Goal: Task Accomplishment & Management: Use online tool/utility

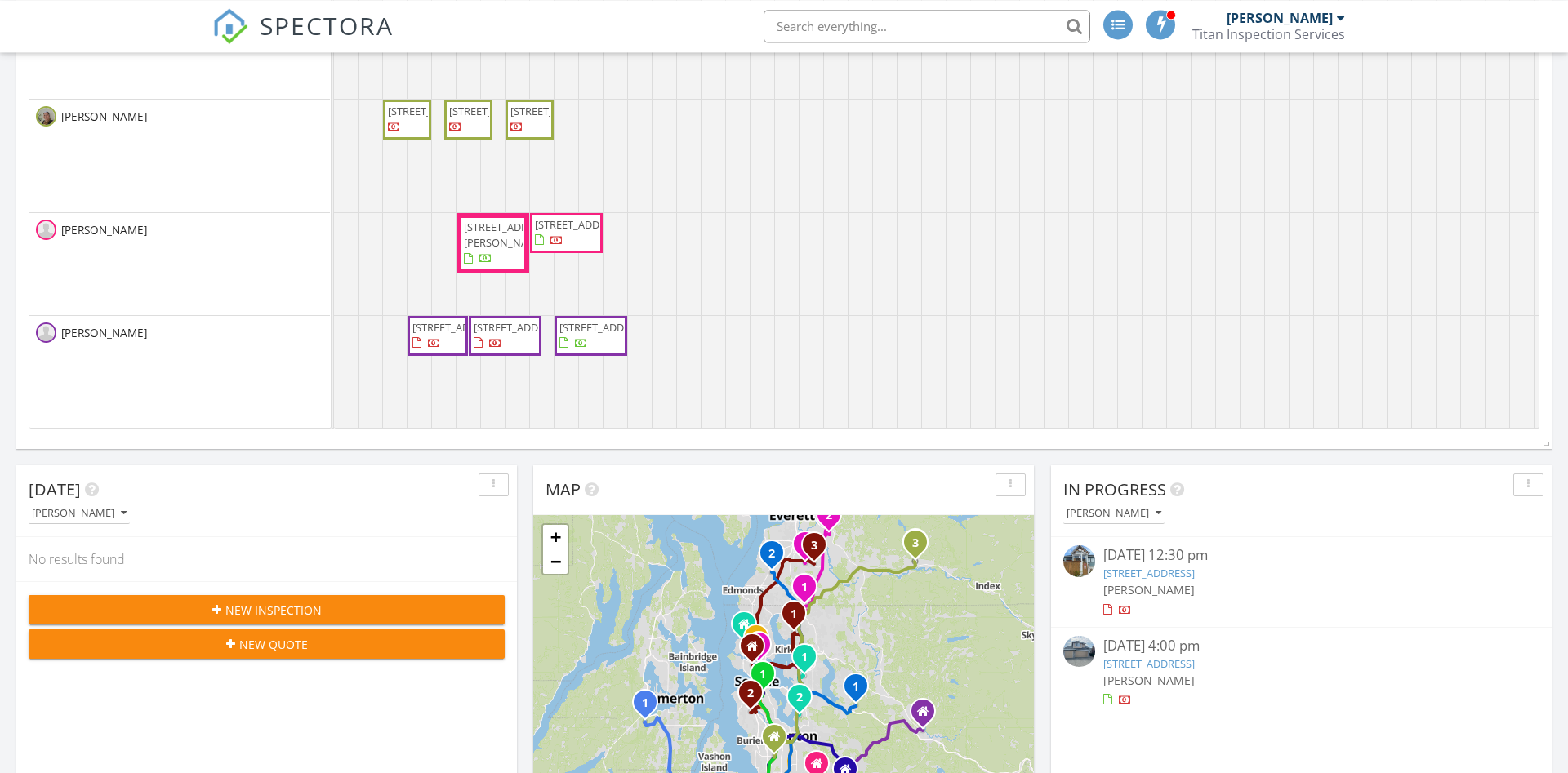
scroll to position [929, 0]
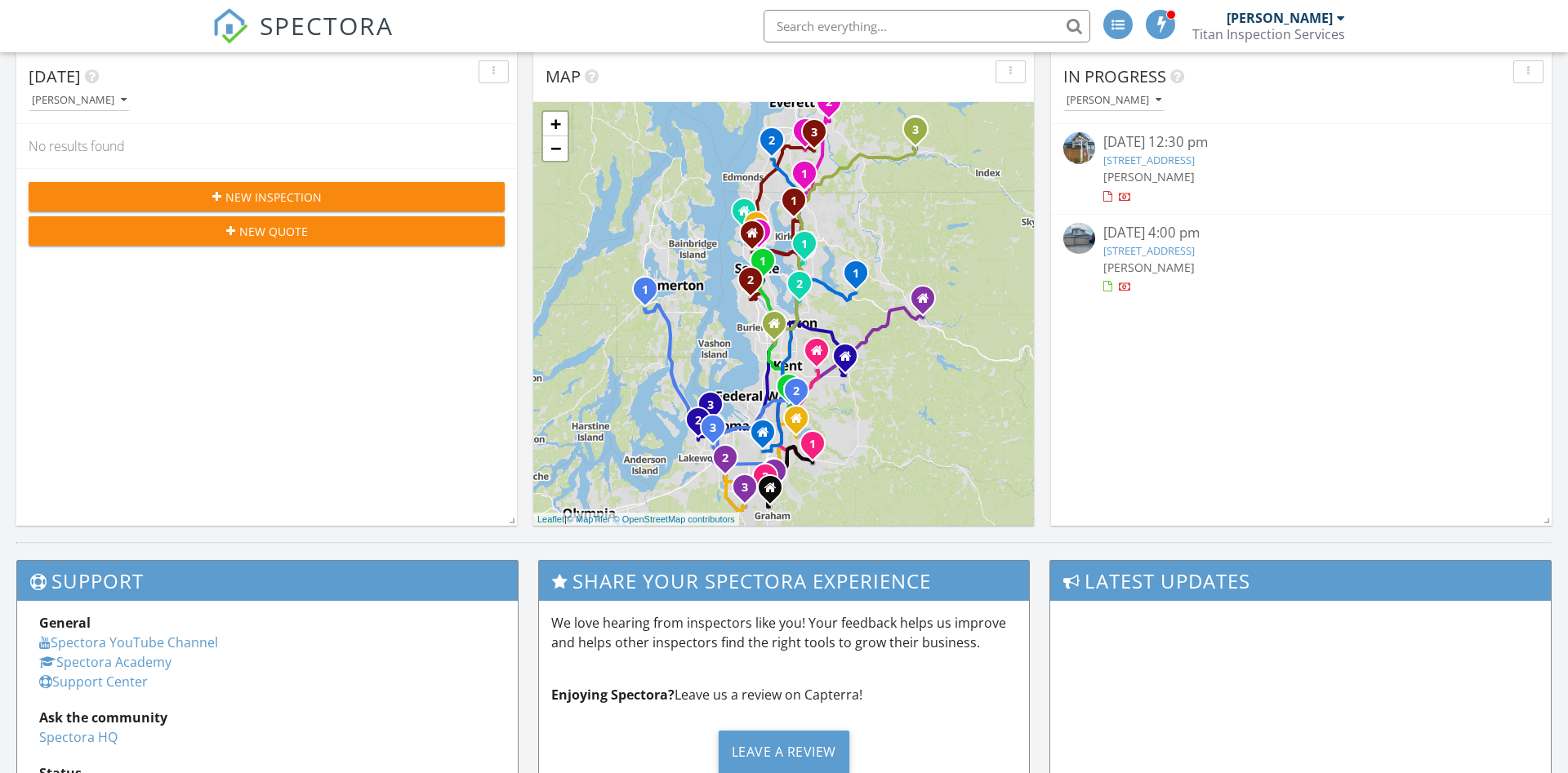
drag, startPoint x: 1192, startPoint y: 158, endPoint x: 1216, endPoint y: 272, distance: 116.5
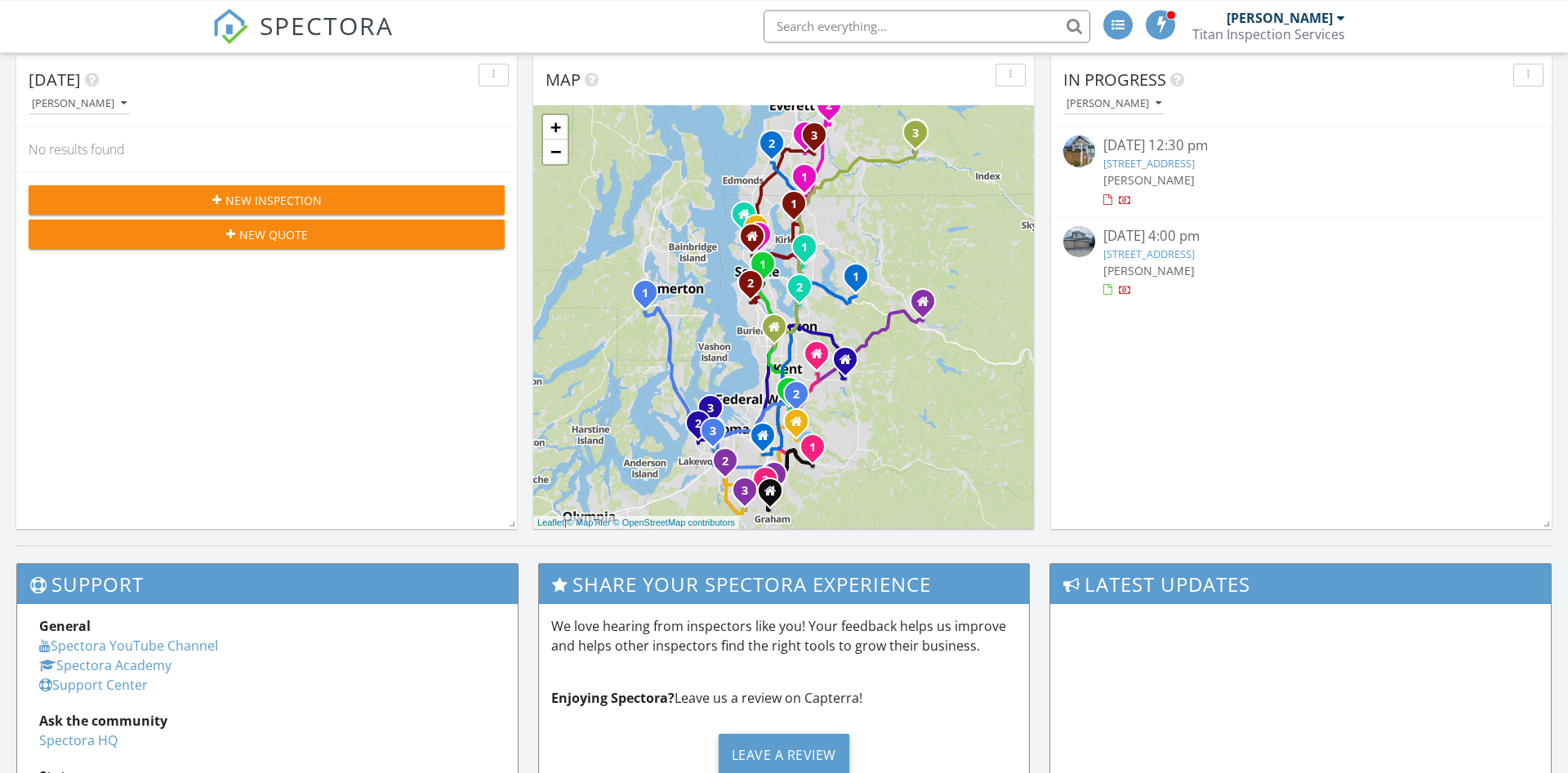
scroll to position [762, 0]
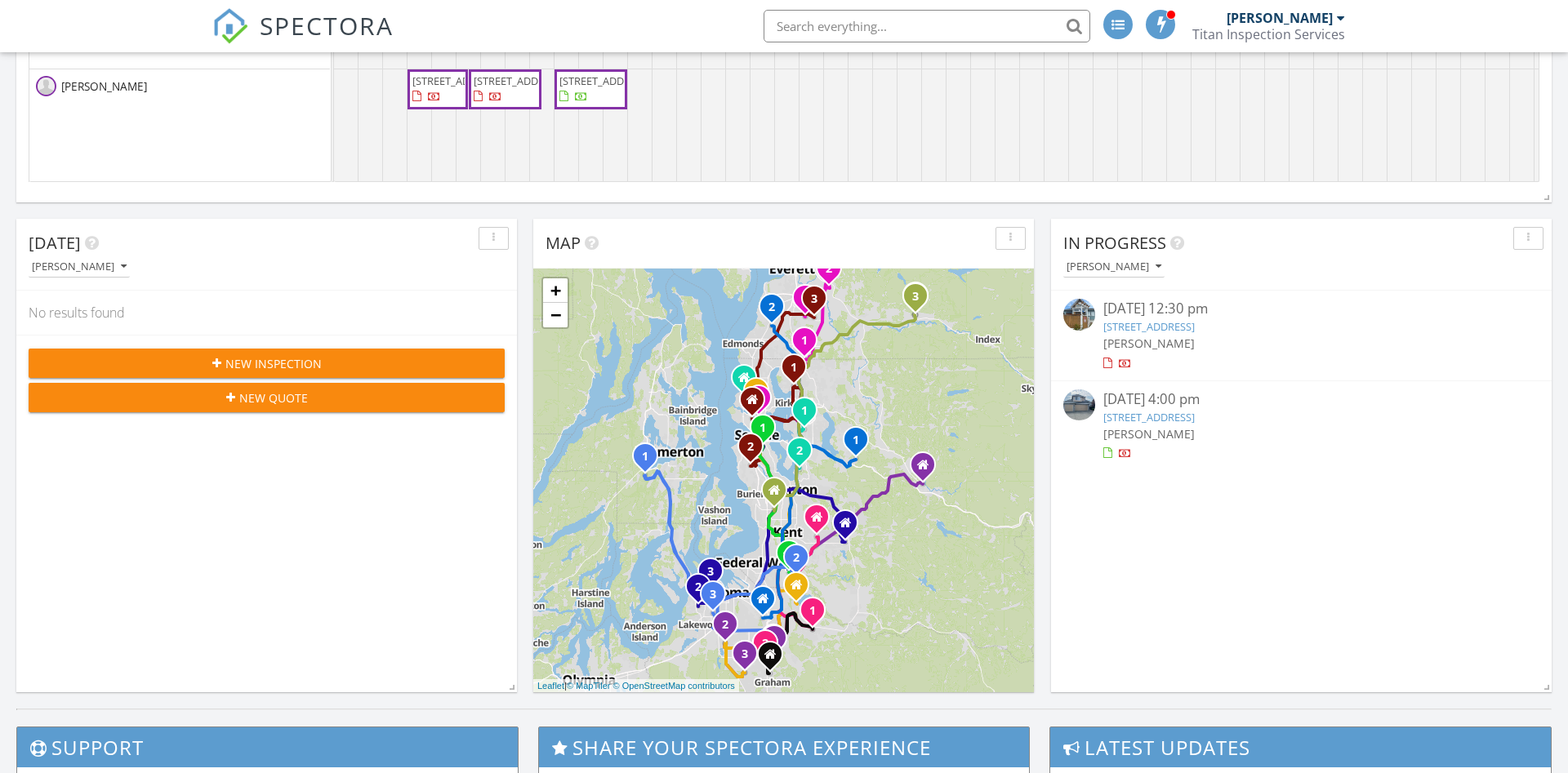
click at [1195, 414] on link "18418 12th Drive, Bothell, WA 98012" at bounding box center [1149, 417] width 91 height 14
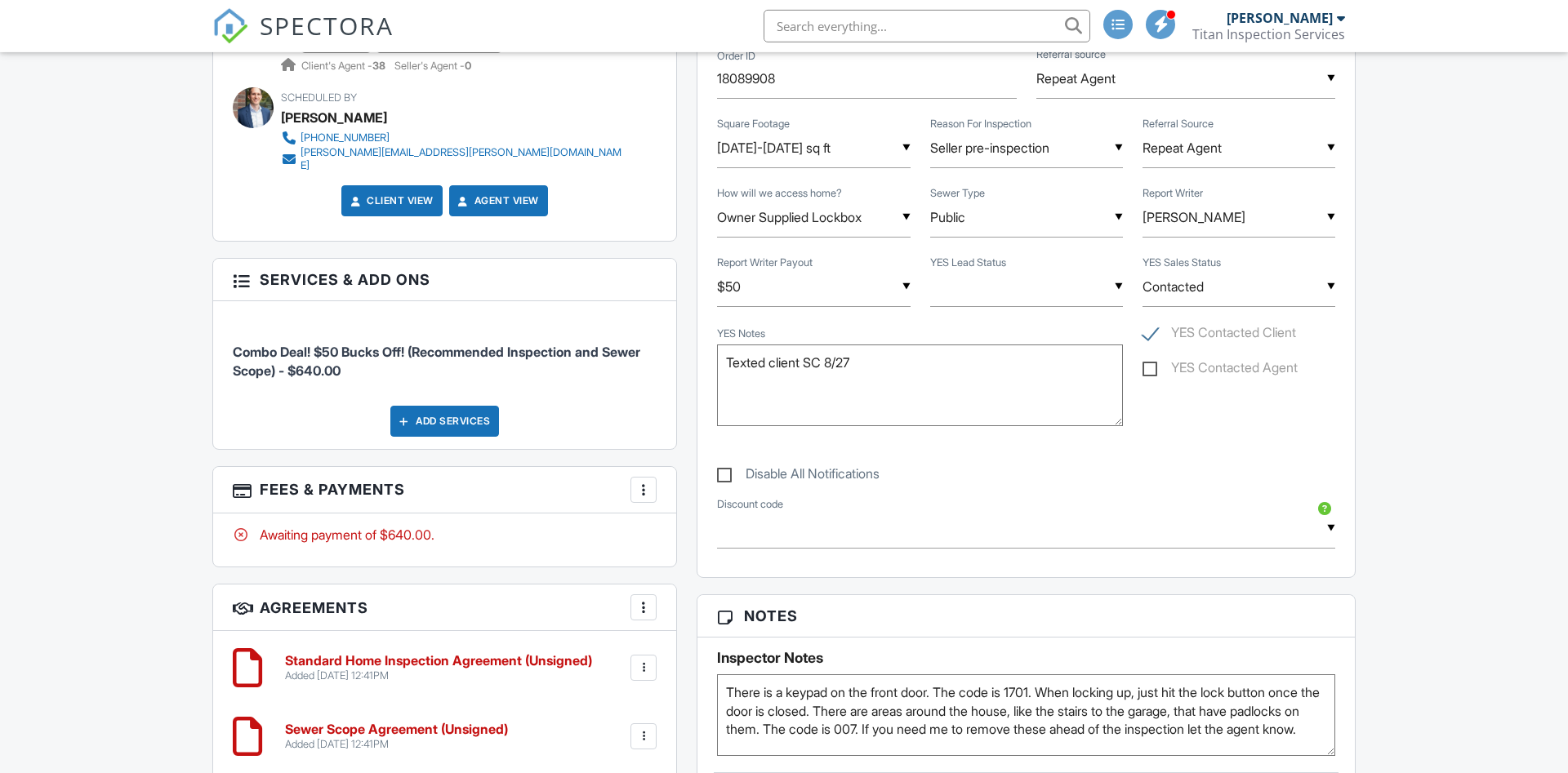
scroll to position [833, 0]
click at [431, 407] on div "Add Services" at bounding box center [445, 423] width 109 height 31
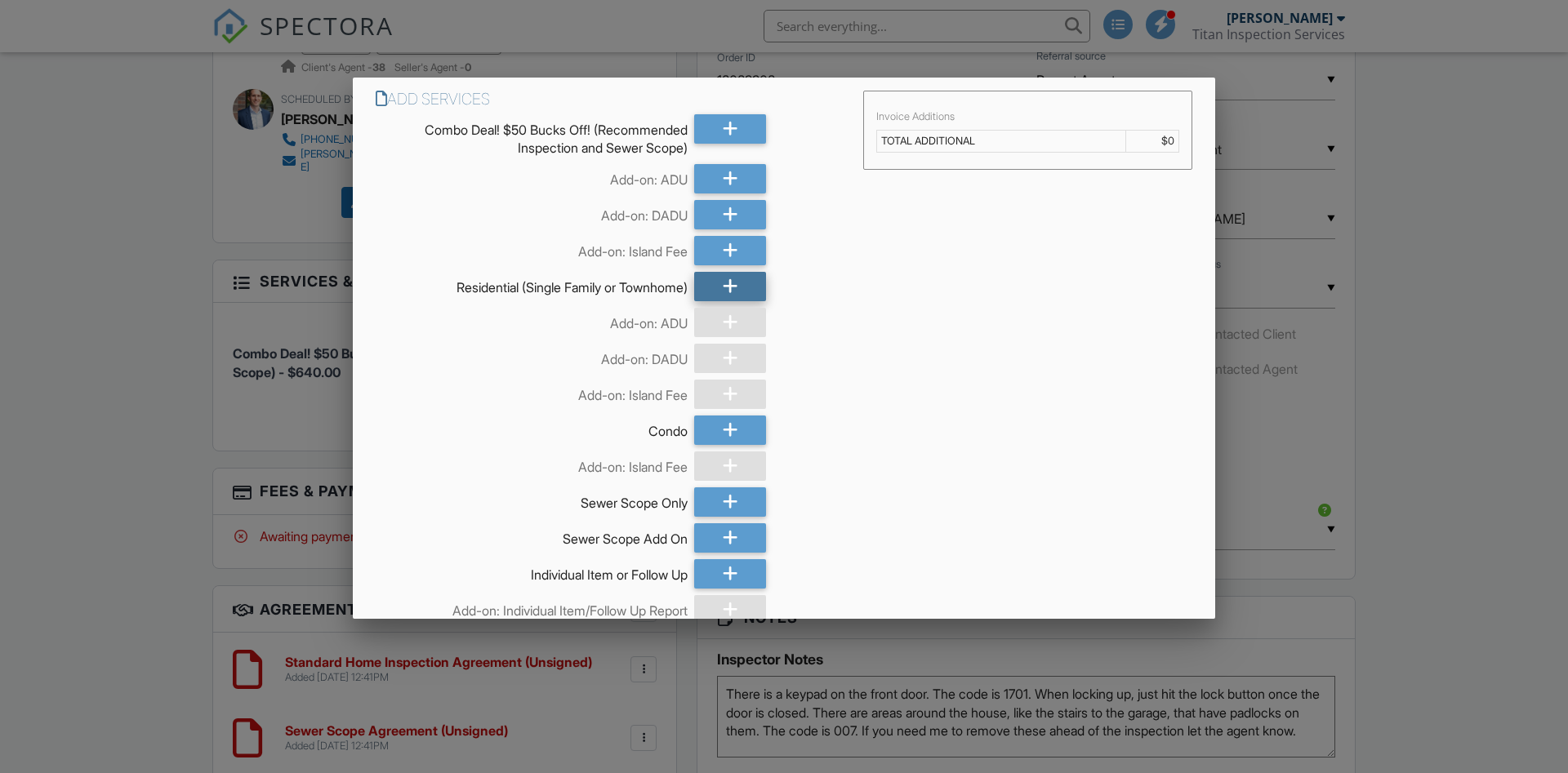
click at [745, 287] on div at bounding box center [730, 286] width 72 height 29
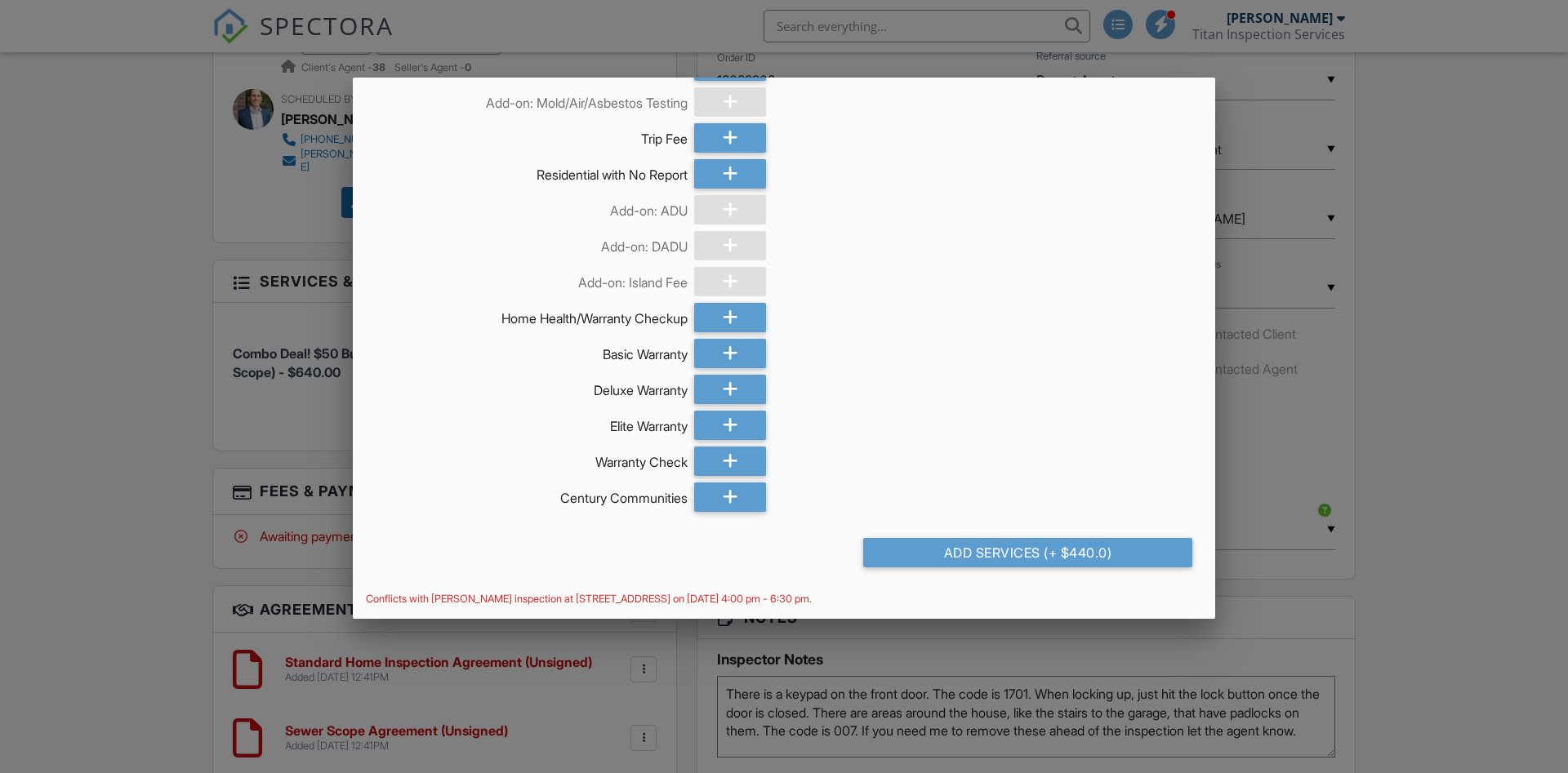
scroll to position [988, 0]
click at [1061, 556] on div "Add Services (+ $440.0)" at bounding box center [1027, 552] width 329 height 29
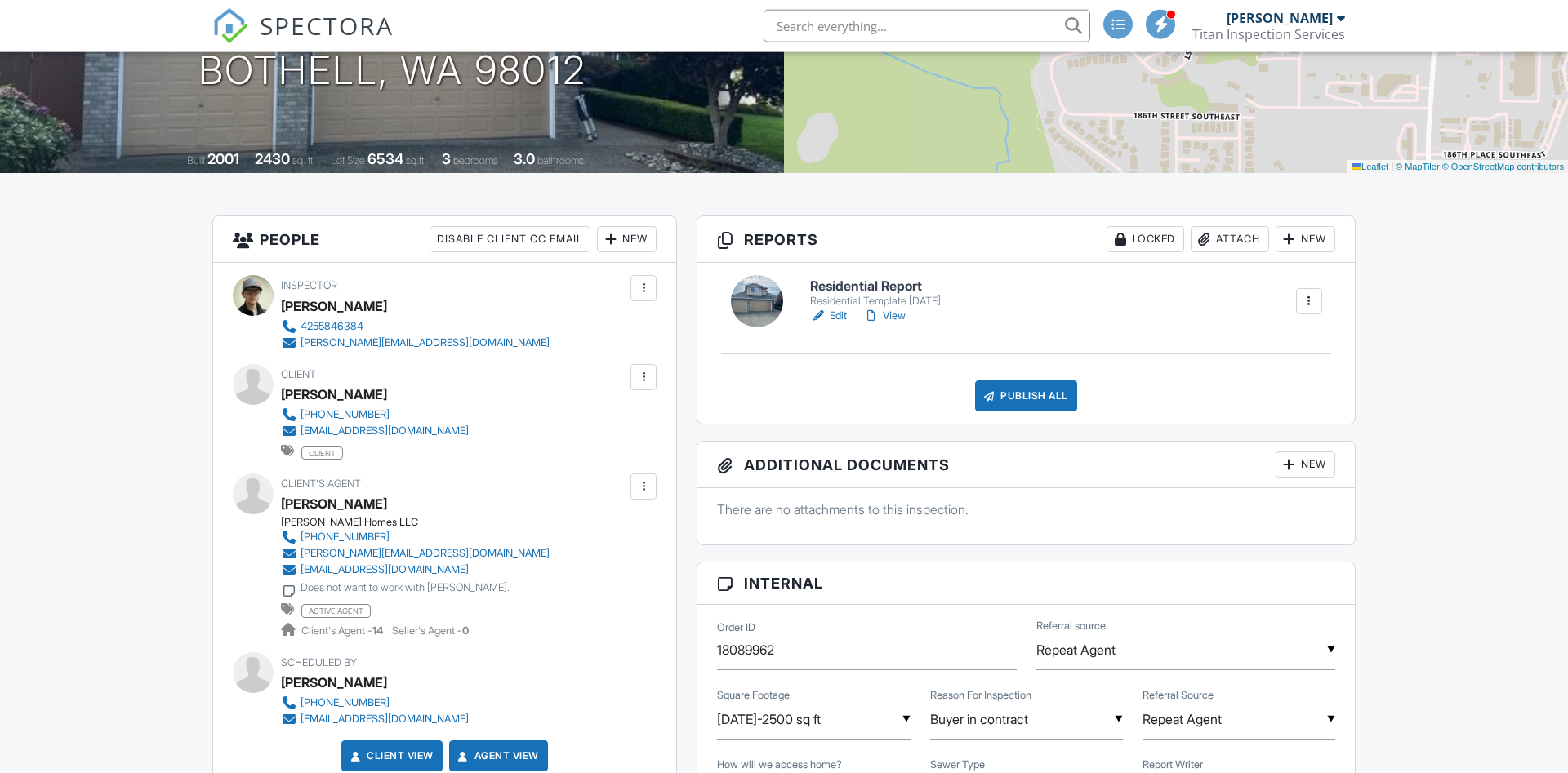
scroll to position [250, 0]
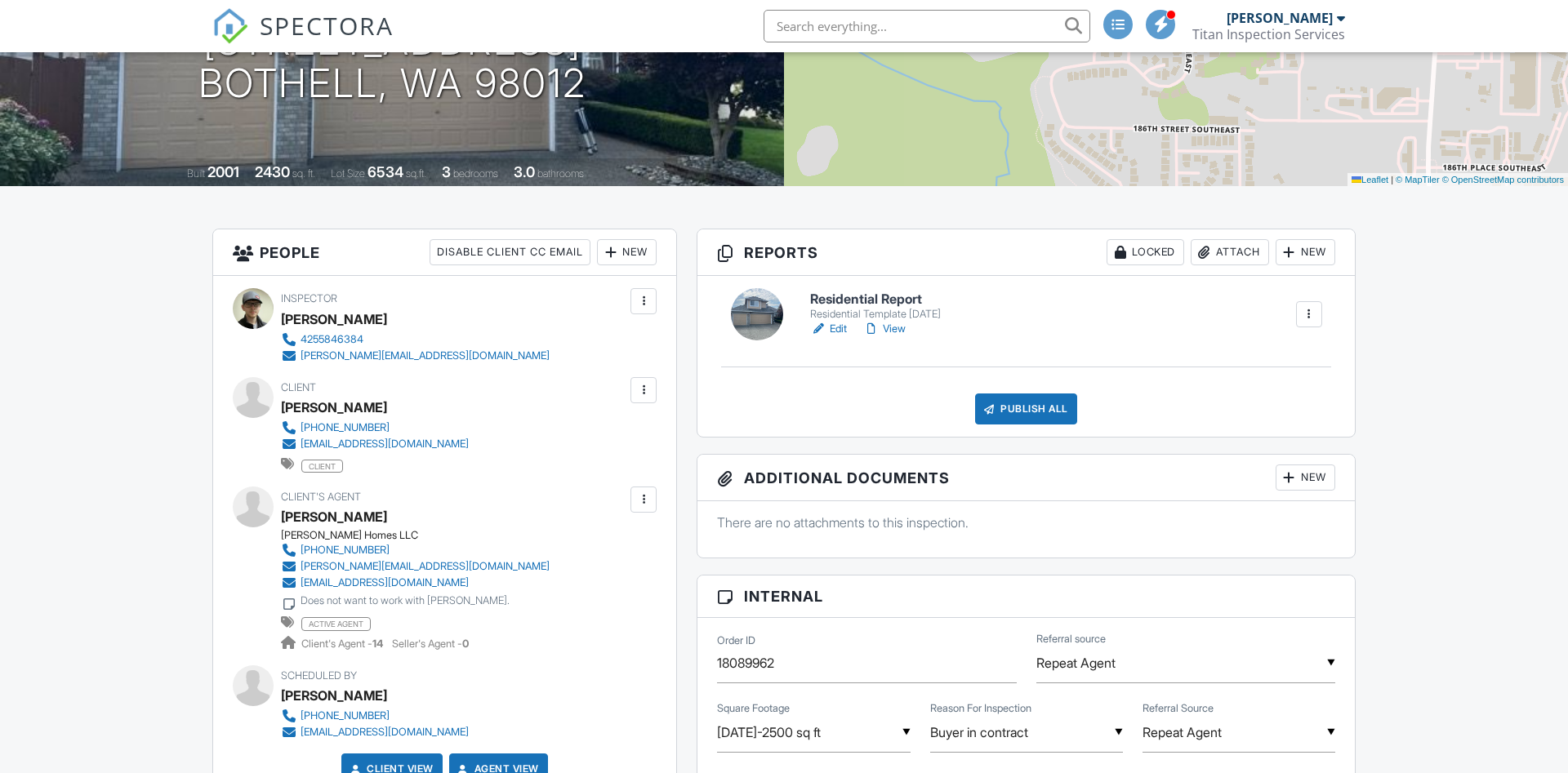
click at [844, 326] on link "Edit" at bounding box center [828, 329] width 37 height 16
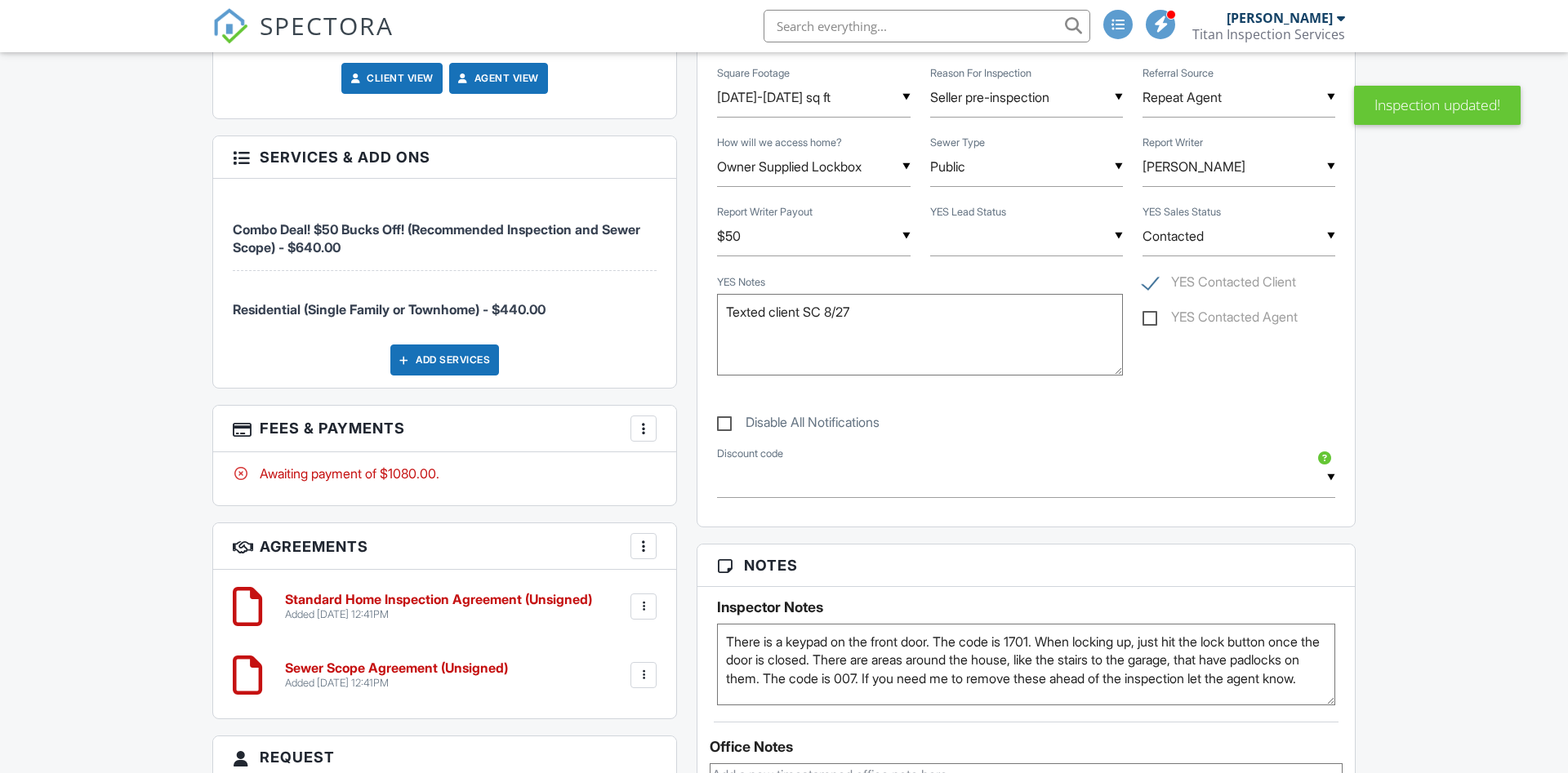
scroll to position [1166, 0]
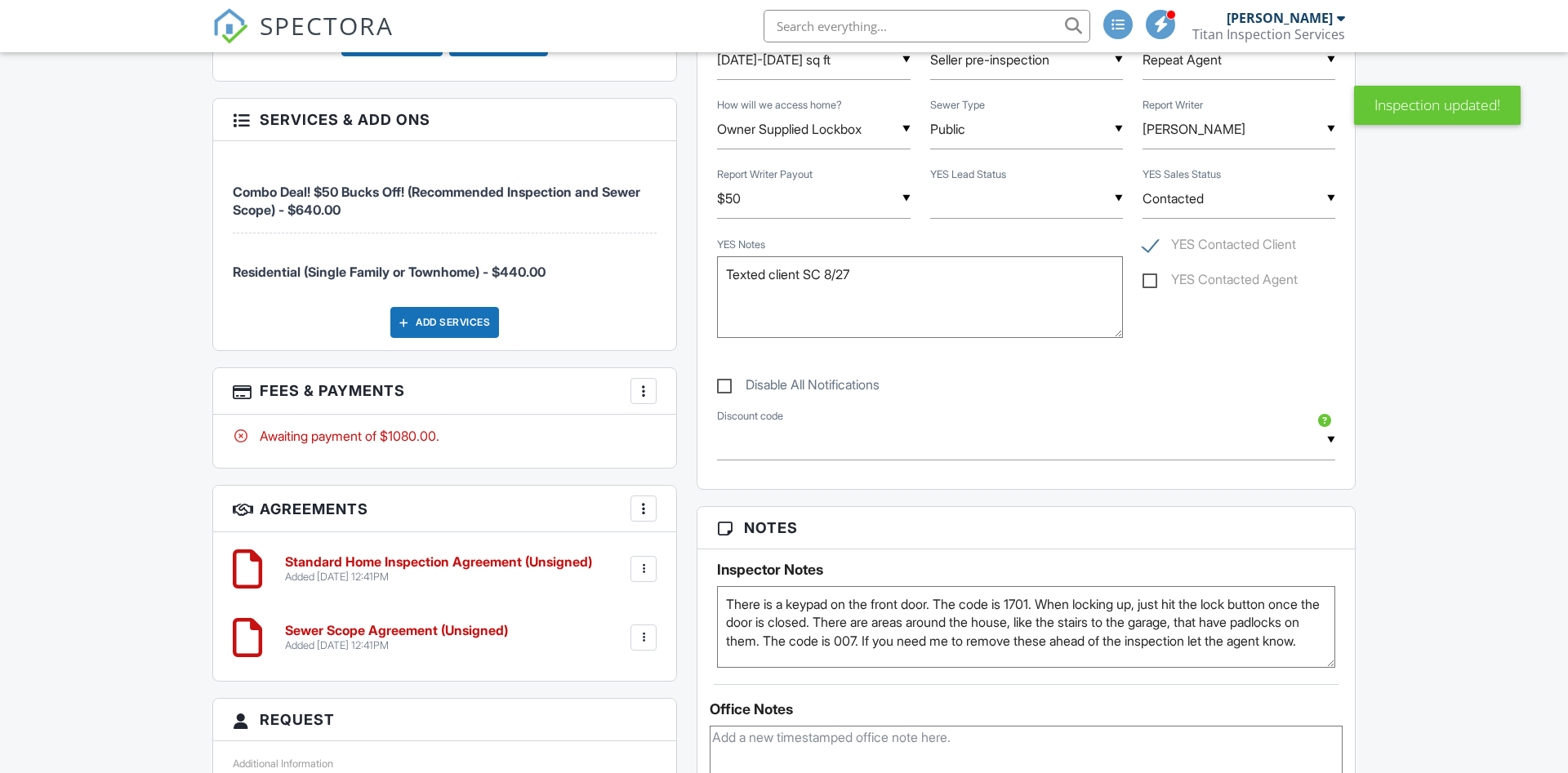
click at [634, 378] on div "More" at bounding box center [643, 391] width 26 height 26
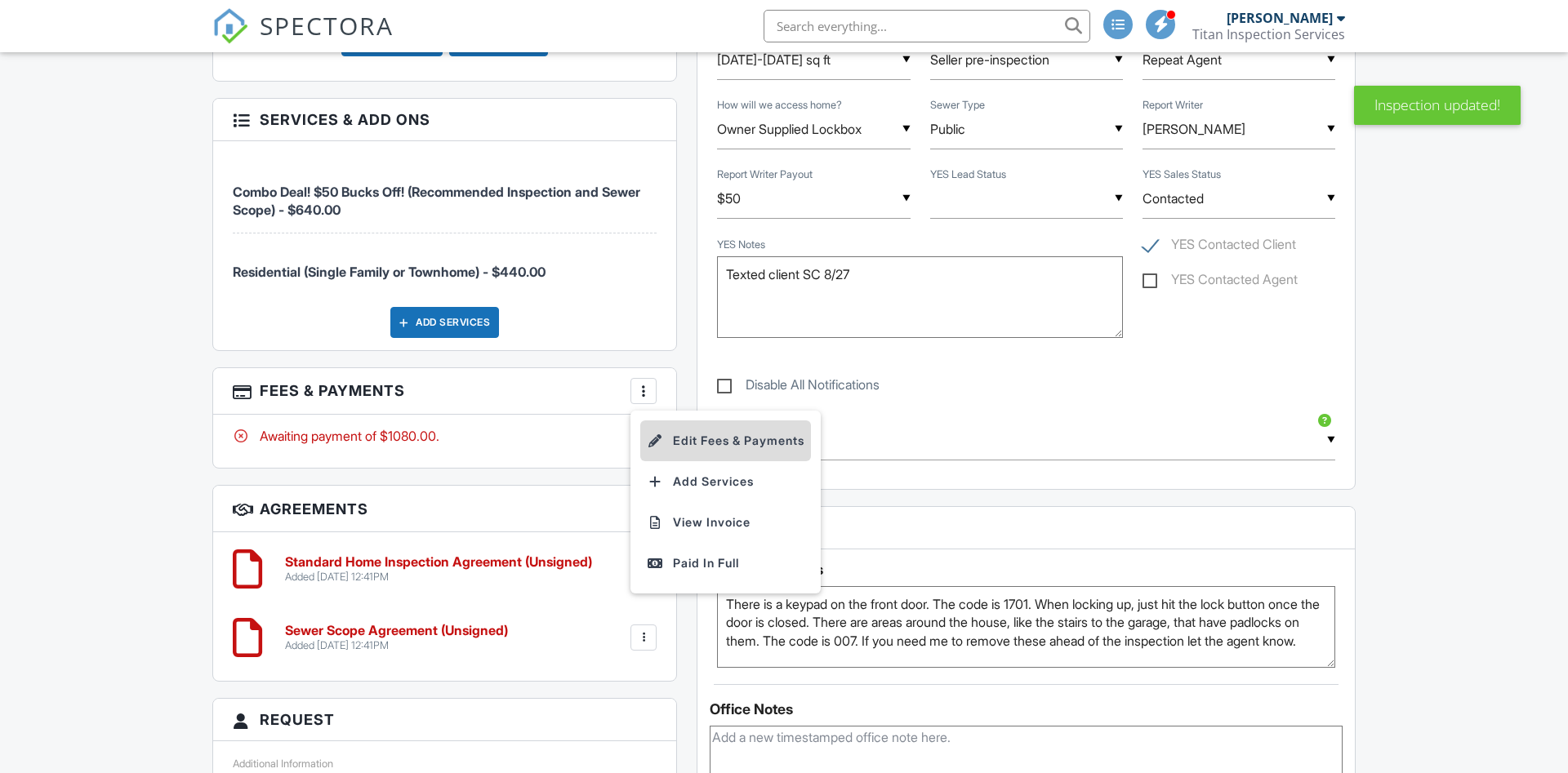
click at [745, 421] on li "Edit Fees & Payments" at bounding box center [725, 441] width 171 height 41
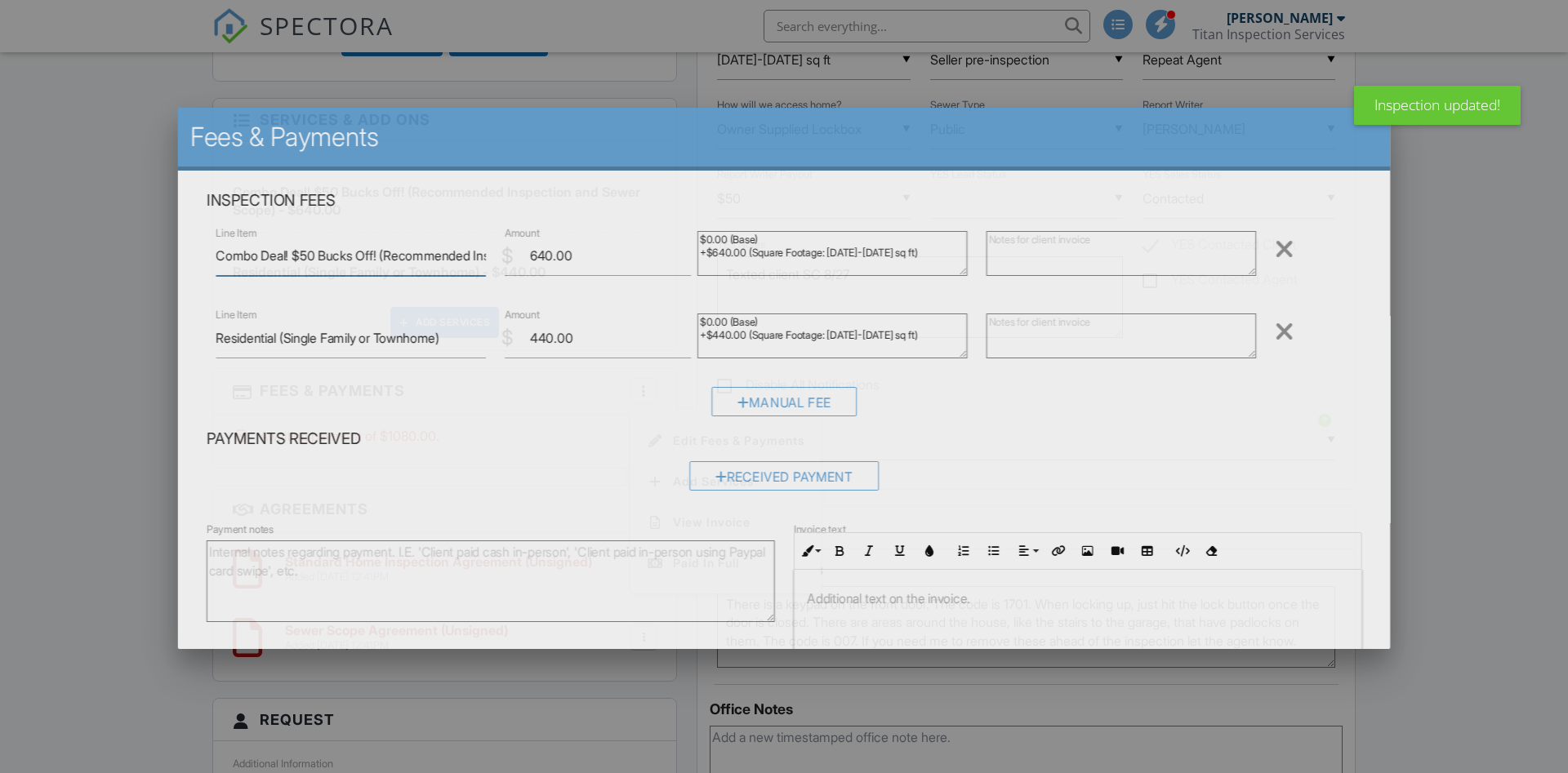
scroll to position [0, 179]
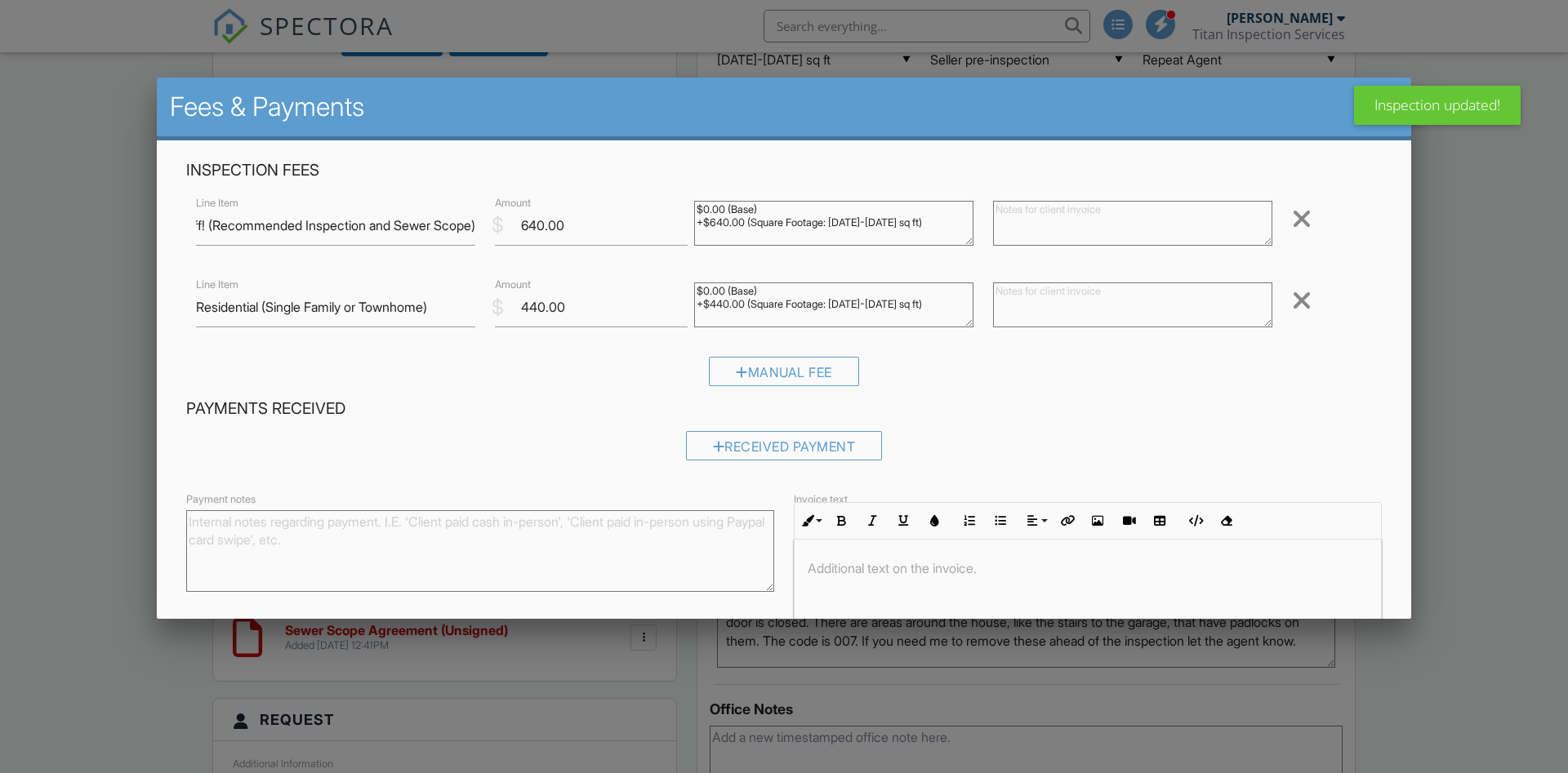
click at [1306, 221] on div at bounding box center [1302, 218] width 20 height 26
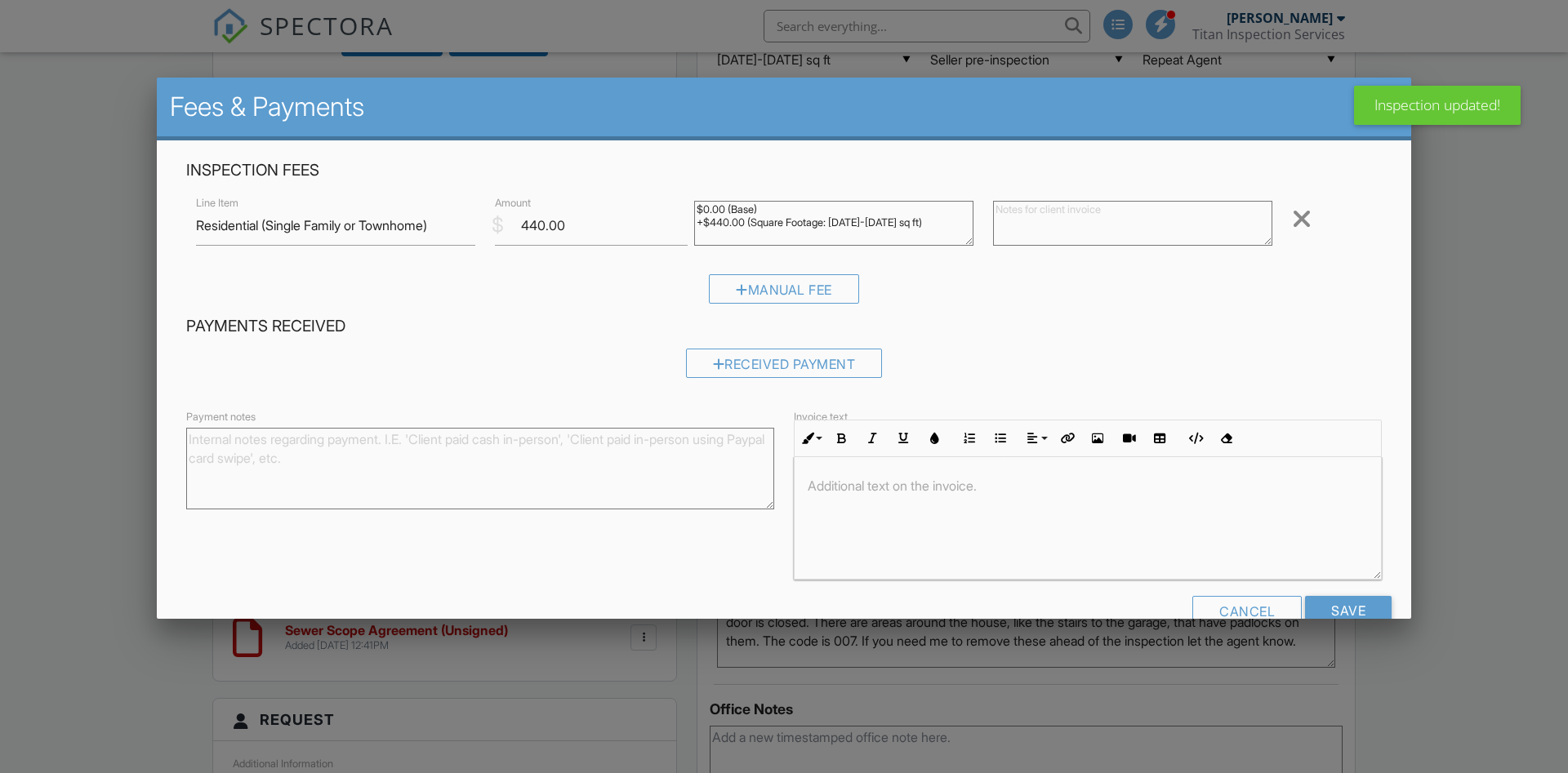
scroll to position [36, 0]
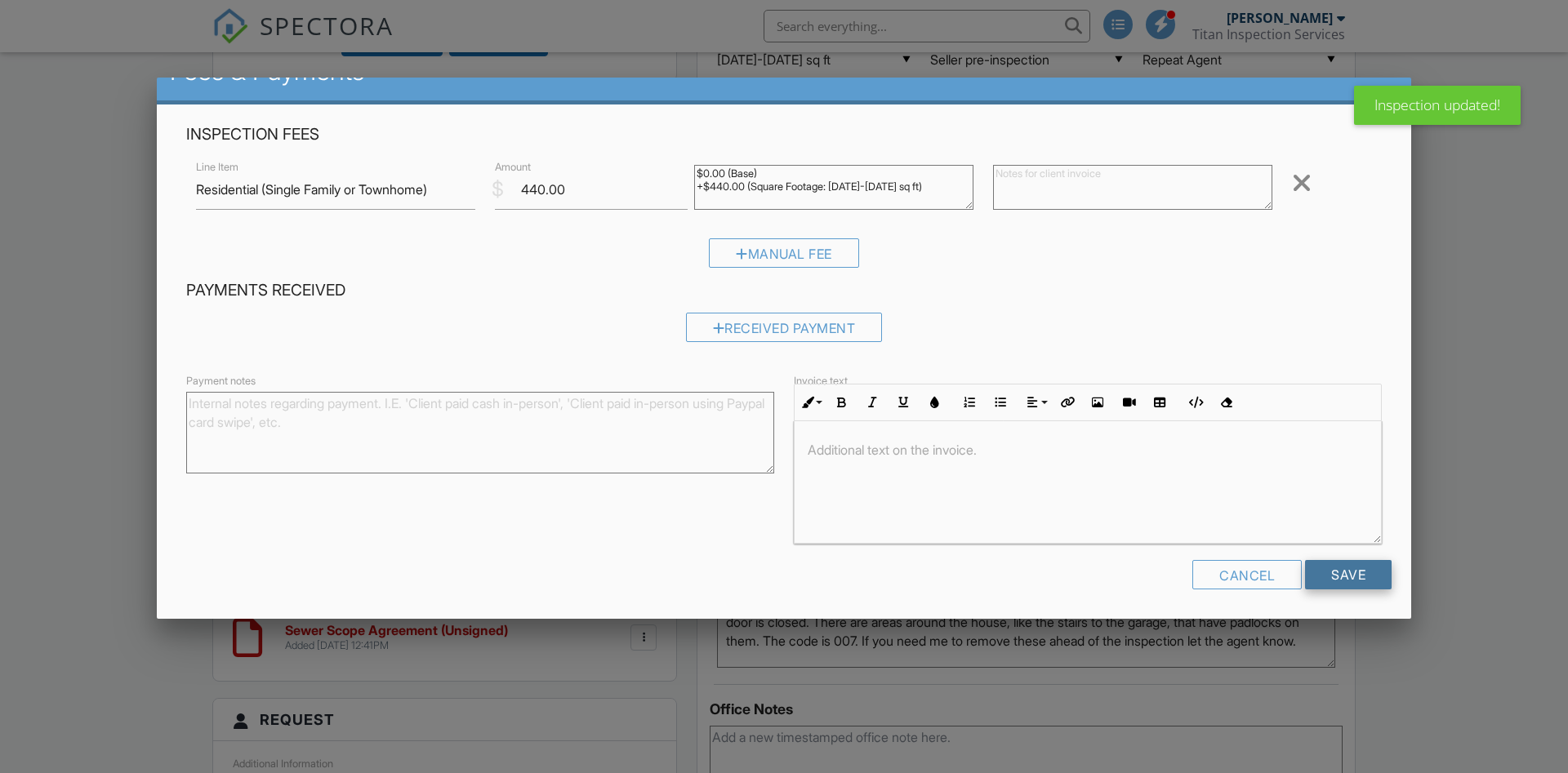
click at [1345, 575] on input "Save" at bounding box center [1348, 575] width 87 height 29
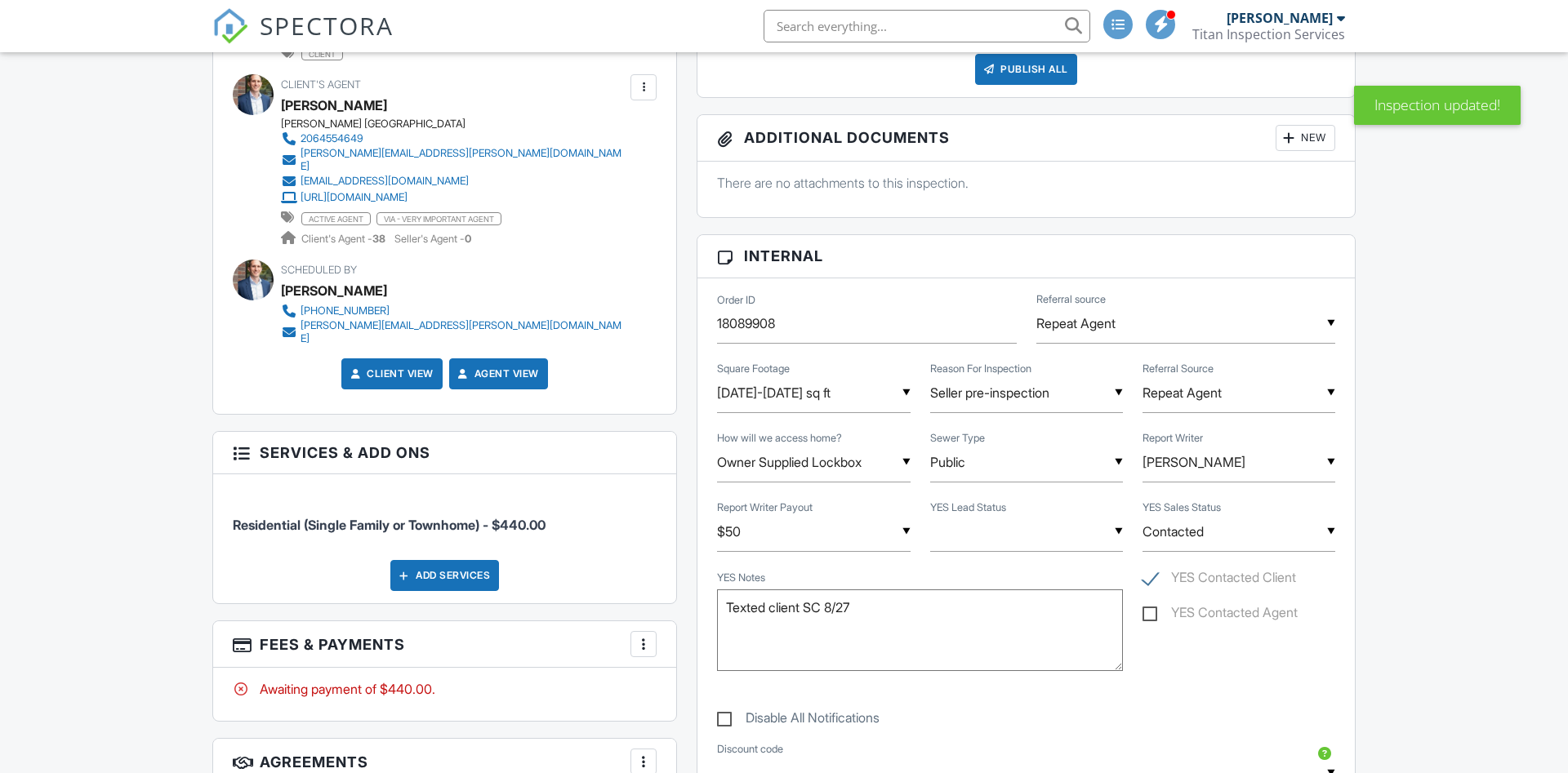
scroll to position [1249, 0]
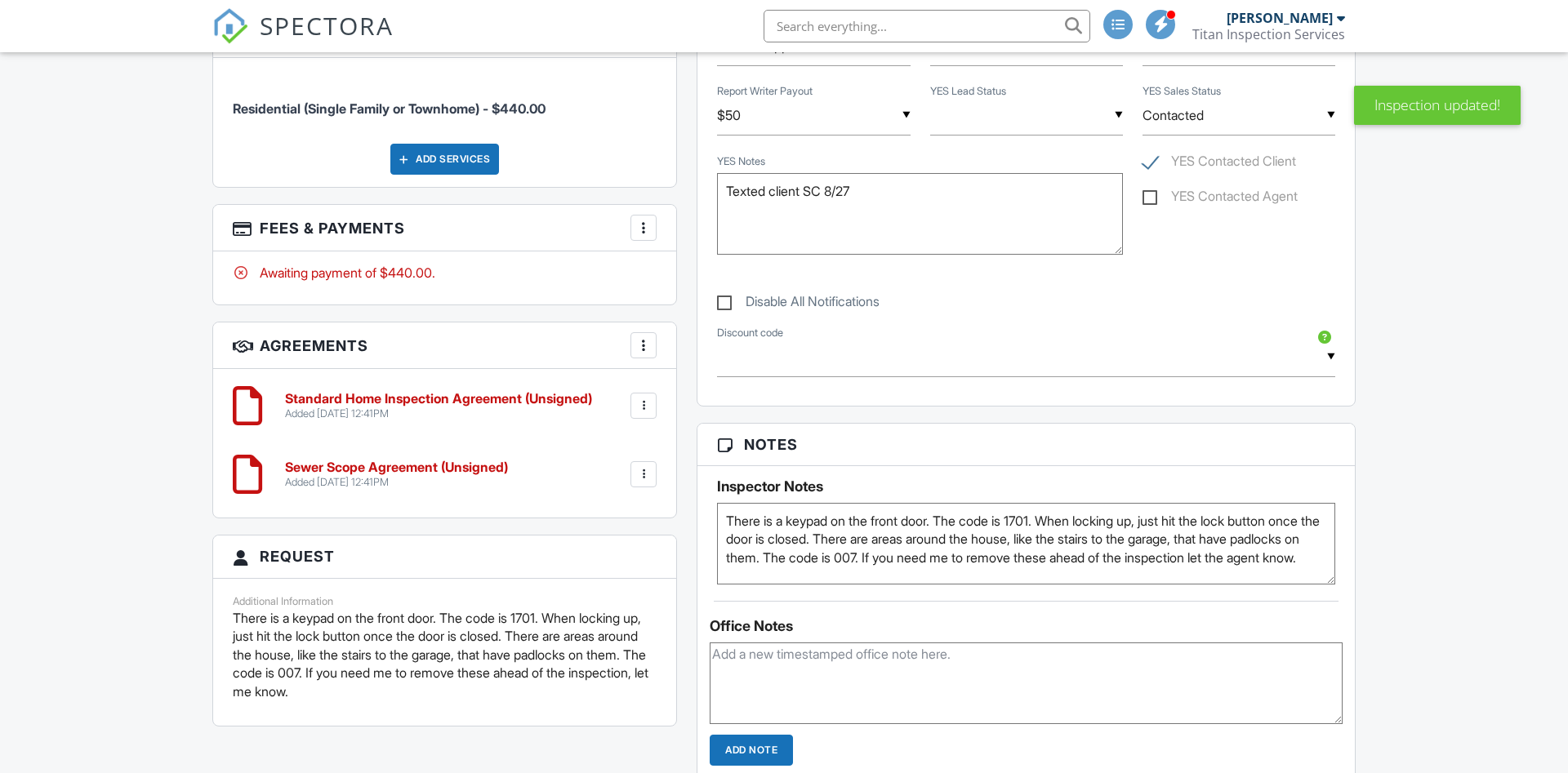
click at [650, 466] on div at bounding box center [644, 474] width 16 height 16
click at [615, 584] on li "Delete" at bounding box center [600, 600] width 93 height 41
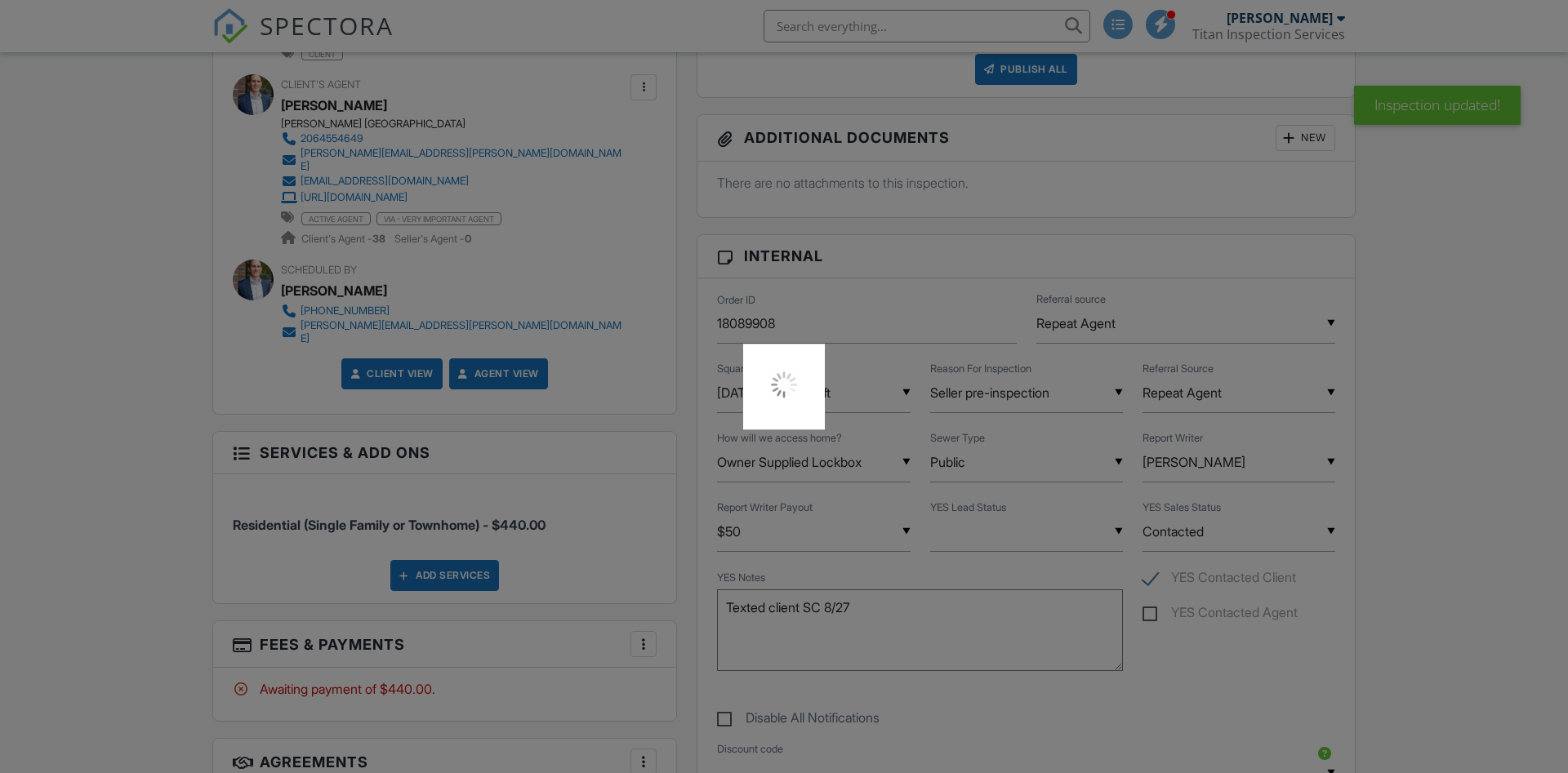
scroll to position [333, 0]
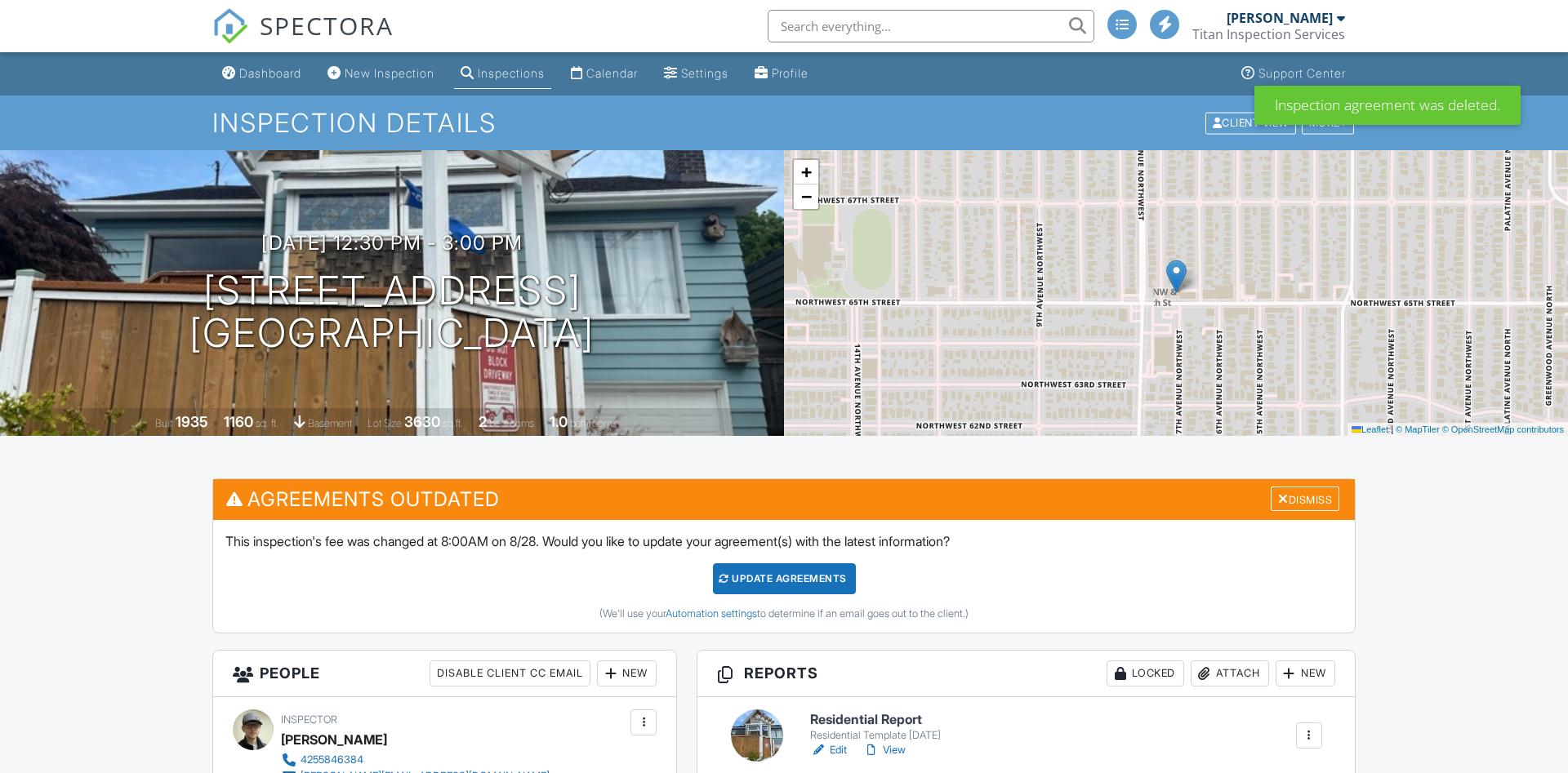
scroll to position [416, 0]
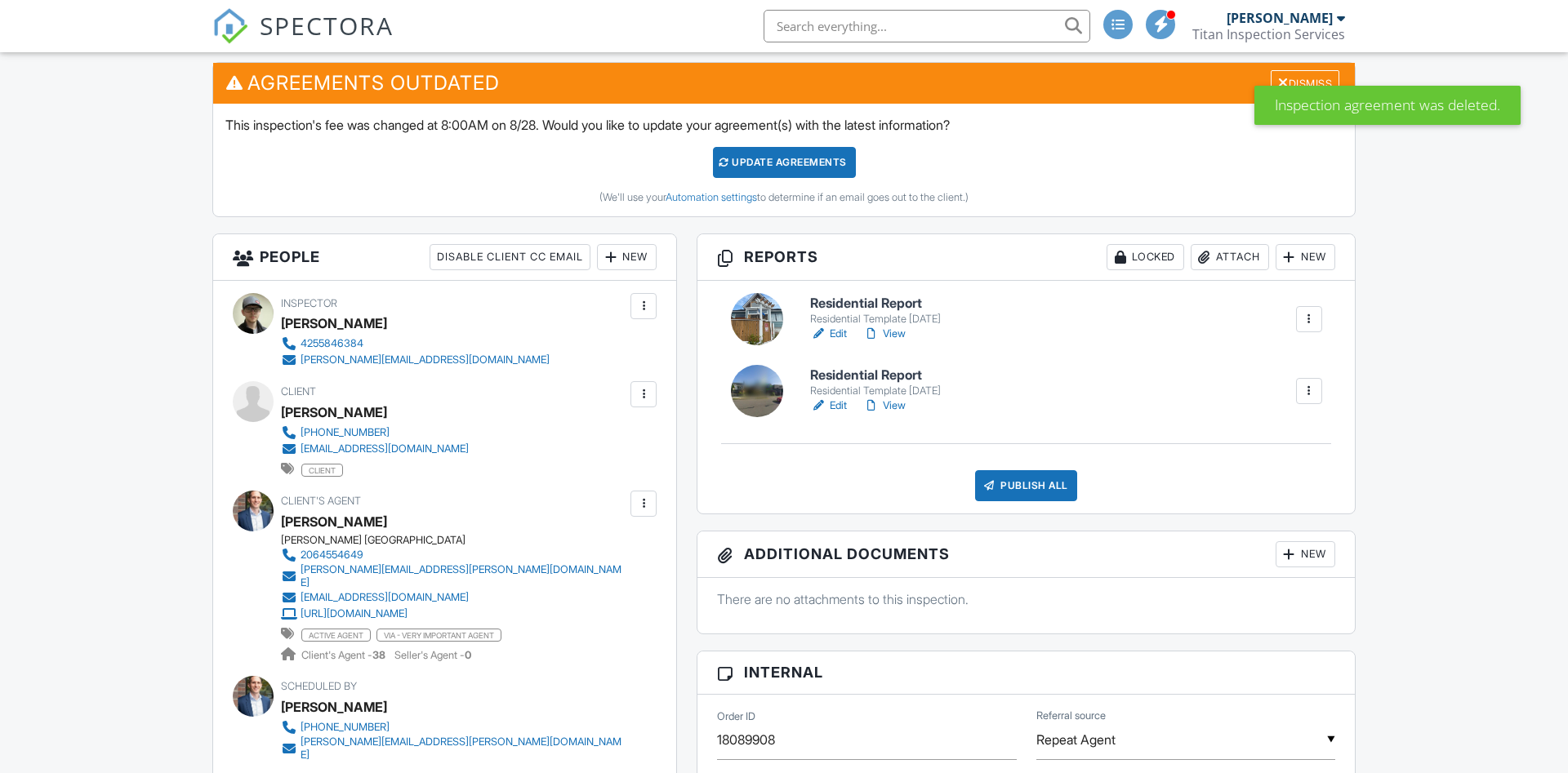
click at [1315, 386] on div at bounding box center [1309, 391] width 16 height 16
click at [1267, 525] on div "Delete" at bounding box center [1261, 521] width 34 height 18
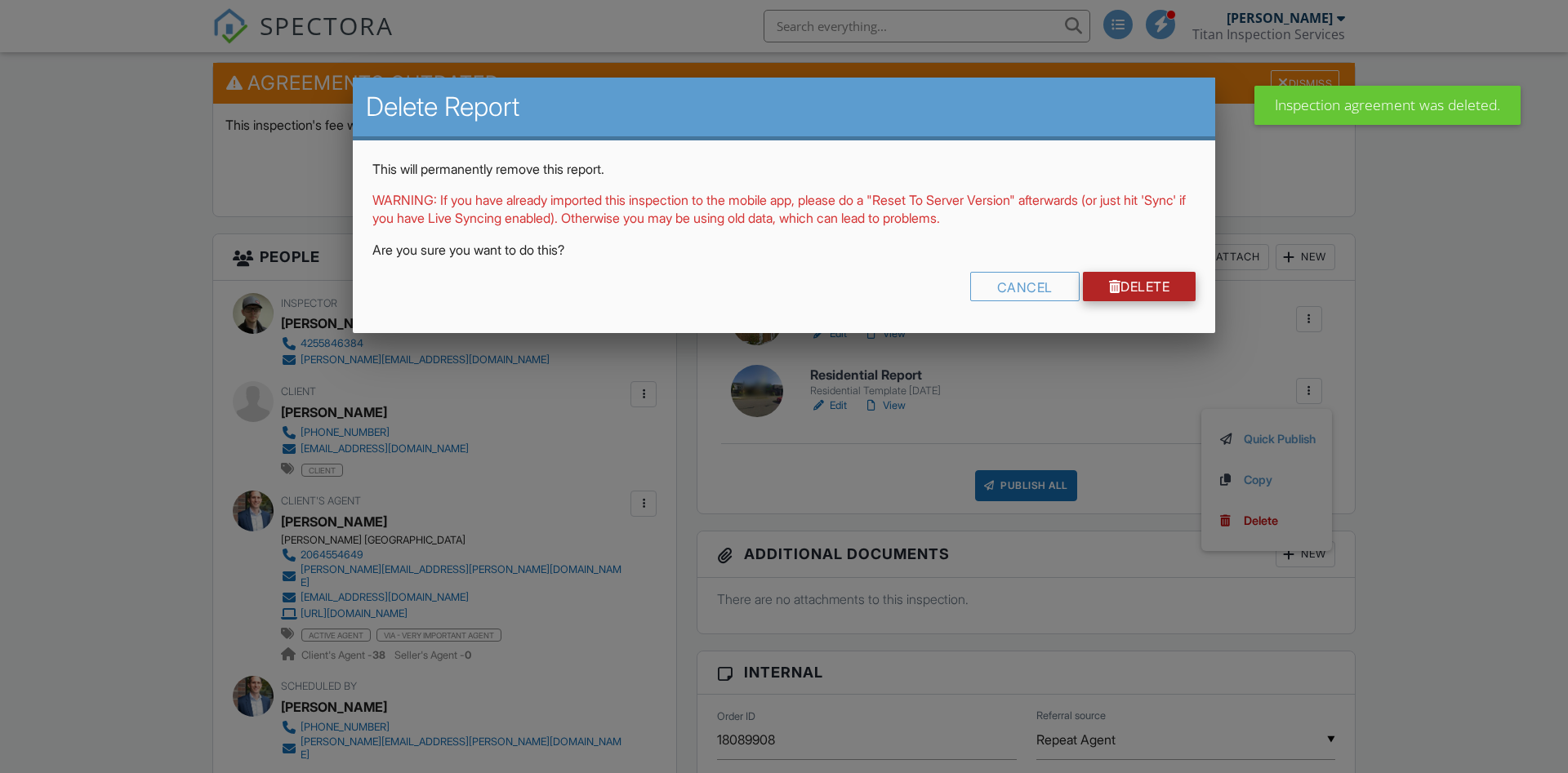
click at [1129, 287] on link "Delete" at bounding box center [1139, 286] width 113 height 29
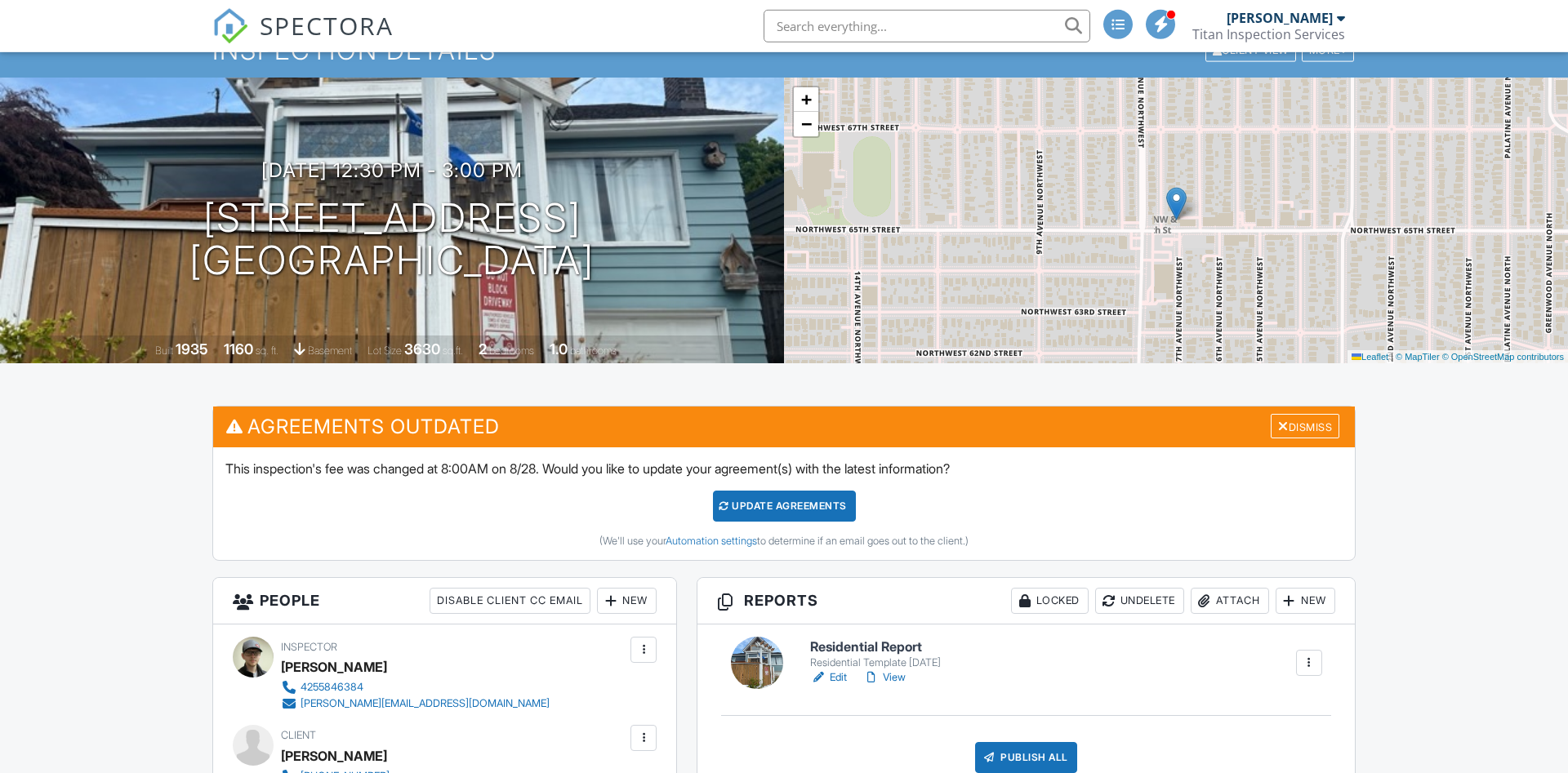
scroll to position [333, 0]
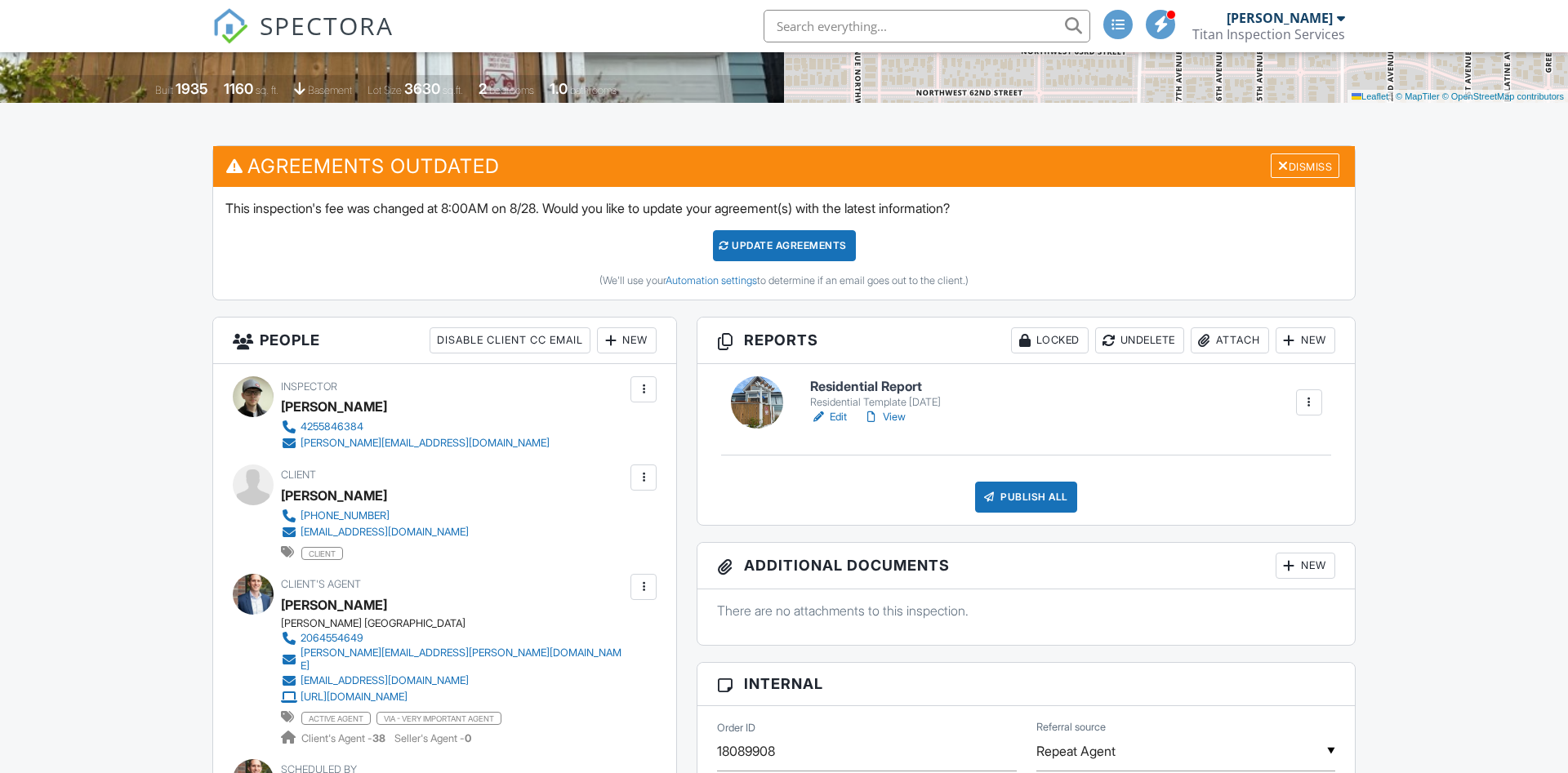
click at [841, 412] on link "Edit" at bounding box center [828, 417] width 37 height 16
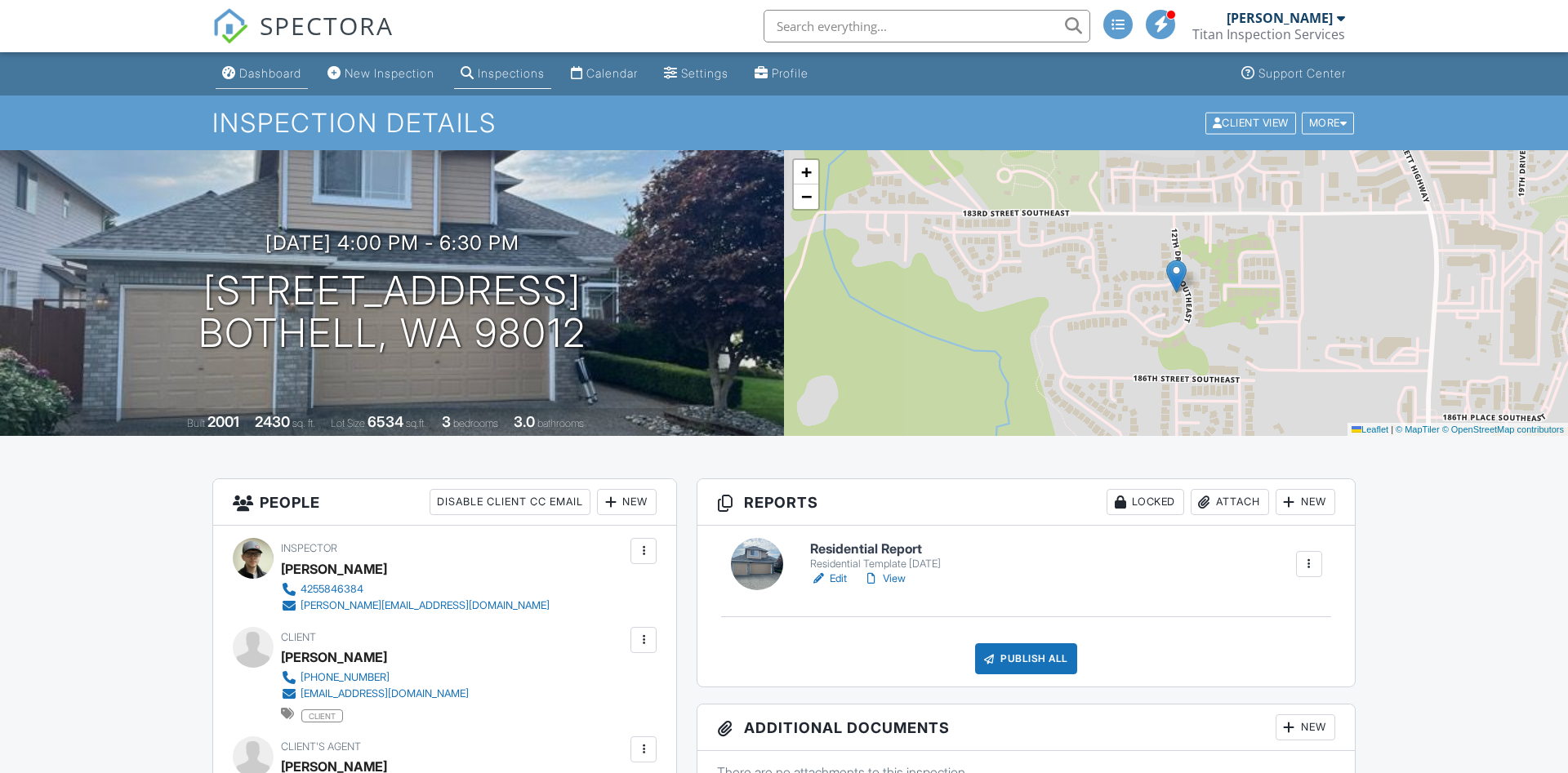
click at [274, 81] on link "Dashboard" at bounding box center [262, 73] width 92 height 30
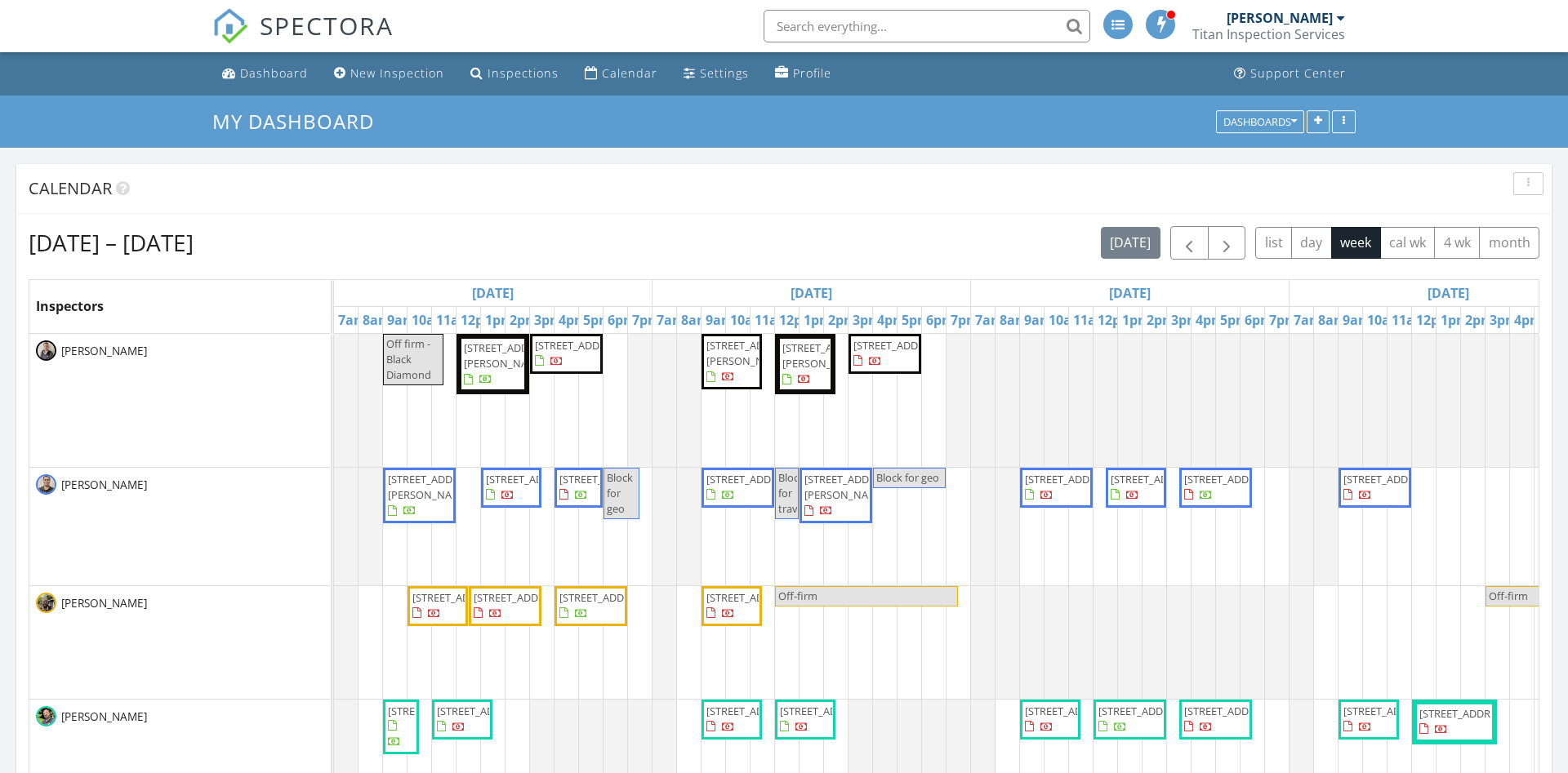
scroll to position [1323, 1569]
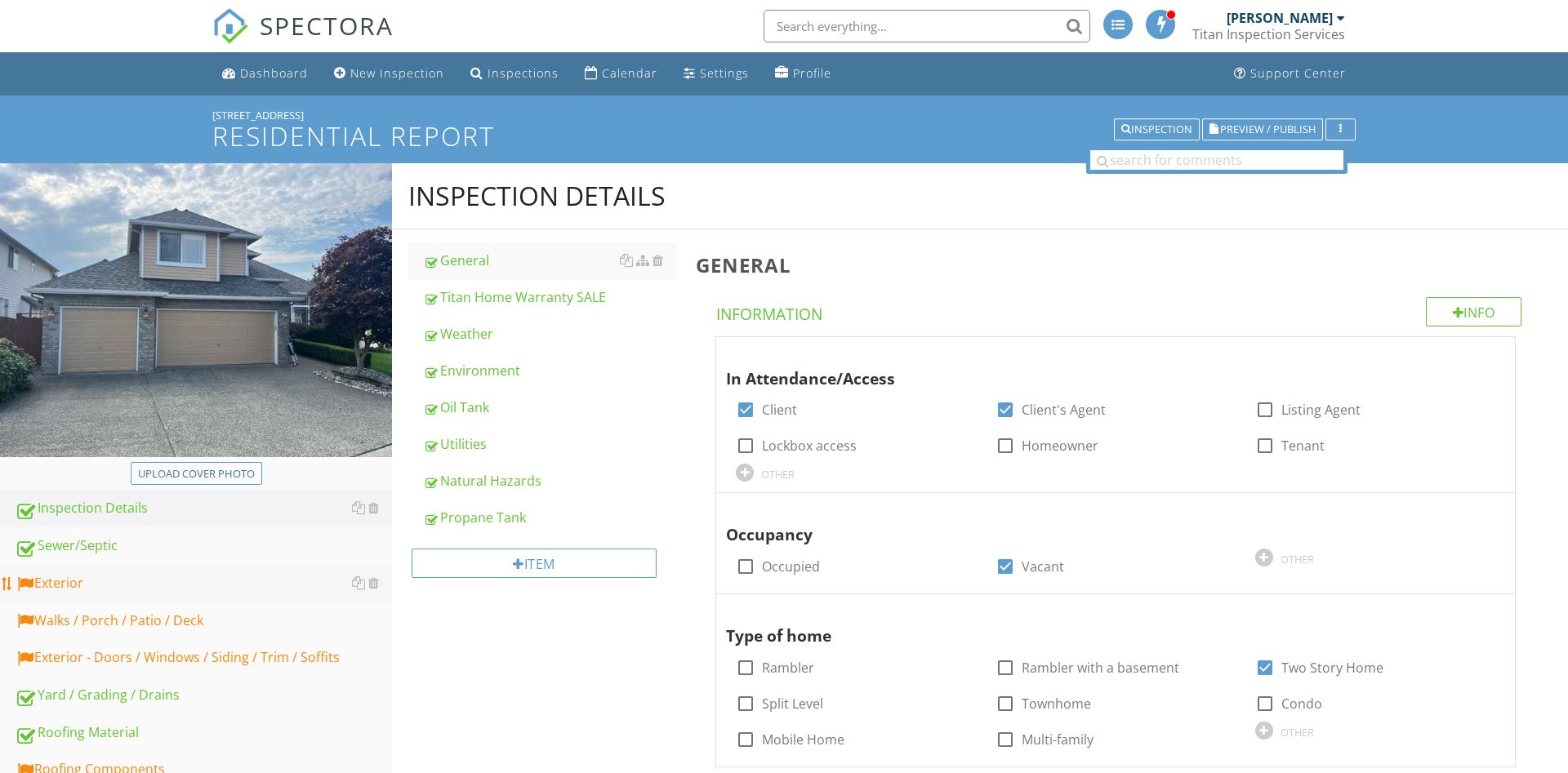
click at [186, 587] on div "Exterior" at bounding box center [203, 583] width 378 height 21
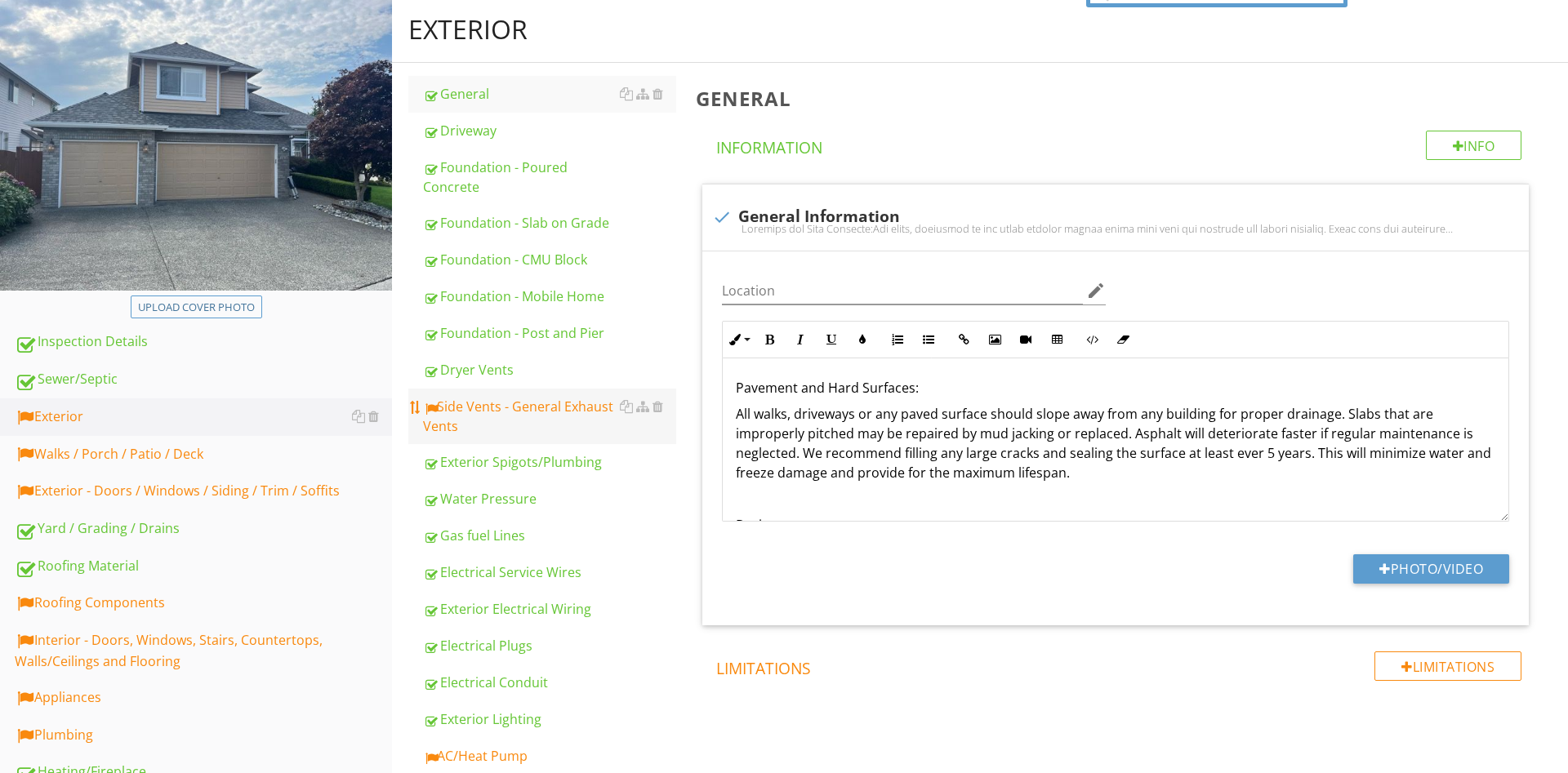
click at [526, 412] on div "Side Vents - General Exhaust Vents" at bounding box center [550, 415] width 253 height 39
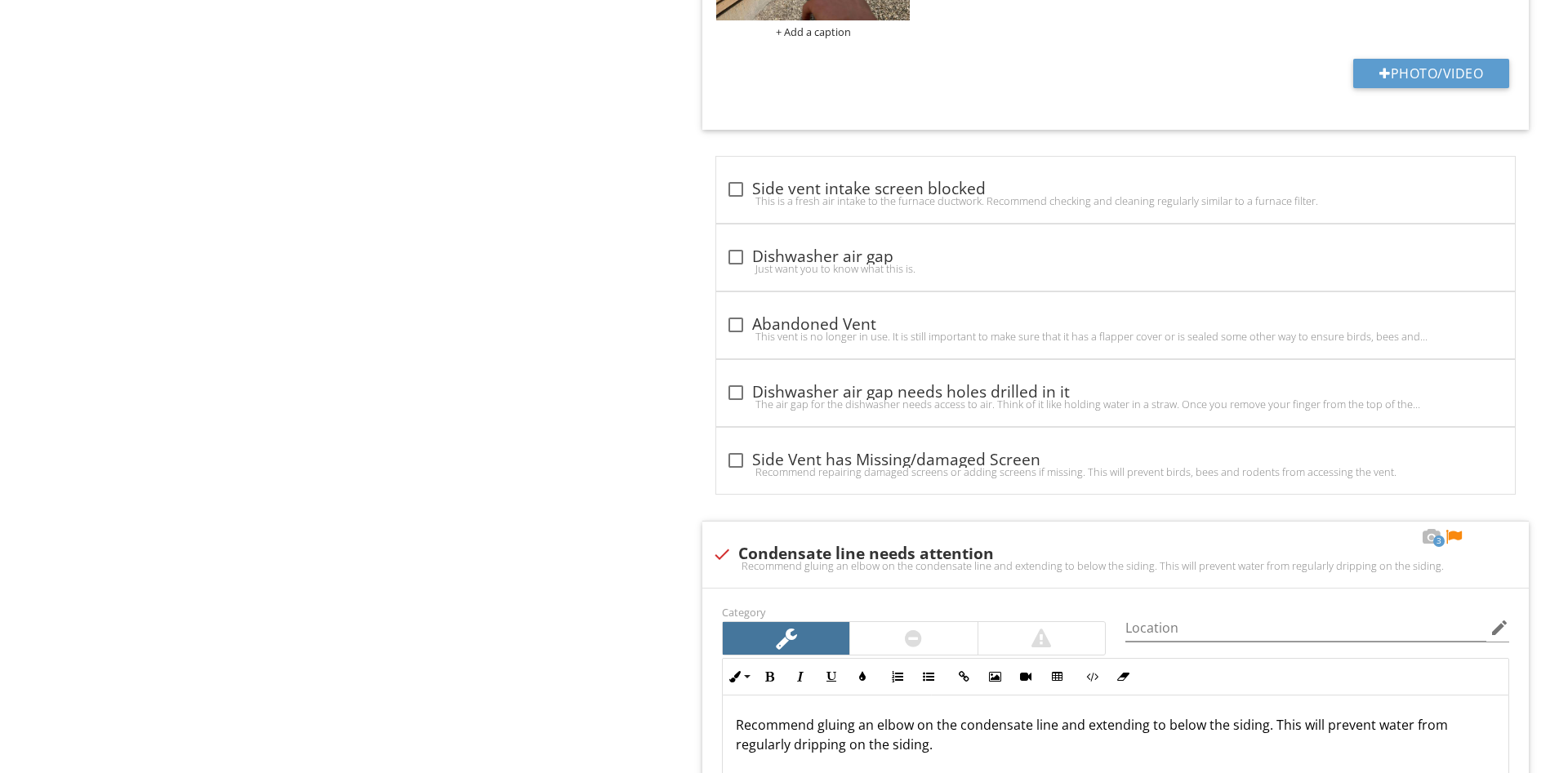
scroll to position [1749, 0]
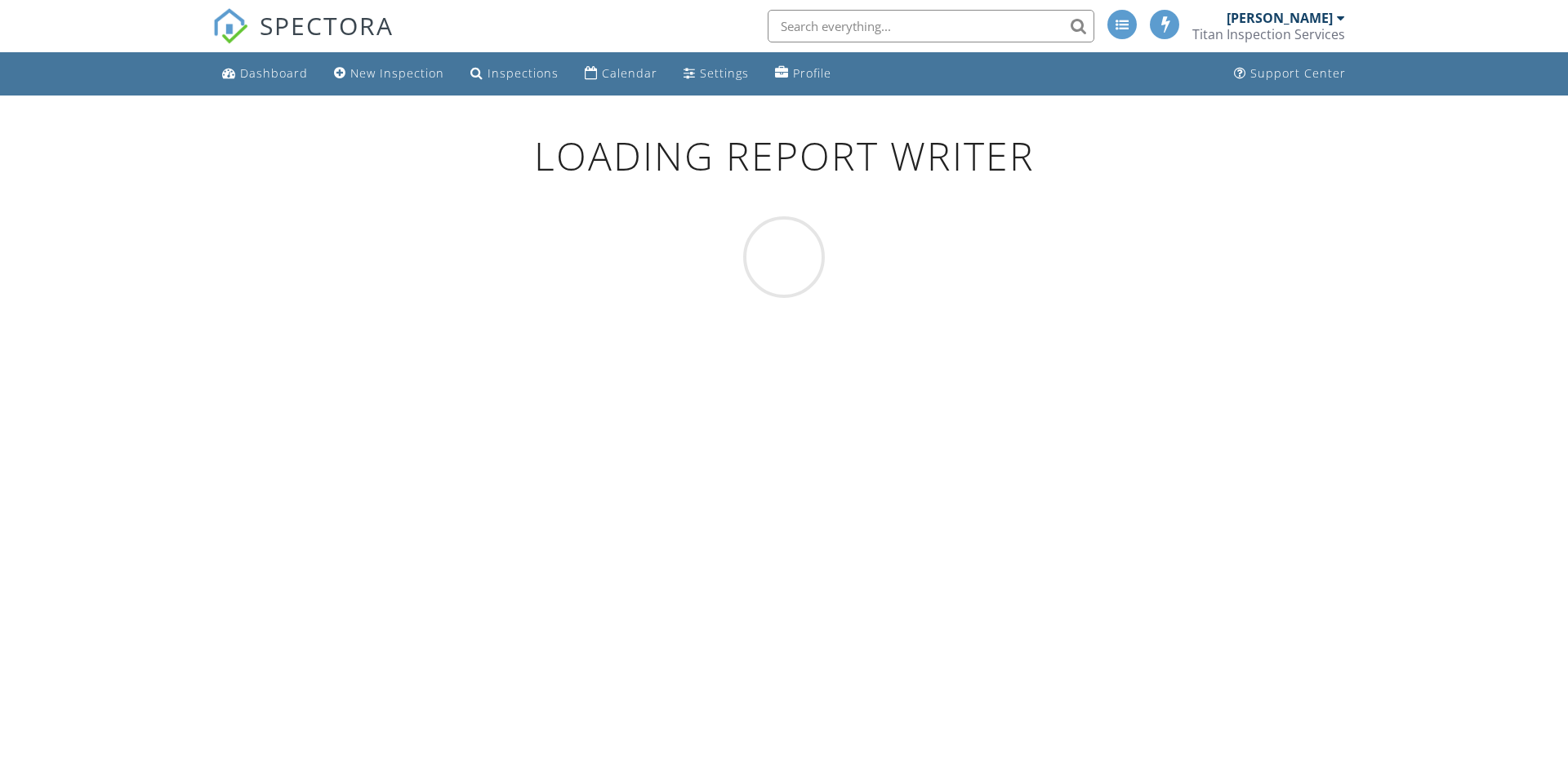
scroll to position [96, 0]
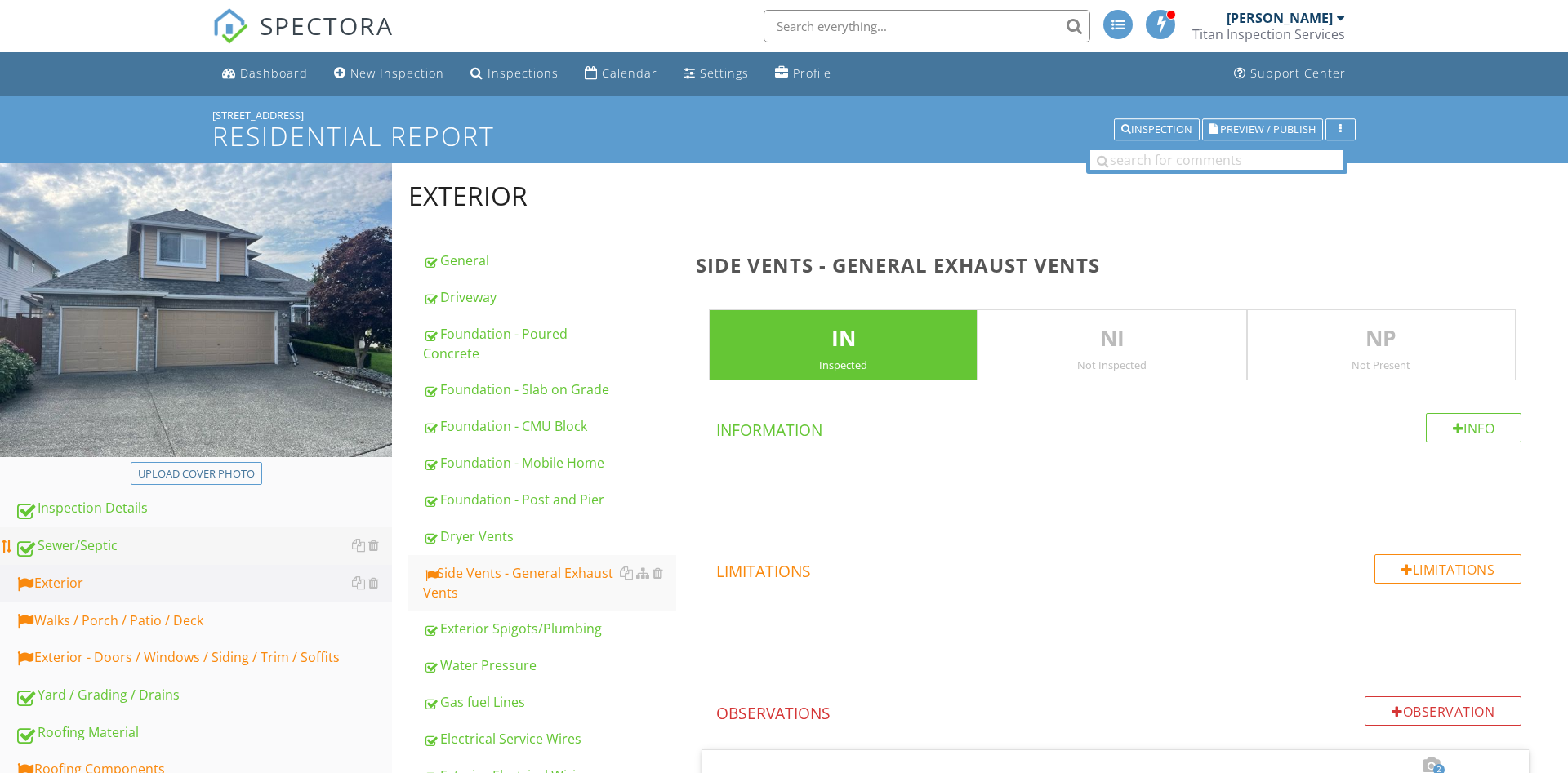
click at [70, 546] on div "Sewer/Septic" at bounding box center [203, 546] width 378 height 21
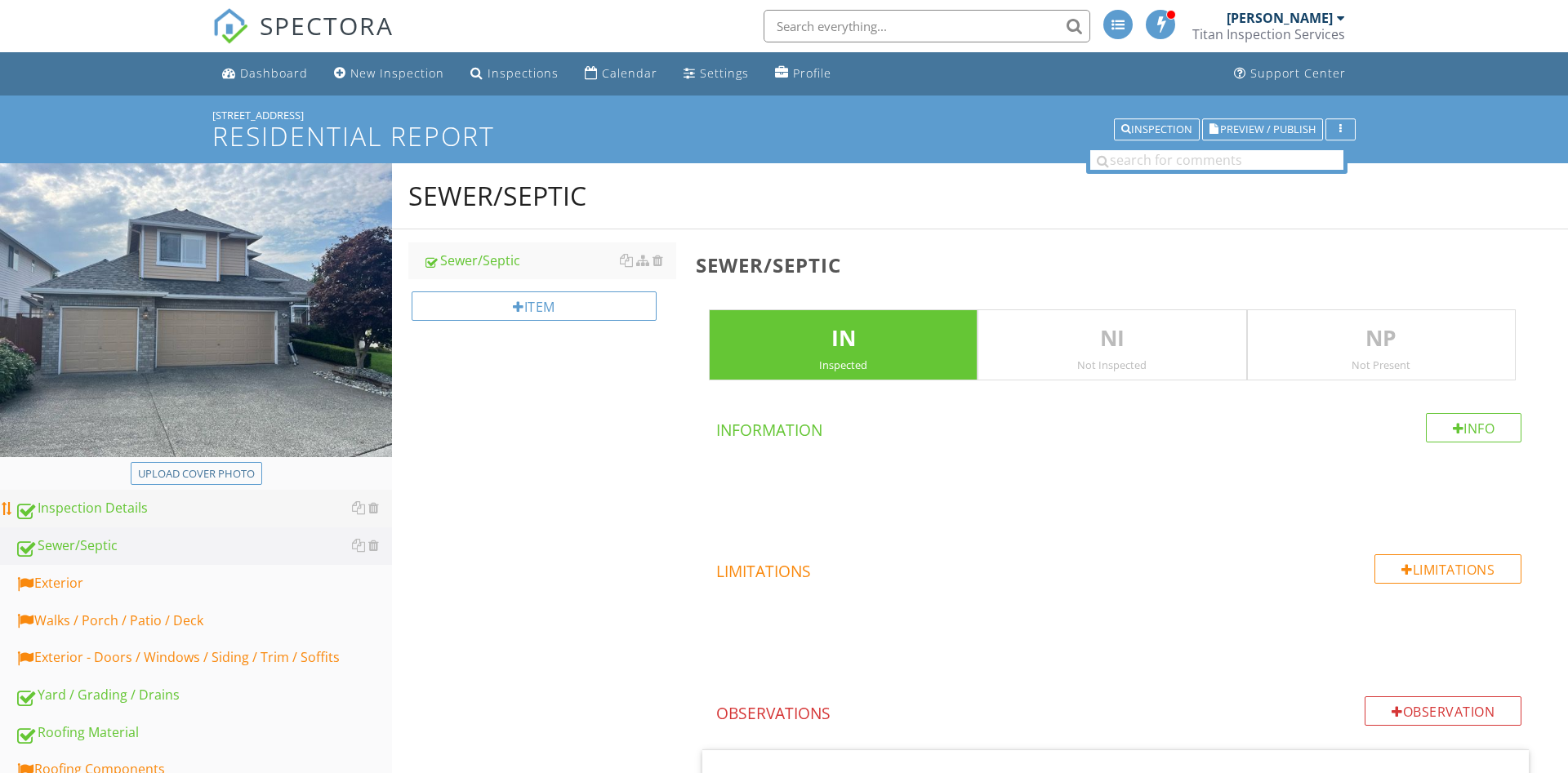
click at [112, 511] on div "Inspection Details" at bounding box center [203, 508] width 378 height 21
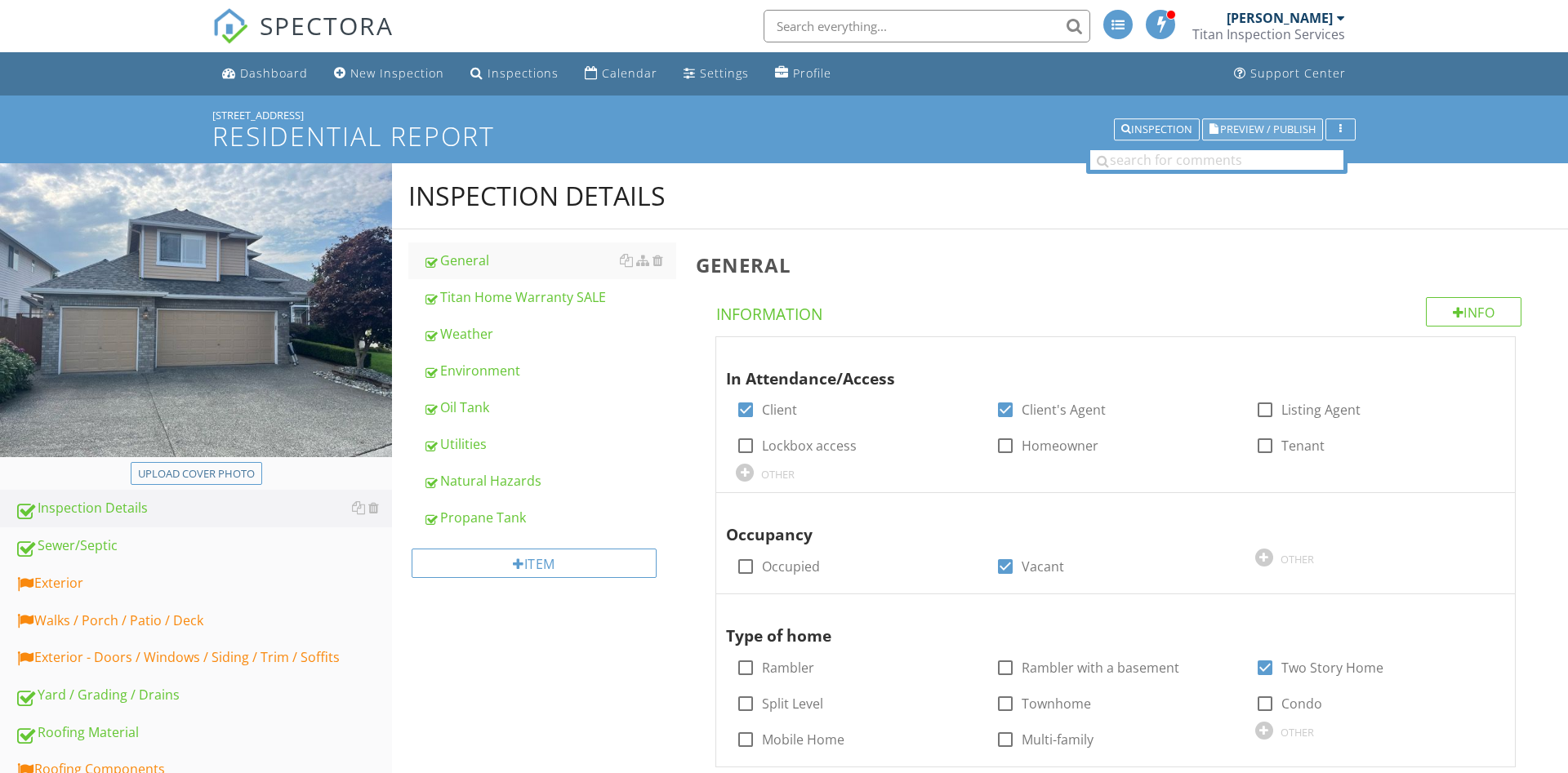
click at [1253, 129] on span "Preview / Publish" at bounding box center [1268, 129] width 96 height 11
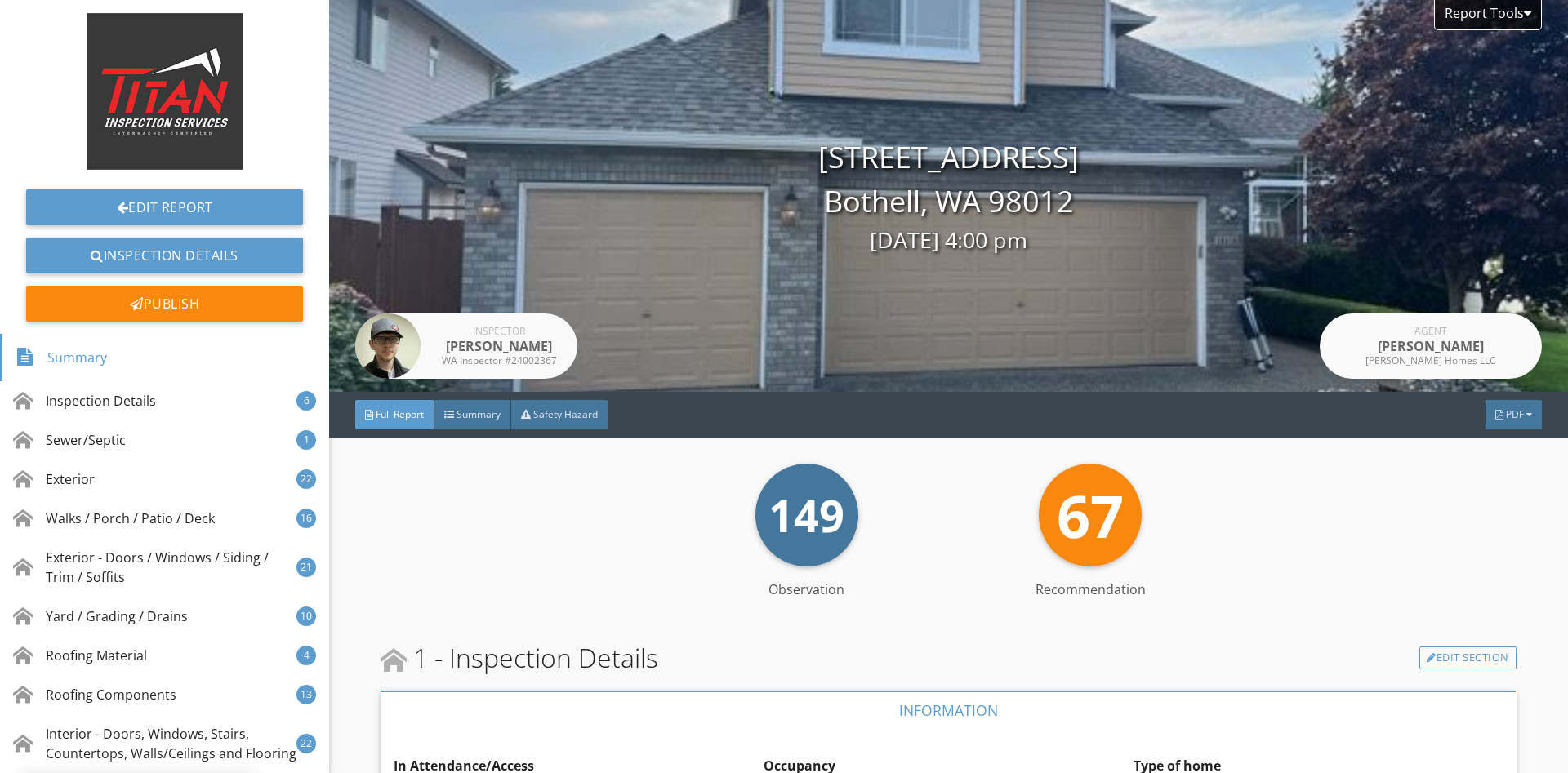
drag, startPoint x: 1370, startPoint y: 495, endPoint x: 1345, endPoint y: -70, distance: 565.6
click at [186, 211] on link "Edit Report" at bounding box center [165, 207] width 277 height 36
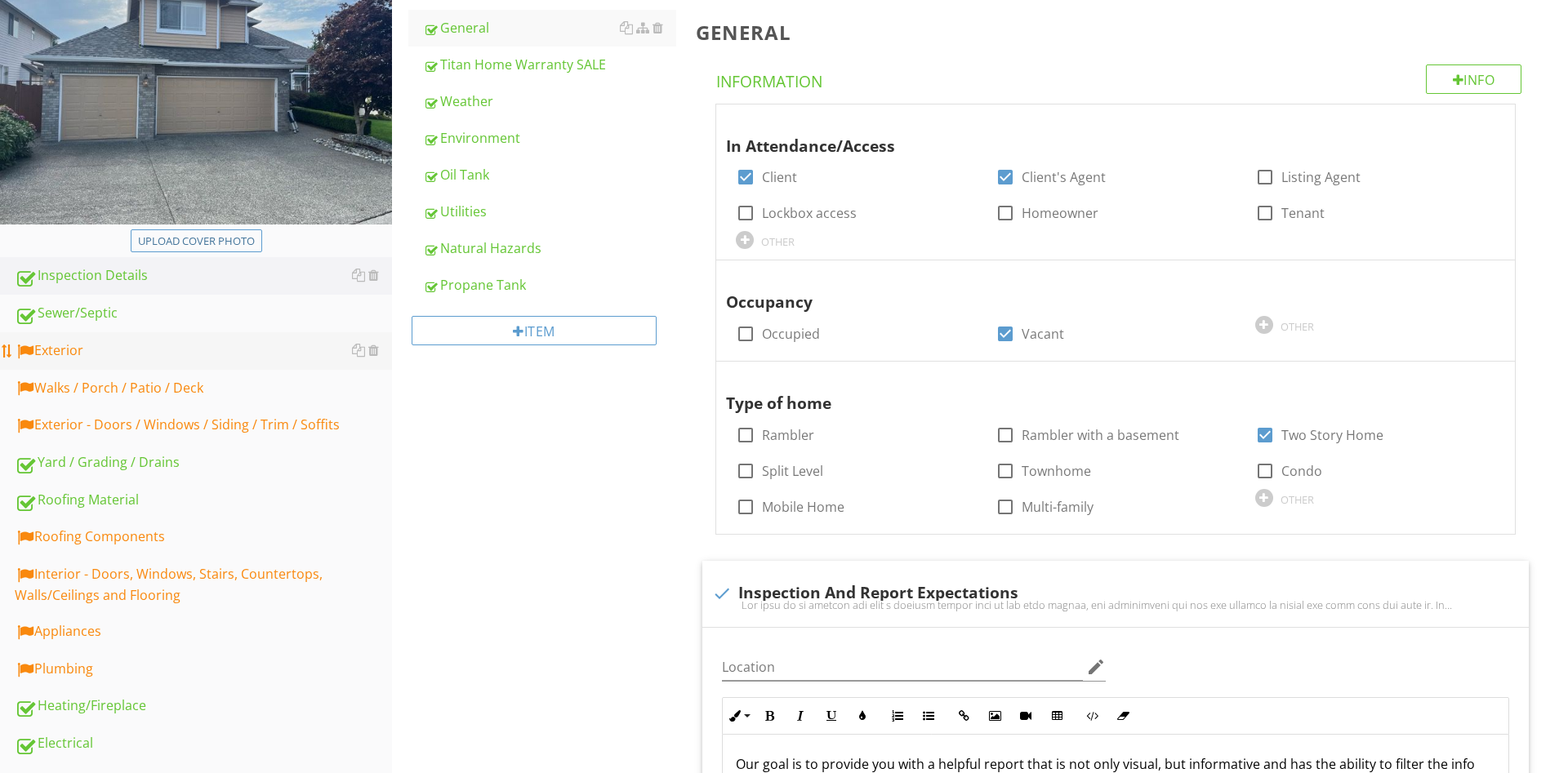
click at [83, 359] on div "Exterior" at bounding box center [203, 350] width 378 height 21
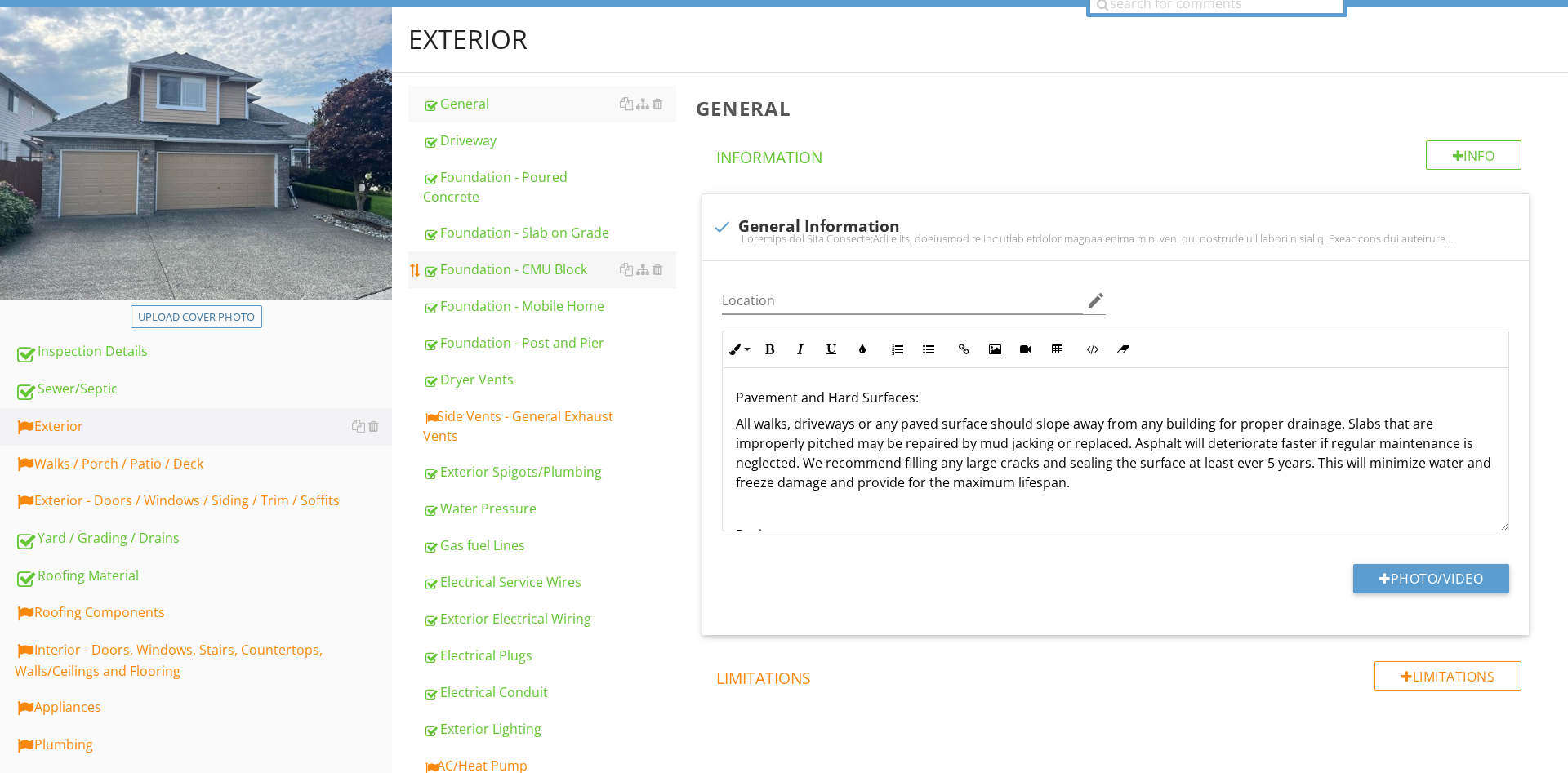
scroll to position [149, 0]
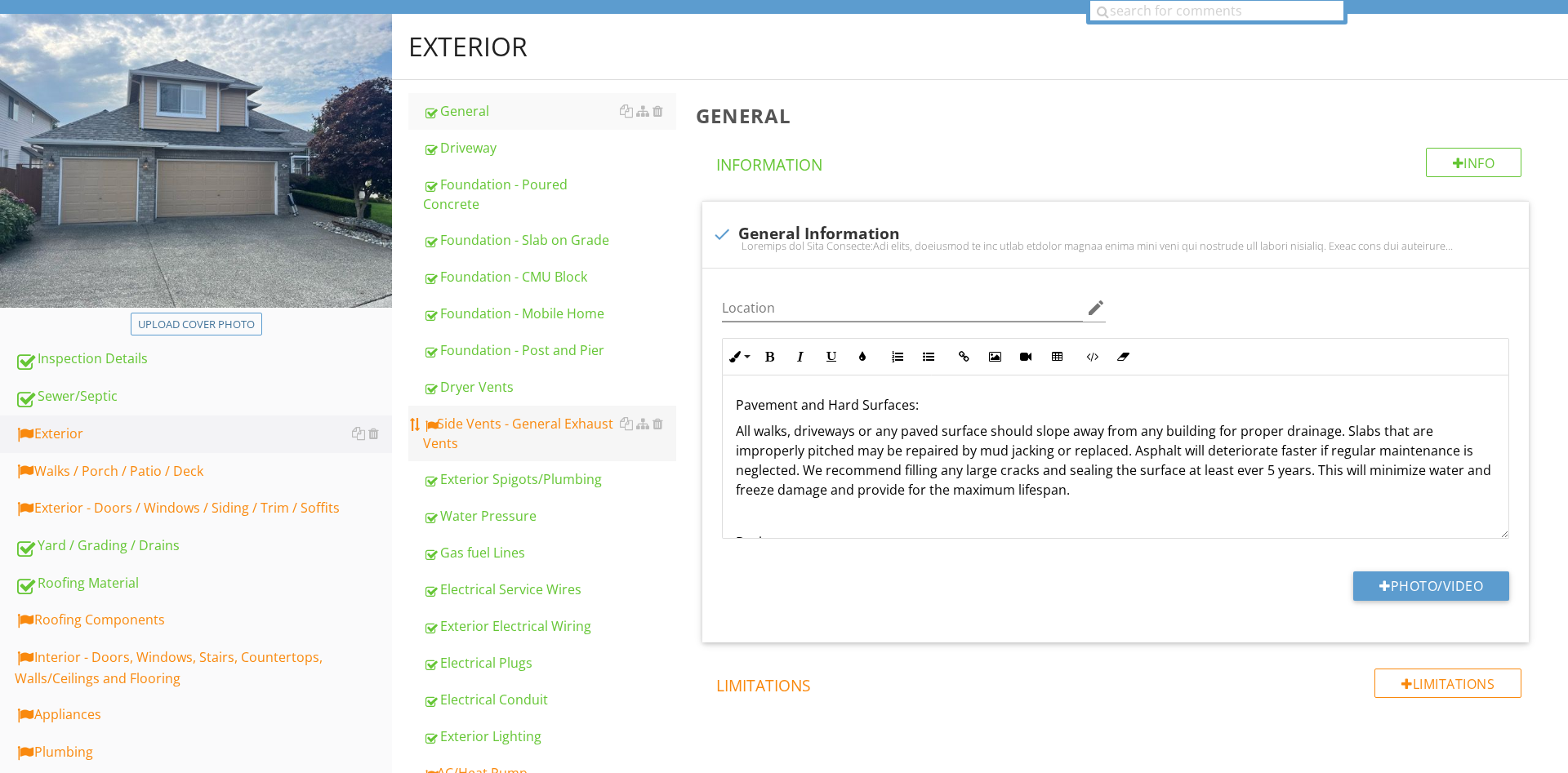
click at [471, 412] on link "Side Vents - General Exhaust Vents" at bounding box center [550, 433] width 253 height 55
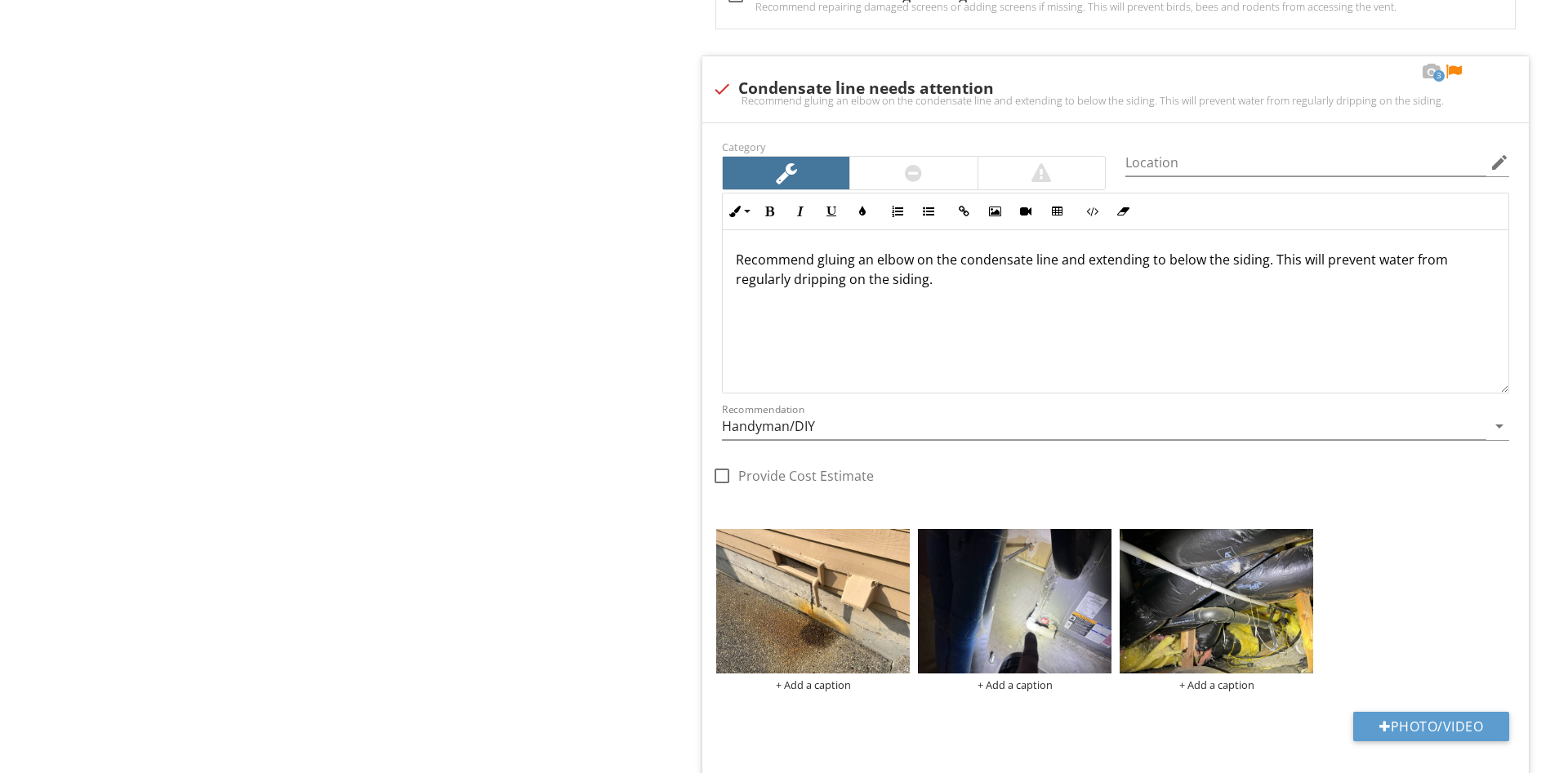
scroll to position [2731, 0]
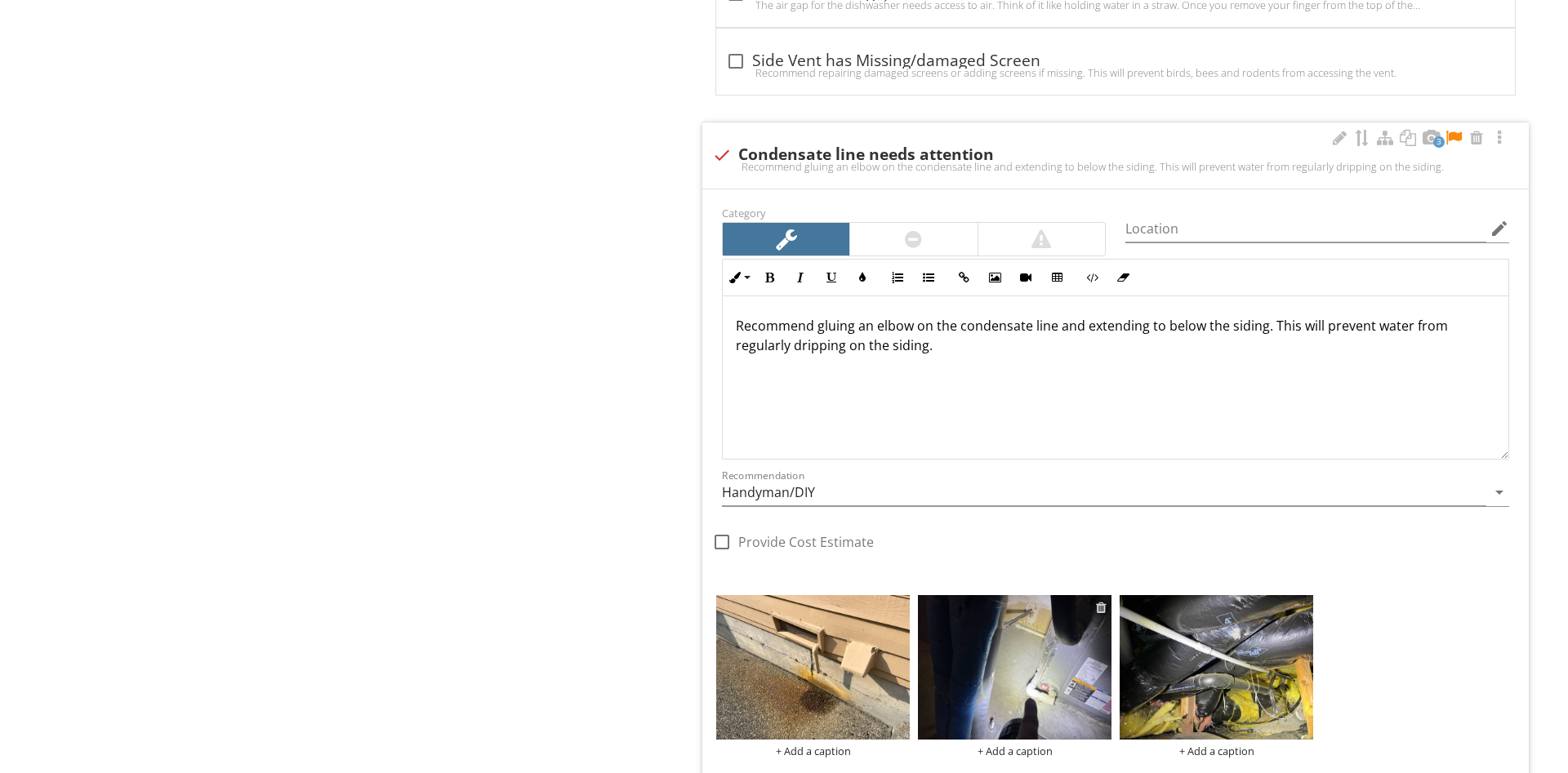
click at [1100, 606] on div at bounding box center [1101, 607] width 11 height 13
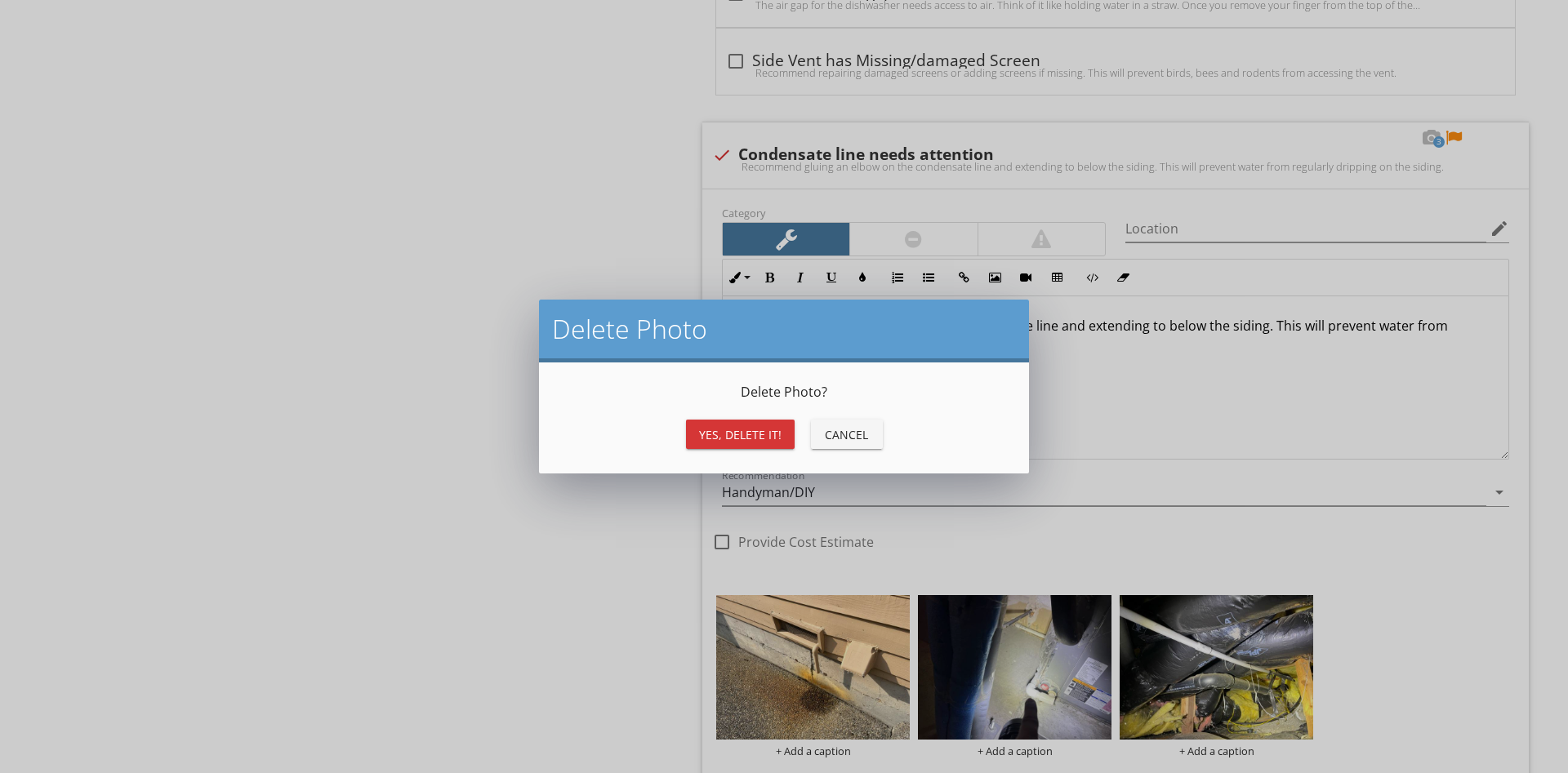
click at [746, 434] on div "Yes, Delete it!" at bounding box center [740, 434] width 82 height 17
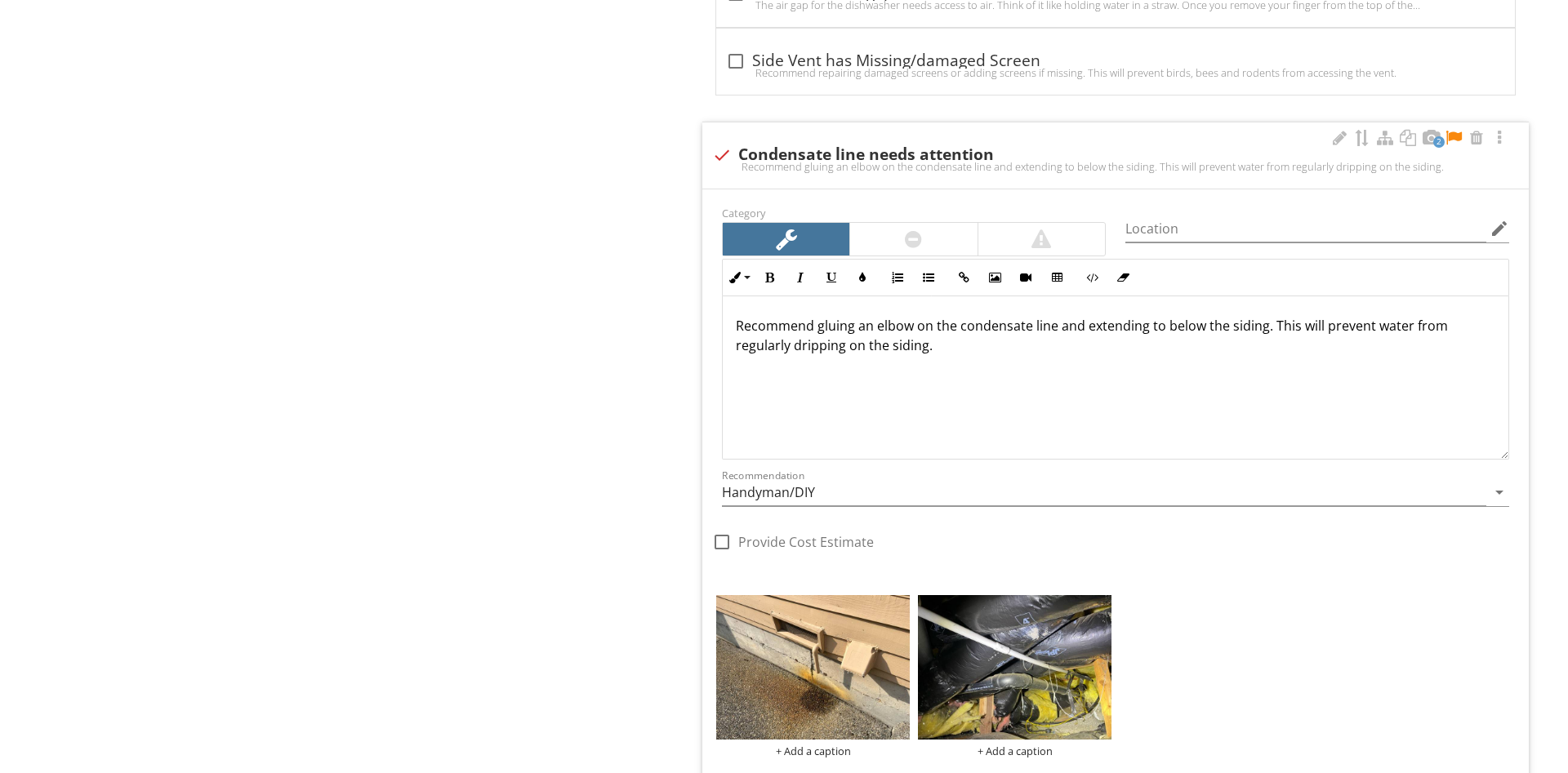
click at [937, 234] on div at bounding box center [913, 239] width 127 height 33
click at [1027, 370] on div "Recommend gluing an elbow on the condensate line and extending to below the sid…" at bounding box center [1115, 377] width 786 height 163
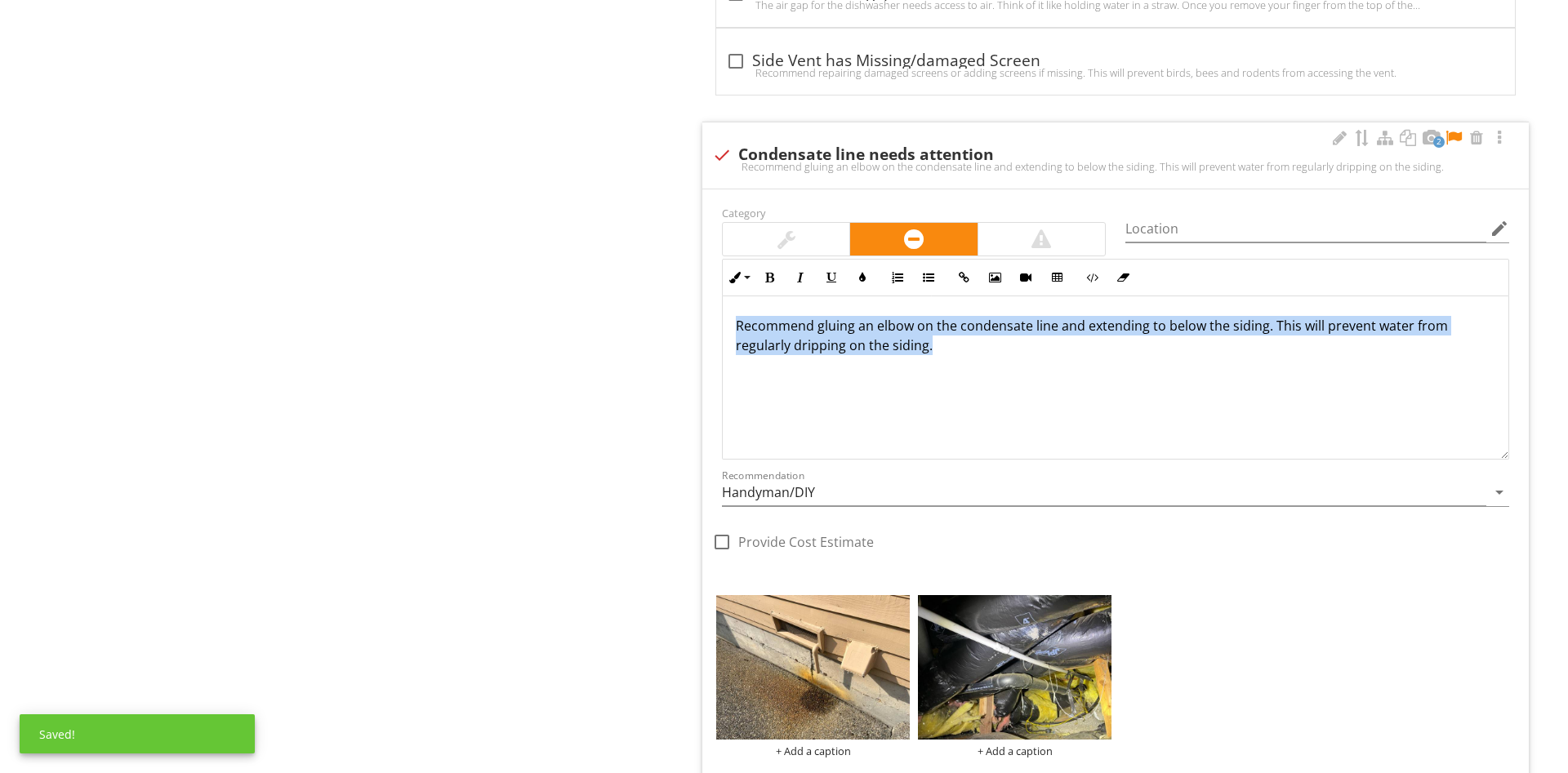
drag, startPoint x: 1128, startPoint y: 356, endPoint x: 673, endPoint y: 253, distance: 466.5
click at [722, 296] on div "Recommend gluing an elbow on the condensate line and extending to below the sid…" at bounding box center [1115, 377] width 786 height 163
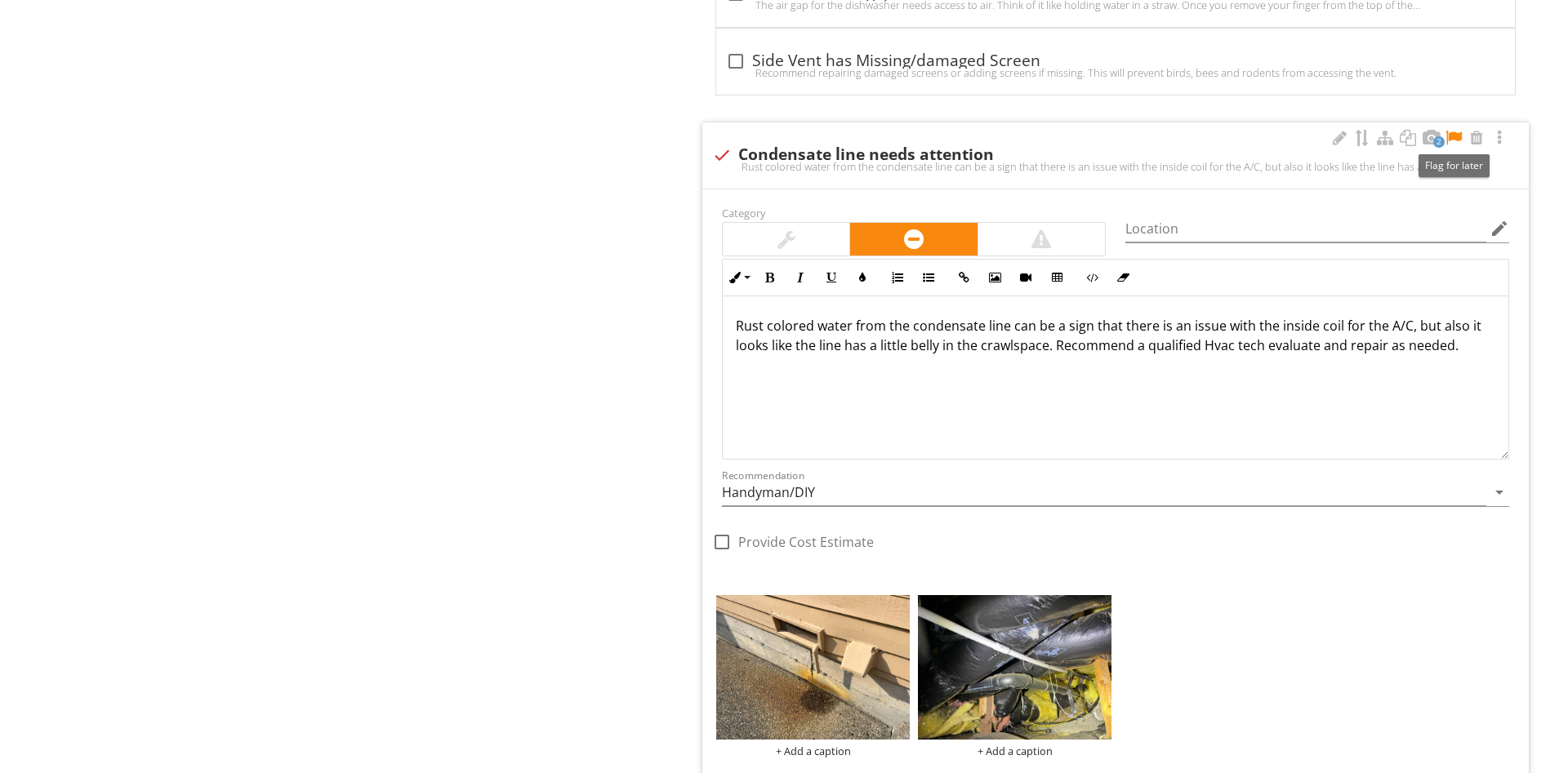
click at [1455, 134] on div at bounding box center [1454, 138] width 20 height 16
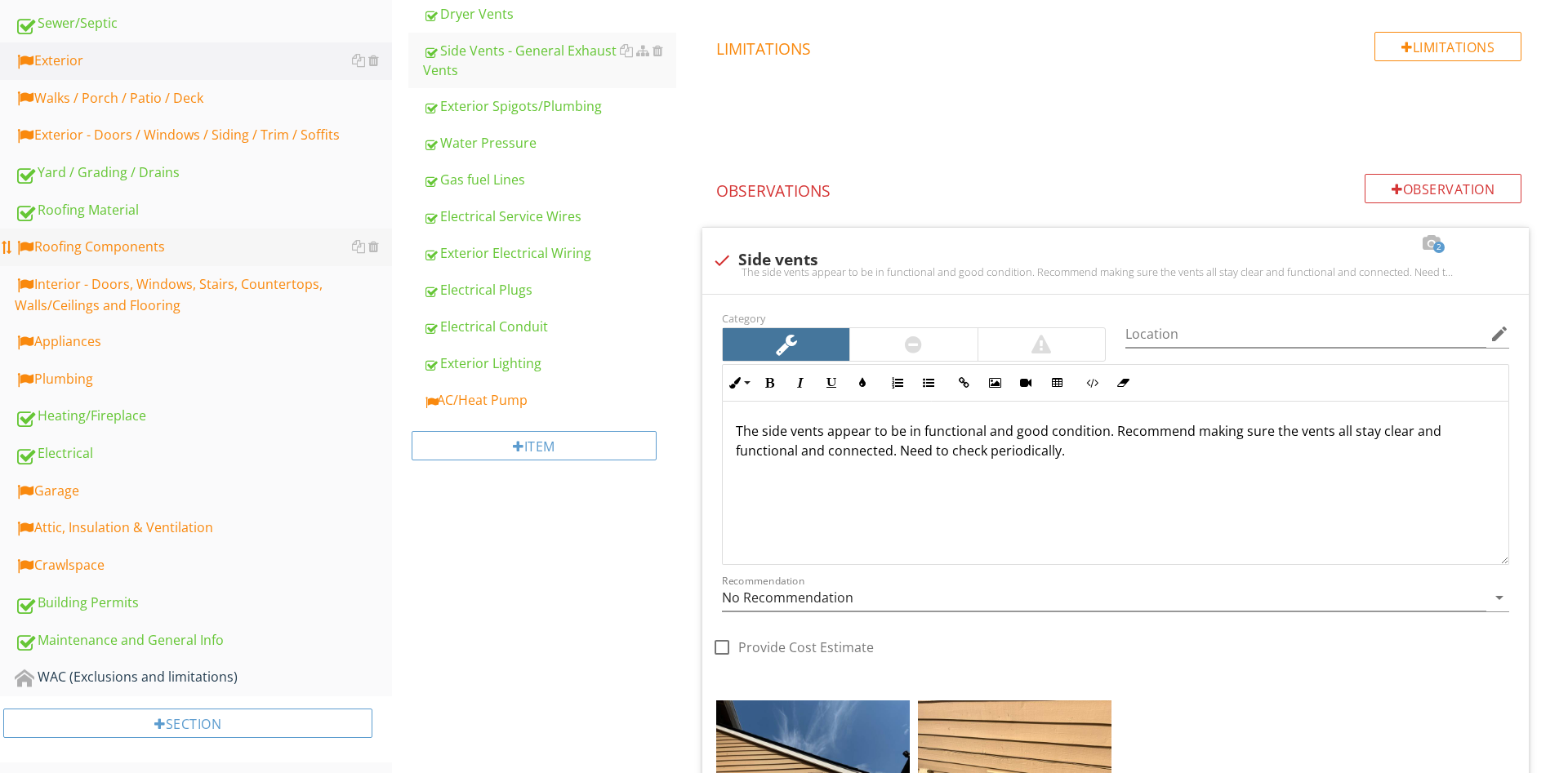
scroll to position [316, 0]
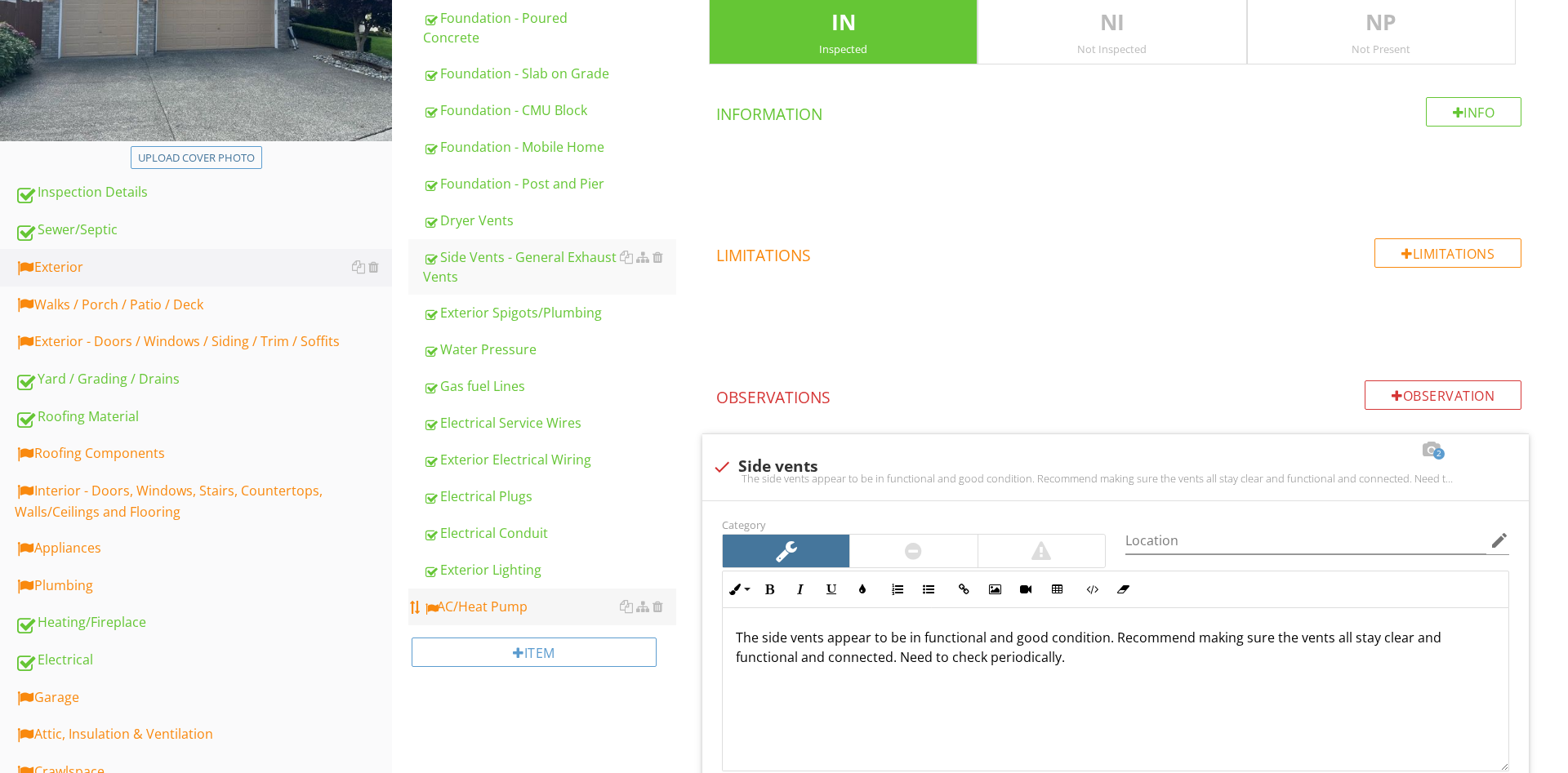
click at [515, 619] on link "AC/Heat Pump" at bounding box center [550, 606] width 253 height 36
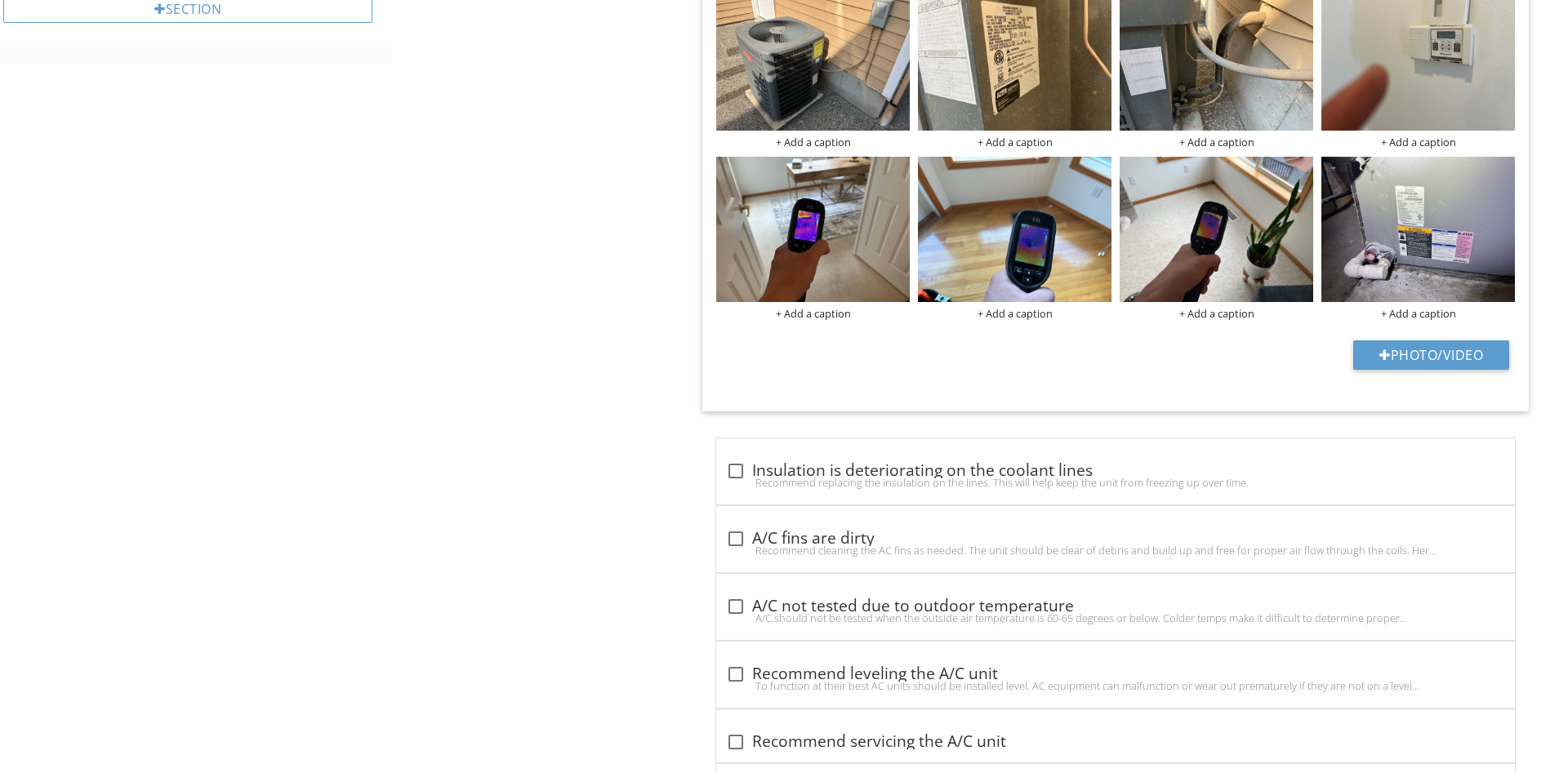
scroll to position [988, 0]
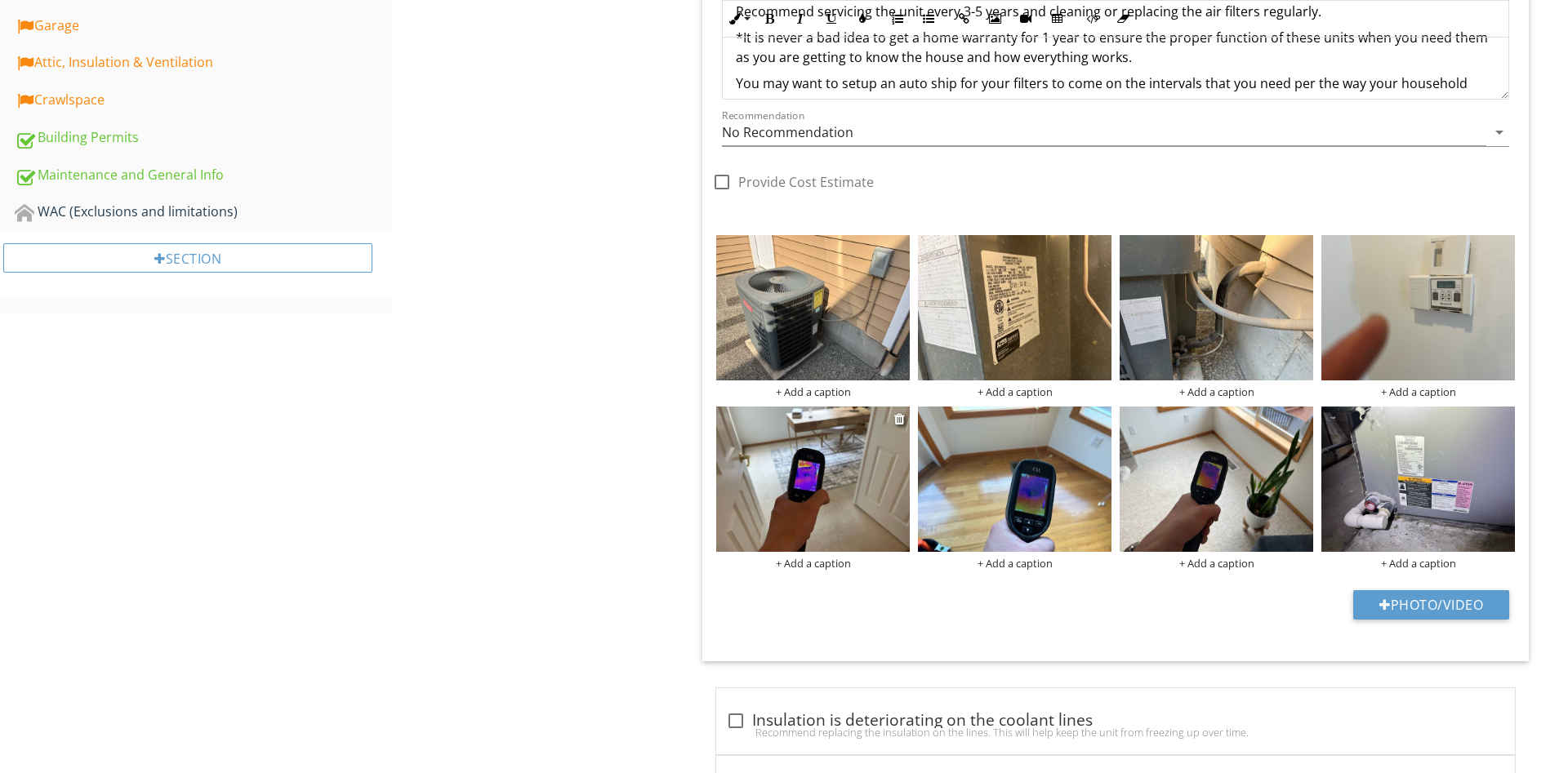
click at [798, 495] on img at bounding box center [813, 479] width 194 height 146
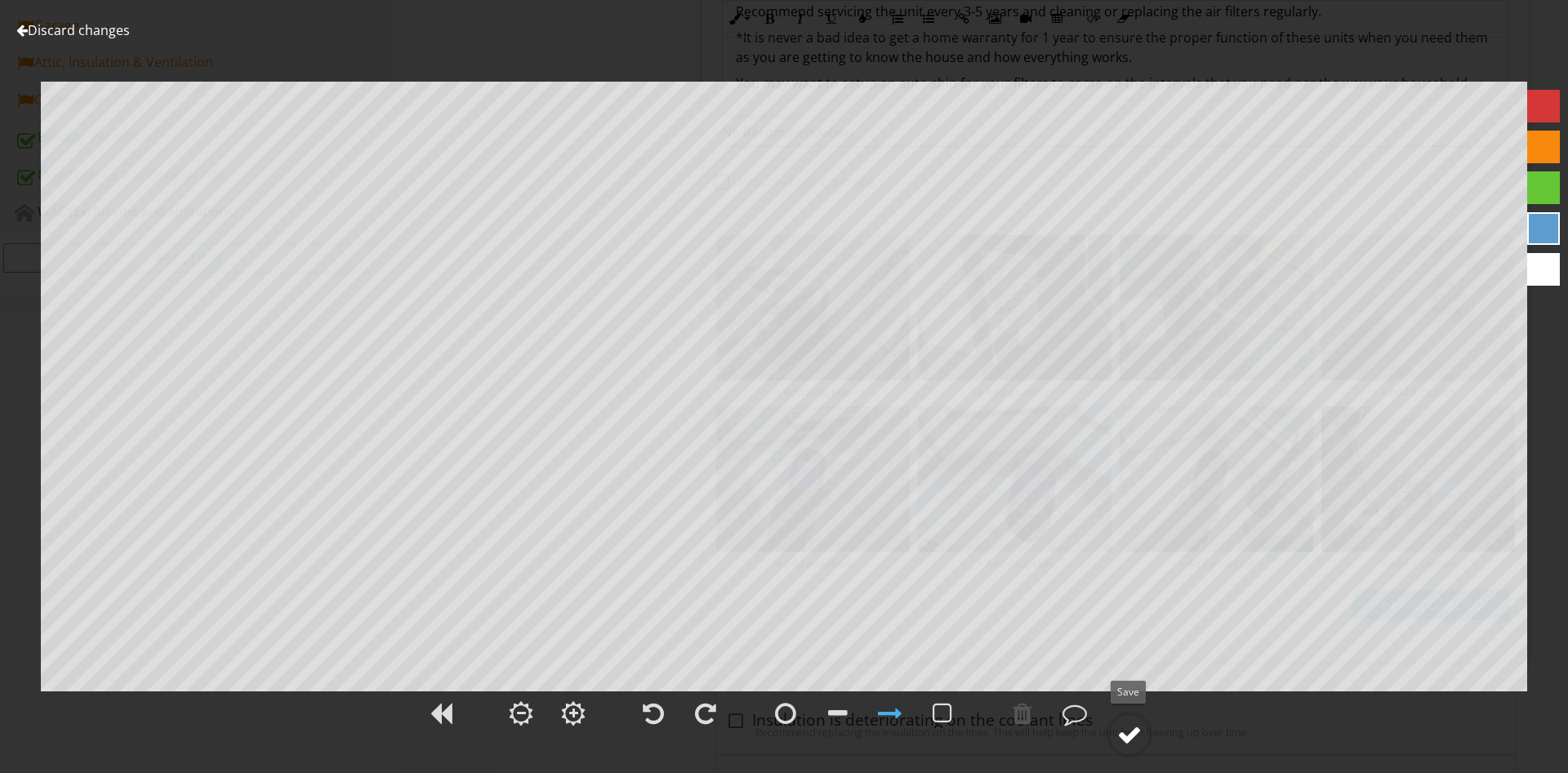
click at [1128, 737] on div at bounding box center [1129, 734] width 24 height 24
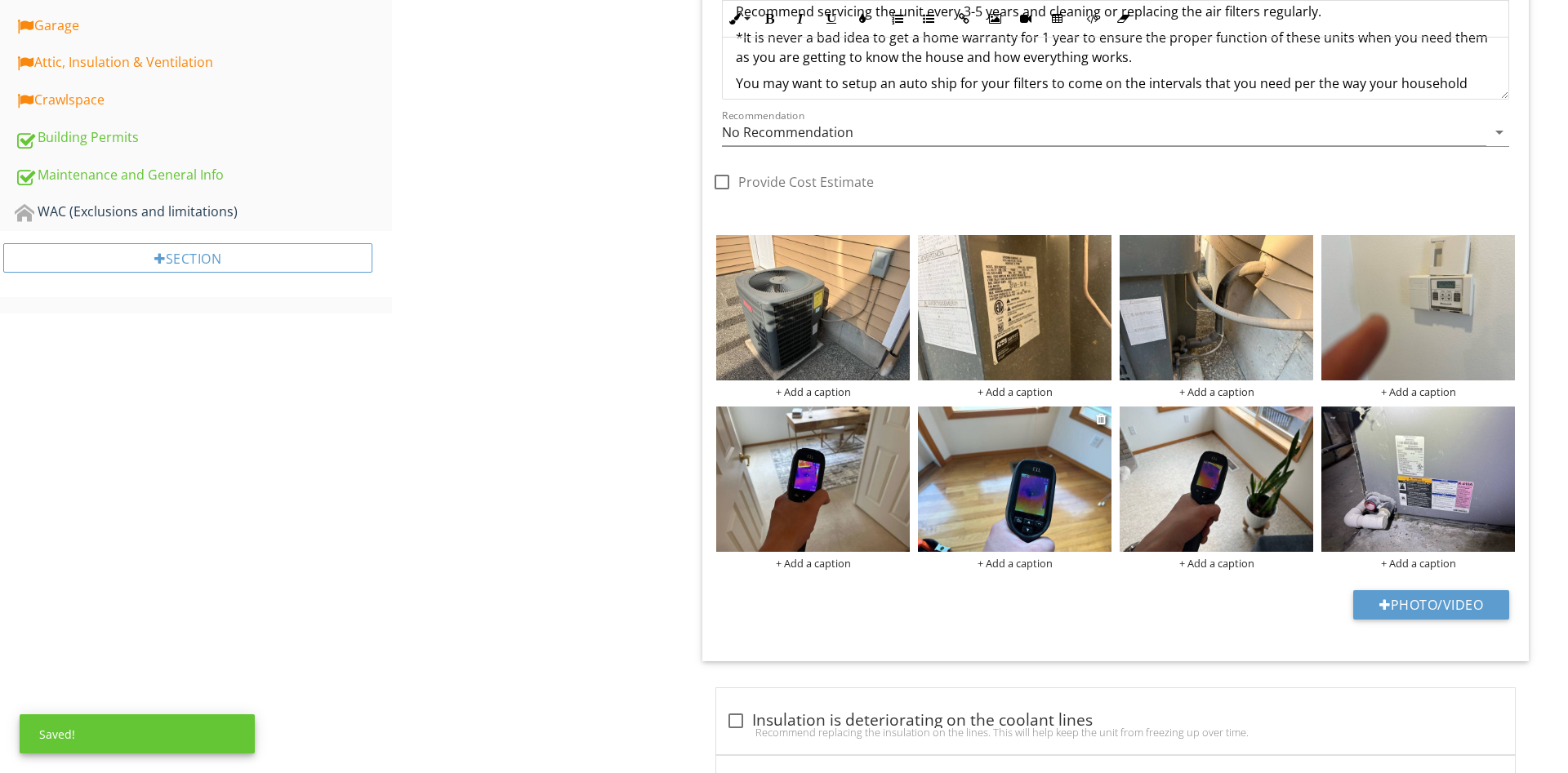
click at [1035, 494] on img at bounding box center [1015, 479] width 194 height 146
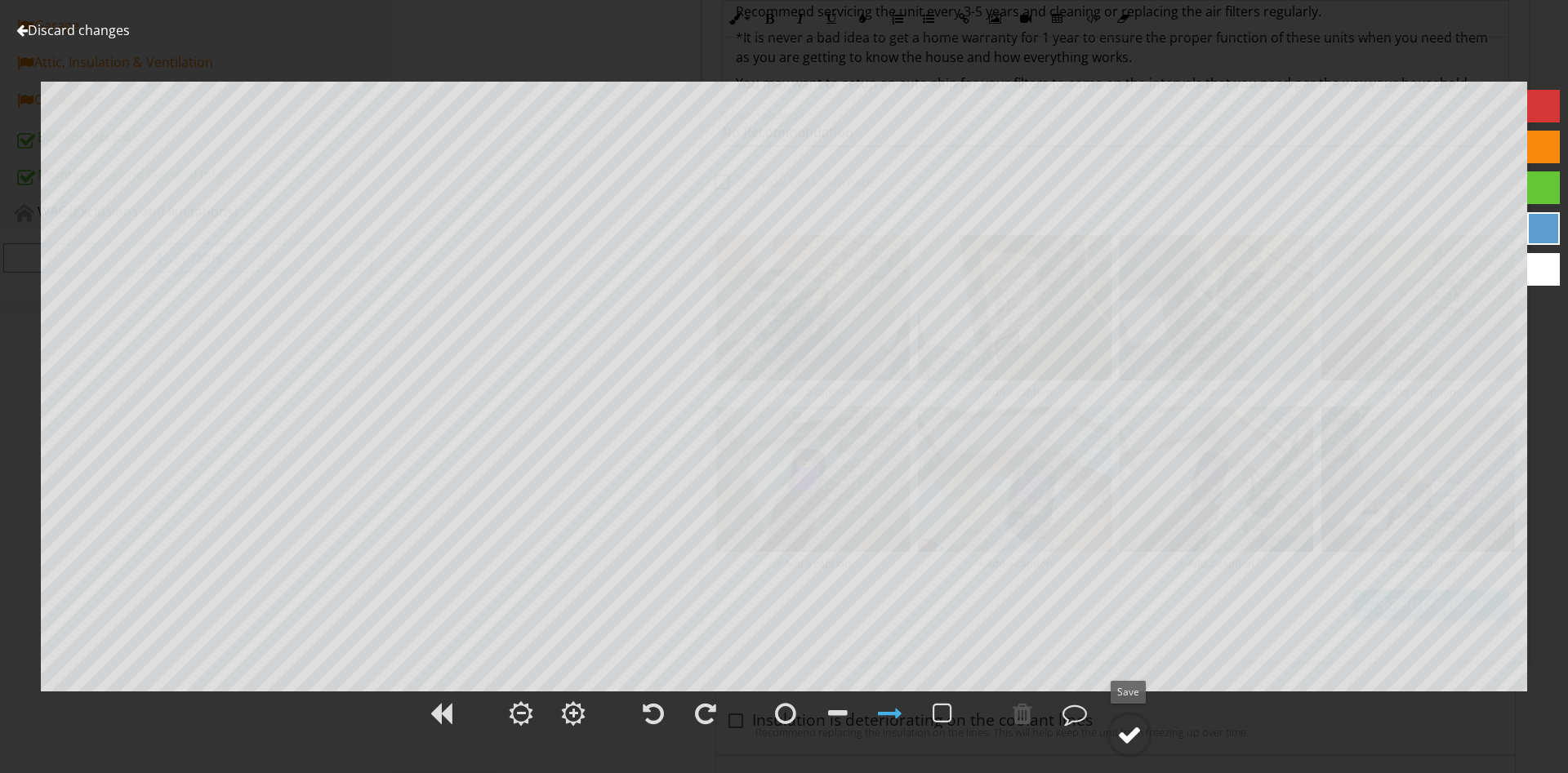
click at [1120, 734] on div at bounding box center [1129, 734] width 24 height 24
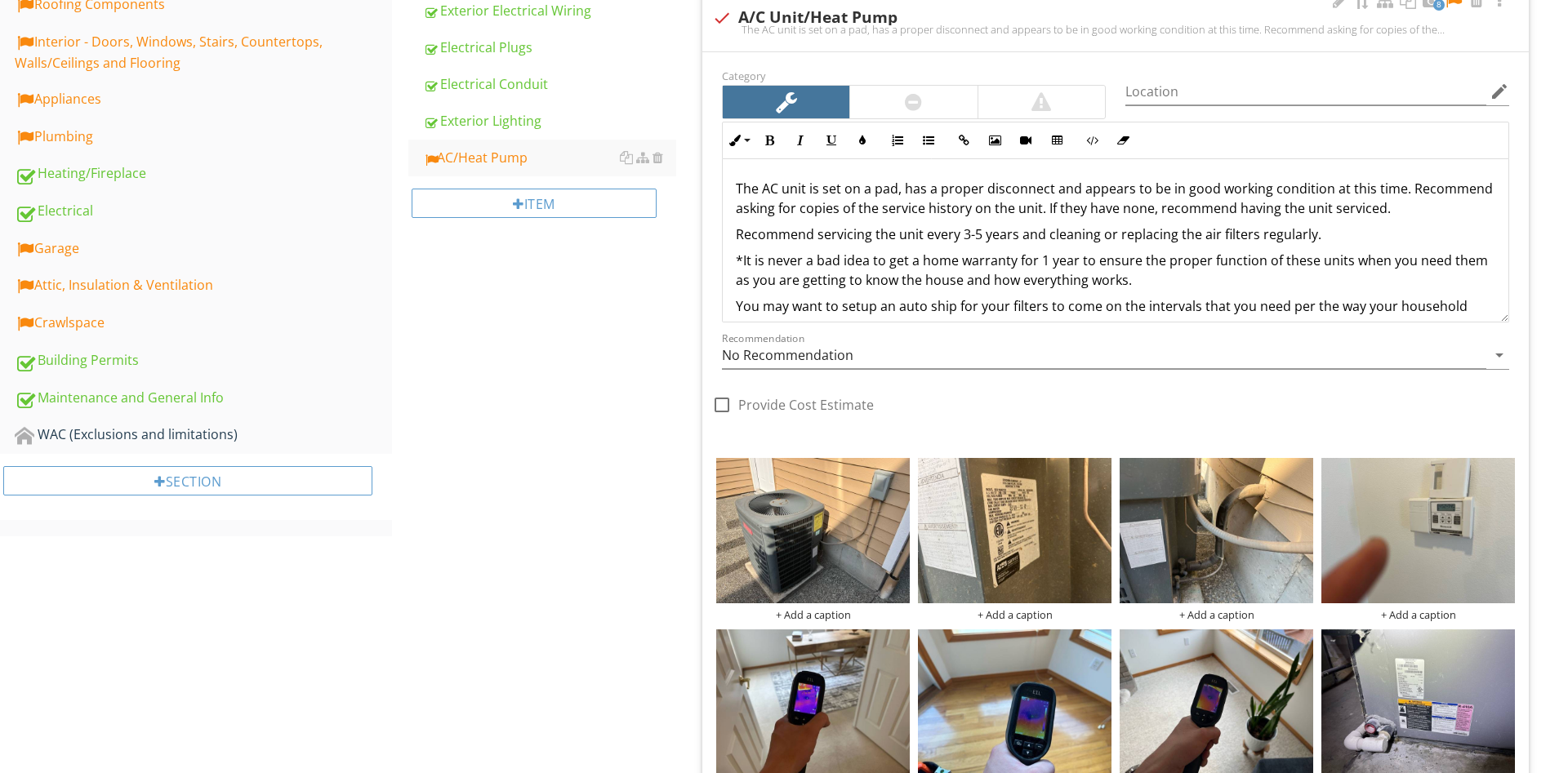
scroll to position [821, 0]
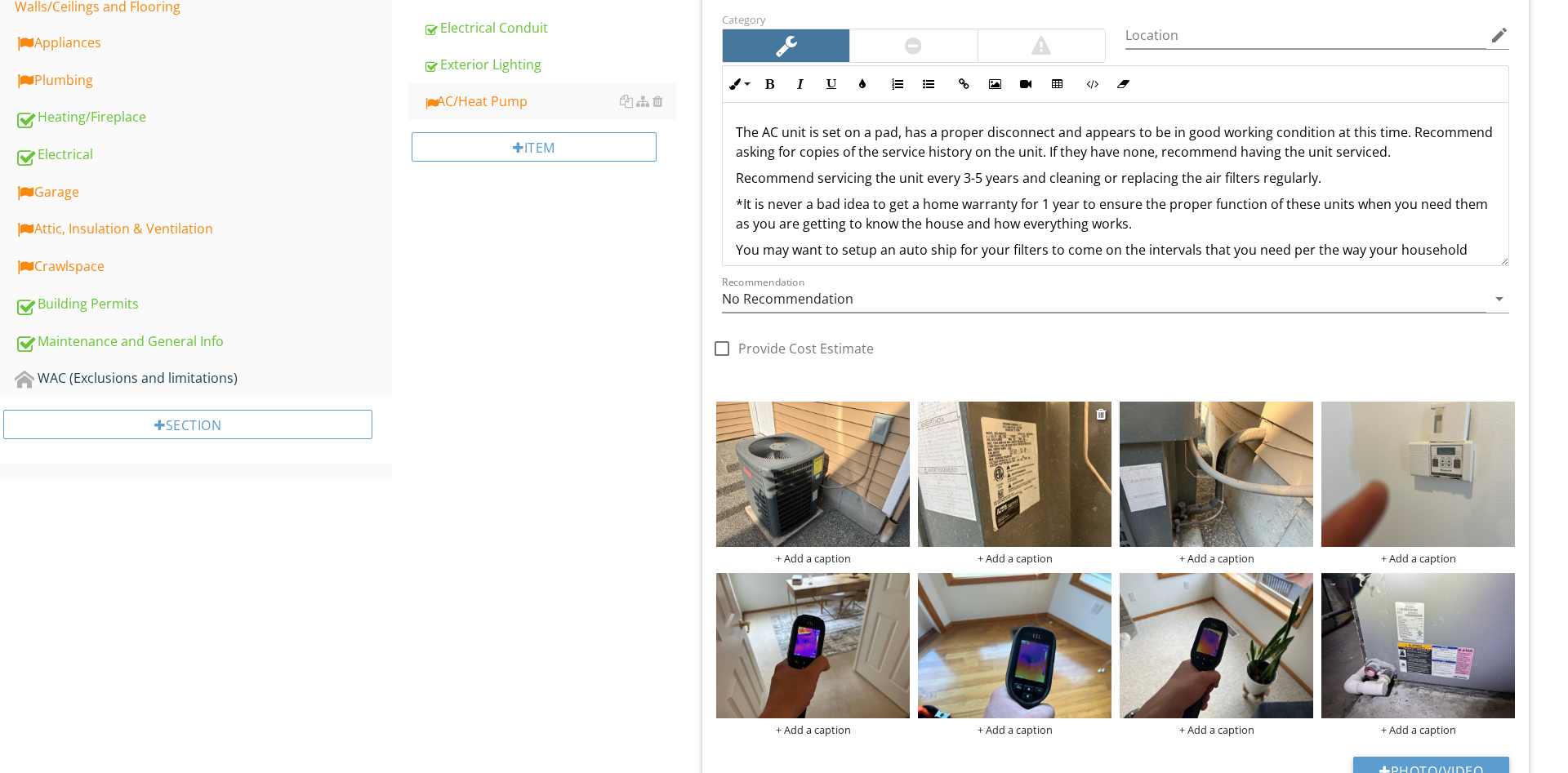
click at [1081, 491] on img at bounding box center [1015, 474] width 194 height 146
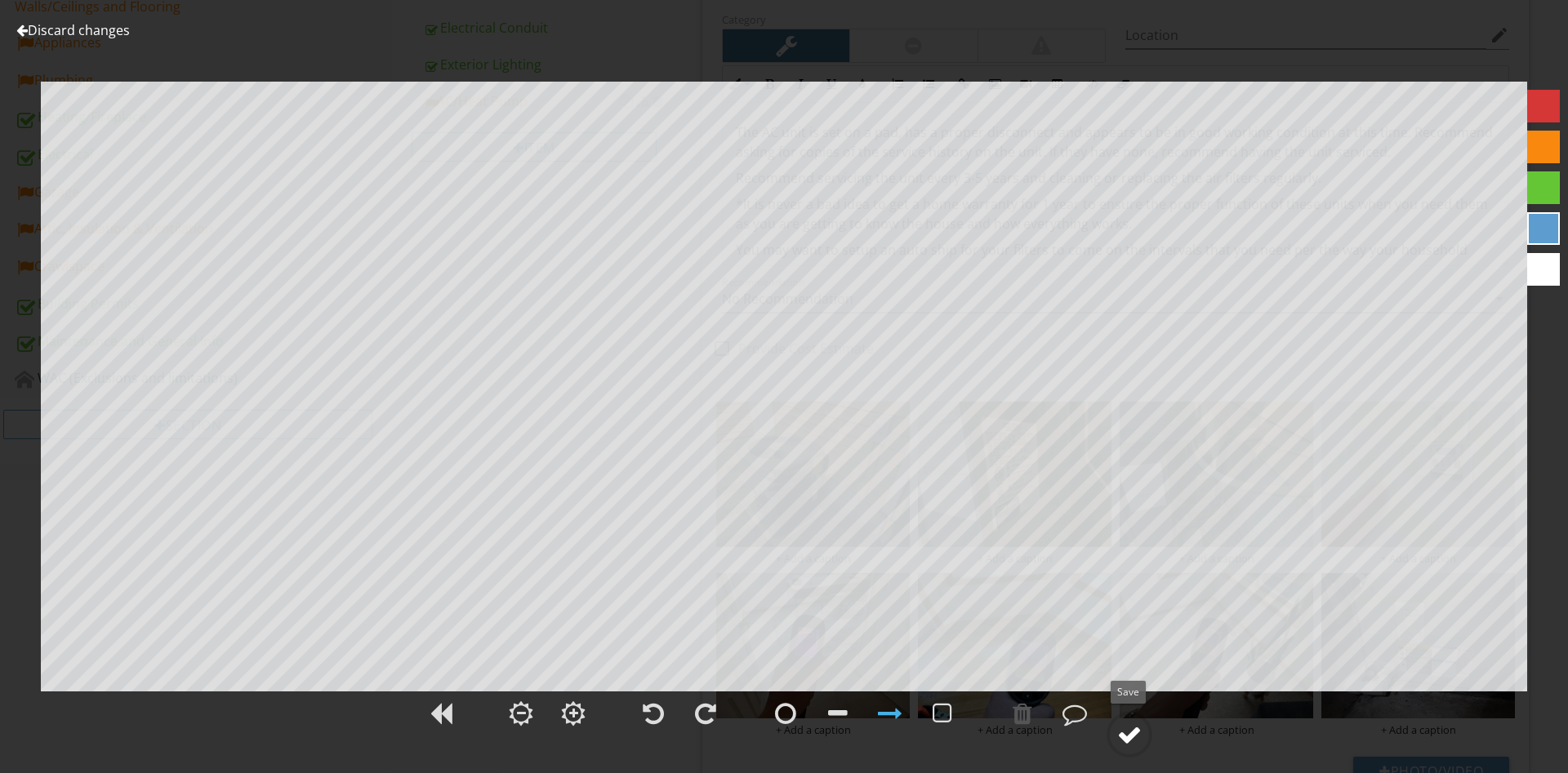
click at [1134, 734] on div at bounding box center [1129, 734] width 24 height 24
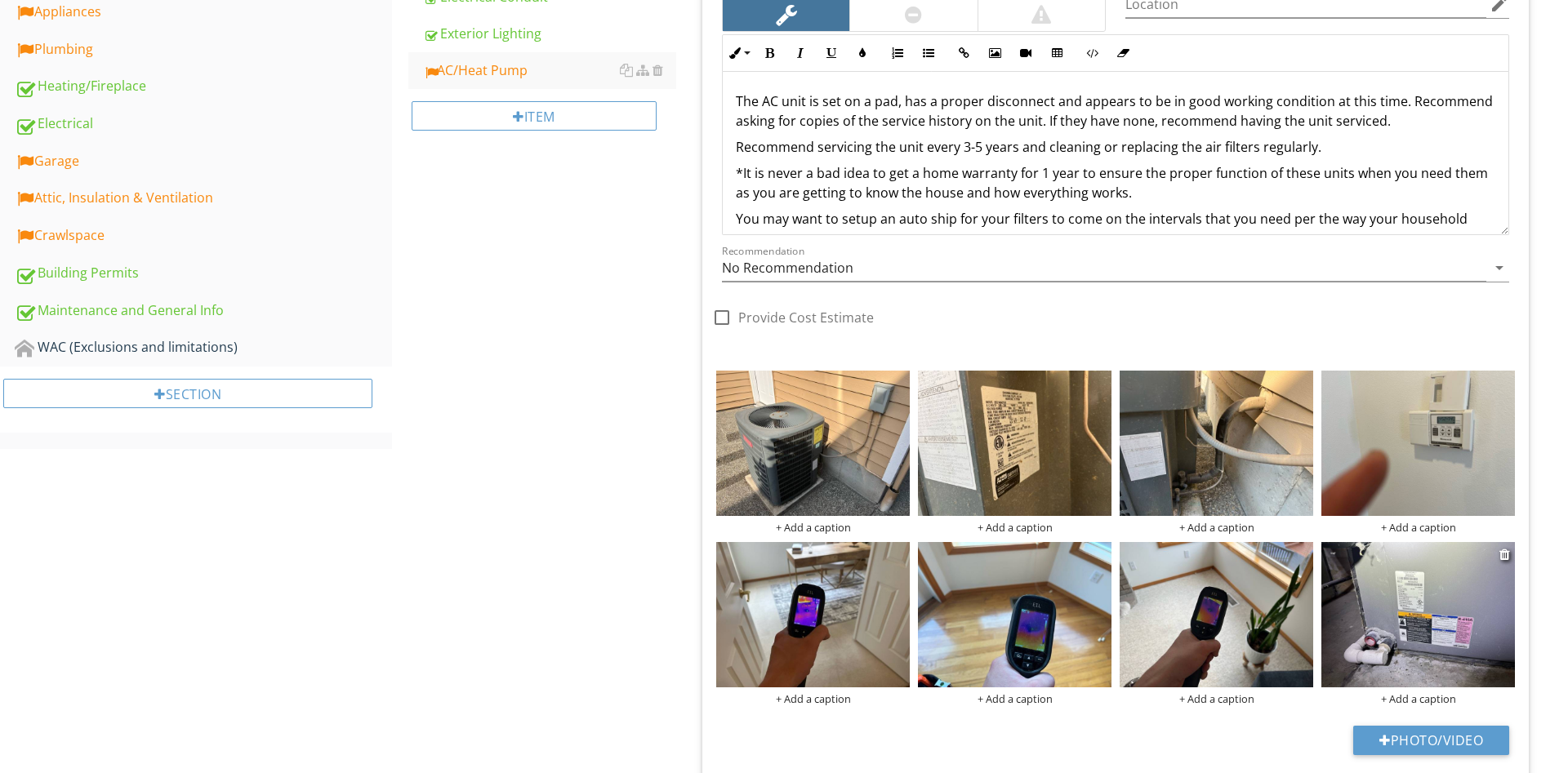
scroll to position [904, 0]
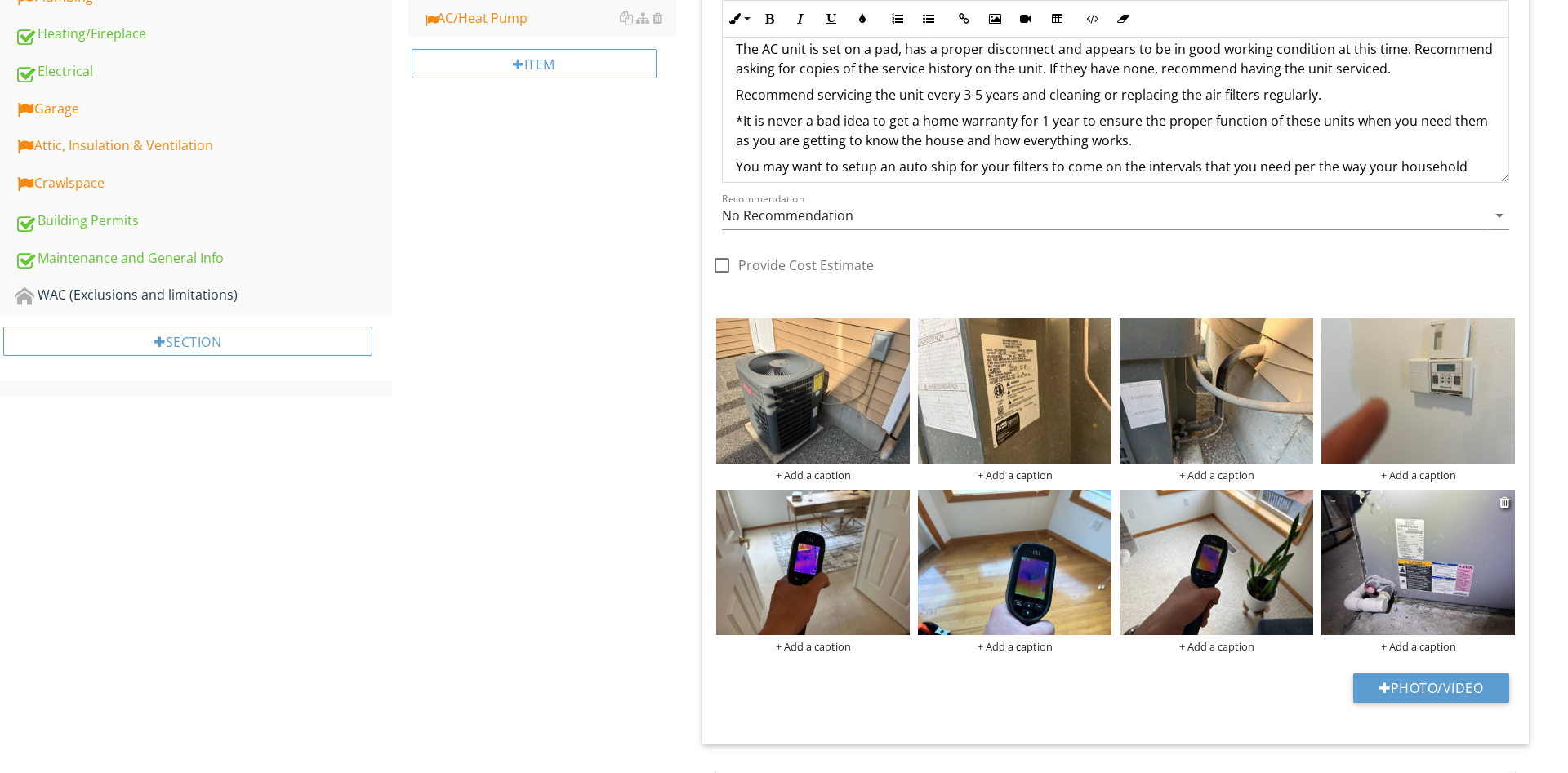
click at [1452, 523] on img at bounding box center [1418, 562] width 194 height 146
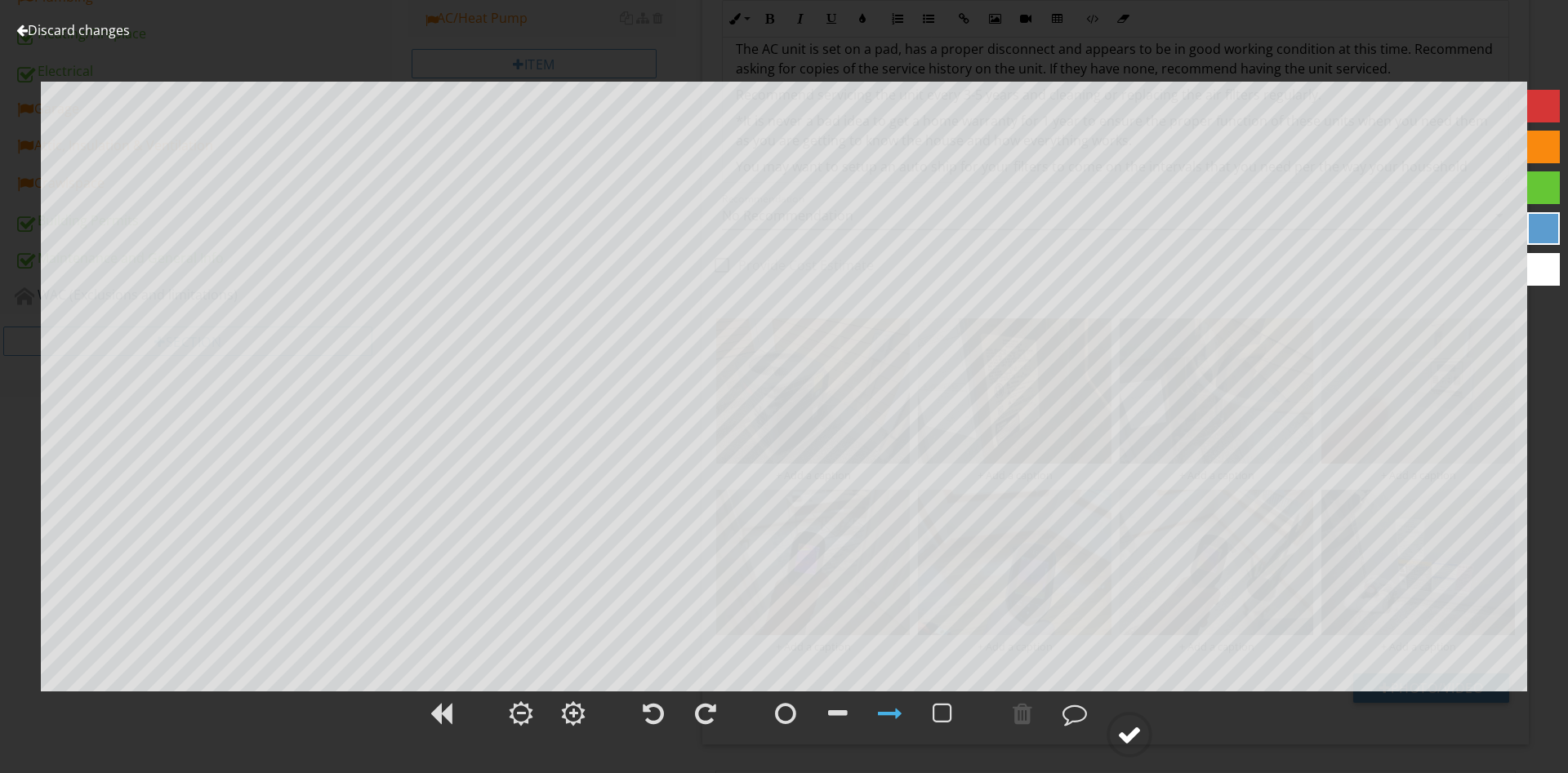
click at [1116, 731] on circle at bounding box center [1129, 734] width 43 height 43
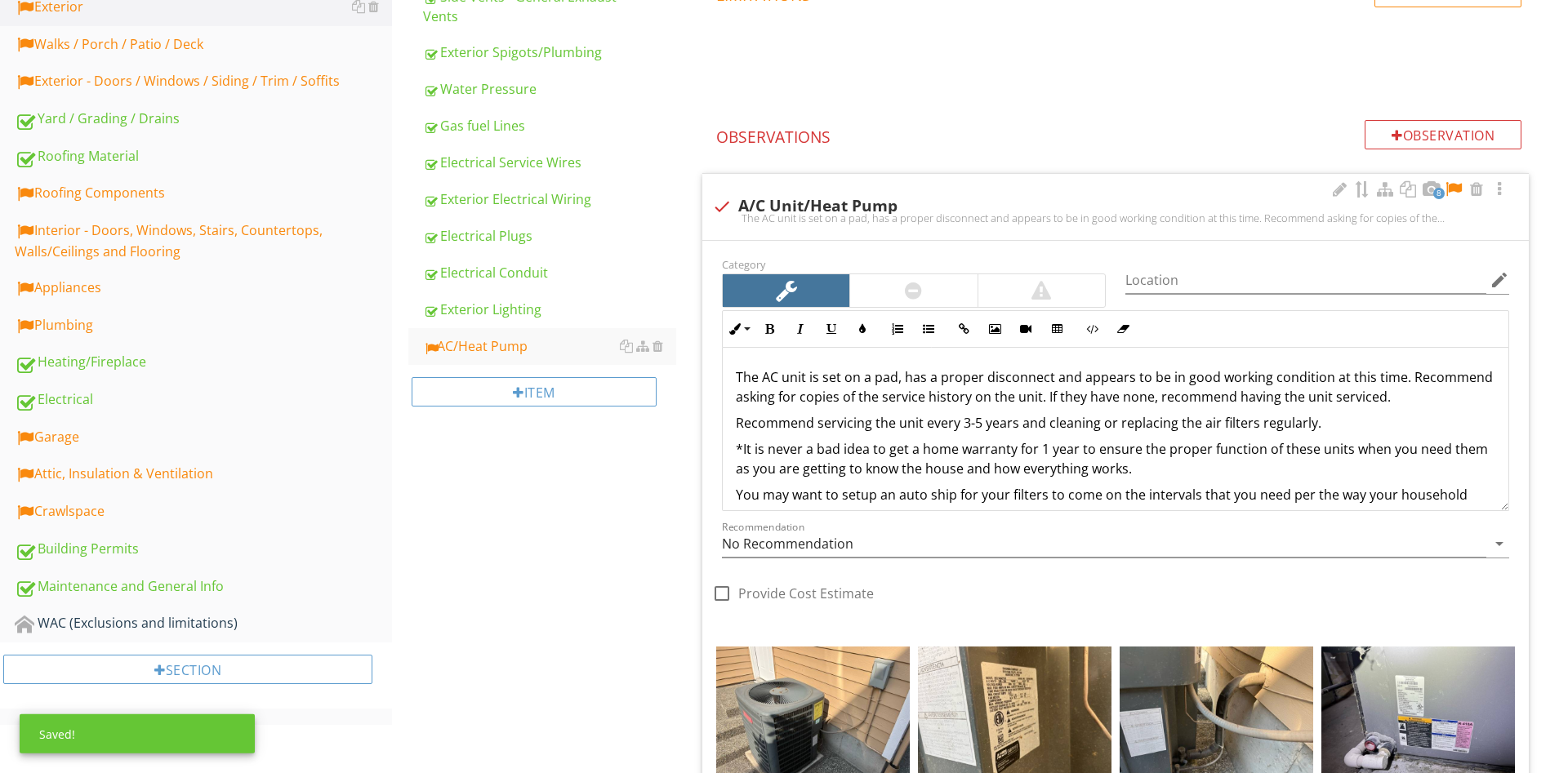
scroll to position [571, 0]
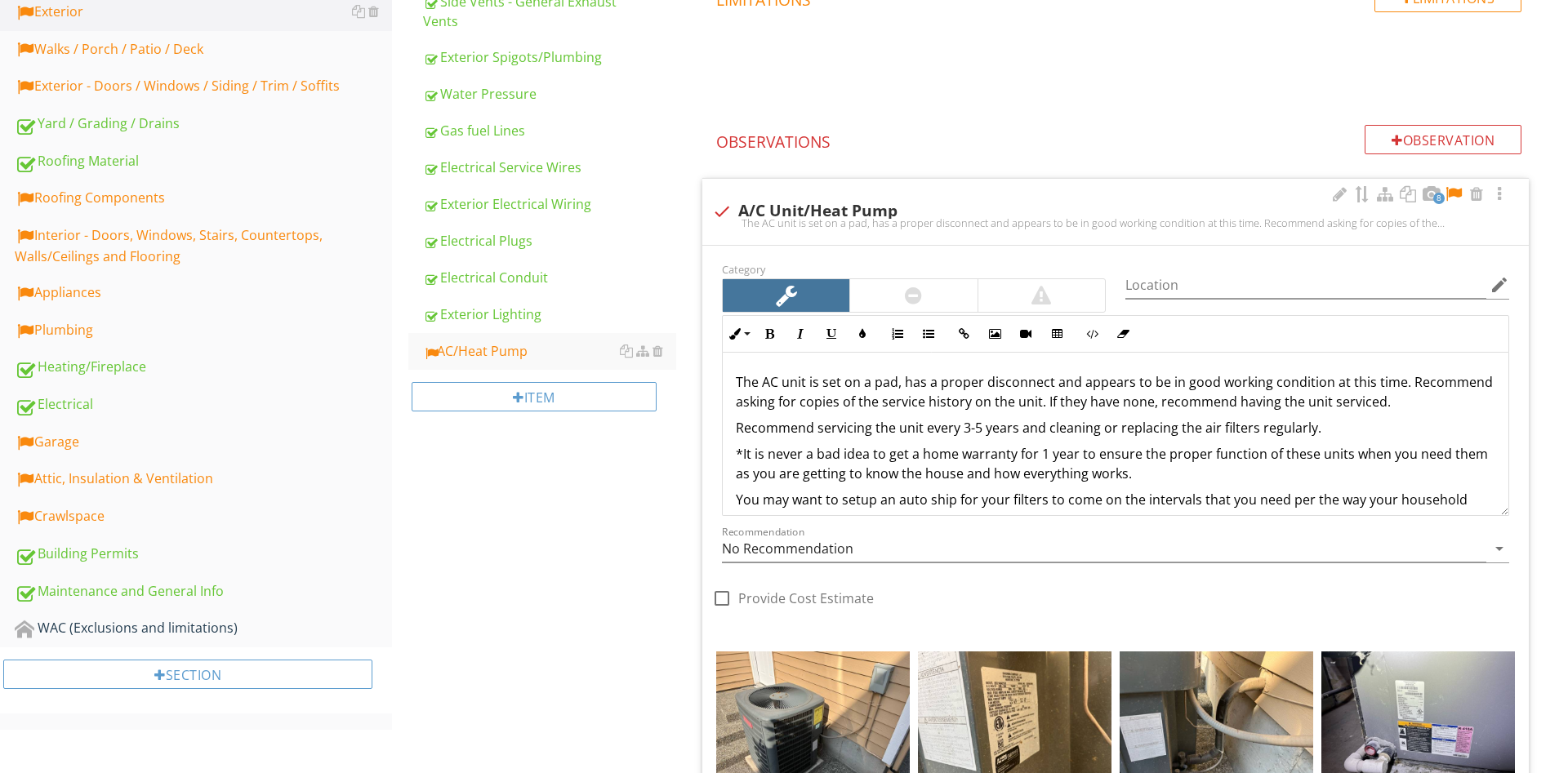
click at [958, 297] on div at bounding box center [913, 295] width 127 height 33
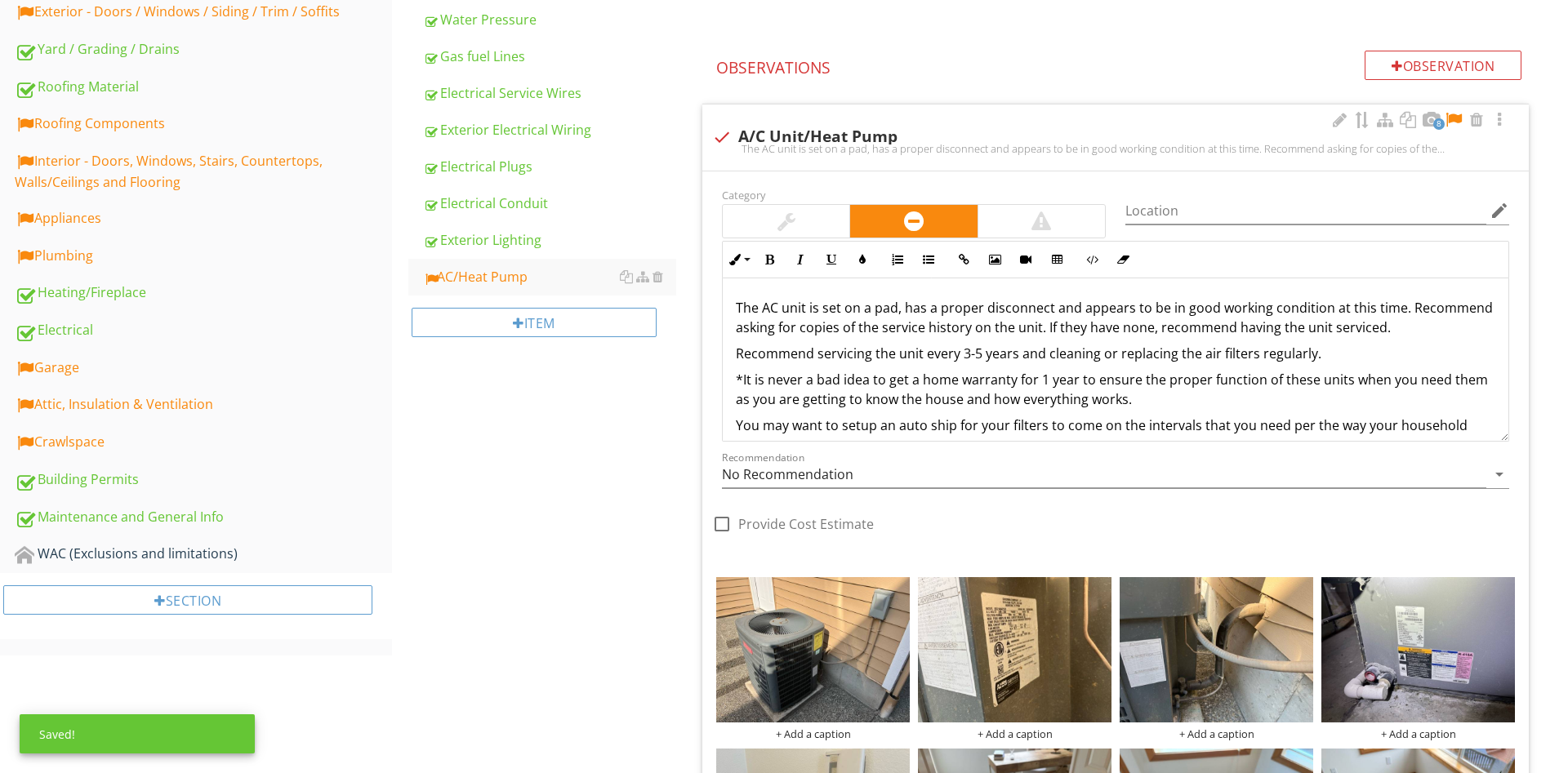
scroll to position [654, 0]
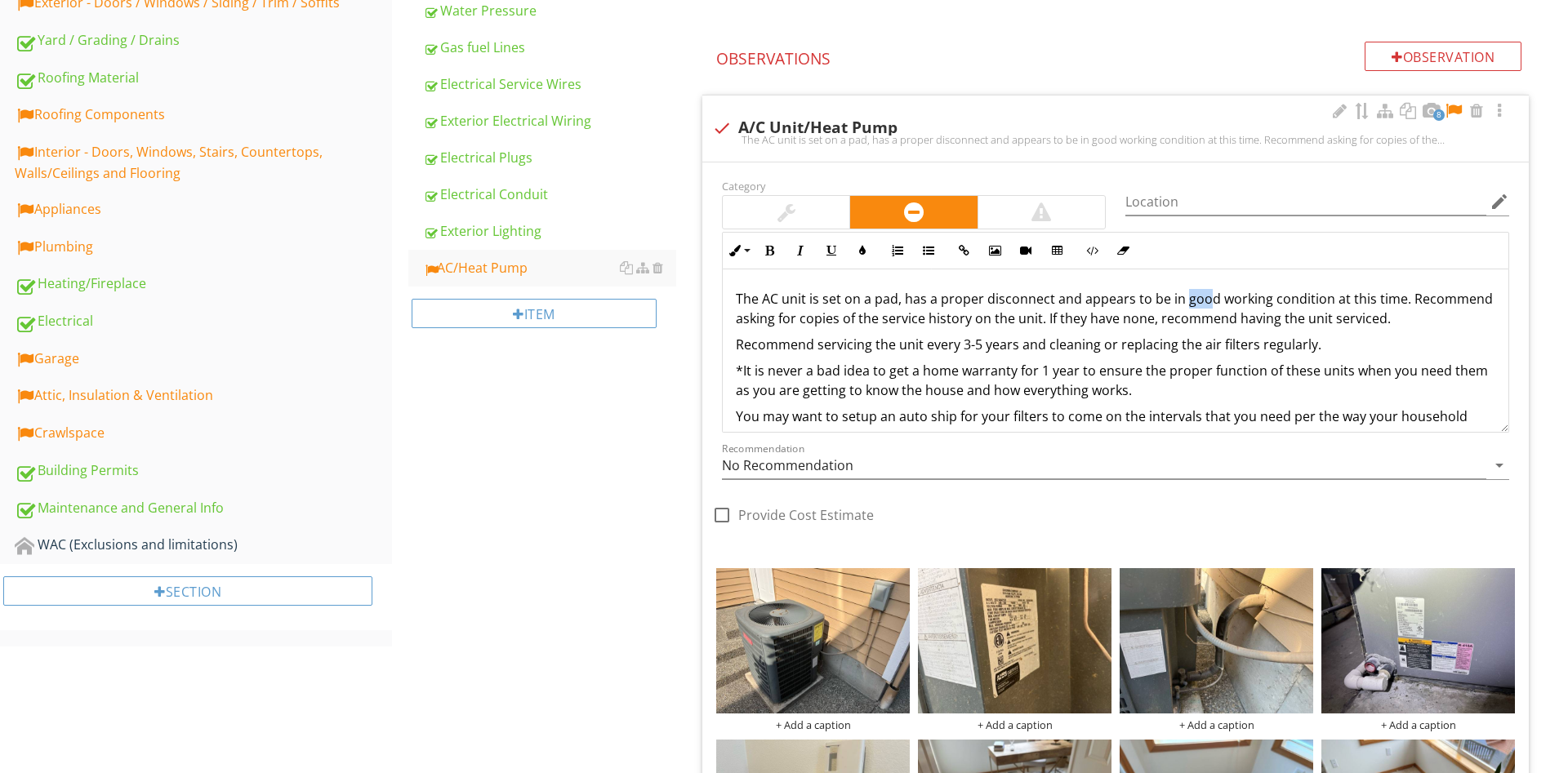
drag, startPoint x: 1181, startPoint y: 301, endPoint x: 1201, endPoint y: 303, distance: 20.1
click at [1201, 303] on p "The AC unit is set on a pad, has a proper disconnect and appears to be in good …" at bounding box center [1115, 308] width 760 height 39
drag, startPoint x: 1169, startPoint y: 303, endPoint x: 1323, endPoint y: 306, distance: 154.0
click at [1323, 306] on p "The AC unit is set on a pad, has a proper disconnect and appears to be in good …" at bounding box center [1115, 308] width 760 height 39
click at [1354, 320] on p "The AC unit is set on a pad, has a proper disconnect and appears to be function…" at bounding box center [1115, 308] width 760 height 39
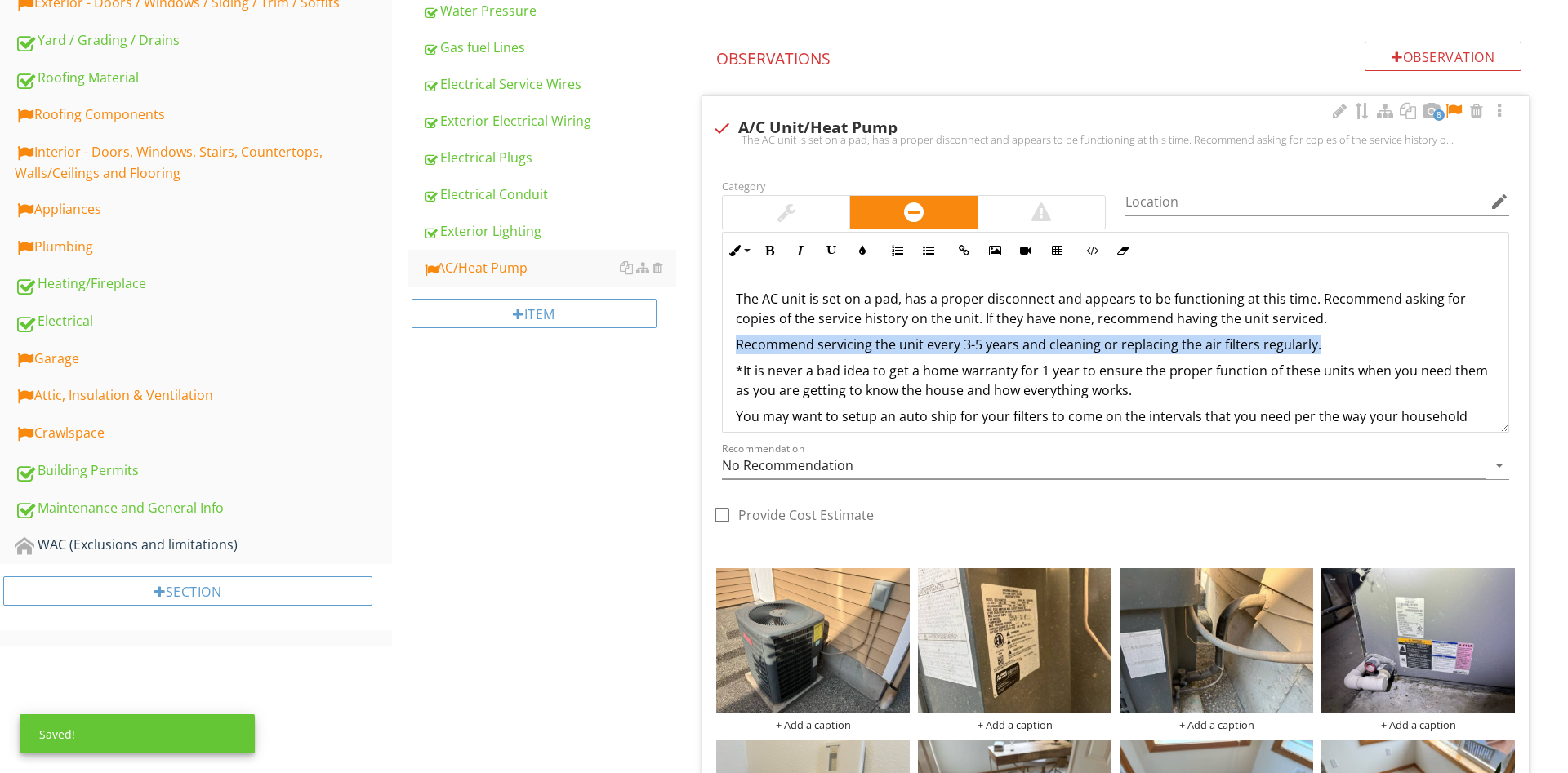
drag, startPoint x: 1330, startPoint y: 346, endPoint x: 721, endPoint y: 335, distance: 609.1
click at [722, 335] on div "The AC unit is set on a pad, has a proper disconnect and appears to be function…" at bounding box center [1115, 390] width 786 height 242
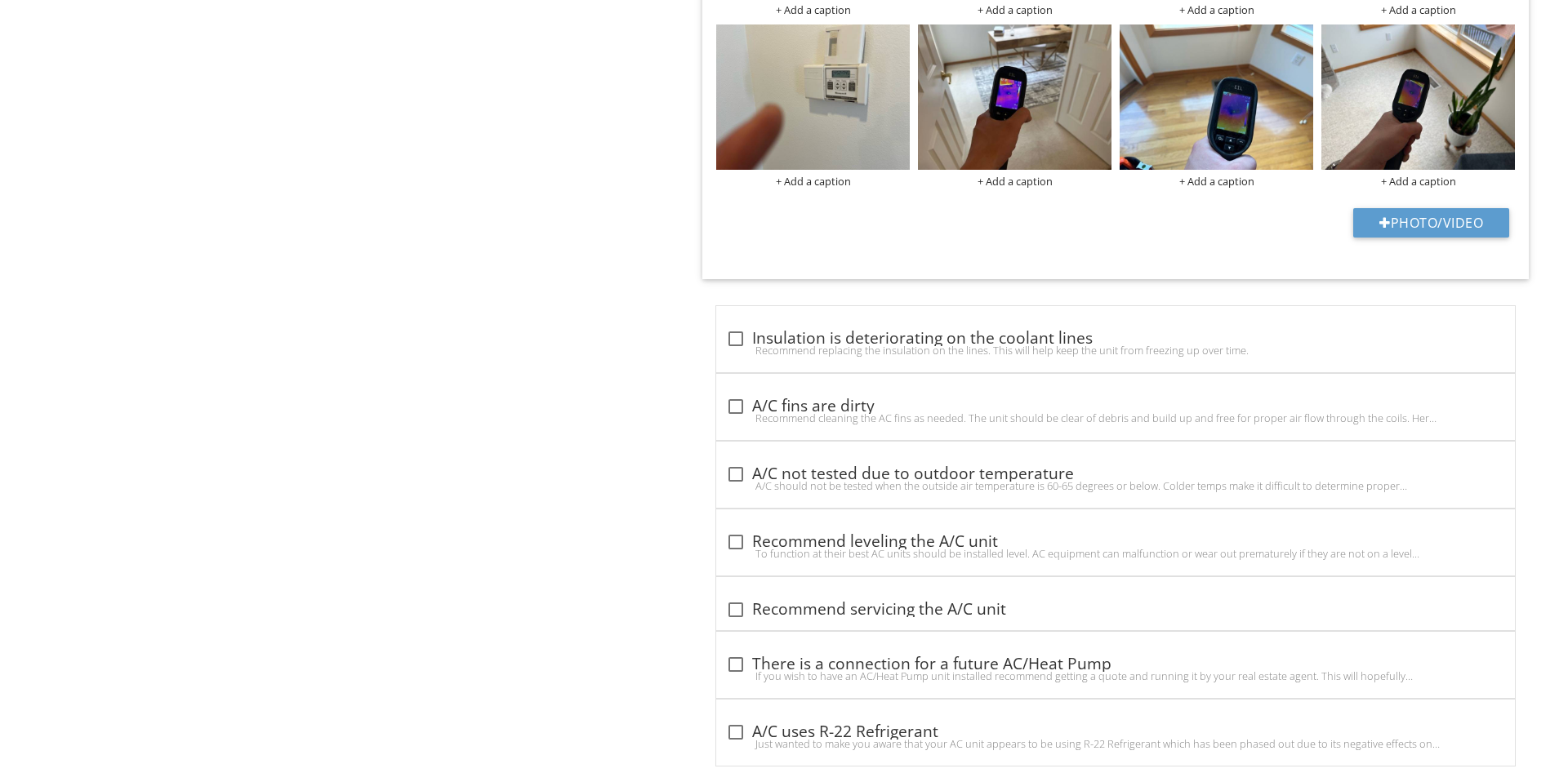
scroll to position [1404, 0]
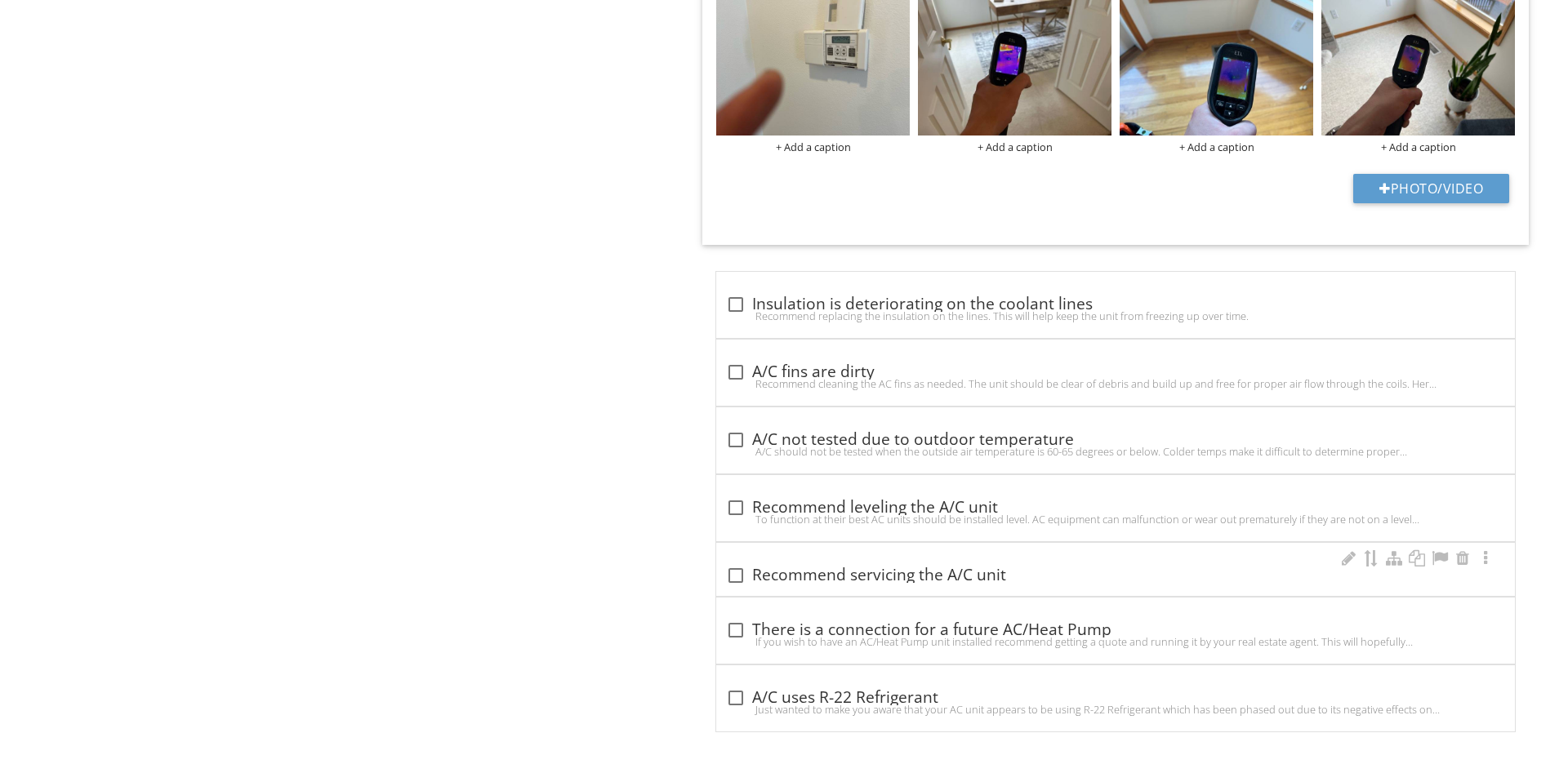
click at [883, 560] on div "check_box_outline_blank Recommend servicing the A/C unit" at bounding box center [1115, 569] width 798 height 53
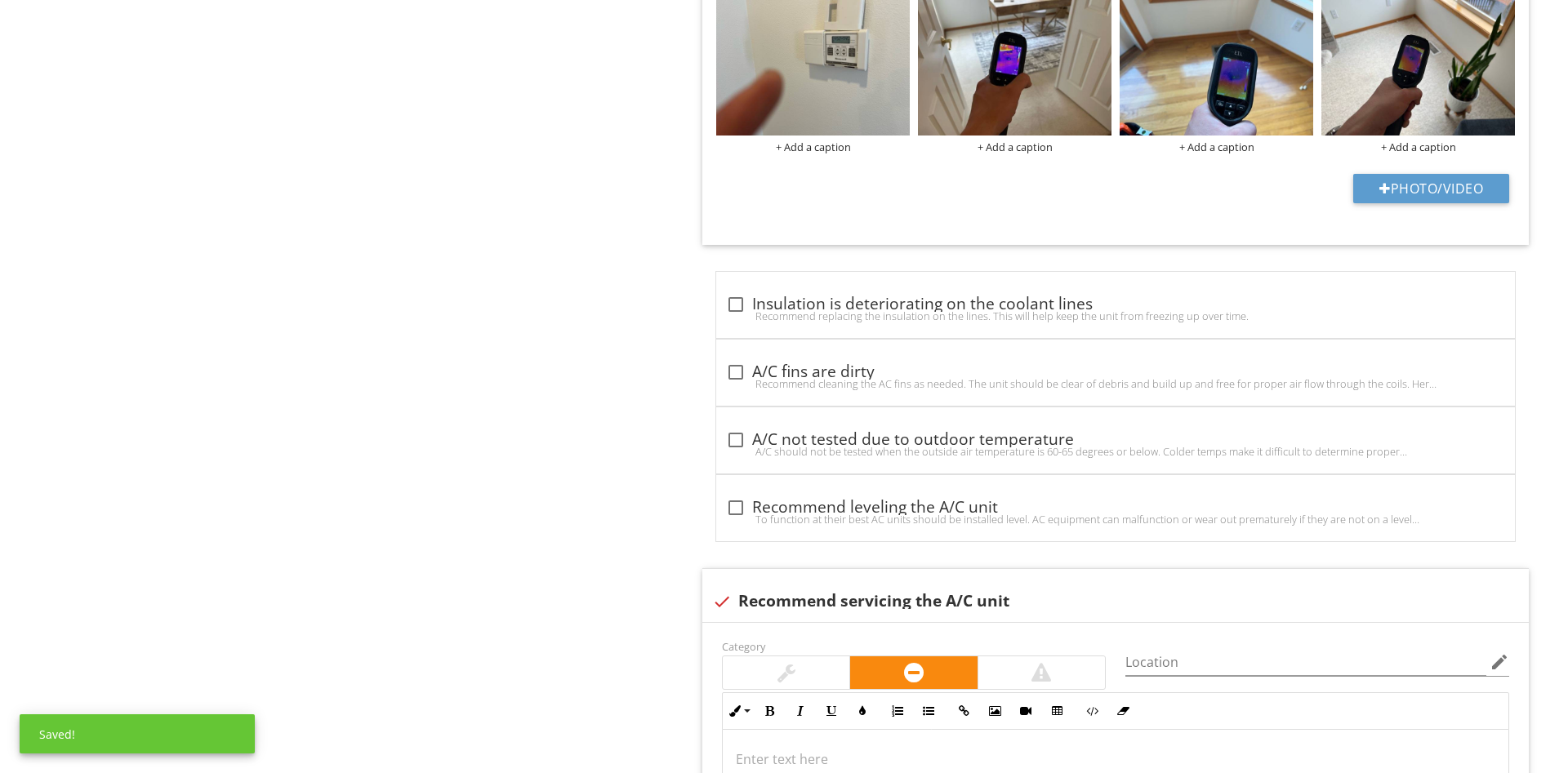
scroll to position [1737, 0]
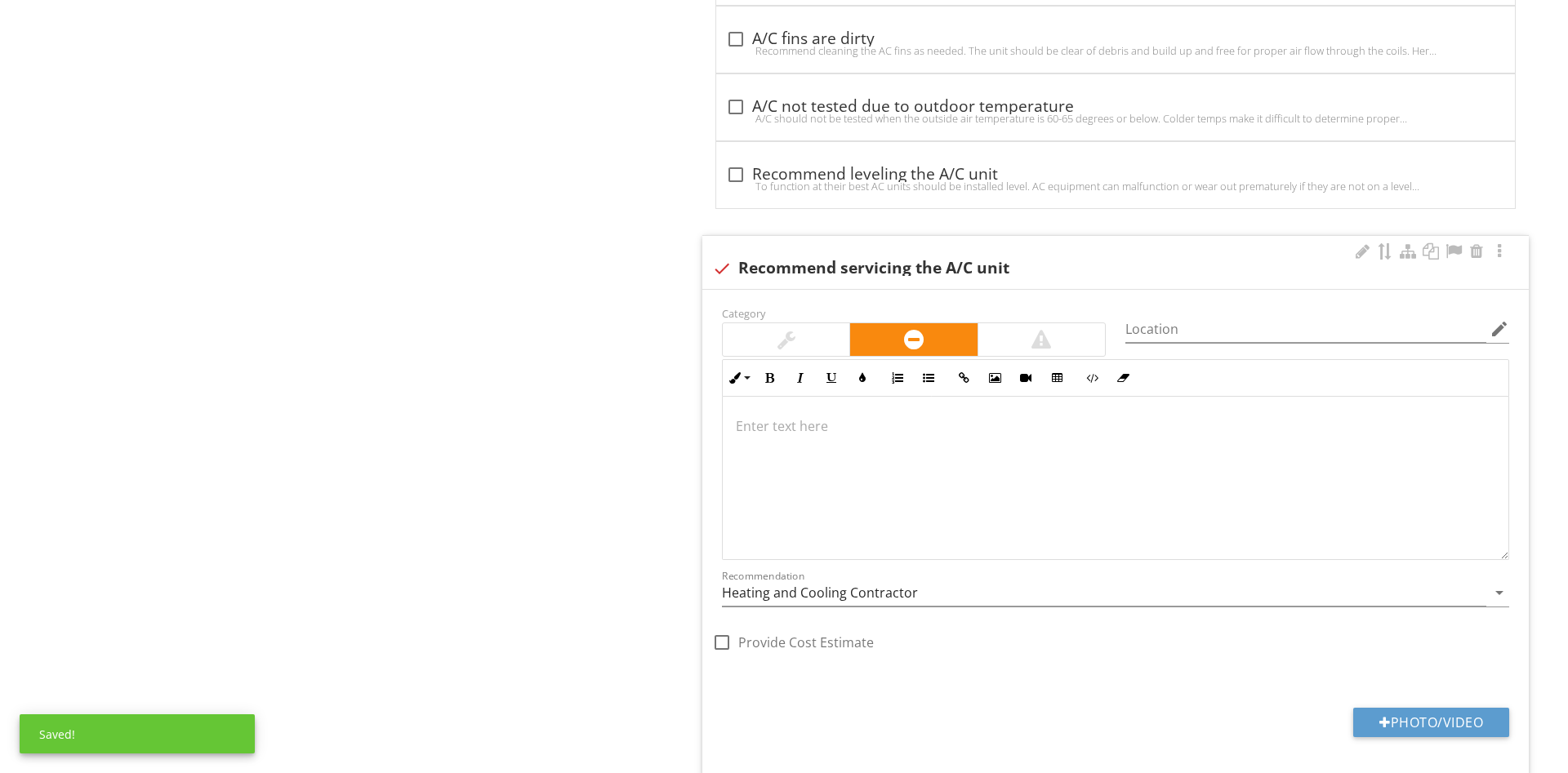
click at [804, 281] on div "check Recommend servicing the A/C unit" at bounding box center [1115, 262] width 827 height 53
checkbox input "true"
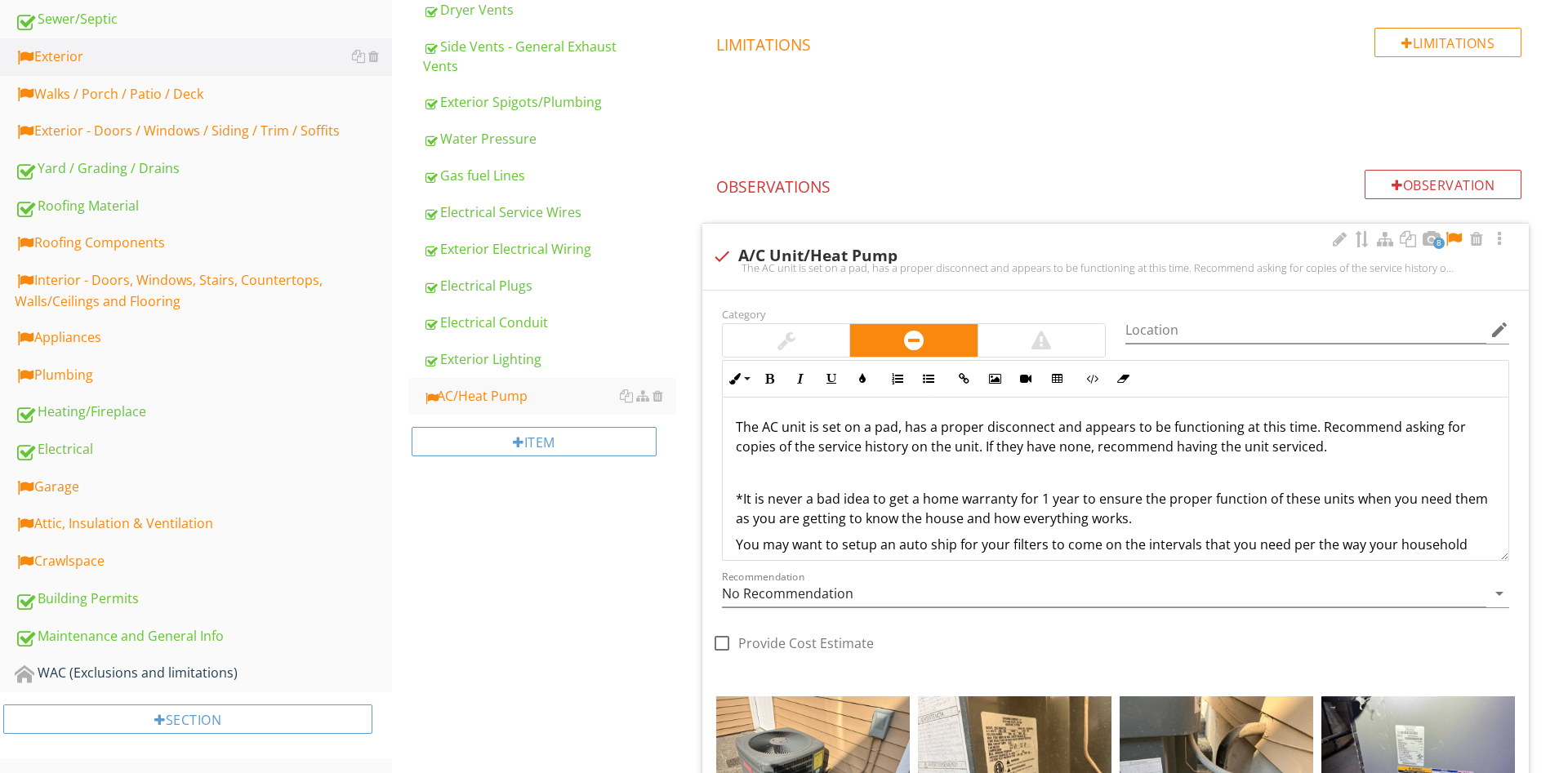
scroll to position [405, 0]
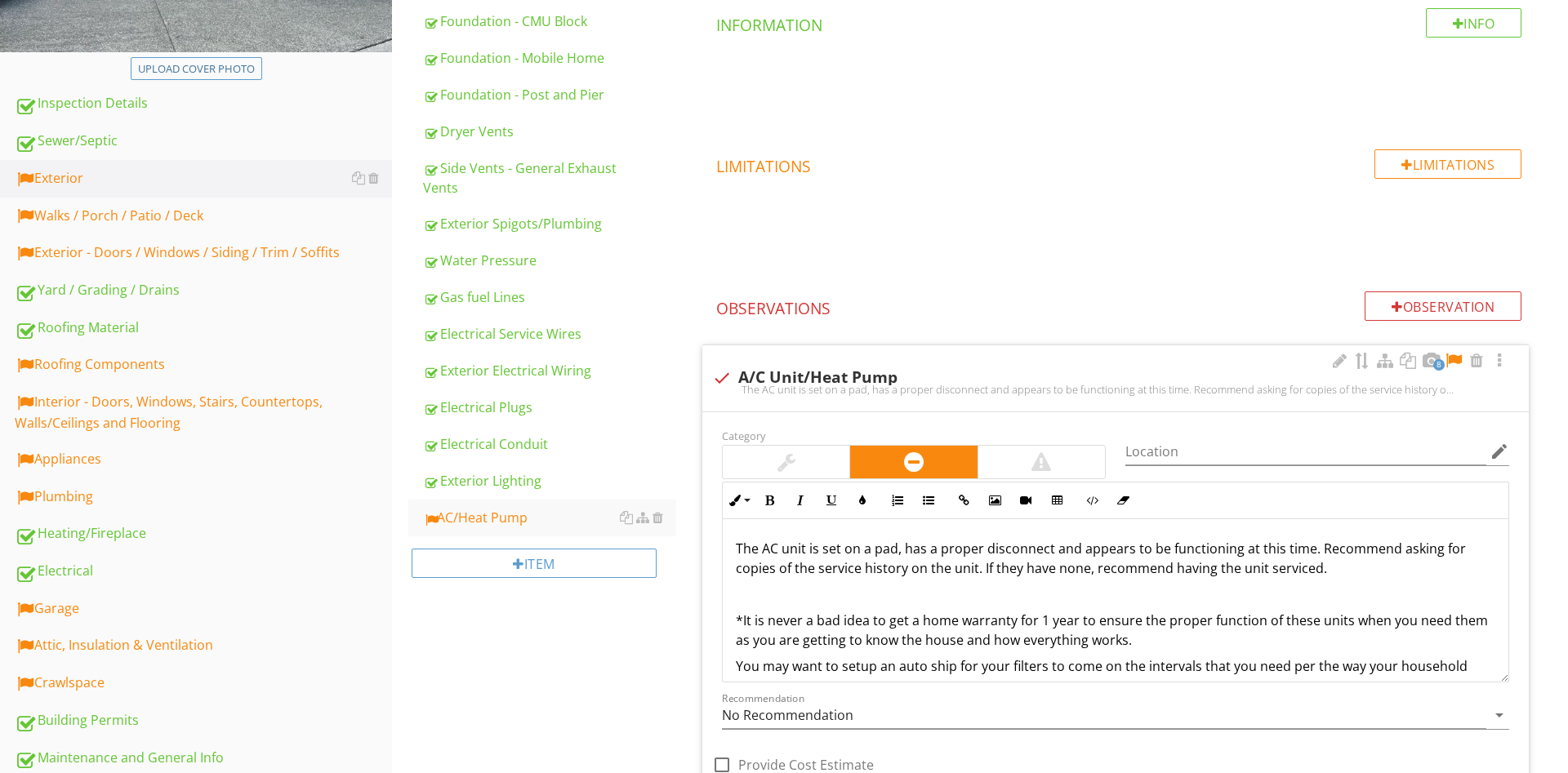
click at [1385, 559] on p "The AC unit is set on a pad, has a proper disconnect and appears to be function…" at bounding box center [1115, 558] width 760 height 39
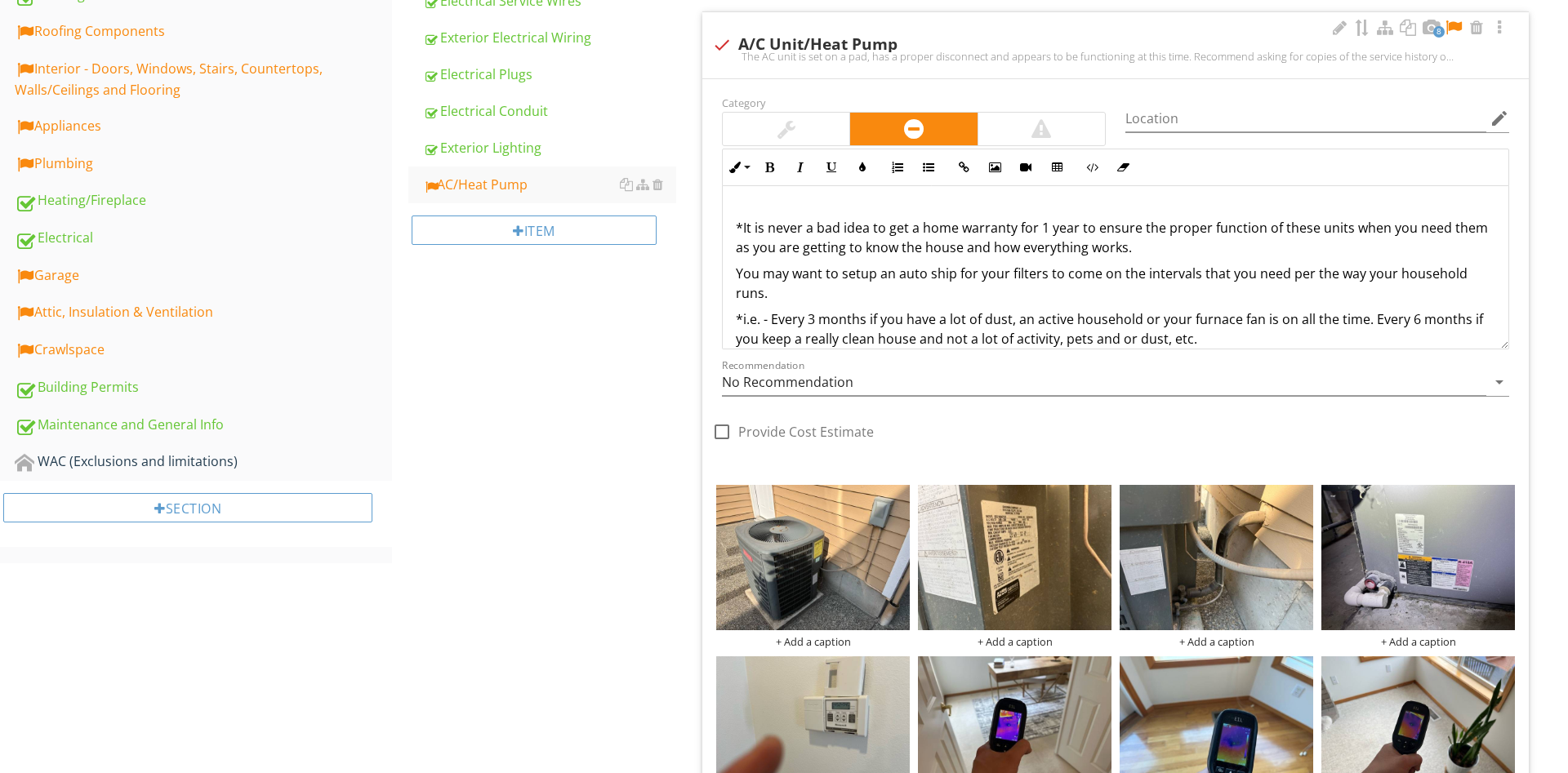
scroll to position [488, 0]
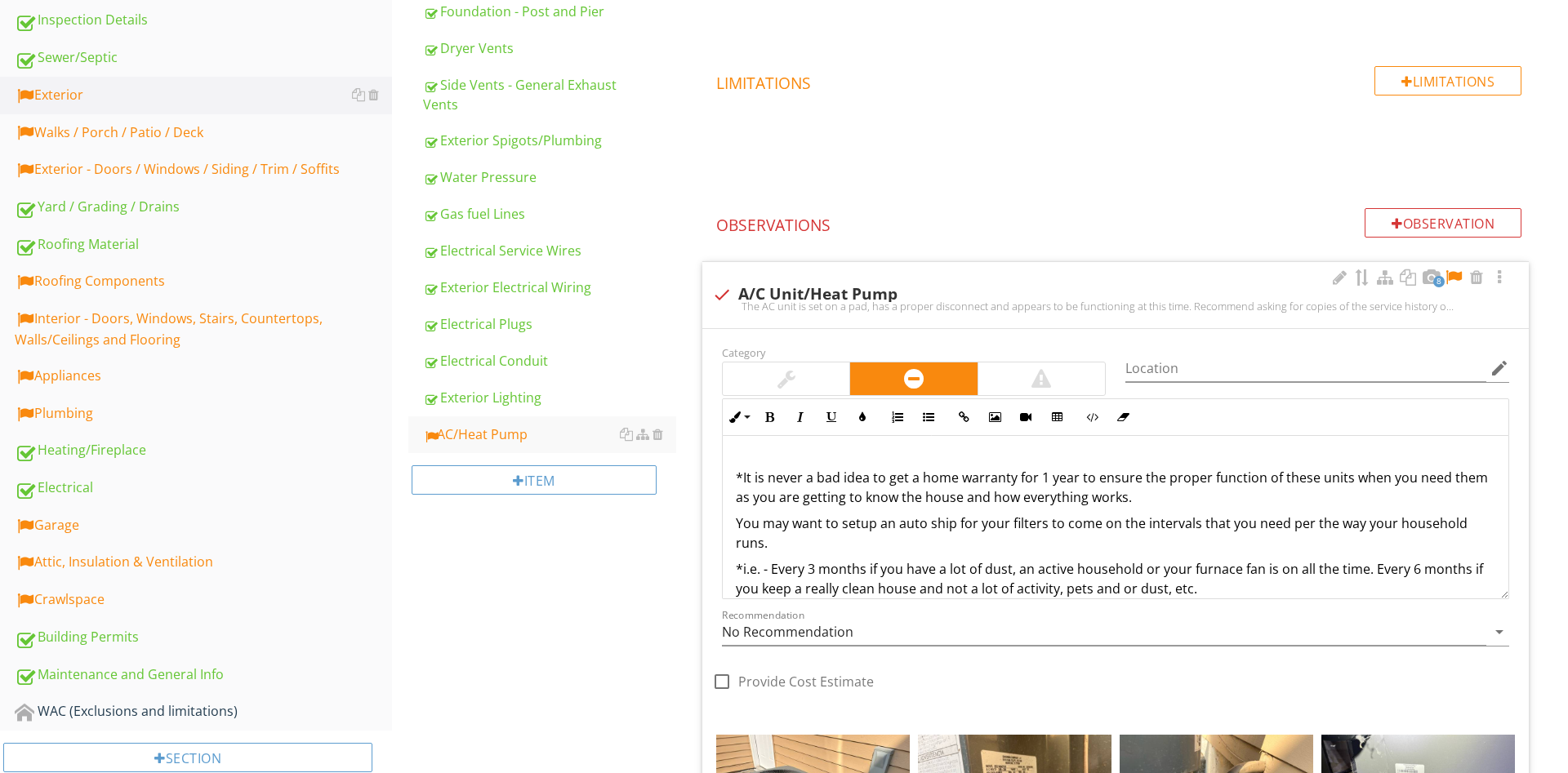
click at [1191, 495] on p "*It is never a bad idea to get a home warranty for 1 year to ensure the proper …" at bounding box center [1115, 487] width 760 height 39
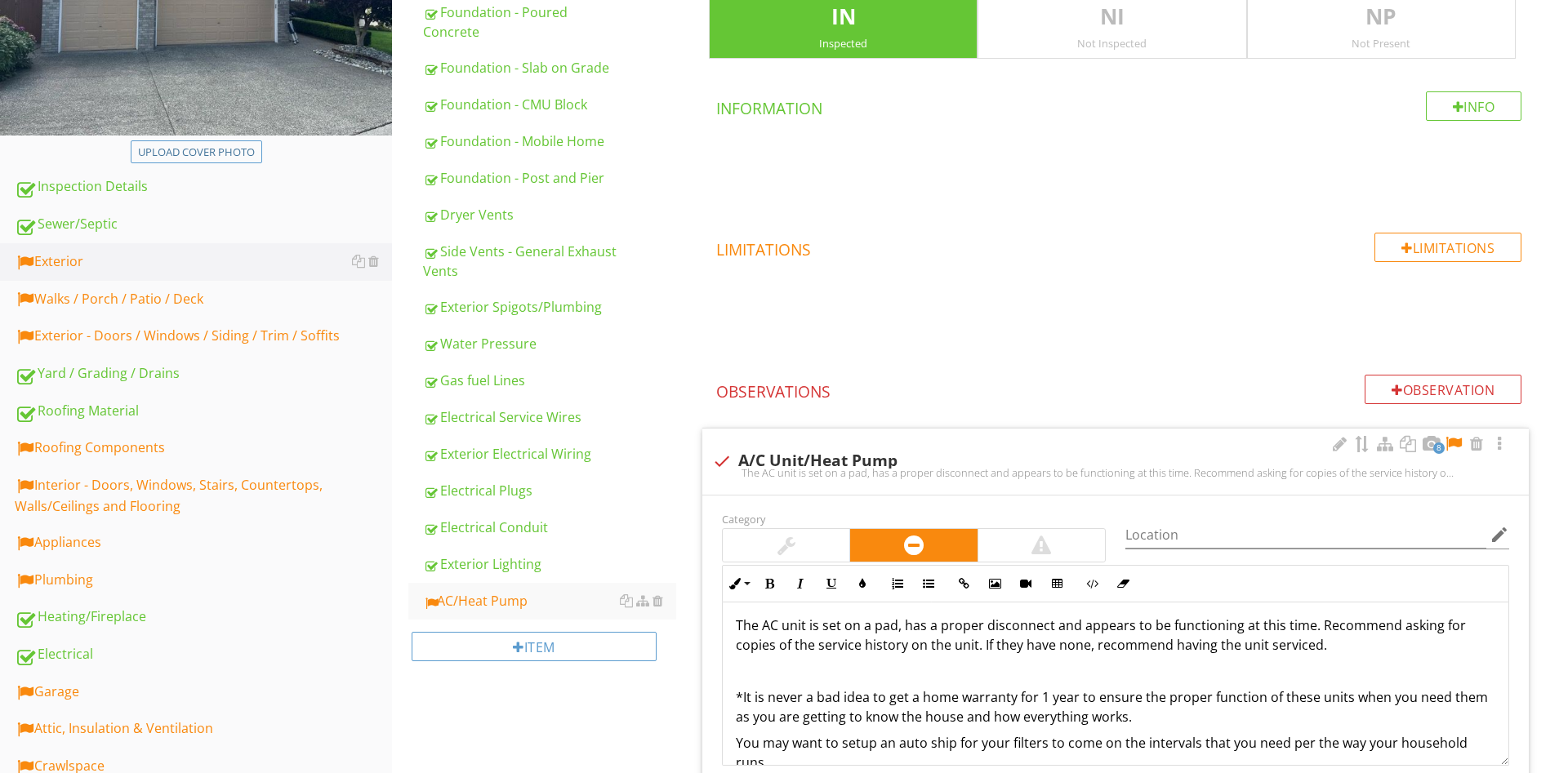
scroll to position [0, 0]
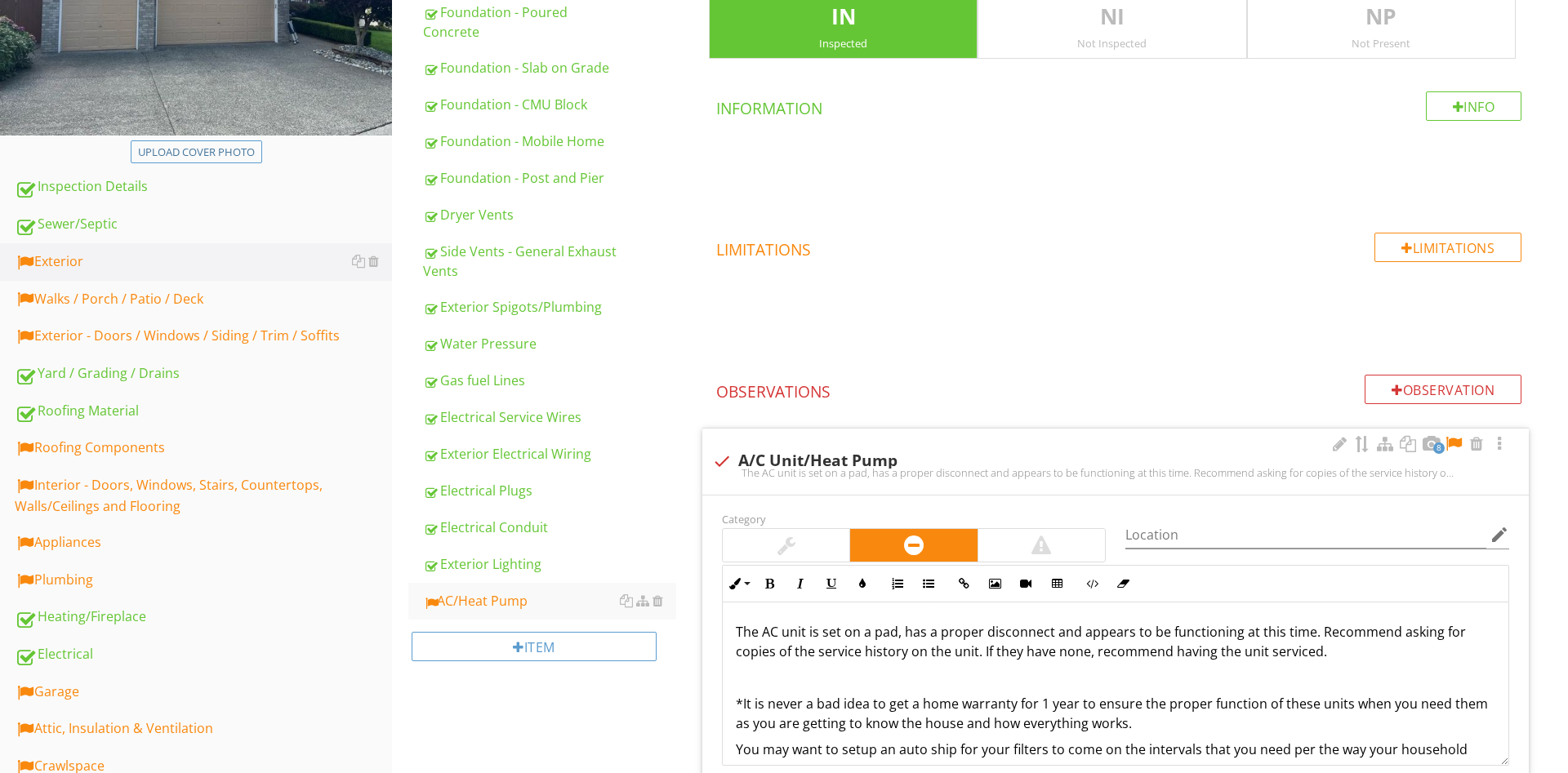
click at [1387, 654] on p "The AC unit is set on a pad, has a proper disconnect and appears to be function…" at bounding box center [1115, 641] width 760 height 39
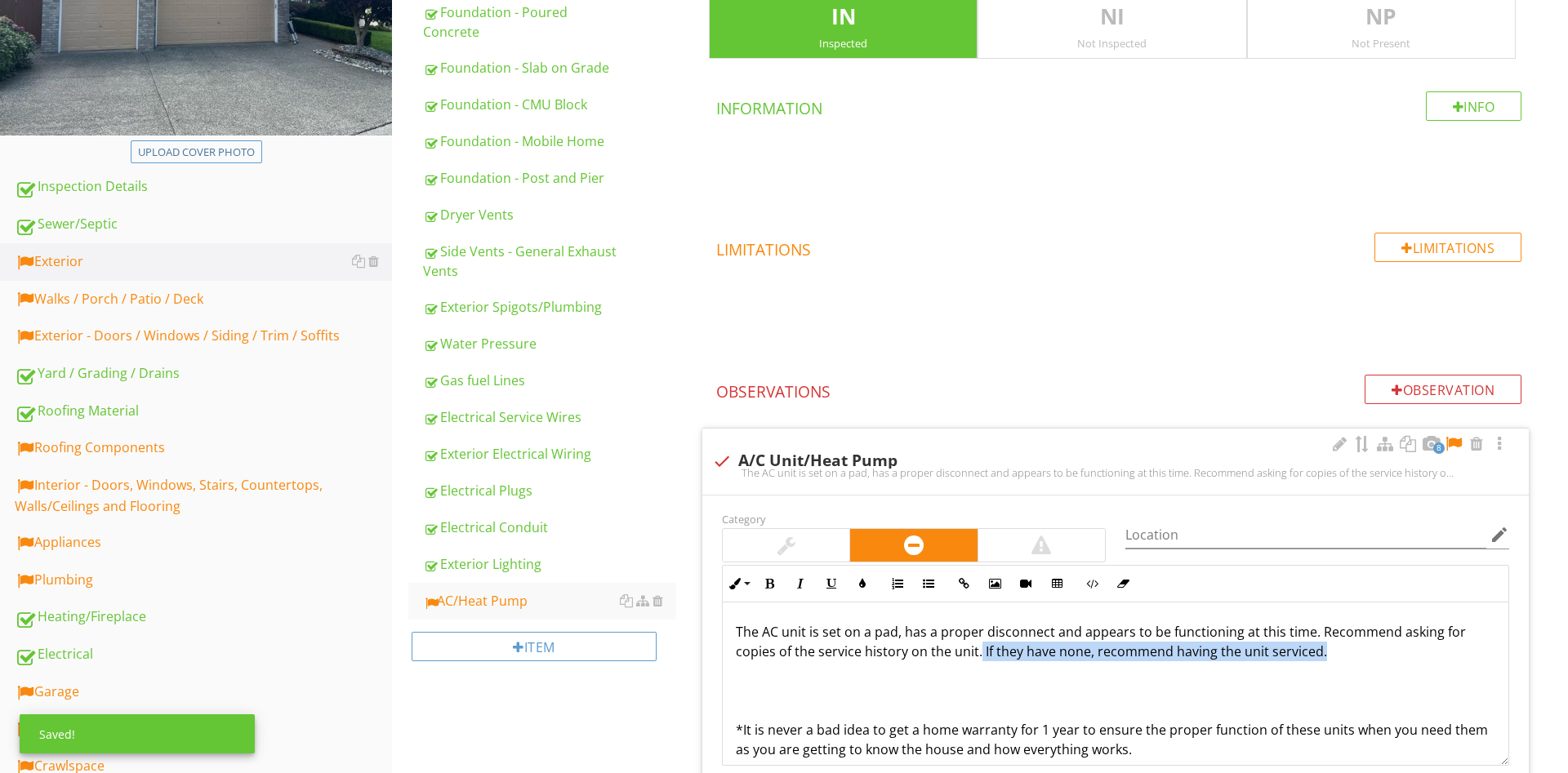
drag, startPoint x: 1337, startPoint y: 660, endPoint x: 980, endPoint y: 654, distance: 357.1
click at [980, 654] on p "The AC unit is set on a pad, has a proper disconnect and appears to be function…" at bounding box center [1115, 641] width 760 height 39
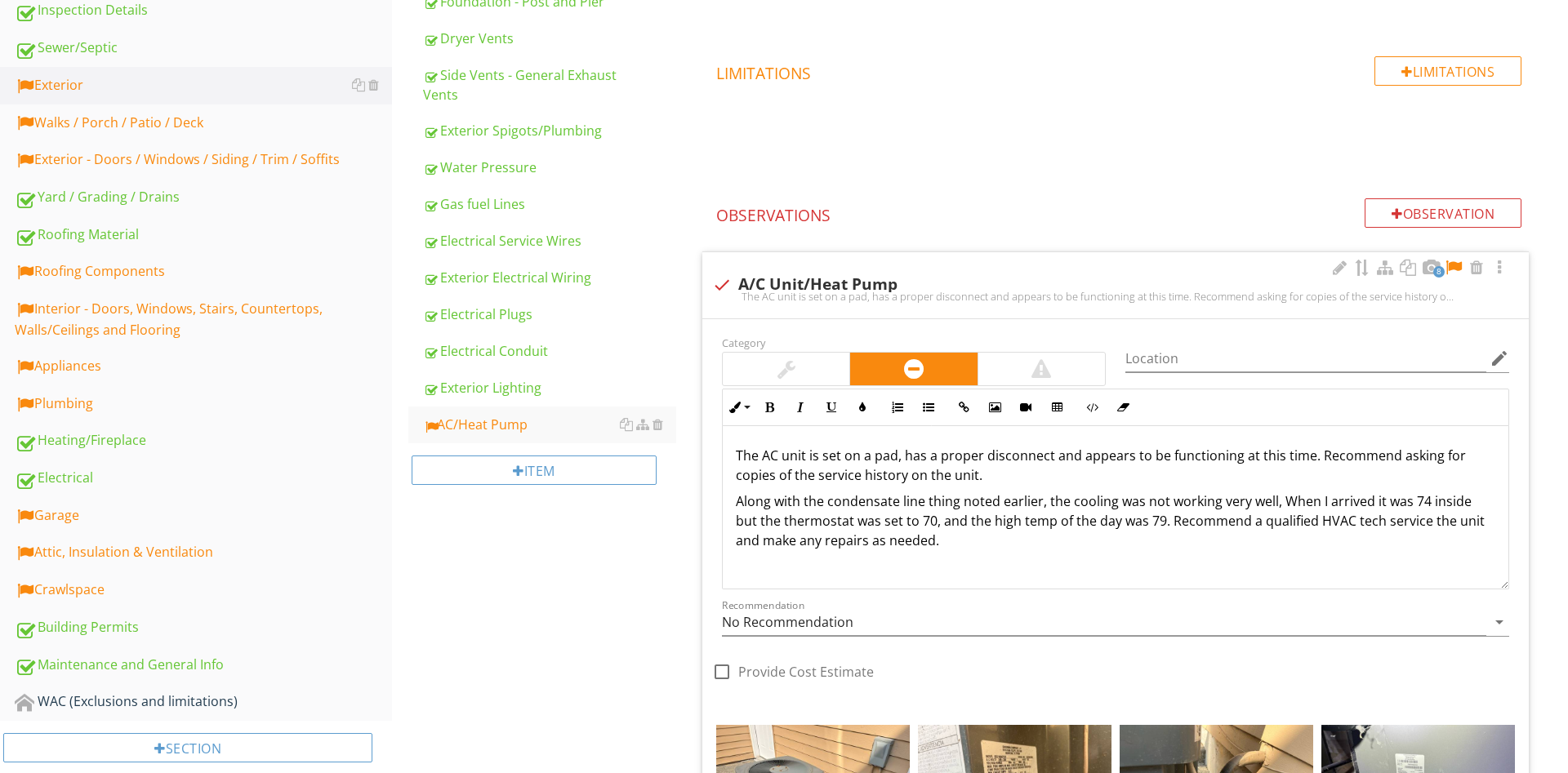
scroll to position [488, 0]
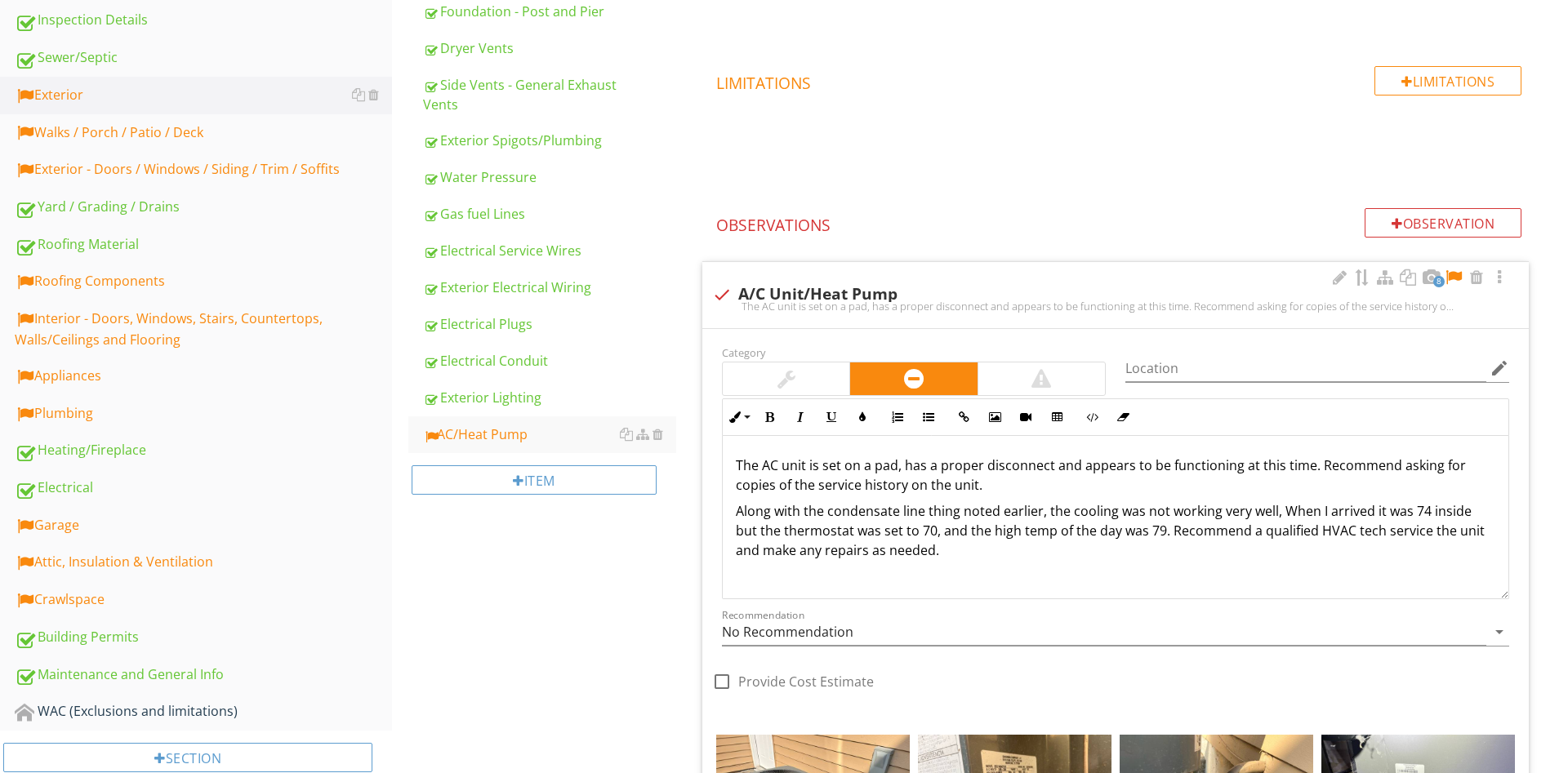
drag, startPoint x: 938, startPoint y: 544, endPoint x: 737, endPoint y: 505, distance: 204.7
click at [737, 505] on p "Along with the condensate line thing noted earlier, the cooling was not working…" at bounding box center [1115, 530] width 760 height 59
click at [796, 417] on icon "button" at bounding box center [800, 417] width 12 height 12
click at [593, 570] on div "Exterior General Driveway Foundation - Poured Concrete Foundation - Slab on Gra…" at bounding box center [980, 682] width 1176 height 2013
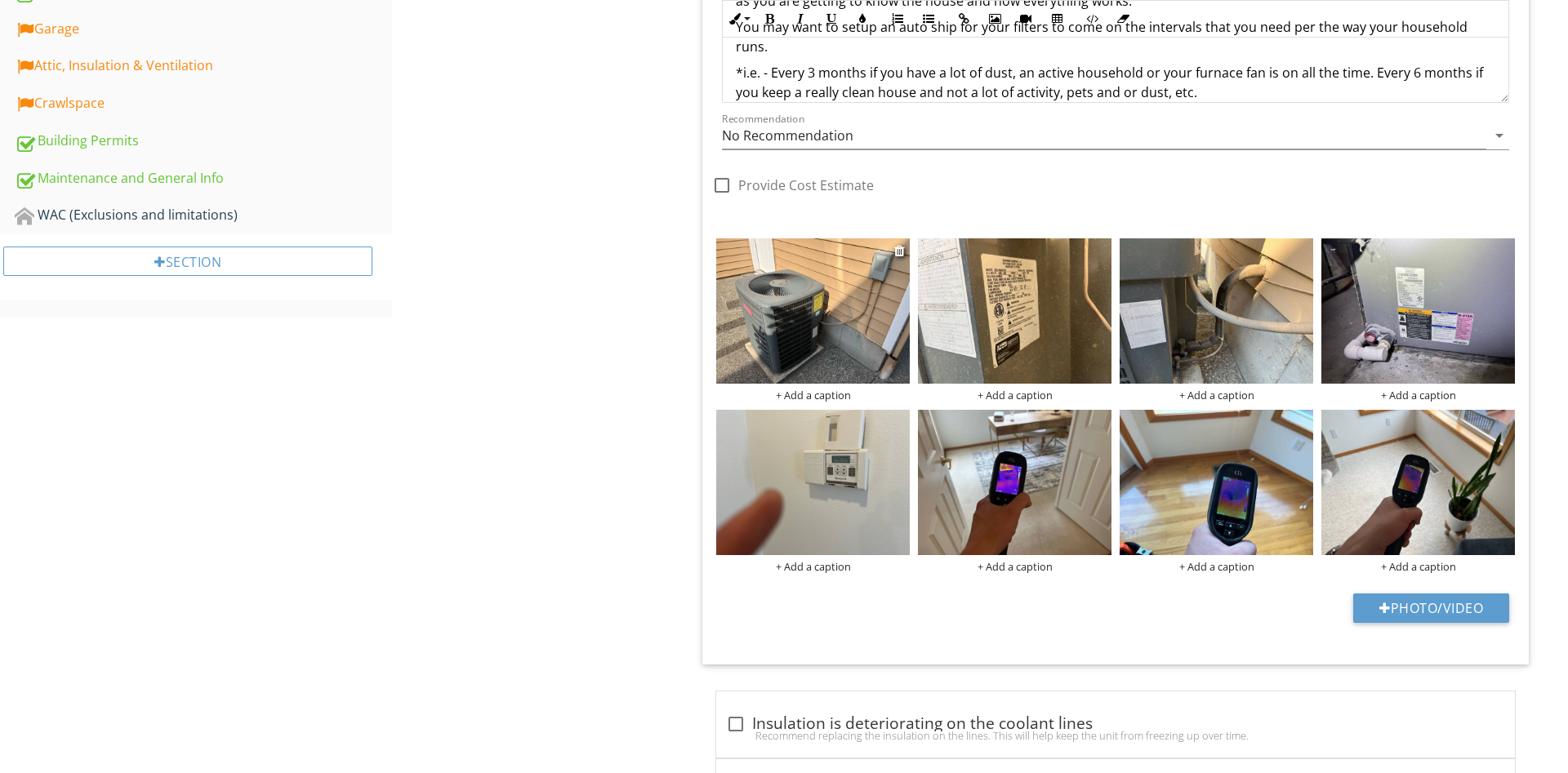
scroll to position [988, 0]
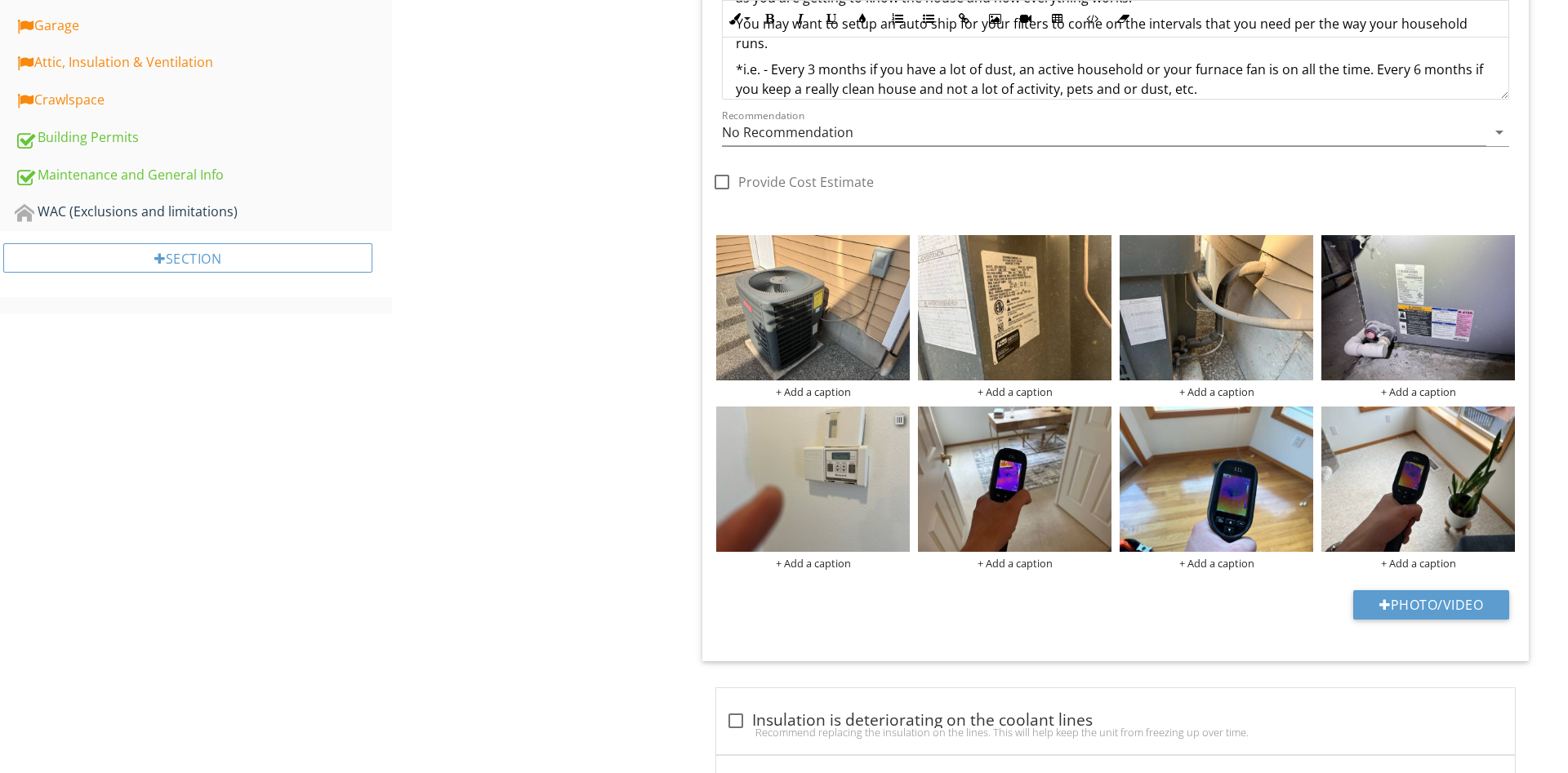
click at [896, 418] on div at bounding box center [900, 418] width 11 height 13
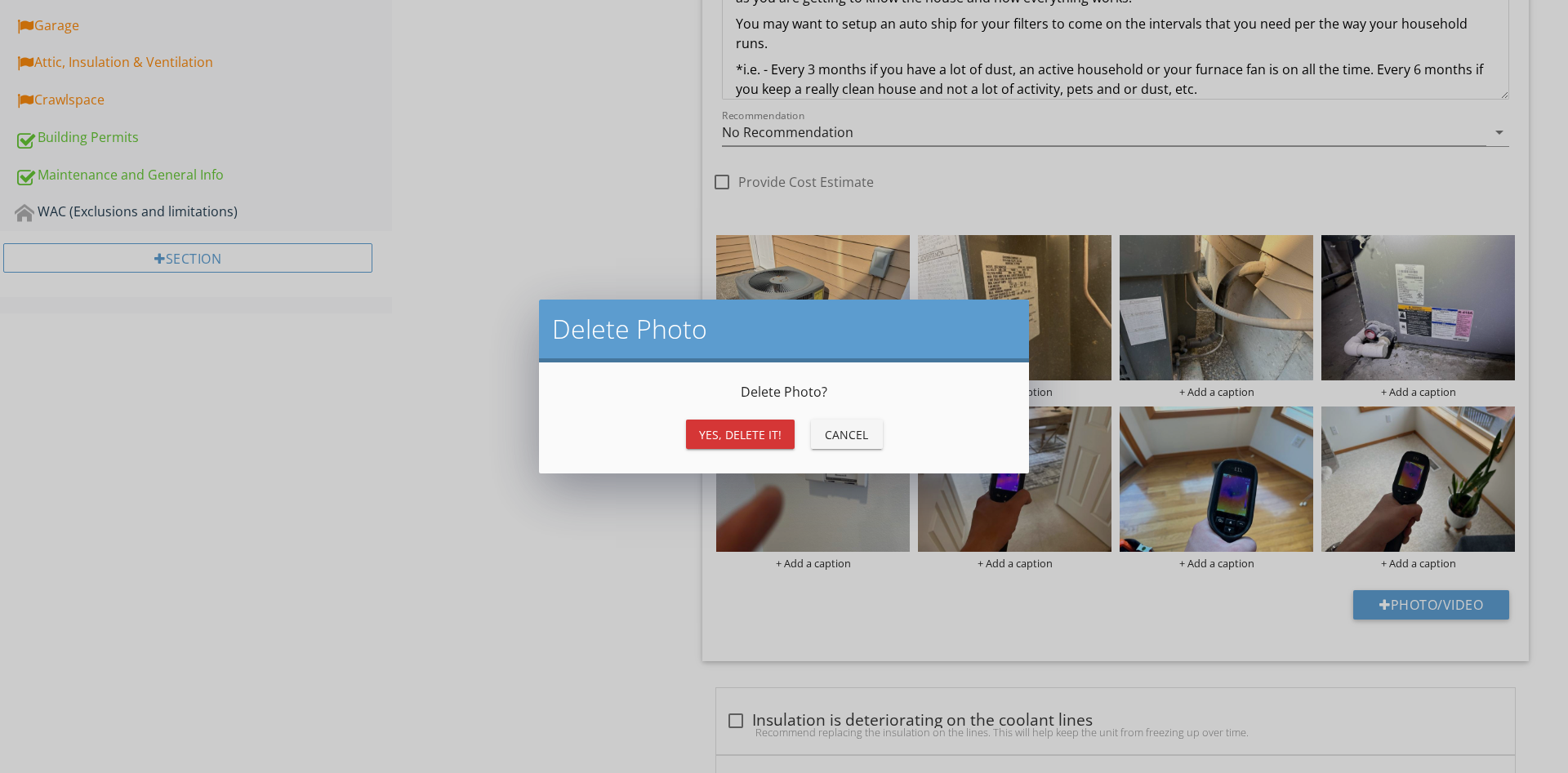
click at [703, 424] on button "Yes, Delete it!" at bounding box center [741, 434] width 109 height 29
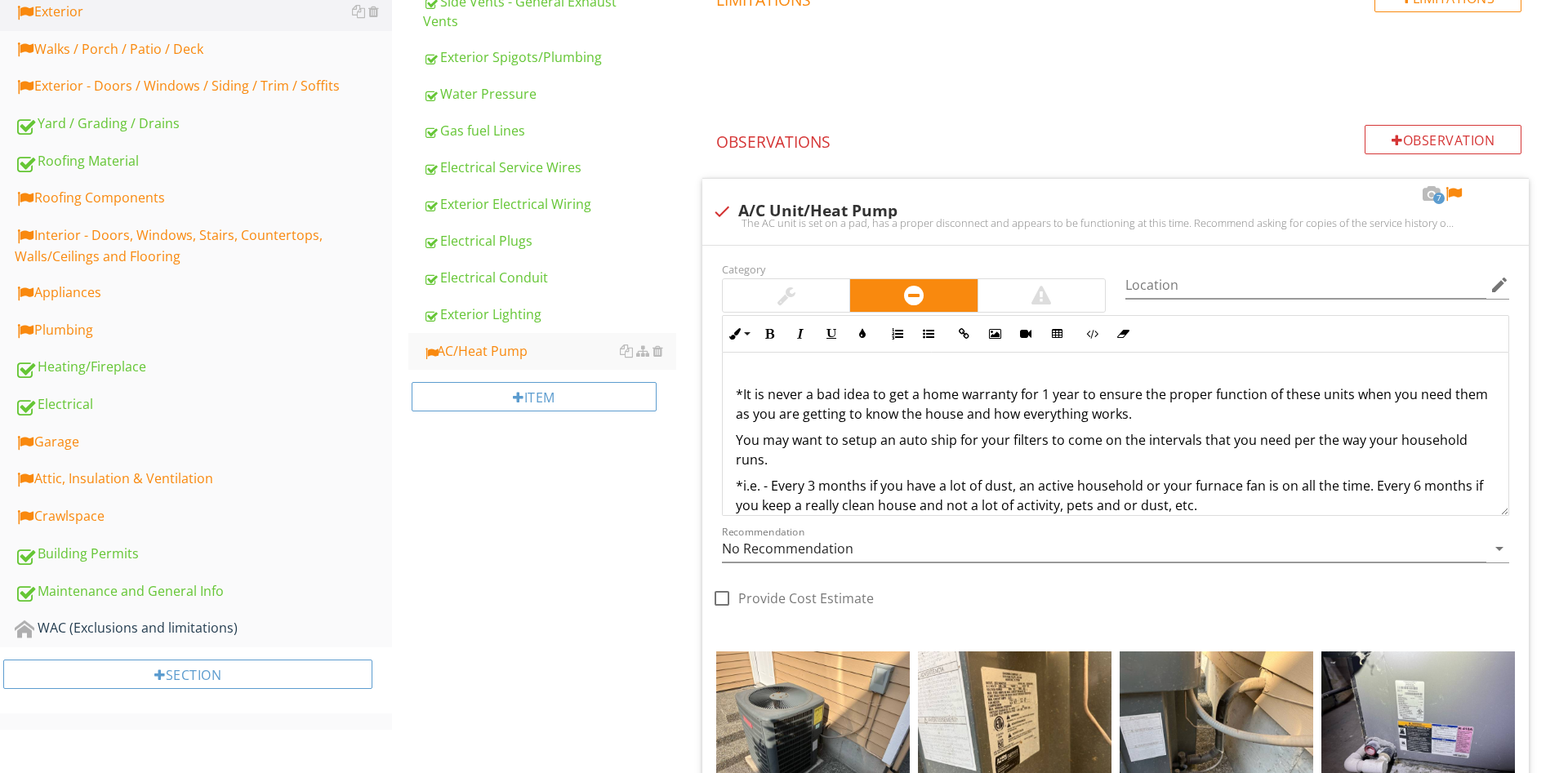
scroll to position [155, 0]
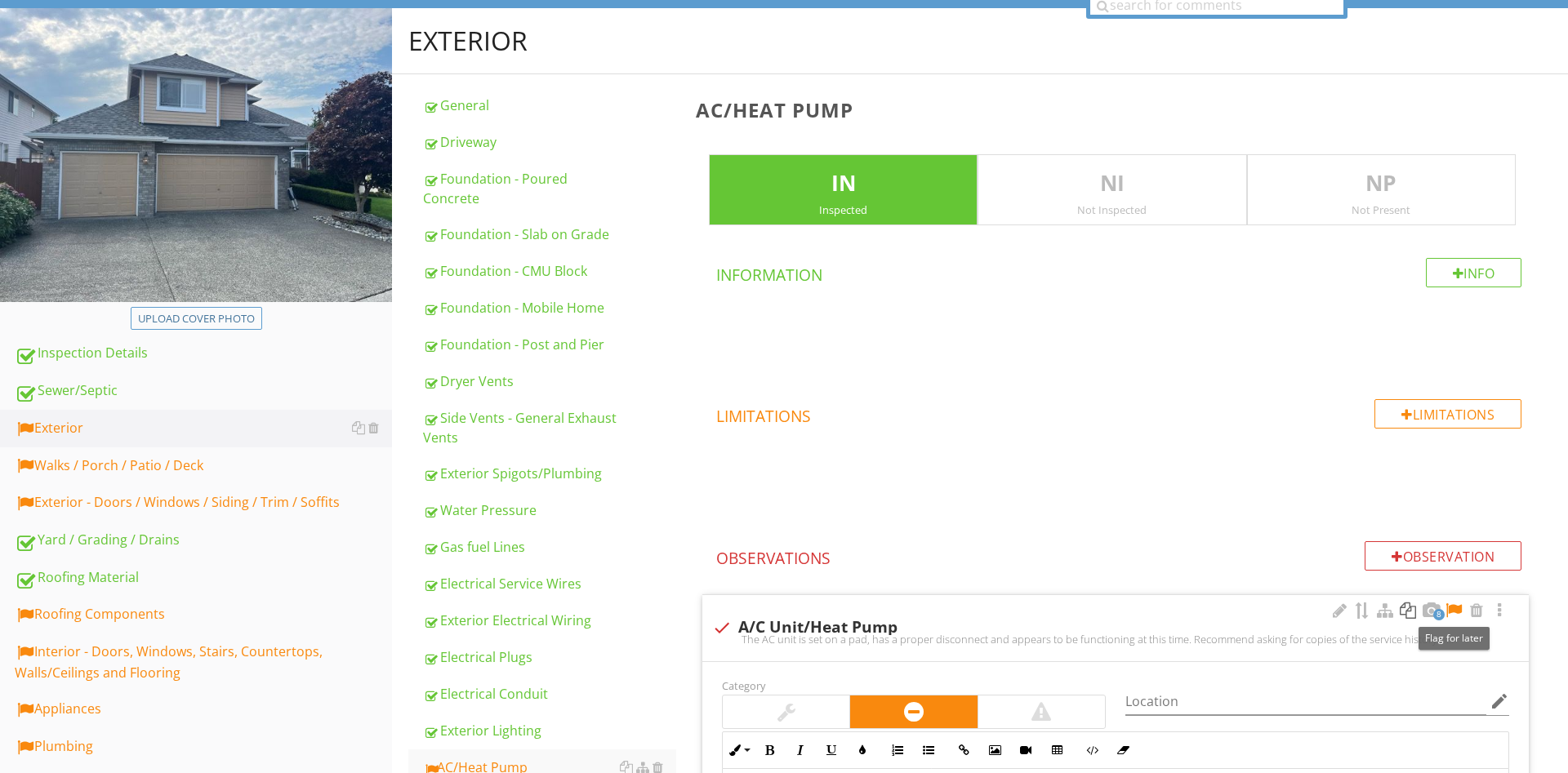
click at [1453, 606] on div at bounding box center [1454, 611] width 20 height 16
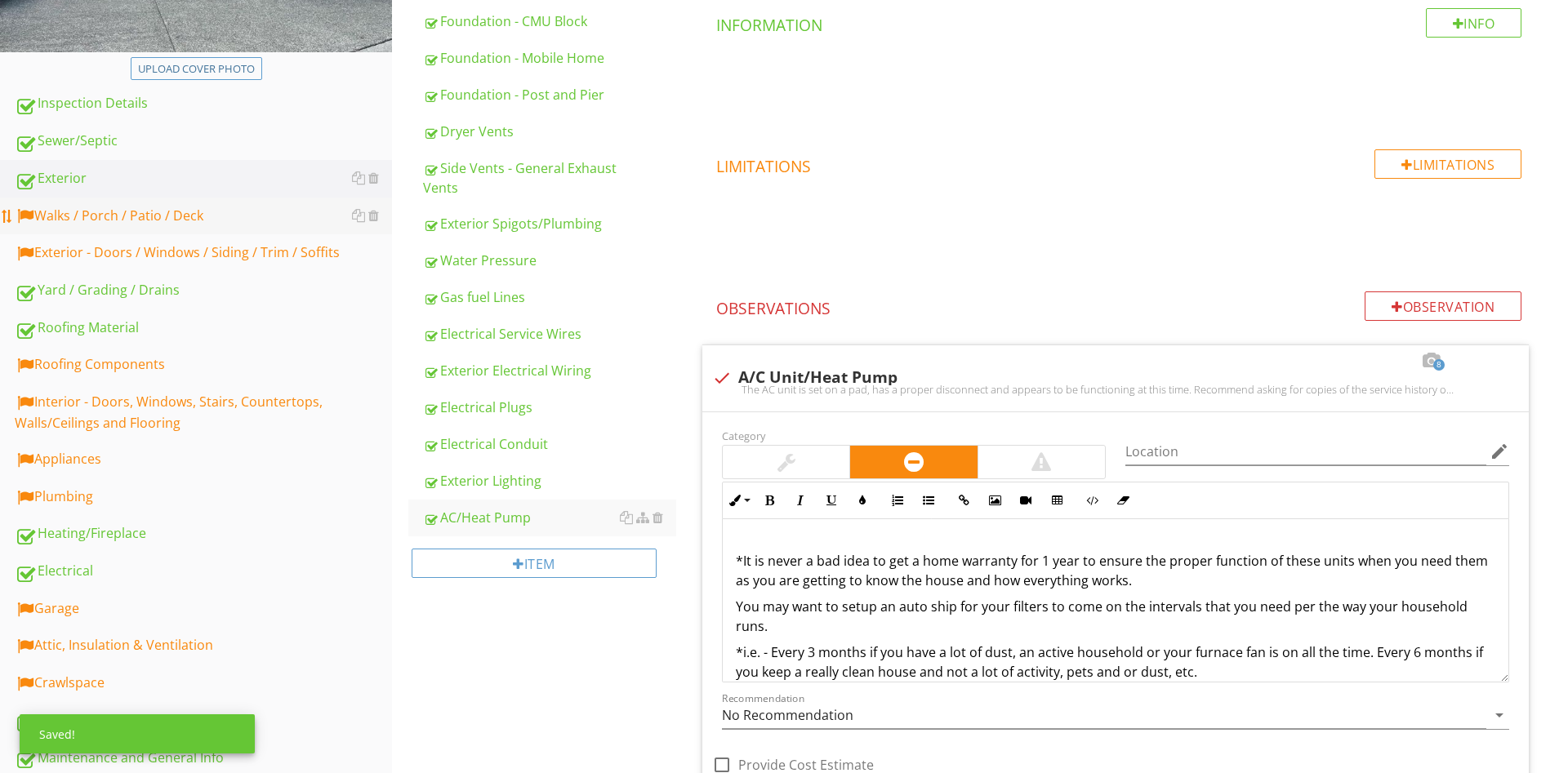
click at [125, 218] on div "Walks / Porch / Patio / Deck" at bounding box center [203, 215] width 378 height 21
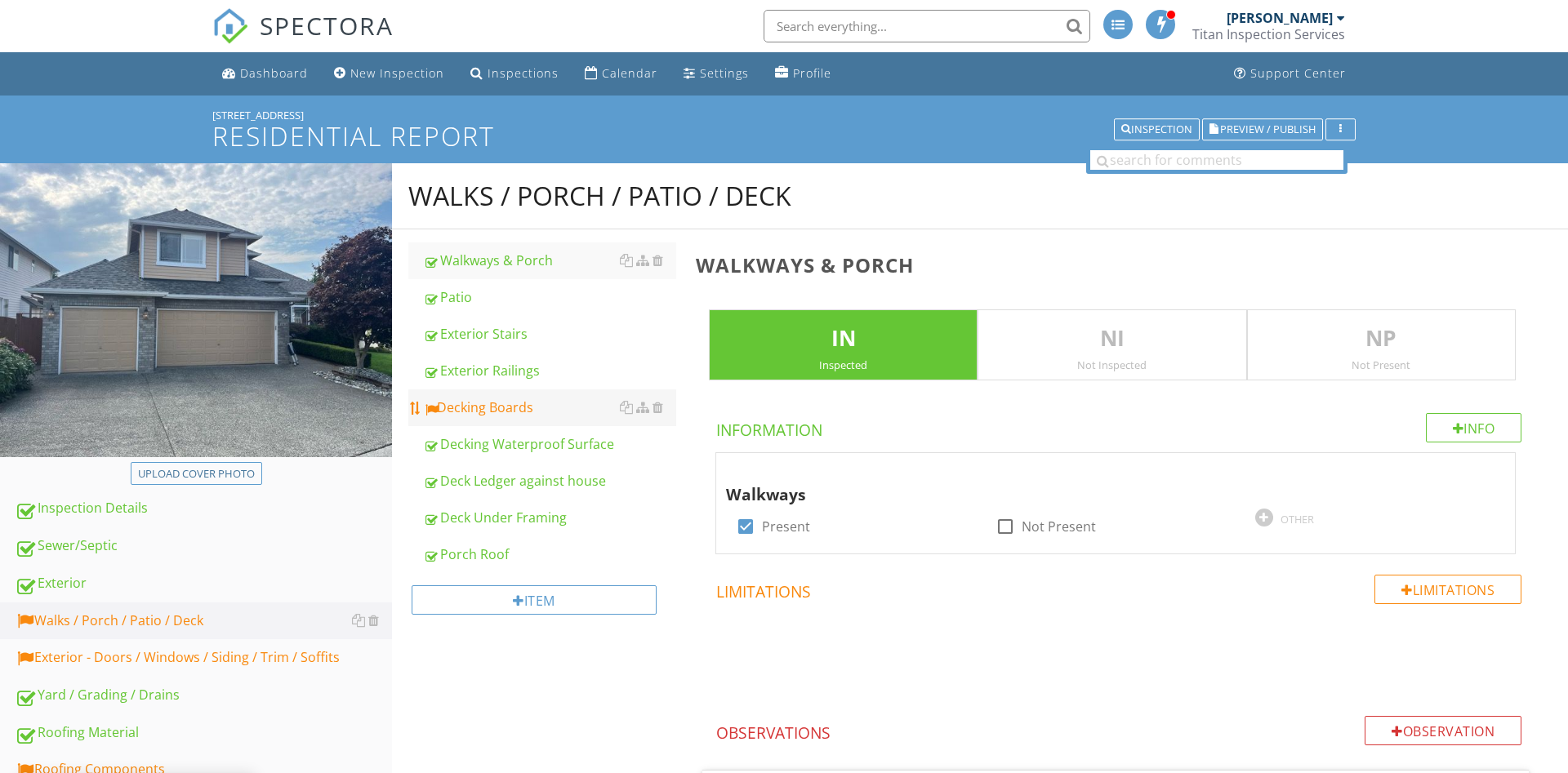
click at [500, 411] on div "Decking Boards" at bounding box center [550, 407] width 253 height 20
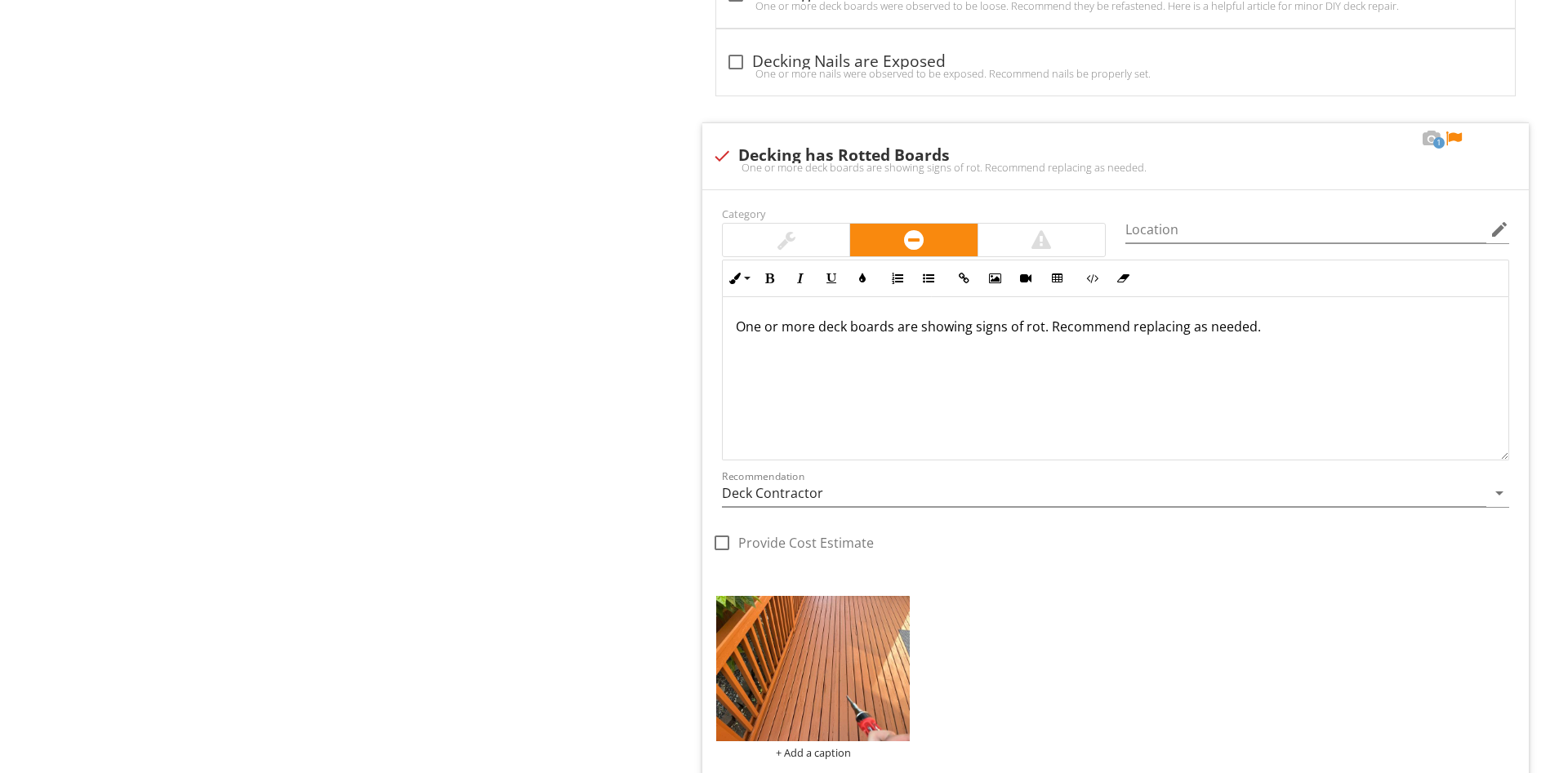
scroll to position [1582, 0]
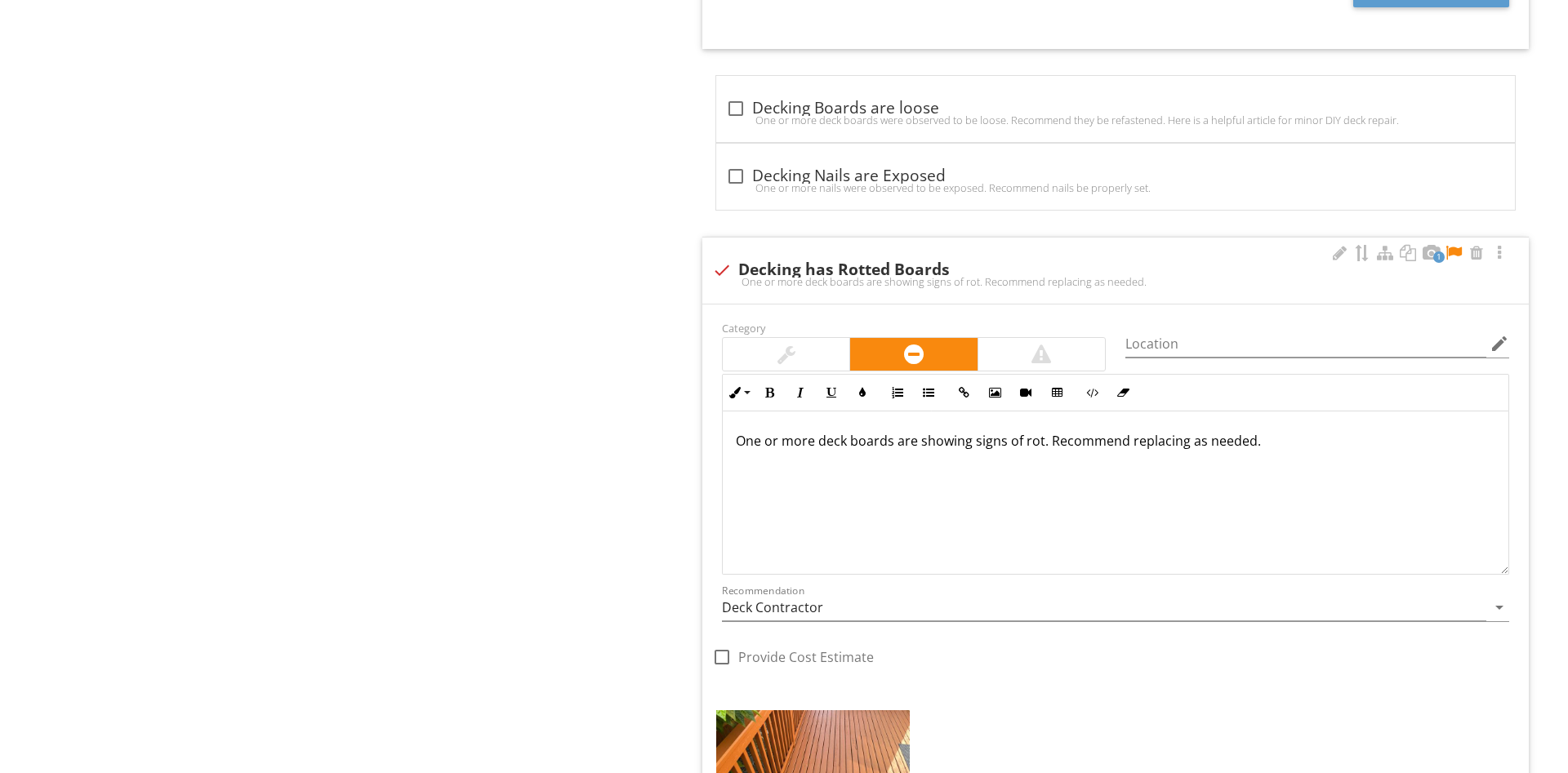
click at [1451, 254] on div at bounding box center [1454, 253] width 20 height 16
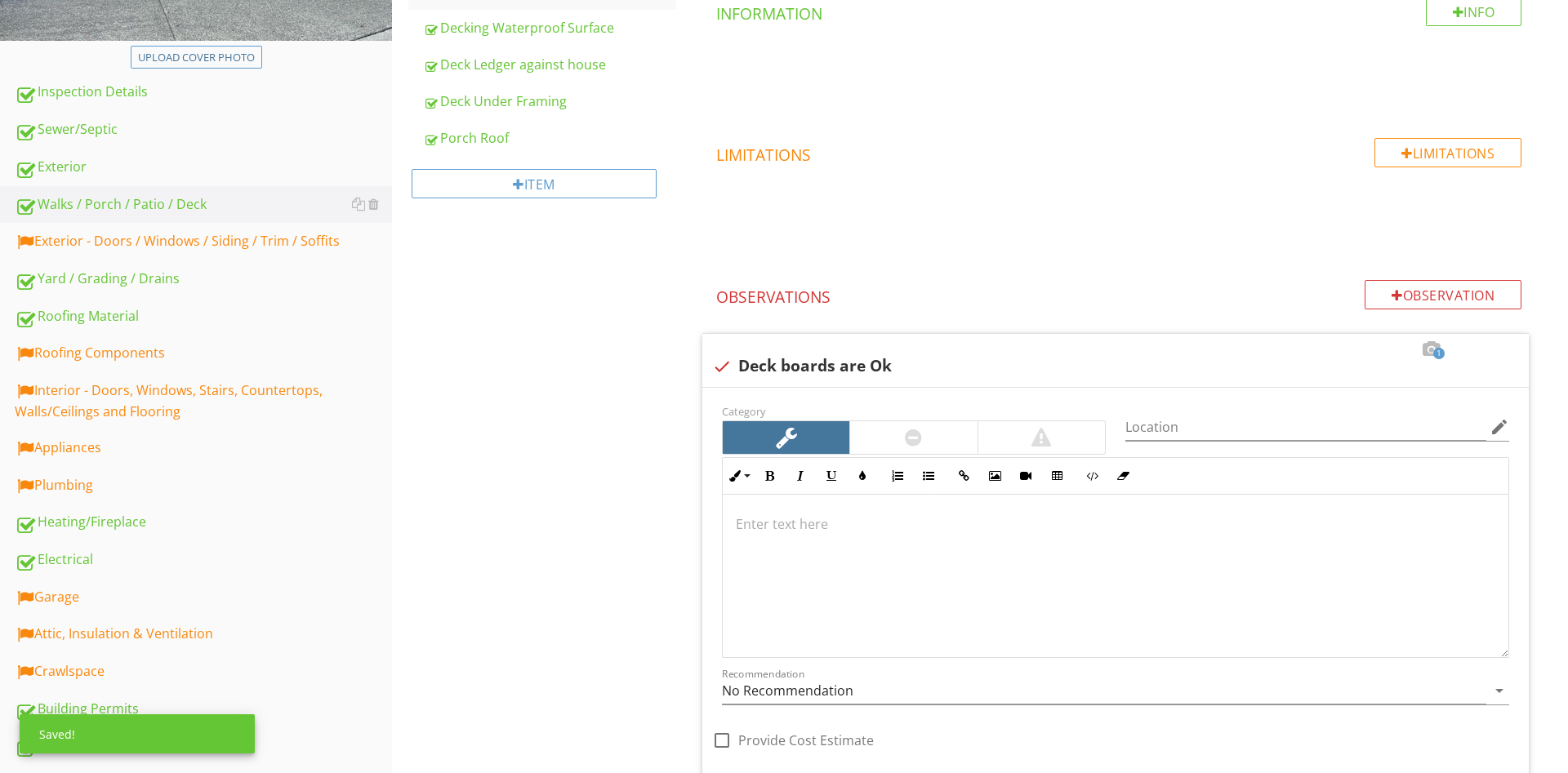
scroll to position [0, 0]
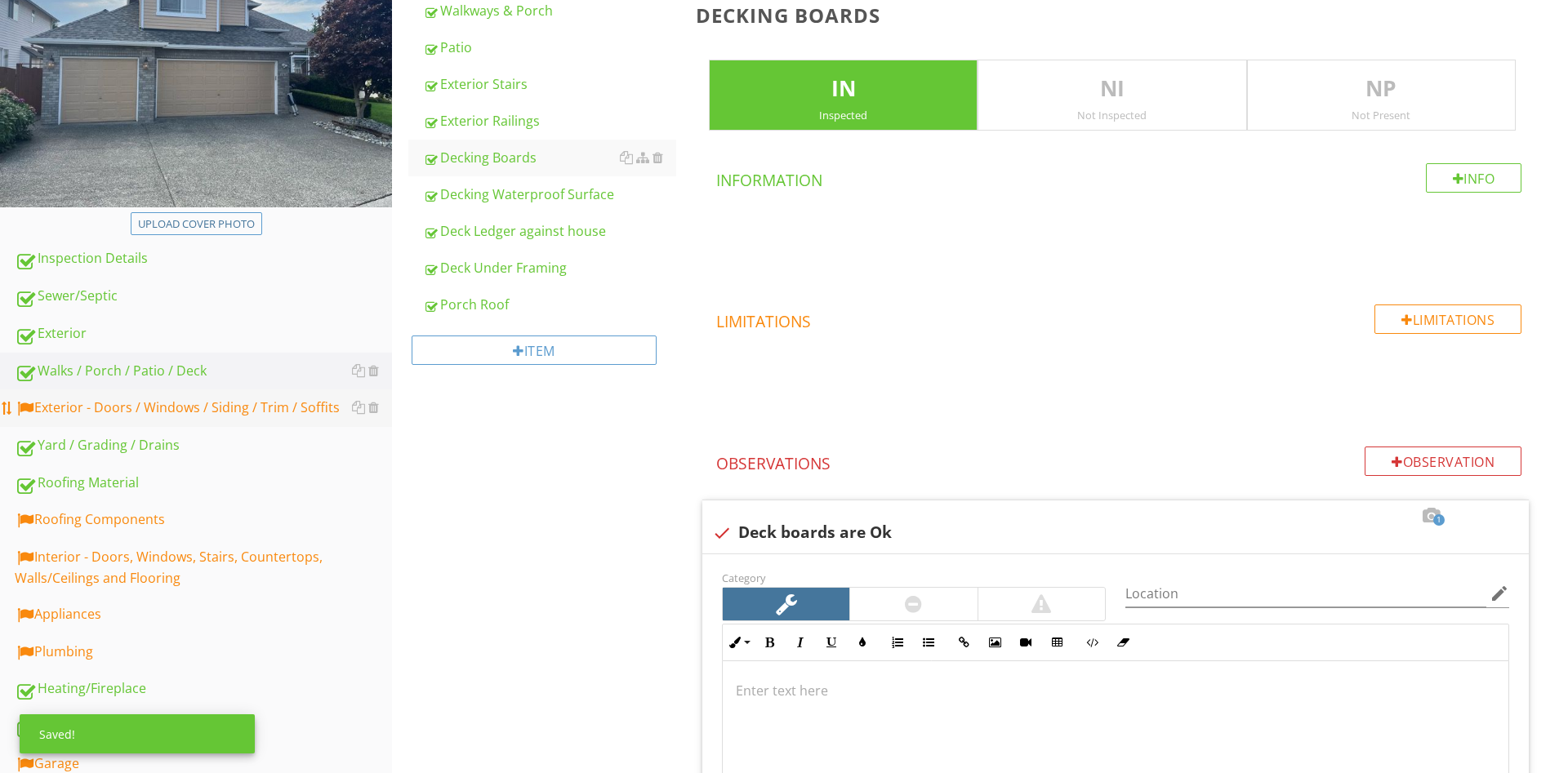
click at [130, 400] on div "Exterior - Doors / Windows / Siding / Trim / Soffits" at bounding box center [203, 407] width 378 height 21
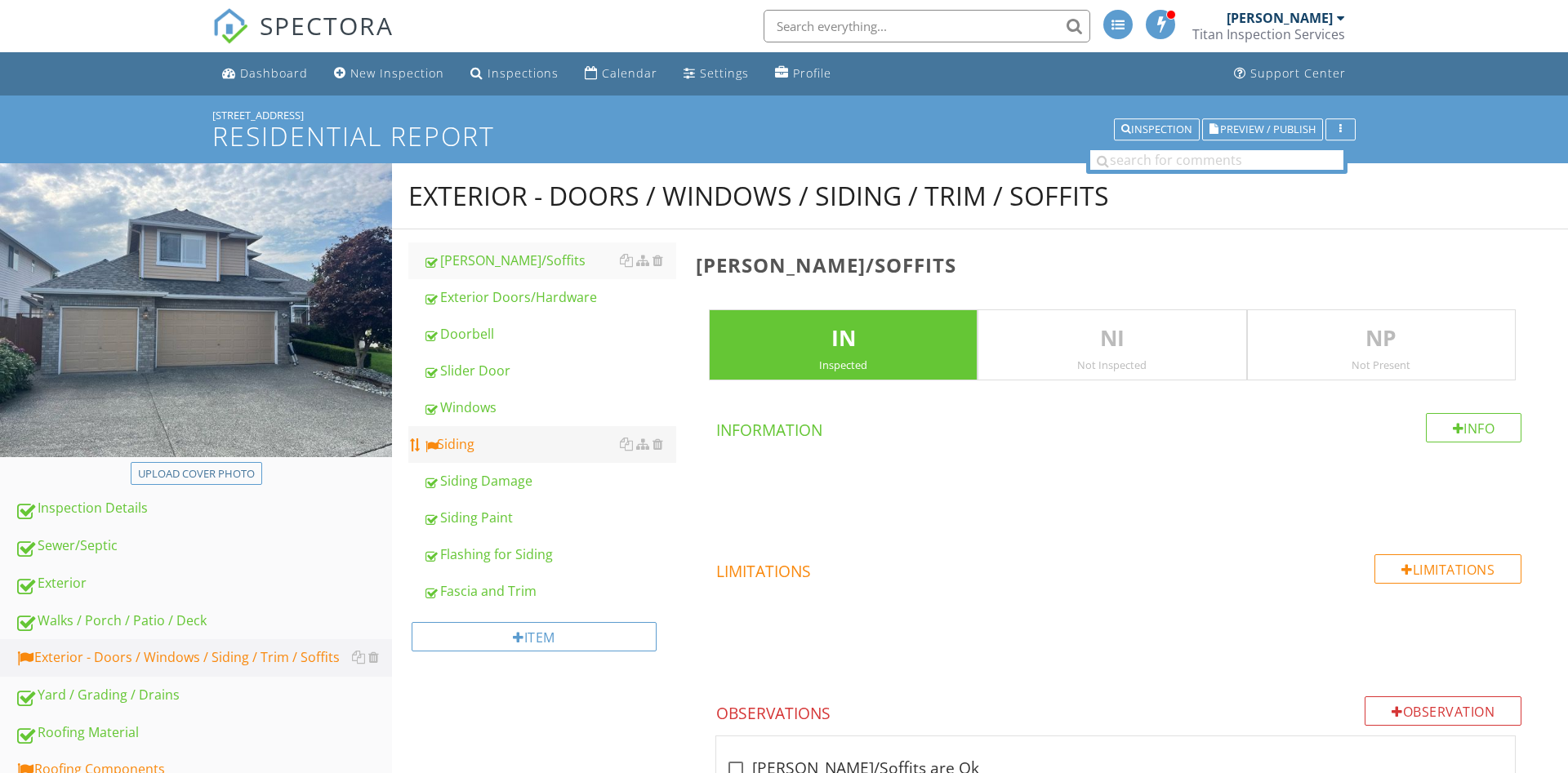
click at [482, 433] on link "Siding" at bounding box center [550, 444] width 253 height 36
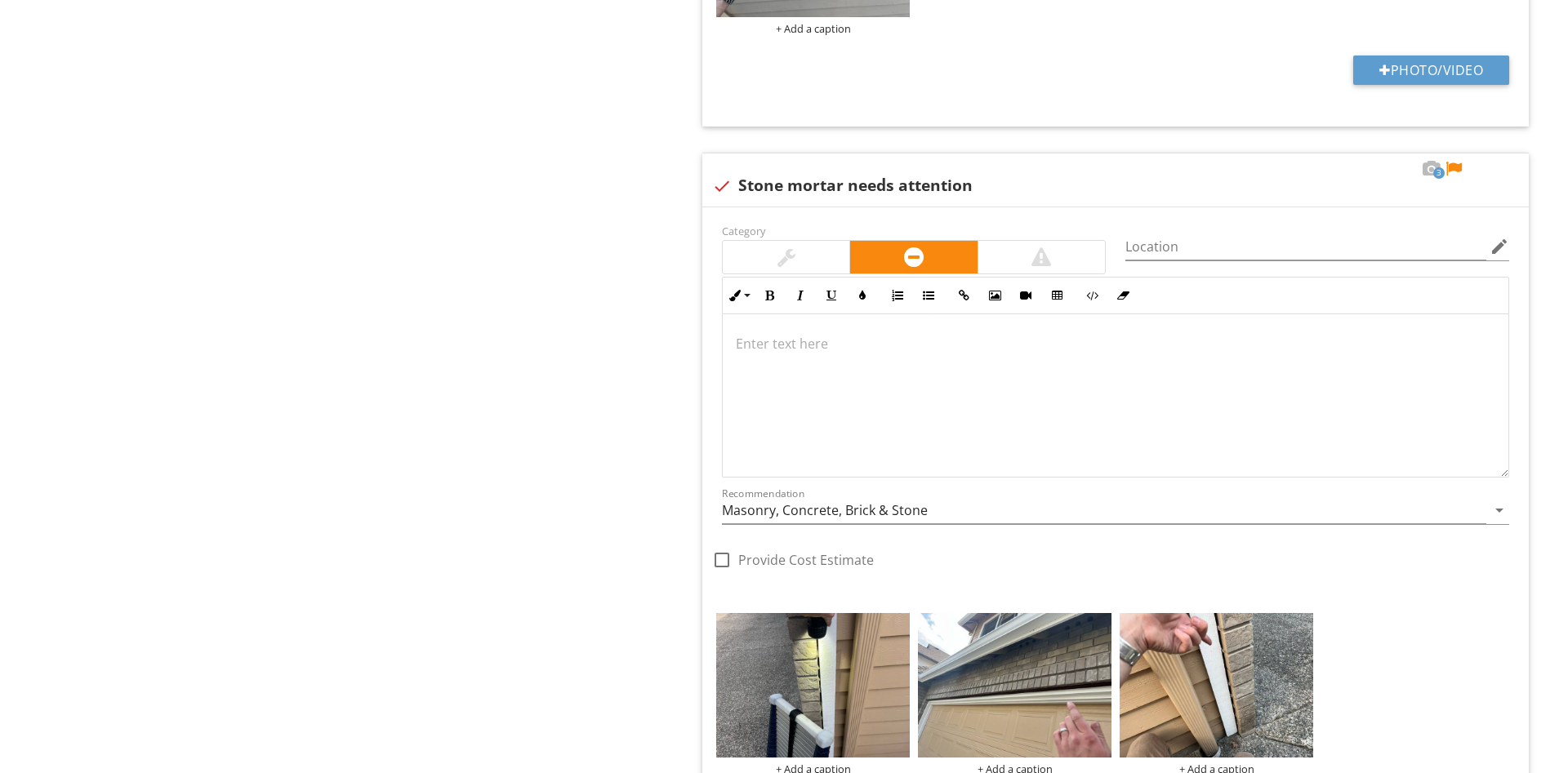
scroll to position [3498, 0]
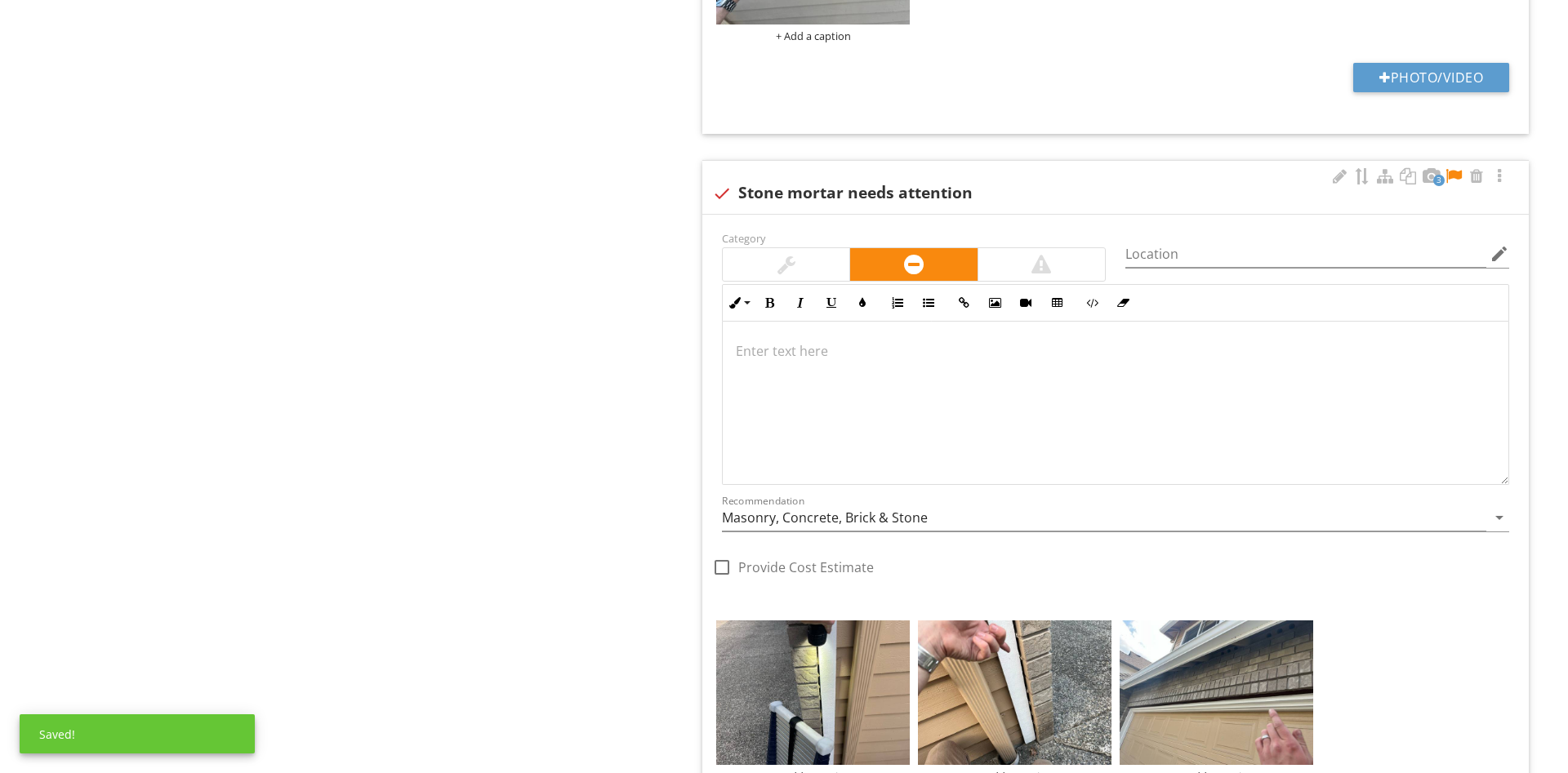
click at [893, 390] on div at bounding box center [1115, 403] width 786 height 163
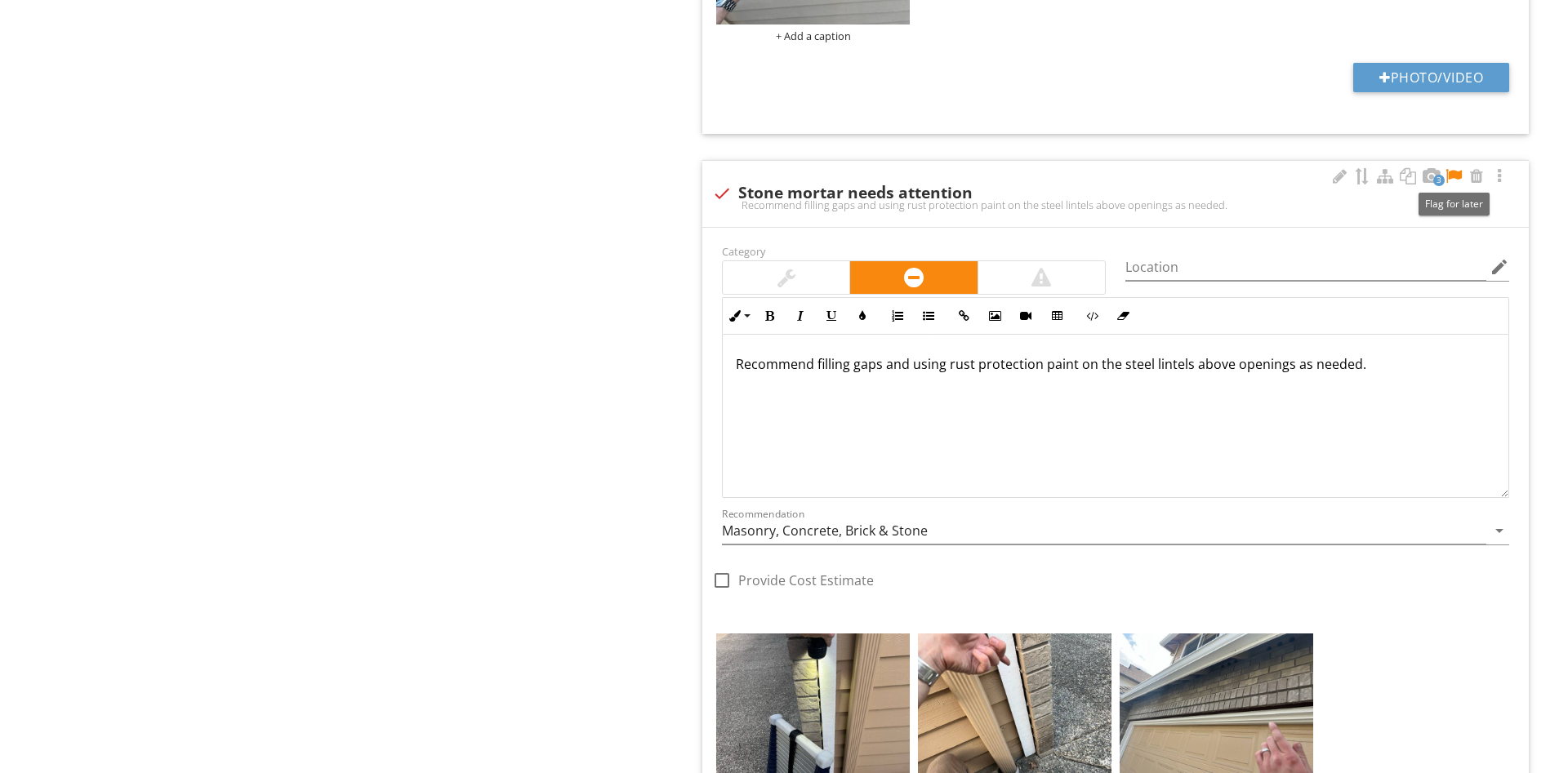
click at [1452, 177] on div at bounding box center [1454, 177] width 20 height 16
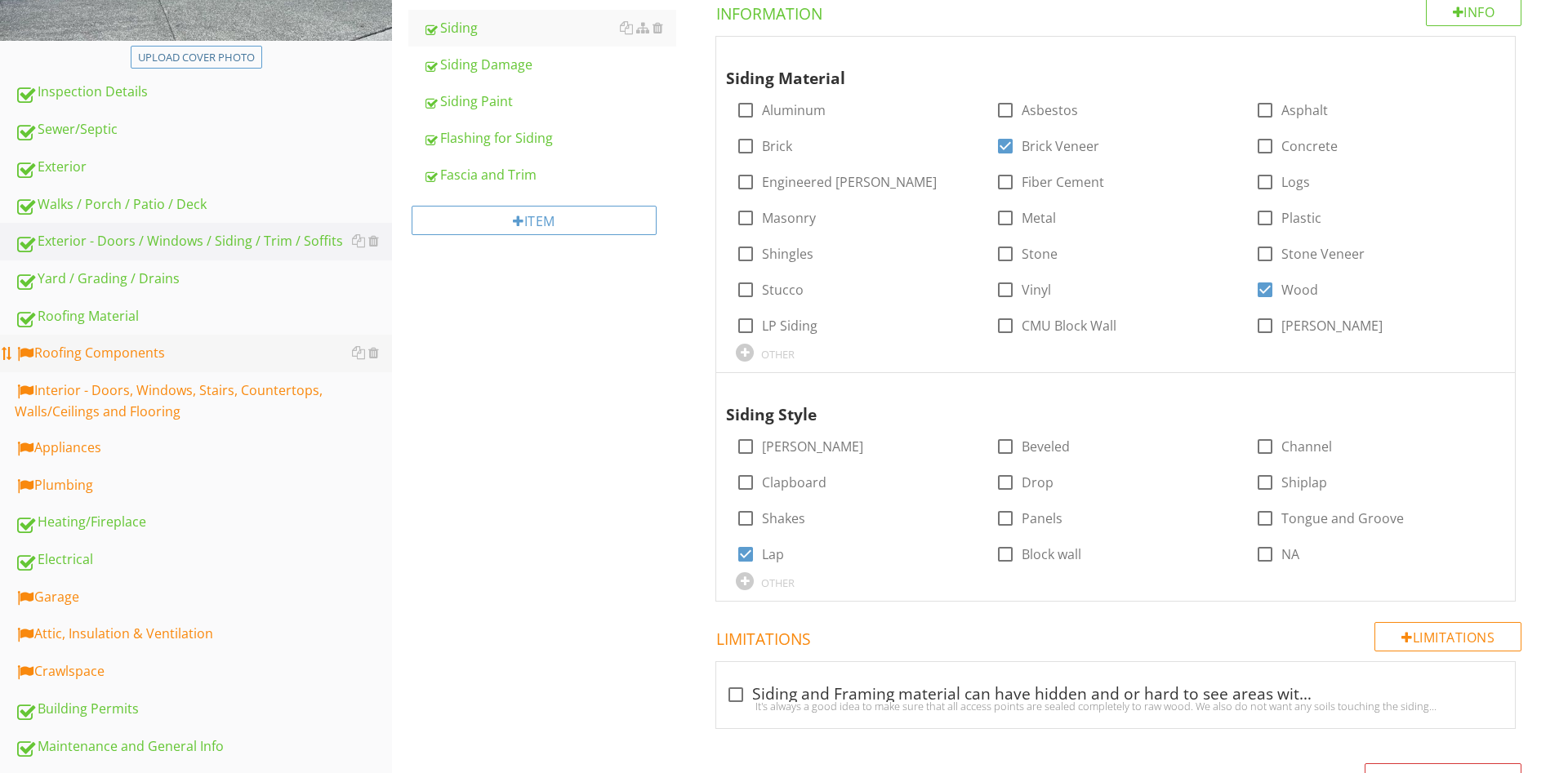
click at [112, 347] on div "Roofing Components" at bounding box center [203, 353] width 378 height 21
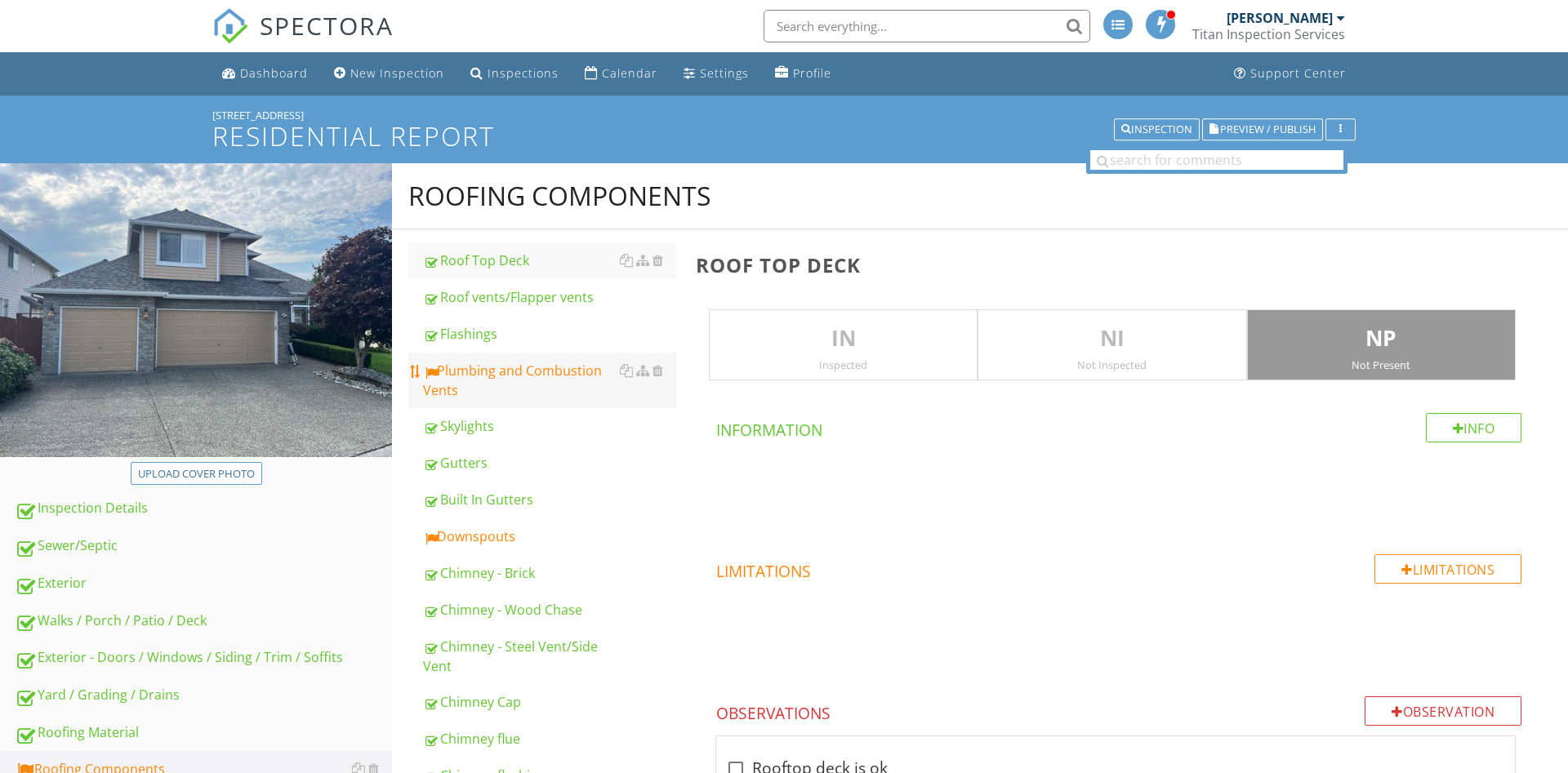
click at [550, 380] on div "Plumbing and Combustion Vents" at bounding box center [550, 380] width 253 height 39
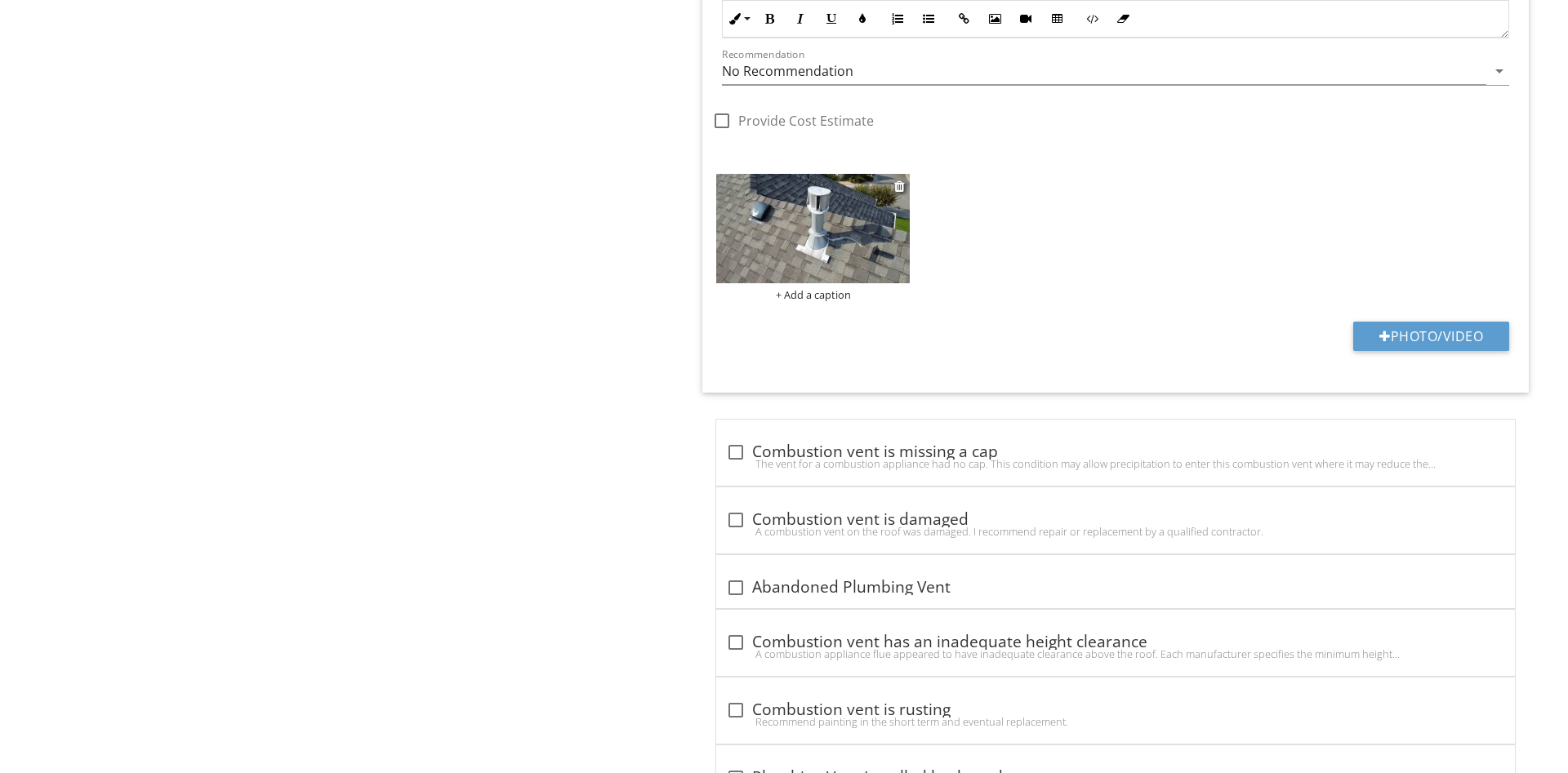
scroll to position [1749, 0]
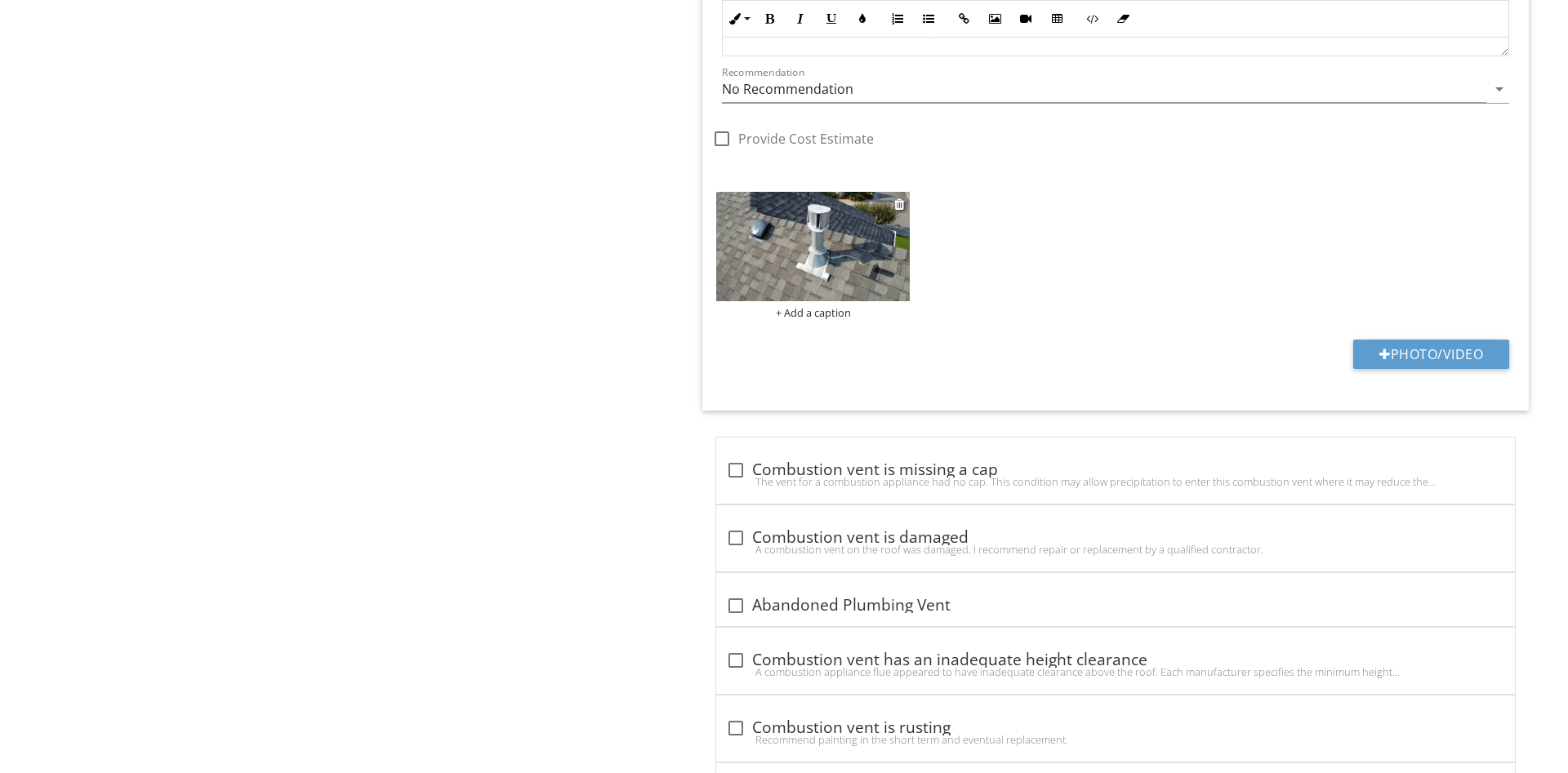
click at [845, 252] on img at bounding box center [813, 246] width 194 height 109
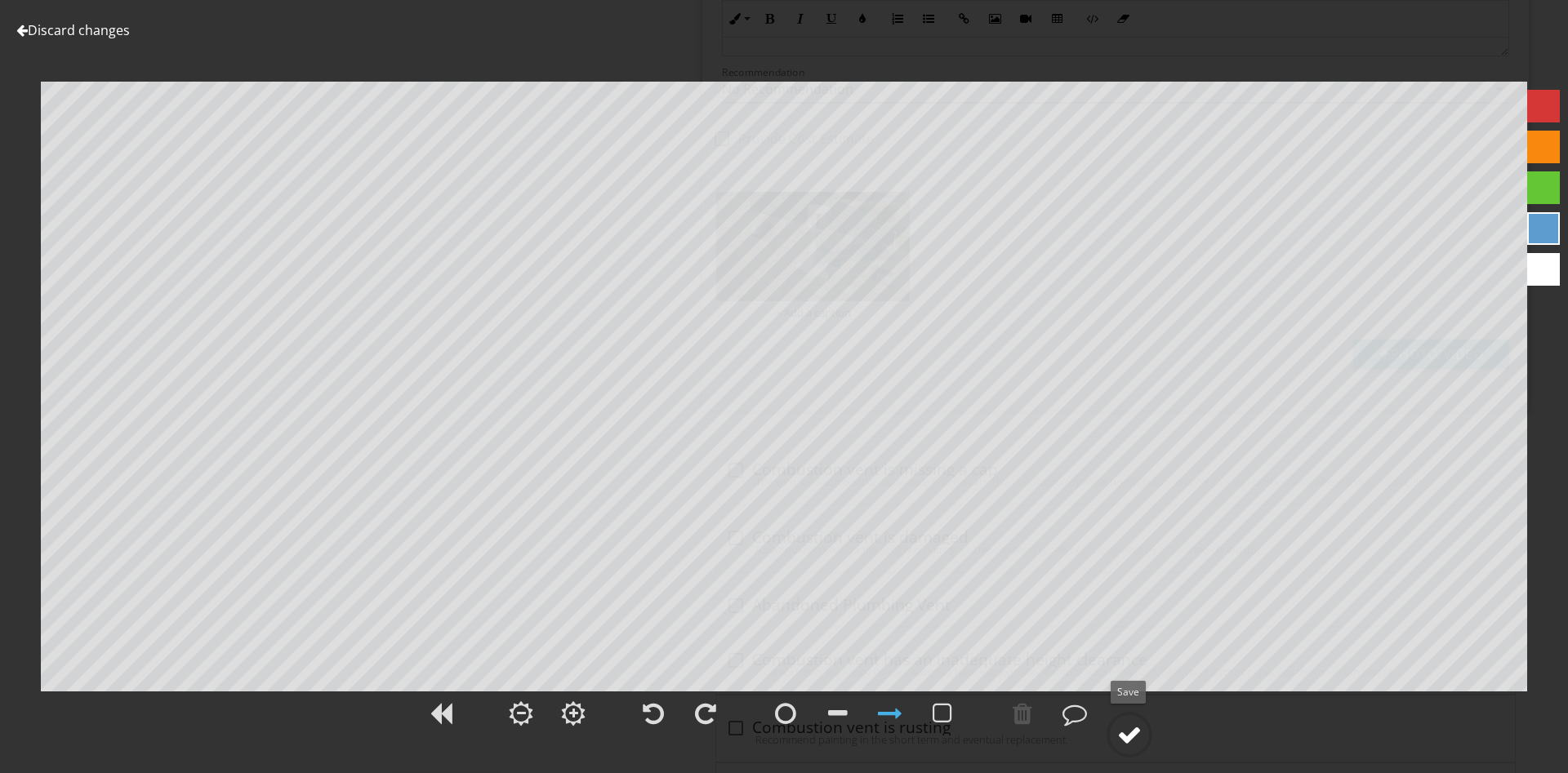
click at [1131, 726] on div at bounding box center [1129, 734] width 24 height 24
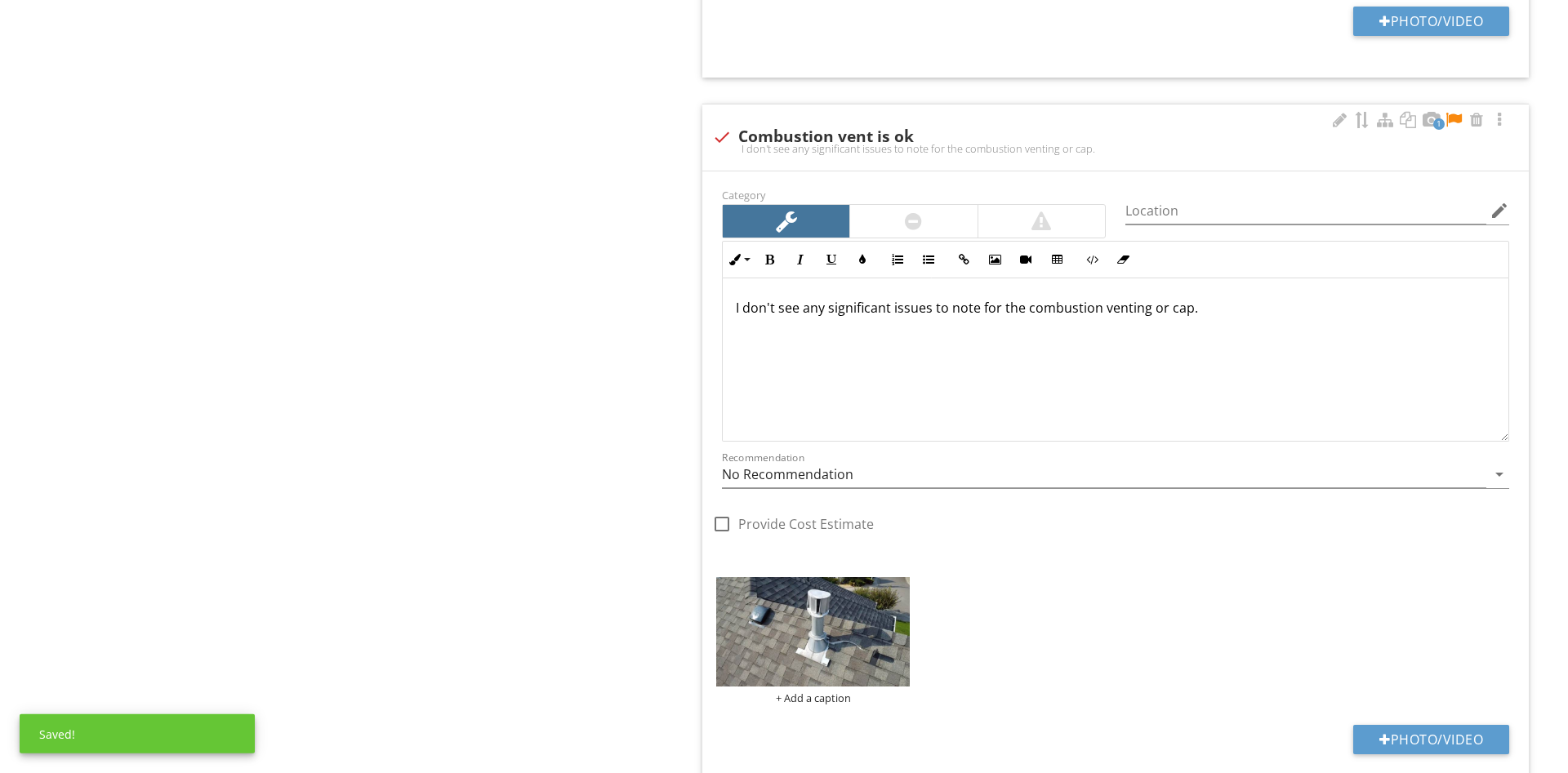
scroll to position [1332, 0]
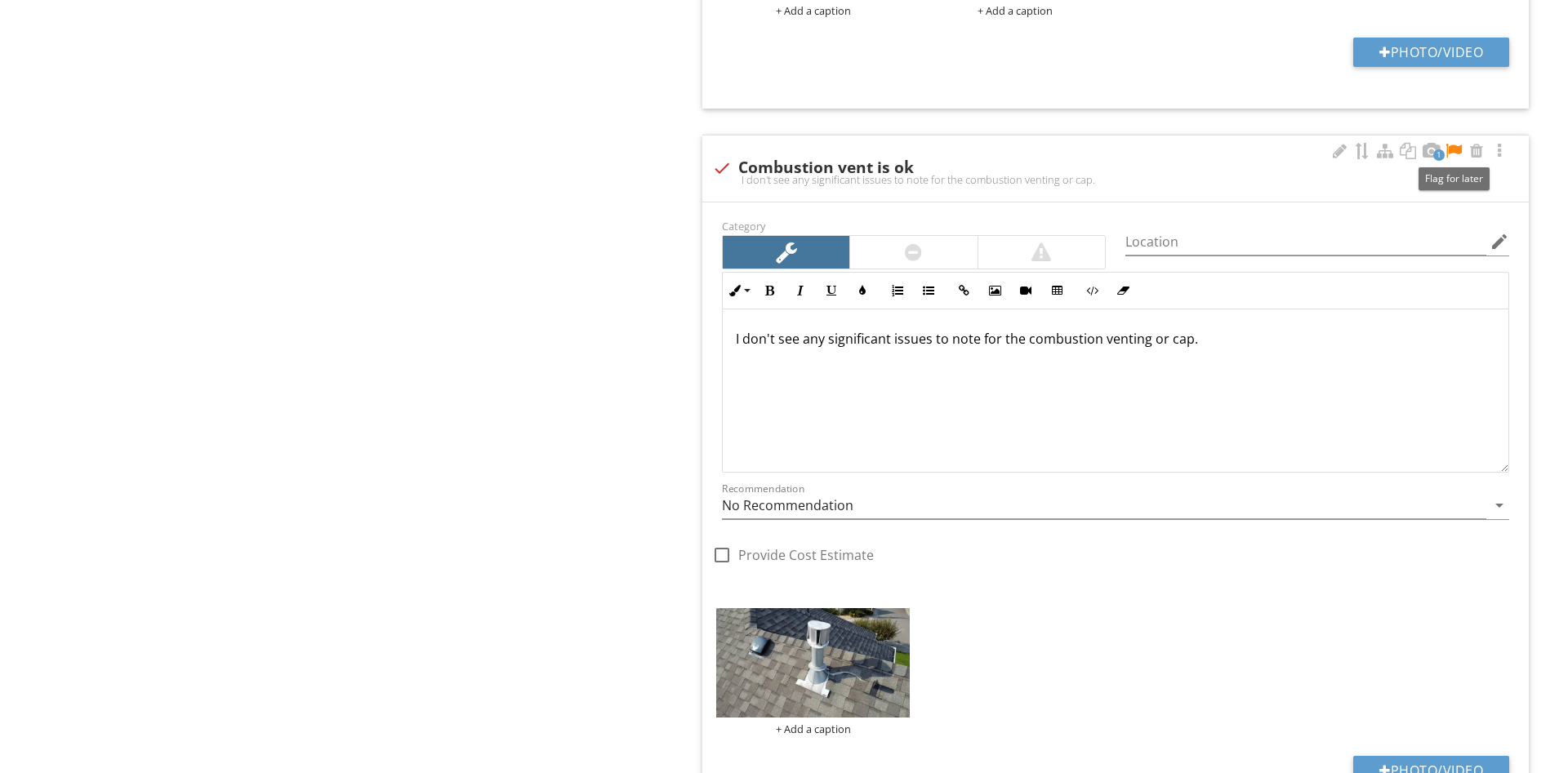
click at [1454, 148] on div at bounding box center [1454, 151] width 20 height 16
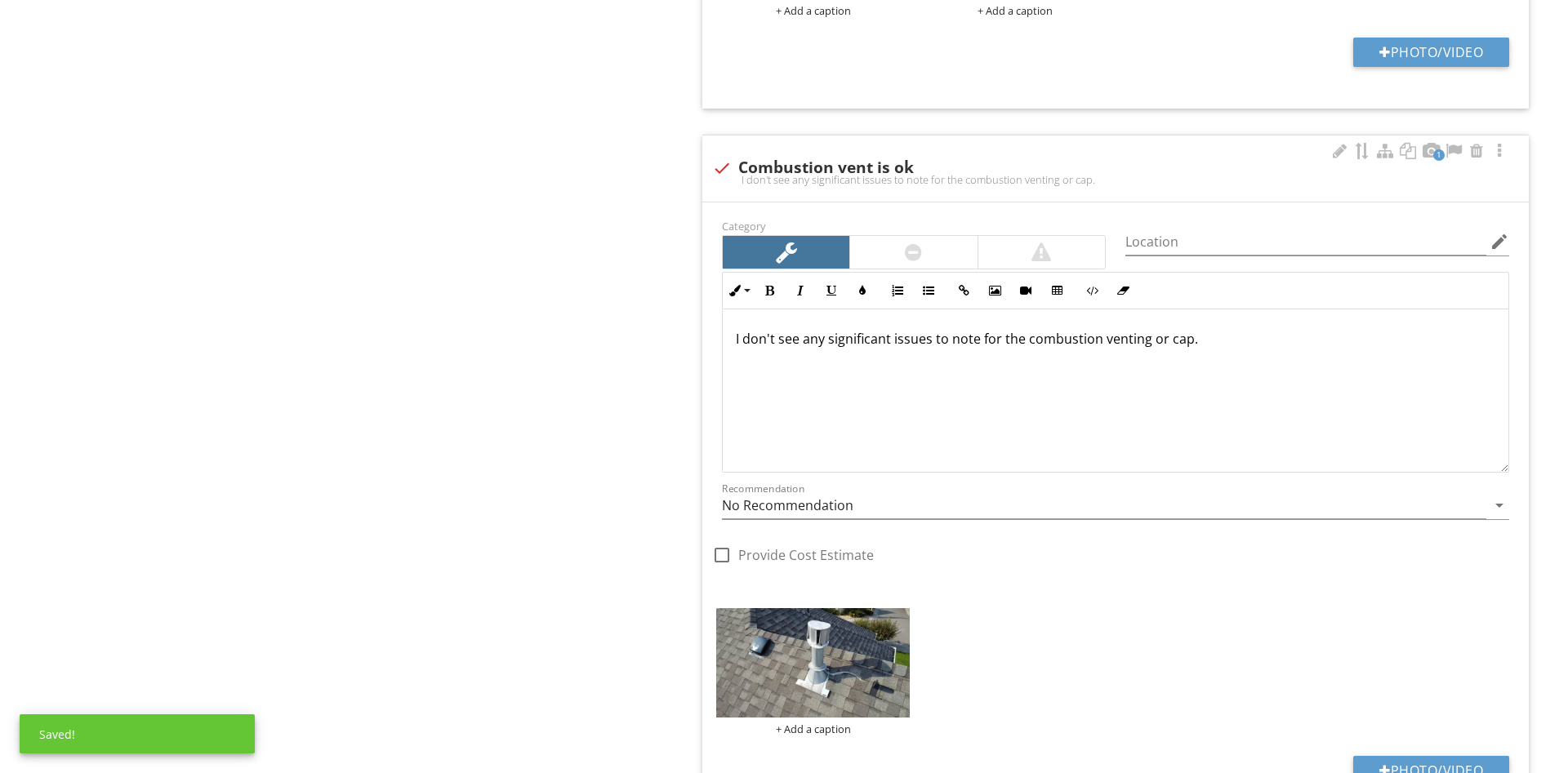
click at [1224, 341] on p "I don't see any significant issues to note for the combustion venting or cap." at bounding box center [1115, 339] width 760 height 20
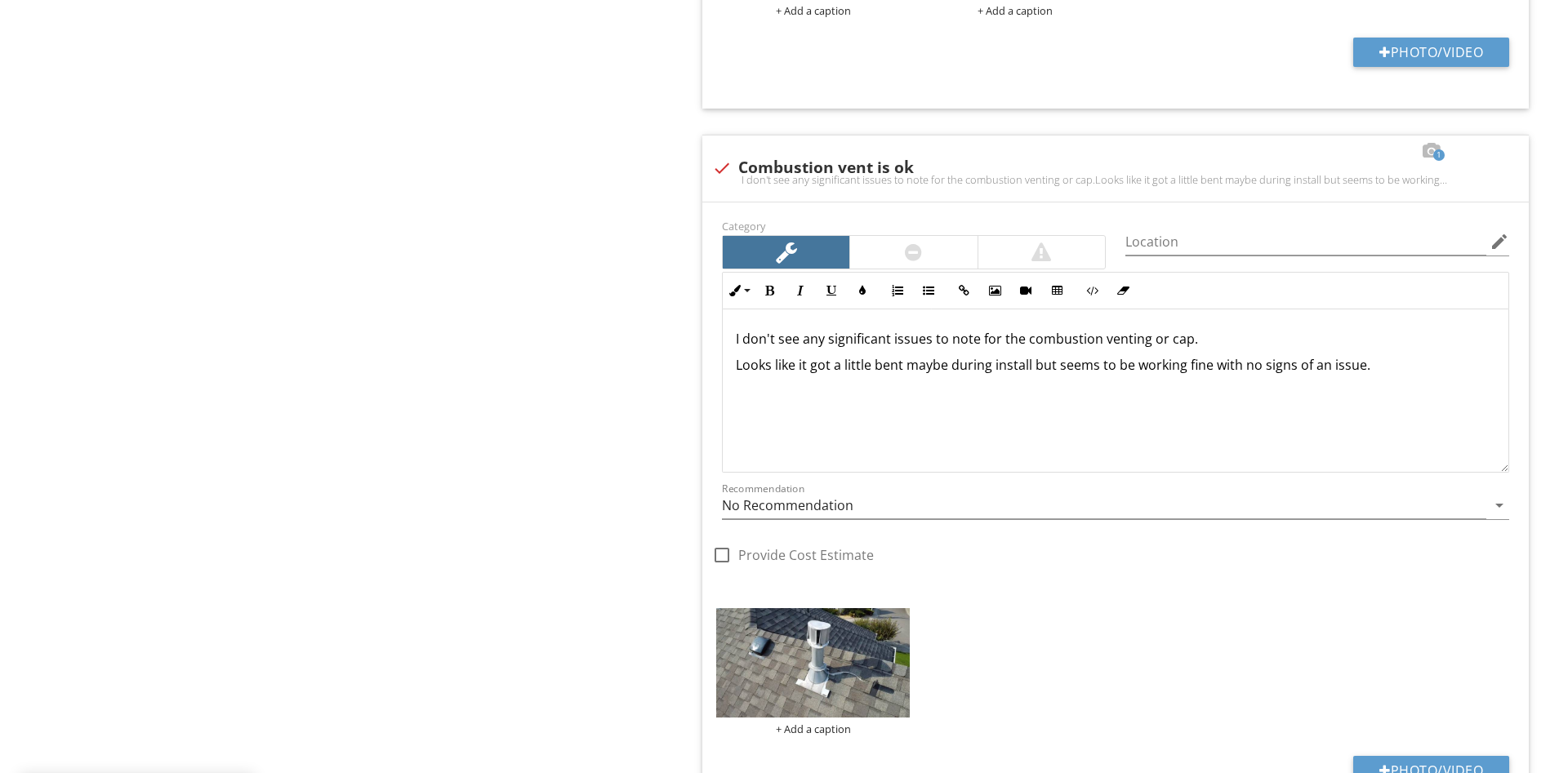
drag, startPoint x: 433, startPoint y: 309, endPoint x: 507, endPoint y: 331, distance: 77.2
click at [433, 308] on div "Roofing Components Roof Top Deck Roof vents/Flapper vents Flashings Plumbing an…" at bounding box center [980, 153] width 1176 height 2646
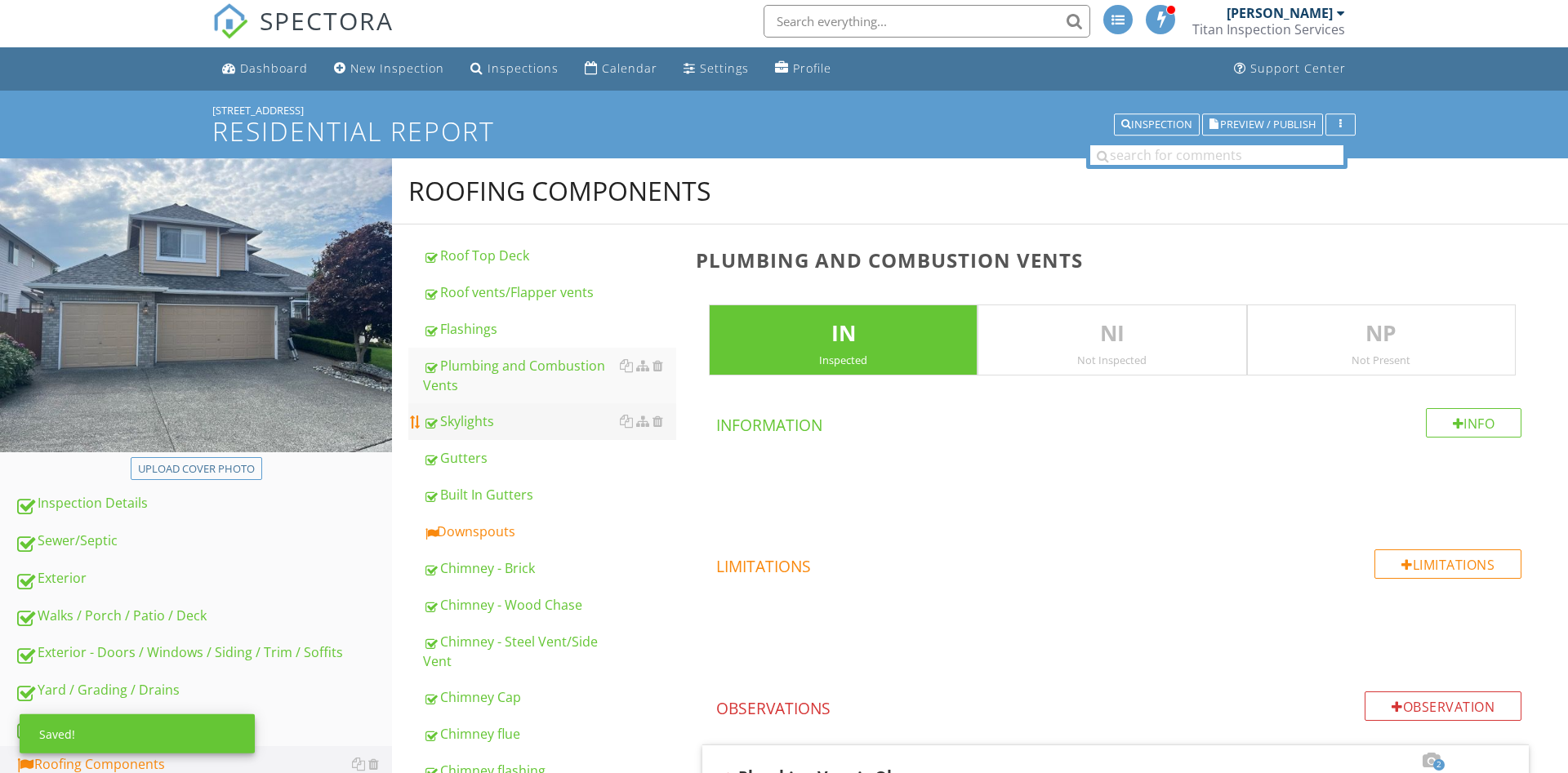
scroll to position [0, 0]
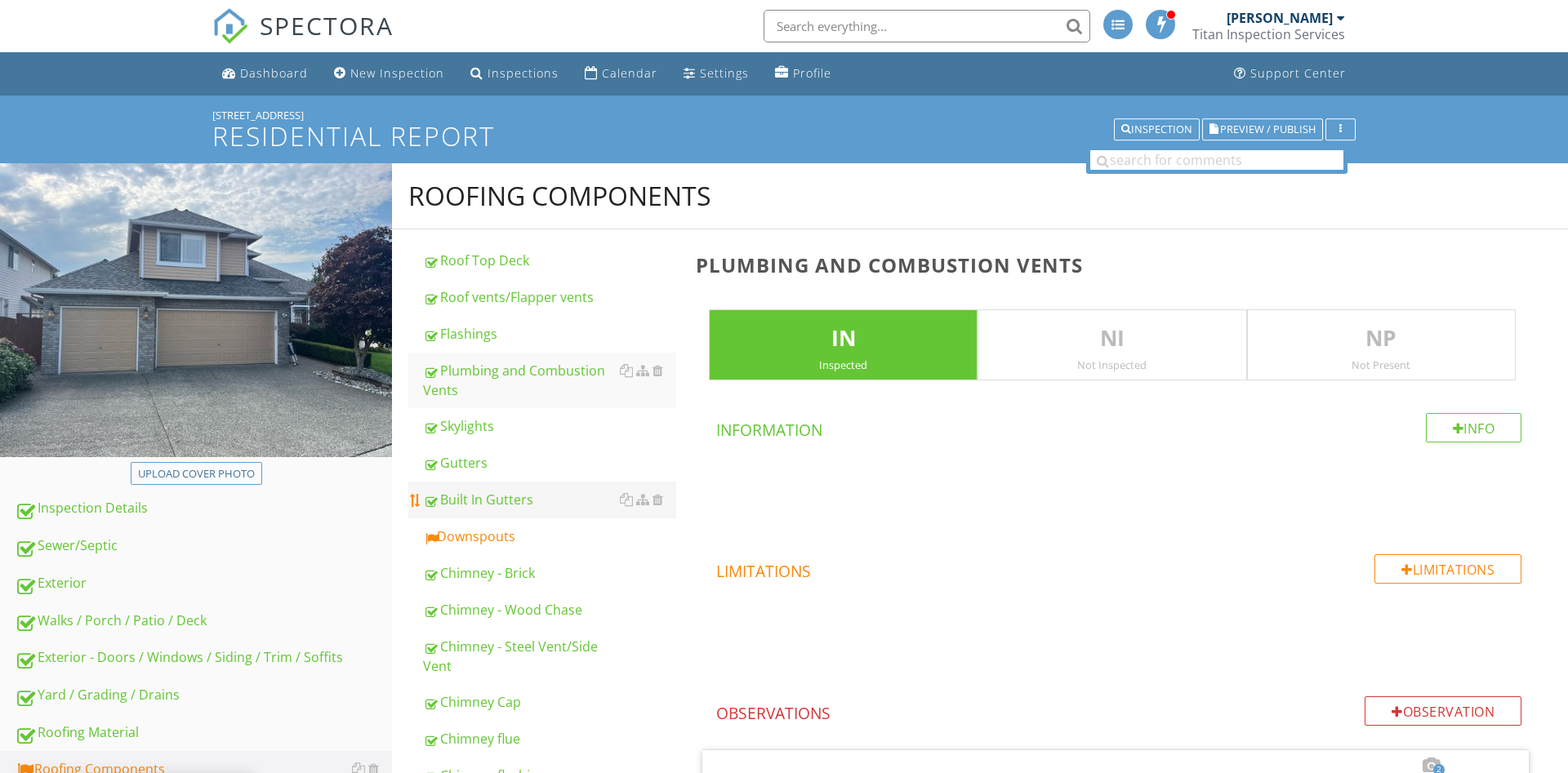
drag, startPoint x: 478, startPoint y: 533, endPoint x: 552, endPoint y: 516, distance: 75.9
click at [479, 530] on div "Downspouts" at bounding box center [550, 537] width 253 height 20
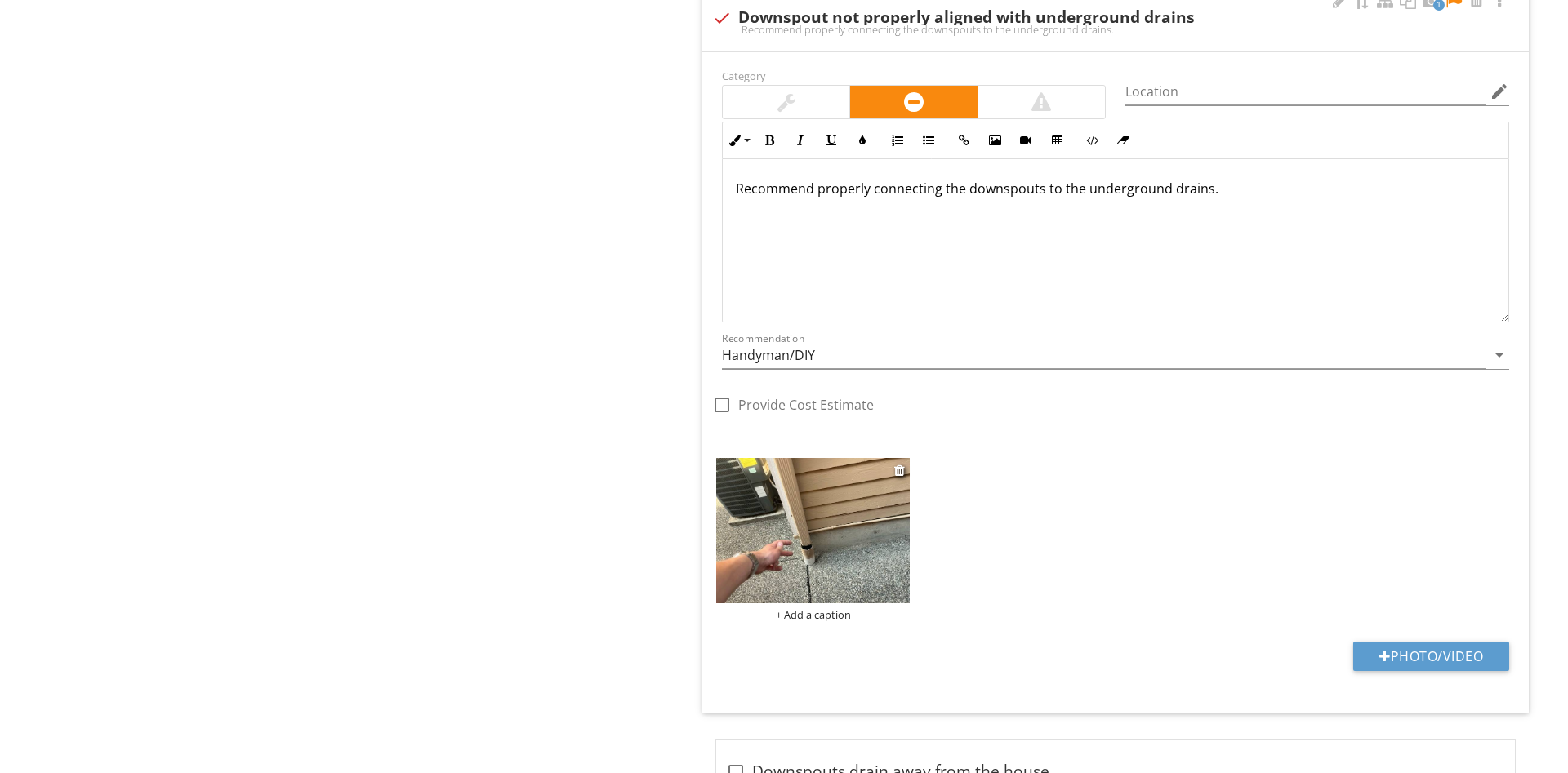
scroll to position [1832, 0]
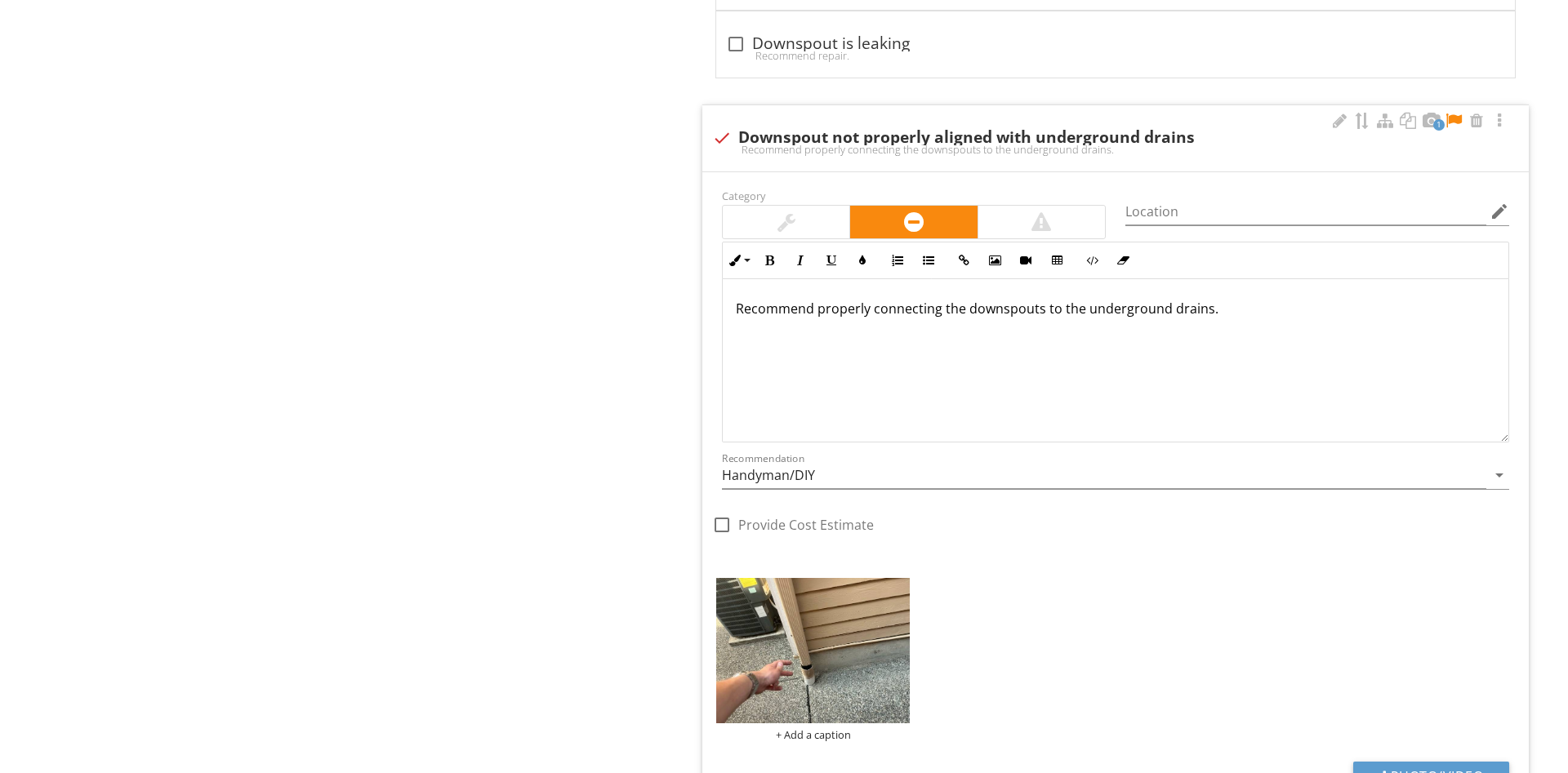
click at [805, 216] on div at bounding box center [786, 222] width 127 height 33
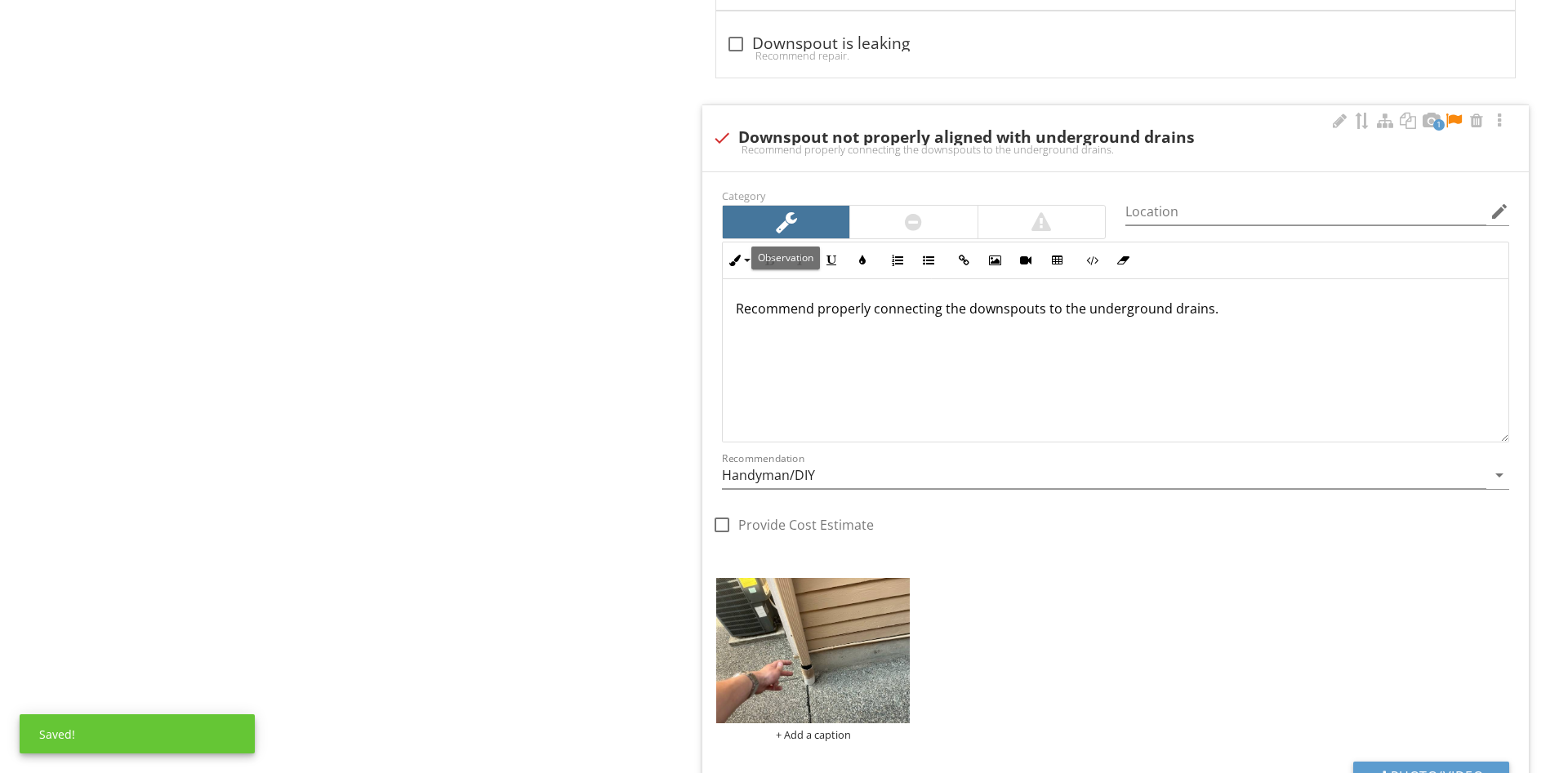
click at [993, 373] on div "Recommend properly connecting the downspouts to the underground drains." at bounding box center [1115, 360] width 786 height 163
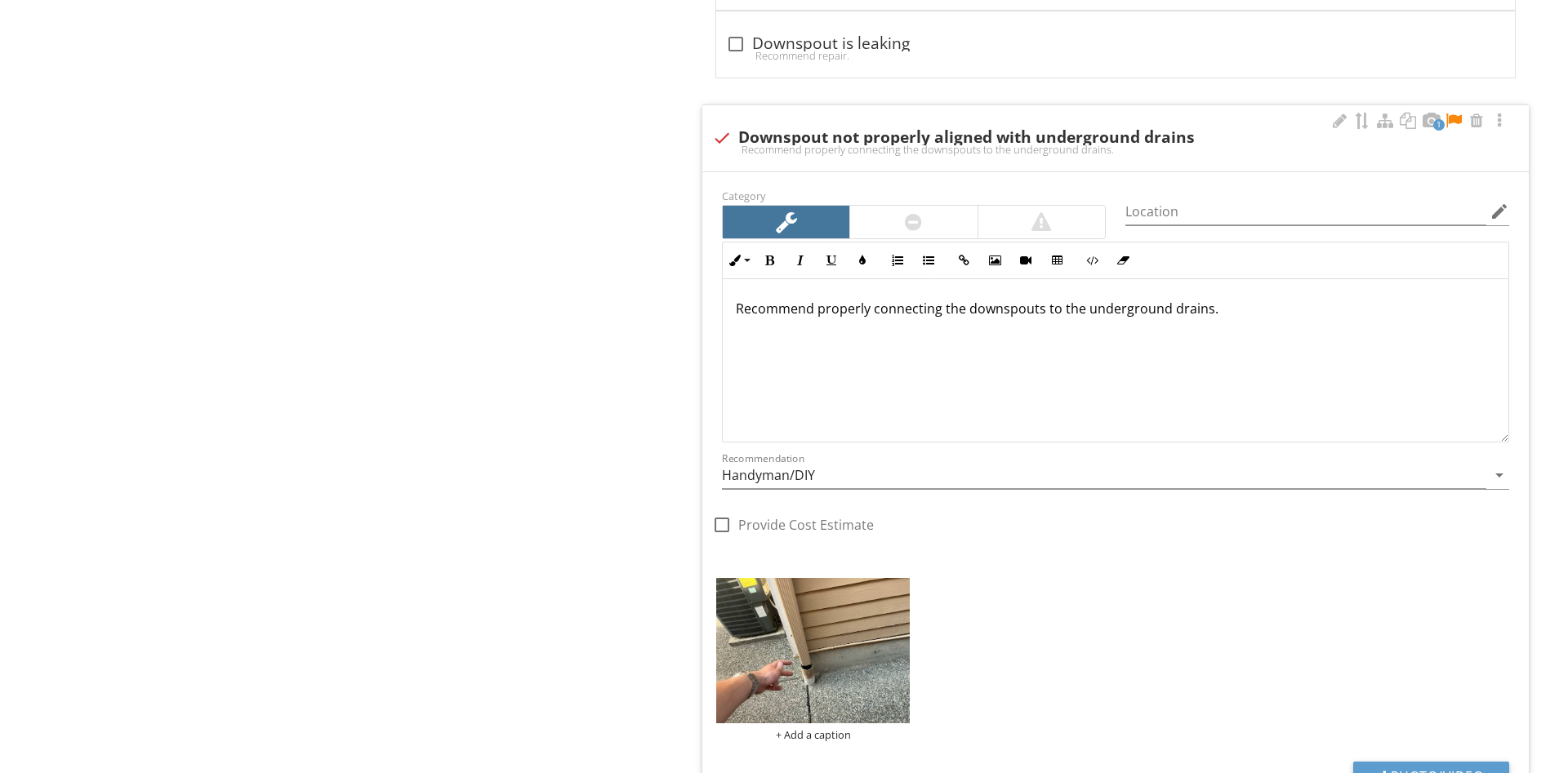
drag, startPoint x: 1334, startPoint y: 296, endPoint x: 803, endPoint y: 312, distance: 531.2
click at [817, 319] on div "Recommend properly connecting the downspouts to the underground drains." at bounding box center [1115, 360] width 786 height 163
click at [1264, 303] on p "Recommend properly connecting the downspouts to the underground drains." at bounding box center [1115, 309] width 760 height 20
drag, startPoint x: 1255, startPoint y: 307, endPoint x: 818, endPoint y: 298, distance: 437.1
click at [818, 298] on div "Recommend properly connecting the downspouts to the underground drains." at bounding box center [1115, 360] width 786 height 163
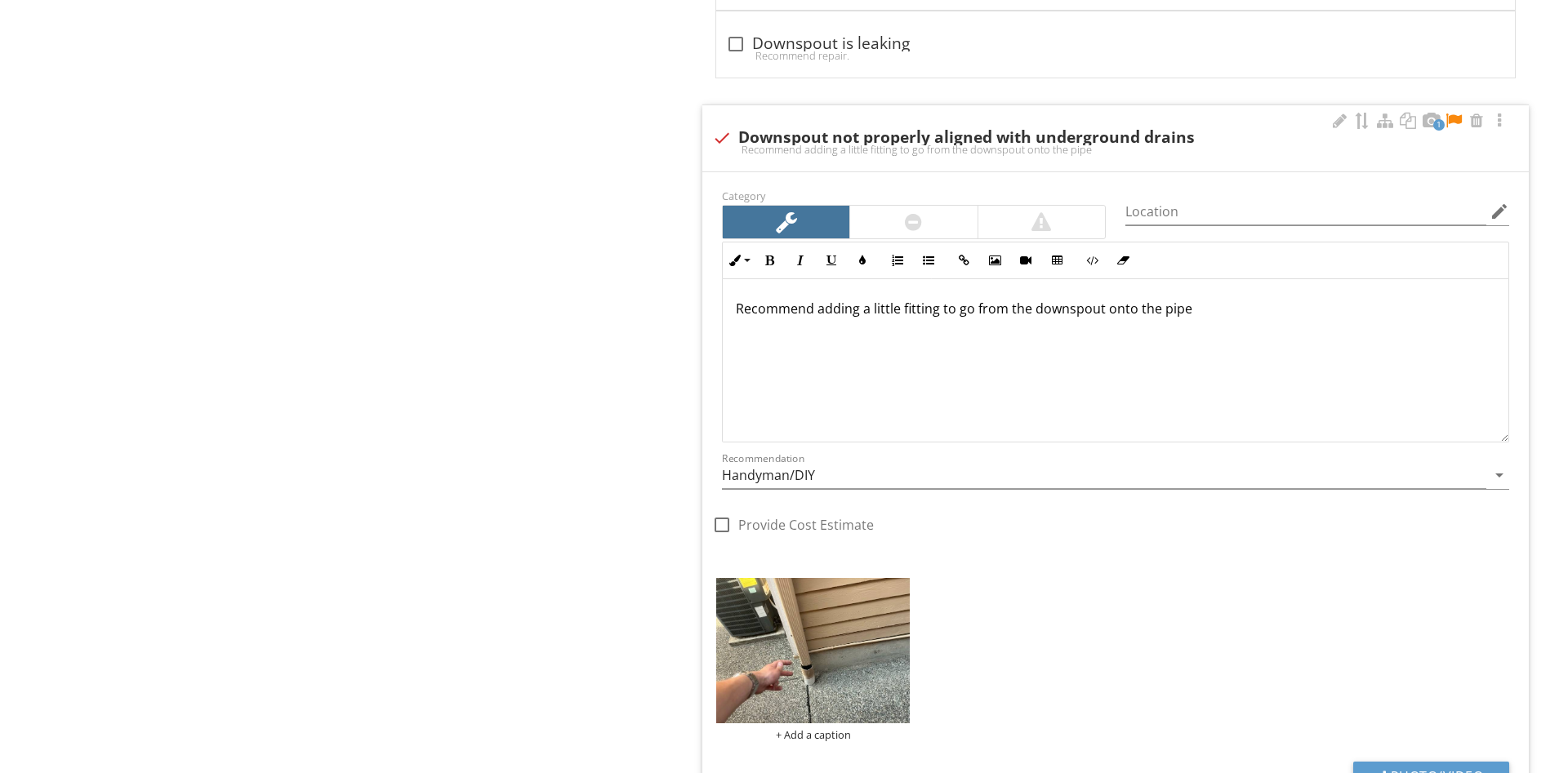
click at [1450, 120] on div at bounding box center [1454, 120] width 20 height 16
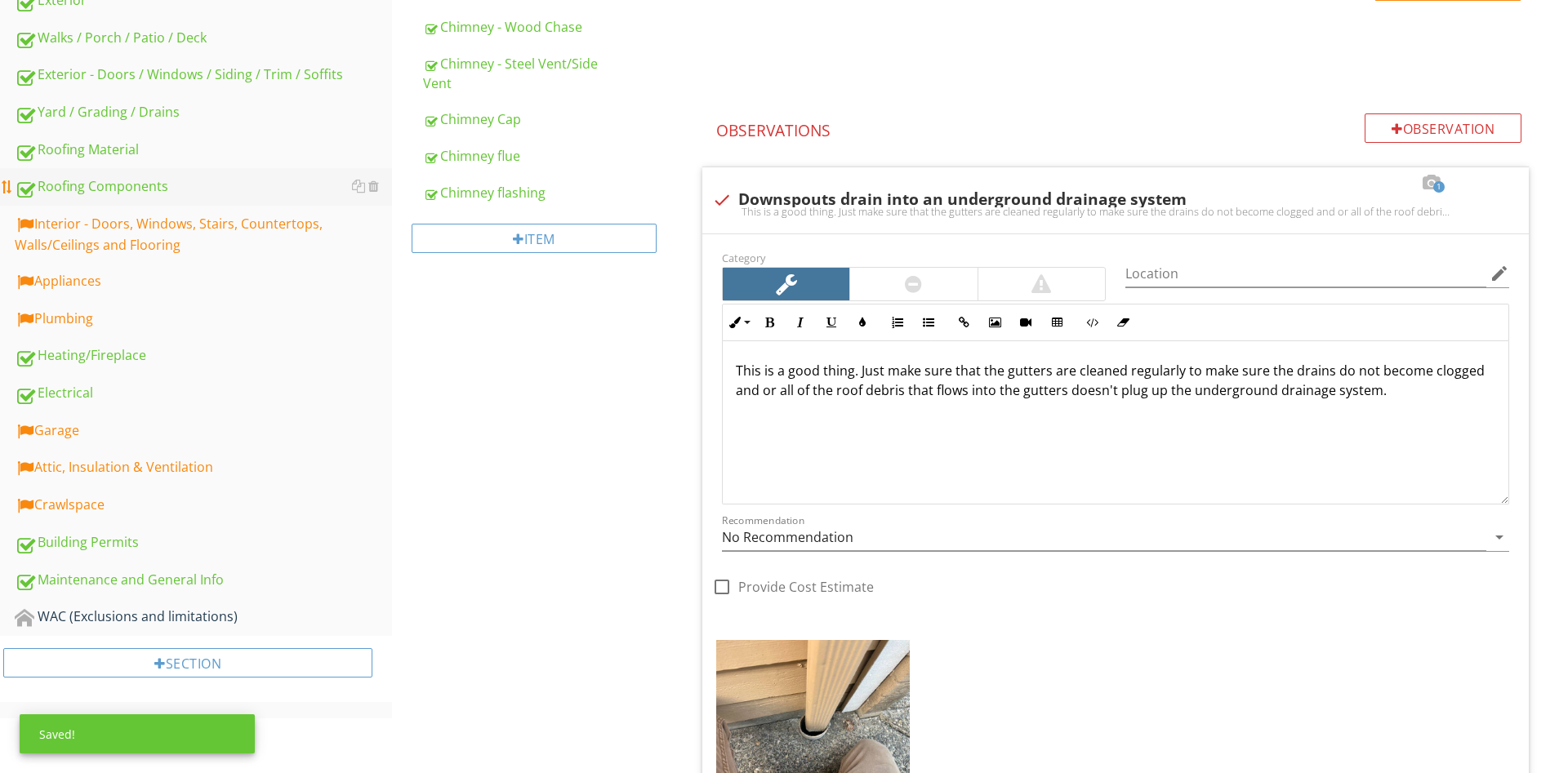
click at [110, 205] on link "Roofing Components" at bounding box center [203, 186] width 378 height 37
click at [137, 229] on div "Interior - Doors, Windows, Stairs, Countertops, Walls/Ceilings and Flooring" at bounding box center [203, 234] width 378 height 41
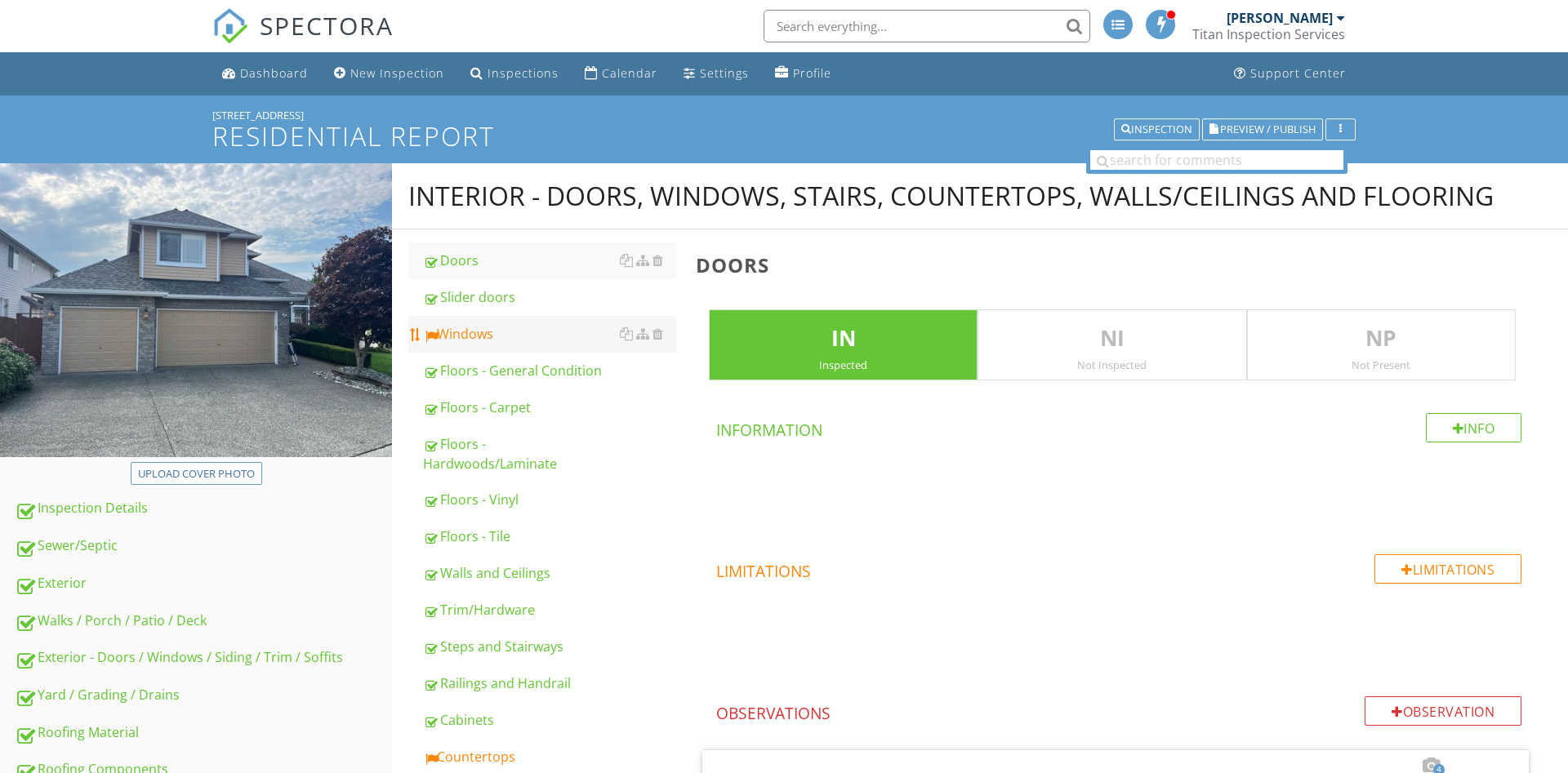
click at [450, 351] on link "Windows" at bounding box center [550, 334] width 253 height 36
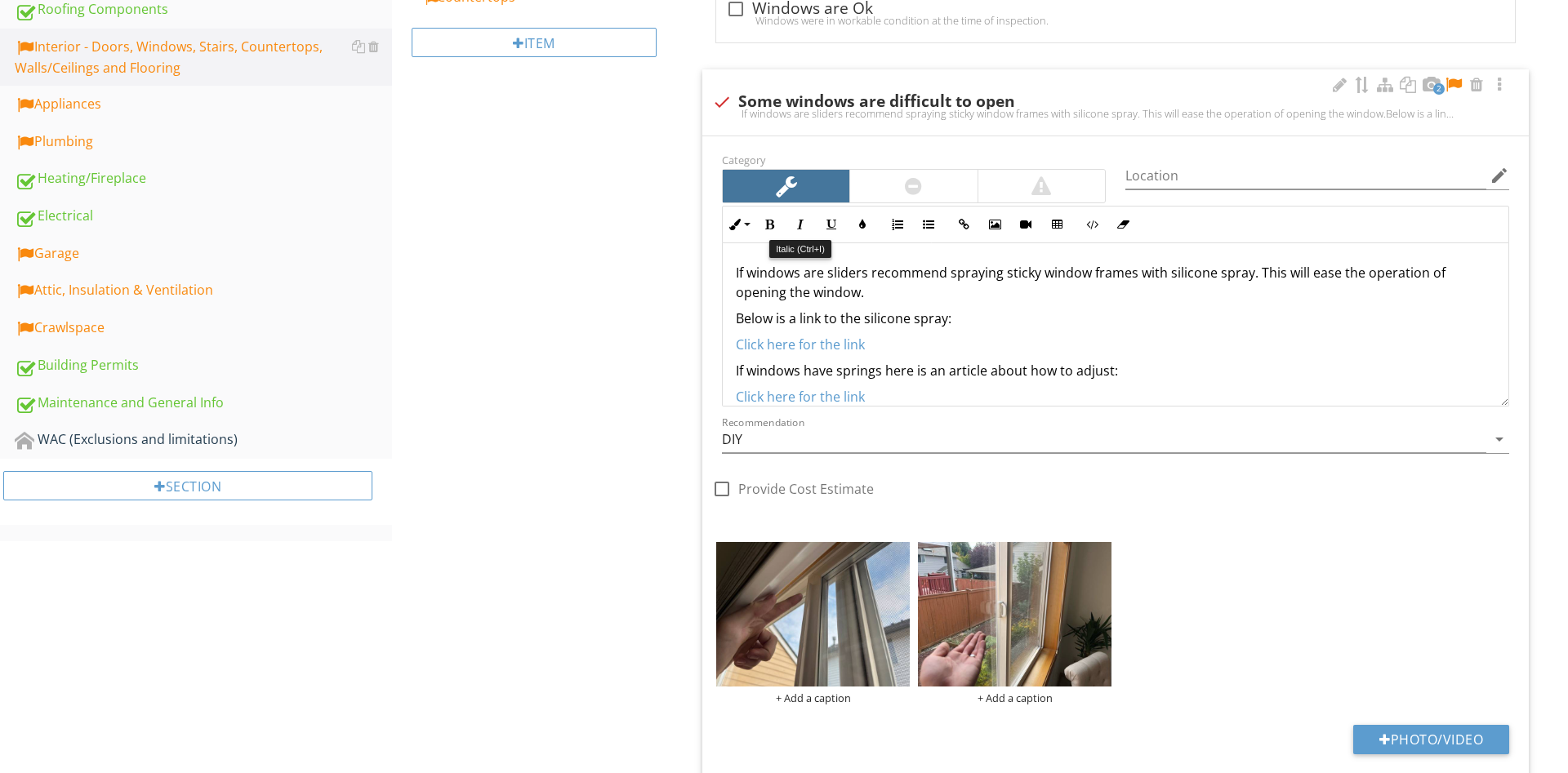
scroll to position [749, 0]
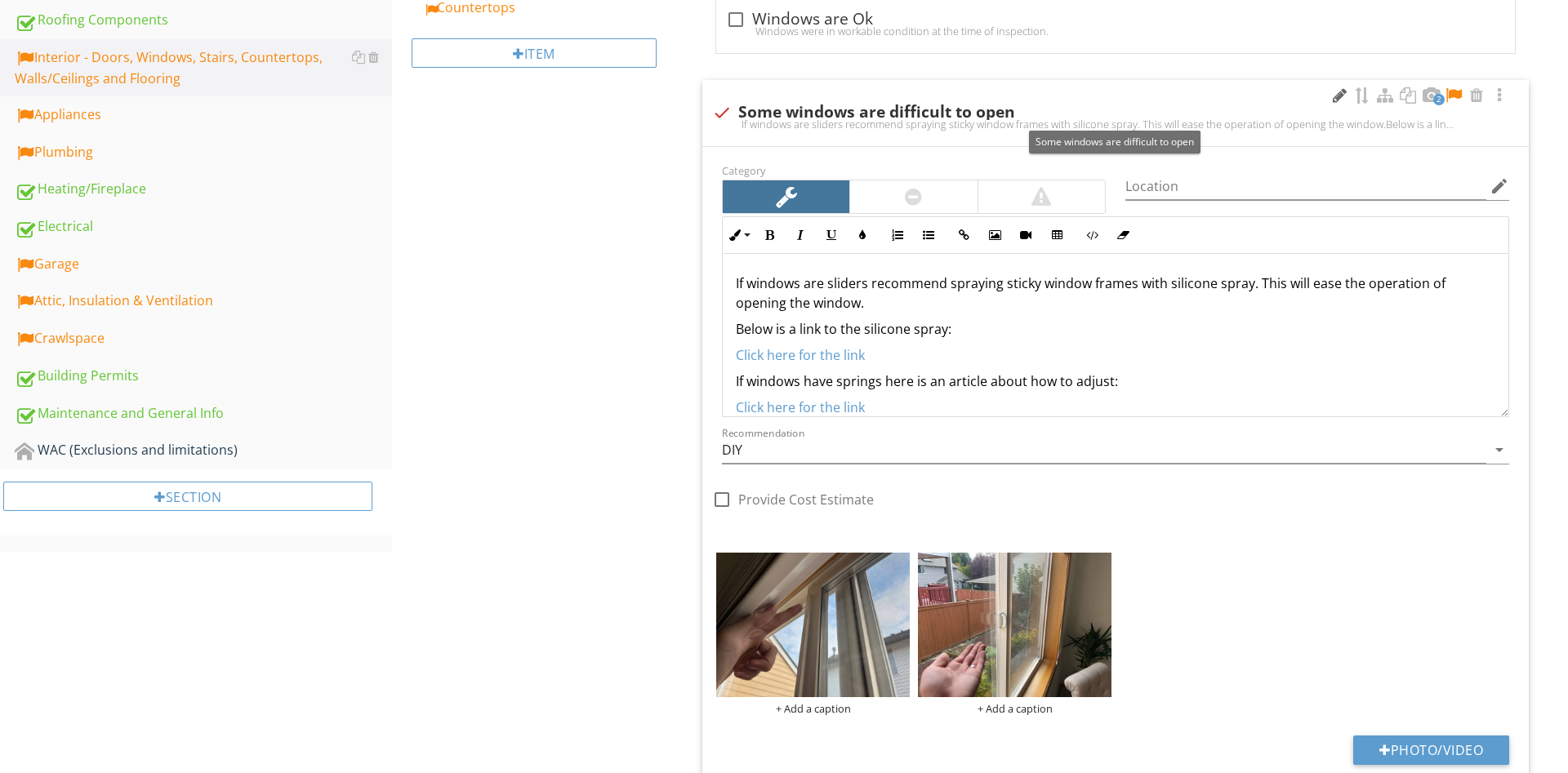
click at [1334, 91] on div at bounding box center [1339, 96] width 20 height 16
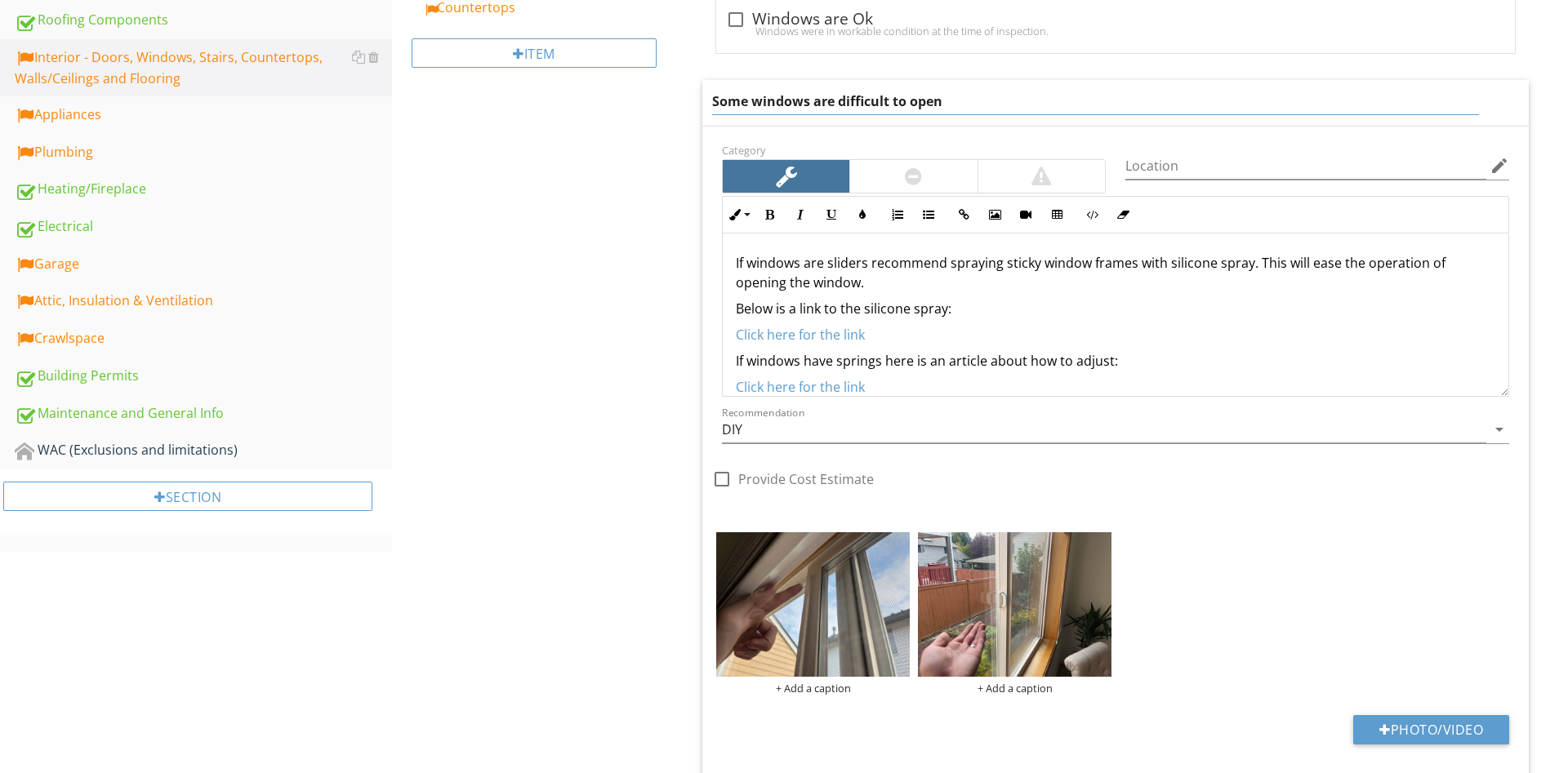
drag, startPoint x: 970, startPoint y: 109, endPoint x: 585, endPoint y: 89, distance: 385.5
click at [712, 95] on input "Some windows are difficult to open" at bounding box center [1095, 101] width 767 height 27
type input "Window is hard to operate"
click at [1119, 344] on div "If windows are sliders recommend spraying sticky window frames with silicone sp…" at bounding box center [1115, 325] width 786 height 183
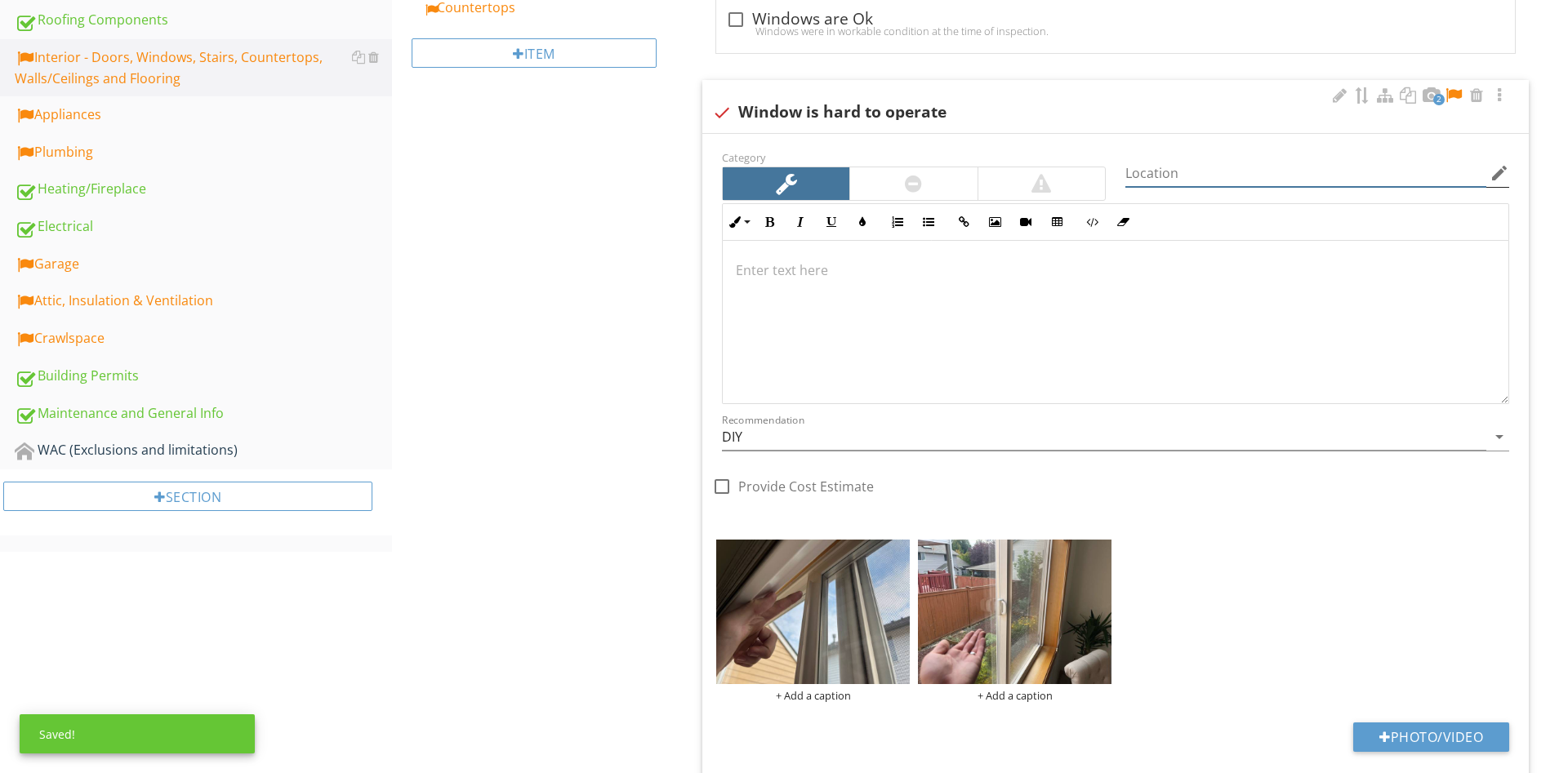
click at [1217, 179] on input "Location" at bounding box center [1305, 174] width 361 height 27
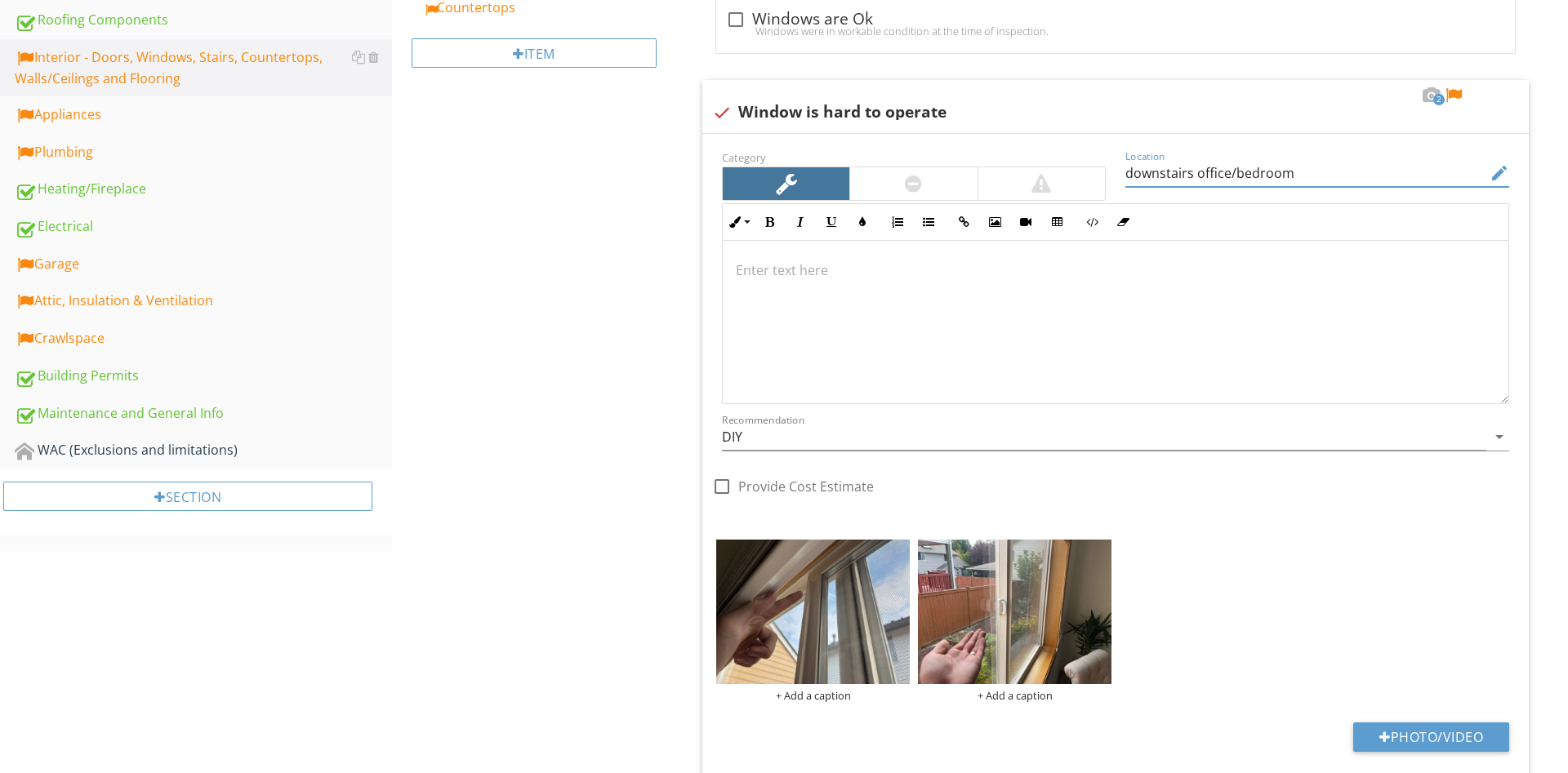
type input "downstairs office/bedroom"
click at [1098, 288] on div at bounding box center [1115, 322] width 786 height 163
click at [894, 196] on div at bounding box center [913, 184] width 127 height 33
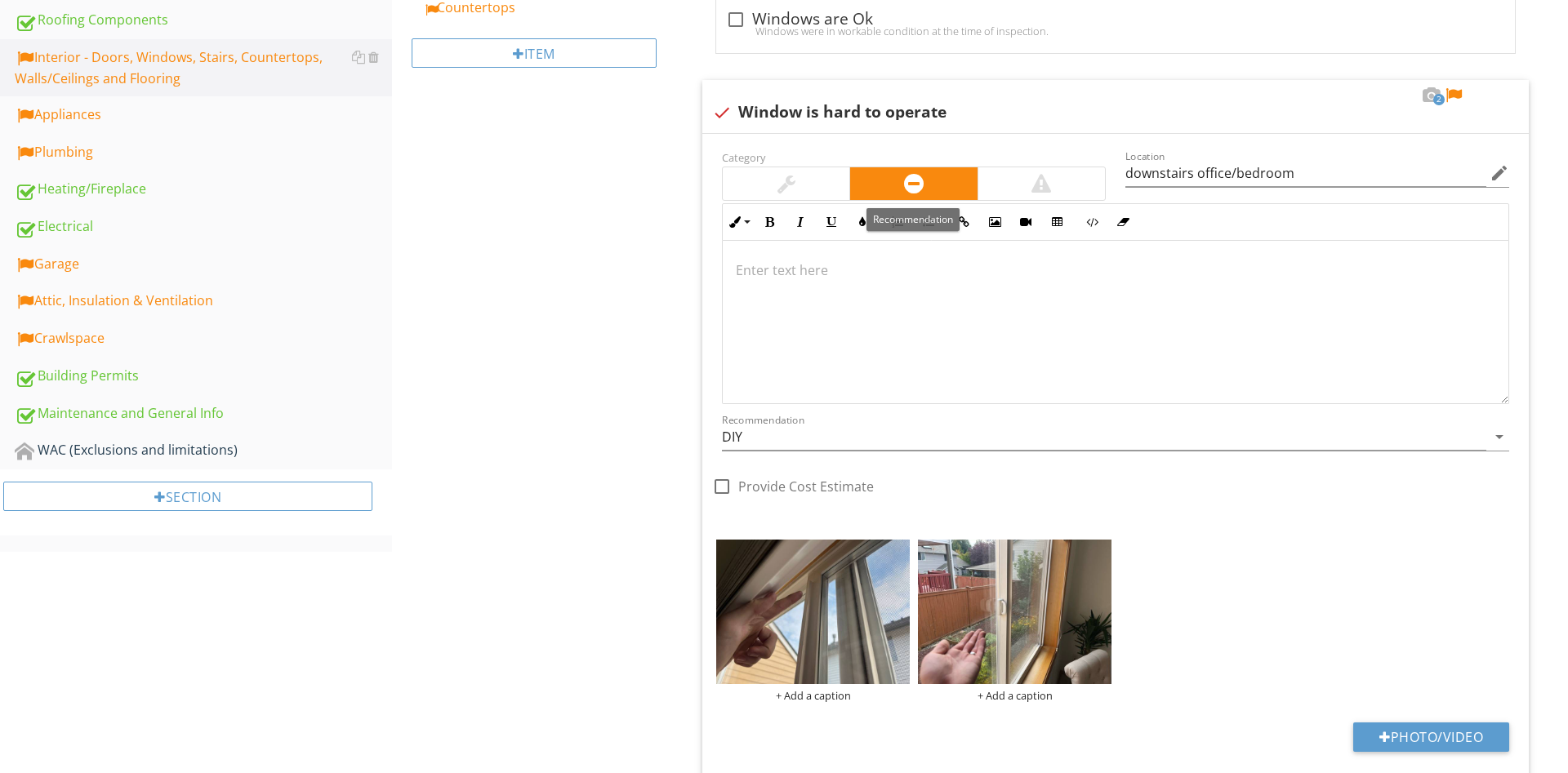
click at [892, 253] on div at bounding box center [1115, 322] width 786 height 163
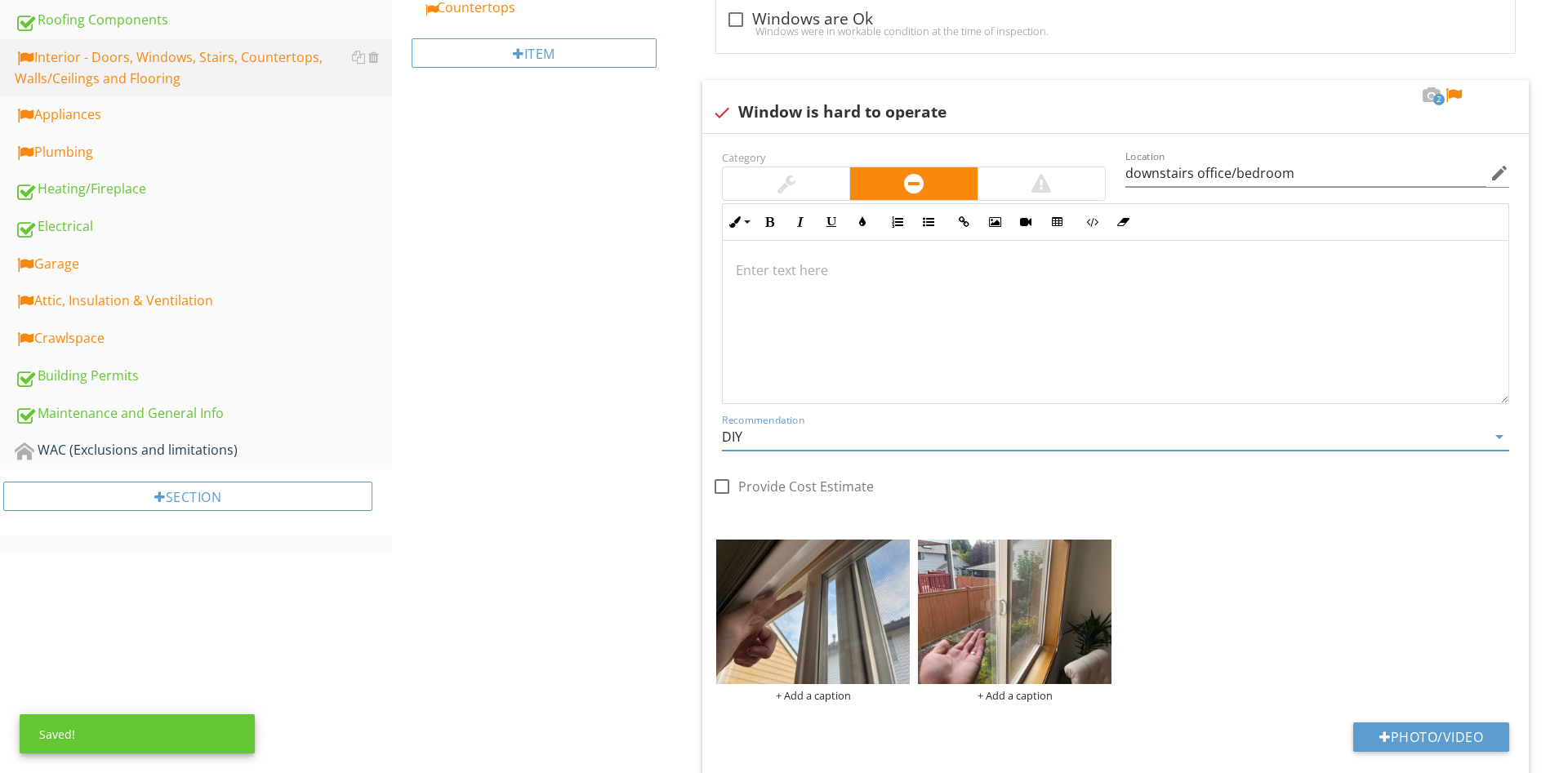
click at [804, 434] on input "DIY" at bounding box center [1104, 437] width 764 height 27
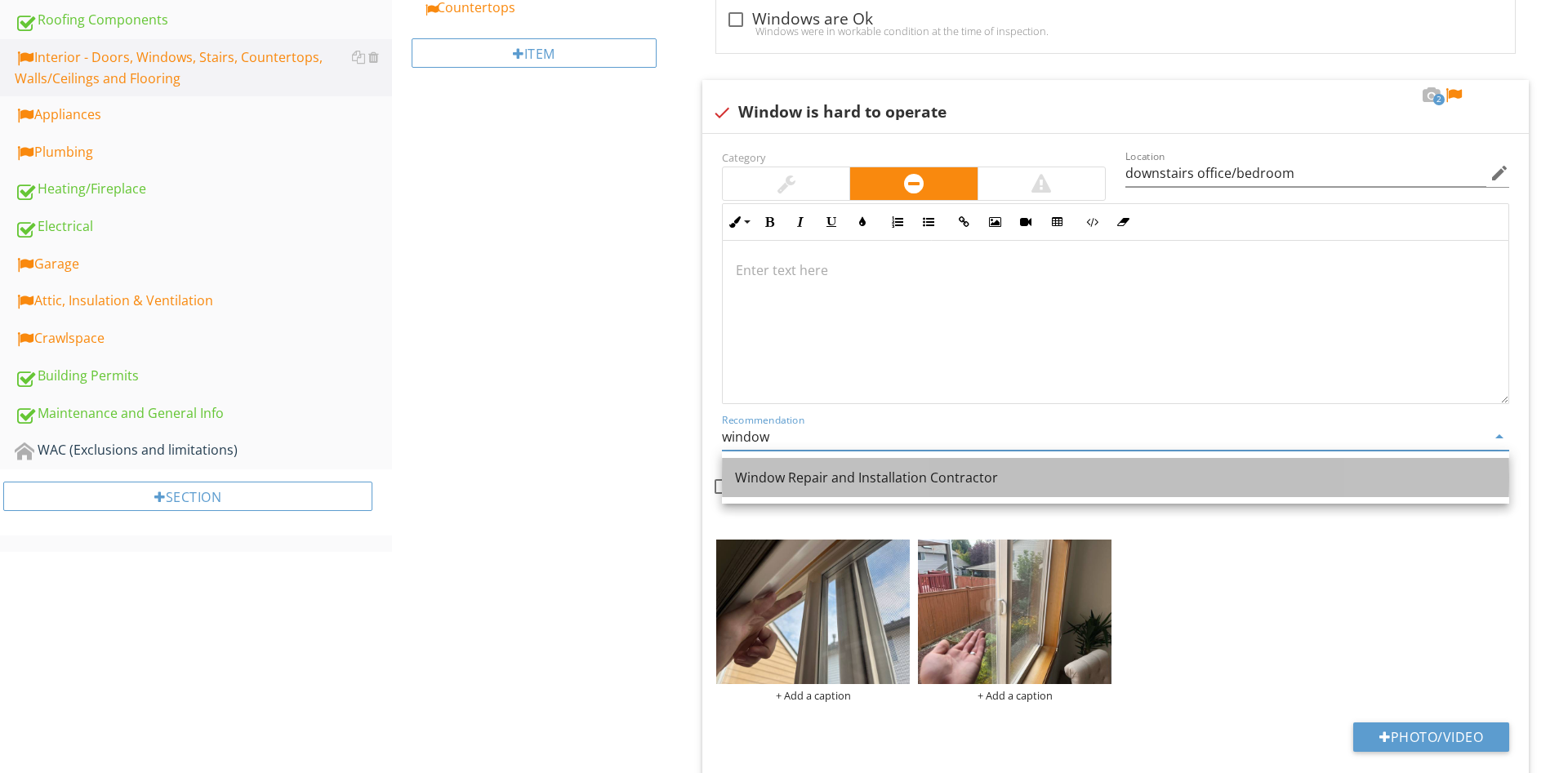
click at [863, 483] on div "Window Repair and Installation Contractor" at bounding box center [1115, 478] width 761 height 20
type input "Window Repair and Installation Contractor"
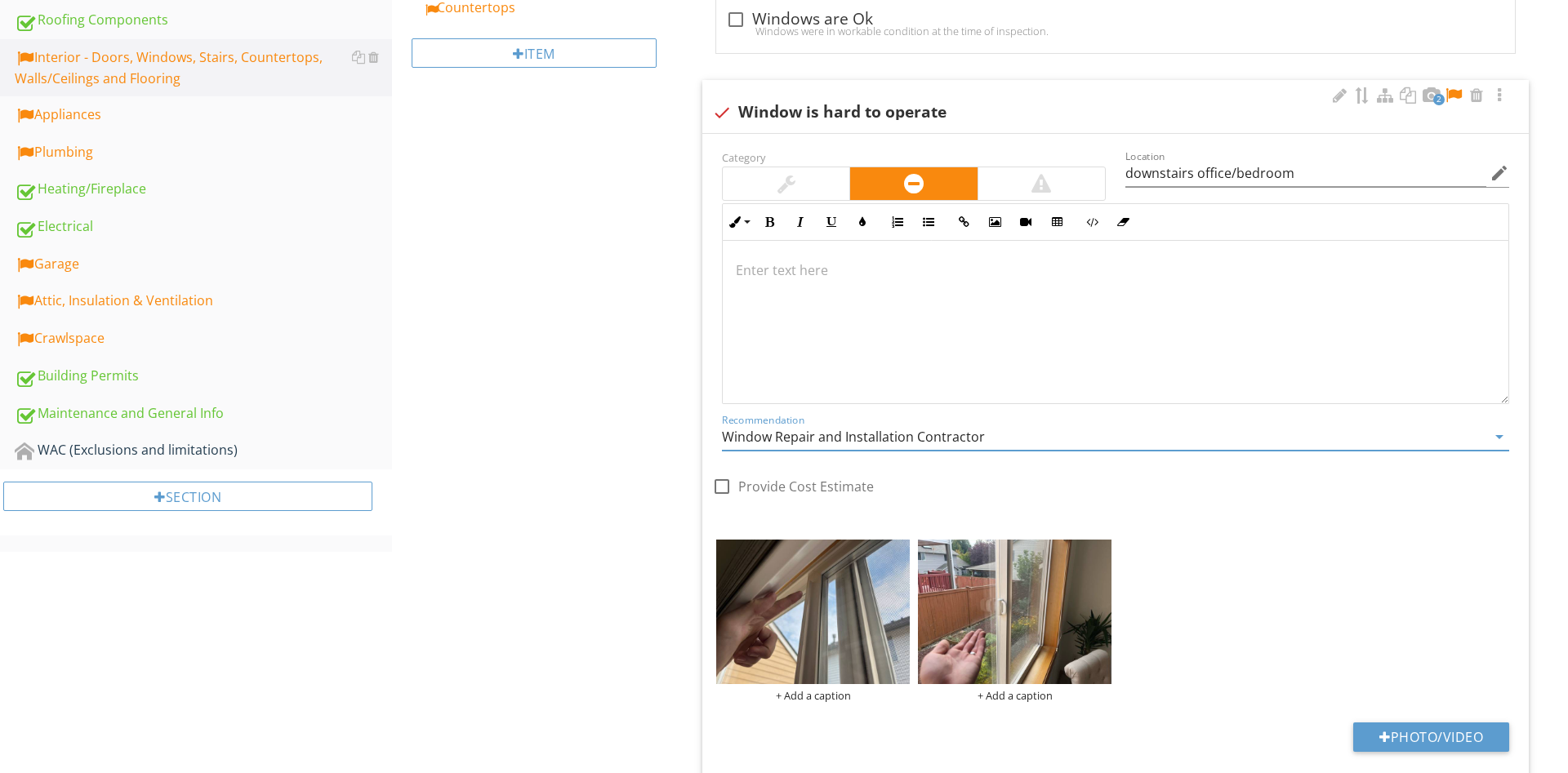
click at [805, 249] on div at bounding box center [1115, 322] width 786 height 163
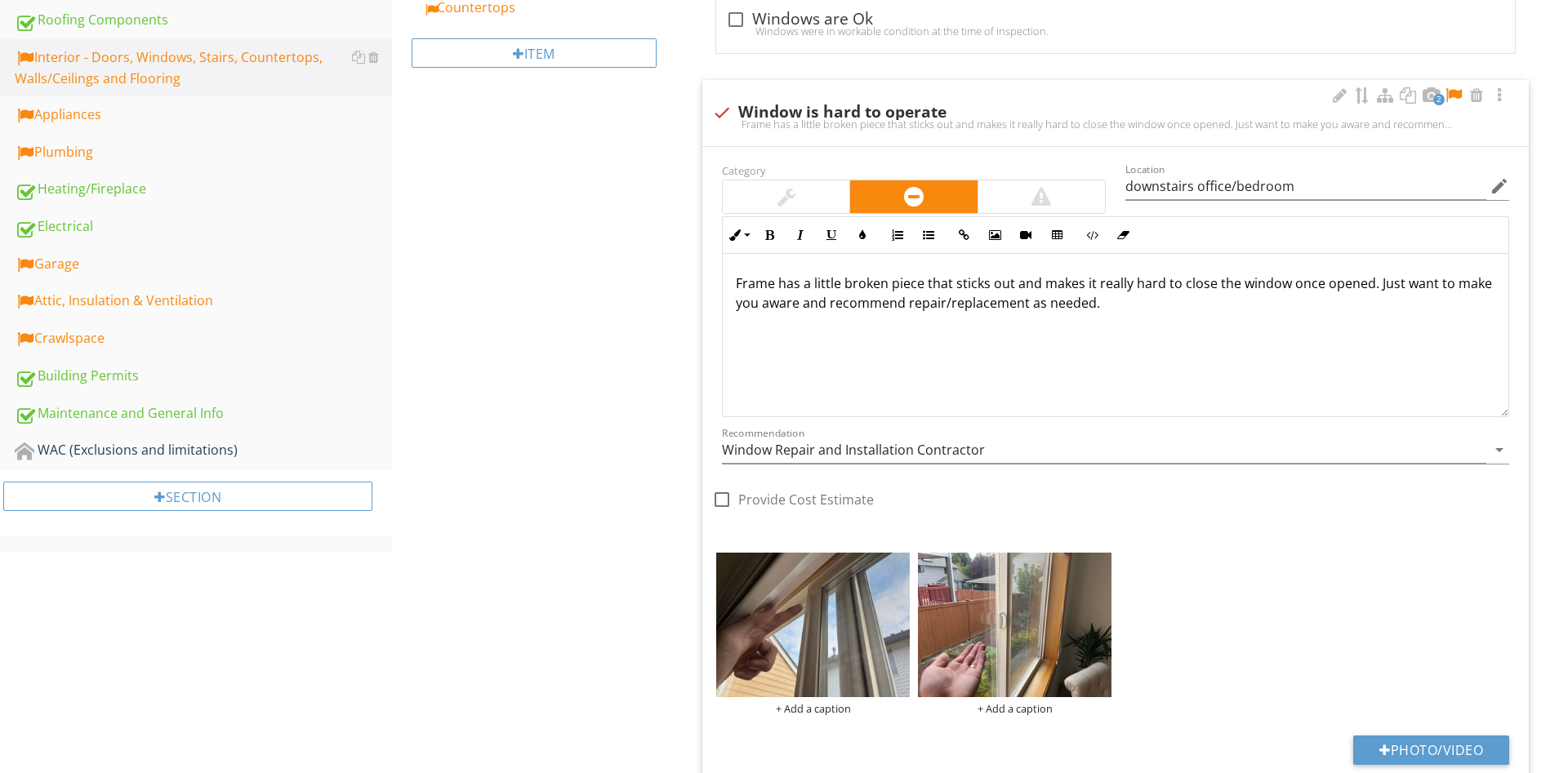
click at [1458, 91] on div at bounding box center [1454, 96] width 20 height 16
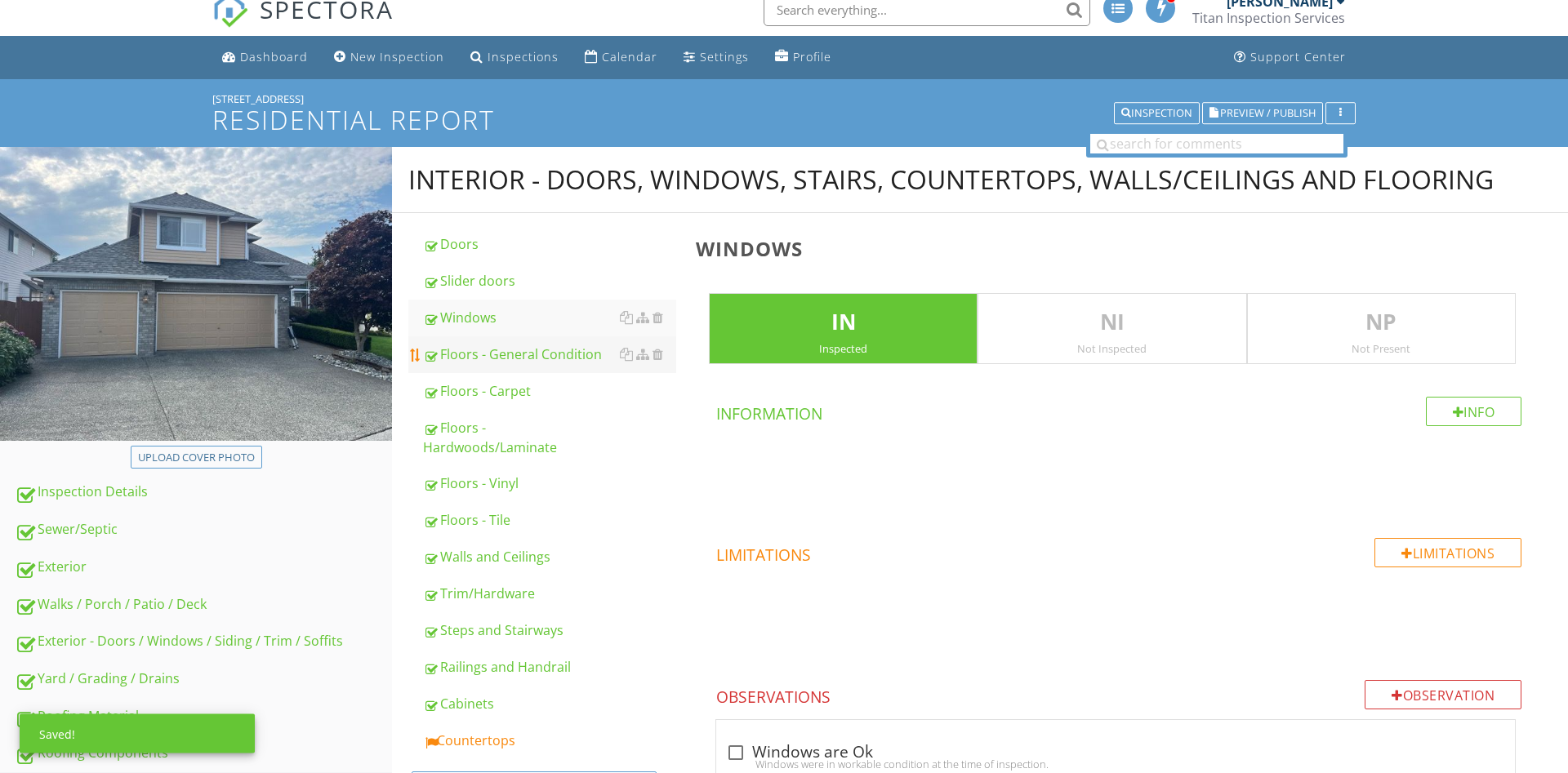
scroll to position [0, 0]
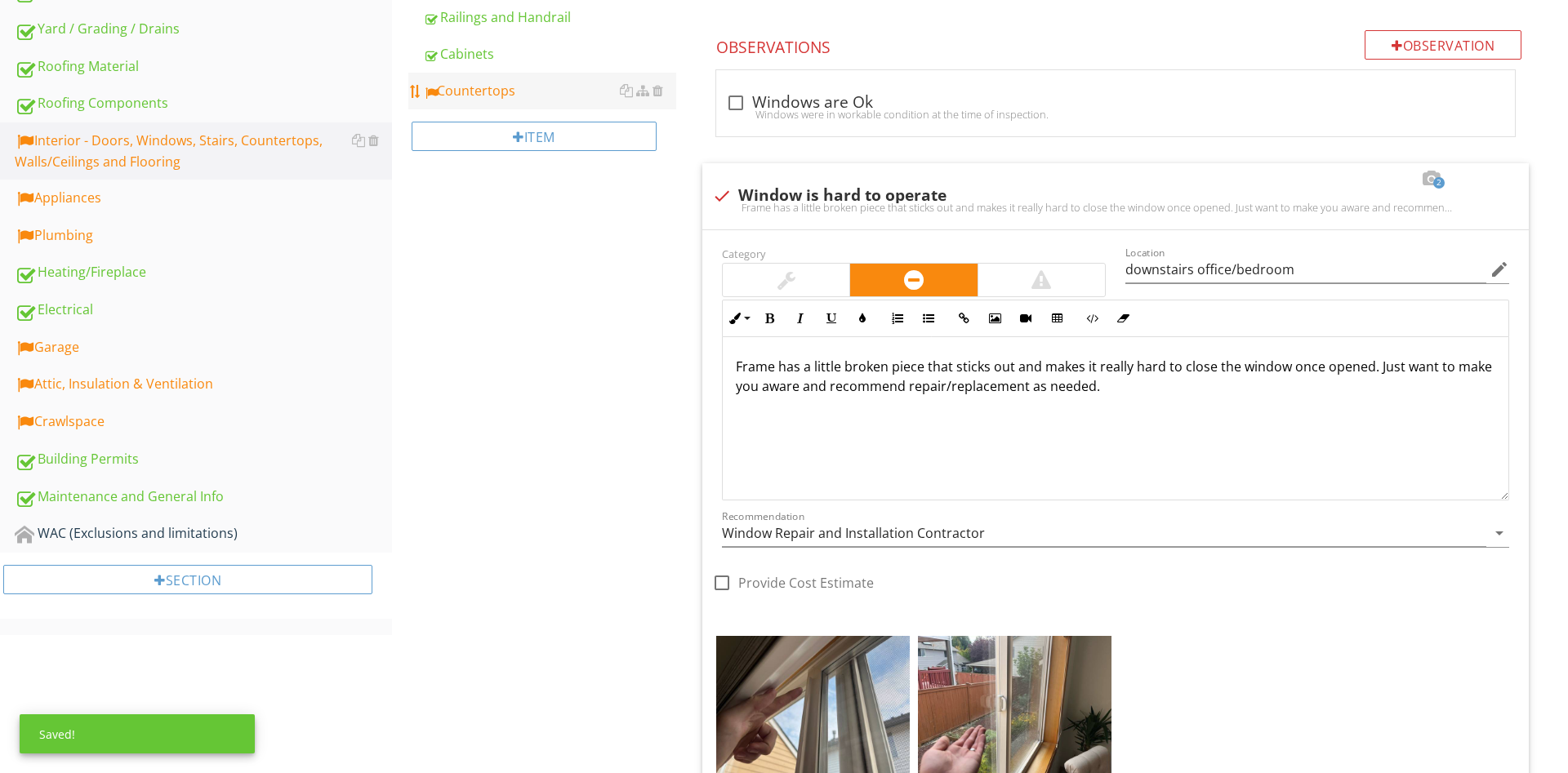
click at [491, 89] on div "Countertops" at bounding box center [550, 91] width 253 height 20
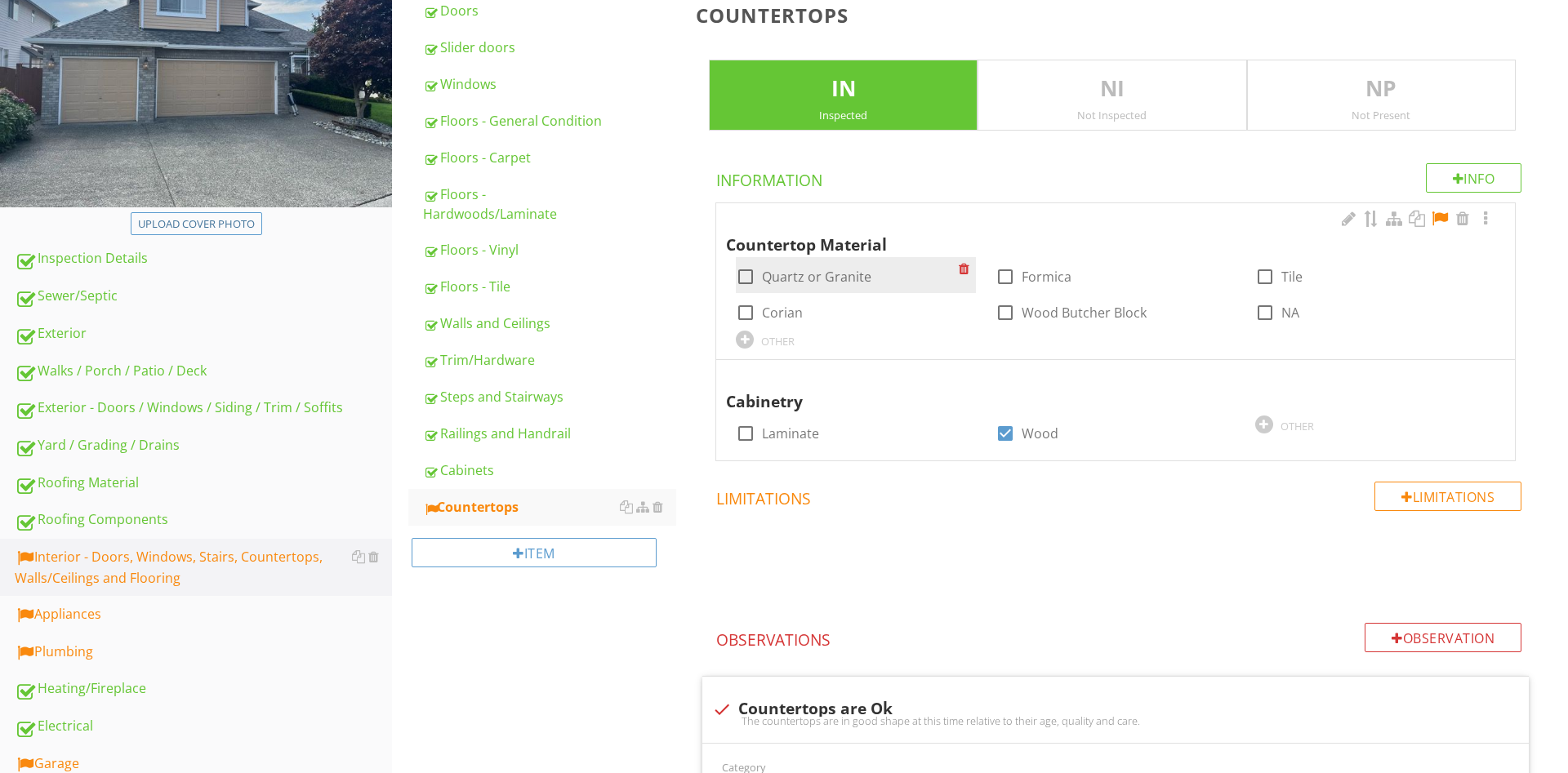
click at [760, 280] on div "check_box_outline_blank Quartz or Granite" at bounding box center [804, 277] width 136 height 20
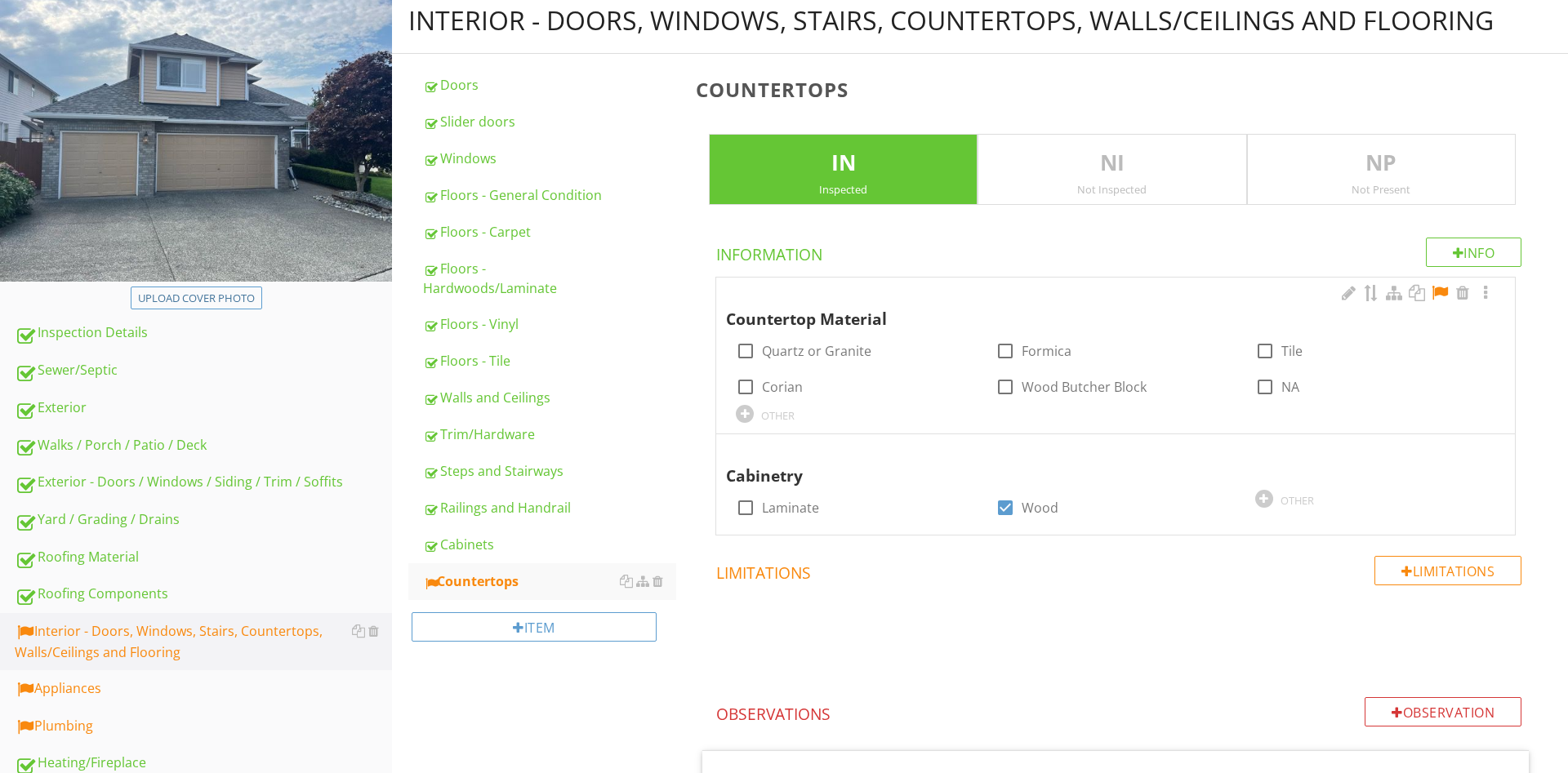
scroll to position [167, 0]
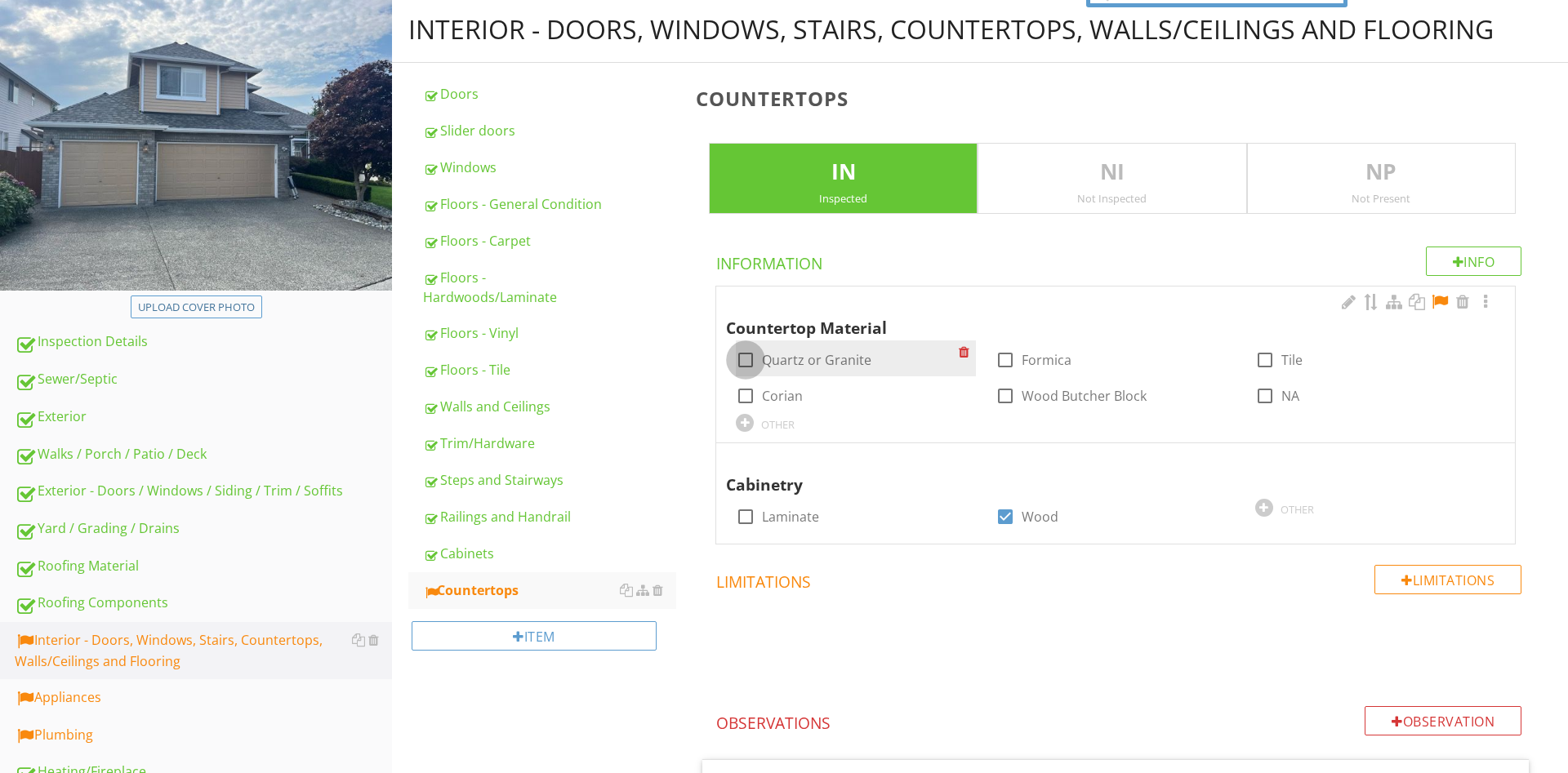
click at [745, 358] on div at bounding box center [745, 359] width 28 height 28
checkbox input "true"
click at [1439, 300] on div at bounding box center [1439, 302] width 20 height 16
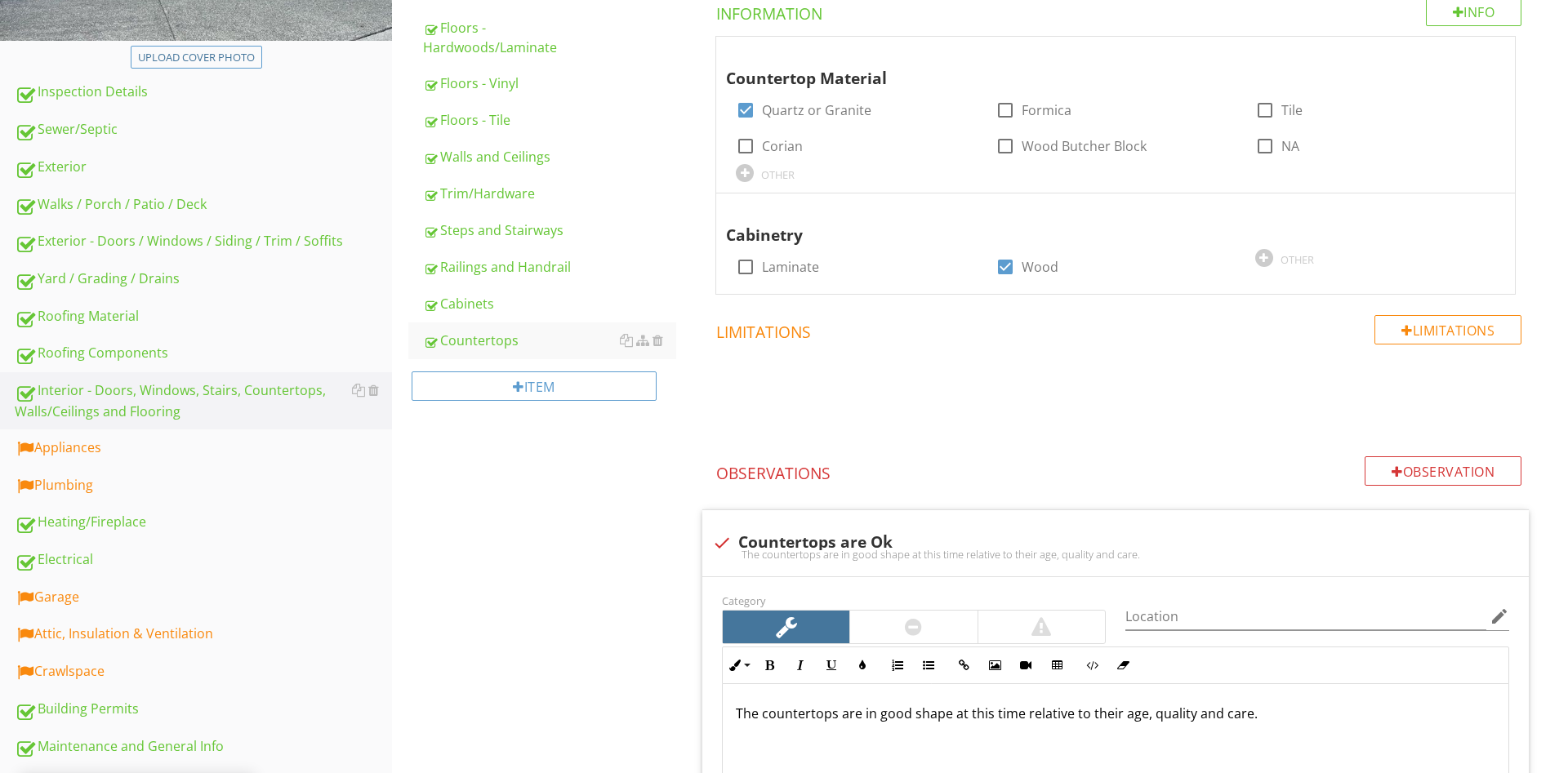
scroll to position [0, 0]
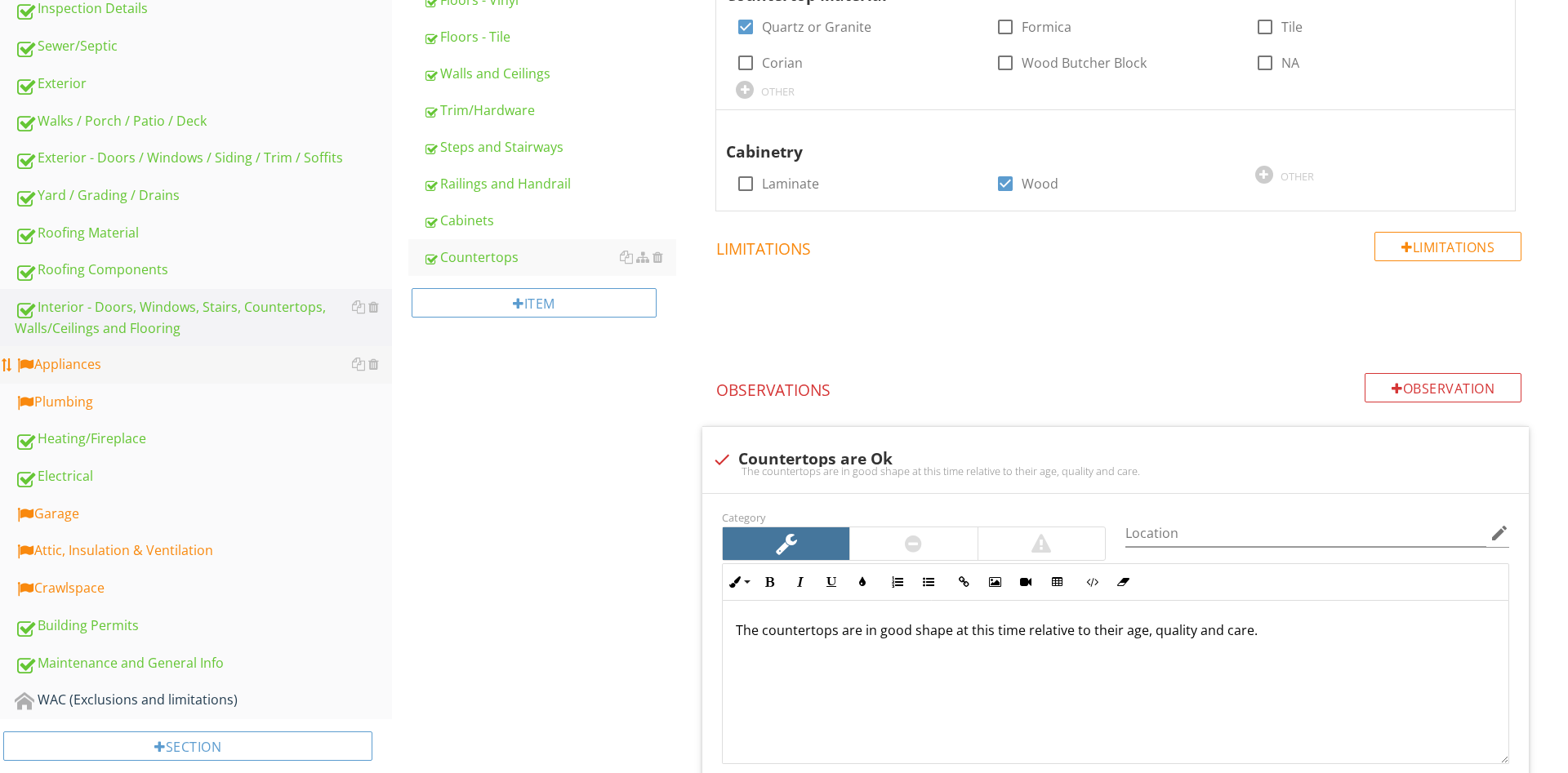
click at [101, 359] on div "Appliances" at bounding box center [203, 364] width 378 height 21
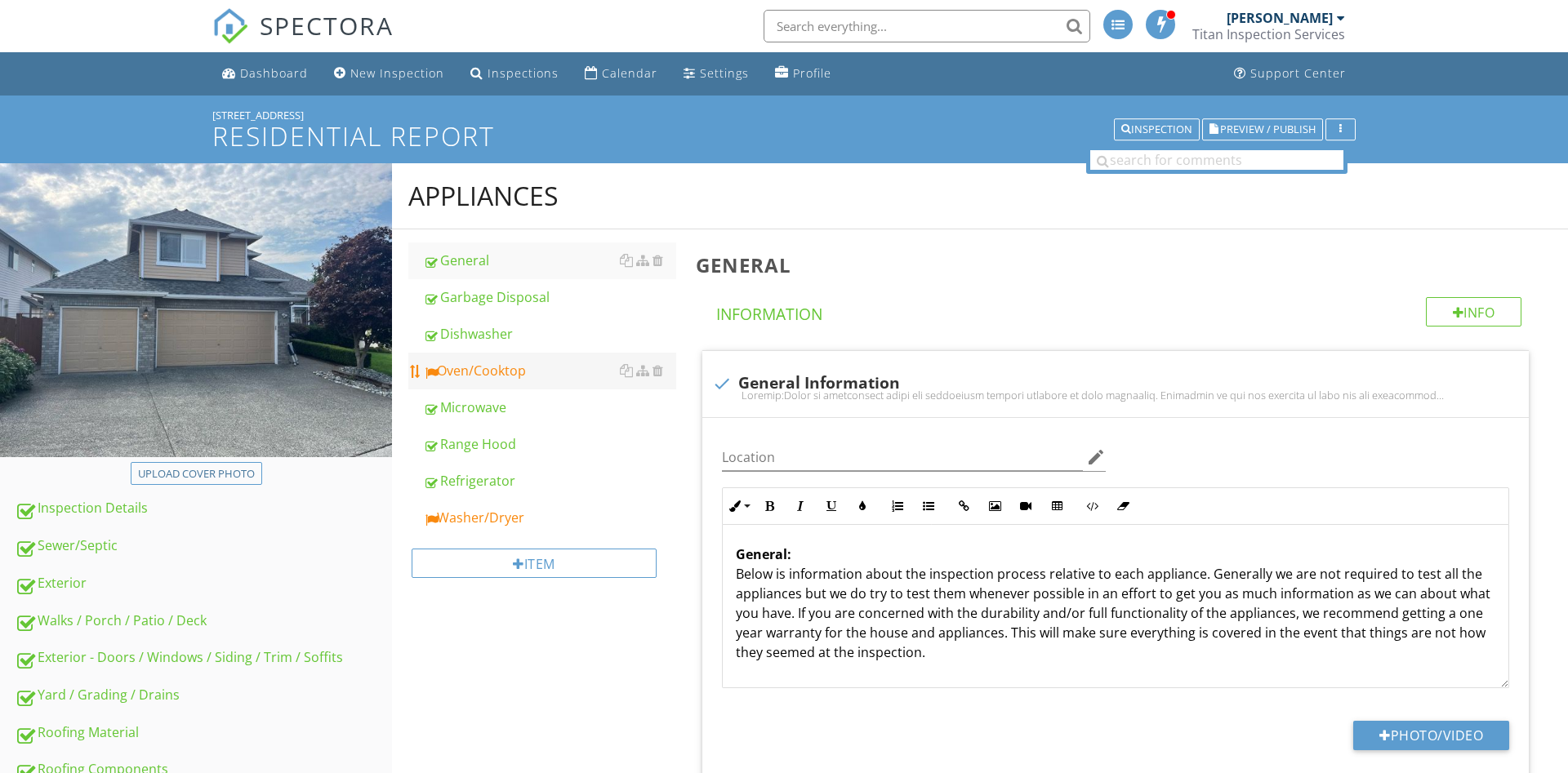
click at [487, 371] on div "Oven/Cooktop" at bounding box center [550, 371] width 253 height 20
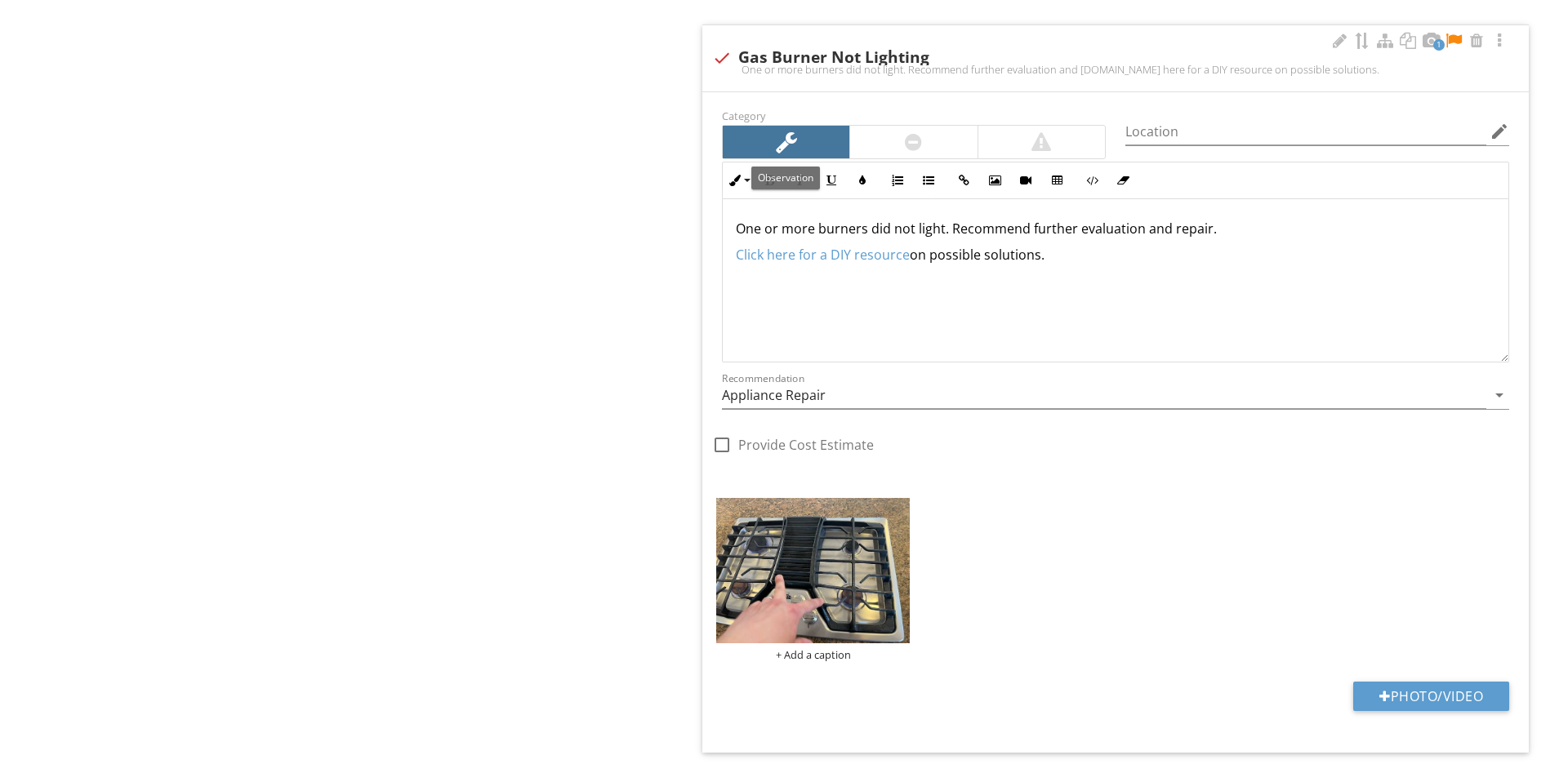
scroll to position [2665, 0]
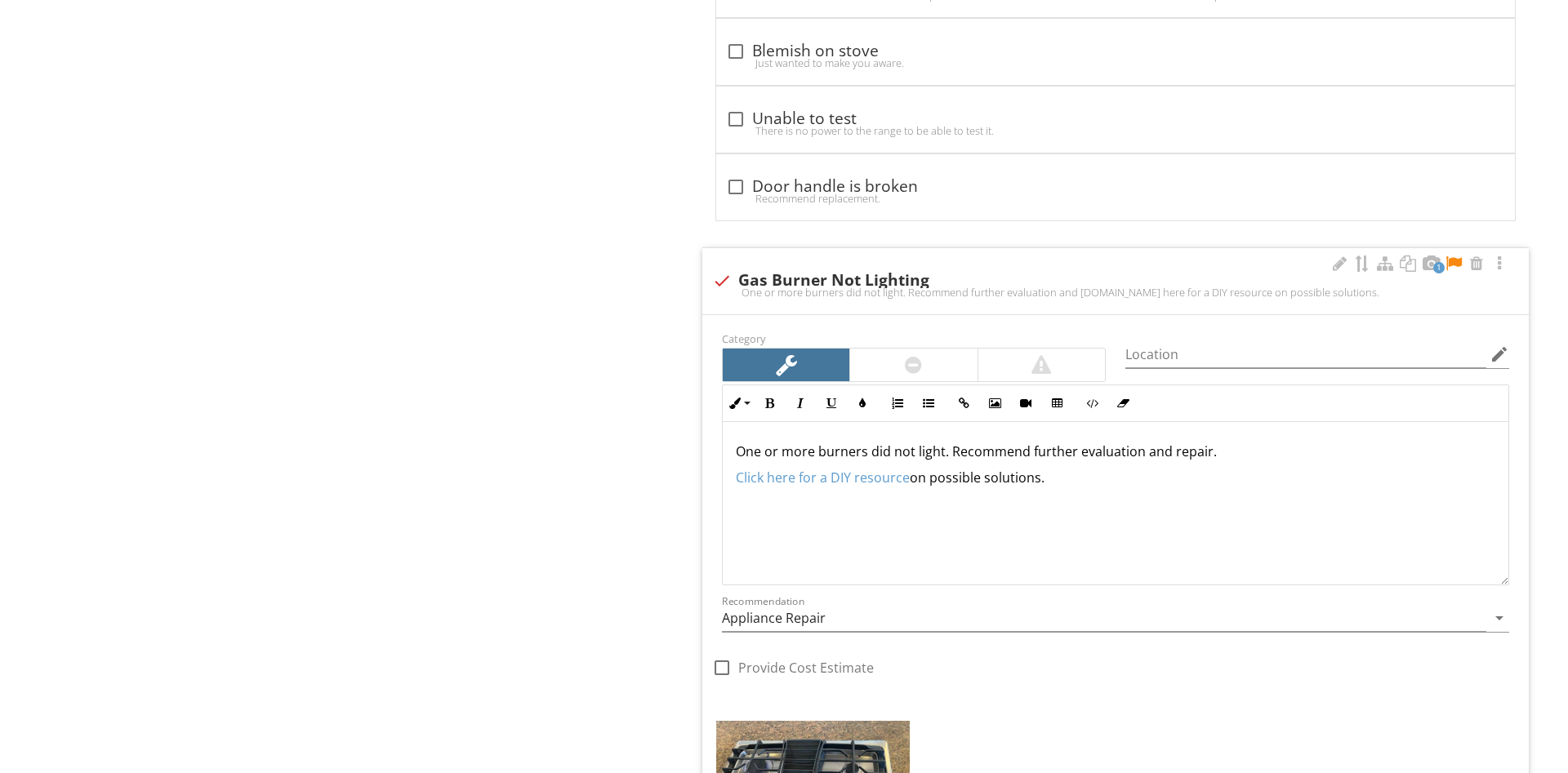
click at [773, 264] on div "1 check Gas Burner Not Lighting One or more burners did not light. Recommend fu…" at bounding box center [1115, 281] width 827 height 66
checkbox input "true"
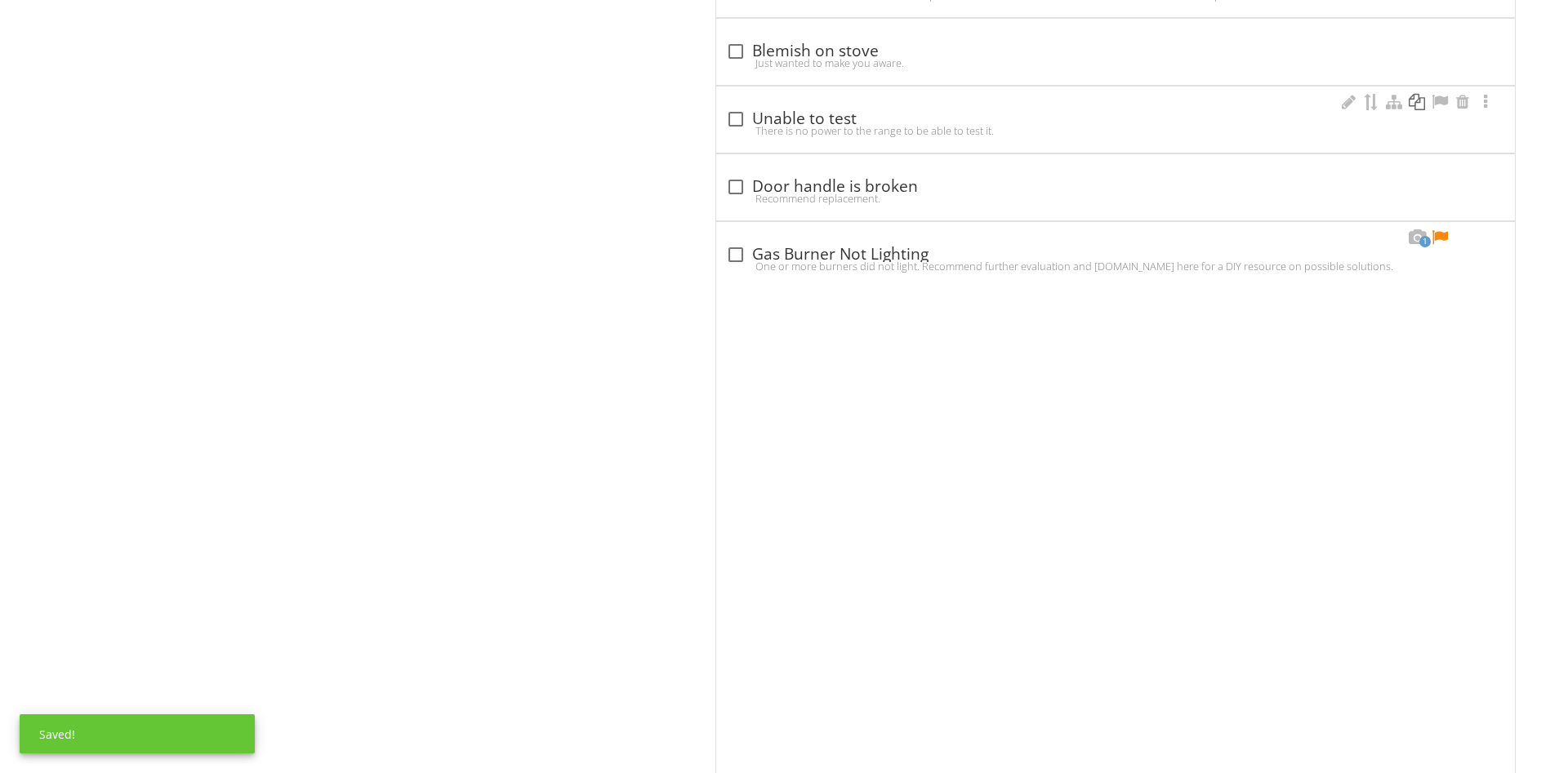
scroll to position [2243, 0]
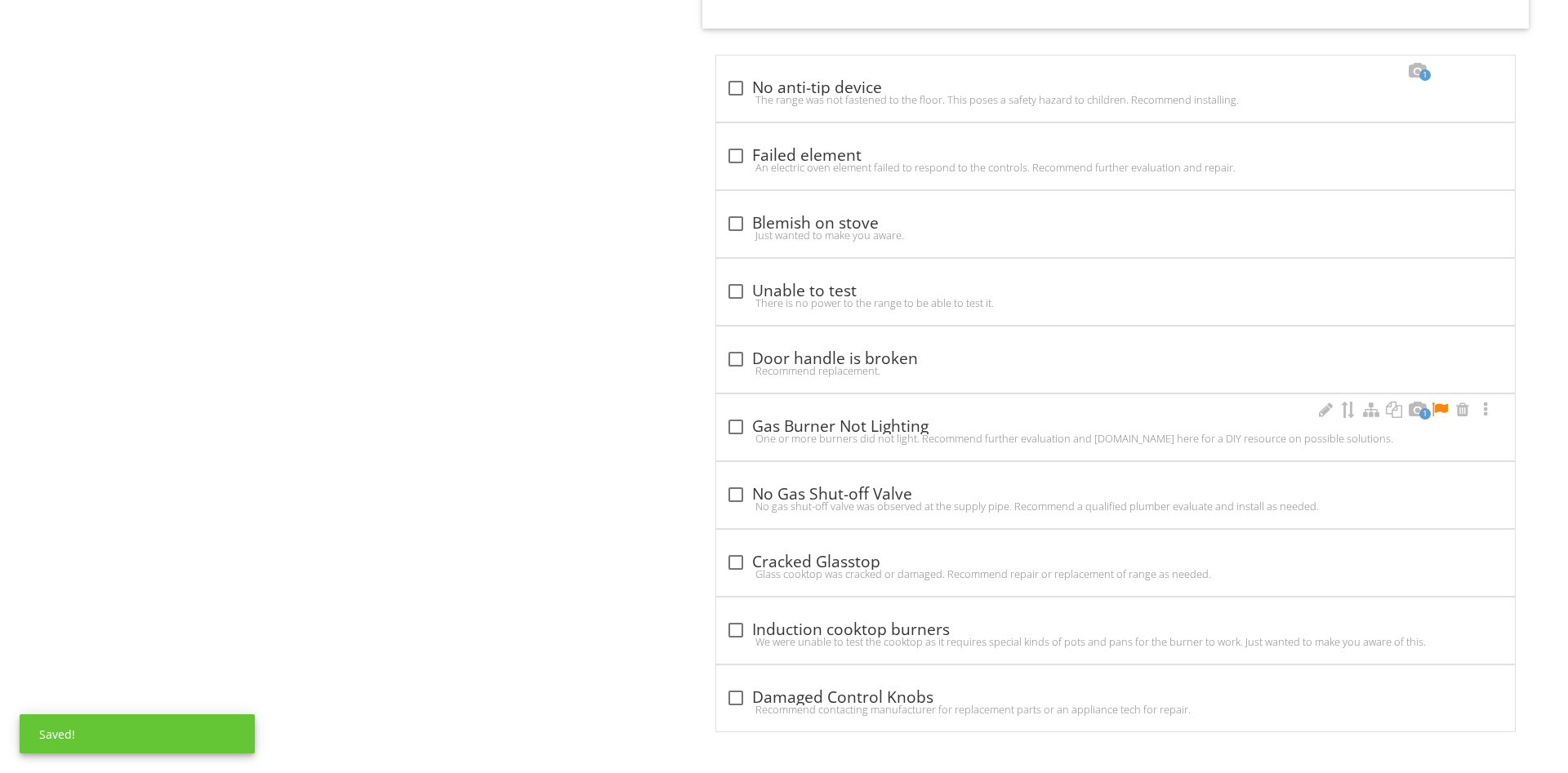
click at [1438, 410] on div at bounding box center [1439, 410] width 20 height 16
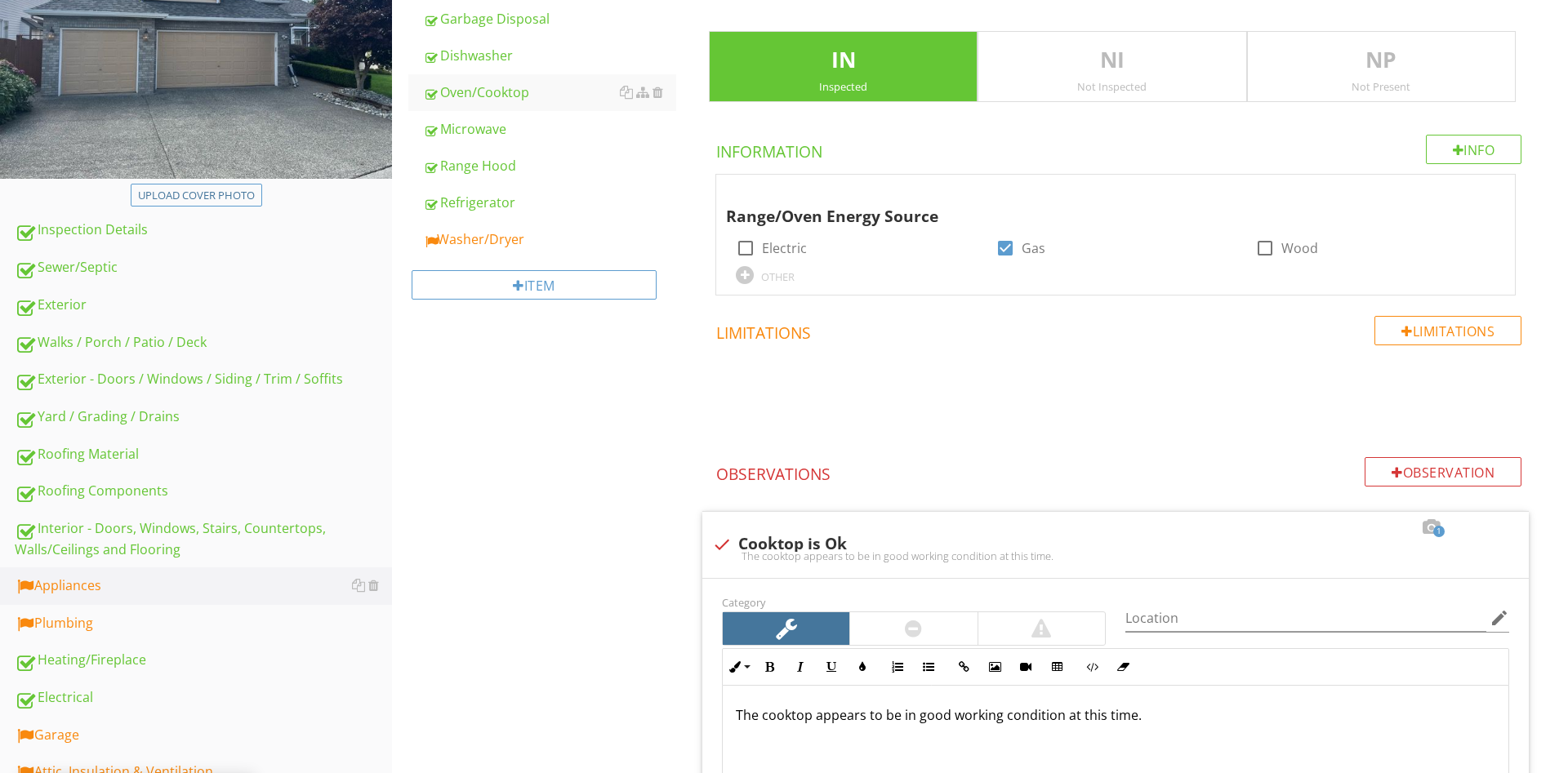
scroll to position [0, 0]
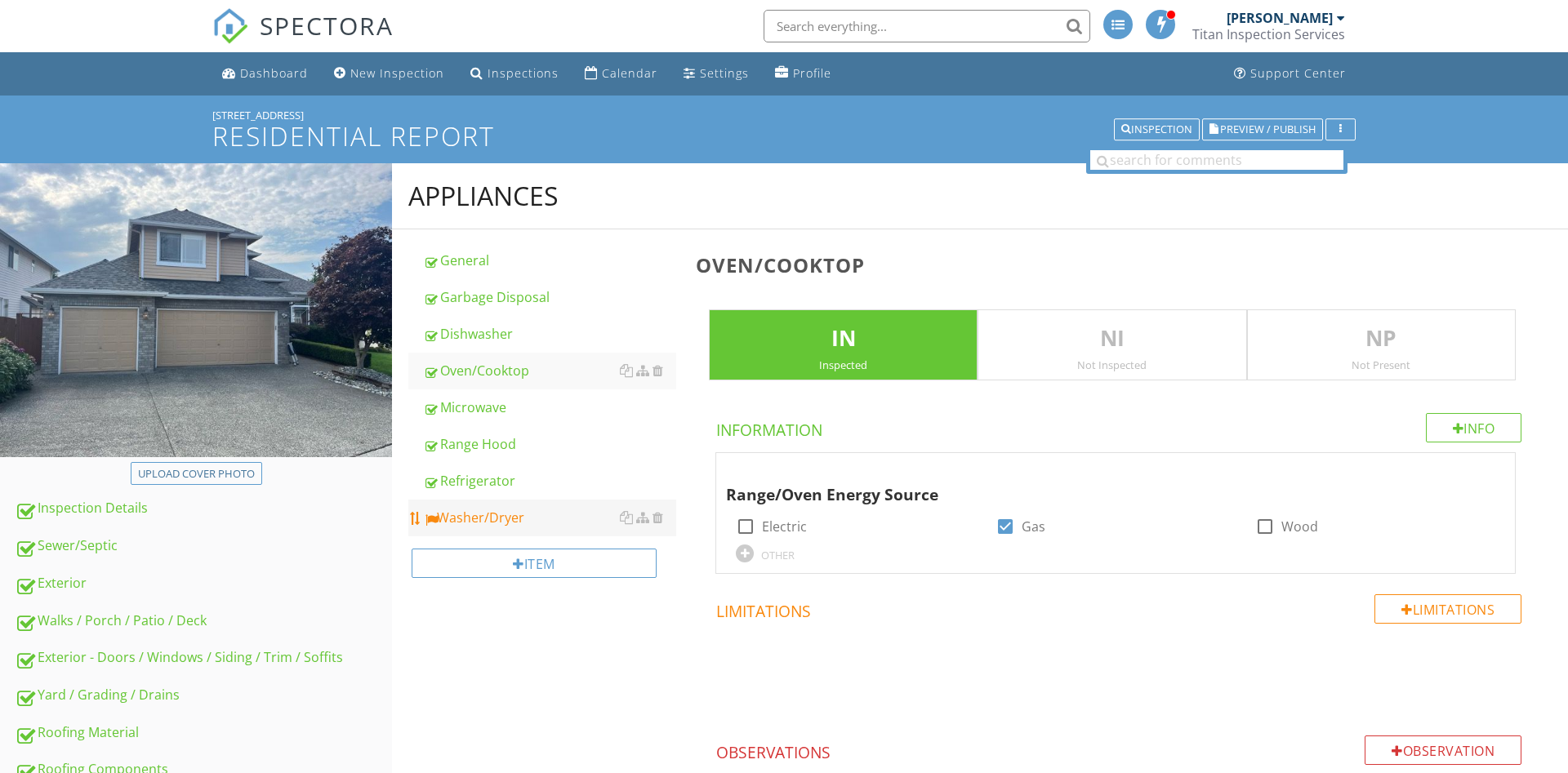
click at [474, 519] on div "Washer/Dryer" at bounding box center [550, 518] width 253 height 20
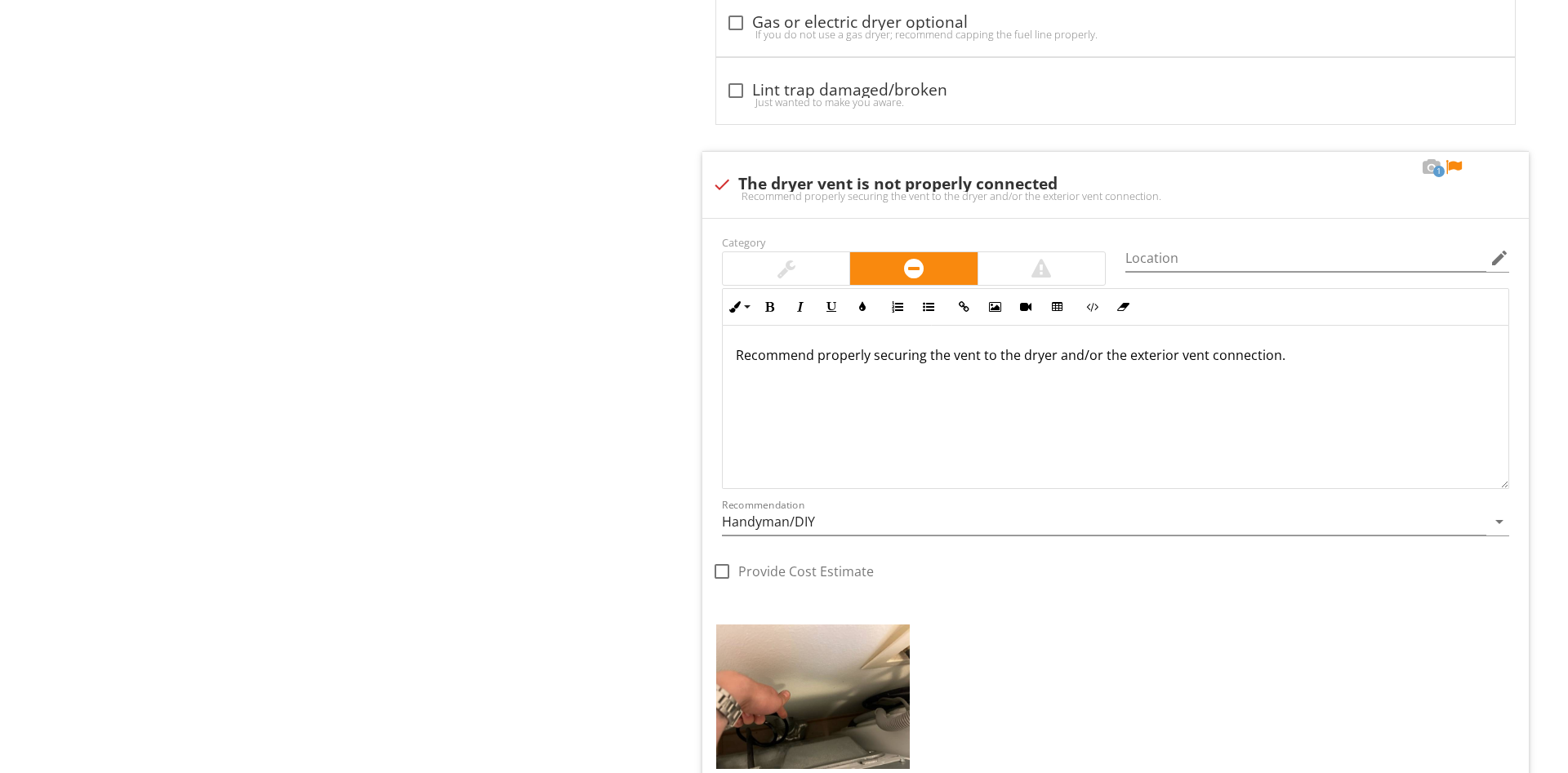
scroll to position [2332, 0]
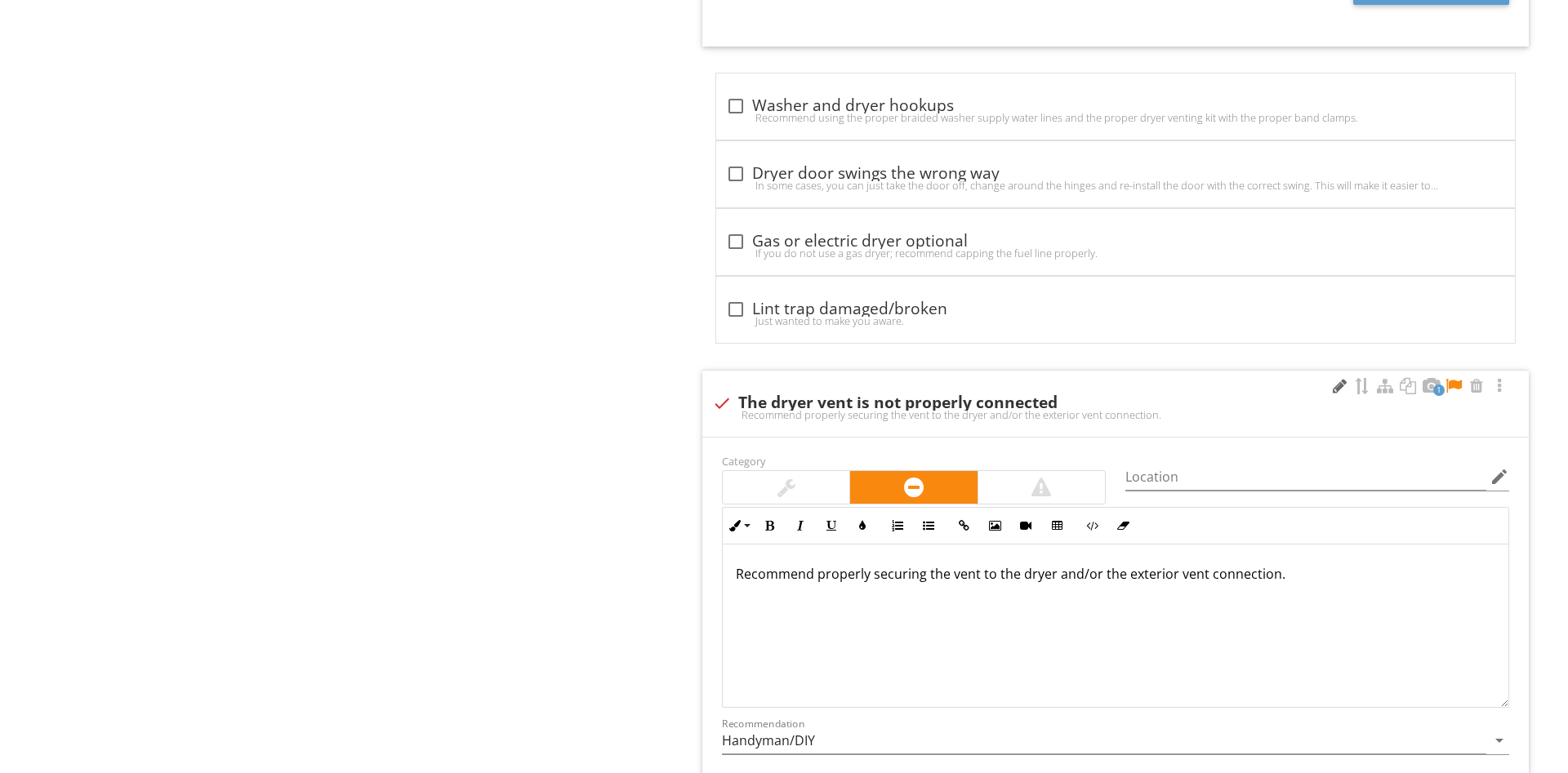
click at [1337, 390] on div at bounding box center [1339, 386] width 20 height 16
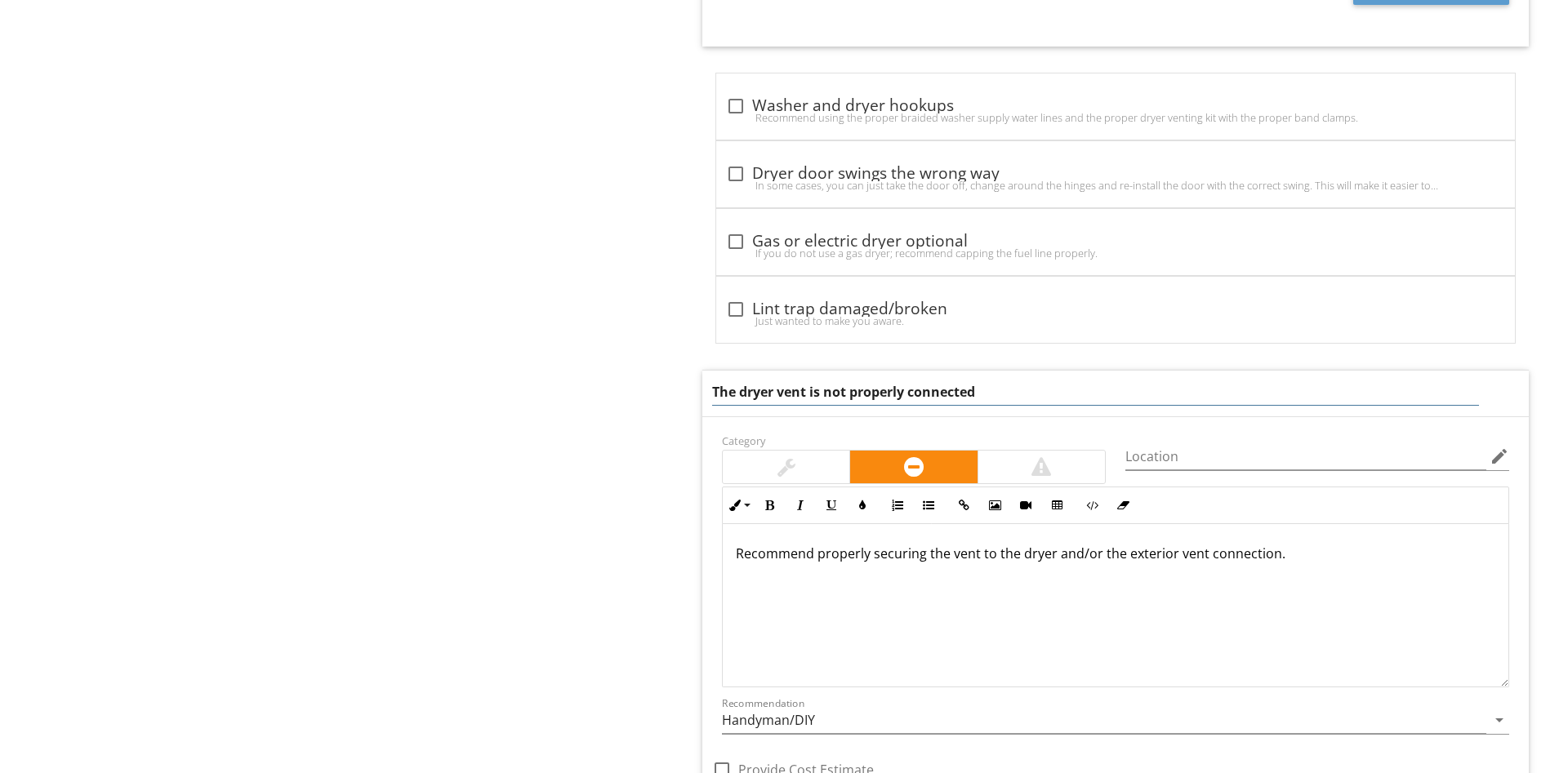
drag, startPoint x: 1056, startPoint y: 376, endPoint x: 884, endPoint y: 398, distance: 173.4
click at [884, 398] on div "The dryer vent is not properly connected" at bounding box center [1115, 393] width 827 height 46
drag, startPoint x: 1027, startPoint y: 390, endPoint x: 823, endPoint y: 398, distance: 204.2
click at [823, 398] on input "The dryer vent is not properly connected" at bounding box center [1095, 393] width 767 height 27
type input "The dryer vent is damaged/kinked"
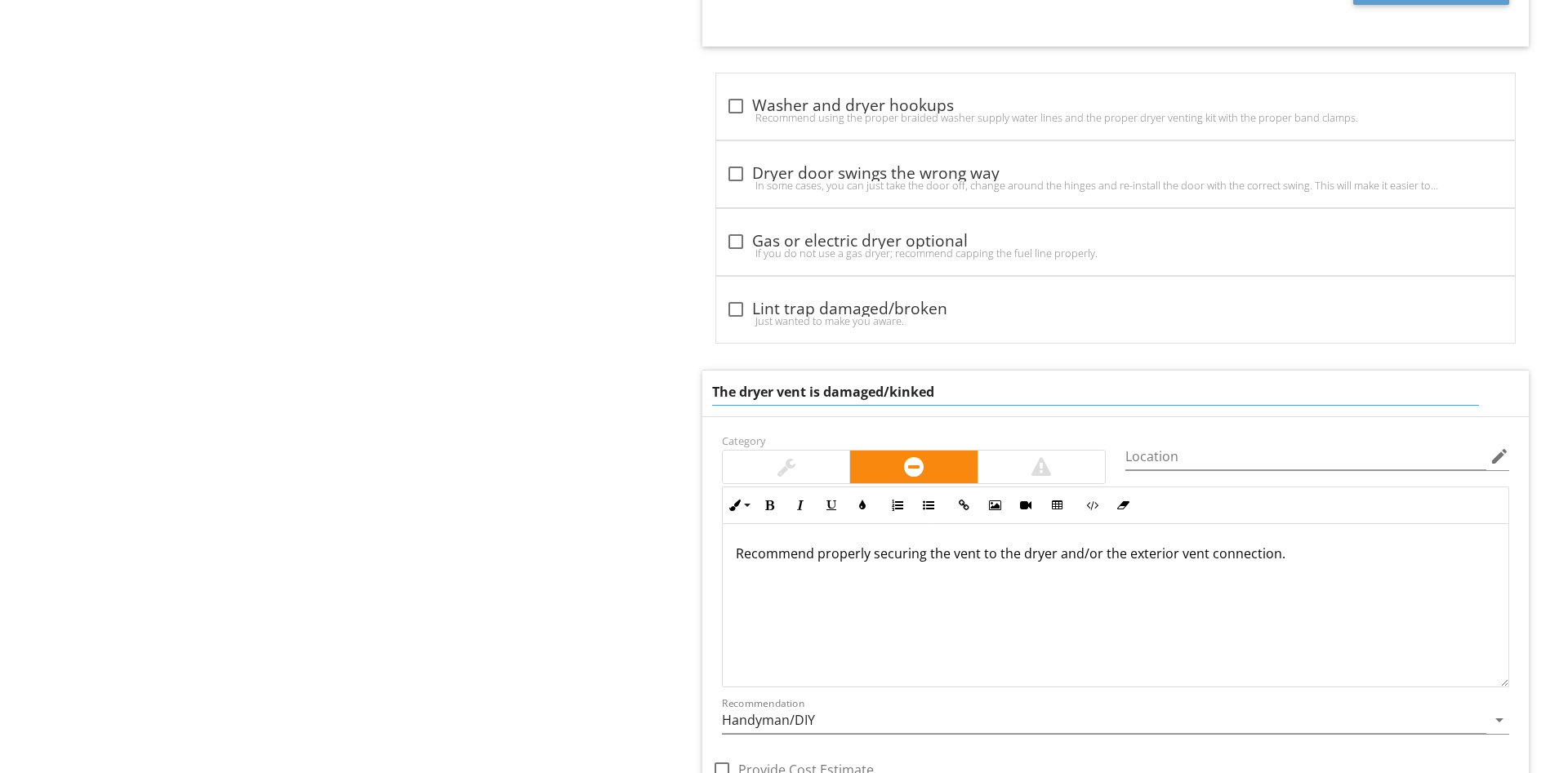
click at [1325, 558] on div "Recommend properly securing the vent to the dryer and/or the exterior vent conn…" at bounding box center [1115, 606] width 786 height 163
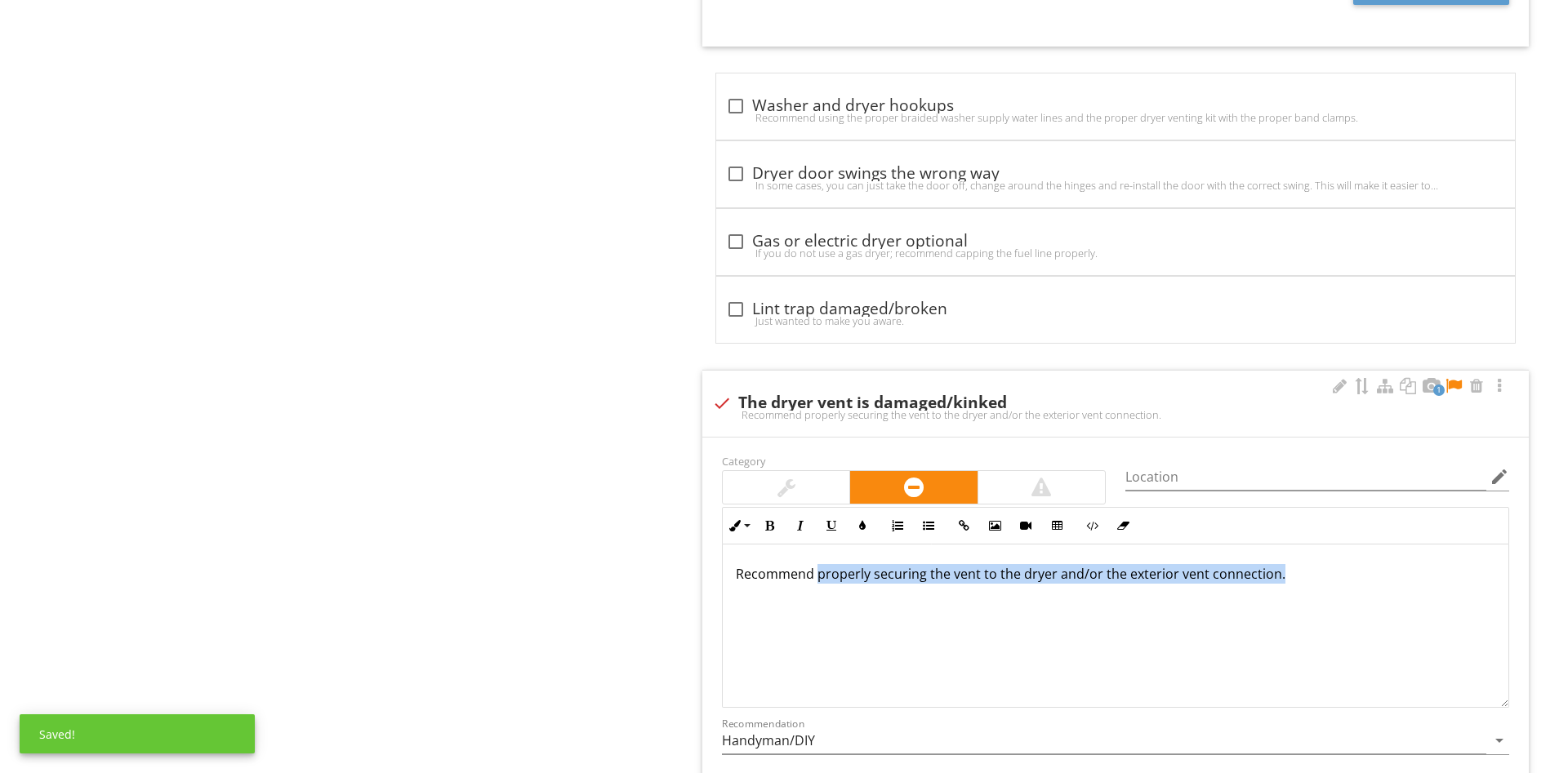
drag, startPoint x: 1255, startPoint y: 571, endPoint x: 818, endPoint y: 596, distance: 437.7
click at [818, 596] on div "Recommend properly securing the vent to the dryer and/or the exterior vent conn…" at bounding box center [1115, 626] width 786 height 163
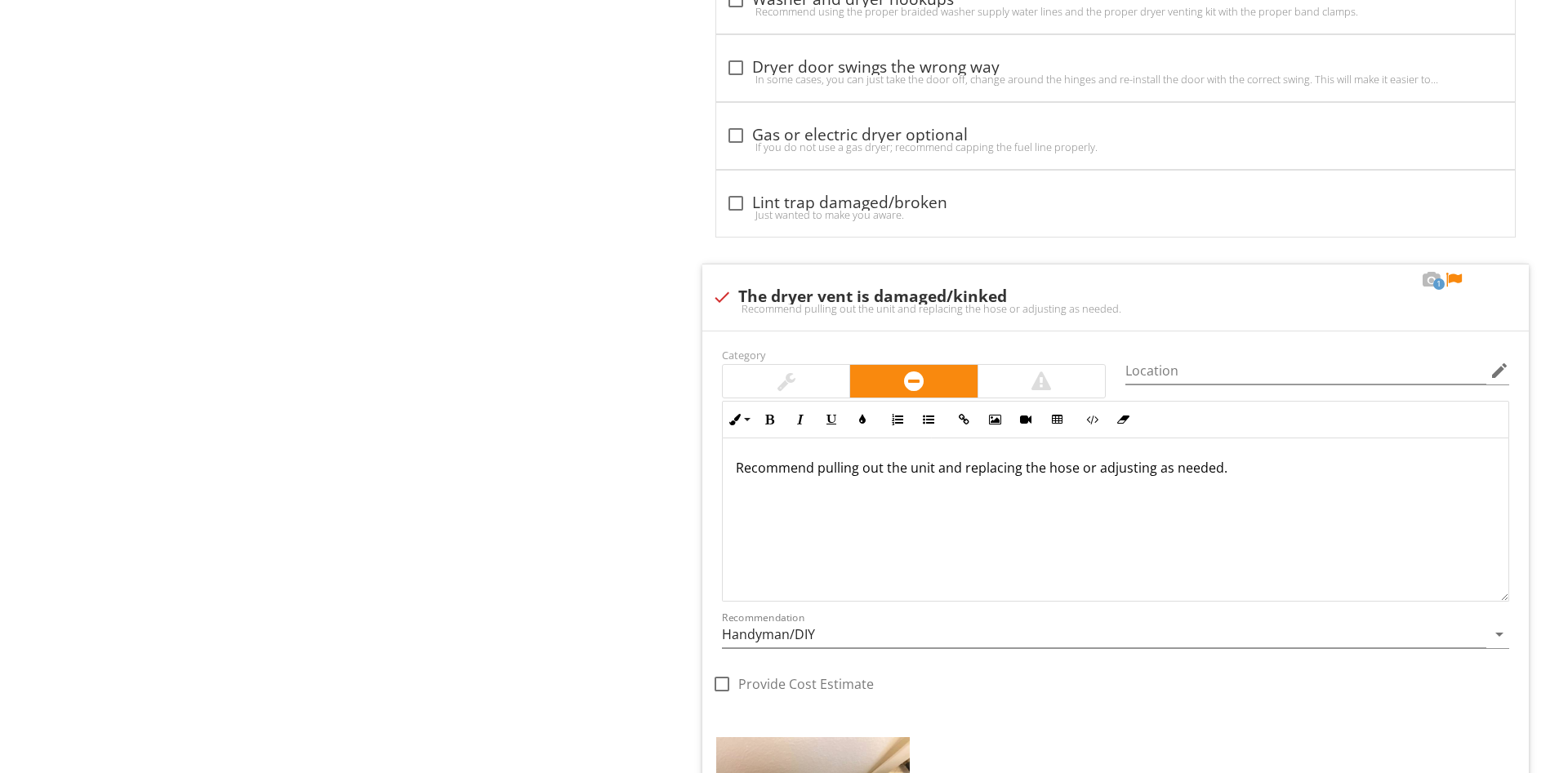
scroll to position [2581, 0]
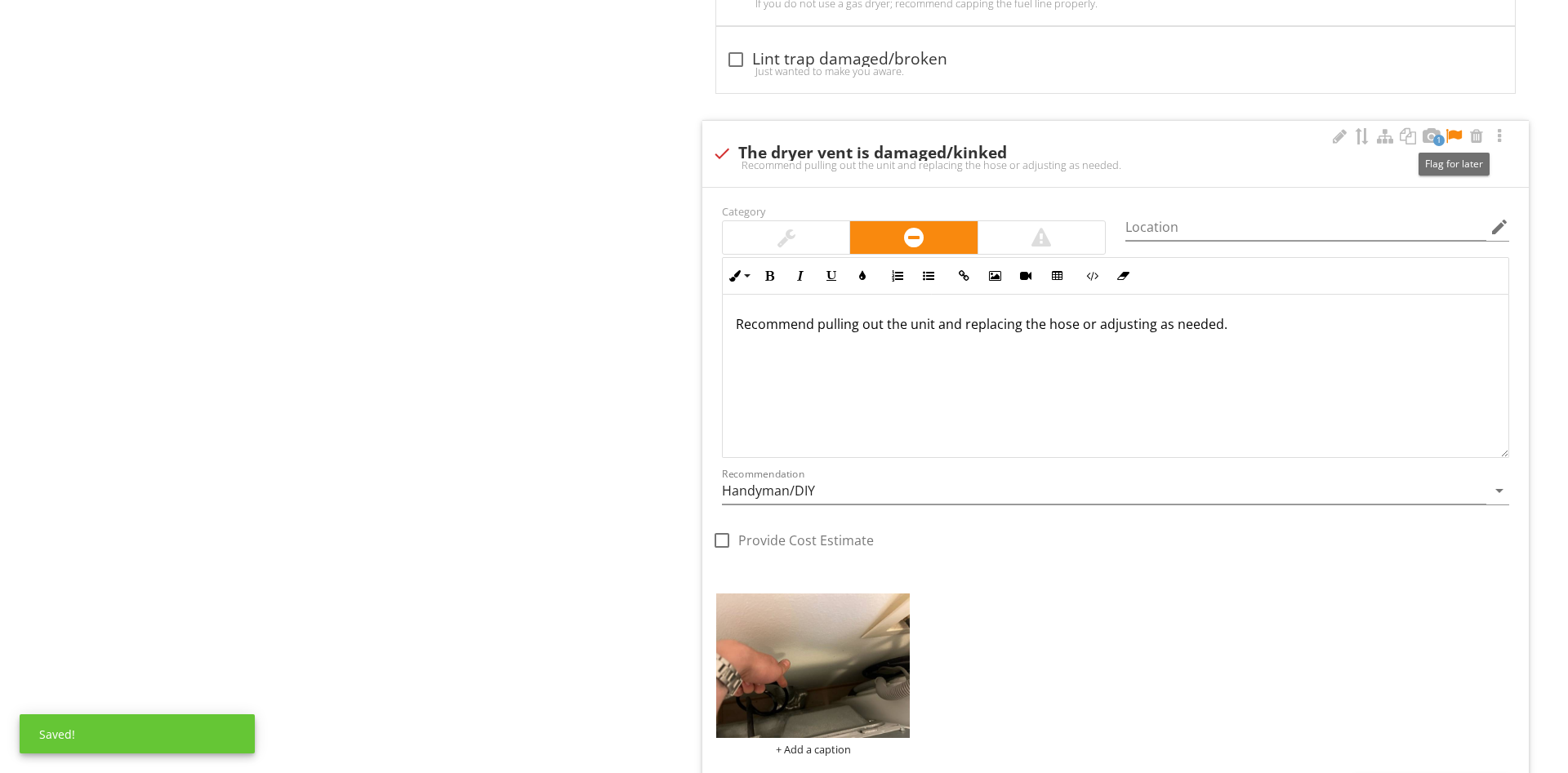
click at [1451, 134] on div at bounding box center [1454, 137] width 20 height 16
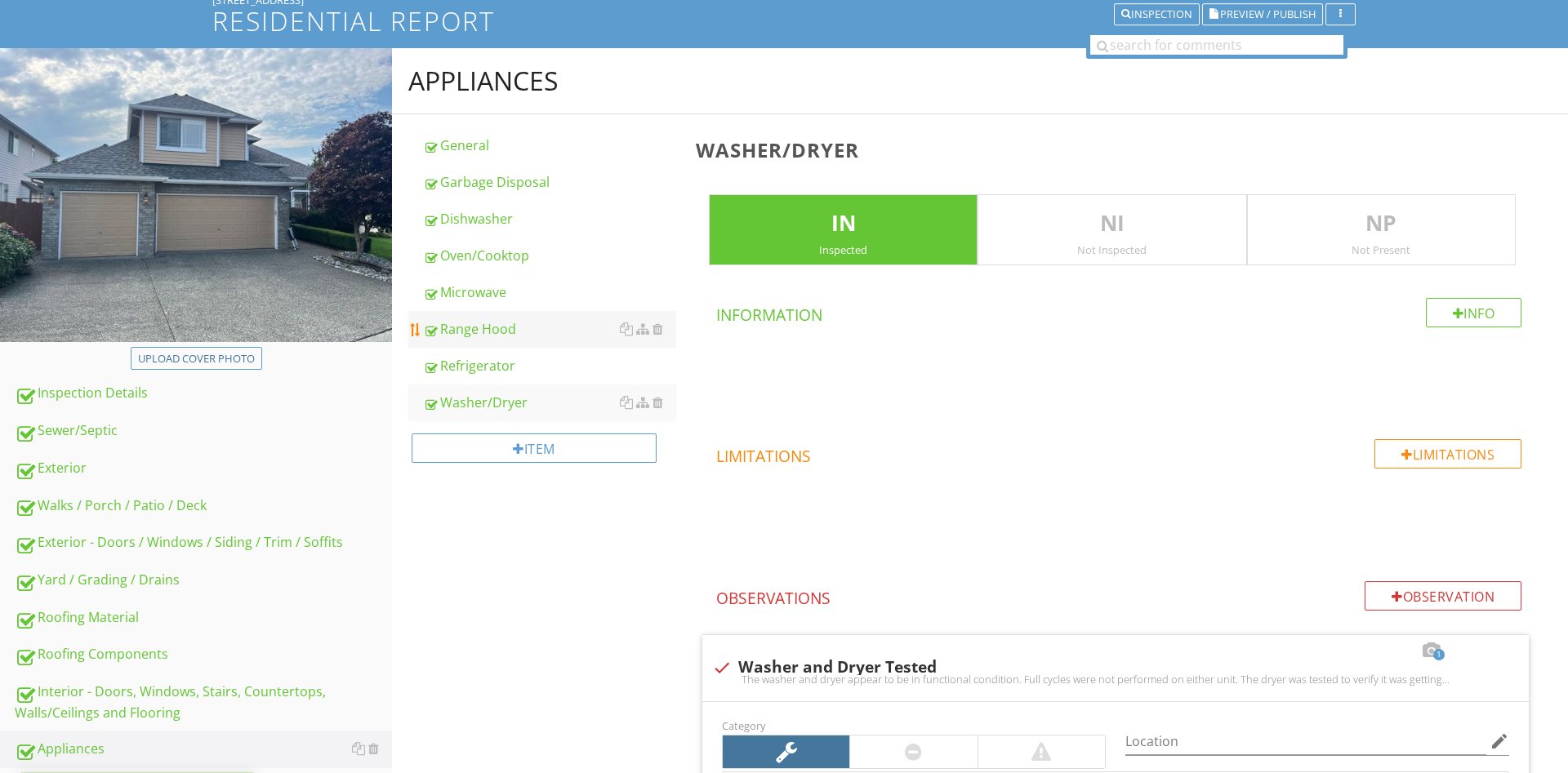
scroll to position [0, 0]
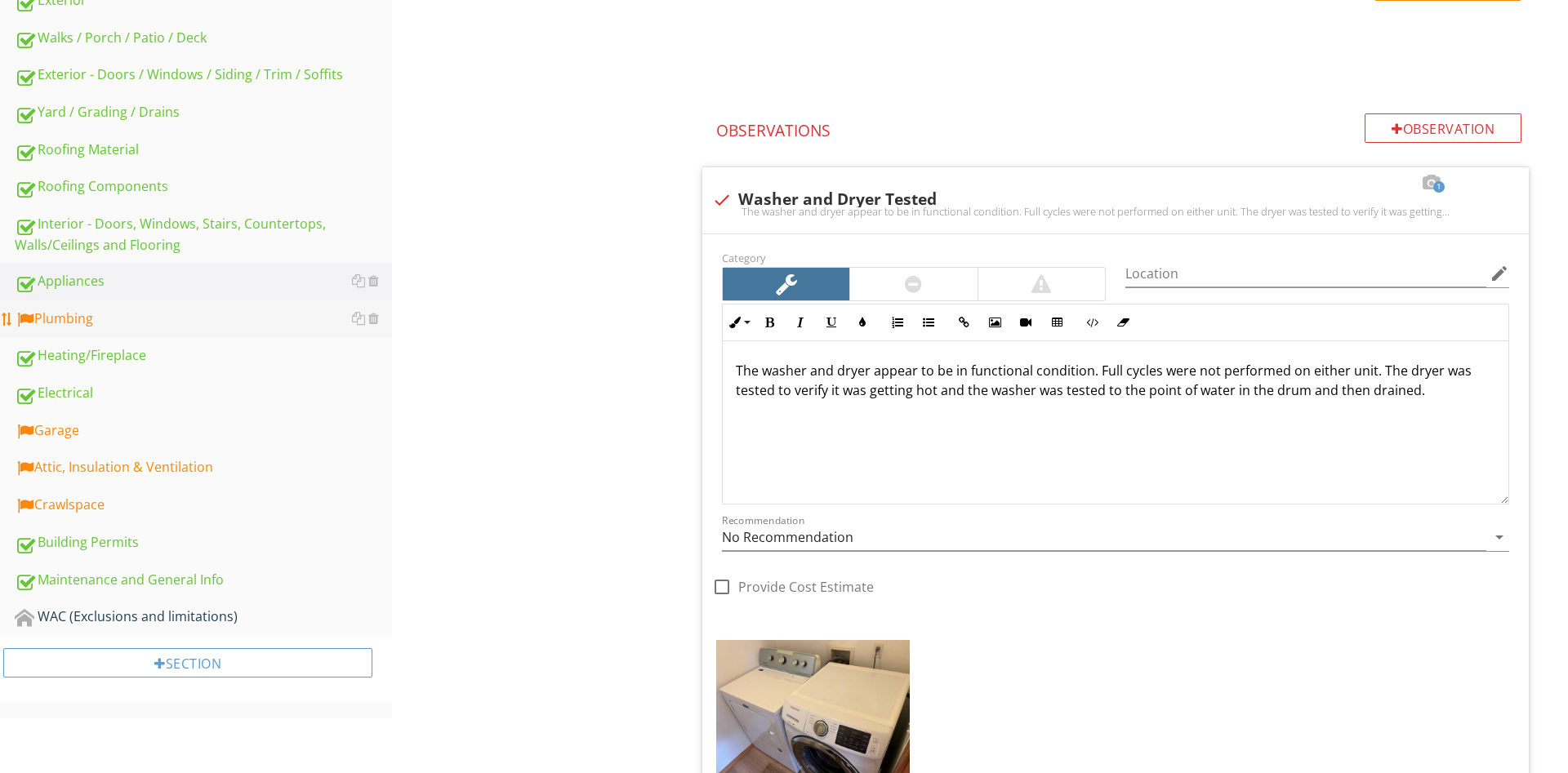
click at [112, 313] on div "Plumbing" at bounding box center [203, 319] width 378 height 21
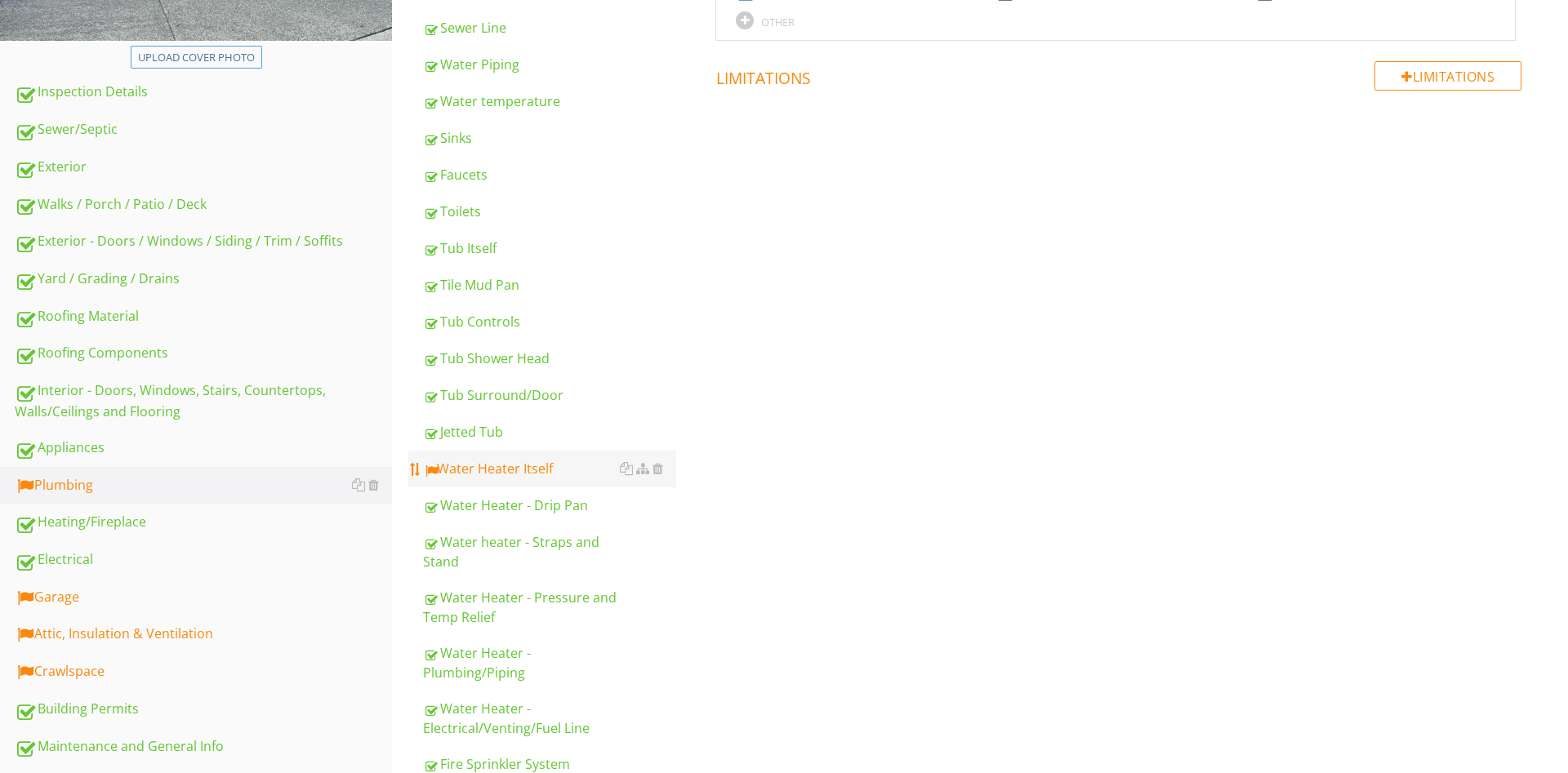
click at [505, 461] on div "Water Heater Itself" at bounding box center [550, 469] width 253 height 20
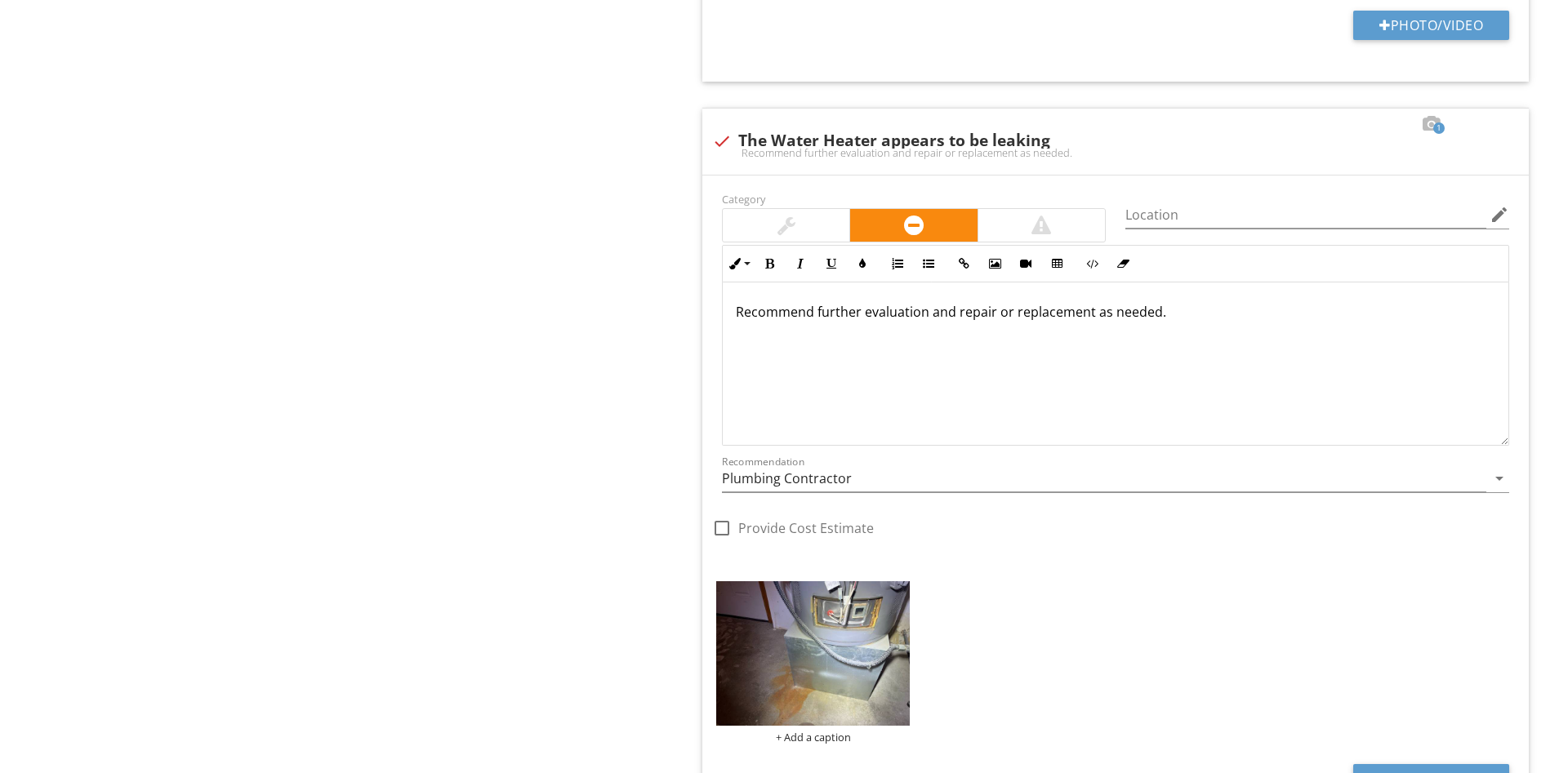
scroll to position [2748, 0]
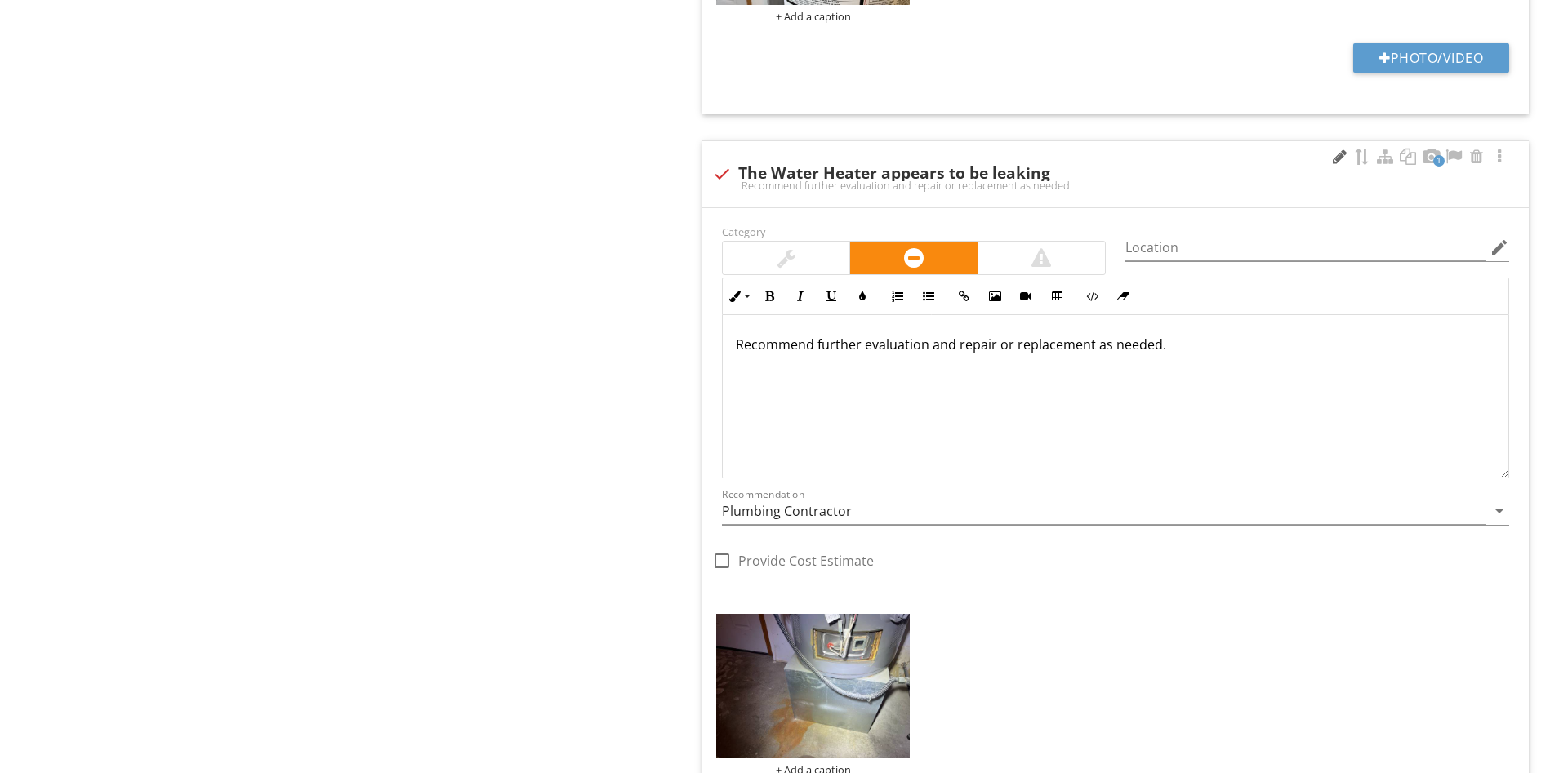
click at [1337, 157] on div at bounding box center [1339, 157] width 20 height 16
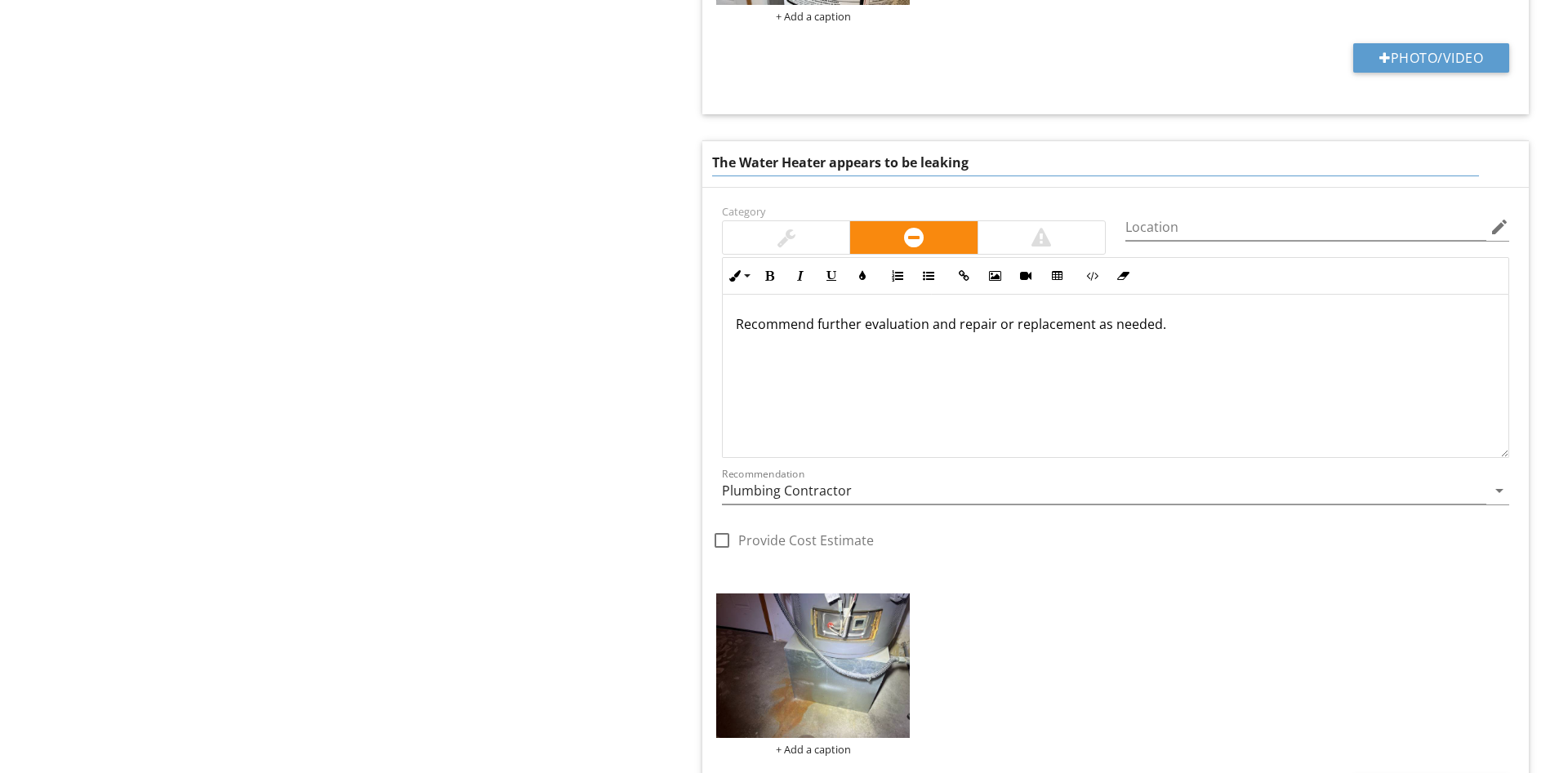
drag, startPoint x: 961, startPoint y: 162, endPoint x: 908, endPoint y: 164, distance: 53.0
click at [908, 164] on input "The Water Heater appears to be leaking" at bounding box center [1095, 163] width 767 height 27
type input "The Water Heater appears to have had a leak at some point"
click at [1229, 377] on div "Recommend further evaluation and repair or replacement as needed." at bounding box center [1115, 377] width 786 height 163
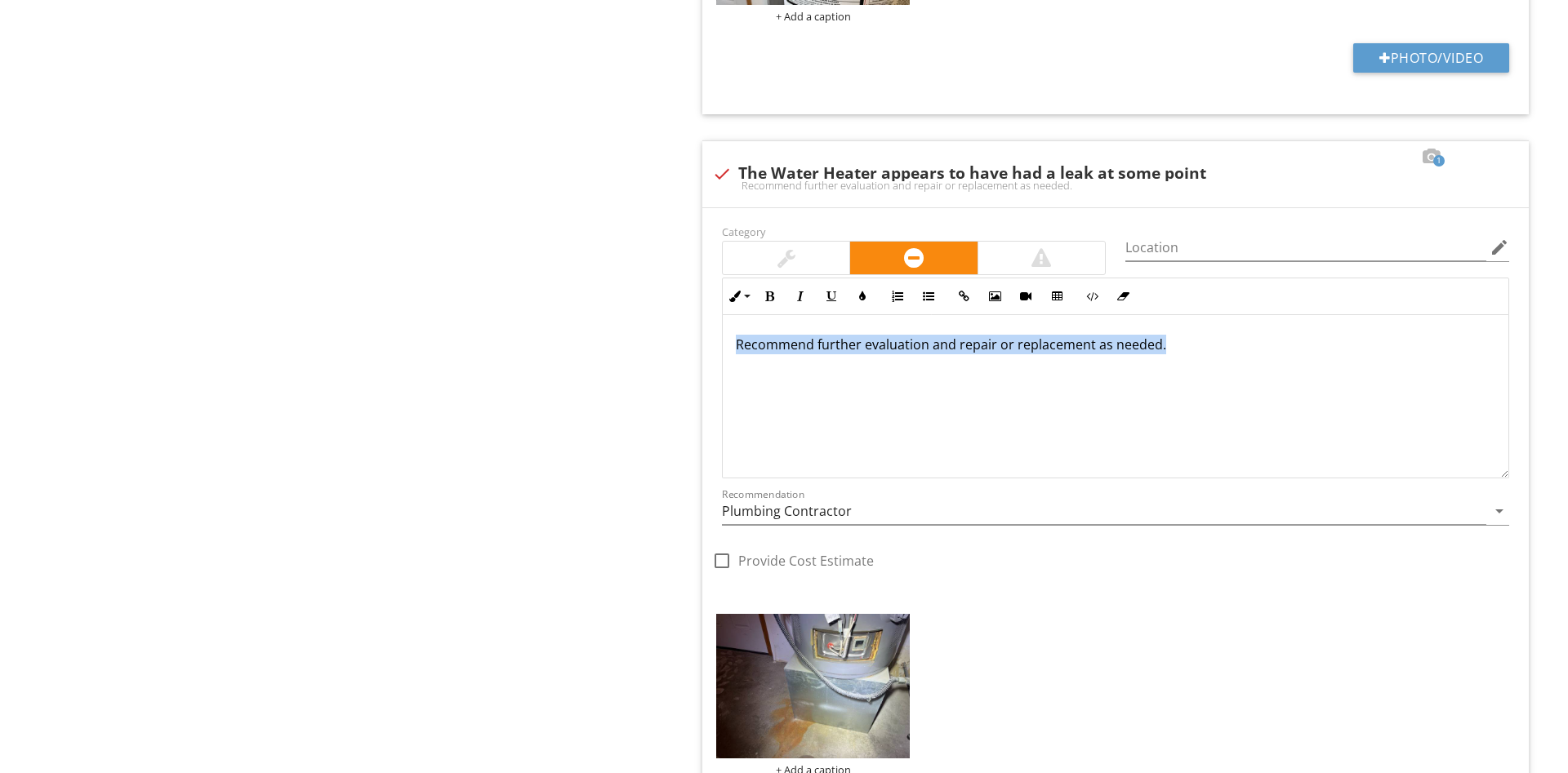
drag, startPoint x: 1091, startPoint y: 350, endPoint x: 0, endPoint y: 308, distance: 1091.8
click at [722, 334] on div "Recommend further evaluation and repair or replacement as needed." at bounding box center [1115, 396] width 786 height 163
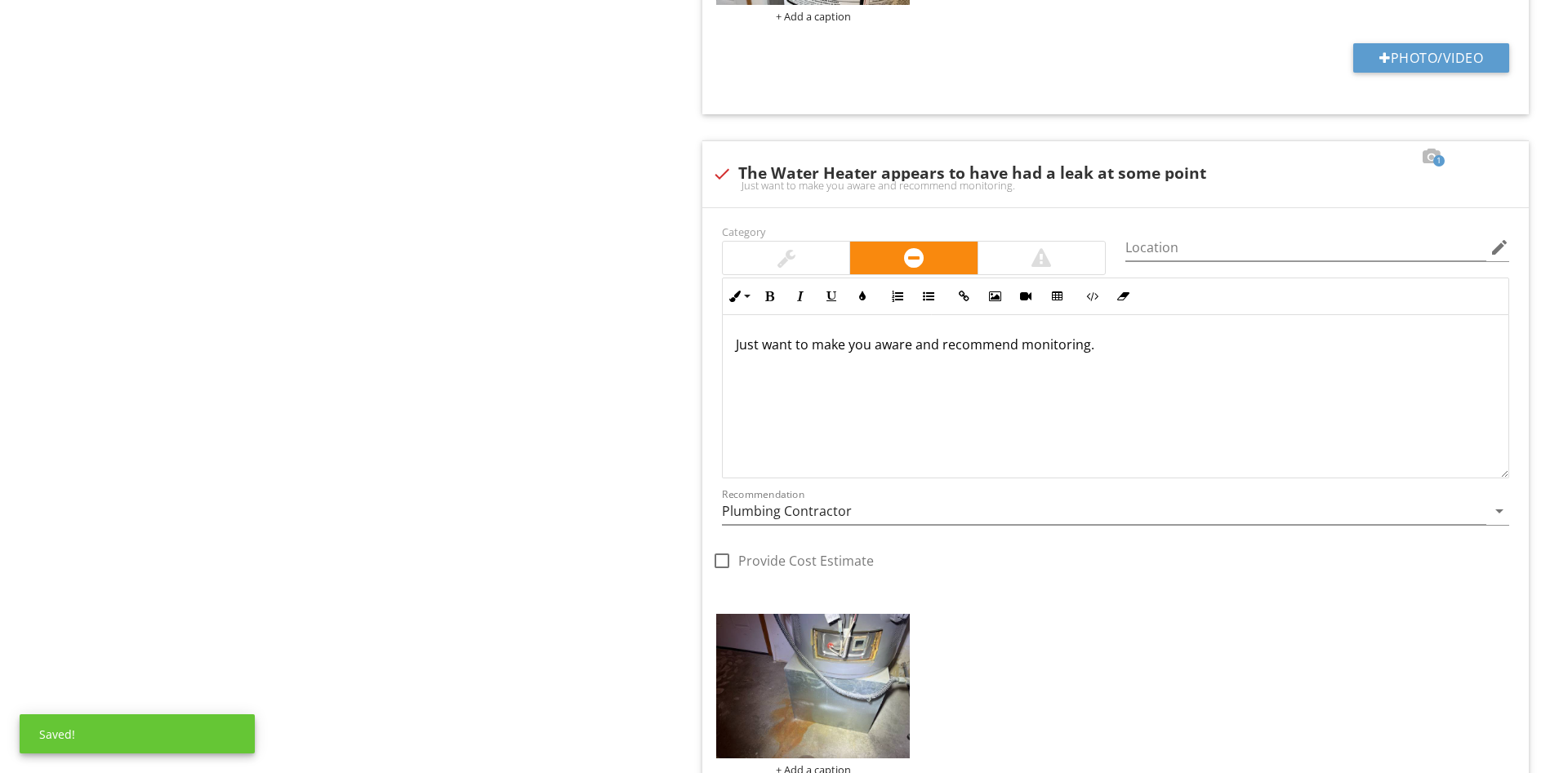
drag, startPoint x: 703, startPoint y: 213, endPoint x: 665, endPoint y: 412, distance: 202.6
click at [703, 213] on div "Category Location edit Inline Style XLarge Large Normal Small Light Small/Light…" at bounding box center [1115, 539] width 827 height 661
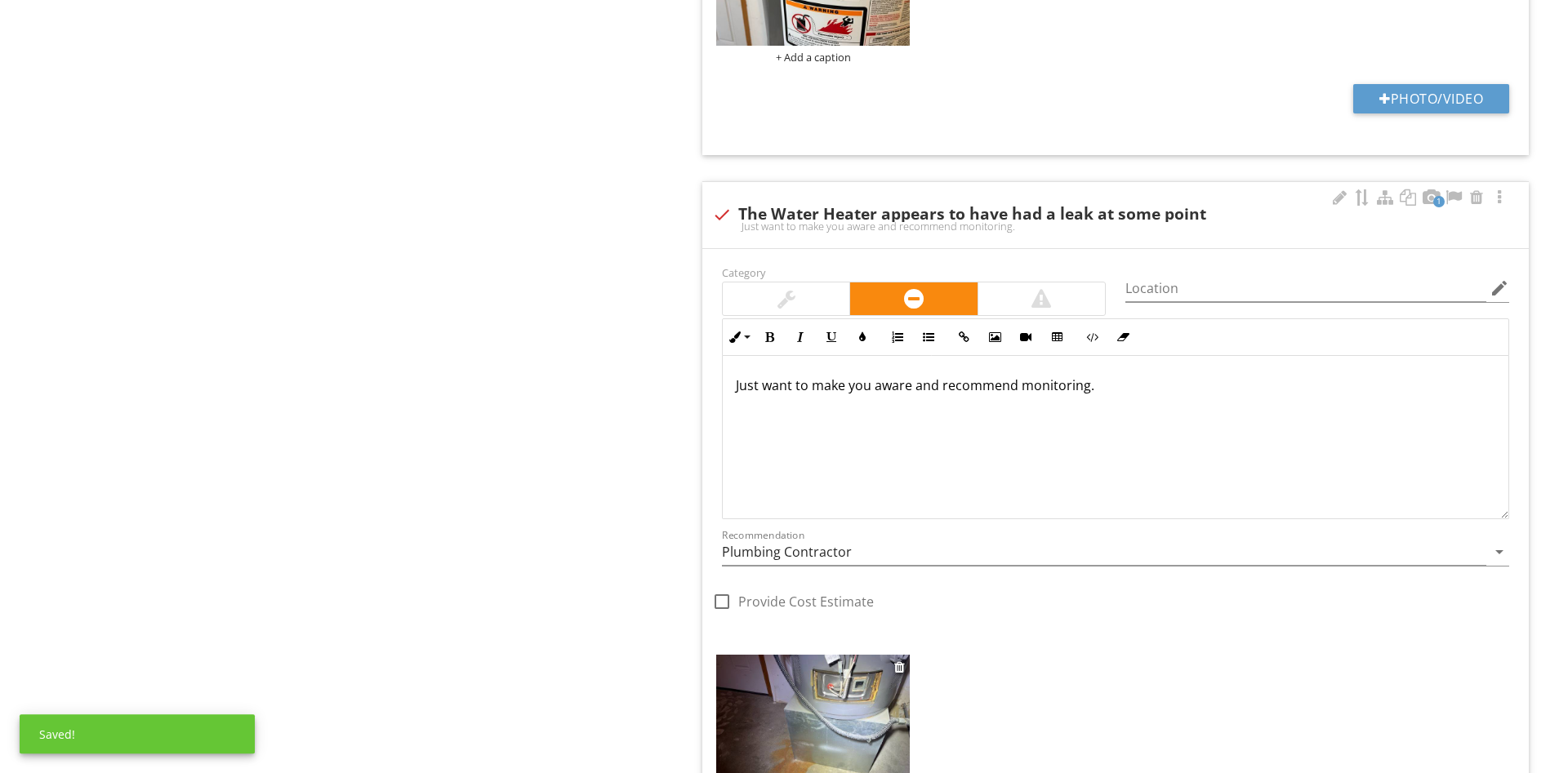
scroll to position [2998, 0]
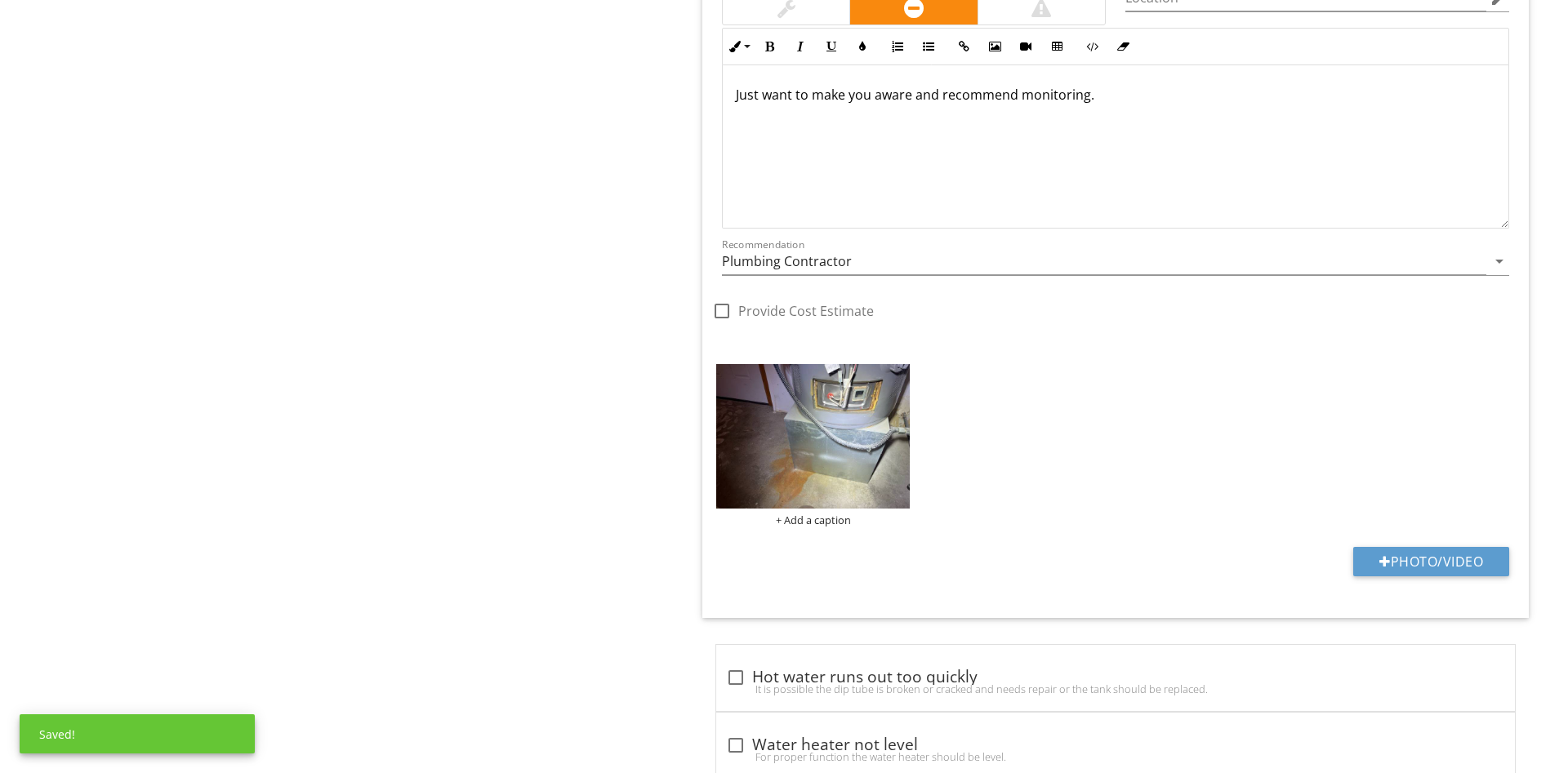
click at [828, 247] on div "Recommendation Plumbing Contractor arrow_drop_down" at bounding box center [1114, 264] width 787 height 53
click at [835, 254] on input "Plumbing Contractor" at bounding box center [1104, 262] width 764 height 27
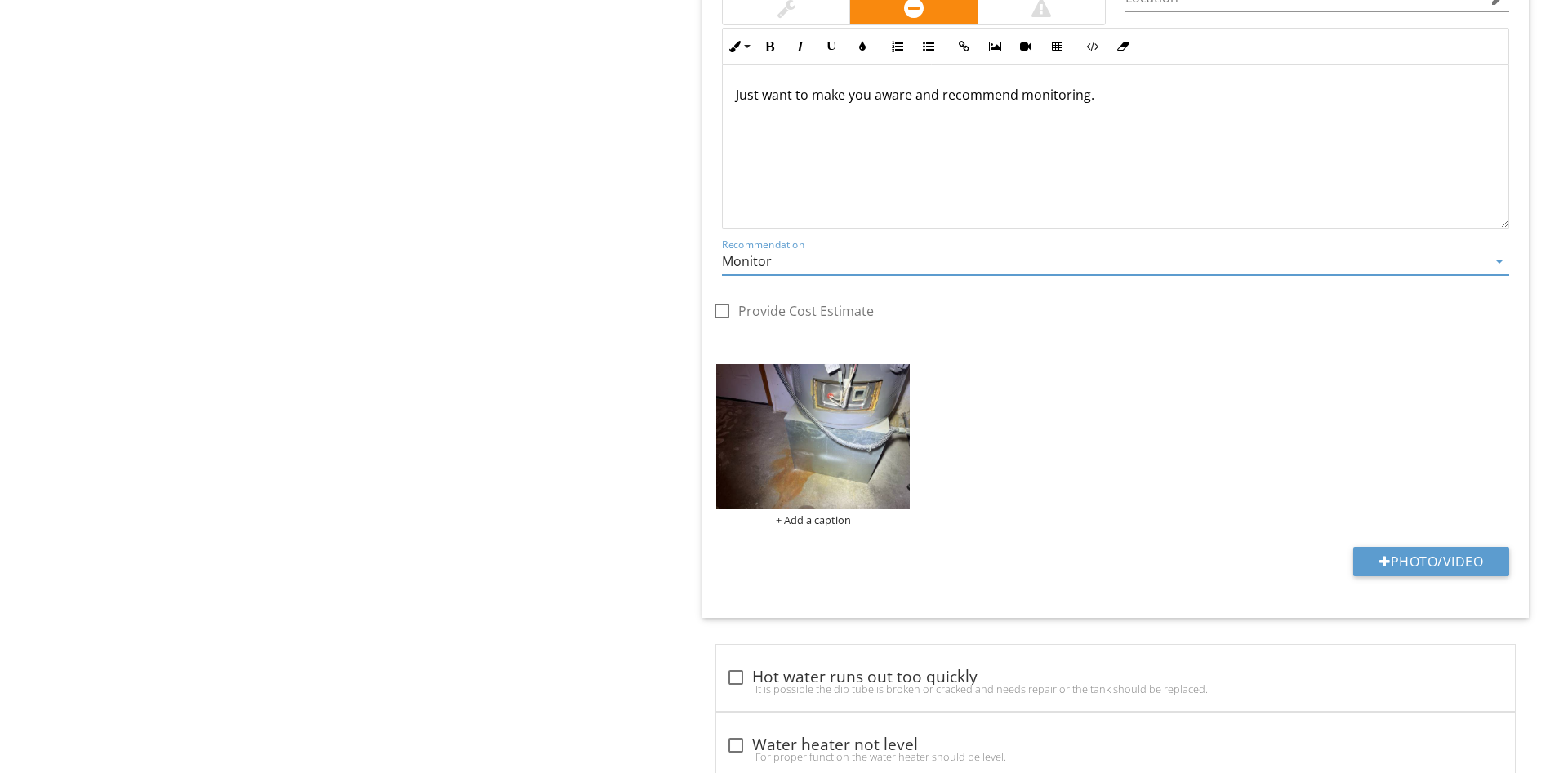
type input "Monitor"
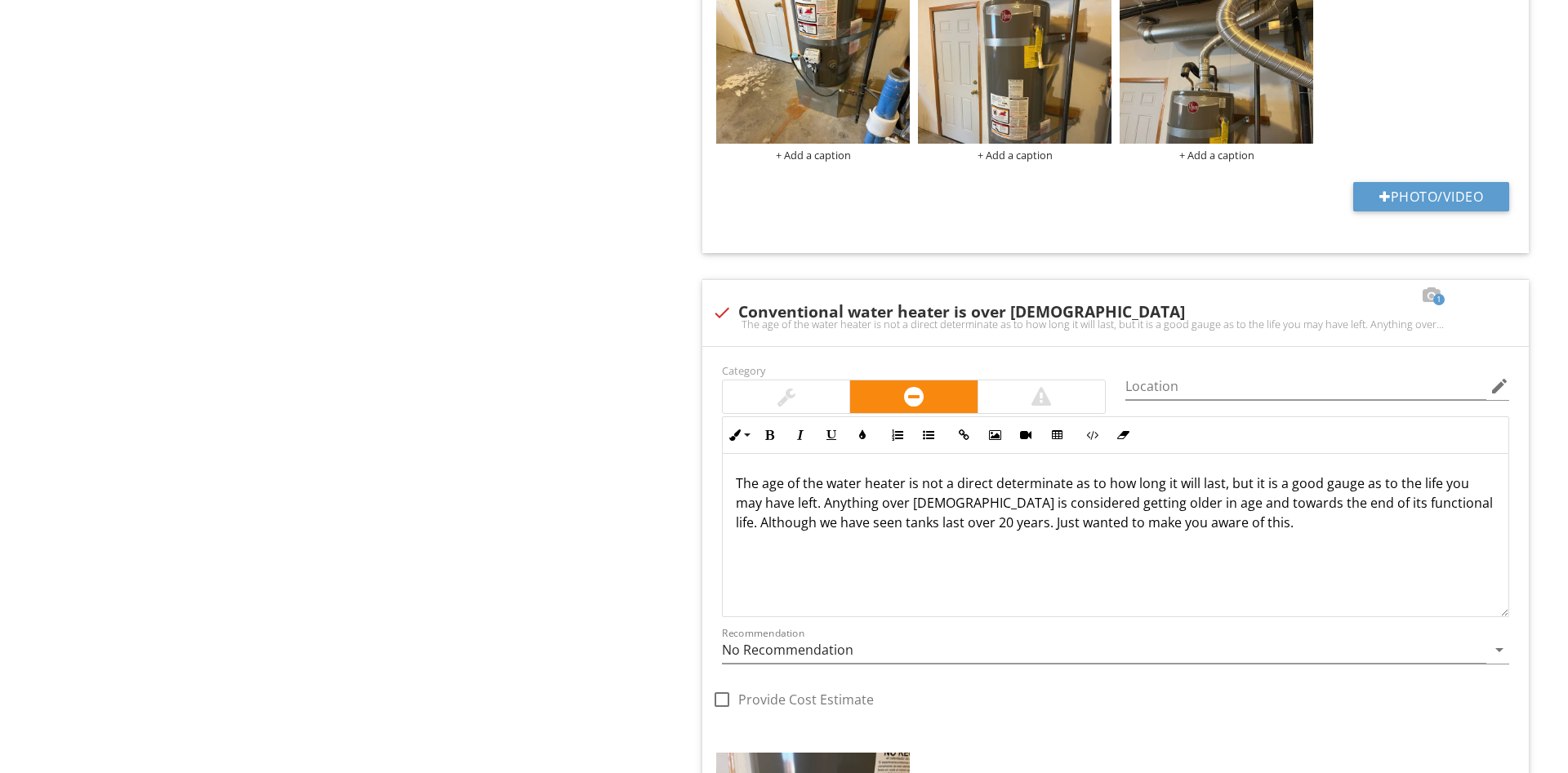
drag, startPoint x: 751, startPoint y: 405, endPoint x: 743, endPoint y: 404, distance: 8.1
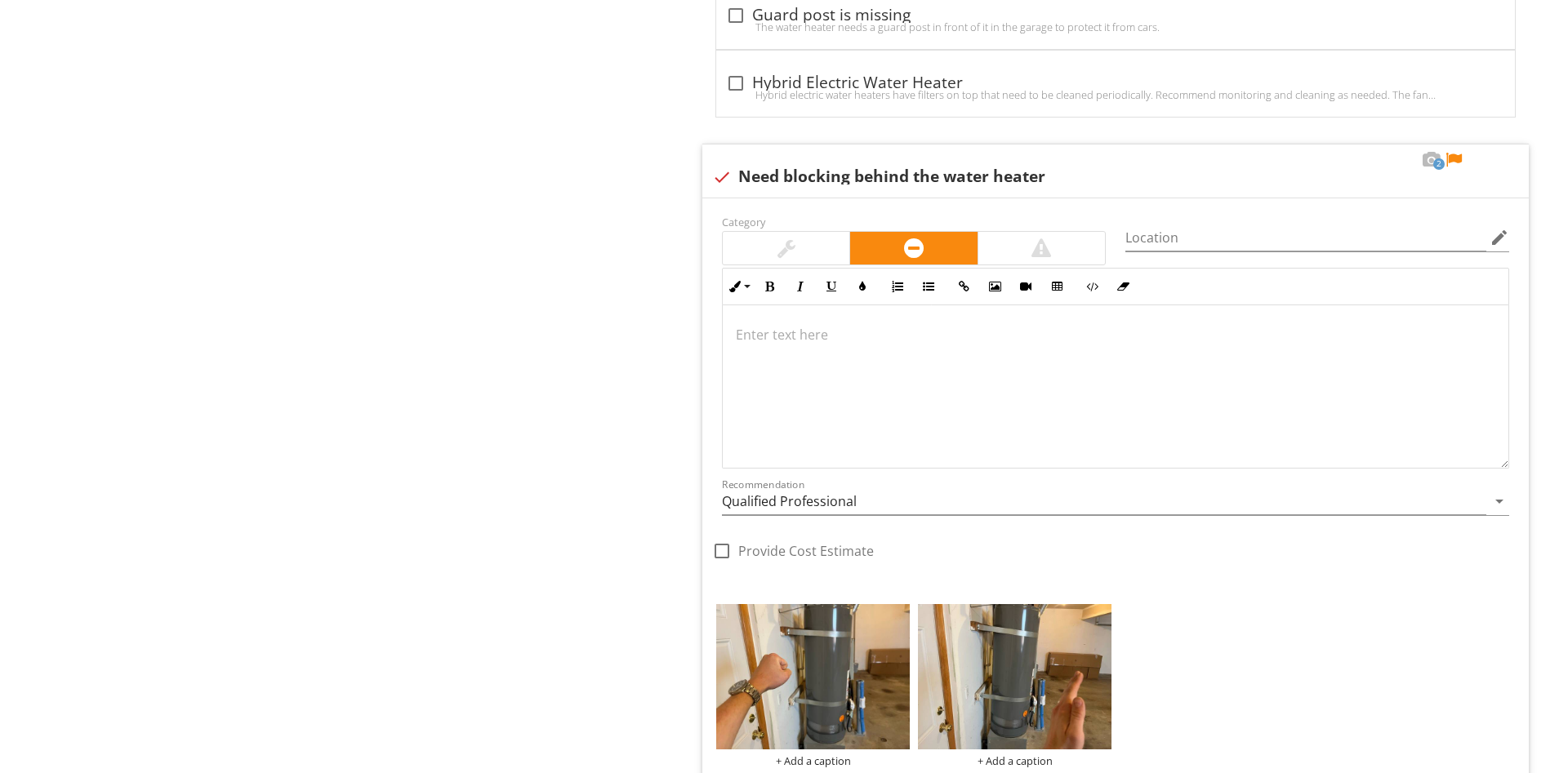
scroll to position [3984, 0]
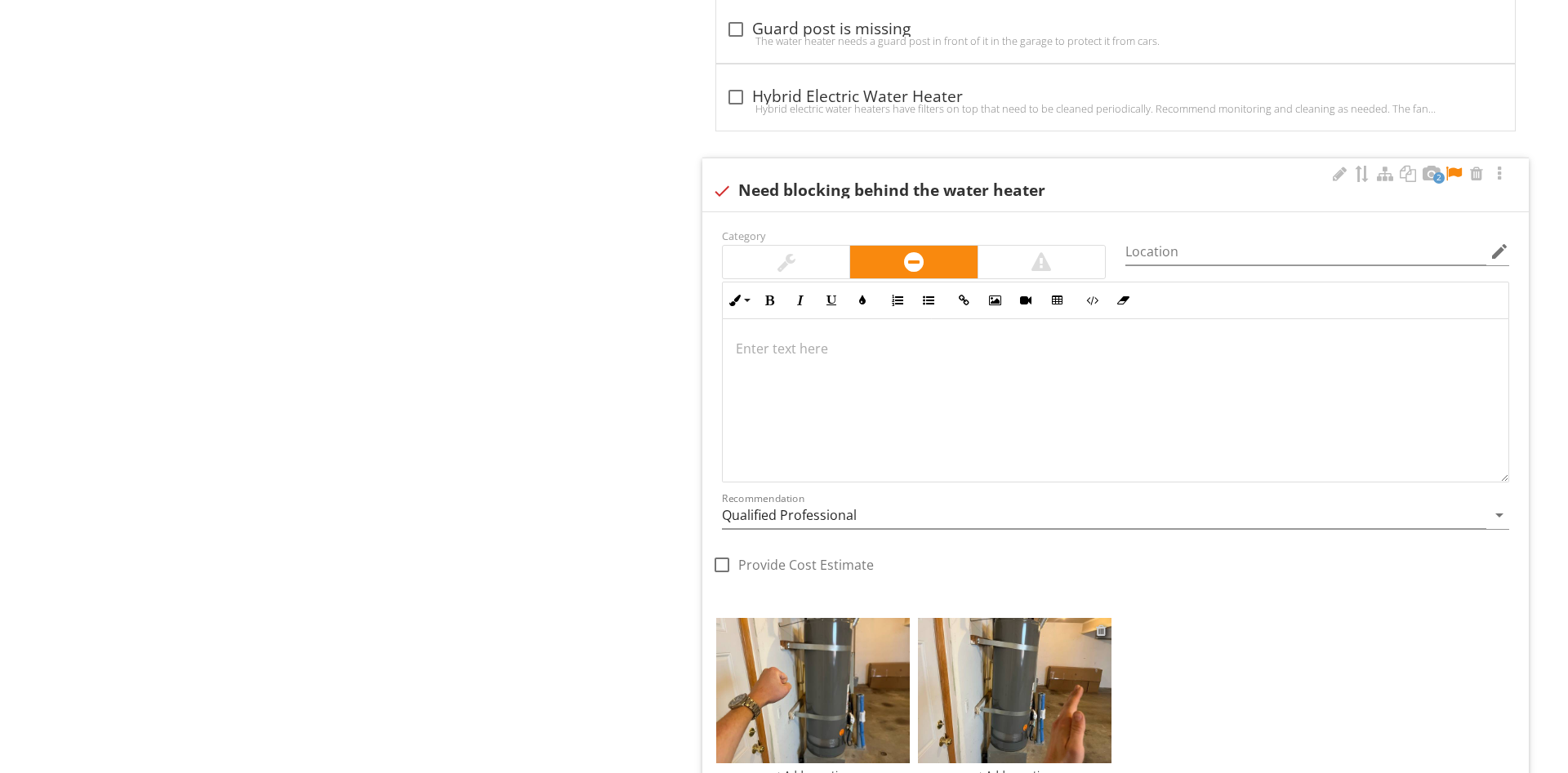
click at [1100, 629] on div at bounding box center [1101, 630] width 11 height 13
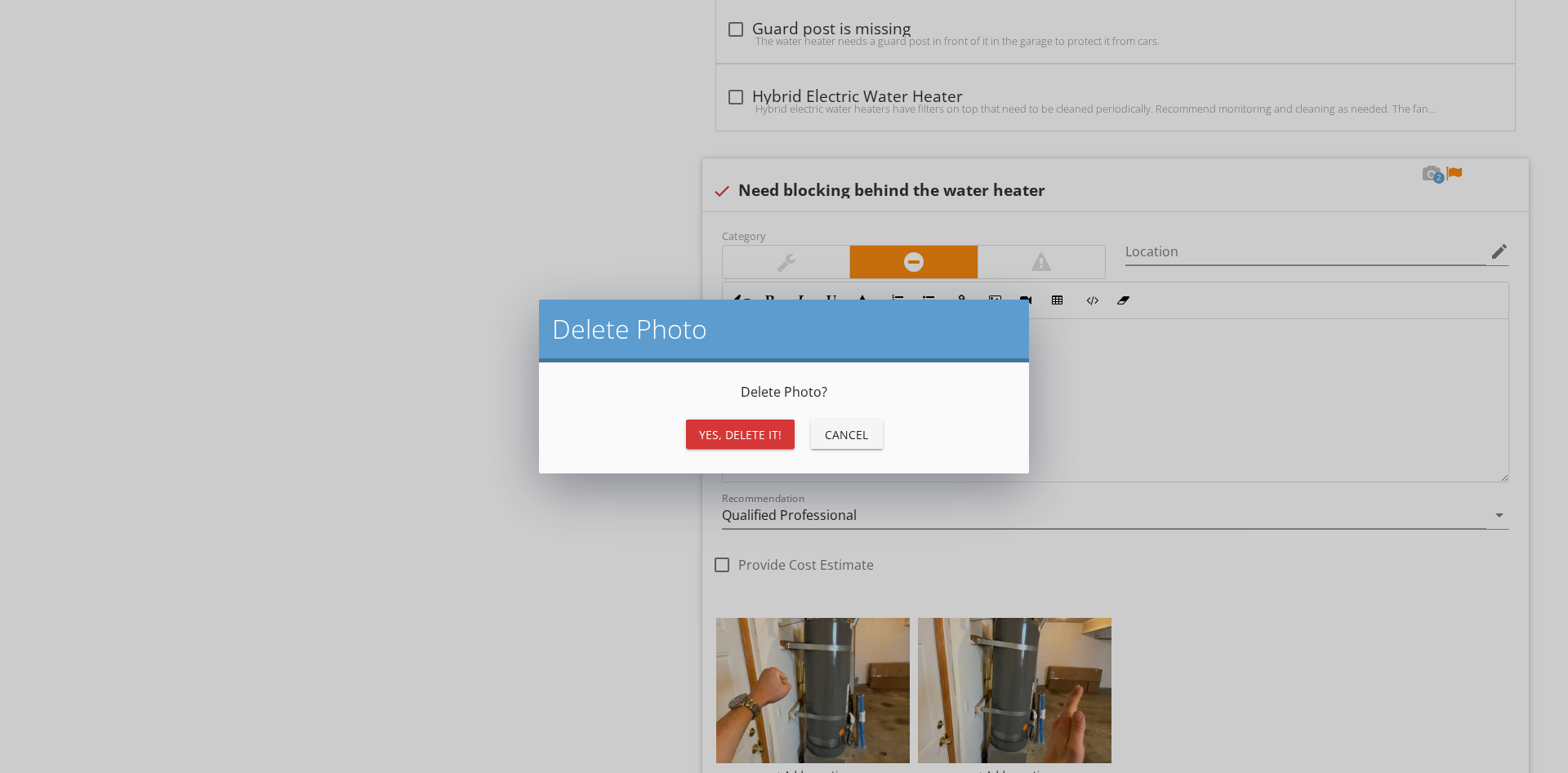
click at [731, 417] on div "Yes, Delete it! Cancel" at bounding box center [784, 434] width 451 height 39
drag, startPoint x: 731, startPoint y: 419, endPoint x: 744, endPoint y: 432, distance: 18.4
click at [731, 420] on div "Yes, Delete it! Cancel" at bounding box center [784, 434] width 451 height 39
click at [745, 434] on div "Yes, Delete it!" at bounding box center [740, 434] width 82 height 17
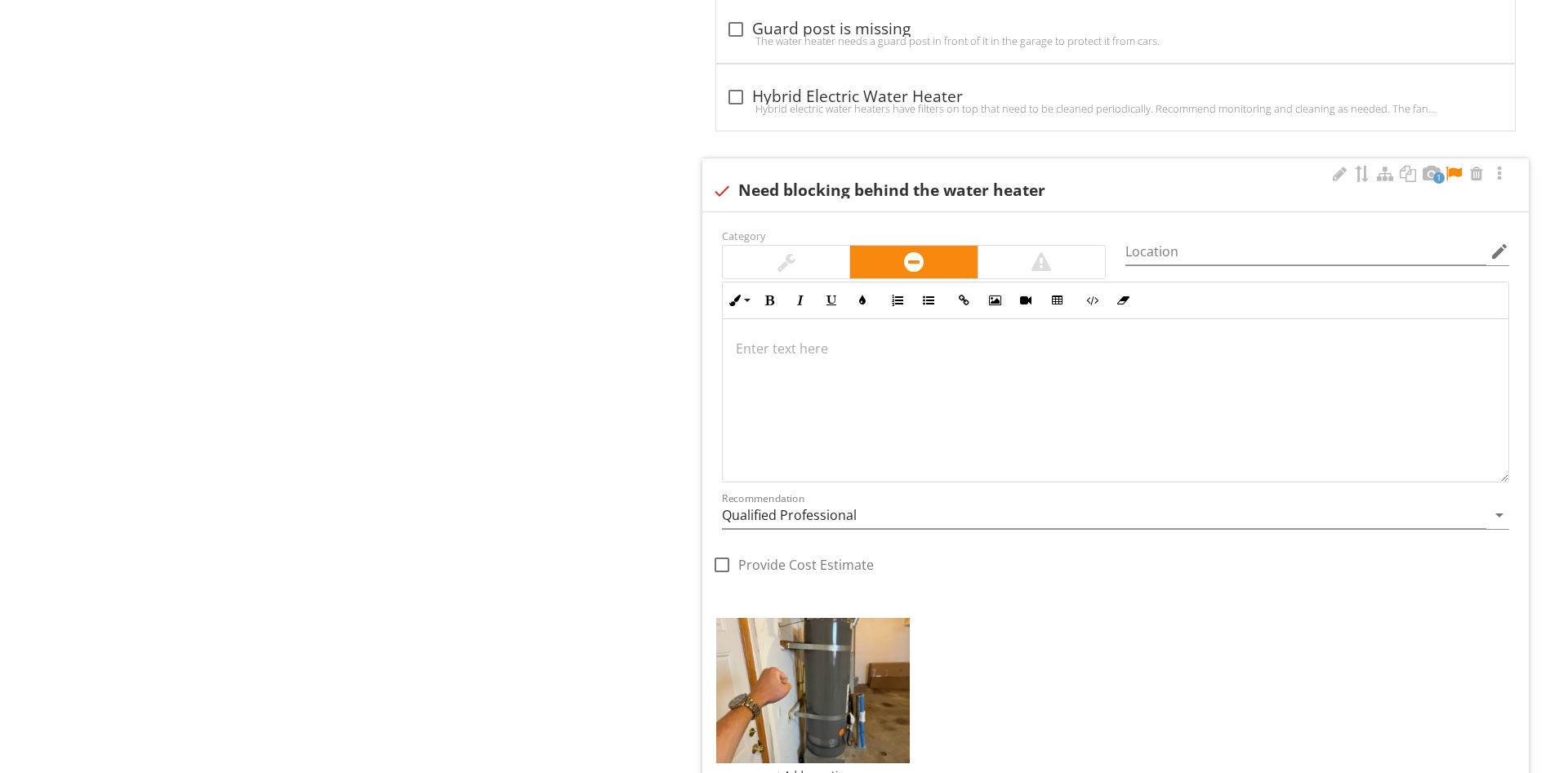
scroll to position [1, 0]
click at [1453, 177] on div at bounding box center [1454, 174] width 20 height 16
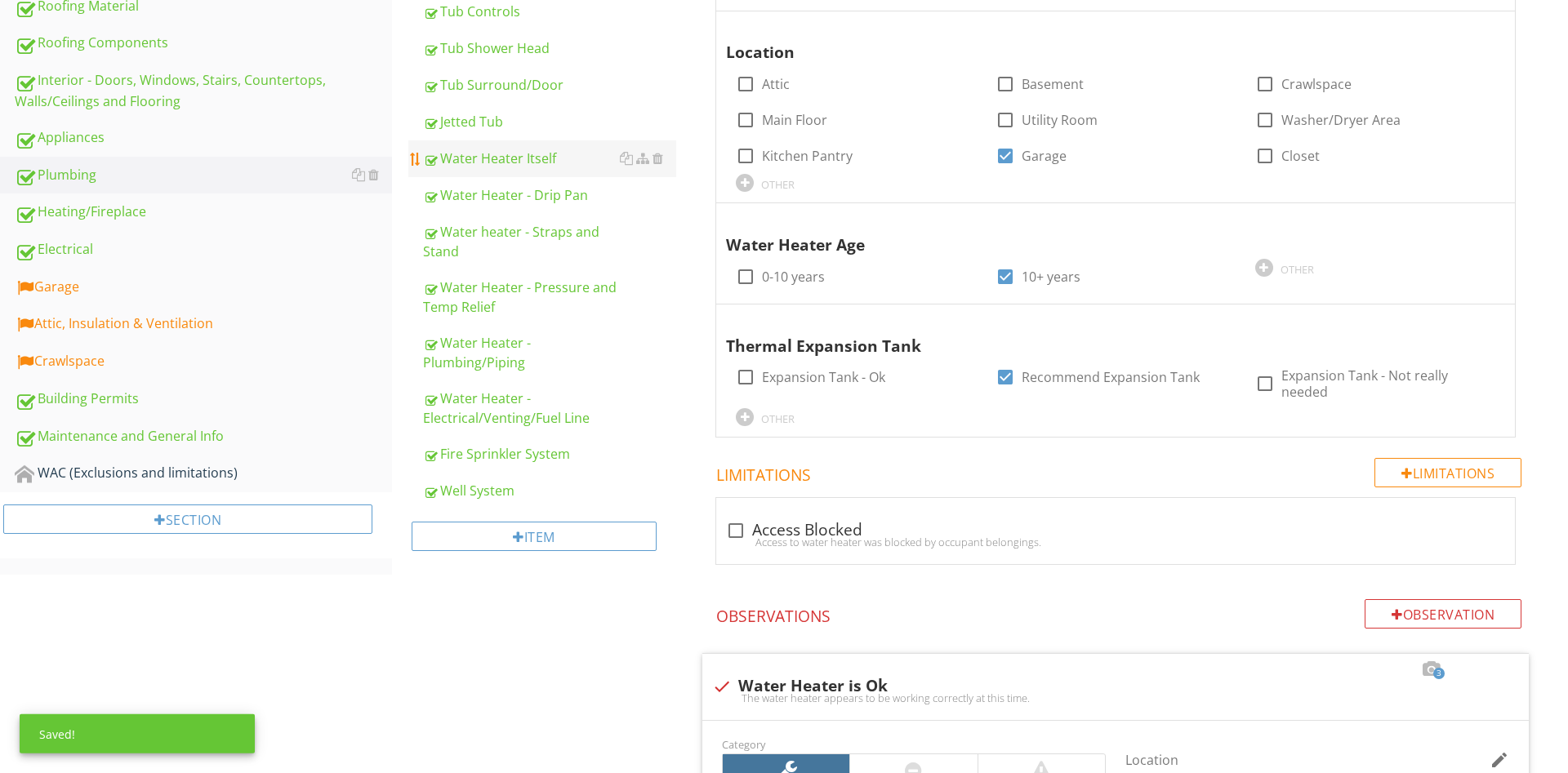
scroll to position [487, 0]
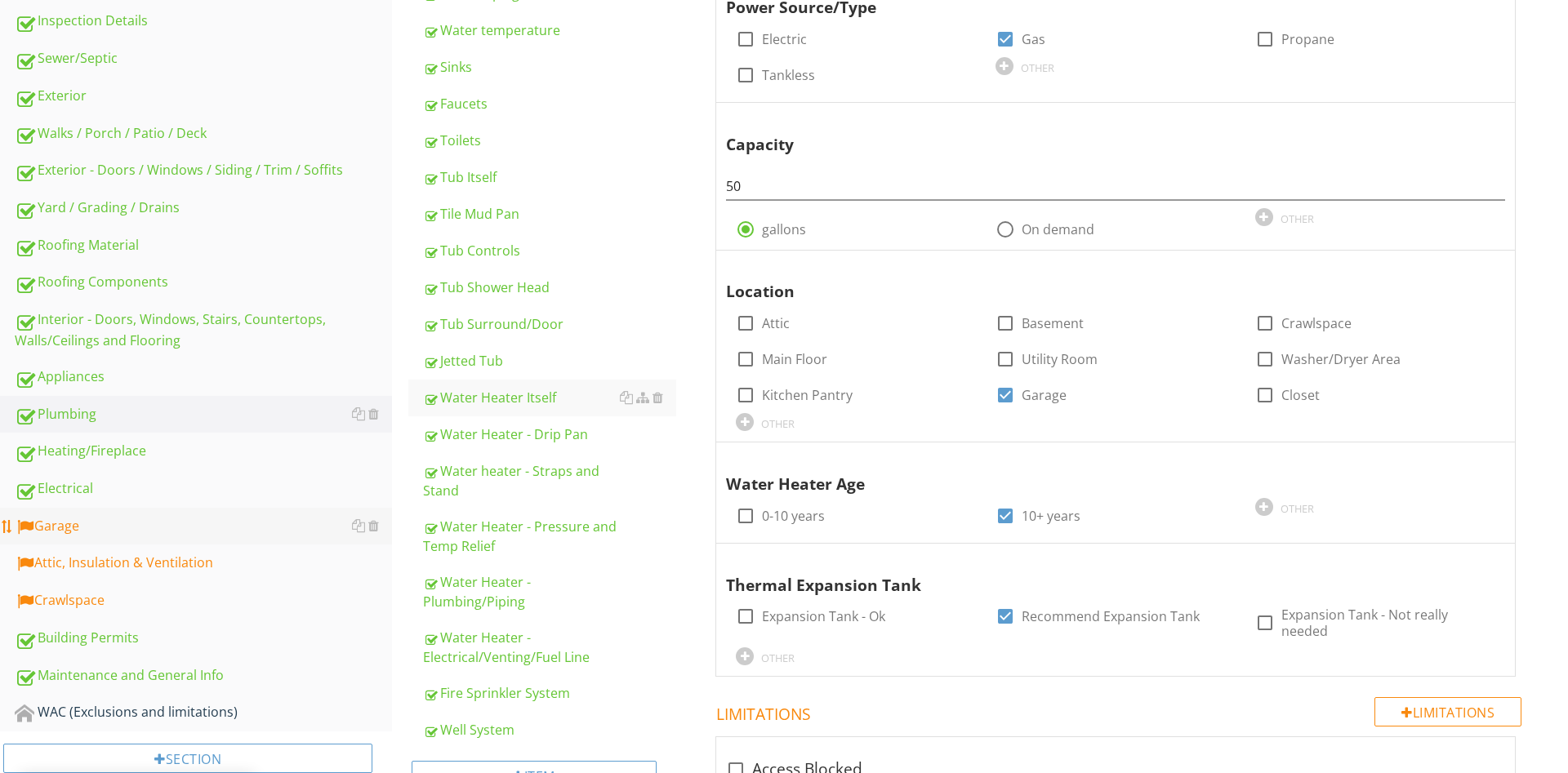
click at [196, 539] on link "Garage" at bounding box center [203, 526] width 378 height 37
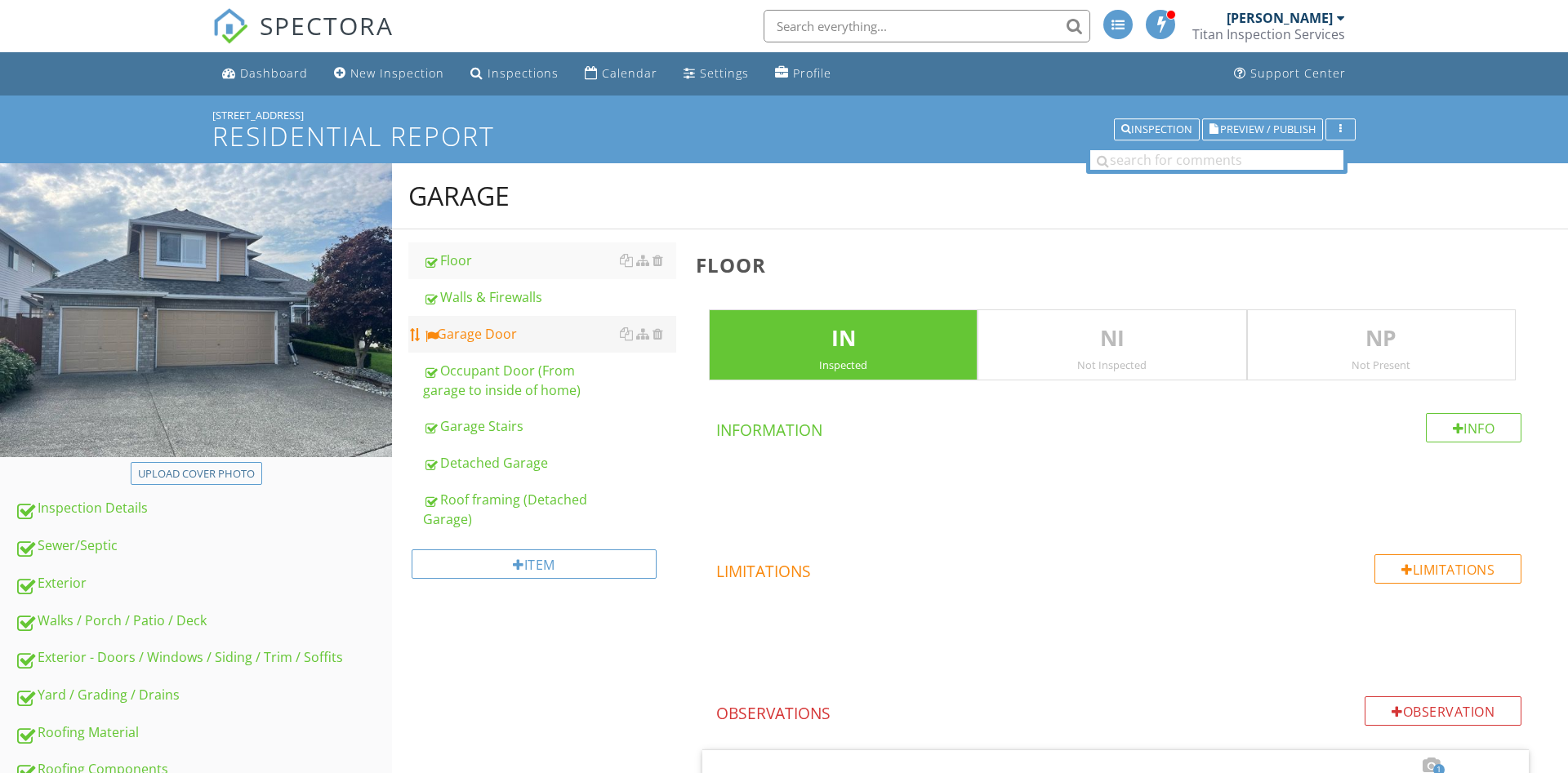
click at [489, 350] on link "Garage Door" at bounding box center [550, 334] width 253 height 36
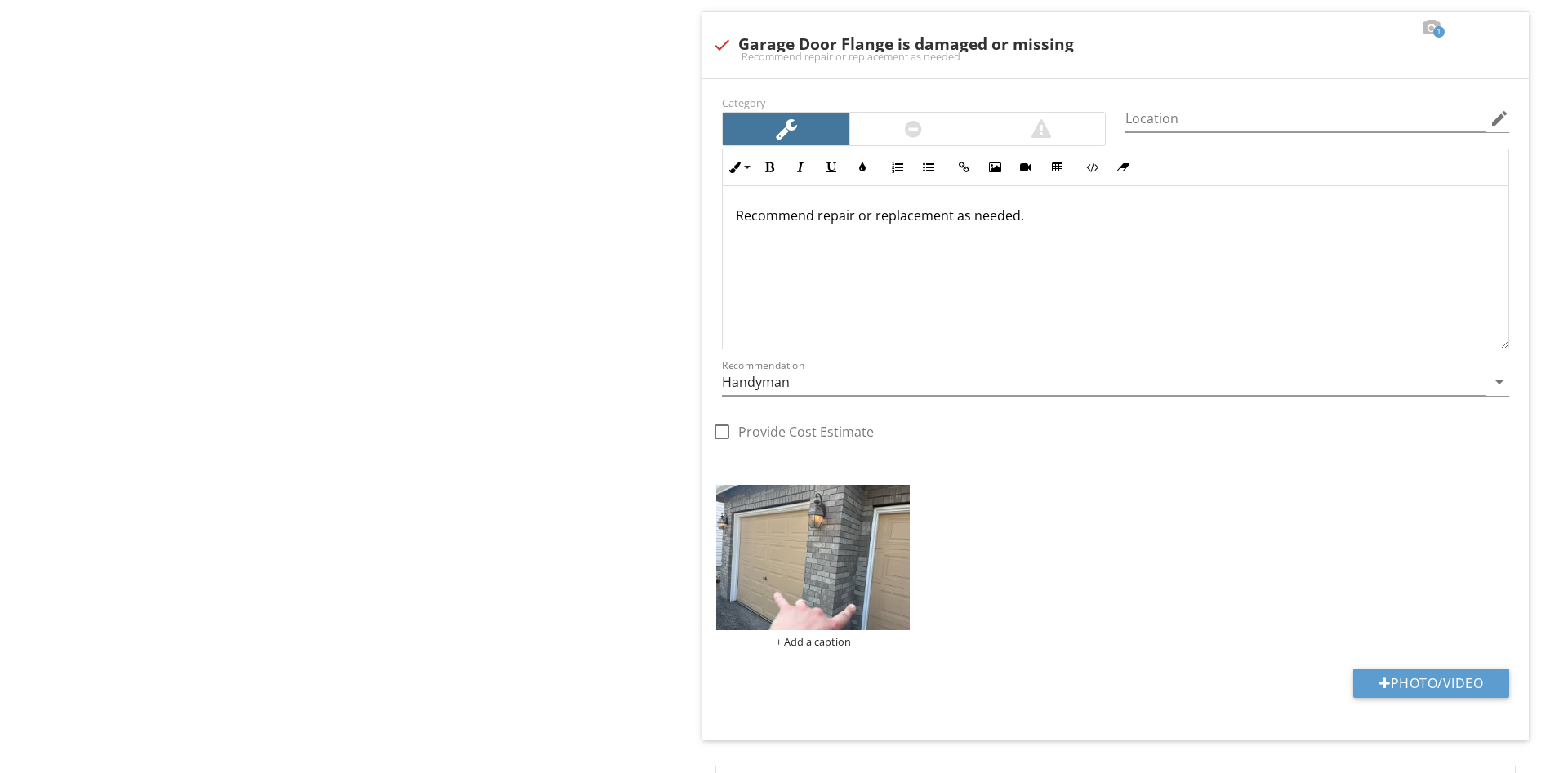
scroll to position [1749, 0]
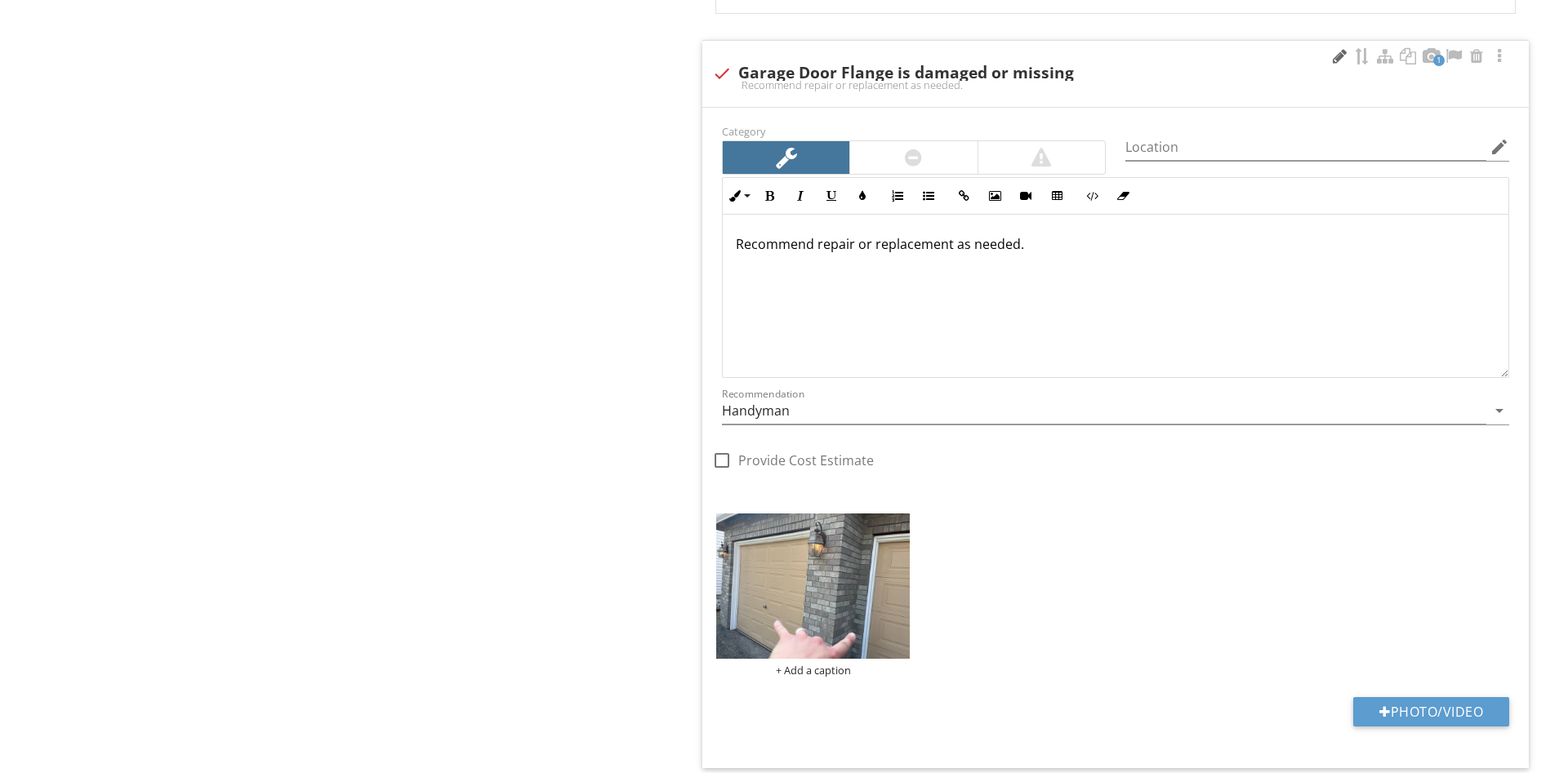
click at [1338, 62] on div at bounding box center [1339, 56] width 20 height 16
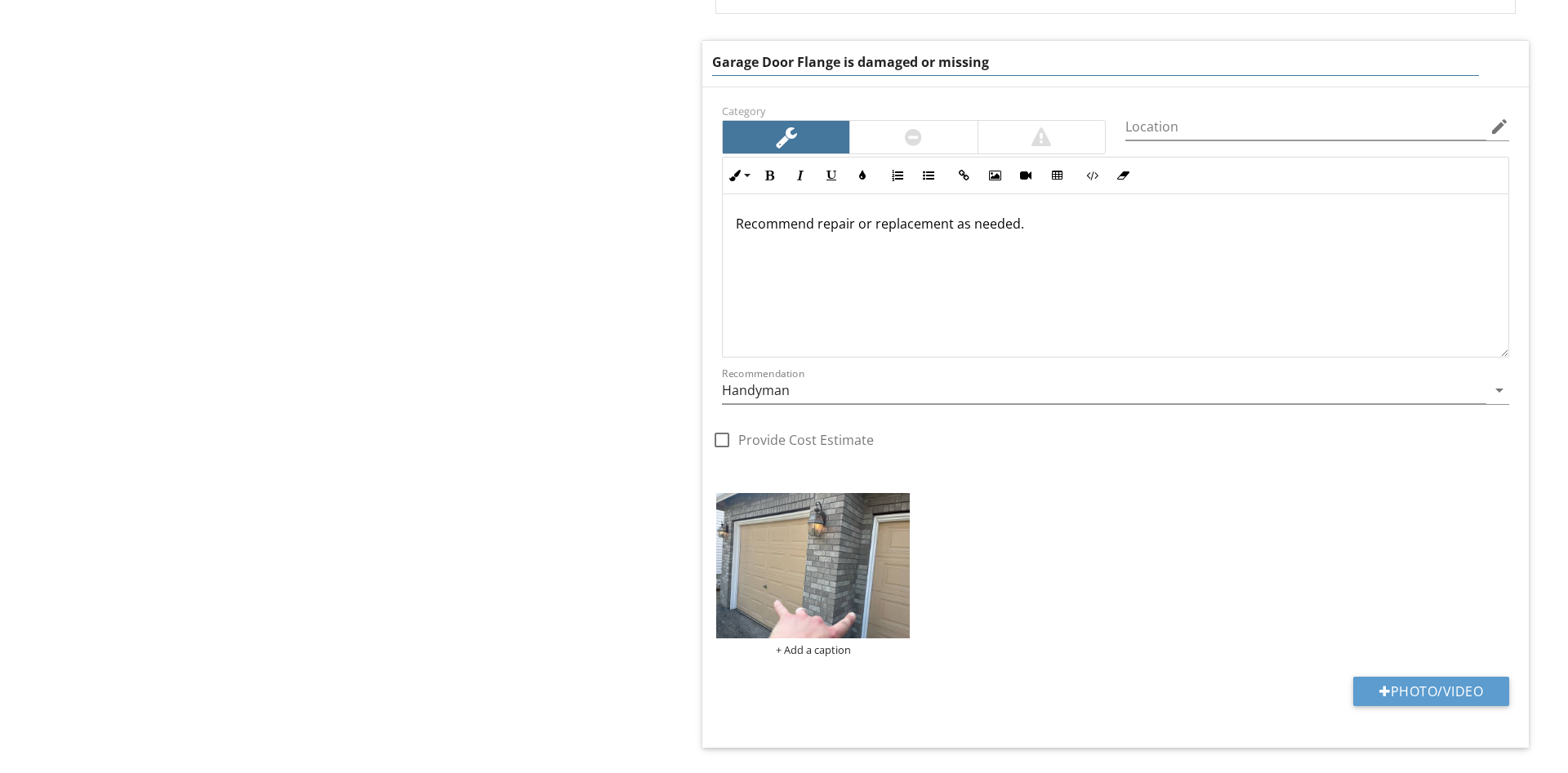
click at [1012, 70] on input "Garage Door Flange is damaged or missing" at bounding box center [1095, 62] width 767 height 27
drag, startPoint x: 1024, startPoint y: 72, endPoint x: 856, endPoint y: 101, distance: 170.5
click at [856, 76] on input "Garage Door Flange is damaged or missing" at bounding box center [1095, 62] width 767 height 27
type input "Garage Door Flange is not installed"
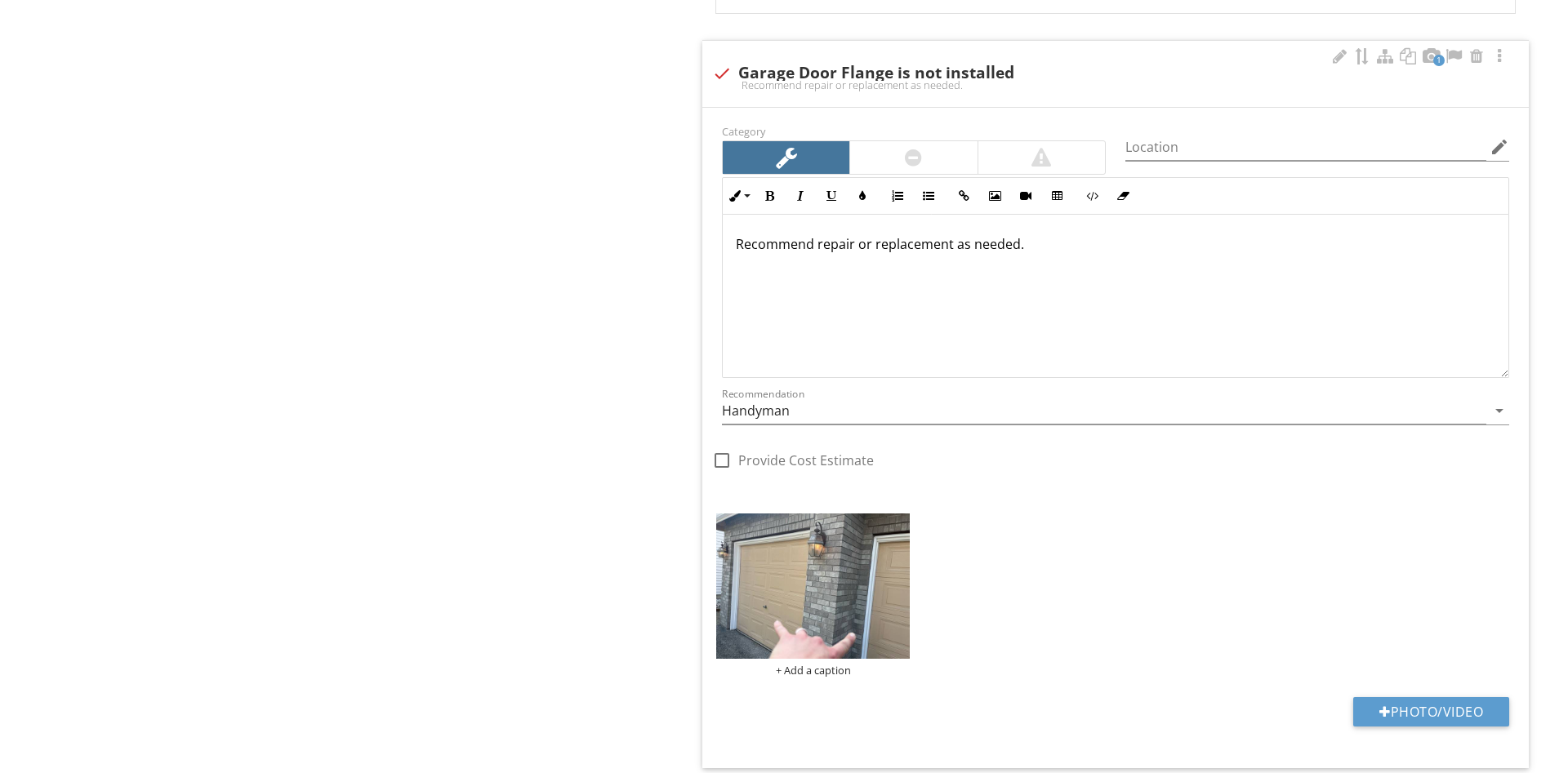
click at [1234, 270] on div "Recommend repair or replacement as needed." at bounding box center [1115, 296] width 786 height 163
drag, startPoint x: 1149, startPoint y: 262, endPoint x: 809, endPoint y: 269, distance: 340.1
click at [809, 269] on div "Recommend repair or replacement as needed." at bounding box center [1115, 296] width 786 height 163
click at [595, 434] on div "Garage Floor Walls & Firewalls Garage Door Occupant Door (From garage to inside…" at bounding box center [980, 272] width 1176 height 3717
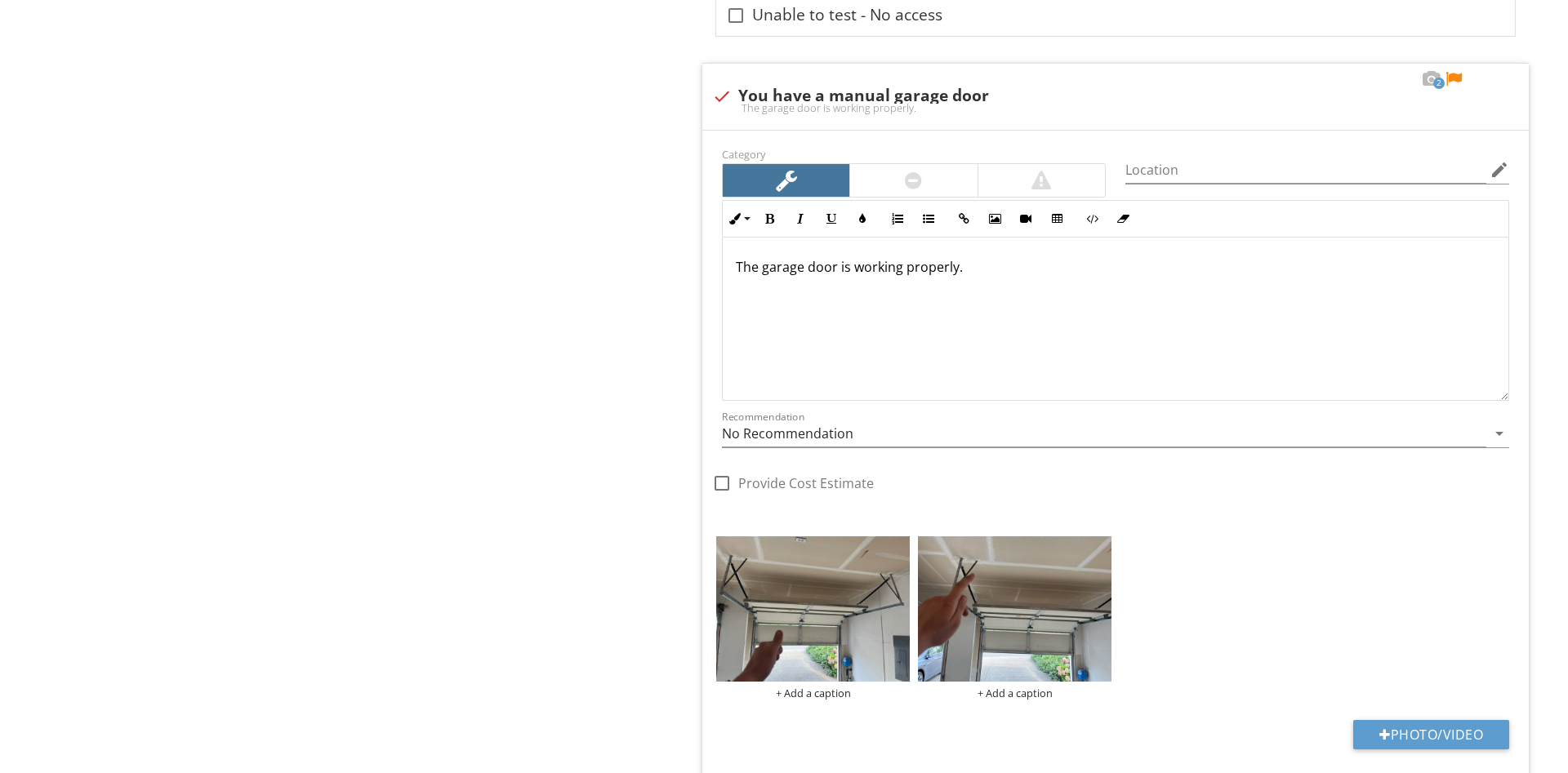
scroll to position [2831, 0]
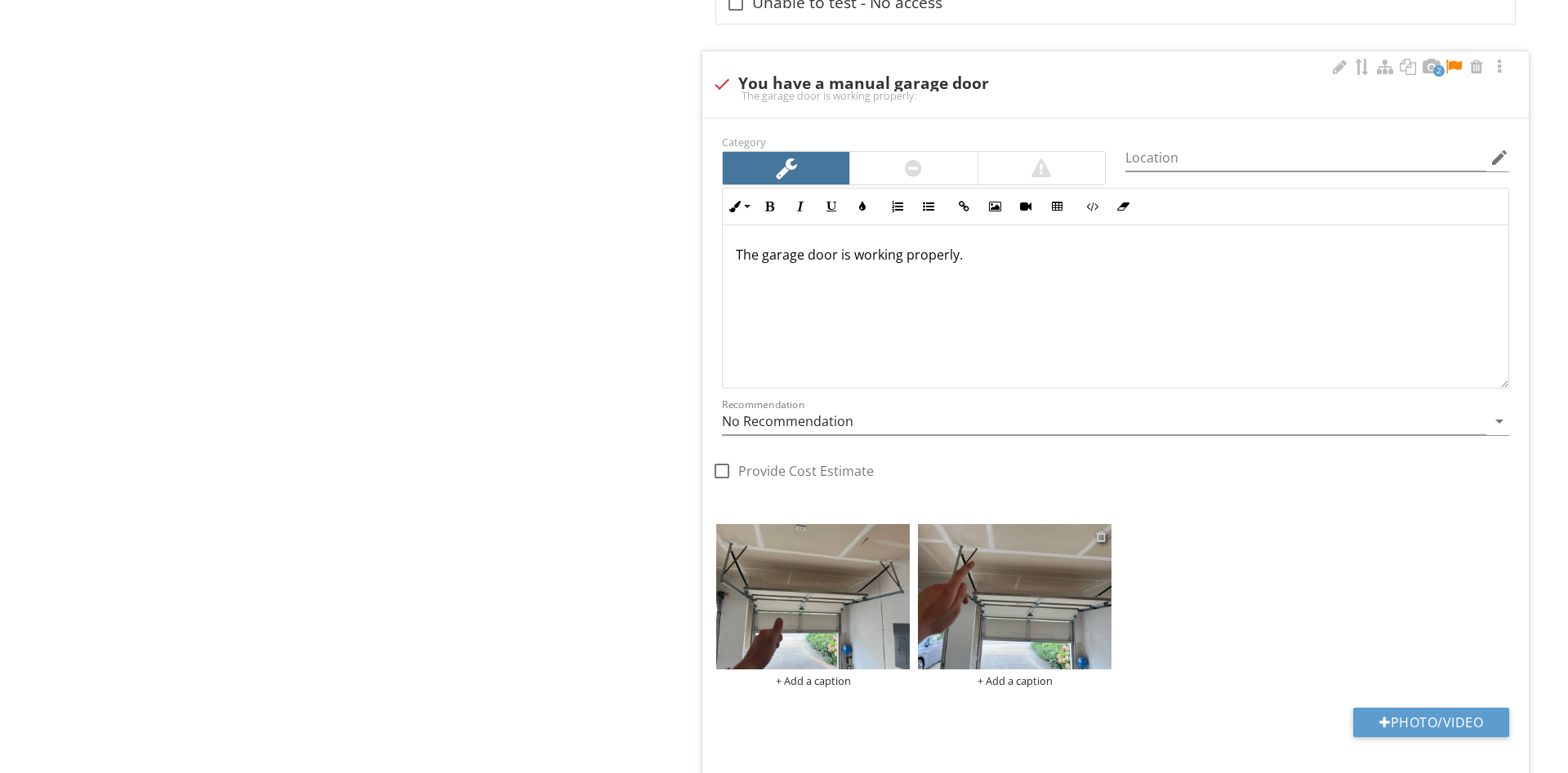
click at [1098, 537] on div at bounding box center [1101, 536] width 11 height 13
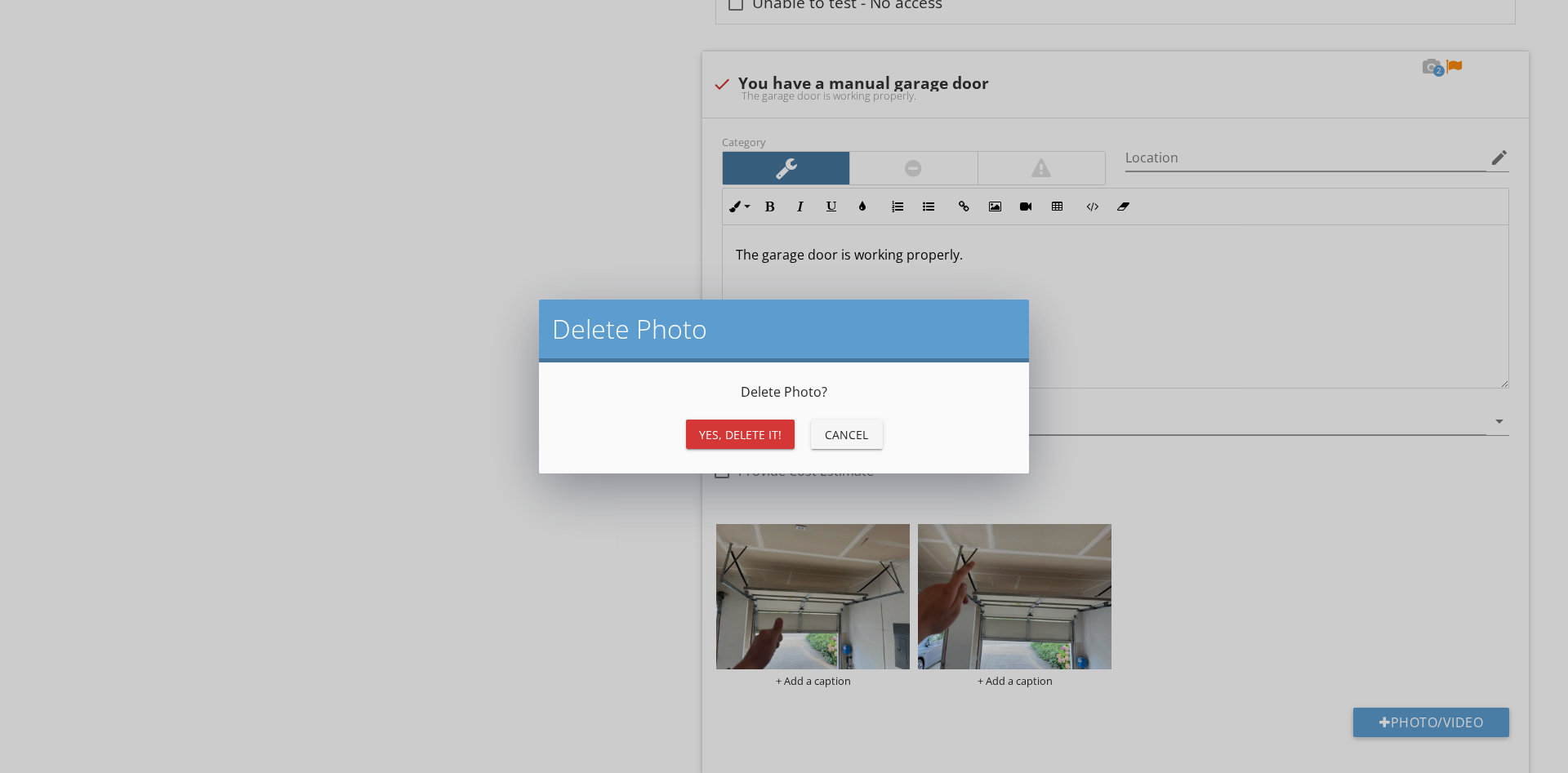
click at [756, 440] on div "Yes, Delete it!" at bounding box center [740, 434] width 82 height 17
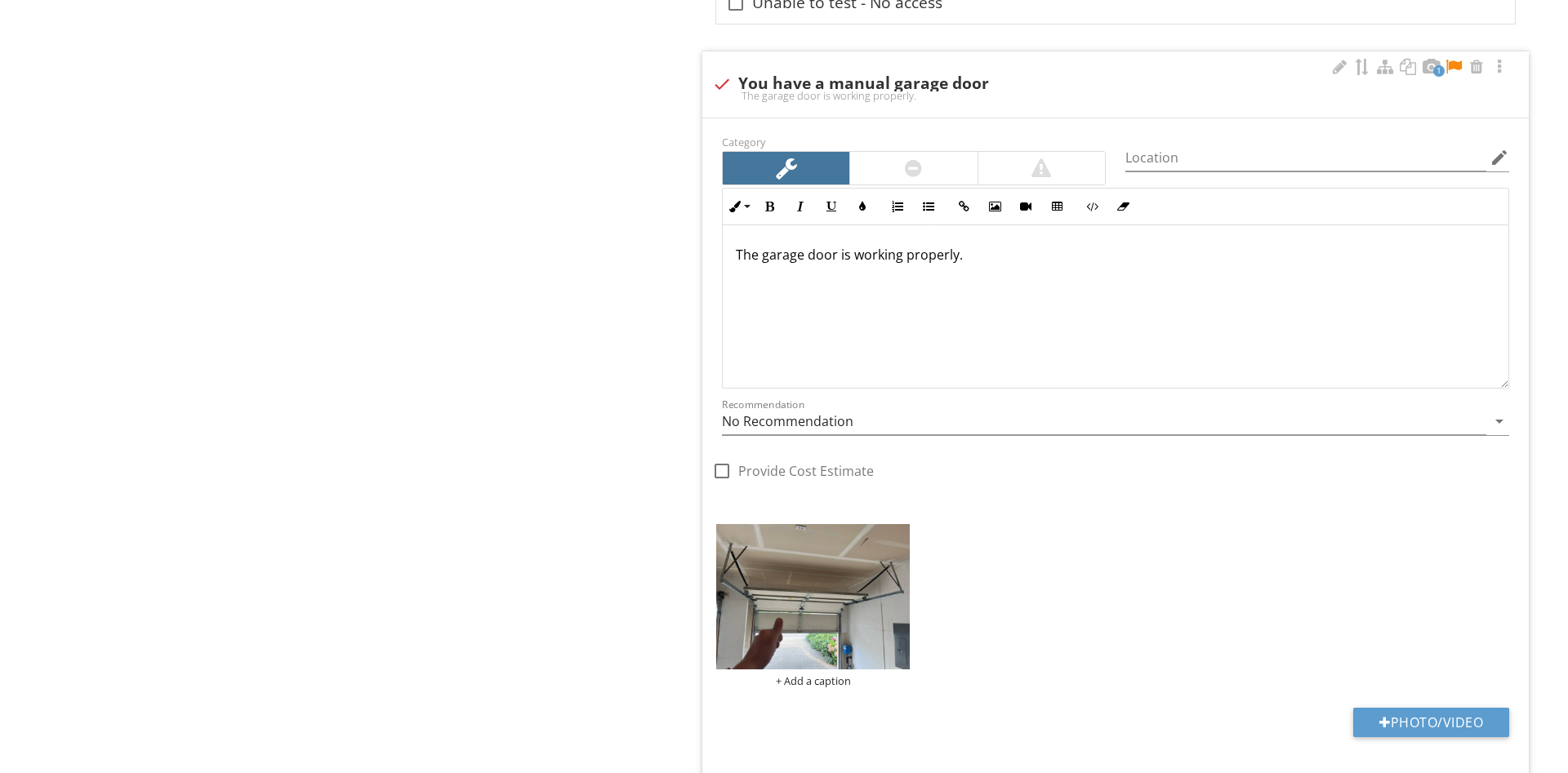
click at [1088, 242] on div "The garage door is working properly." at bounding box center [1115, 307] width 786 height 163
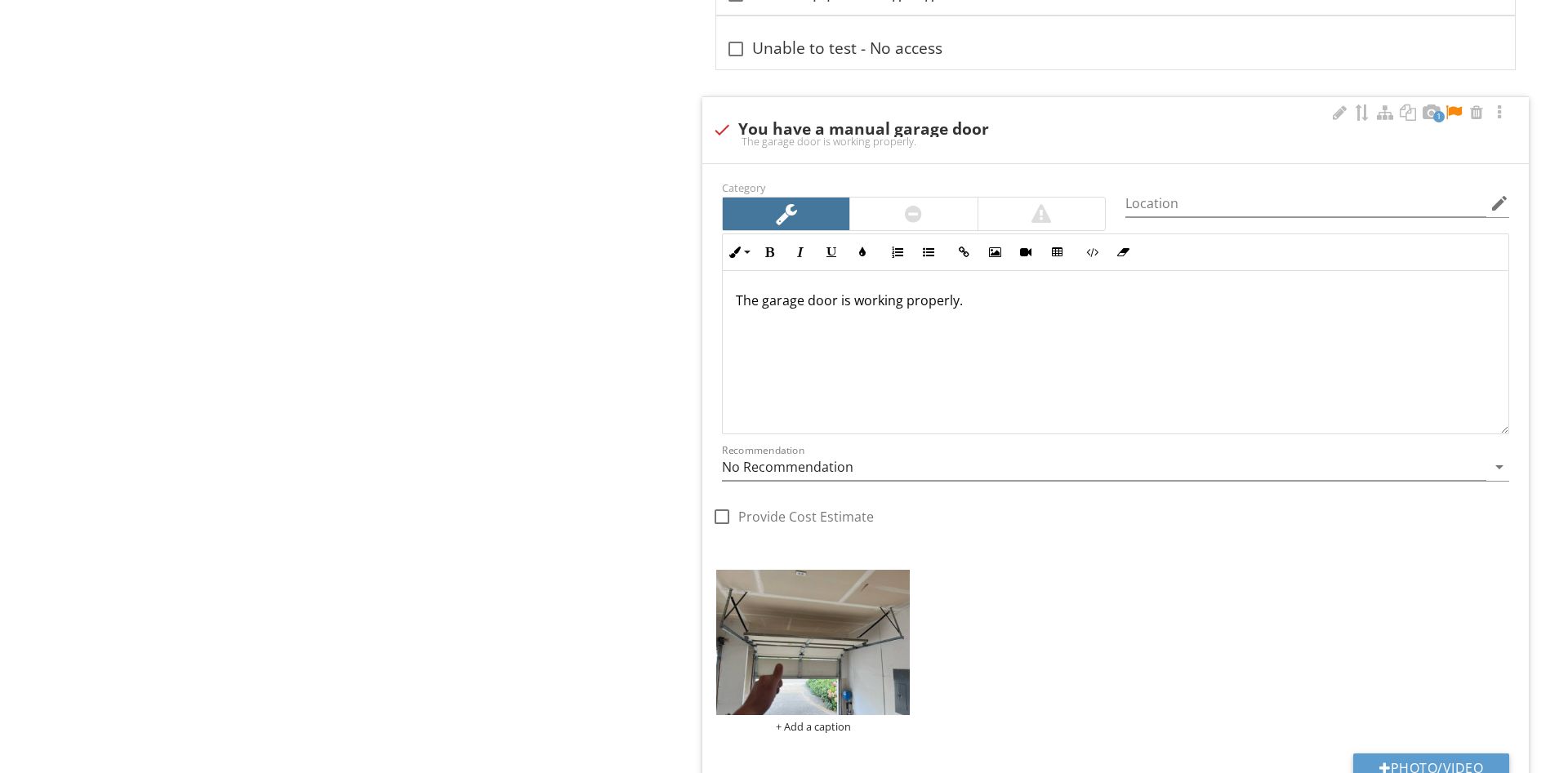
scroll to position [2665, 0]
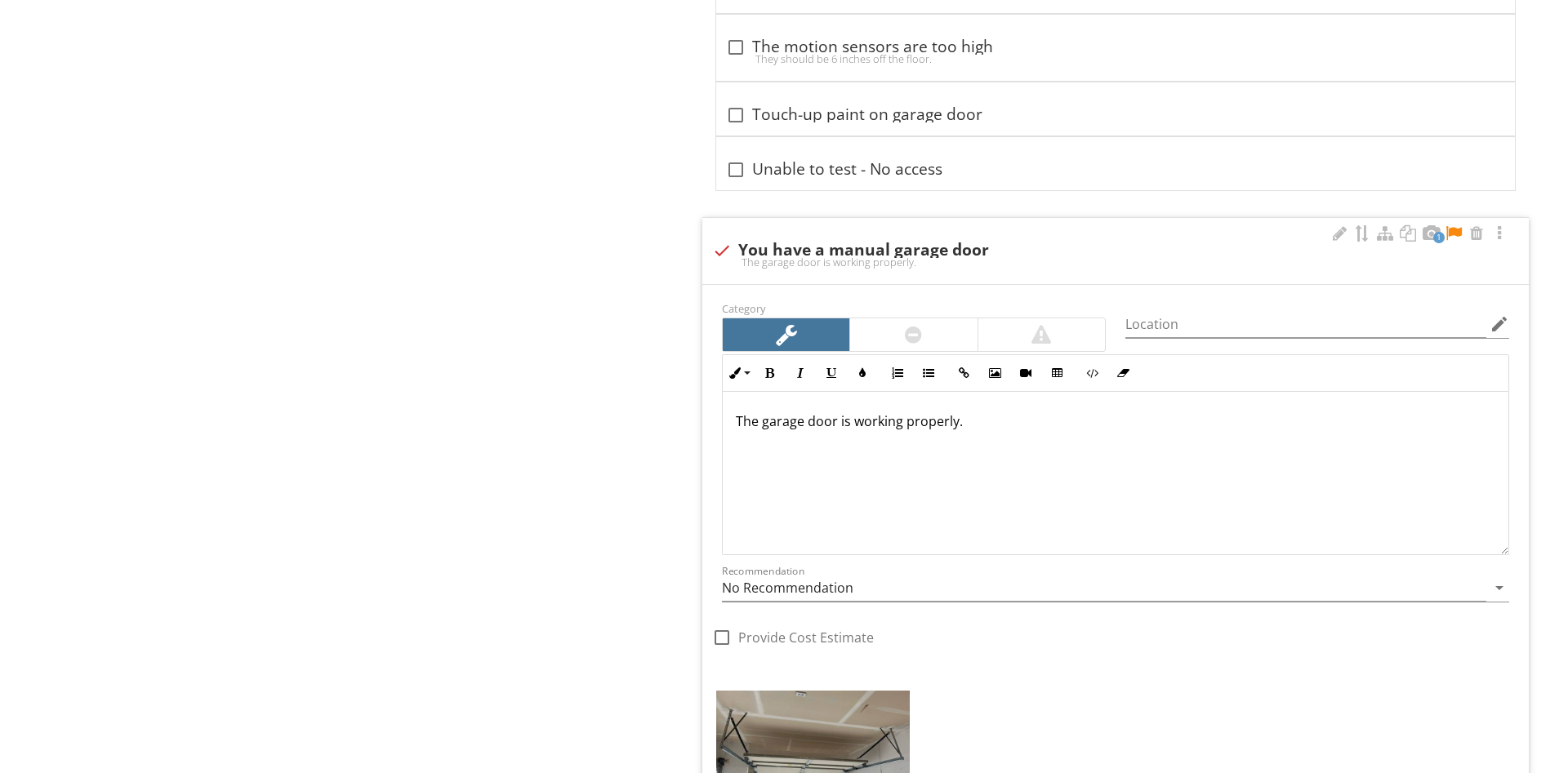
click at [1454, 232] on div at bounding box center [1454, 234] width 20 height 16
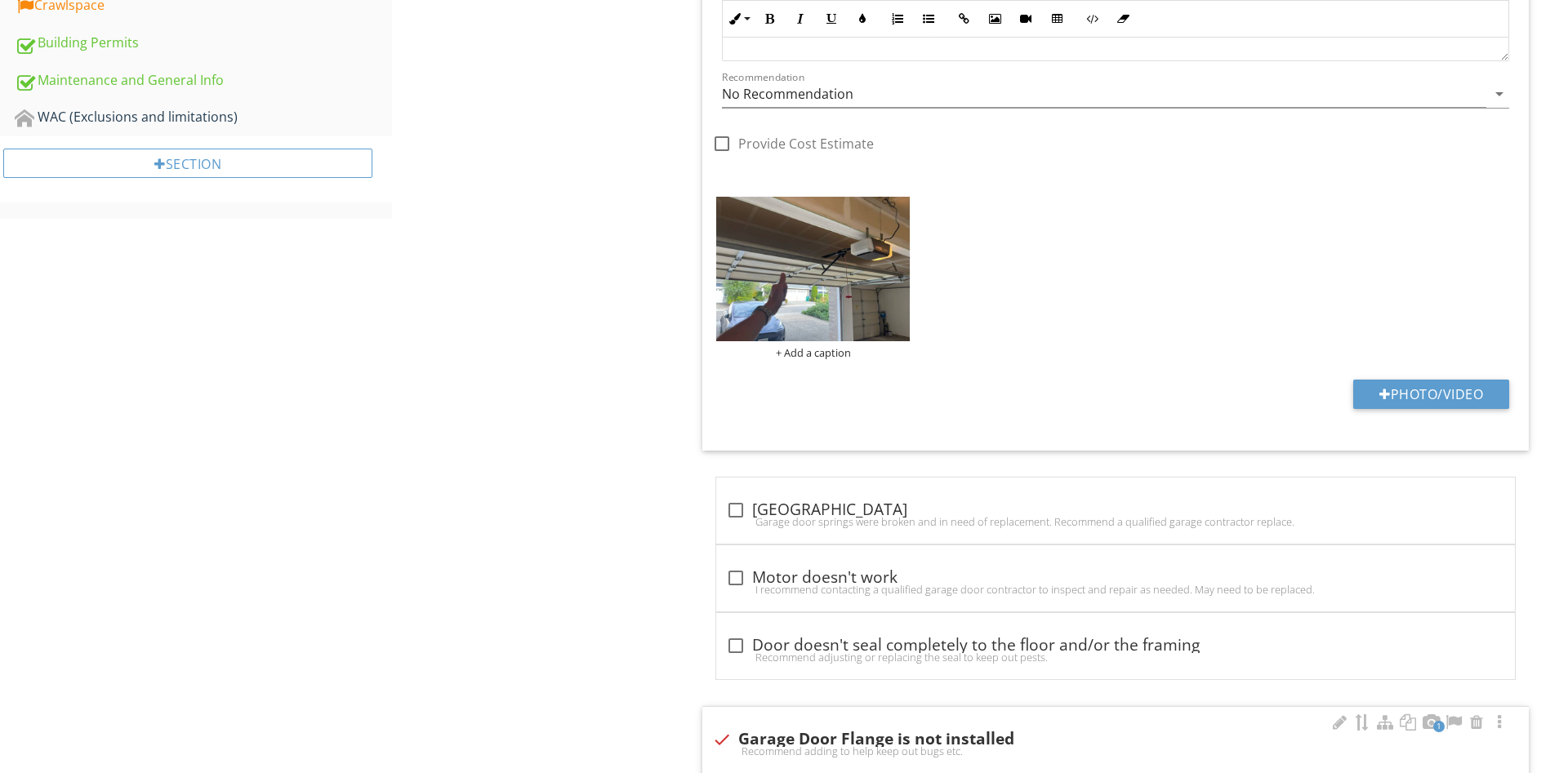
scroll to position [1332, 0]
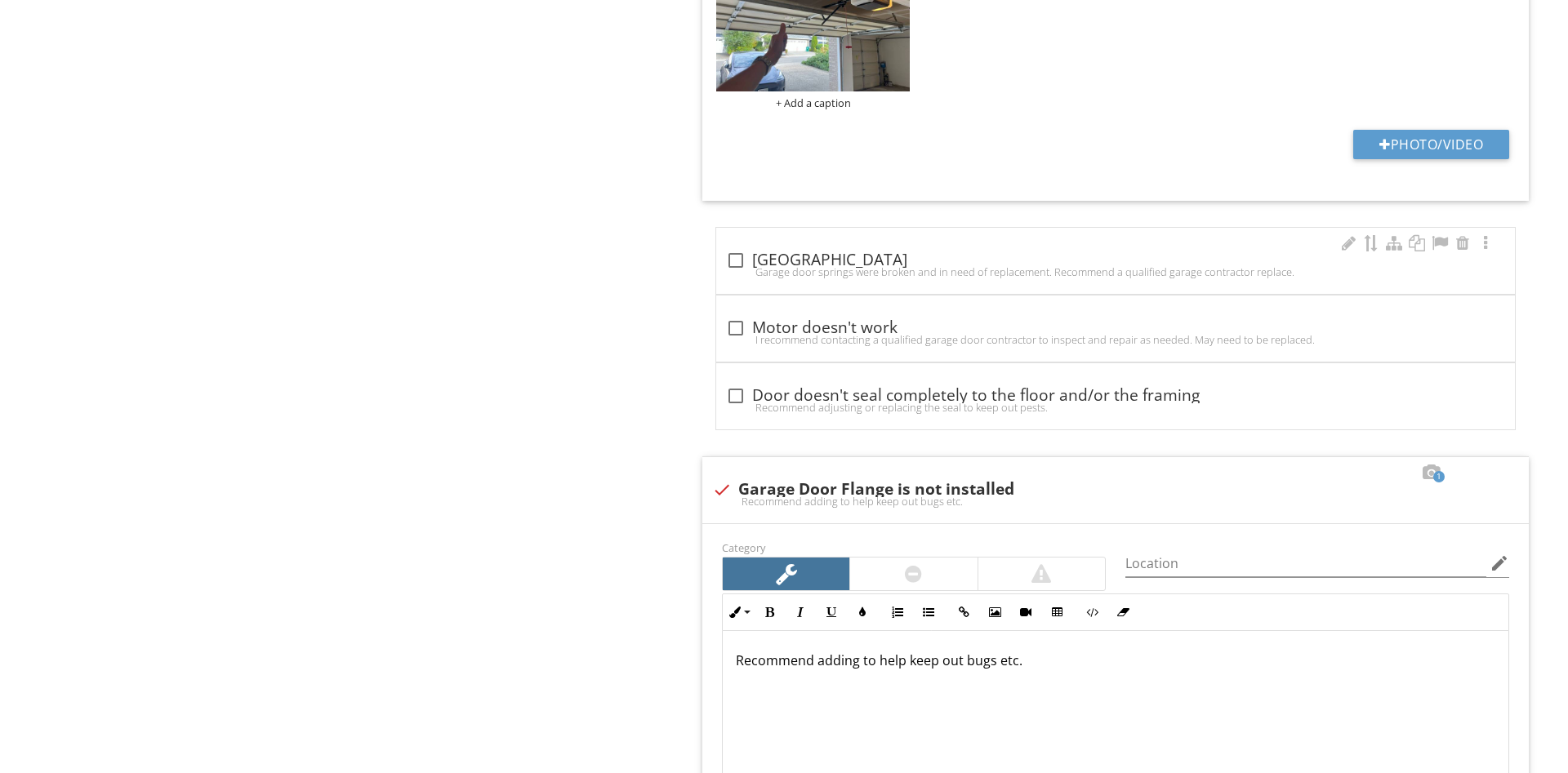
click at [836, 283] on div "check_box_outline_blank Broken springs Garage door springs were broken and in n…" at bounding box center [1115, 265] width 779 height 36
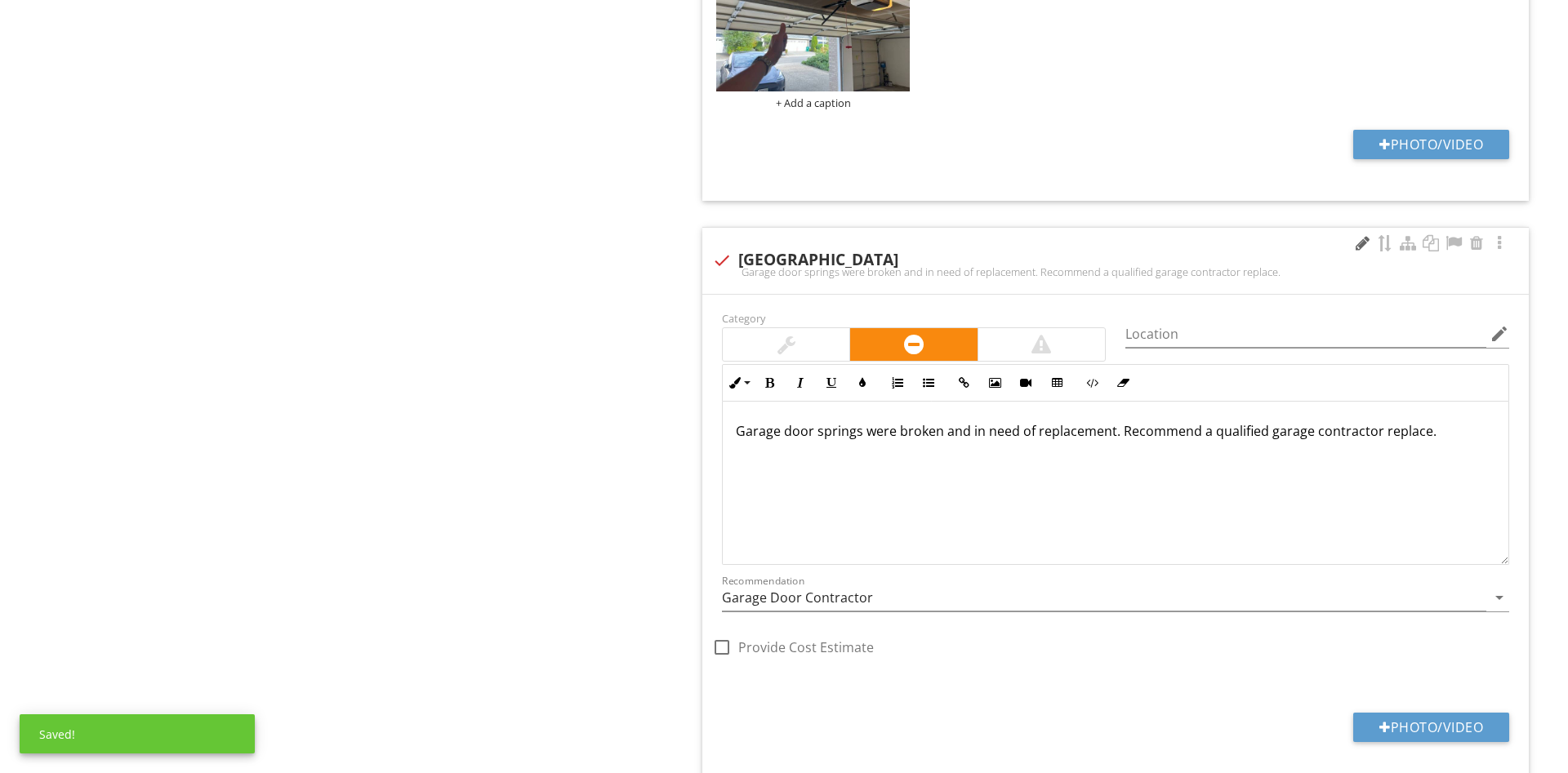
click at [1352, 237] on div "check Broken springs Garage door springs were broken and in need of replacement…" at bounding box center [1115, 261] width 827 height 66
checkbox input "true"
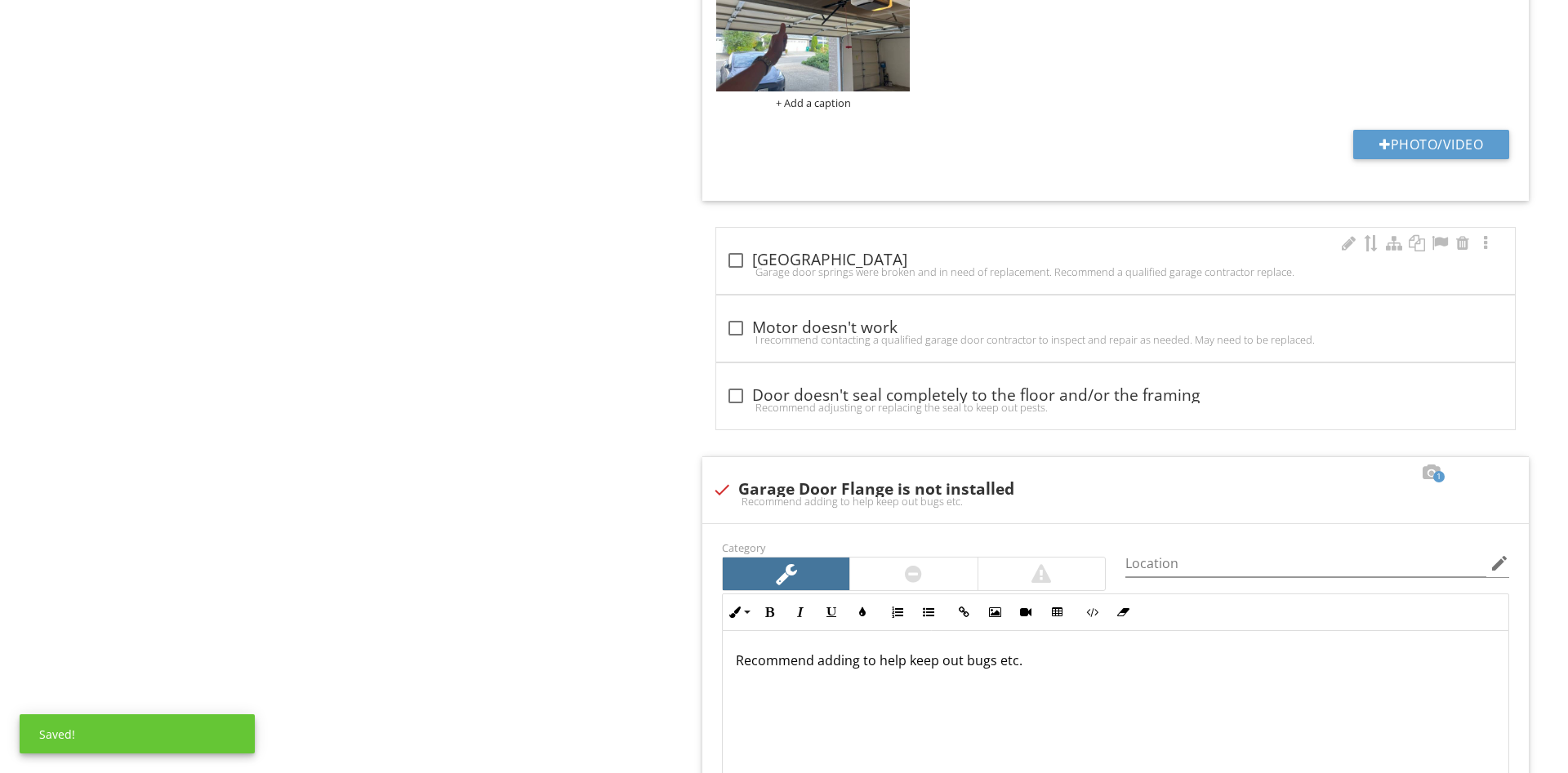
click at [1319, 247] on div "check_box_outline_blank Broken springs Garage door springs were broken and in n…" at bounding box center [1115, 261] width 798 height 66
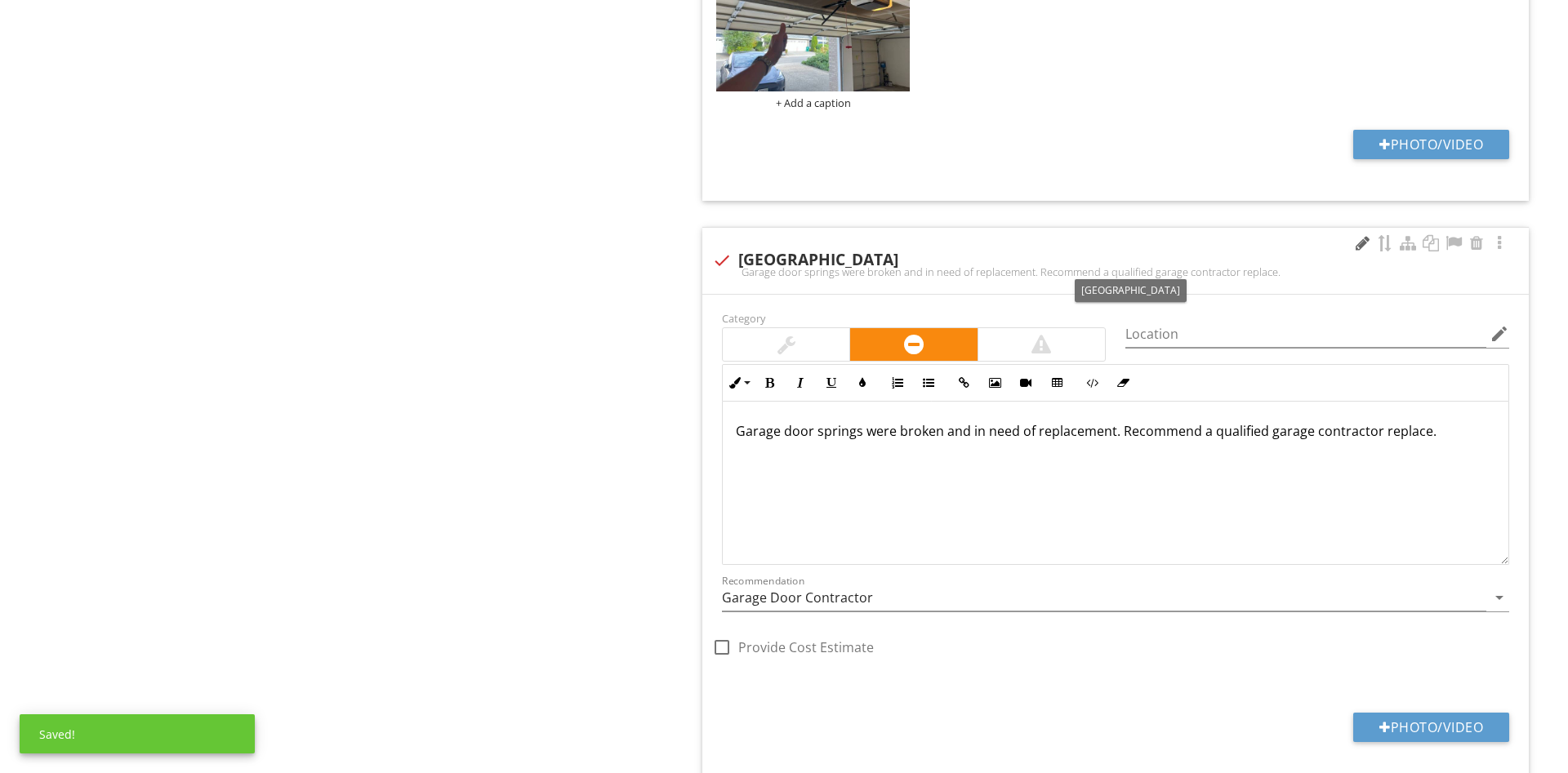
click at [1357, 247] on div at bounding box center [1362, 243] width 20 height 16
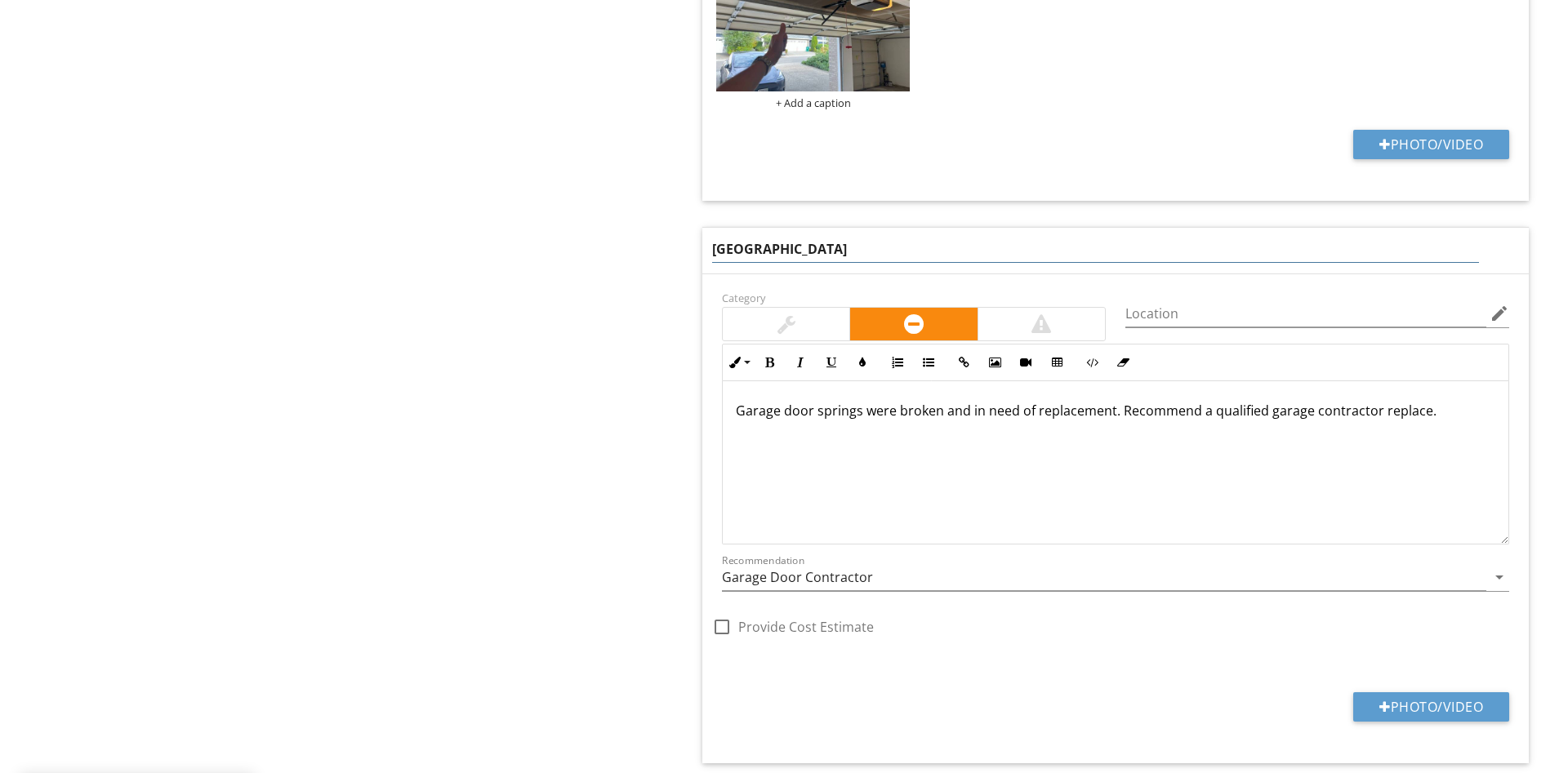
click at [712, 251] on input "Broken springs" at bounding box center [1095, 250] width 767 height 27
type input "Recommend Lubricating tracks"
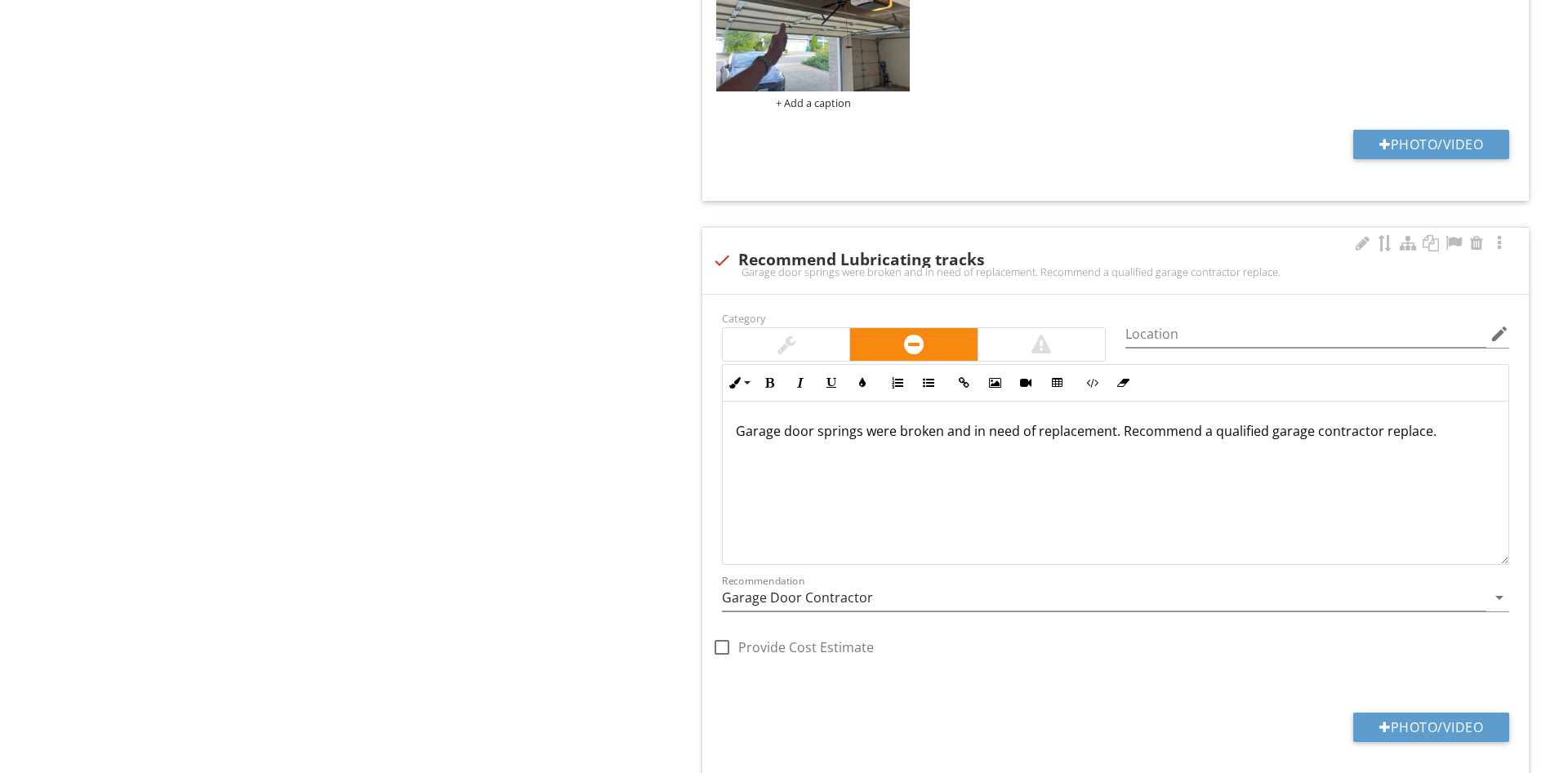
click at [814, 340] on div at bounding box center [913, 345] width 384 height 34
click at [804, 340] on div at bounding box center [786, 345] width 127 height 33
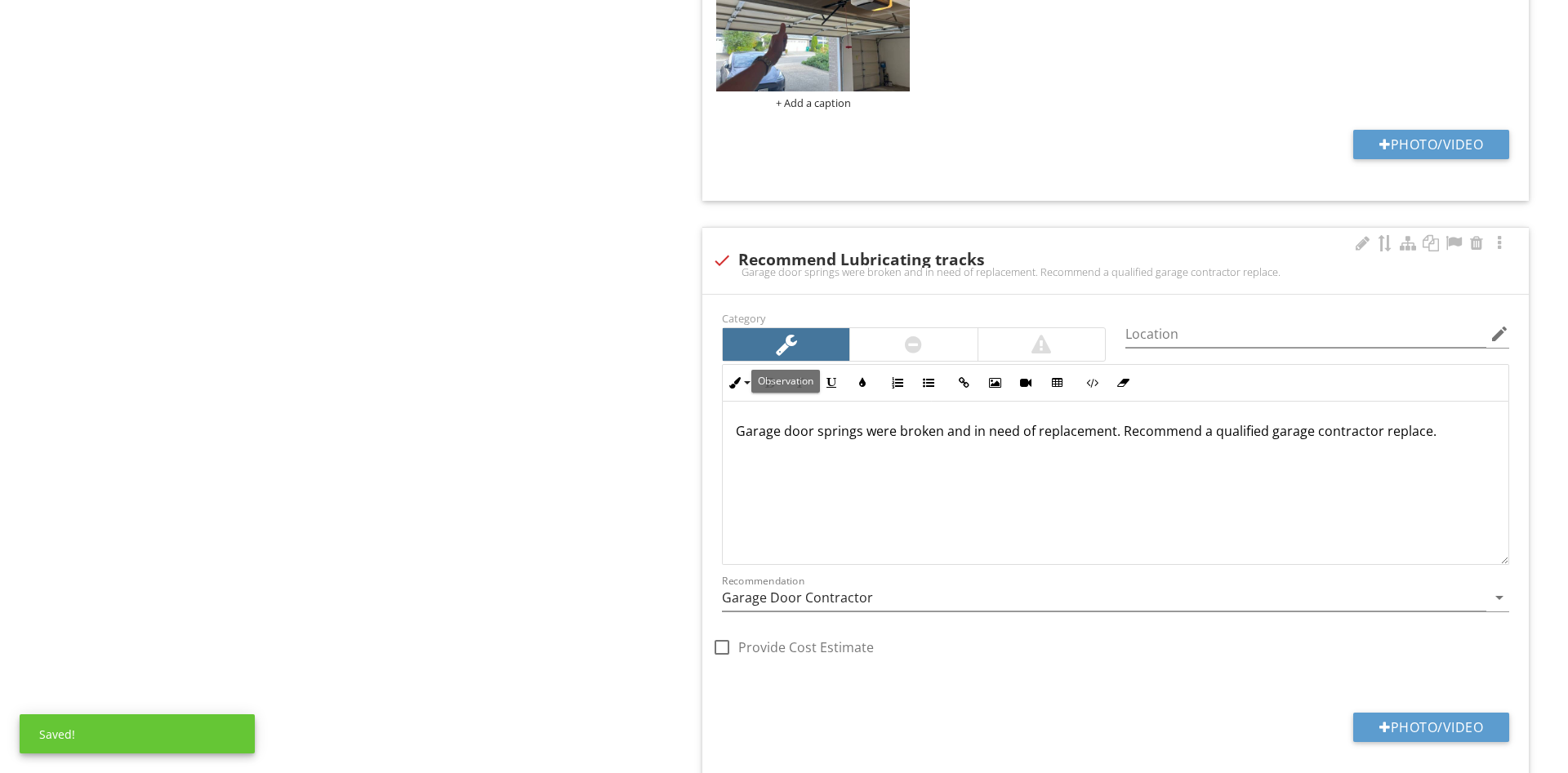
click at [1301, 518] on div "Garage door springs were broken and in need of replacement. Recommend a qualifi…" at bounding box center [1115, 483] width 786 height 163
drag, startPoint x: 1483, startPoint y: 453, endPoint x: 460, endPoint y: 355, distance: 1027.7
click at [722, 402] on div "Garage door springs were broken and in need of replacement. Recommend a qualifi…" at bounding box center [1115, 483] width 786 height 163
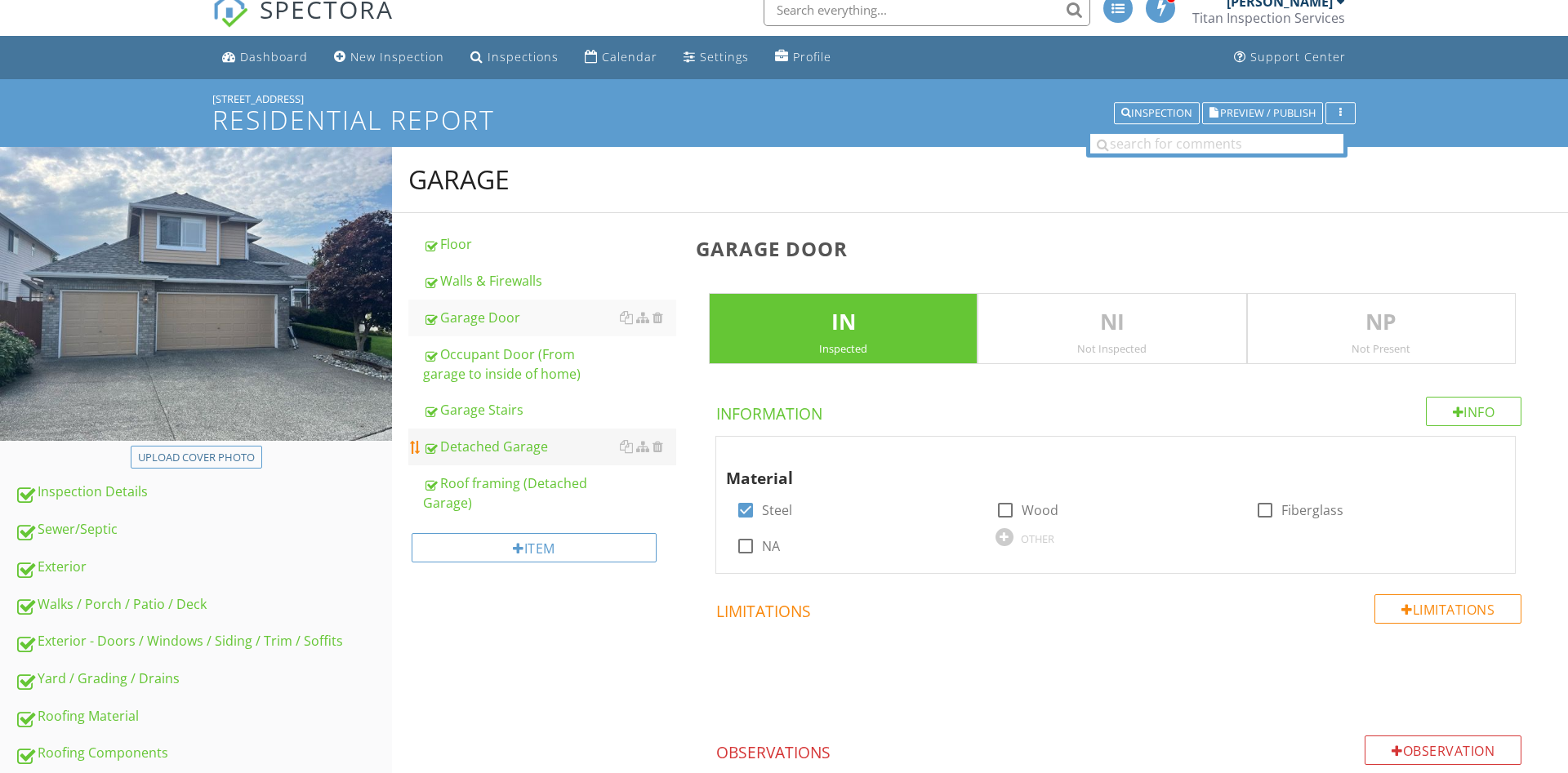
scroll to position [0, 0]
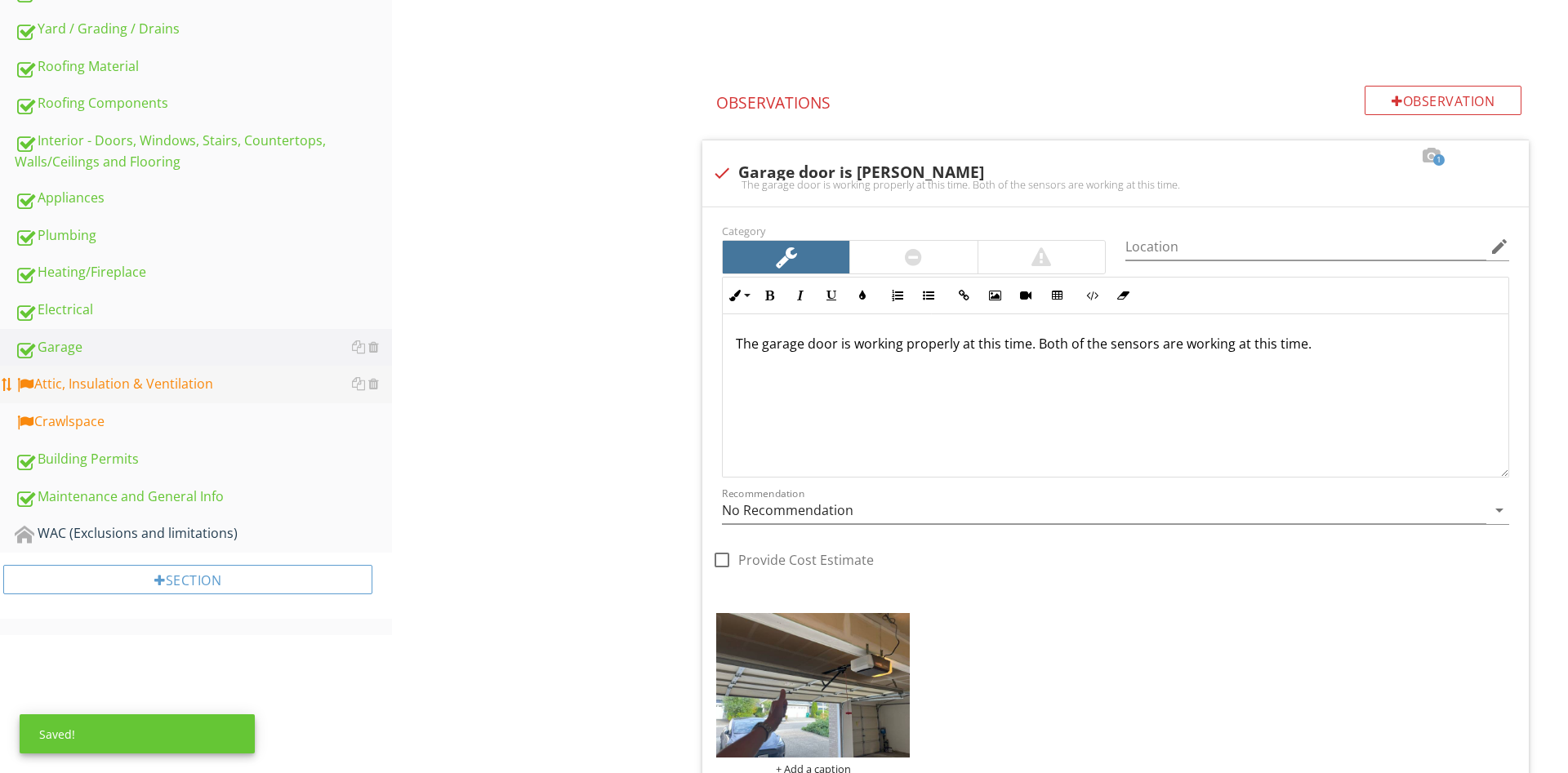
click at [104, 382] on div "Attic, Insulation & Ventilation" at bounding box center [203, 384] width 378 height 21
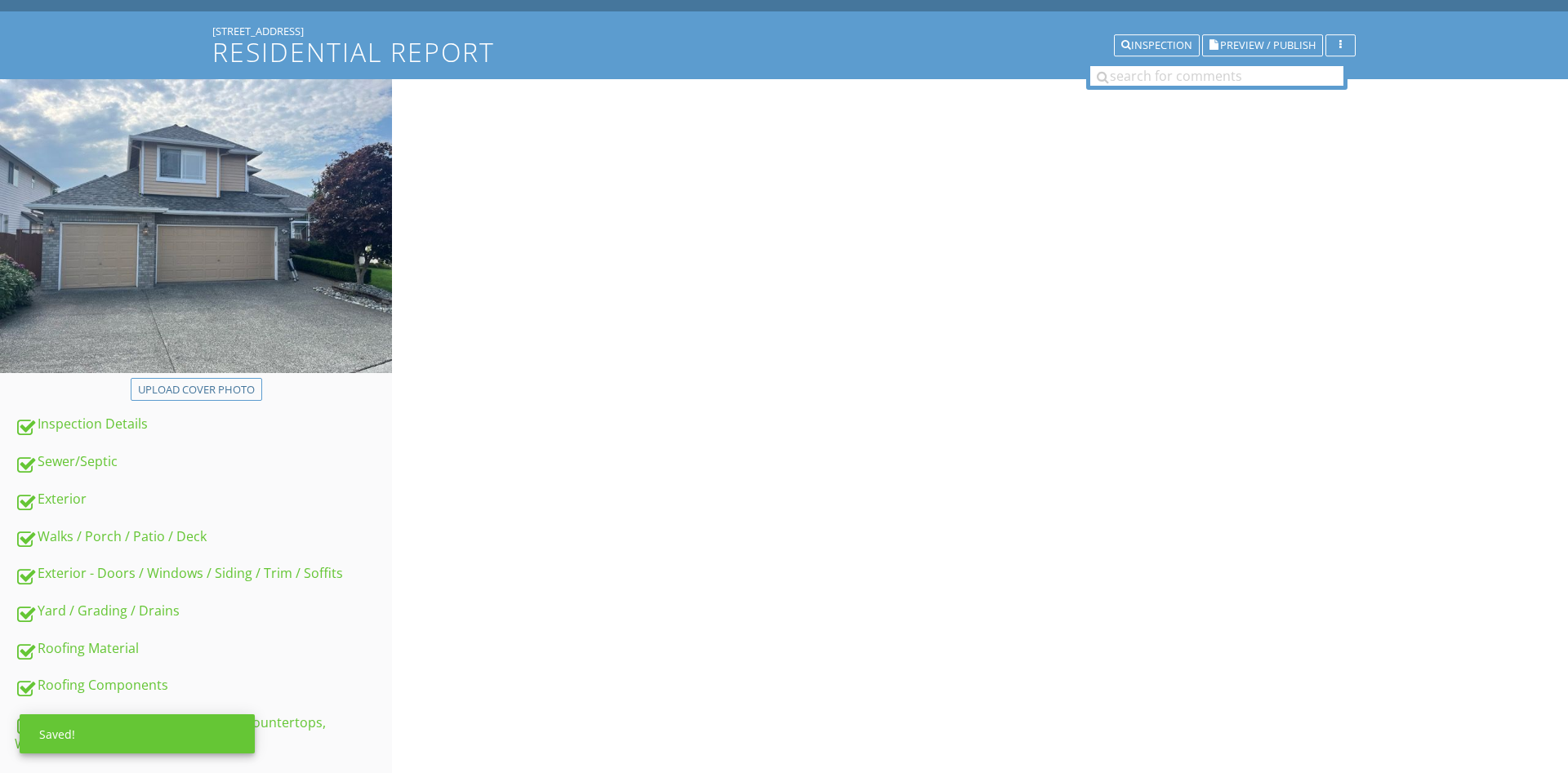
scroll to position [83, 0]
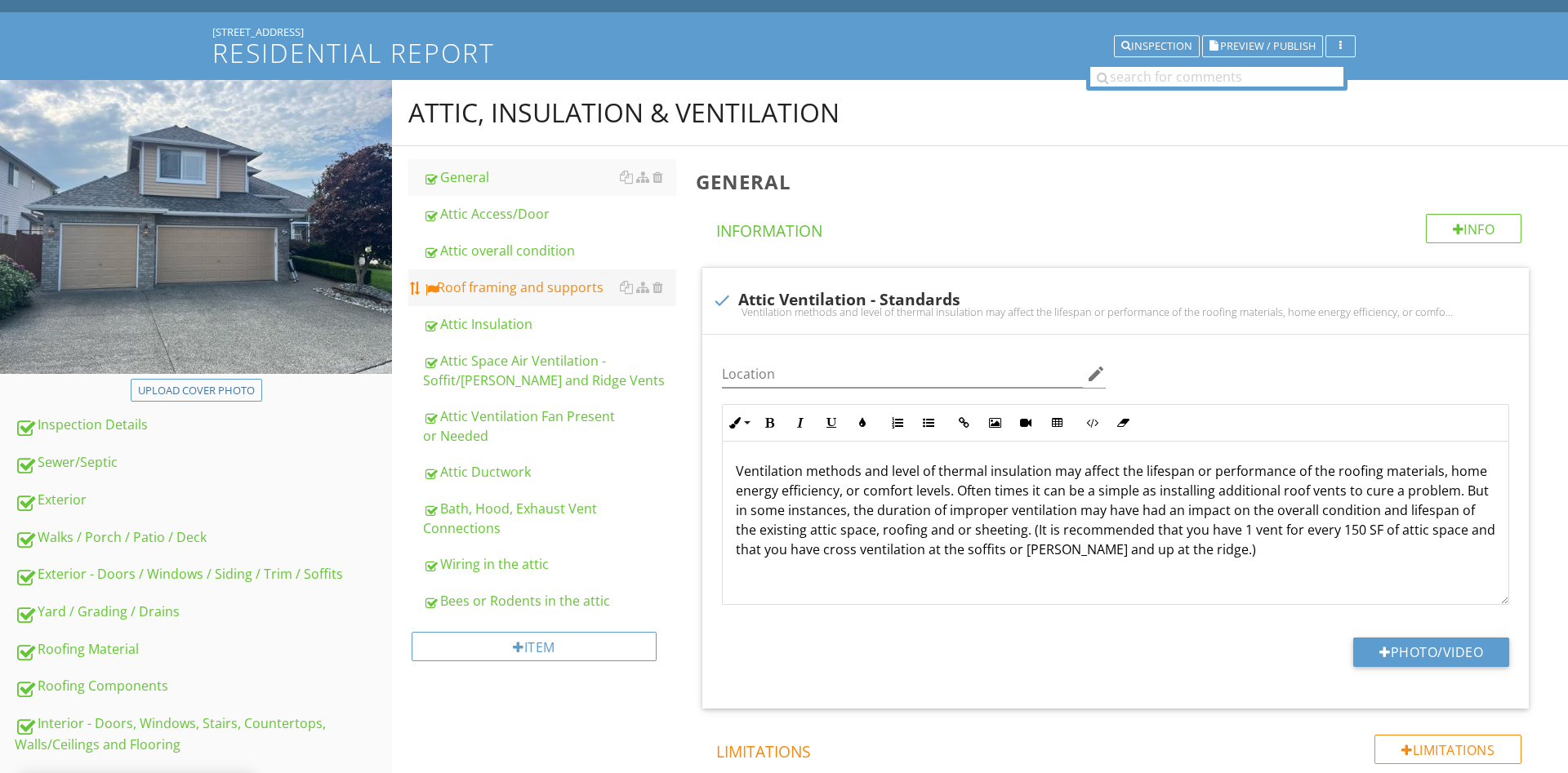
click at [560, 280] on div "Roof framing and supports" at bounding box center [550, 288] width 253 height 20
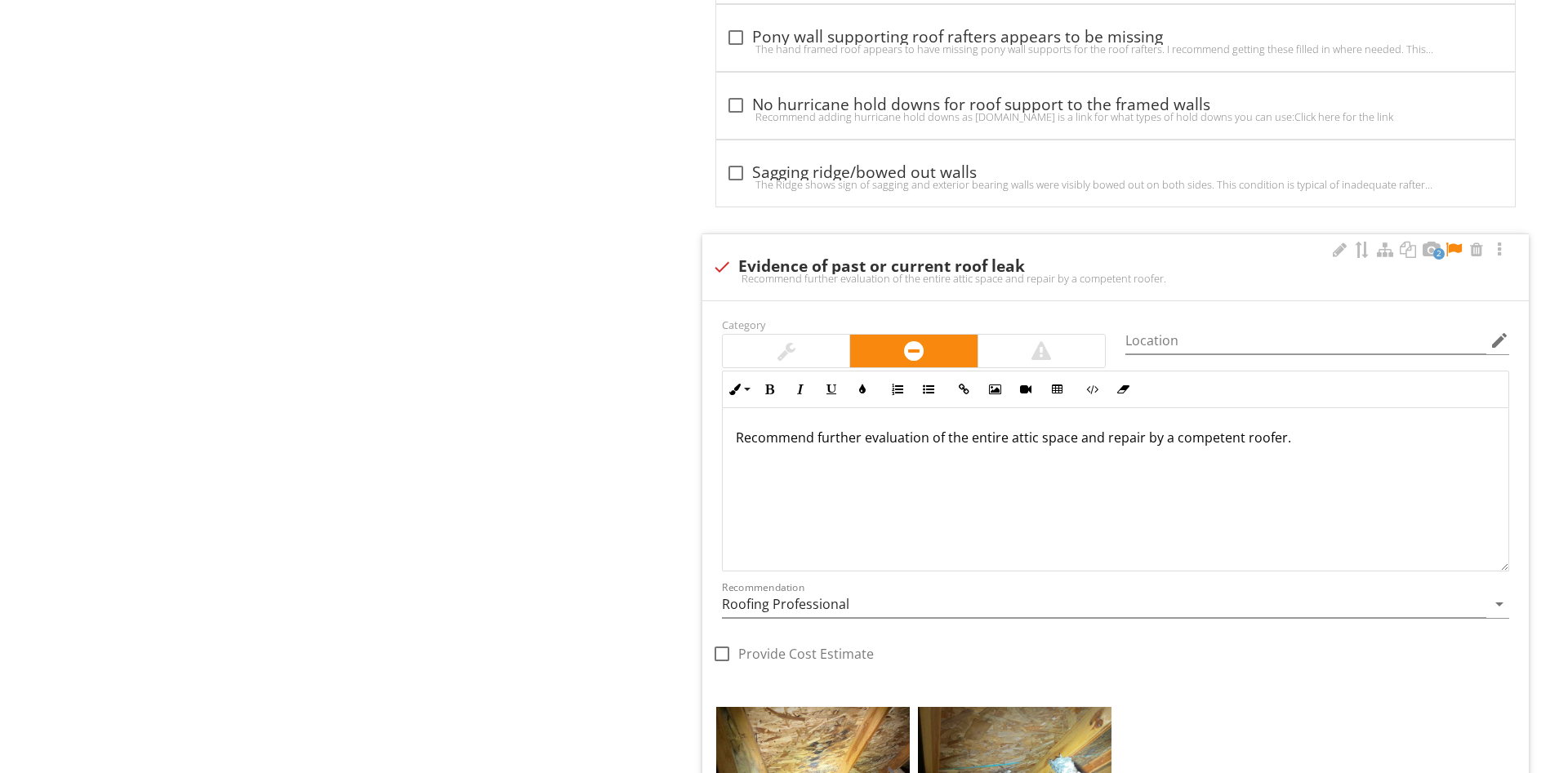
scroll to position [1749, 0]
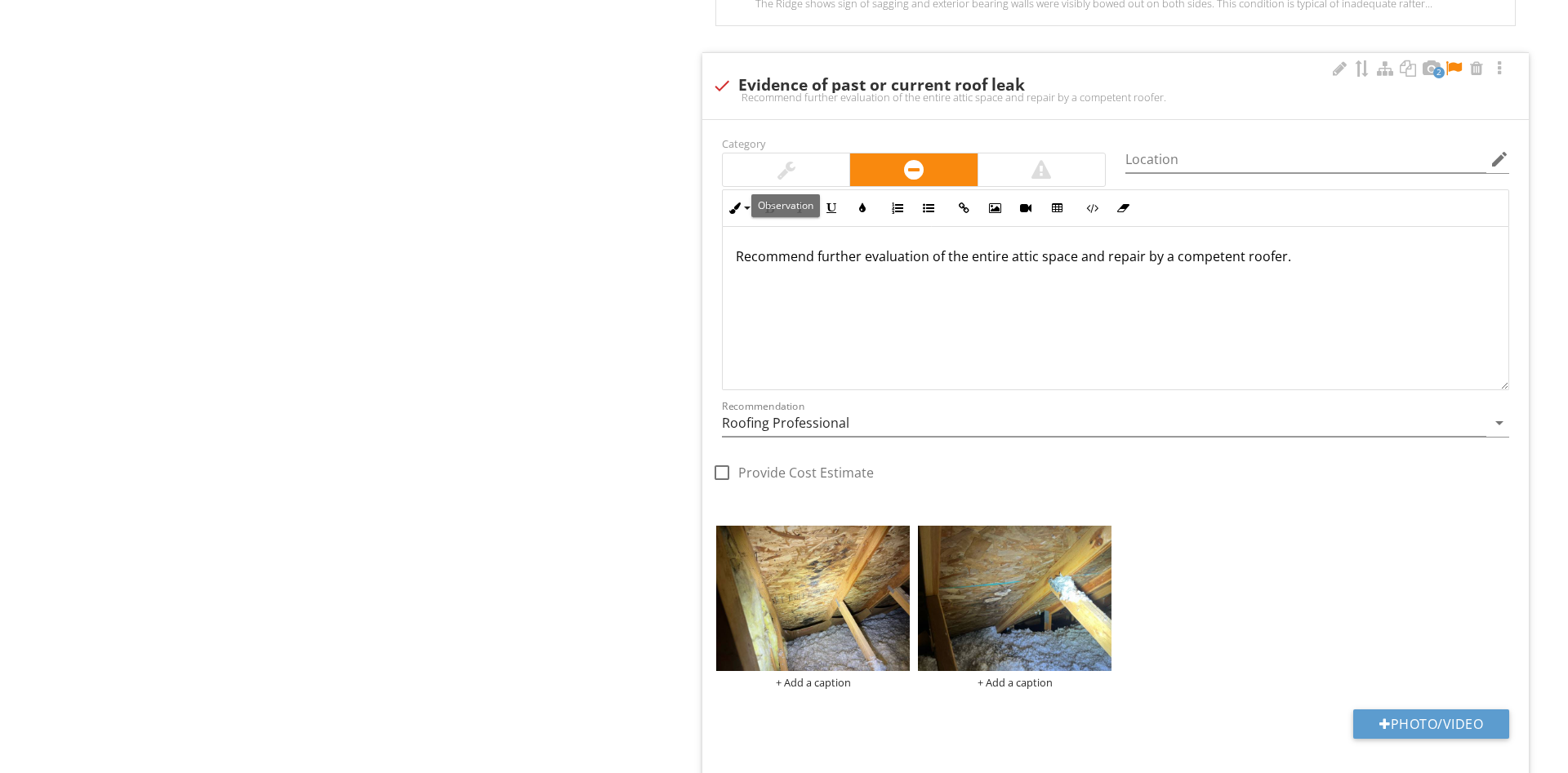
click at [798, 157] on div at bounding box center [786, 170] width 127 height 33
click at [1257, 312] on div "Recommend further evaluation of the entire attic space and repair by a competen…" at bounding box center [1115, 309] width 786 height 163
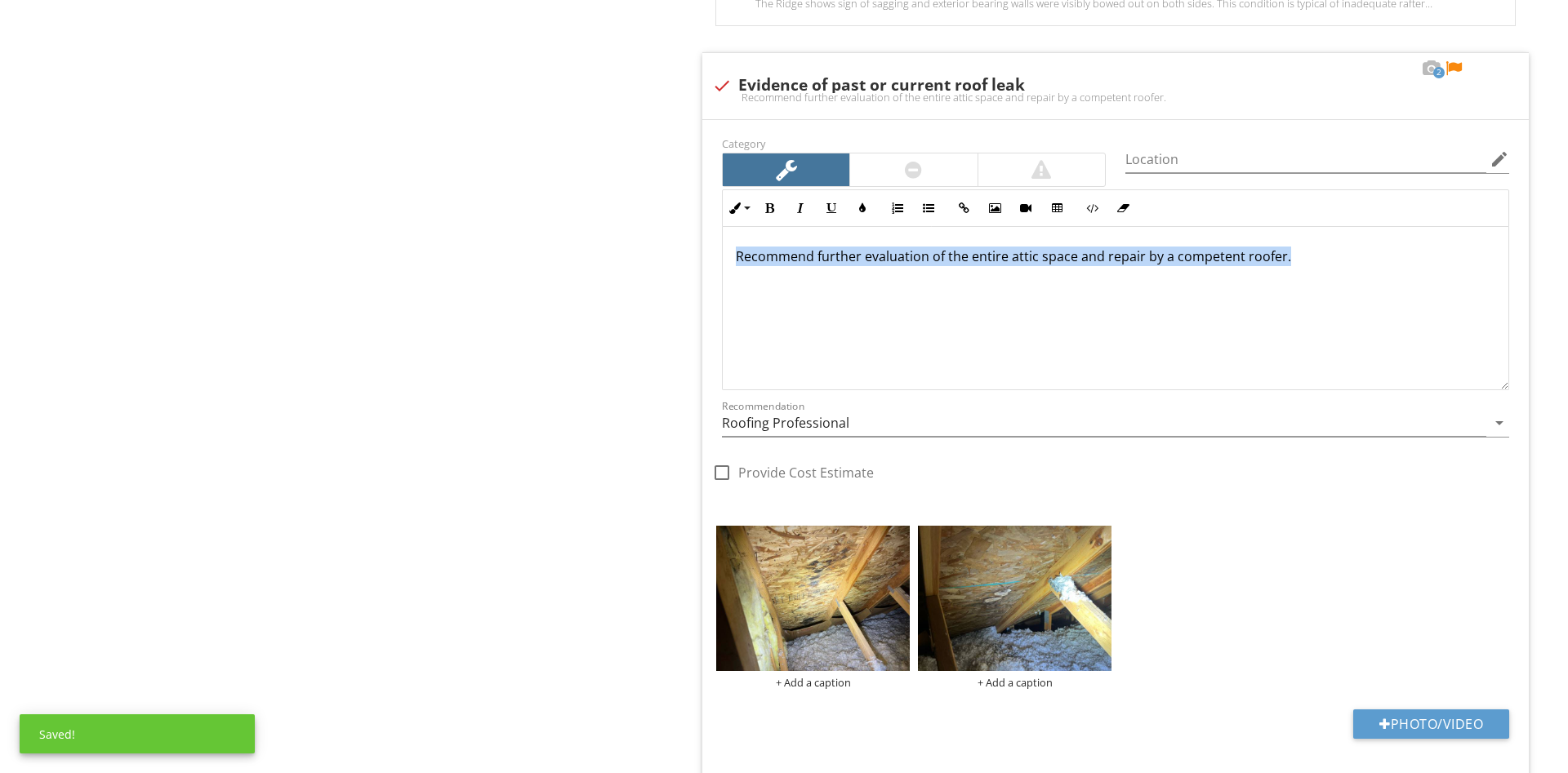
drag, startPoint x: 1353, startPoint y: 268, endPoint x: 622, endPoint y: 265, distance: 731.0
click at [722, 287] on div "Recommend further evaluation of the entire attic space and repair by a competen…" at bounding box center [1115, 309] width 786 height 163
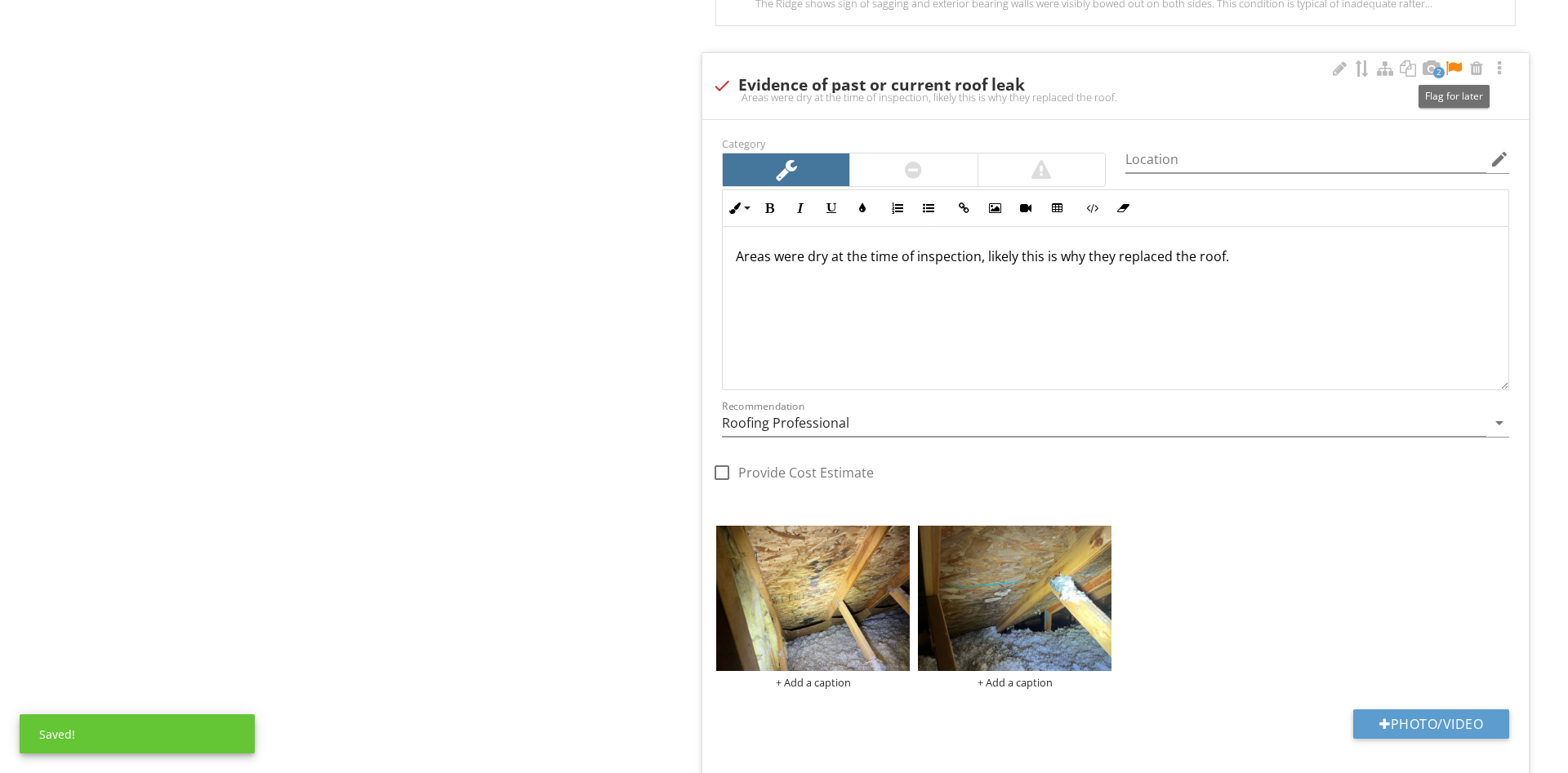
click at [1454, 70] on div at bounding box center [1454, 69] width 20 height 16
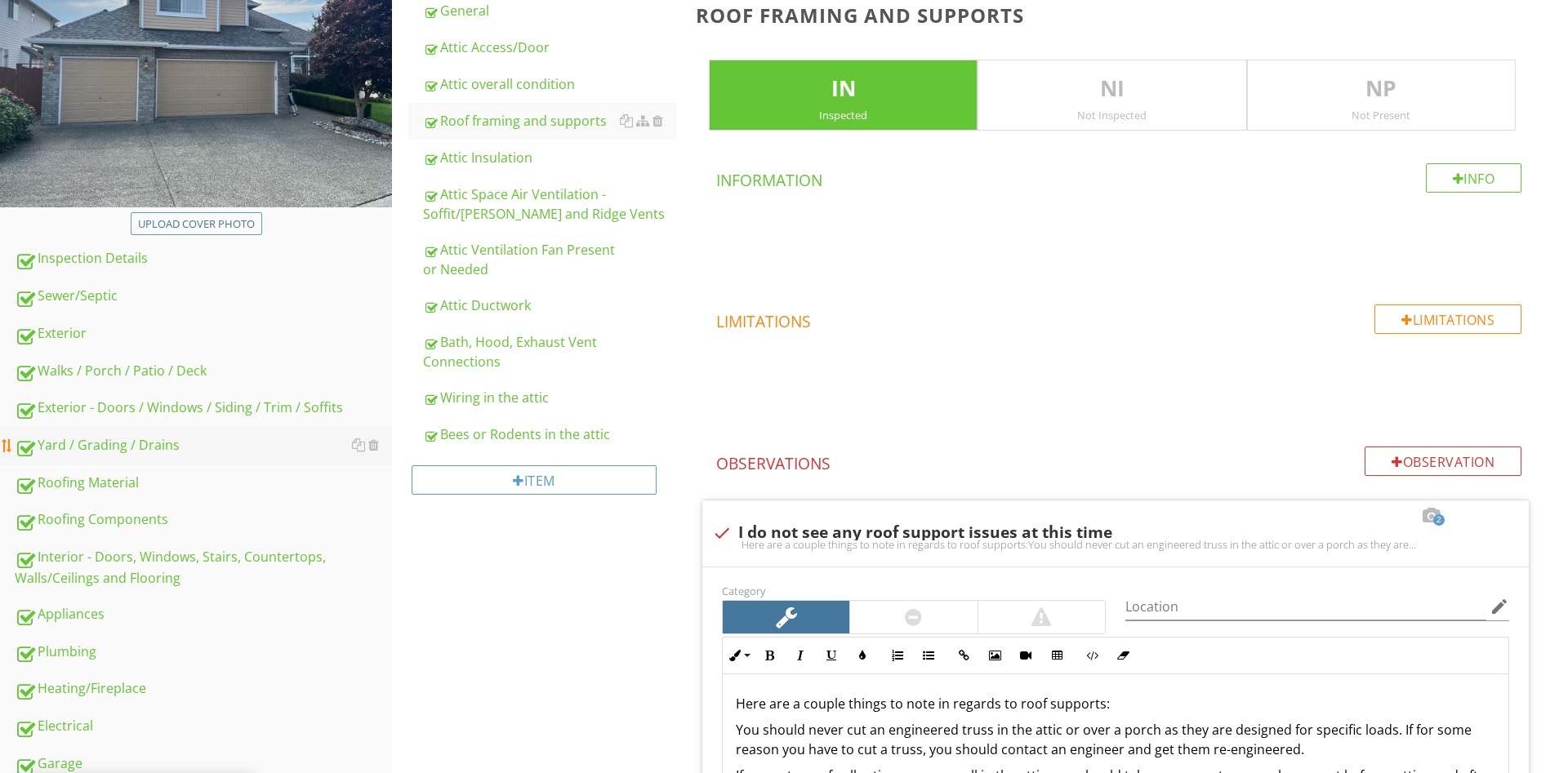
scroll to position [666, 0]
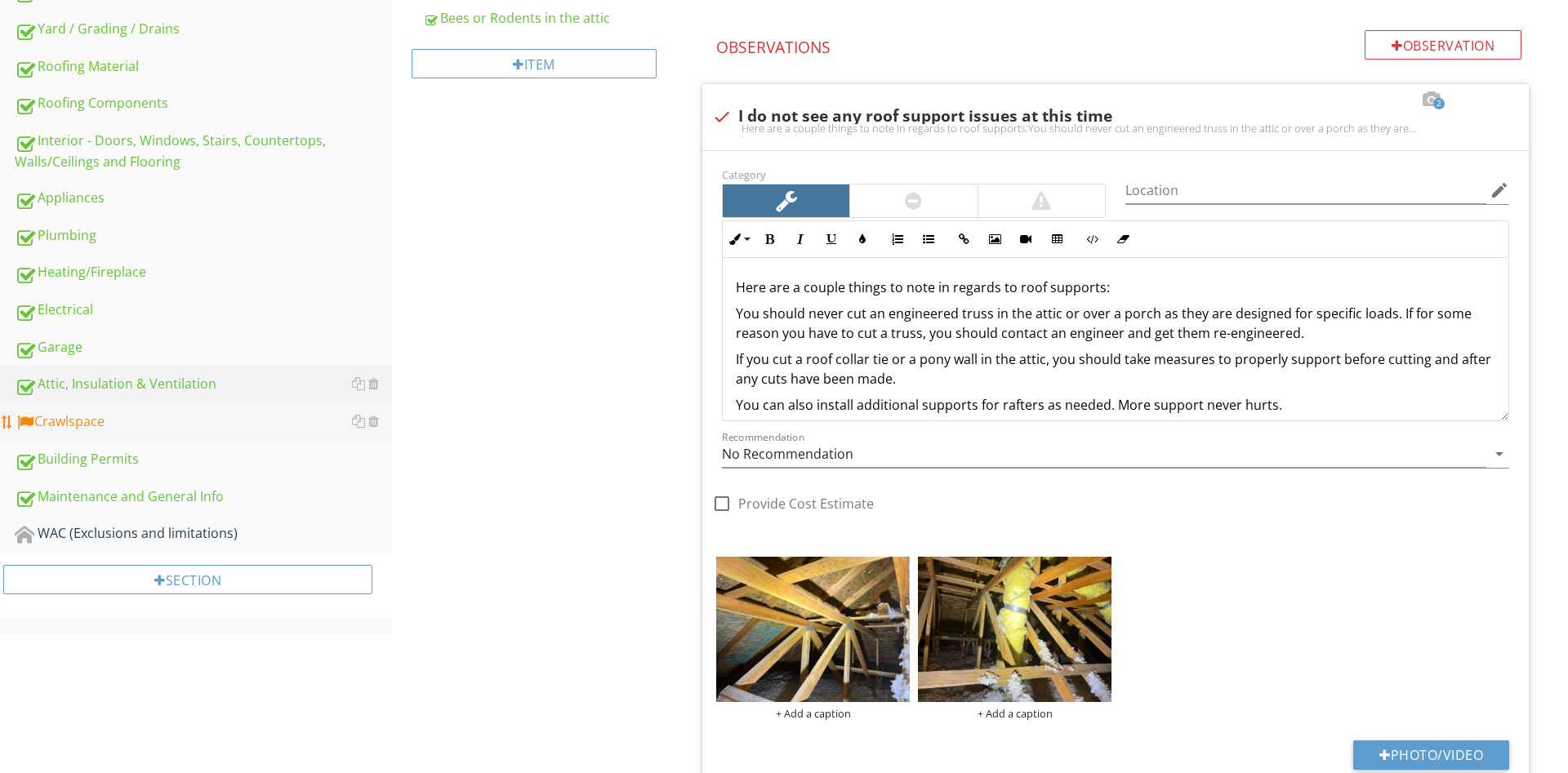
click at [141, 411] on link "Crawlspace" at bounding box center [203, 422] width 378 height 37
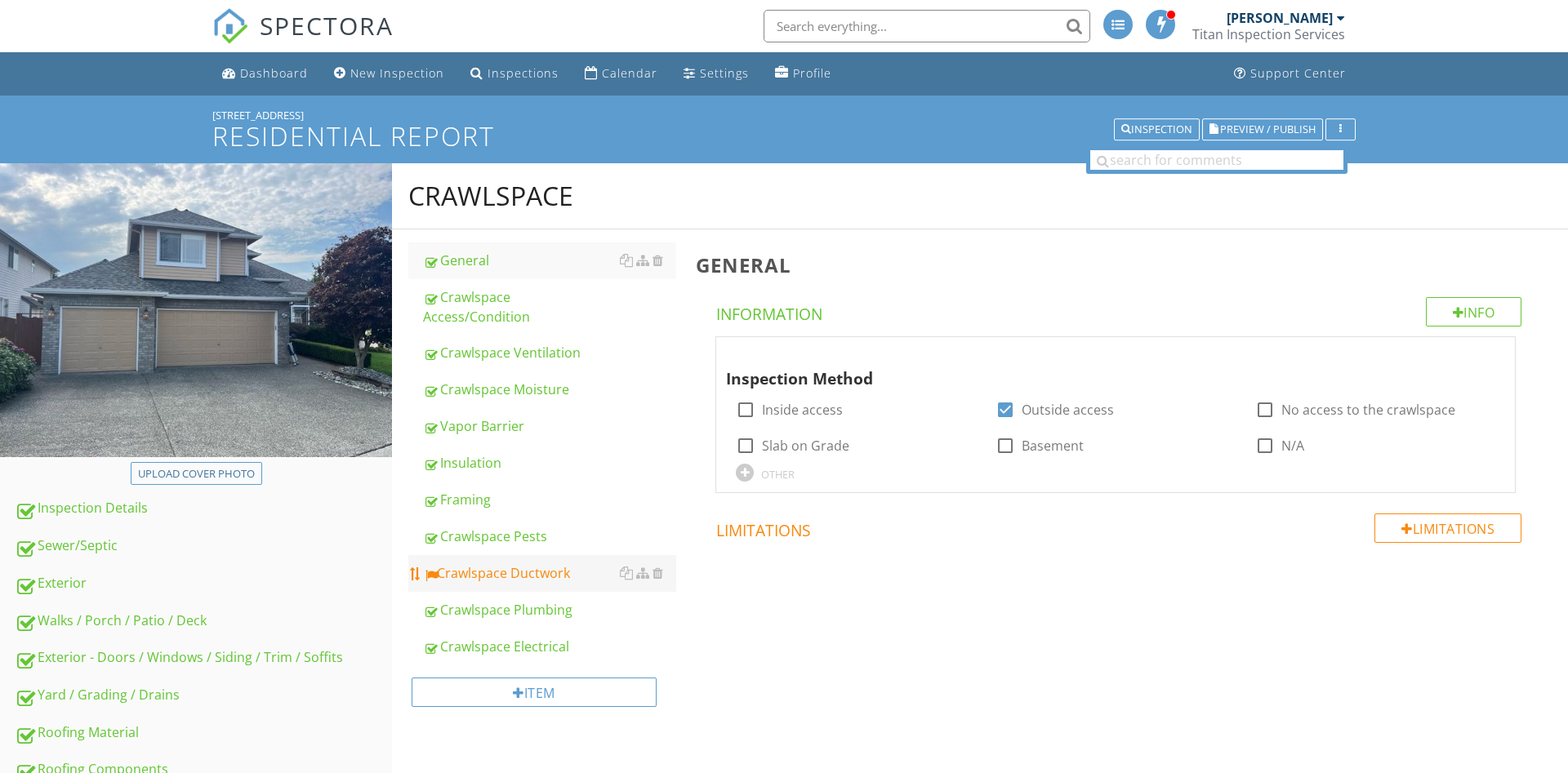
click at [546, 568] on link "Crawlspace Ductwork" at bounding box center [550, 573] width 253 height 36
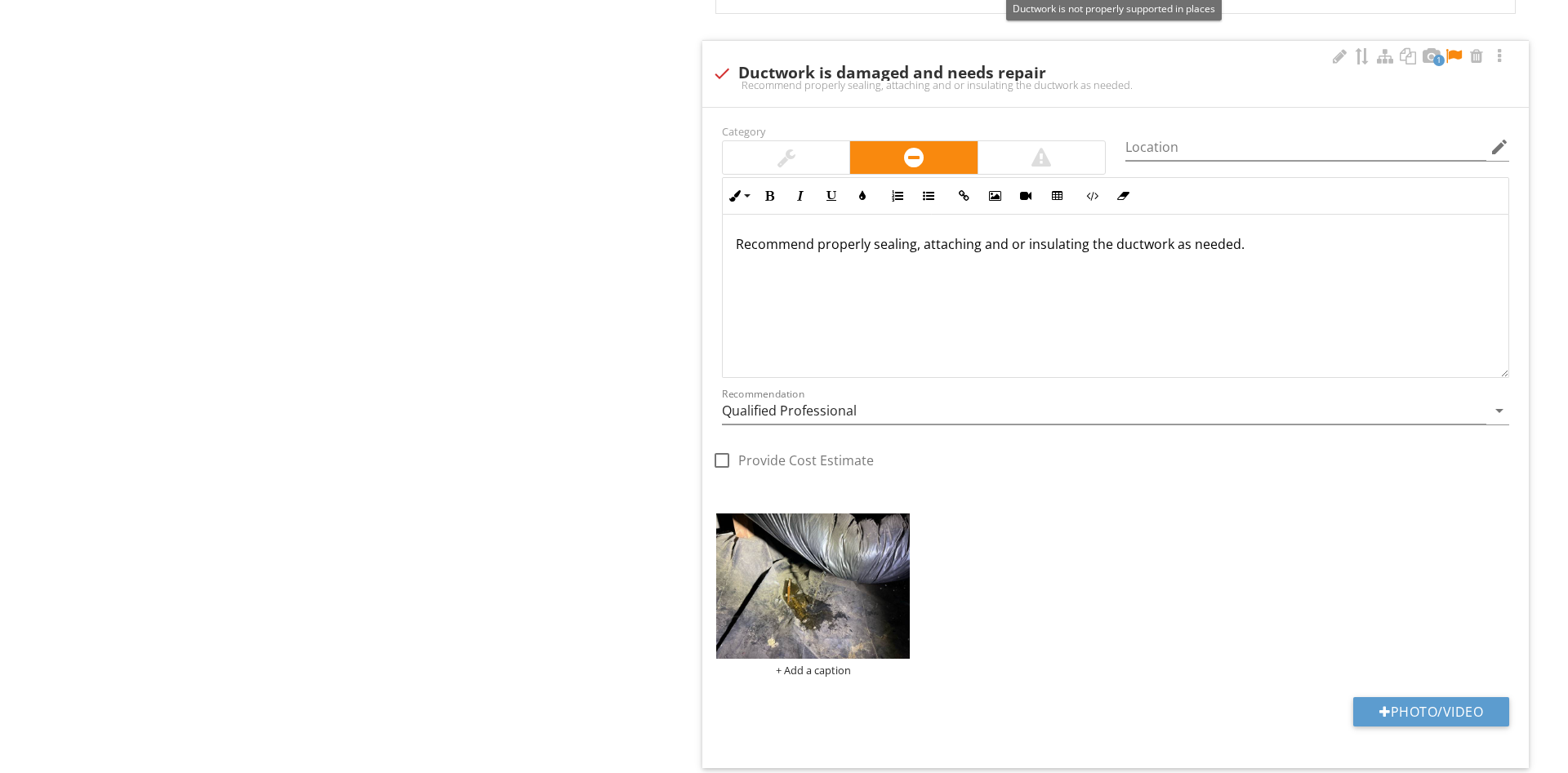
scroll to position [1562, 0]
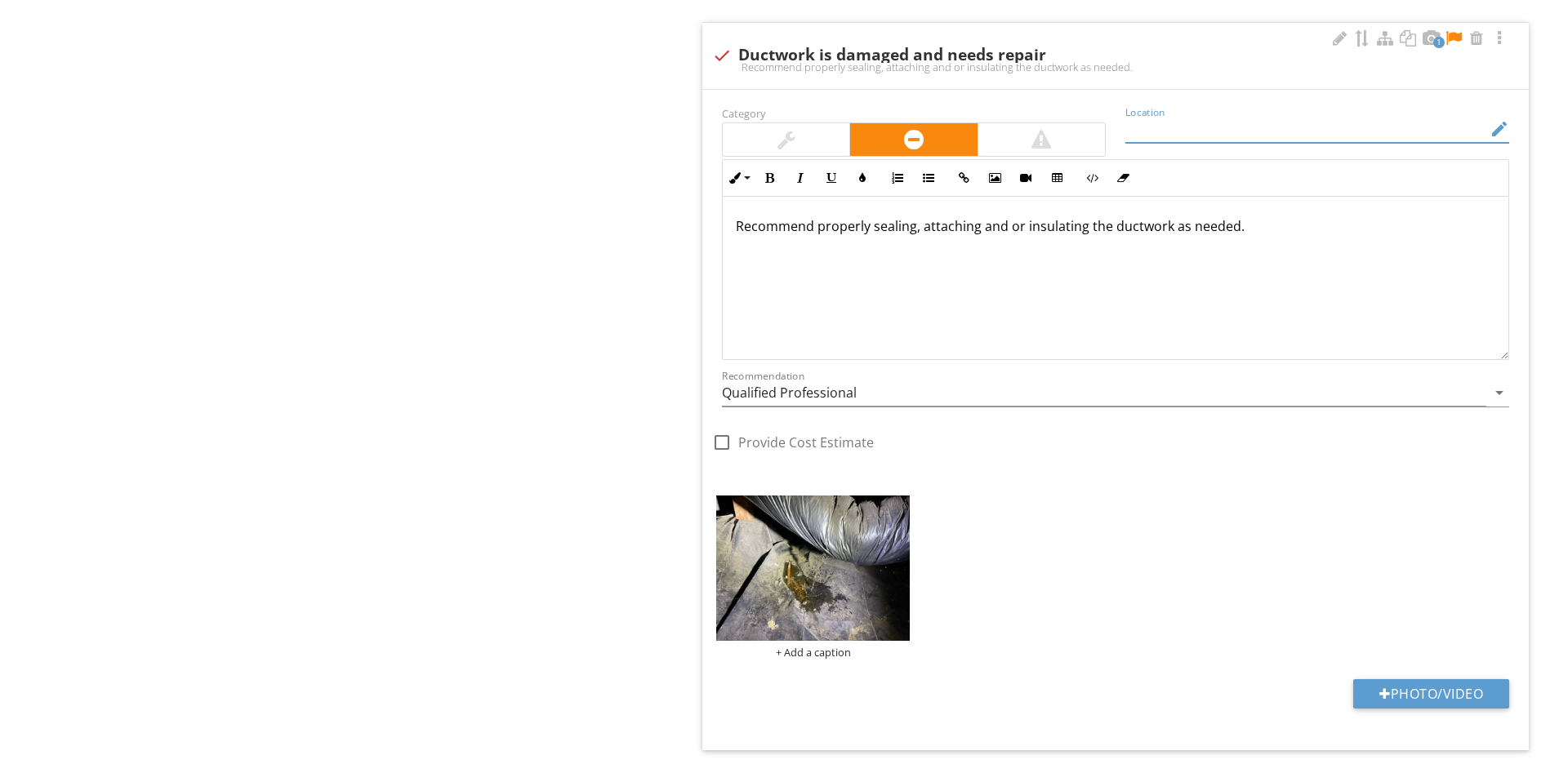
click at [1215, 119] on input "Location" at bounding box center [1305, 129] width 361 height 27
type input "branch to toe kick by kitchen sink"
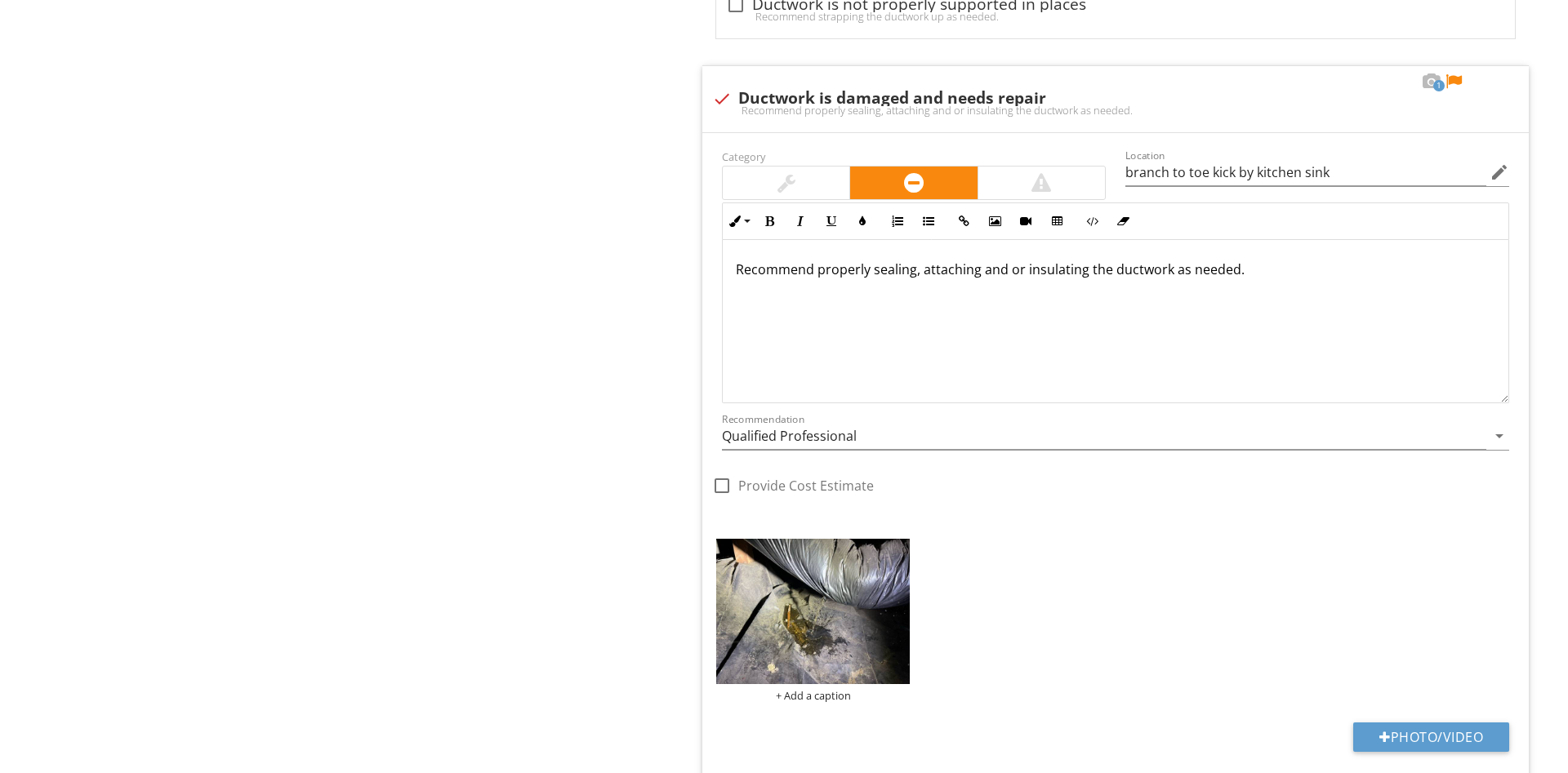
scroll to position [1396, 0]
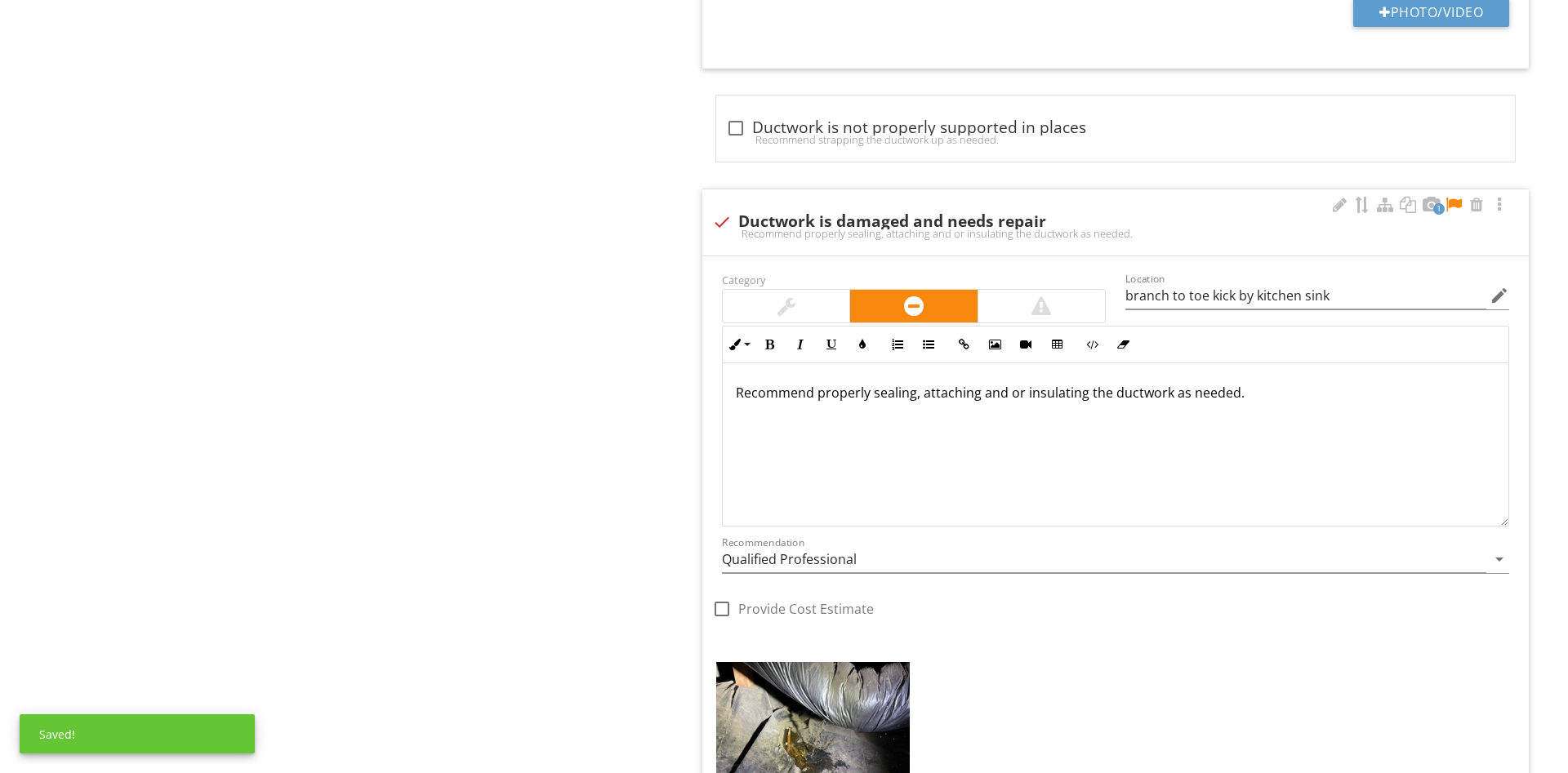
click at [1443, 212] on span "1" at bounding box center [1439, 209] width 12 height 12
click at [1448, 208] on div at bounding box center [1454, 205] width 20 height 16
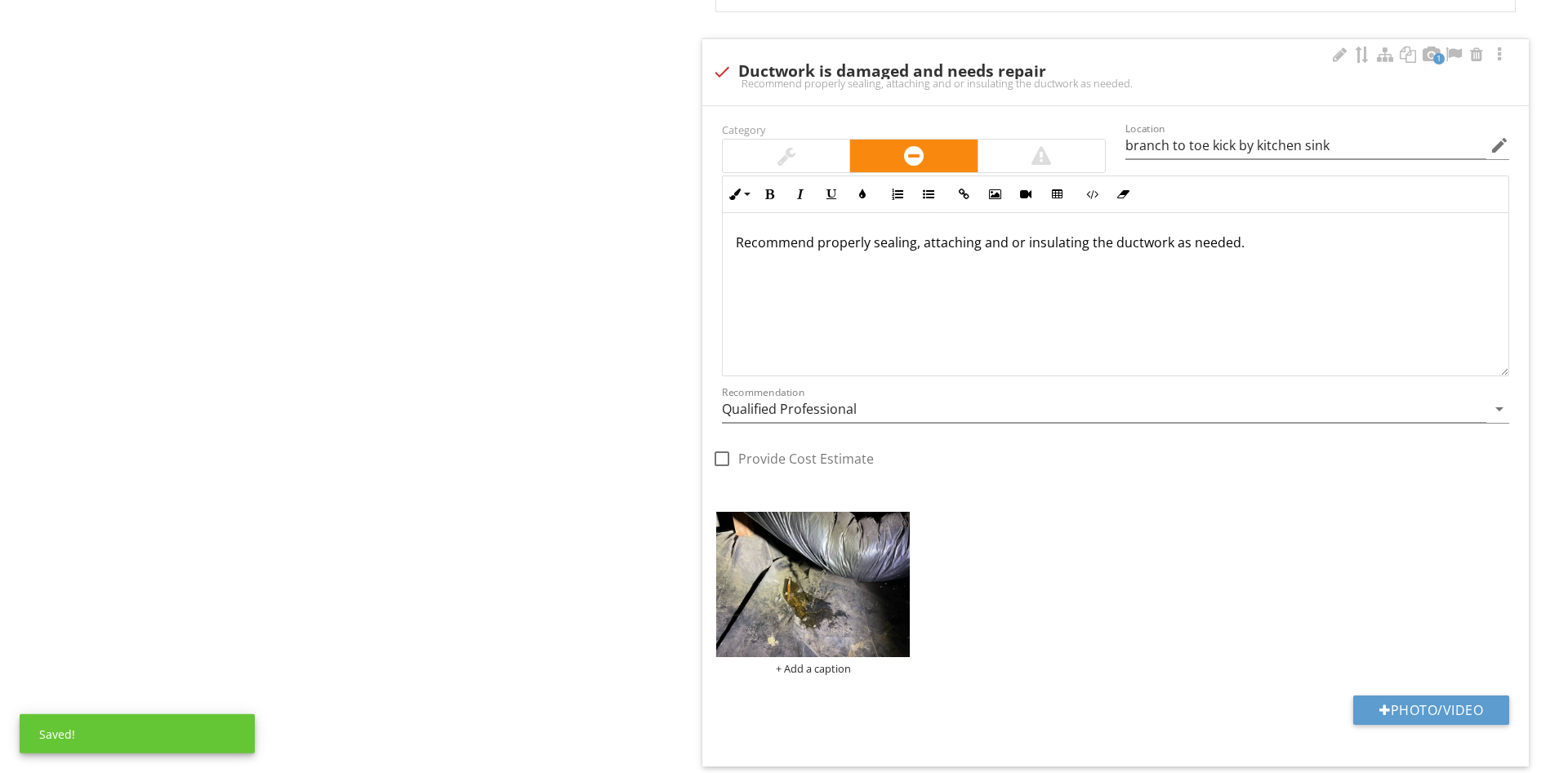
scroll to position [1562, 0]
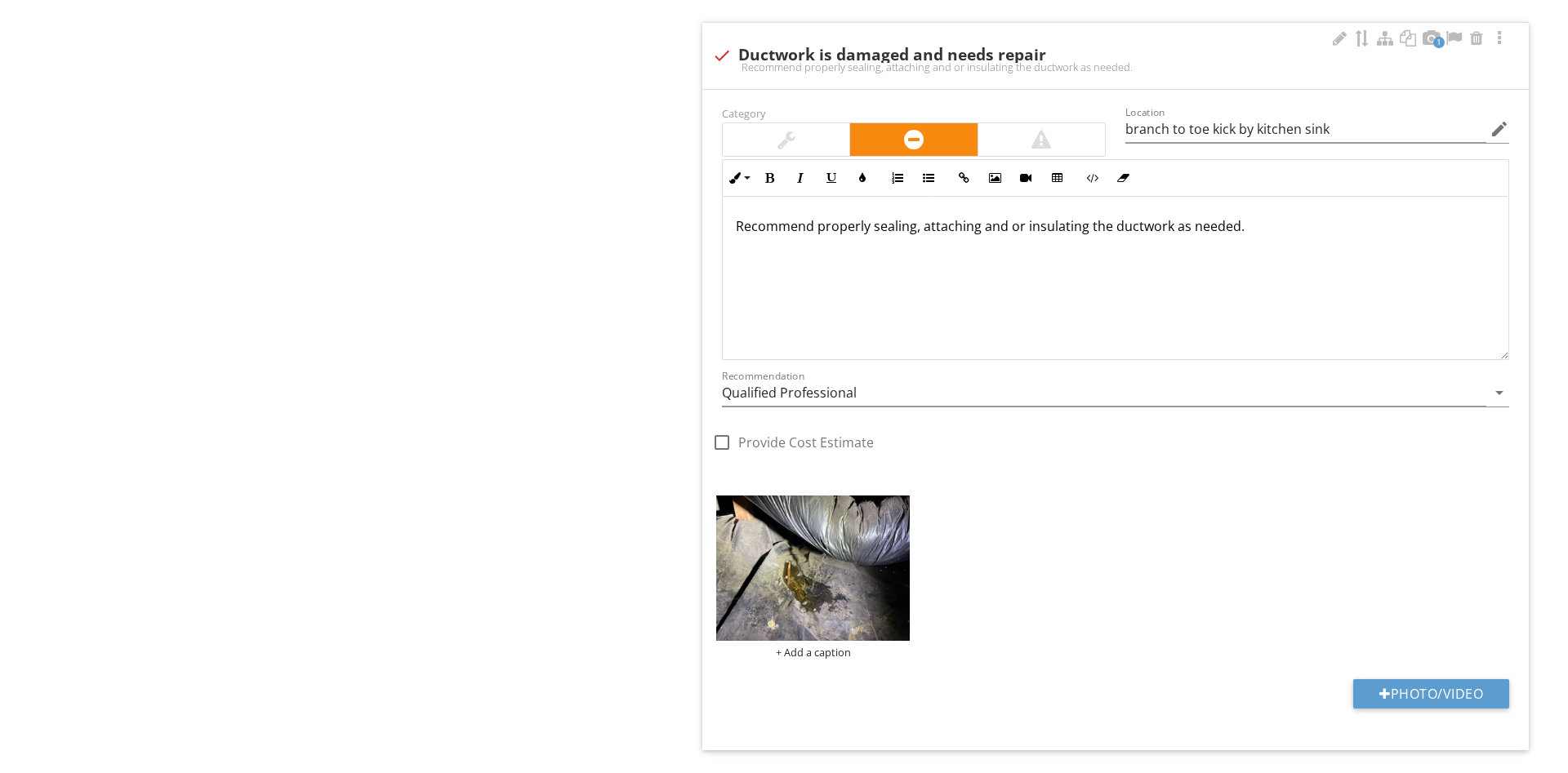
drag, startPoint x: 1216, startPoint y: 237, endPoint x: 819, endPoint y: 241, distance: 397.0
click at [819, 241] on div "Recommend properly sealing, attaching and or insulating the ductwork as needed." at bounding box center [1115, 278] width 786 height 163
click at [813, 220] on p "Recommend replacing duct as needed" at bounding box center [1115, 226] width 760 height 20
click at [1226, 254] on div "Recommend further evaluation and replacing duct as needed" at bounding box center [1115, 278] width 786 height 163
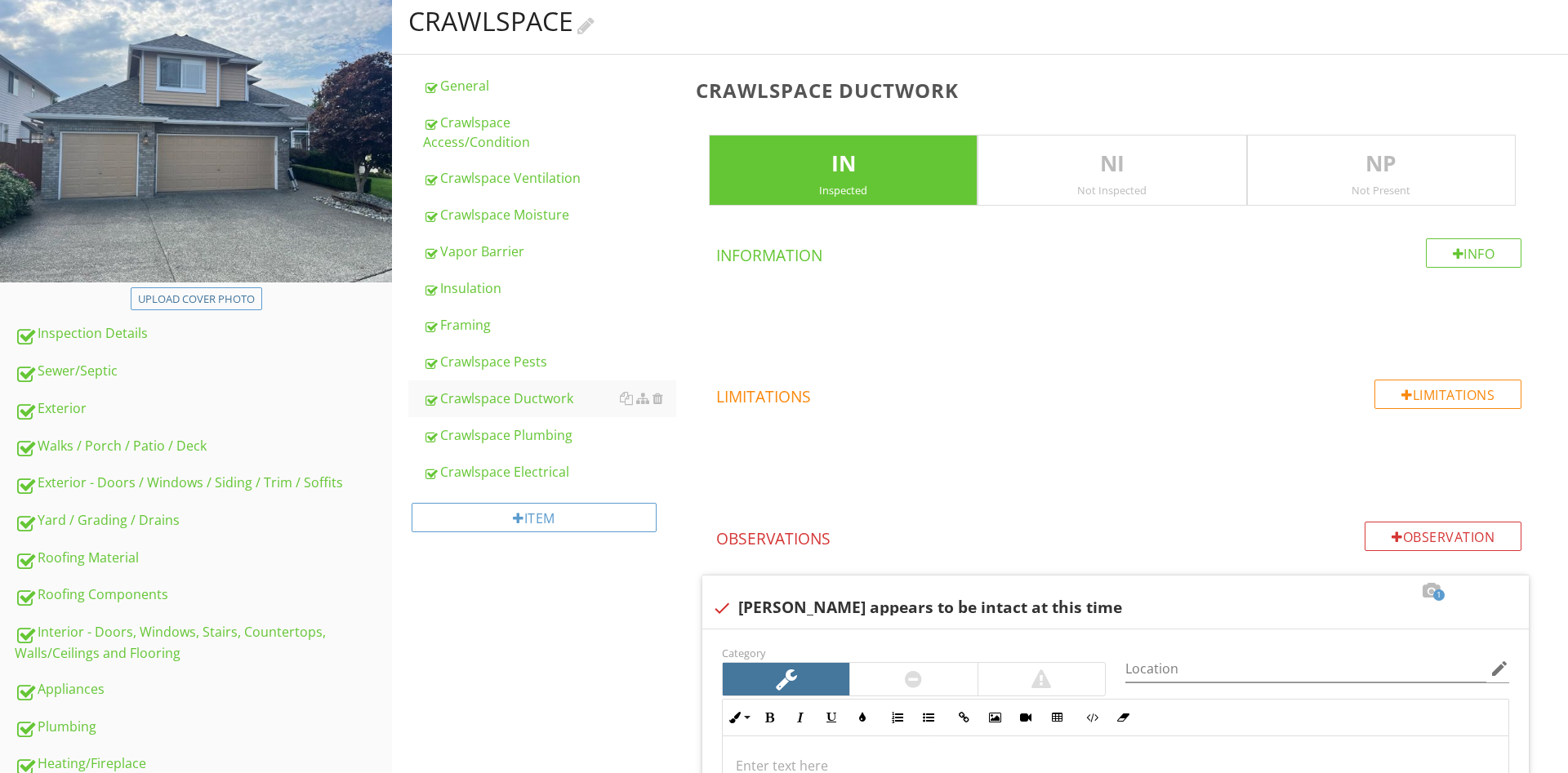
scroll to position [0, 0]
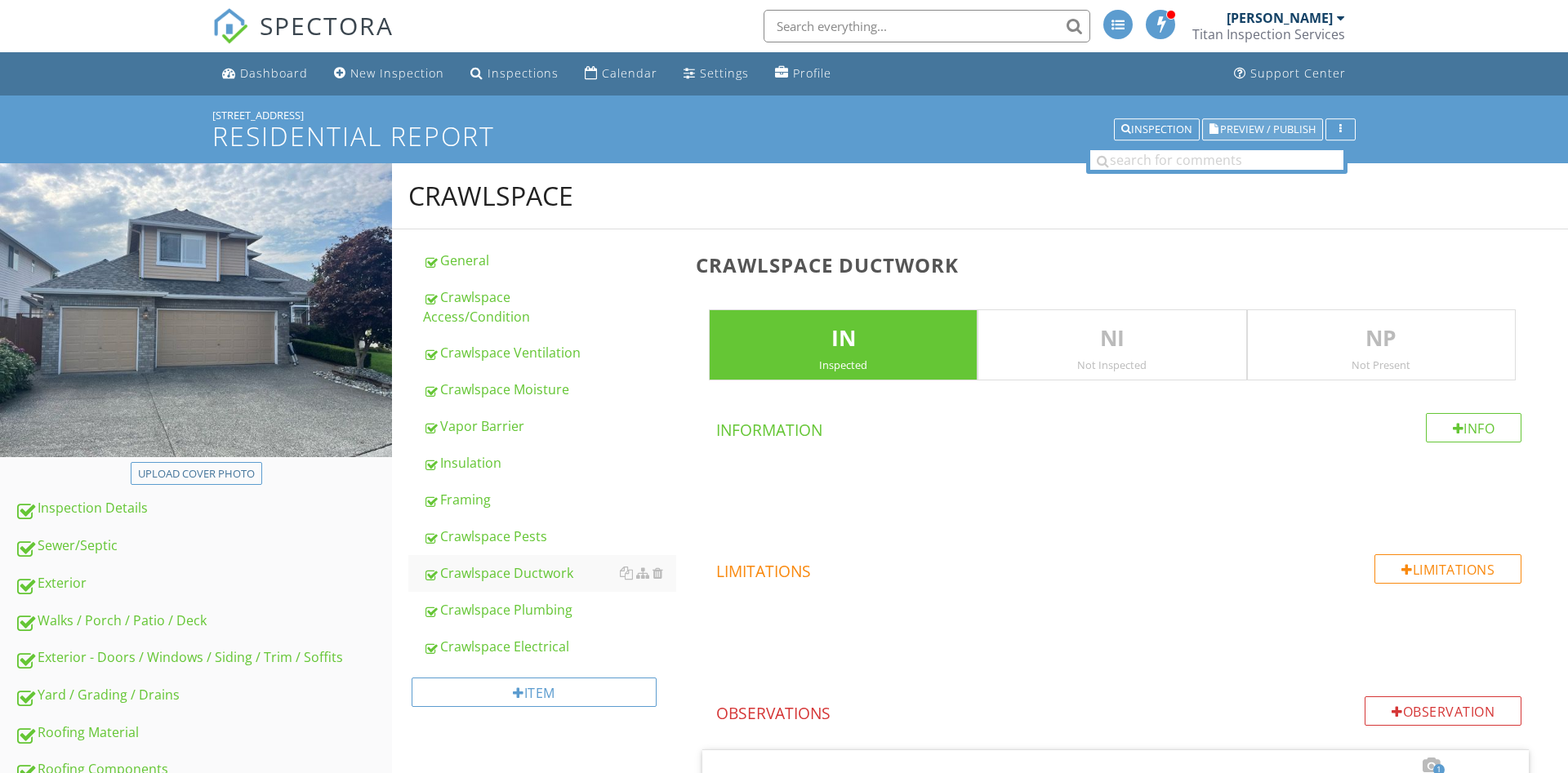
click at [1289, 124] on span "Preview / Publish" at bounding box center [1268, 129] width 96 height 11
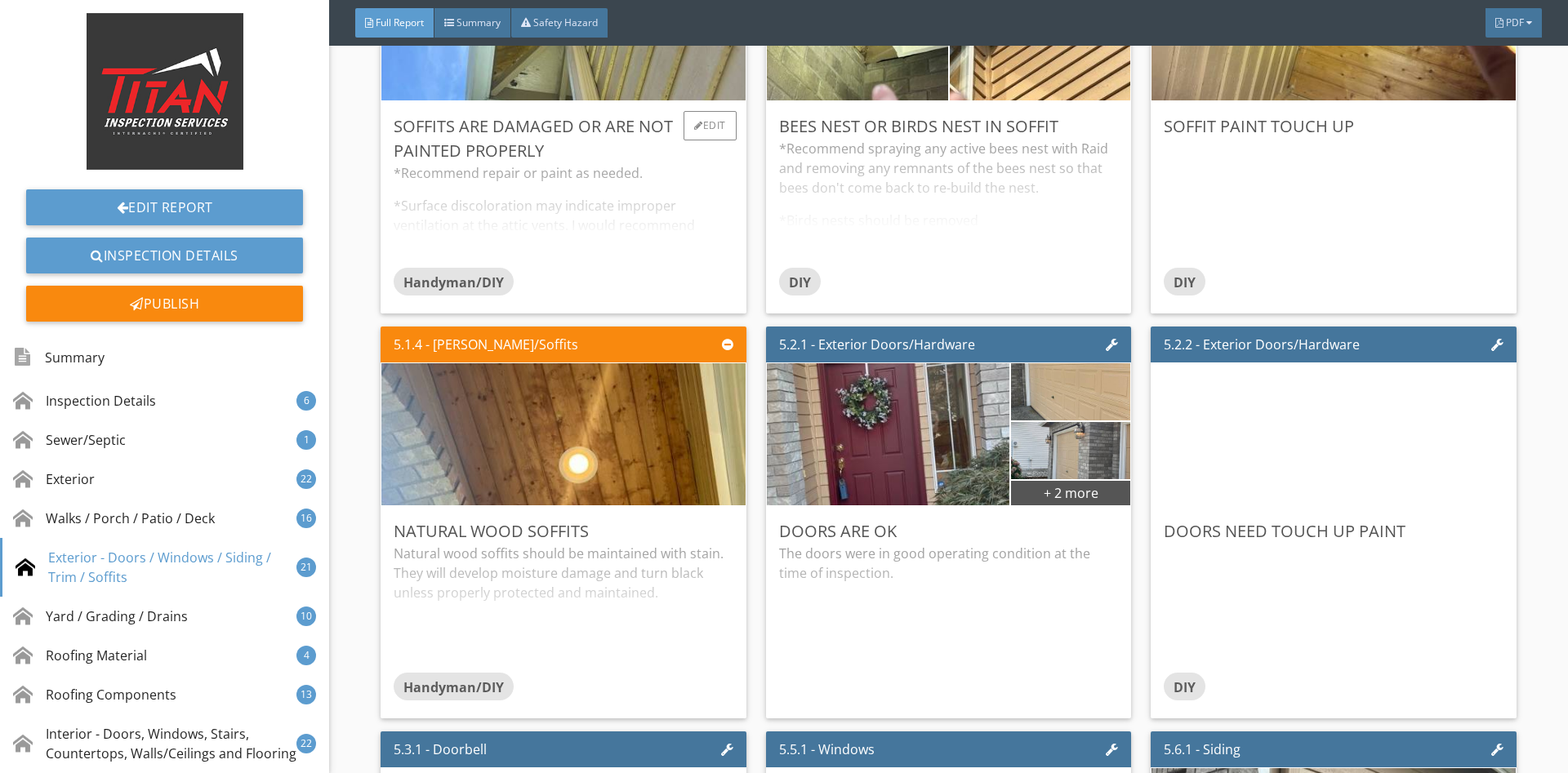
scroll to position [10022, 0]
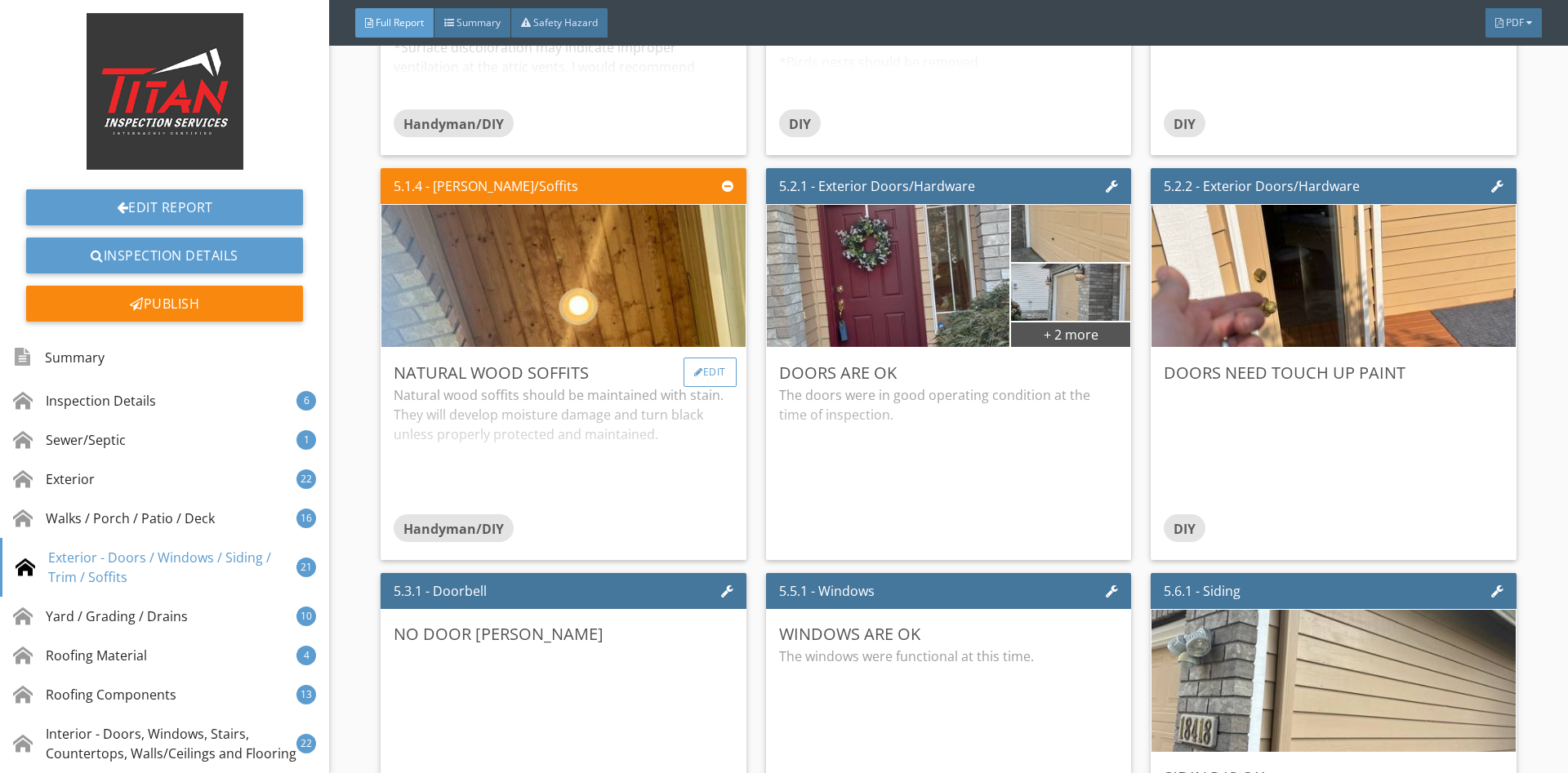
click at [707, 371] on div "Edit" at bounding box center [710, 372] width 53 height 29
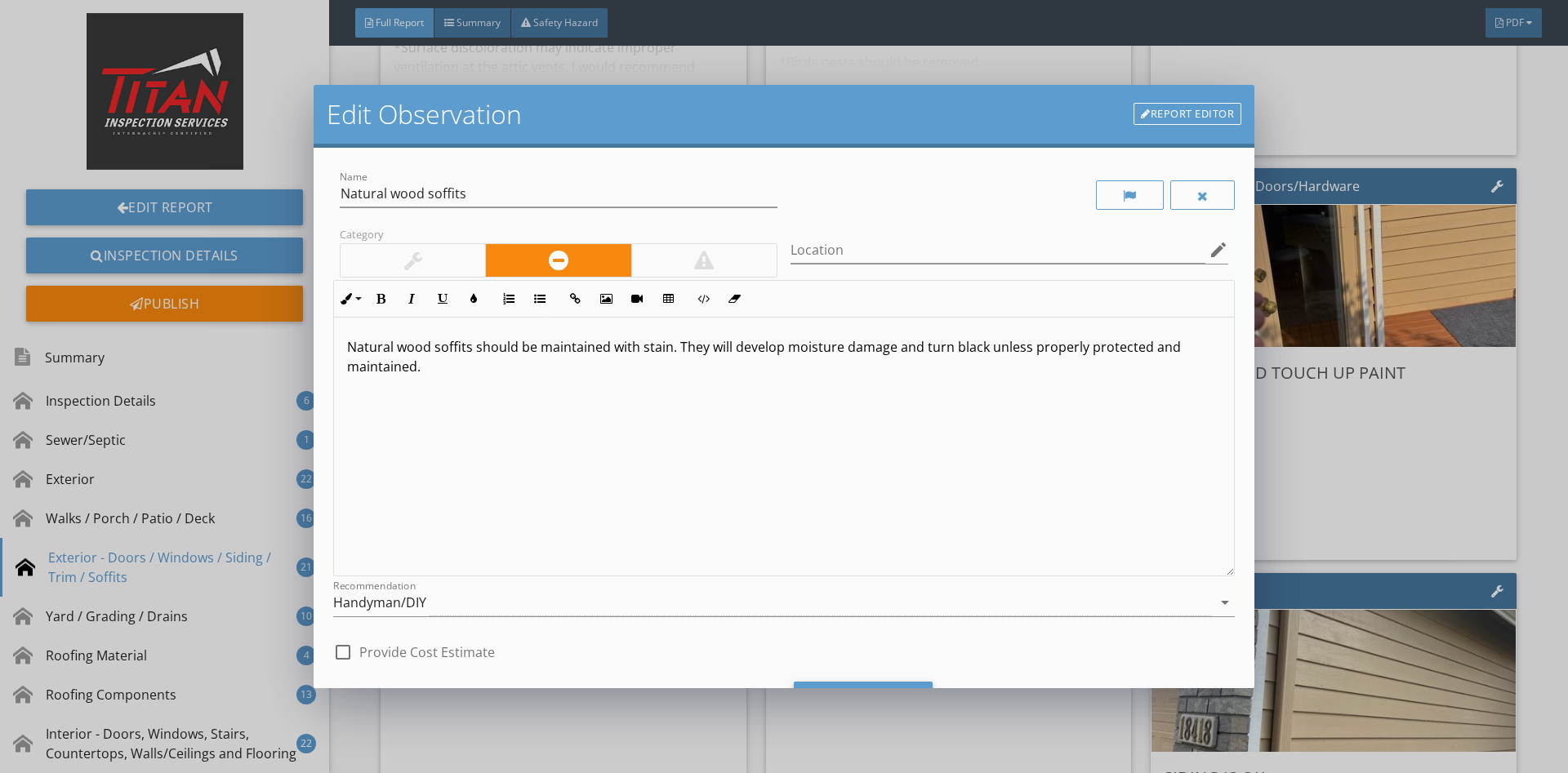
click at [435, 264] on div at bounding box center [413, 261] width 145 height 33
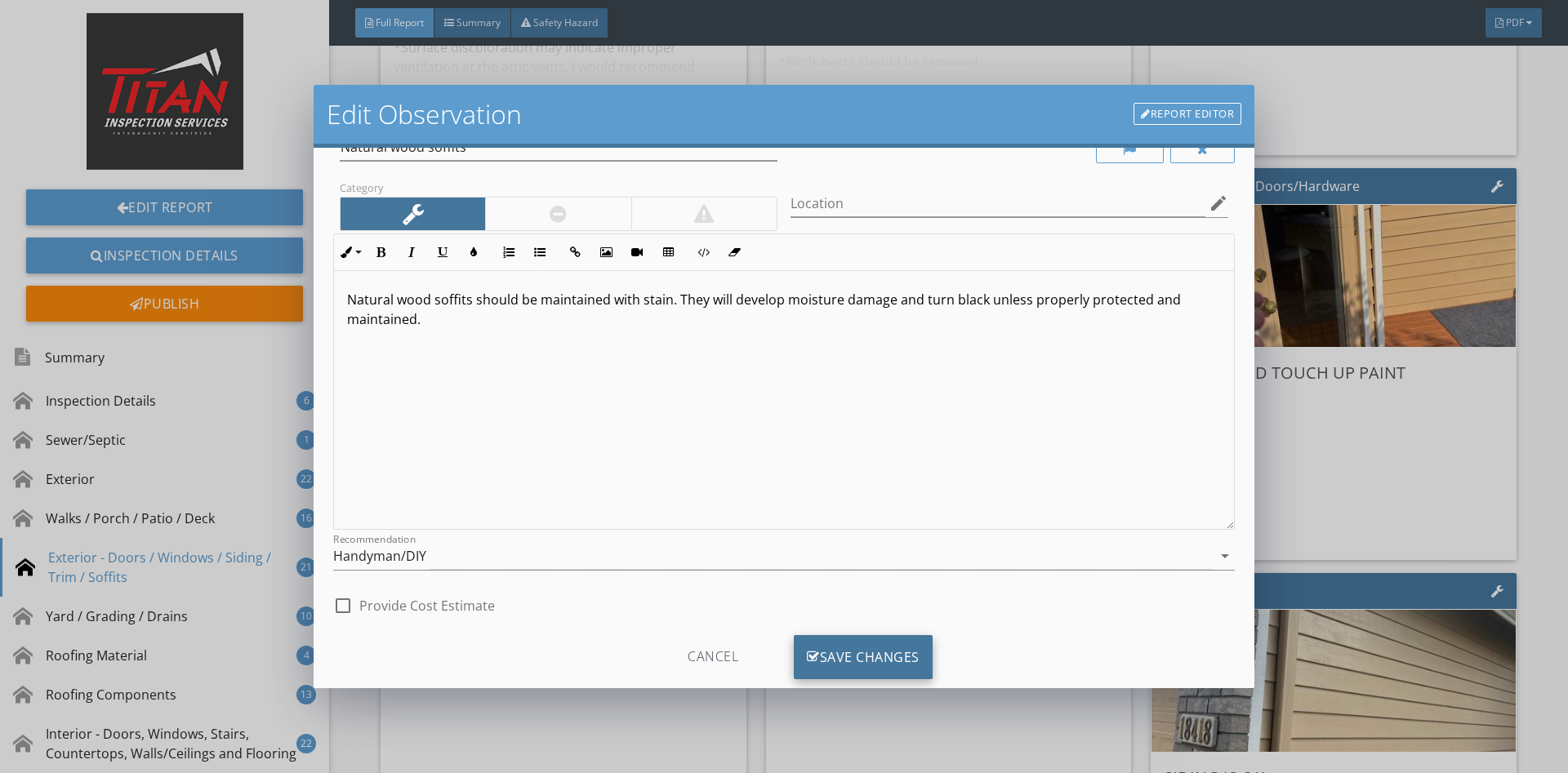
scroll to position [82, 0]
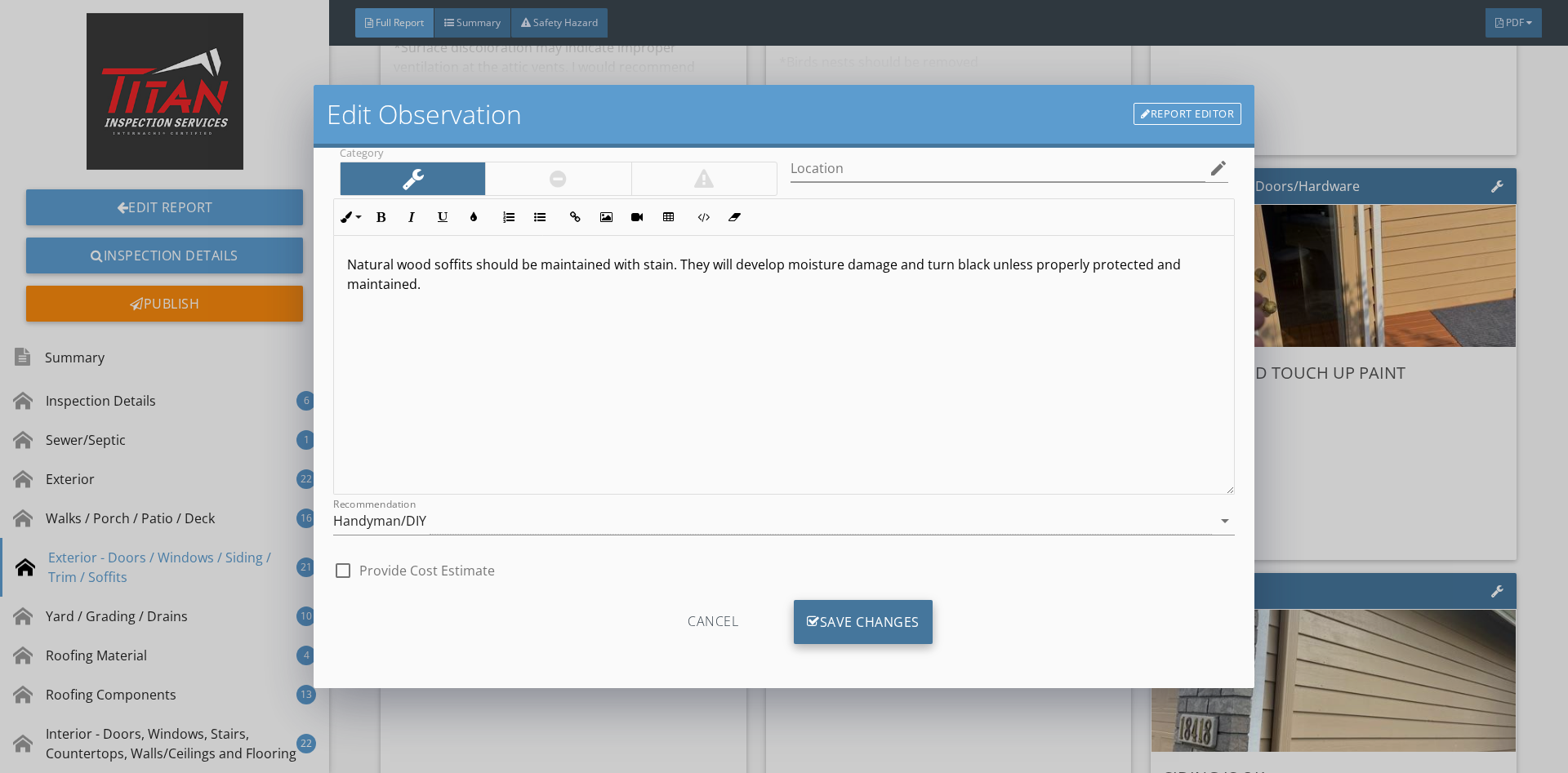
click at [854, 629] on div "Save Changes" at bounding box center [863, 622] width 139 height 44
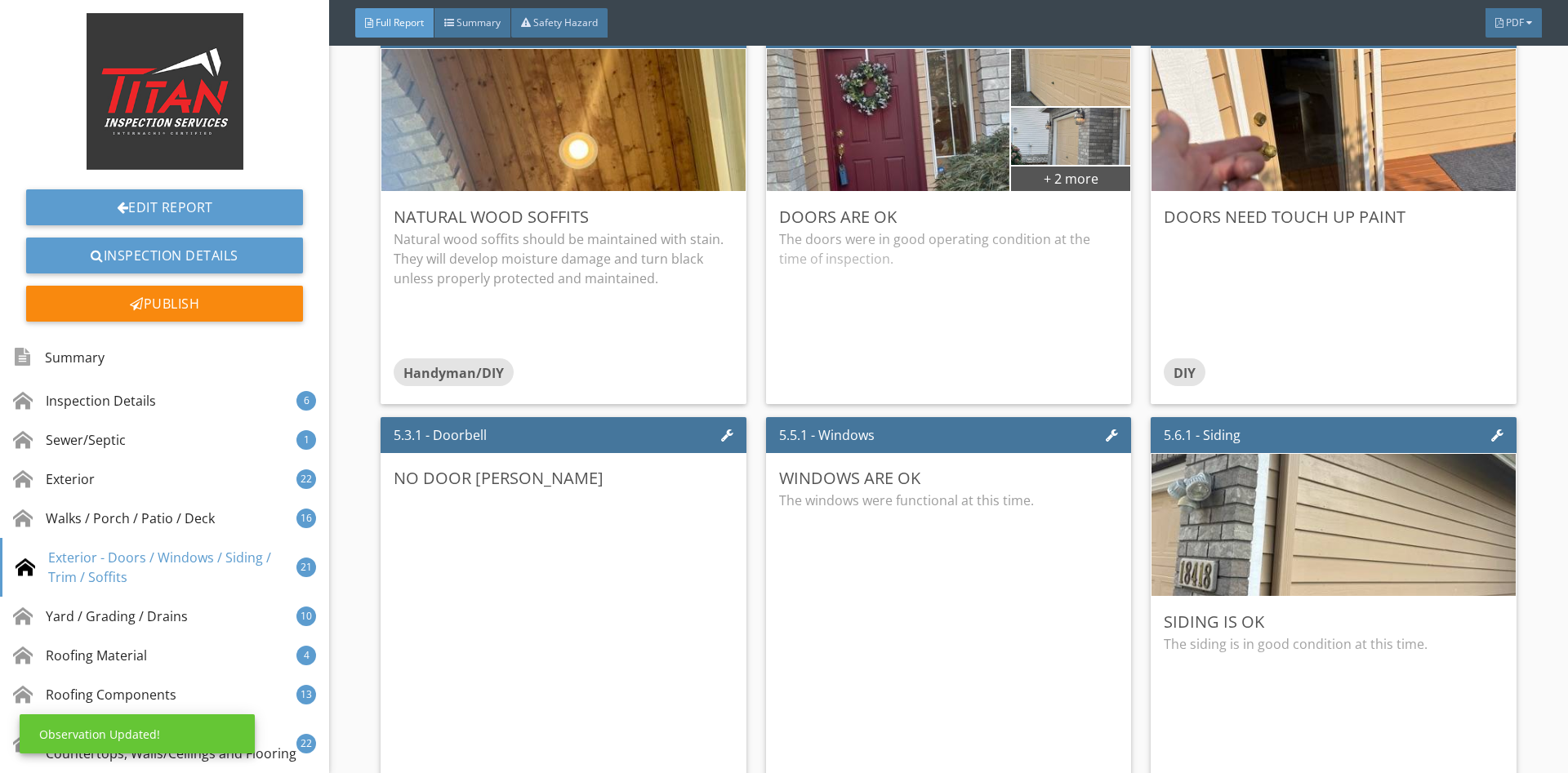
scroll to position [10454, 0]
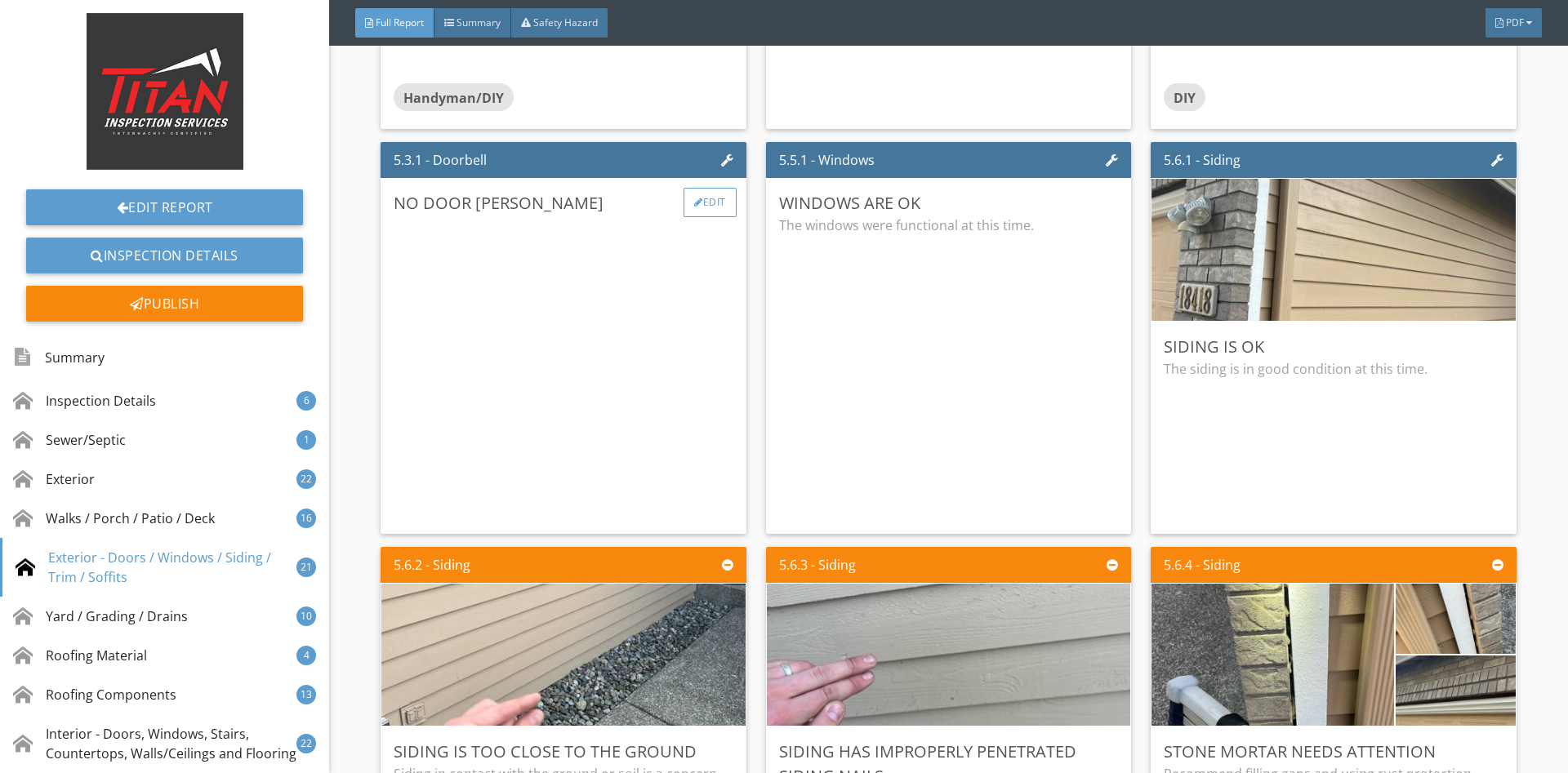
click at [721, 209] on div "Edit" at bounding box center [710, 202] width 53 height 29
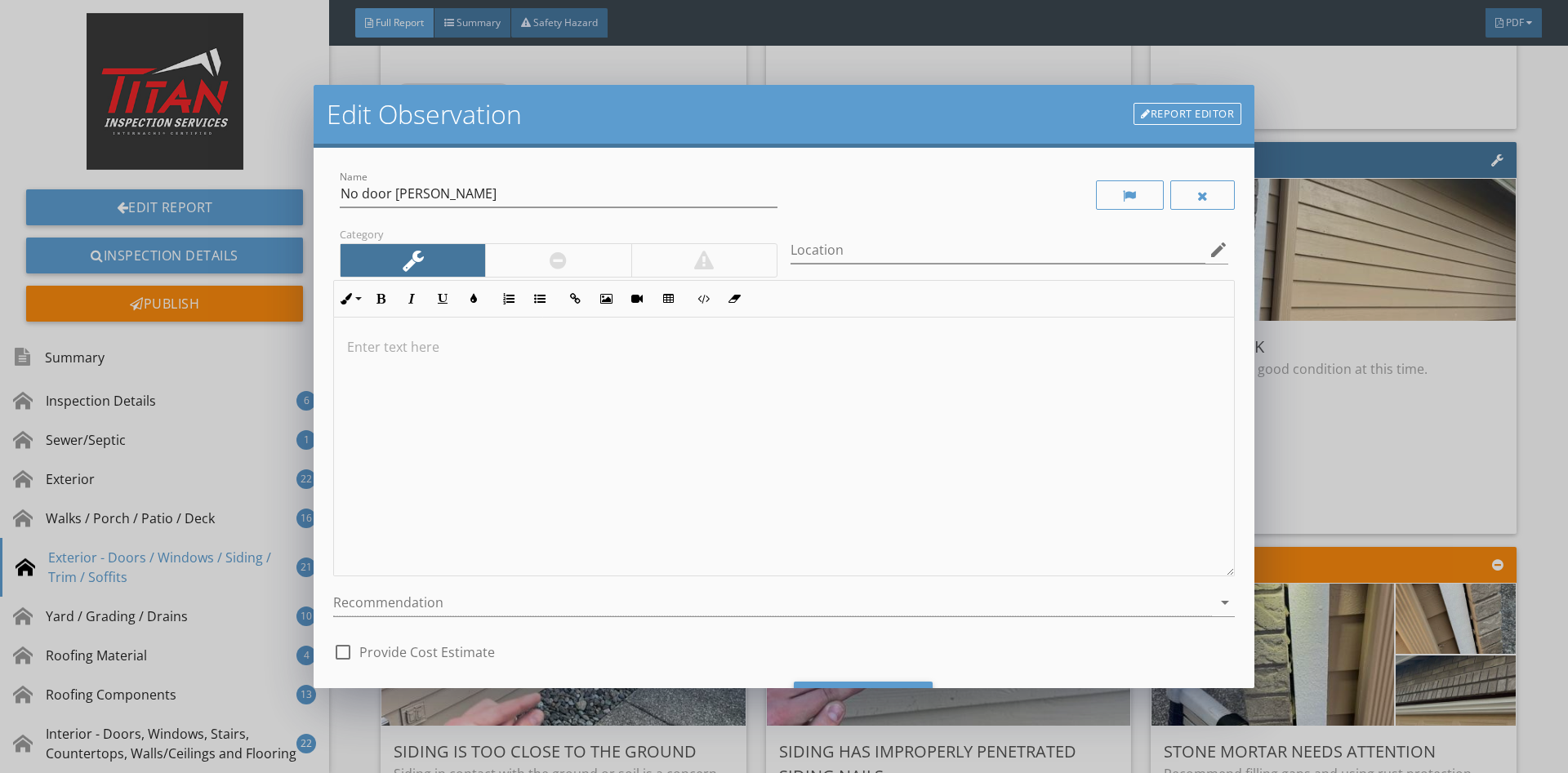
drag, startPoint x: 1203, startPoint y: 196, endPoint x: 1139, endPoint y: 288, distance: 112.1
click at [1203, 196] on div at bounding box center [1202, 196] width 12 height 13
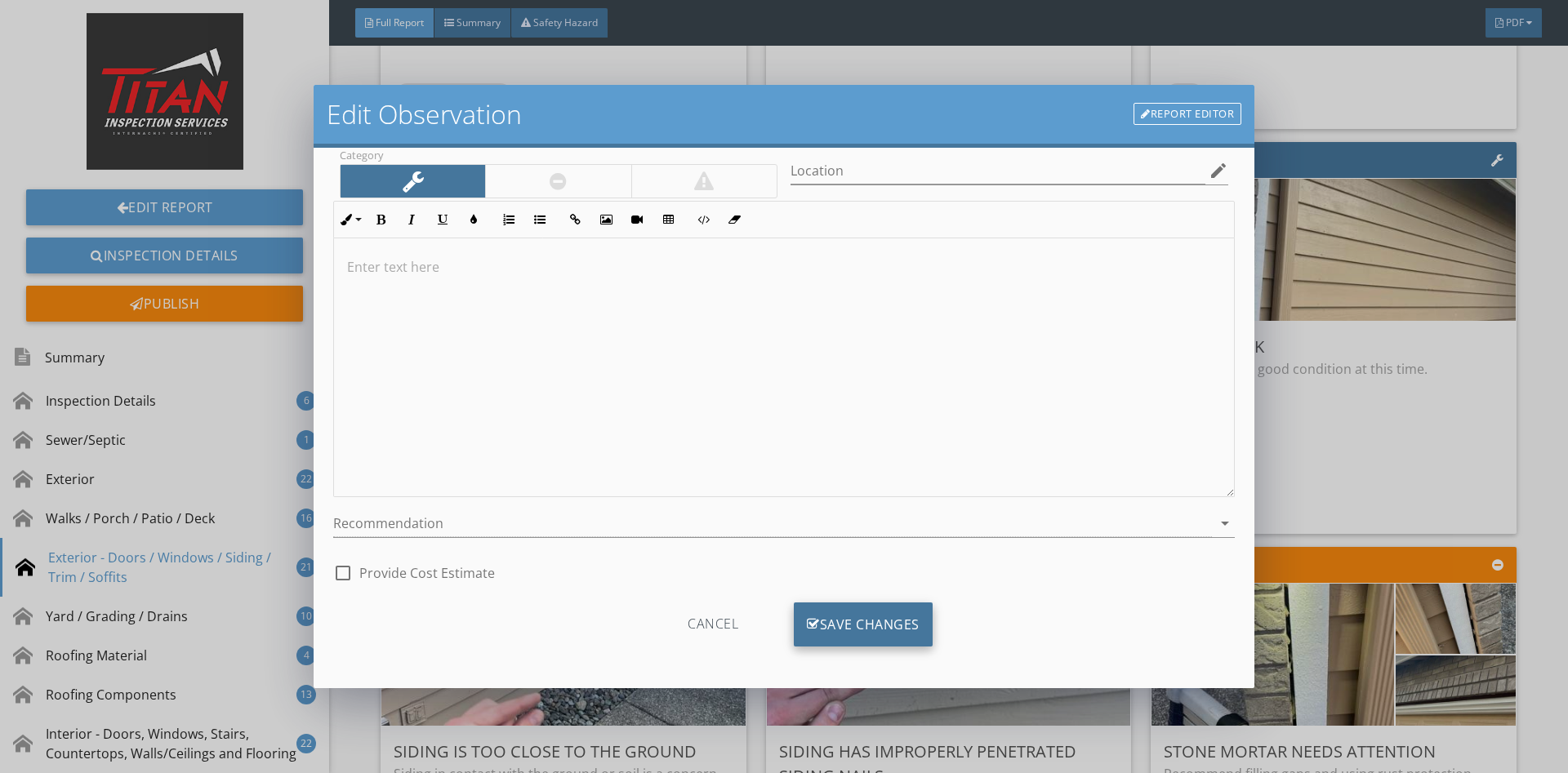
scroll to position [82, 0]
click at [845, 619] on div "Save Changes" at bounding box center [863, 622] width 139 height 44
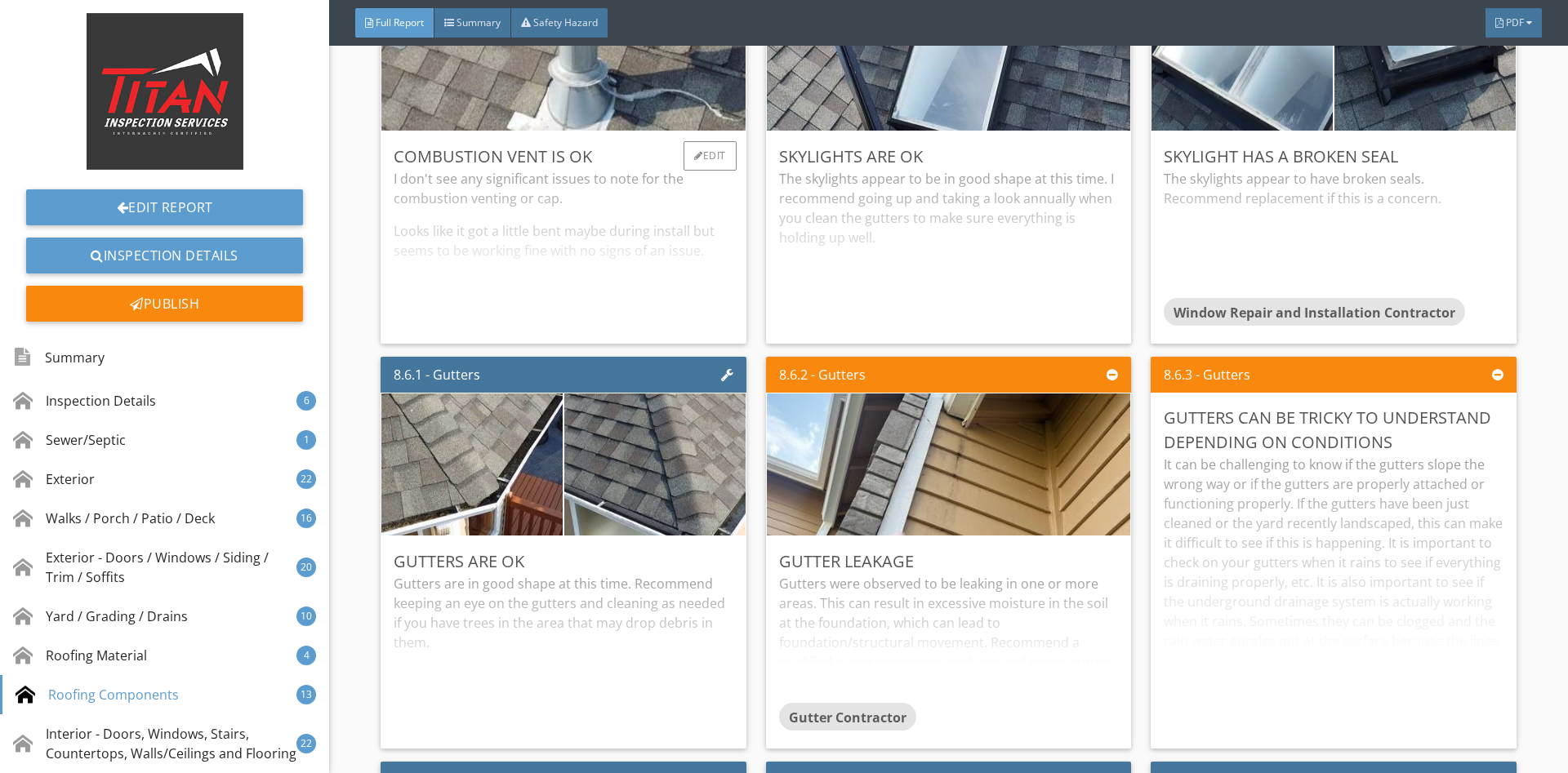
scroll to position [16596, 0]
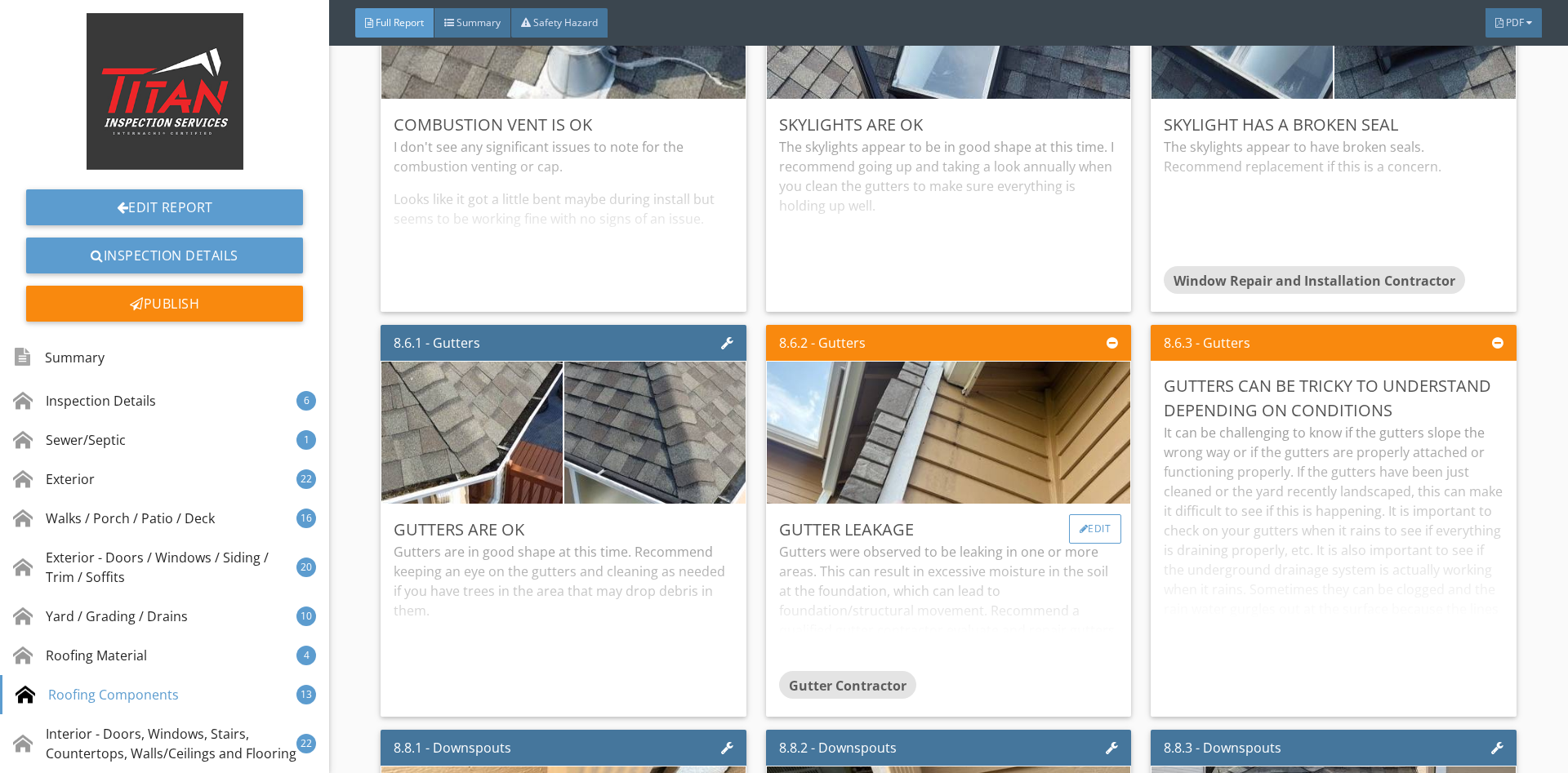
click at [1092, 521] on div "Edit" at bounding box center [1095, 529] width 53 height 29
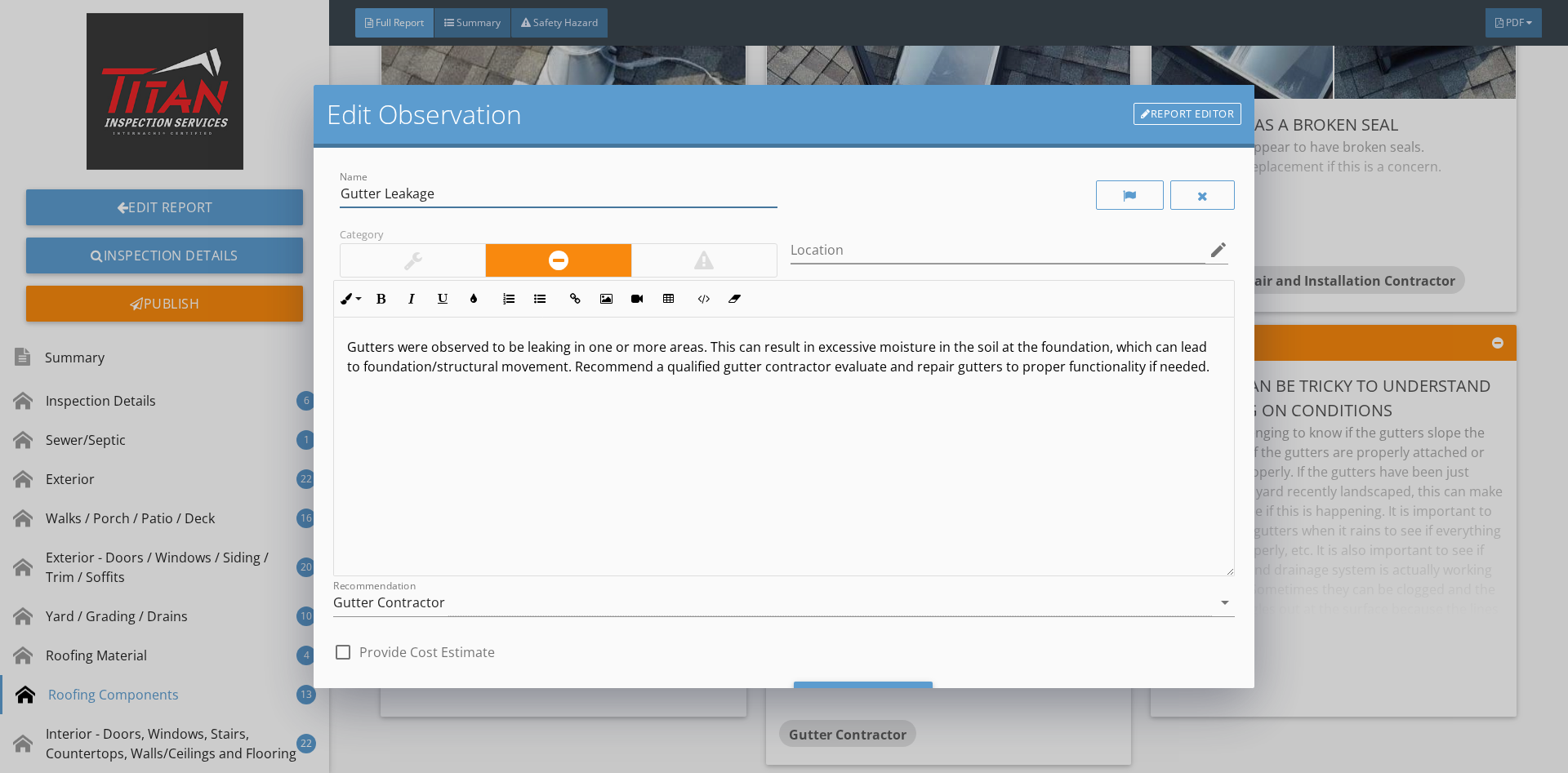
click at [346, 190] on input "Gutter Leakage" at bounding box center [558, 194] width 437 height 27
type input "Signs of Gutter Leakage"
click at [773, 422] on div "Gutters were observed to be leaking in one or more areas. This can result in ex…" at bounding box center [784, 447] width 900 height 259
drag, startPoint x: 704, startPoint y: 348, endPoint x: 254, endPoint y: 326, distance: 450.5
click at [334, 326] on div "Gutters were observed to be leaking in one or more areas. This can result in ex…" at bounding box center [784, 447] width 900 height 259
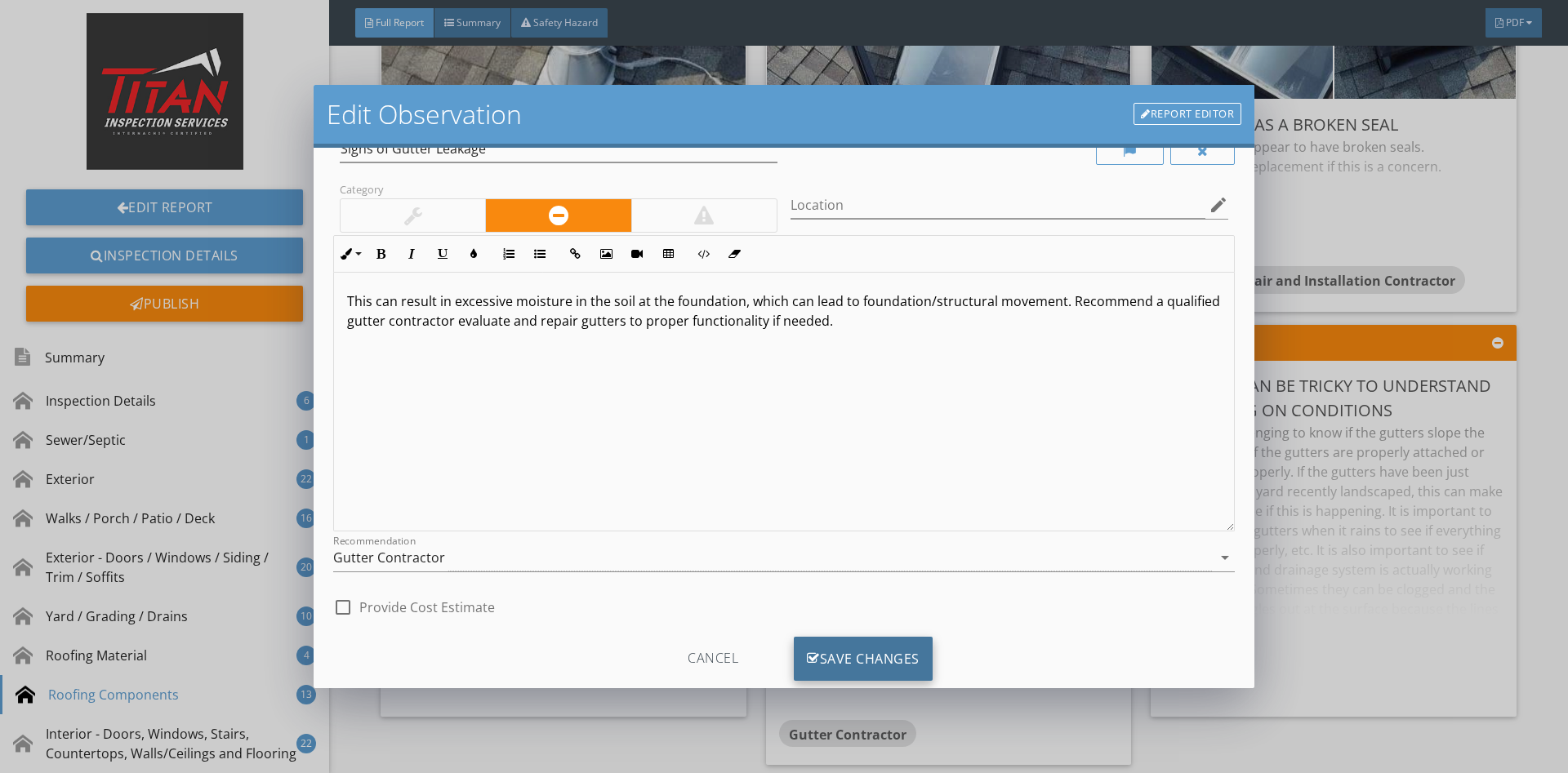
scroll to position [82, 0]
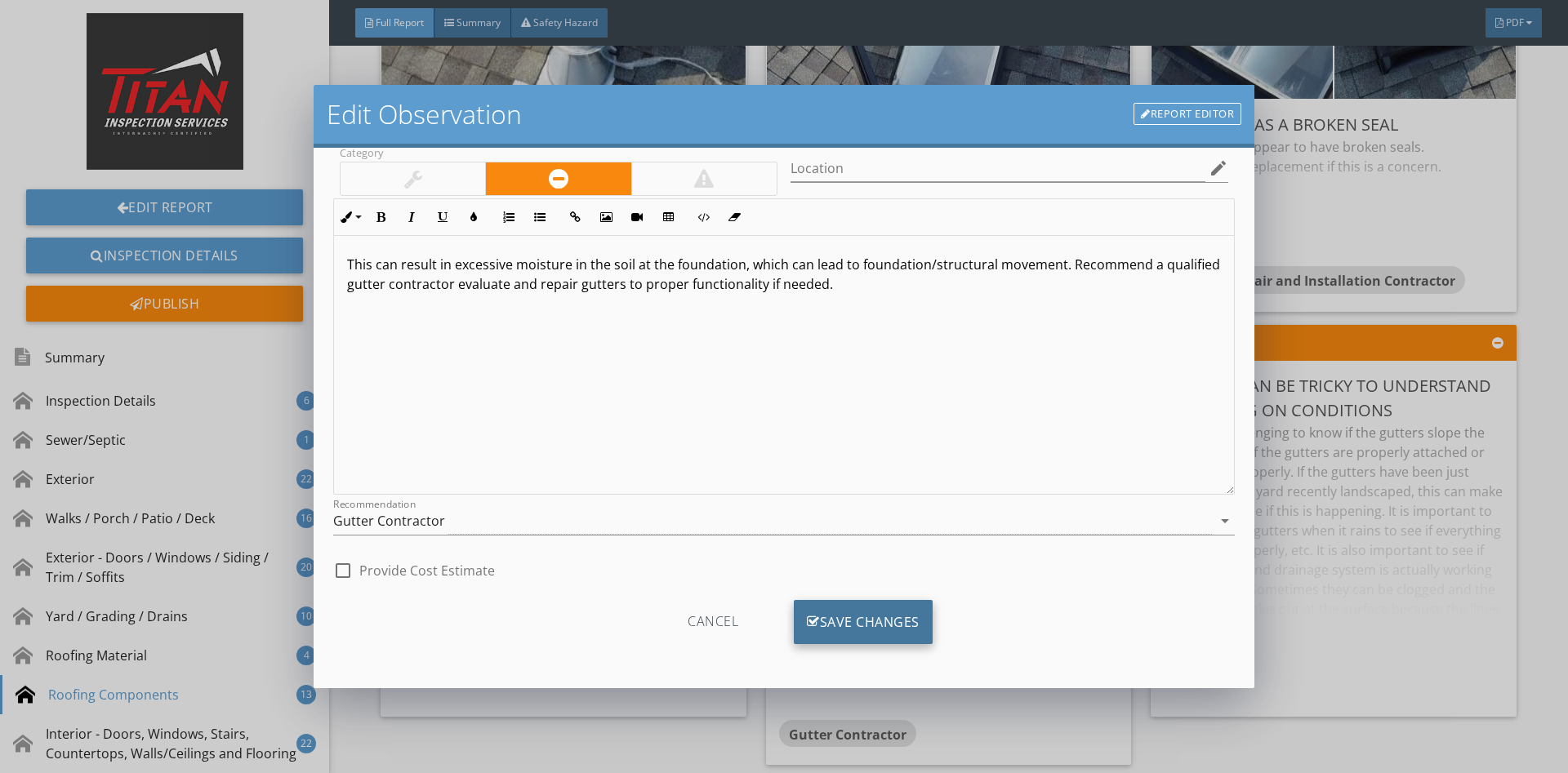
click at [849, 613] on div "Save Changes" at bounding box center [863, 622] width 139 height 44
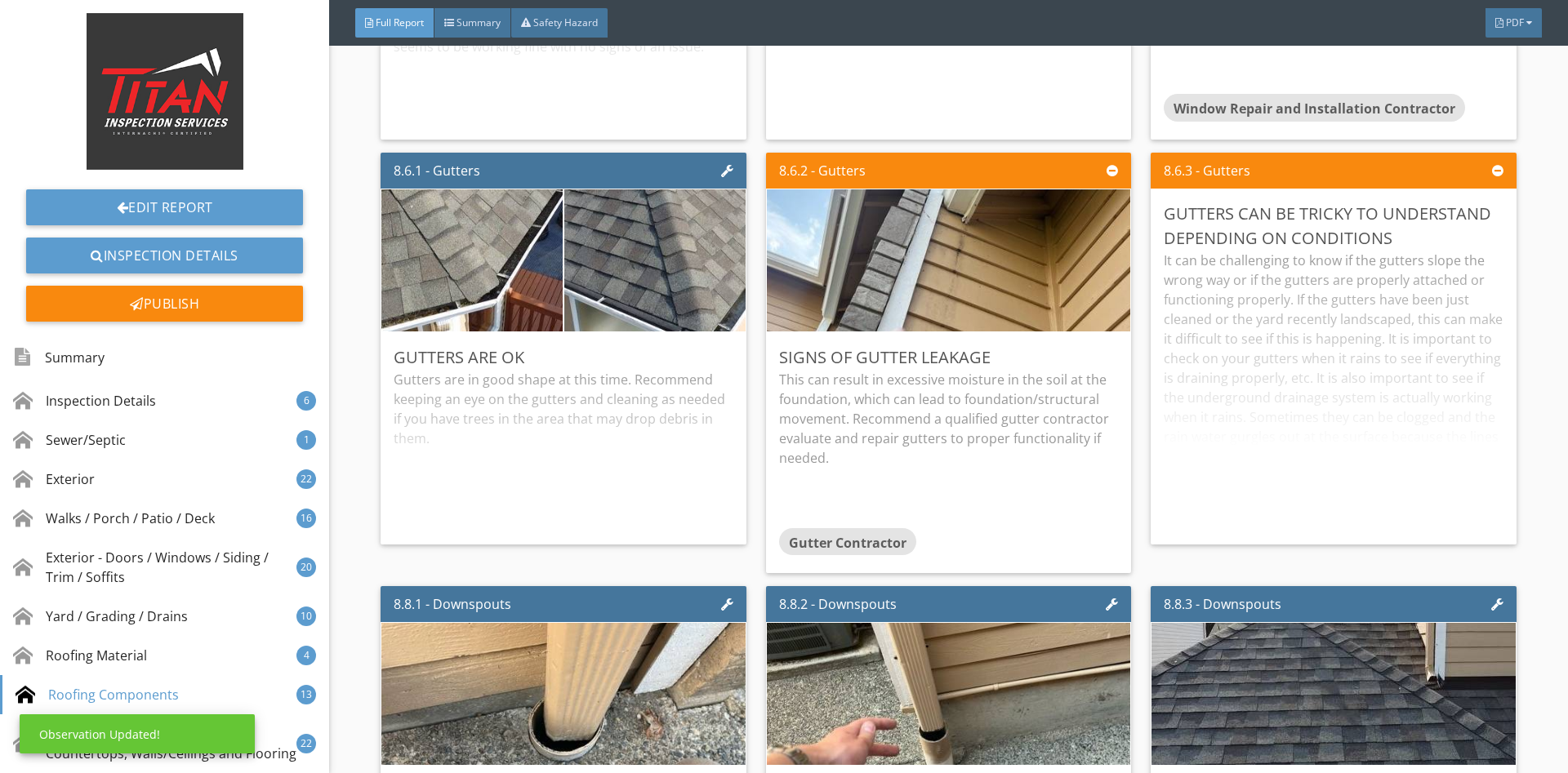
scroll to position [16811, 0]
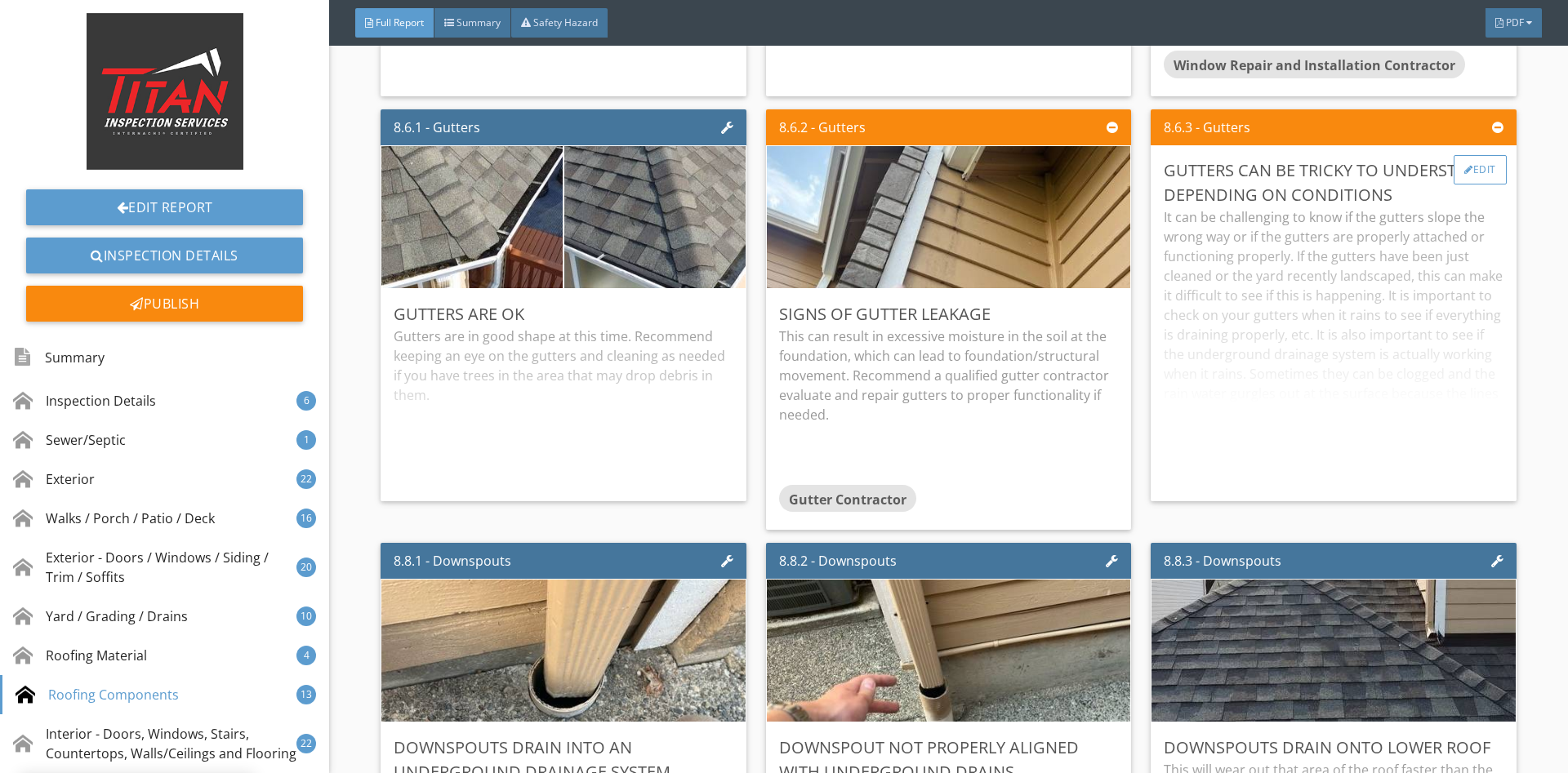
click at [1494, 163] on div "Edit" at bounding box center [1479, 169] width 53 height 29
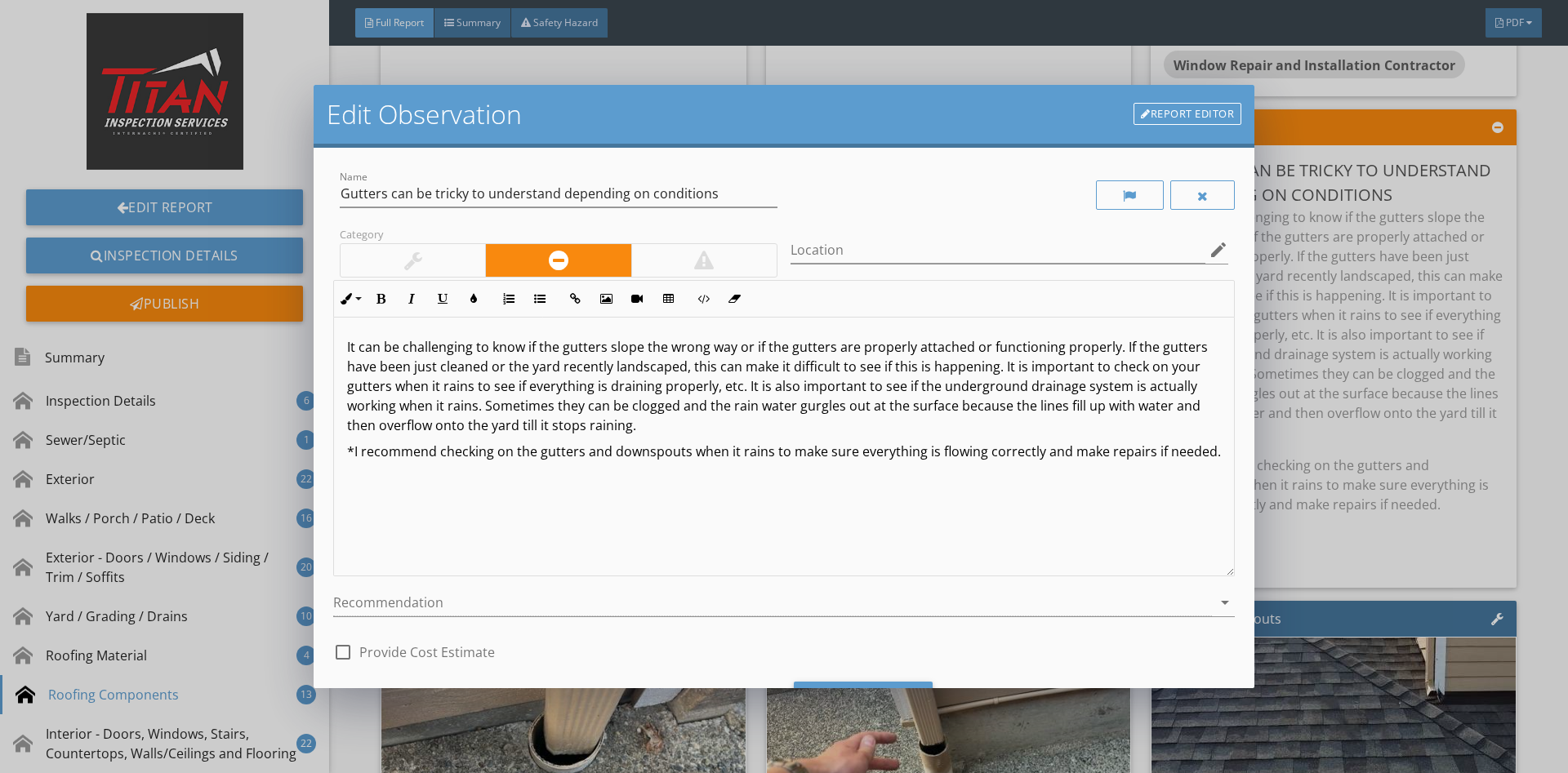
click at [404, 259] on div at bounding box center [413, 261] width 18 height 20
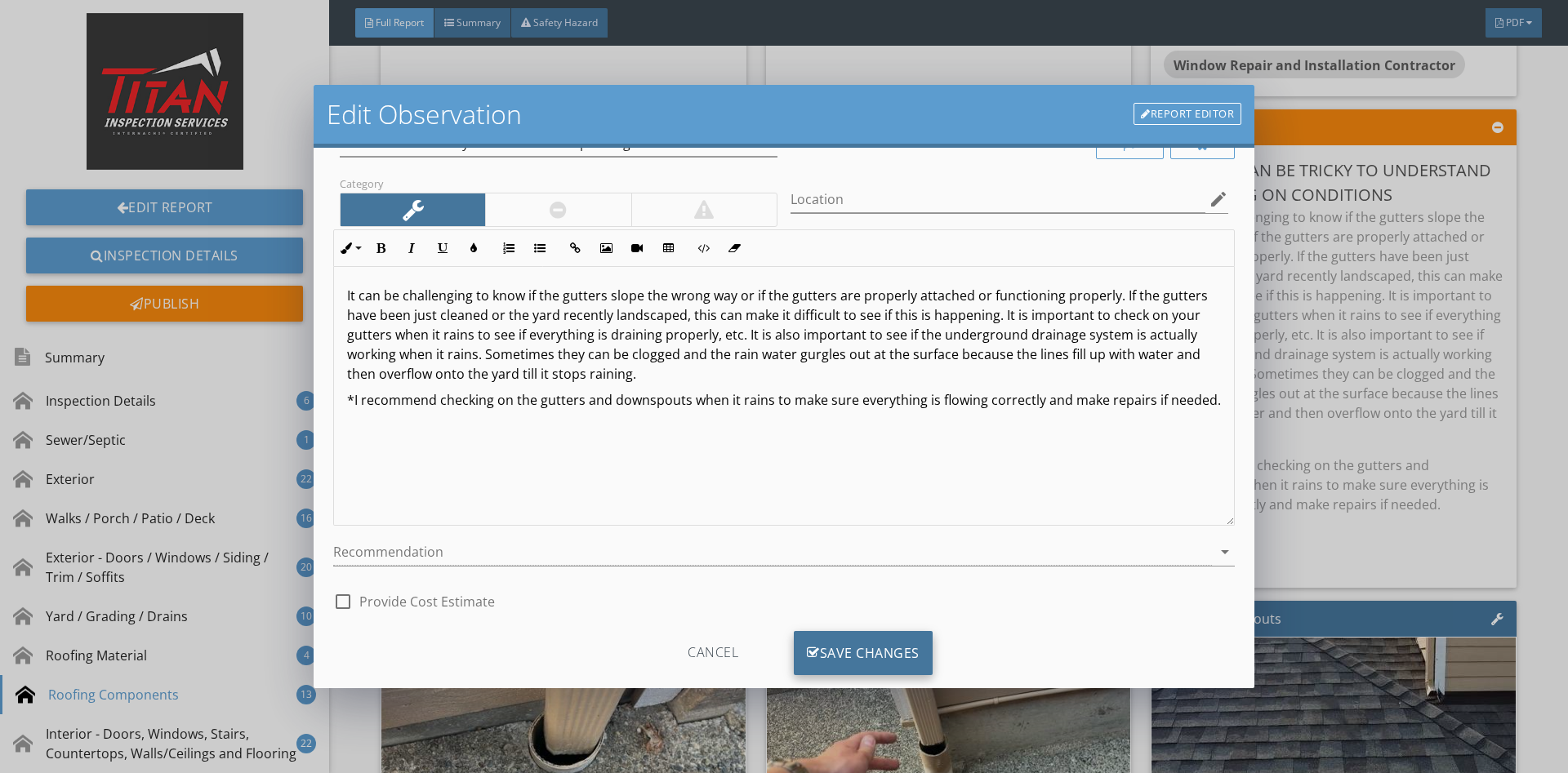
scroll to position [82, 0]
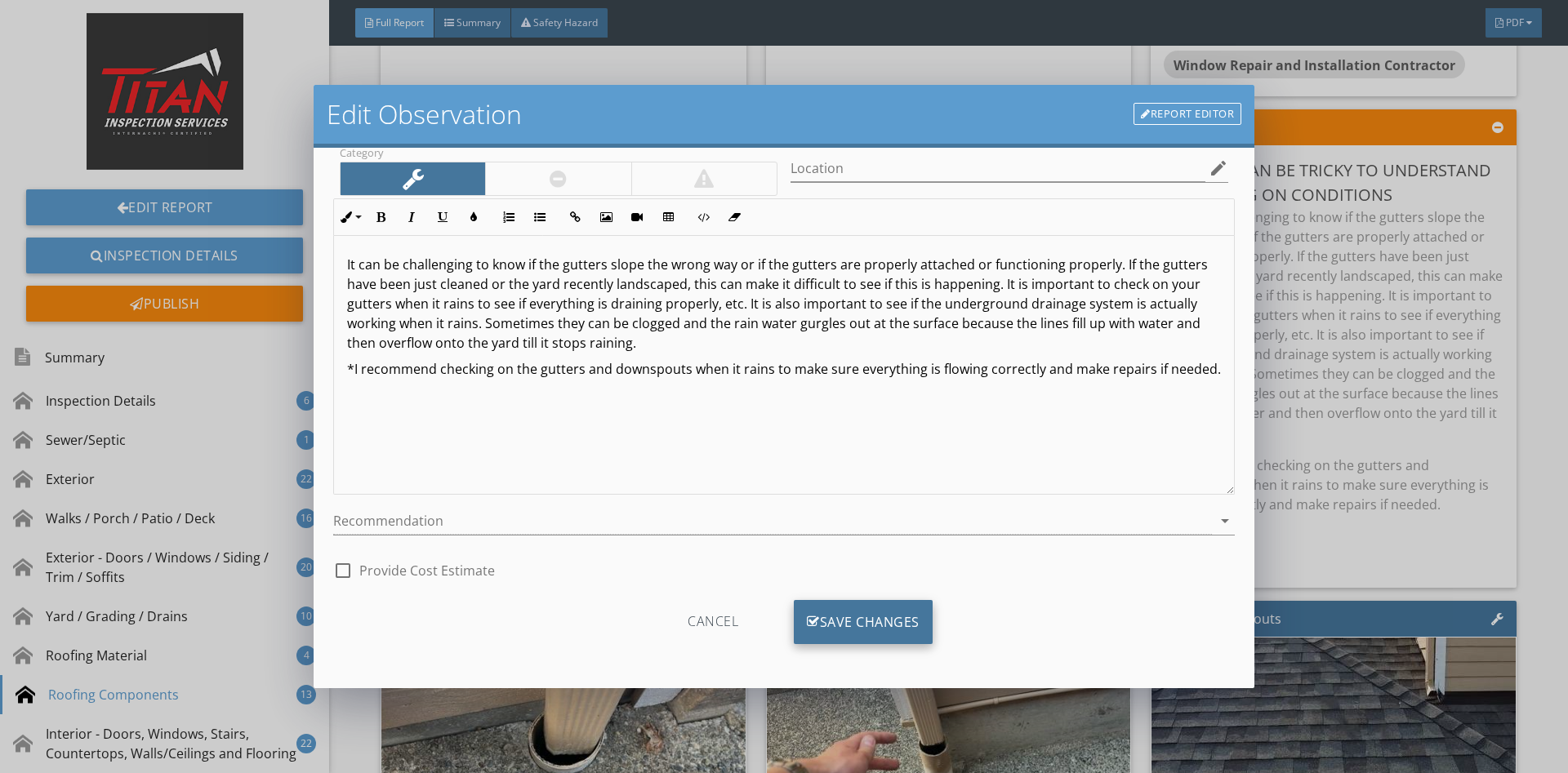
click at [856, 625] on div "Save Changes" at bounding box center [863, 622] width 139 height 44
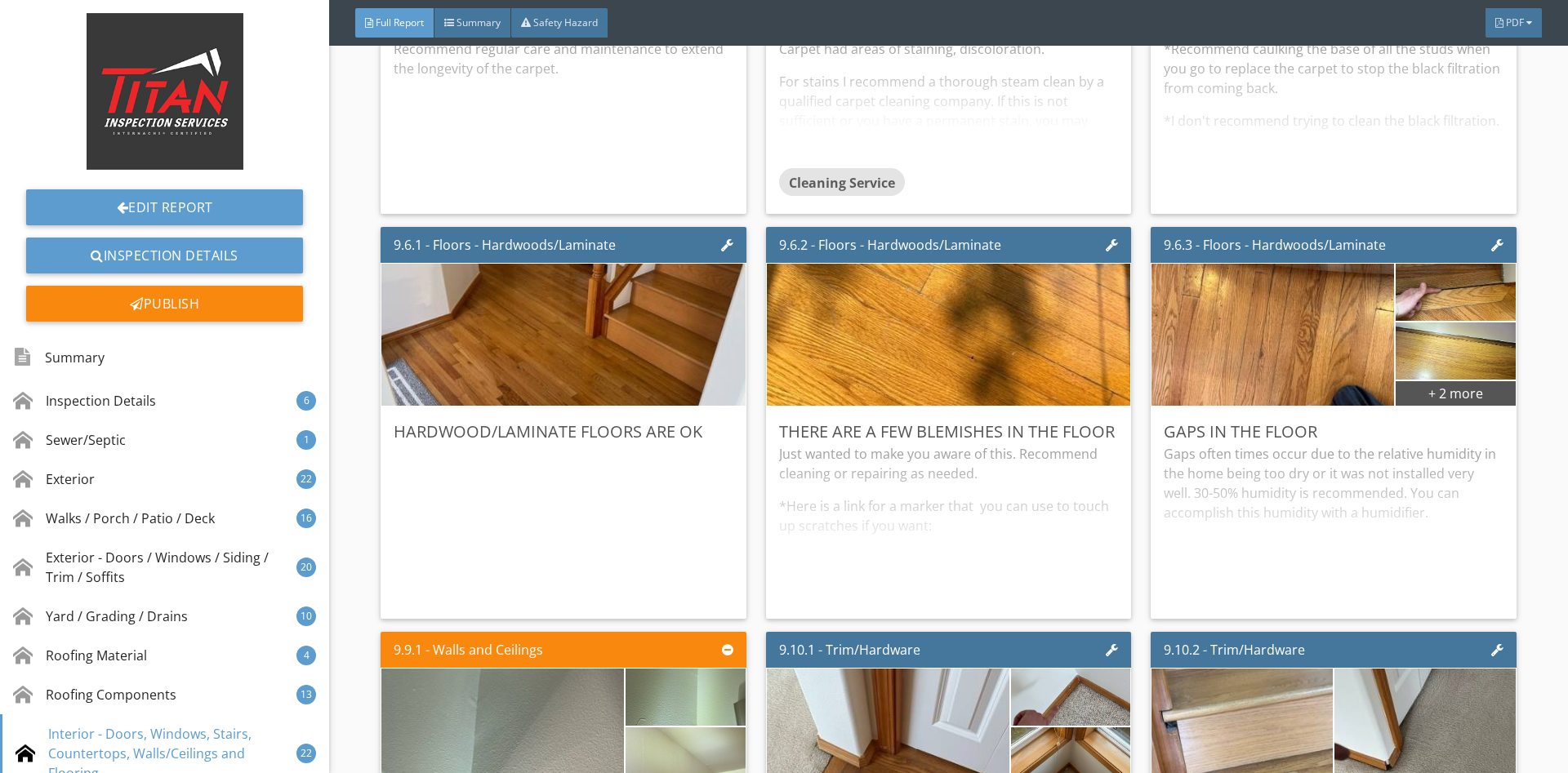
scroll to position [19614, 0]
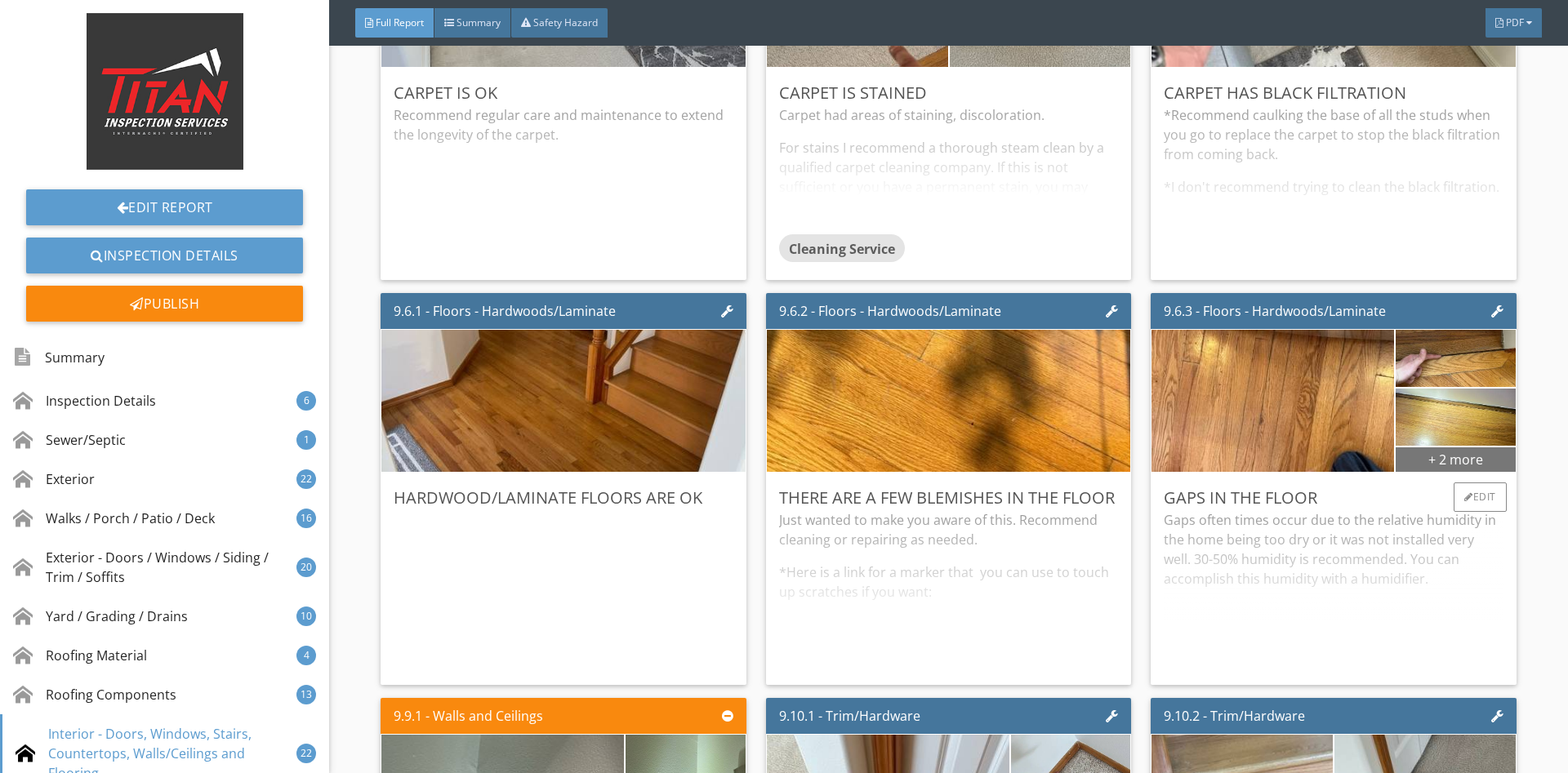
click at [1454, 460] on div "+ 2 more" at bounding box center [1455, 458] width 120 height 26
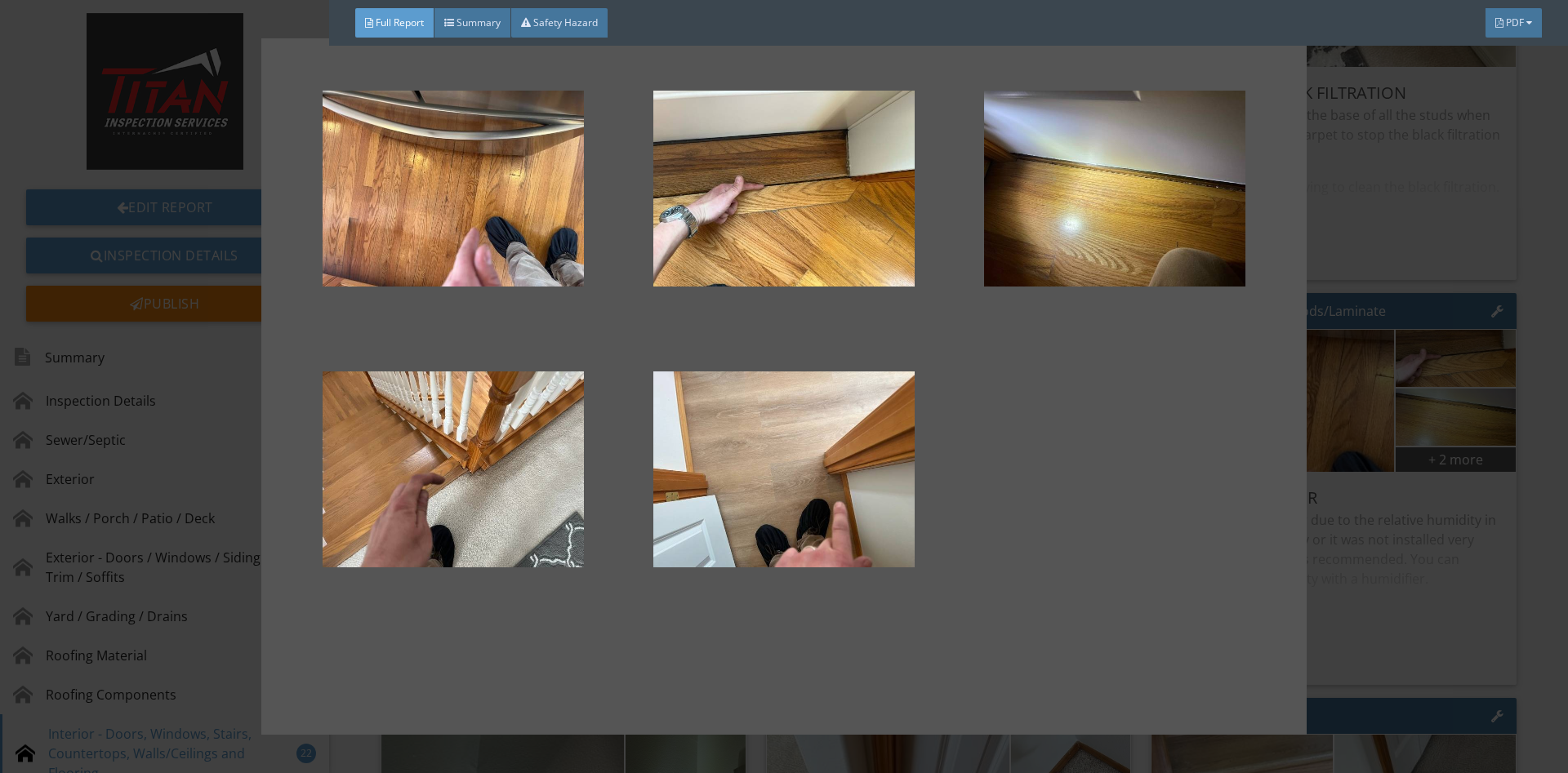
click at [1401, 416] on div at bounding box center [784, 386] width 1568 height 773
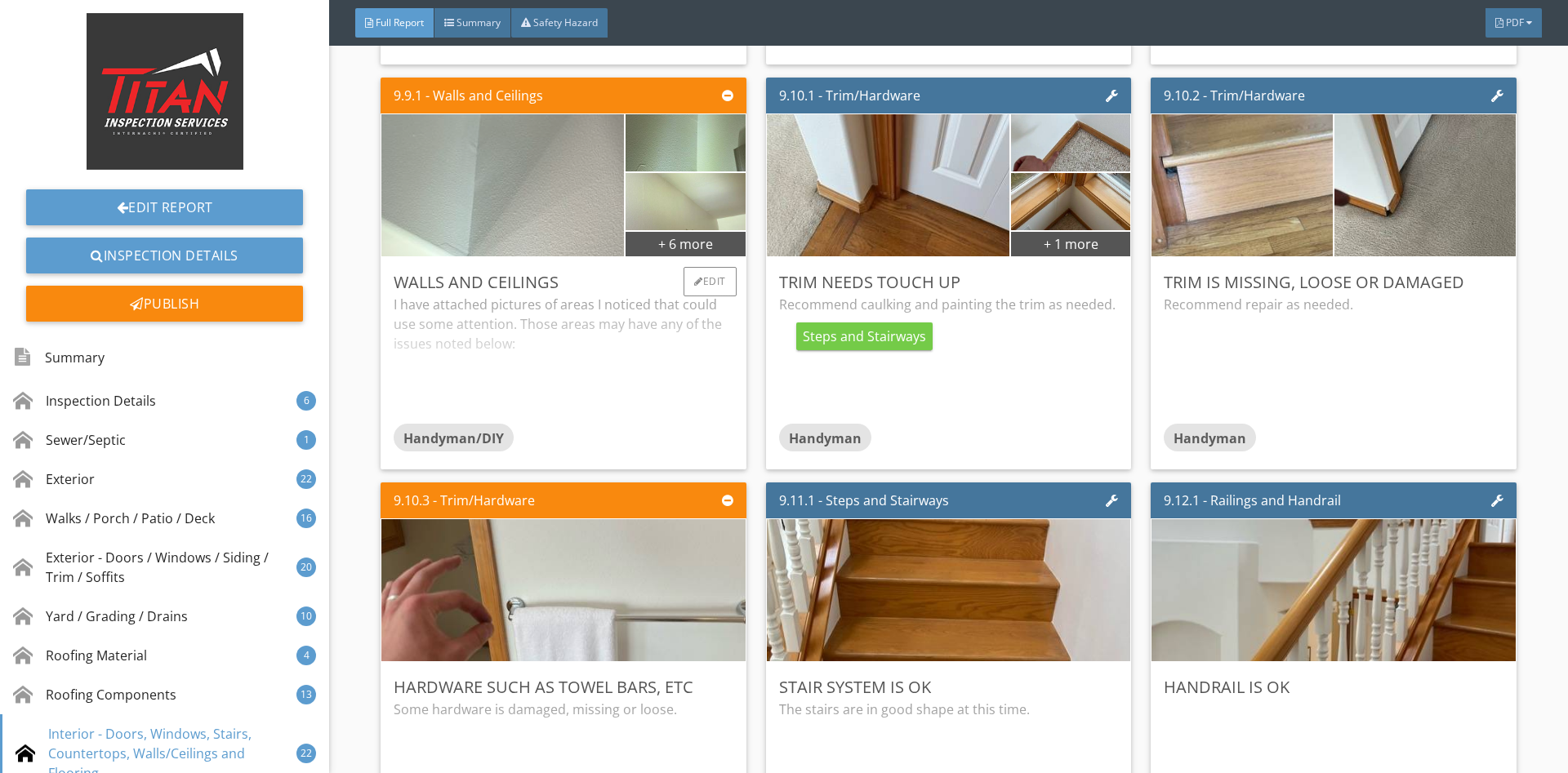
scroll to position [20045, 0]
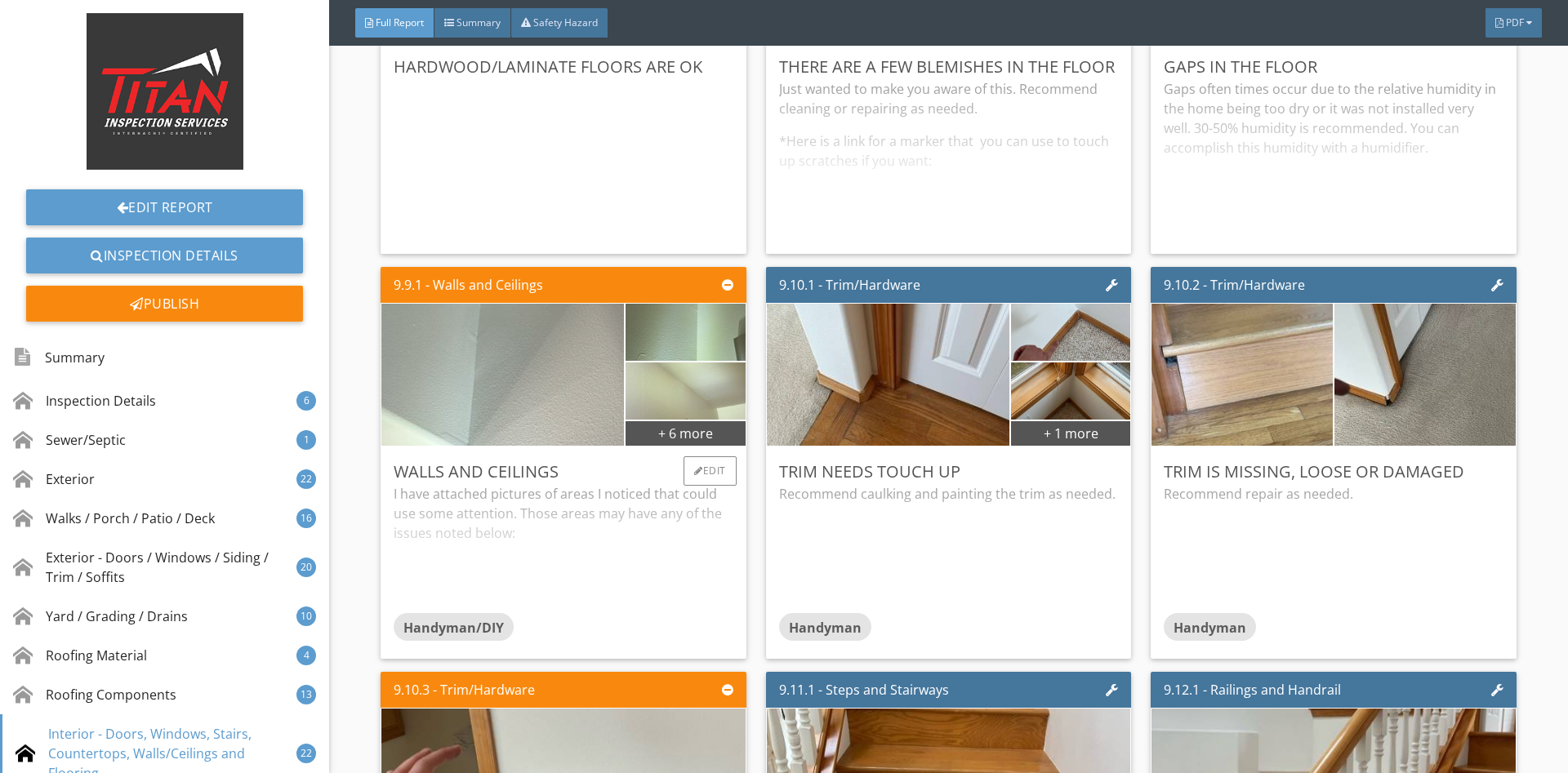
click at [462, 327] on img at bounding box center [502, 374] width 473 height 355
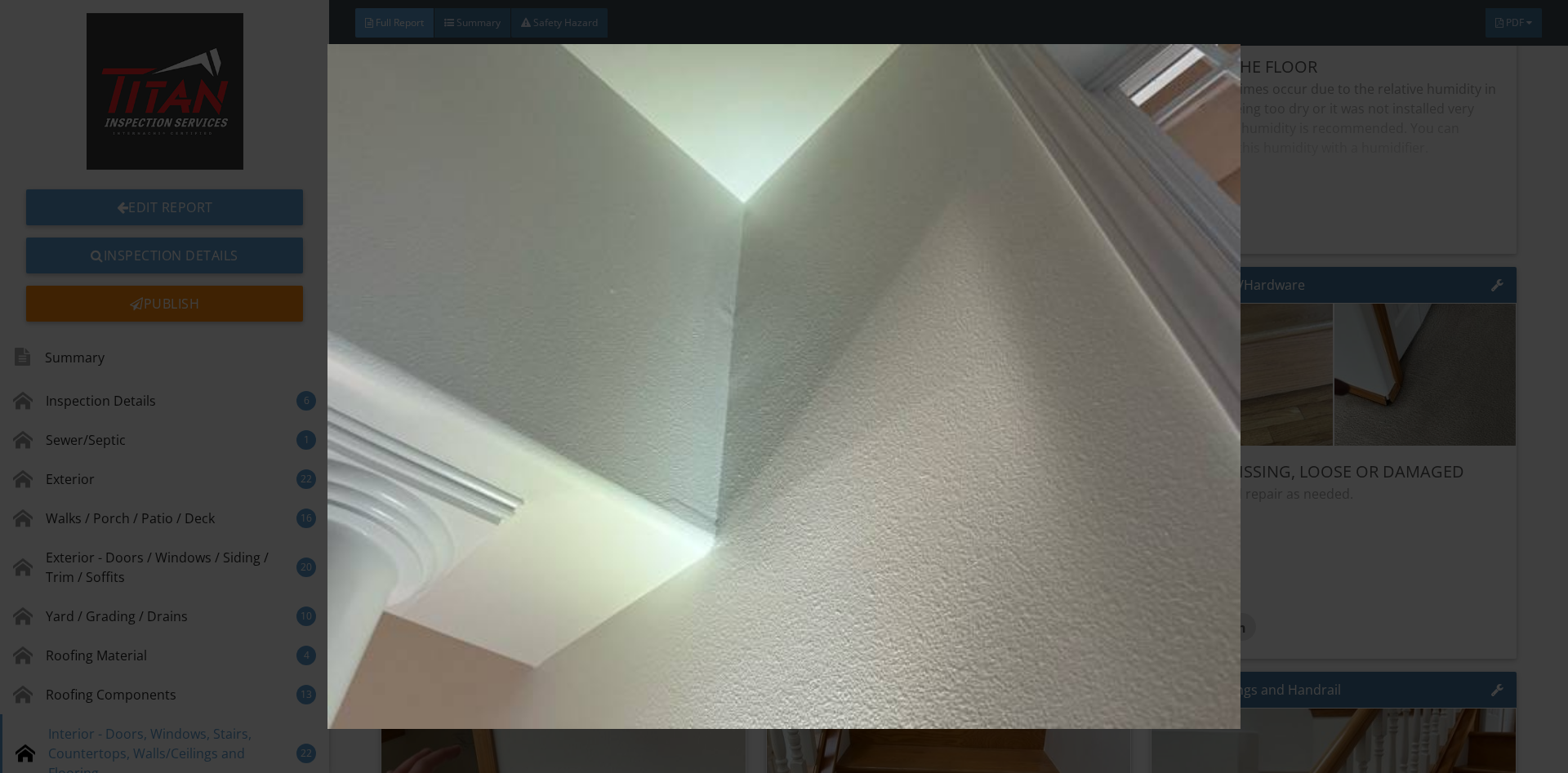
click at [1303, 294] on img at bounding box center [783, 386] width 1439 height 685
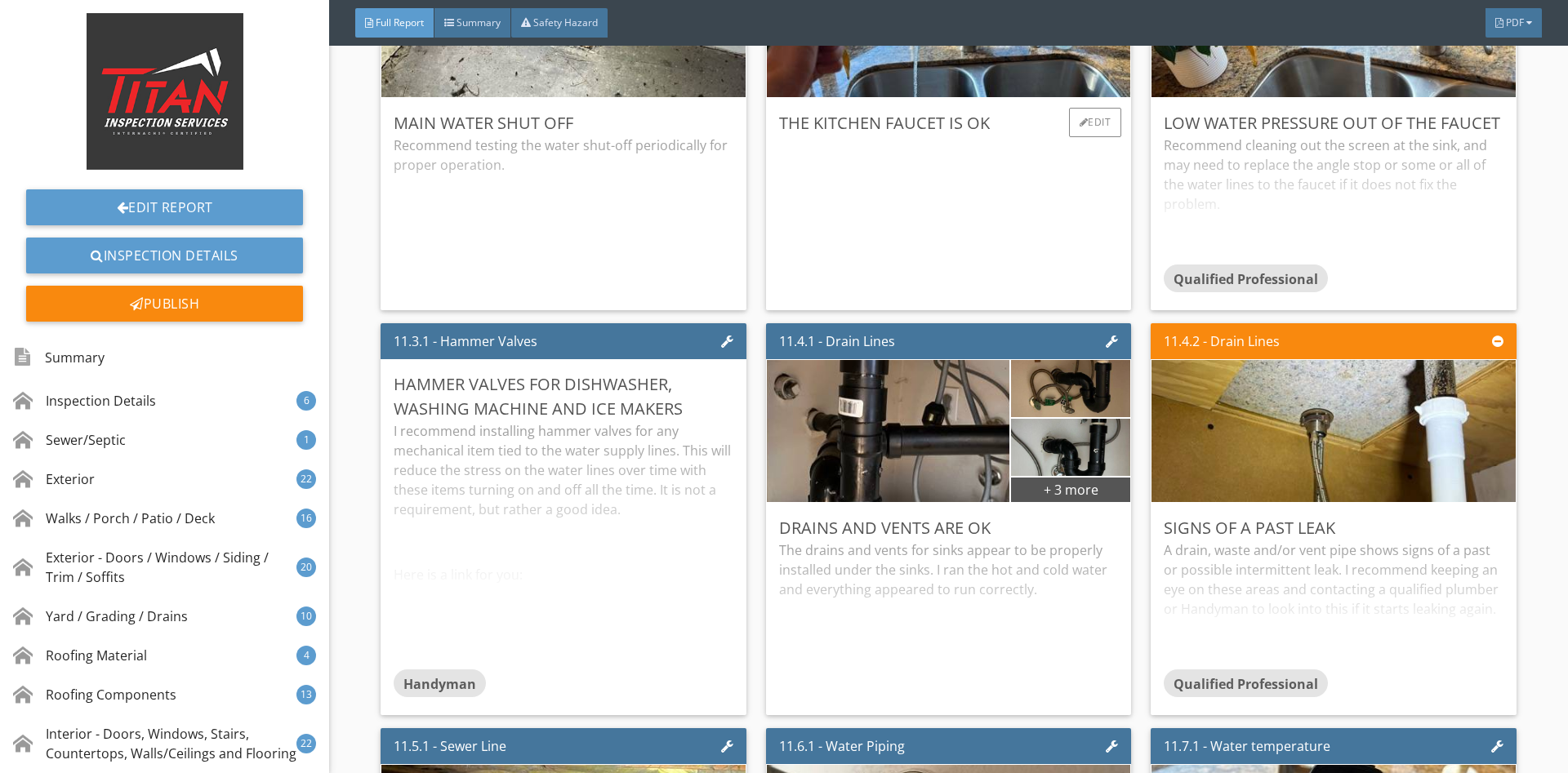
scroll to position [25648, 0]
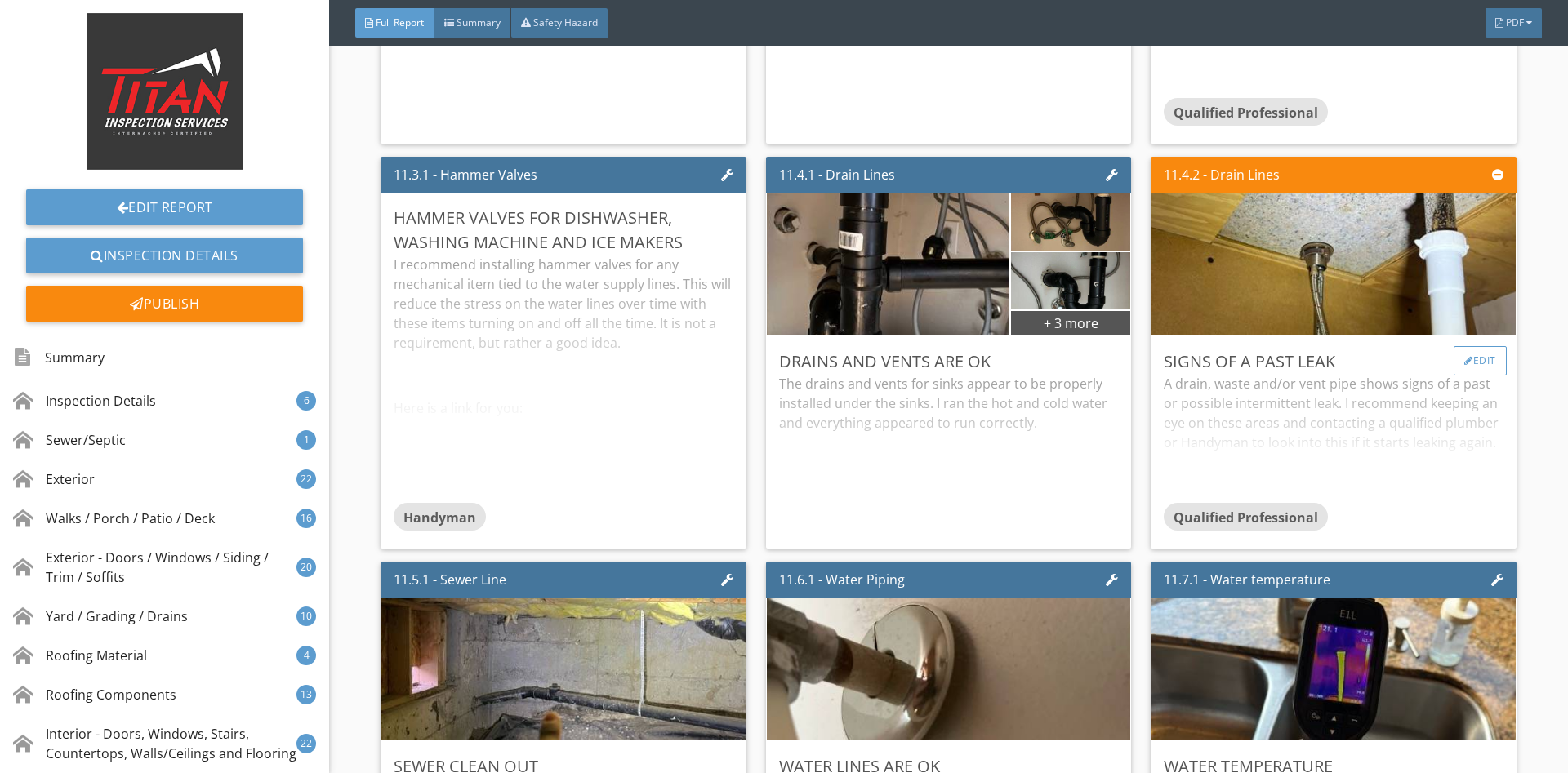
click at [1467, 365] on div at bounding box center [1468, 360] width 9 height 10
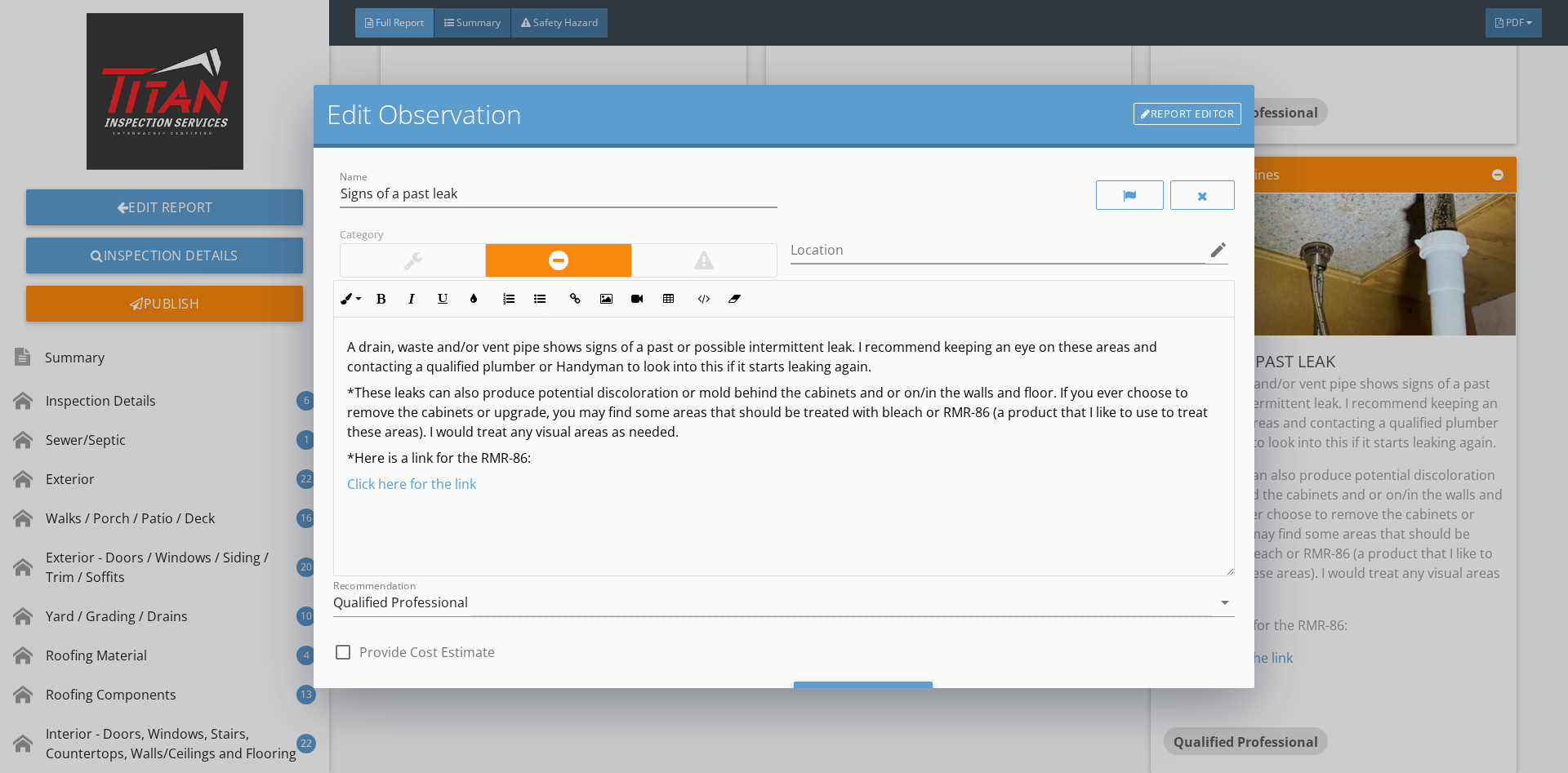
click at [1203, 214] on div at bounding box center [1009, 196] width 451 height 56
click at [1187, 215] on div at bounding box center [1009, 196] width 451 height 56
click at [1197, 199] on div at bounding box center [1202, 196] width 12 height 13
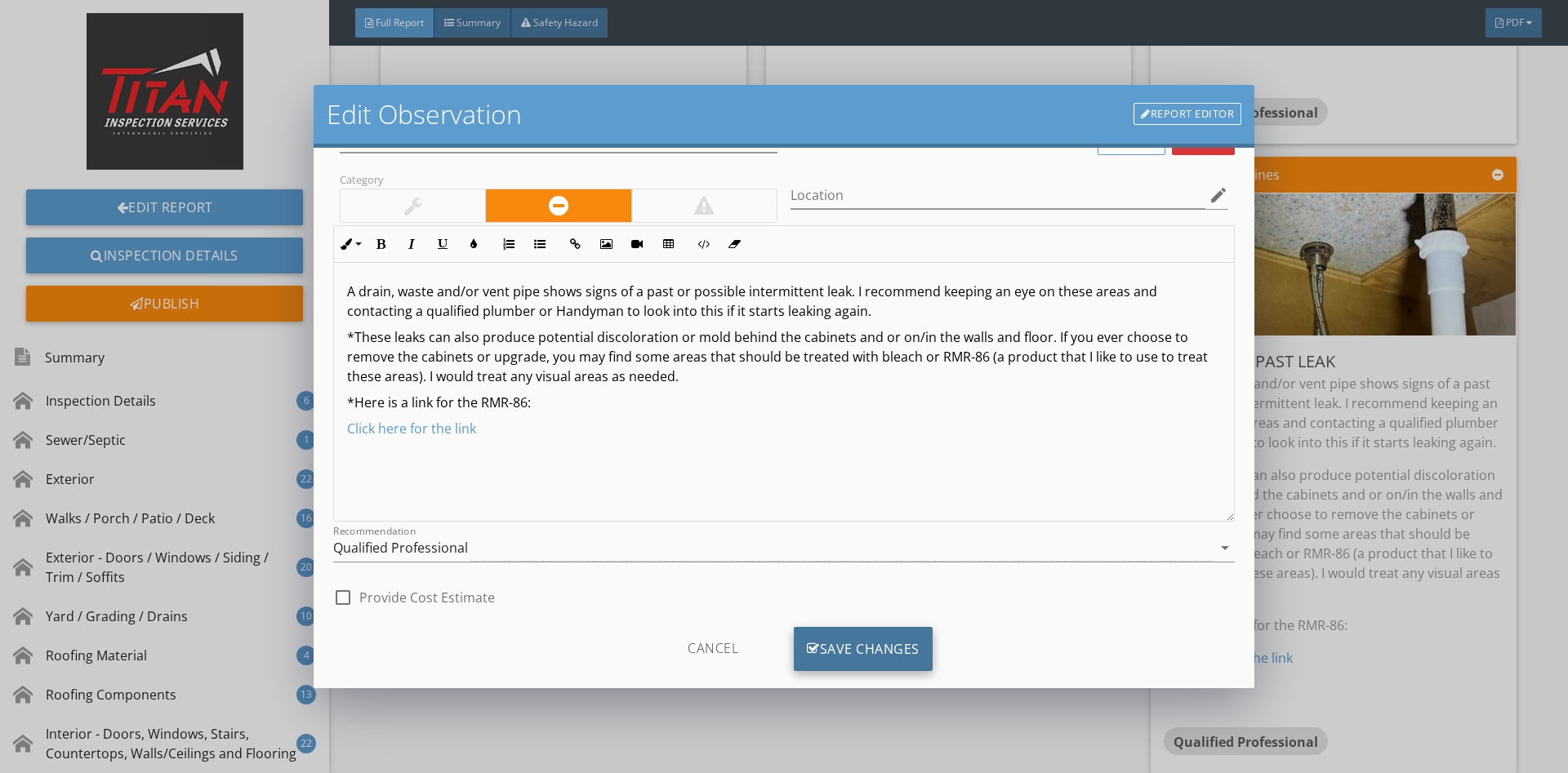
scroll to position [82, 0]
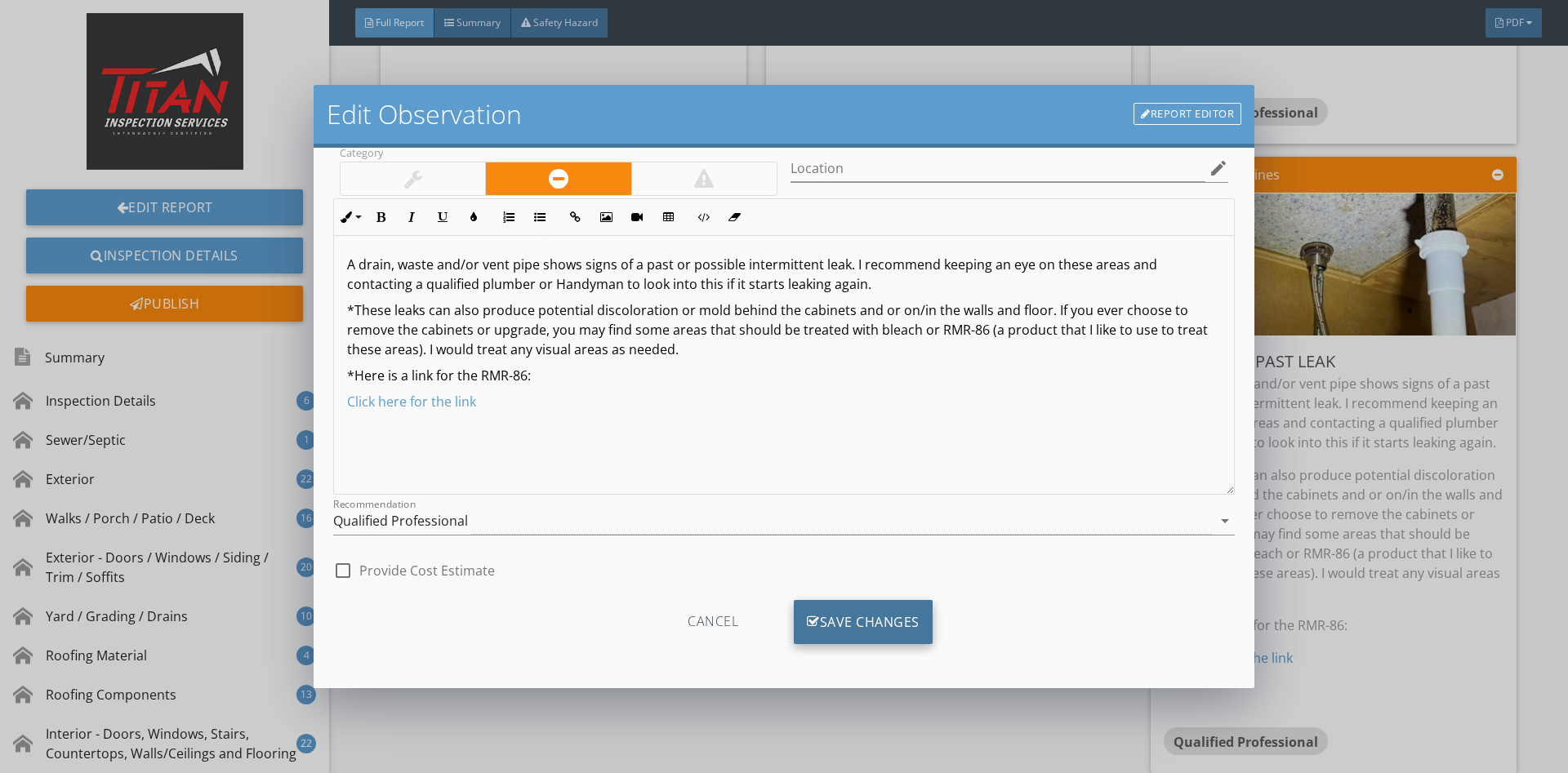
click at [859, 605] on div "Save Changes" at bounding box center [863, 622] width 139 height 44
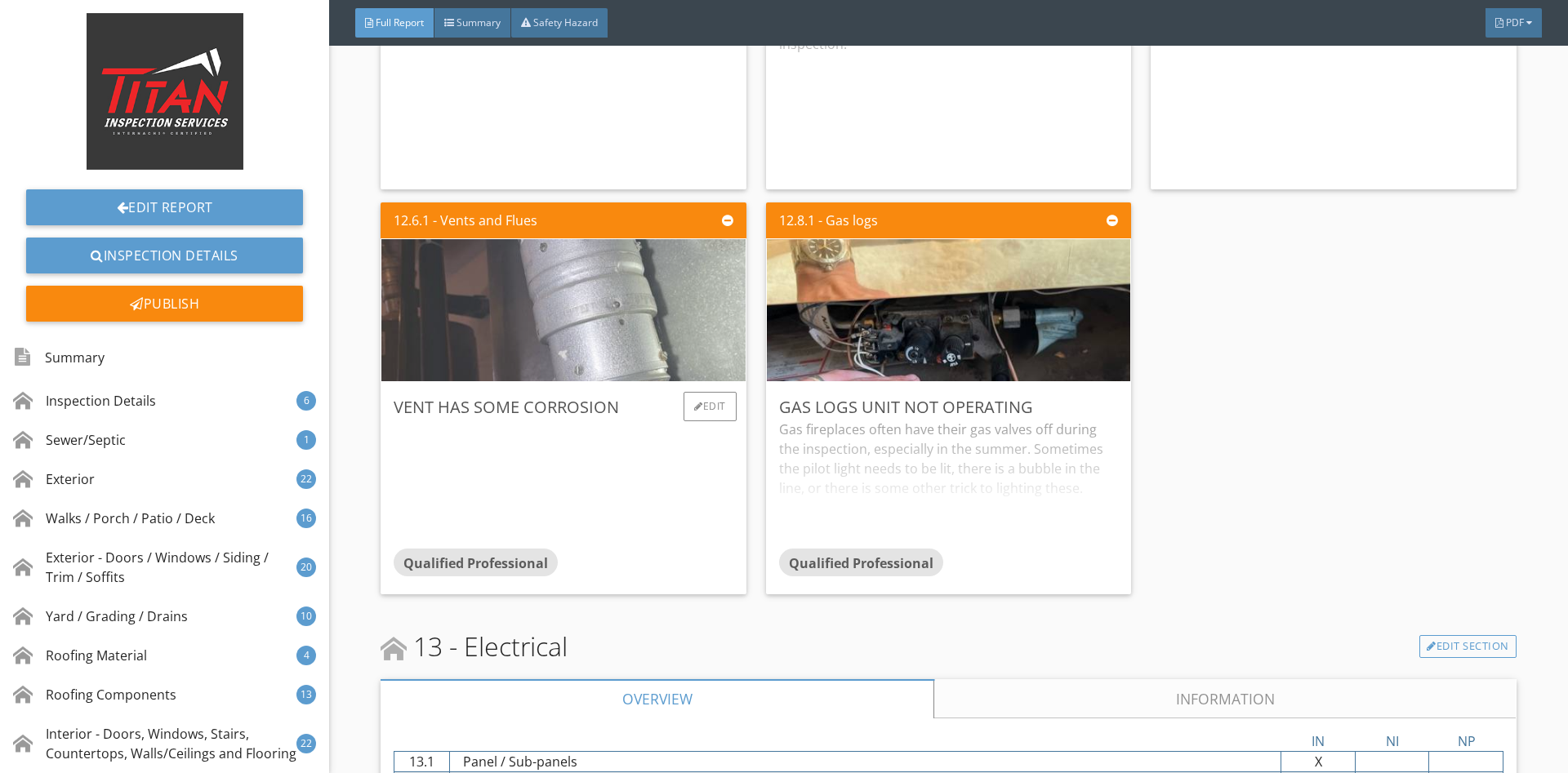
scroll to position [30821, 0]
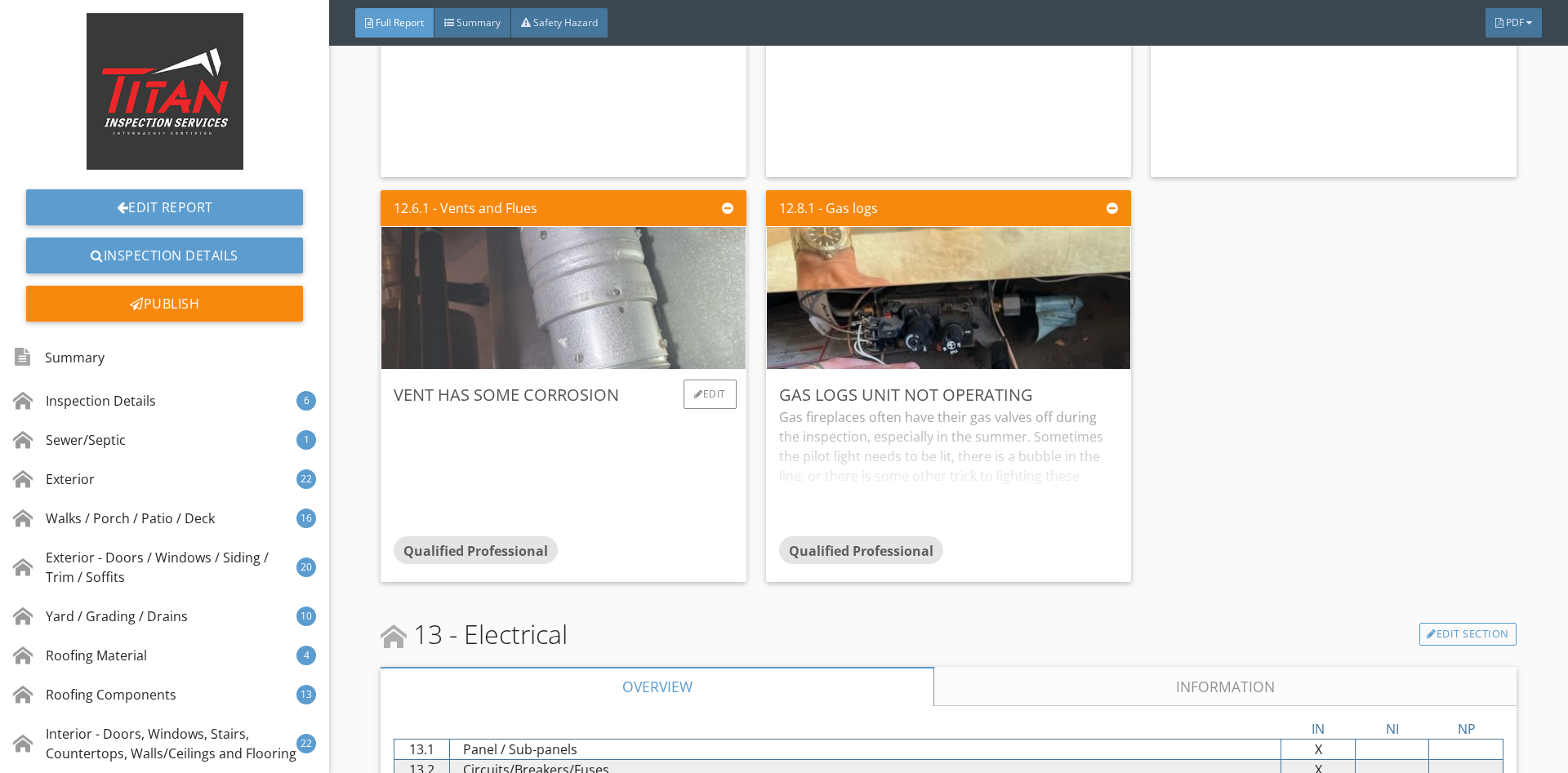
click at [604, 274] on img at bounding box center [563, 298] width 473 height 355
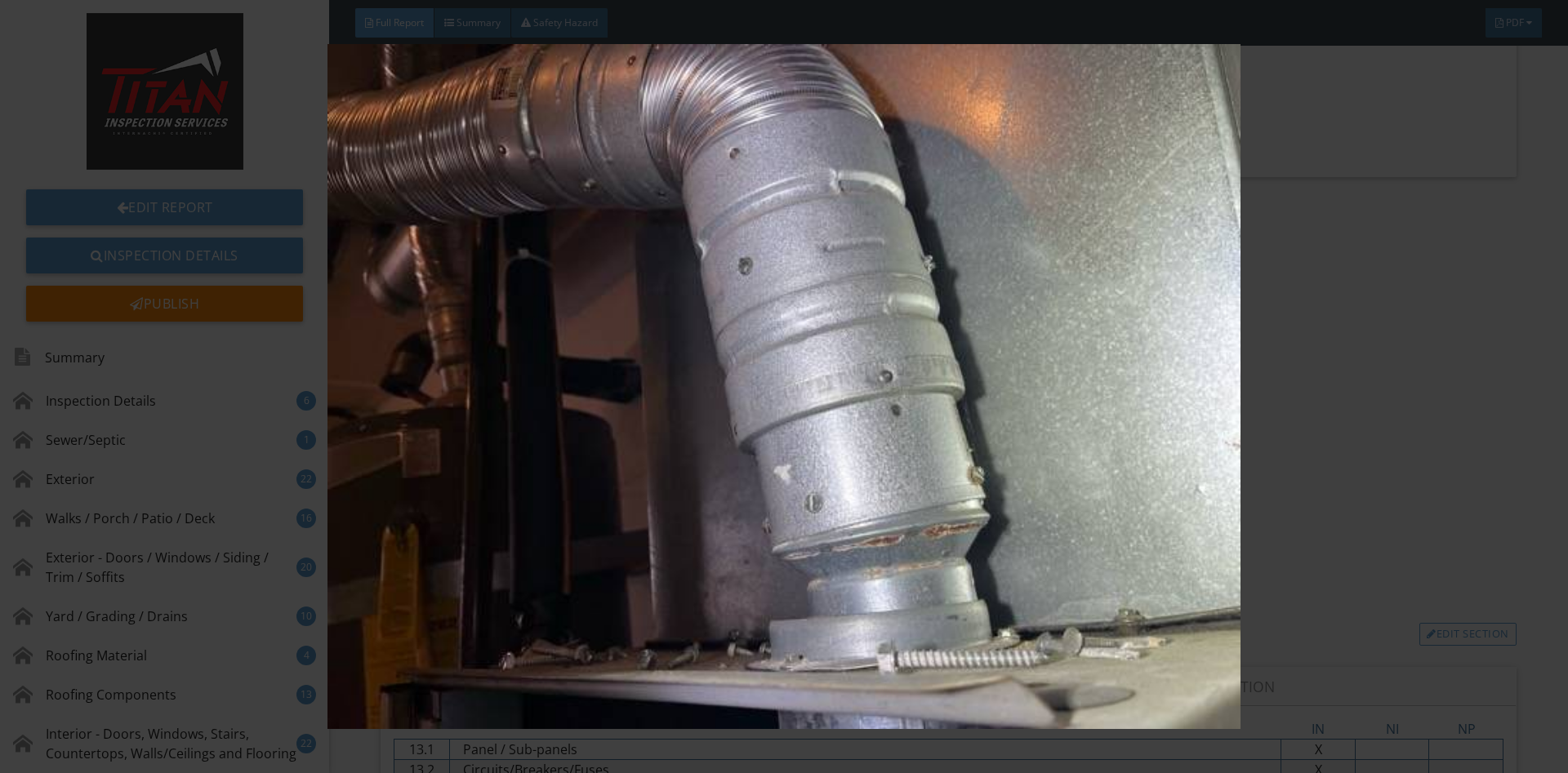
click at [1311, 416] on img at bounding box center [783, 386] width 1439 height 685
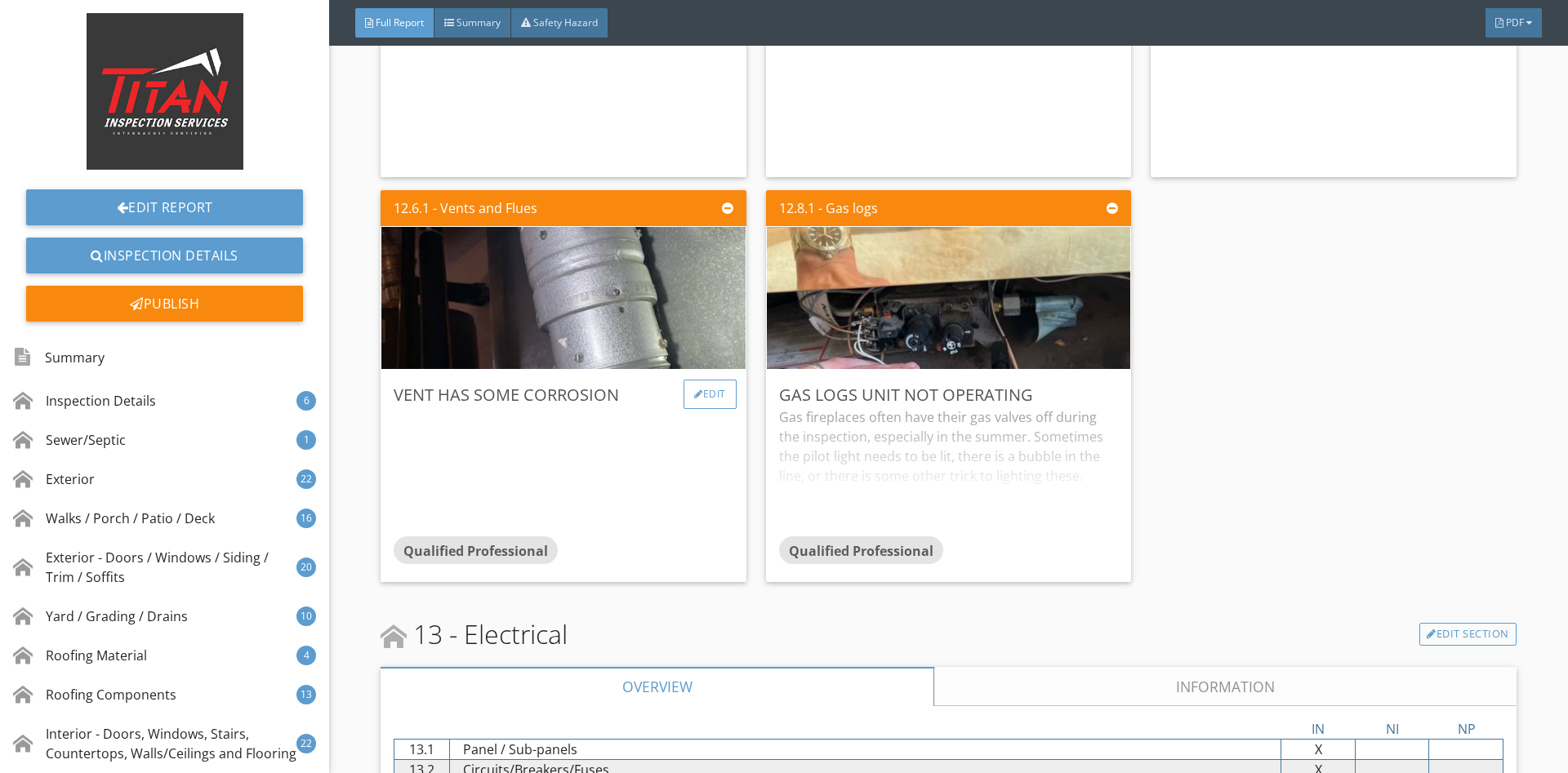
click at [721, 390] on div "Edit" at bounding box center [710, 394] width 53 height 29
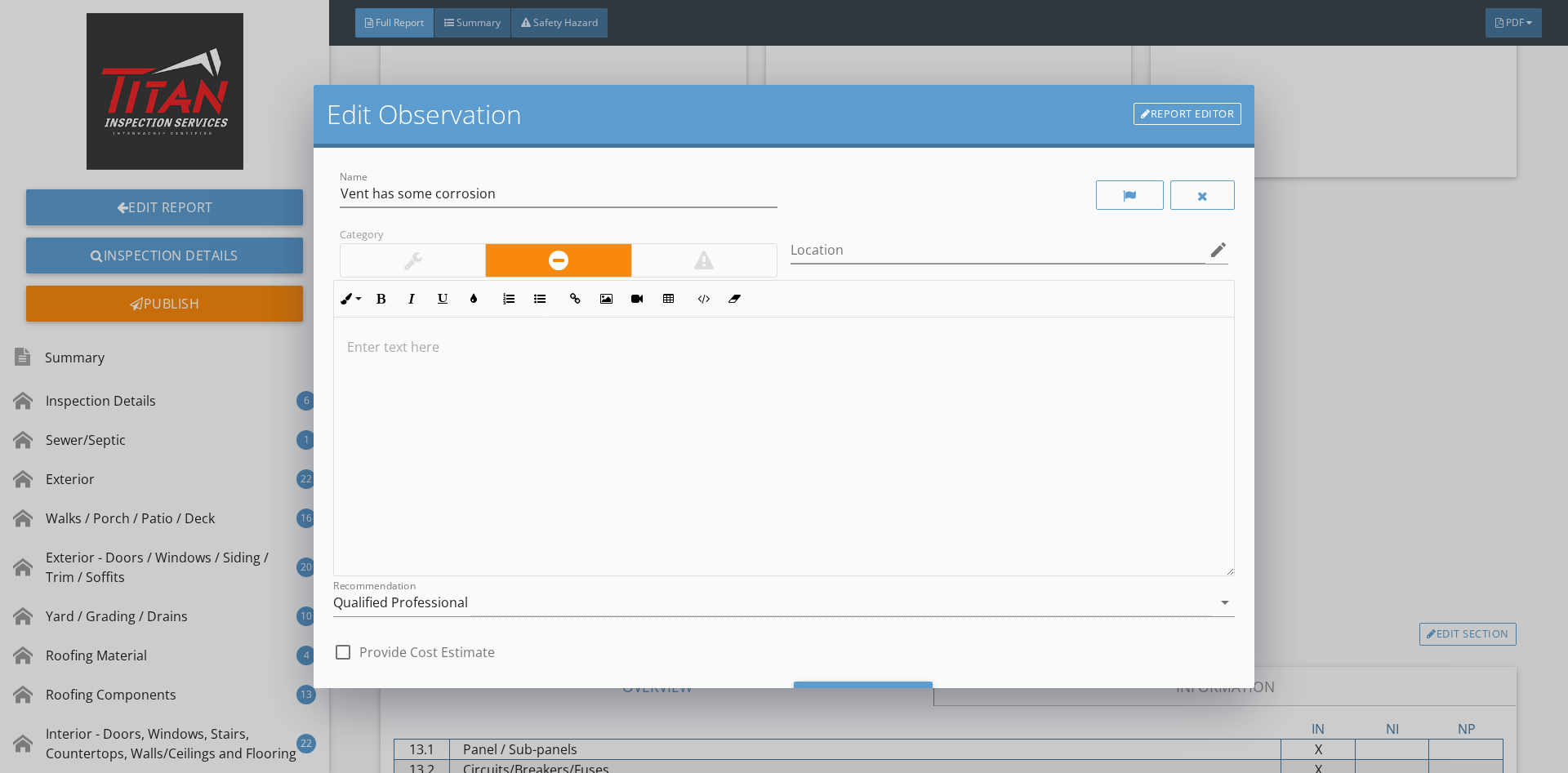
click at [1178, 112] on link "Report Editor" at bounding box center [1187, 114] width 108 height 23
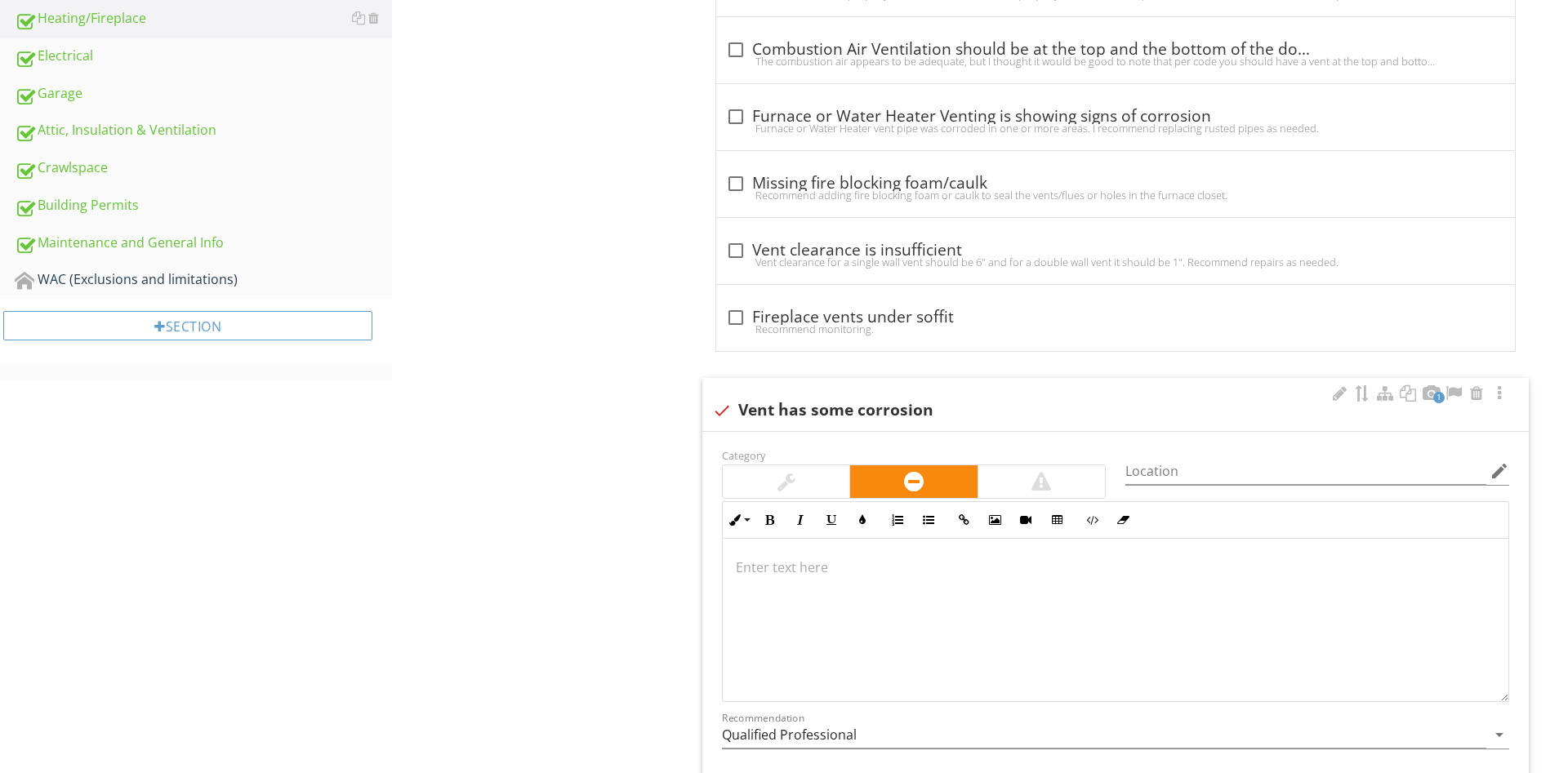
scroll to position [973, 0]
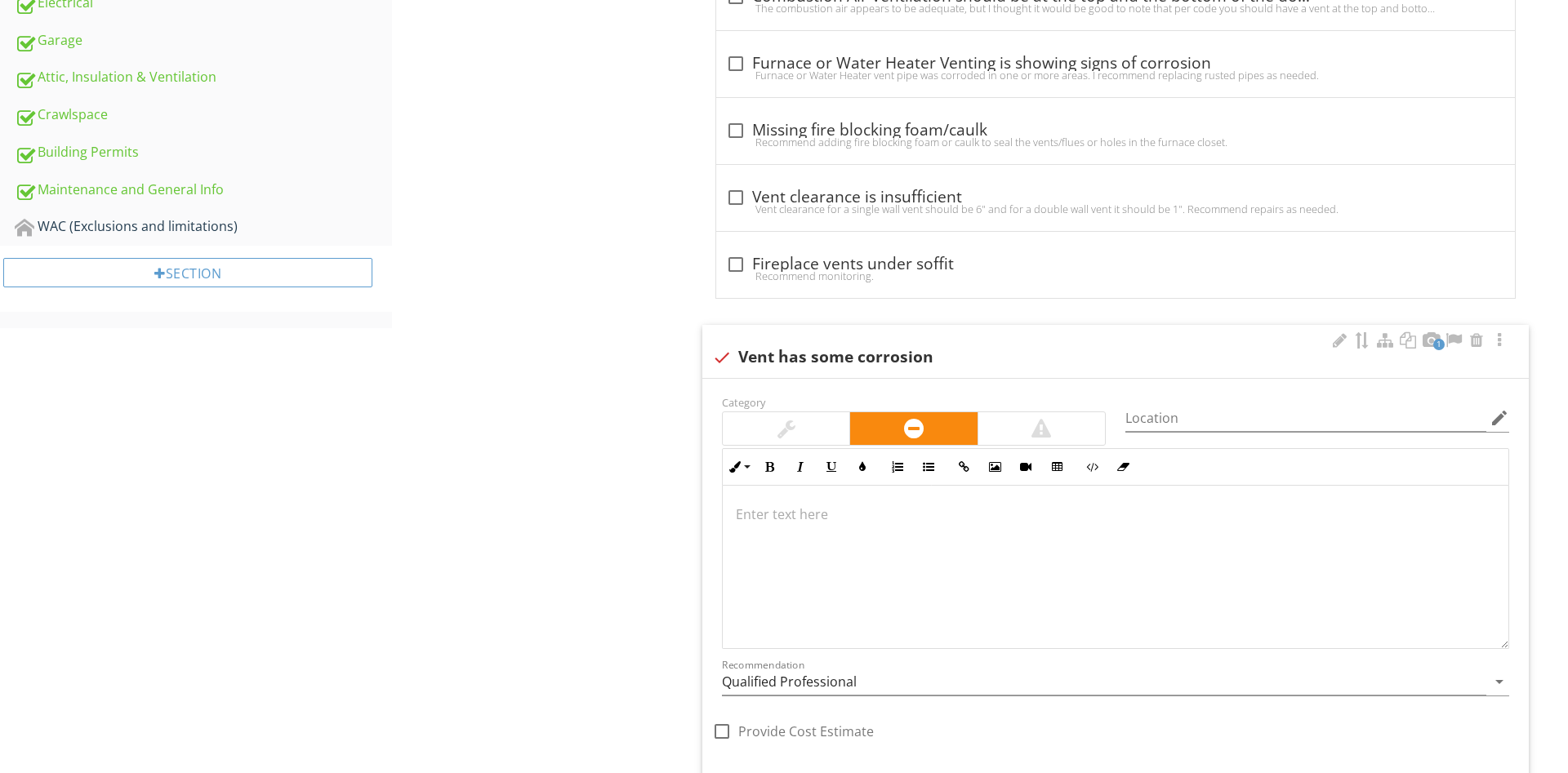
click at [846, 532] on div at bounding box center [1115, 567] width 786 height 163
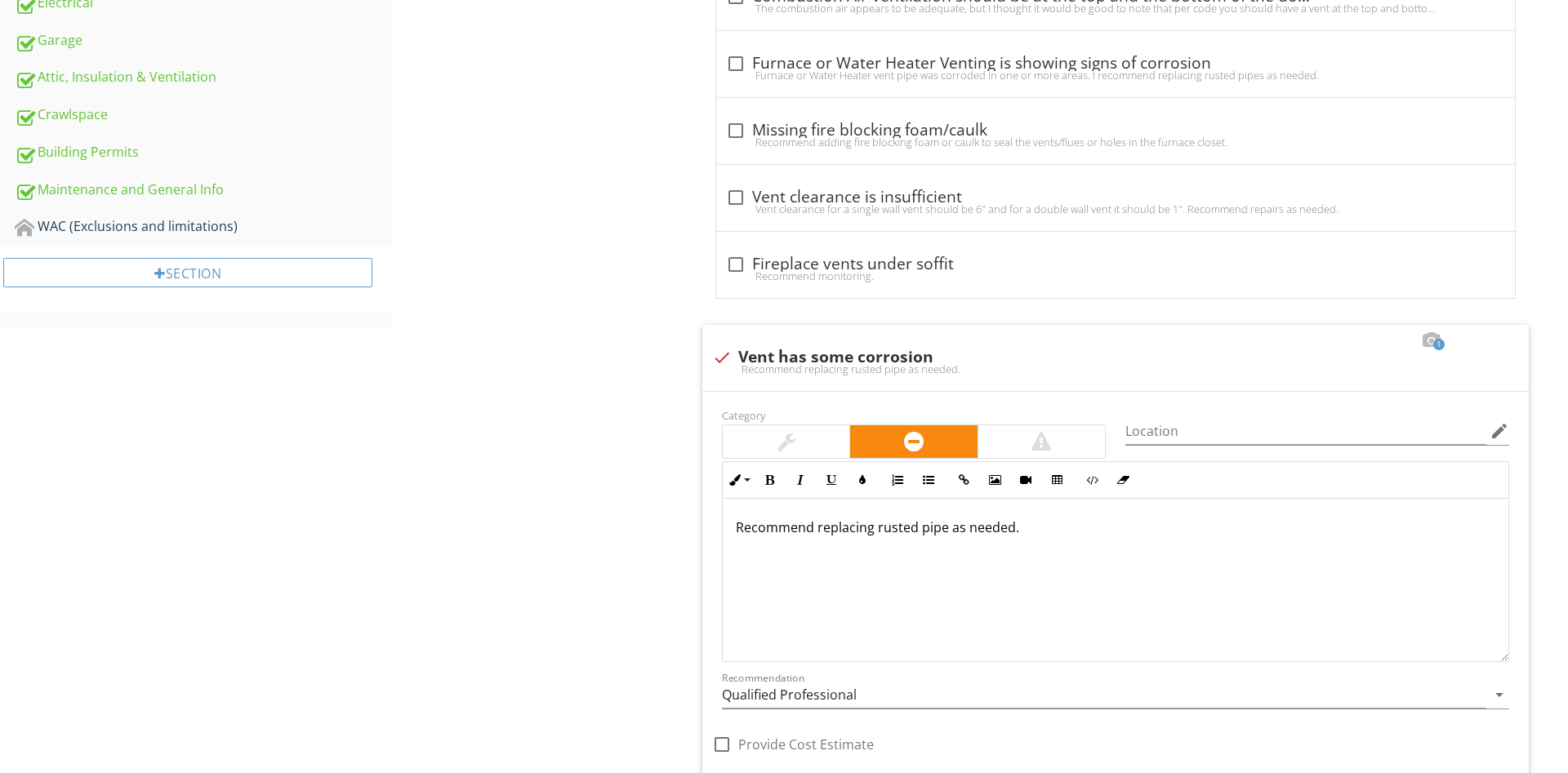
click at [402, 568] on div "Heating/Fireplace Heating System Filters Thermostat Ductwork/Radiators Fuel Lin…" at bounding box center [980, 154] width 1176 height 1928
click at [767, 696] on input "Qualified Professional" at bounding box center [1104, 695] width 764 height 27
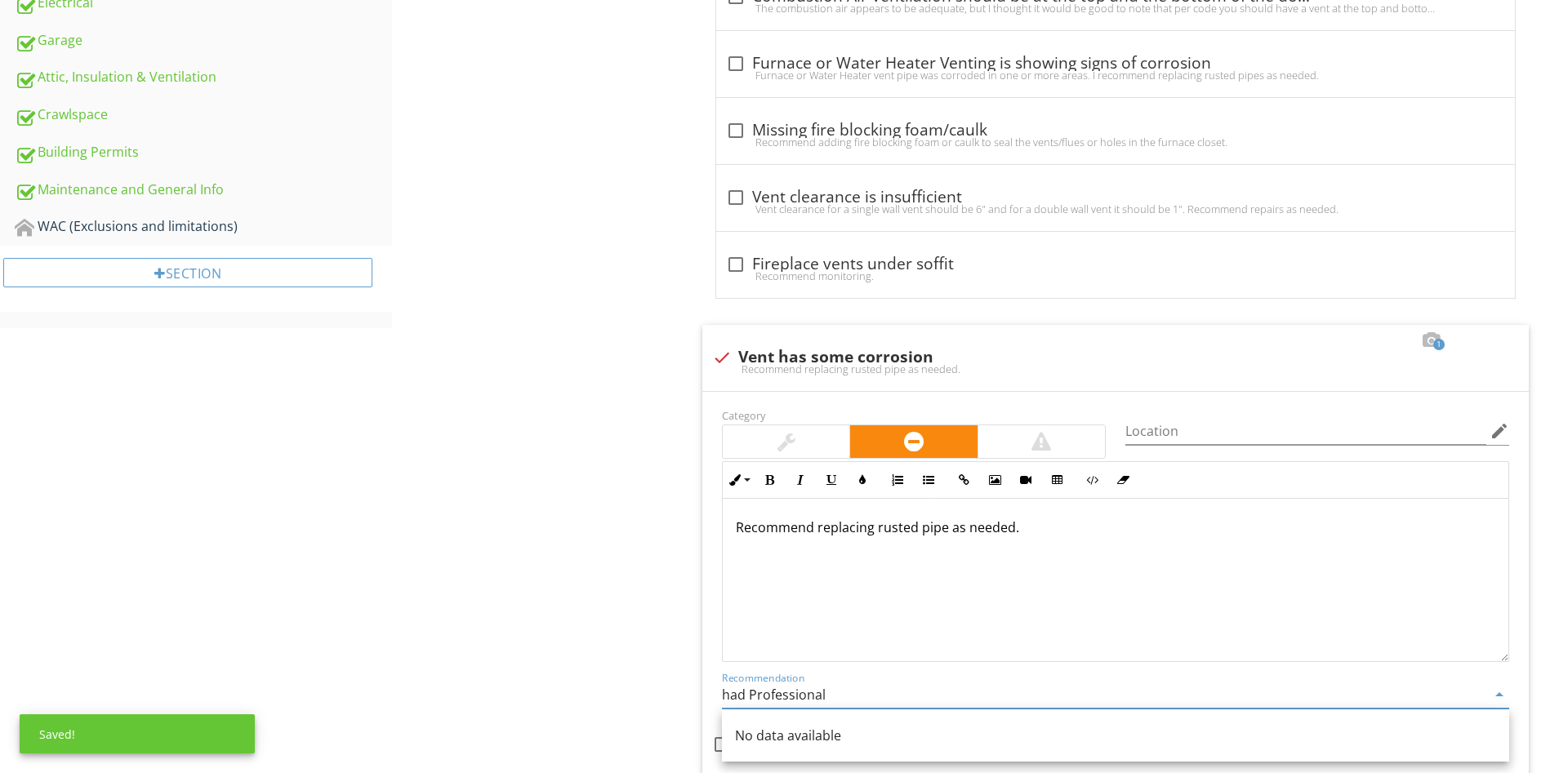
drag, startPoint x: 827, startPoint y: 701, endPoint x: 495, endPoint y: 671, distance: 333.4
click at [722, 682] on input "had Professional" at bounding box center [1104, 695] width 764 height 27
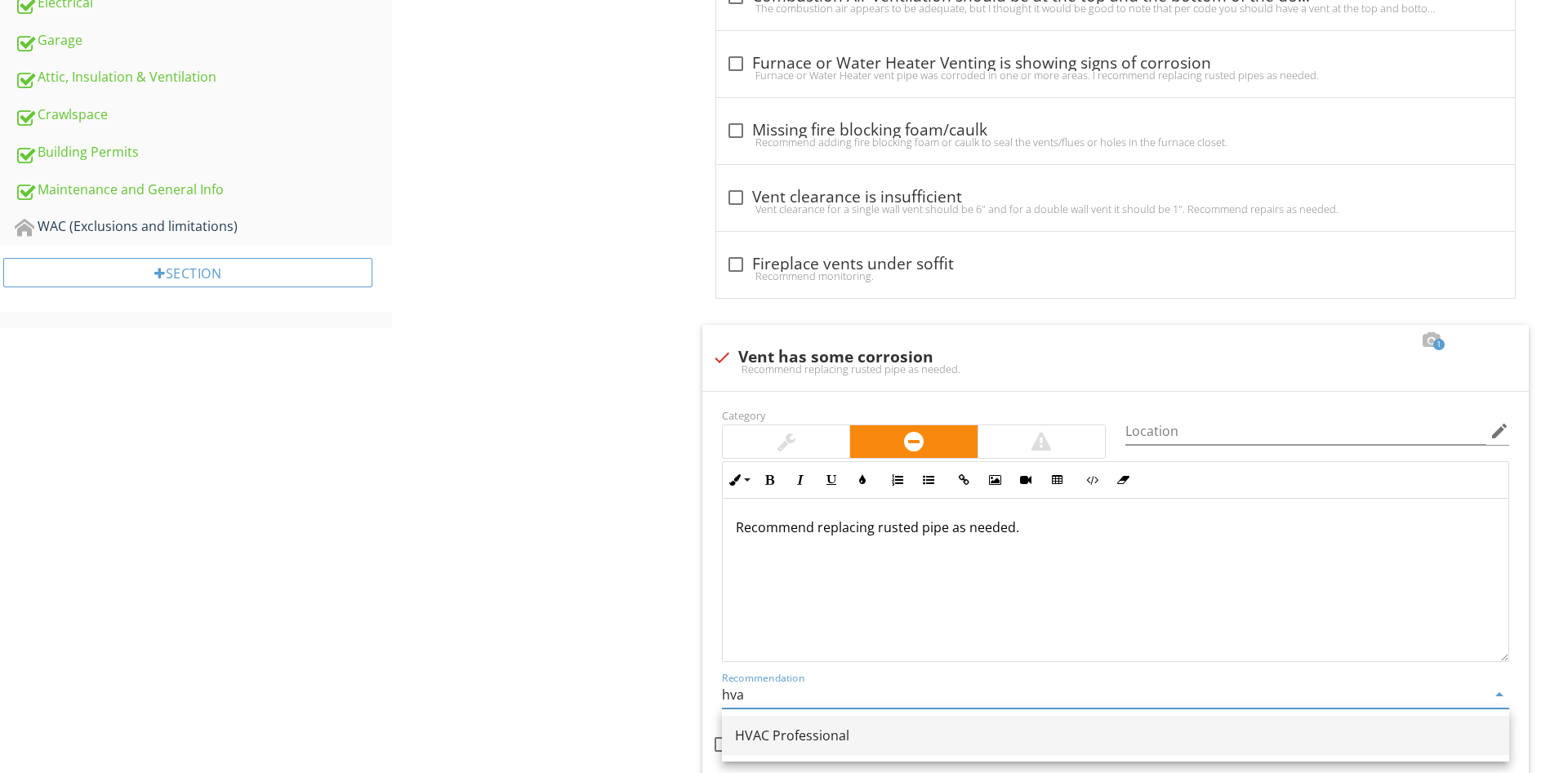
click at [849, 749] on link "HVAC Professional" at bounding box center [1114, 735] width 787 height 39
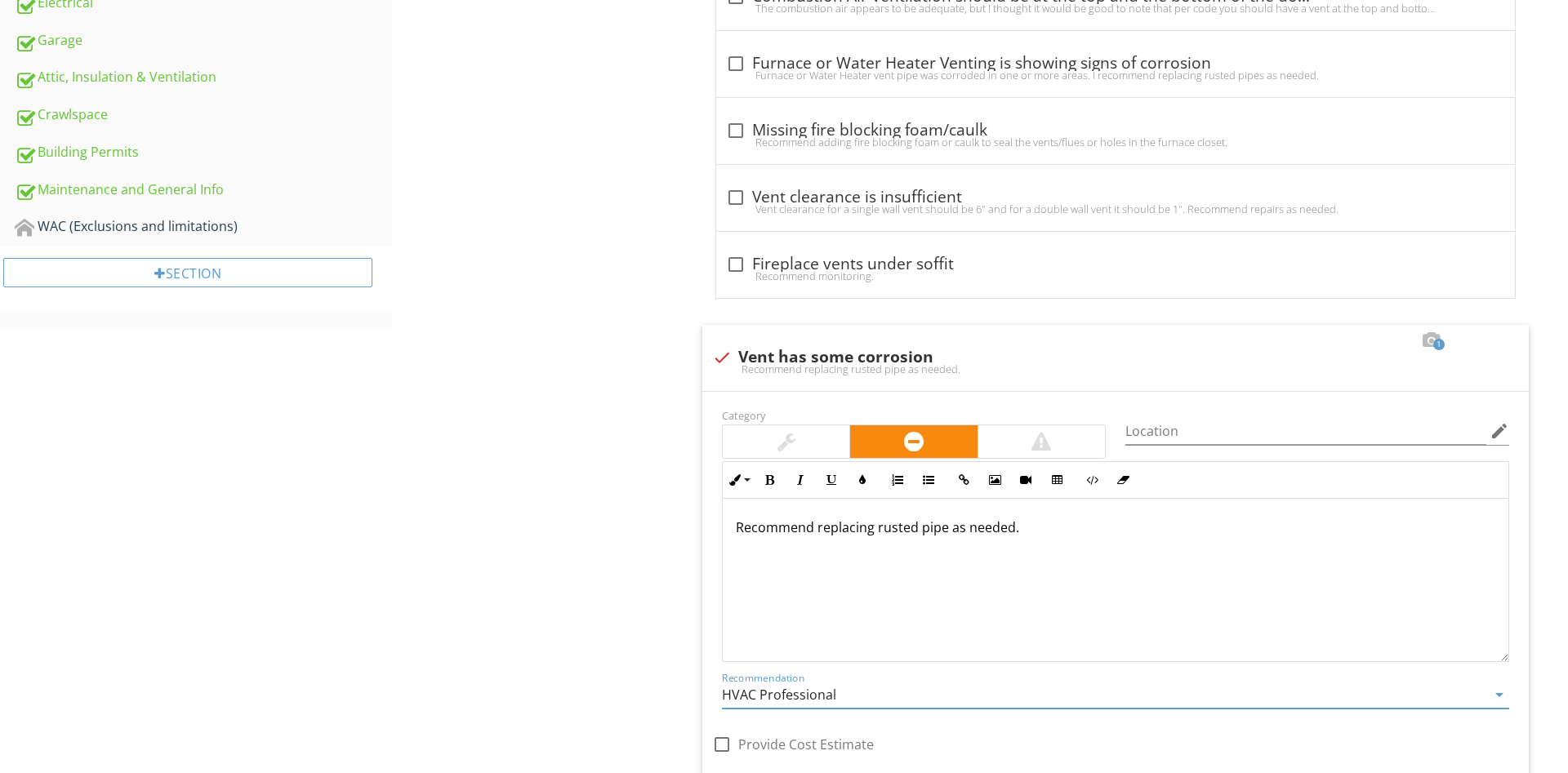
type input "HVAC Professional"
drag, startPoint x: 516, startPoint y: 590, endPoint x: 505, endPoint y: 556, distance: 35.7
click at [505, 556] on div "Heating/Fireplace Heating System Filters Thermostat Ductwork/Radiators Fuel Lin…" at bounding box center [980, 154] width 1176 height 1928
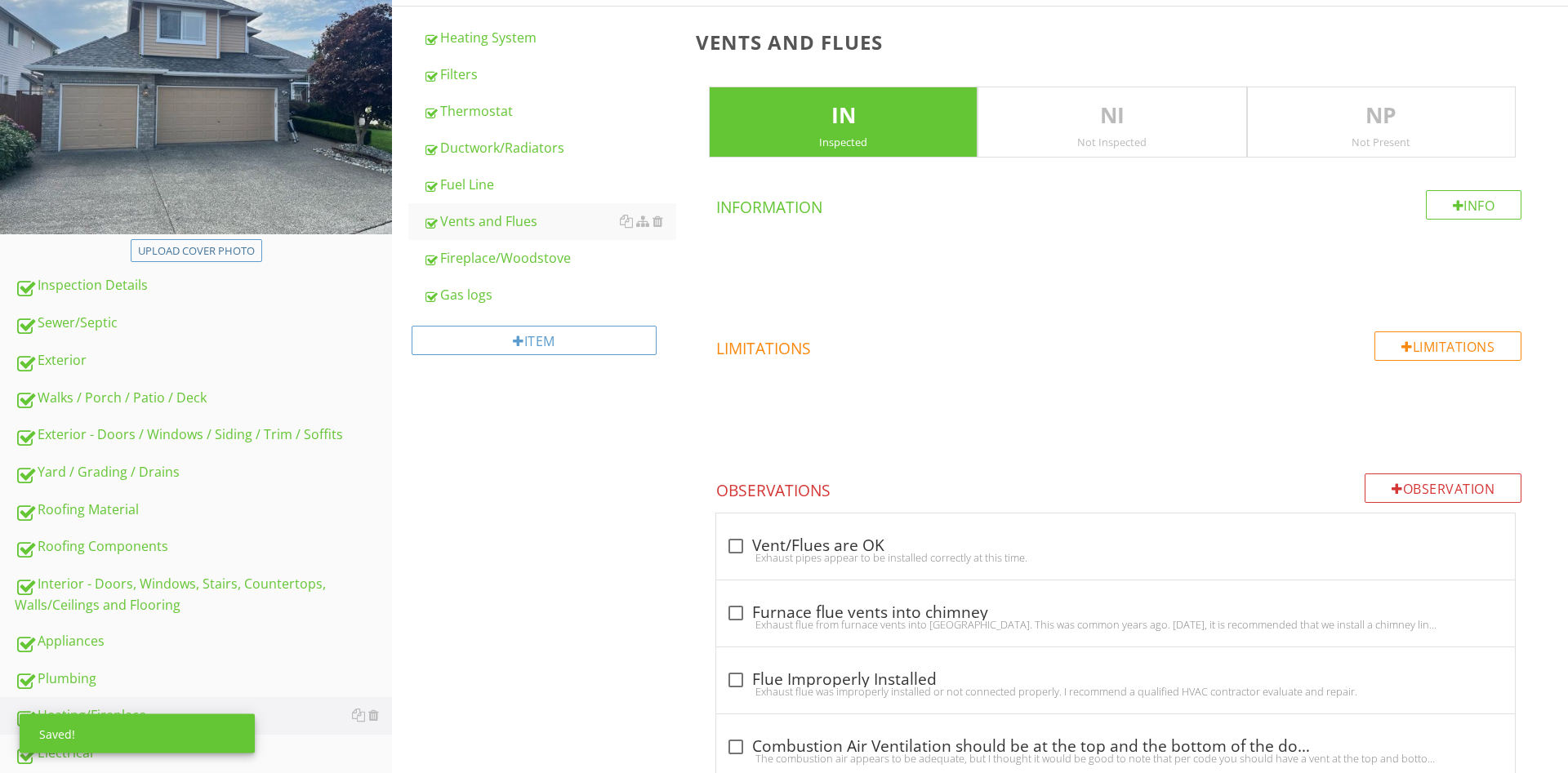
scroll to position [0, 0]
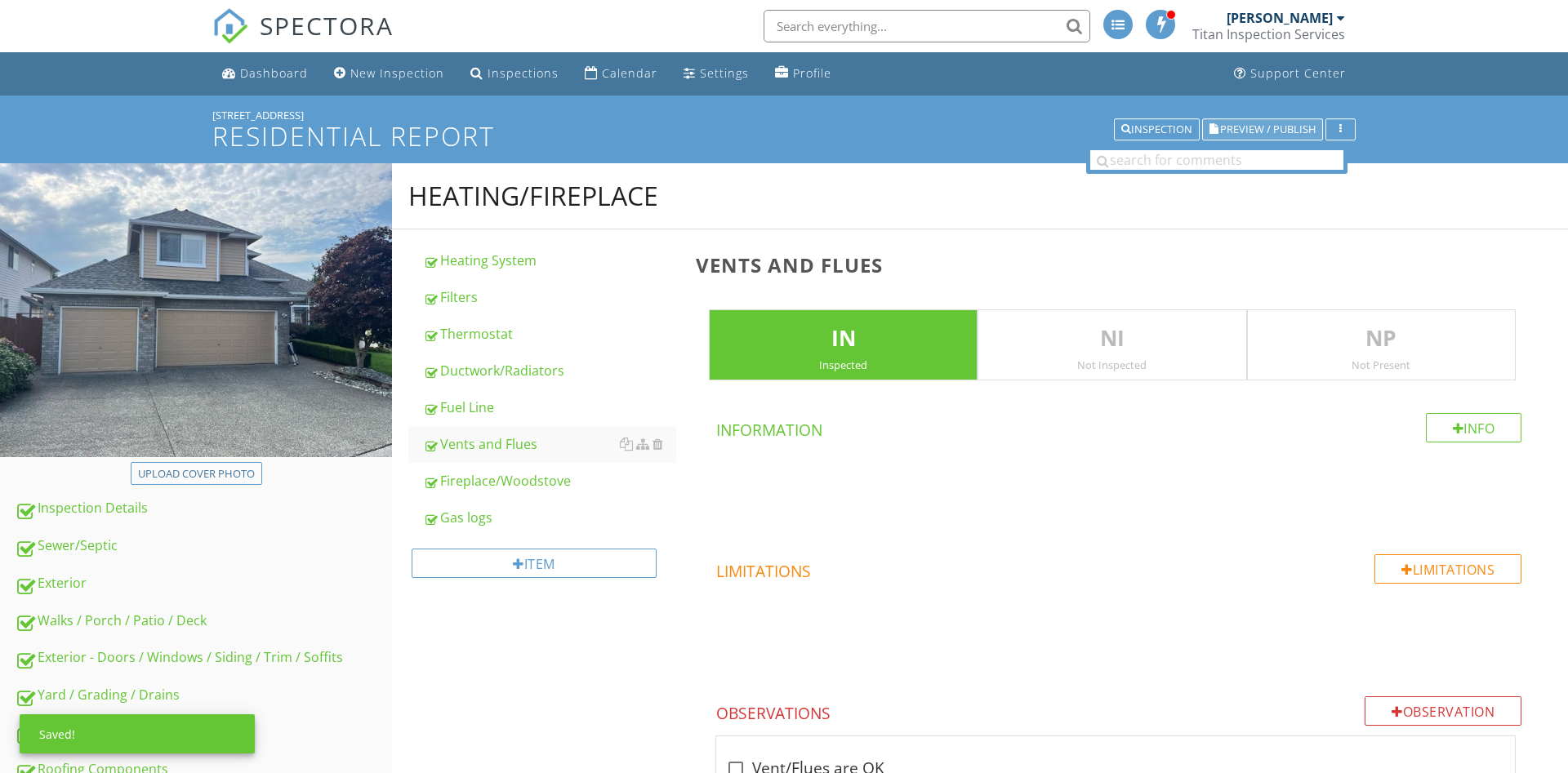
click at [1270, 130] on span "Preview / Publish" at bounding box center [1268, 129] width 96 height 11
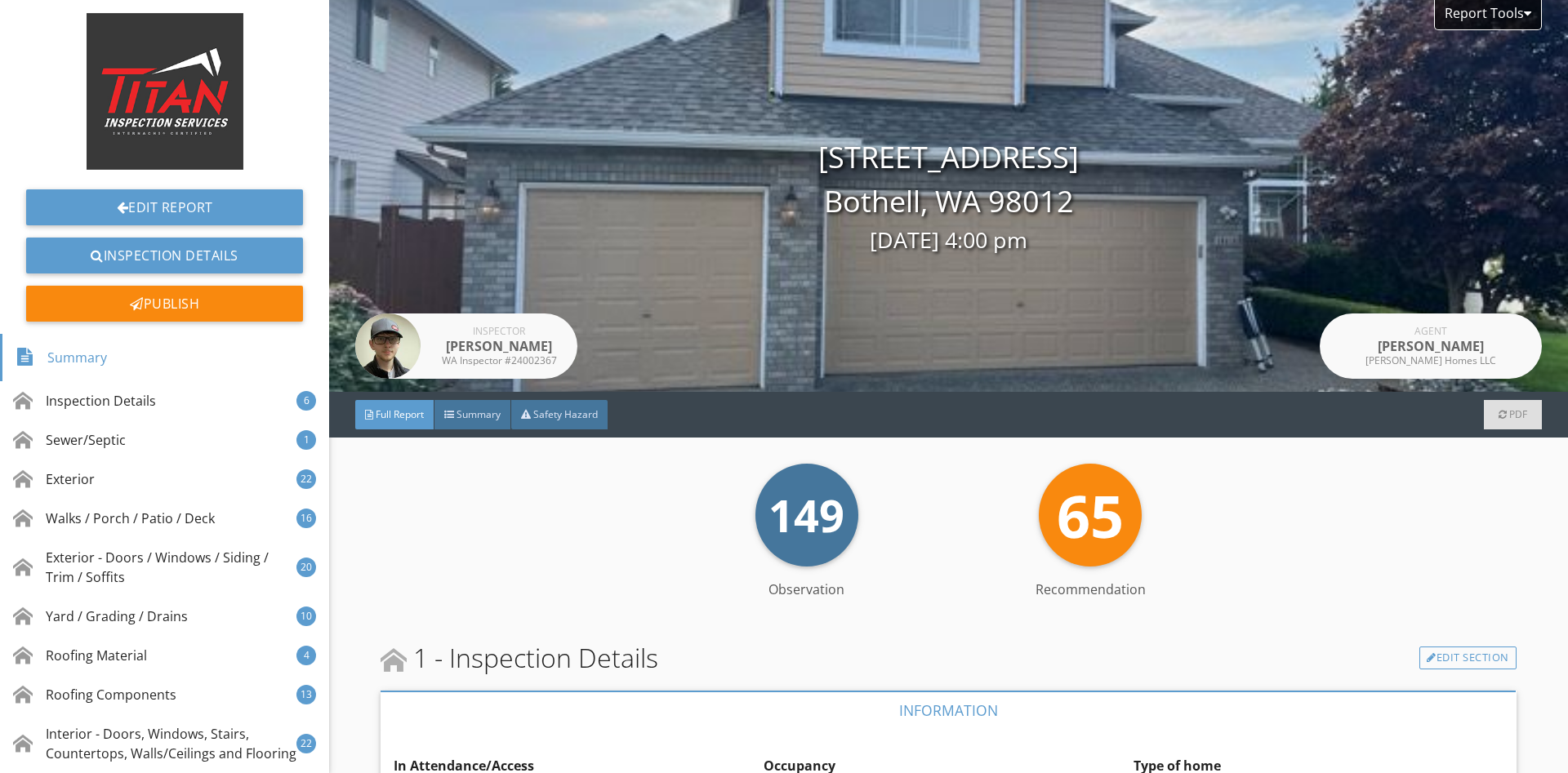
scroll to position [493, 0]
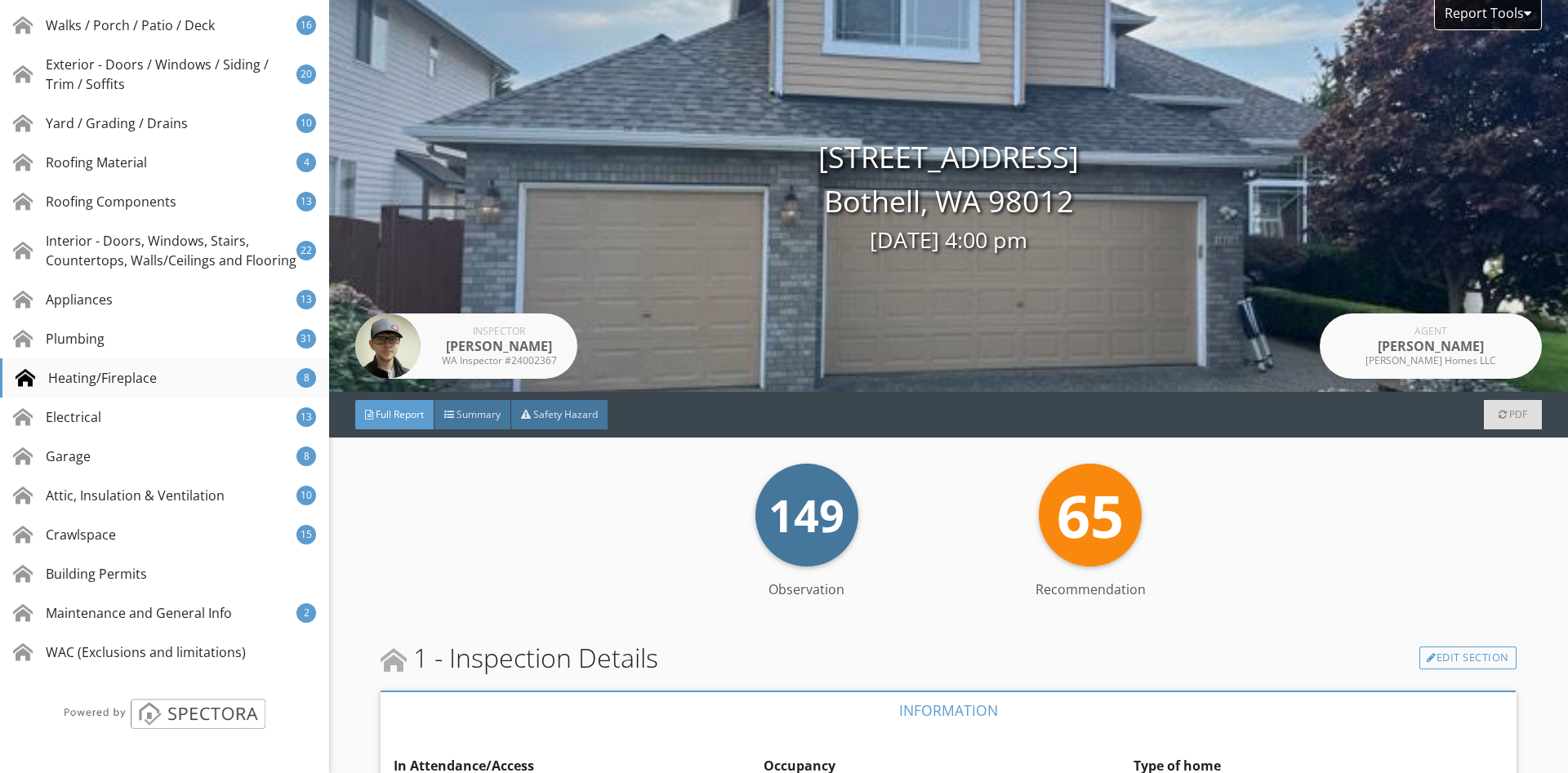
click at [122, 374] on div "Heating/Fireplace" at bounding box center [86, 378] width 141 height 20
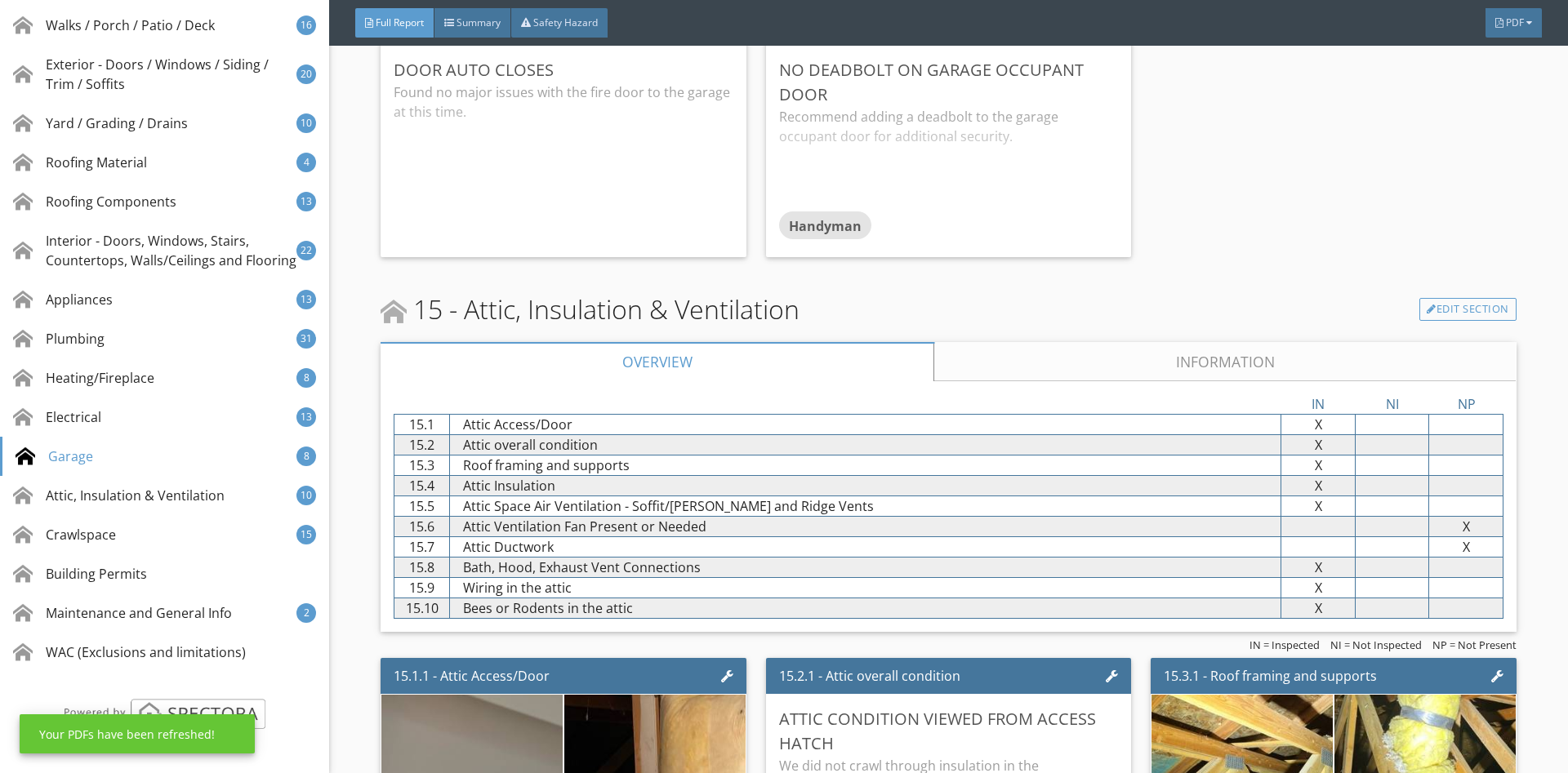
scroll to position [35114, 0]
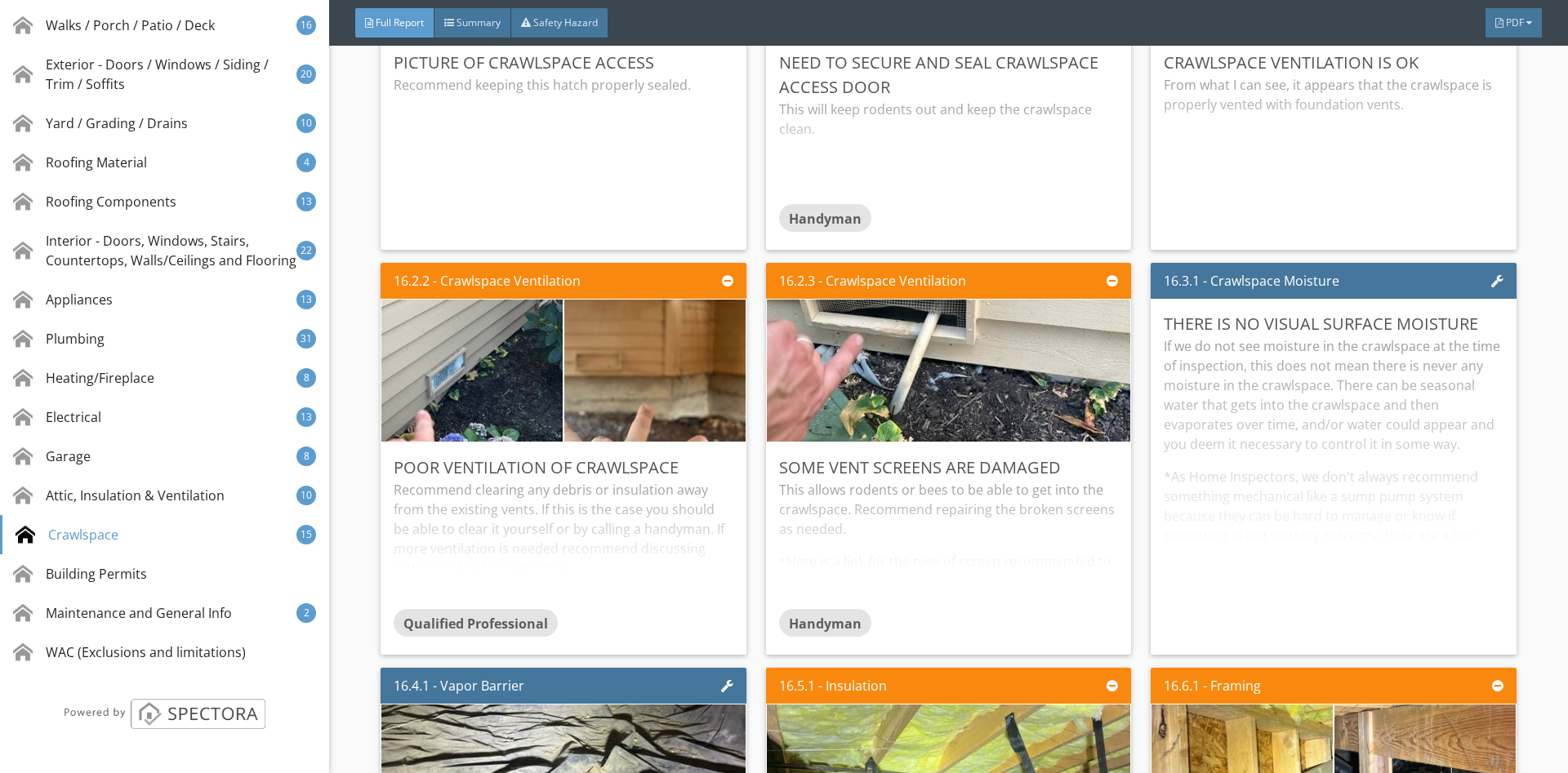
scroll to position [37917, 0]
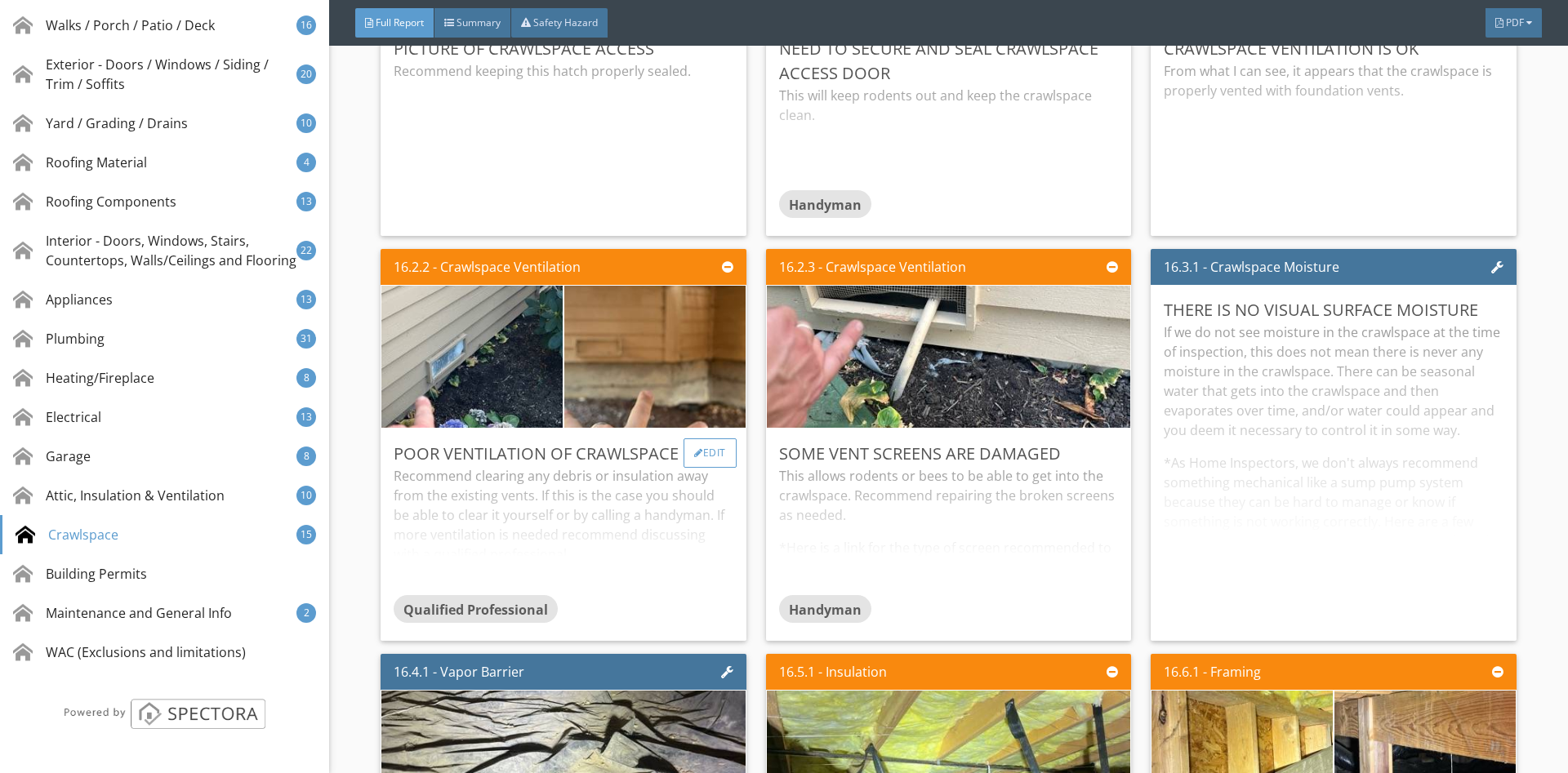
click at [702, 457] on div "Edit" at bounding box center [710, 453] width 53 height 29
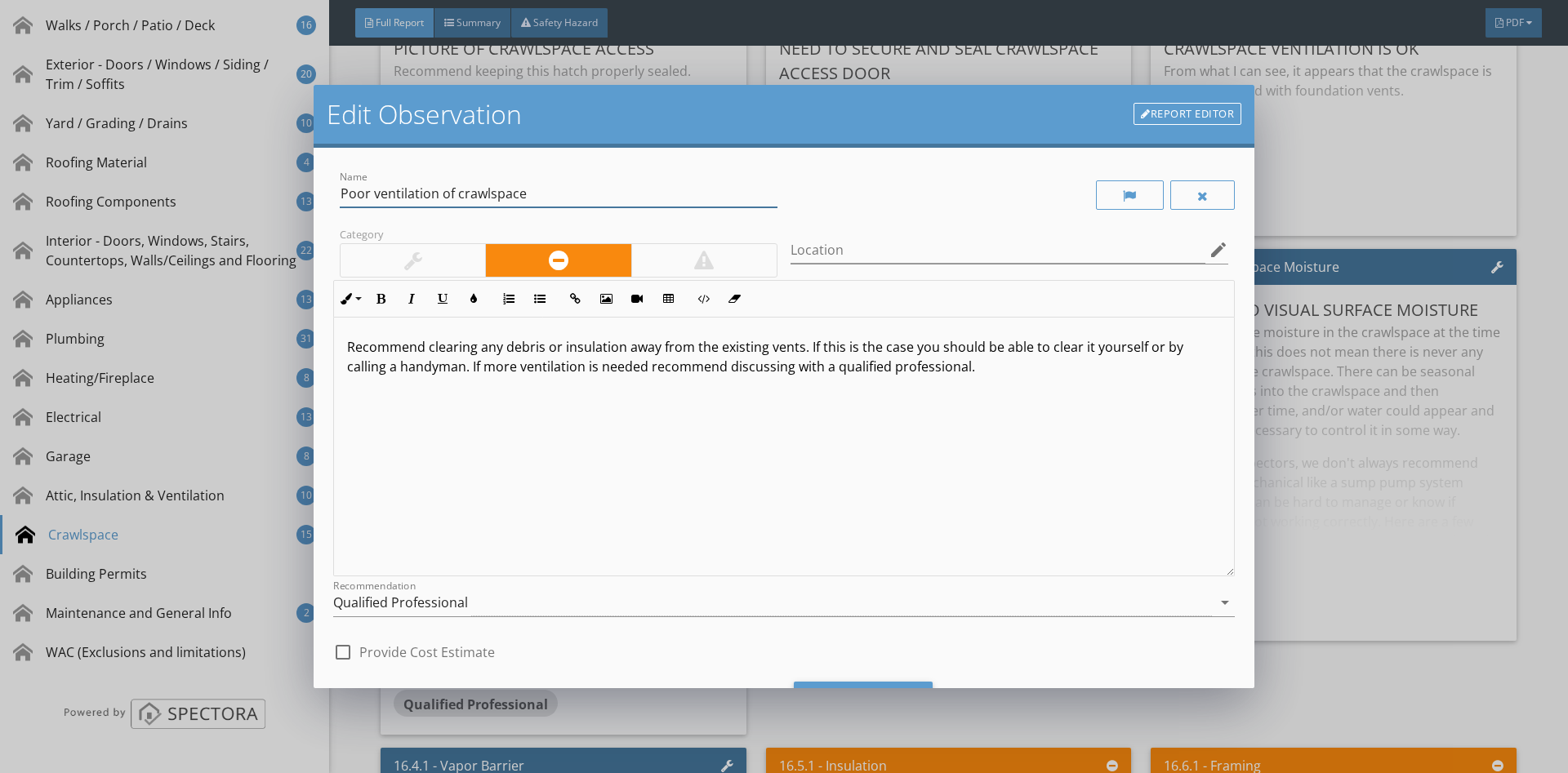
drag, startPoint x: 530, startPoint y: 196, endPoint x: 252, endPoint y: 137, distance: 284.2
click at [339, 180] on input "Poor ventilation of crawlspace" at bounding box center [558, 194] width 437 height 27
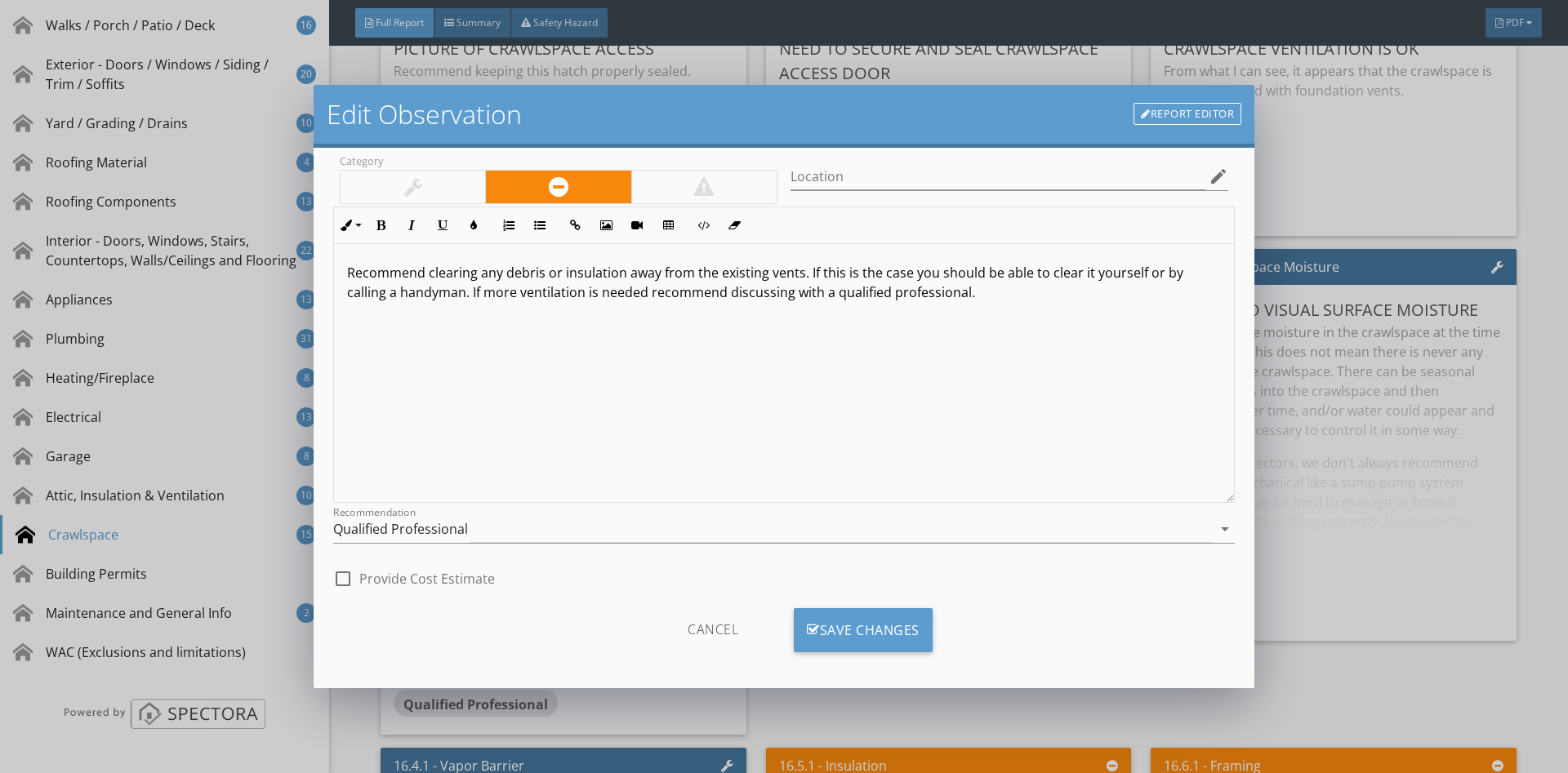
scroll to position [82, 0]
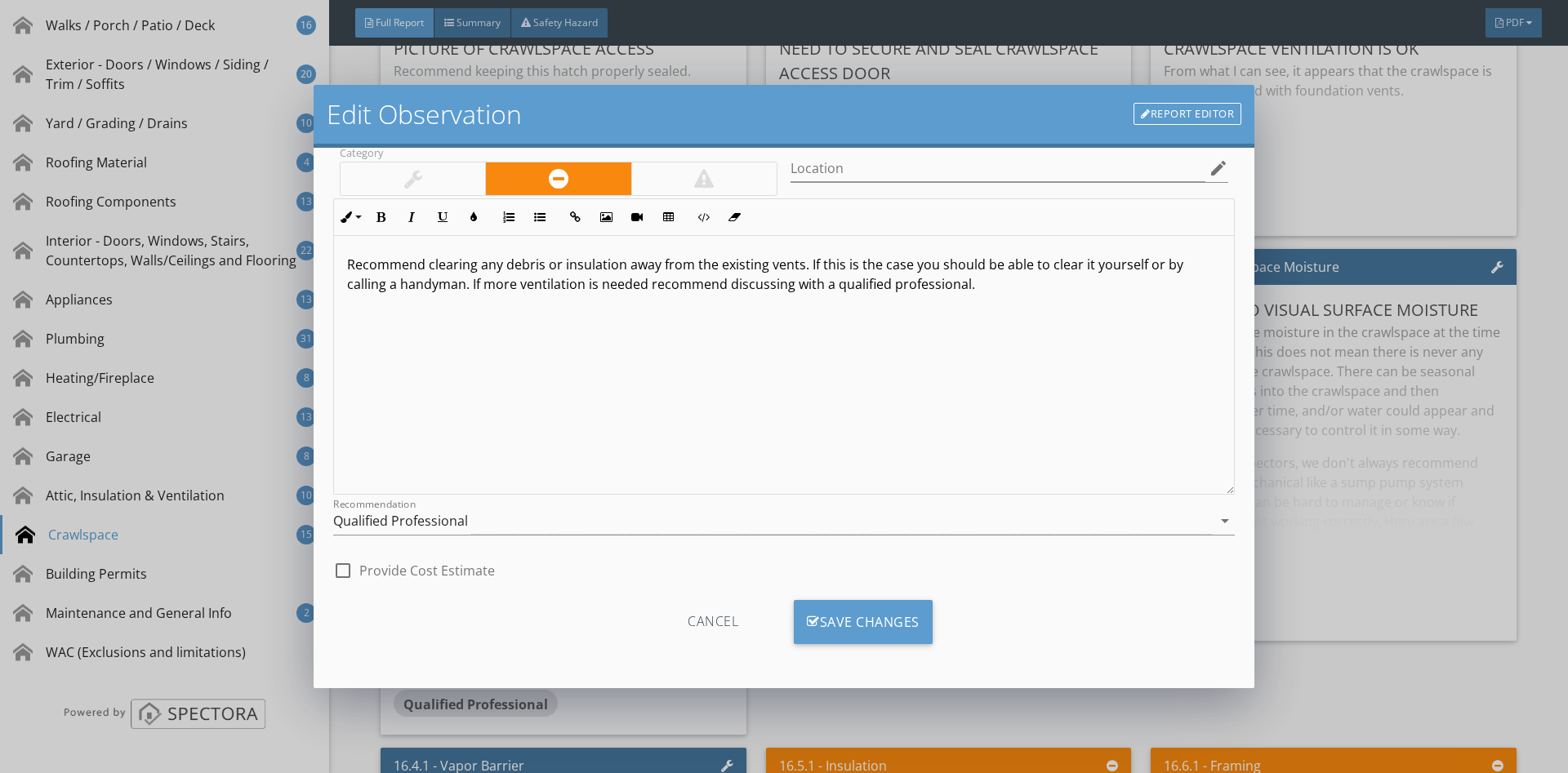
type input "blocked vents"
drag, startPoint x: 986, startPoint y: 286, endPoint x: 429, endPoint y: 288, distance: 557.0
click at [429, 288] on p "Recommend clearing any debris or insulation away from the existing vents. If th…" at bounding box center [783, 273] width 874 height 39
click at [488, 515] on div "Qualified Professional" at bounding box center [772, 521] width 879 height 27
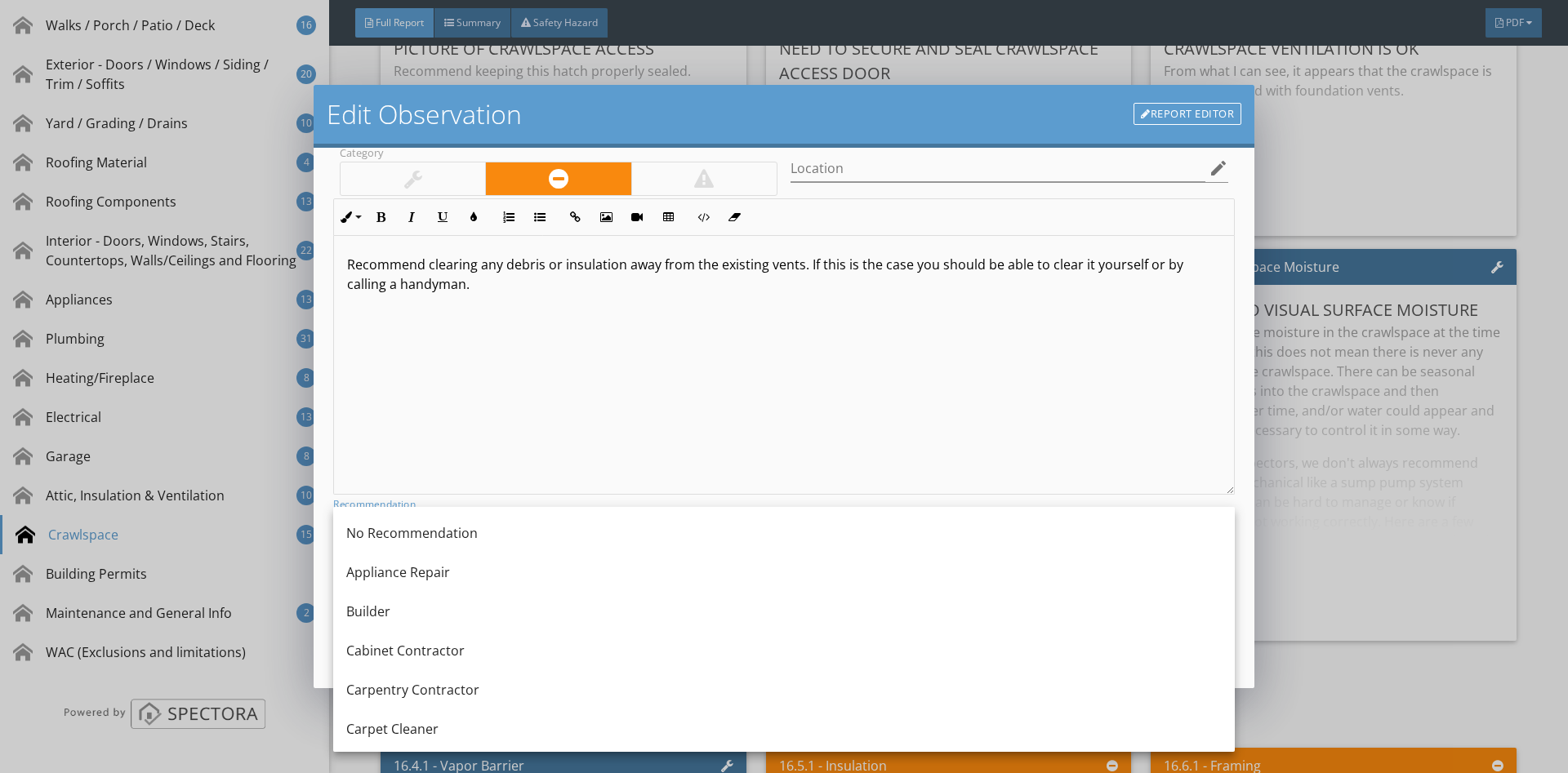
click at [514, 385] on div "Recommend clearing any debris or insulation away from the existing vents. If th…" at bounding box center [784, 365] width 900 height 259
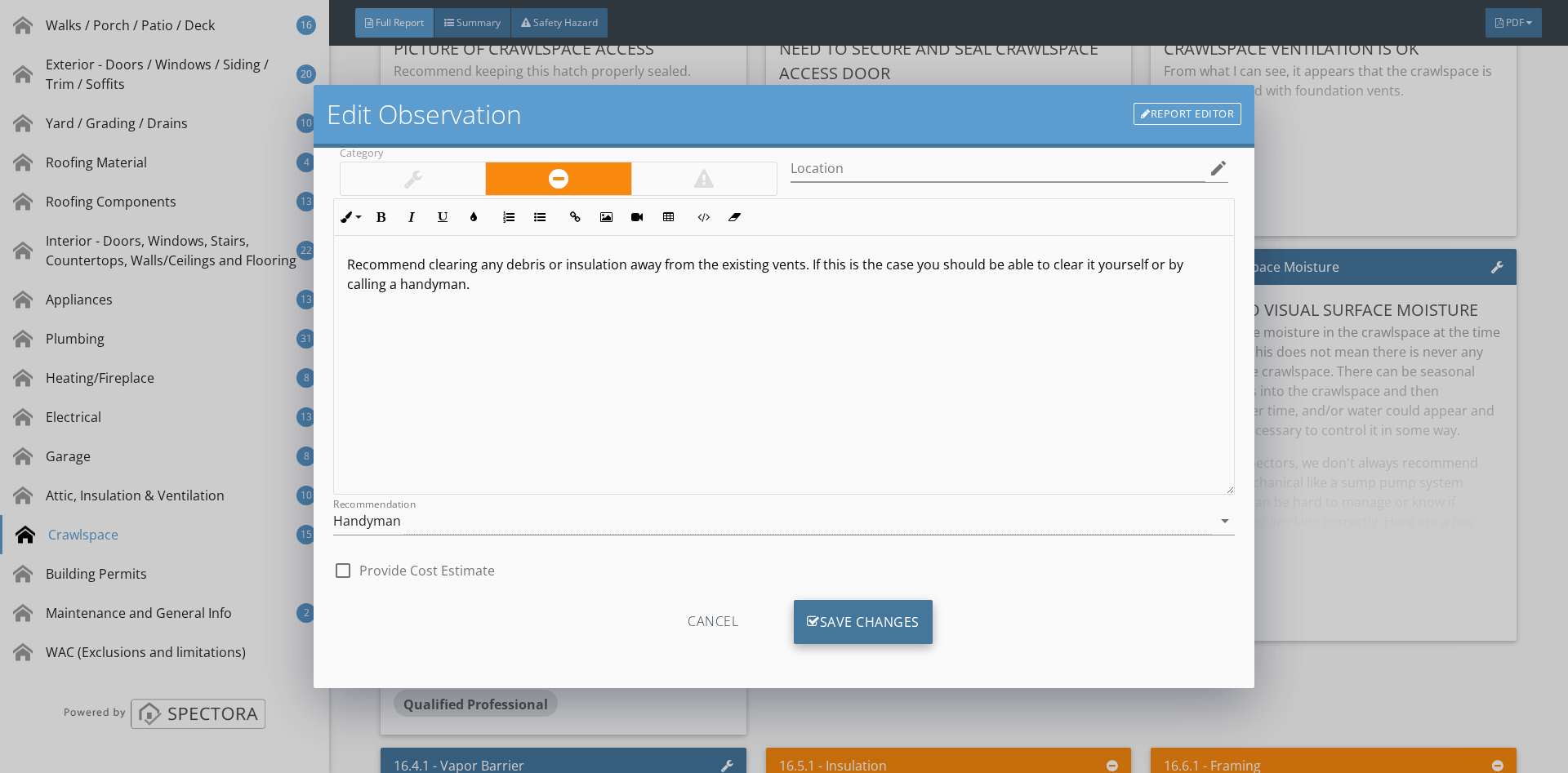
click at [841, 600] on div "Save Changes" at bounding box center [863, 622] width 139 height 44
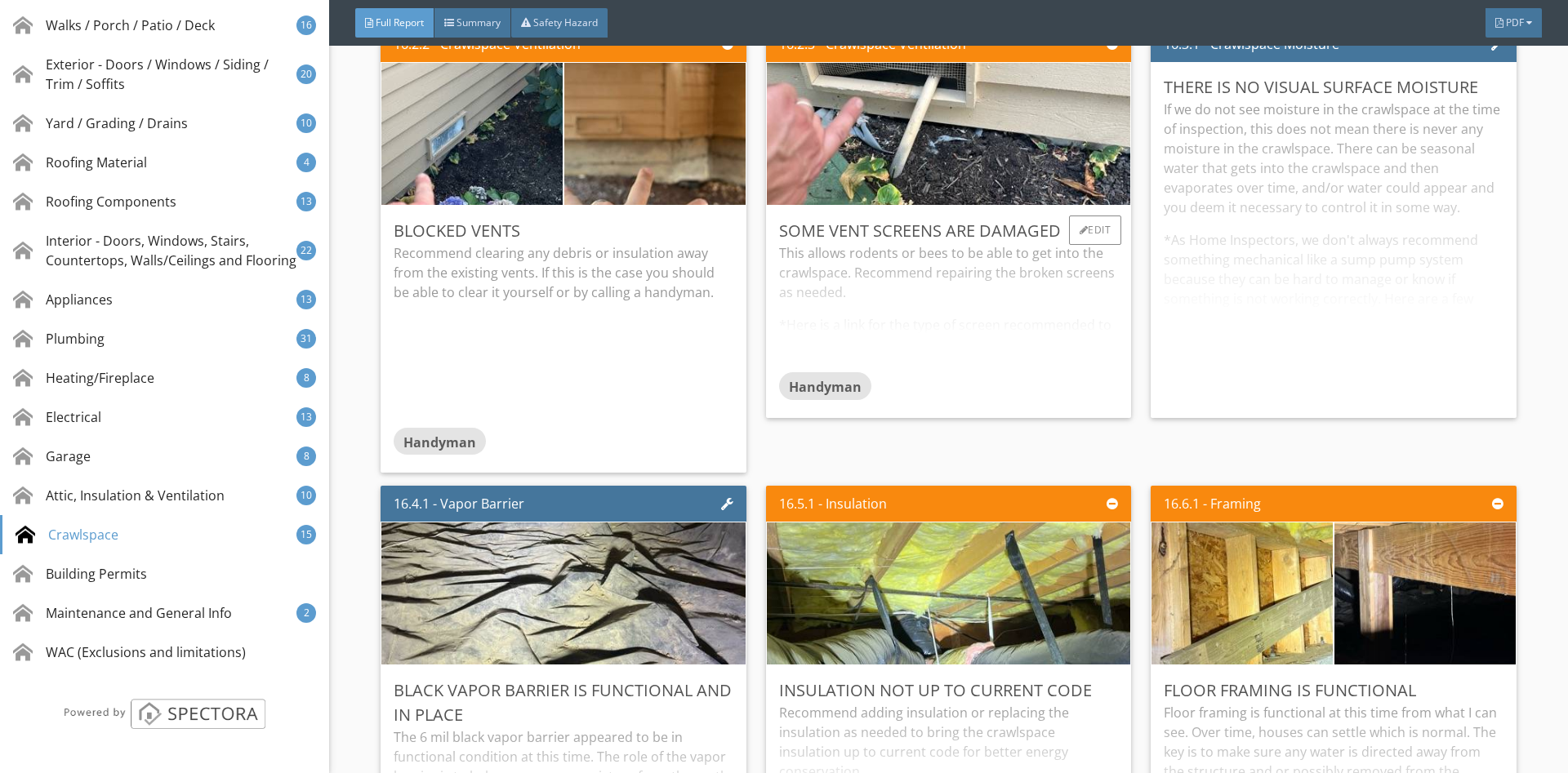
scroll to position [38348, 0]
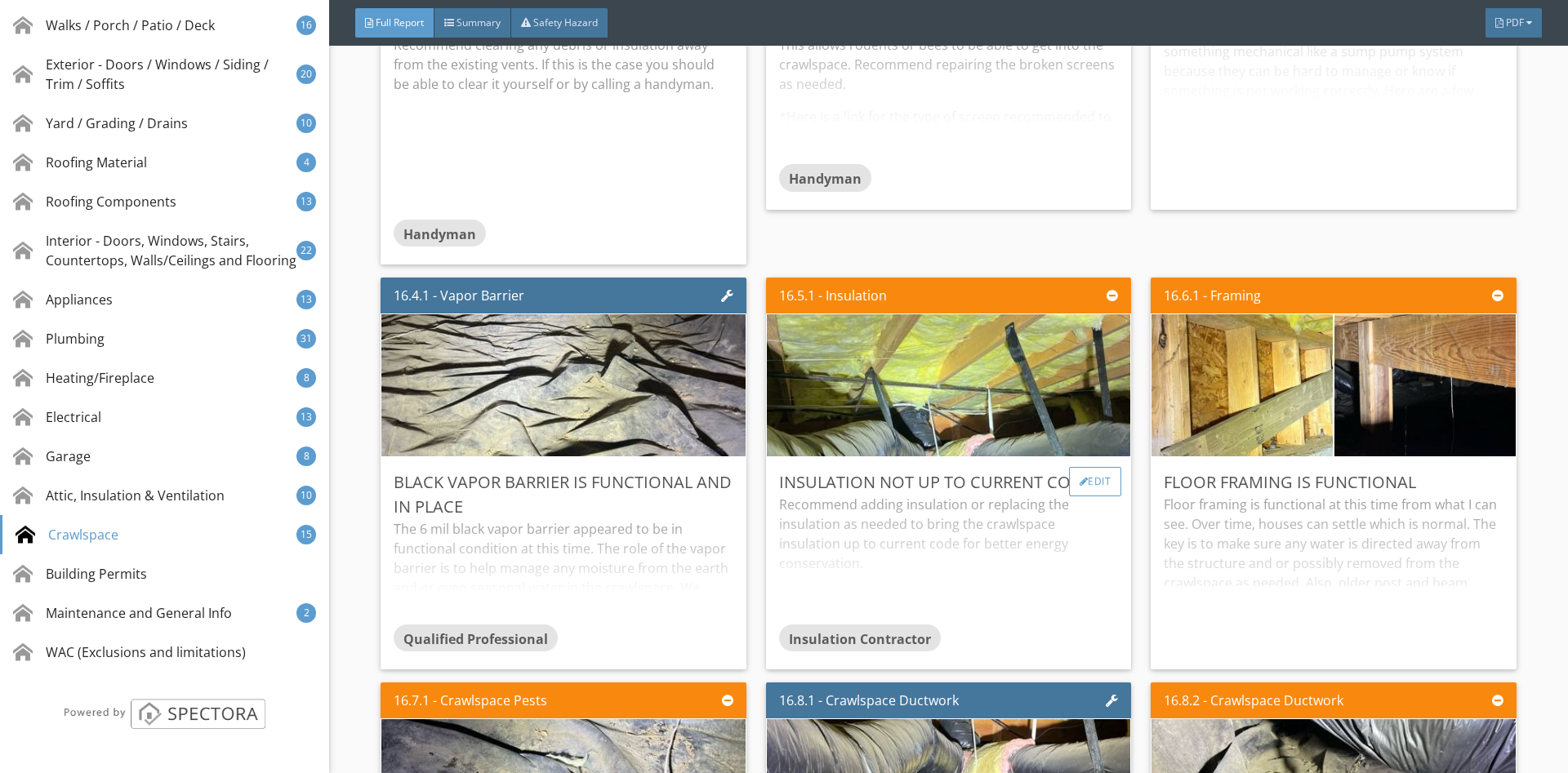
click at [1105, 483] on div "Edit" at bounding box center [1095, 482] width 53 height 29
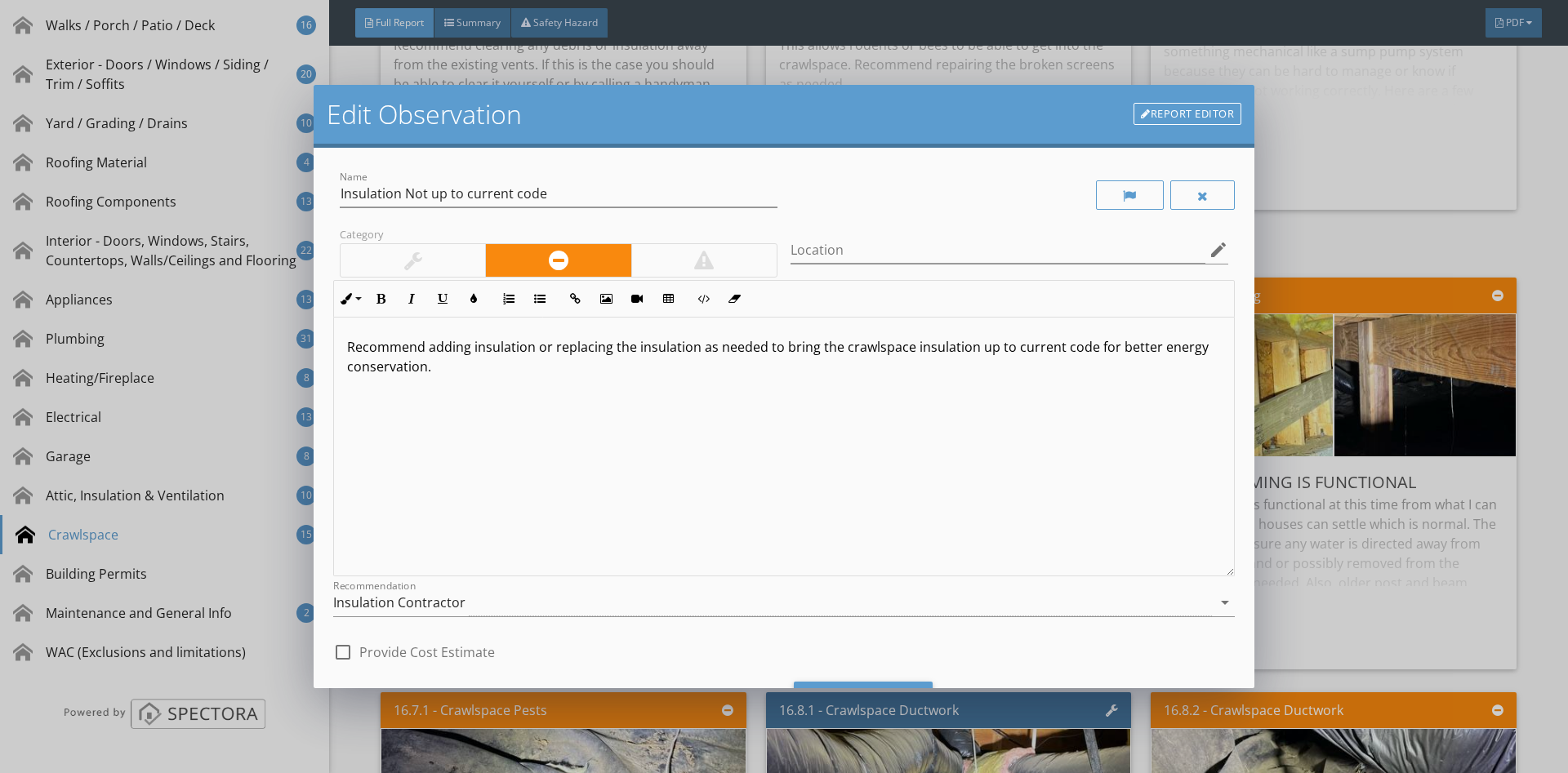
click at [435, 253] on div at bounding box center [413, 261] width 145 height 33
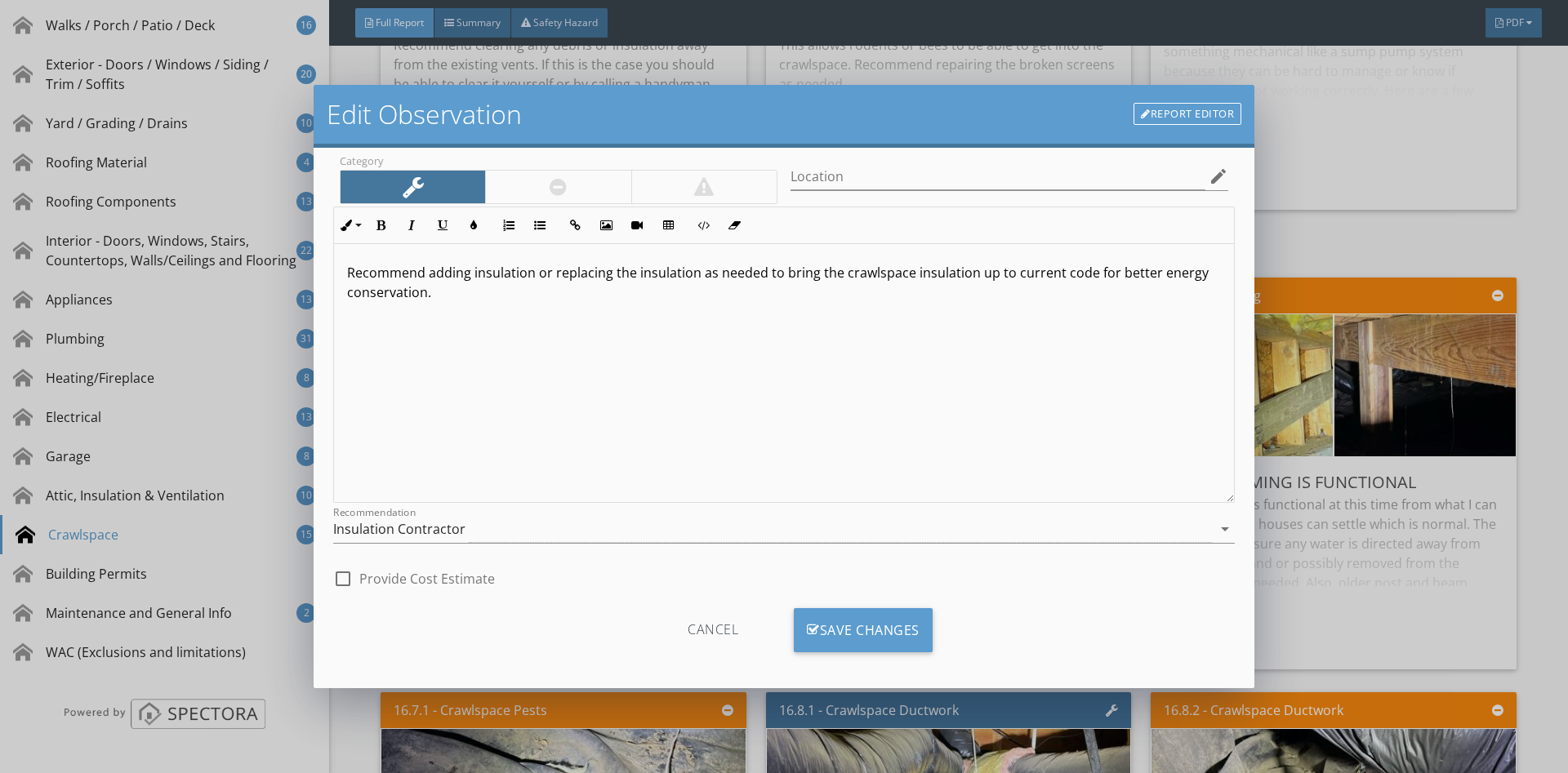
scroll to position [82, 0]
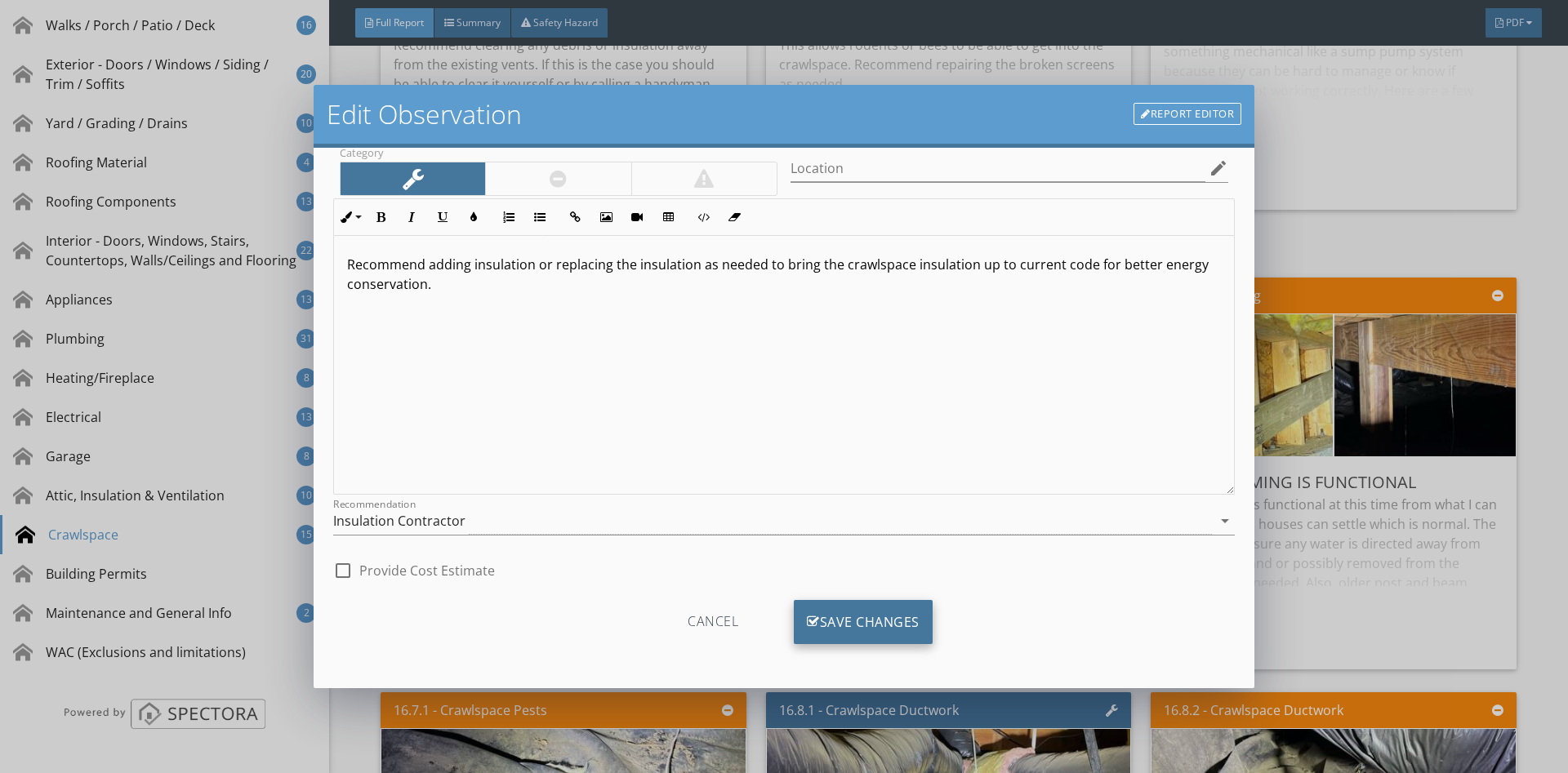
click at [884, 630] on div "Save Changes" at bounding box center [863, 622] width 139 height 44
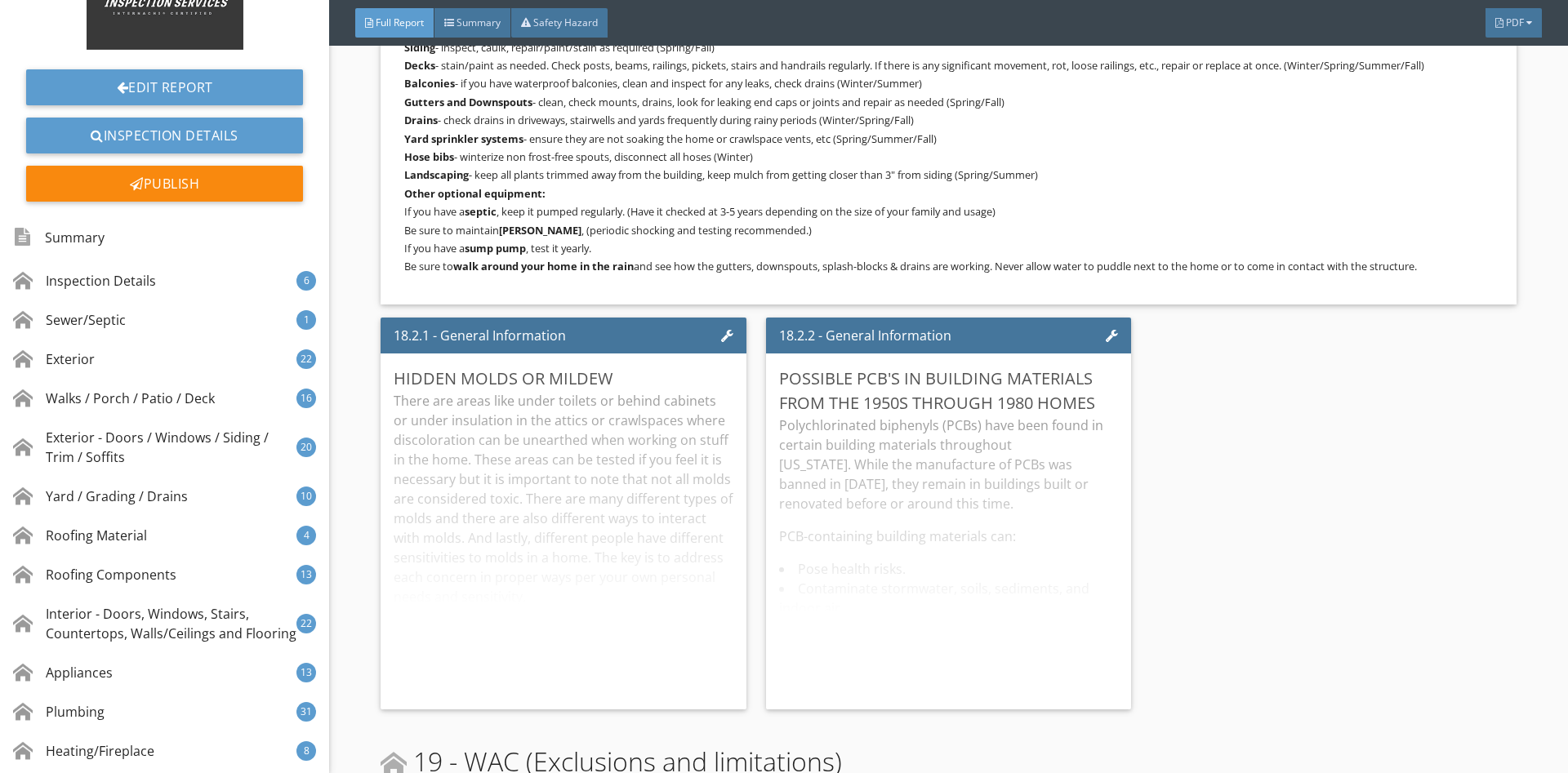
scroll to position [0, 0]
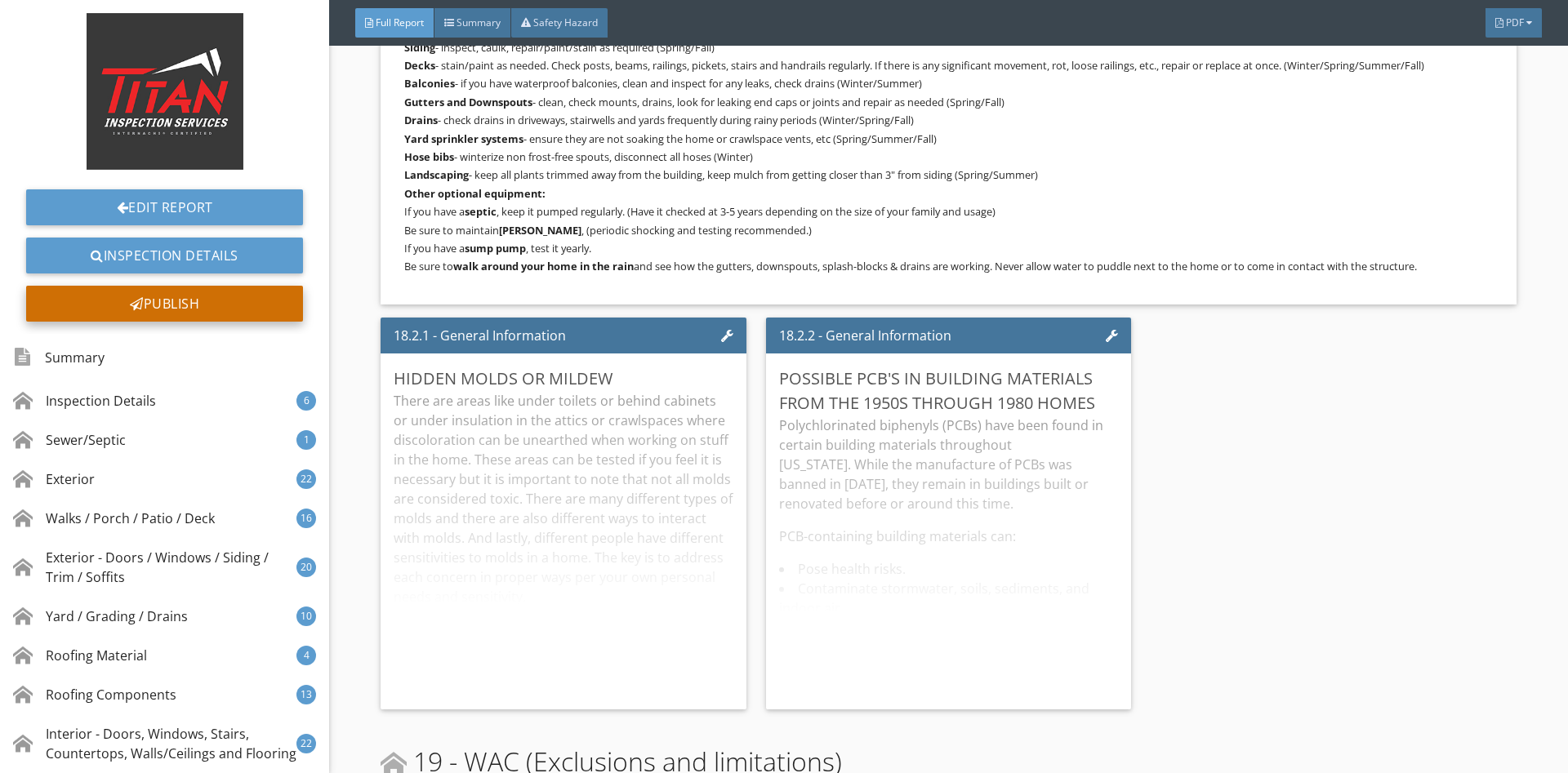
click at [234, 308] on div "Publish" at bounding box center [165, 304] width 277 height 36
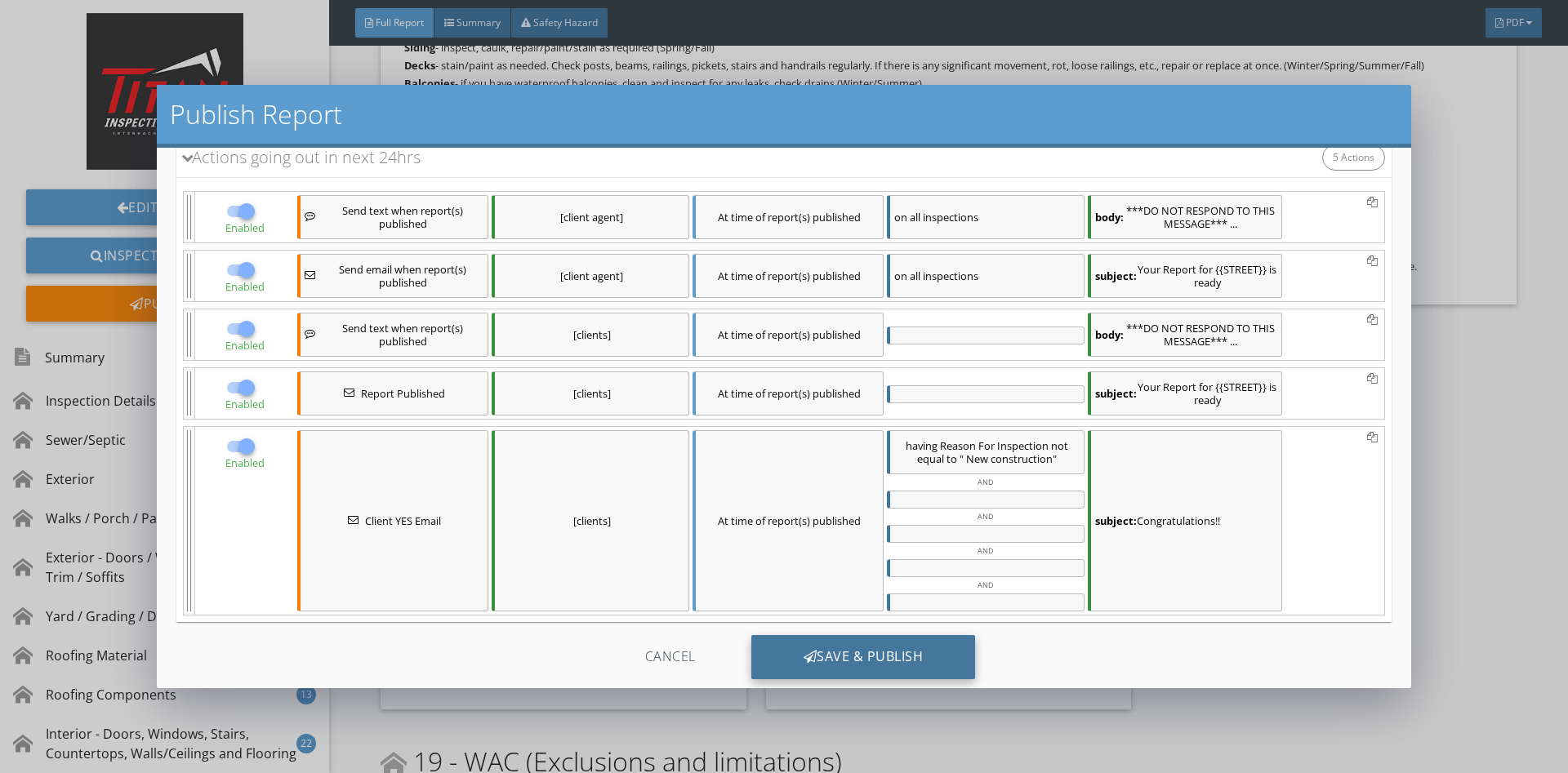
scroll to position [140, 0]
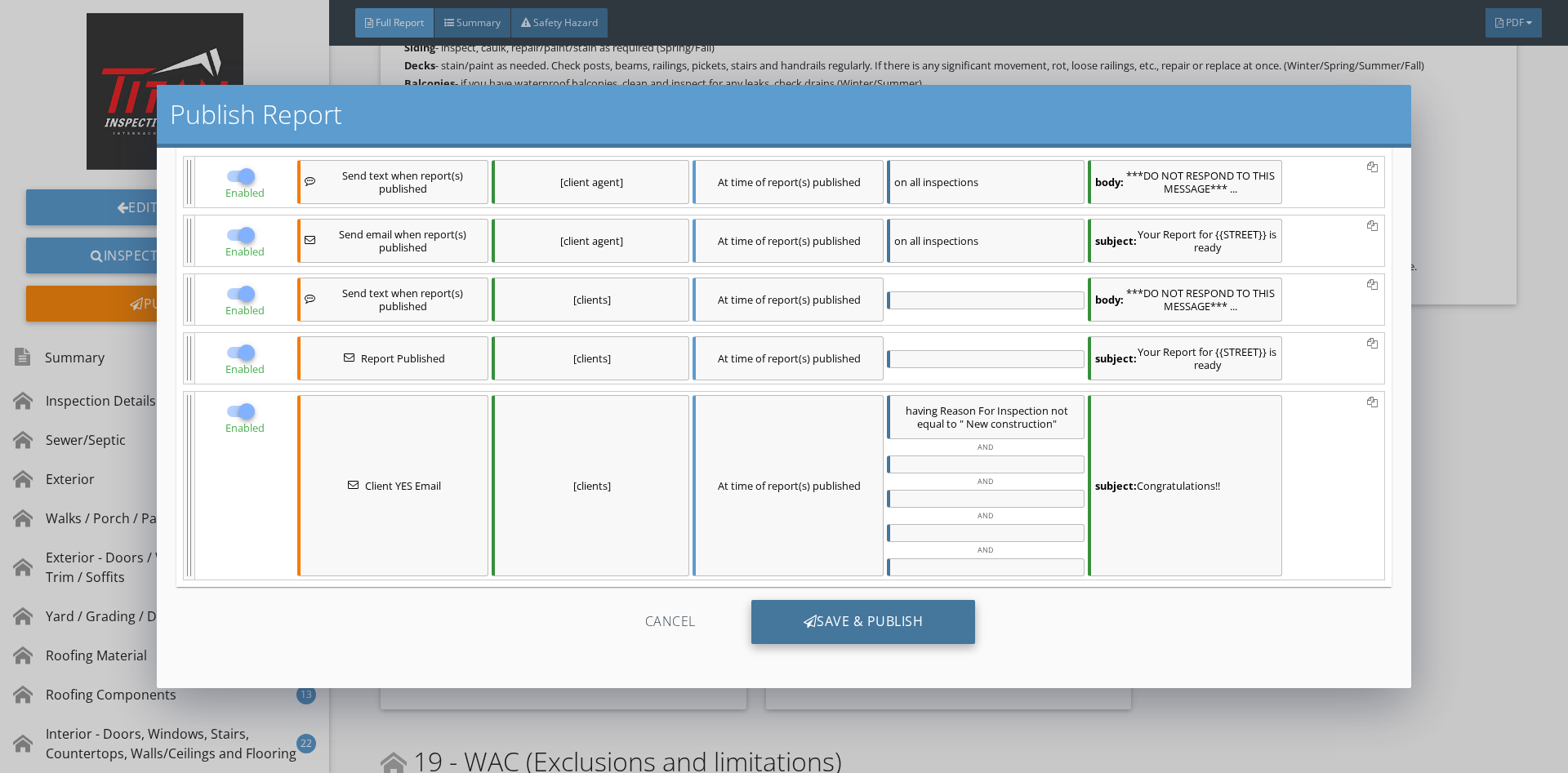
click at [815, 622] on div "Save & Publish" at bounding box center [864, 622] width 225 height 44
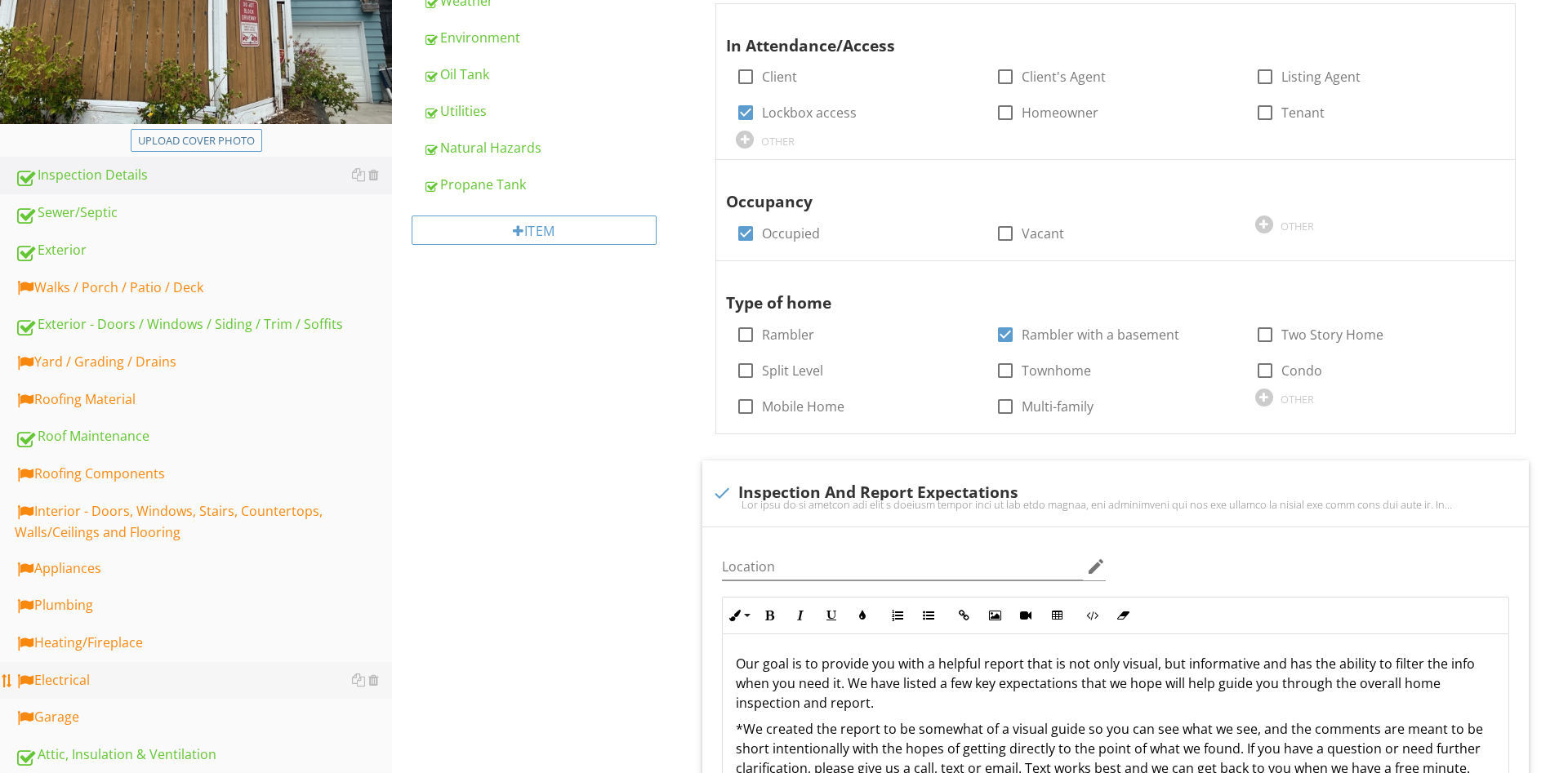
scroll to position [649, 0]
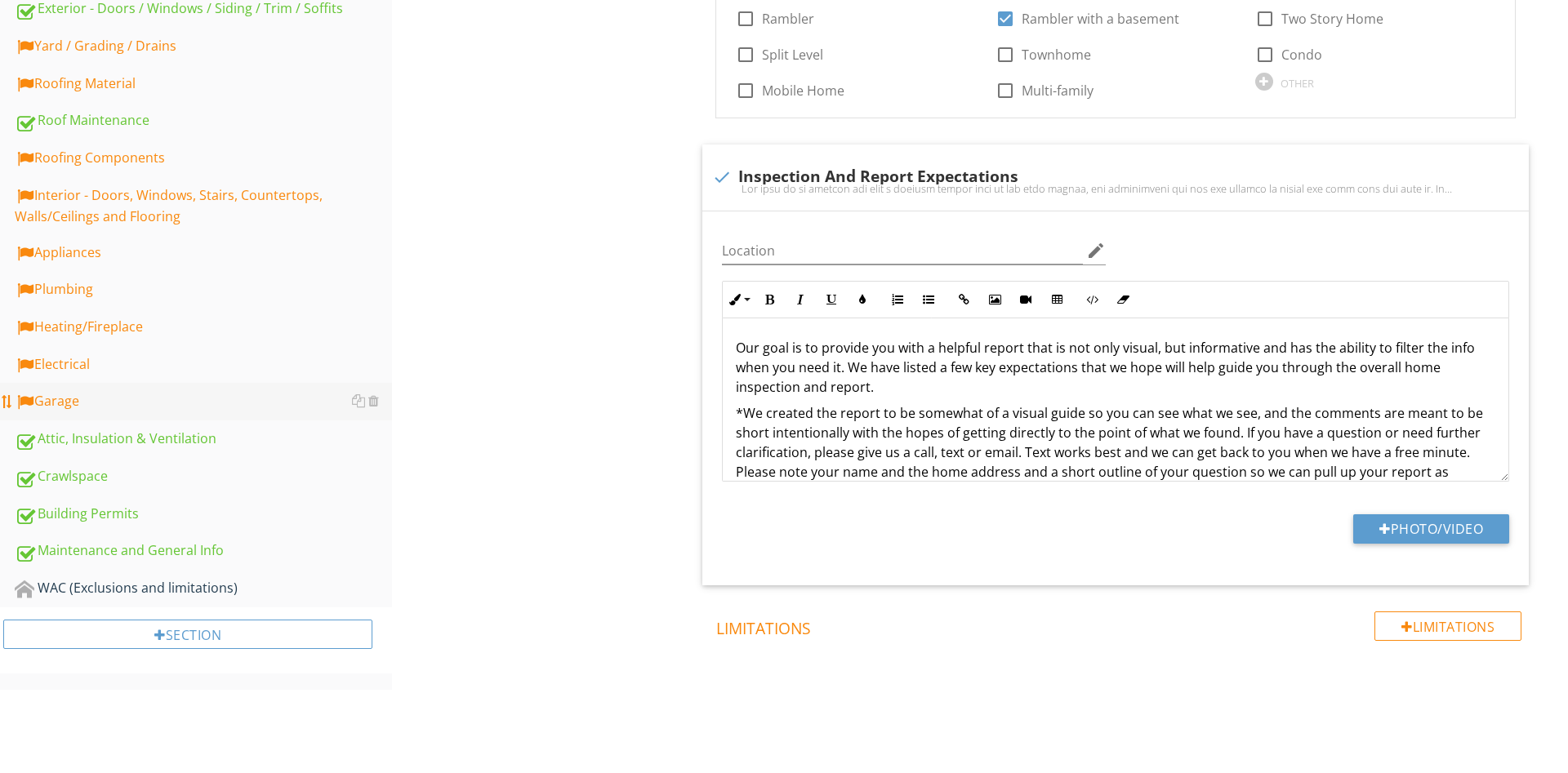
click at [90, 403] on div "Garage" at bounding box center [203, 401] width 378 height 21
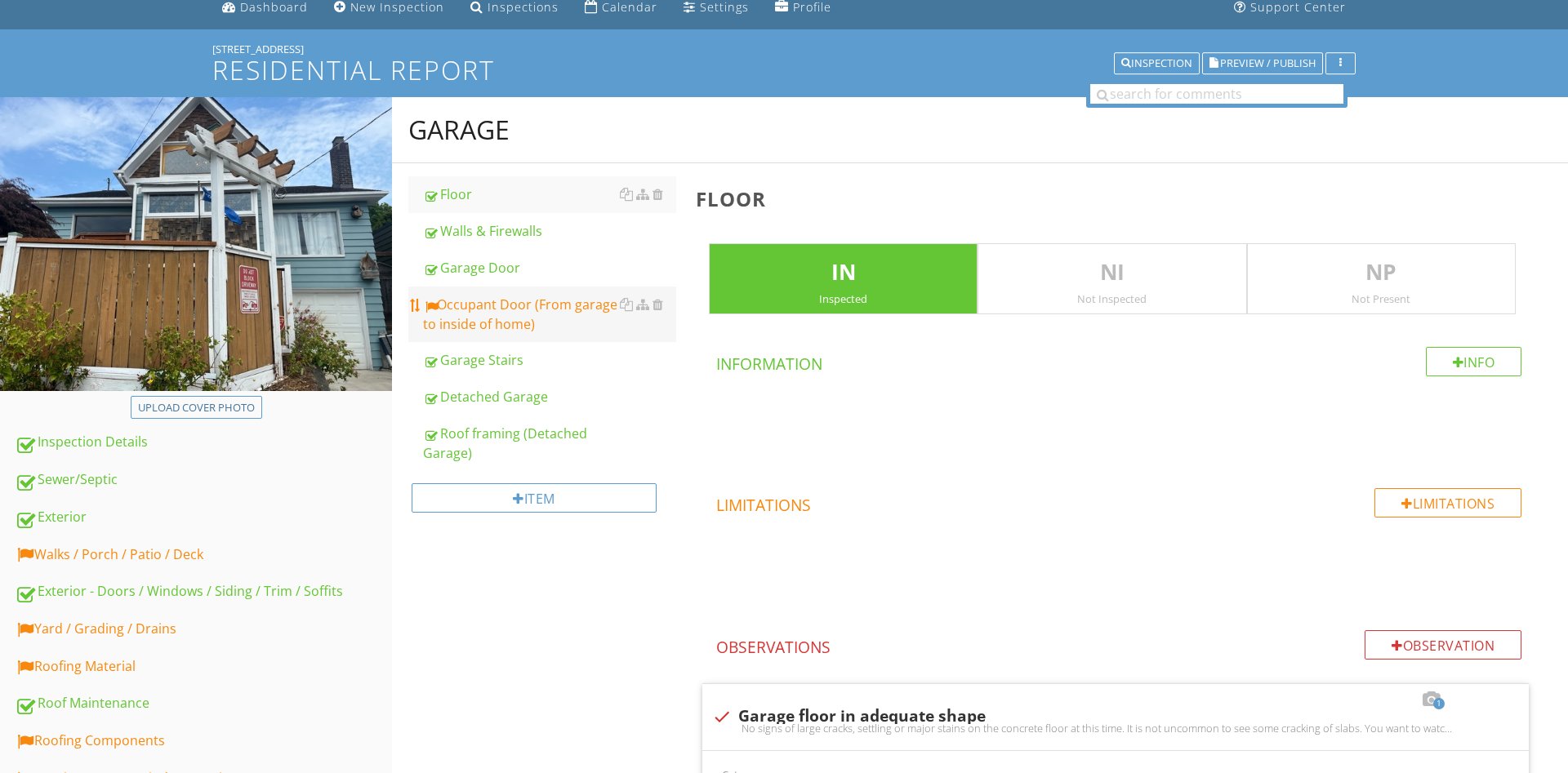
click at [545, 301] on div "Occupant Door (From garage to inside of home)" at bounding box center [550, 314] width 253 height 39
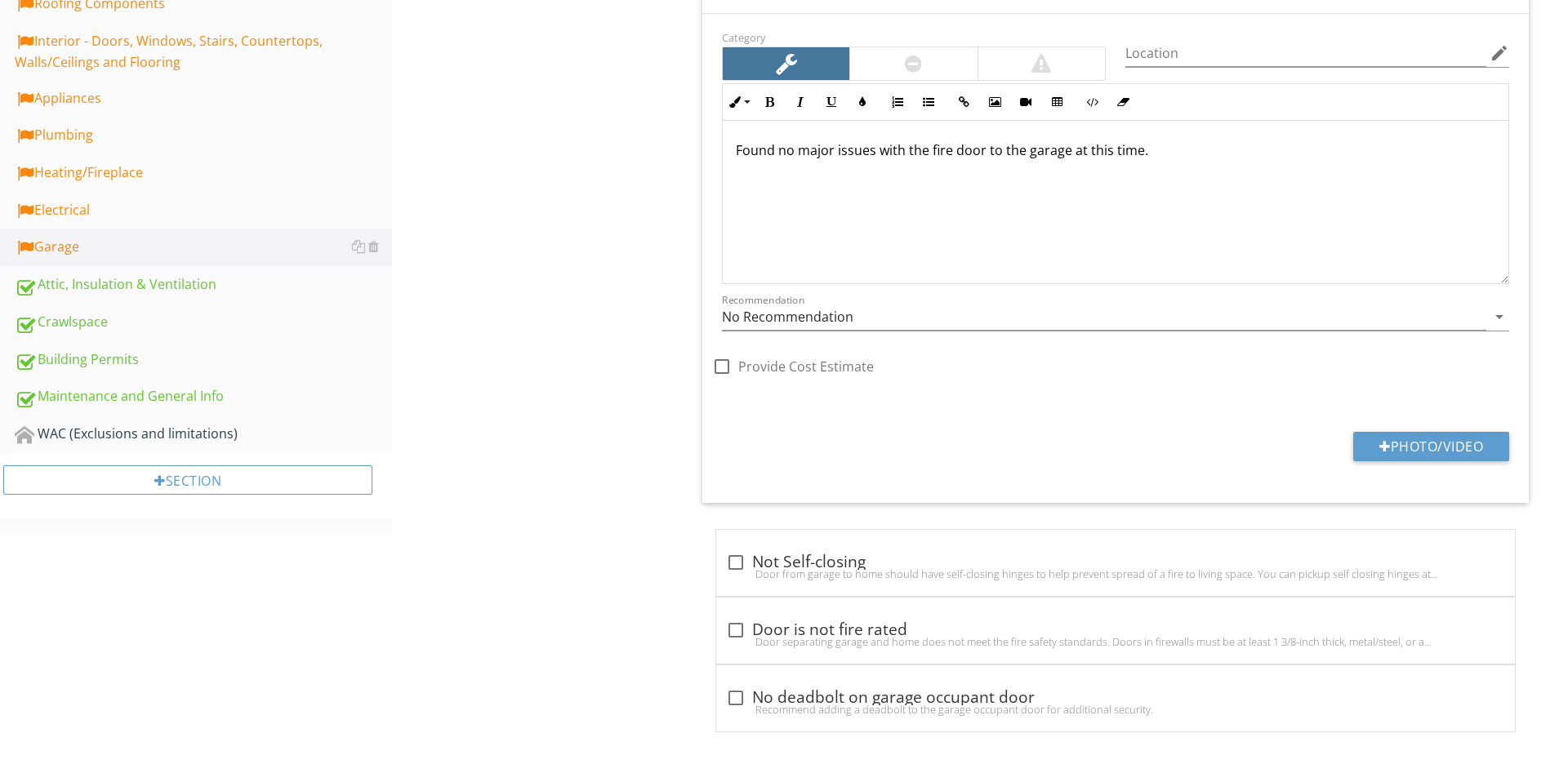
scroll to position [471, 0]
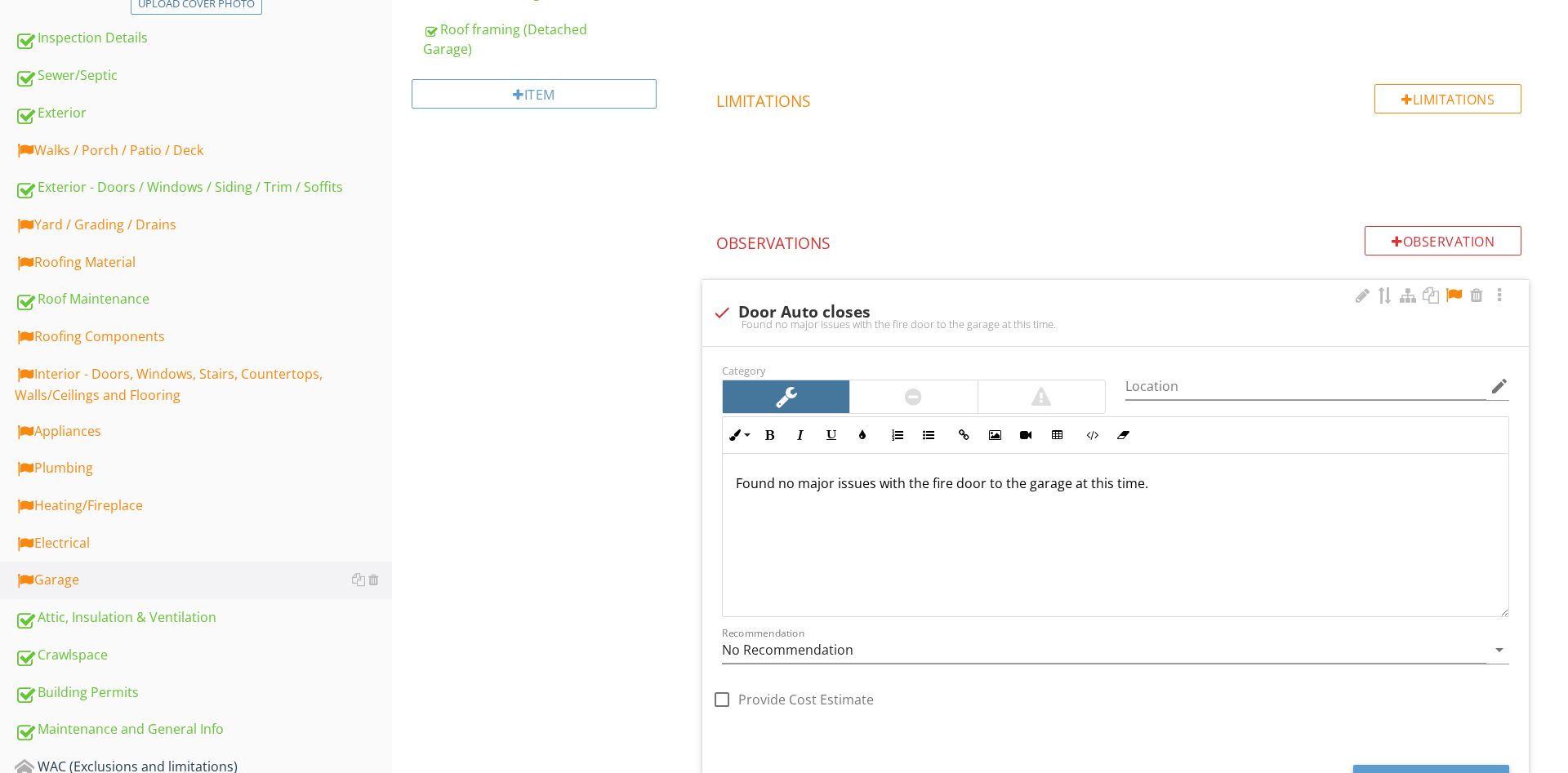
click at [804, 311] on div "check Door Auto closes" at bounding box center [1115, 313] width 807 height 20
checkbox input "true"
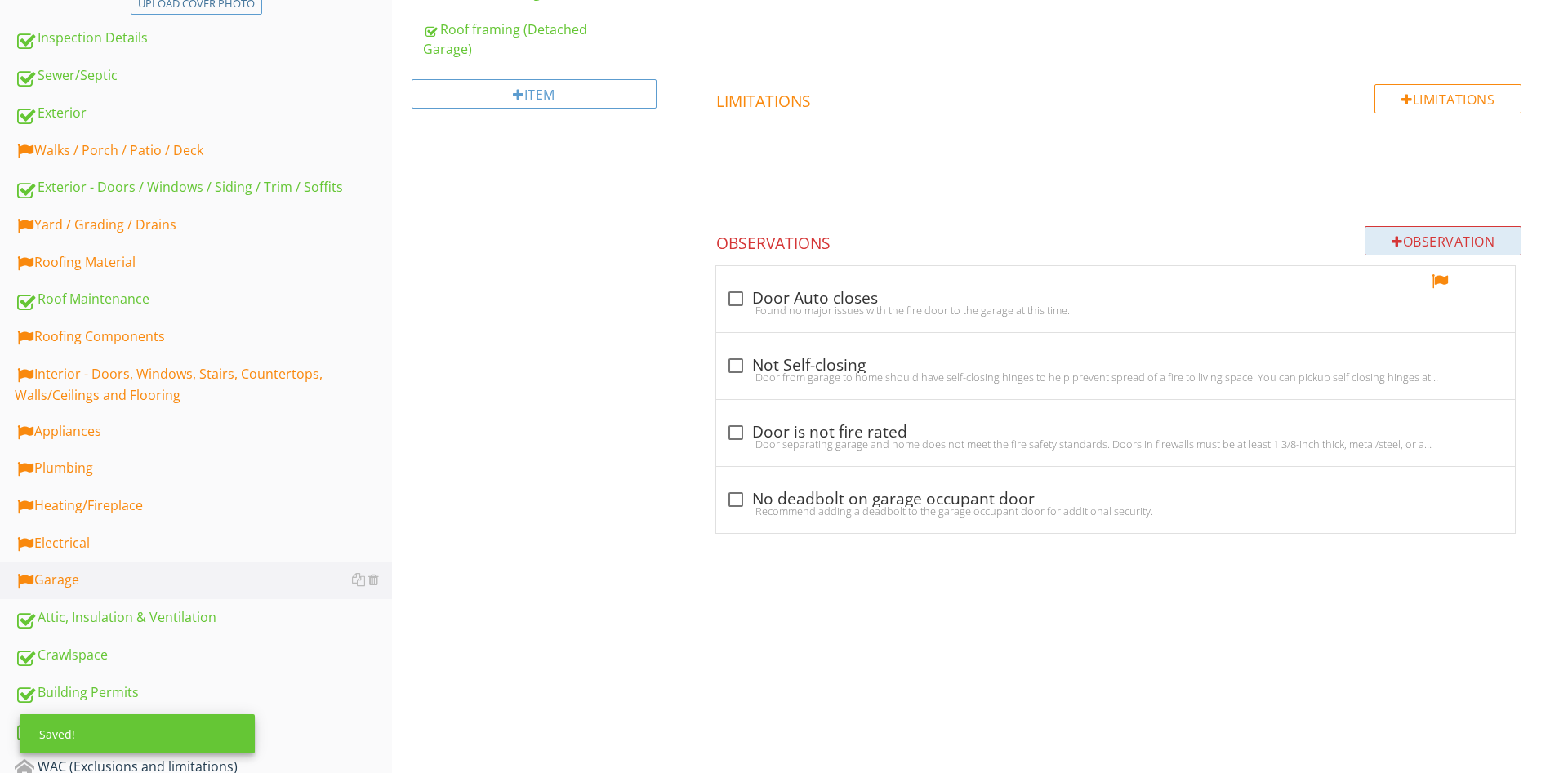
click at [1445, 236] on div "Observation" at bounding box center [1442, 241] width 157 height 29
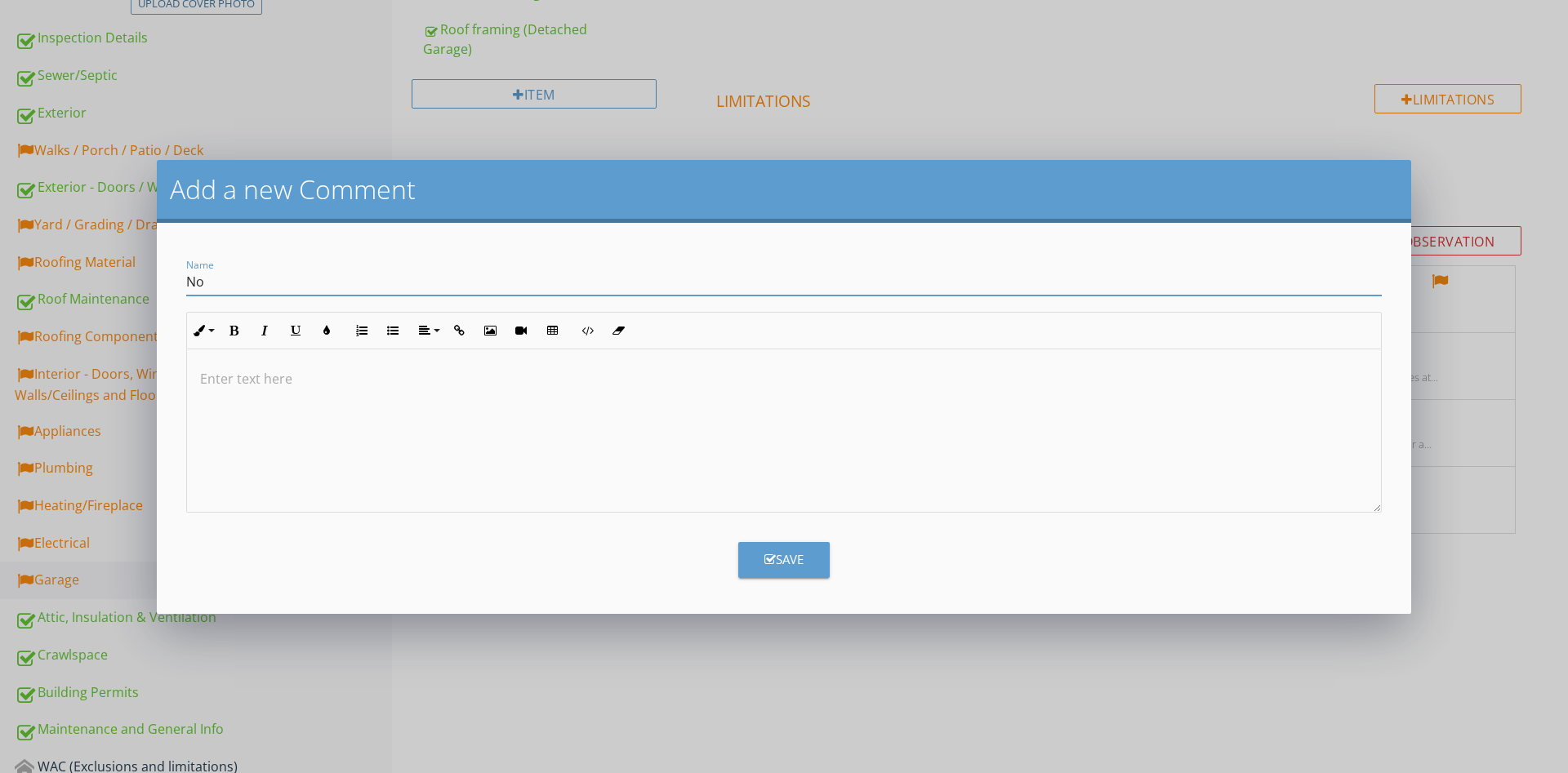
type input "No"
click at [1477, 338] on div "Add a new Comment Name No Inline Style XLarge Large Normal Small Light Small/Li…" at bounding box center [784, 386] width 1568 height 773
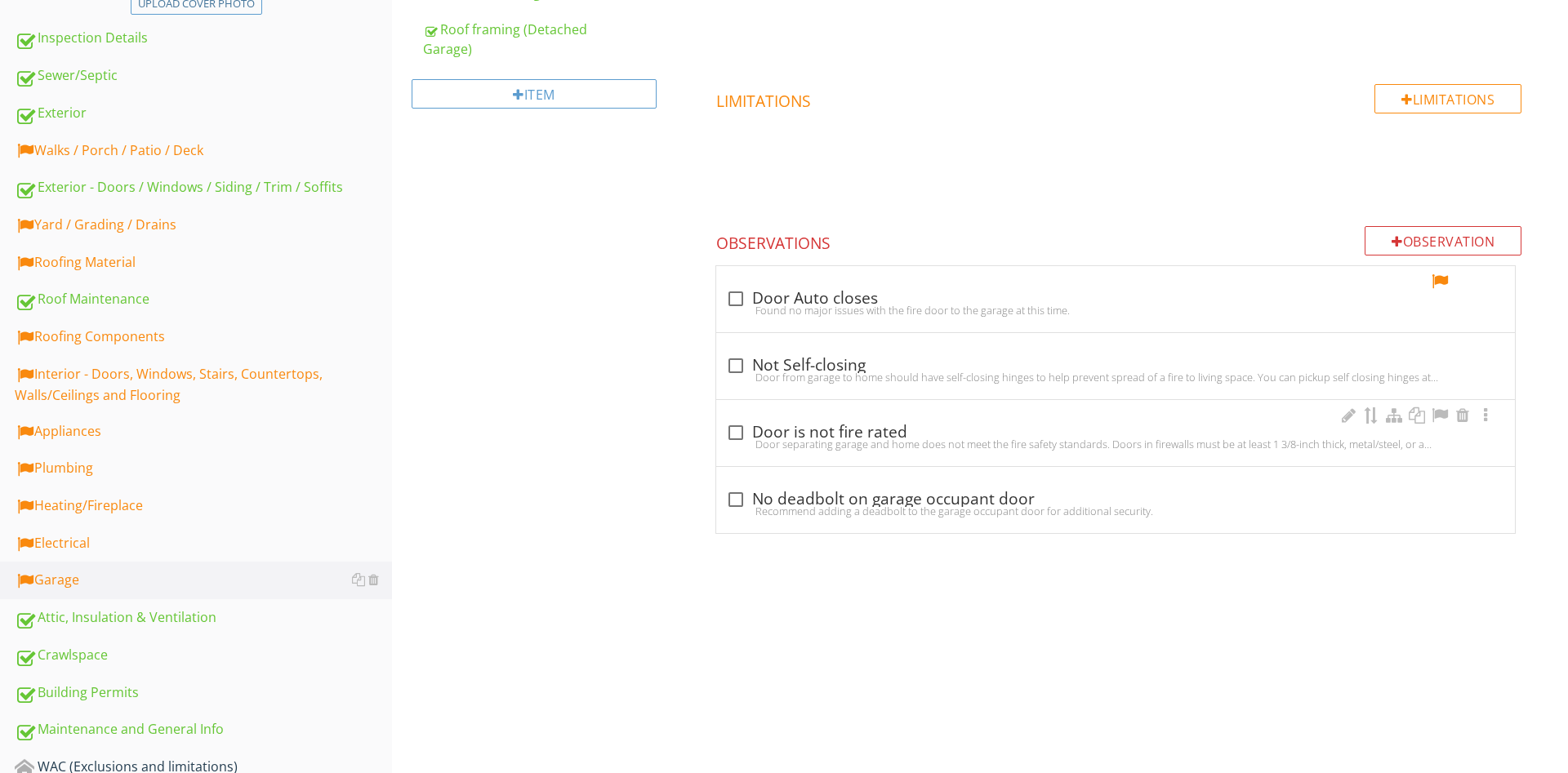
click at [873, 444] on div "Door separating garage and home does not meet the fire safety standards. Doors …" at bounding box center [1115, 444] width 779 height 13
checkbox input "true"
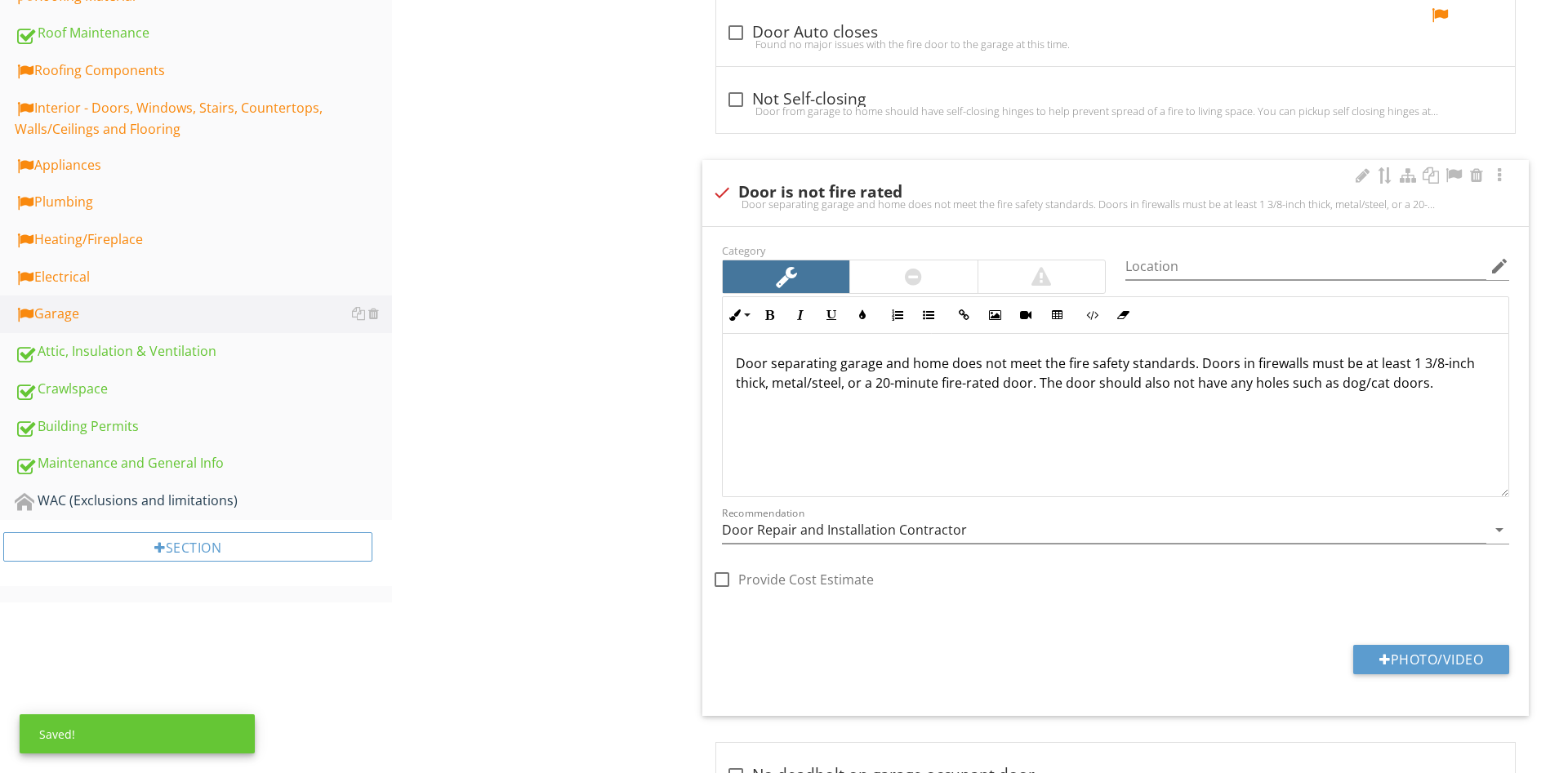
scroll to position [814, 0]
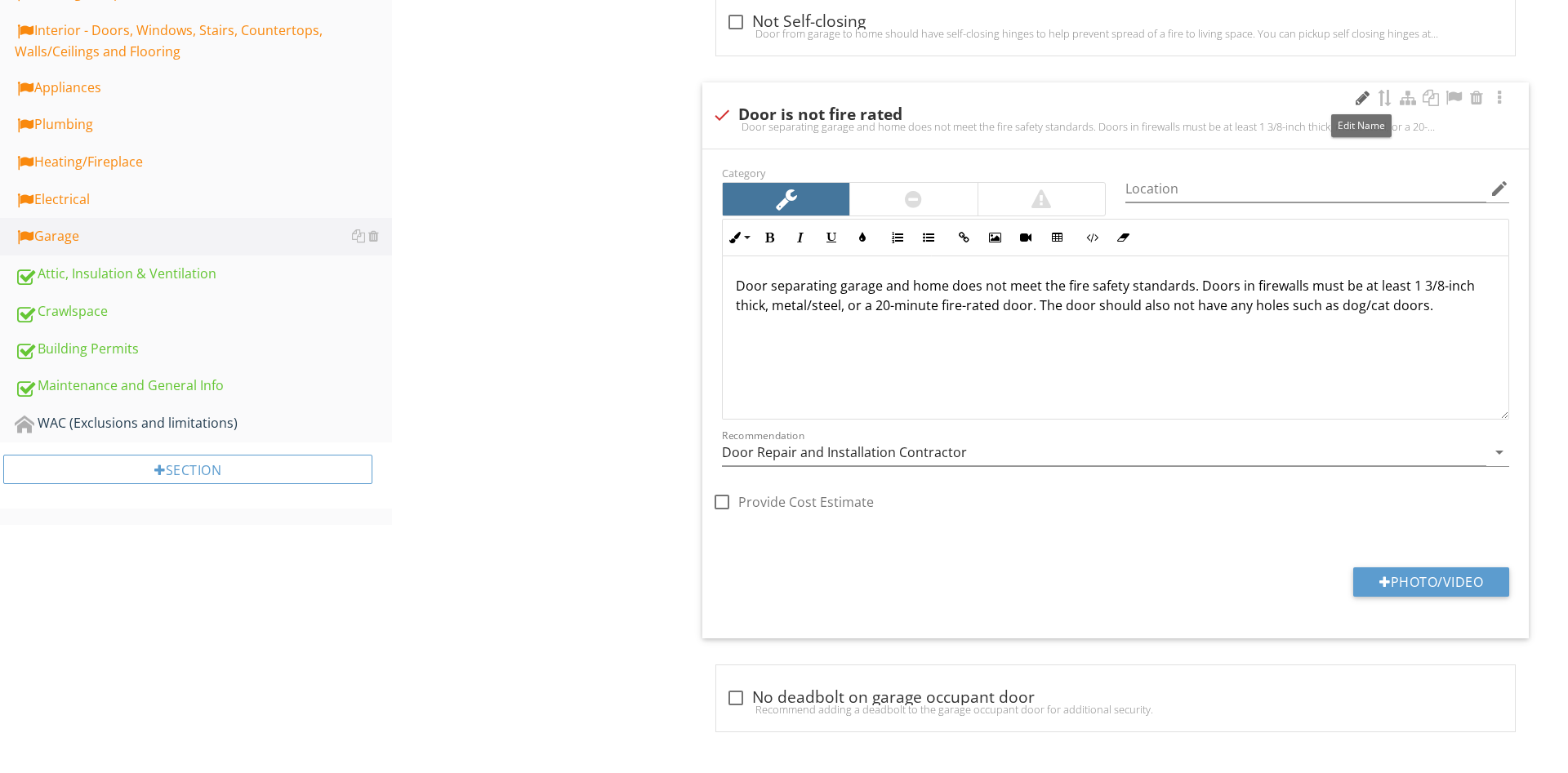
click at [1358, 96] on div at bounding box center [1362, 98] width 20 height 16
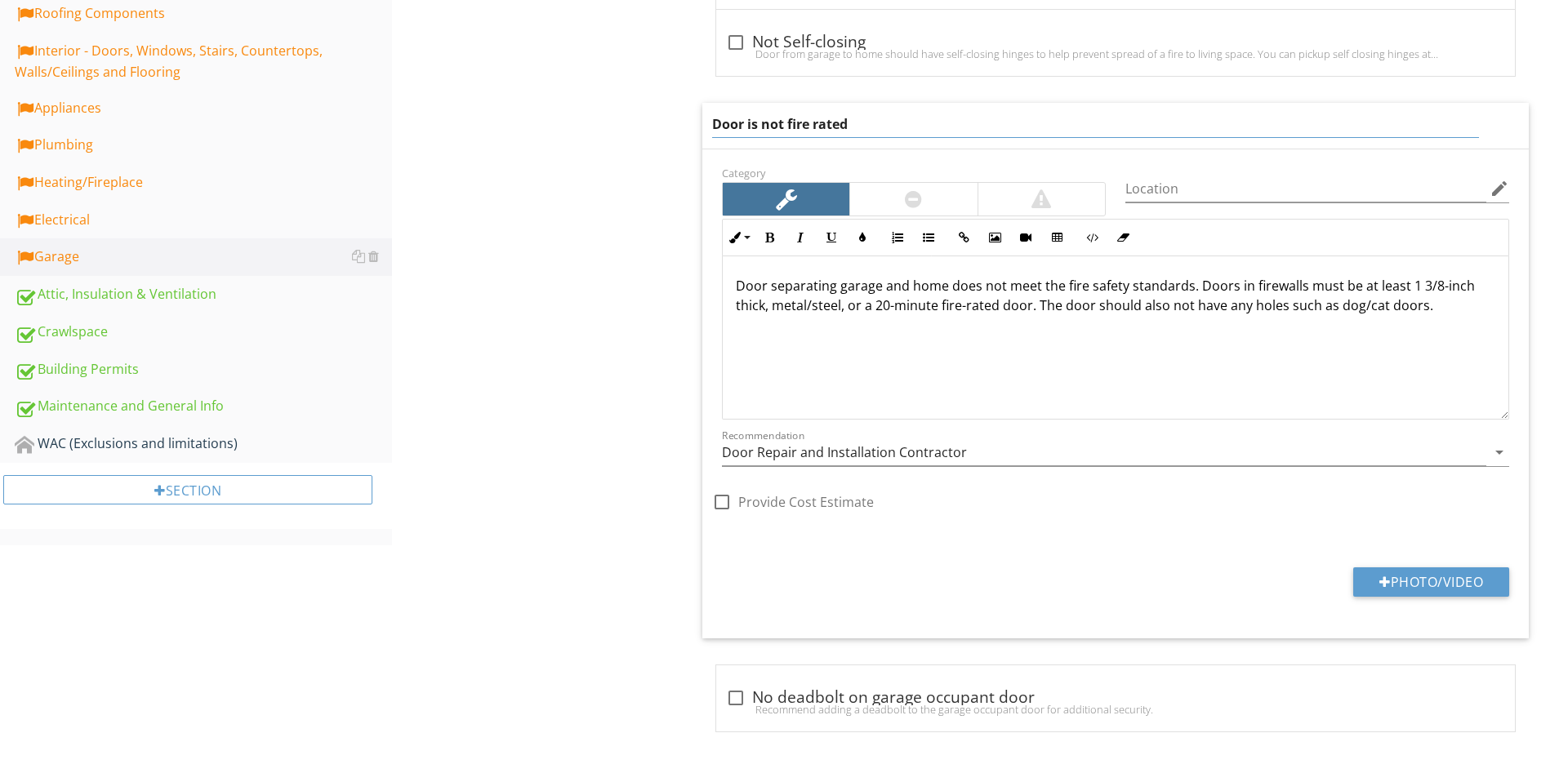
click at [712, 111] on input "Door is not fire rated" at bounding box center [1095, 125] width 767 height 27
type input "No seperation door from garage to living space"
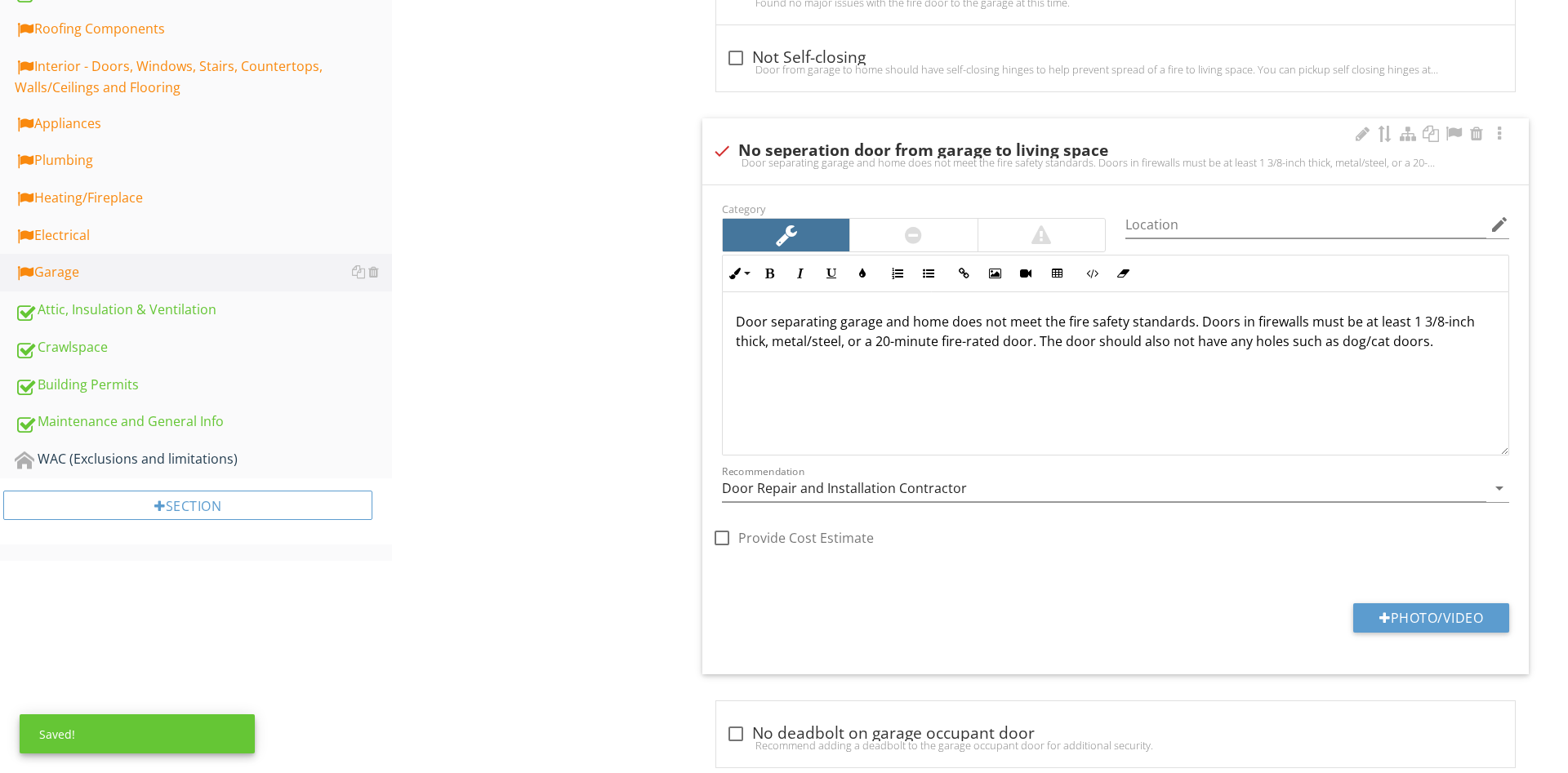
click at [913, 193] on div "Category Location edit Inline Style XLarge Large Normal Small Light Small/Light…" at bounding box center [1115, 430] width 827 height 489
click at [906, 219] on div at bounding box center [913, 235] width 127 height 33
click at [1430, 360] on div "Door separating garage and home does not meet the fire safety standards. Doors …" at bounding box center [1115, 374] width 786 height 163
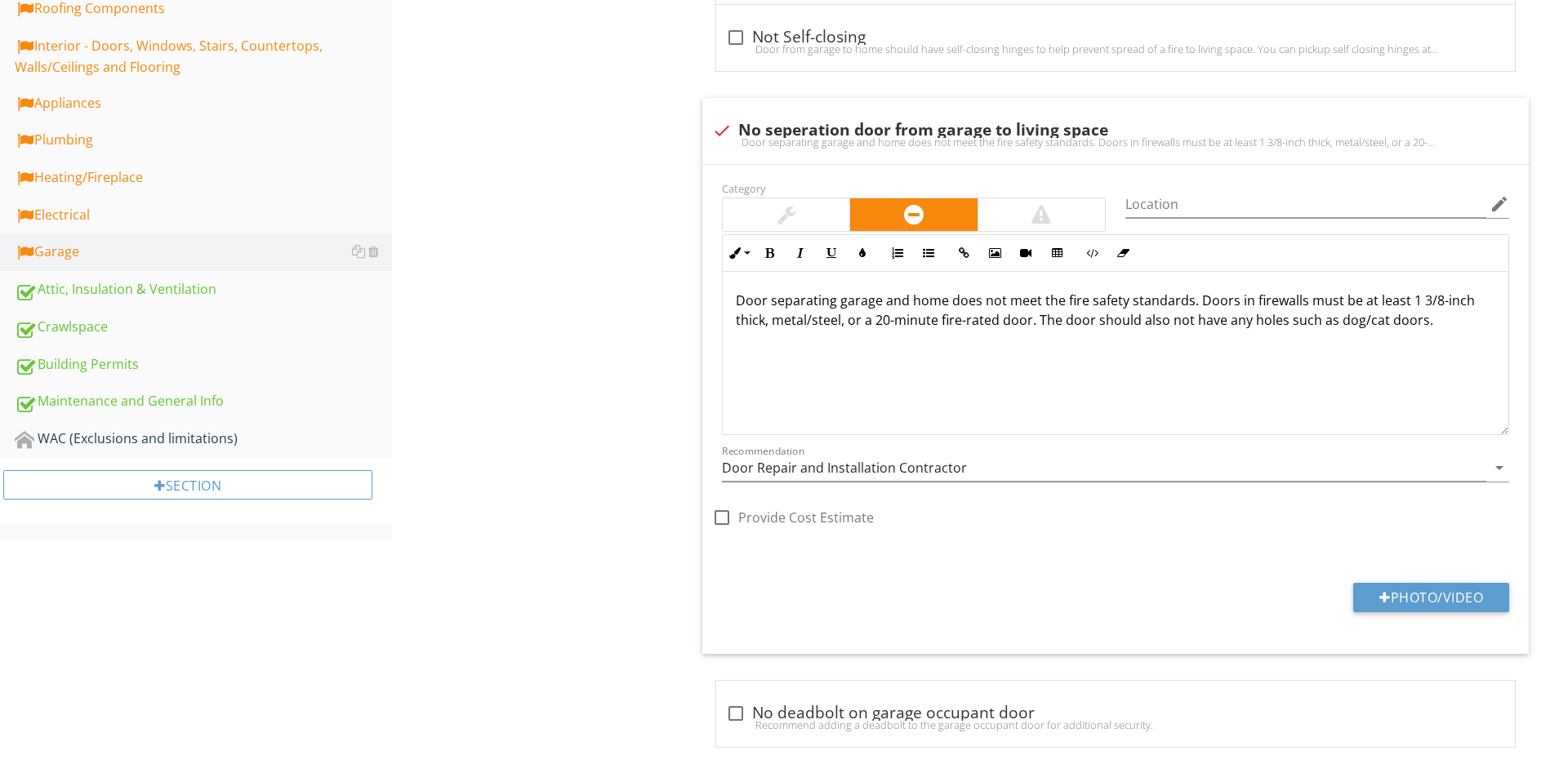
scroll to position [814, 0]
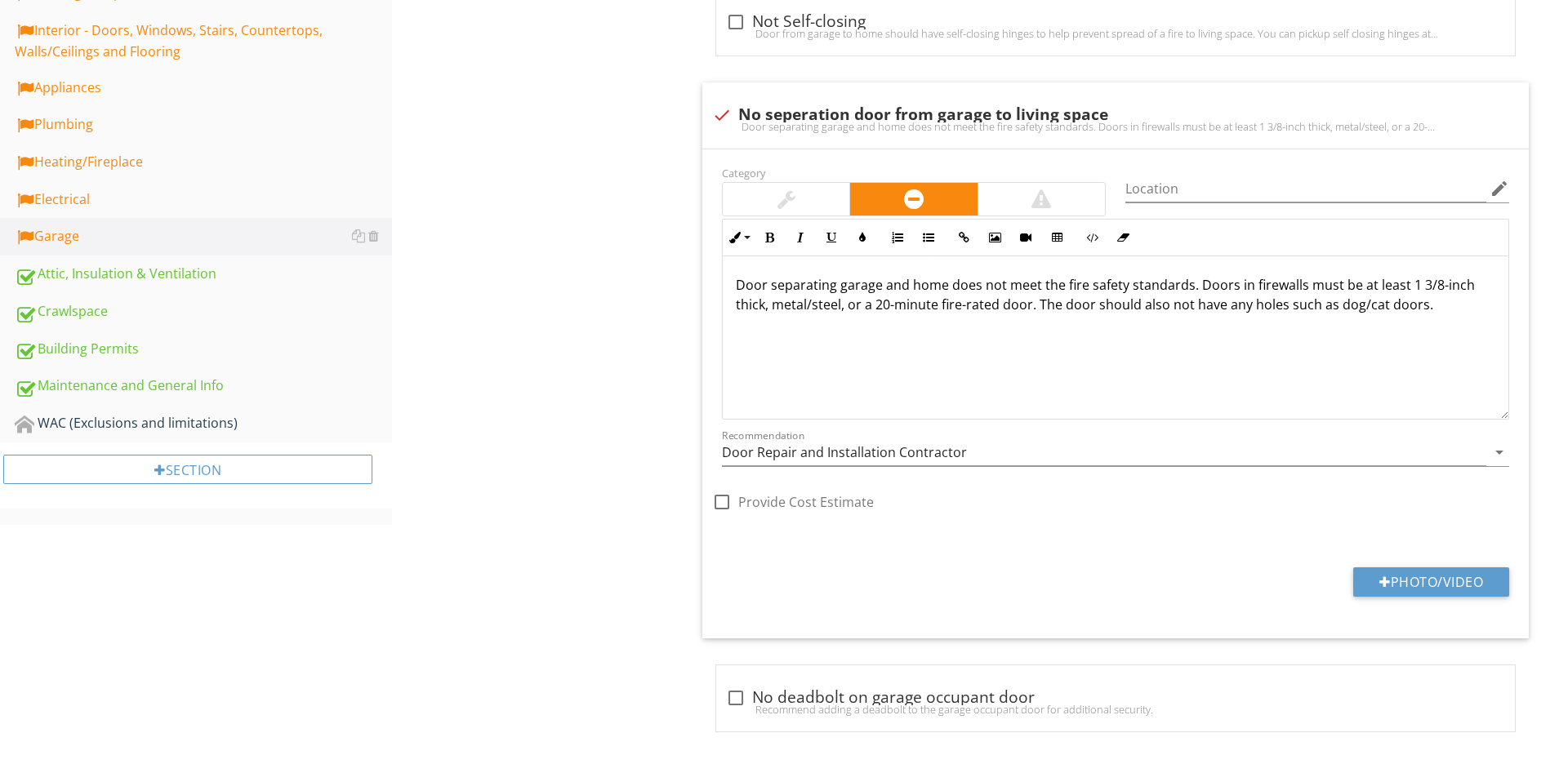
click at [614, 282] on div "Garage Floor Walls & Firewalls Garage Door Occupant Door (From garage to inside…" at bounding box center [980, 61] width 1176 height 1423
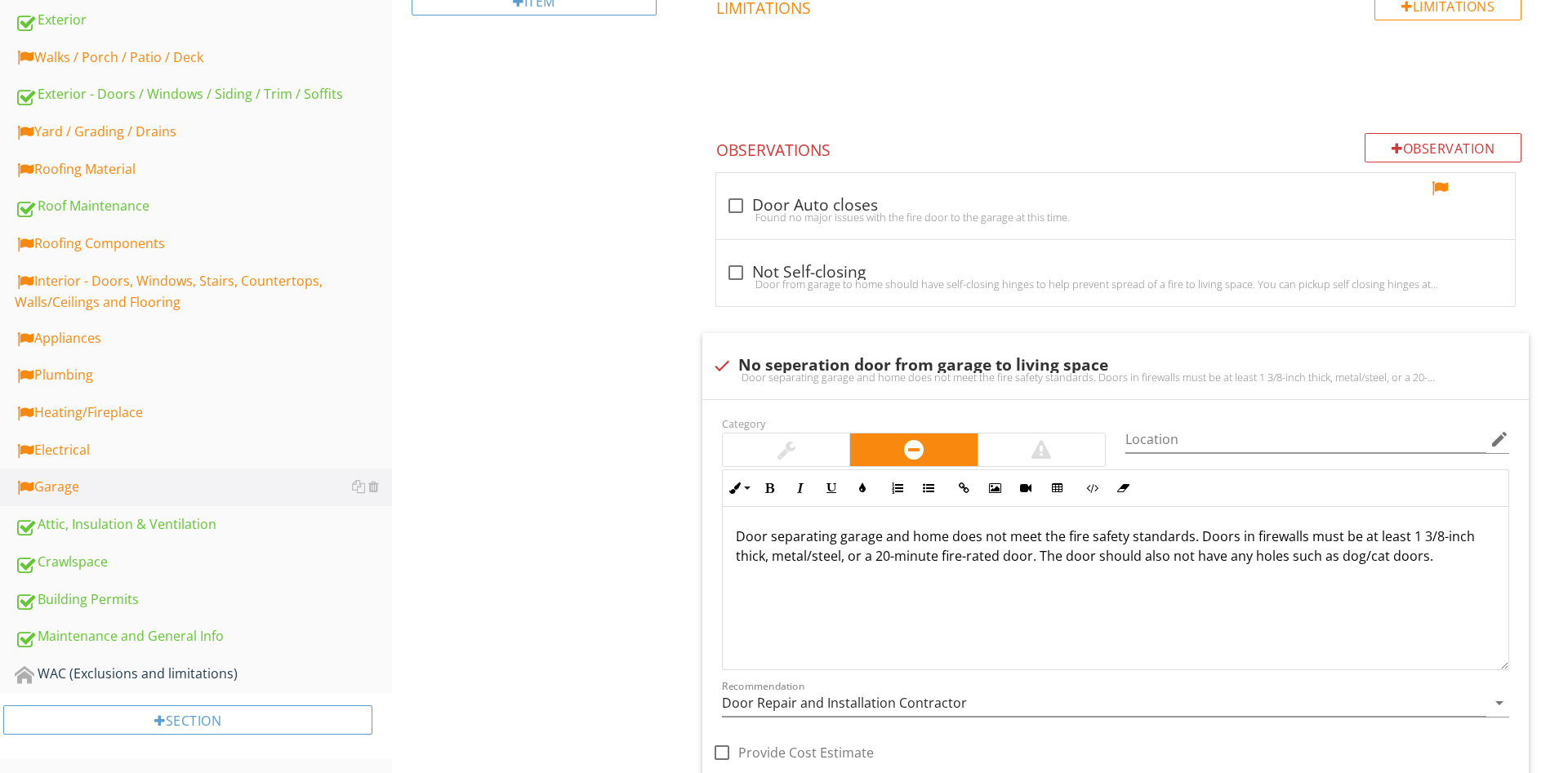
scroll to position [148, 0]
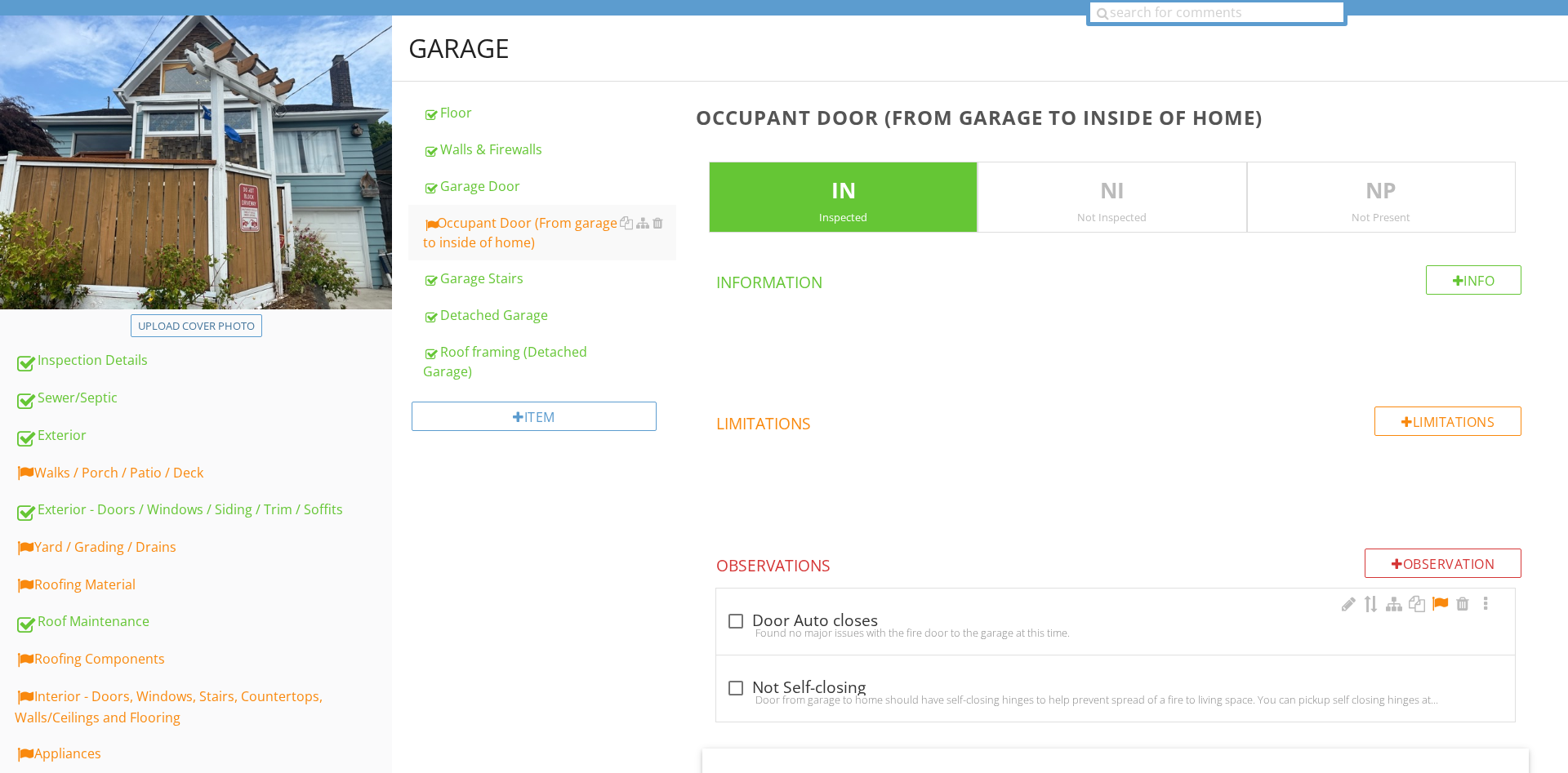
click at [1444, 605] on div at bounding box center [1439, 604] width 20 height 16
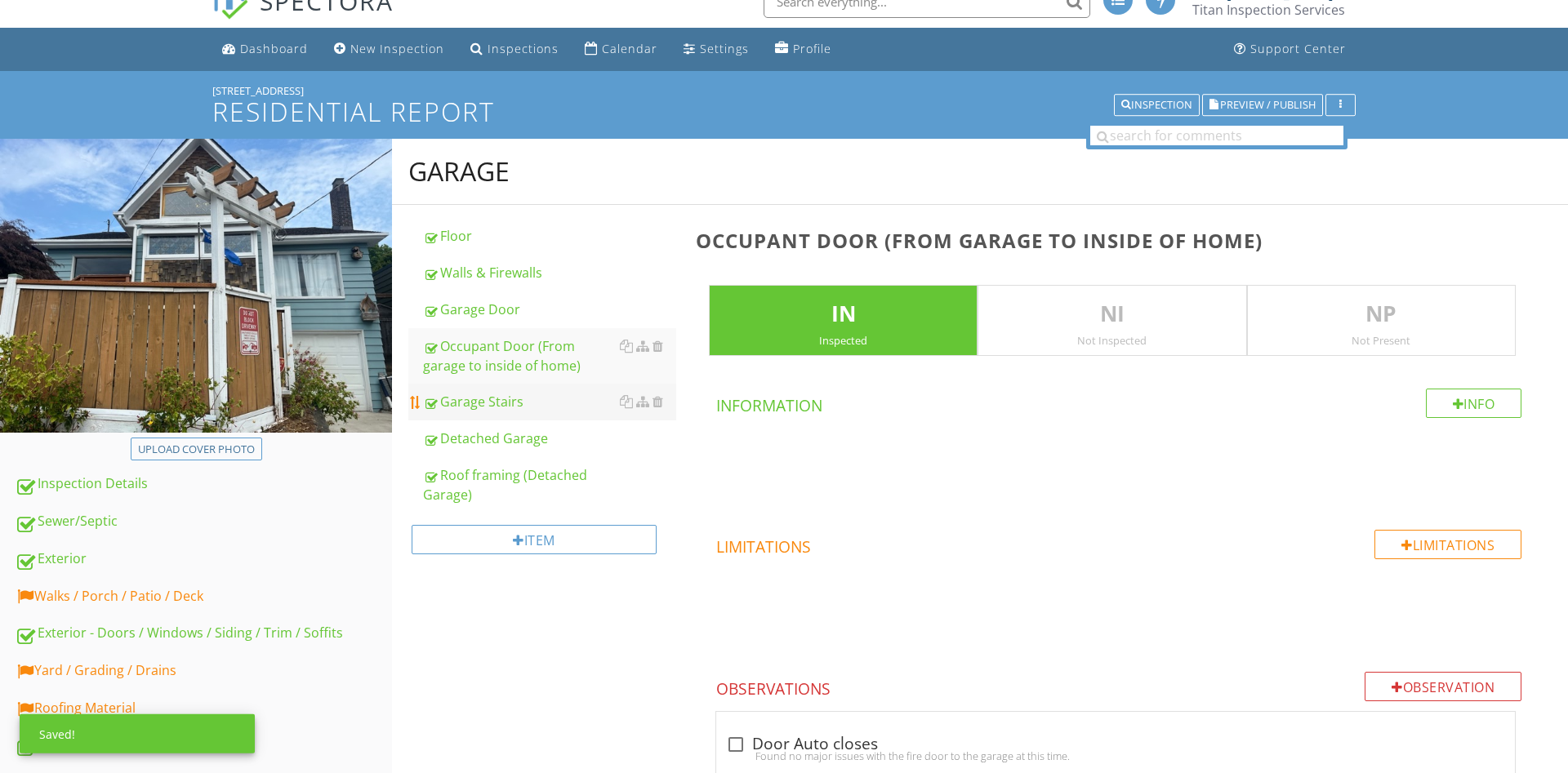
scroll to position [0, 0]
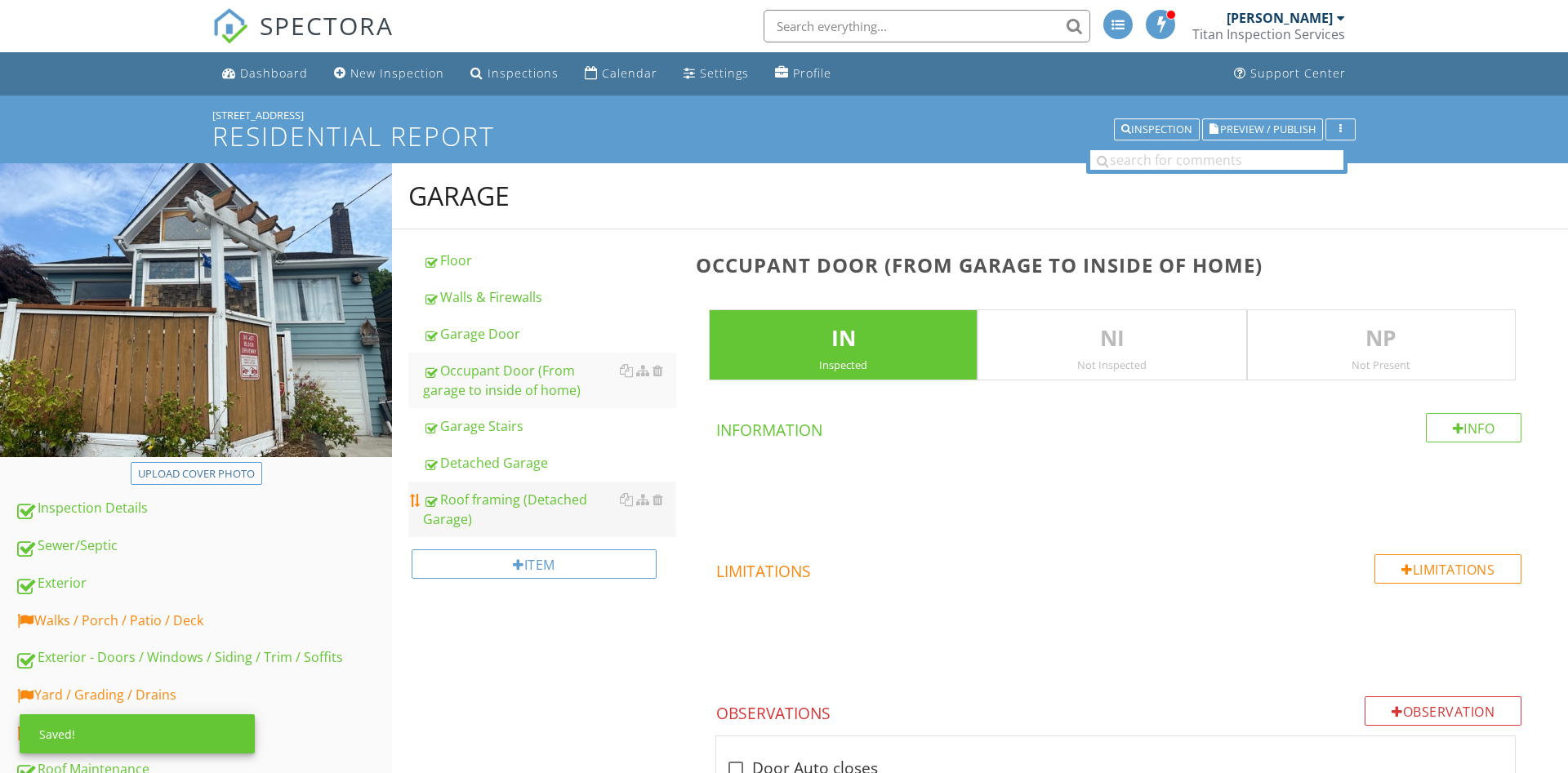
click at [495, 495] on div "Roof framing (Detached Garage)" at bounding box center [550, 509] width 253 height 39
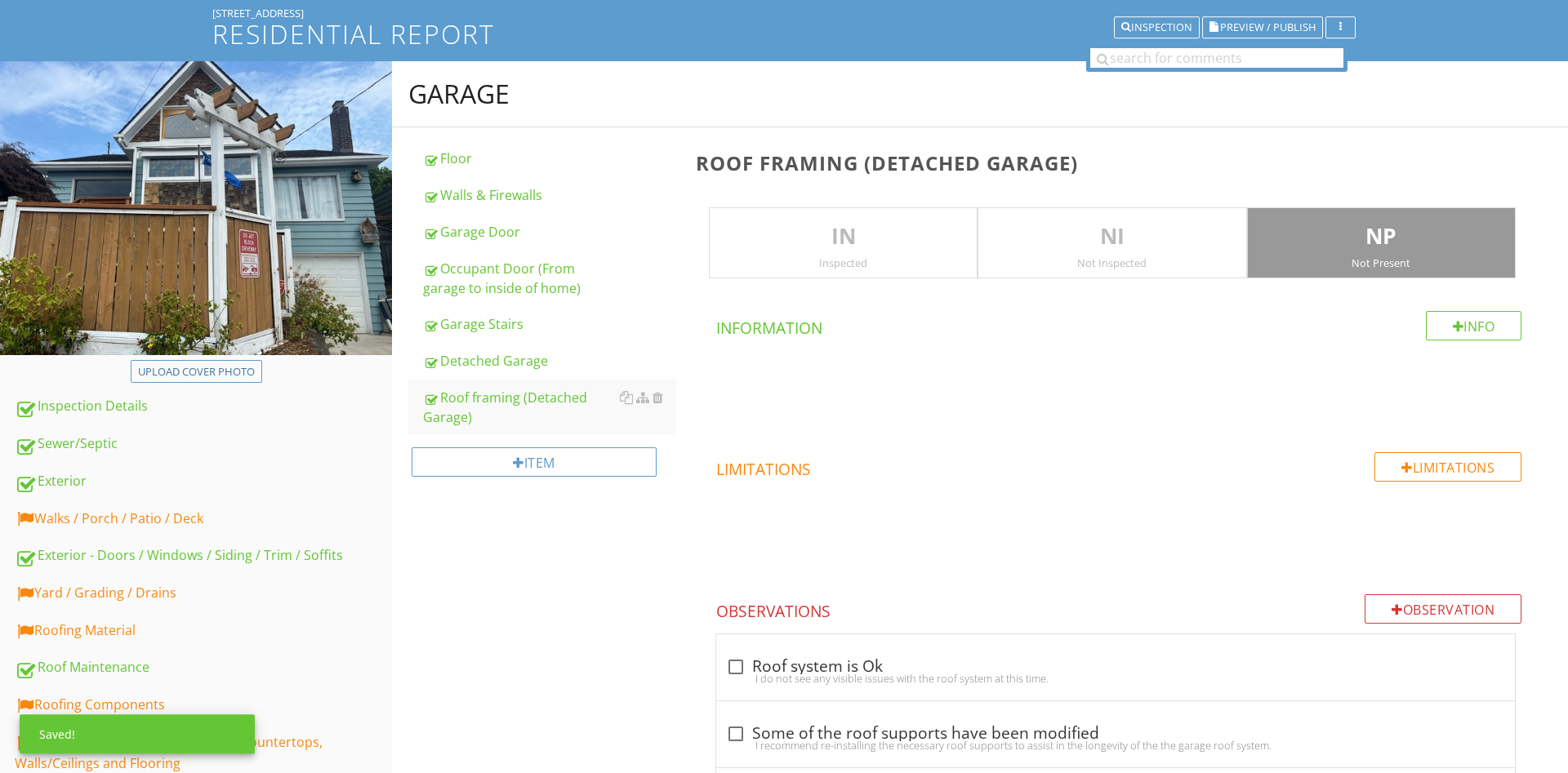
scroll to position [333, 0]
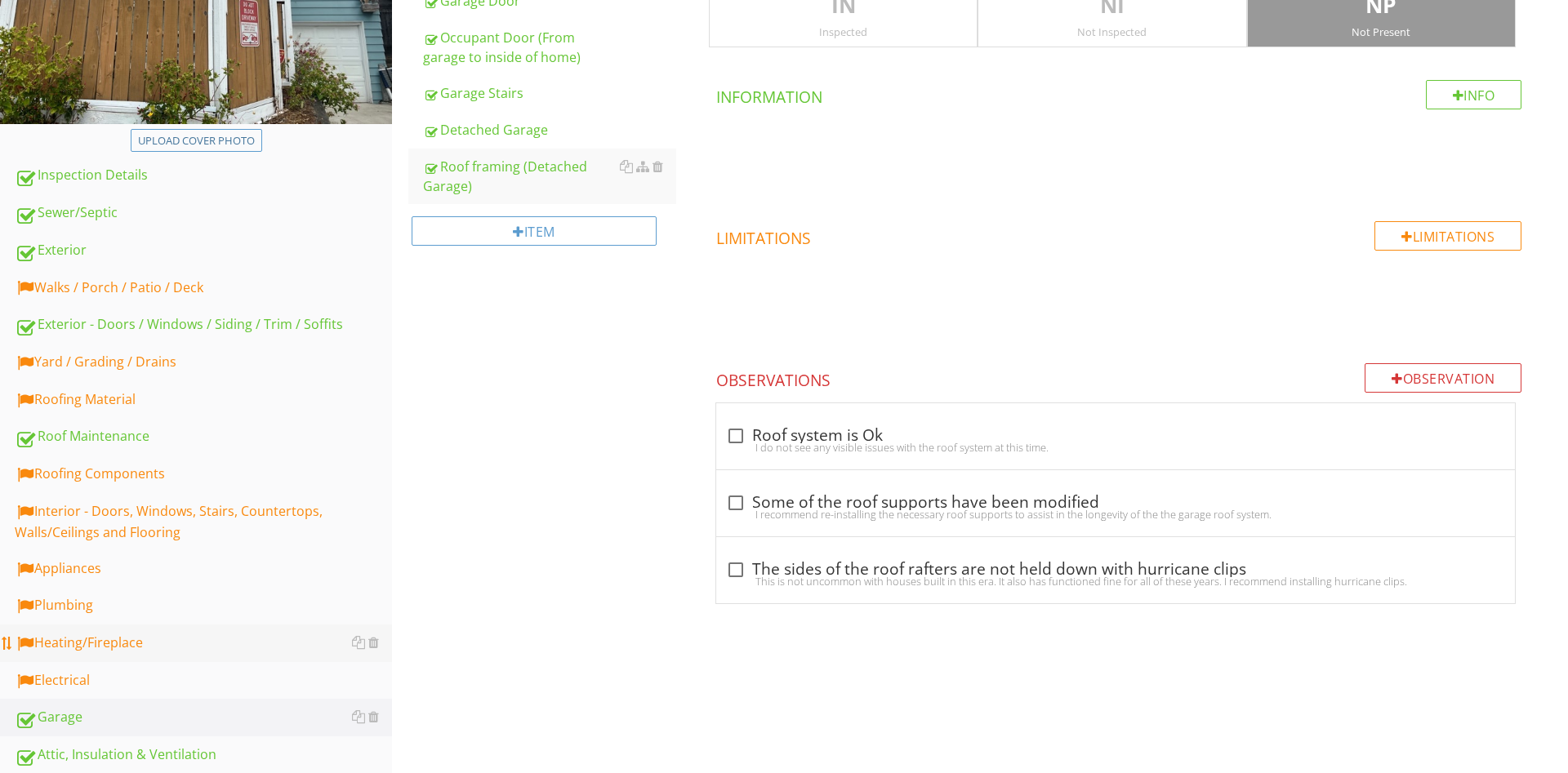
drag, startPoint x: 74, startPoint y: 672, endPoint x: 253, endPoint y: 649, distance: 180.5
click at [76, 671] on div "Electrical" at bounding box center [203, 681] width 378 height 21
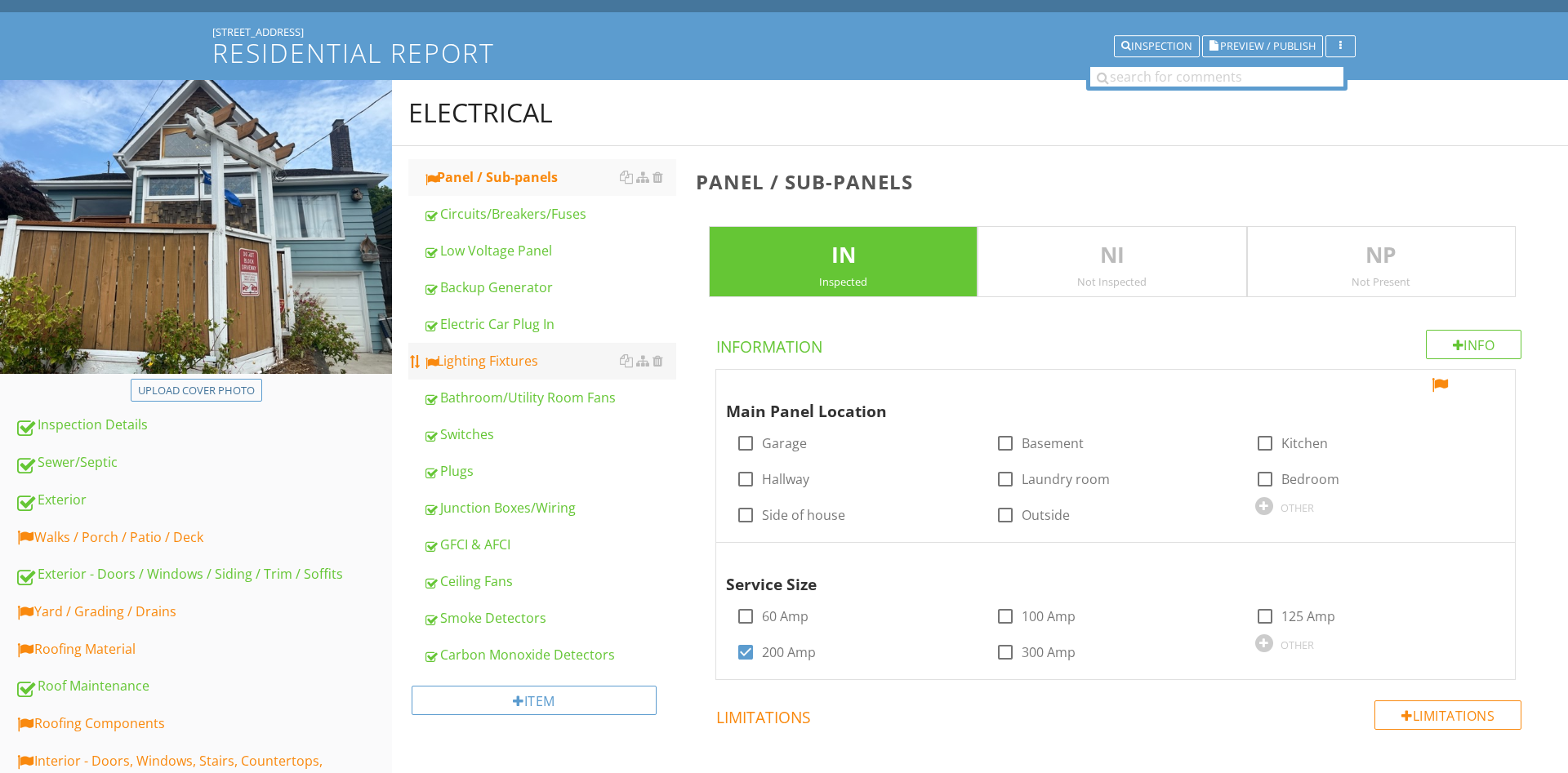
click at [479, 363] on div "Lighting Fixtures" at bounding box center [550, 361] width 253 height 20
type textarea "<p>You are missing bolts in your electrical panel or they are the wrong style.&…"
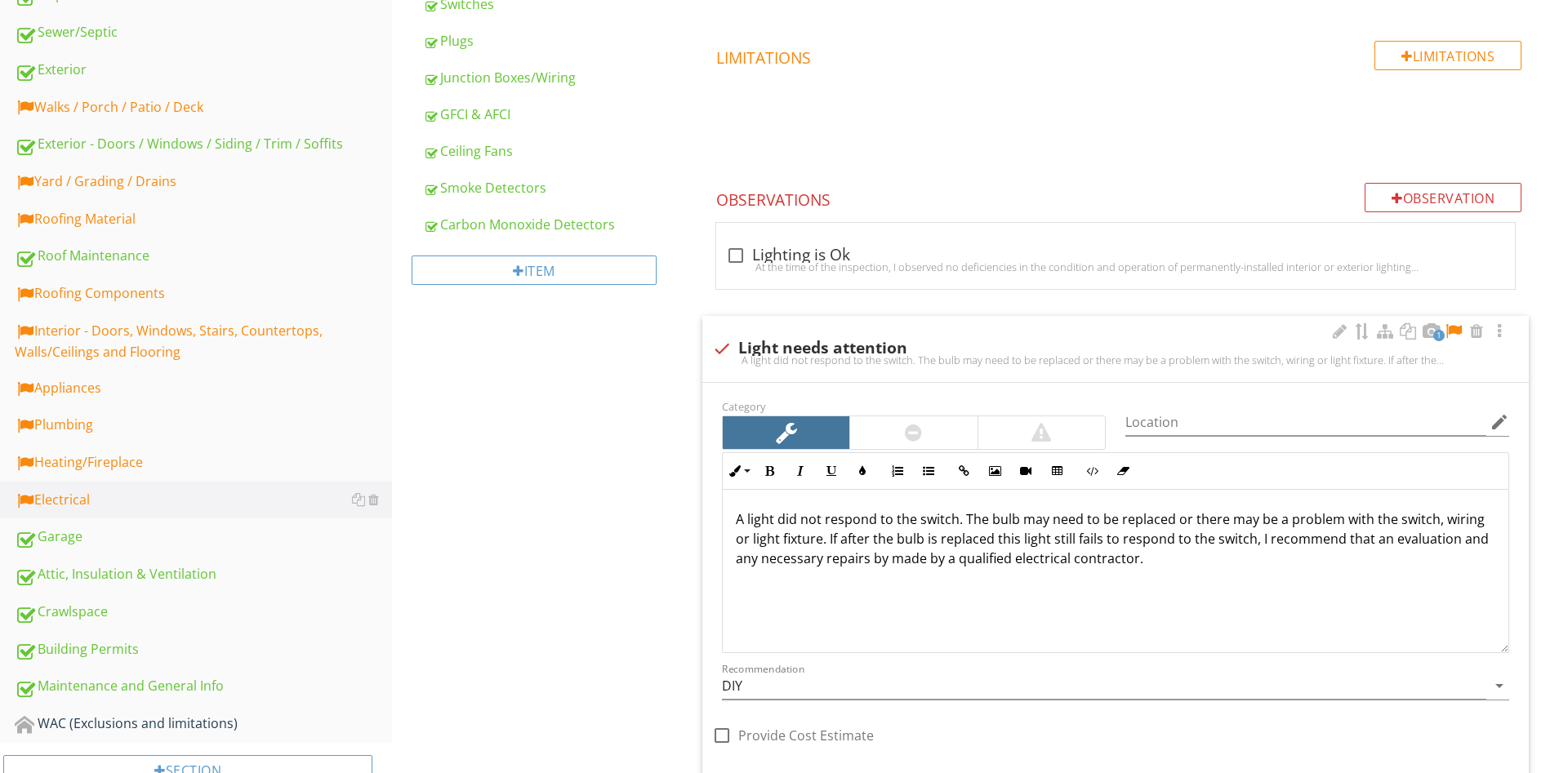
scroll to position [500, 0]
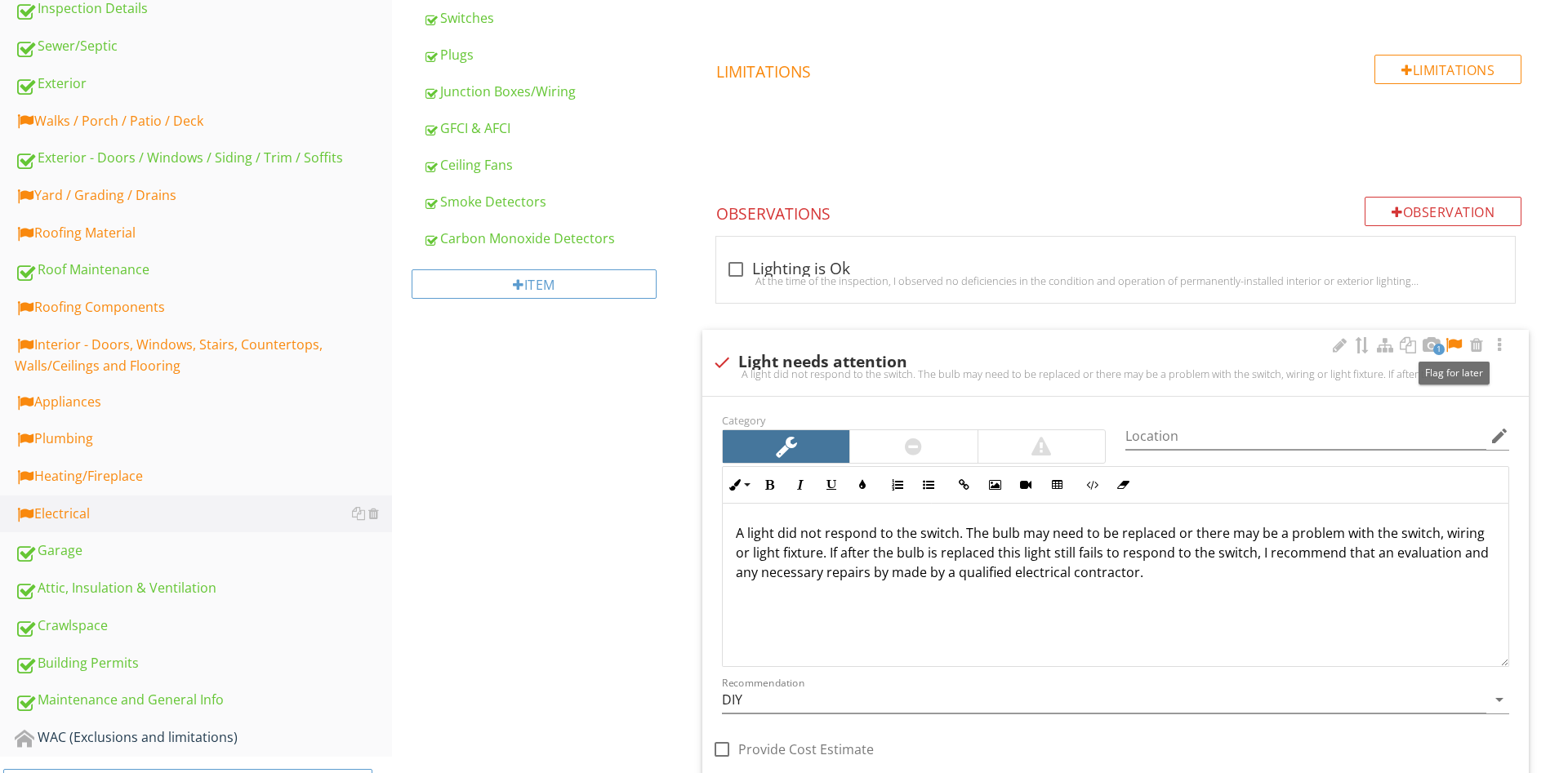
click at [1453, 346] on div at bounding box center [1454, 346] width 20 height 16
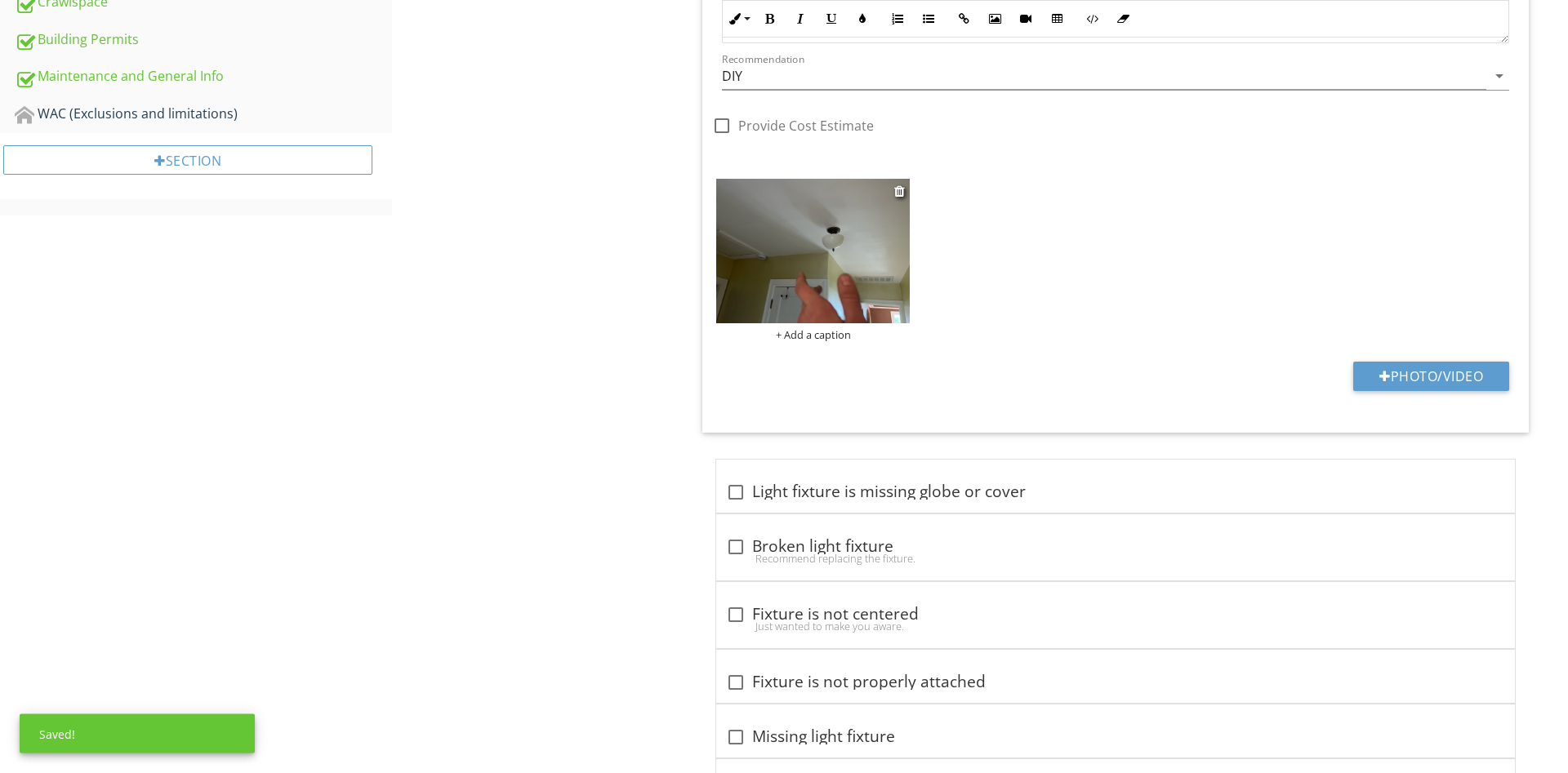
scroll to position [1083, 0]
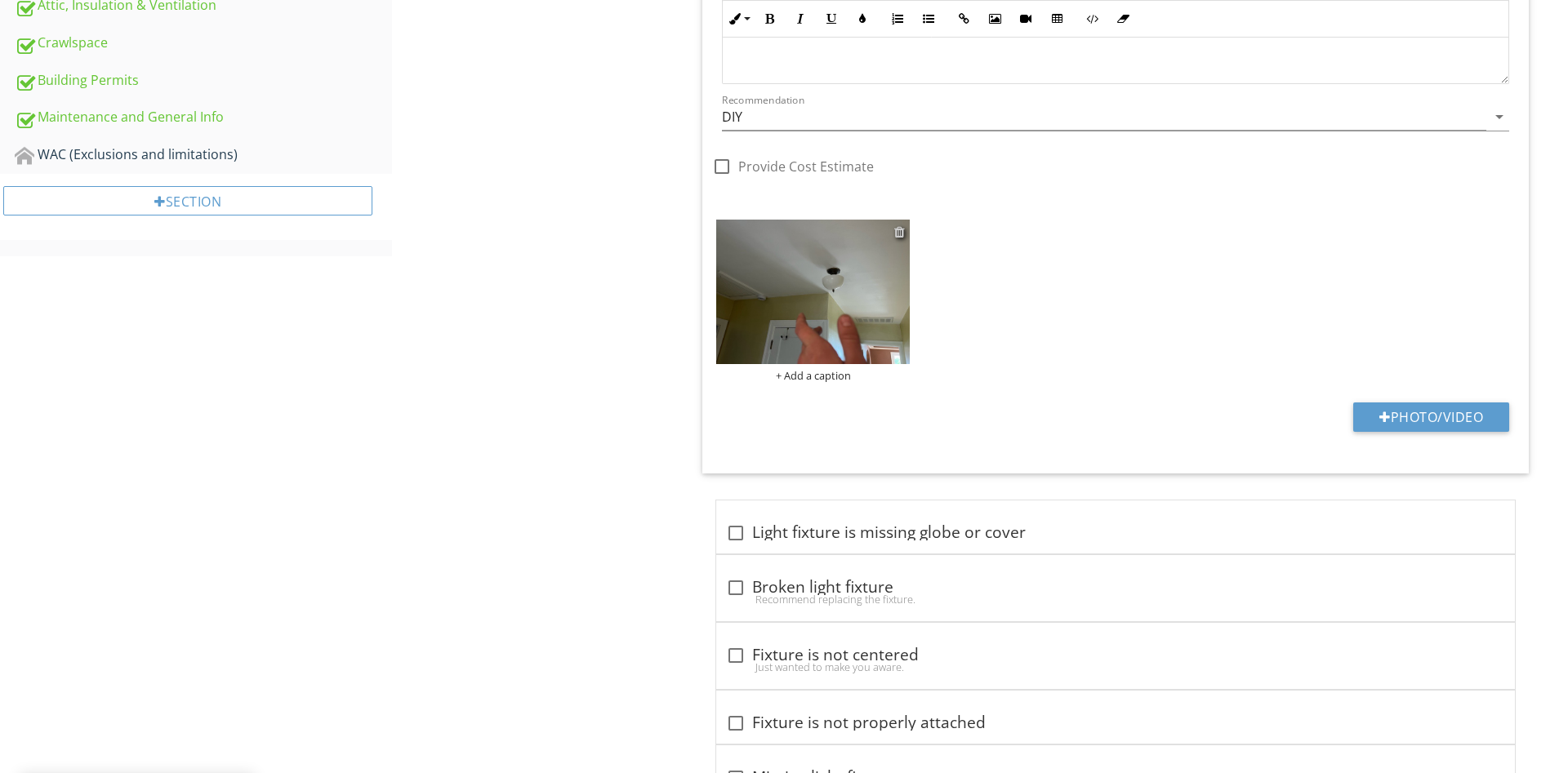
click at [900, 230] on div at bounding box center [900, 232] width 11 height 13
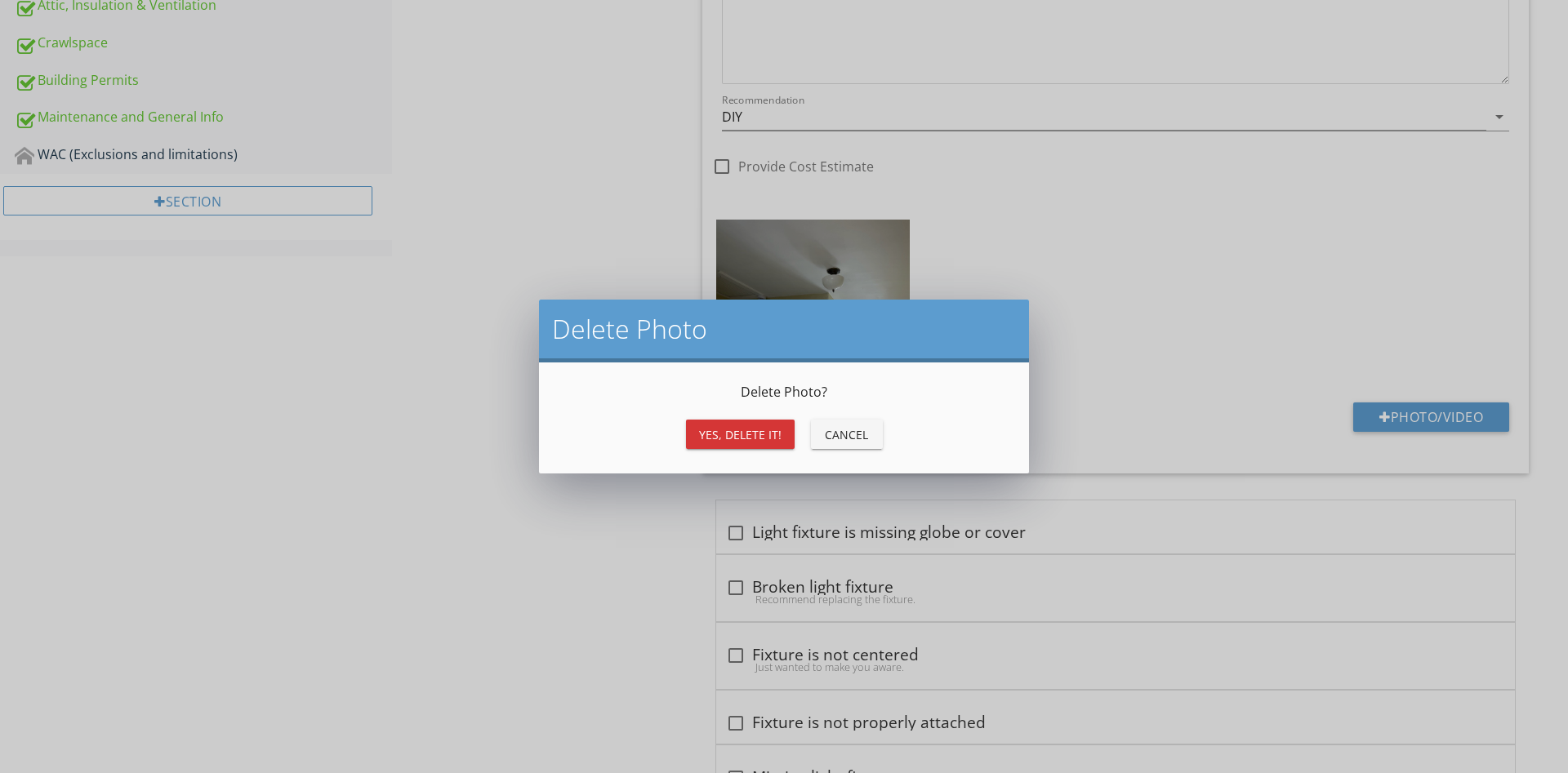
click at [726, 427] on div "Yes, Delete it!" at bounding box center [740, 434] width 82 height 17
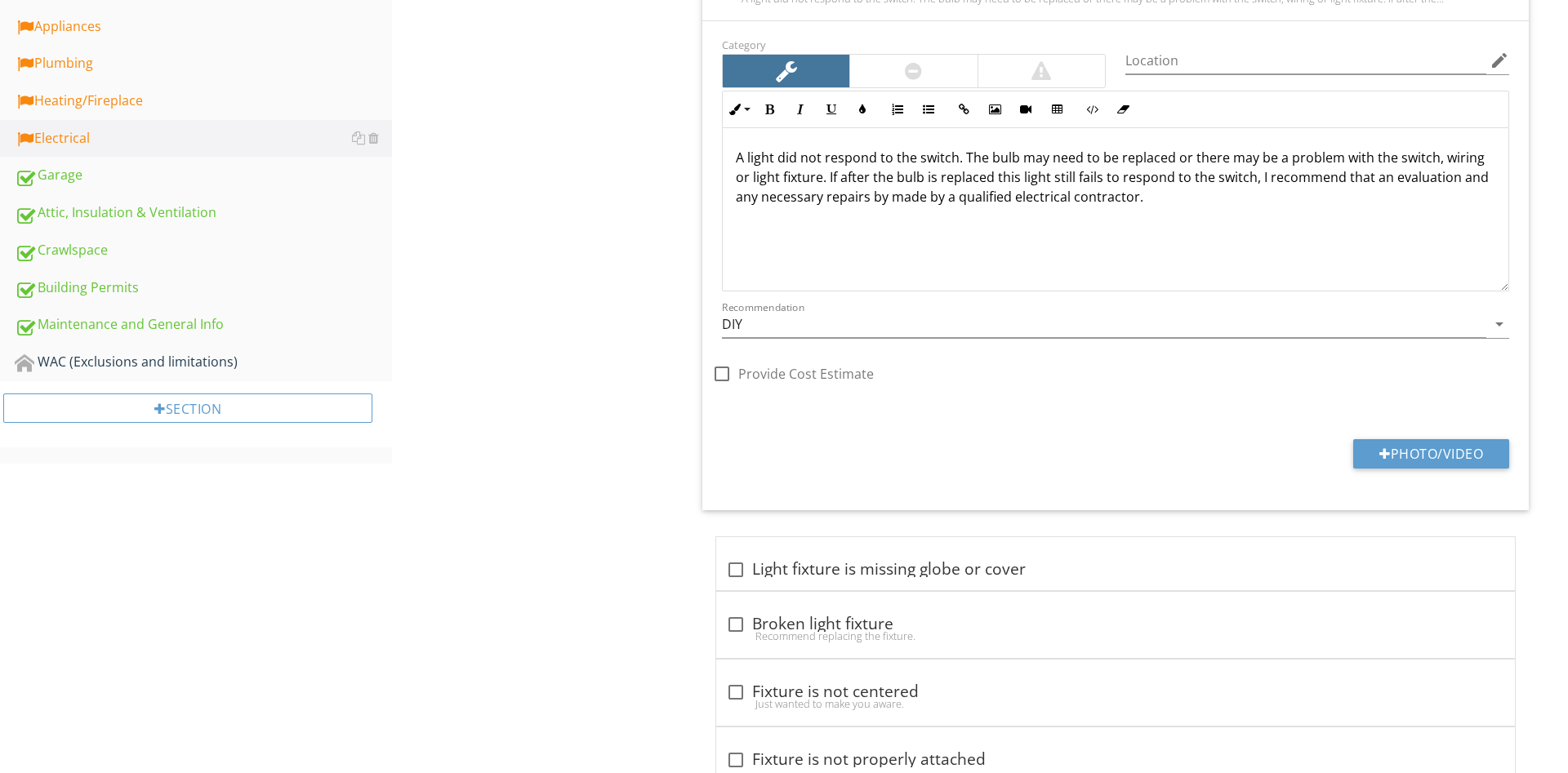
scroll to position [583, 0]
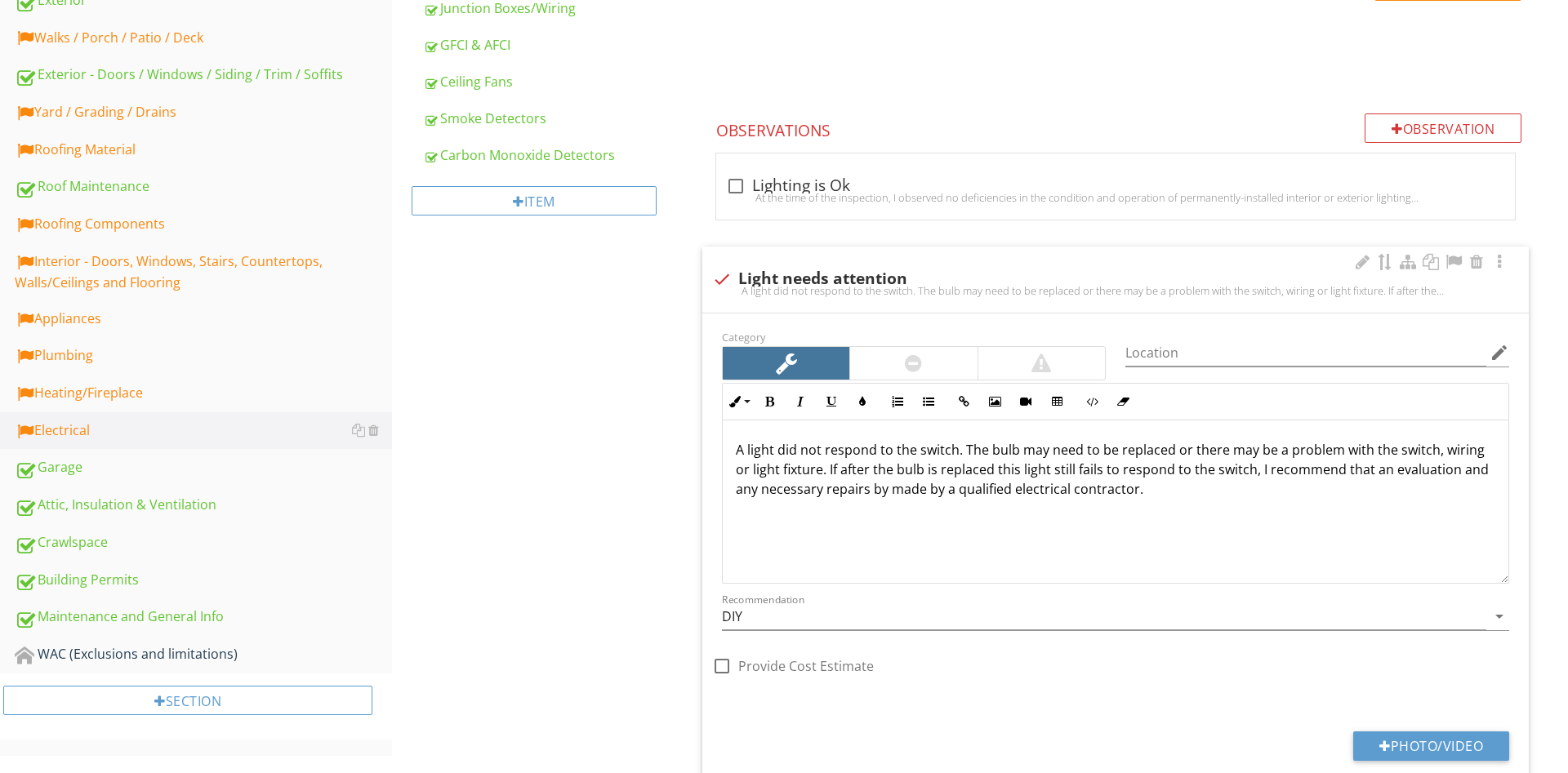
drag, startPoint x: 821, startPoint y: 279, endPoint x: 828, endPoint y: 230, distance: 49.5
click at [822, 279] on div "check Light needs attention" at bounding box center [1115, 280] width 807 height 20
checkbox input "true"
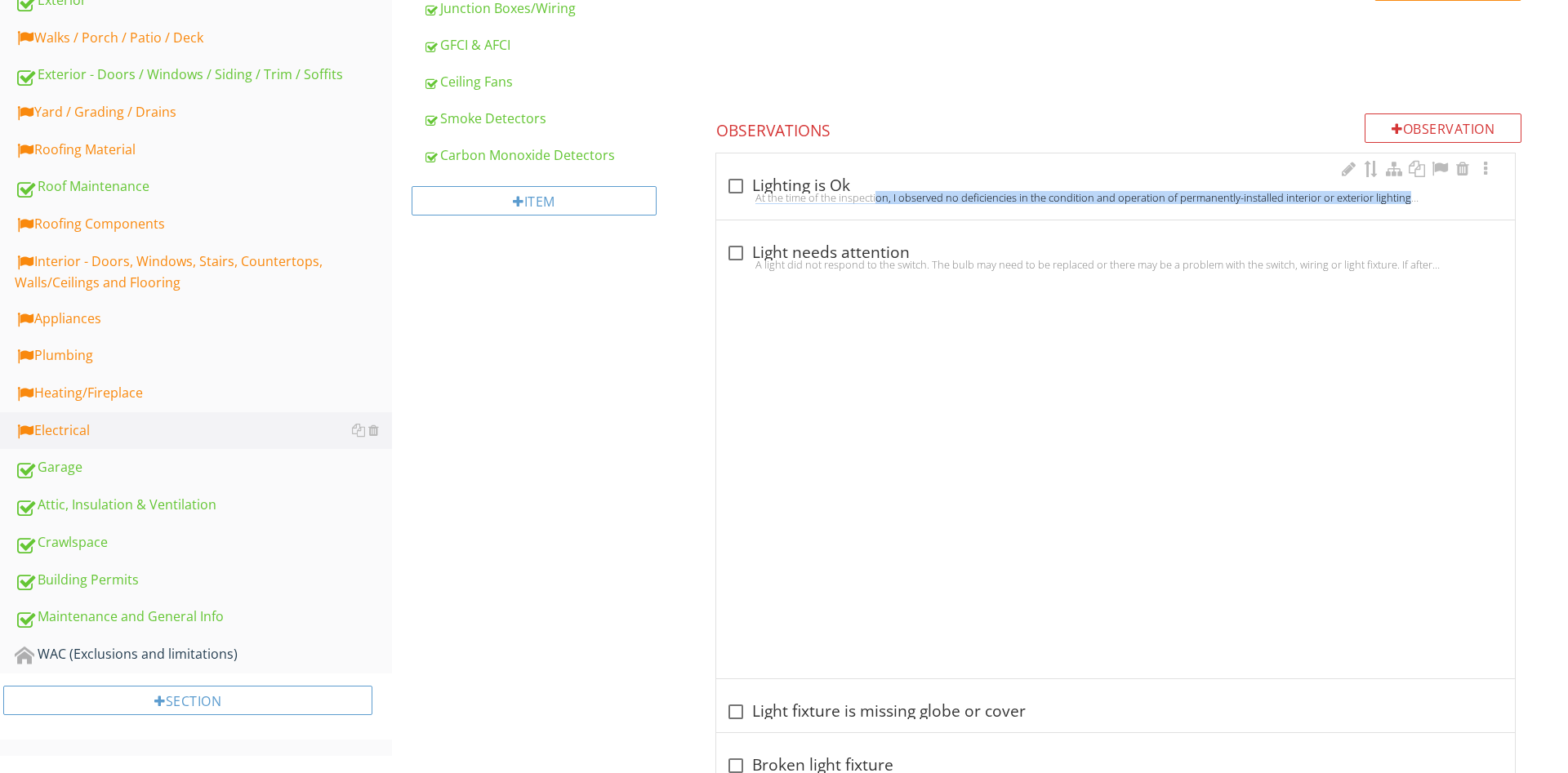
click at [828, 203] on div "check_box_outline_blank Lighting is Ok At the time of the inspection, I observe…" at bounding box center [1115, 191] width 779 height 36
checkbox input "true"
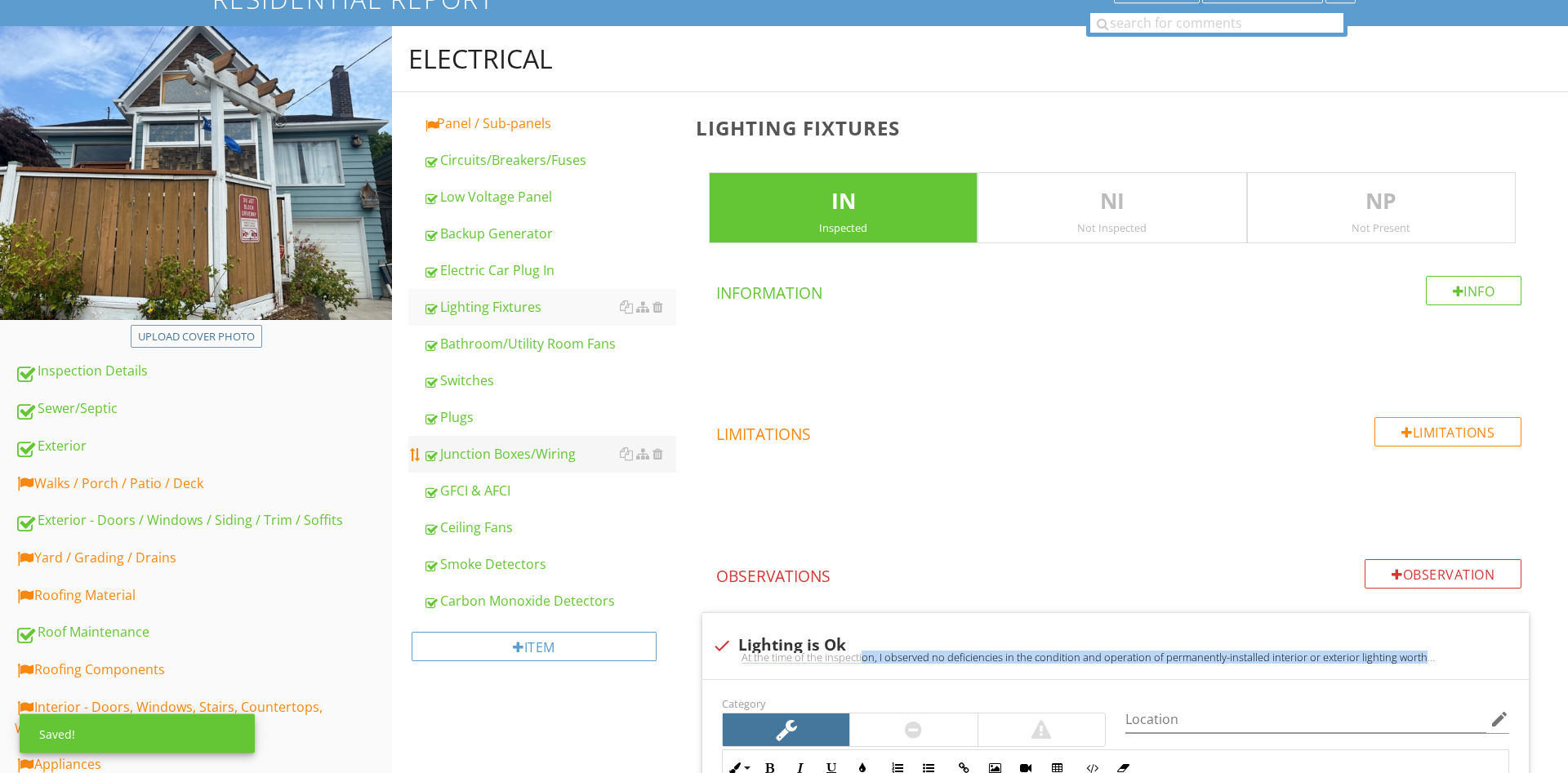
scroll to position [0, 0]
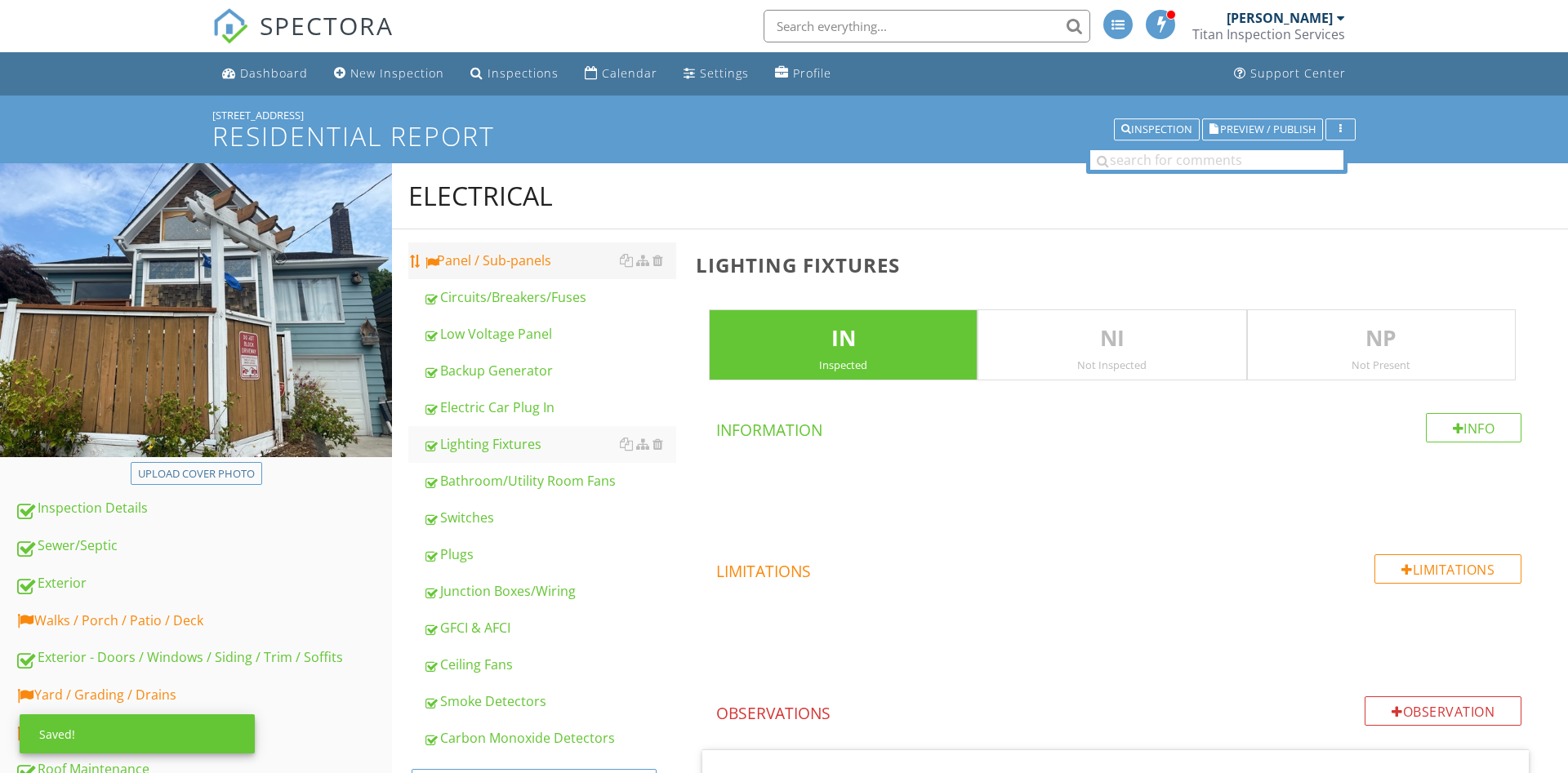
click at [506, 262] on div "Panel / Sub-panels" at bounding box center [550, 261] width 253 height 20
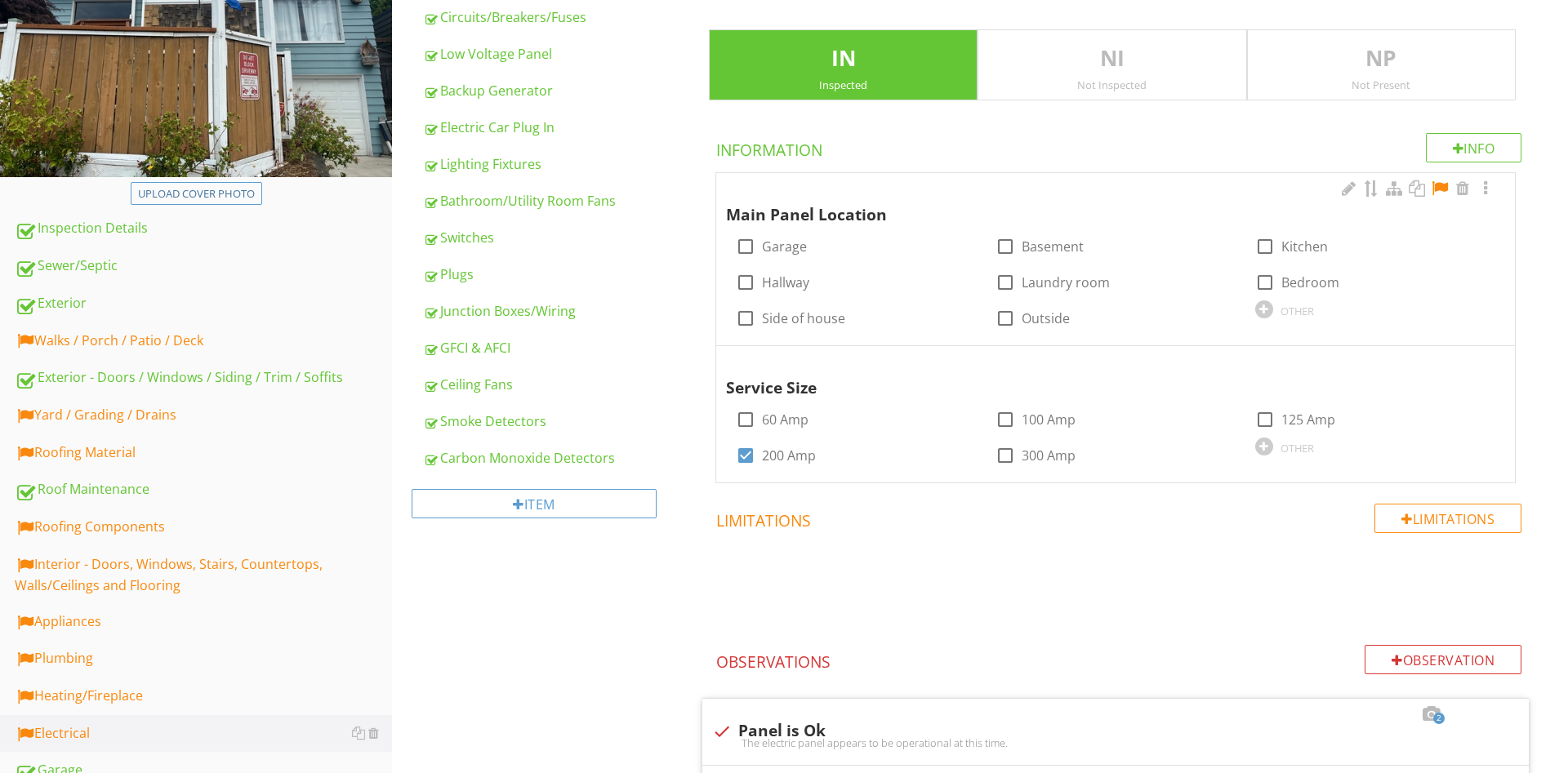
scroll to position [134, 0]
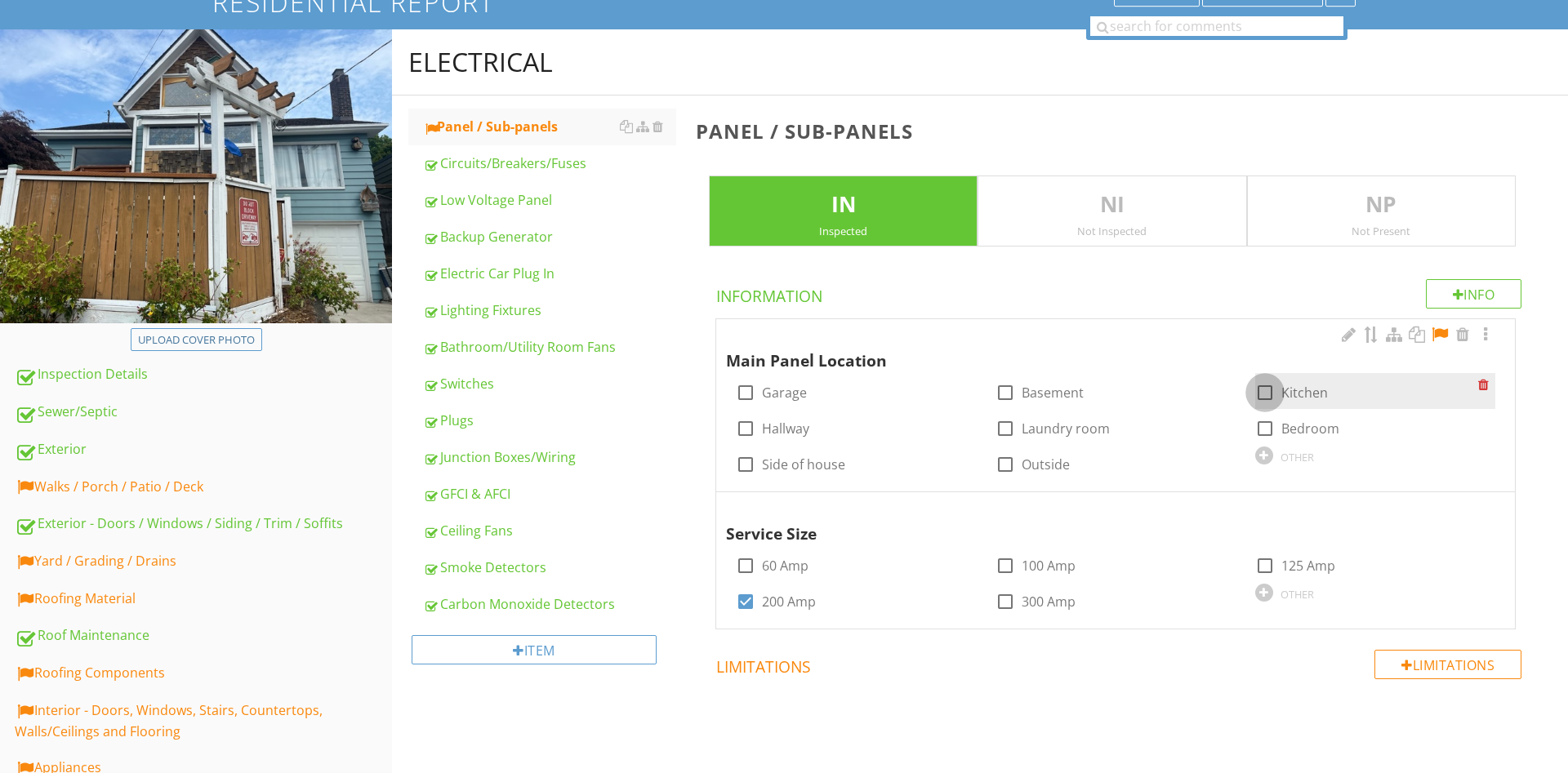
click at [1275, 388] on div at bounding box center [1265, 393] width 28 height 28
checkbox input "true"
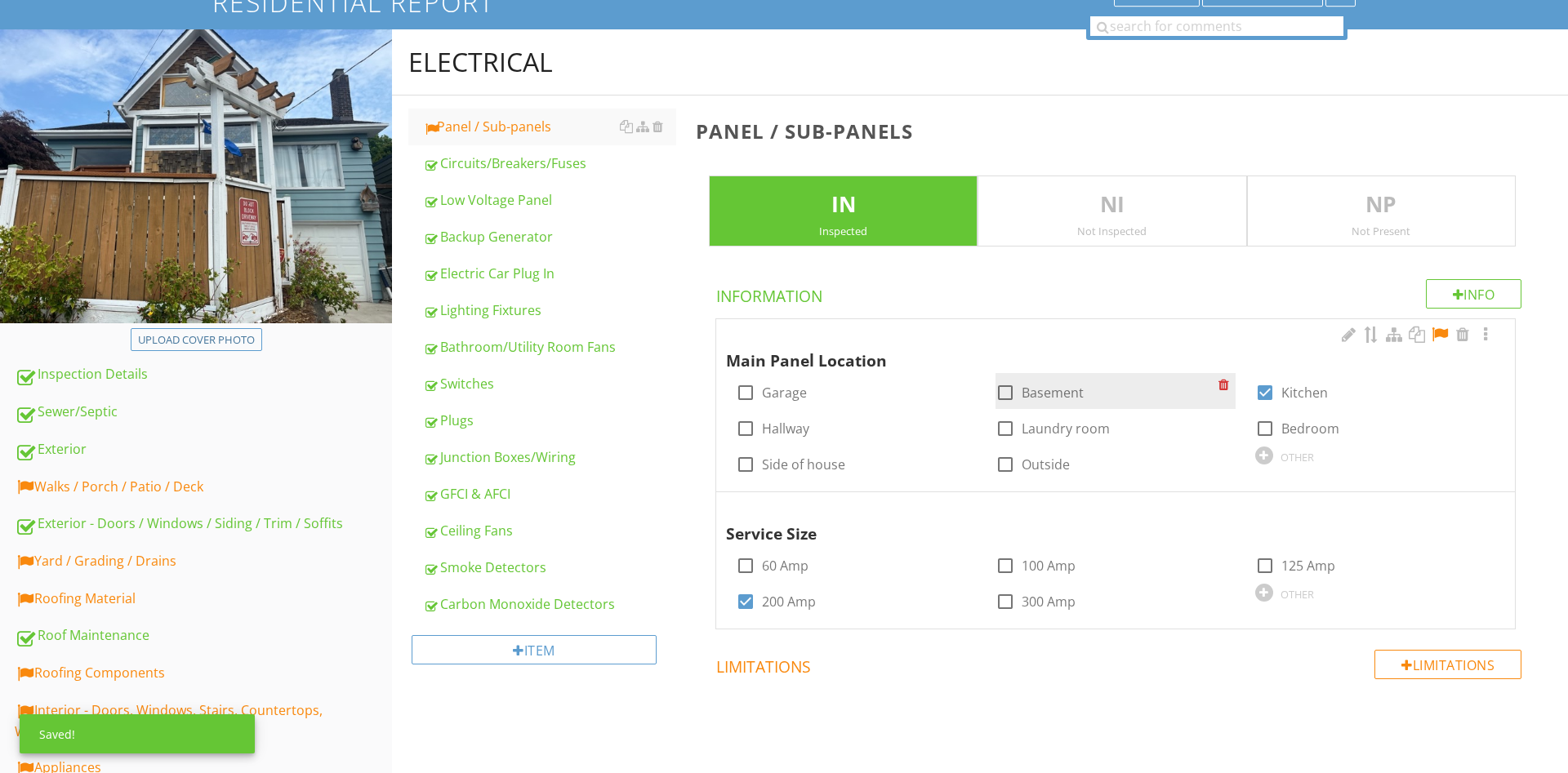
click at [1001, 394] on div at bounding box center [1005, 393] width 28 height 28
checkbox input "true"
click at [1442, 329] on div at bounding box center [1439, 335] width 20 height 16
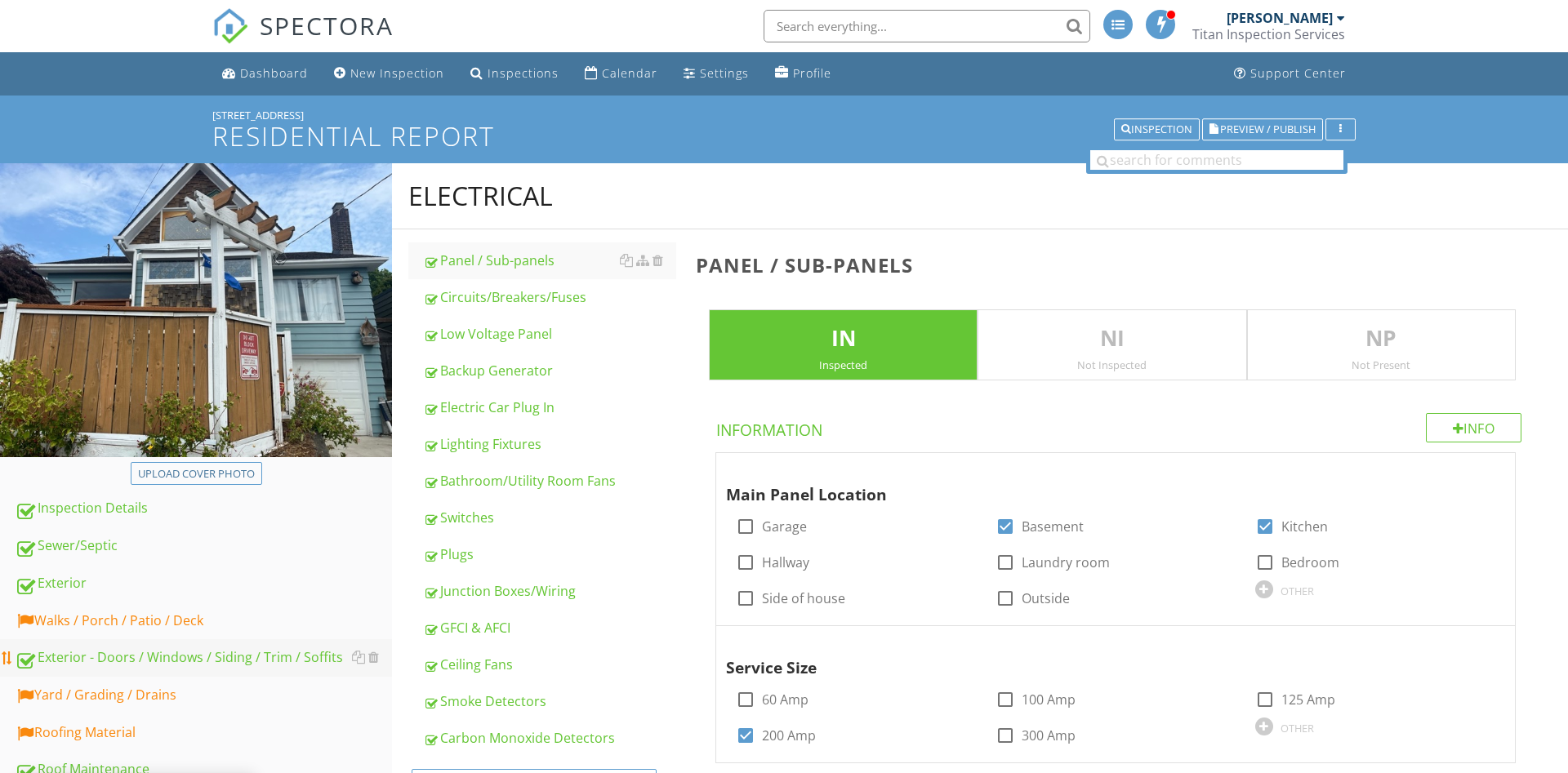
scroll to position [250, 0]
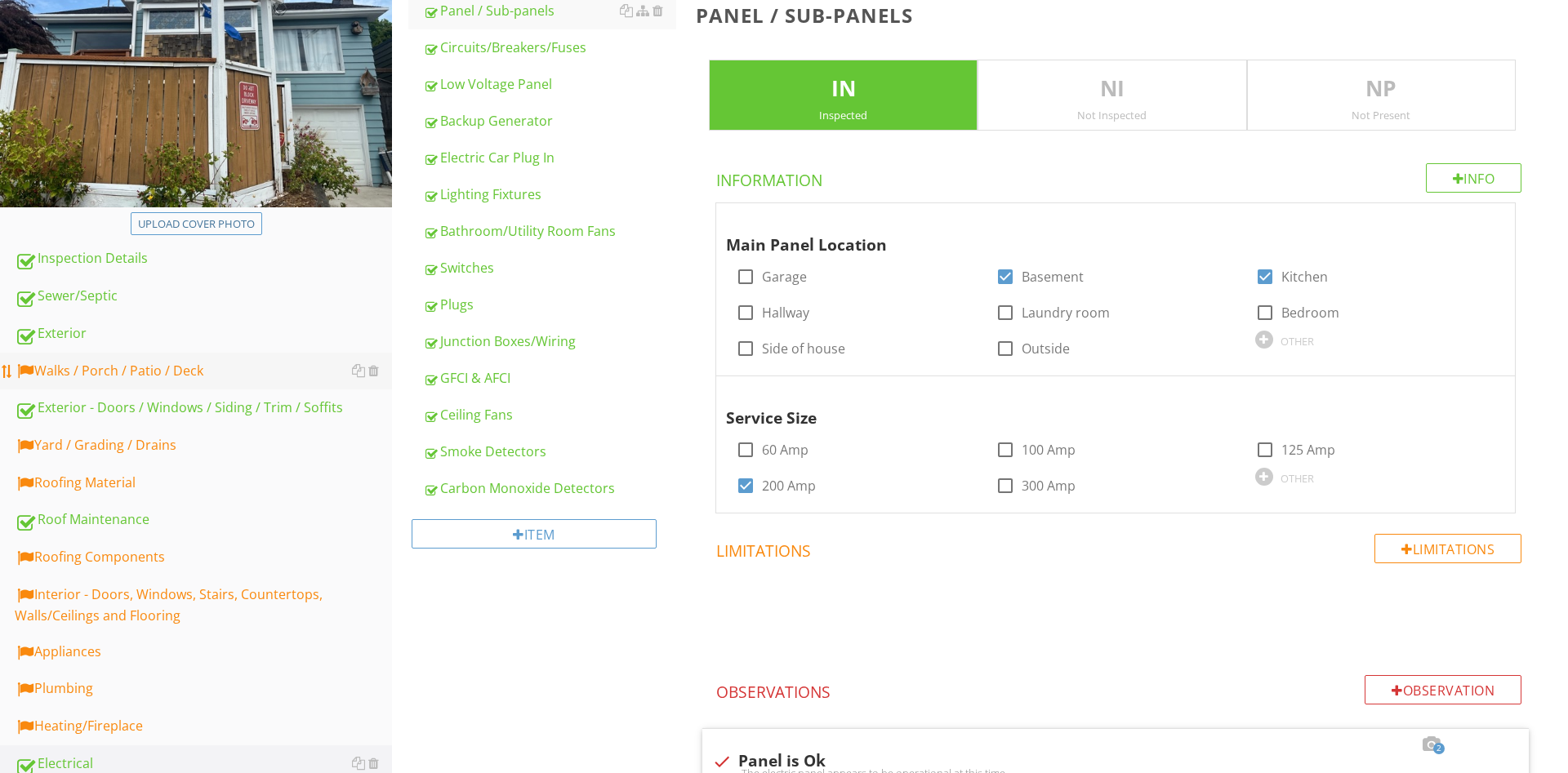
click at [169, 361] on div "Walks / Porch / Patio / Deck" at bounding box center [203, 371] width 378 height 21
type textarea "<p>You are missing bolts in your electrical panel or they are the wrong style.&…"
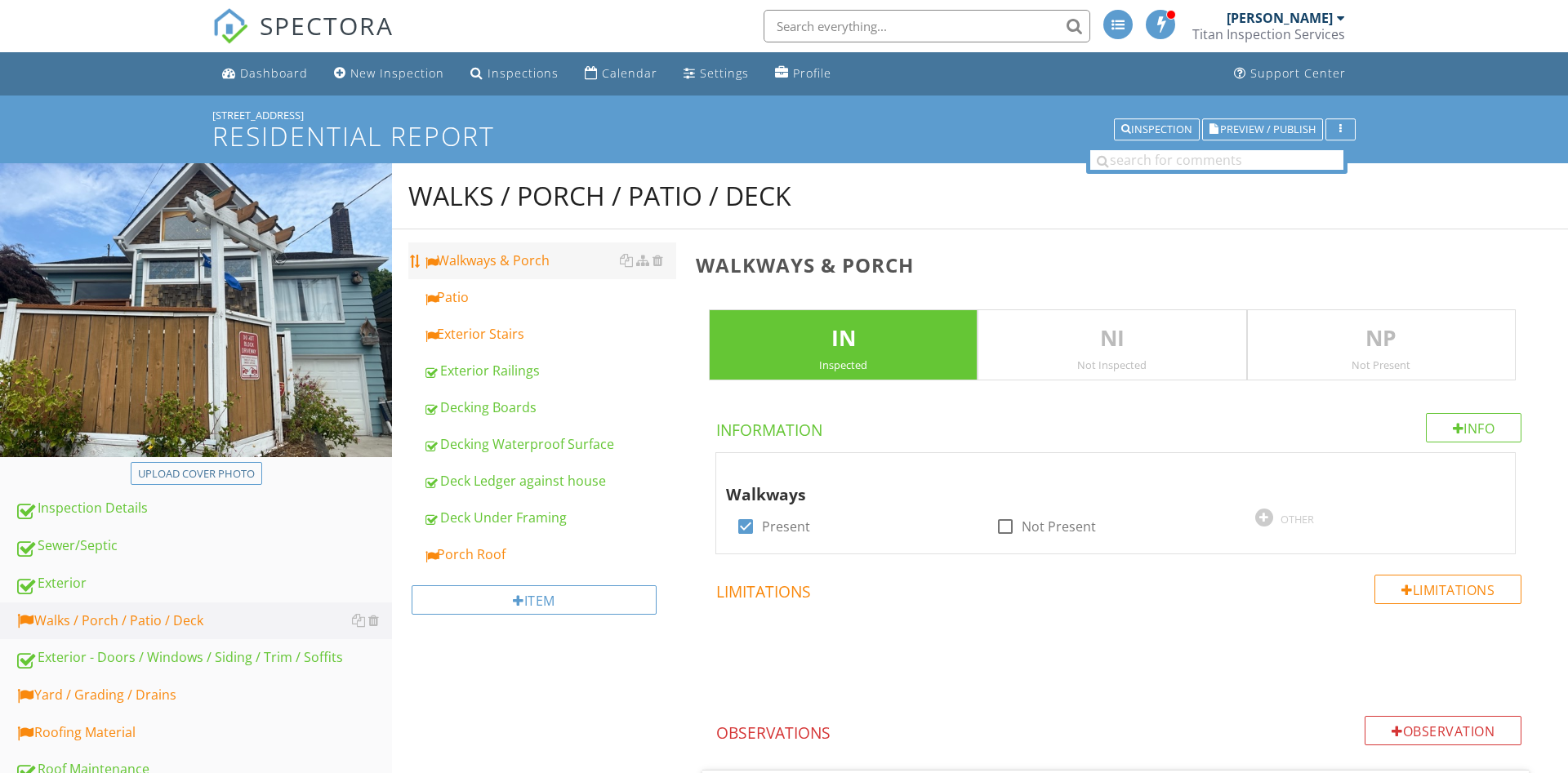
click at [514, 262] on div "Walkways & Porch" at bounding box center [550, 261] width 253 height 20
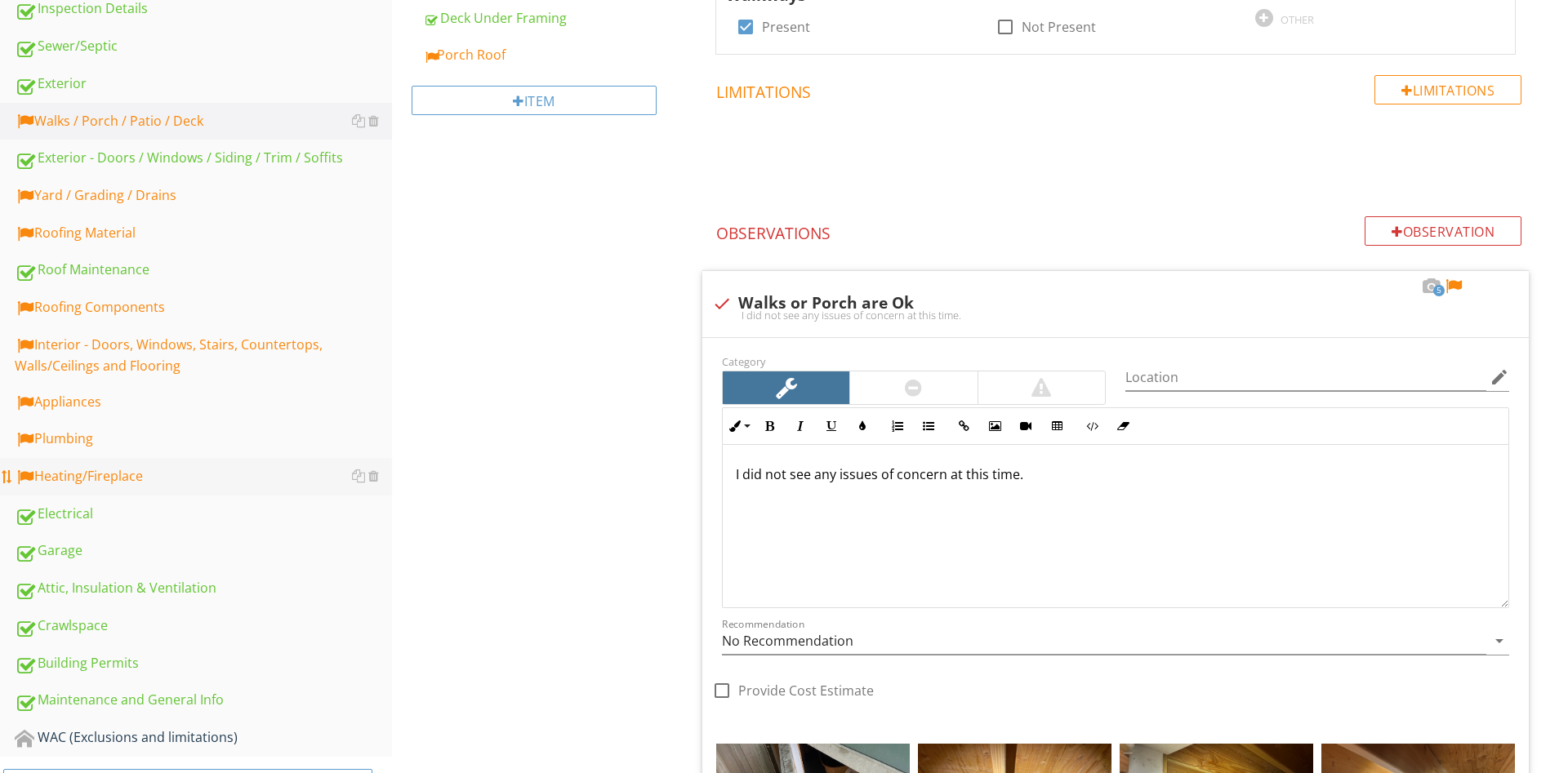
click at [100, 482] on div "Heating/Fireplace" at bounding box center [203, 476] width 378 height 21
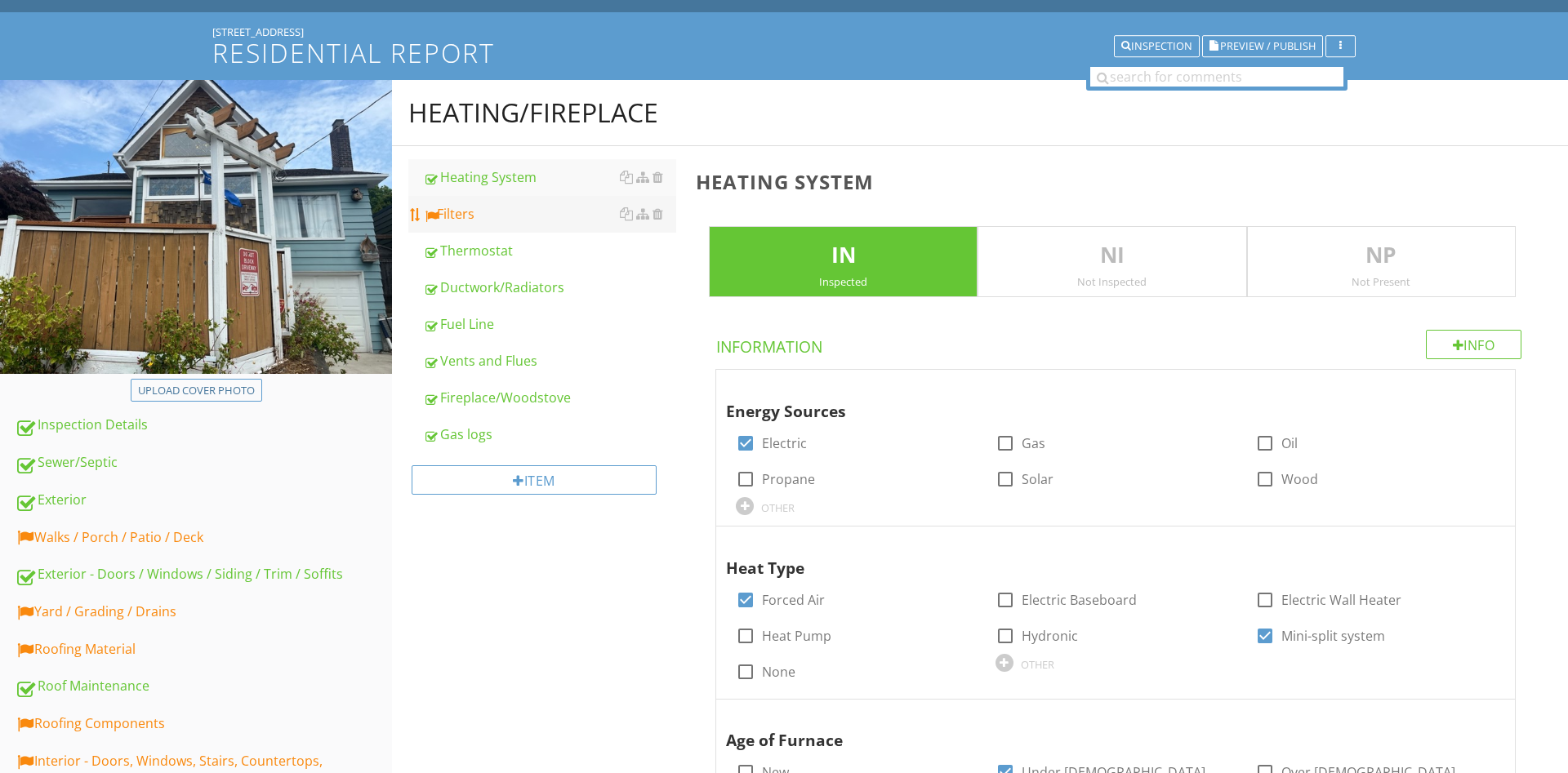
click at [498, 216] on div "Filters" at bounding box center [550, 214] width 253 height 20
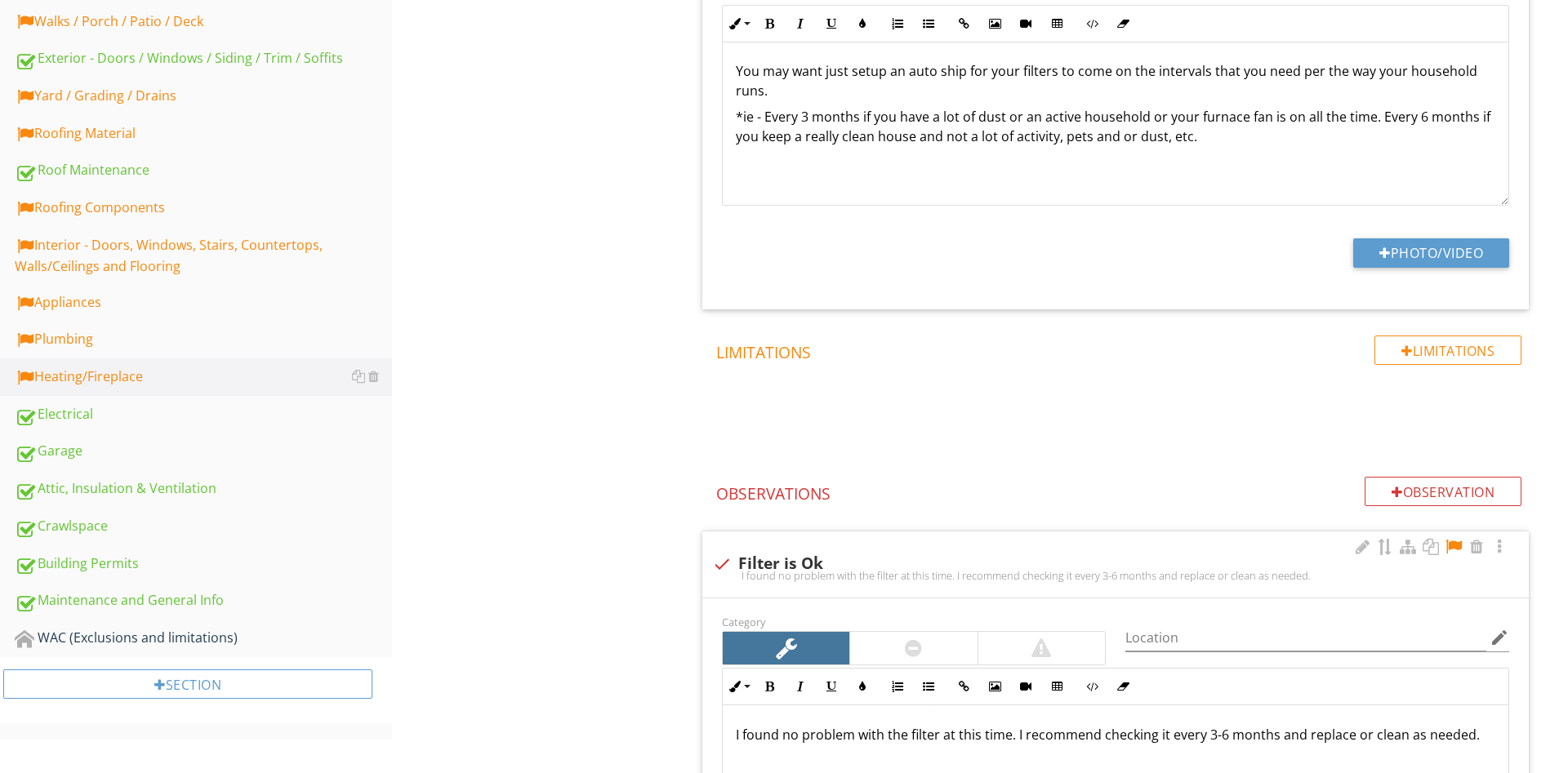
scroll to position [833, 0]
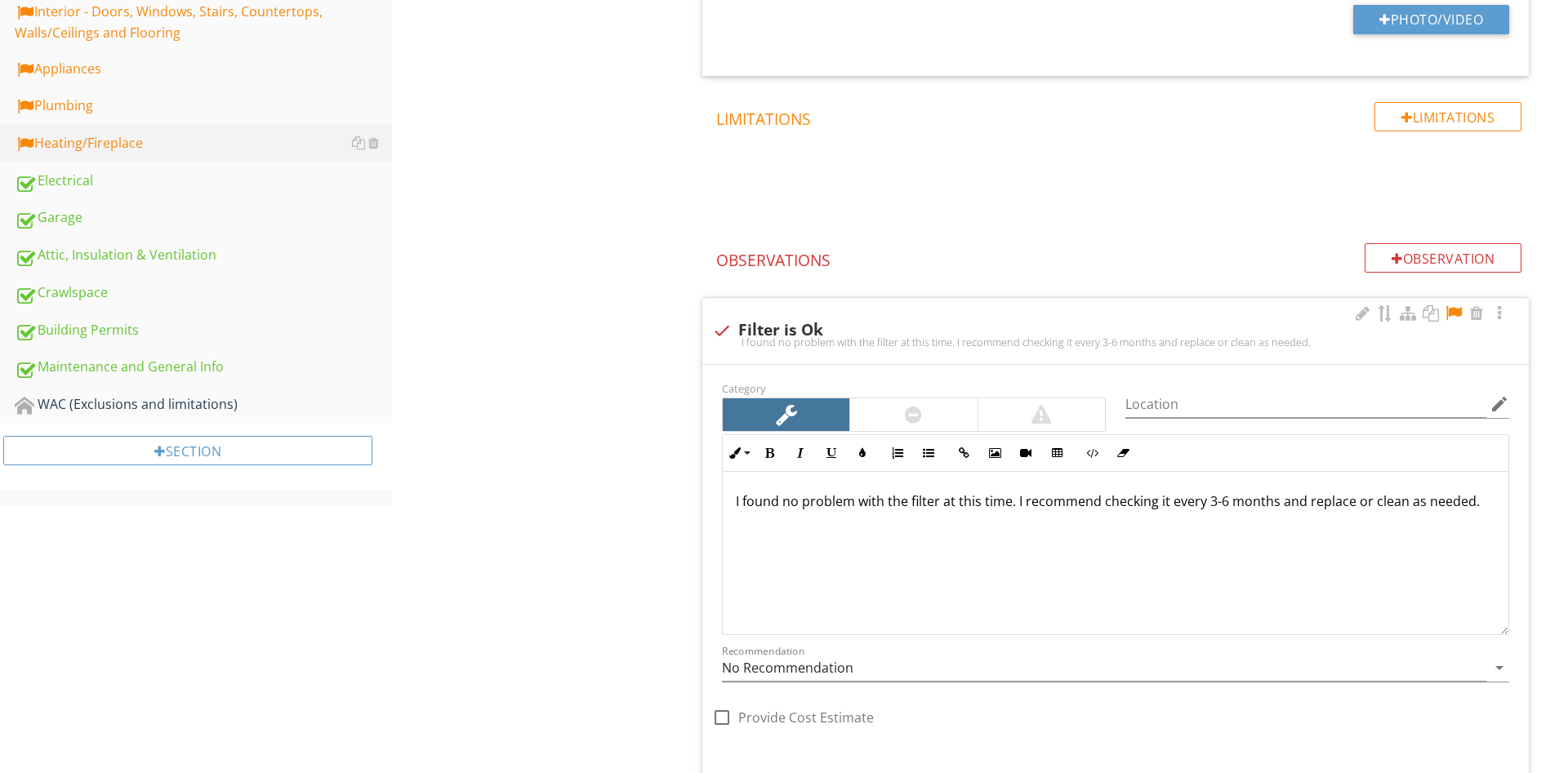
click at [1453, 311] on div at bounding box center [1454, 313] width 20 height 16
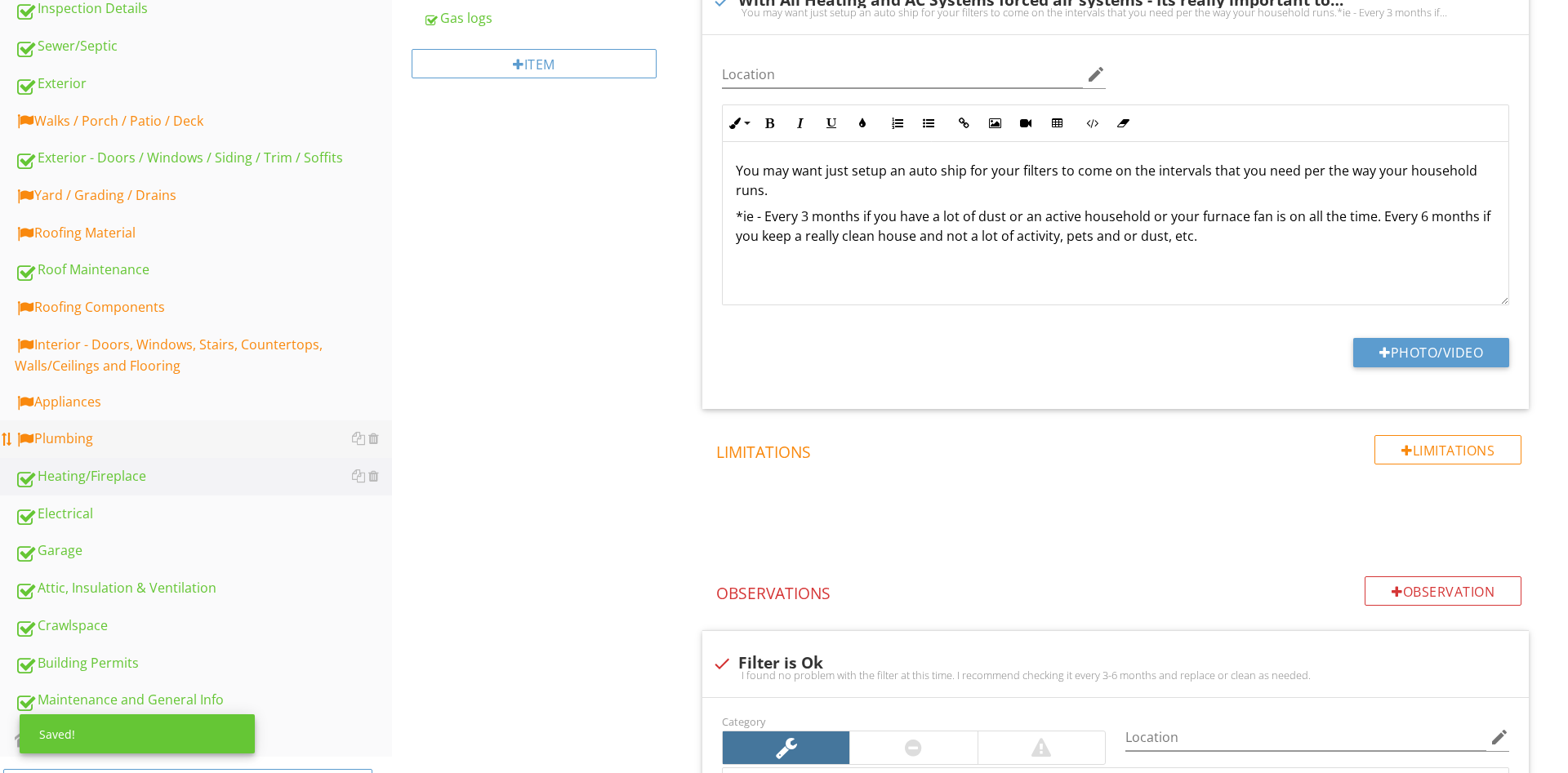
drag, startPoint x: 86, startPoint y: 429, endPoint x: 187, endPoint y: 434, distance: 101.1
click at [85, 429] on link "Plumbing" at bounding box center [203, 439] width 378 height 37
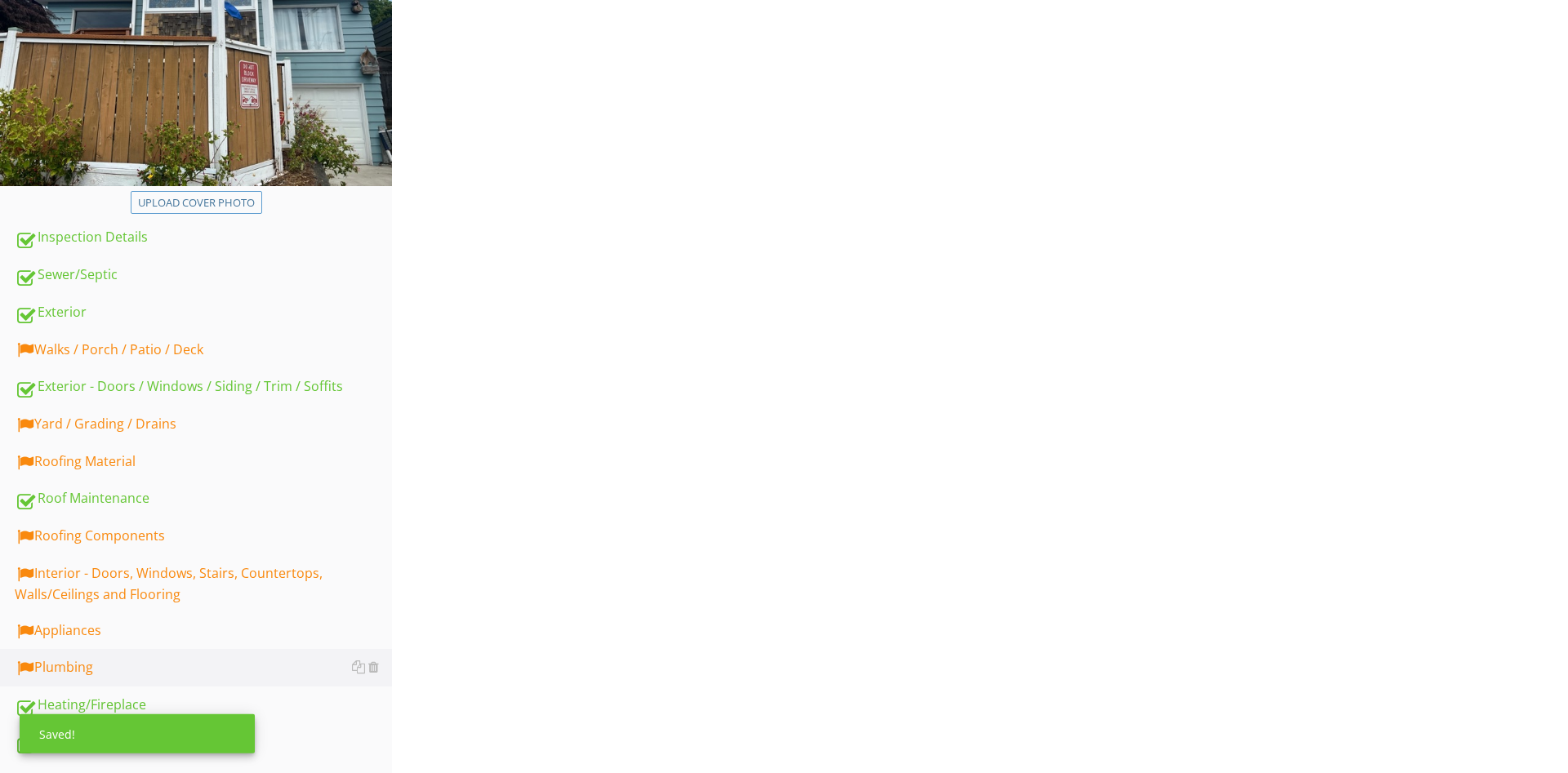
scroll to position [83, 0]
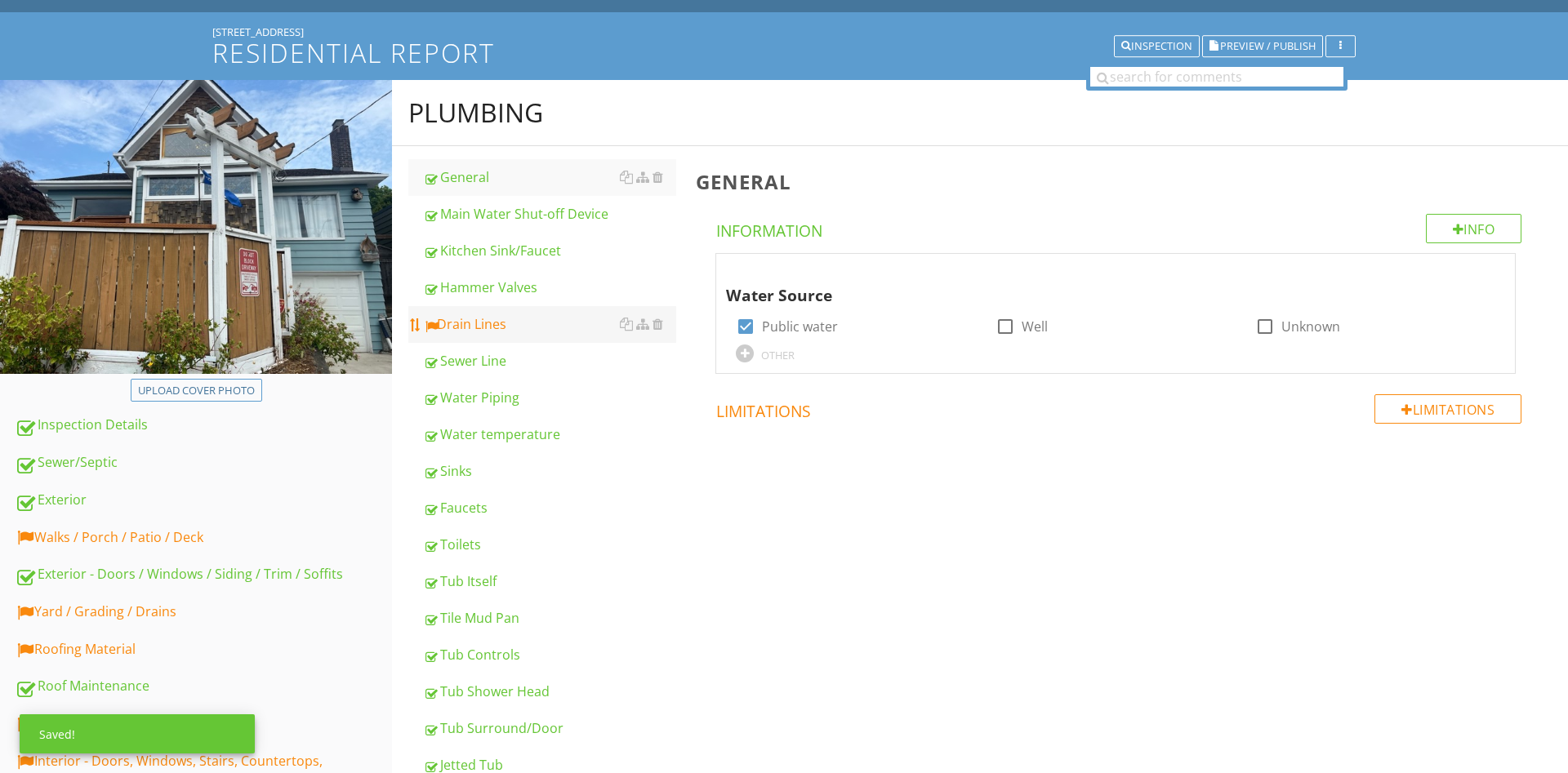
click at [494, 320] on div "Drain Lines" at bounding box center [550, 324] width 253 height 20
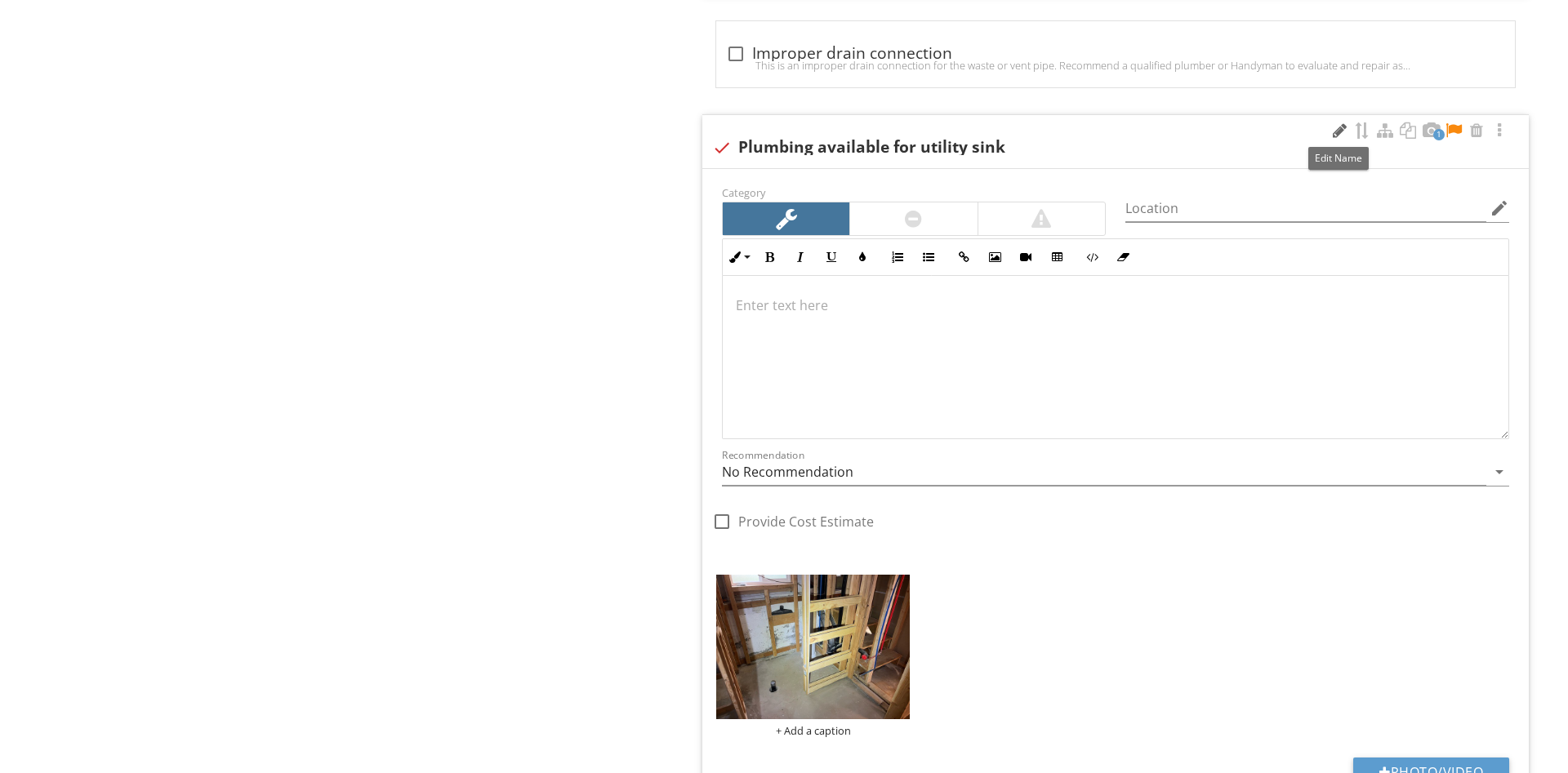
click at [1334, 130] on div at bounding box center [1339, 130] width 20 height 16
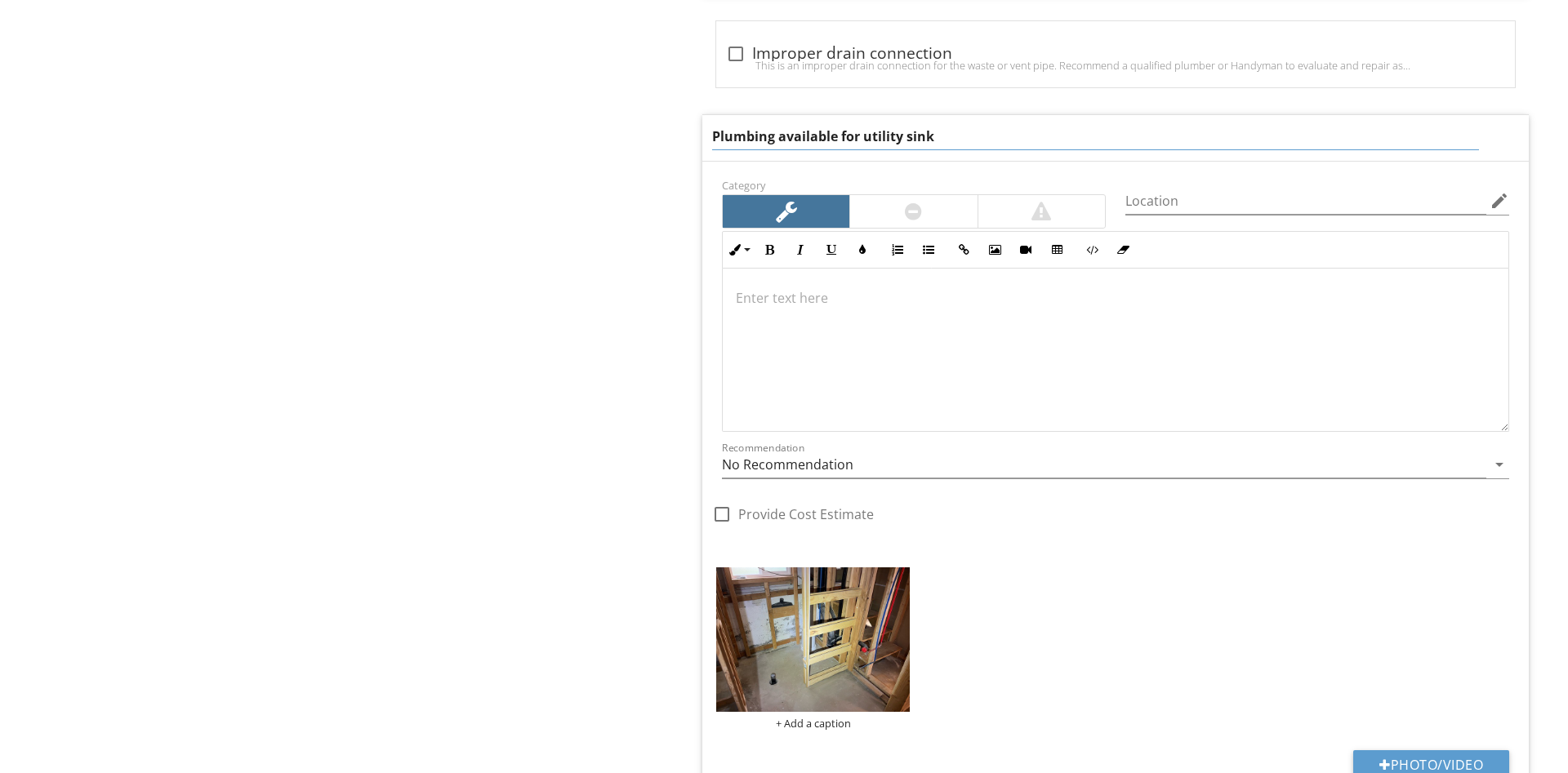
drag, startPoint x: 917, startPoint y: 145, endPoint x: 697, endPoint y: 146, distance: 220.0
click at [712, 146] on input "Plumbing available for utility sink" at bounding box center [1095, 137] width 767 height 27
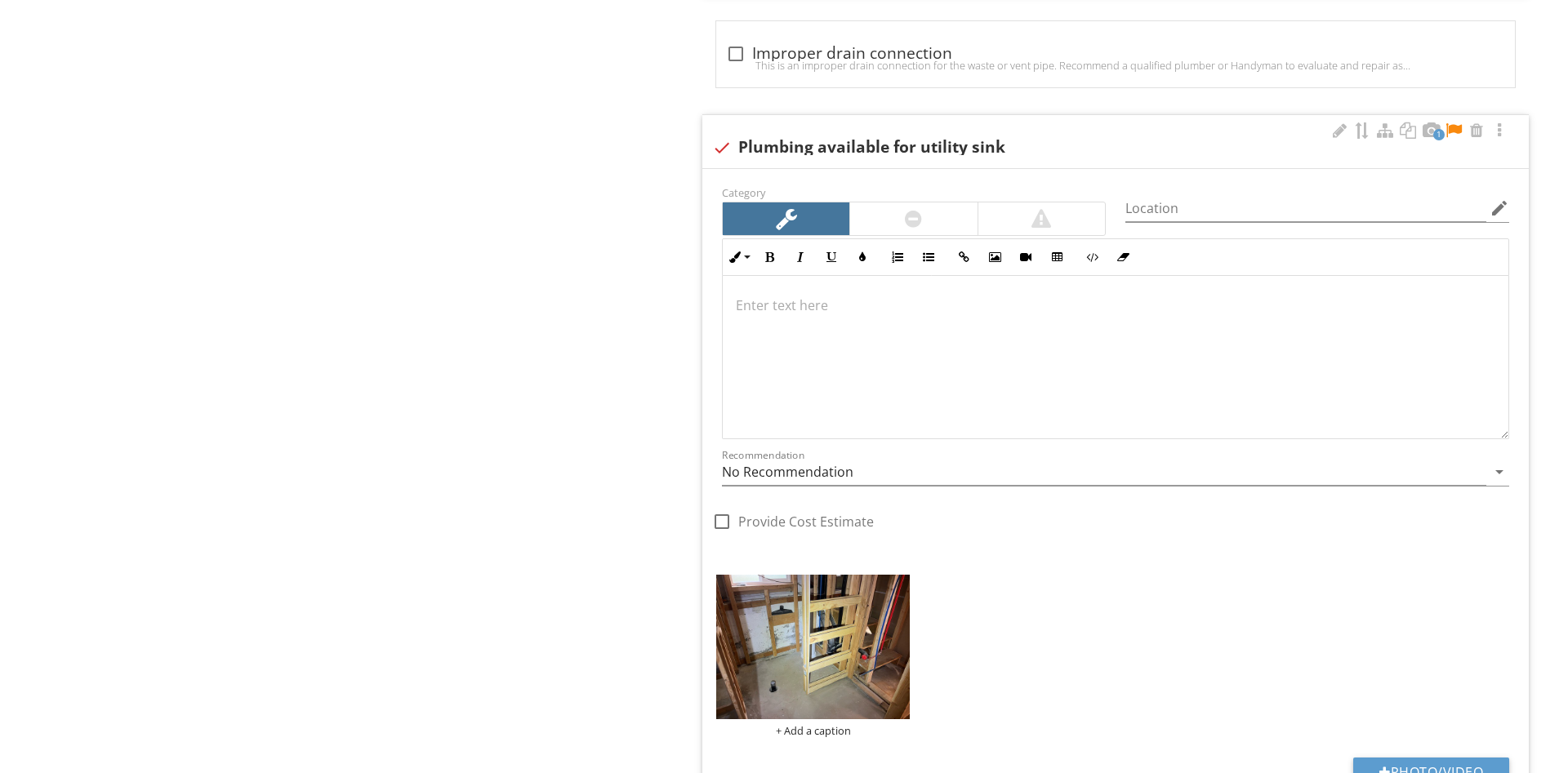
drag, startPoint x: 703, startPoint y: 147, endPoint x: 724, endPoint y: 146, distance: 21.0
click at [709, 147] on span "2 check Drains and Vents are Ok The drains and vents for sinks appear to be pro…" at bounding box center [1118, 94] width 846 height 3353
click at [1338, 125] on div at bounding box center [1339, 130] width 20 height 16
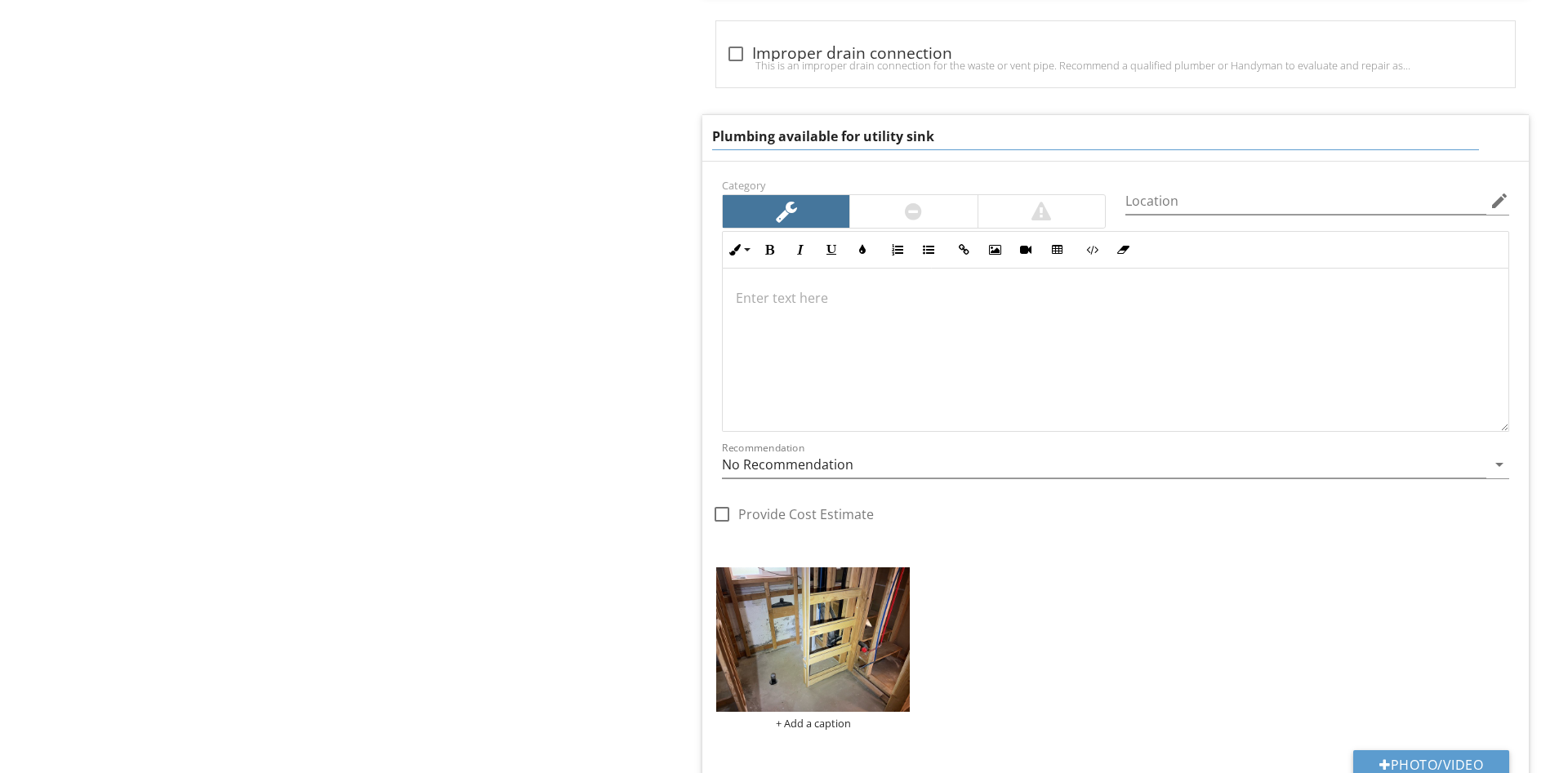
drag, startPoint x: 1094, startPoint y: 134, endPoint x: 430, endPoint y: 108, distance: 664.5
click at [712, 123] on input "Plumbing available for utility sink" at bounding box center [1095, 137] width 767 height 27
type input "Bathroom roughed in"
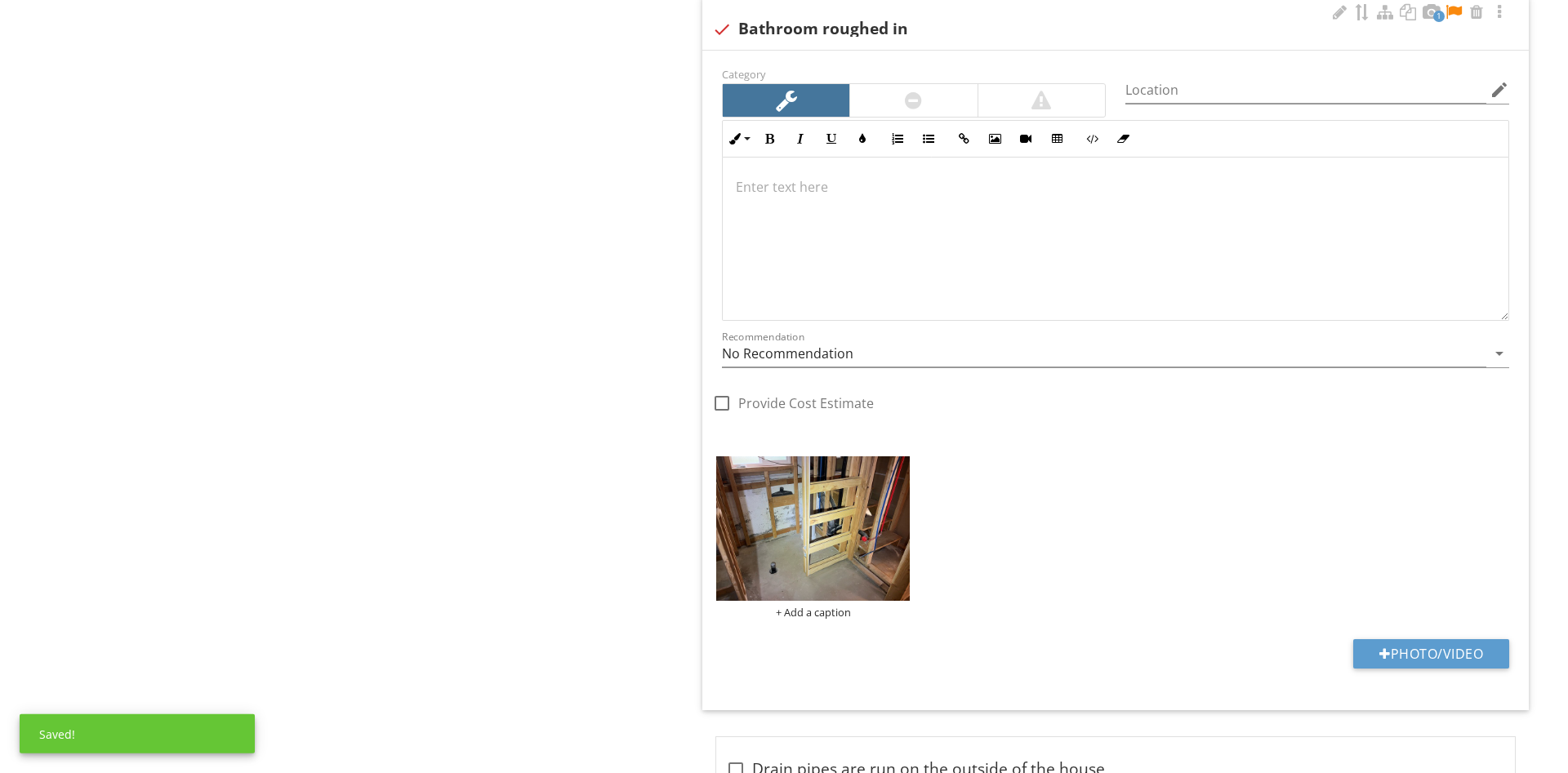
scroll to position [2415, 0]
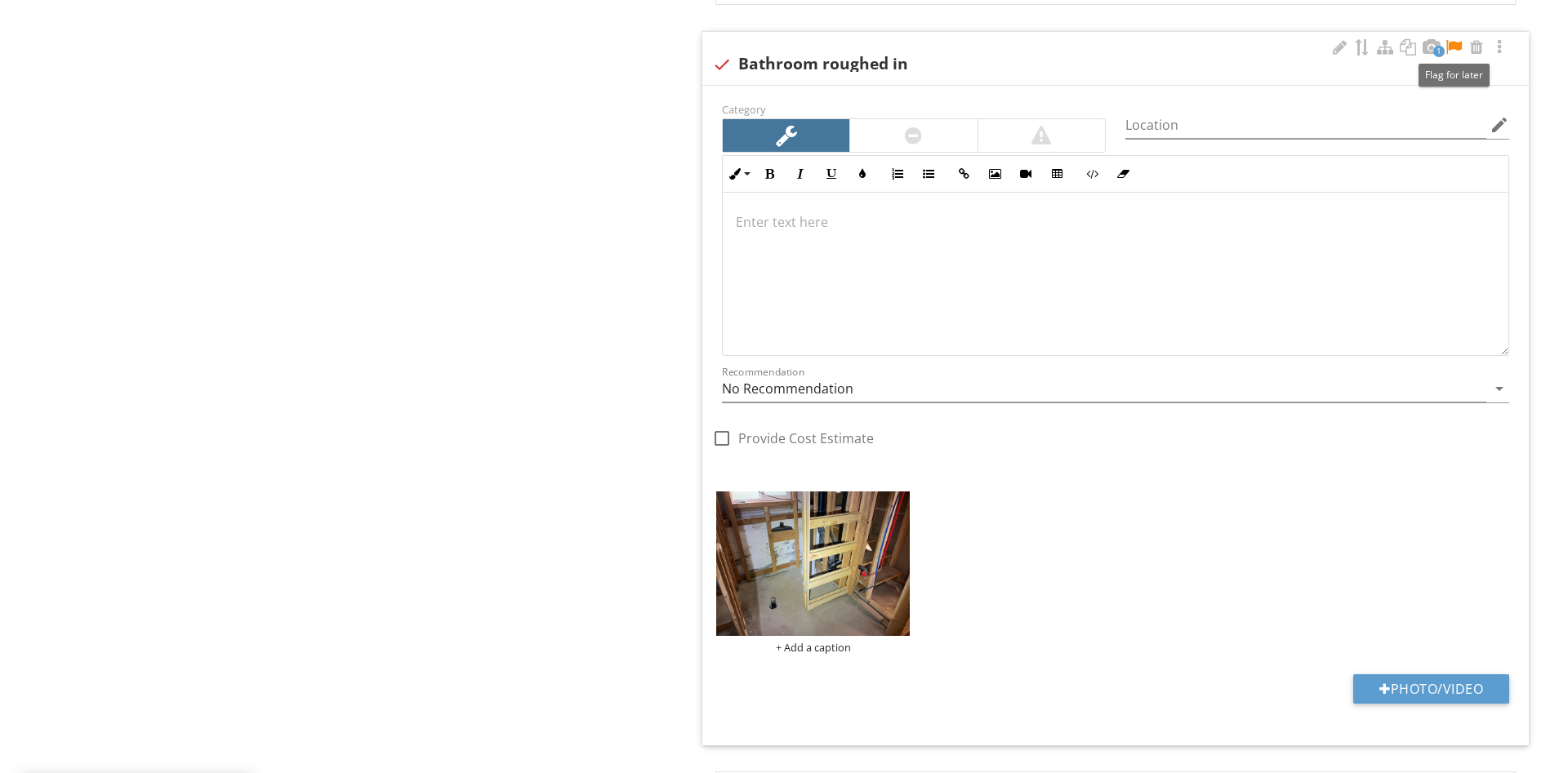
click at [1452, 52] on div at bounding box center [1454, 47] width 20 height 16
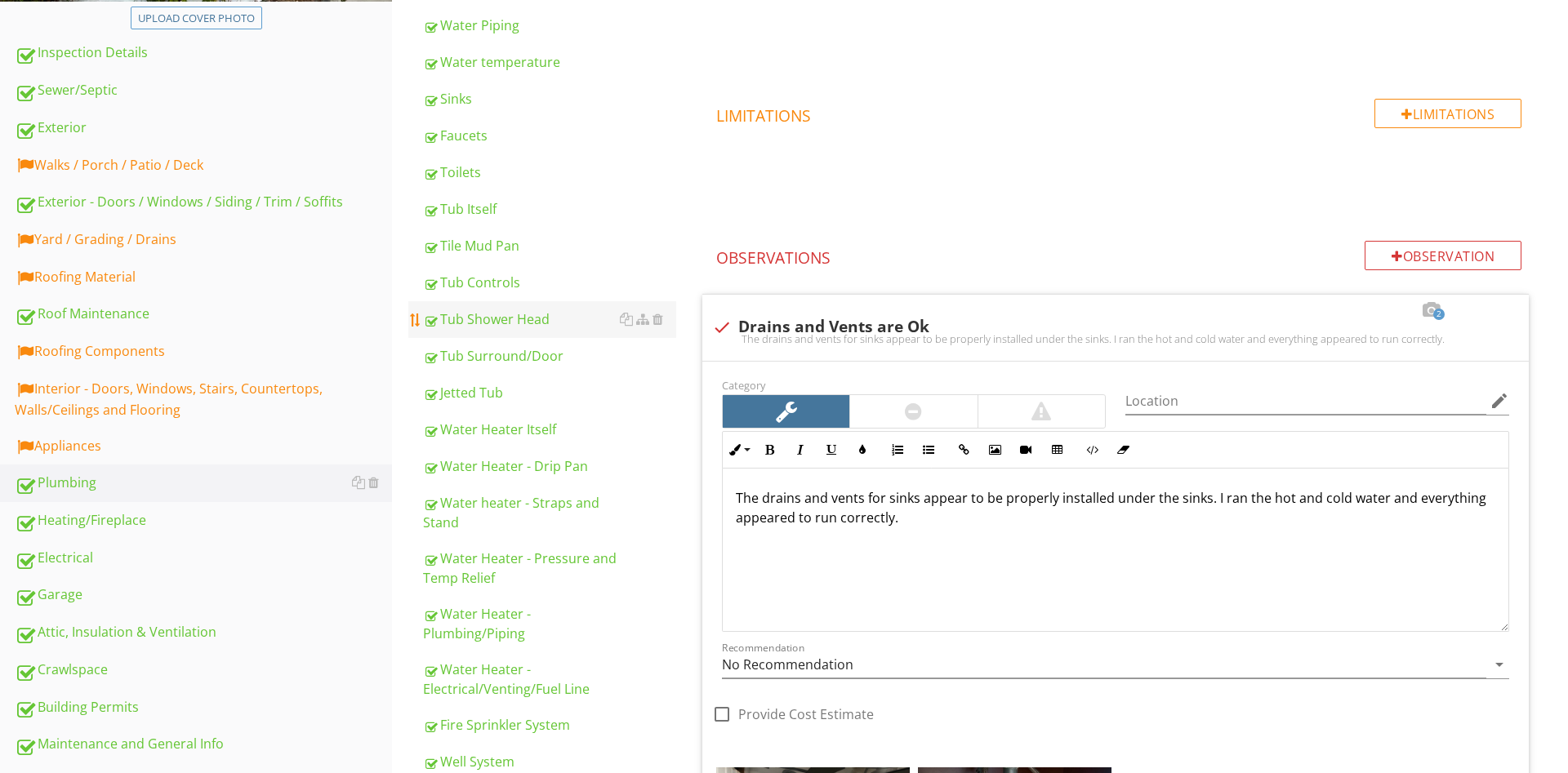
scroll to position [39, 0]
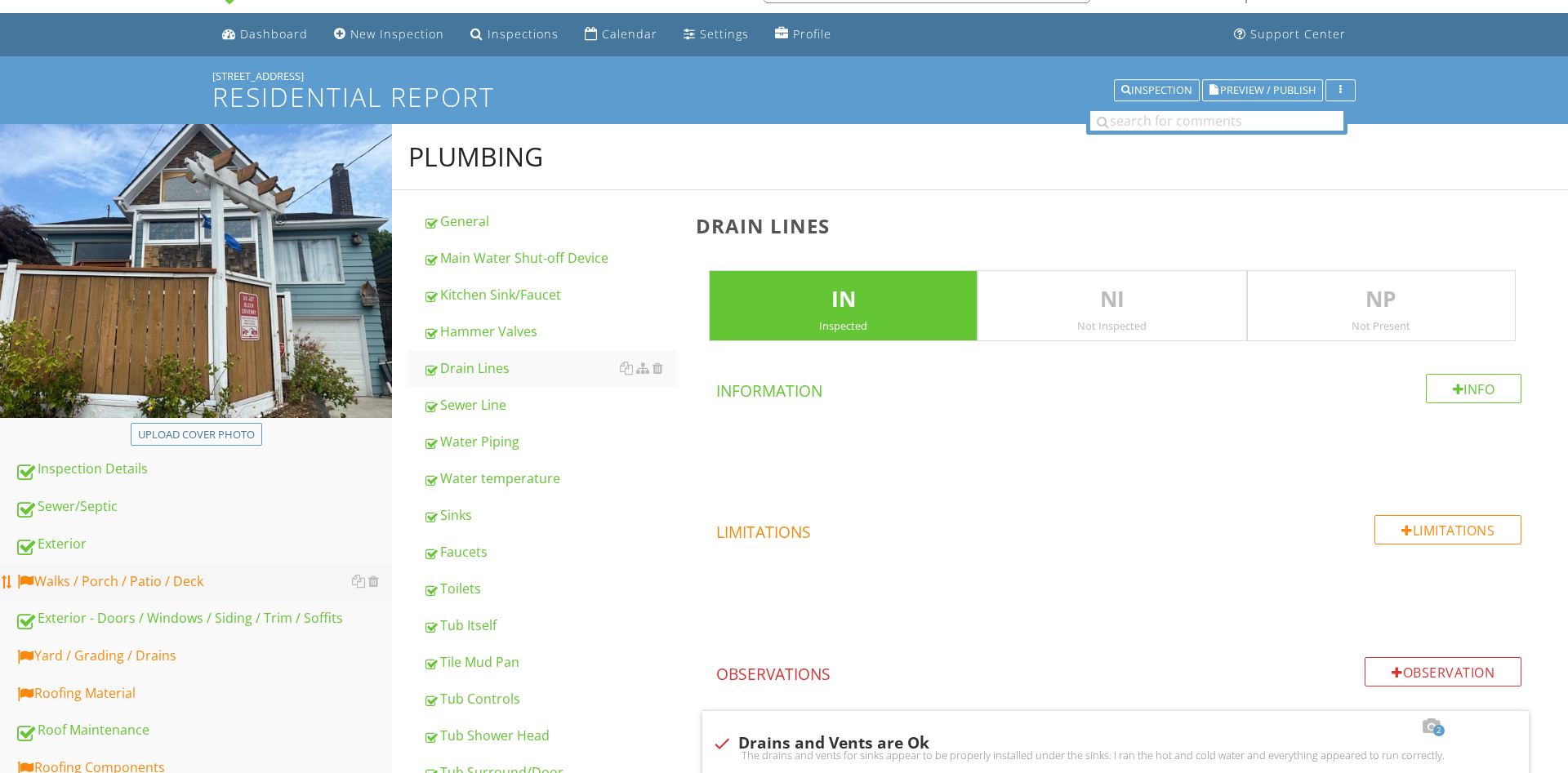
click at [146, 584] on div "Walks / Porch / Patio / Deck" at bounding box center [203, 581] width 378 height 21
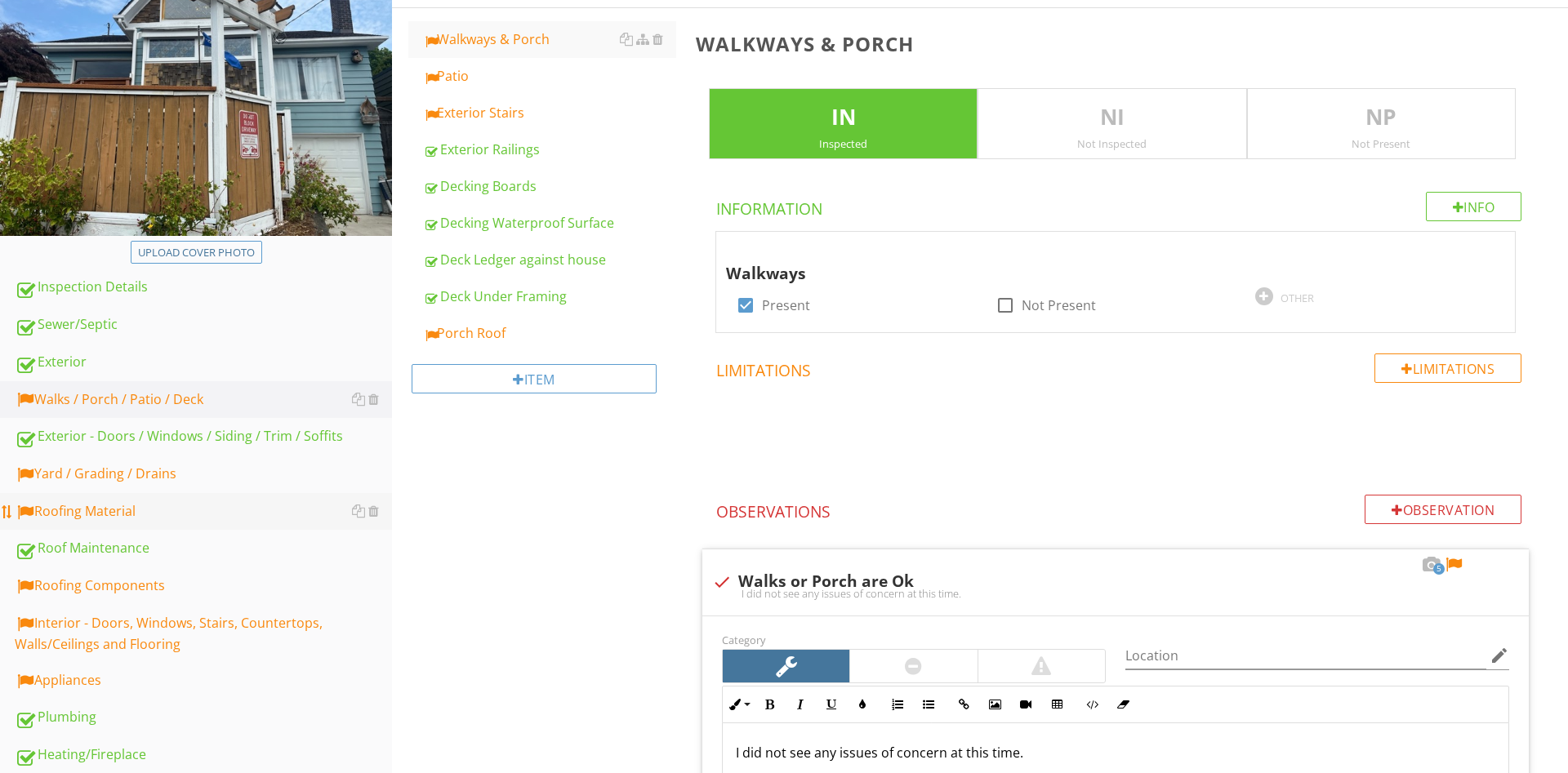
scroll to position [372, 0]
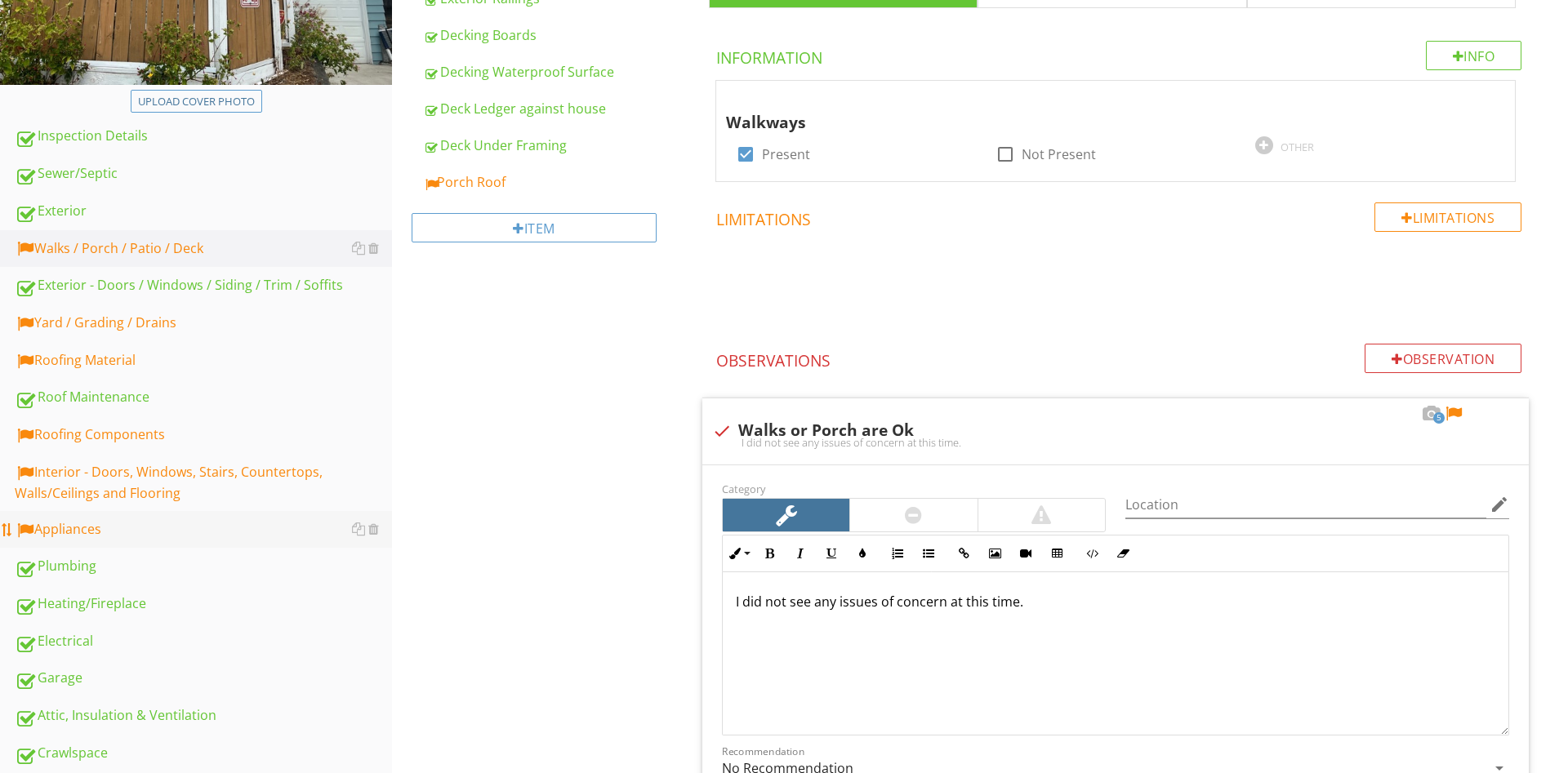
click at [79, 531] on div "Appliances" at bounding box center [203, 530] width 378 height 21
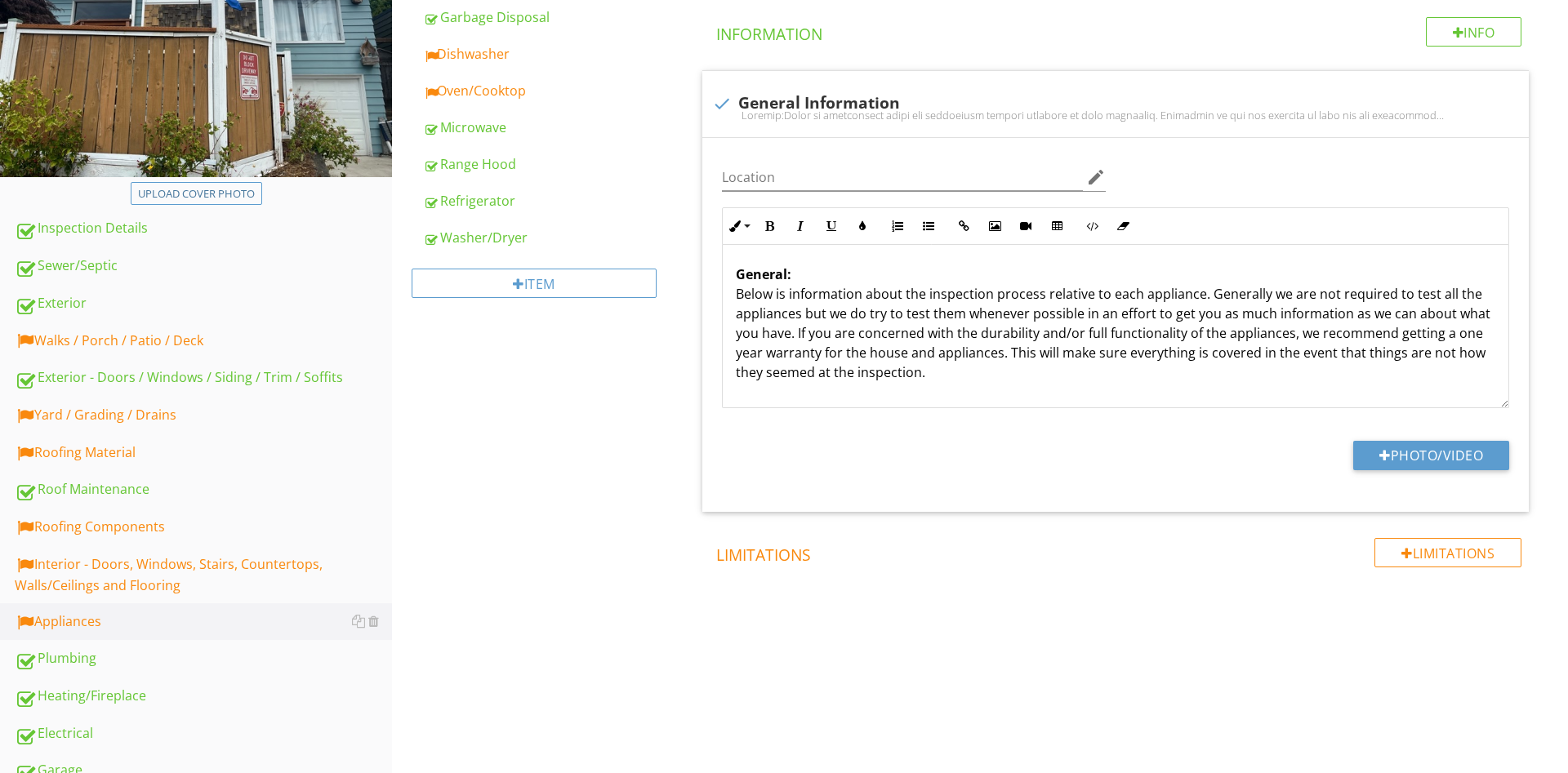
scroll to position [122, 0]
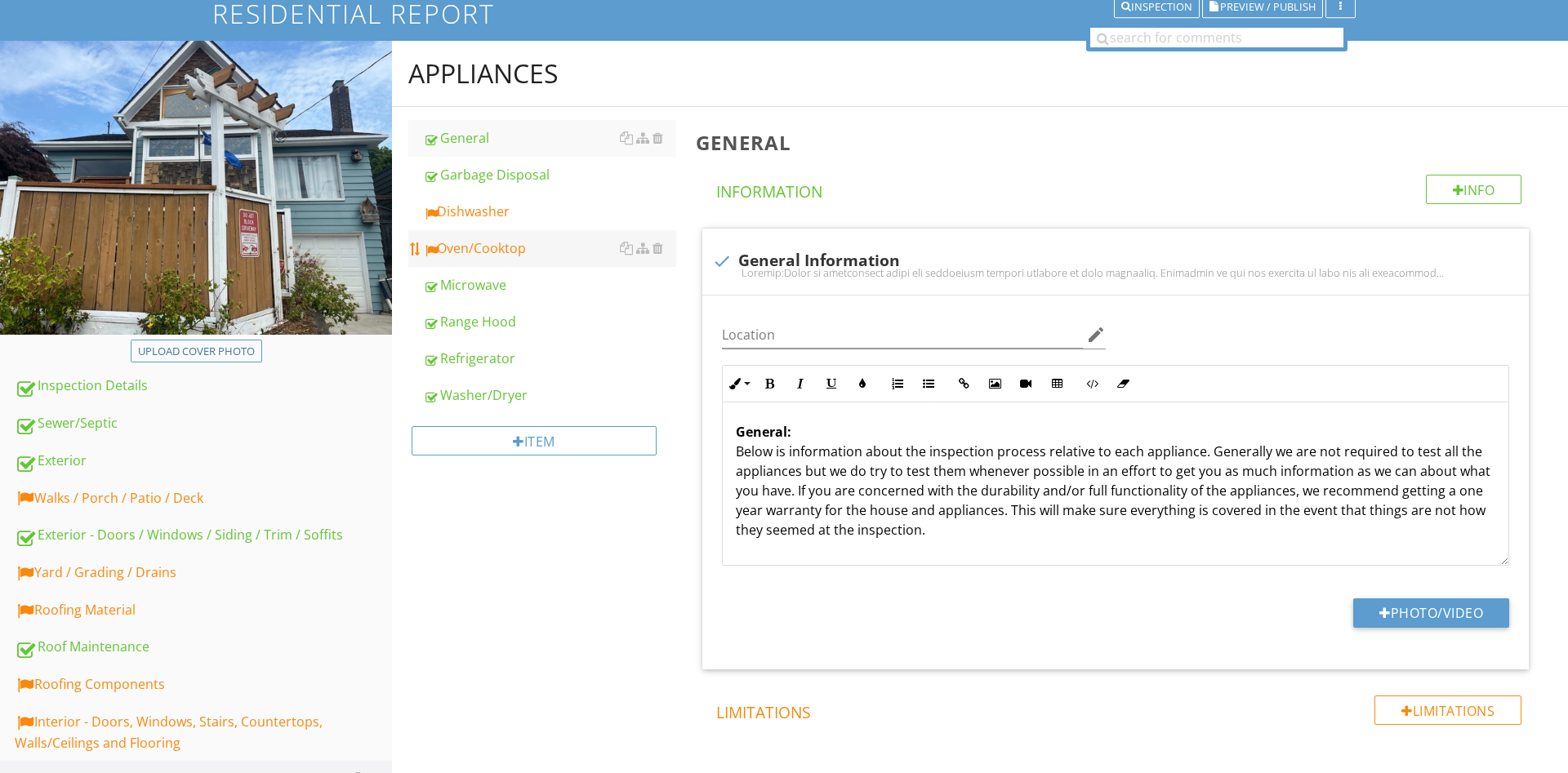
drag, startPoint x: 539, startPoint y: 236, endPoint x: 592, endPoint y: 240, distance: 53.2
click at [539, 235] on link "Oven/Cooktop" at bounding box center [550, 248] width 253 height 36
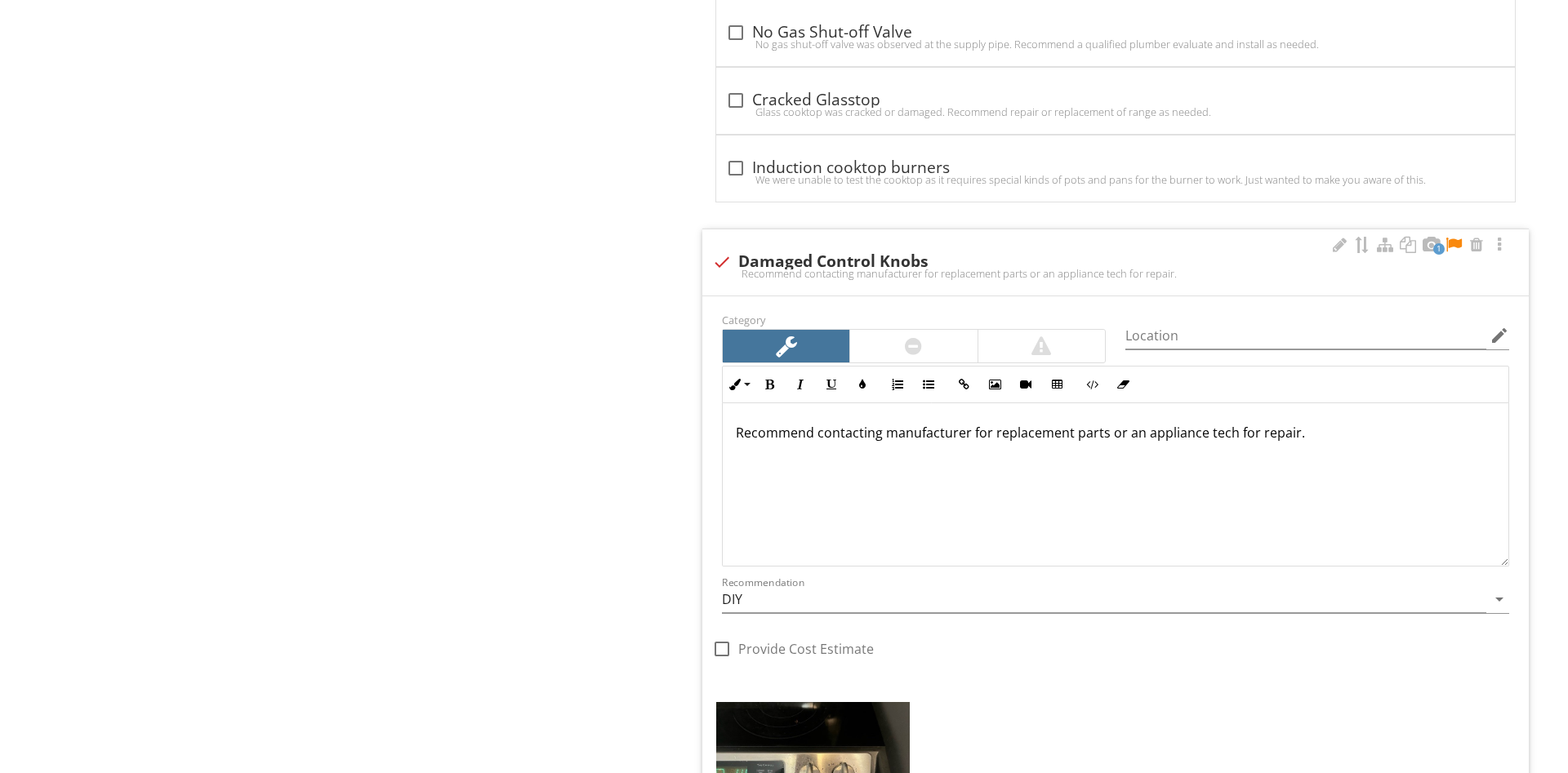
click at [885, 246] on div "1 check Damaged Control Knobs Recommend contacting manufacturer for replacement…" at bounding box center [1115, 262] width 827 height 66
checkbox input "true"
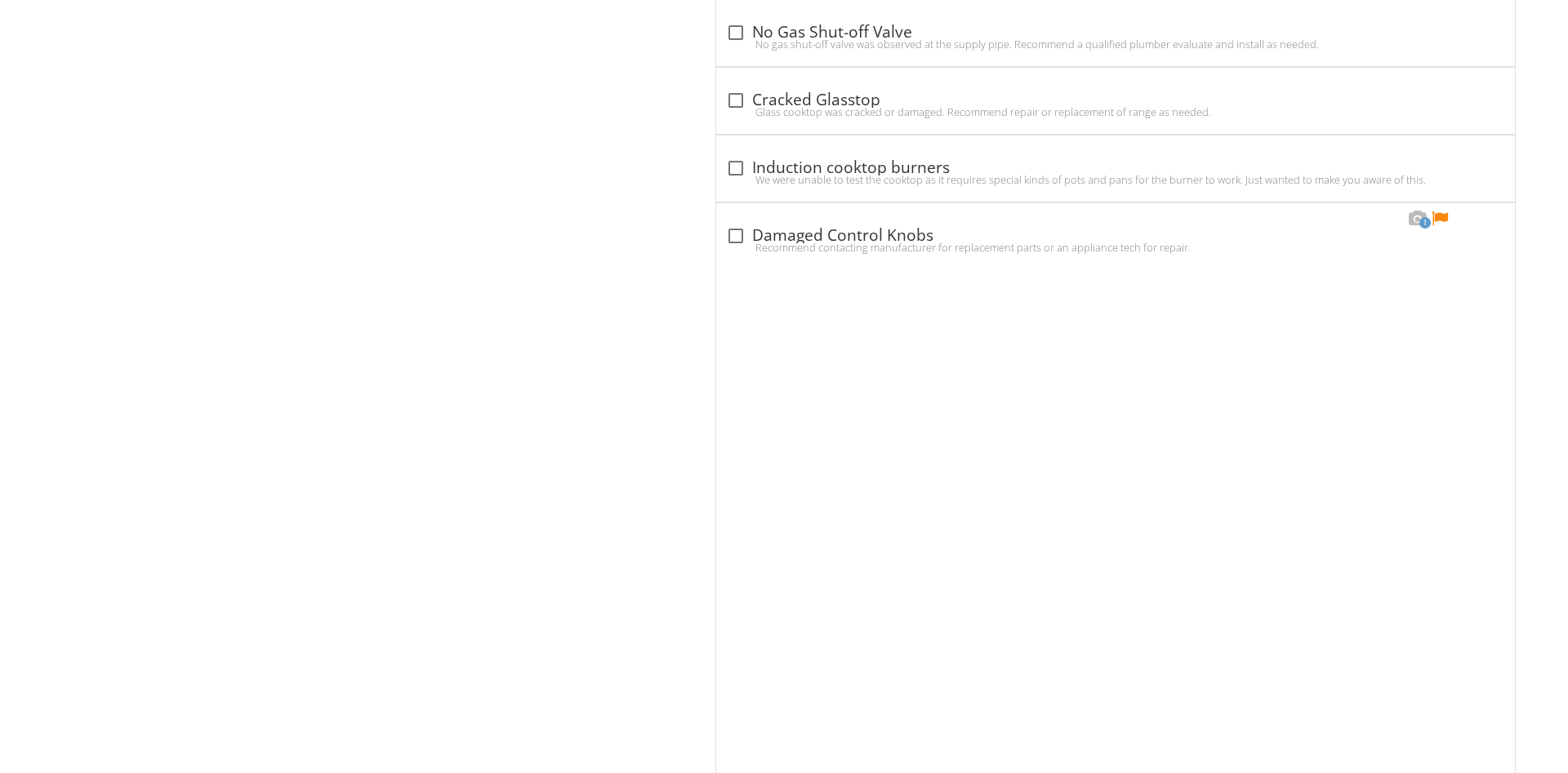
scroll to position [2952, 0]
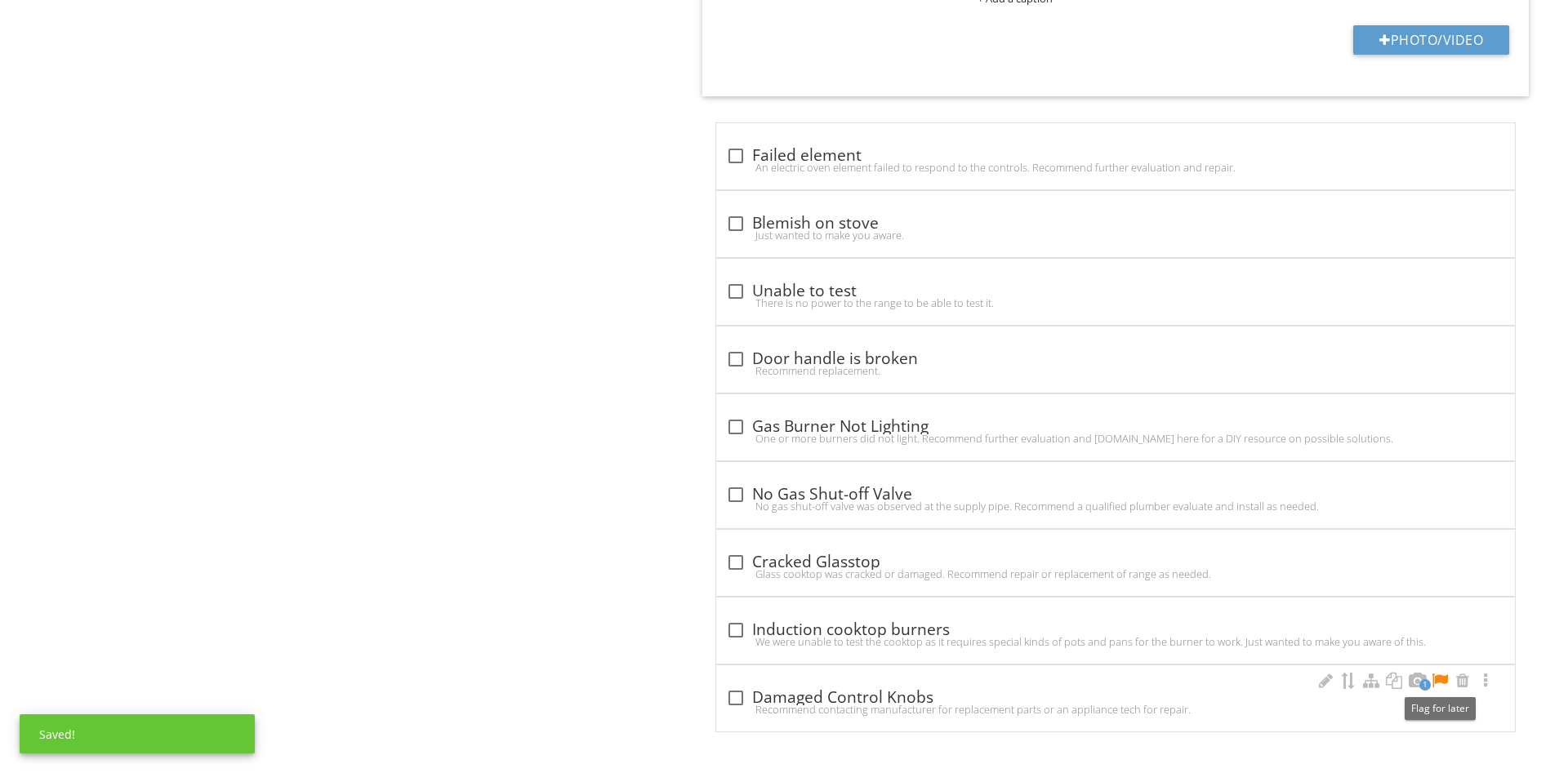
click at [1445, 676] on div at bounding box center [1439, 681] width 20 height 16
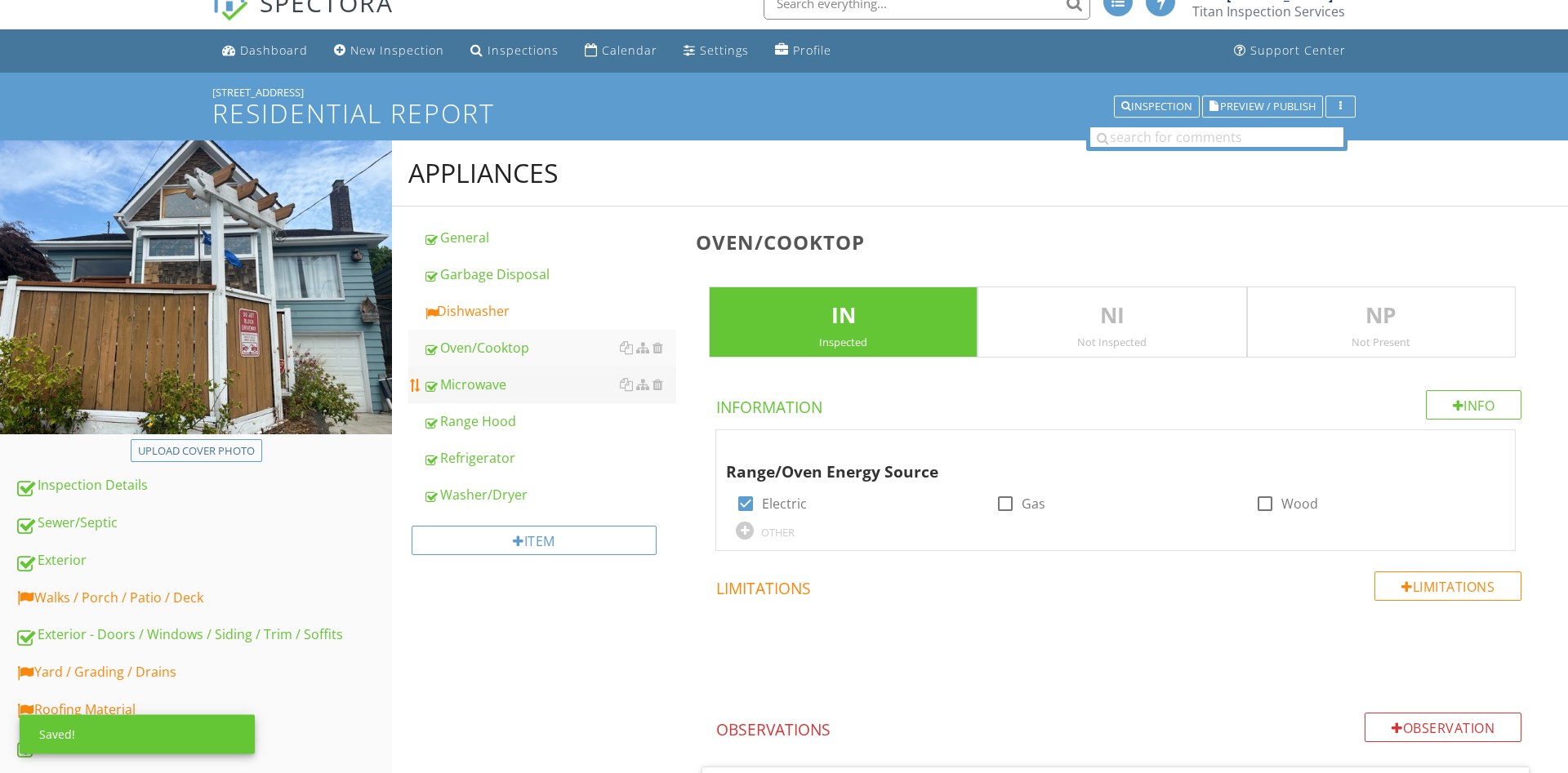
scroll to position [0, 0]
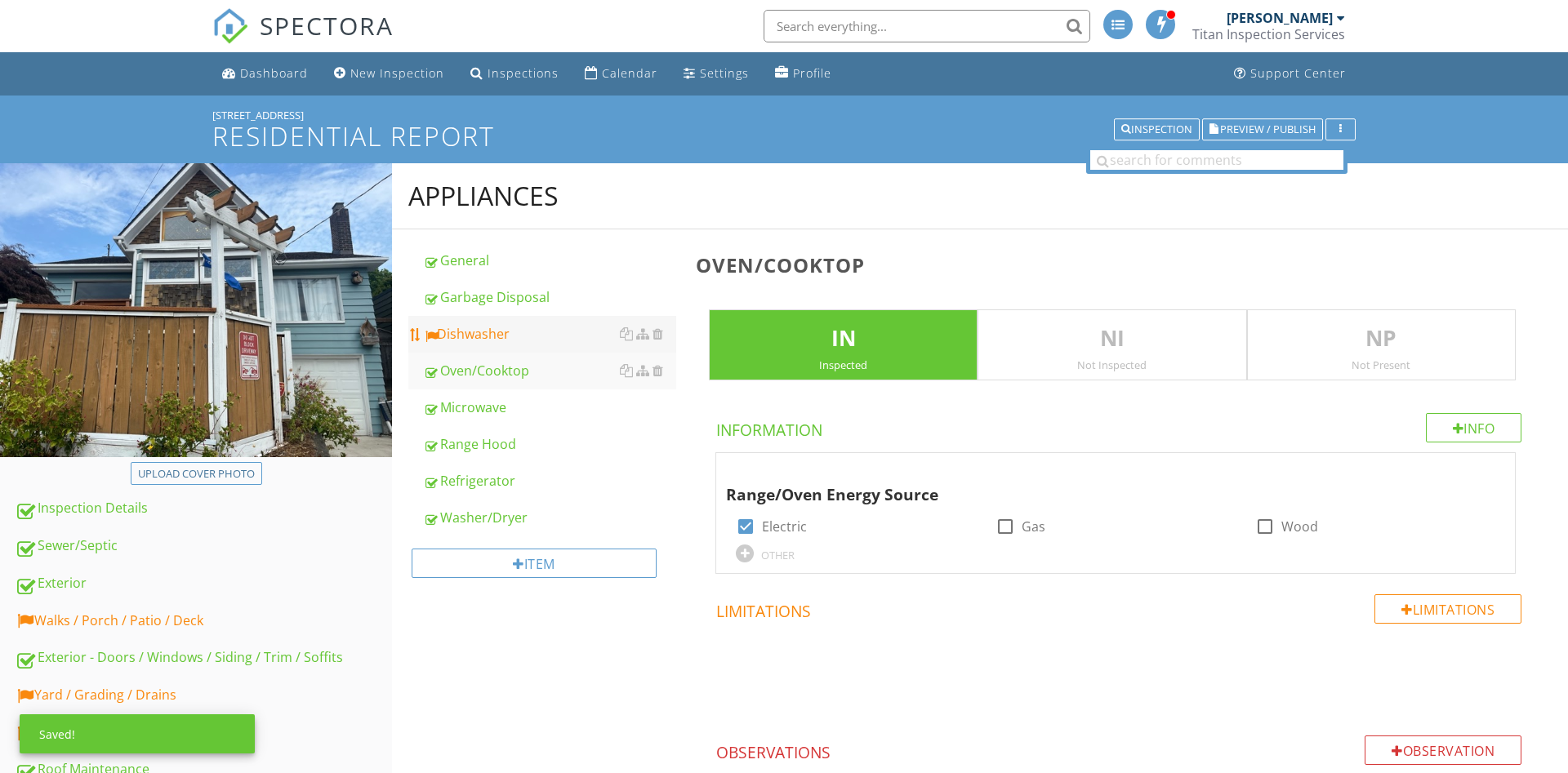
click at [504, 323] on link "Dishwasher" at bounding box center [550, 334] width 253 height 36
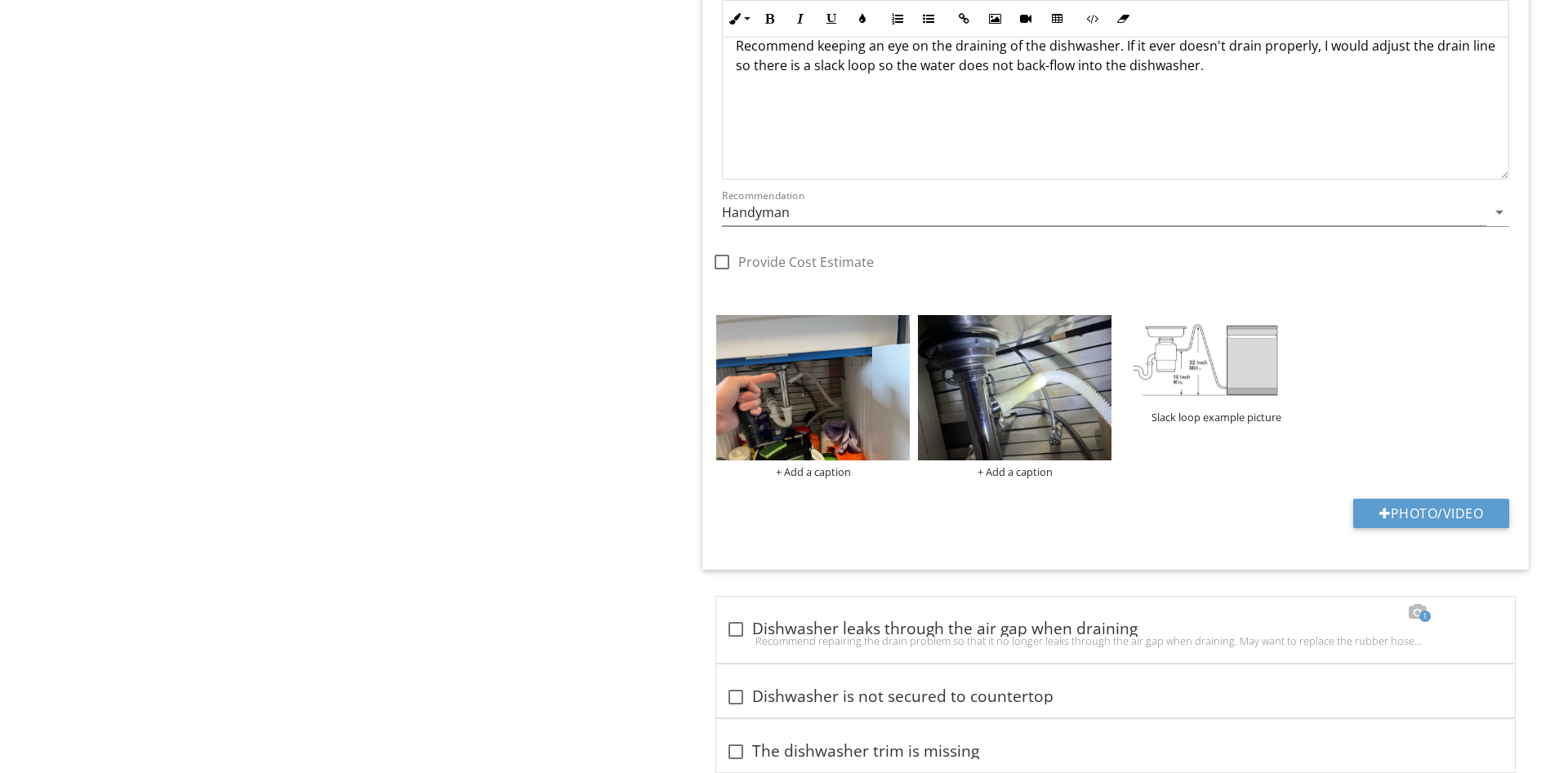
scroll to position [1987, 0]
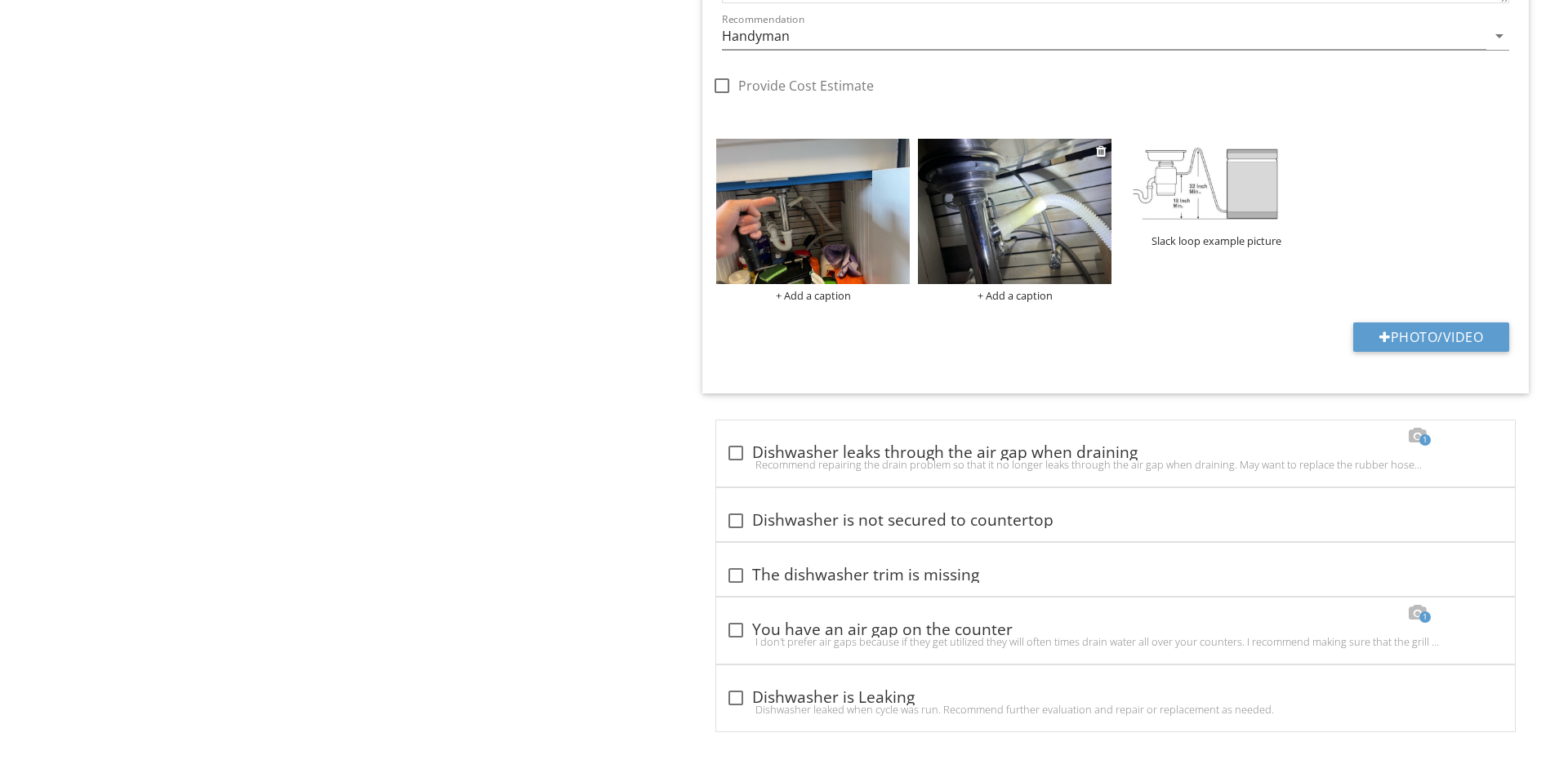
click at [1041, 301] on div "+ Add a caption" at bounding box center [1015, 295] width 194 height 13
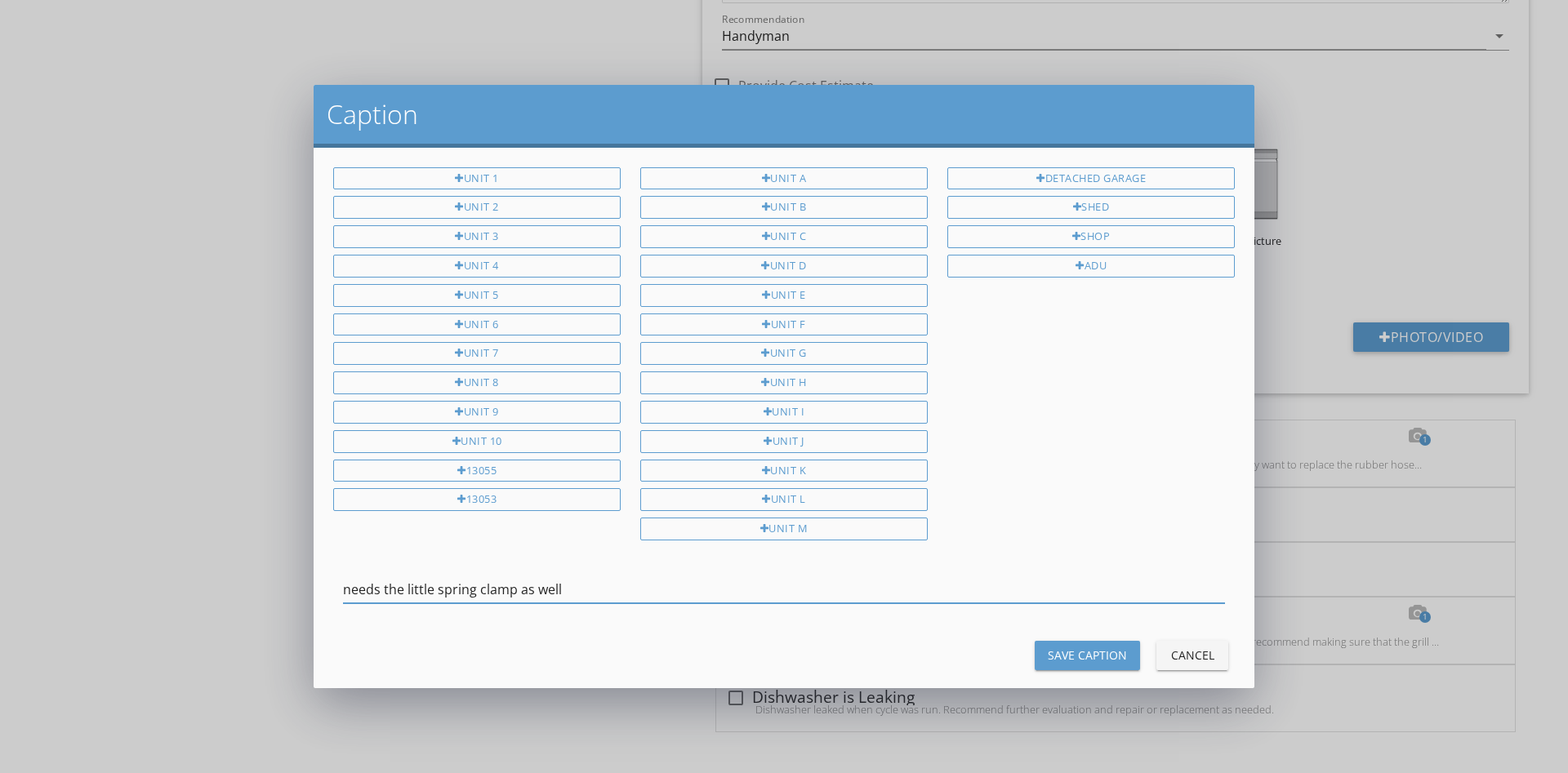
type input "needs the little spring clamp as well"
click at [1078, 654] on div "Save Caption" at bounding box center [1086, 654] width 79 height 17
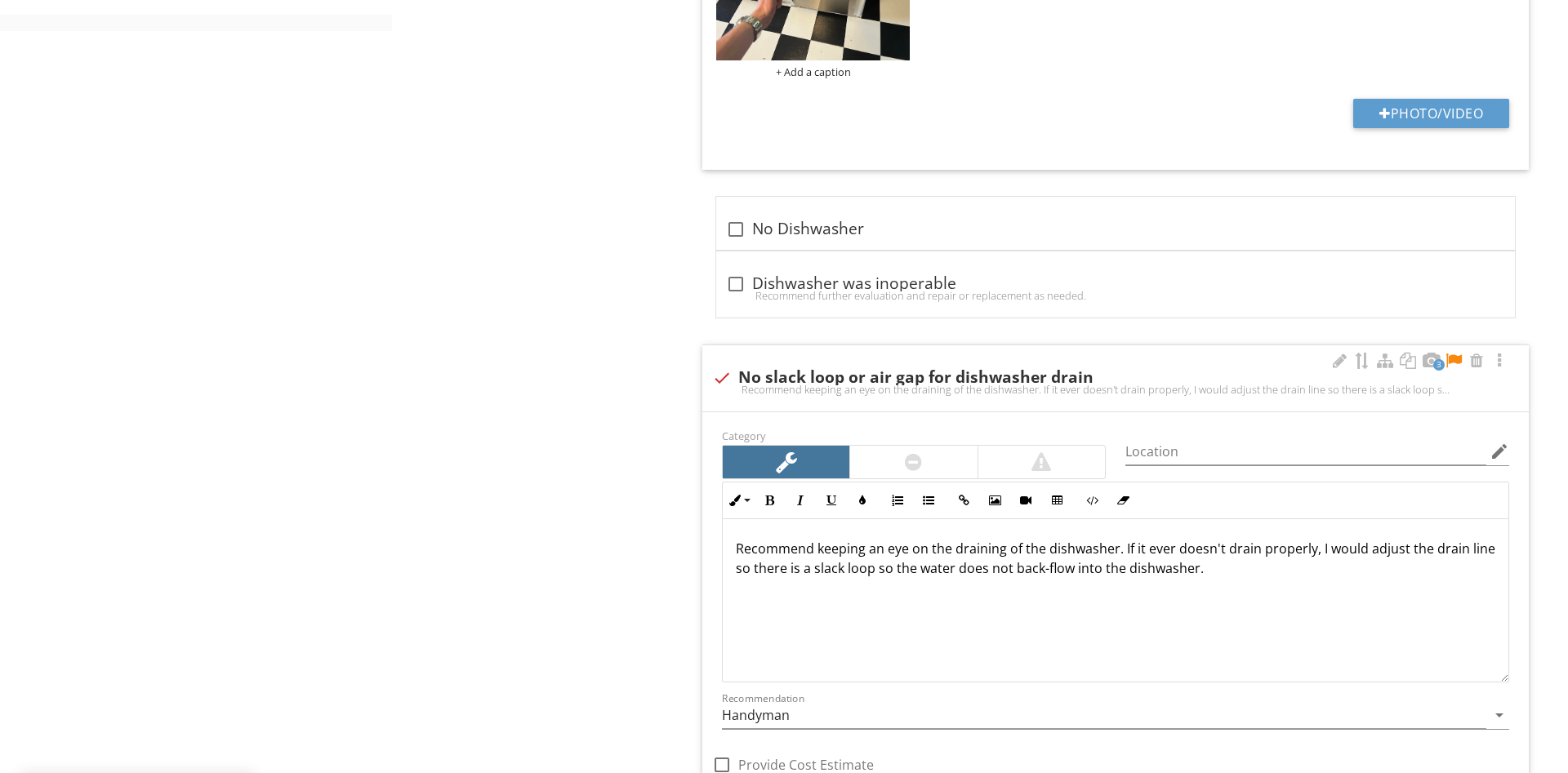
scroll to position [1321, 0]
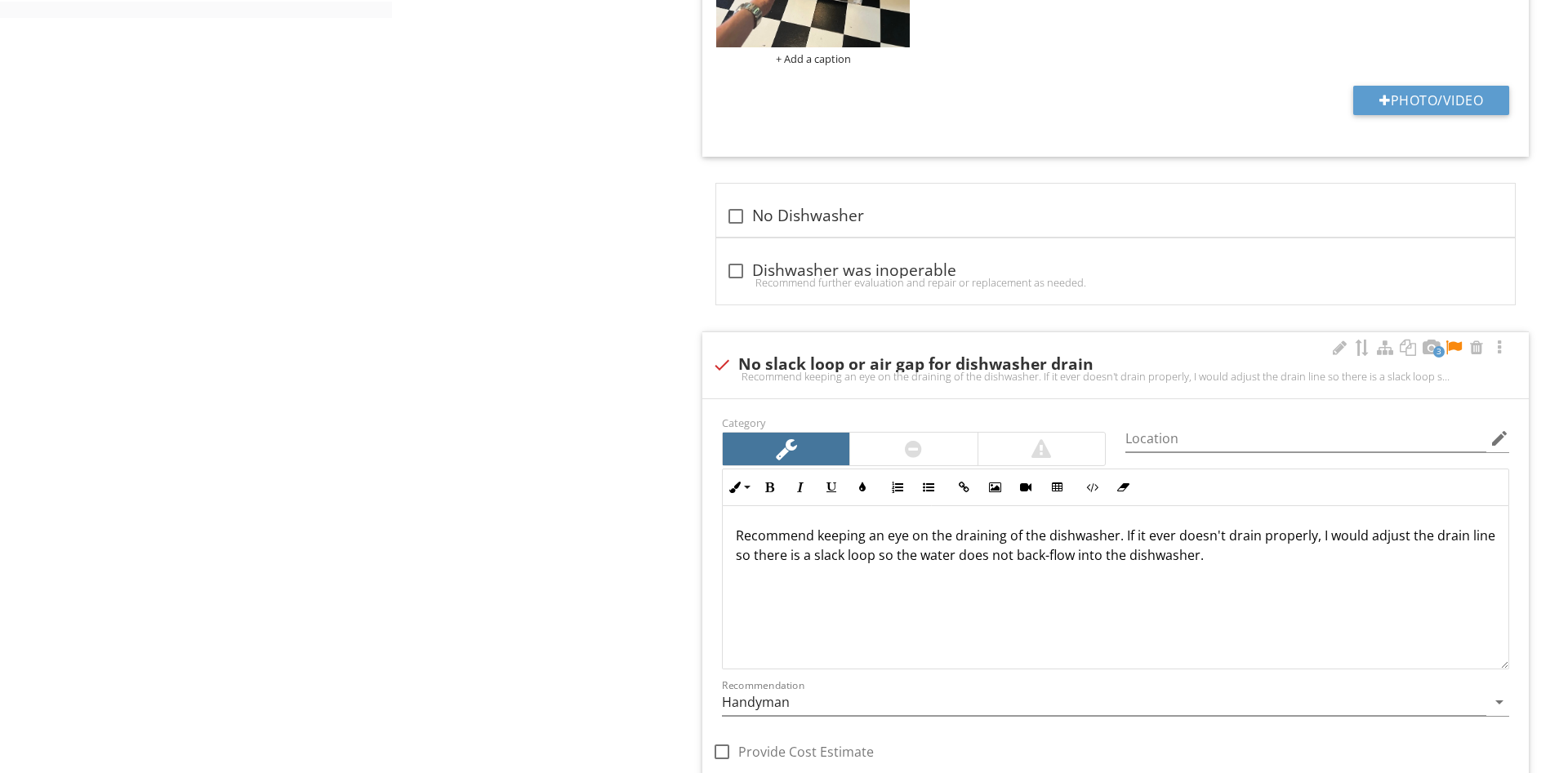
click at [1453, 346] on div at bounding box center [1454, 348] width 20 height 16
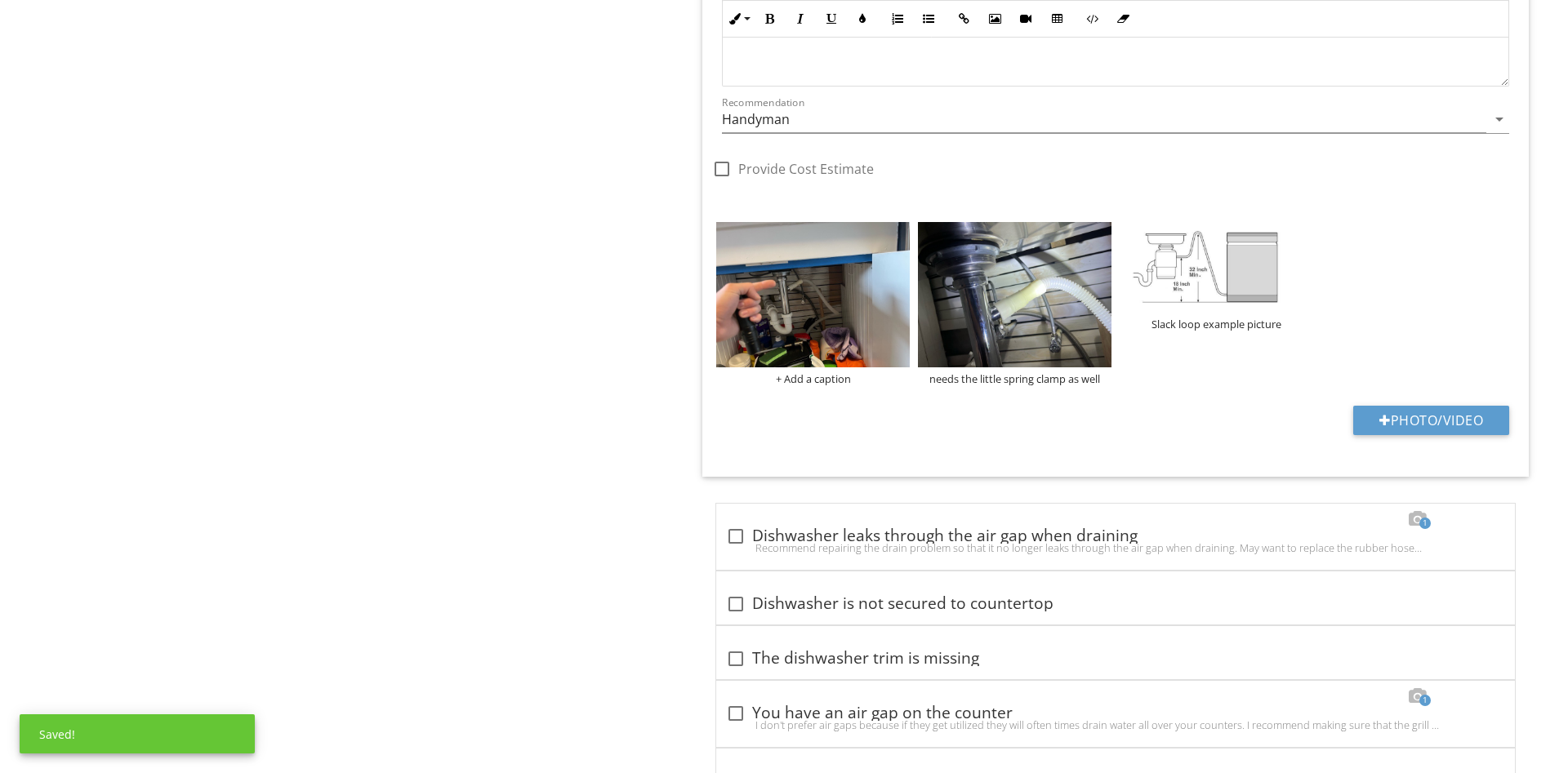
drag, startPoint x: 464, startPoint y: 387, endPoint x: 479, endPoint y: 244, distance: 143.8
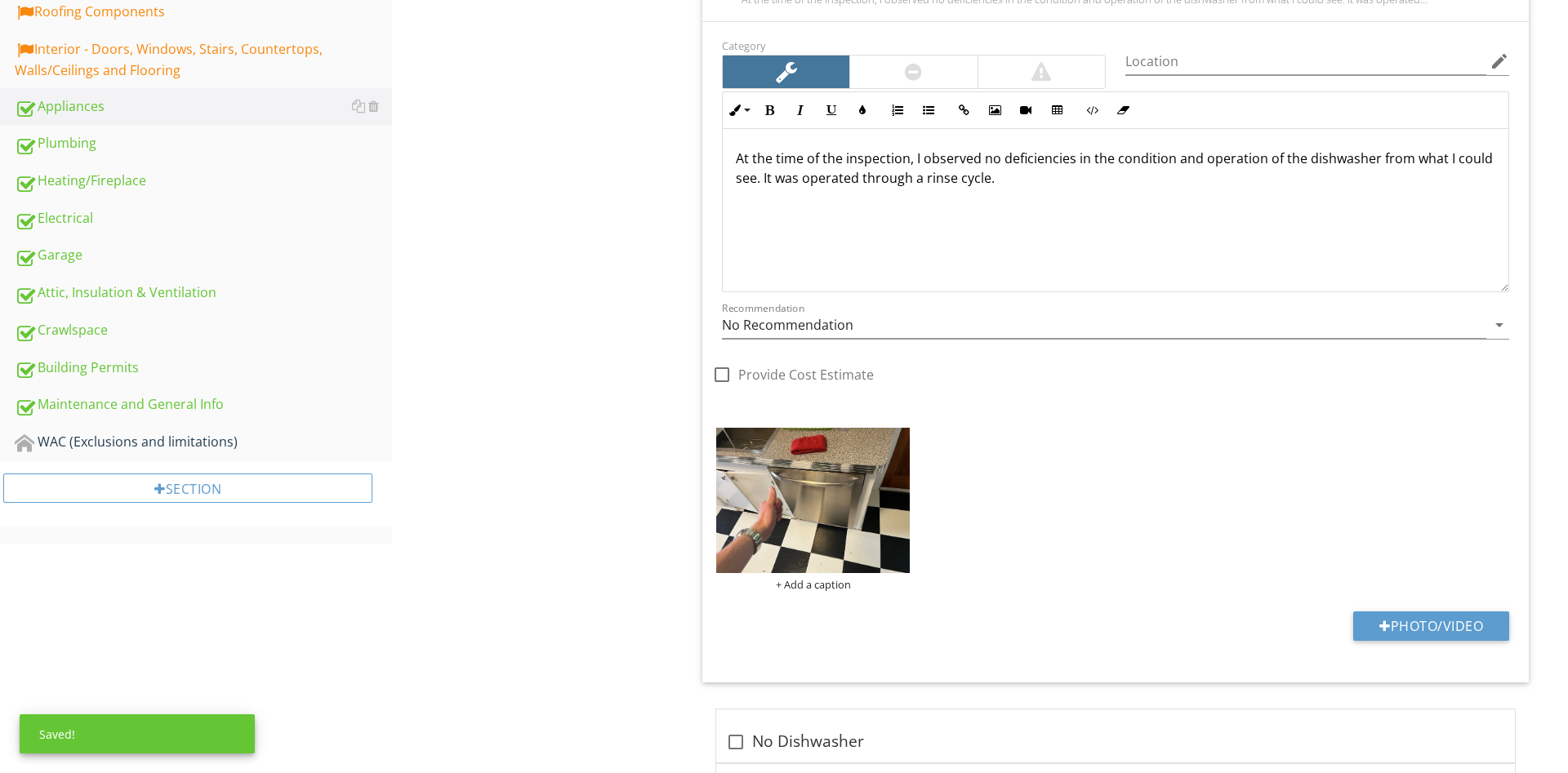
scroll to position [0, 0]
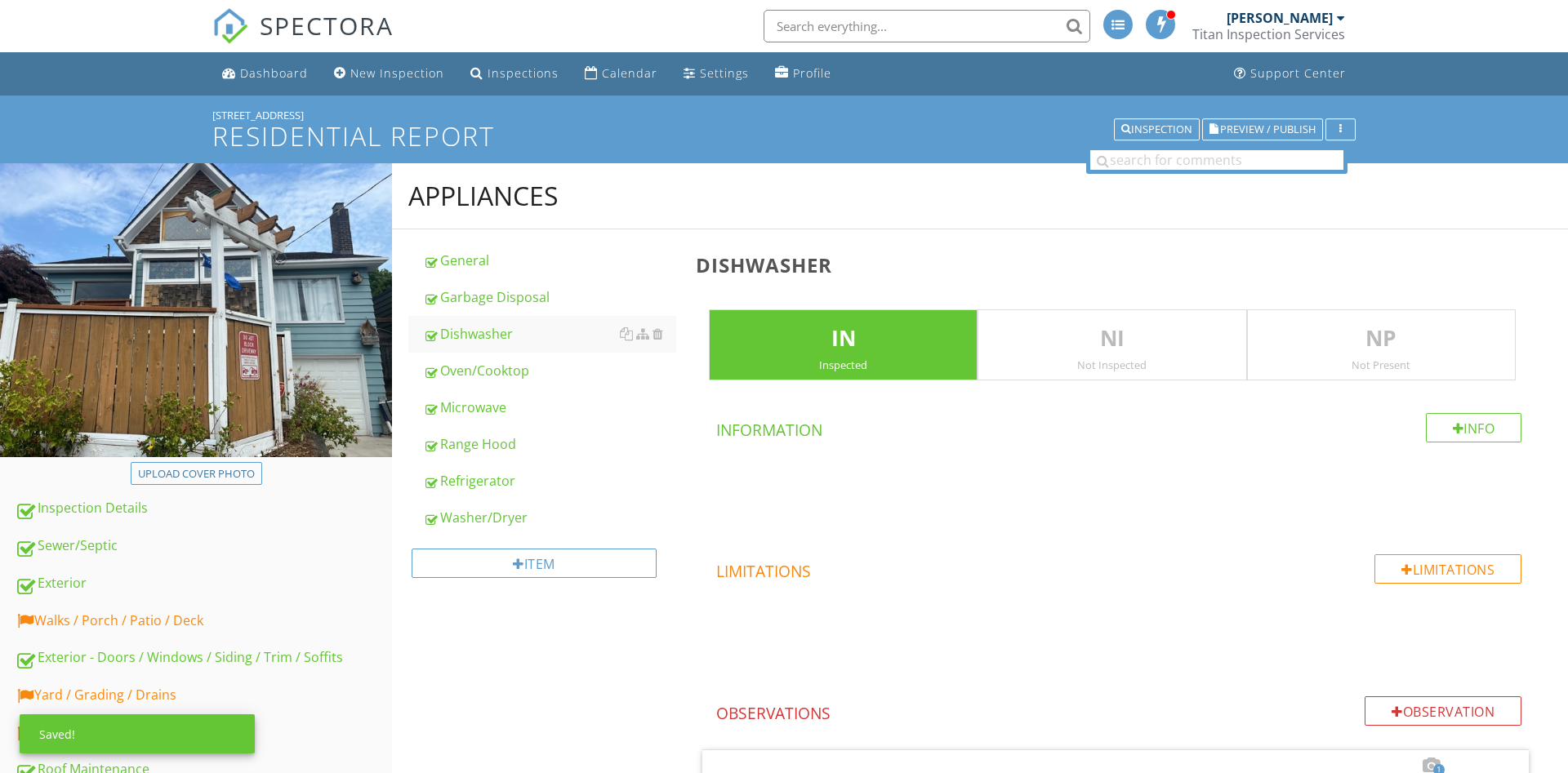
drag, startPoint x: 476, startPoint y: 447, endPoint x: 492, endPoint y: -62, distance: 509.3
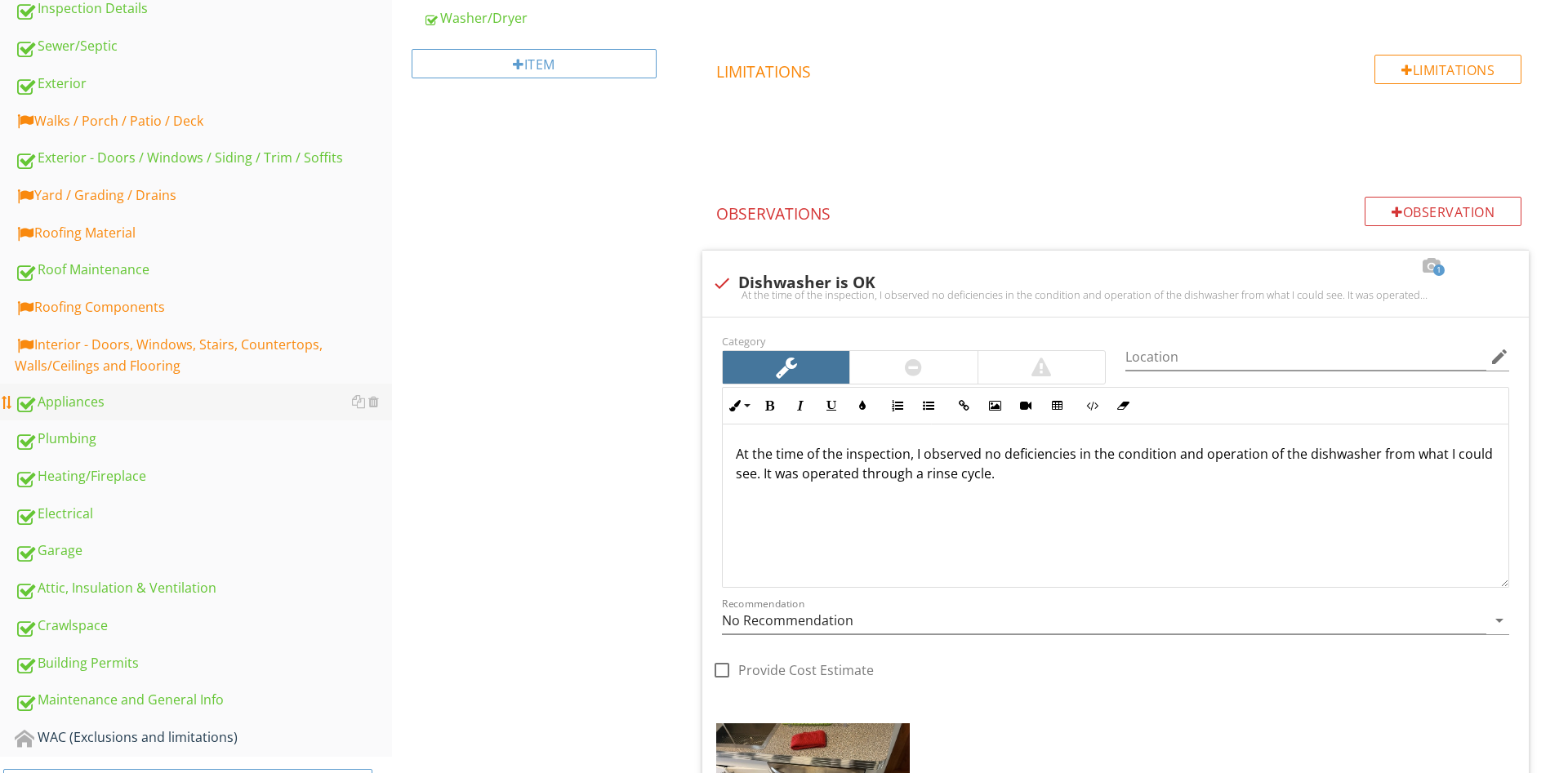
drag, startPoint x: 152, startPoint y: 358, endPoint x: 225, endPoint y: 404, distance: 86.3
click at [152, 355] on div "Interior - Doors, Windows, Stairs, Countertops, Walls/Ceilings and Flooring" at bounding box center [203, 355] width 378 height 41
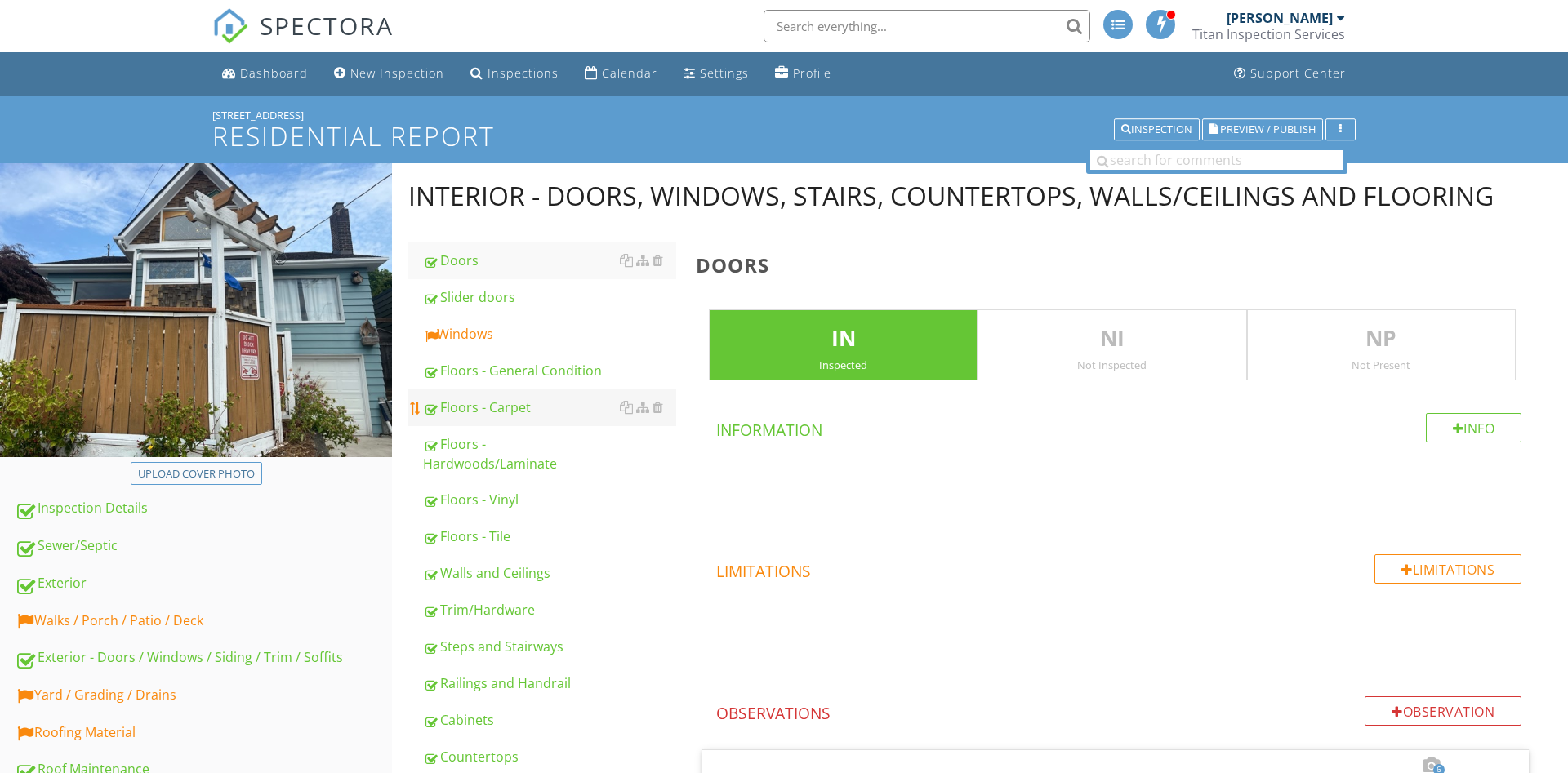
click at [489, 345] on link "Windows" at bounding box center [550, 334] width 253 height 36
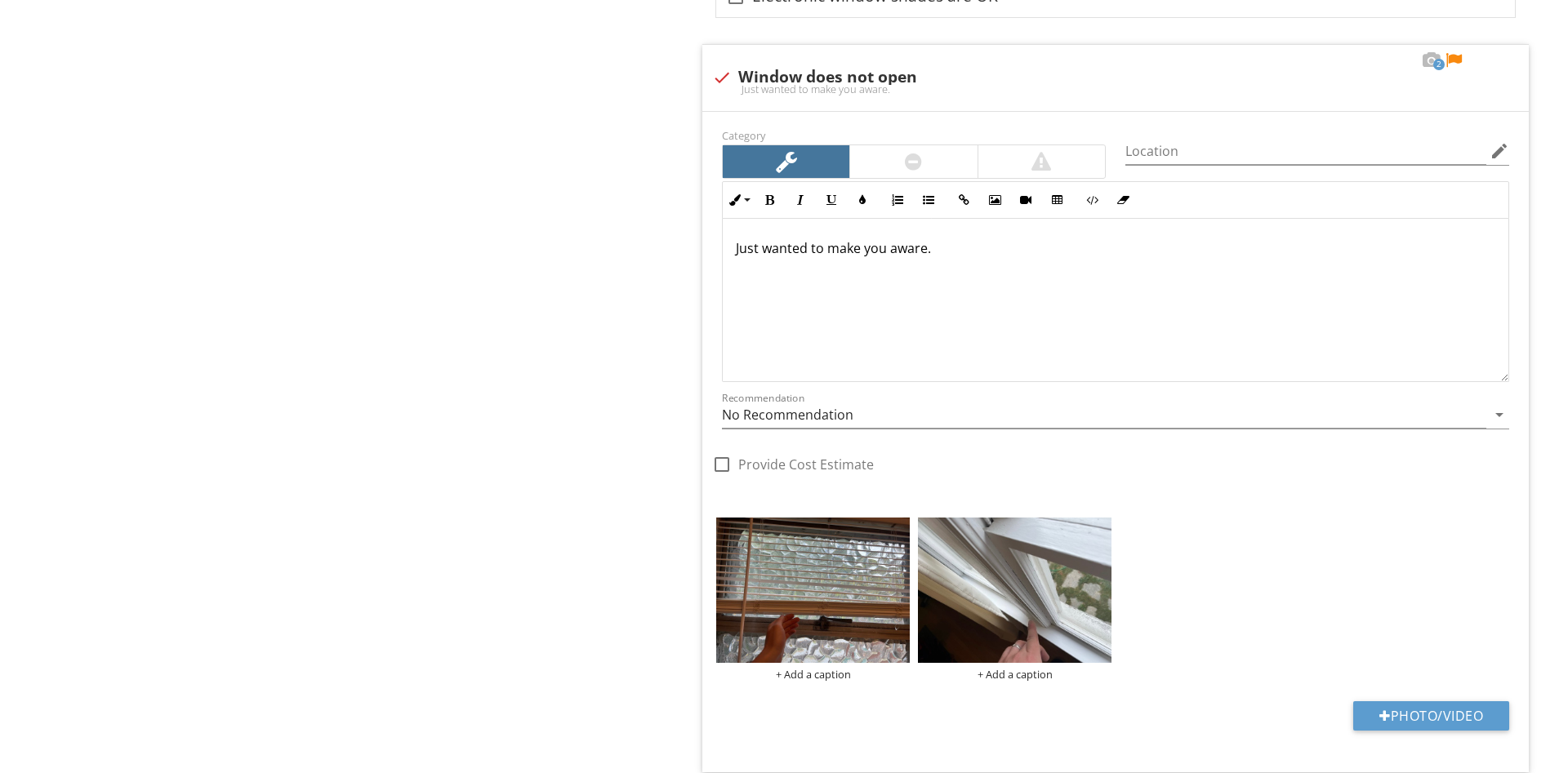
scroll to position [3248, 0]
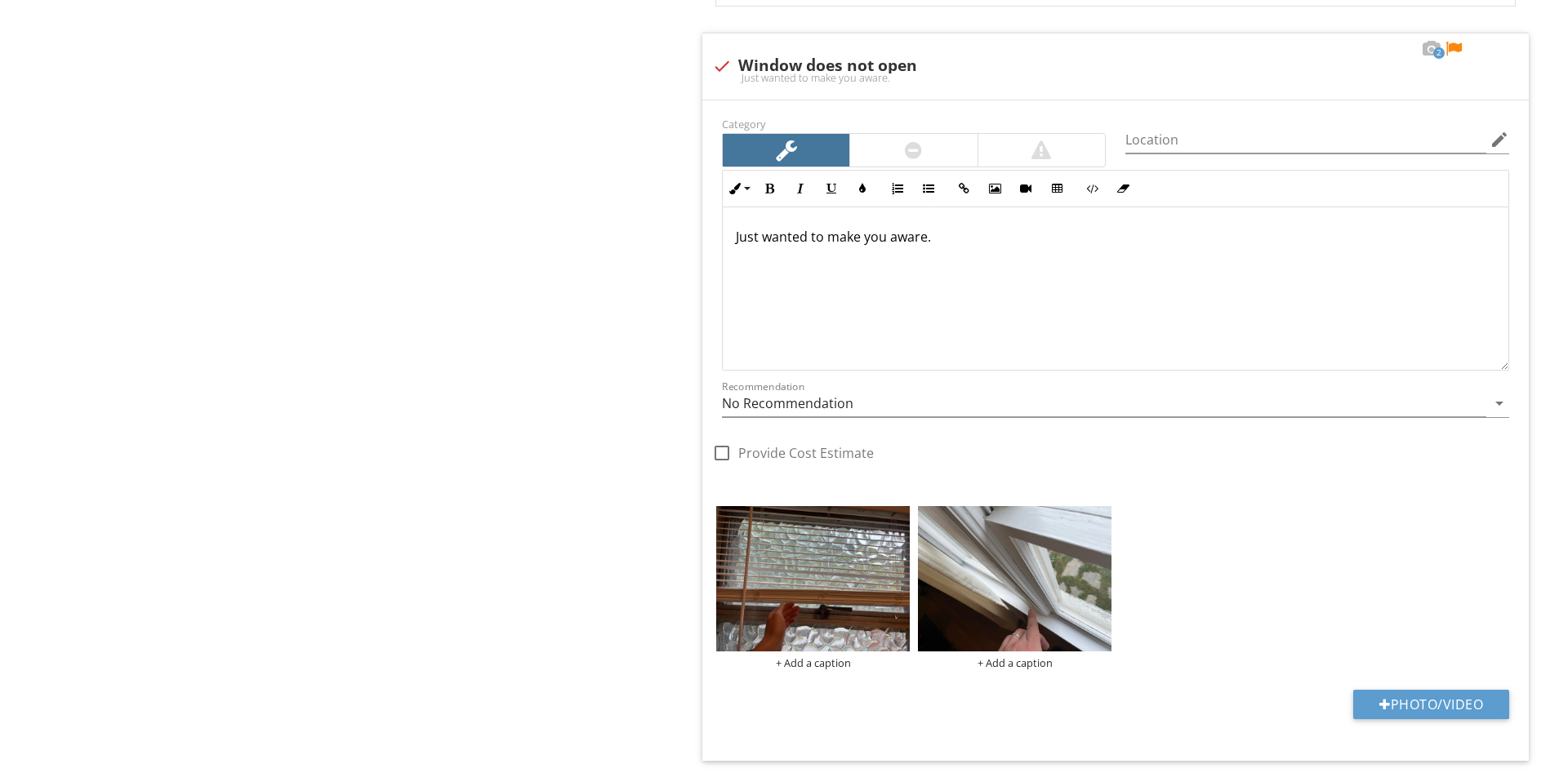
drag, startPoint x: 663, startPoint y: 458, endPoint x: 675, endPoint y: 391, distance: 68.1
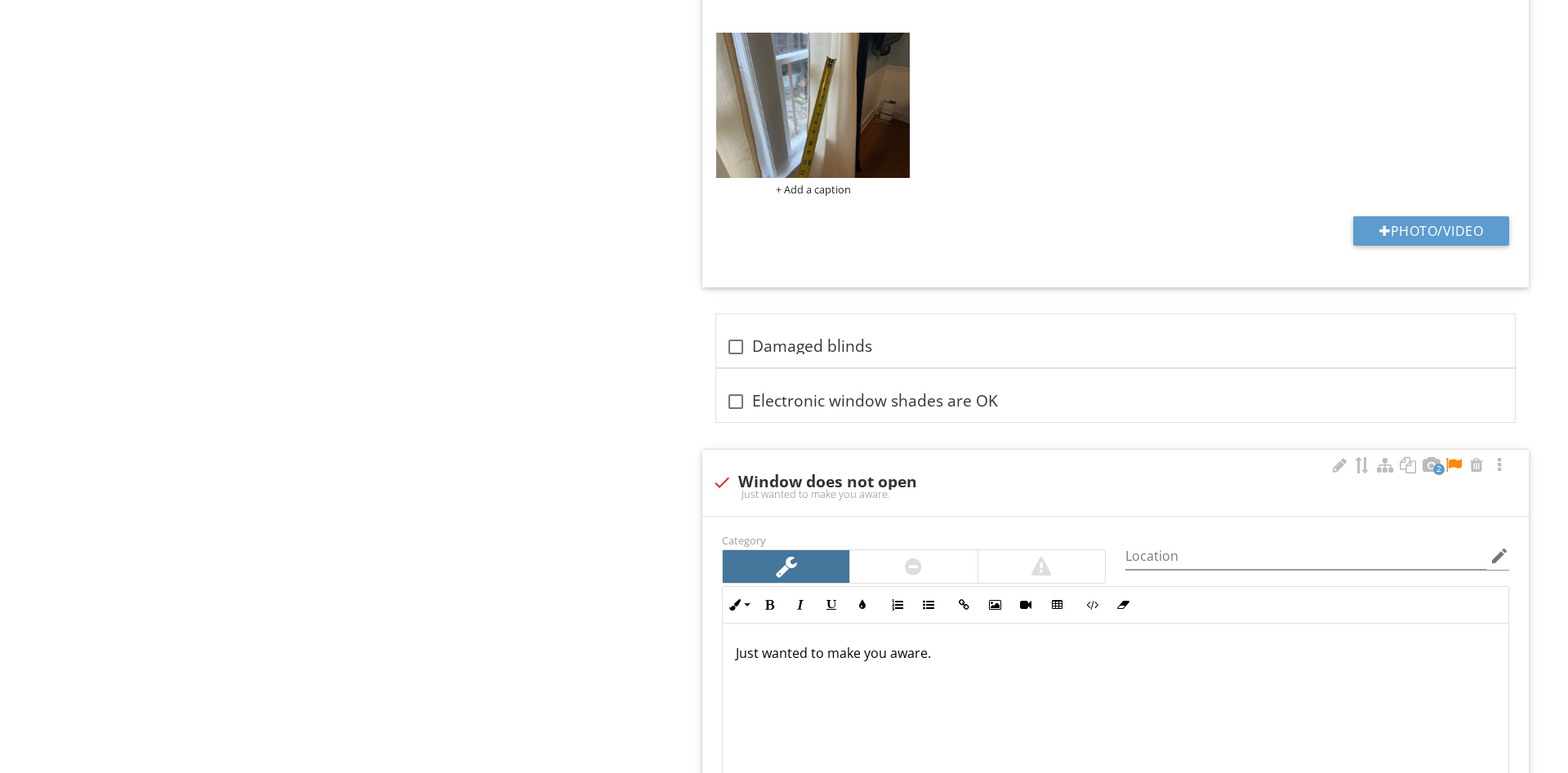
click at [1458, 471] on div at bounding box center [1454, 465] width 20 height 16
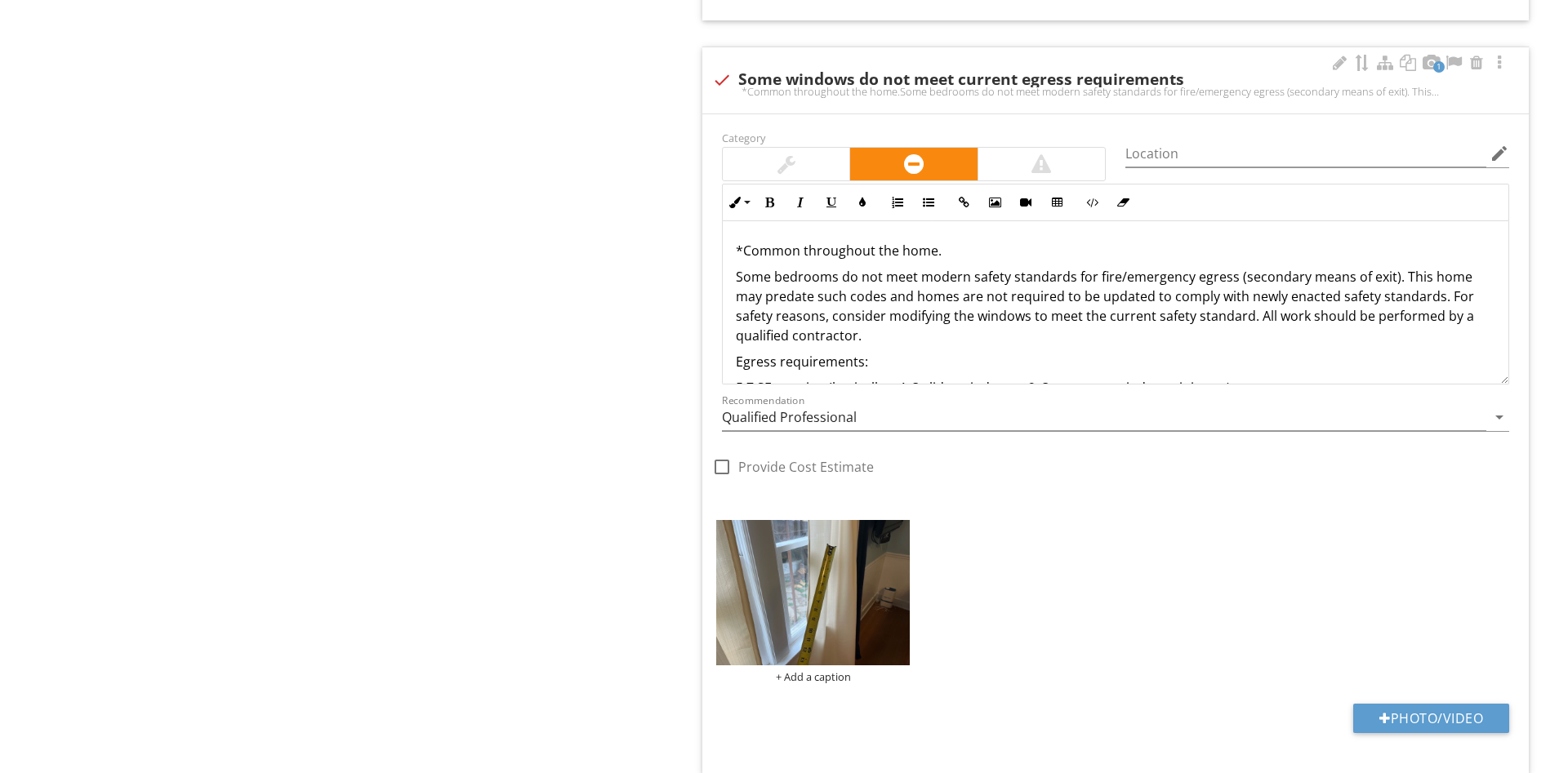
scroll to position [2332, 0]
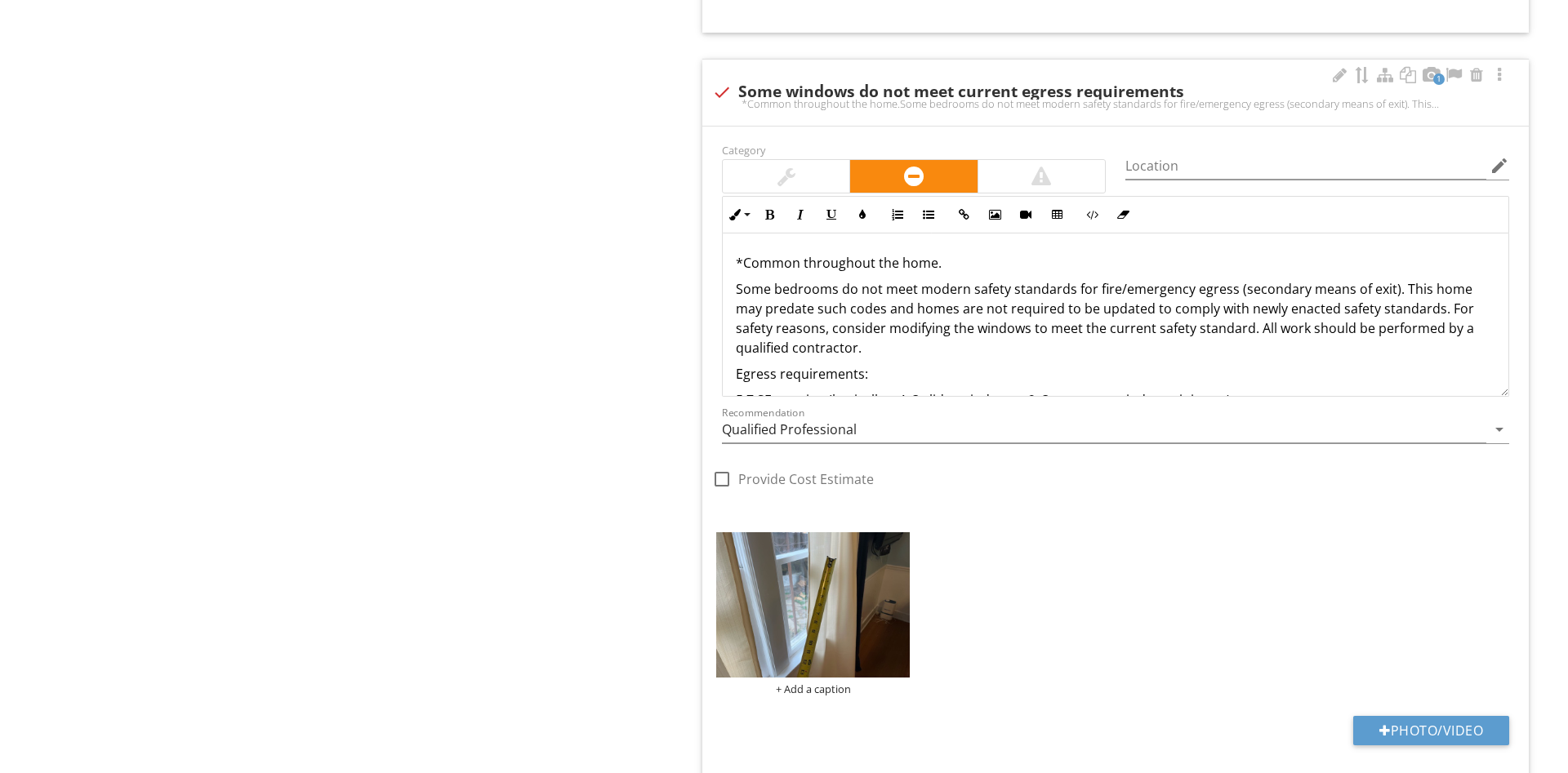
click at [902, 360] on div "*Common throughout the home. Some bedrooms do not meet modern safety standards …" at bounding box center [1115, 358] width 786 height 248
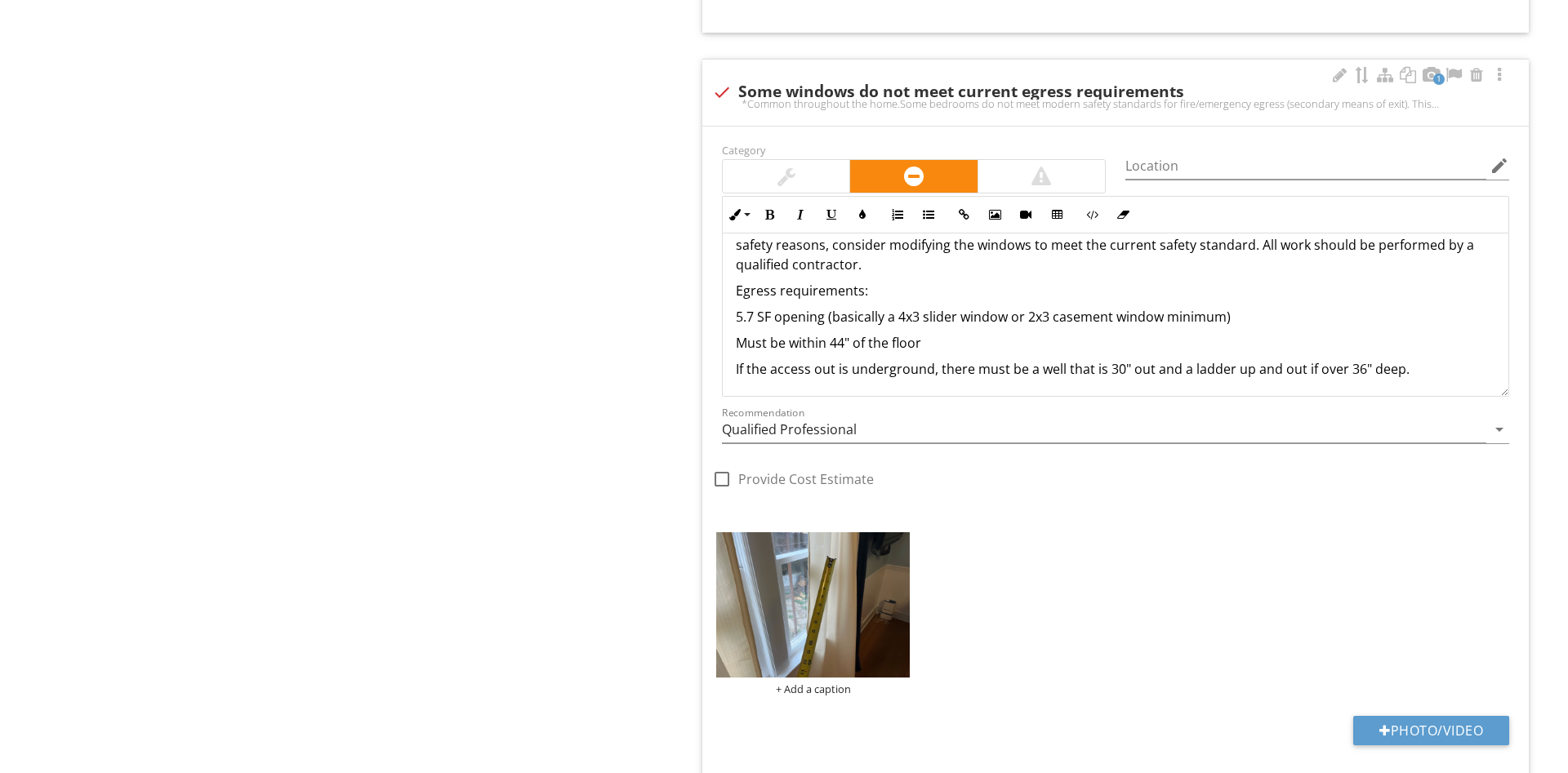
scroll to position [86, 0]
click at [1412, 367] on p "If the access out is underground, there must be a well that is 30" out and a la…" at bounding box center [1115, 367] width 760 height 20
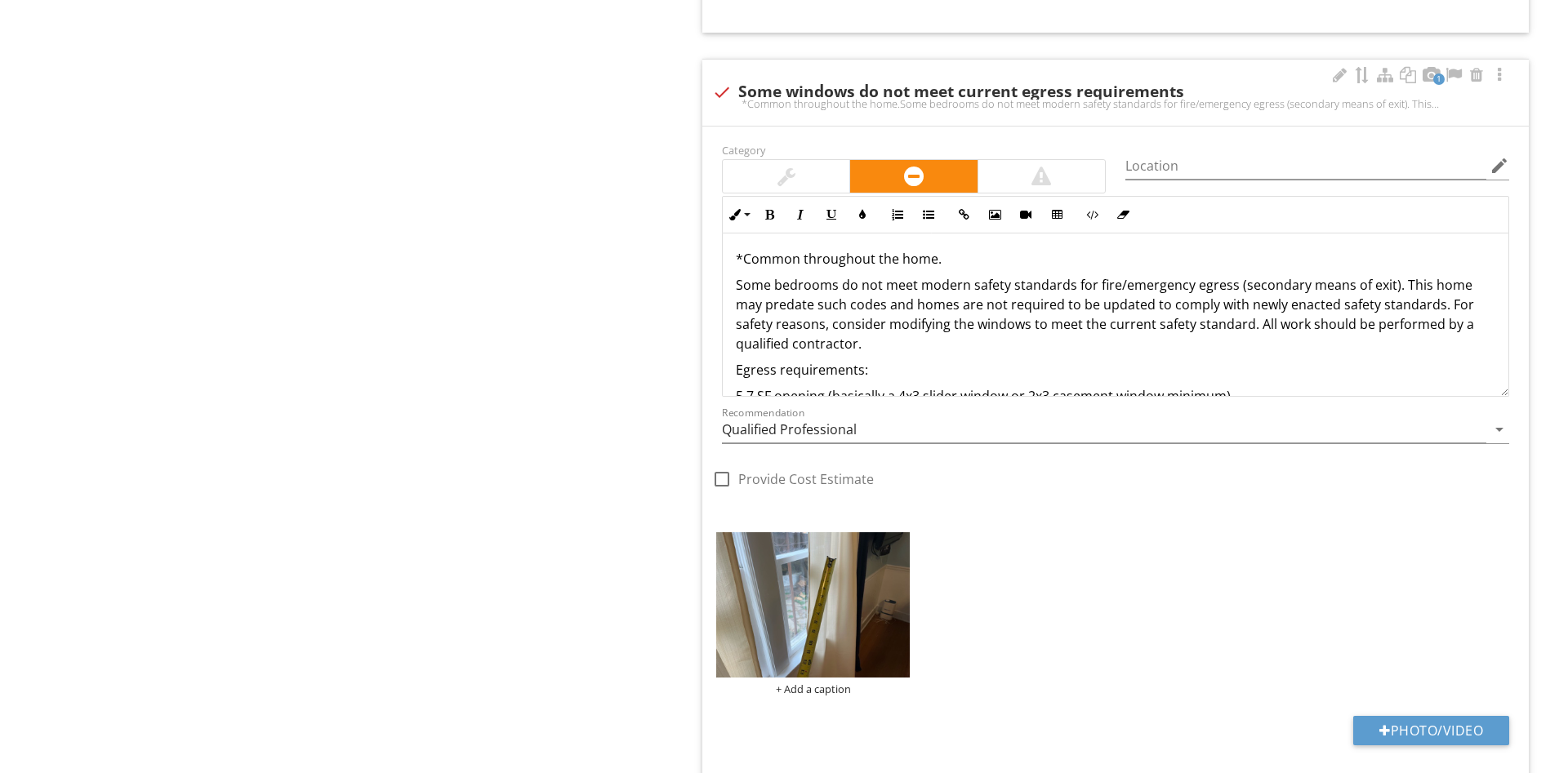
scroll to position [0, 0]
click at [355, 471] on div "Upload cover photo Inspection Details Sewer/Septic Exterior Walks / Porch / Pat…" at bounding box center [784, 609] width 1568 height 5556
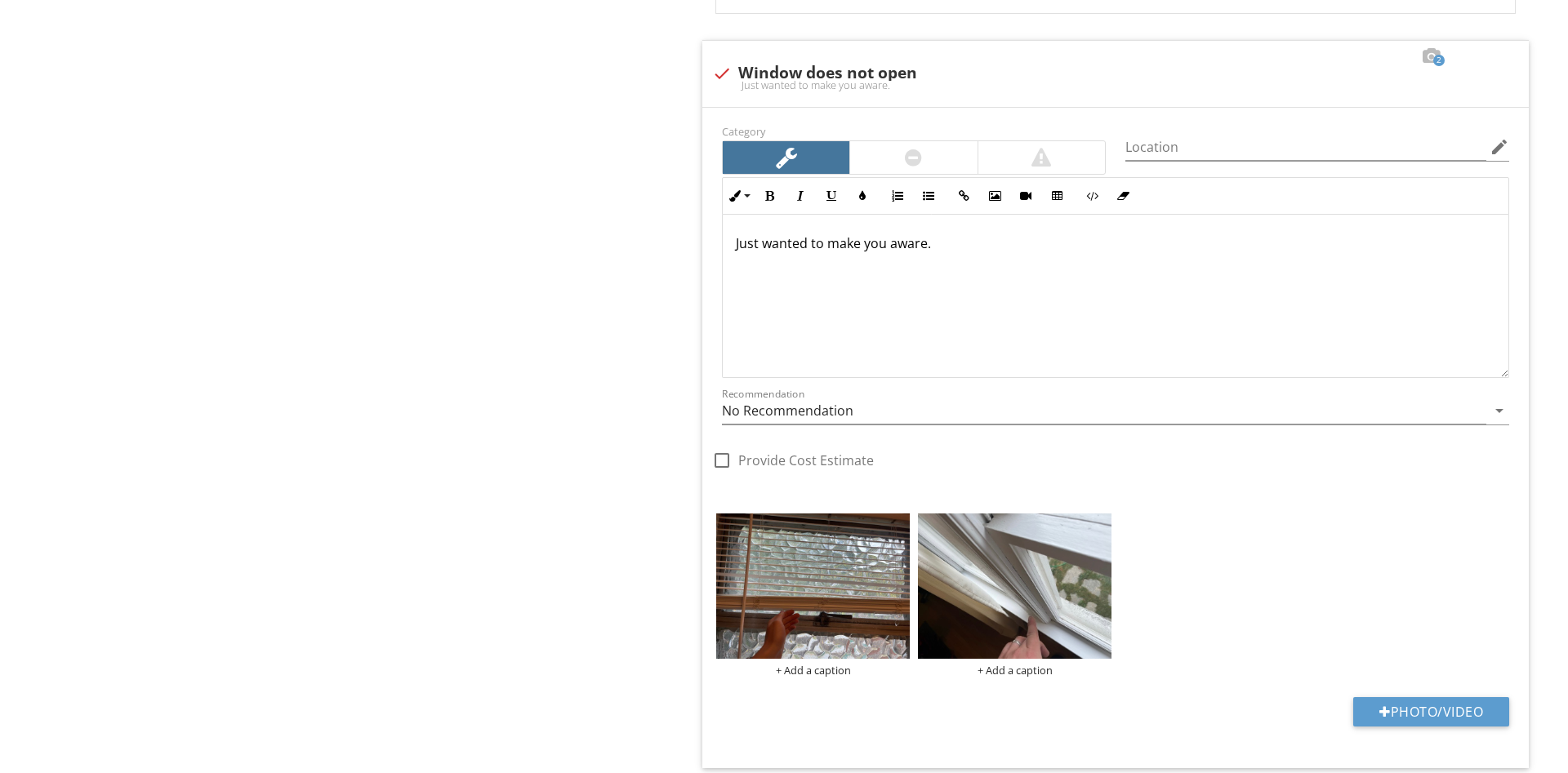
scroll to position [3248, 0]
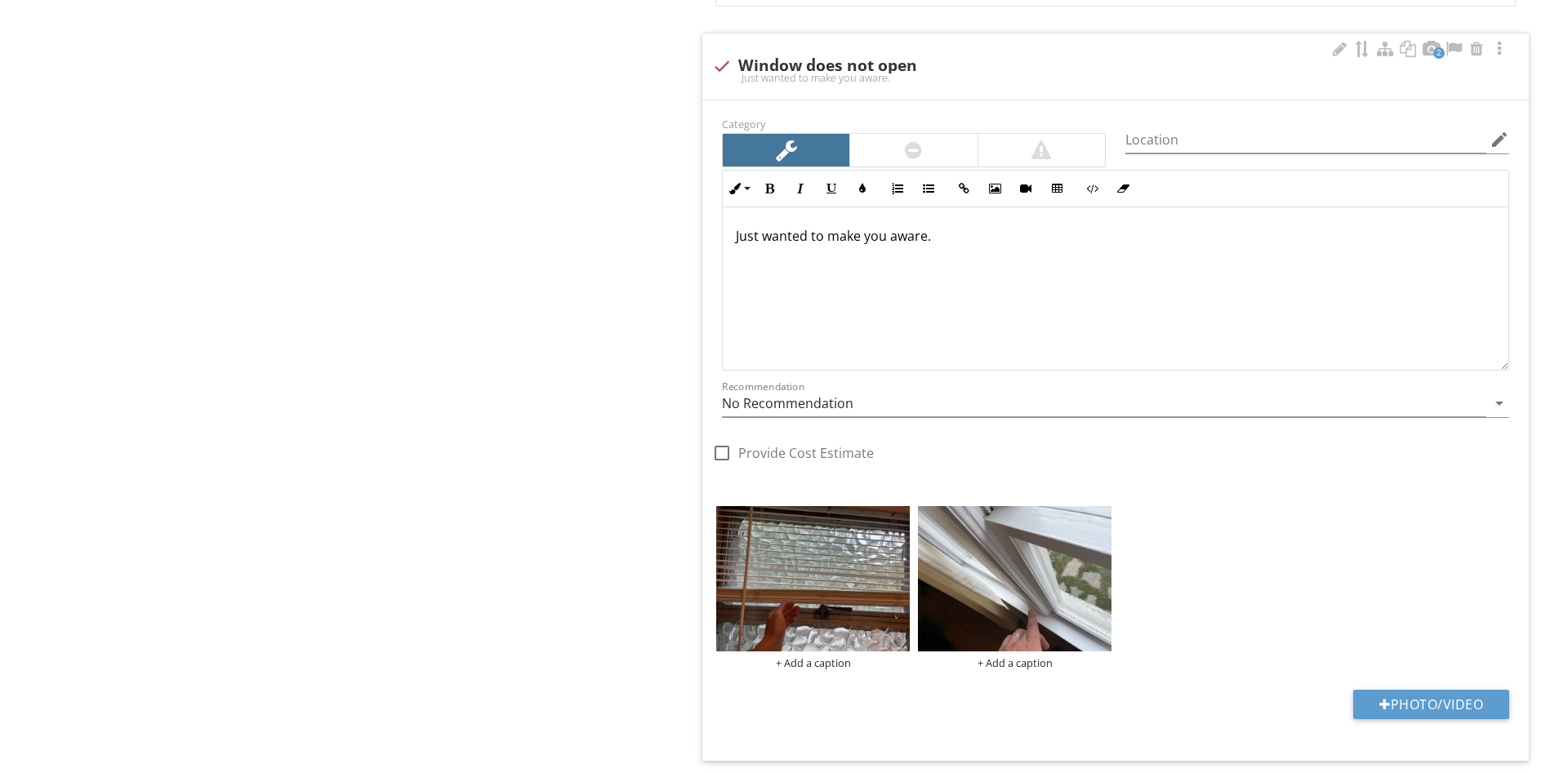
click at [992, 279] on div "Just wanted to make you aware." at bounding box center [1115, 288] width 786 height 163
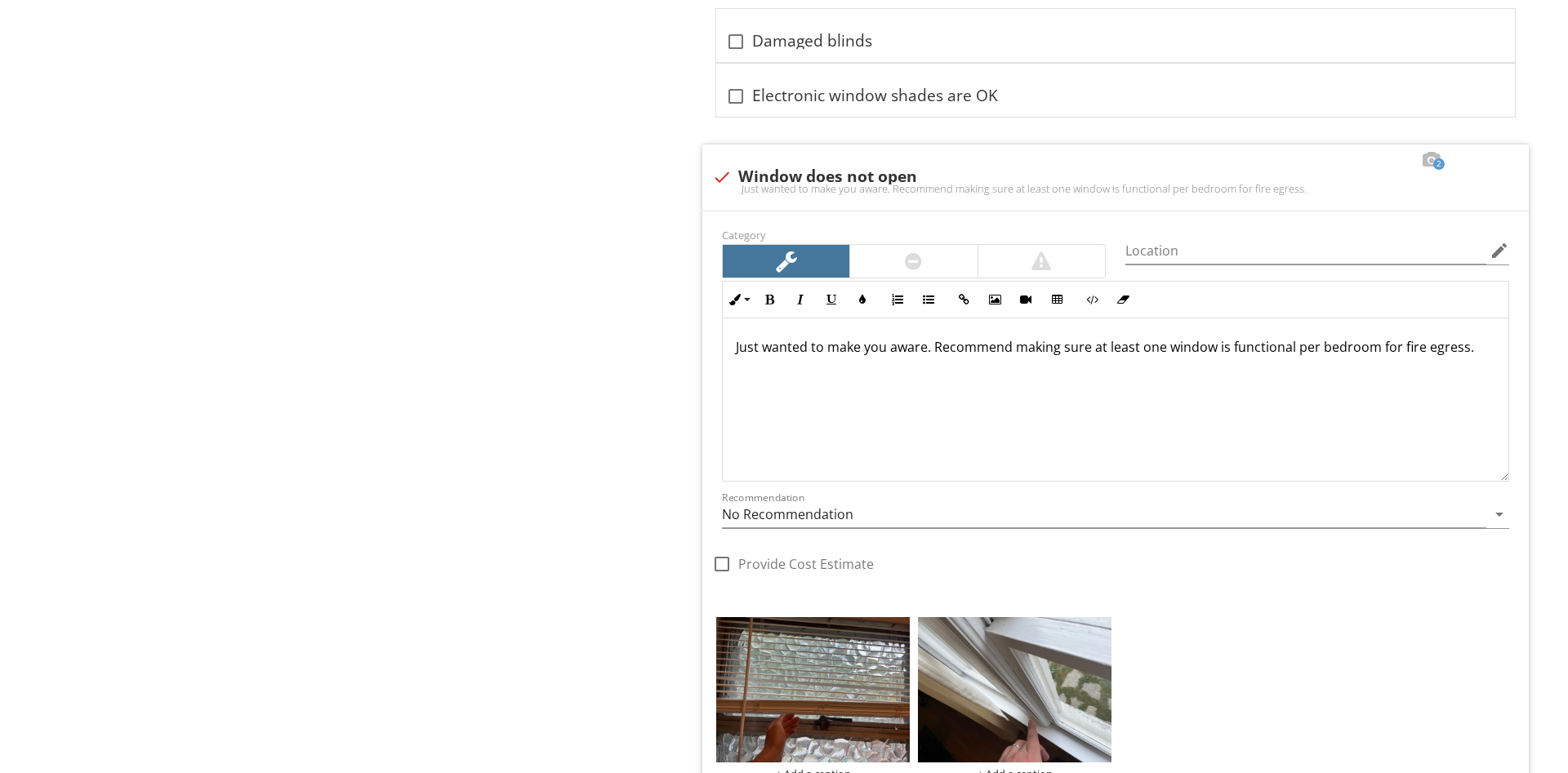
scroll to position [2915, 0]
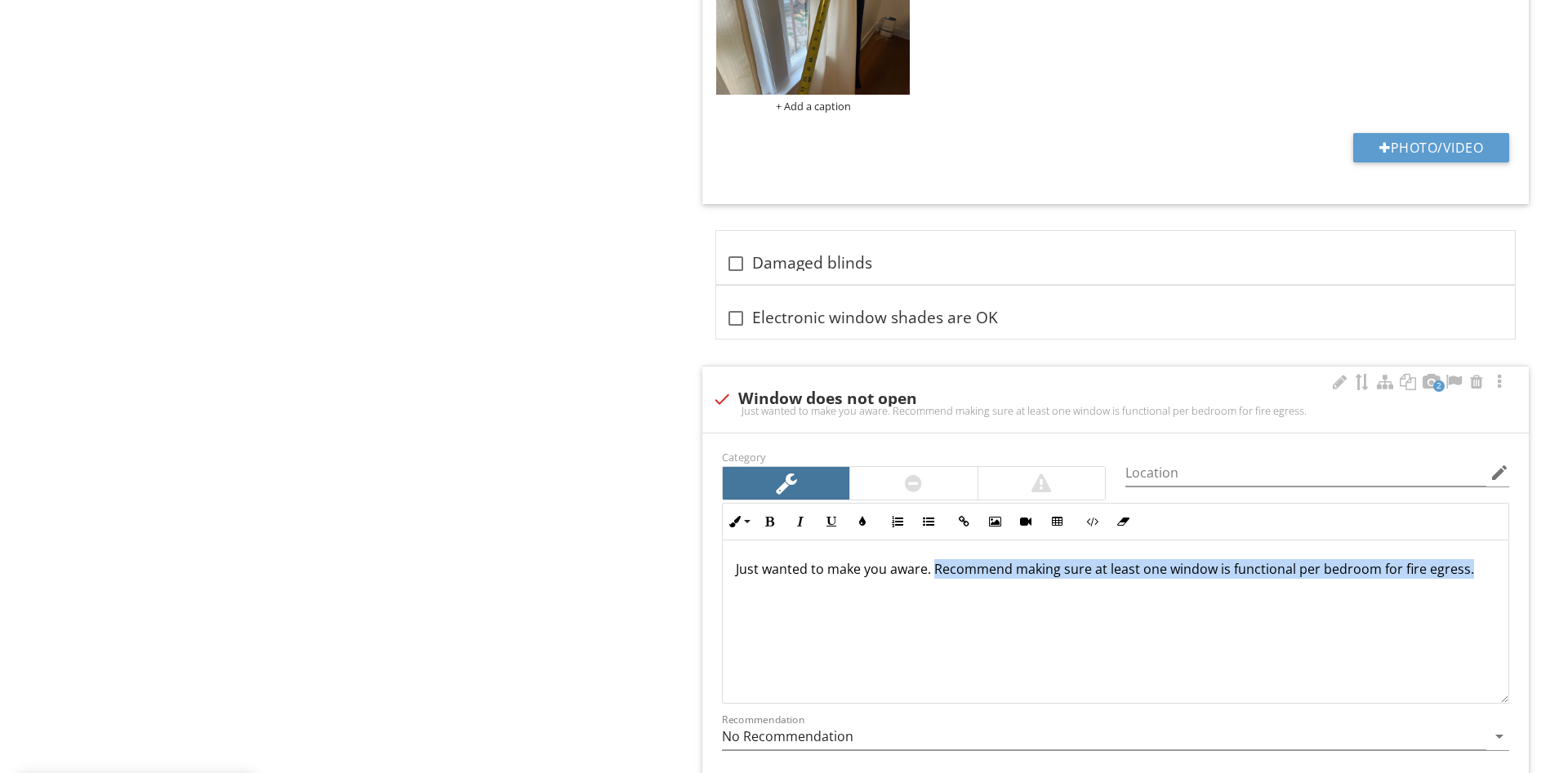
drag, startPoint x: 935, startPoint y: 572, endPoint x: 1468, endPoint y: 558, distance: 533.2
click at [1466, 558] on div "Just wanted to make you aware. Recommend making sure at least one window is fun…" at bounding box center [1115, 621] width 786 height 163
click at [792, 516] on button "Italic" at bounding box center [800, 521] width 31 height 31
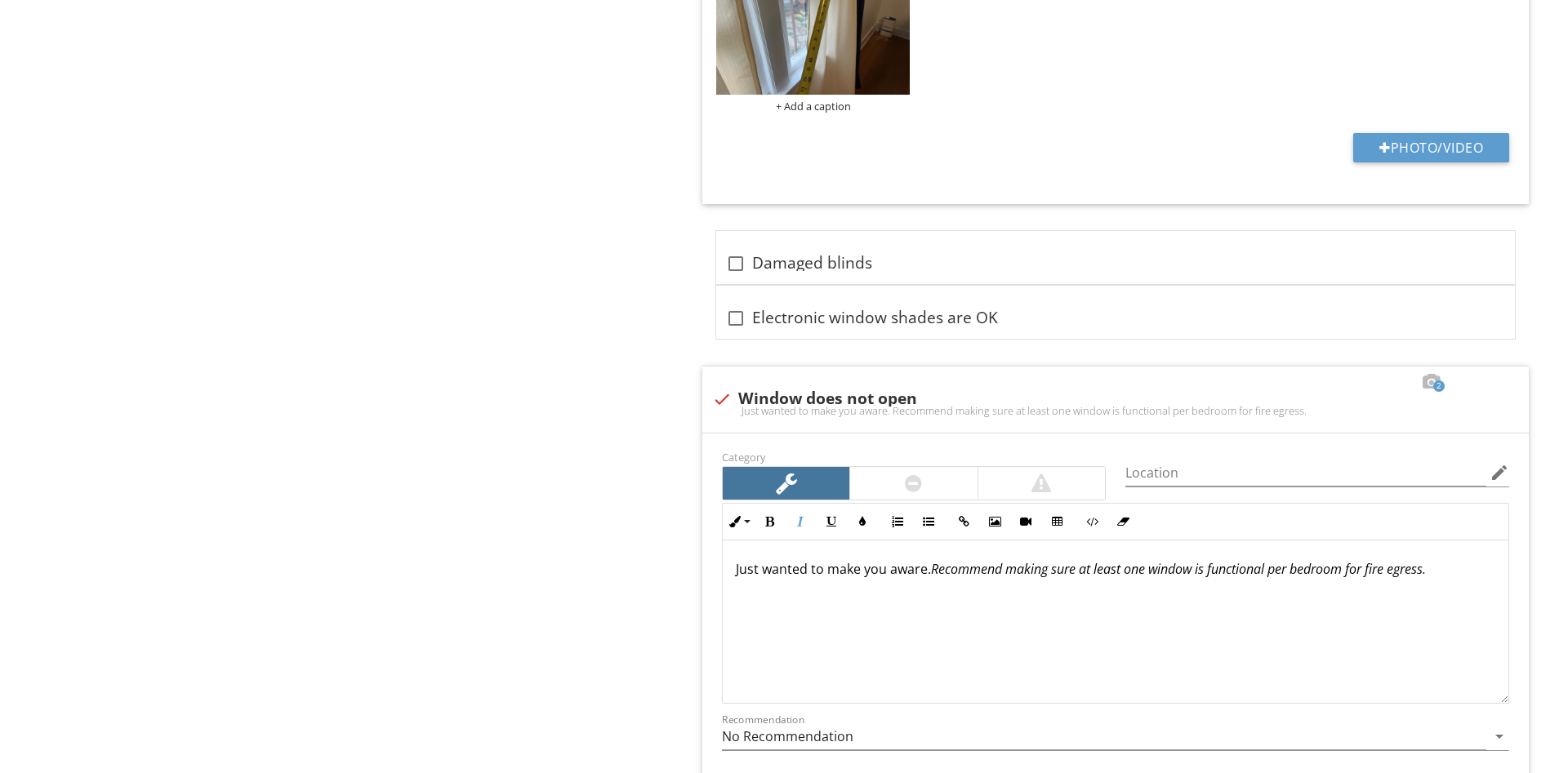
click at [620, 498] on div "Interior - Doors, Windows, Stairs, Countertops, Walls/Ceilings and Flooring Doo…" at bounding box center [980, 26] width 1176 height 5556
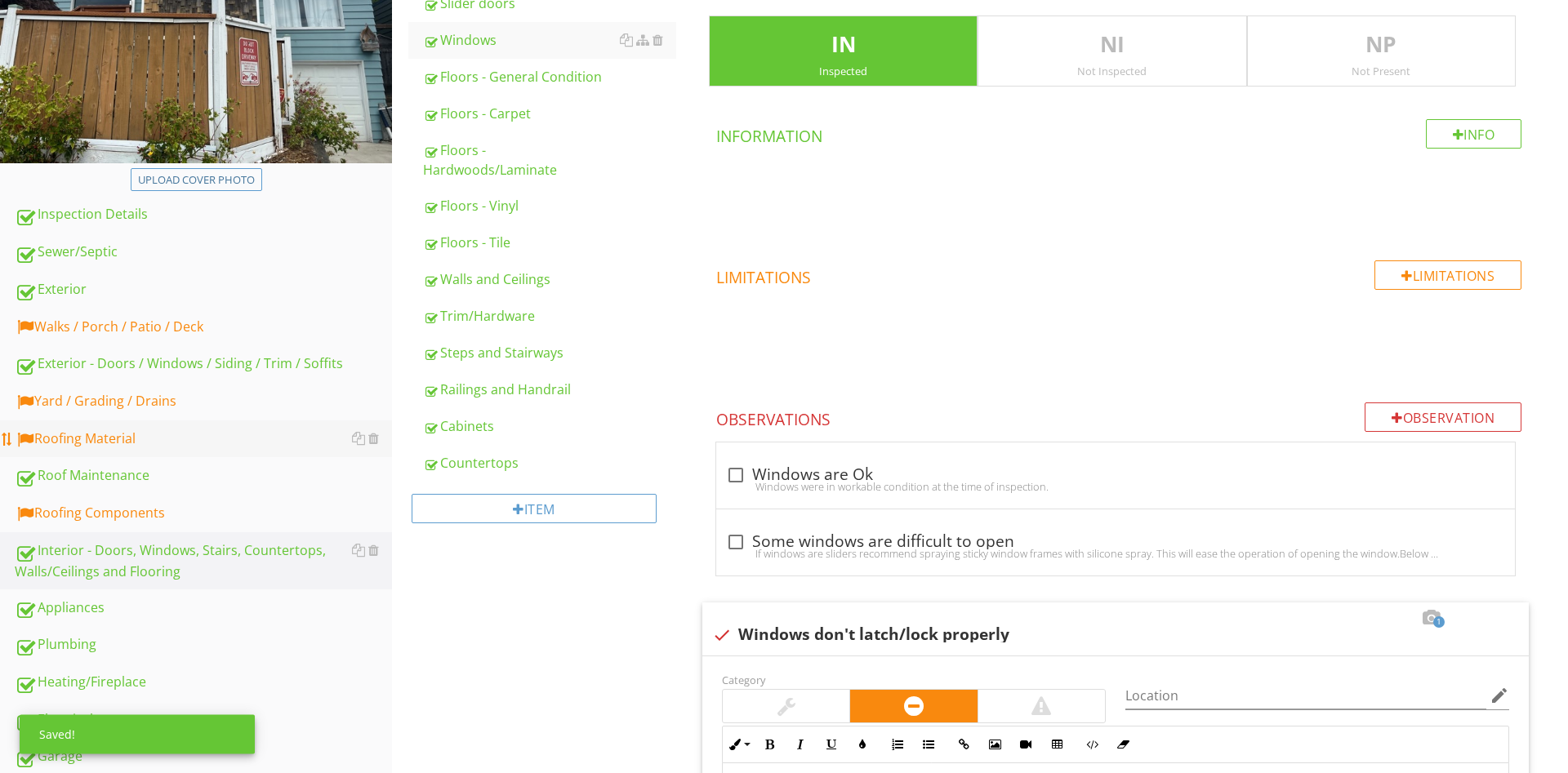
scroll to position [250, 0]
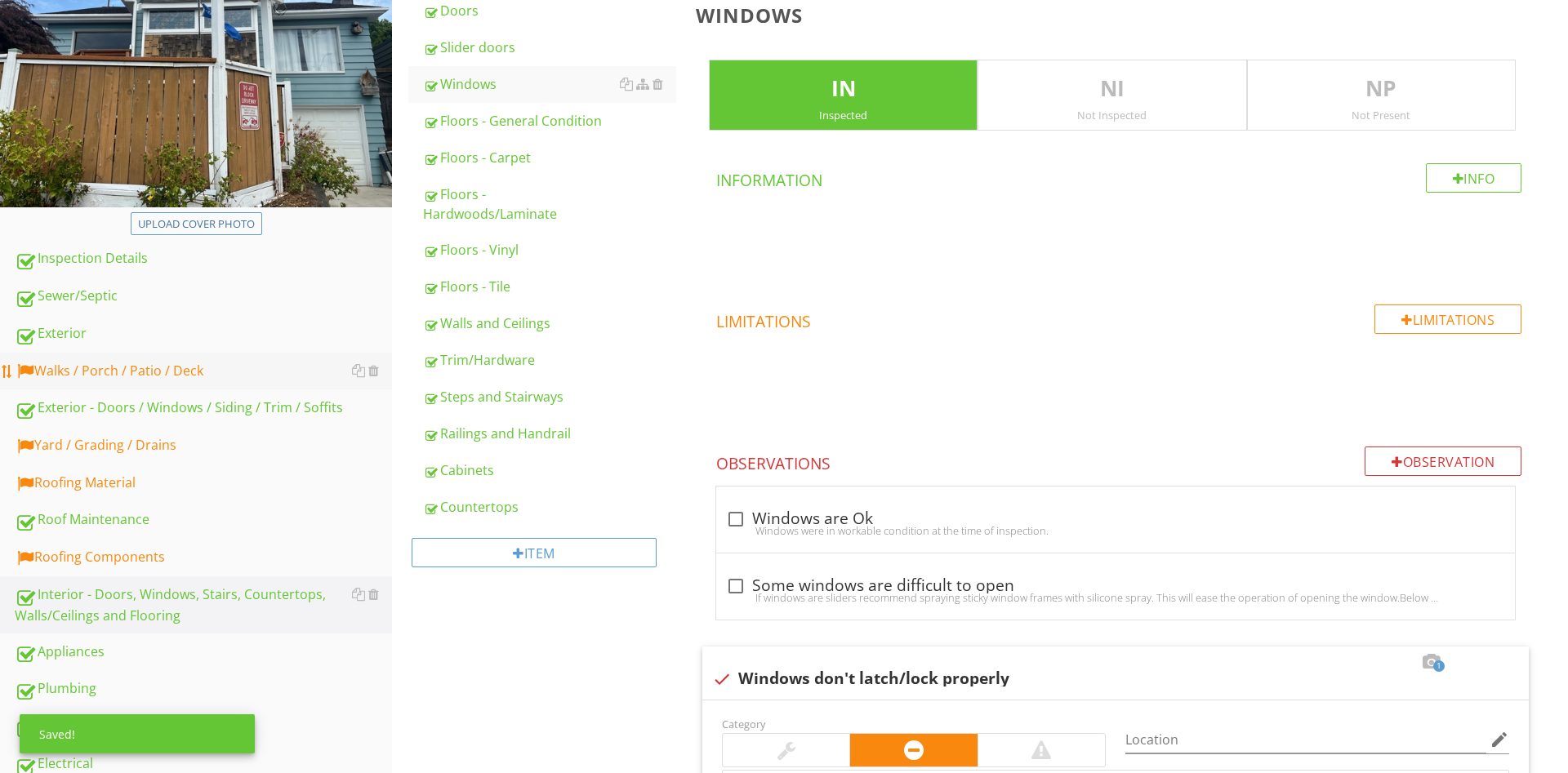
click at [133, 359] on link "Walks / Porch / Patio / Deck" at bounding box center [203, 371] width 378 height 37
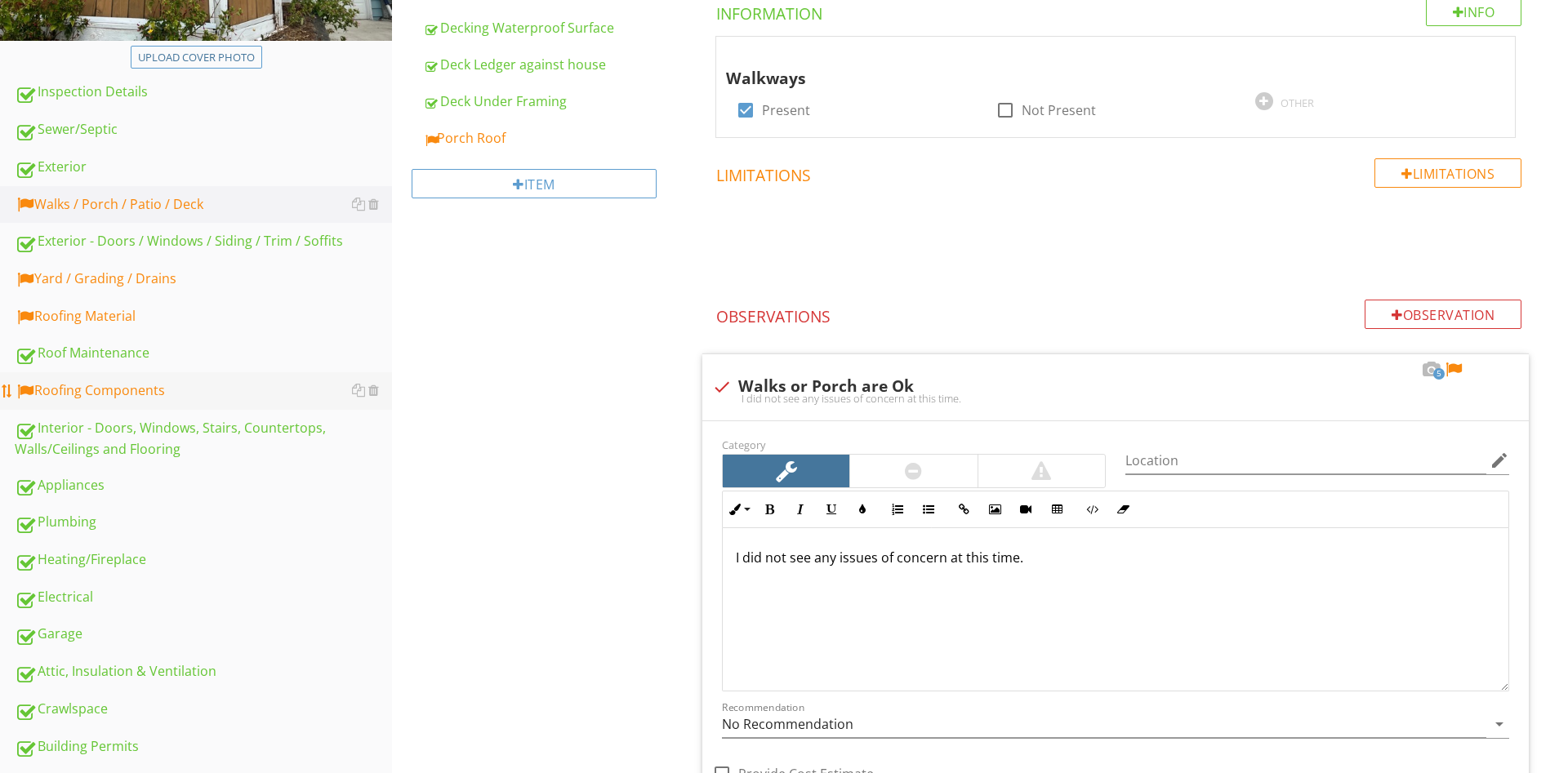
click at [145, 384] on div "Roofing Components" at bounding box center [203, 390] width 378 height 21
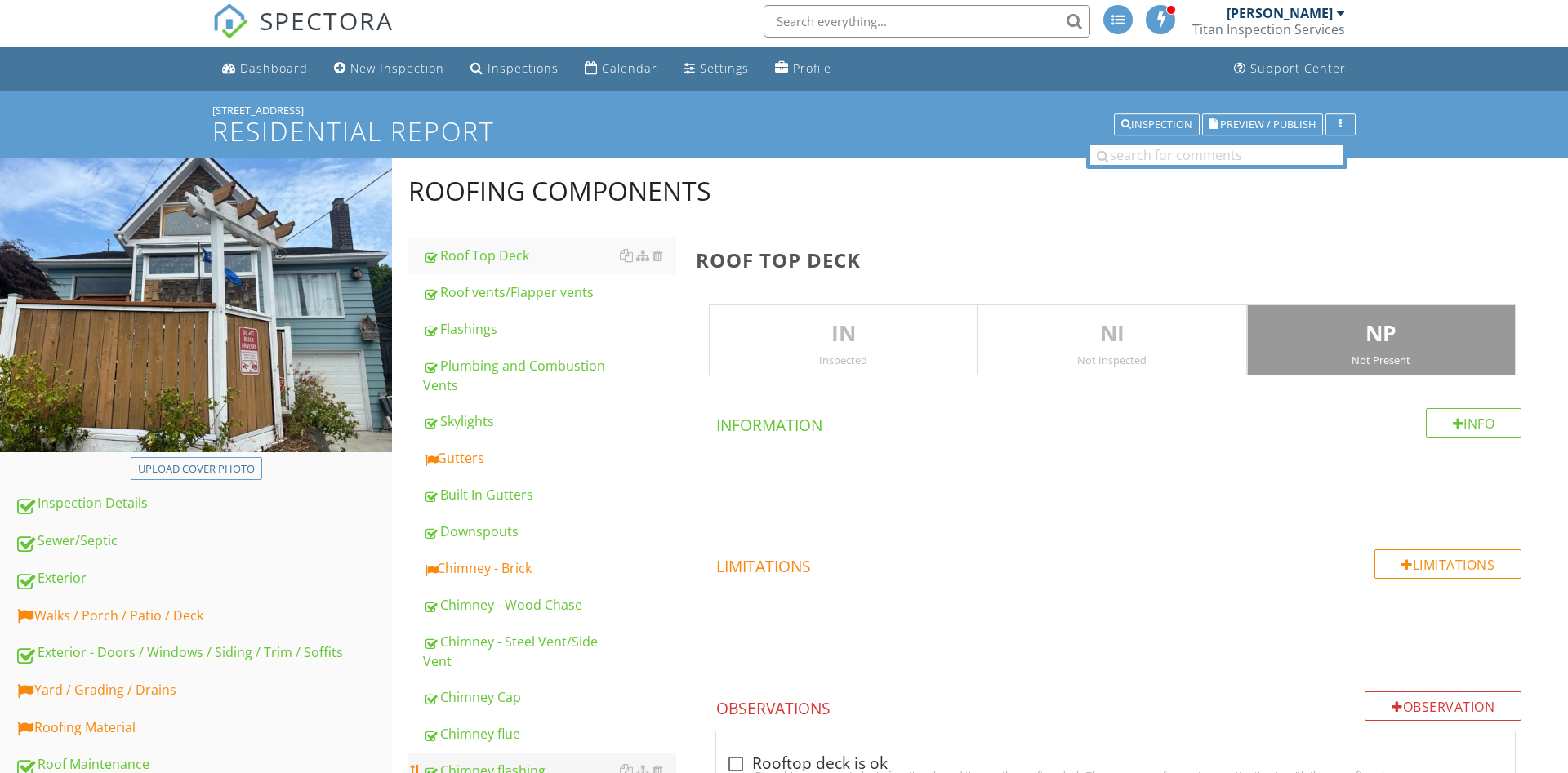
scroll to position [250, 0]
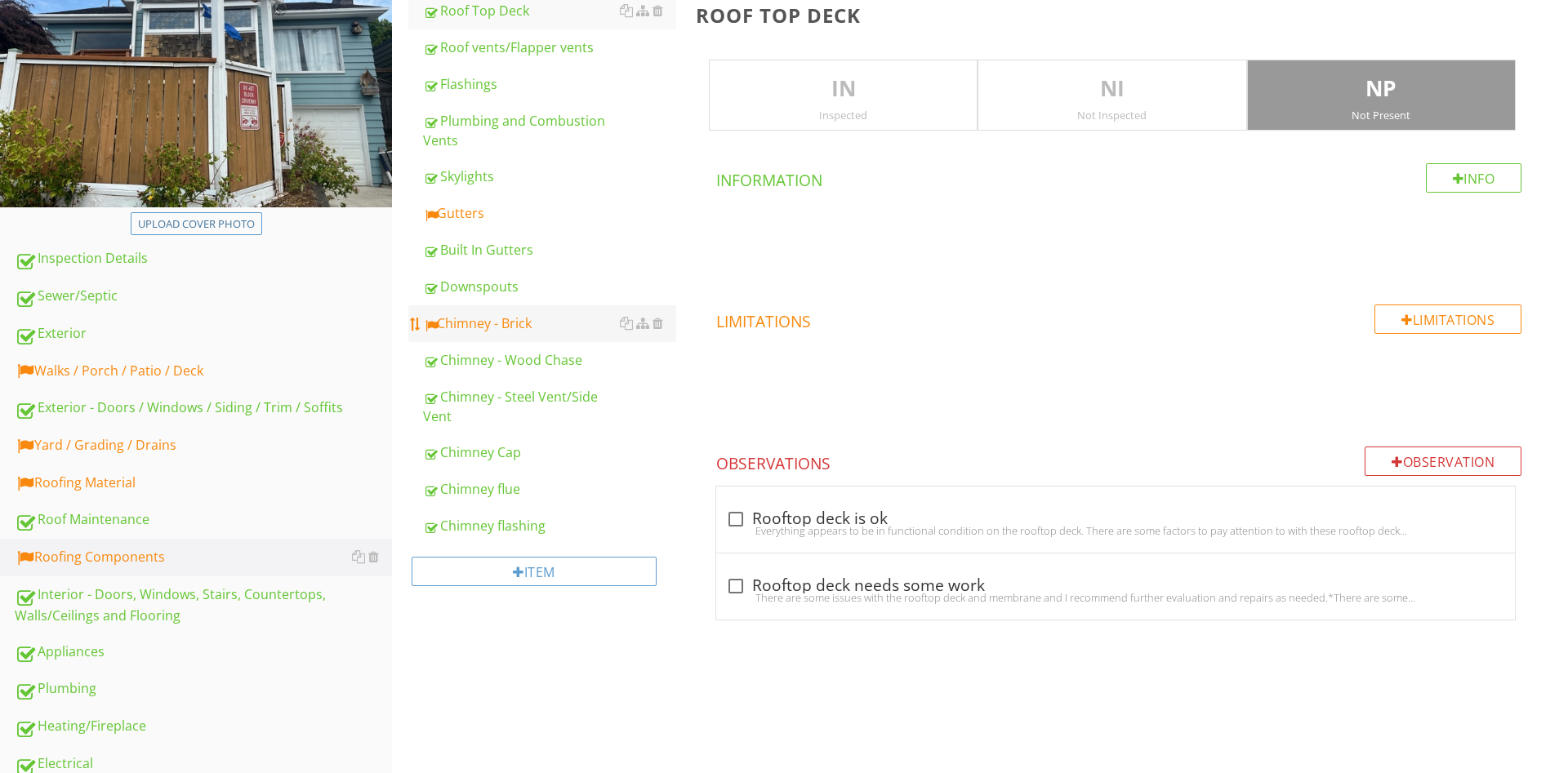
click at [504, 337] on link "Chimney - Brick" at bounding box center [550, 323] width 253 height 36
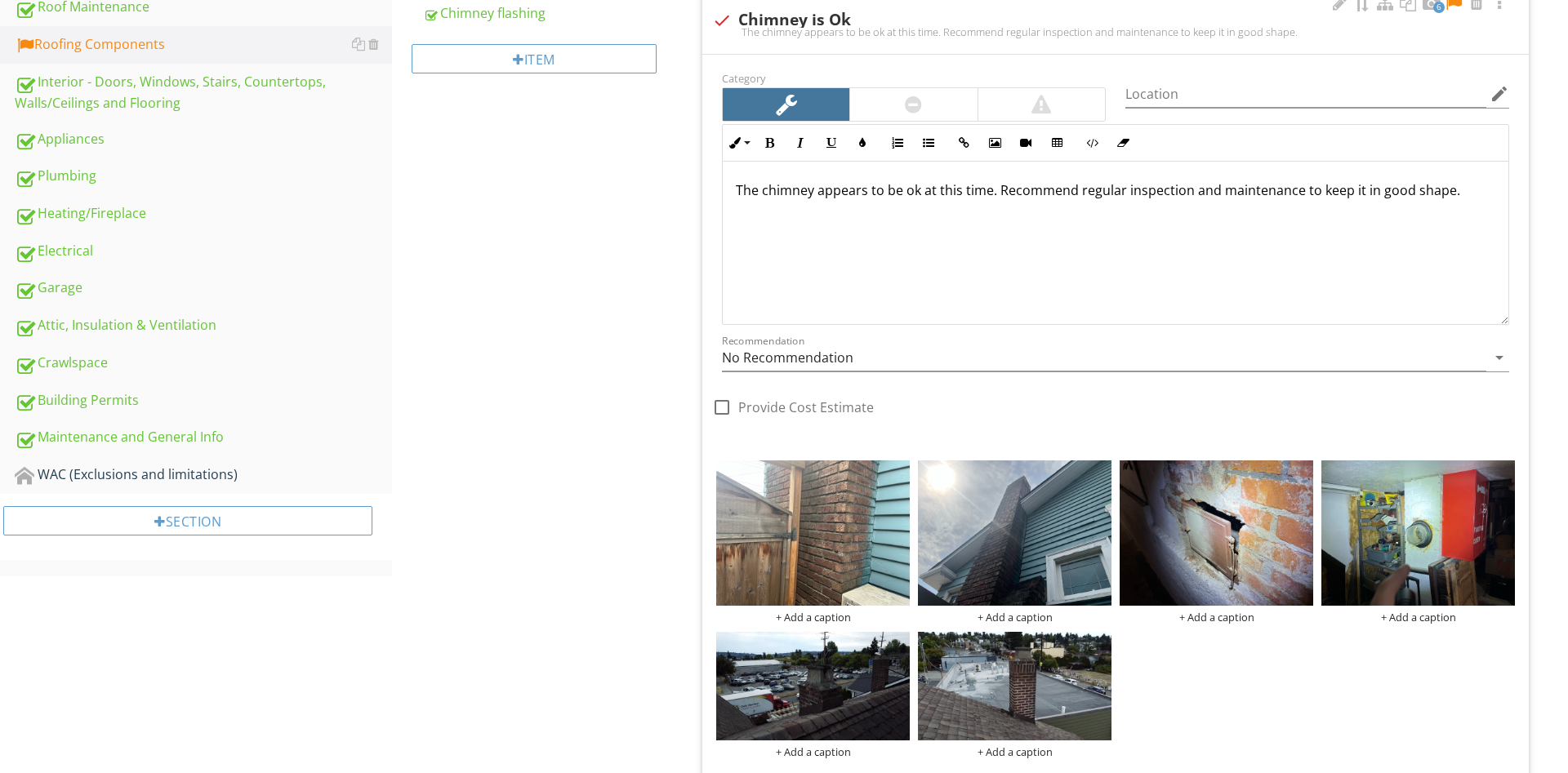
scroll to position [623, 0]
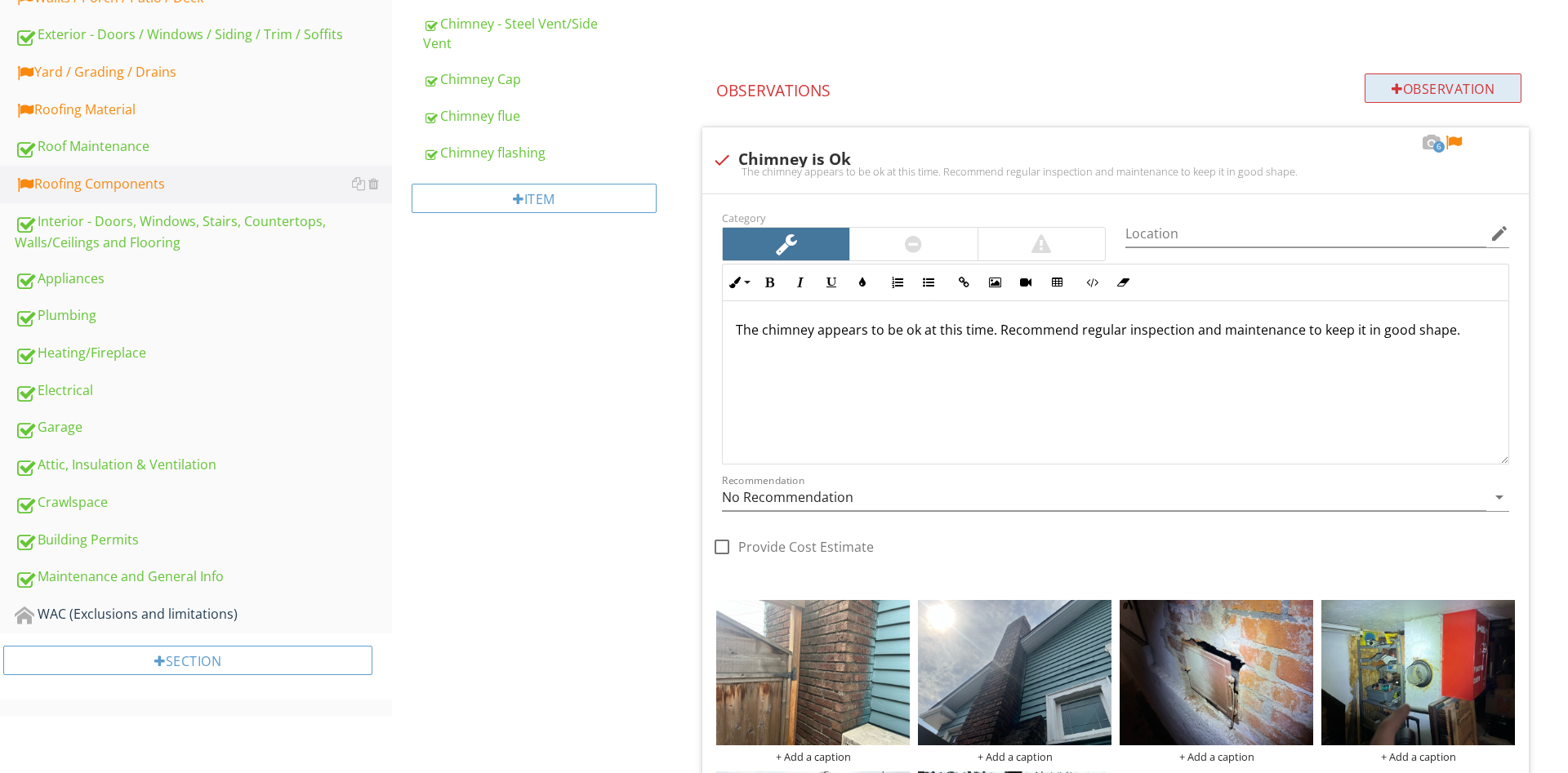
click at [1429, 96] on div "Observation" at bounding box center [1442, 88] width 157 height 29
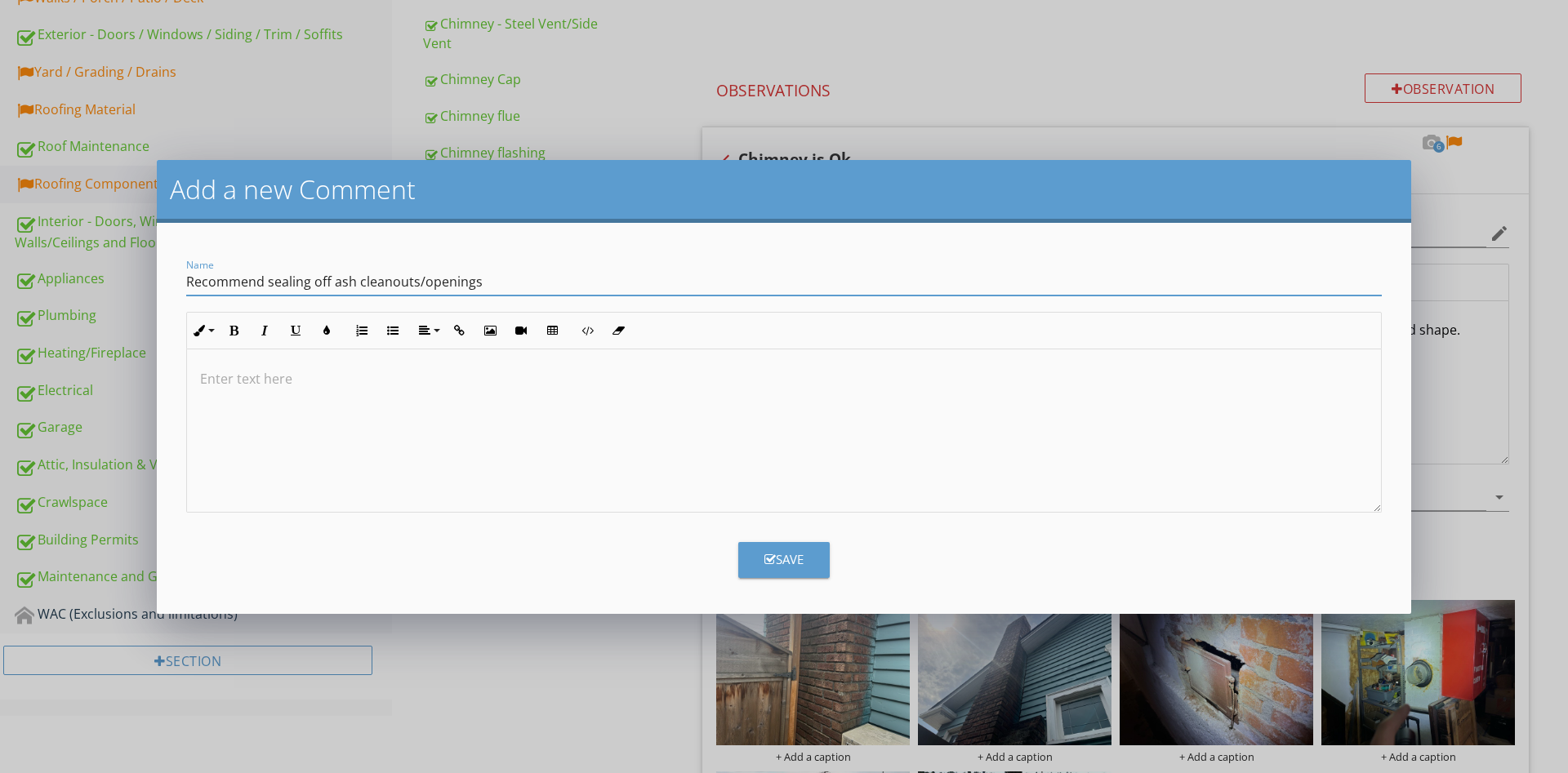
type input "Recommend sealing off ash cleanouts/openings"
click at [787, 570] on button "Save" at bounding box center [783, 560] width 91 height 36
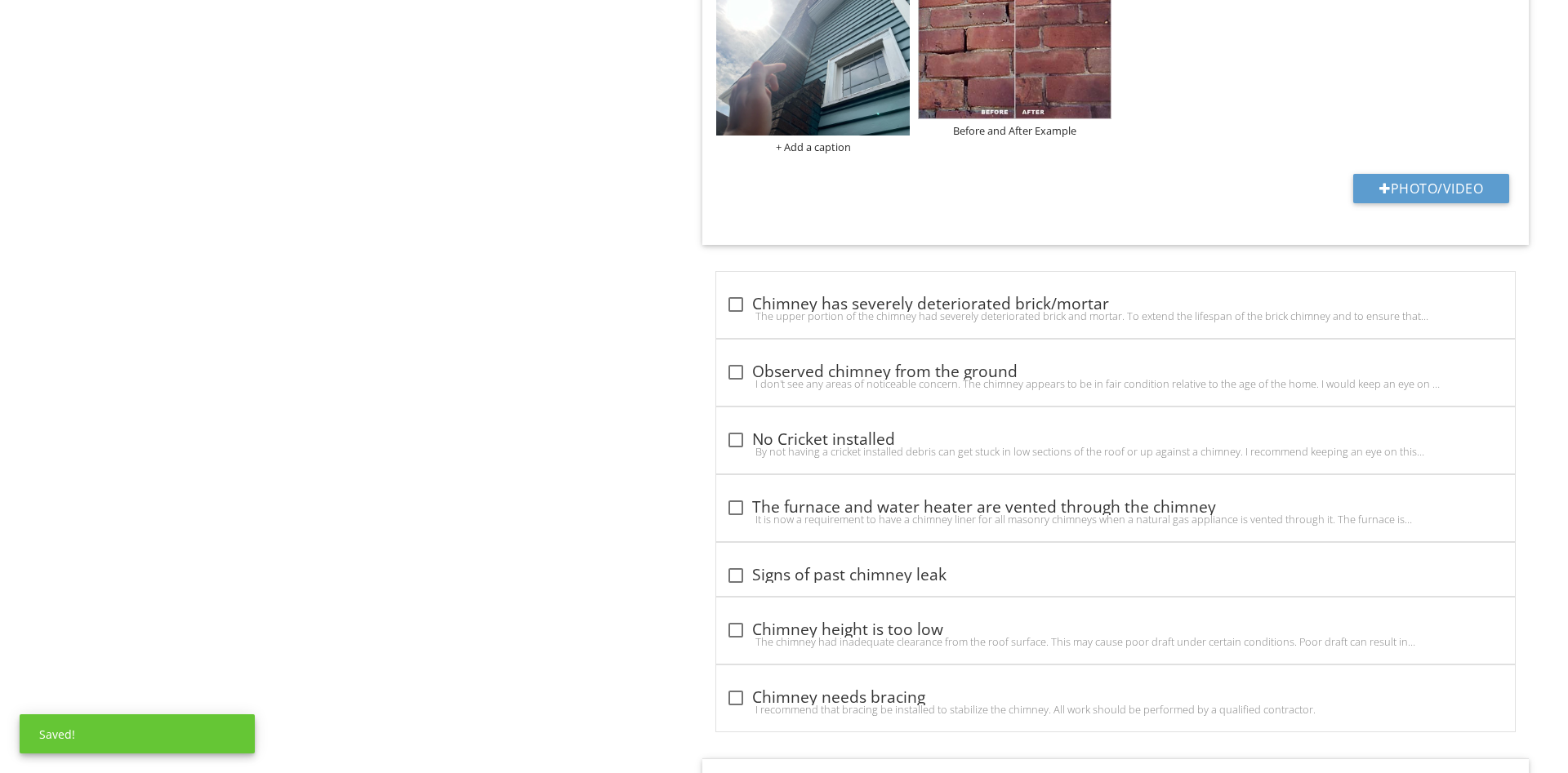
scroll to position [2718, 0]
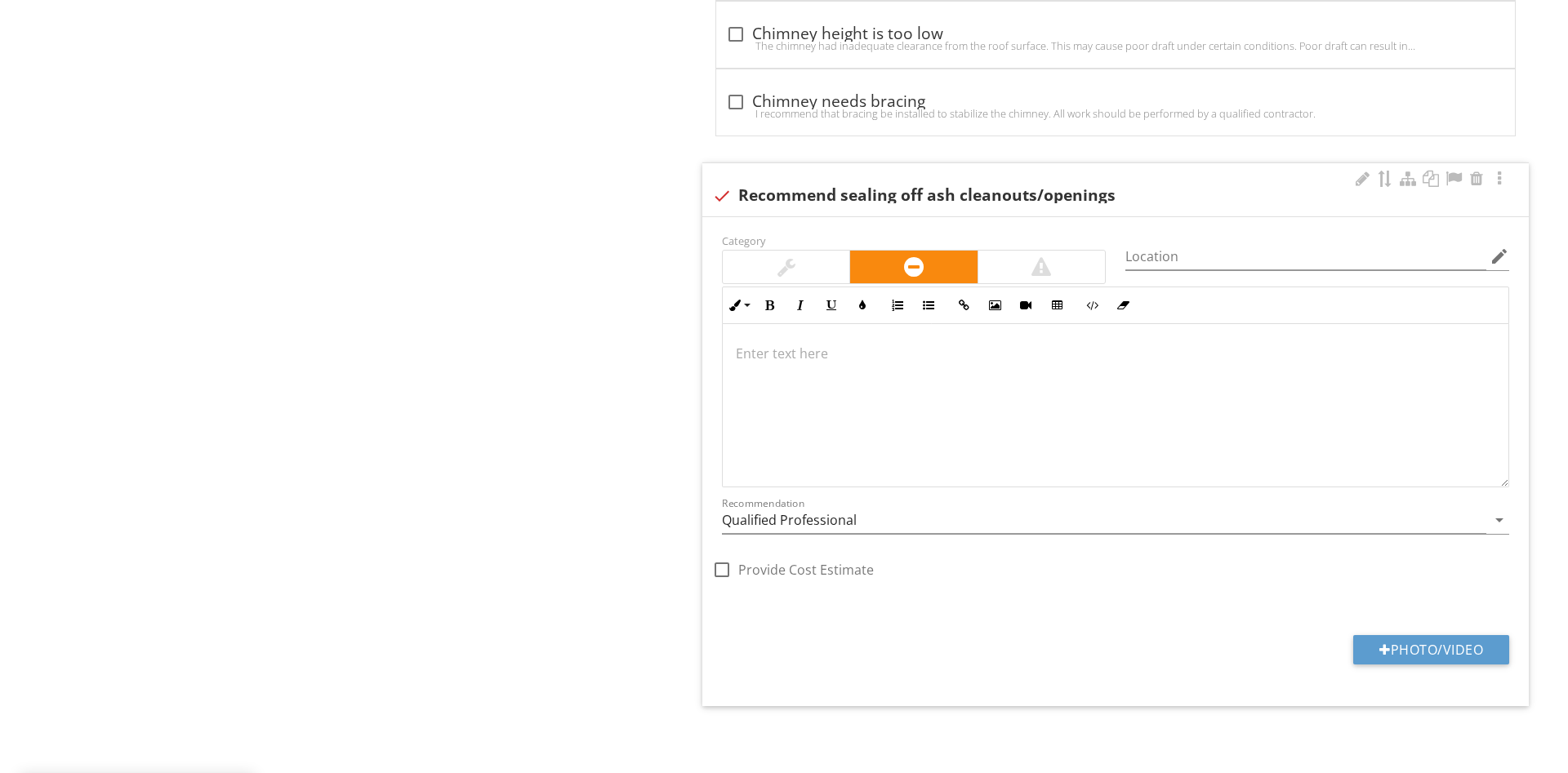
click at [790, 267] on div at bounding box center [787, 267] width 18 height 20
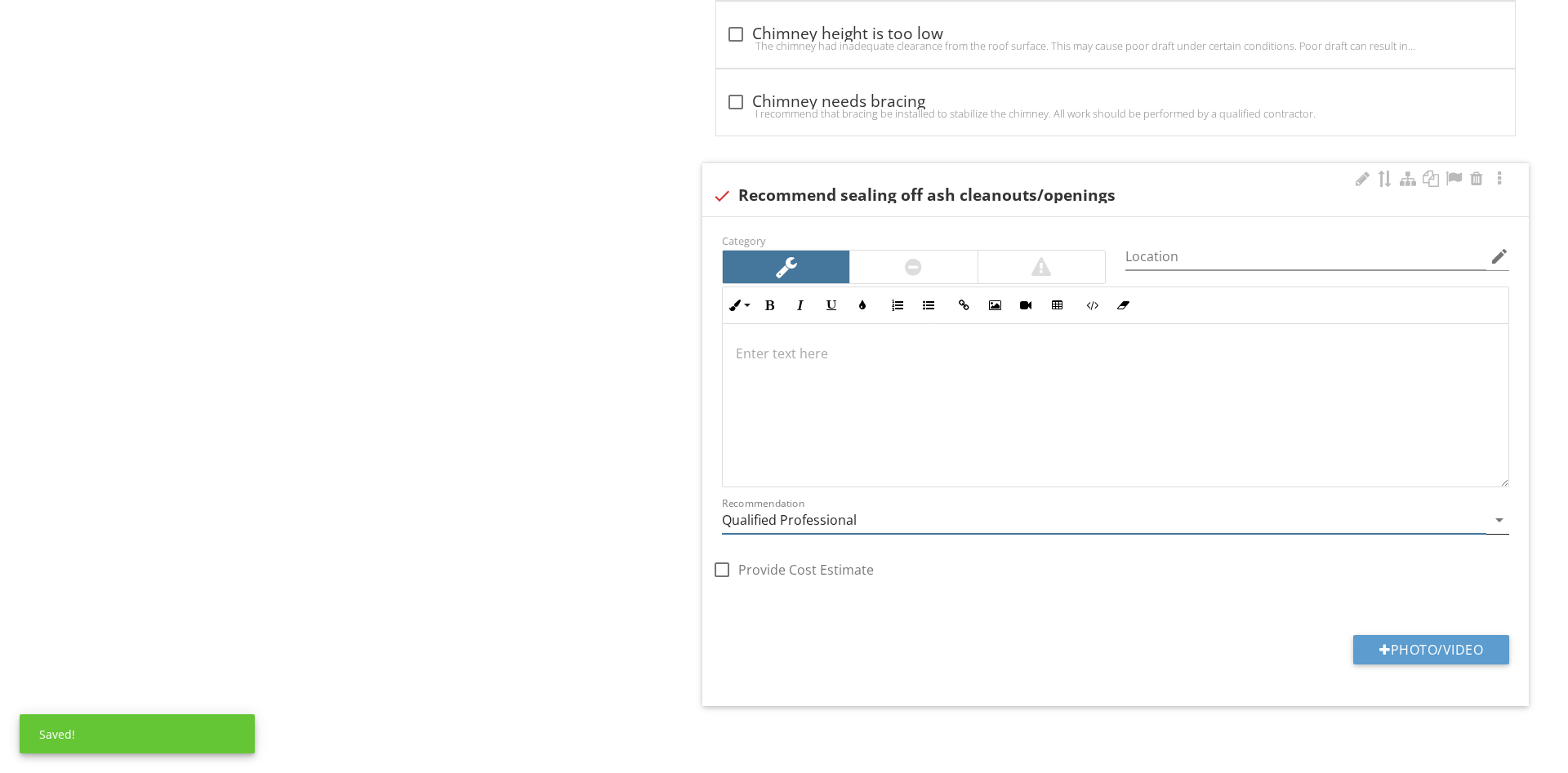
click at [799, 529] on input "Qualified Professional" at bounding box center [1104, 520] width 764 height 27
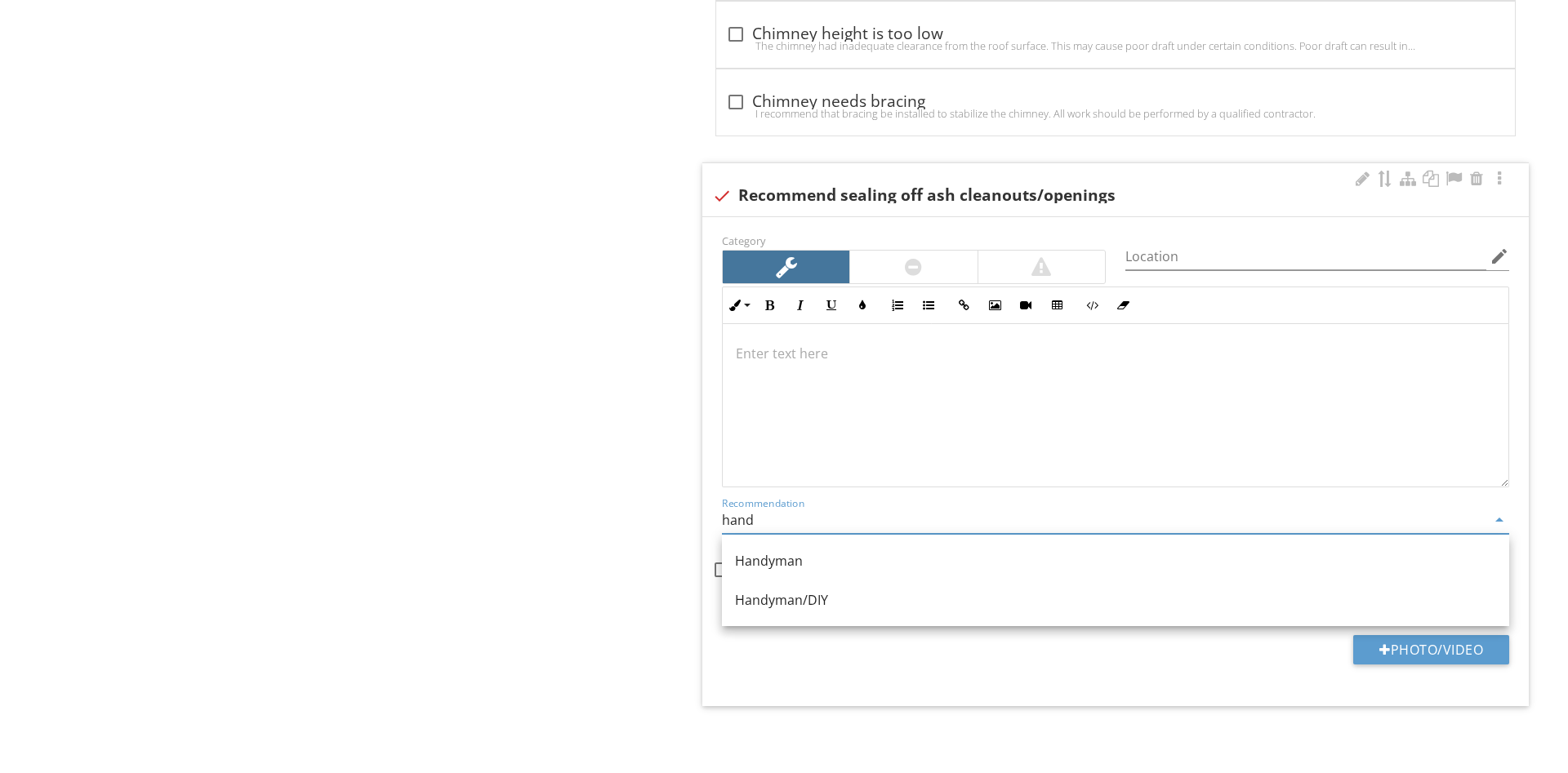
click at [826, 611] on link "Handyman/DIY" at bounding box center [1114, 599] width 787 height 39
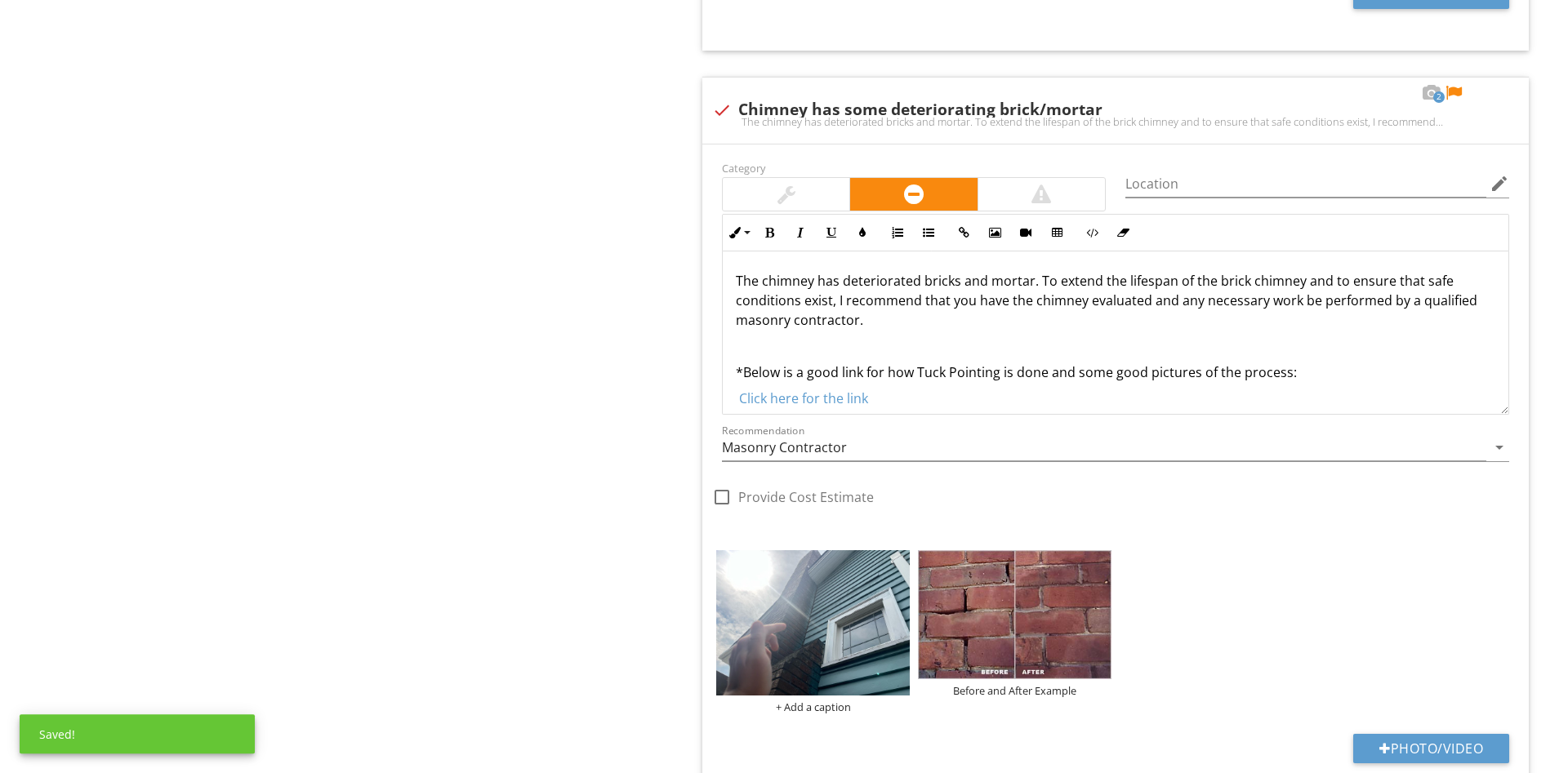
scroll to position [1136, 0]
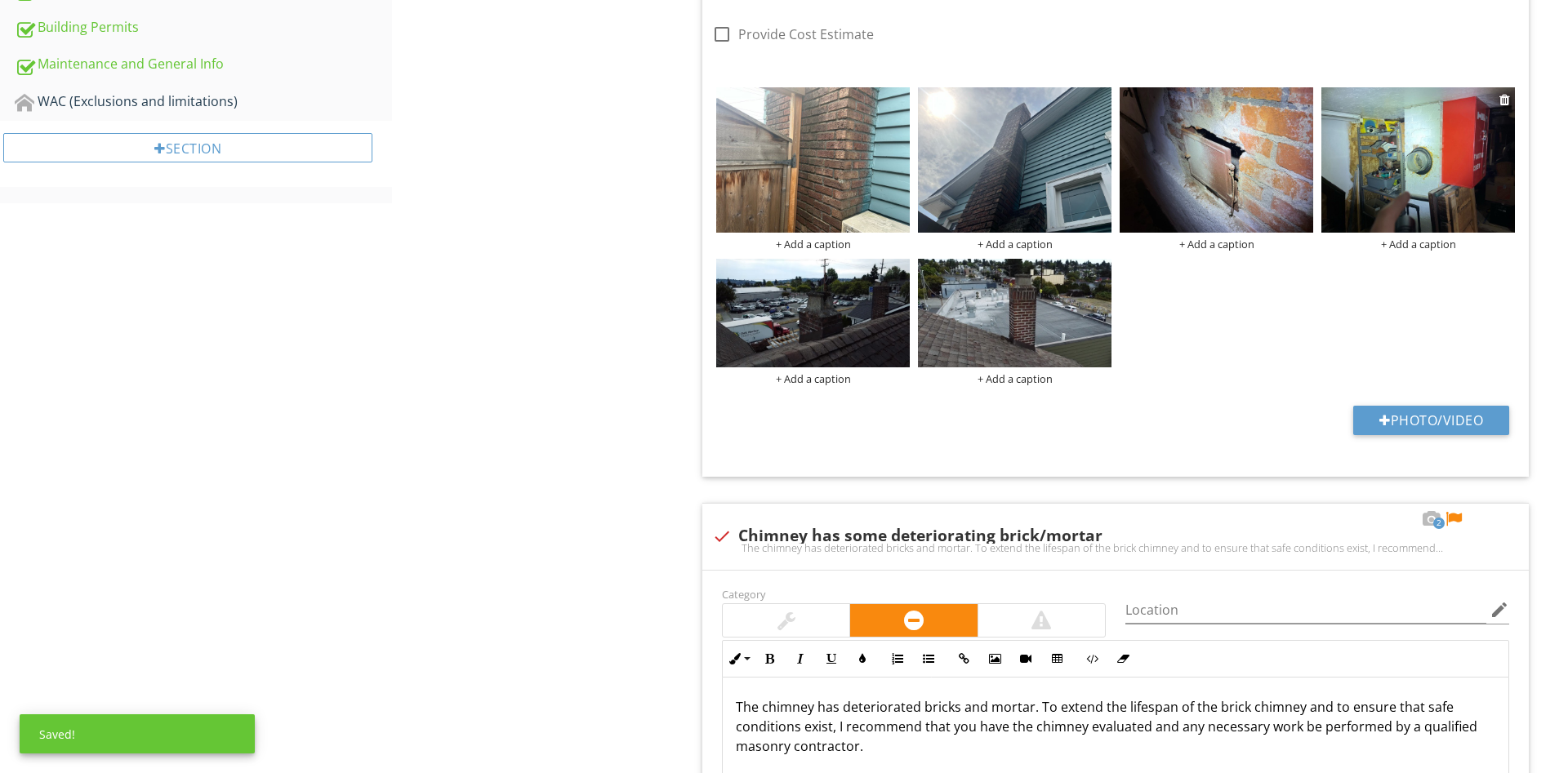
type input "Handyman/DIY"
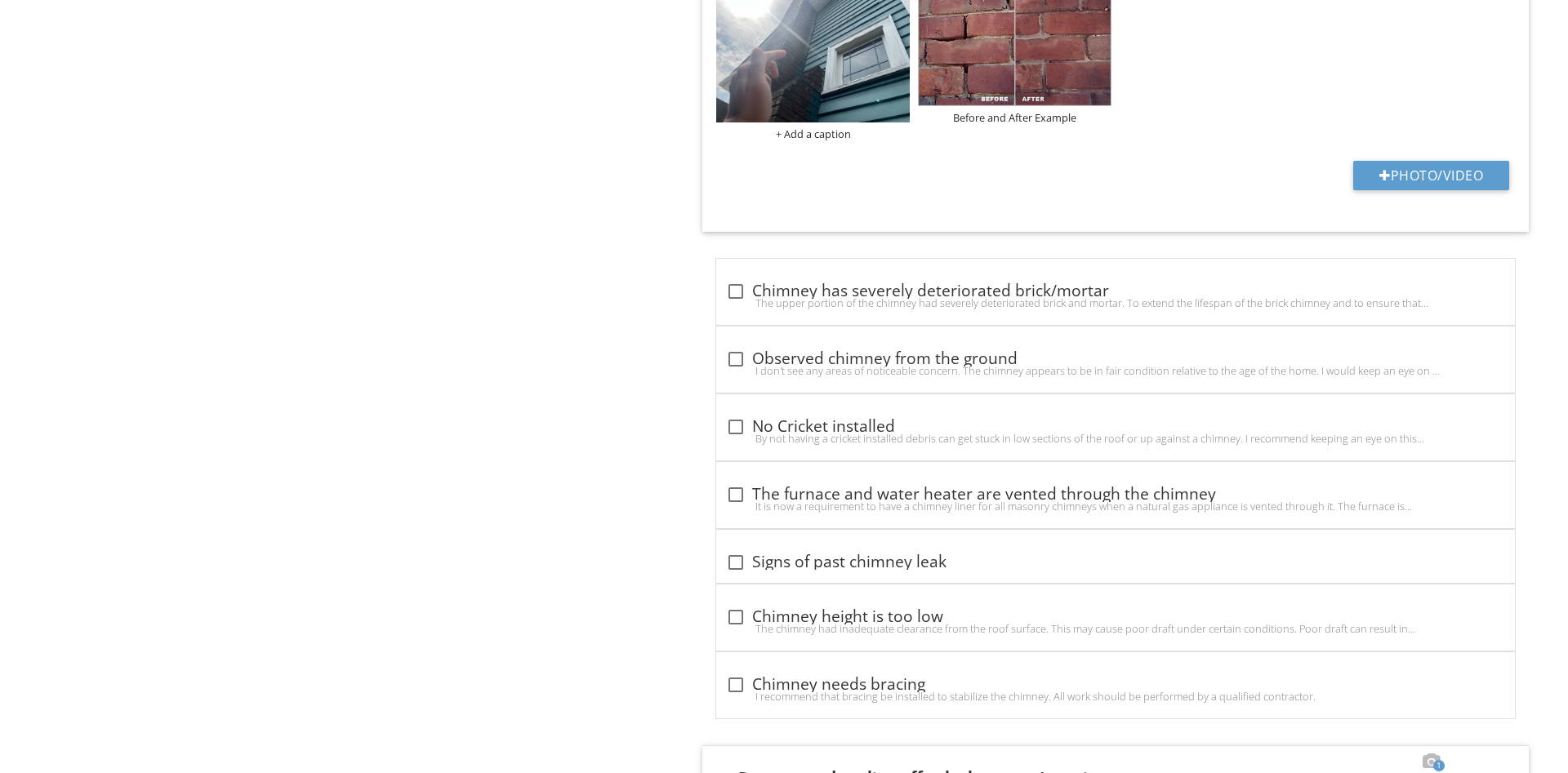
scroll to position [1636, 0]
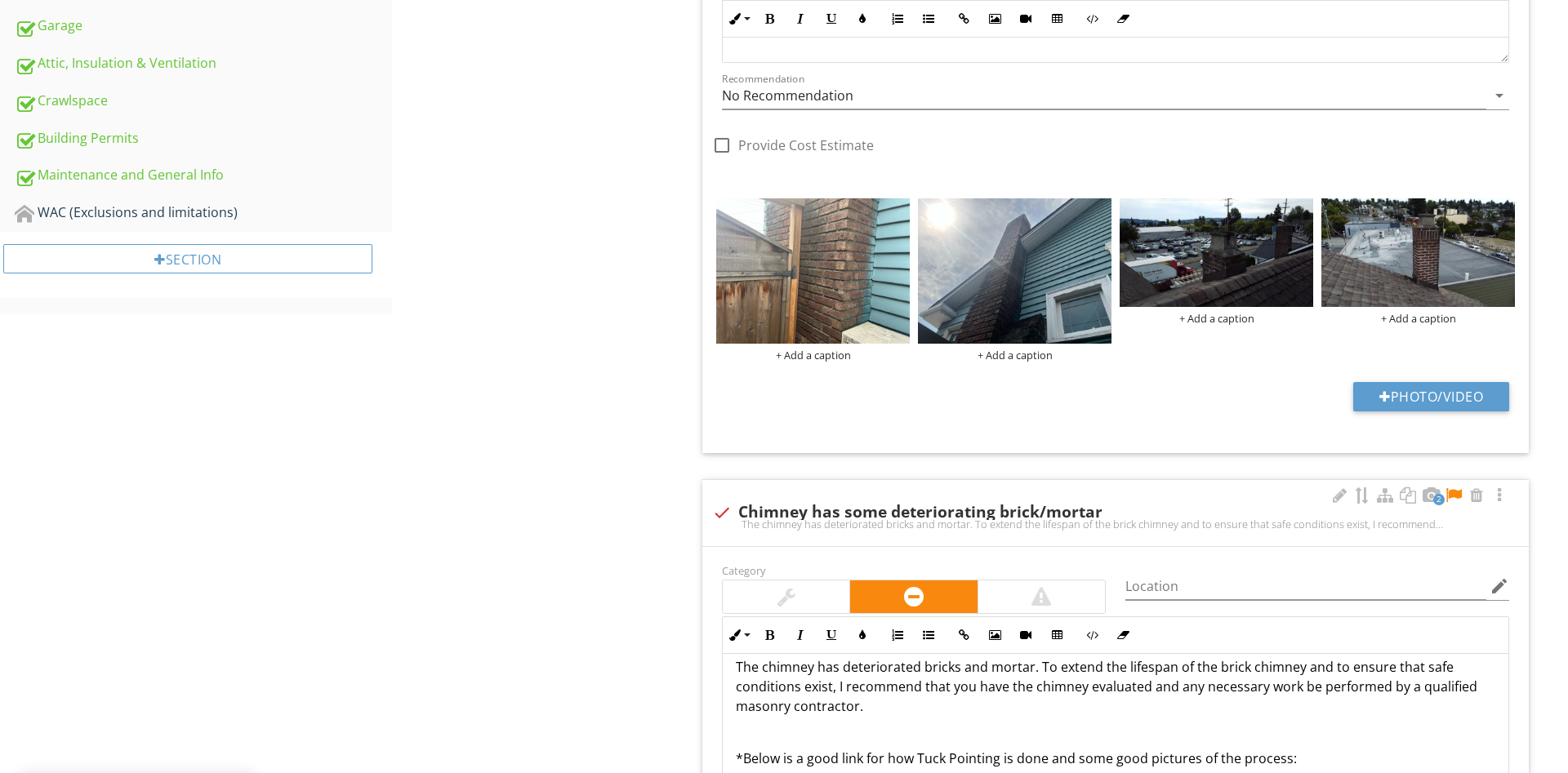
click at [1456, 495] on div at bounding box center [1454, 495] width 20 height 16
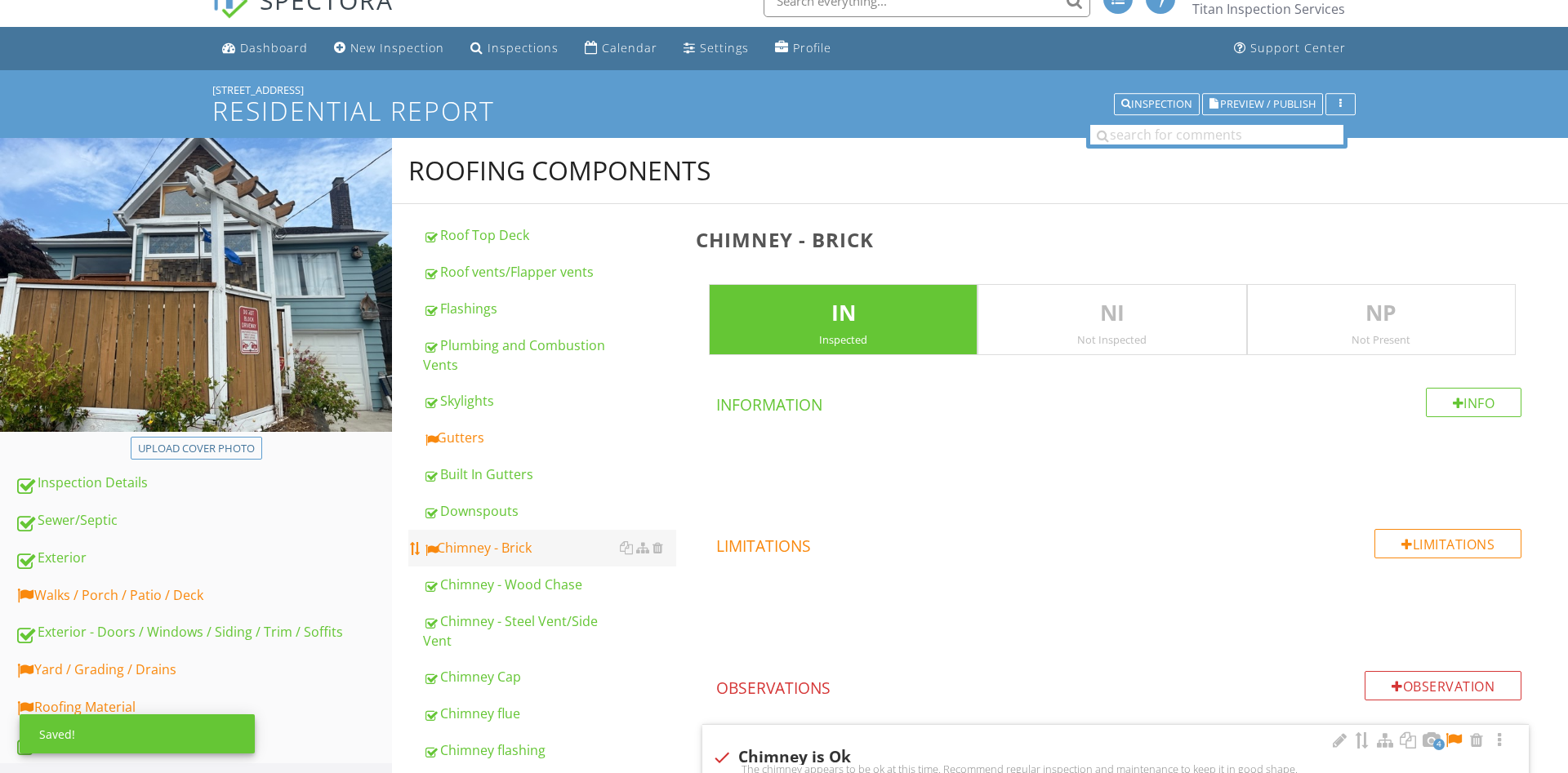
click at [525, 548] on div "Chimney - Brick" at bounding box center [550, 548] width 253 height 20
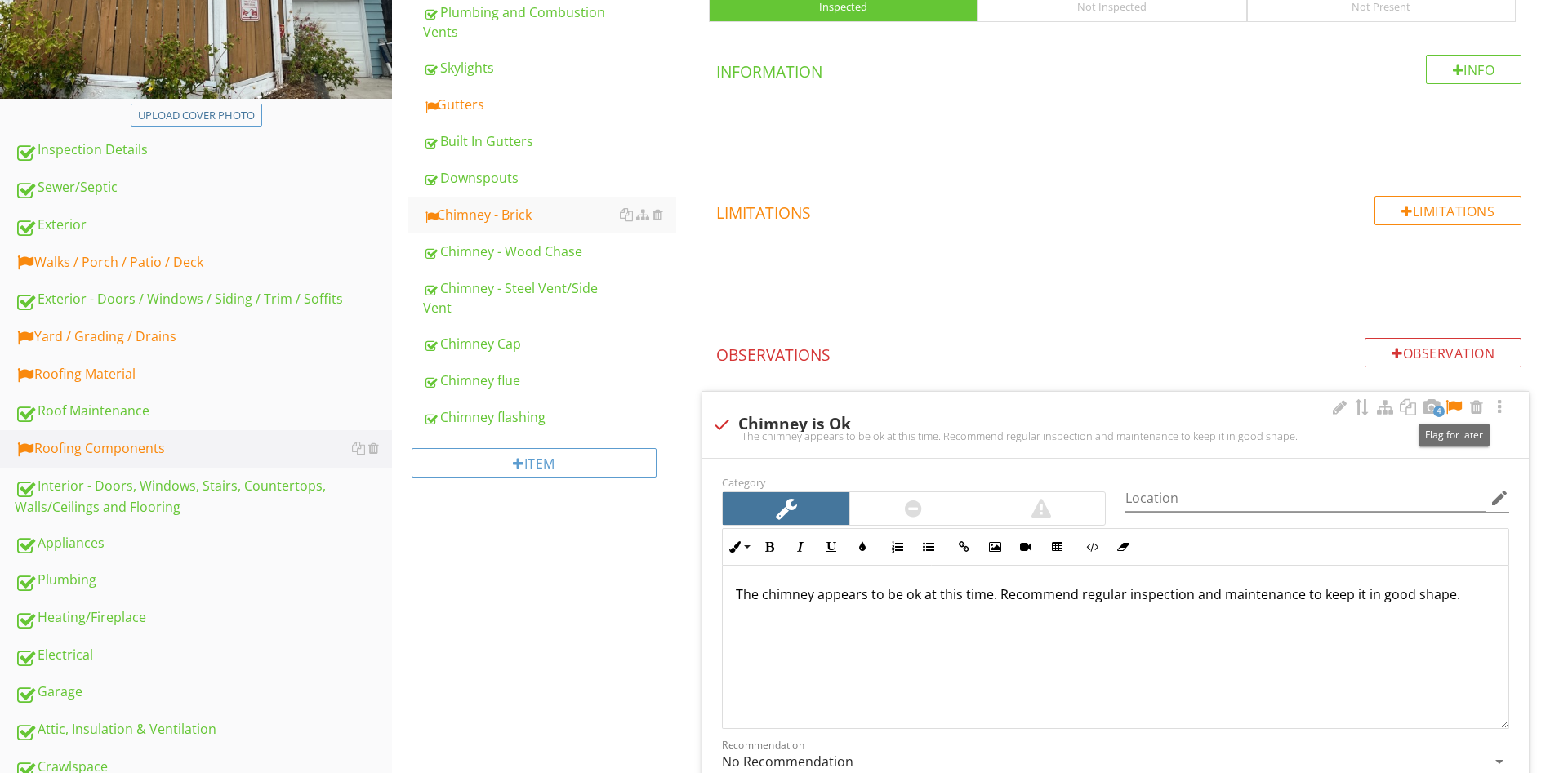
click at [1458, 406] on div at bounding box center [1454, 407] width 20 height 16
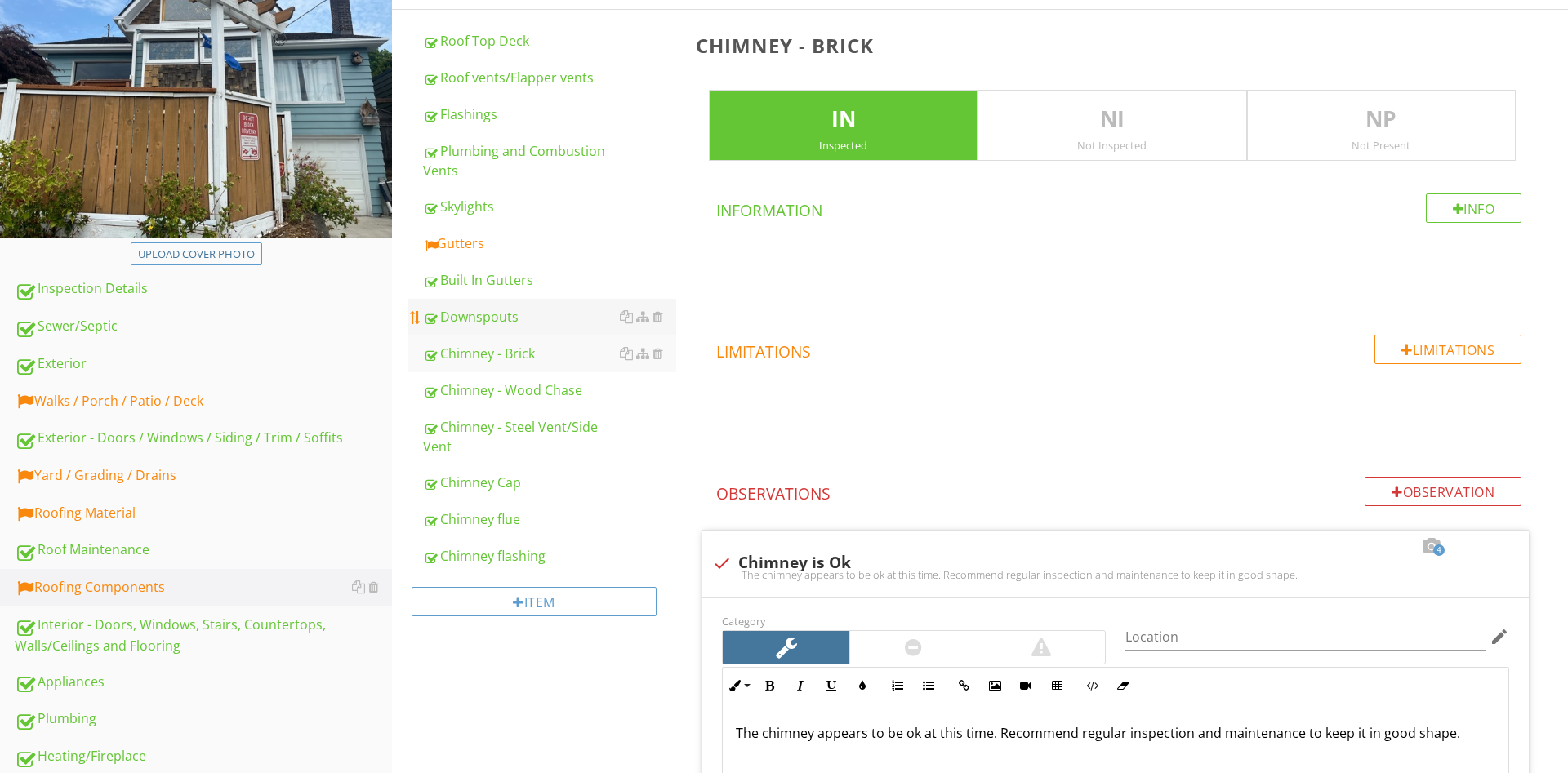
scroll to position [109, 0]
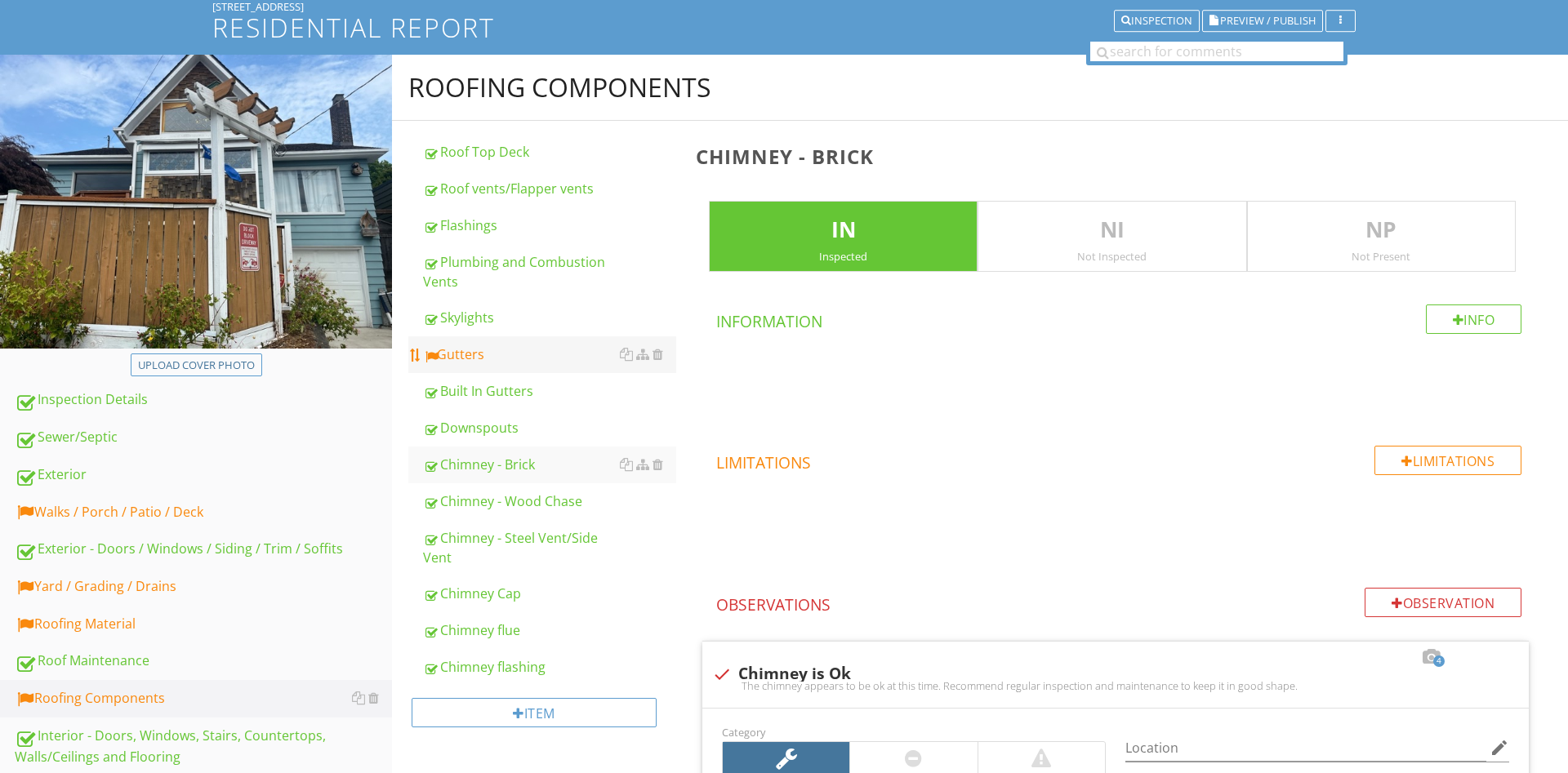
click at [471, 373] on link "Built In Gutters" at bounding box center [550, 391] width 253 height 36
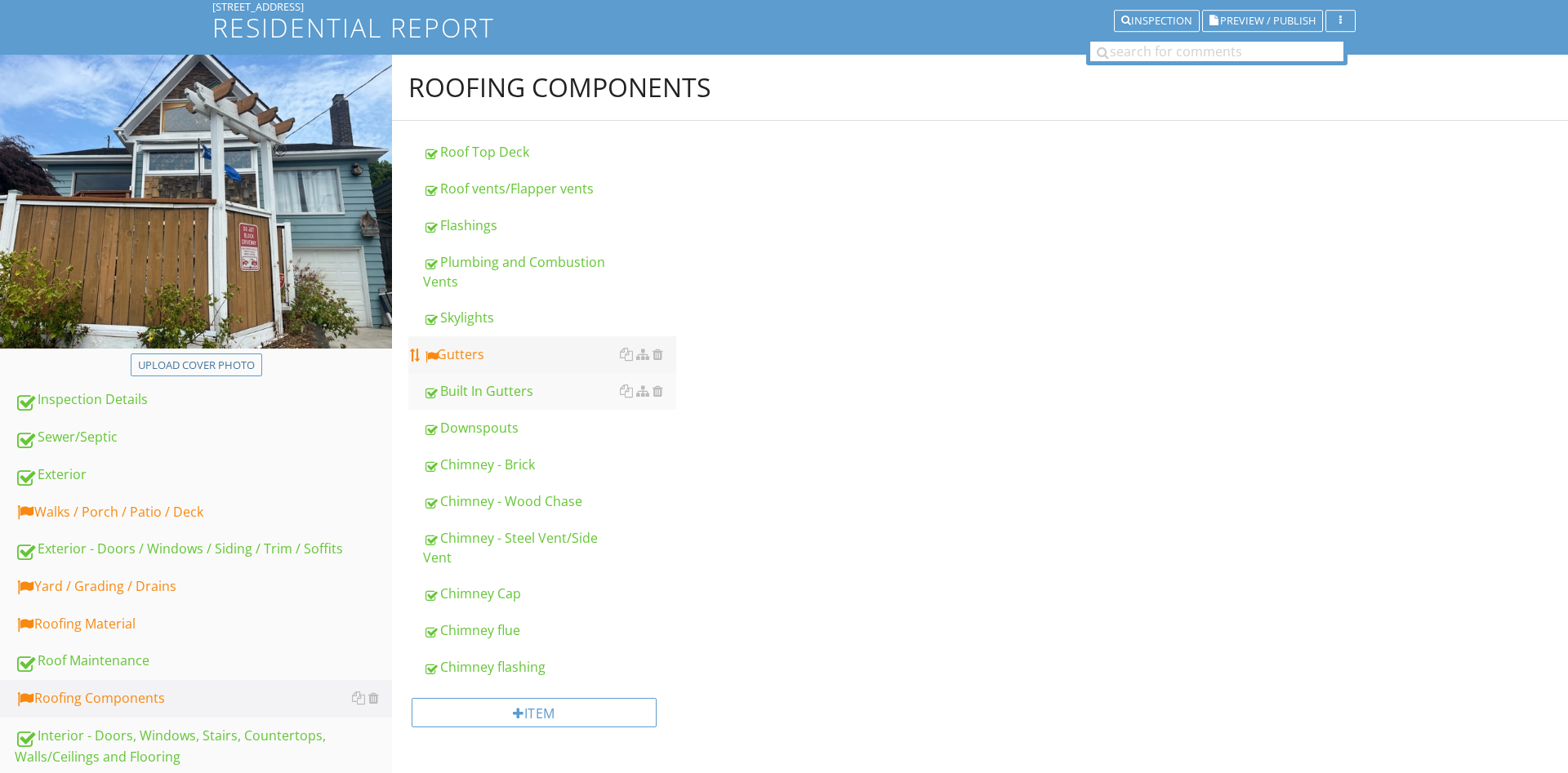
click at [484, 356] on div "Gutters" at bounding box center [550, 355] width 253 height 20
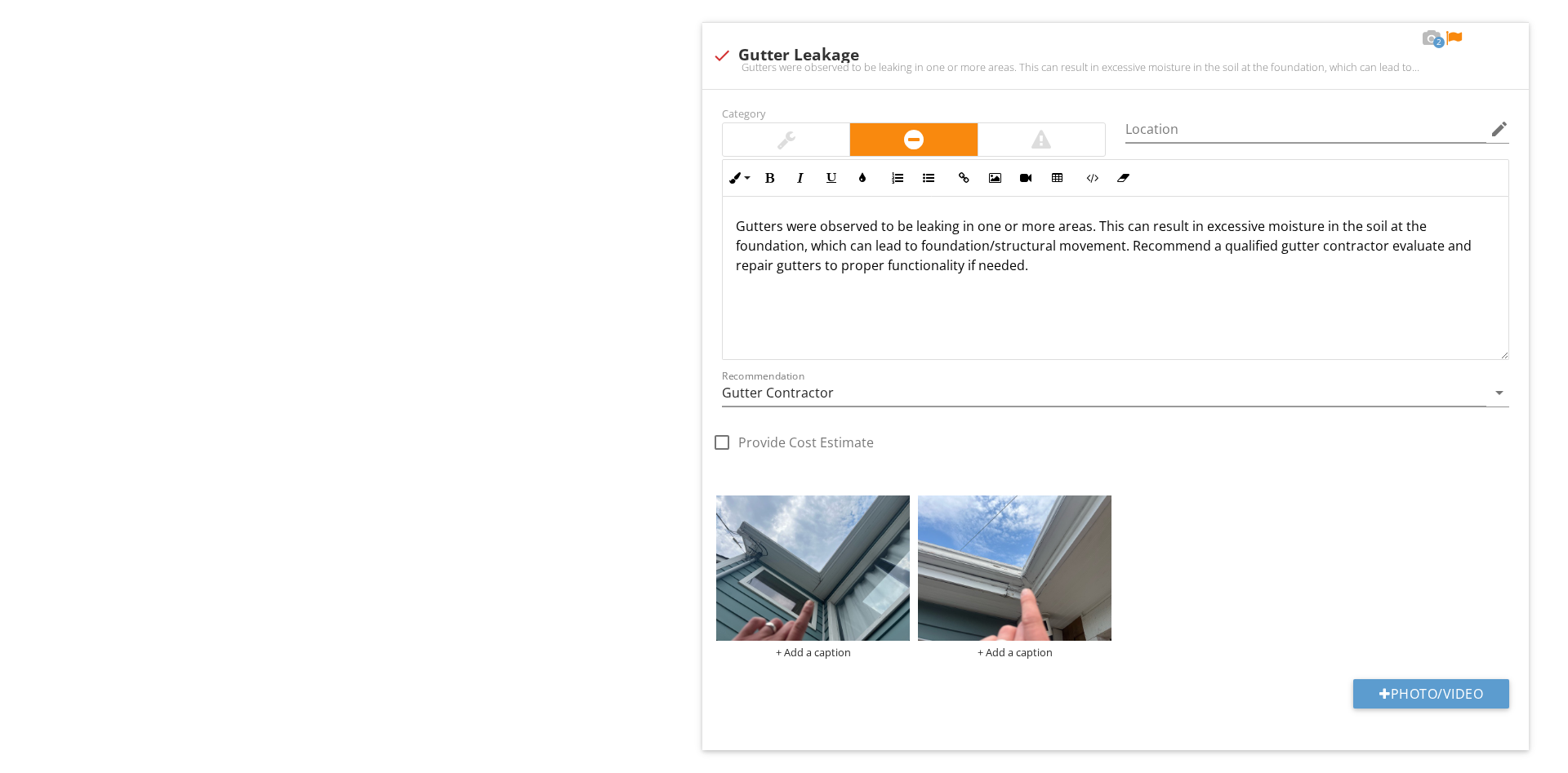
scroll to position [1665, 0]
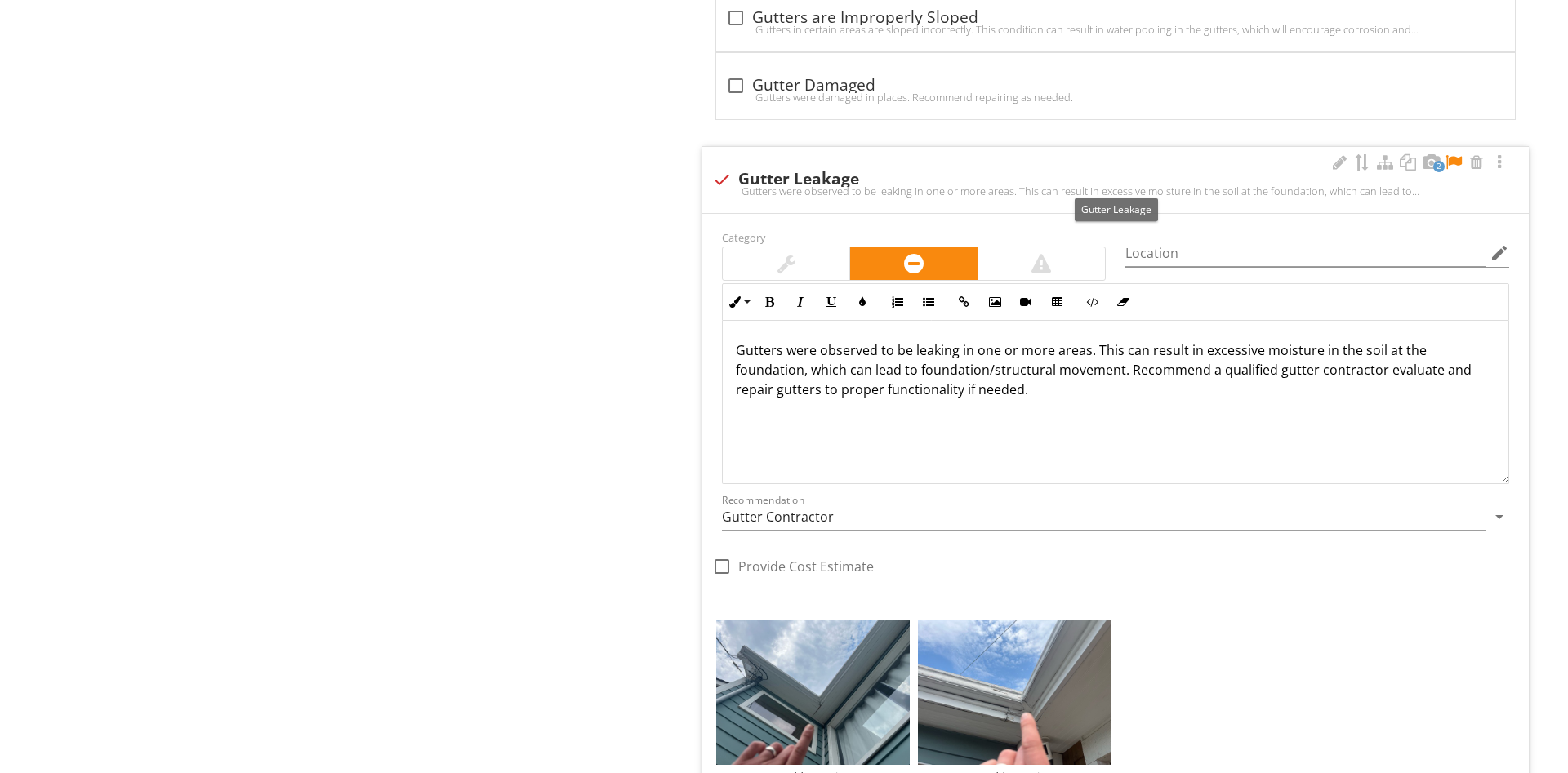
click at [890, 184] on div "check Gutter Leakage" at bounding box center [1115, 180] width 807 height 20
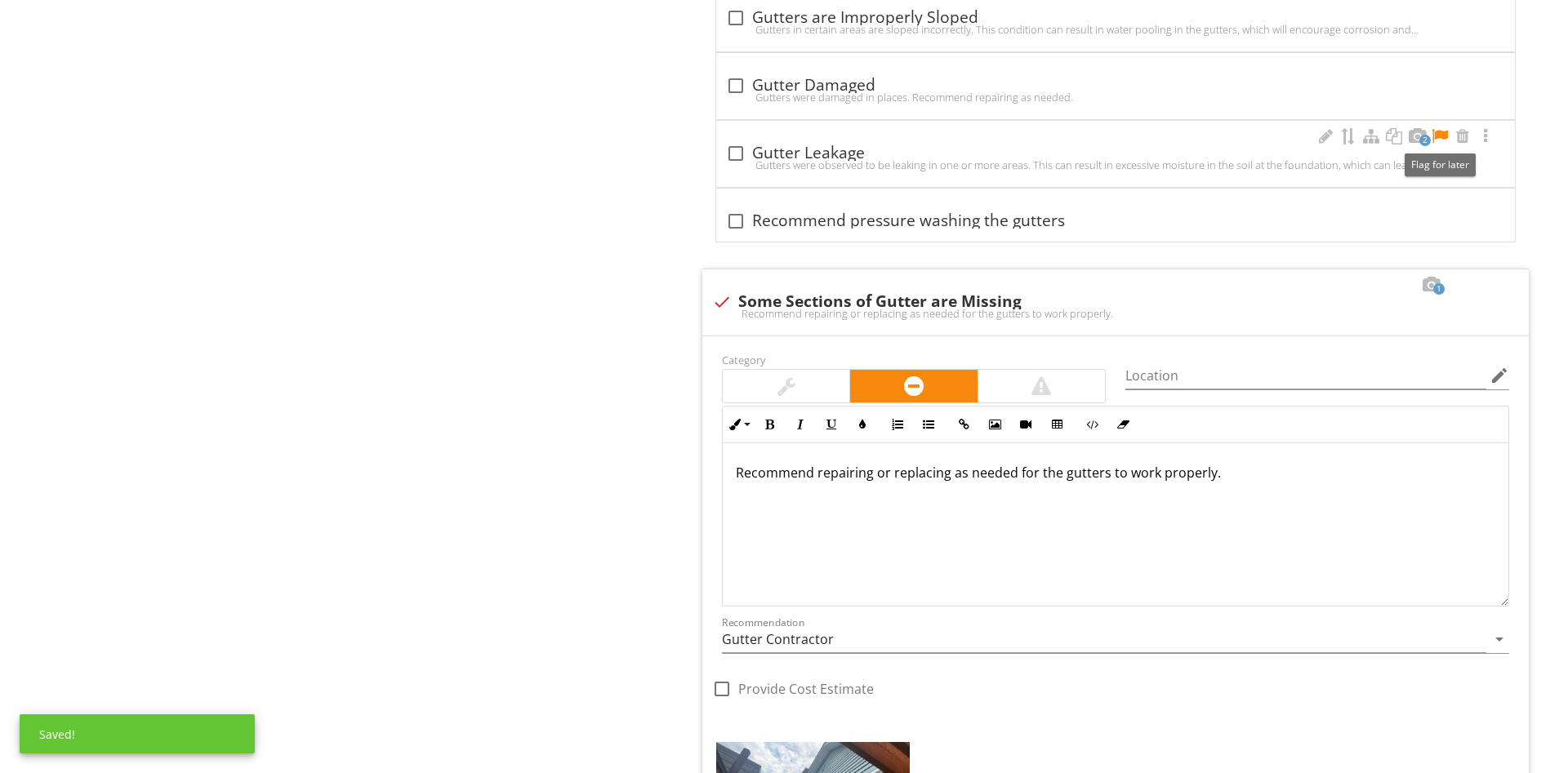
click at [1440, 135] on div at bounding box center [1439, 137] width 20 height 16
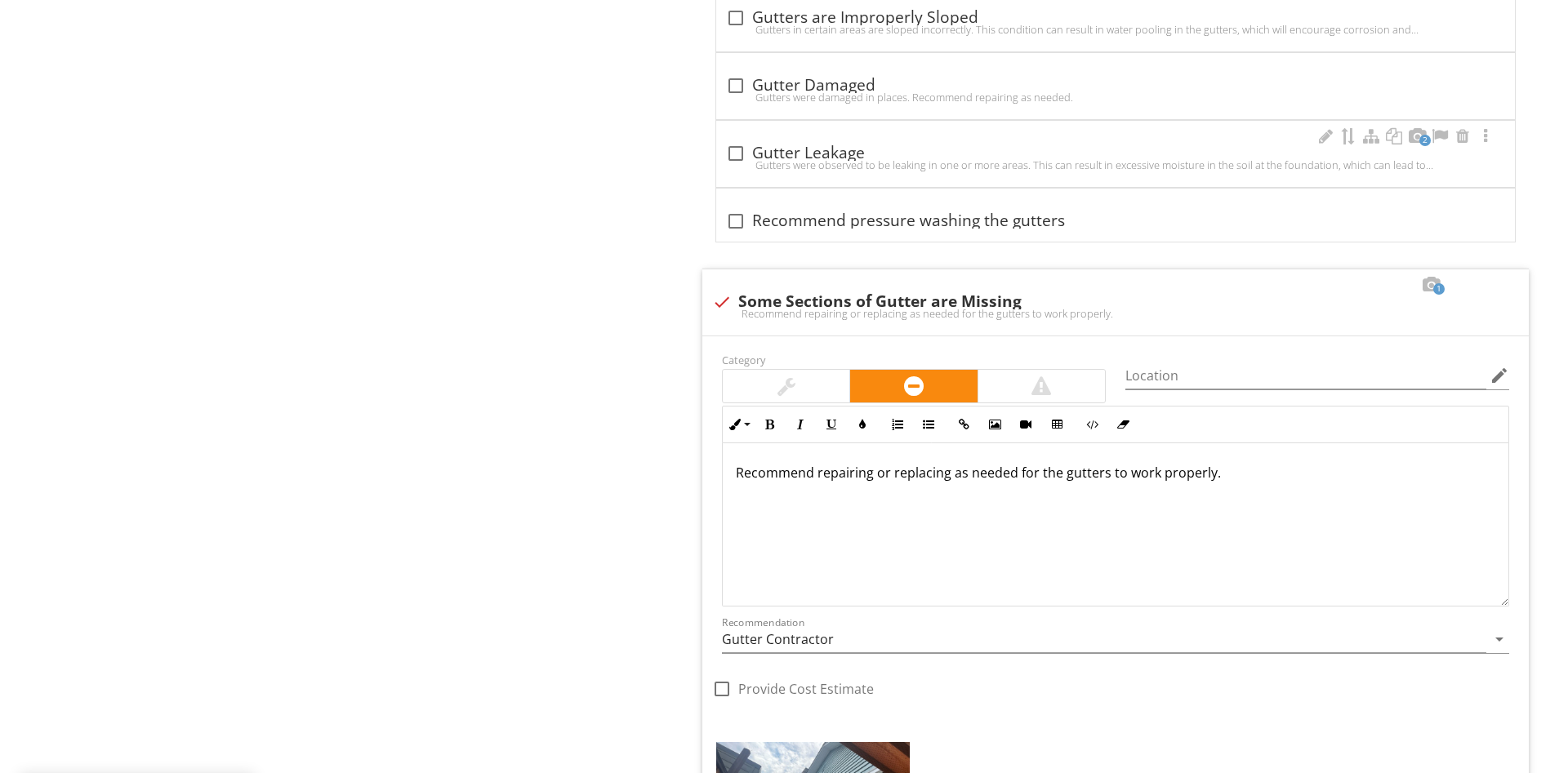
click at [843, 154] on div "check_box_outline_blank Gutter Leakage" at bounding box center [1115, 154] width 779 height 20
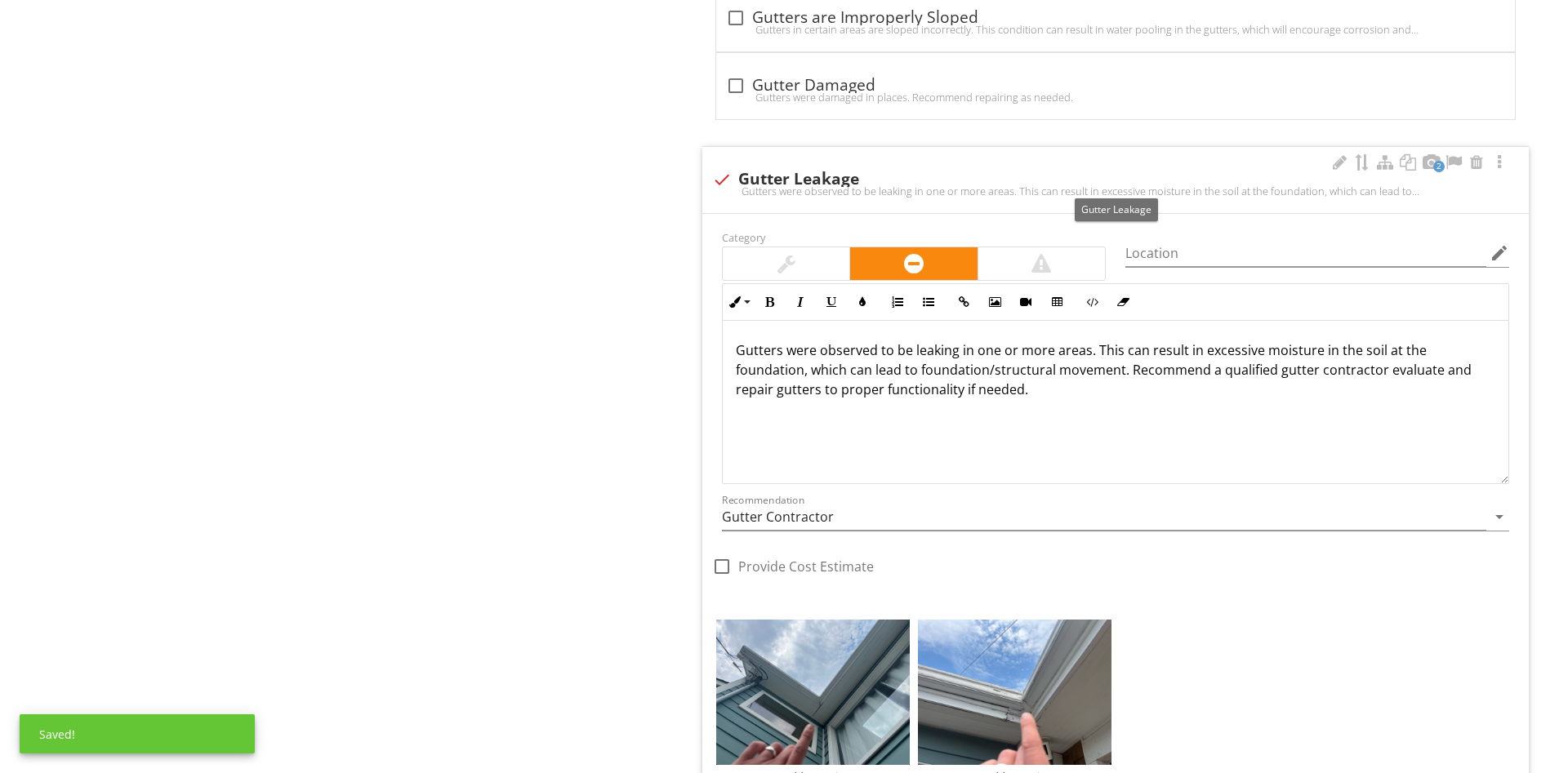
click at [824, 185] on div "check Gutter Leakage" at bounding box center [1115, 180] width 807 height 20
checkbox input "true"
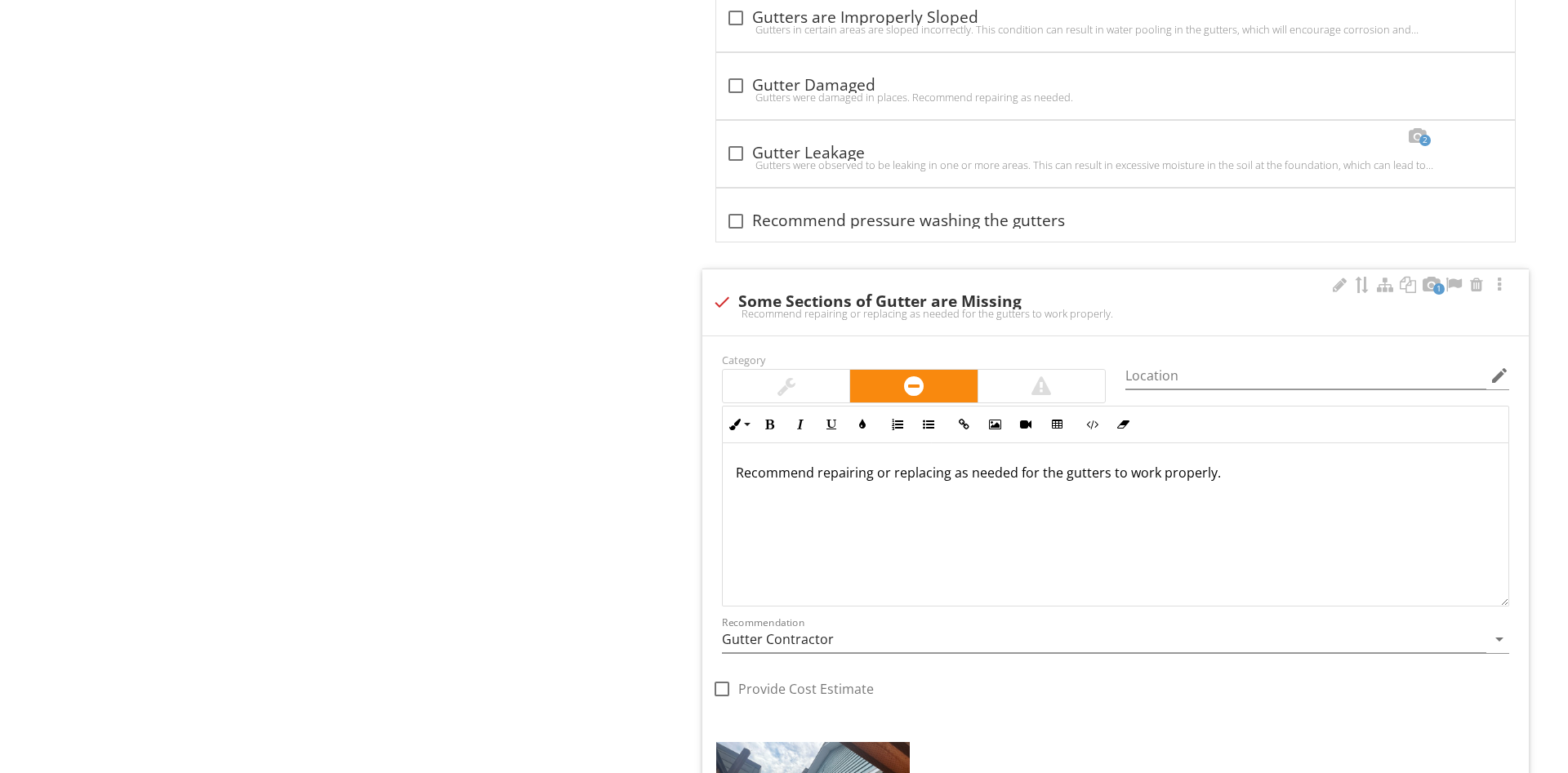
click at [874, 281] on div "1 check Some Sections of Gutter are Missing Recommend repairing or replacing as…" at bounding box center [1115, 302] width 827 height 66
checkbox input "true"
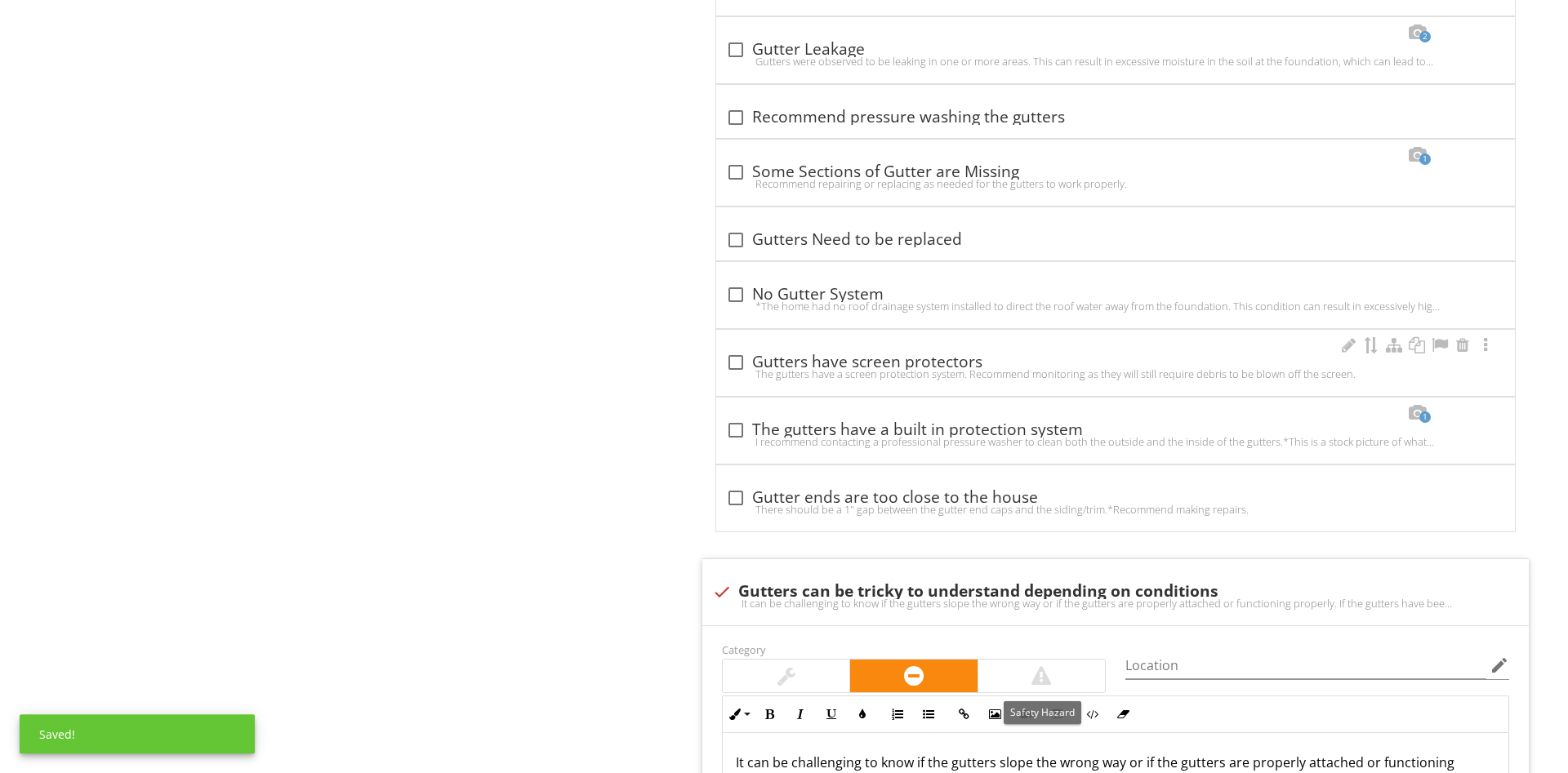
scroll to position [1749, 0]
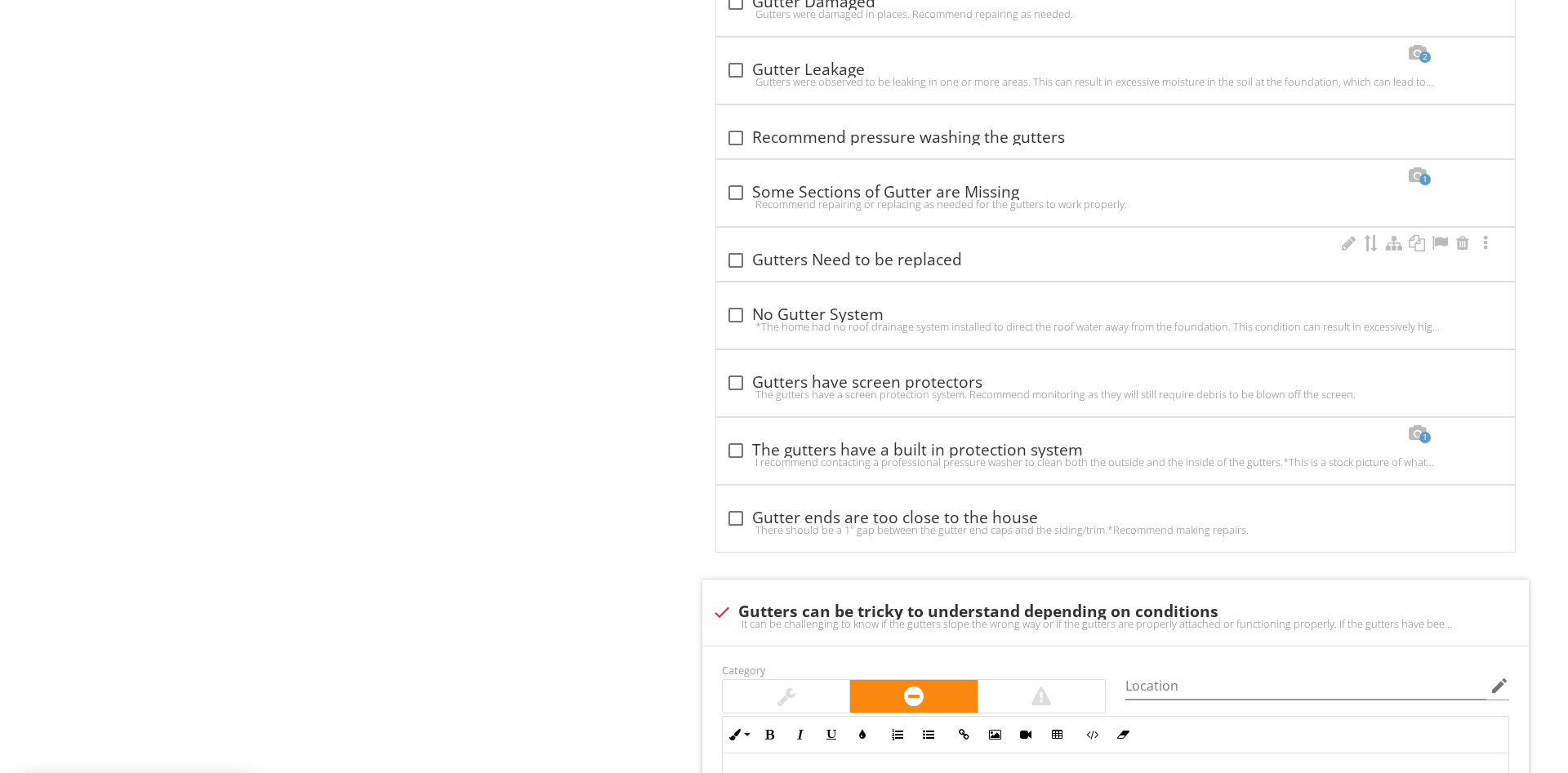
click at [846, 248] on div "check_box_outline_blank Gutters Need to be replaced" at bounding box center [1115, 258] width 779 height 23
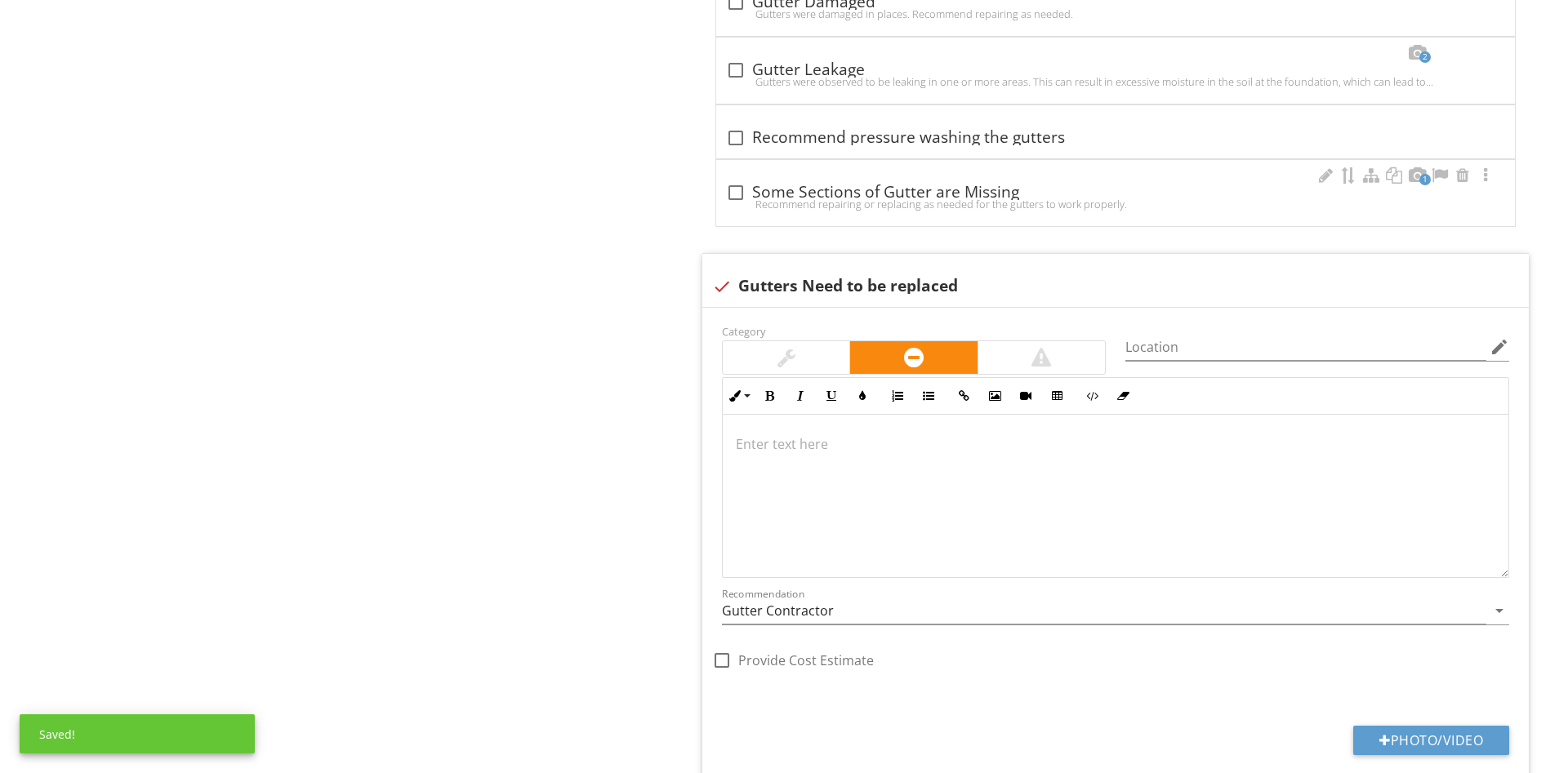
click at [838, 200] on div "Recommend repairing or replacing as needed for the gutters to work properly." at bounding box center [1115, 204] width 779 height 13
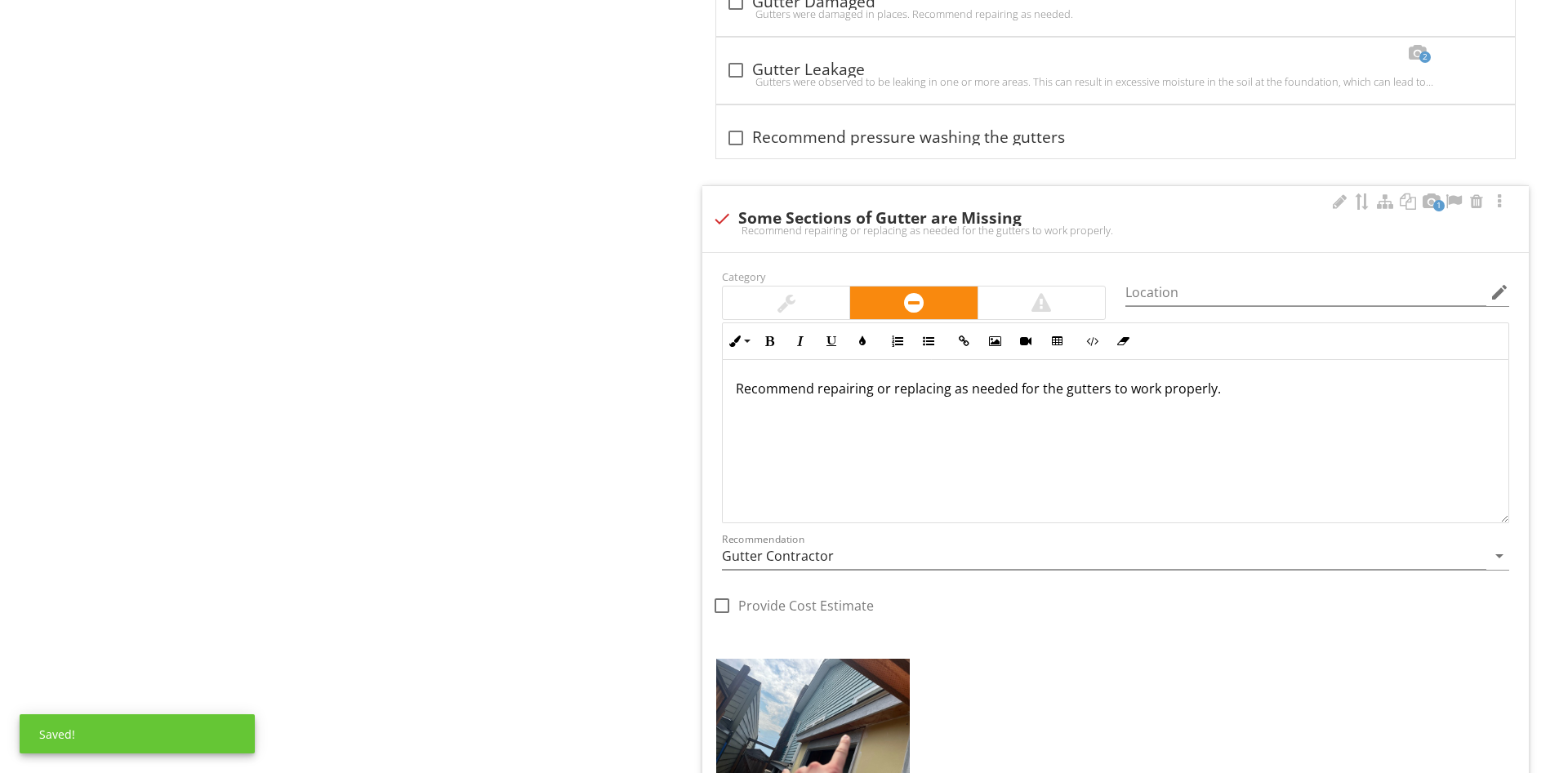
scroll to position [1, 0]
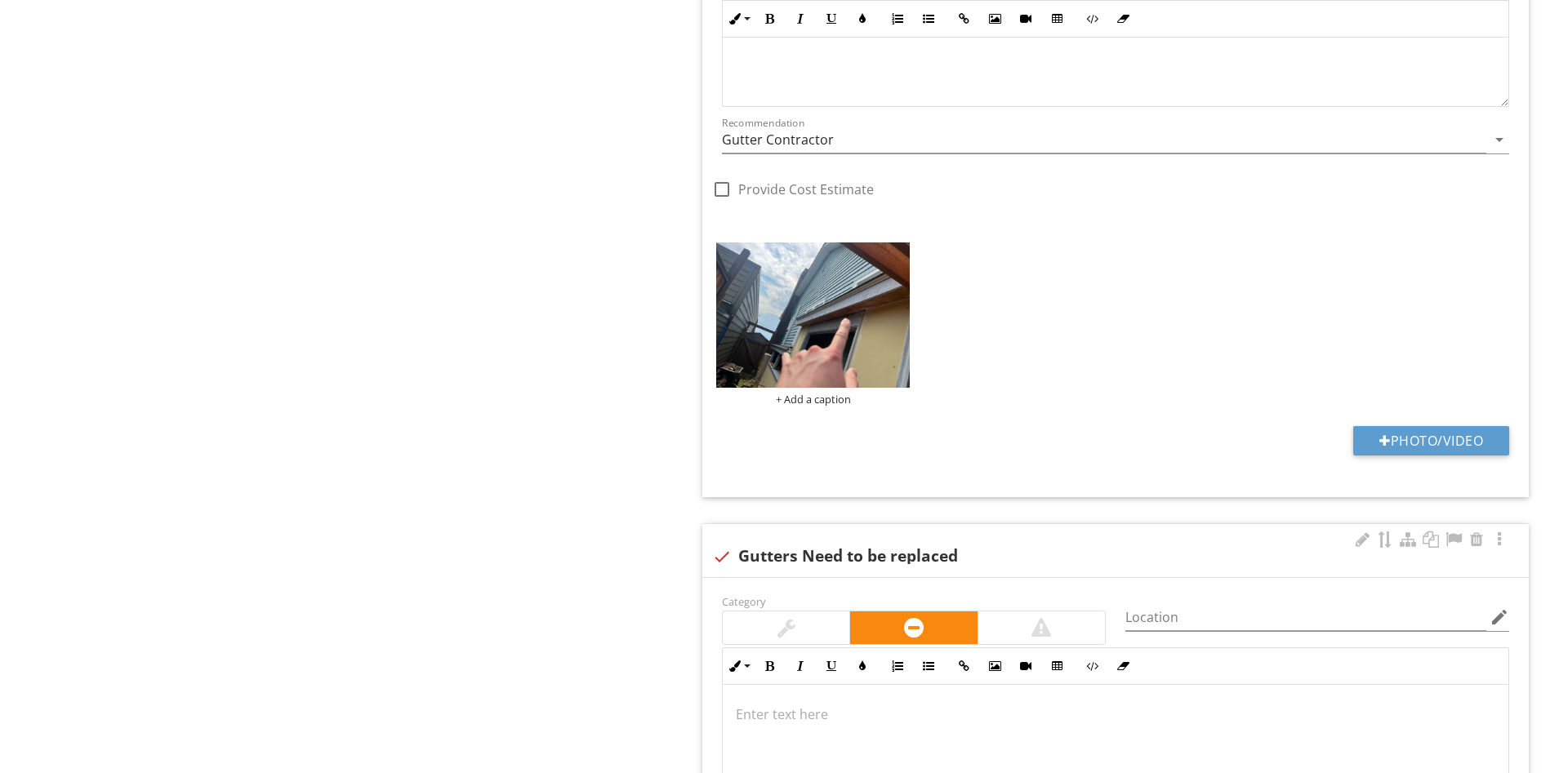
click at [835, 570] on div "check Gutters Need to be replaced" at bounding box center [1115, 550] width 827 height 53
checkbox input "true"
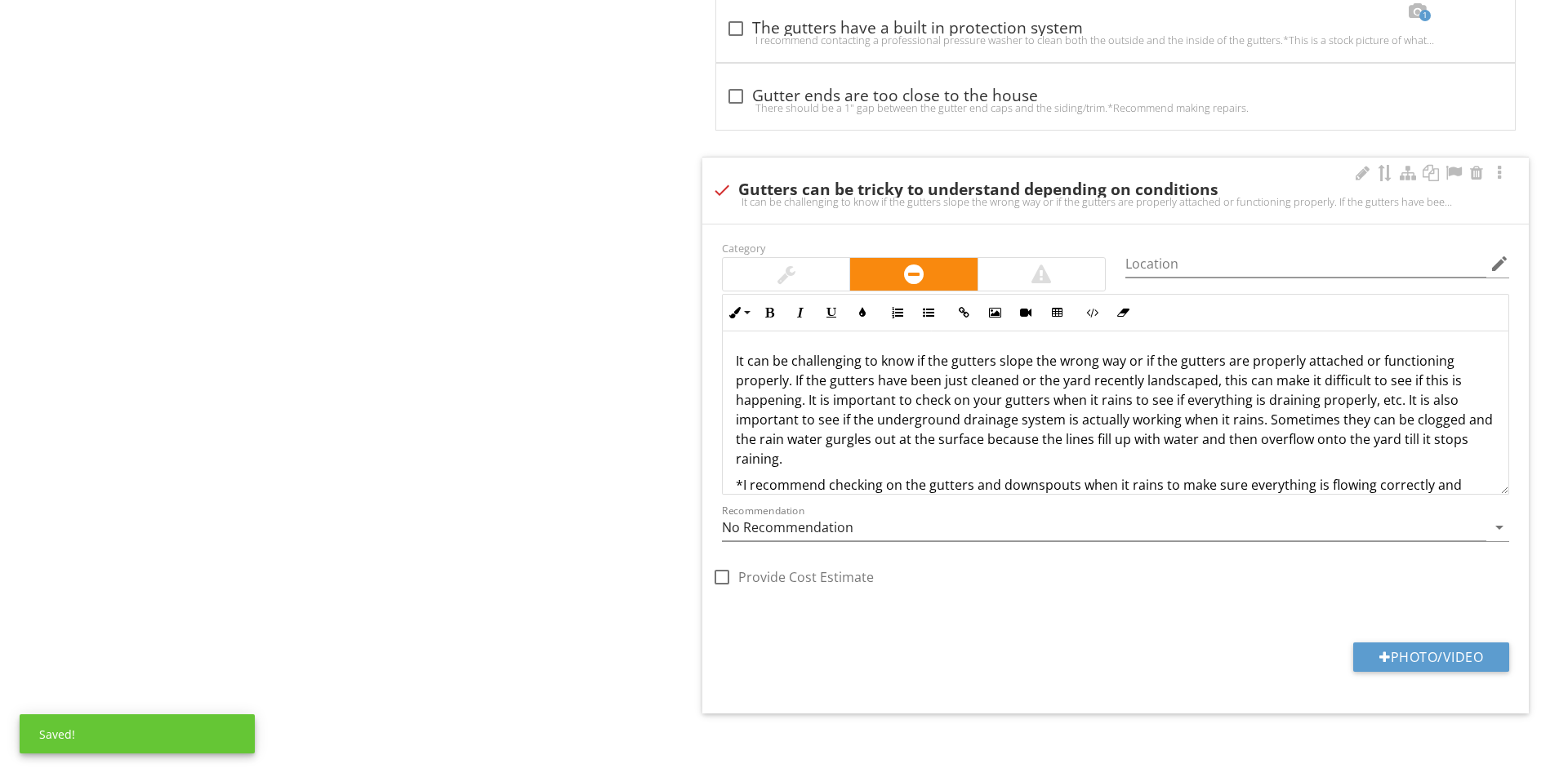
scroll to position [2891, 0]
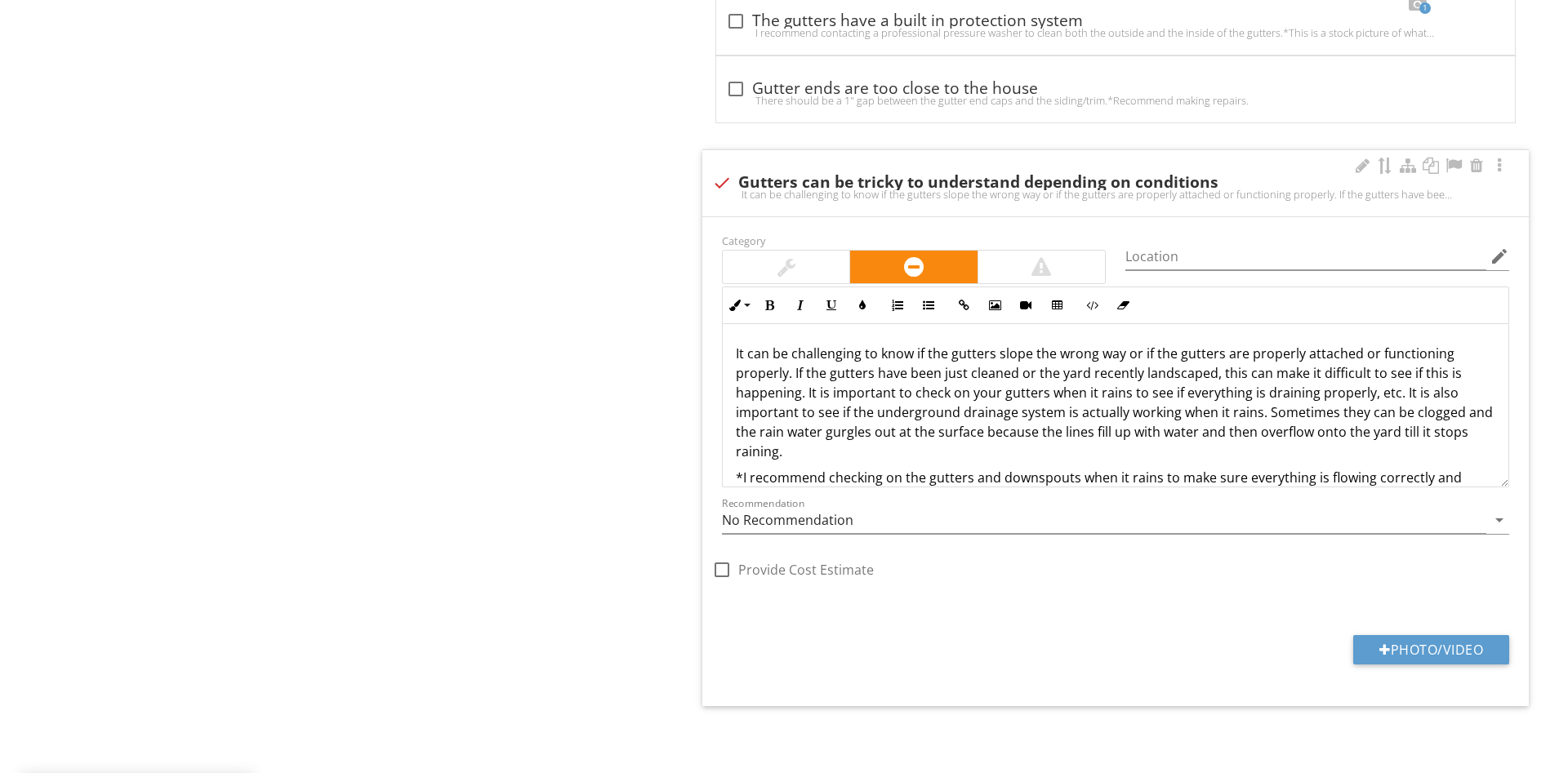
click at [823, 279] on div at bounding box center [786, 267] width 127 height 33
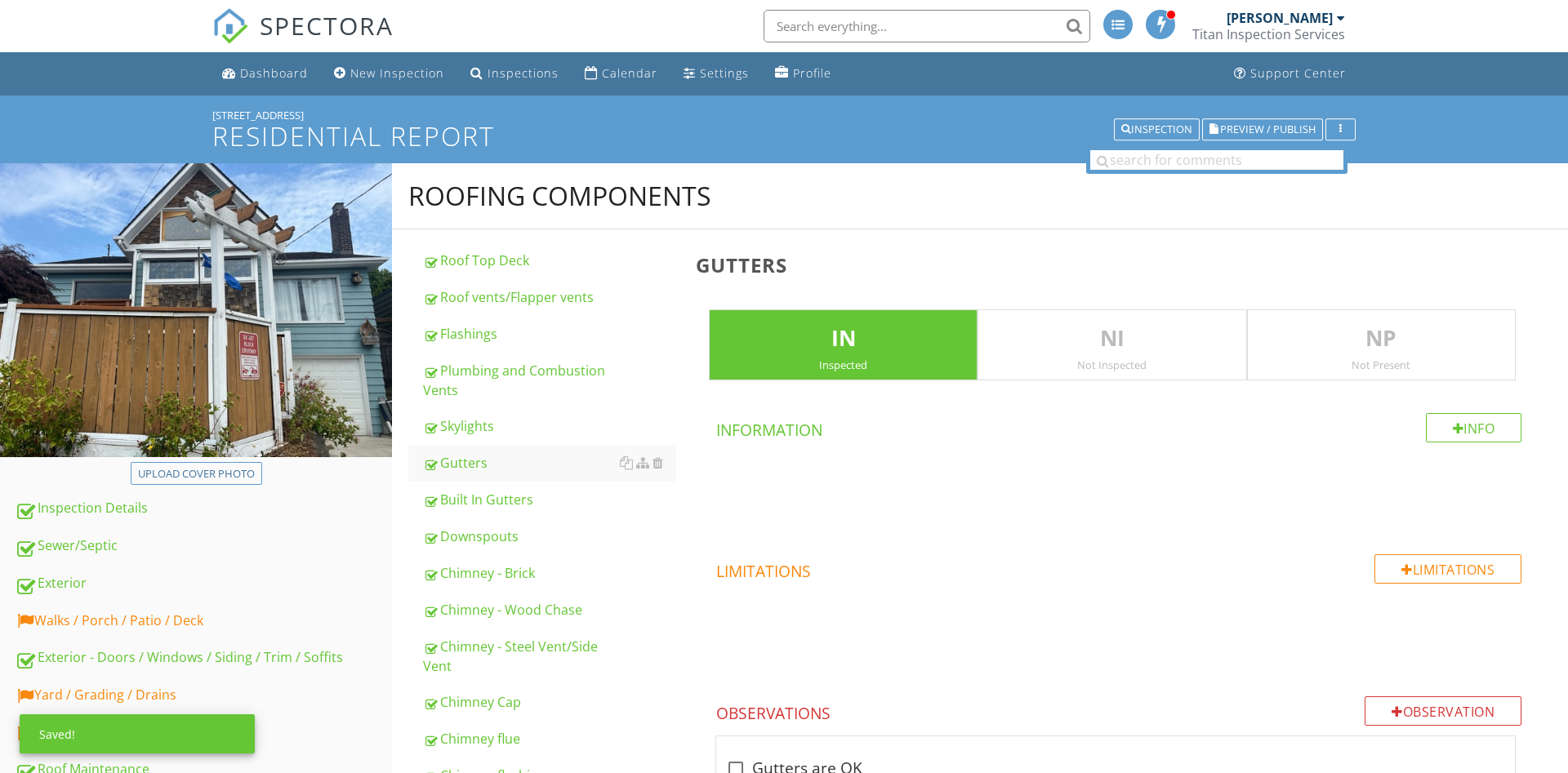
drag, startPoint x: 512, startPoint y: 306, endPoint x: 708, endPoint y: -57, distance: 412.5
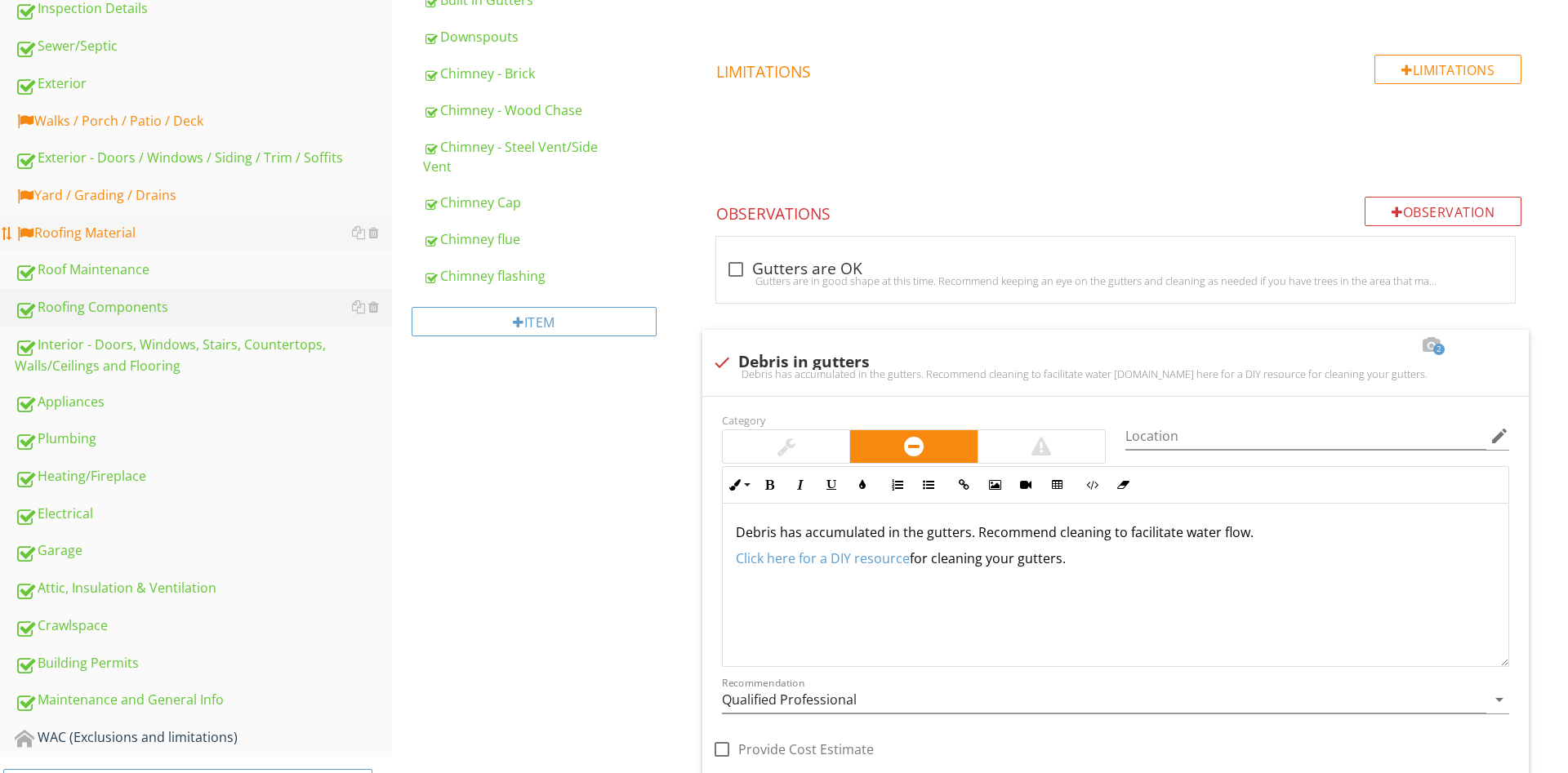
click at [88, 225] on div "Roofing Material" at bounding box center [203, 233] width 378 height 21
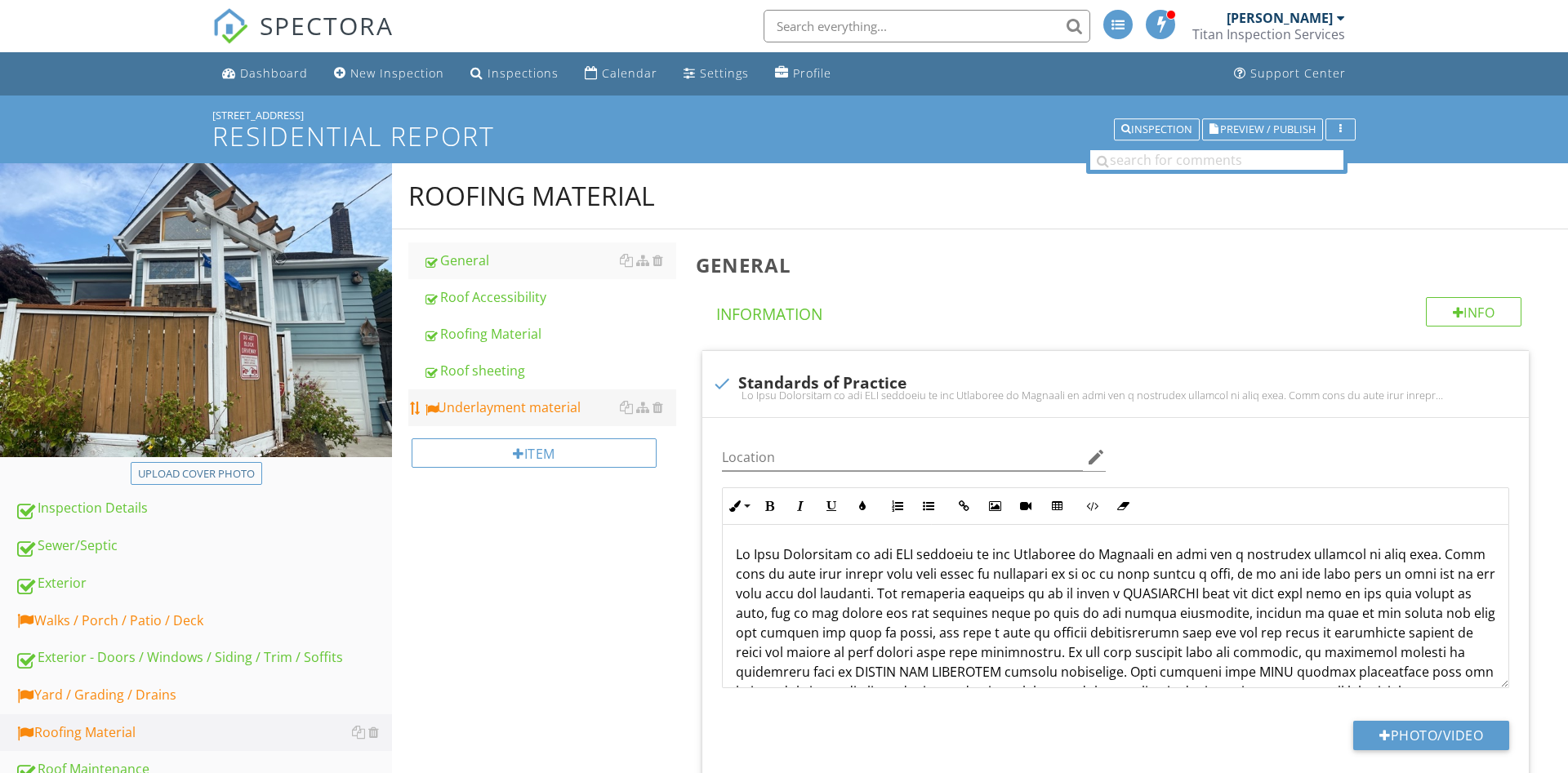
click at [483, 412] on div "Underlayment material" at bounding box center [550, 407] width 253 height 20
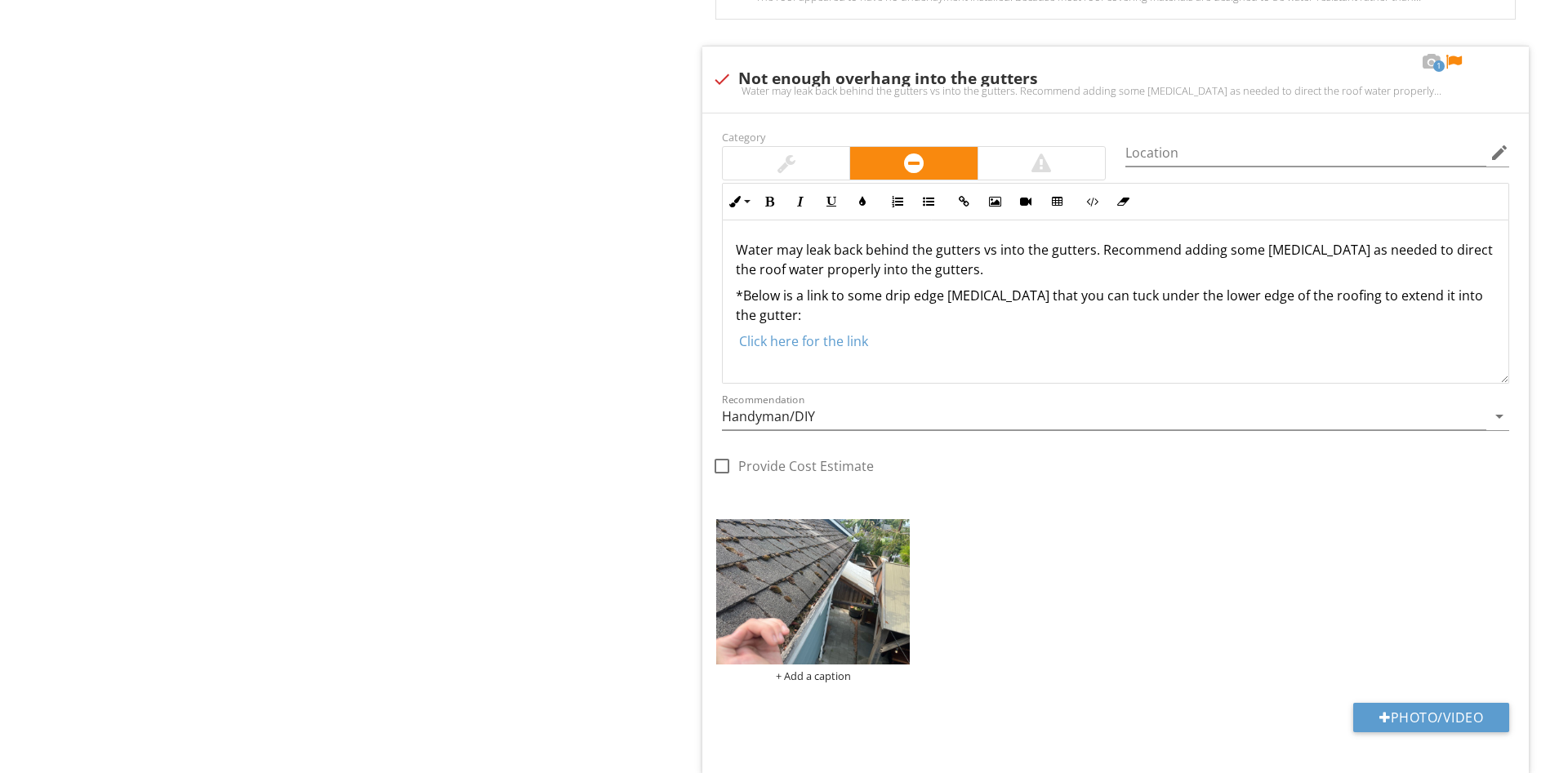
scroll to position [1433, 0]
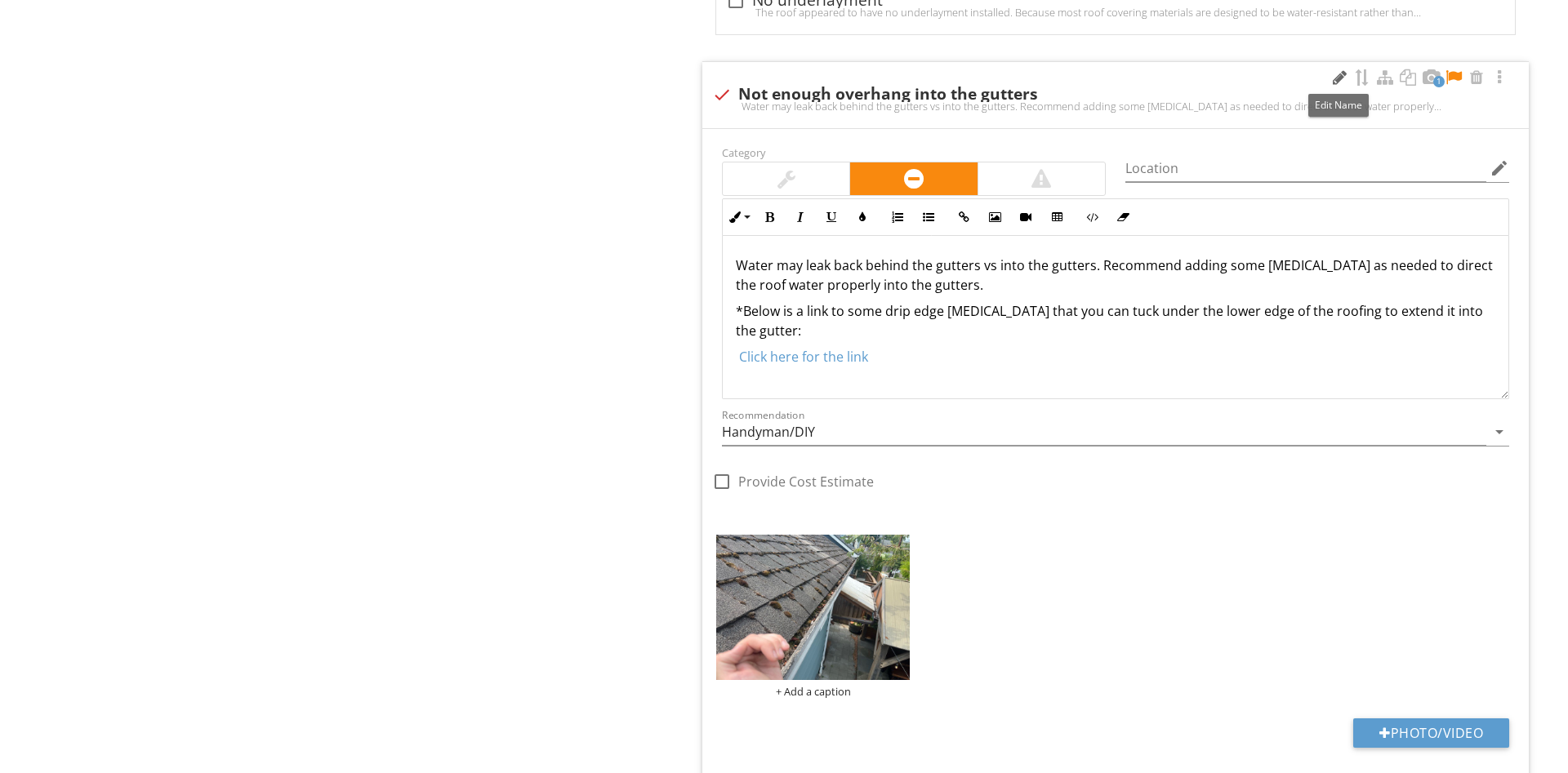
click at [1337, 84] on div at bounding box center [1339, 78] width 20 height 16
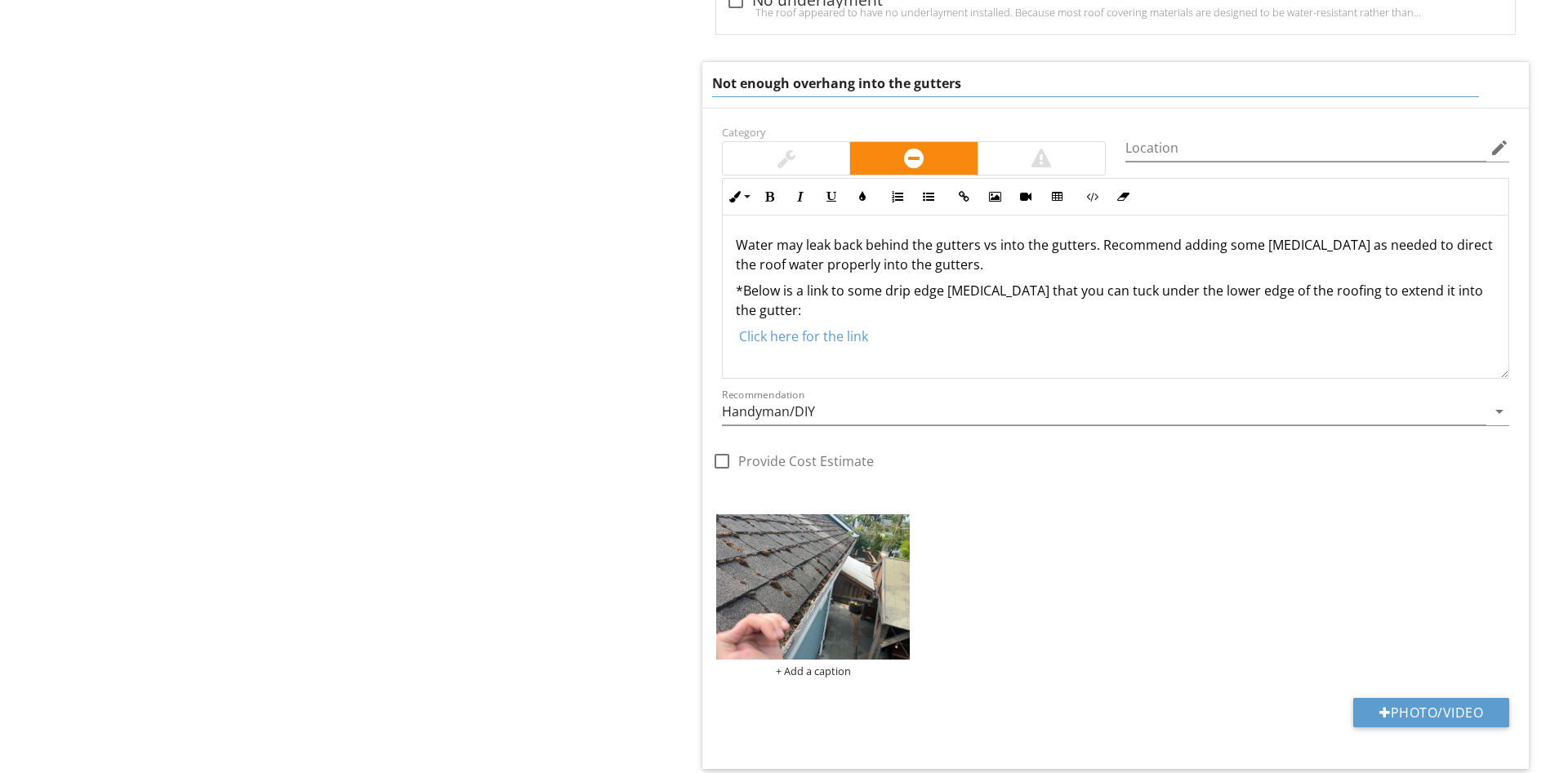
drag, startPoint x: 942, startPoint y: 92, endPoint x: 624, endPoint y: 79, distance: 318.3
click at [712, 79] on input "Not enough overhang into the gutters" at bounding box center [1095, 84] width 767 height 27
type input "A lot of overhang into the gutters"
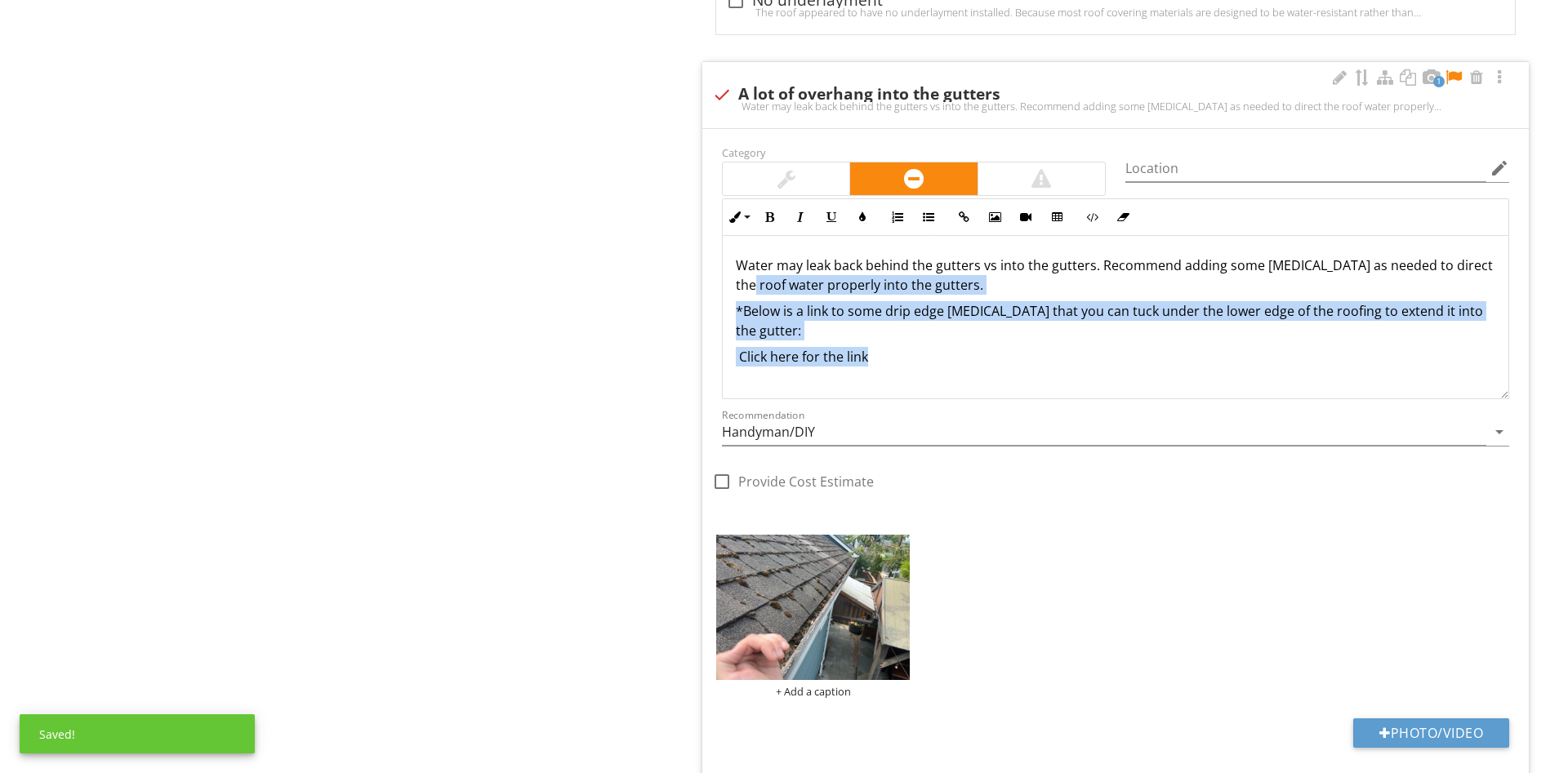
drag, startPoint x: 979, startPoint y: 320, endPoint x: 714, endPoint y: 297, distance: 266.0
click at [722, 297] on div "Water may leak back behind the gutters vs into the gutters. Recommend adding so…" at bounding box center [1115, 318] width 786 height 163
click at [1070, 353] on div "Water may leak back behind the gutters vs into the gutters. Recommend adding so…" at bounding box center [1115, 318] width 786 height 163
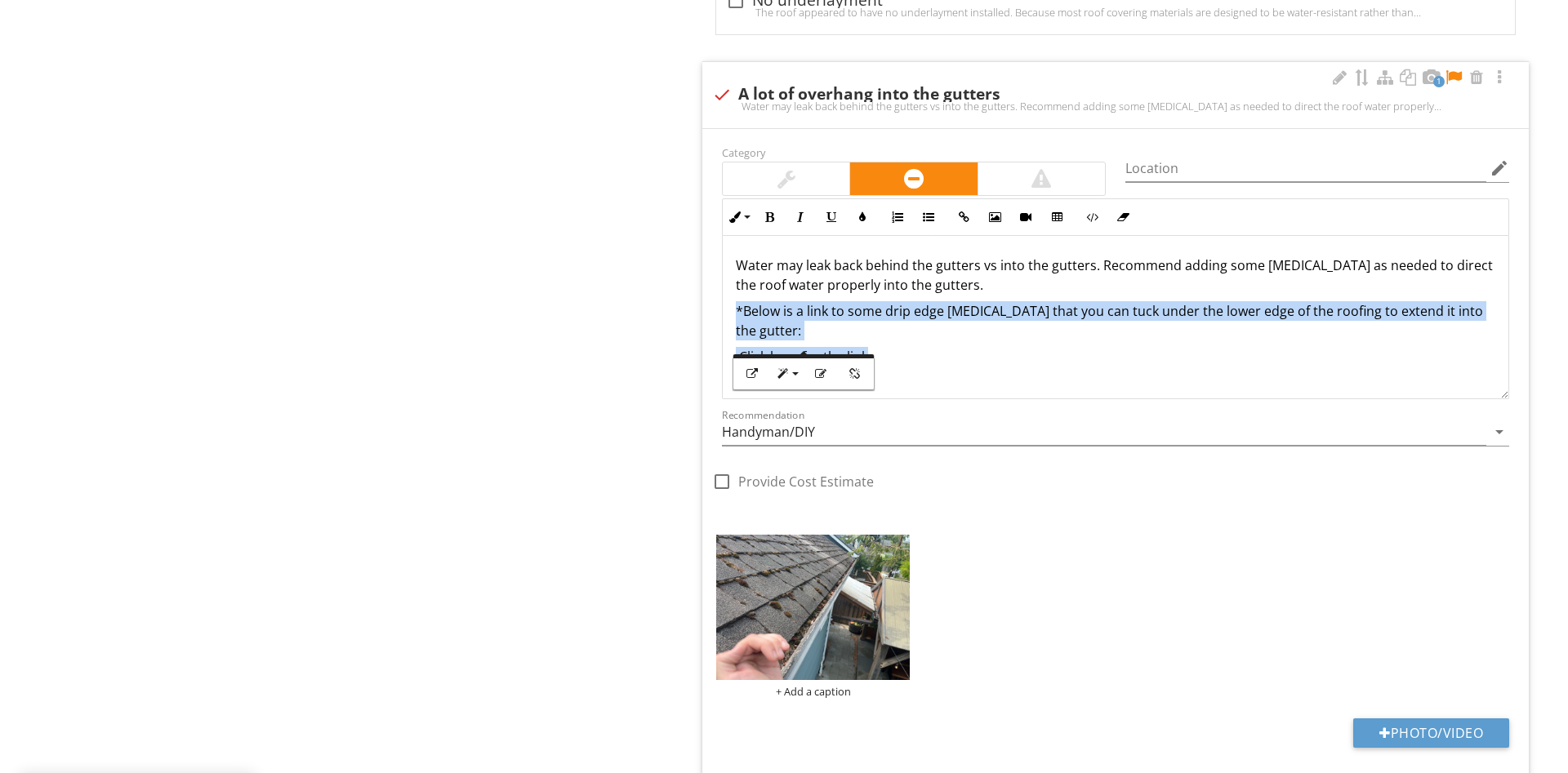
drag, startPoint x: 1091, startPoint y: 356, endPoint x: 684, endPoint y: 305, distance: 410.2
click at [722, 305] on div "Water may leak back behind the gutters vs into the gutters. Recommend adding so…" at bounding box center [1115, 318] width 786 height 163
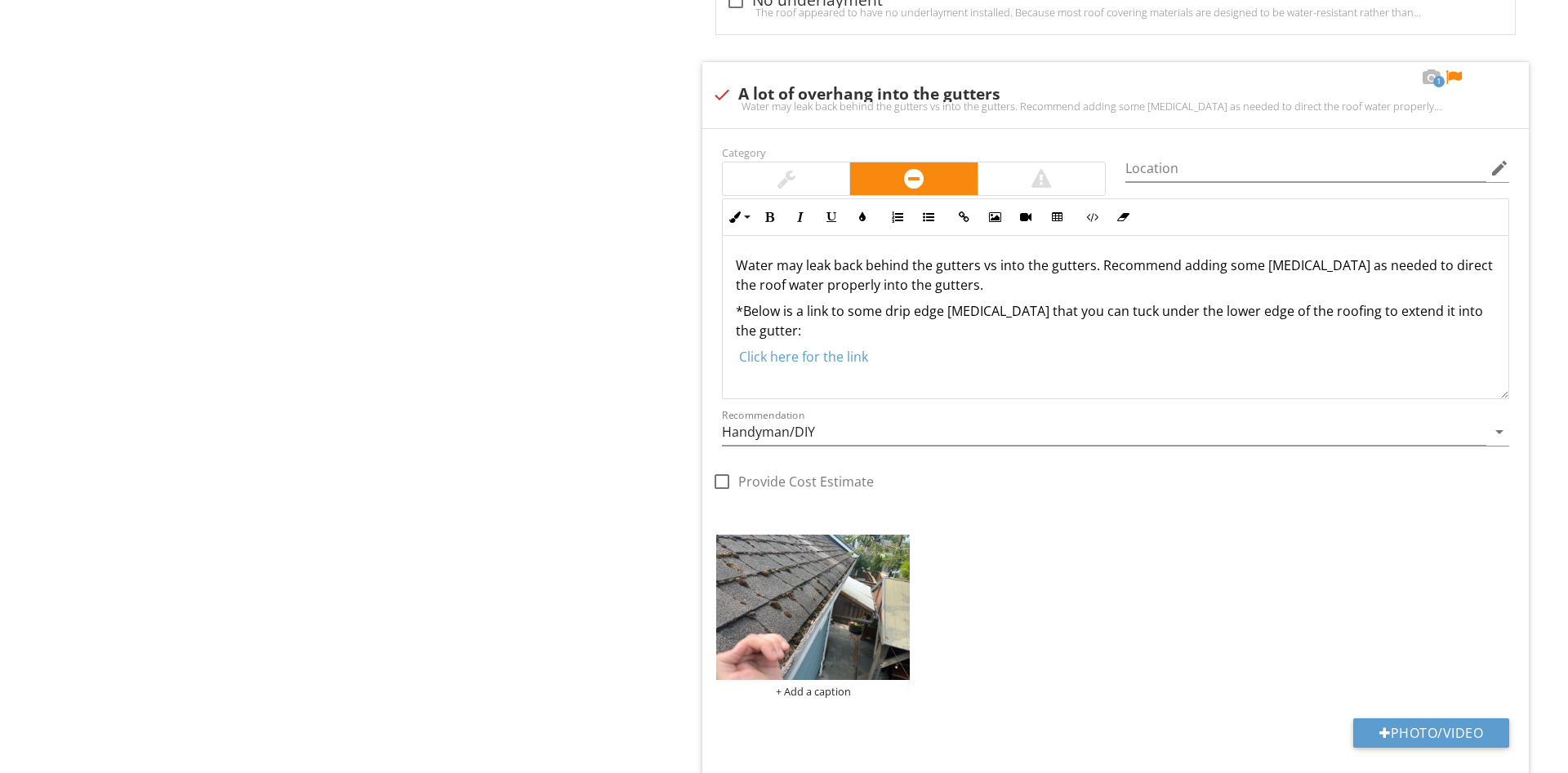
click at [816, 100] on div "Water may leak back behind the gutters vs into the gutters. Recommend adding so…" at bounding box center [1115, 106] width 807 height 13
checkbox input "false"
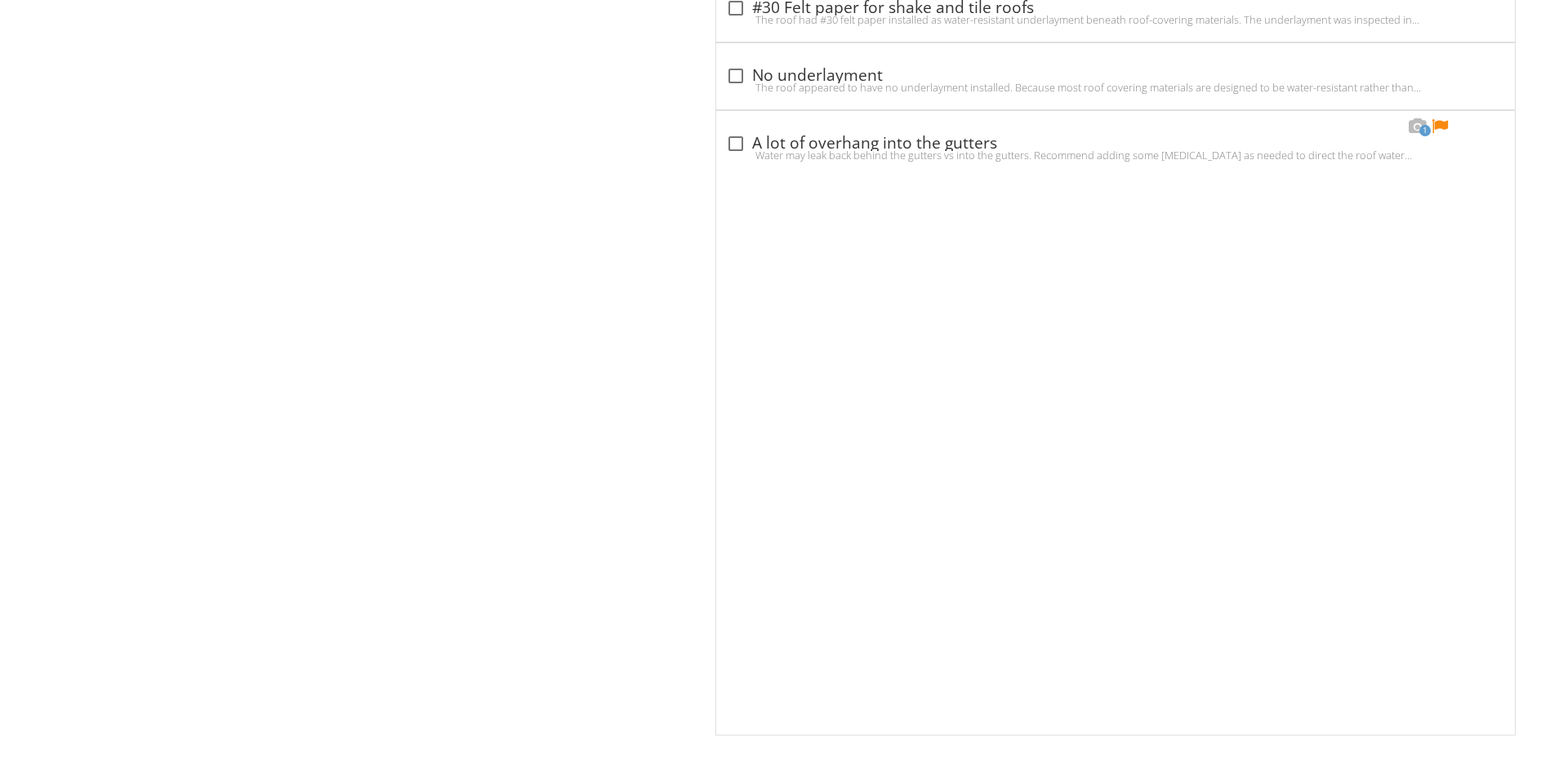
scroll to position [804, 0]
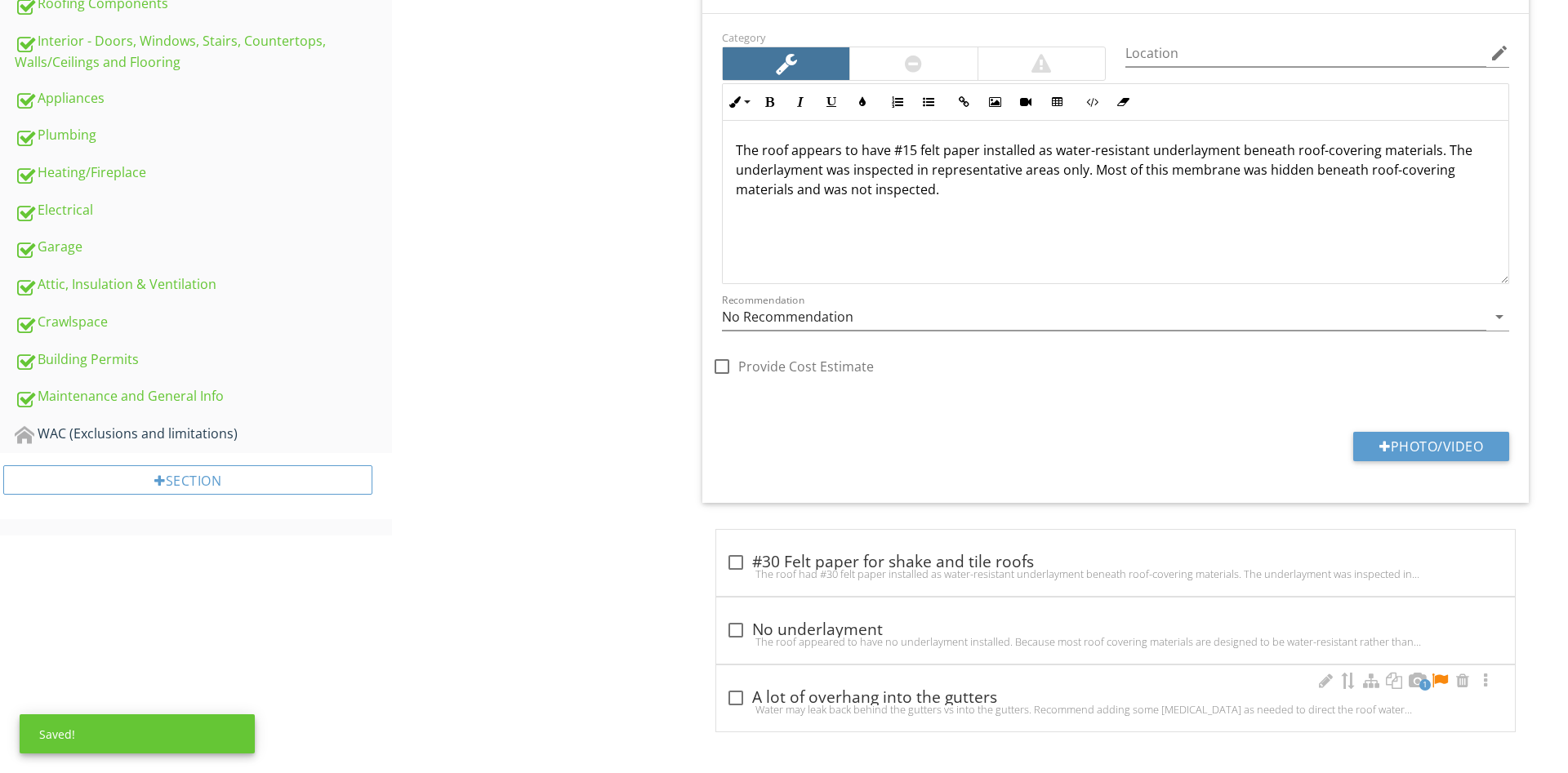
click at [1438, 682] on div at bounding box center [1439, 681] width 20 height 16
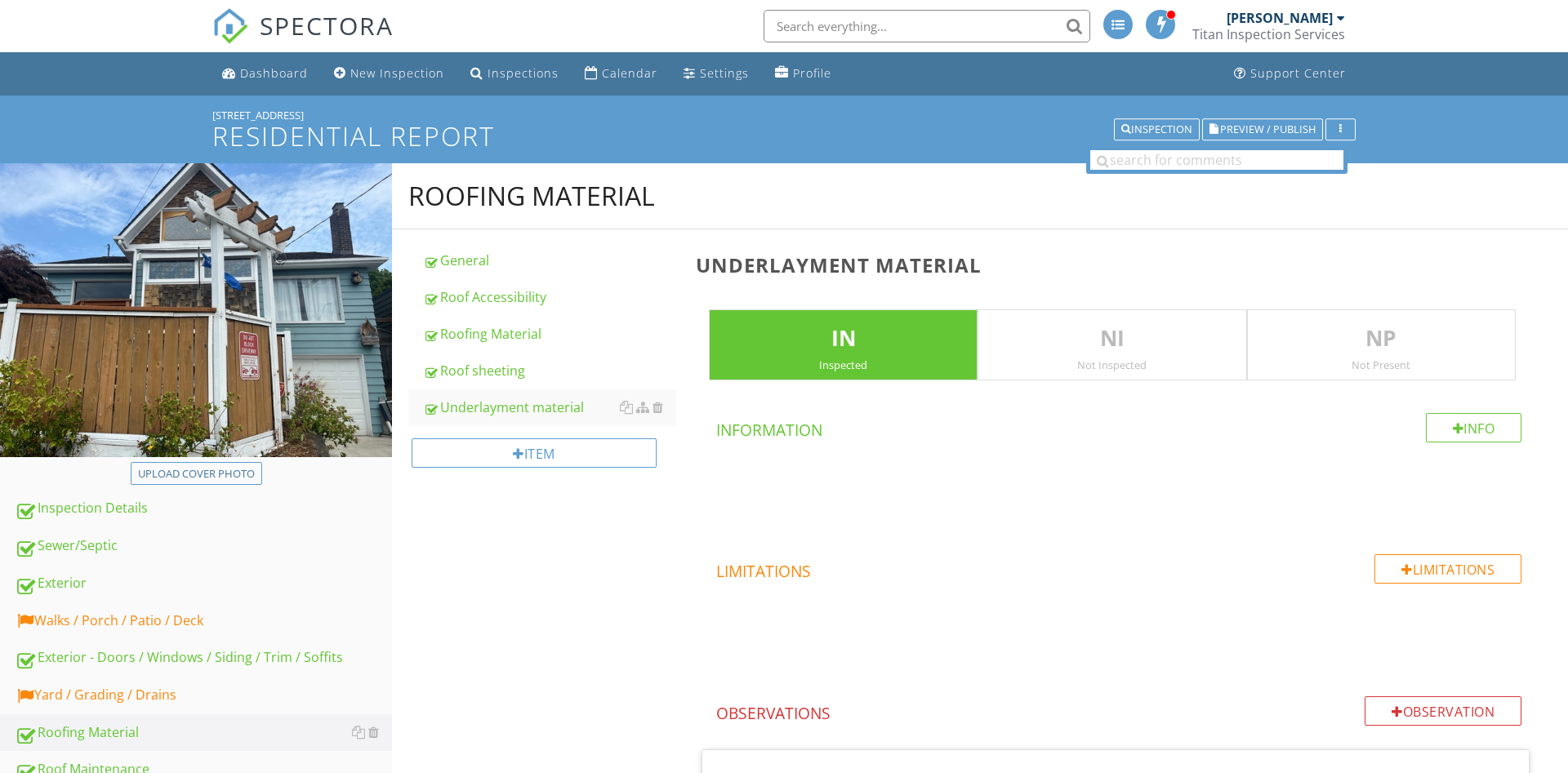
scroll to position [500, 0]
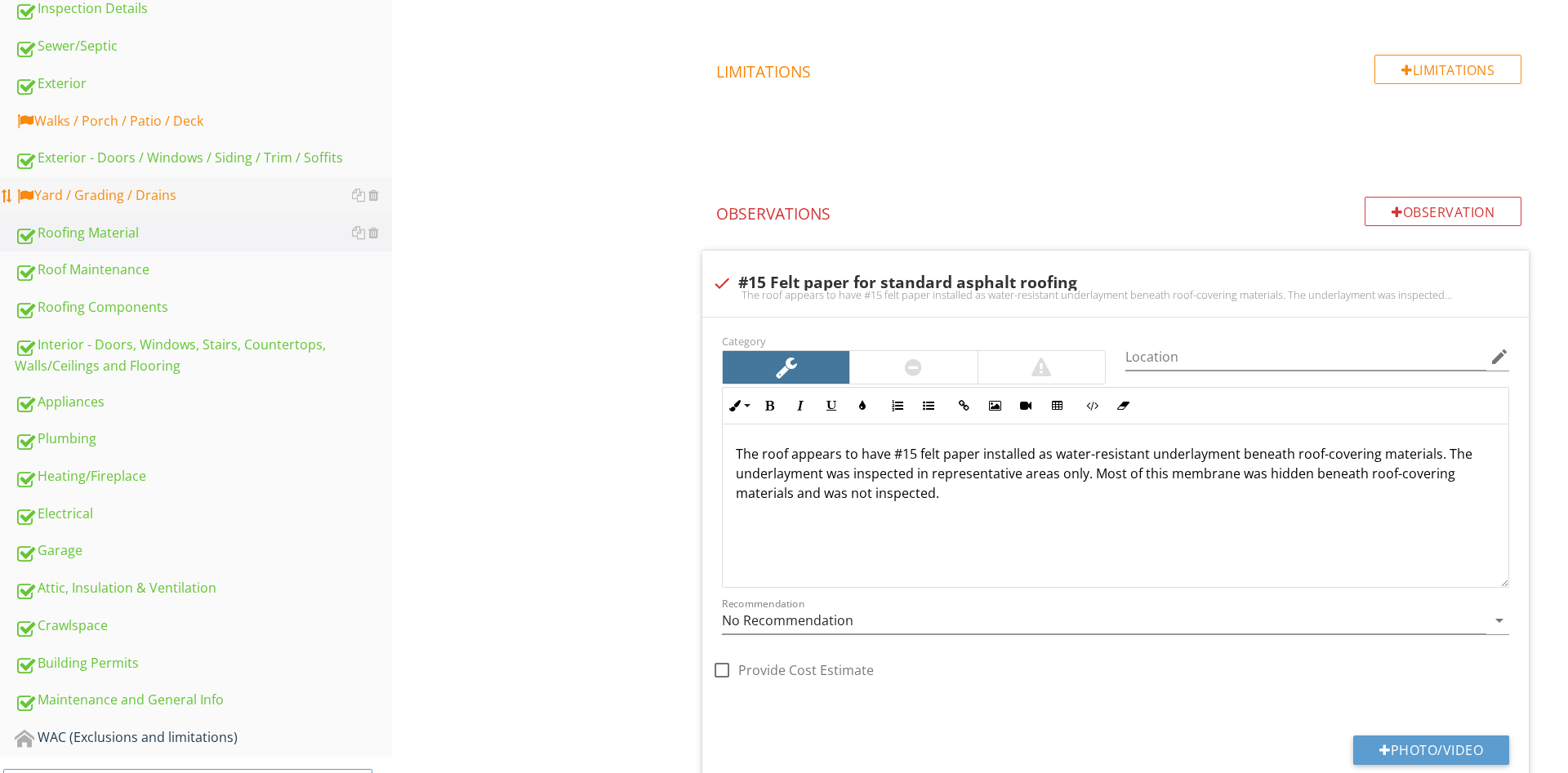
click at [140, 196] on div "Yard / Grading / Drains" at bounding box center [203, 196] width 378 height 21
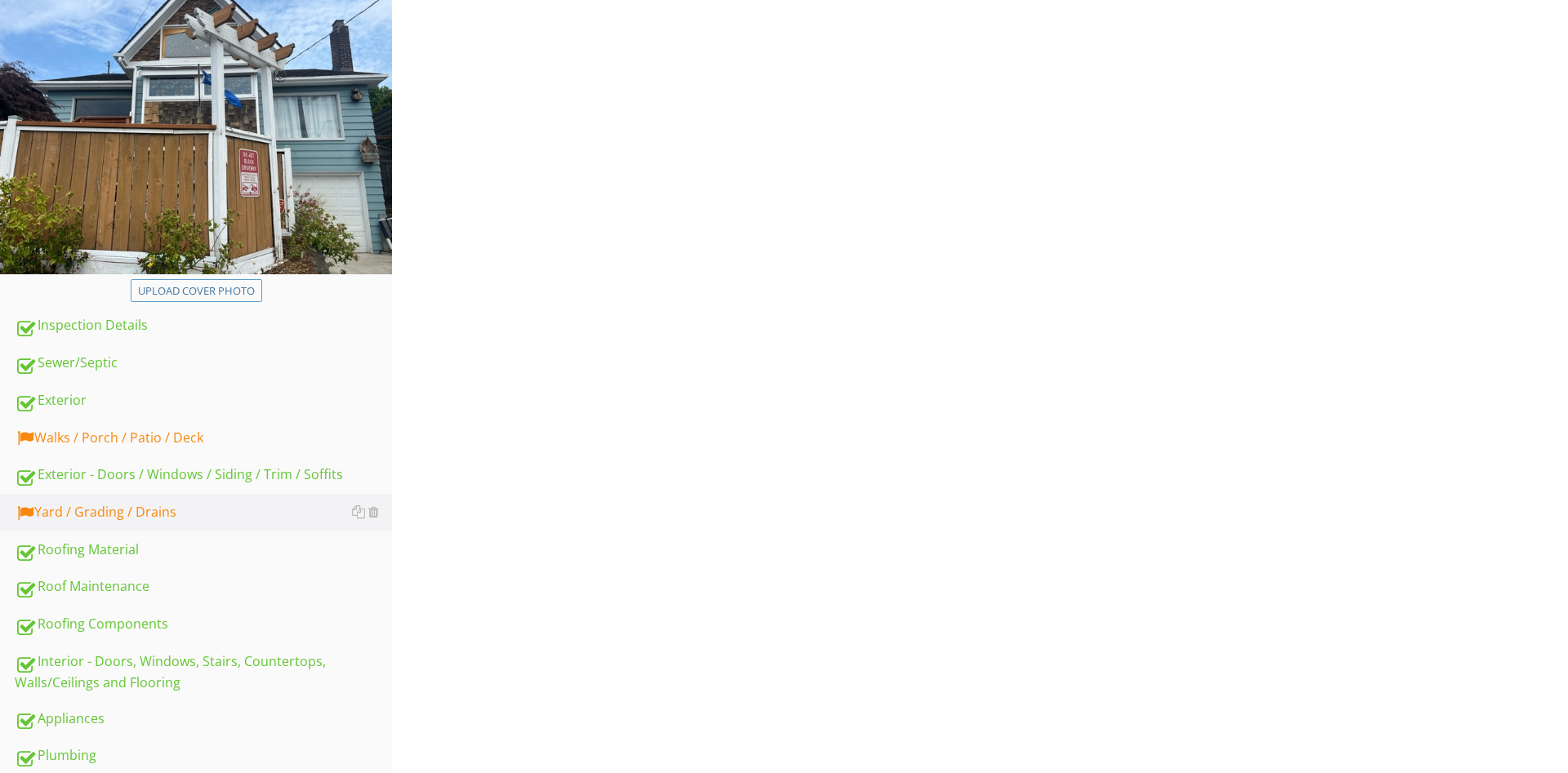
scroll to position [83, 0]
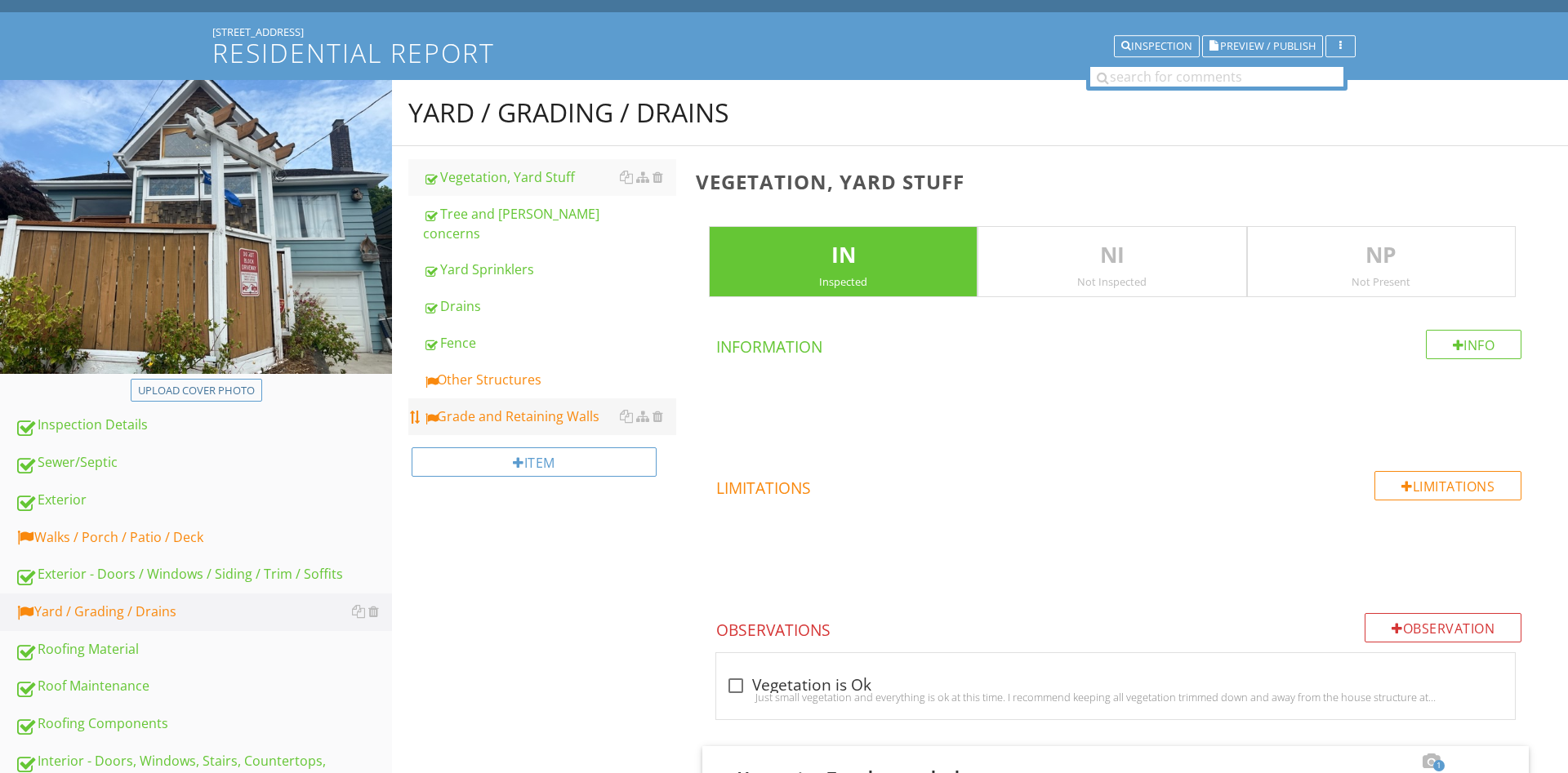
click at [504, 398] on link "Grade and Retaining Walls" at bounding box center [550, 416] width 253 height 36
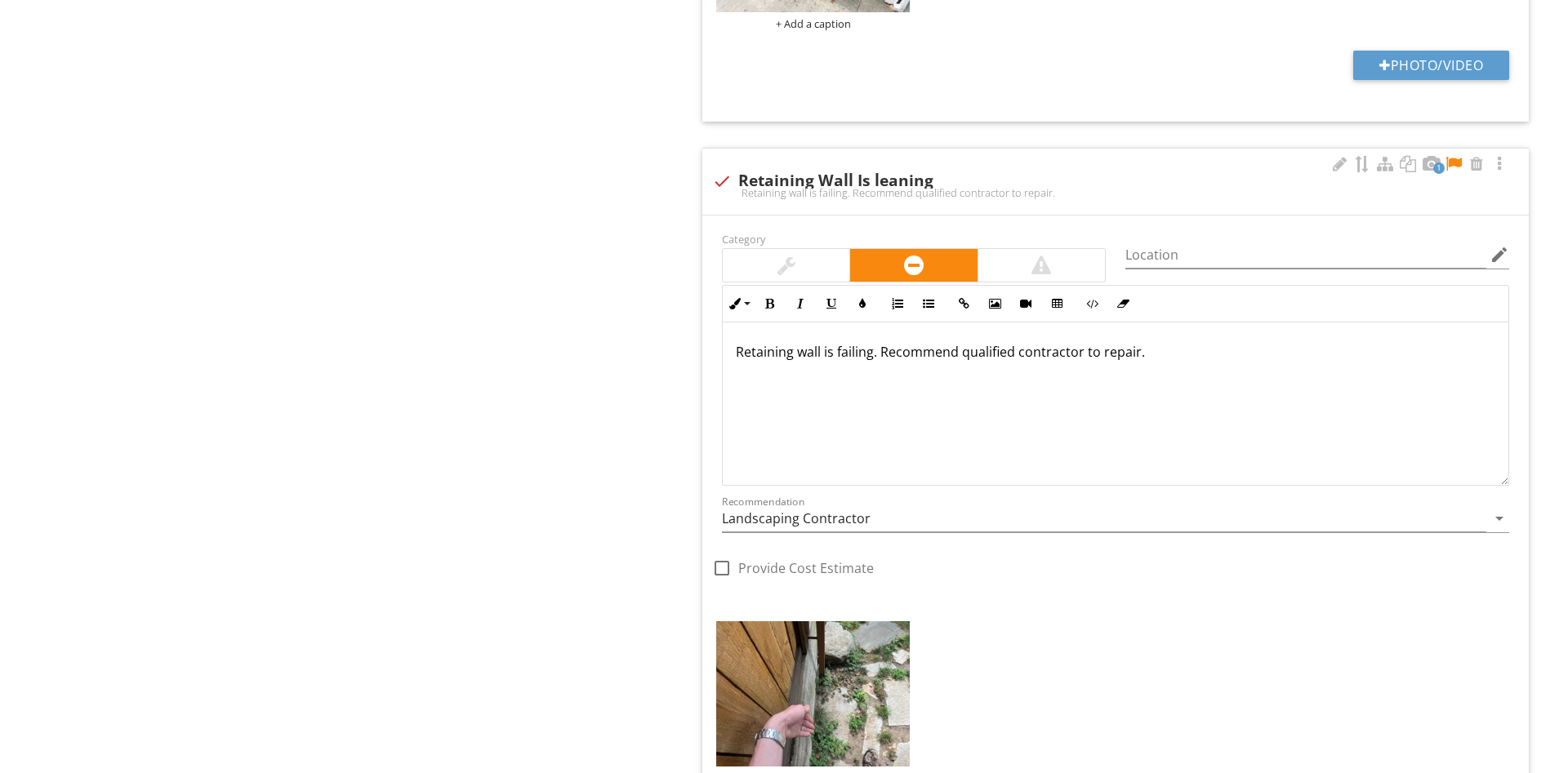
scroll to position [2082, 0]
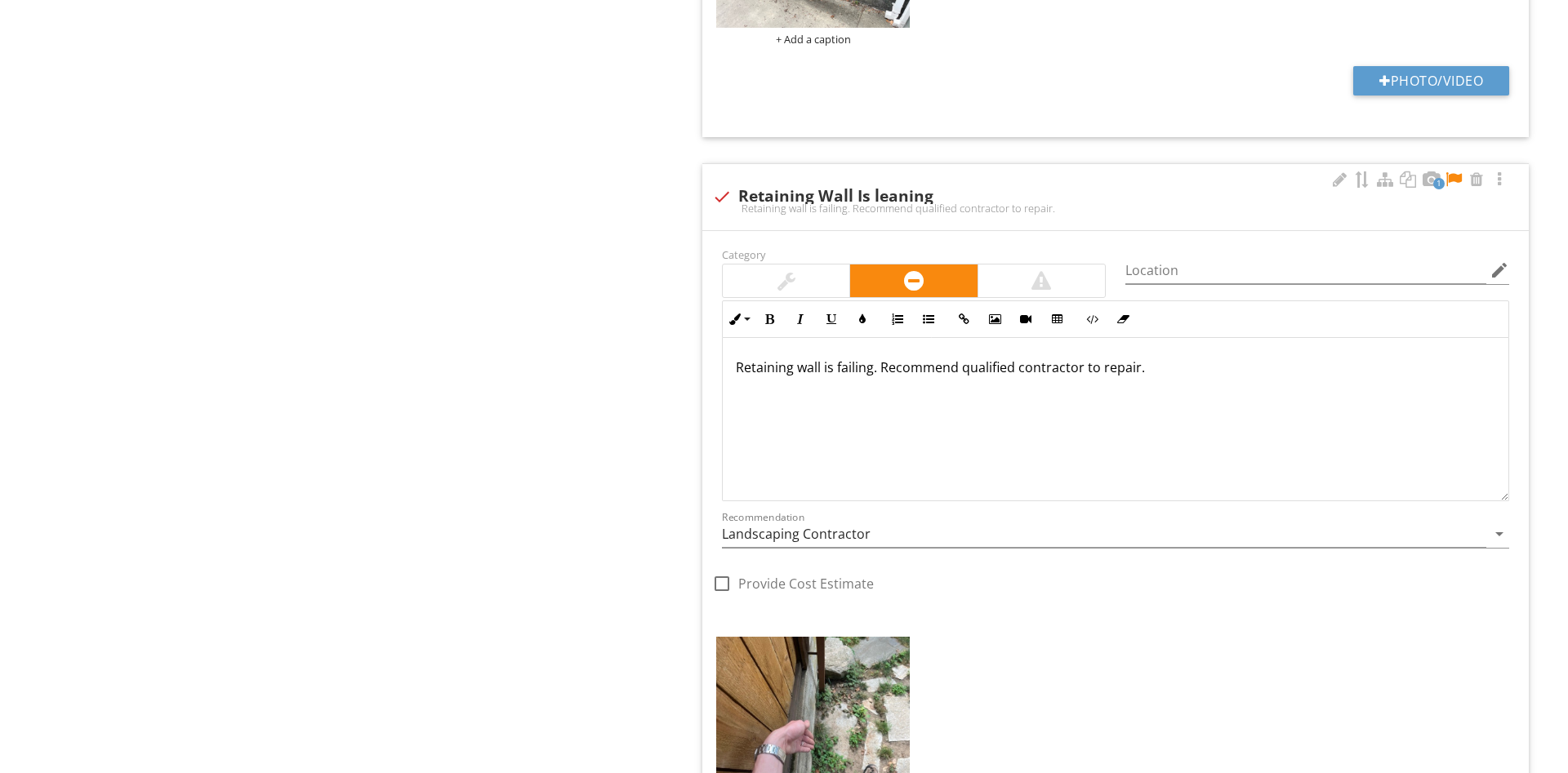
click at [770, 190] on div "check Retaining Wall Is leaning" at bounding box center [1115, 197] width 807 height 20
checkbox input "true"
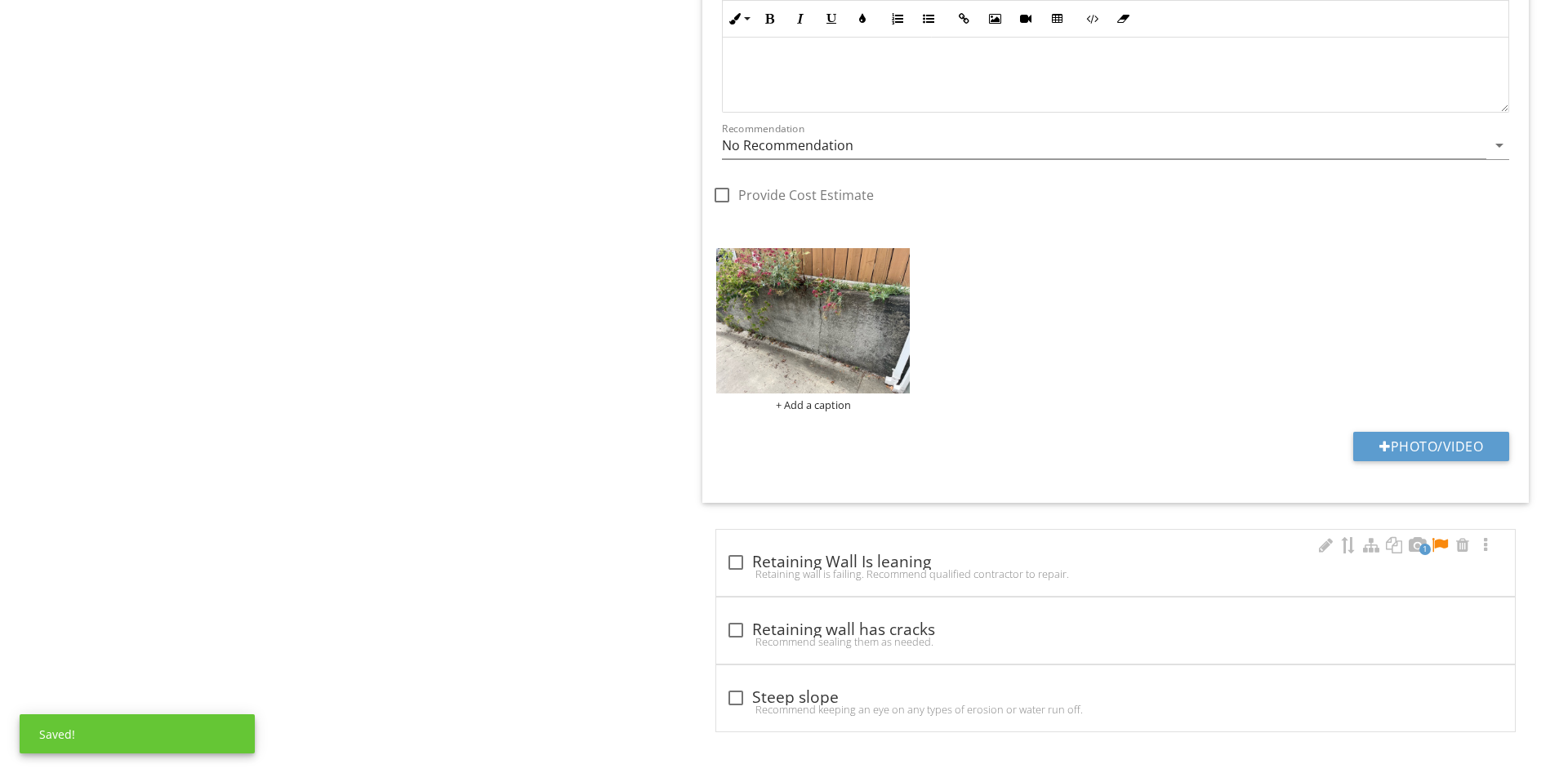
click at [1438, 546] on div at bounding box center [1439, 545] width 20 height 16
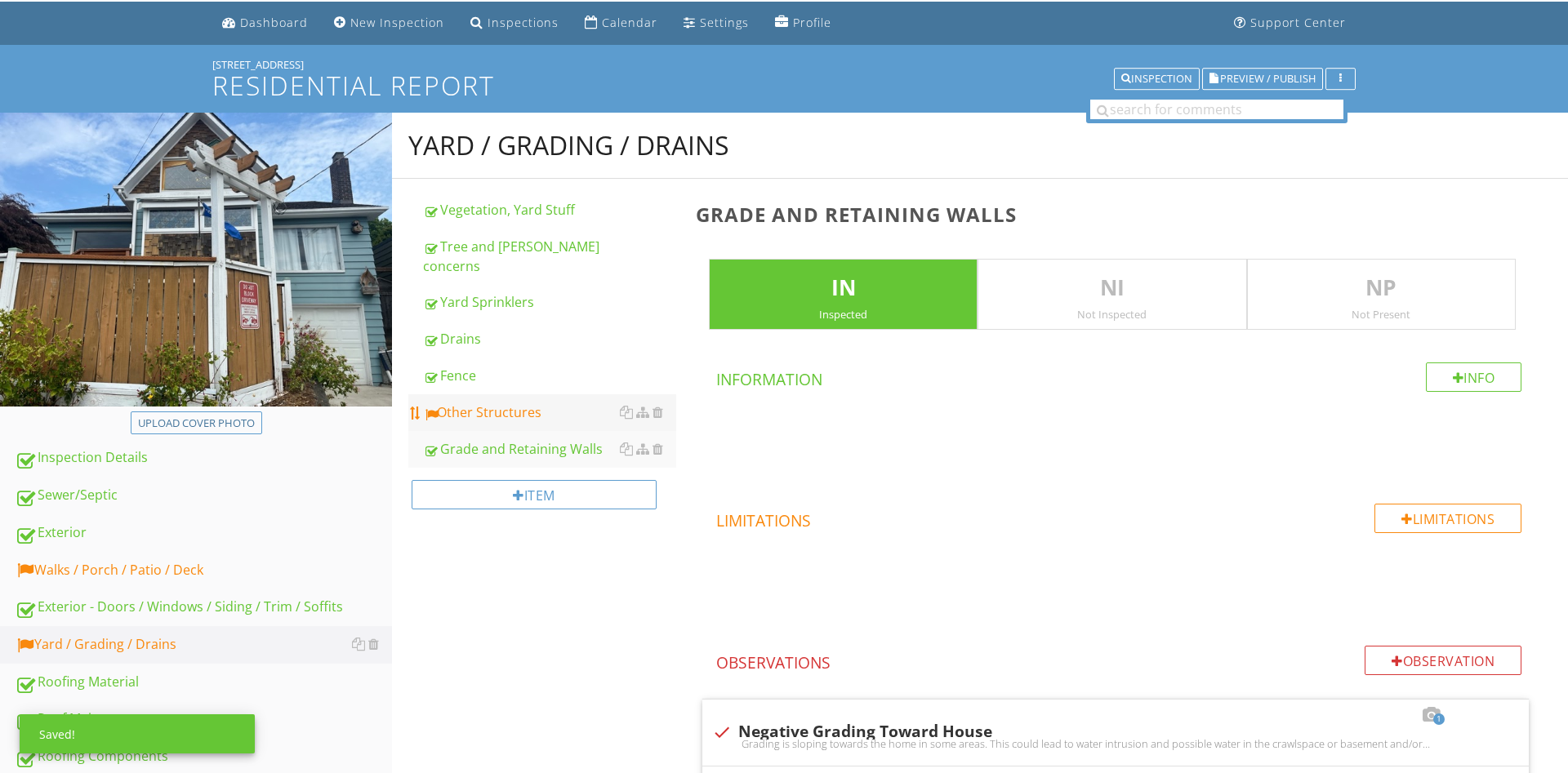
click at [521, 395] on link "Other Structures" at bounding box center [550, 413] width 253 height 36
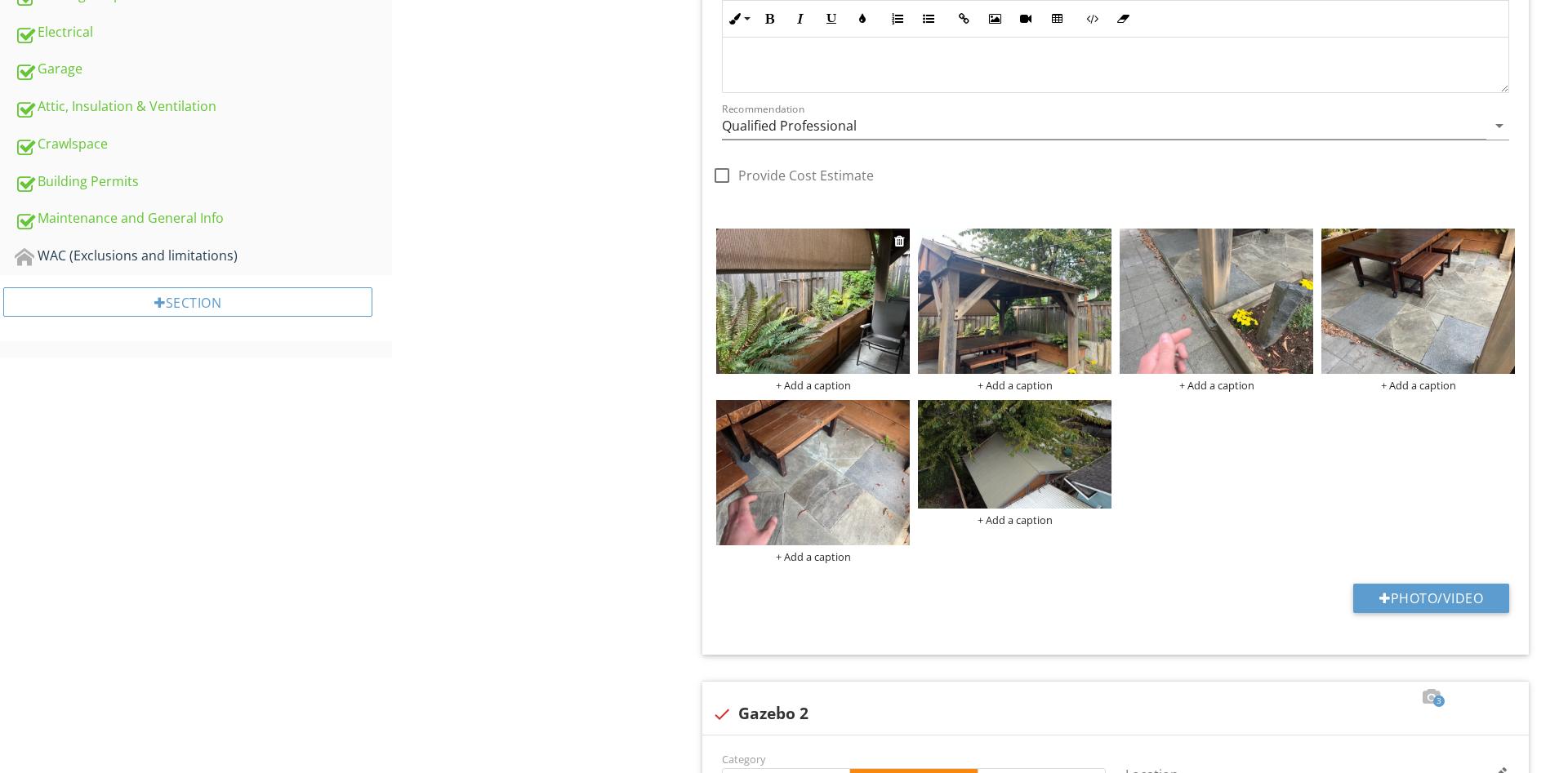
scroll to position [967, 0]
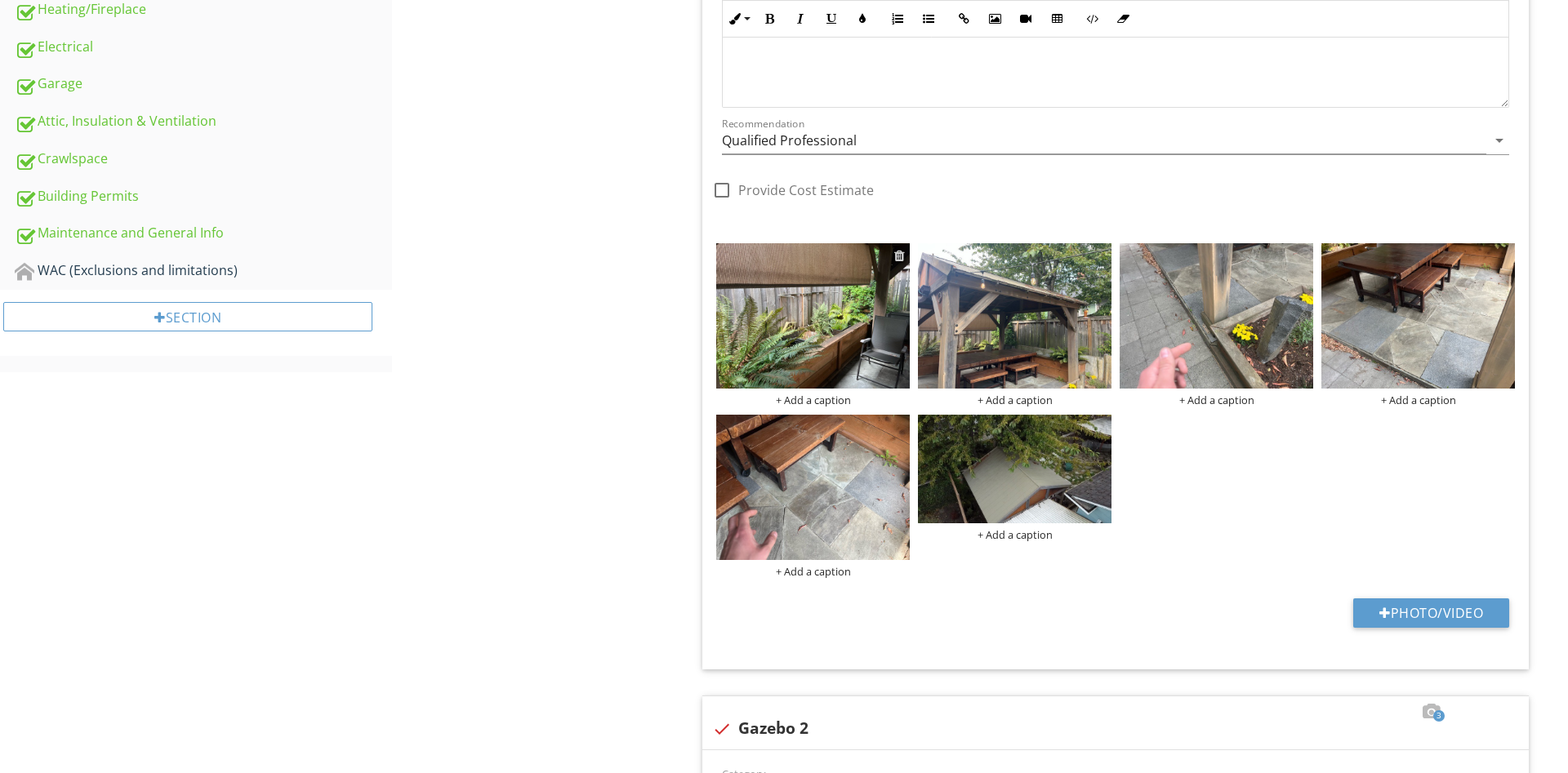
click at [904, 255] on div at bounding box center [900, 255] width 11 height 13
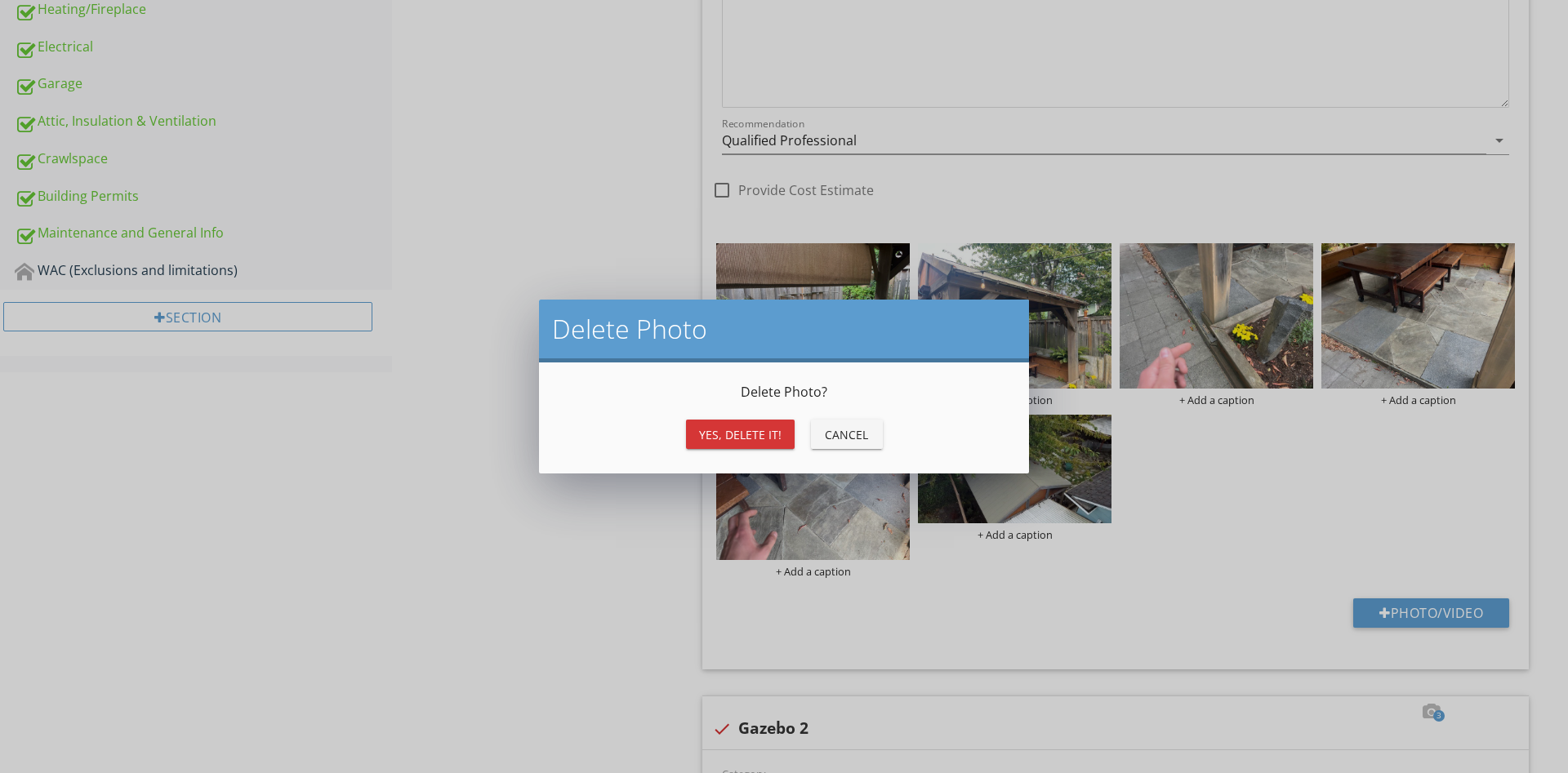
click at [705, 440] on div "Yes, Delete it!" at bounding box center [740, 434] width 82 height 17
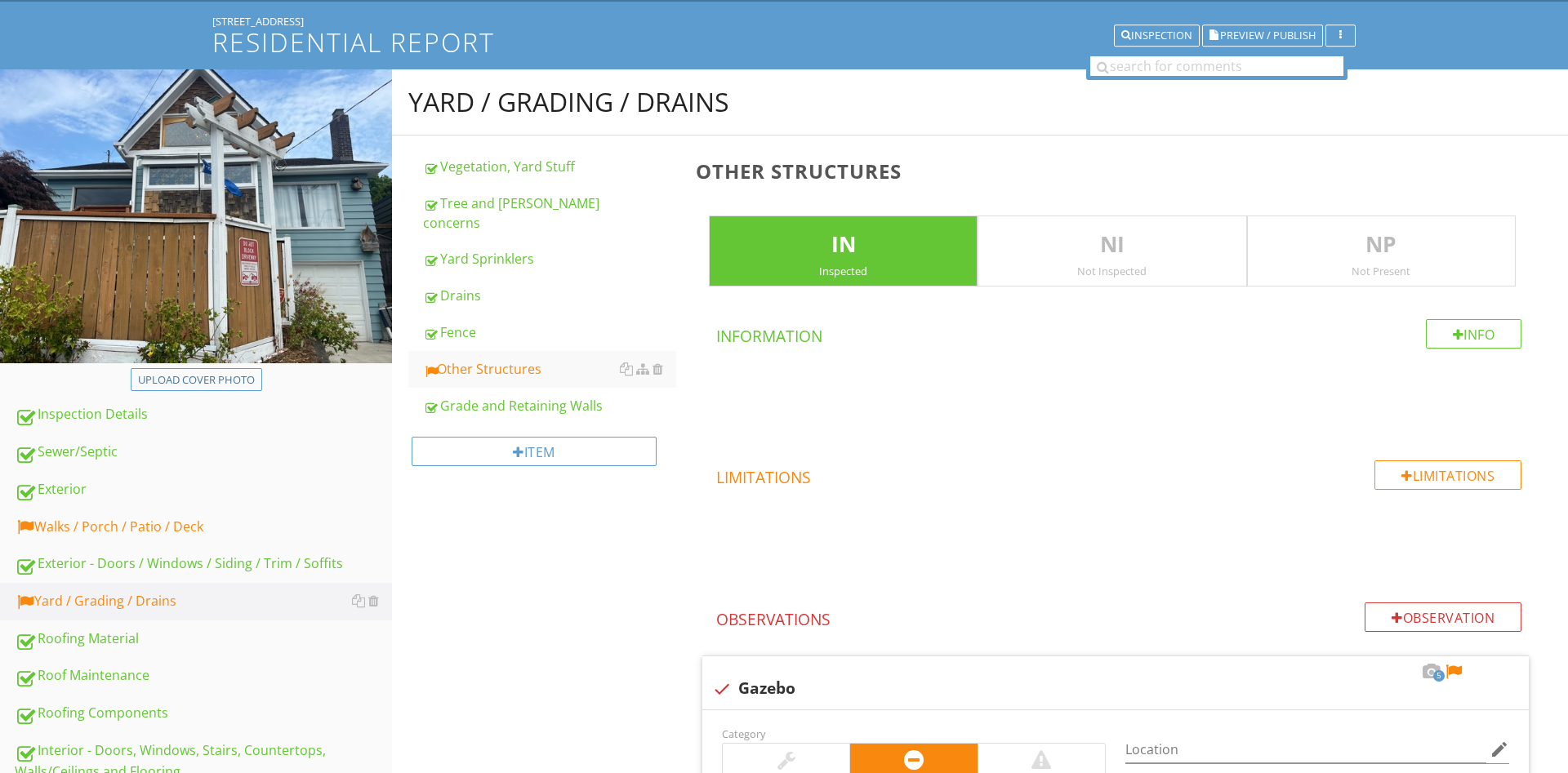
scroll to position [0, 0]
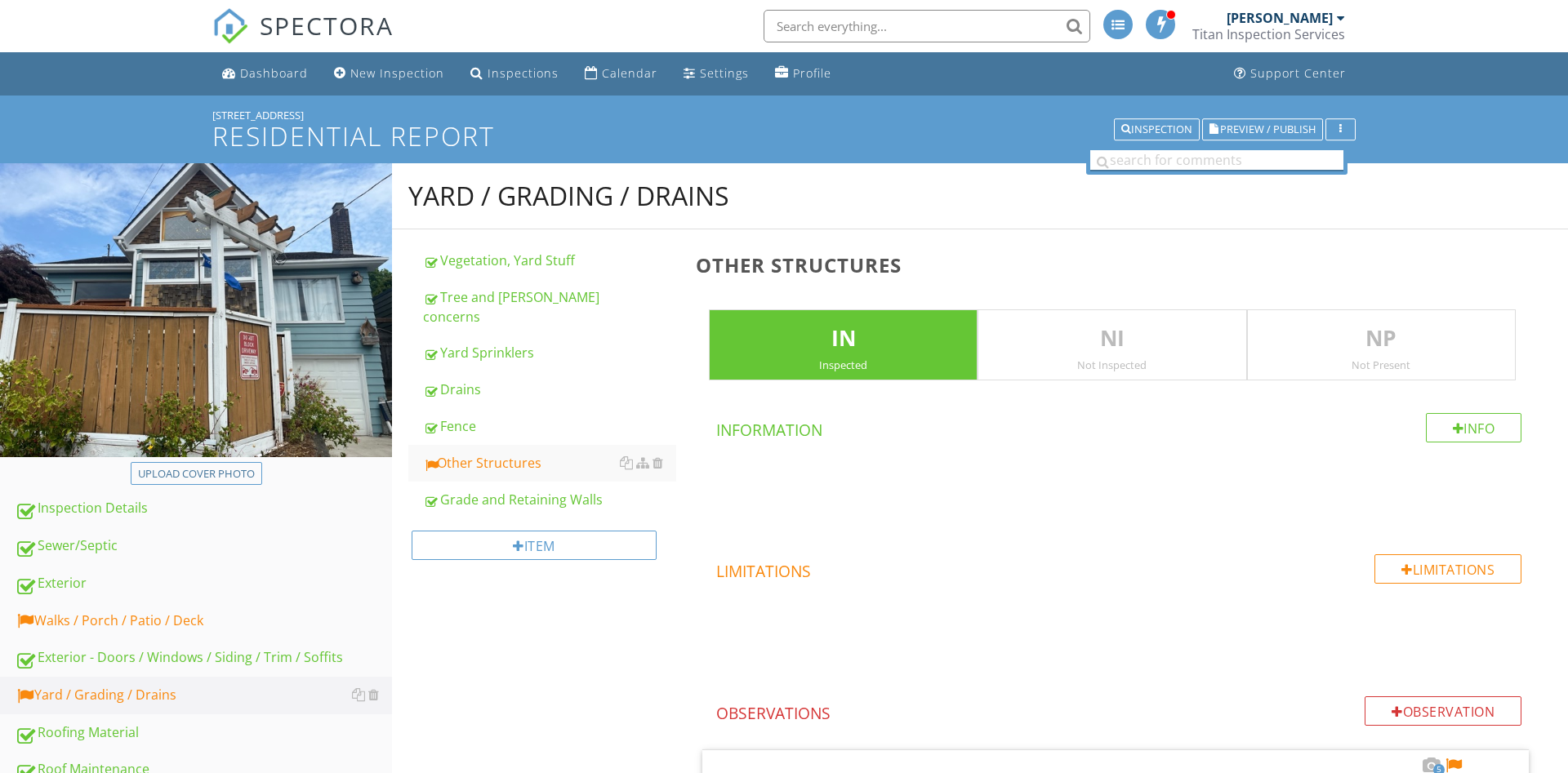
click at [1179, 167] on input "text" at bounding box center [1217, 160] width 253 height 21
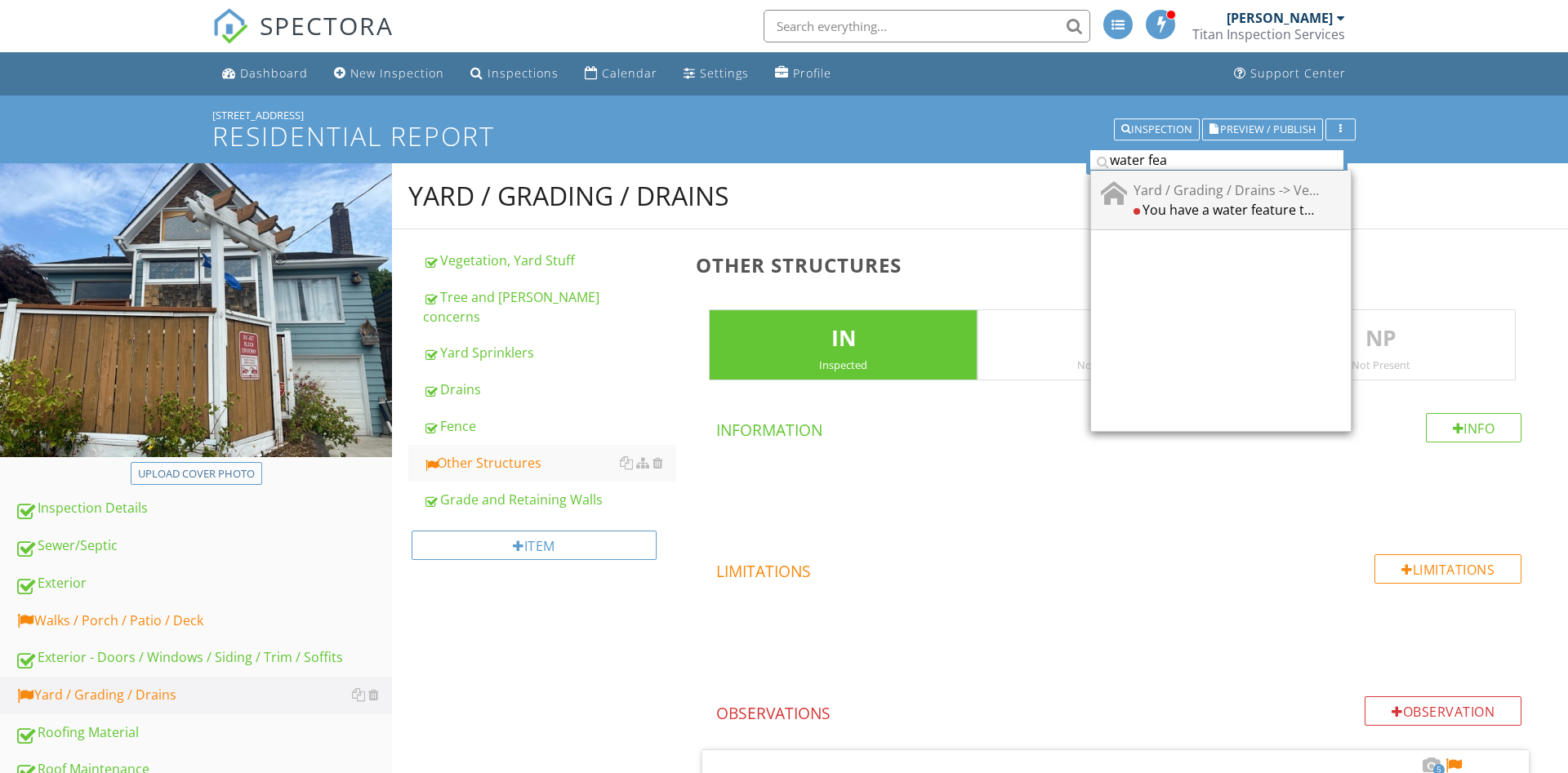
type input "water fea"
click at [1218, 196] on div "Yard / Grading / Drains -> Vegetation, Yard Stuff" at bounding box center [1226, 189] width 186 height 20
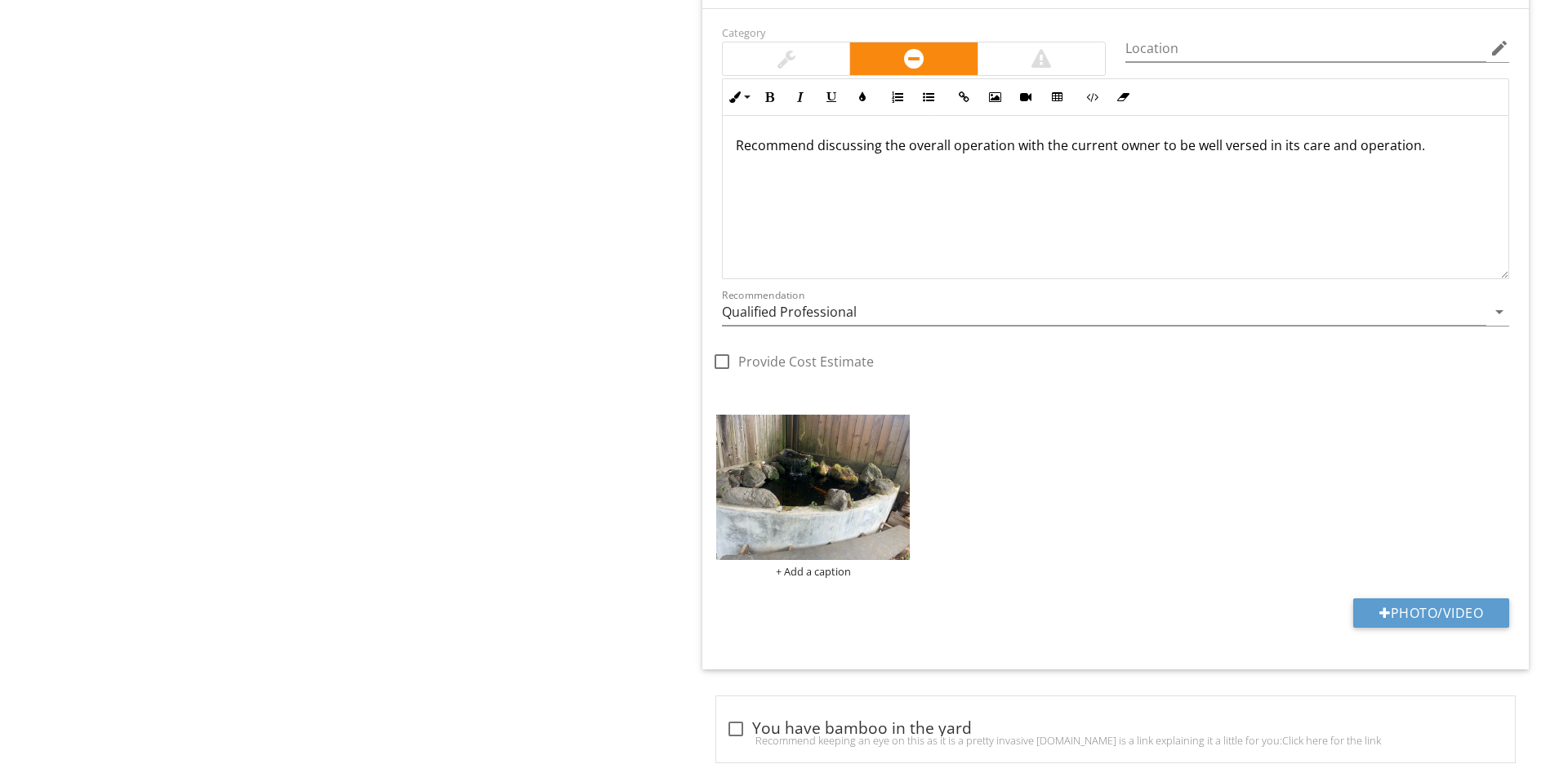
scroll to position [2252, 0]
click at [1443, 604] on button "Photo/Video" at bounding box center [1431, 612] width 156 height 29
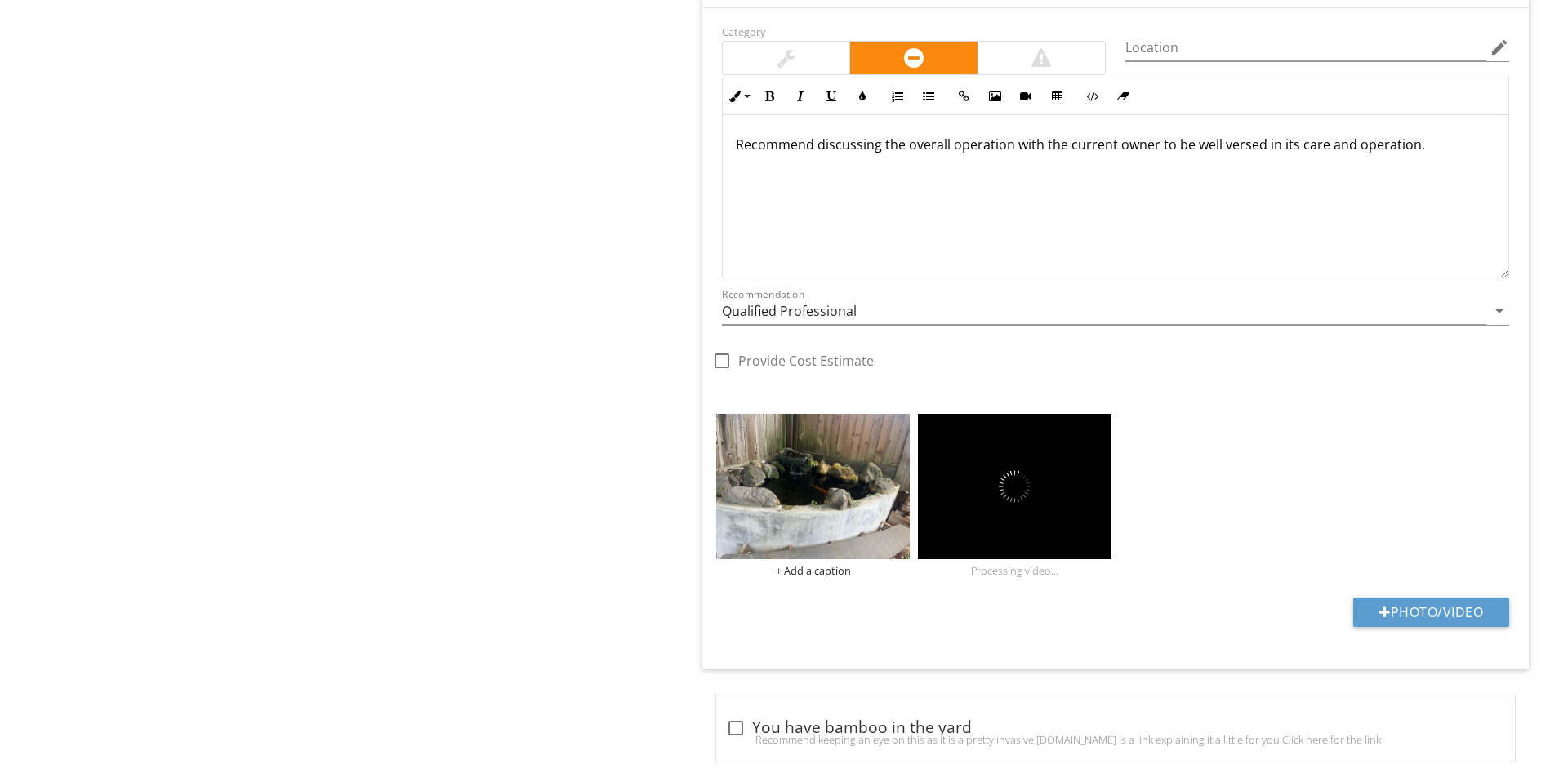
click at [1473, 633] on div "Photo/Video" at bounding box center [1115, 618] width 807 height 42
click at [1464, 616] on button "Photo/Video" at bounding box center [1431, 612] width 156 height 29
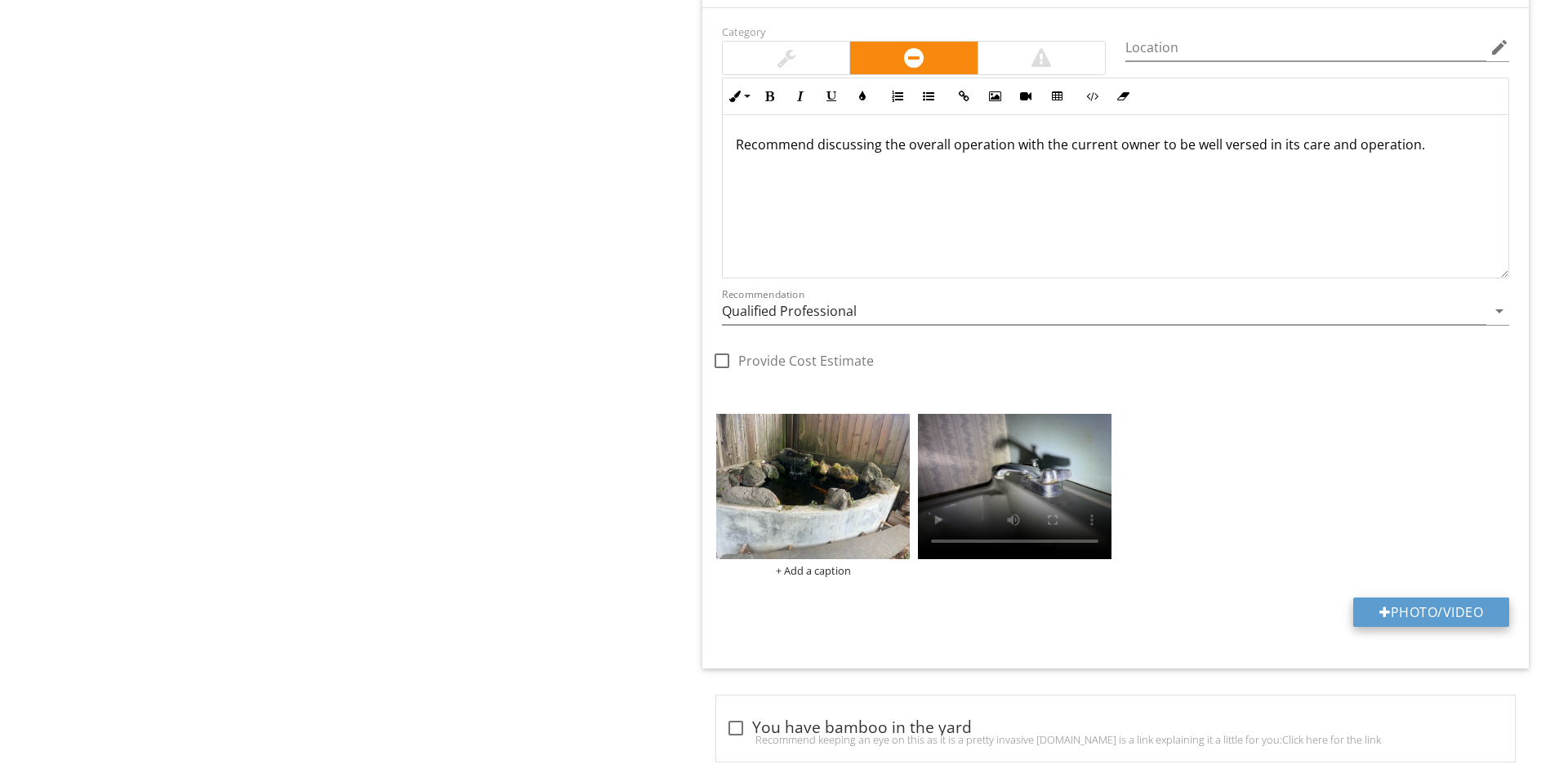
type input "C:\fakepath\data.jpg"
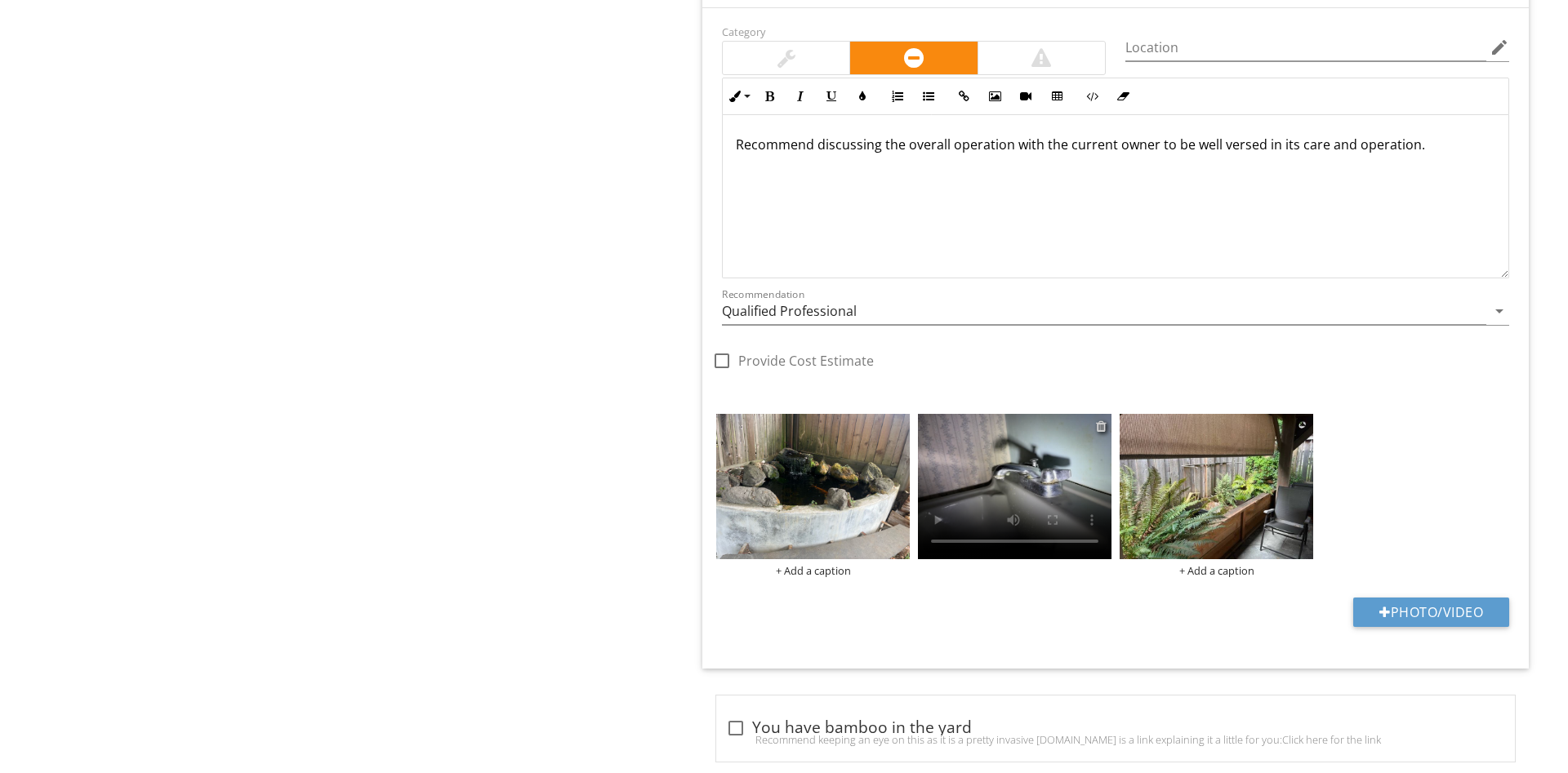
click at [1102, 422] on div at bounding box center [1101, 426] width 11 height 13
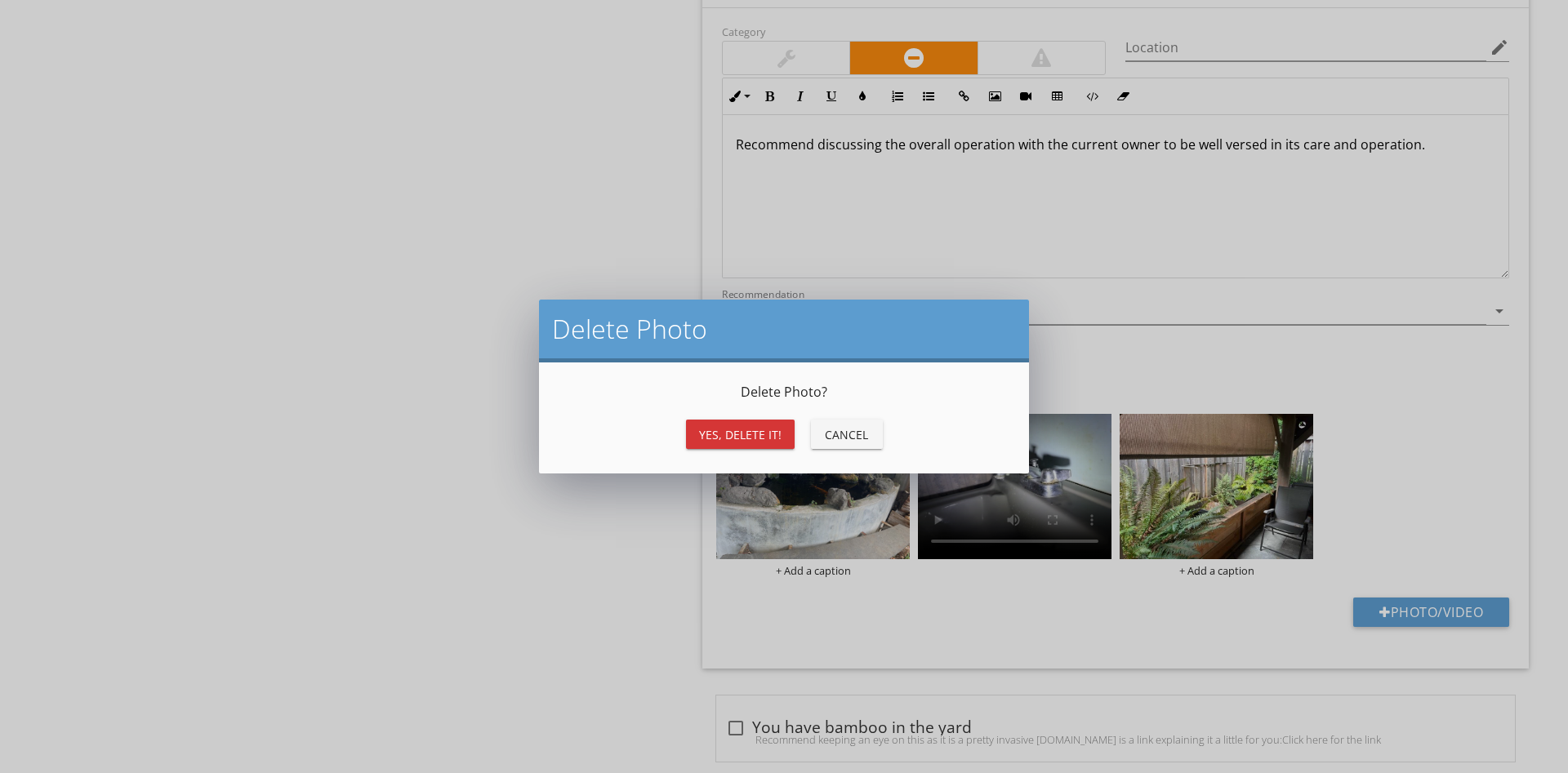
click at [729, 434] on div "Yes, Delete it!" at bounding box center [740, 434] width 82 height 17
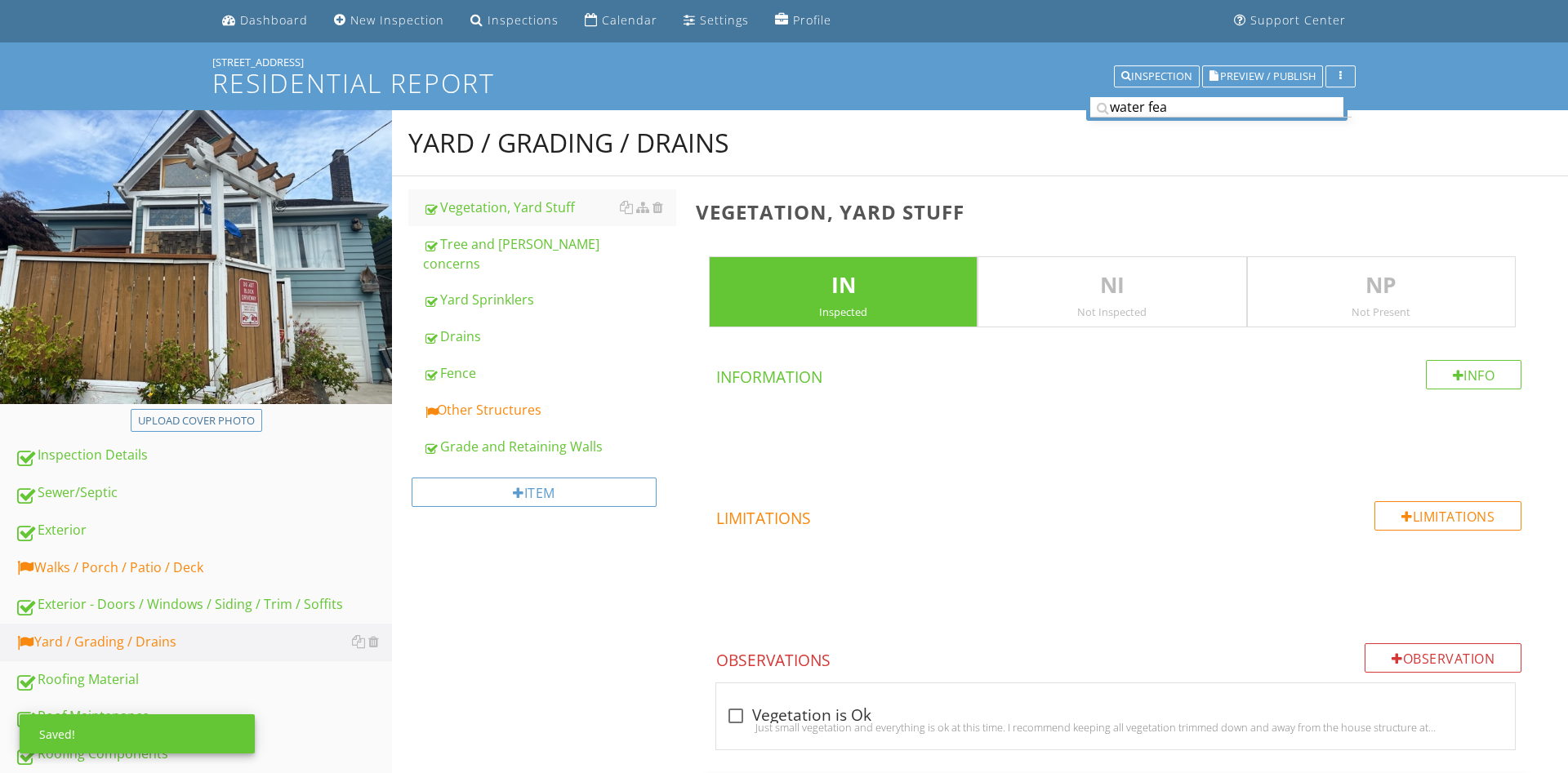
scroll to position [0, 0]
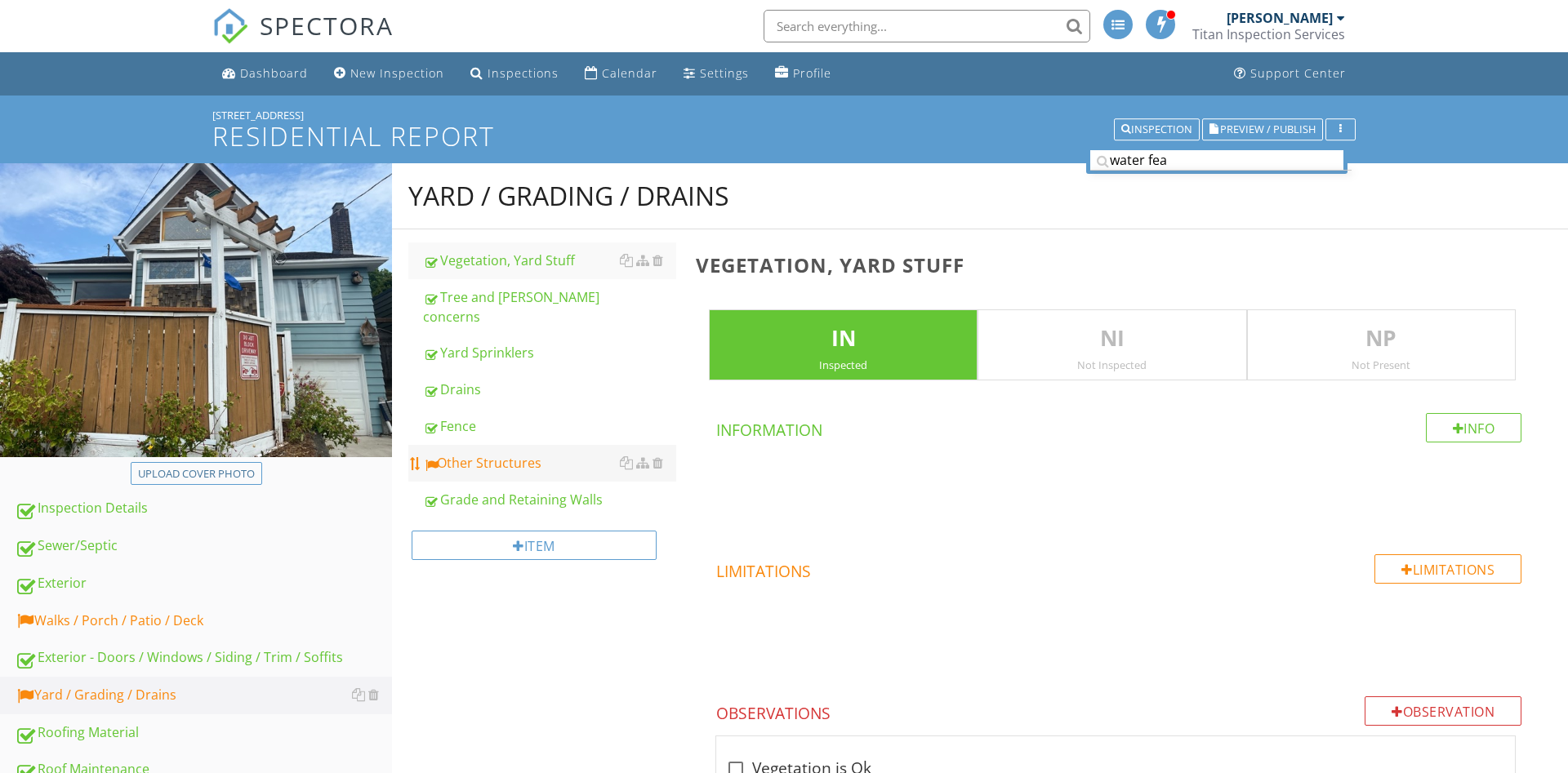
click at [485, 453] on div "Other Structures" at bounding box center [550, 463] width 253 height 20
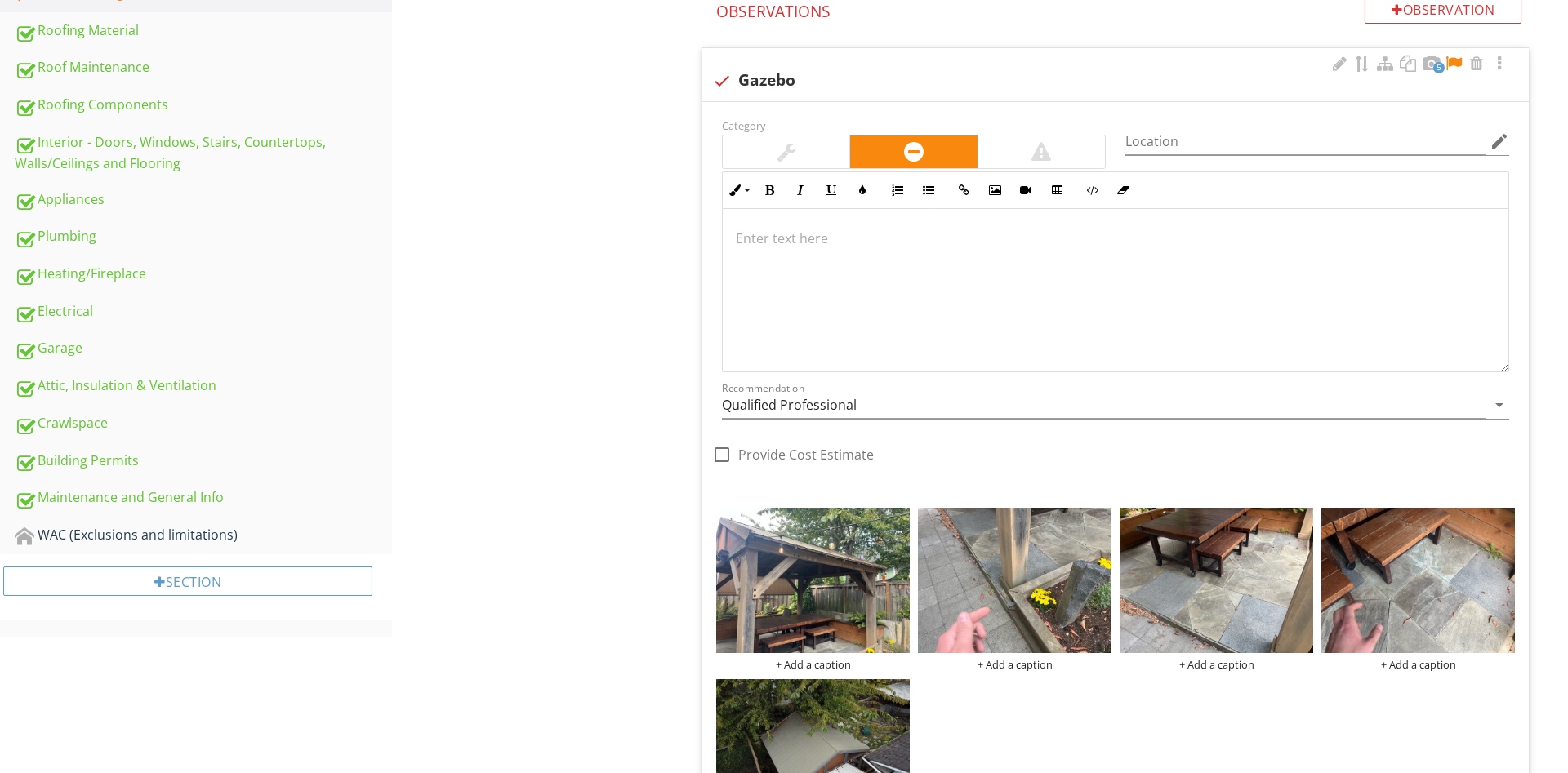
scroll to position [666, 0]
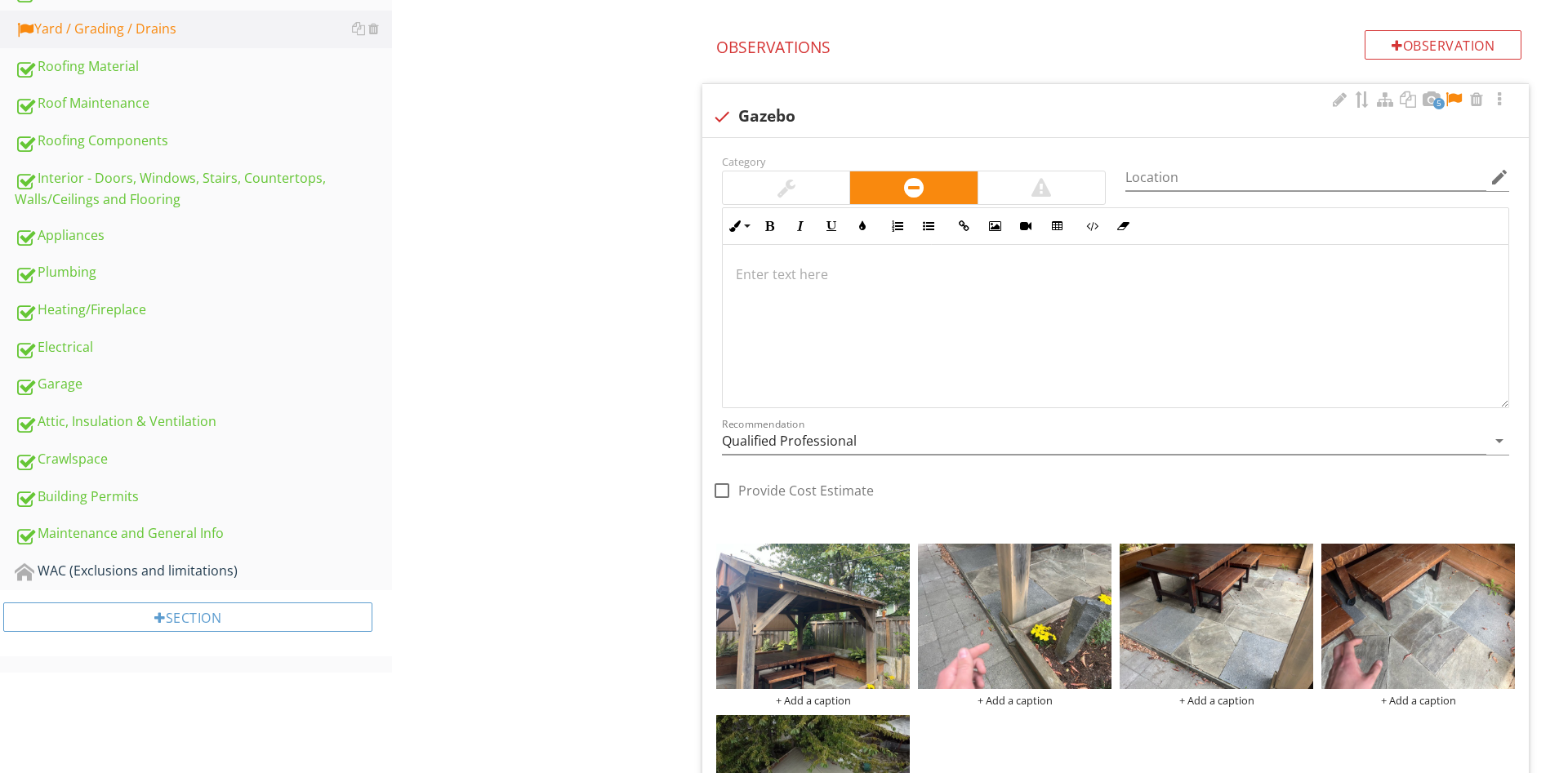
click at [787, 181] on div at bounding box center [787, 188] width 18 height 20
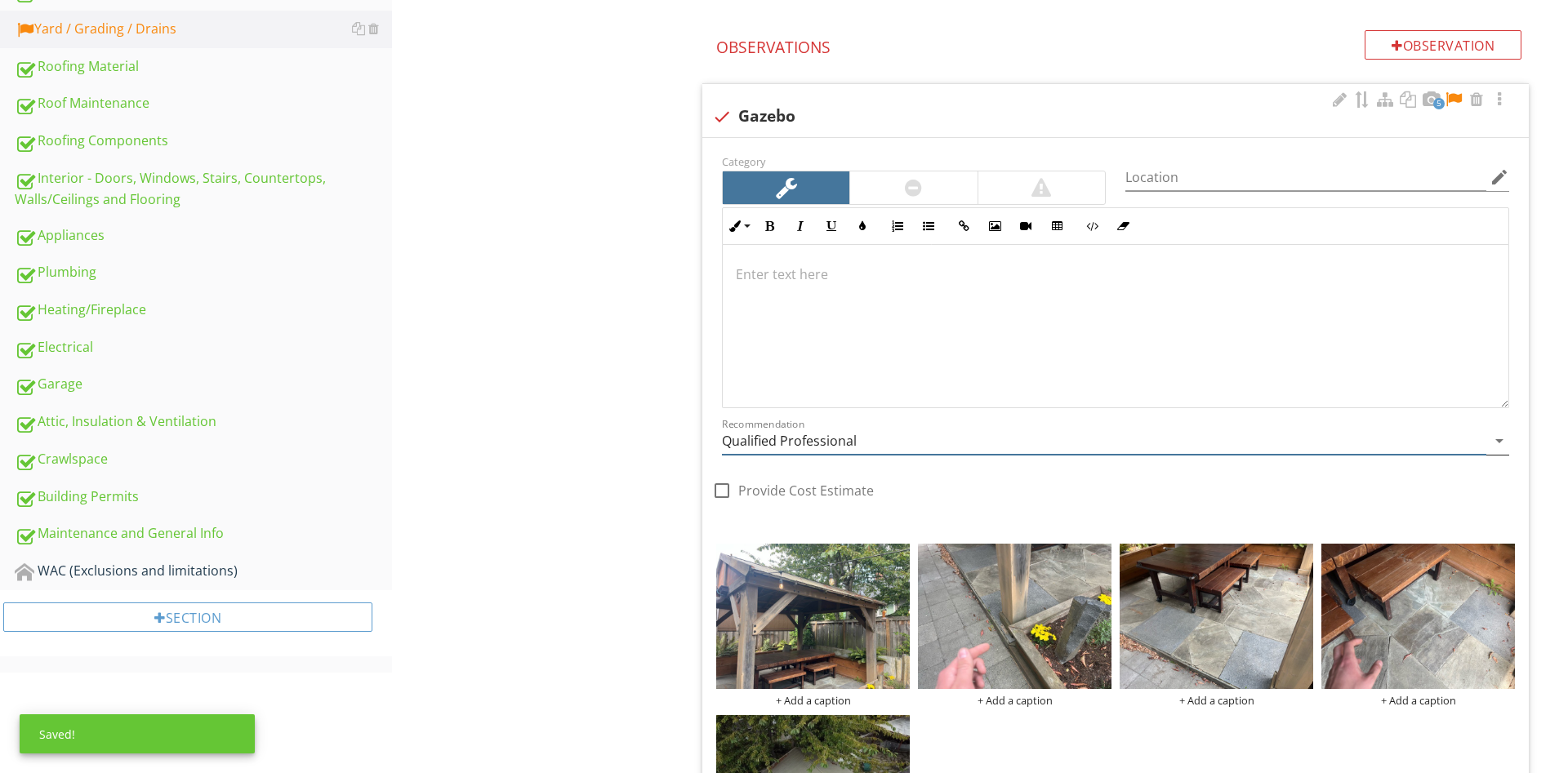
click at [802, 449] on input "Qualified Professional" at bounding box center [1104, 442] width 764 height 27
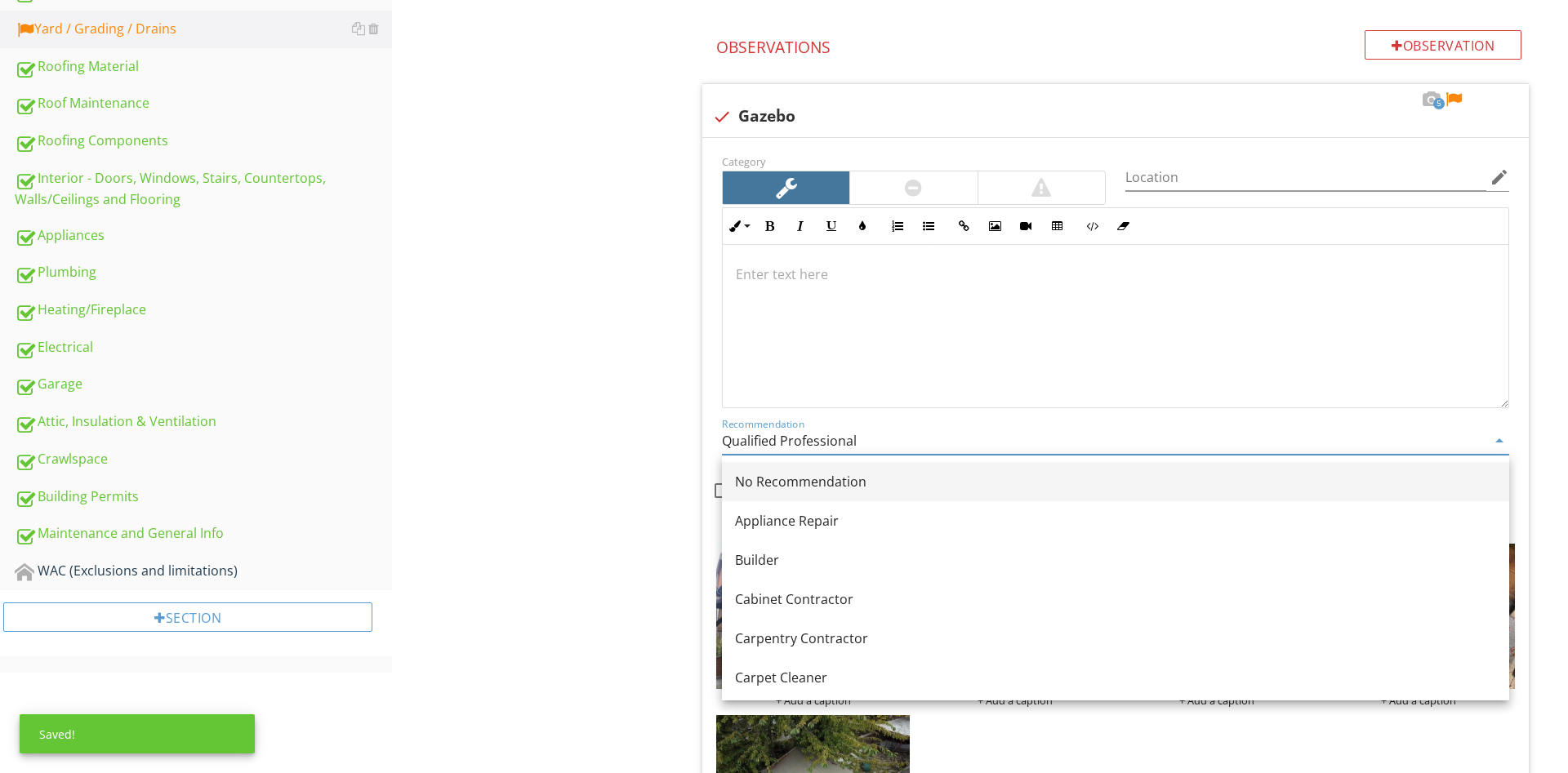
click at [824, 482] on div "No Recommendation" at bounding box center [1115, 482] width 761 height 20
type input "No Recommendation"
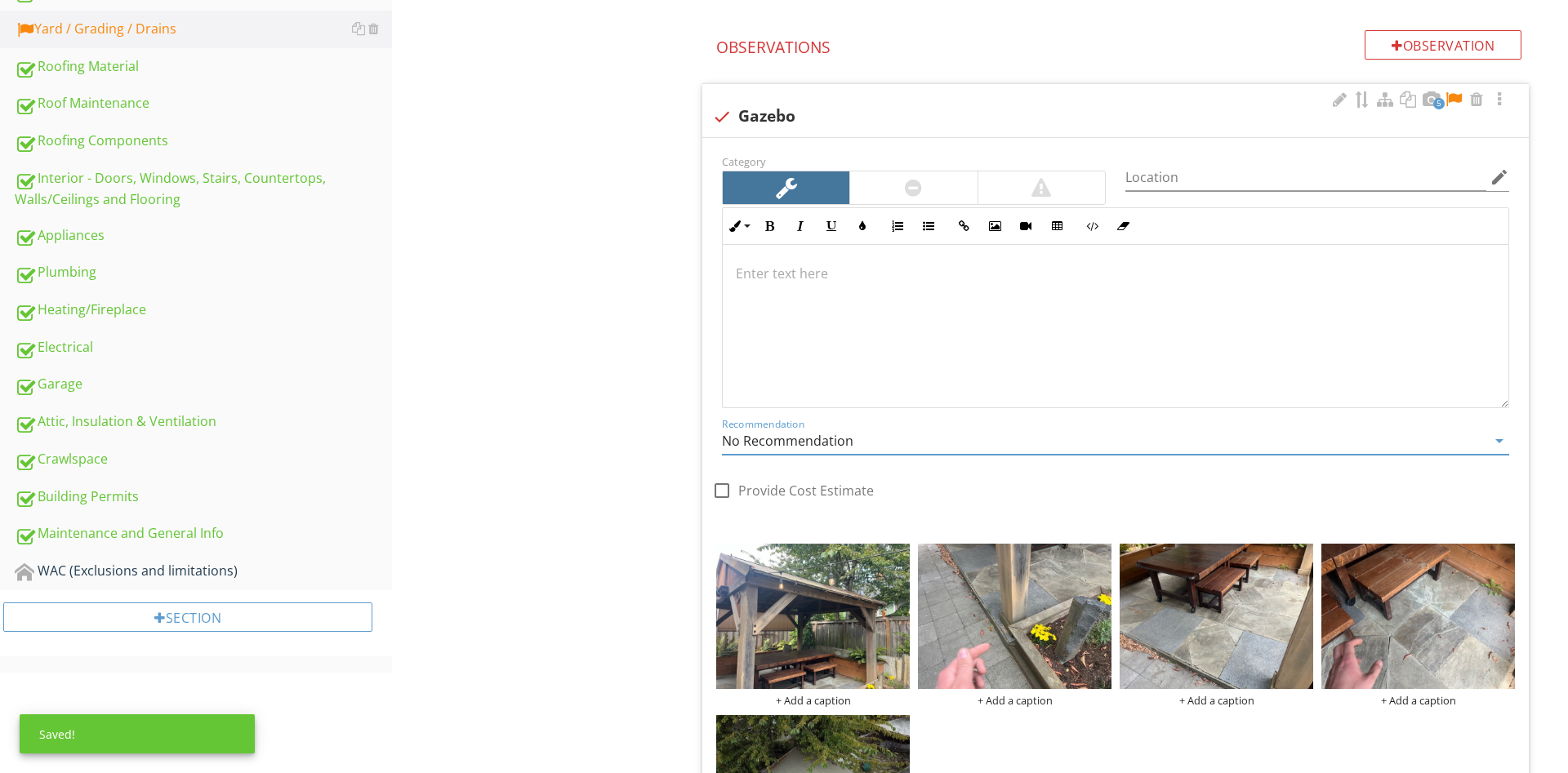
scroll to position [999, 0]
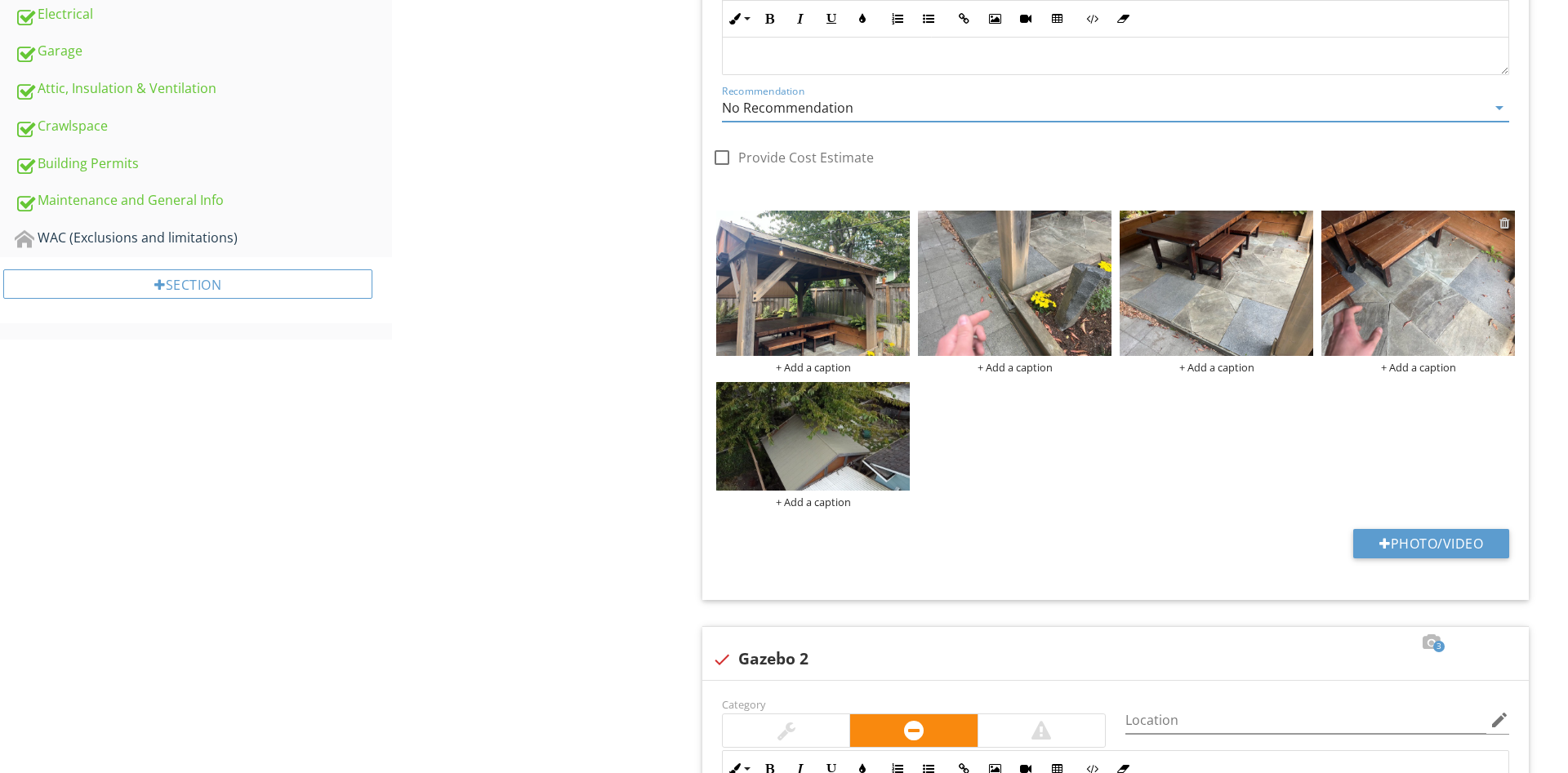
click at [1506, 221] on div at bounding box center [1505, 223] width 11 height 13
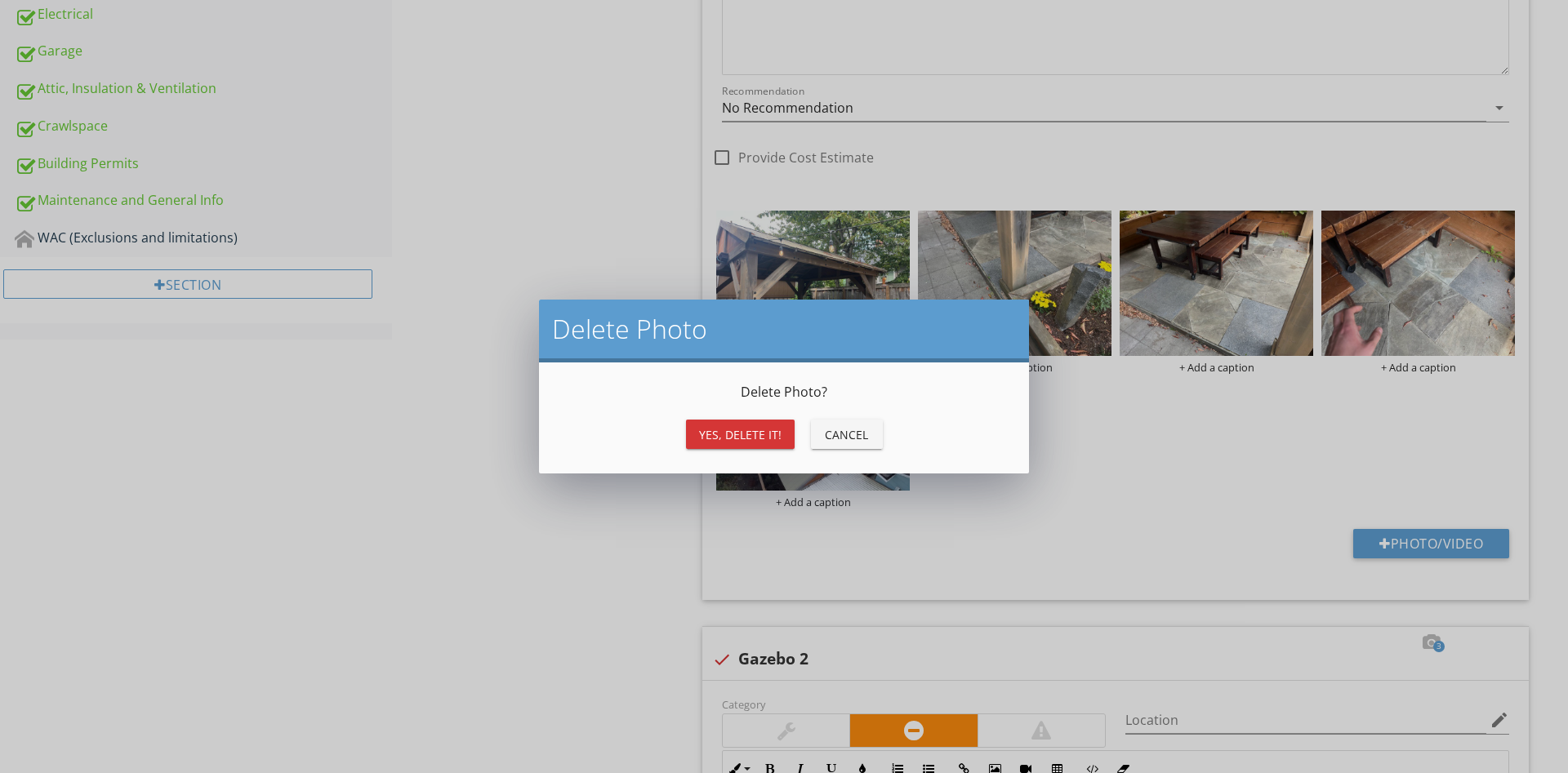
click at [725, 434] on div "Yes, Delete it!" at bounding box center [740, 434] width 82 height 17
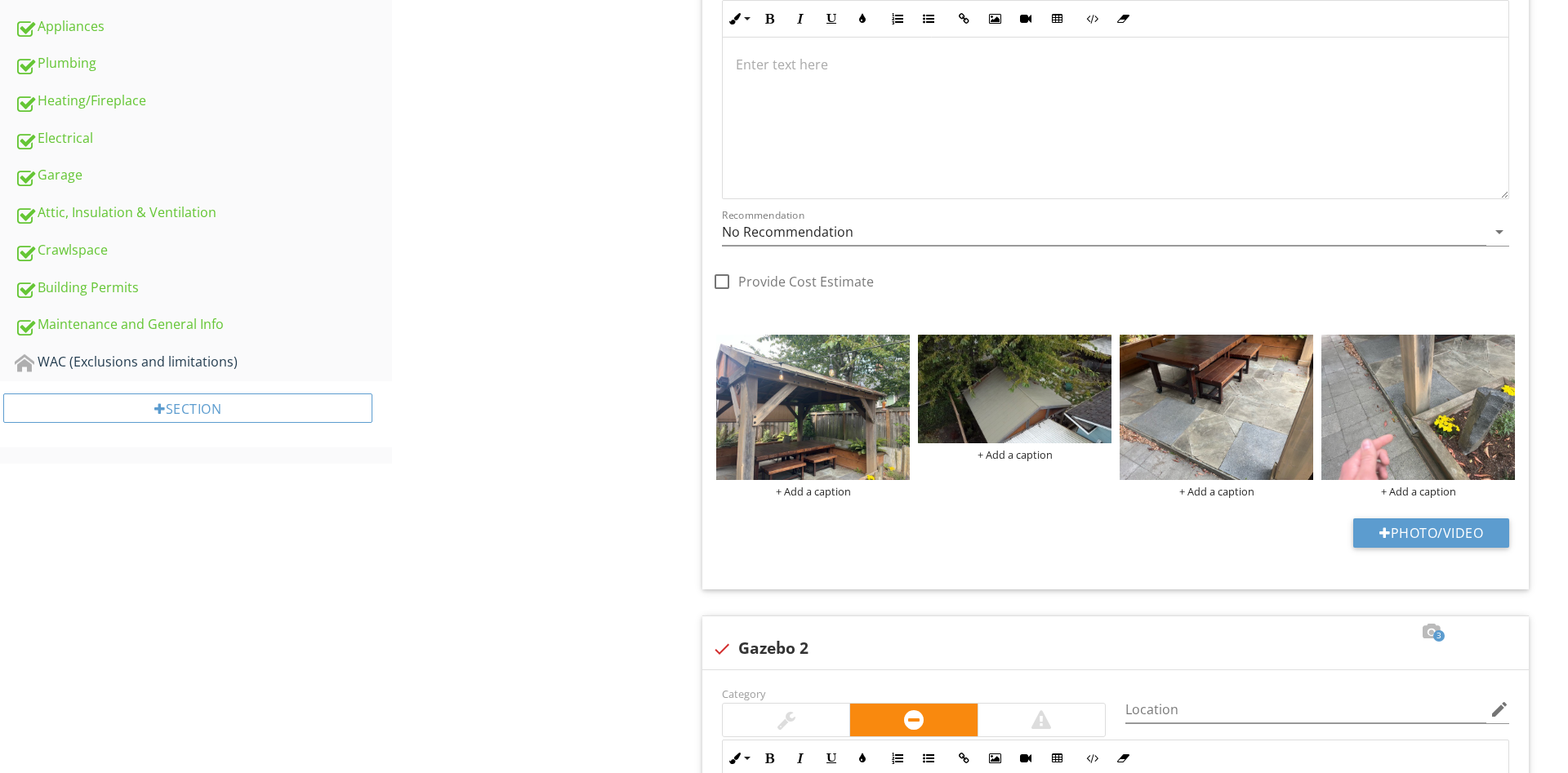
scroll to position [666, 0]
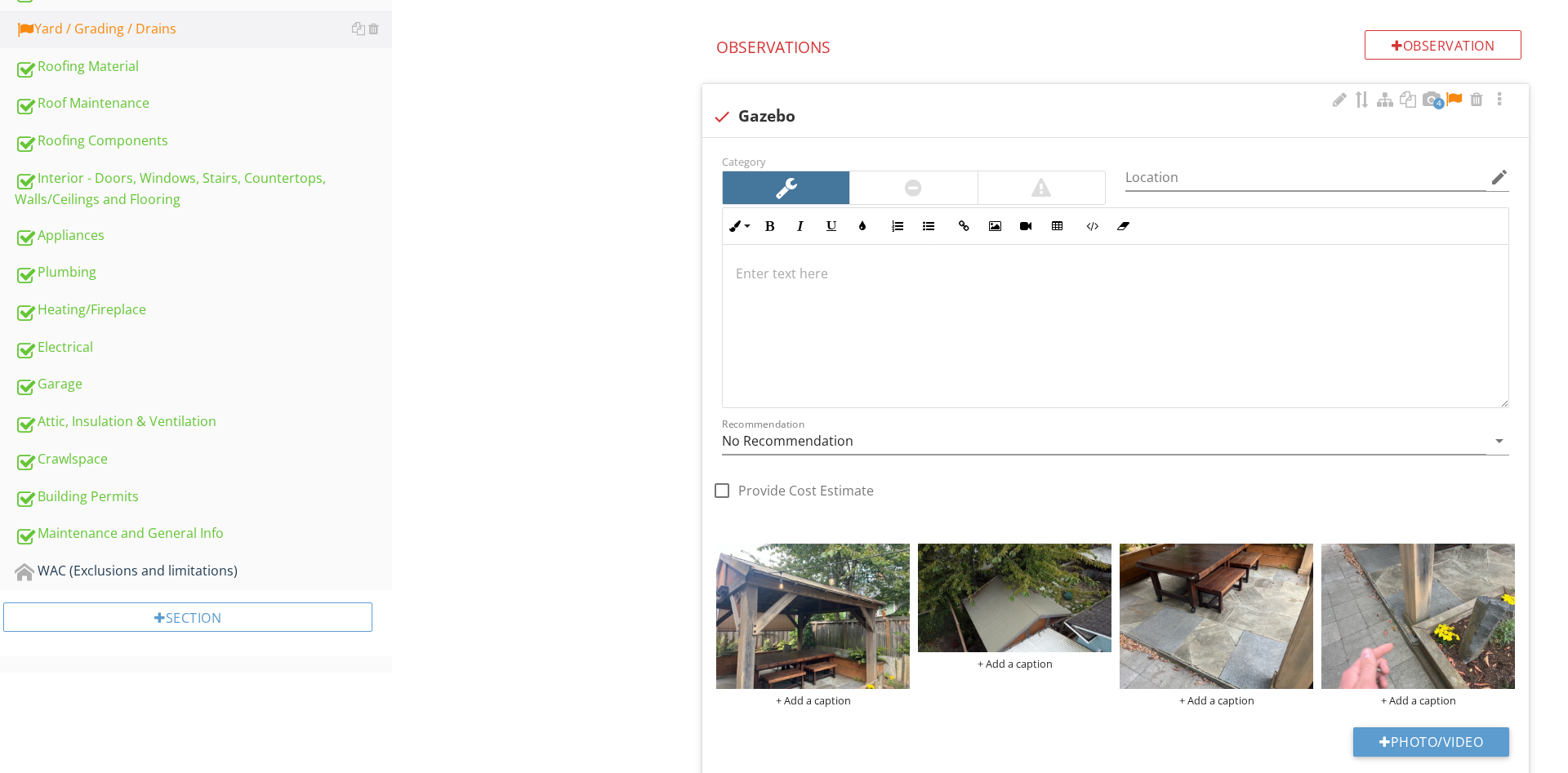
click at [878, 295] on div at bounding box center [1115, 326] width 786 height 163
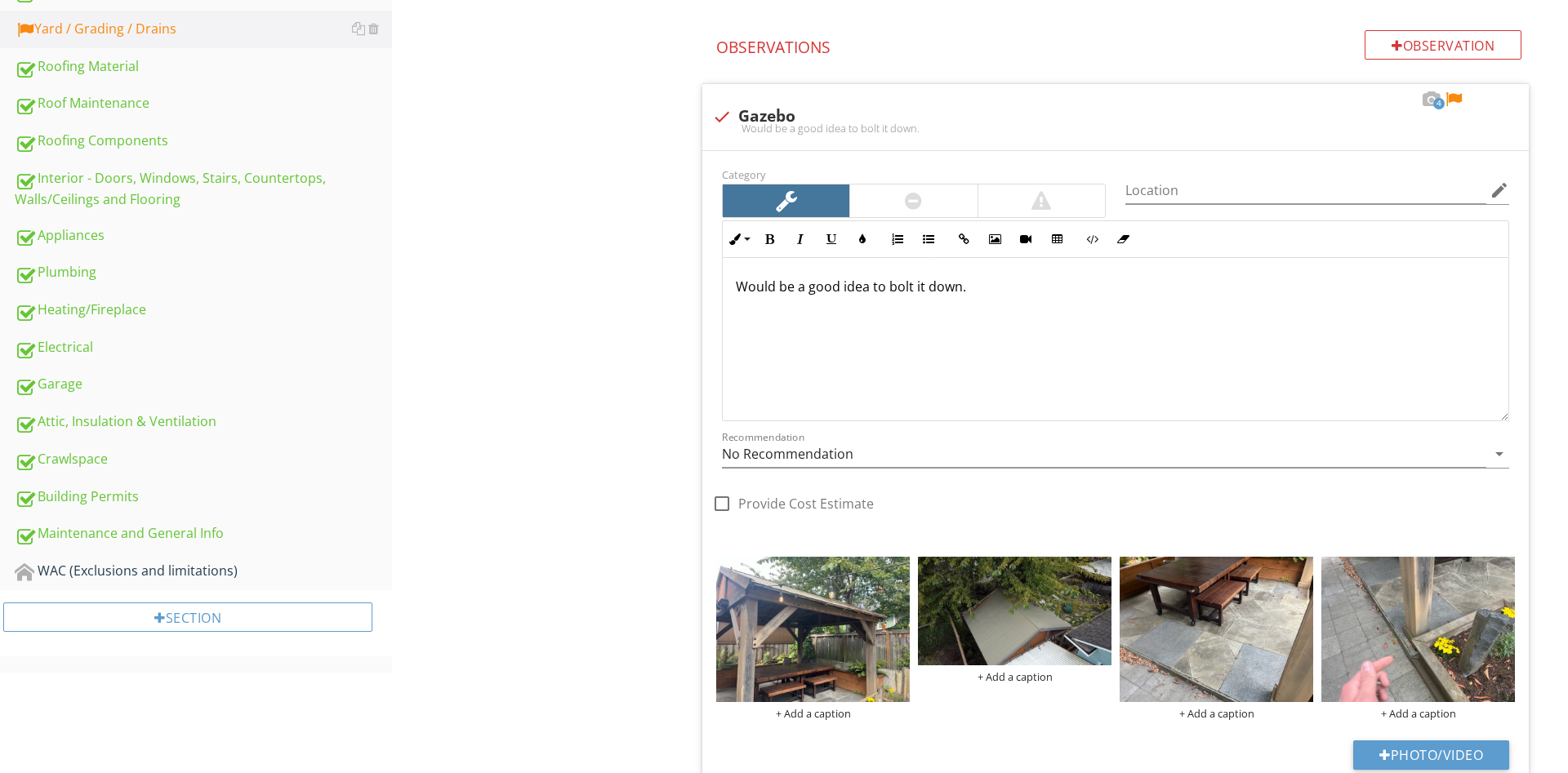
click at [550, 301] on div "Yard / Grading / Drains Vegetation, Yard Stuff Tree and Bush concerns Yard Spri…" at bounding box center [980, 585] width 1176 height 2177
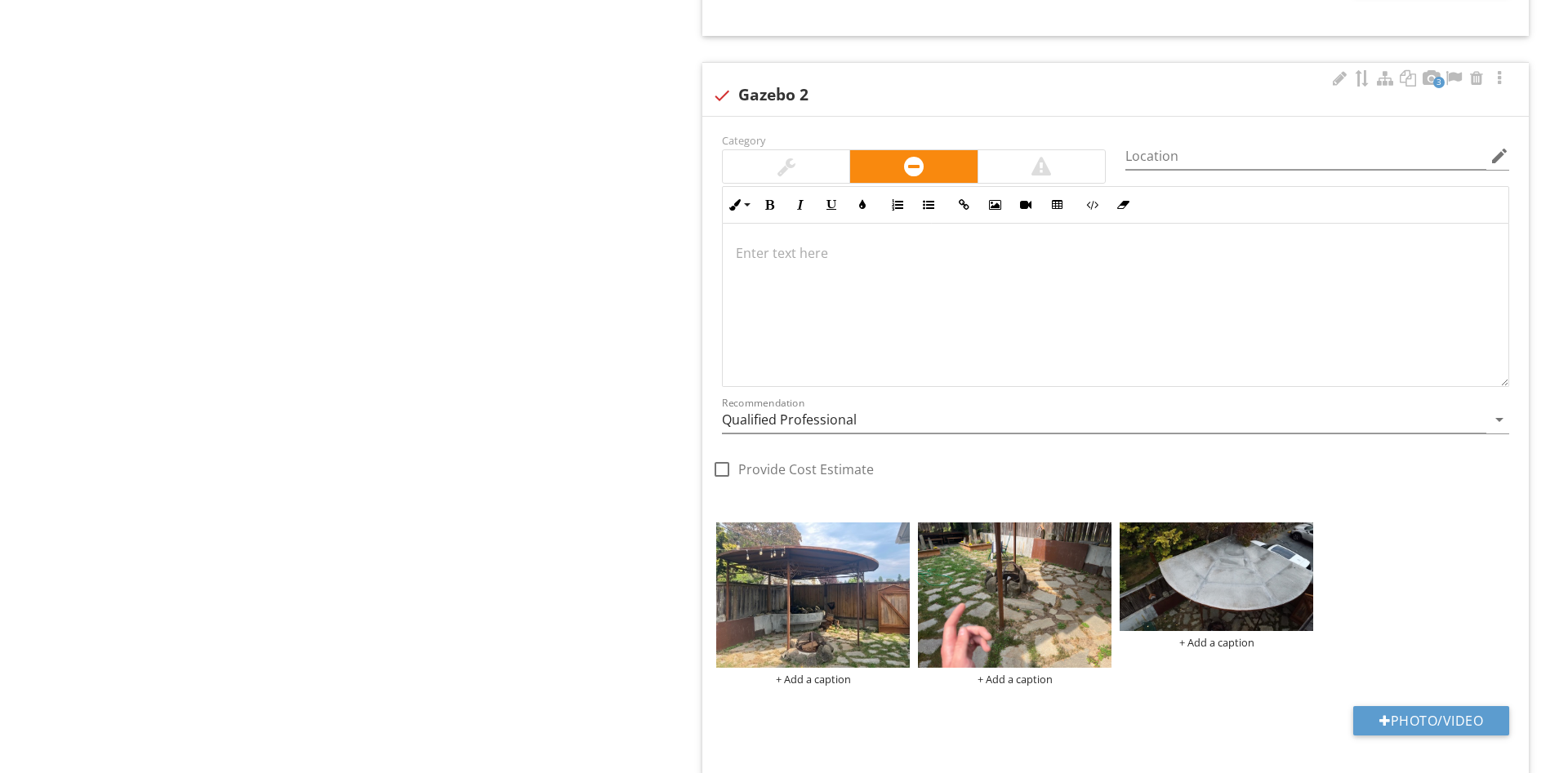
scroll to position [1318, 0]
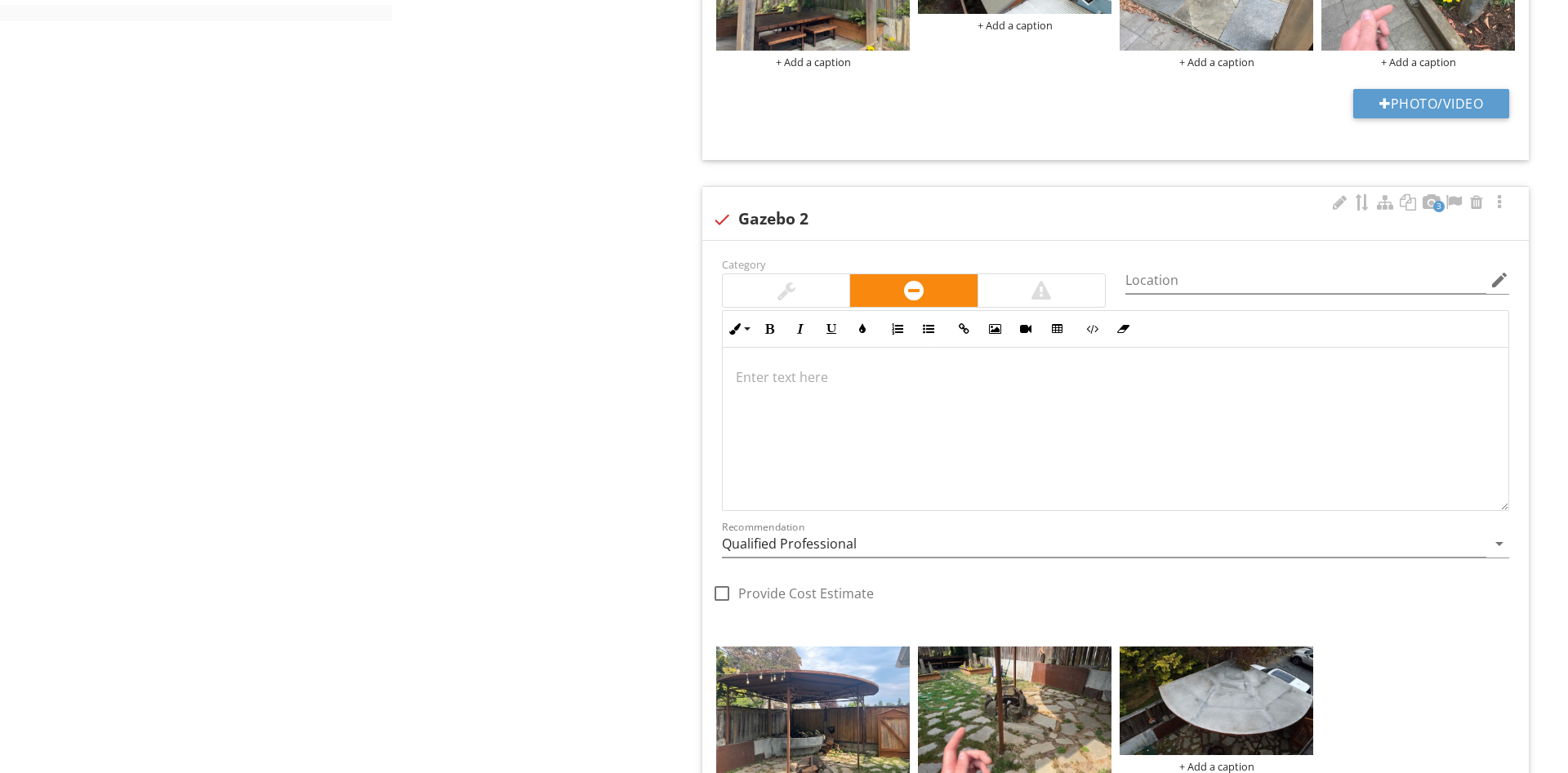
click at [803, 290] on div at bounding box center [786, 291] width 127 height 33
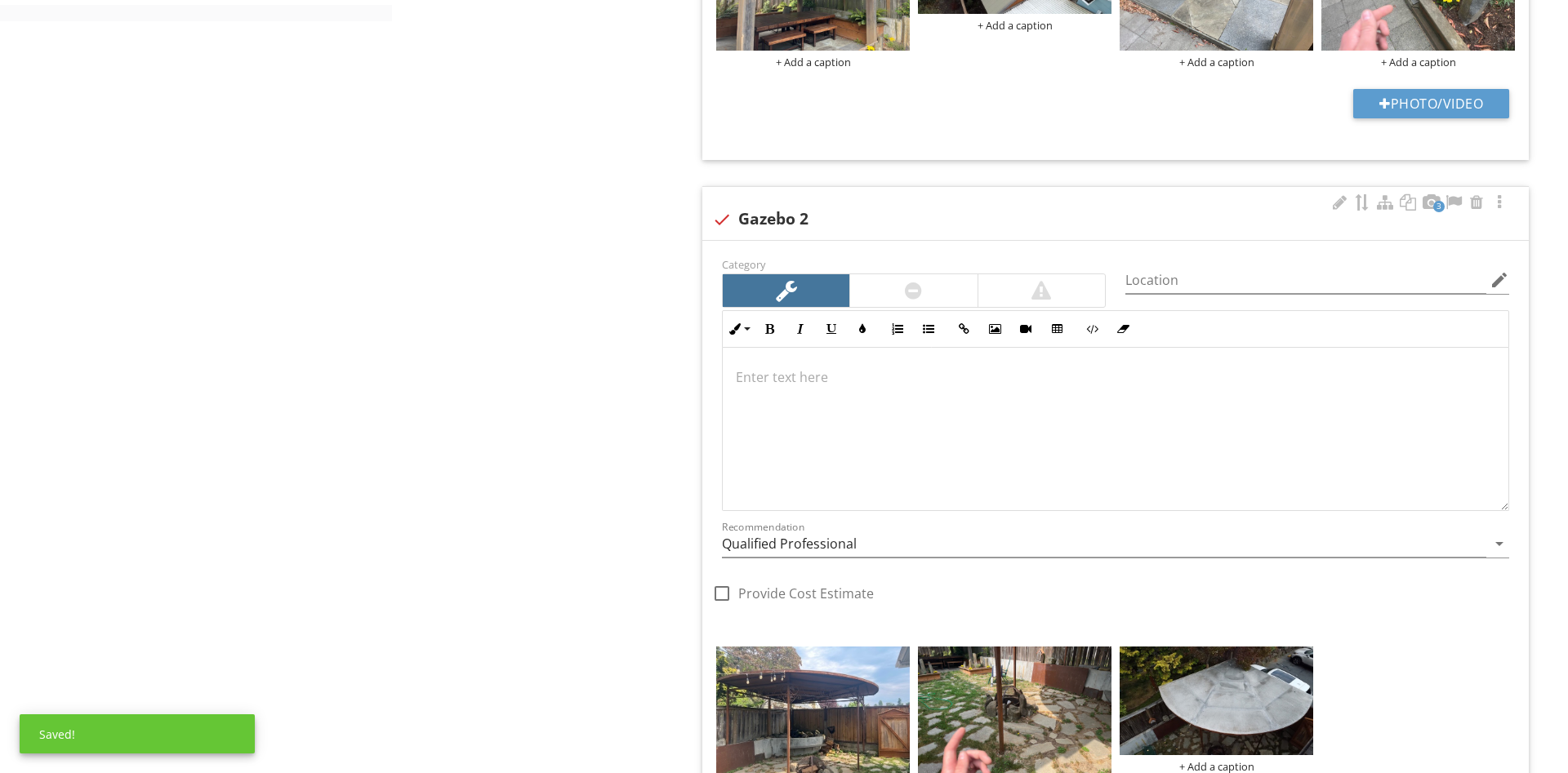
click at [920, 296] on div at bounding box center [913, 291] width 17 height 20
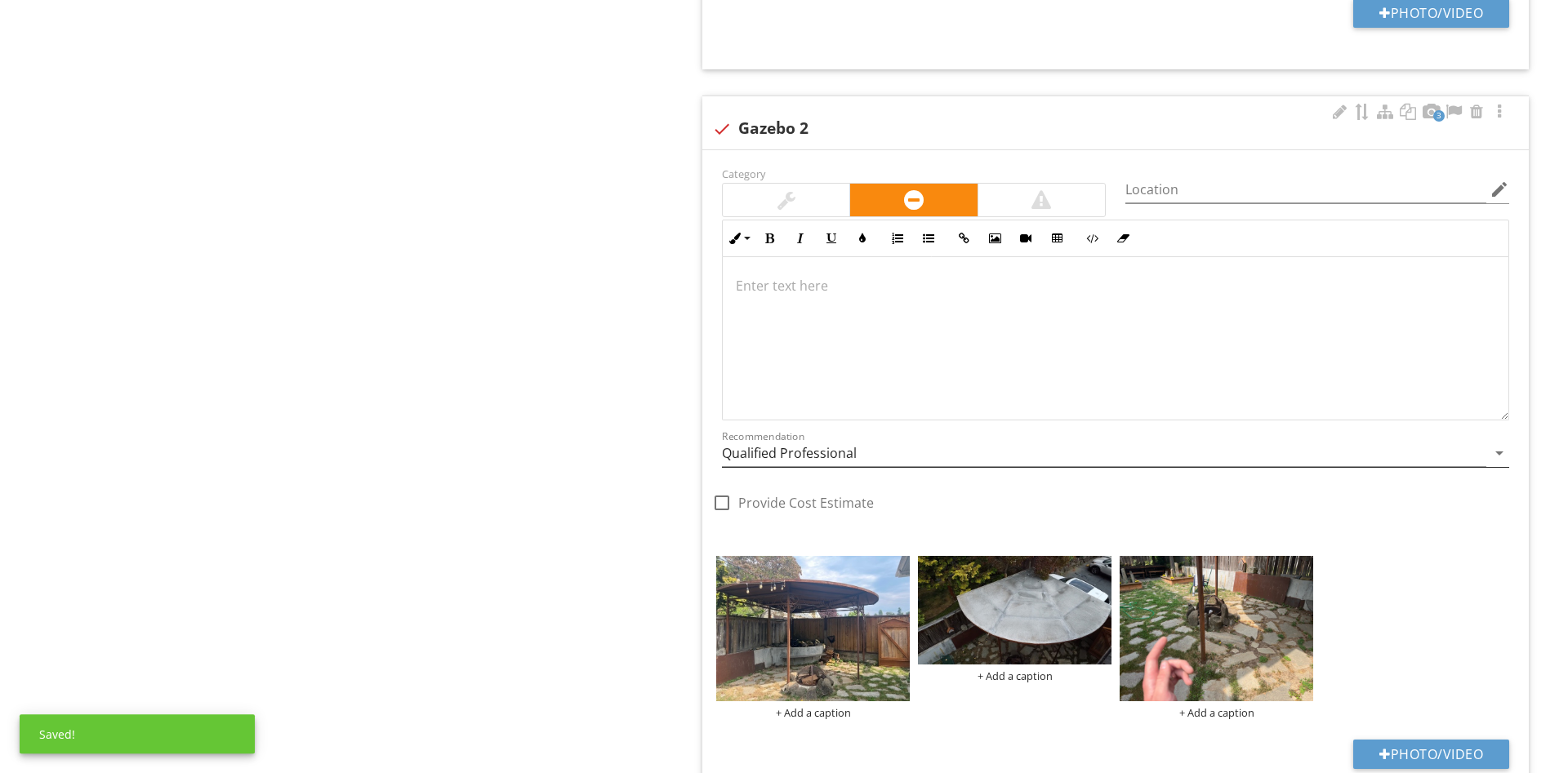
scroll to position [1401, 0]
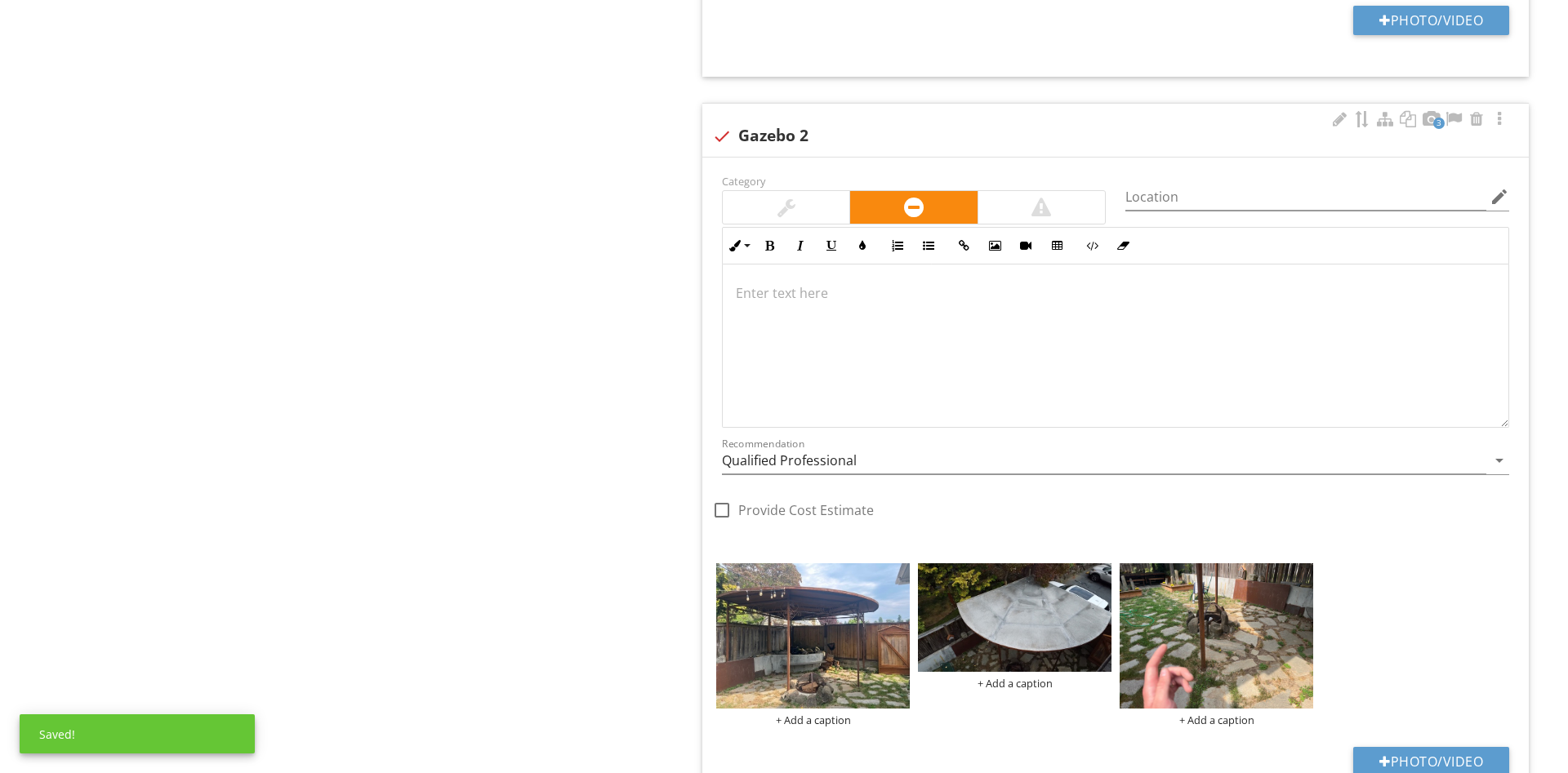
click at [869, 304] on div at bounding box center [1115, 345] width 786 height 163
click at [1340, 120] on div at bounding box center [1339, 119] width 20 height 16
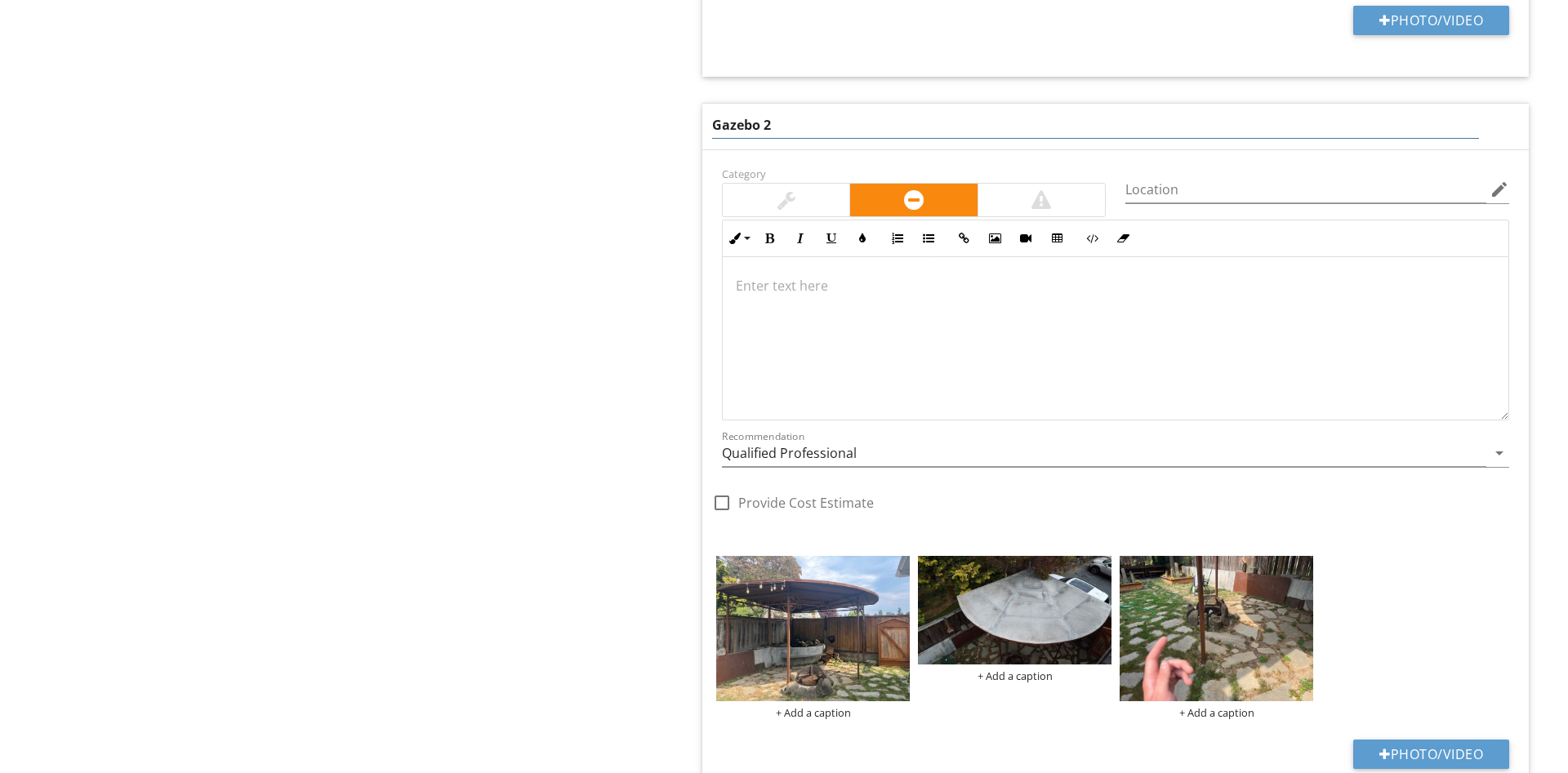
click at [1087, 112] on input "Gazebo 2" at bounding box center [1095, 126] width 767 height 27
type input "Gazebo"
click at [855, 304] on div at bounding box center [1115, 338] width 786 height 163
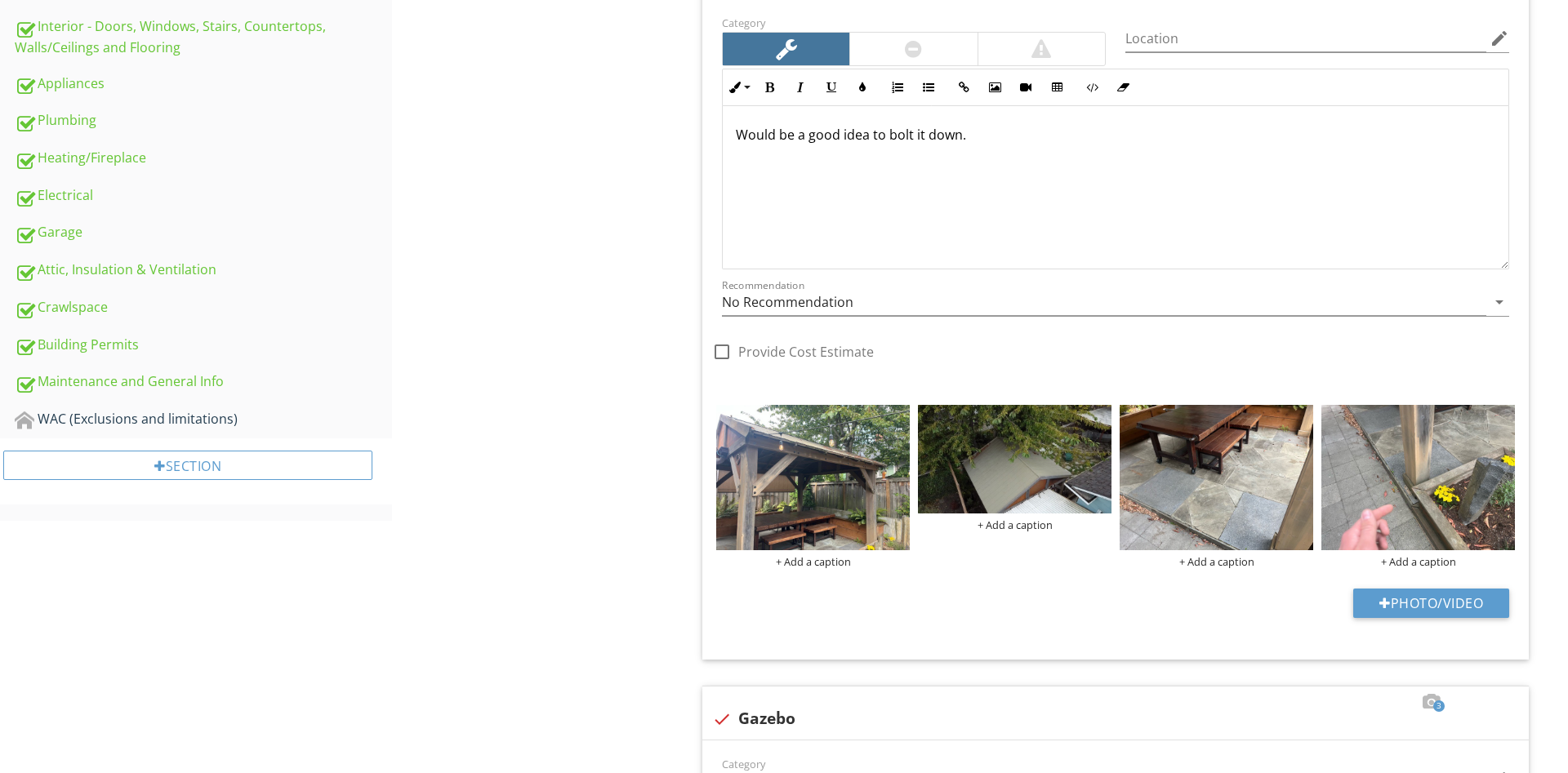
scroll to position [0, 0]
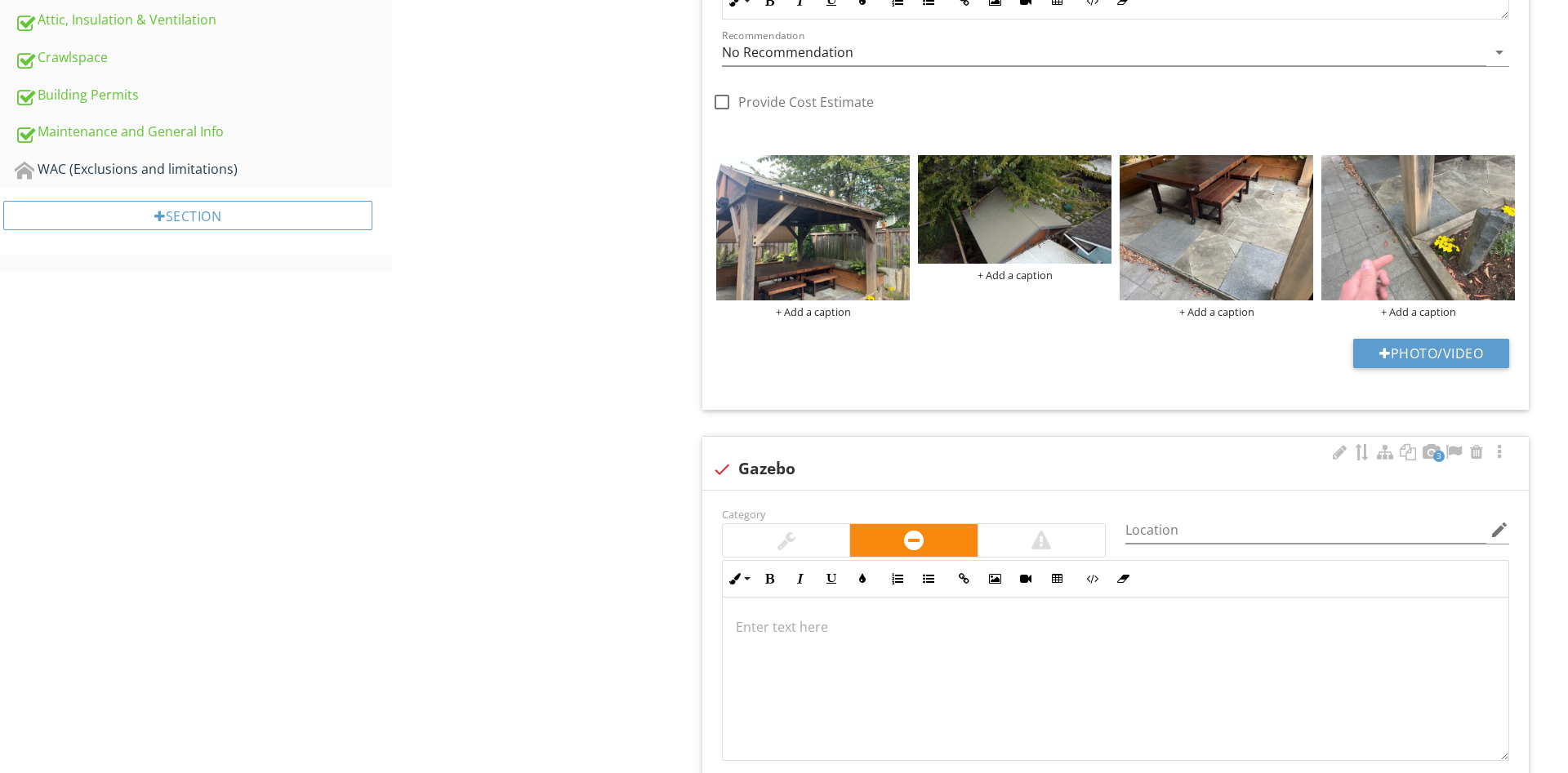
click at [760, 467] on div "check Gazebo" at bounding box center [1115, 470] width 807 height 20
checkbox input "false"
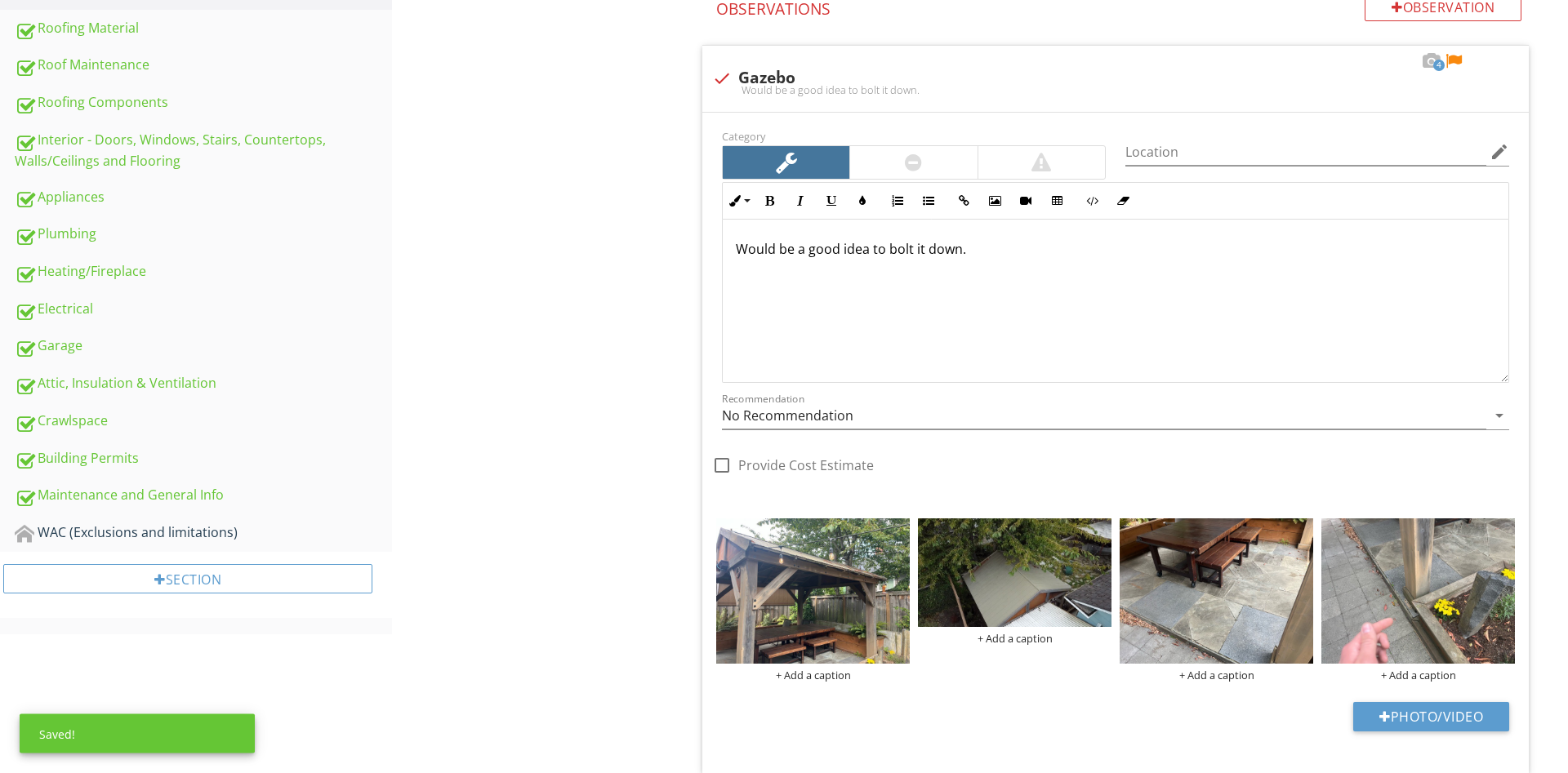
scroll to position [464, 0]
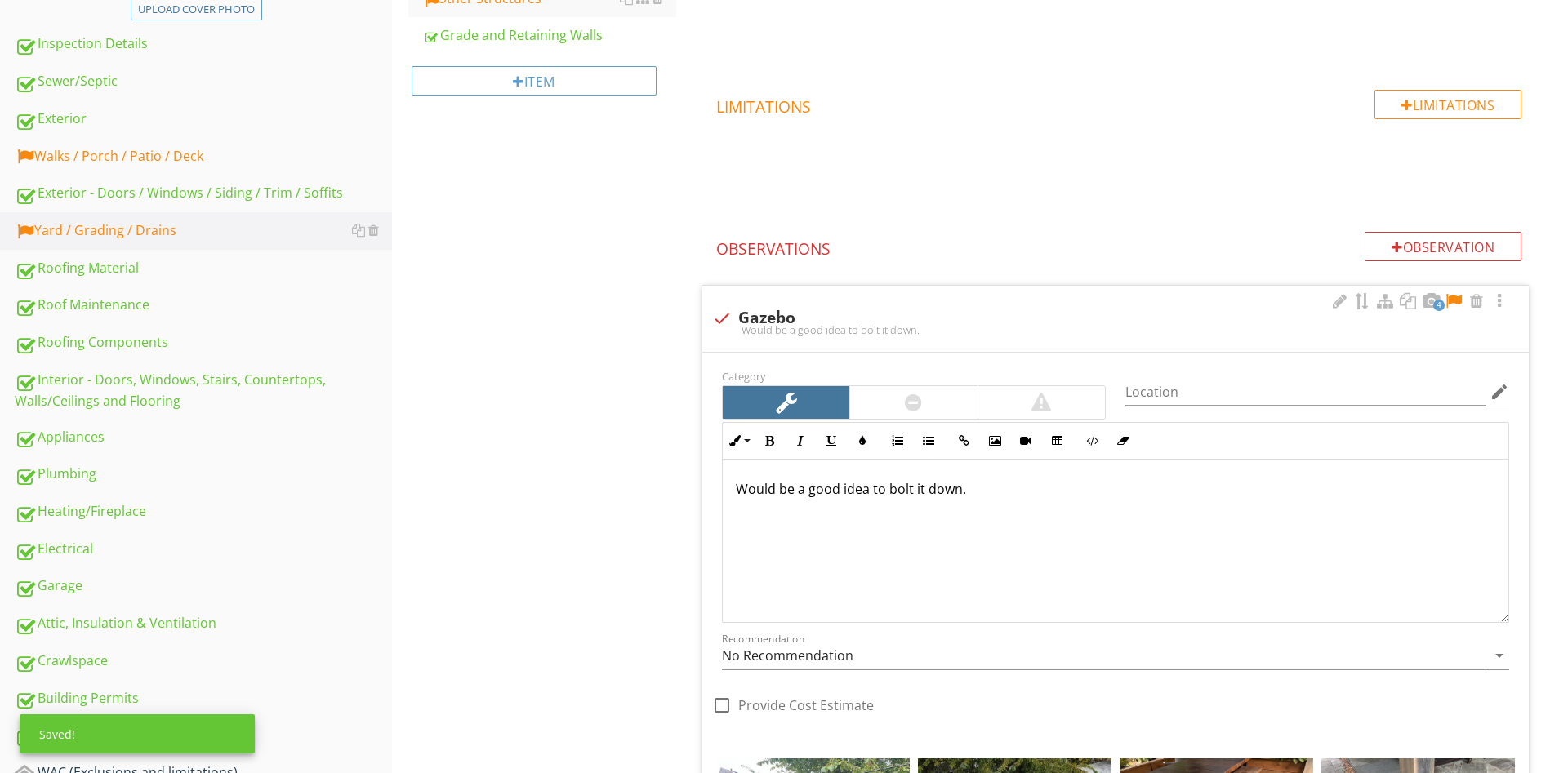
click at [791, 312] on div "check Gazebo" at bounding box center [1115, 319] width 807 height 20
checkbox input "true"
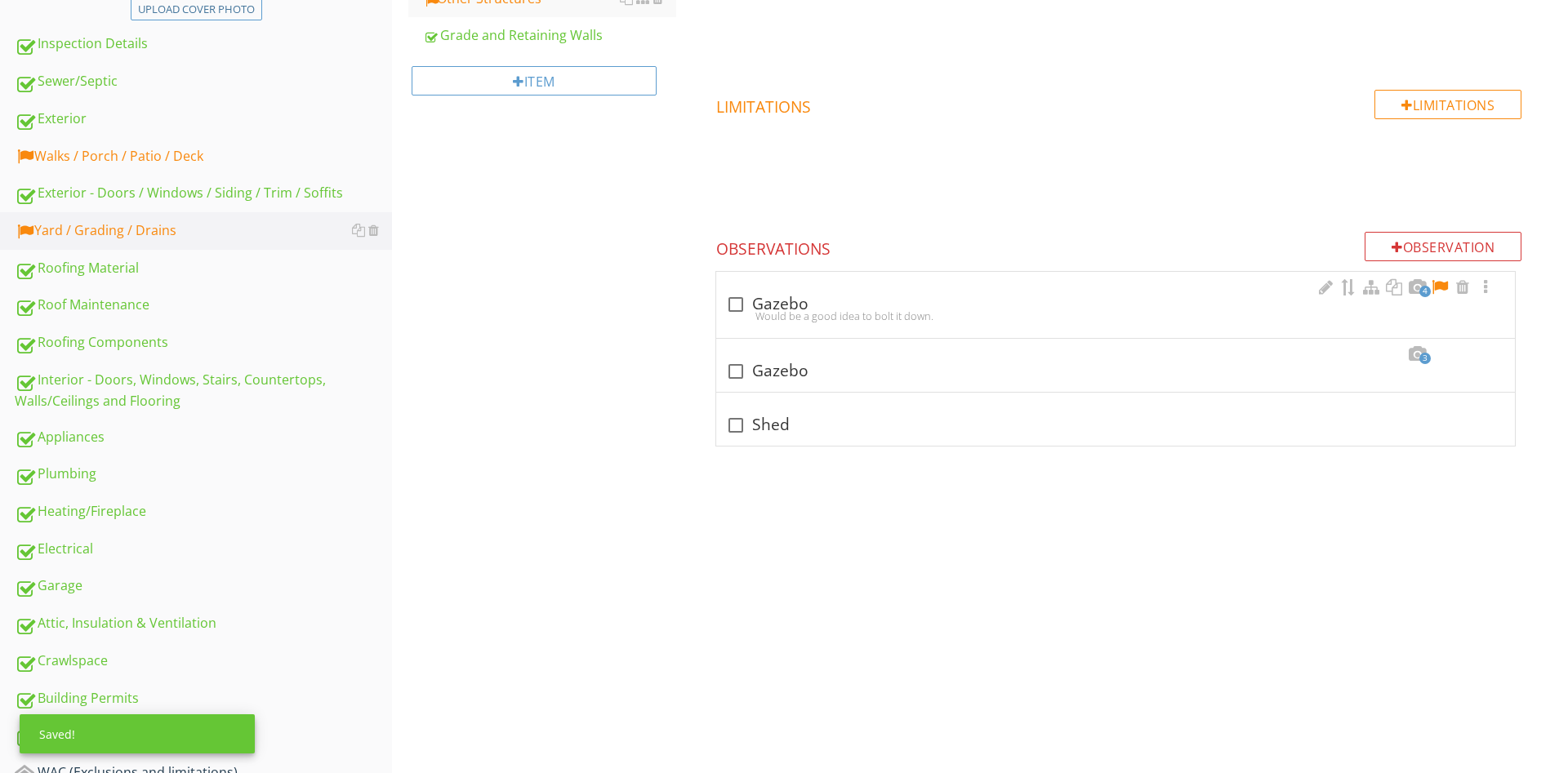
click at [1438, 291] on div at bounding box center [1439, 287] width 20 height 16
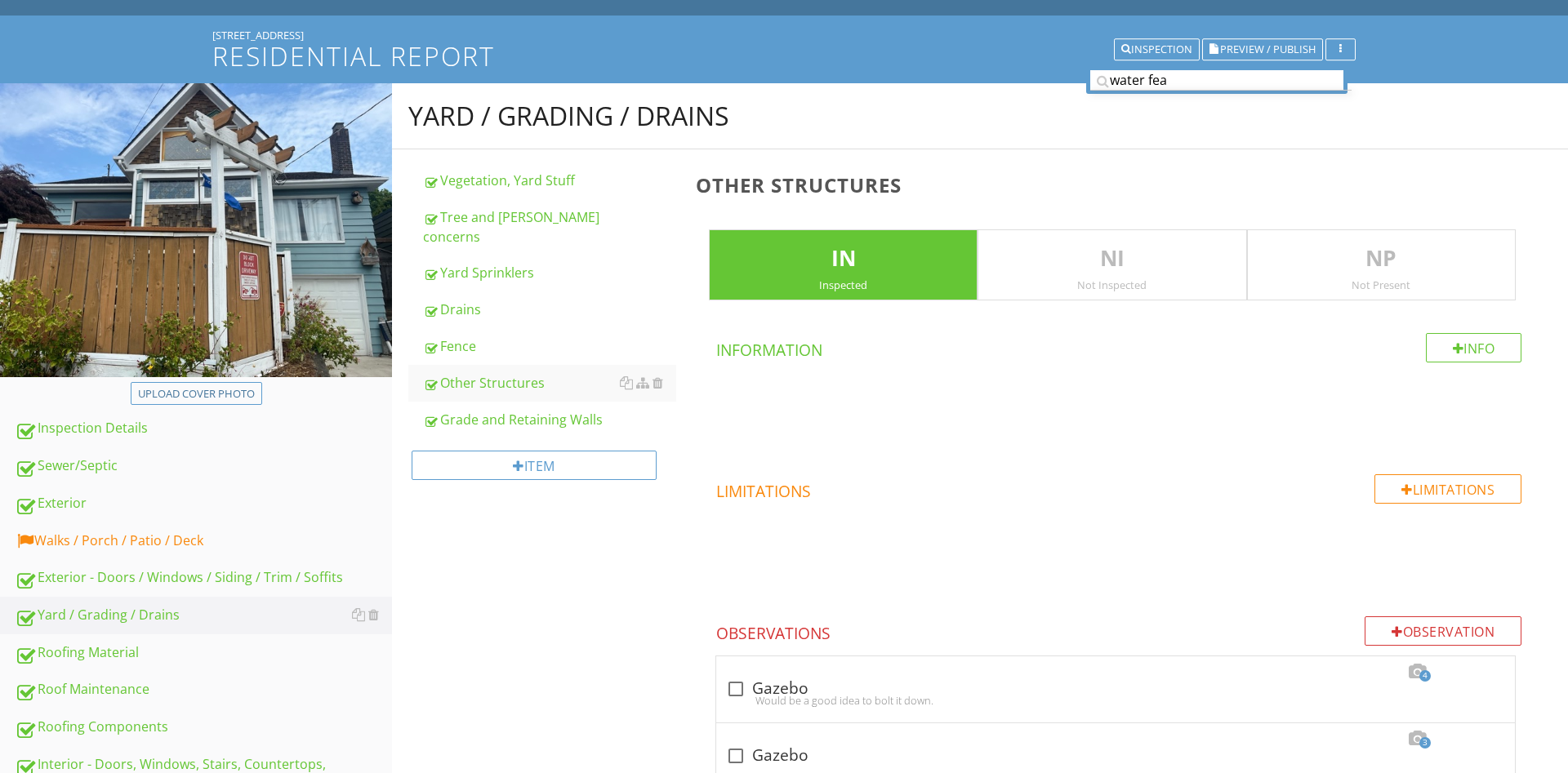
scroll to position [83, 0]
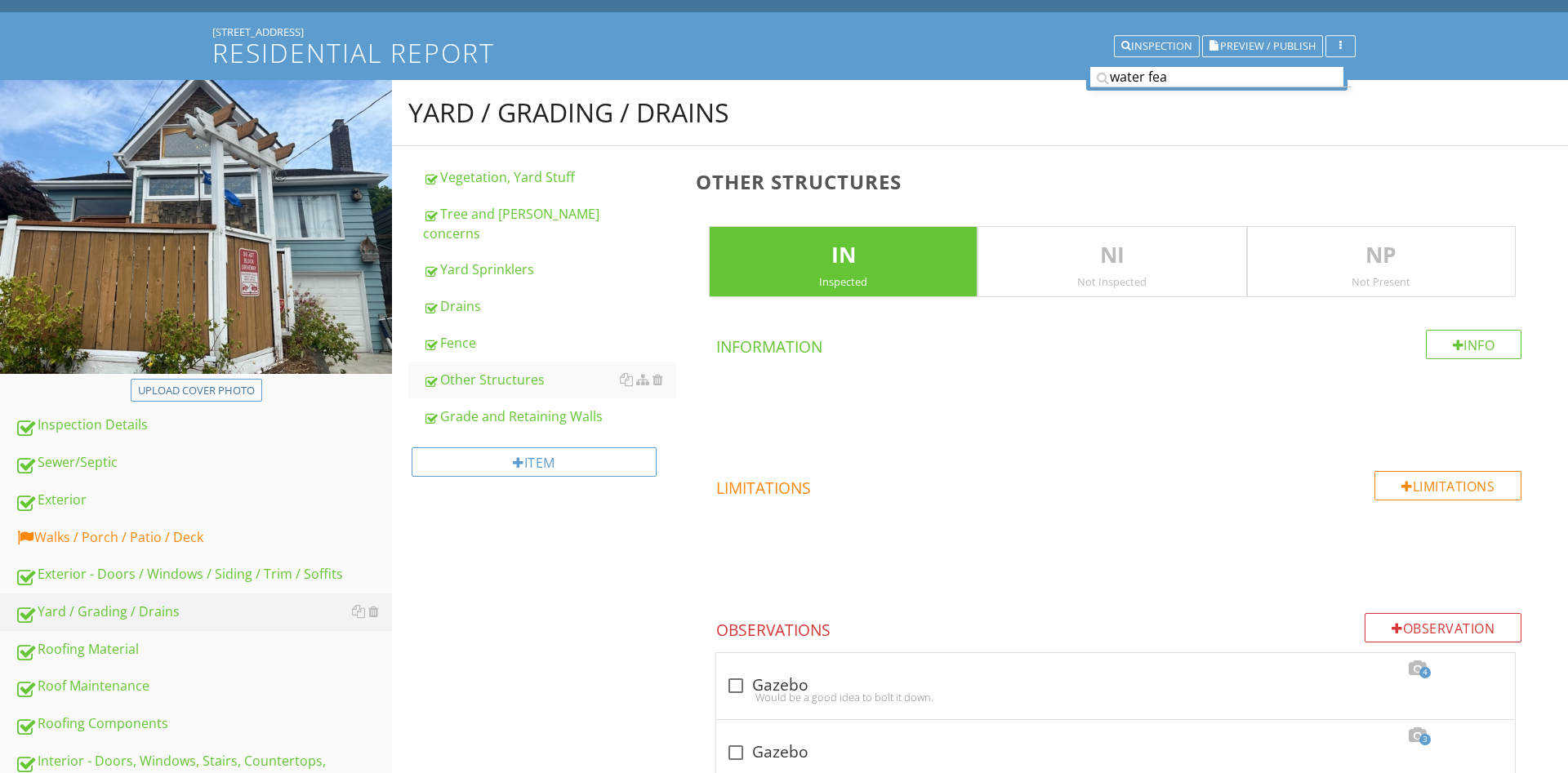
click at [865, 288] on div "Inspected" at bounding box center [843, 282] width 267 height 13
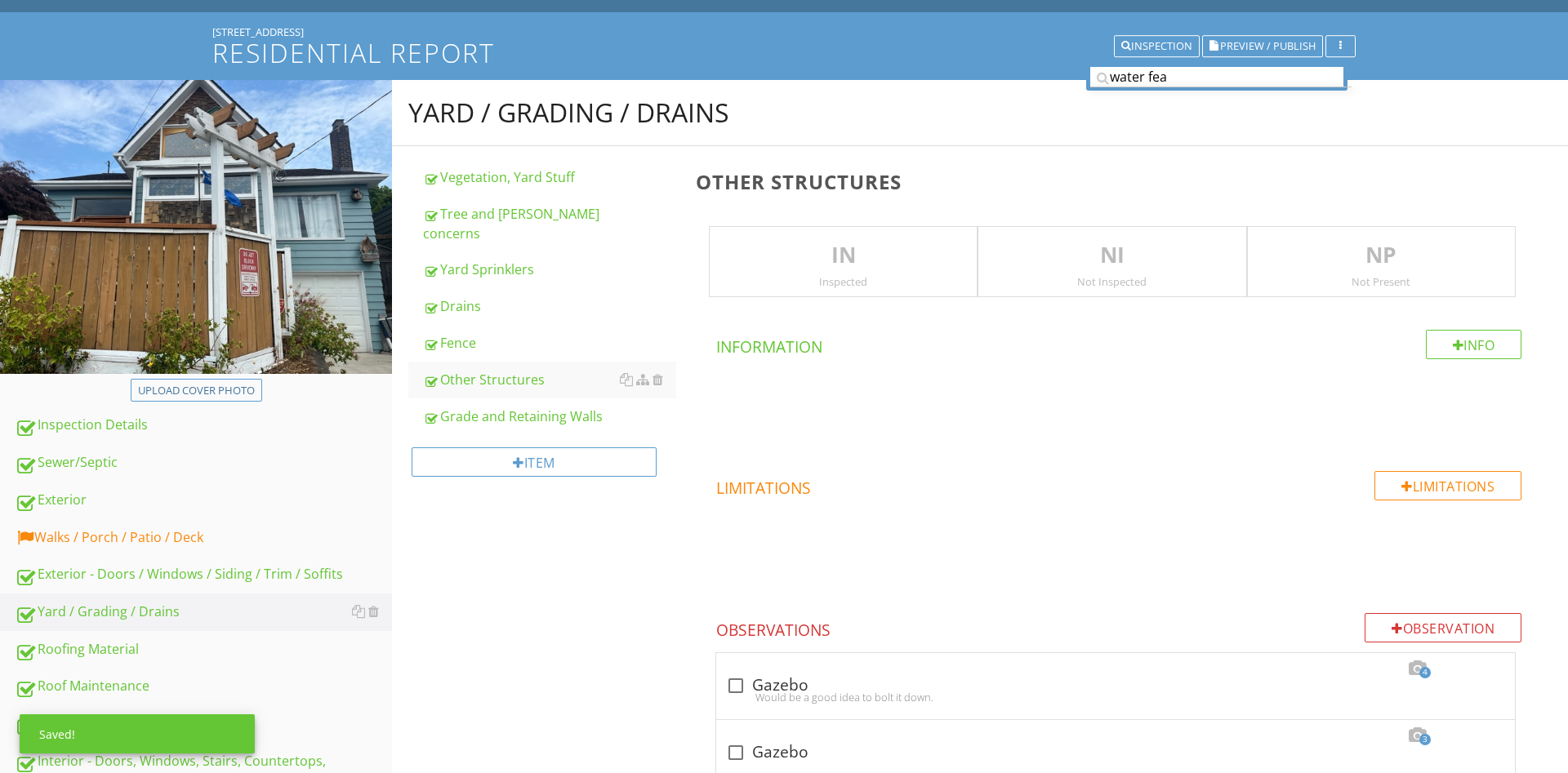
click at [1373, 247] on p "NP" at bounding box center [1381, 255] width 267 height 33
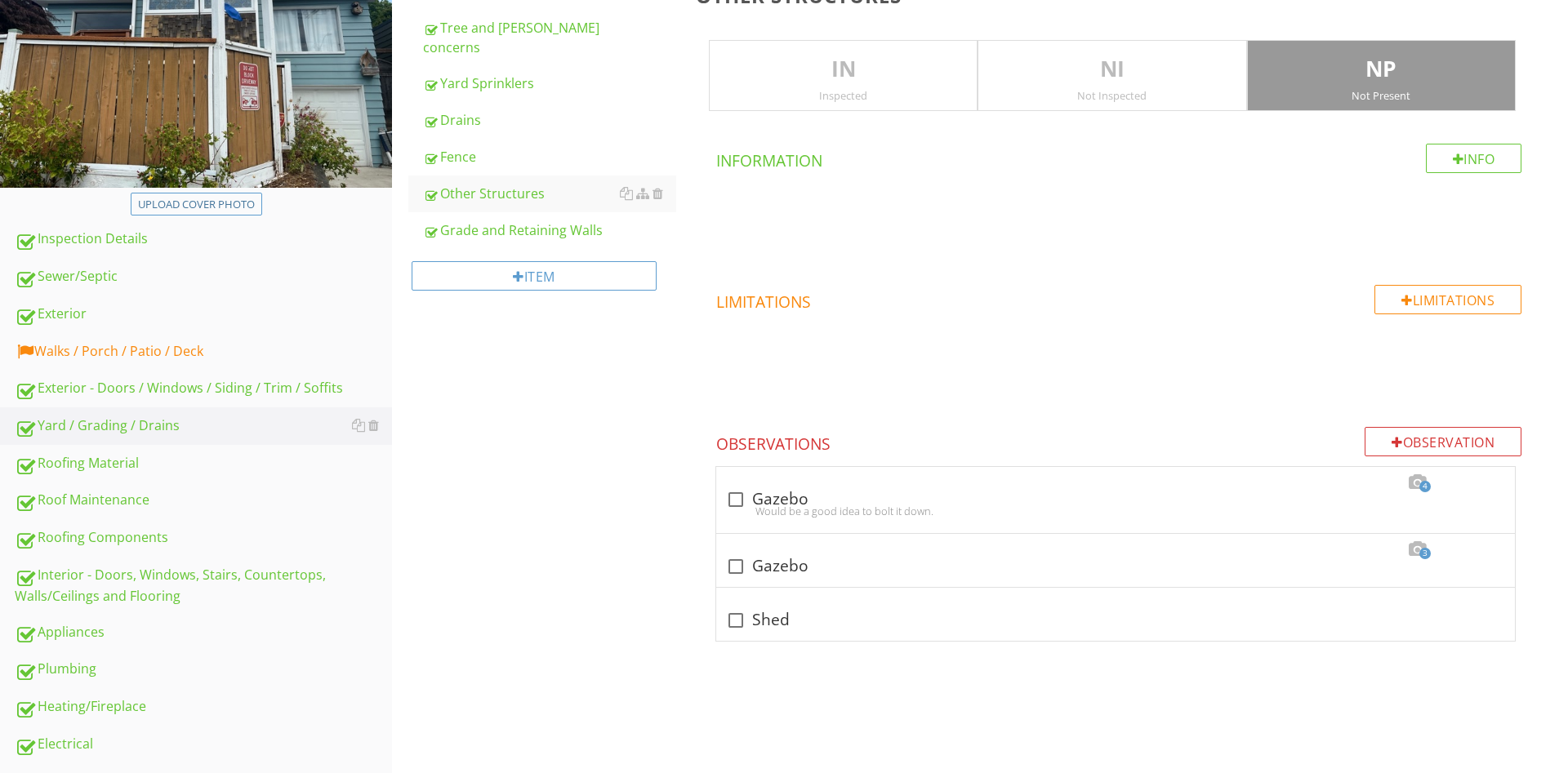
scroll to position [250, 0]
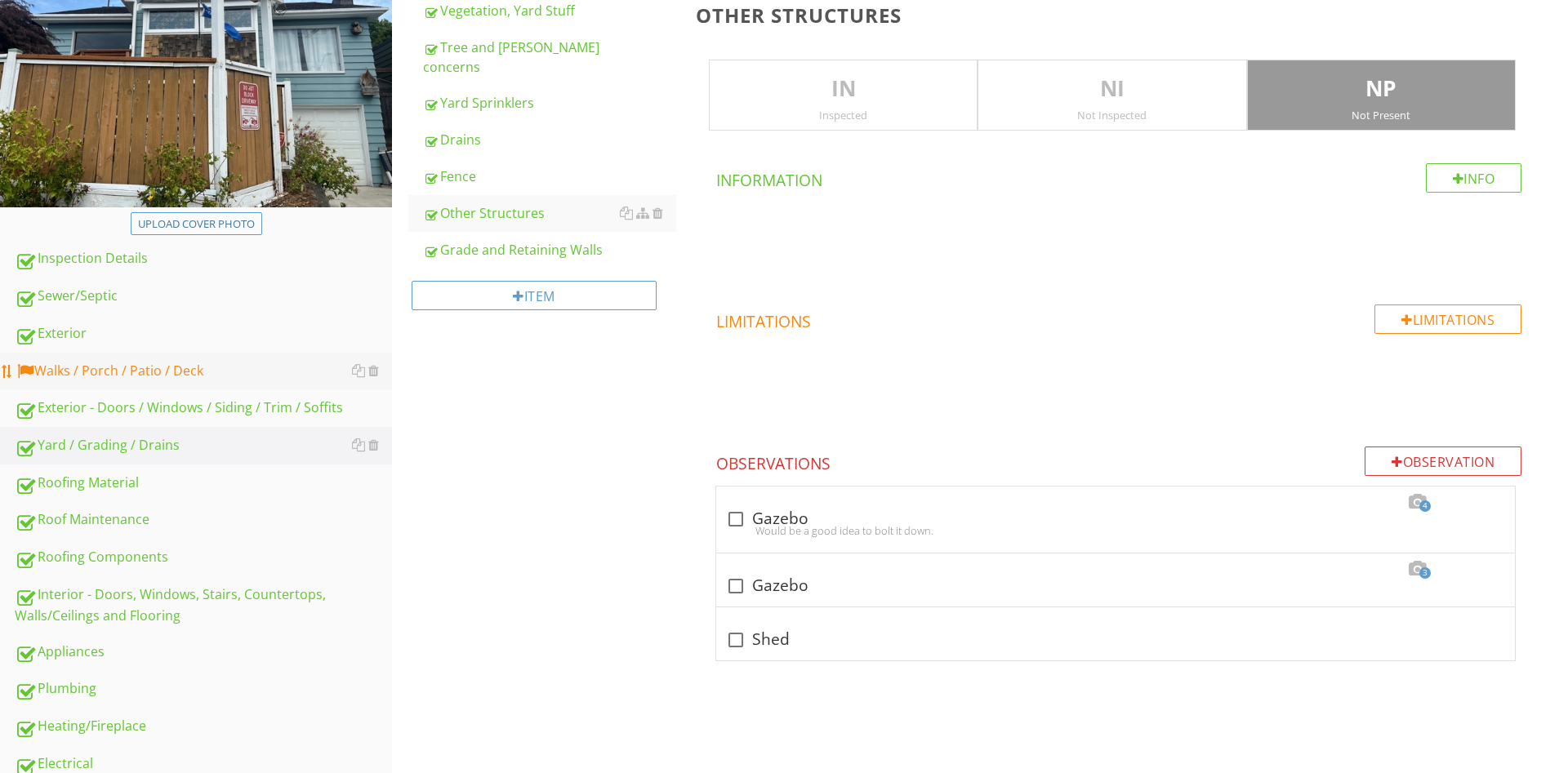
click at [139, 364] on div "Walks / Porch / Patio / Deck" at bounding box center [203, 371] width 378 height 21
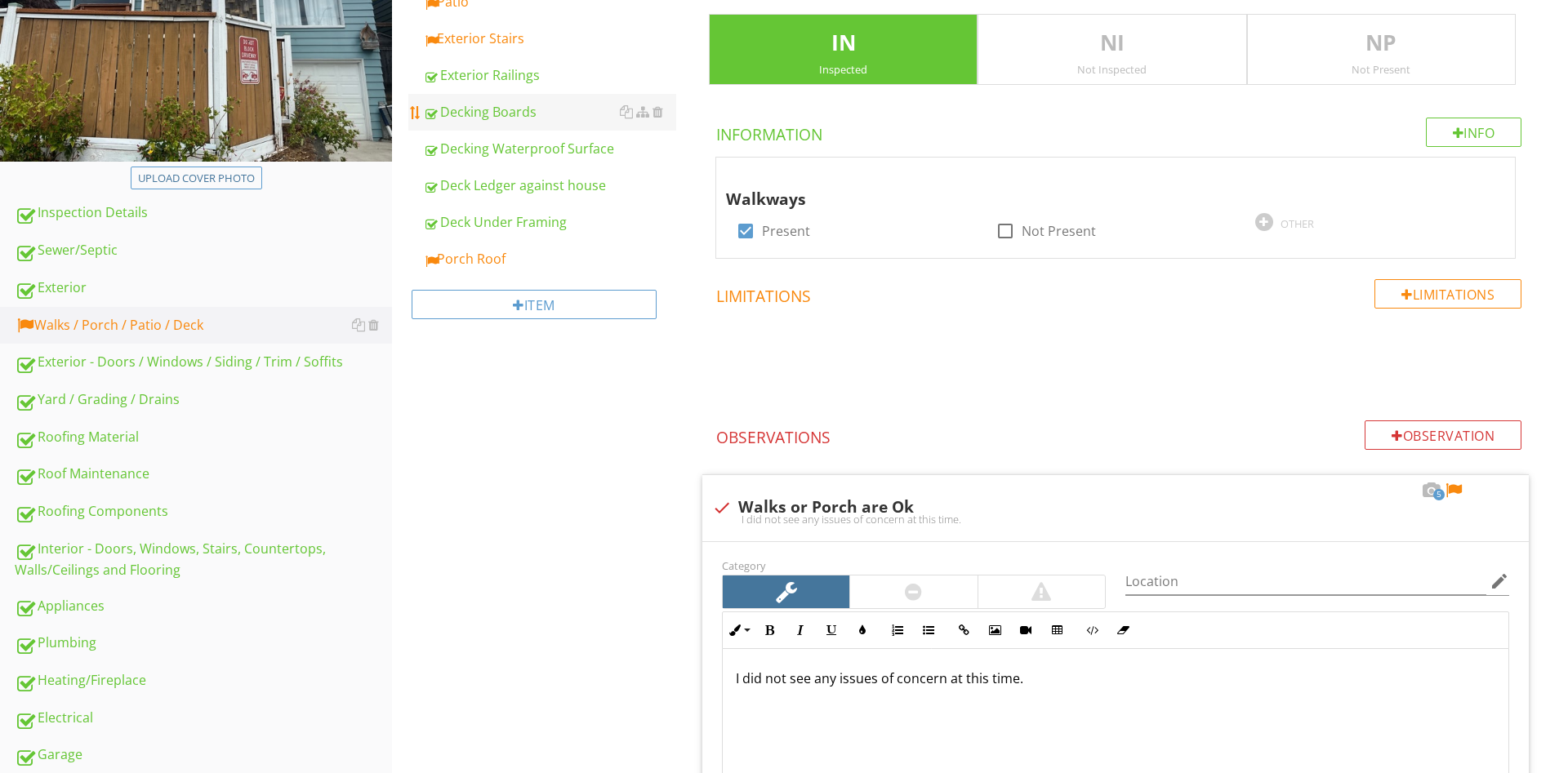
scroll to position [83, 0]
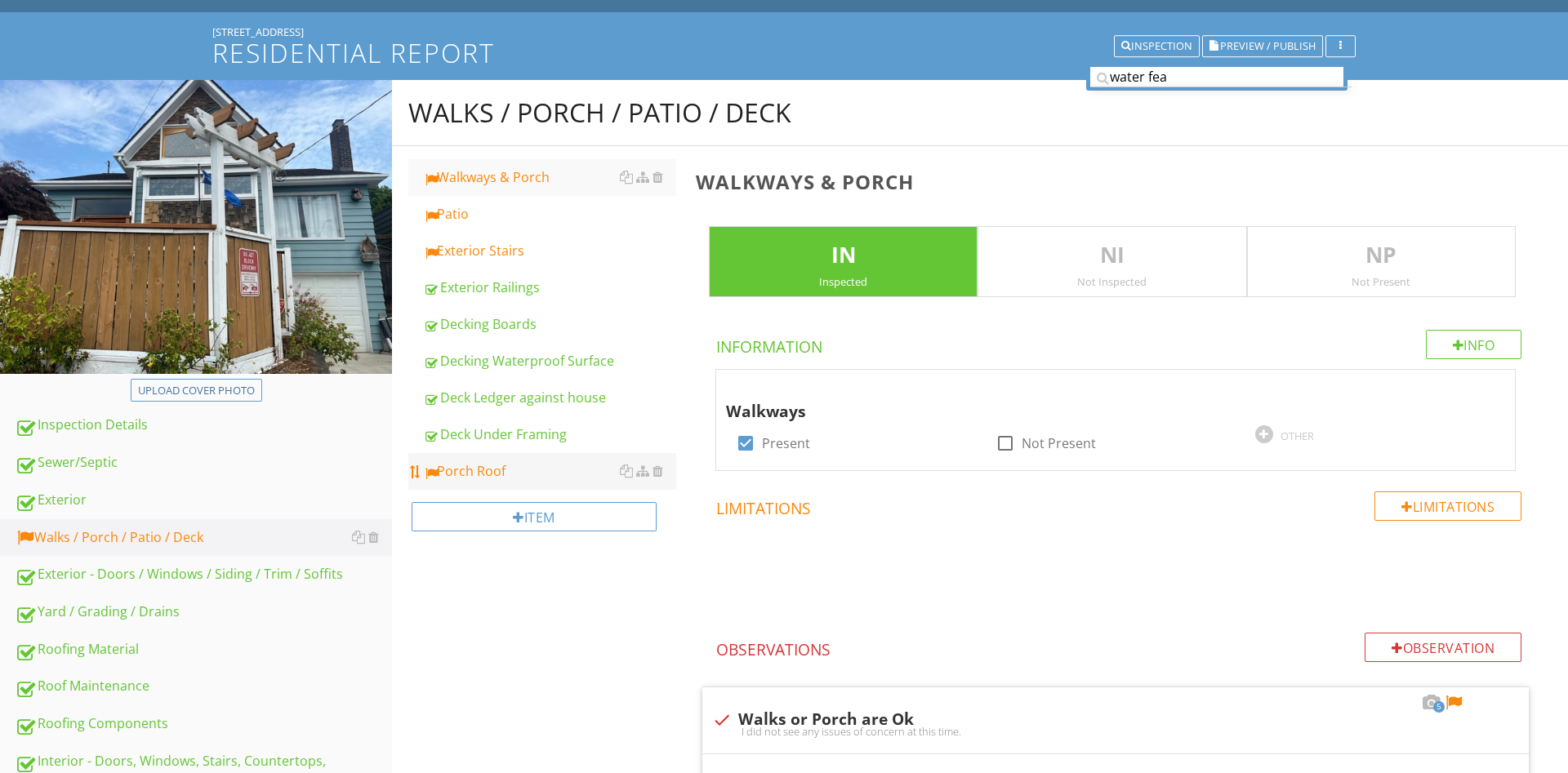
click at [507, 456] on link "Porch Roof" at bounding box center [550, 472] width 253 height 36
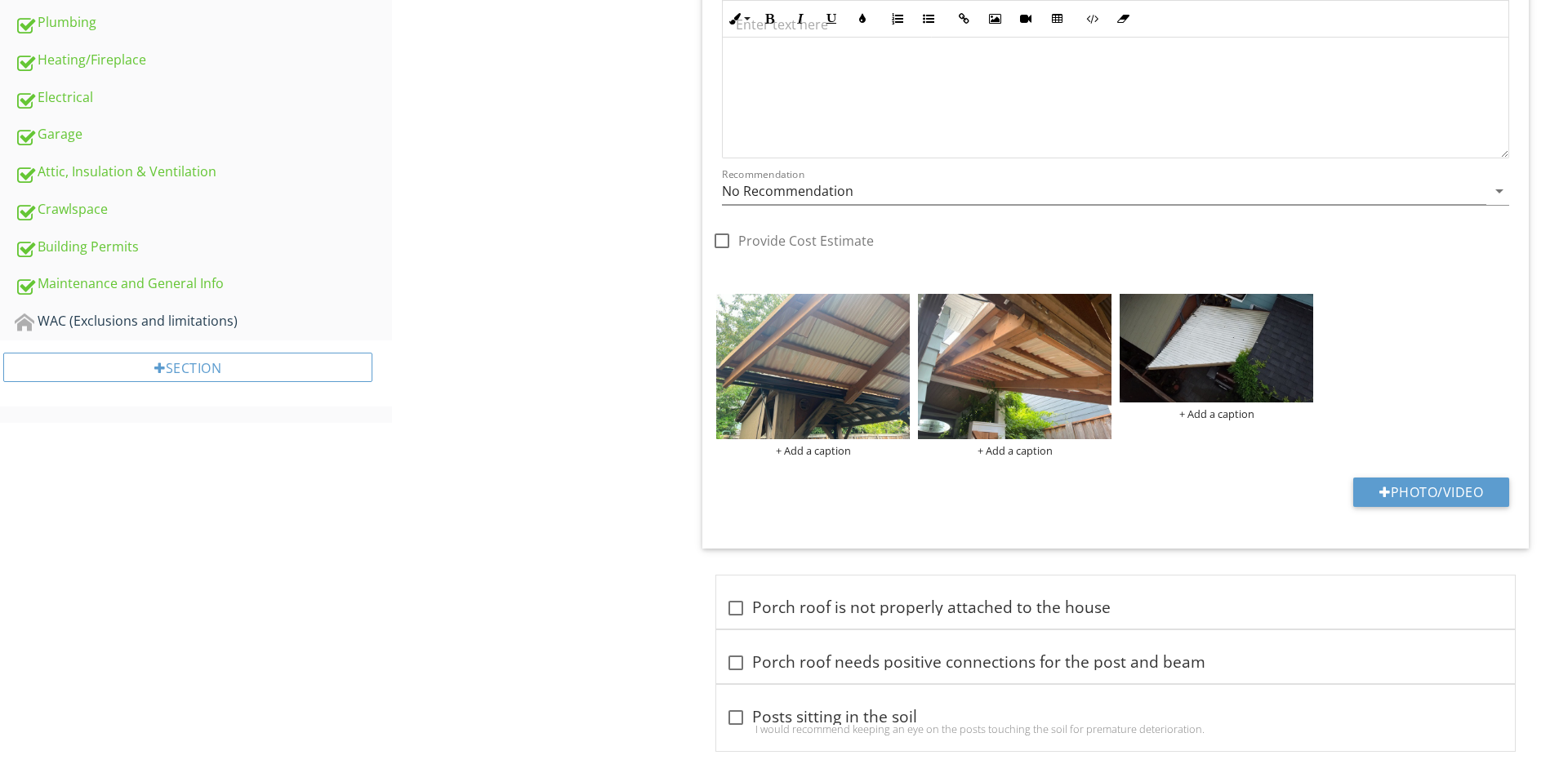
scroll to position [936, 0]
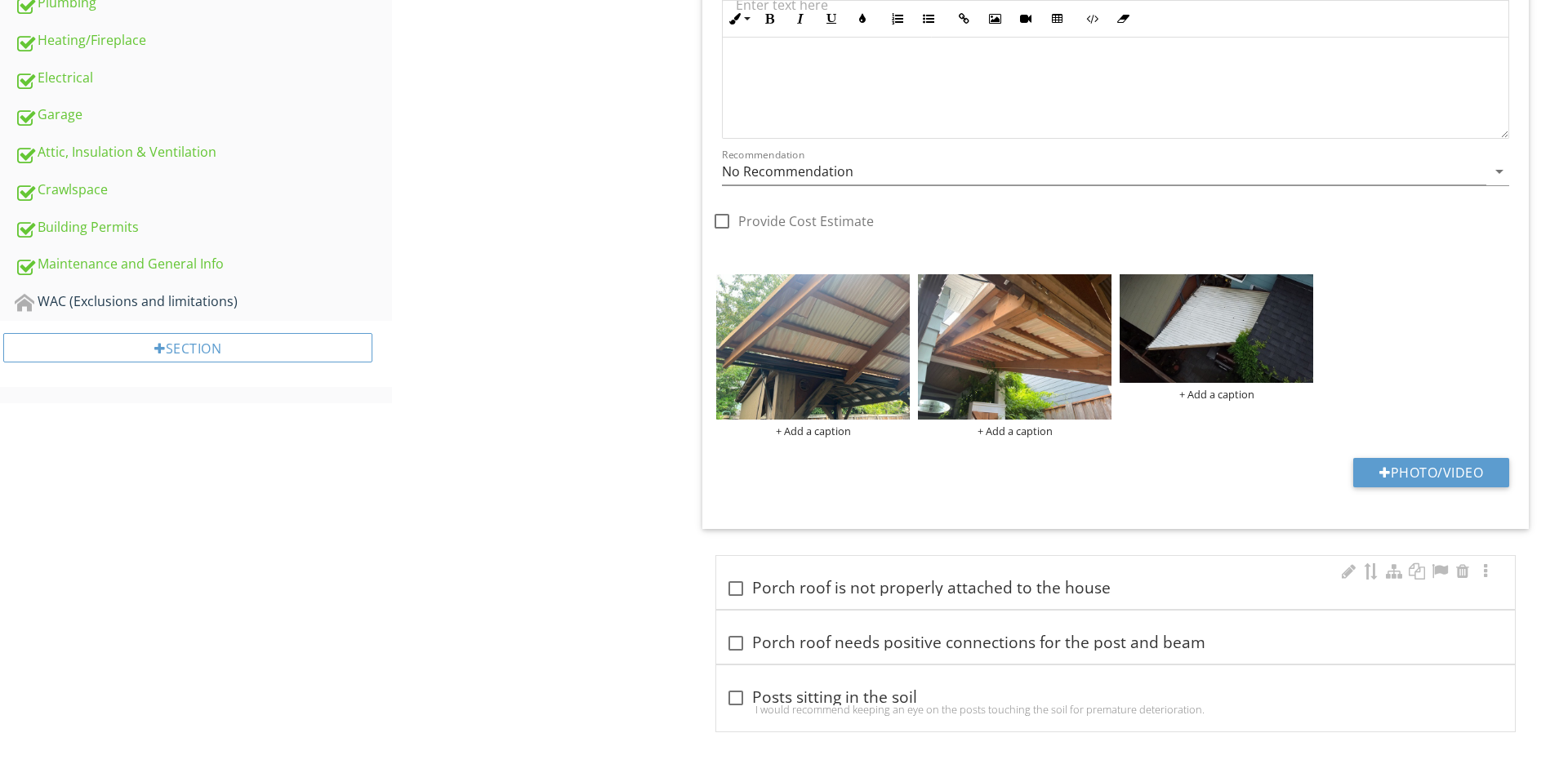
click at [921, 594] on div "check_box_outline_blank Porch roof is not properly attached to the house" at bounding box center [1115, 588] width 779 height 20
checkbox input "true"
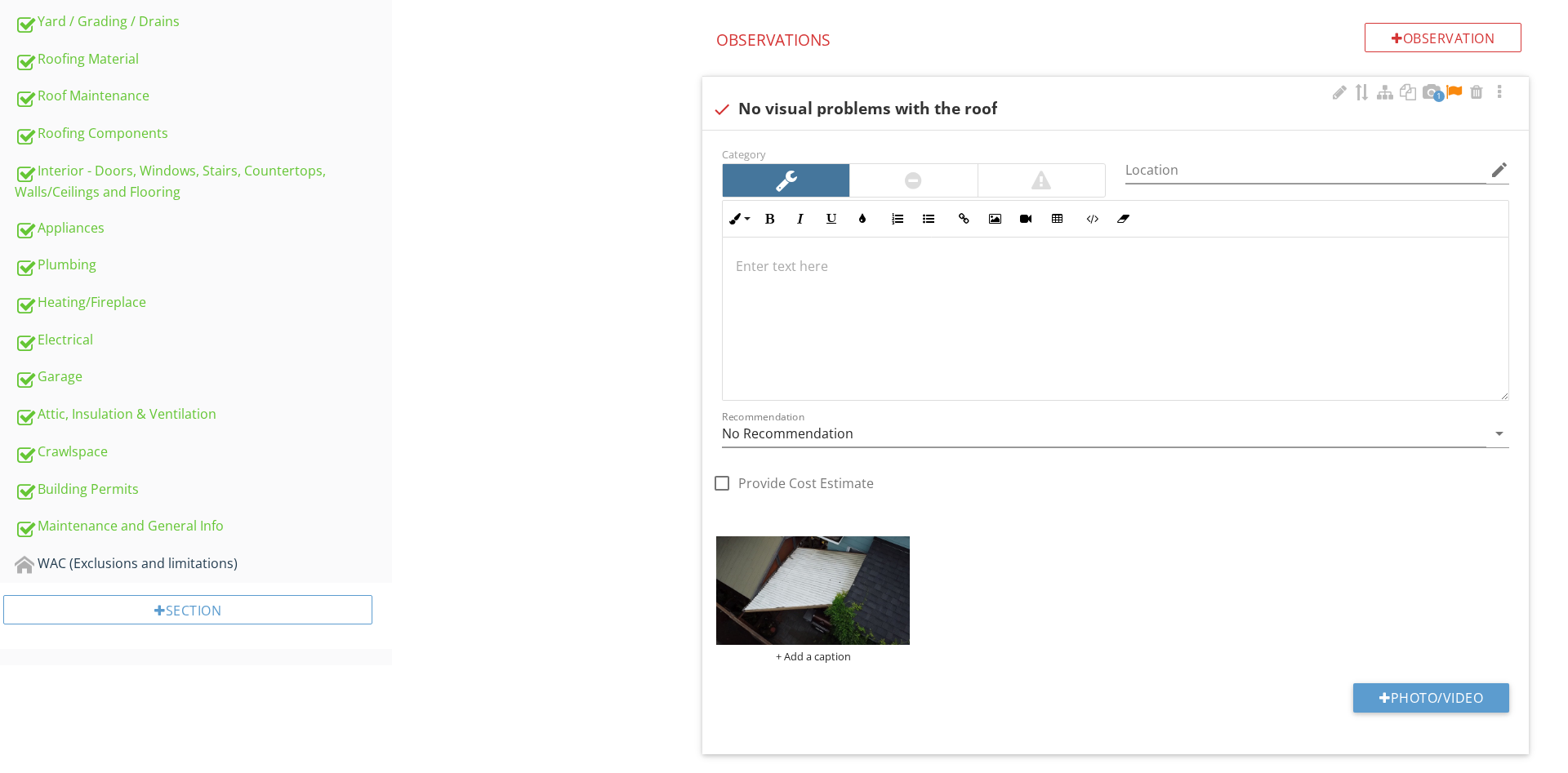
scroll to position [495, 0]
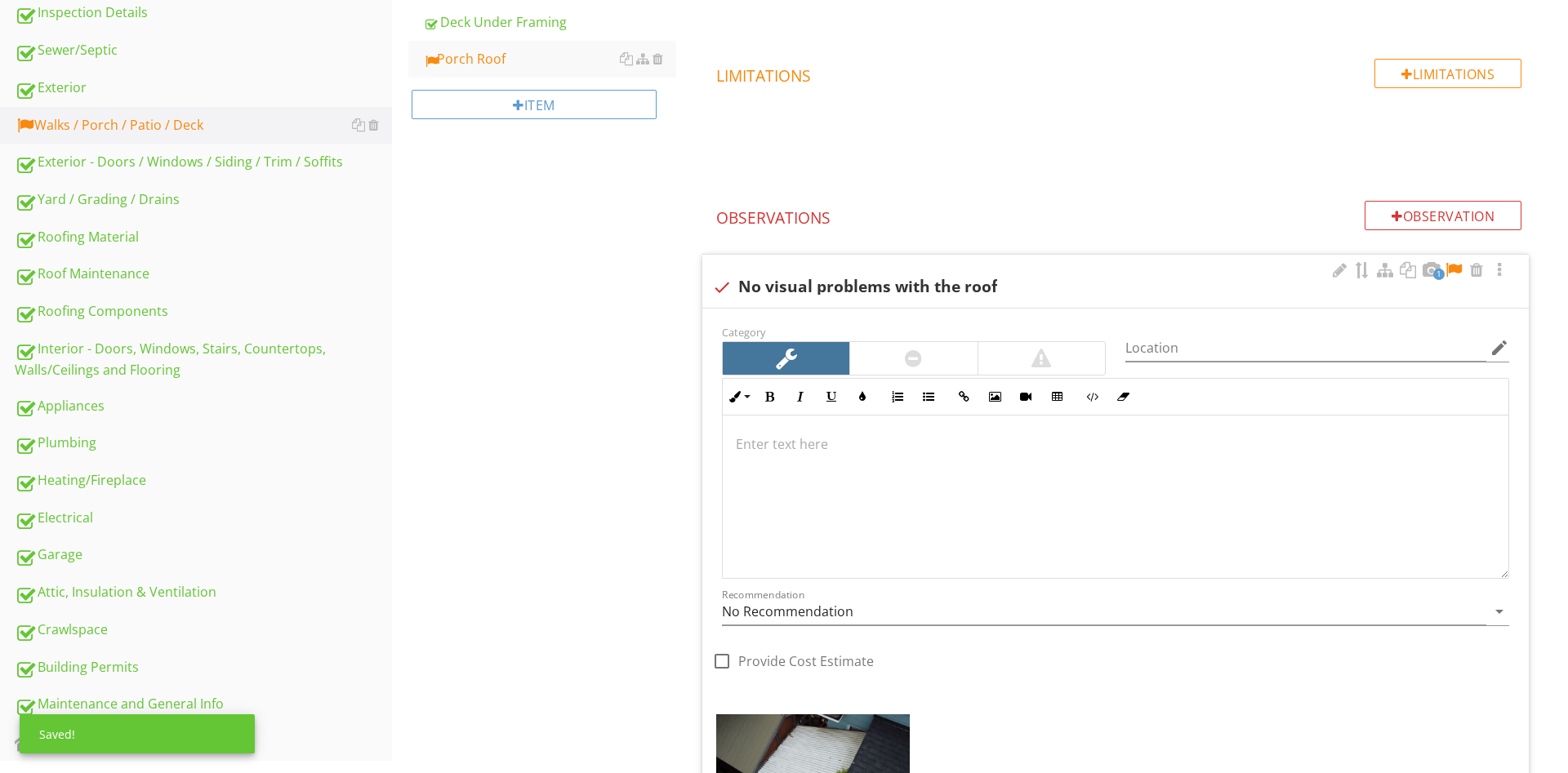
click at [1450, 266] on div at bounding box center [1454, 271] width 20 height 16
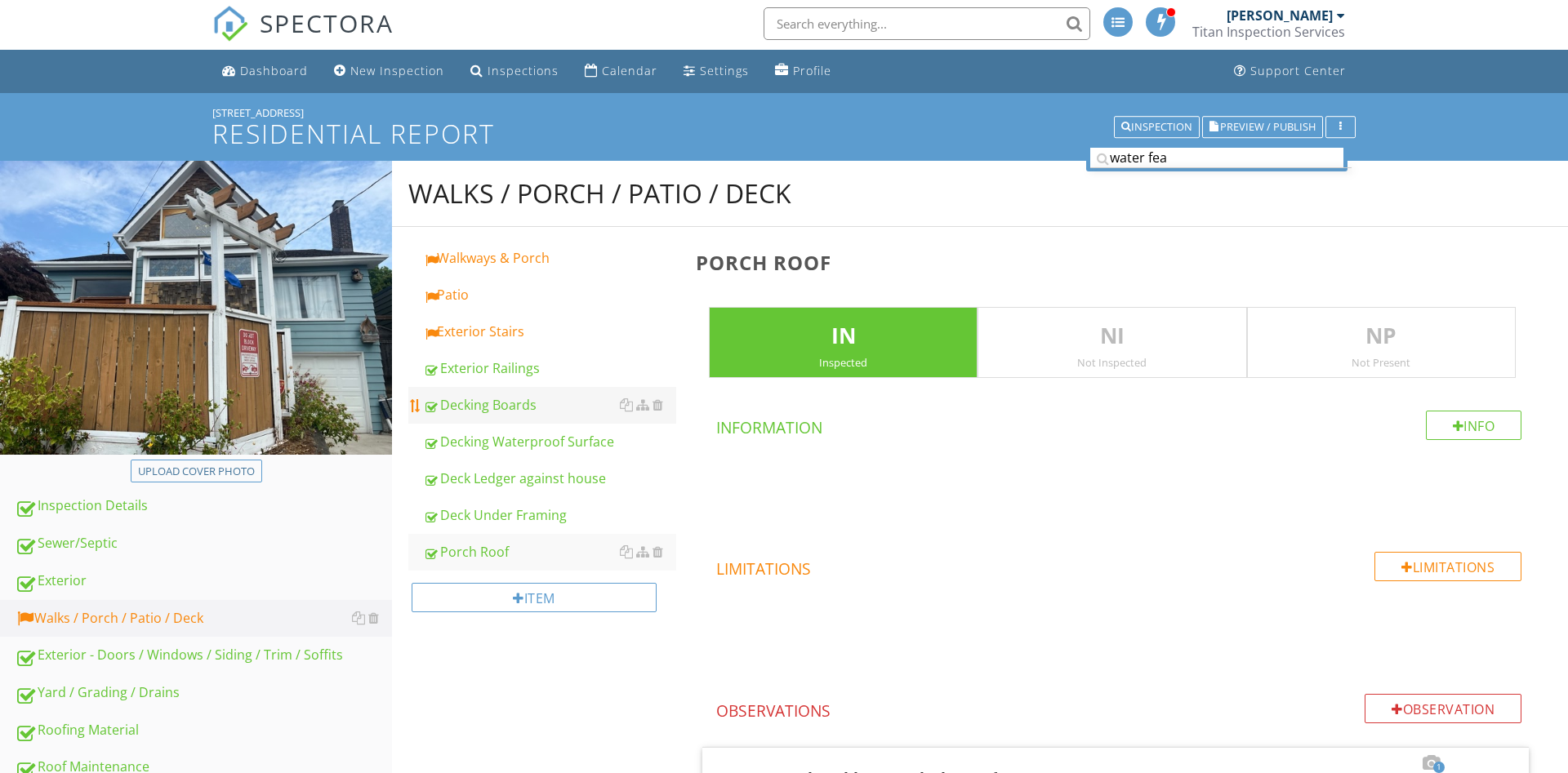
scroll to position [0, 0]
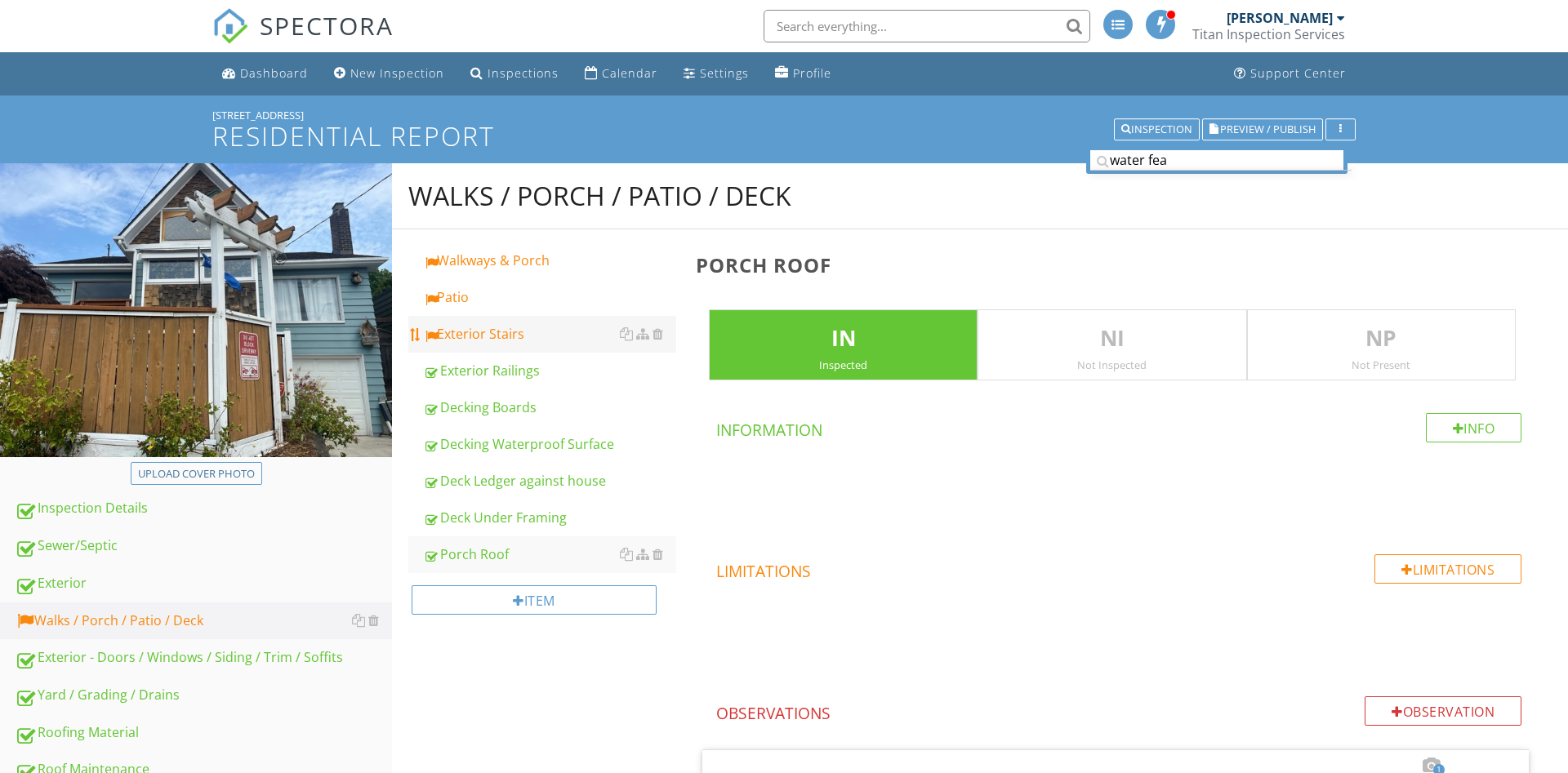
click at [520, 322] on link "Exterior Stairs" at bounding box center [550, 334] width 253 height 36
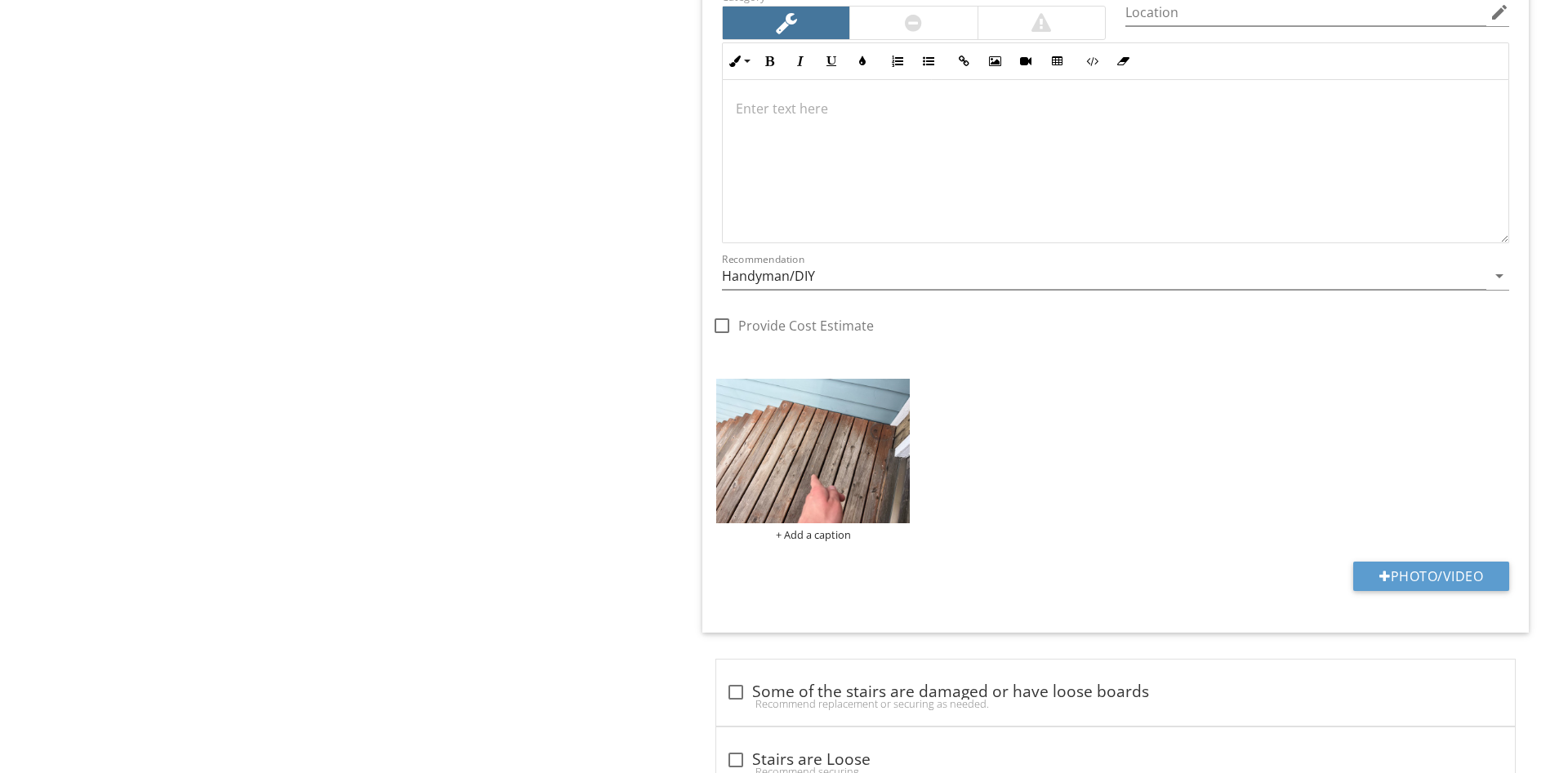
scroll to position [2165, 0]
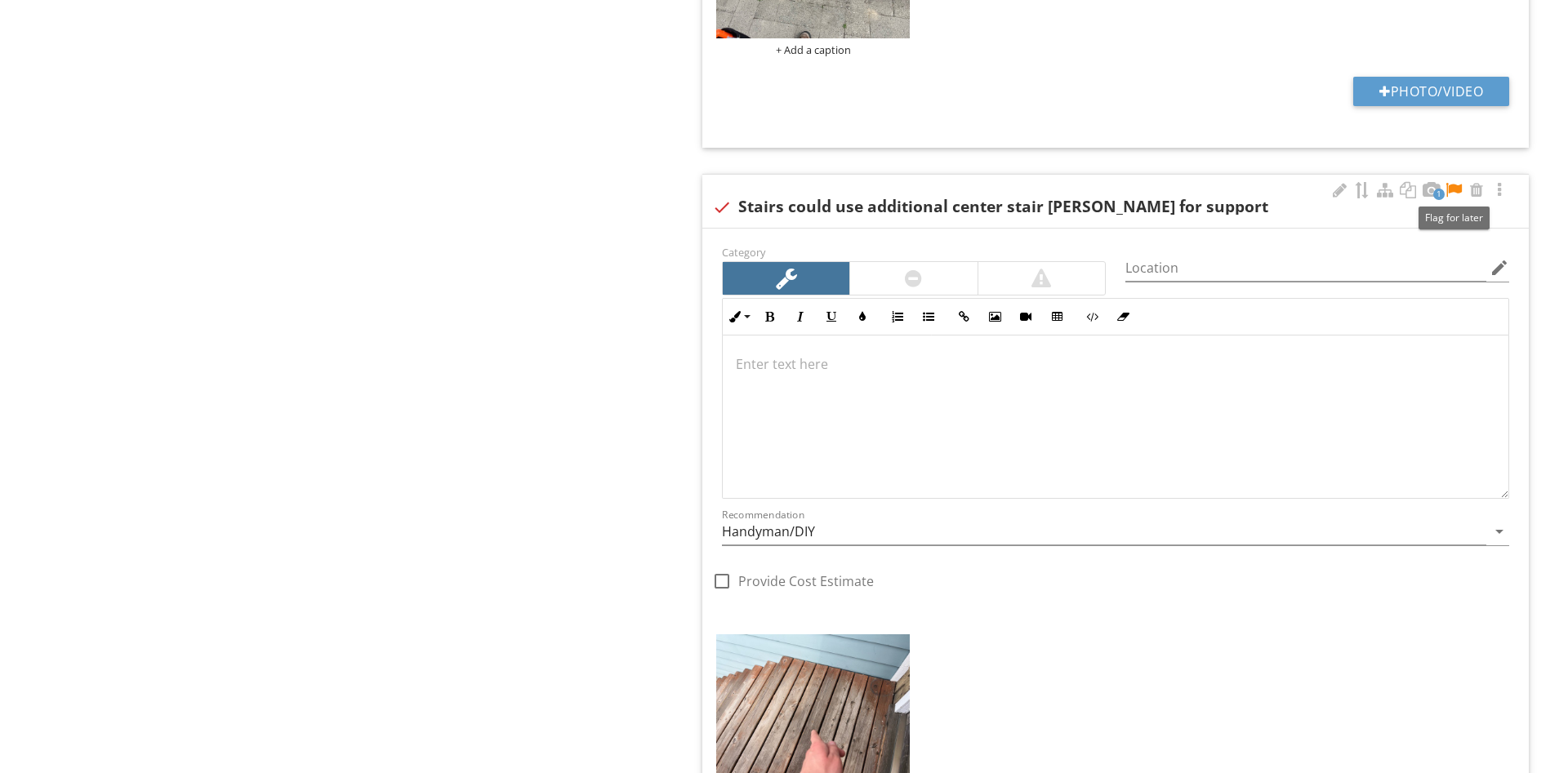
click at [1458, 188] on div at bounding box center [1454, 190] width 20 height 16
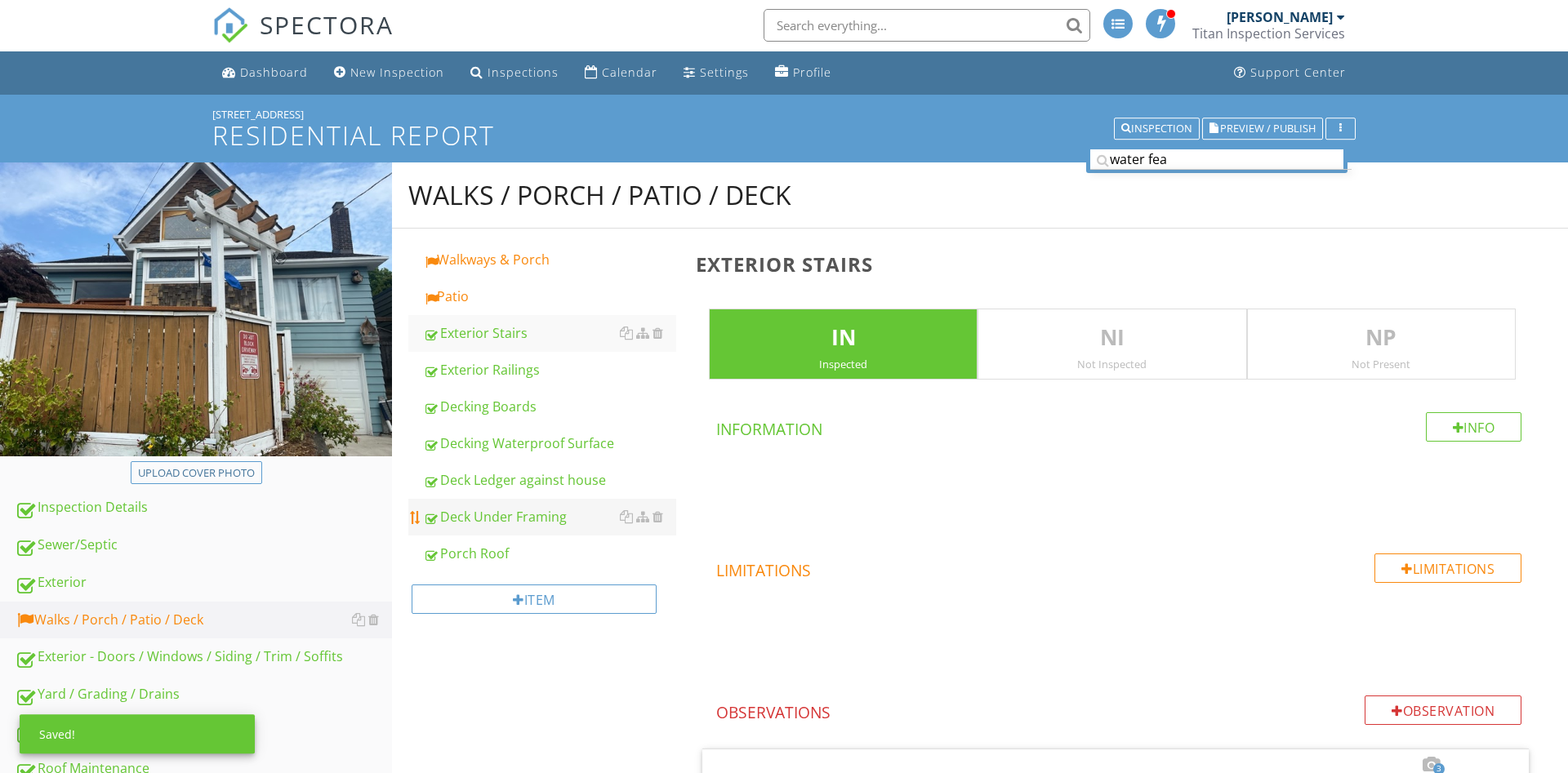
scroll to position [0, 0]
click at [473, 304] on div "Patio" at bounding box center [550, 297] width 253 height 20
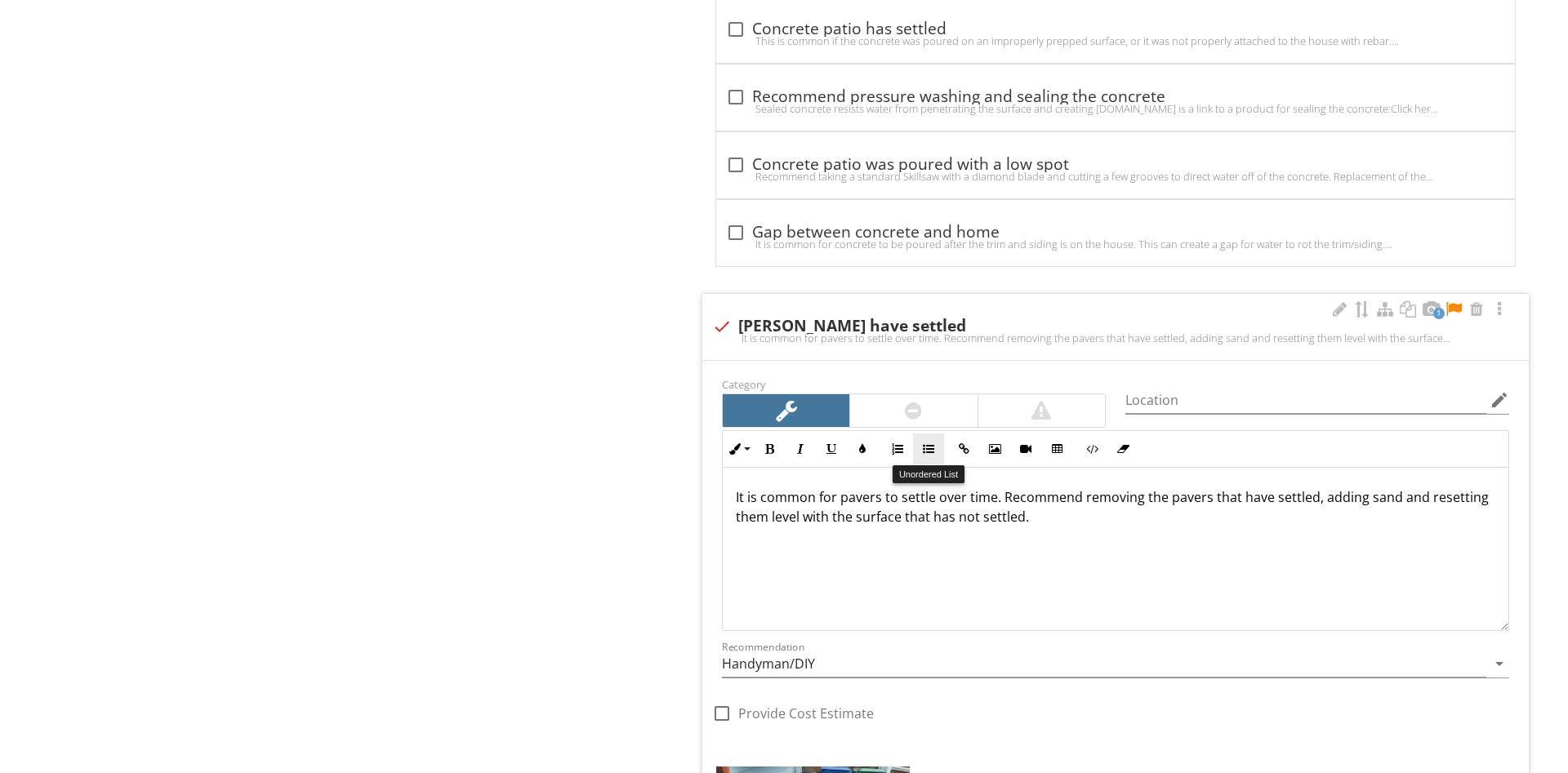
scroll to position [1897, 0]
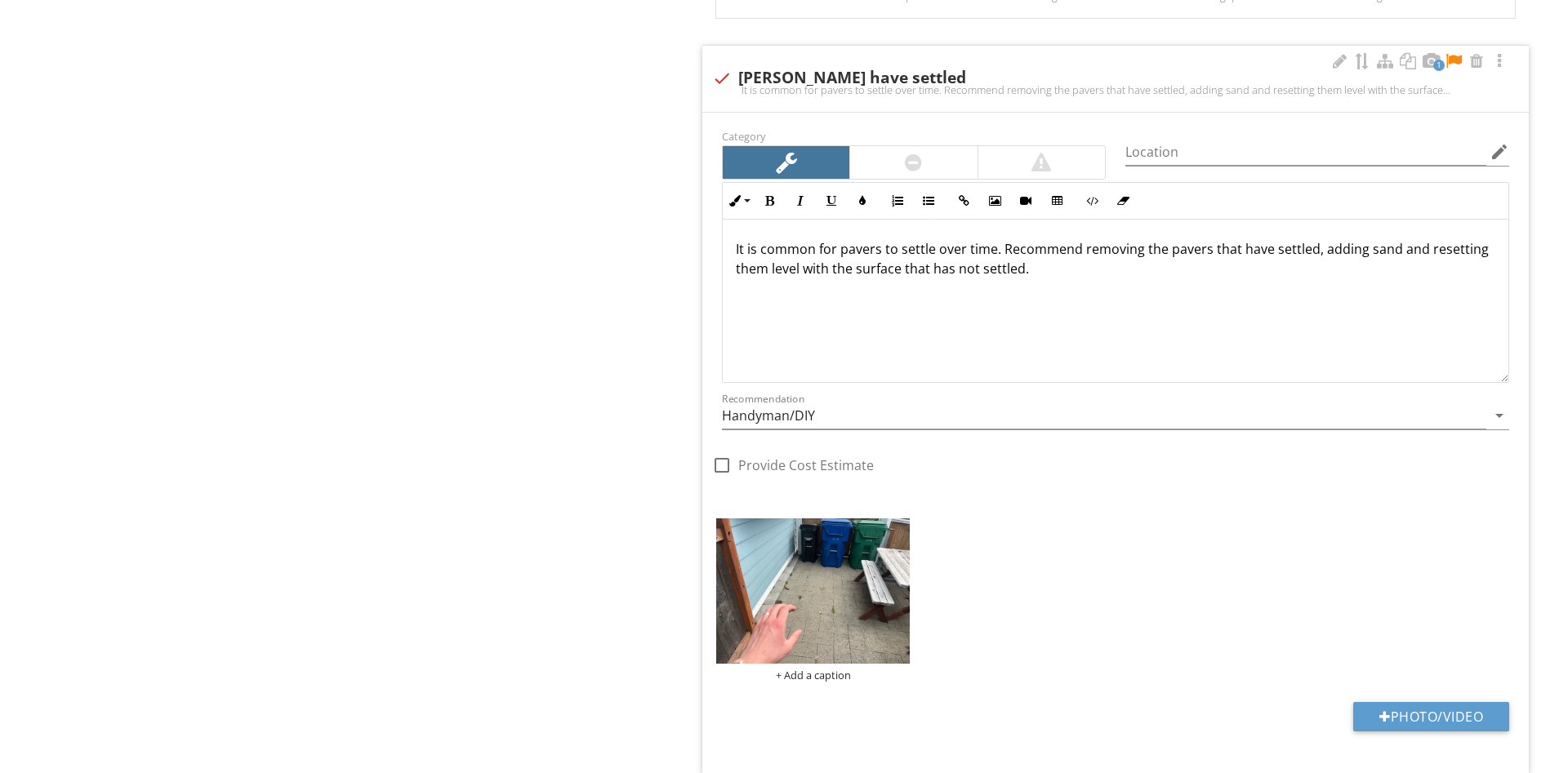
scroll to position [1814, 0]
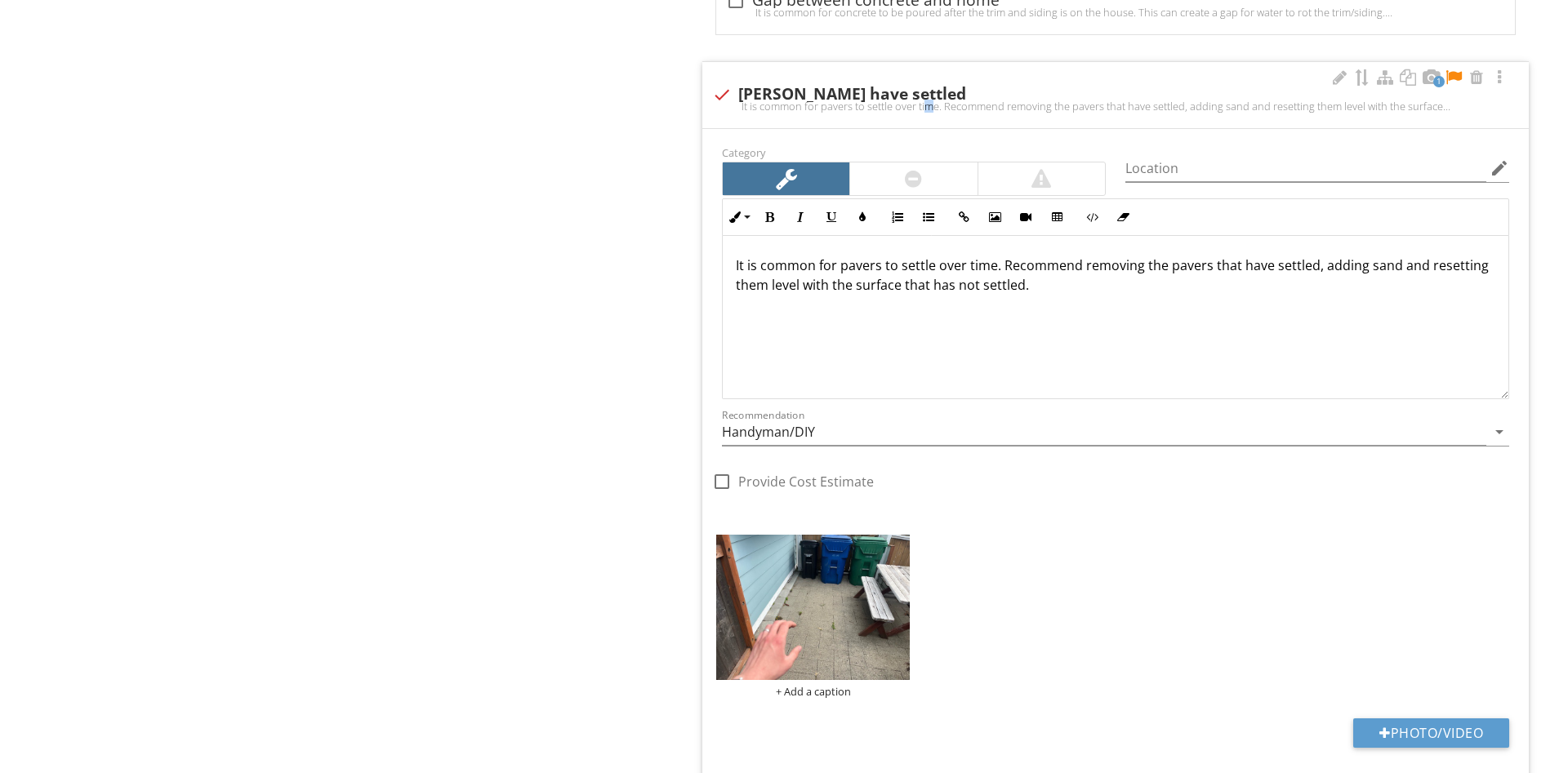
click at [882, 112] on div "It is common for pavers to settle over time. Recommend removing the pavers that…" at bounding box center [1115, 106] width 807 height 13
checkbox input "true"
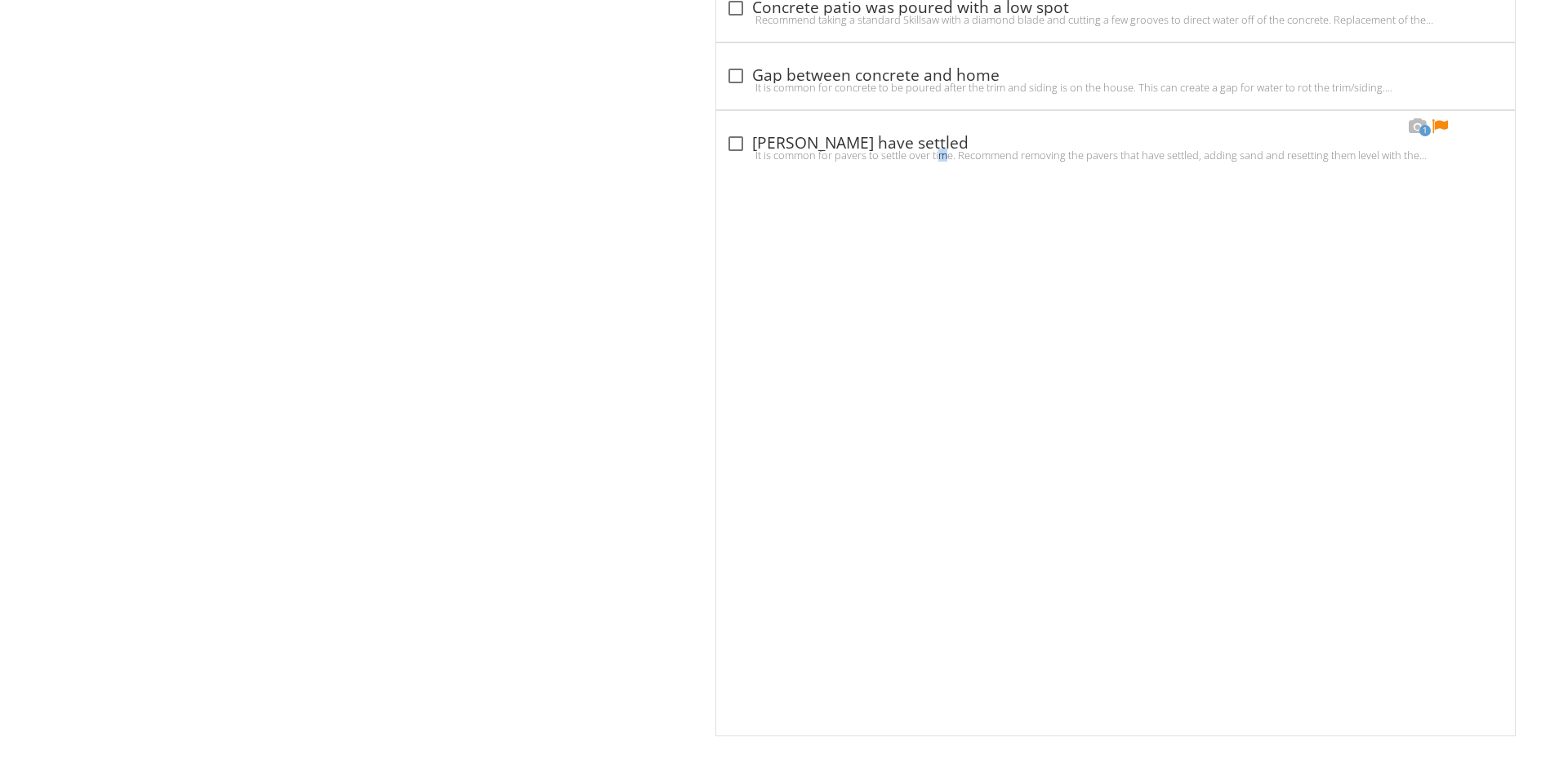
scroll to position [1186, 0]
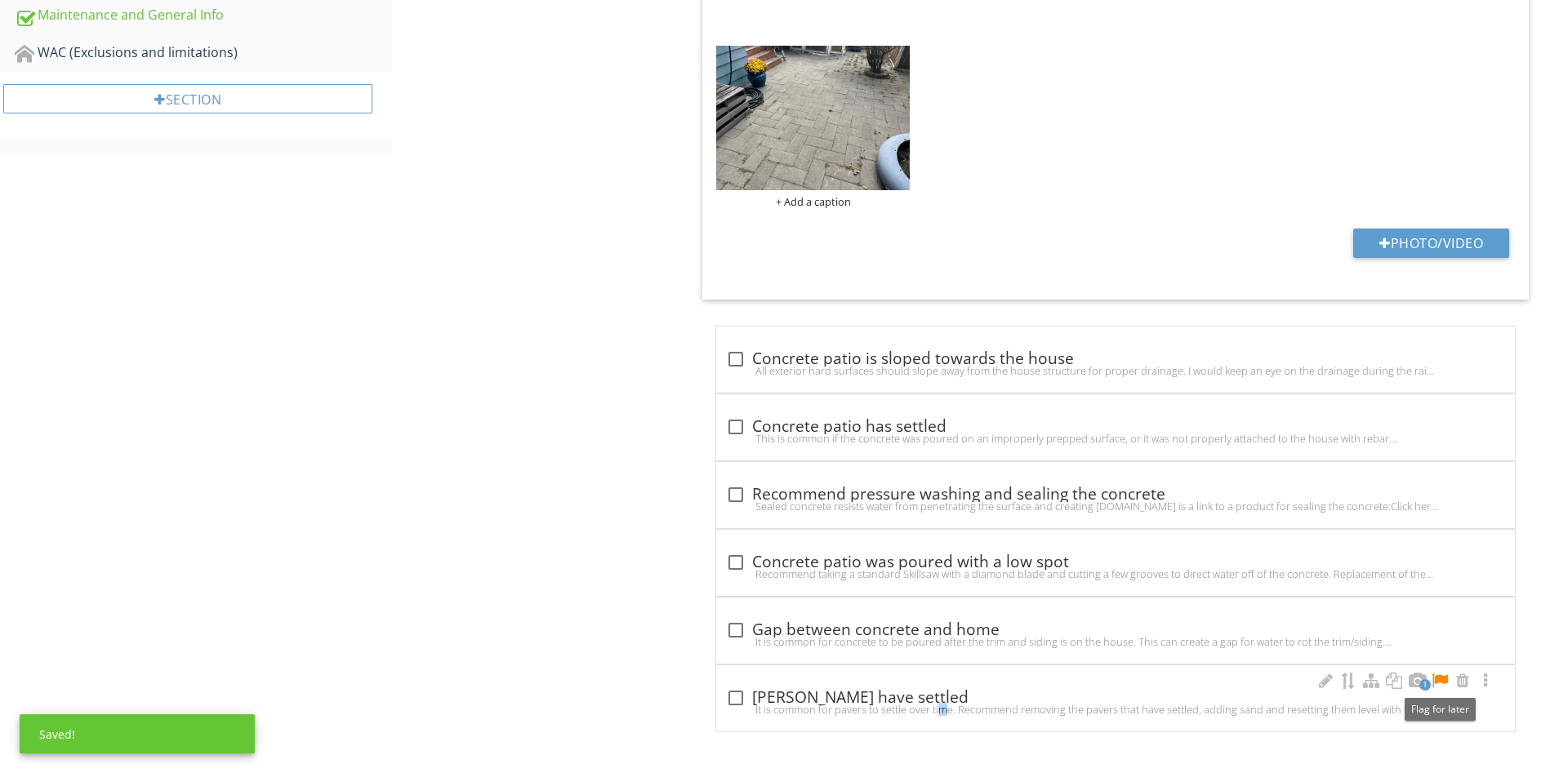
click at [1444, 674] on div at bounding box center [1439, 681] width 20 height 16
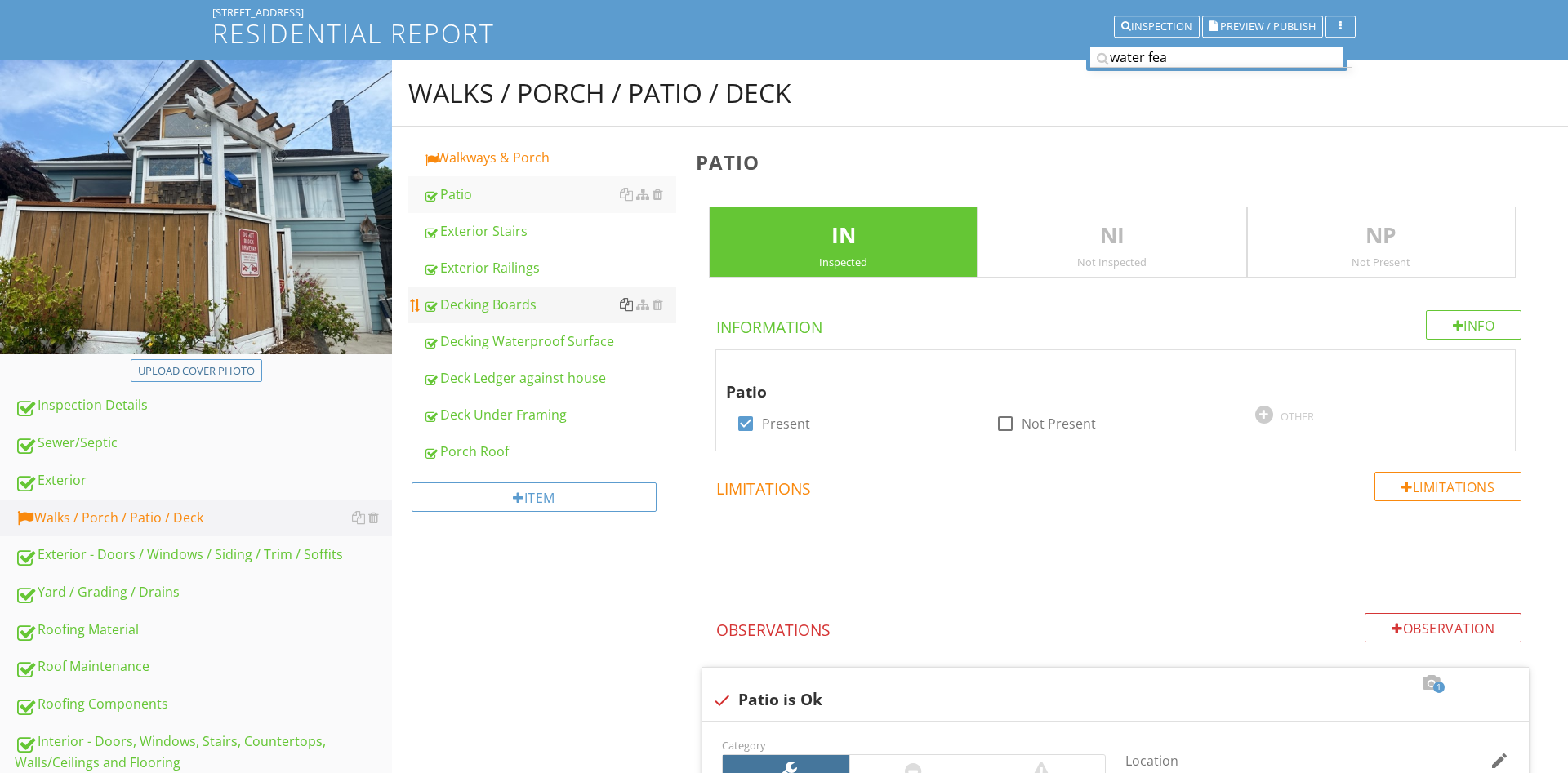
scroll to position [0, 0]
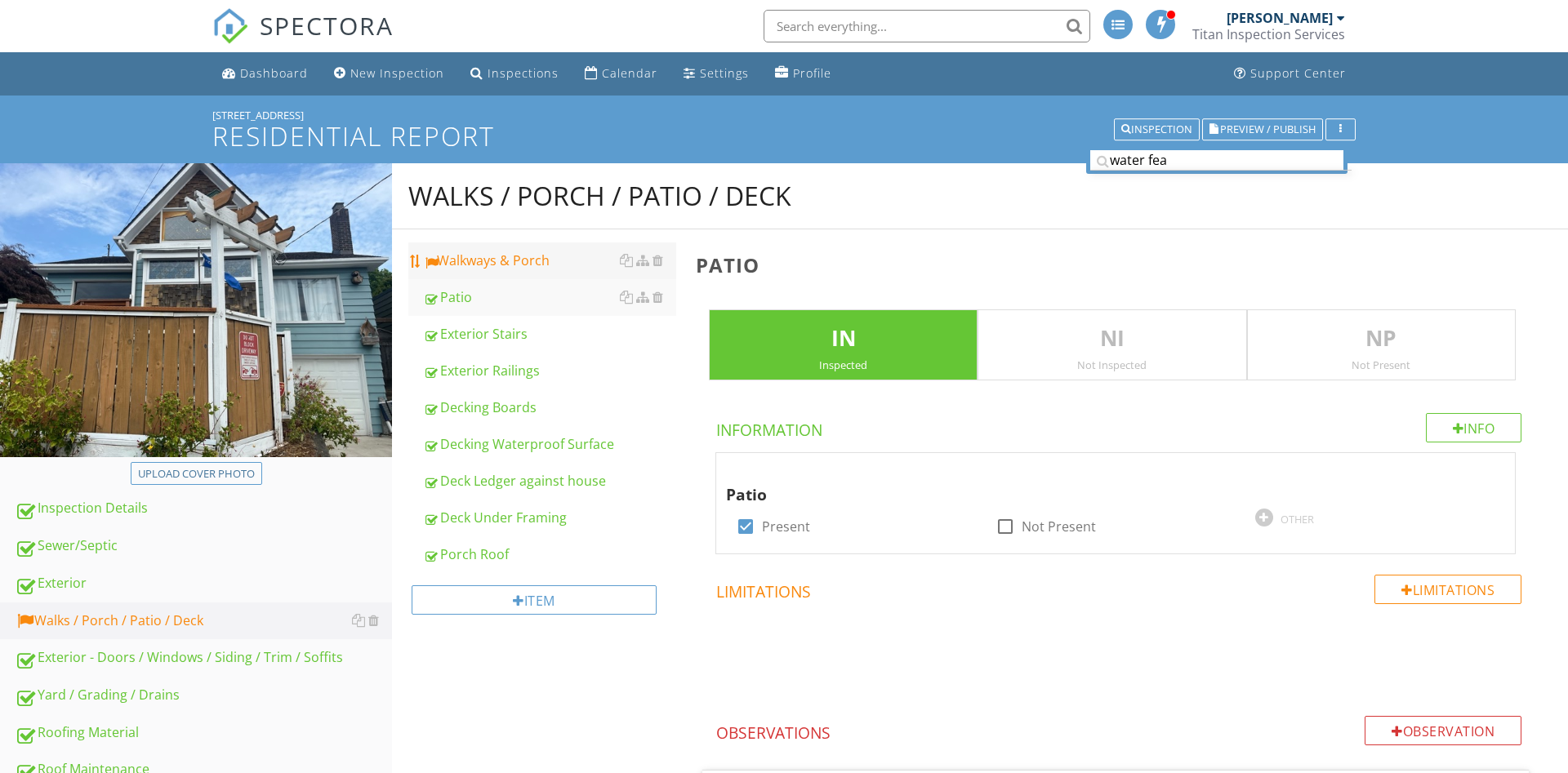
click at [531, 253] on div "Walkways & Porch" at bounding box center [550, 261] width 253 height 20
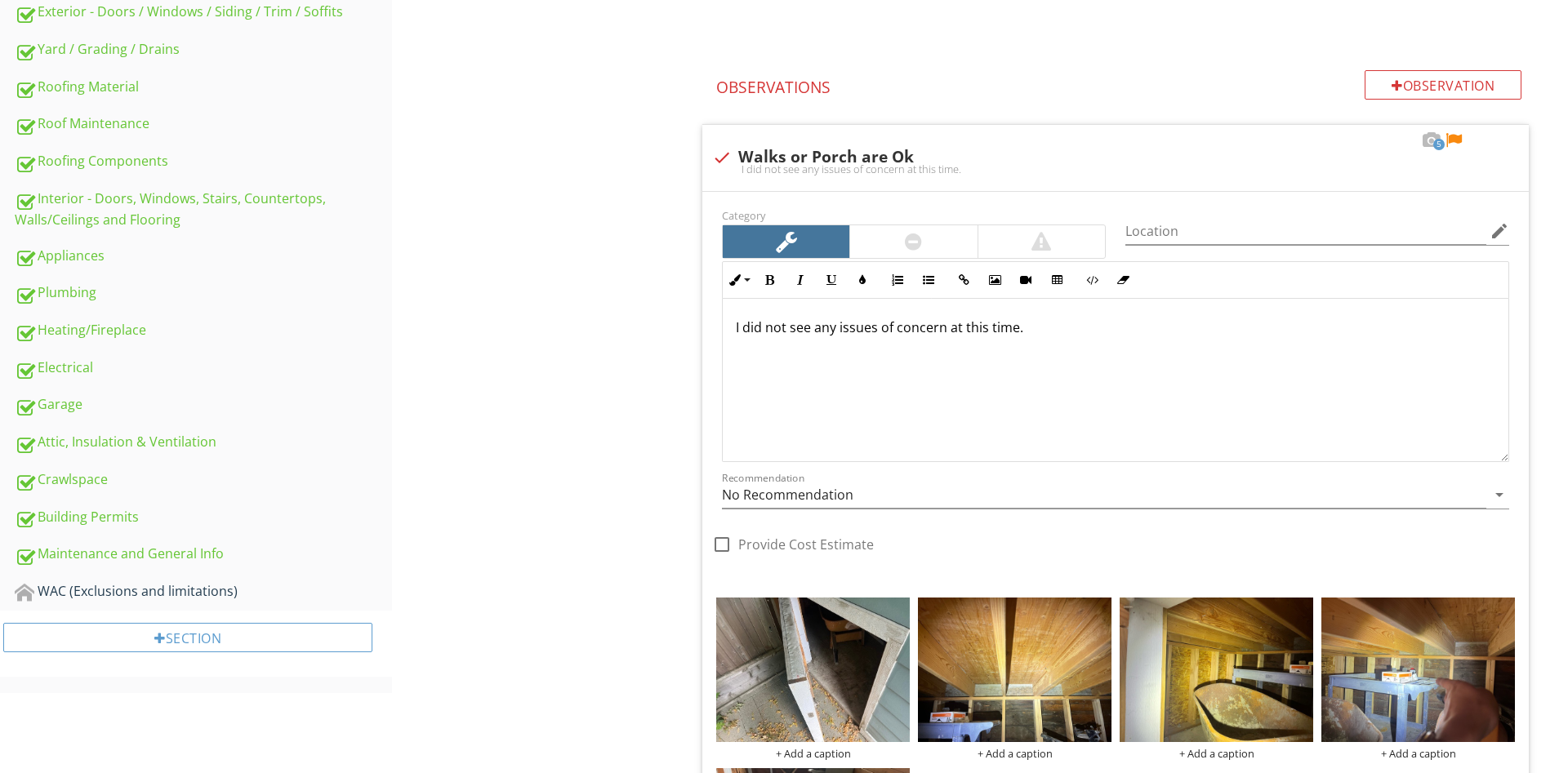
scroll to position [500, 0]
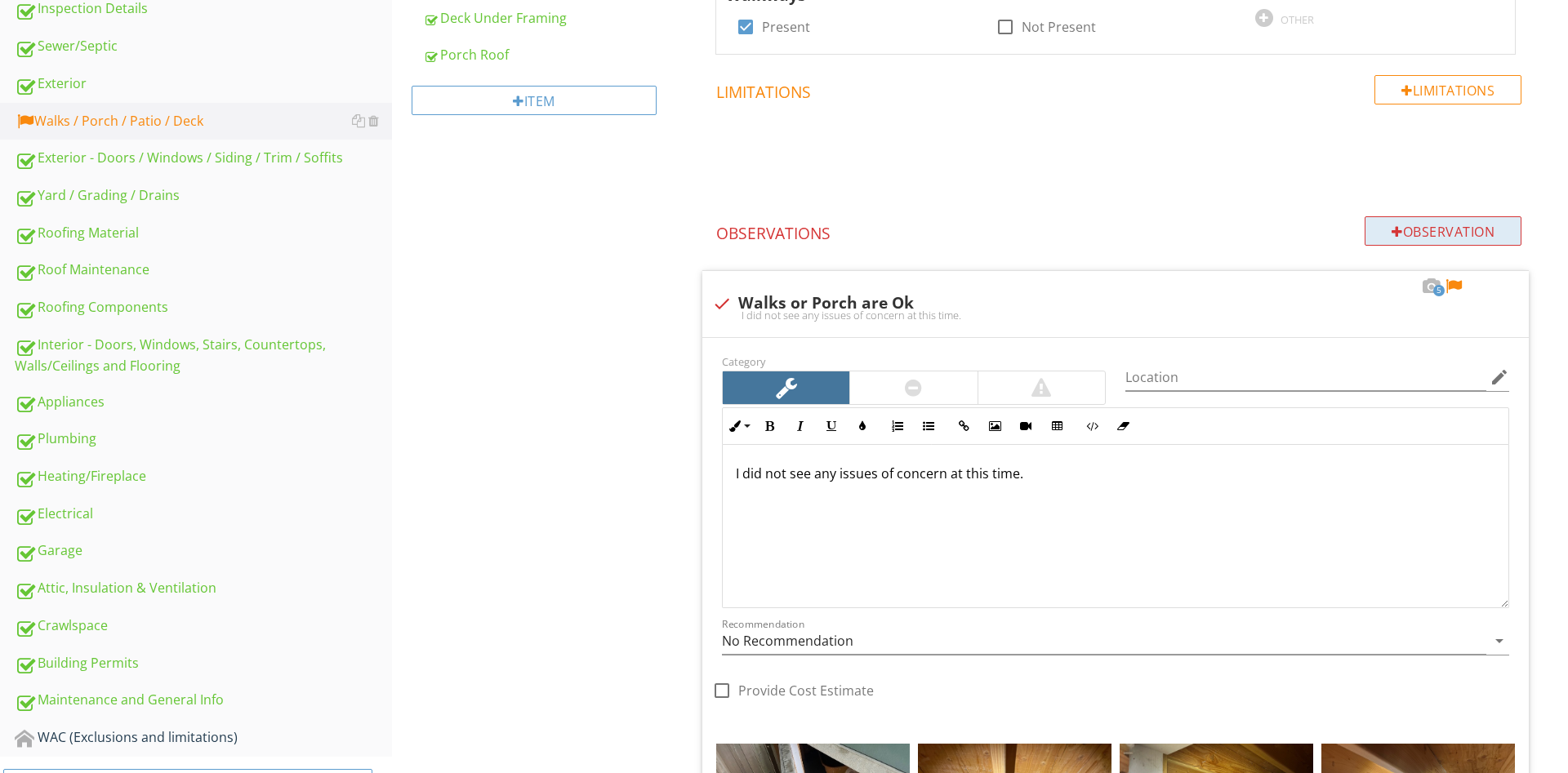
click at [1437, 224] on div "Observation" at bounding box center [1442, 231] width 157 height 29
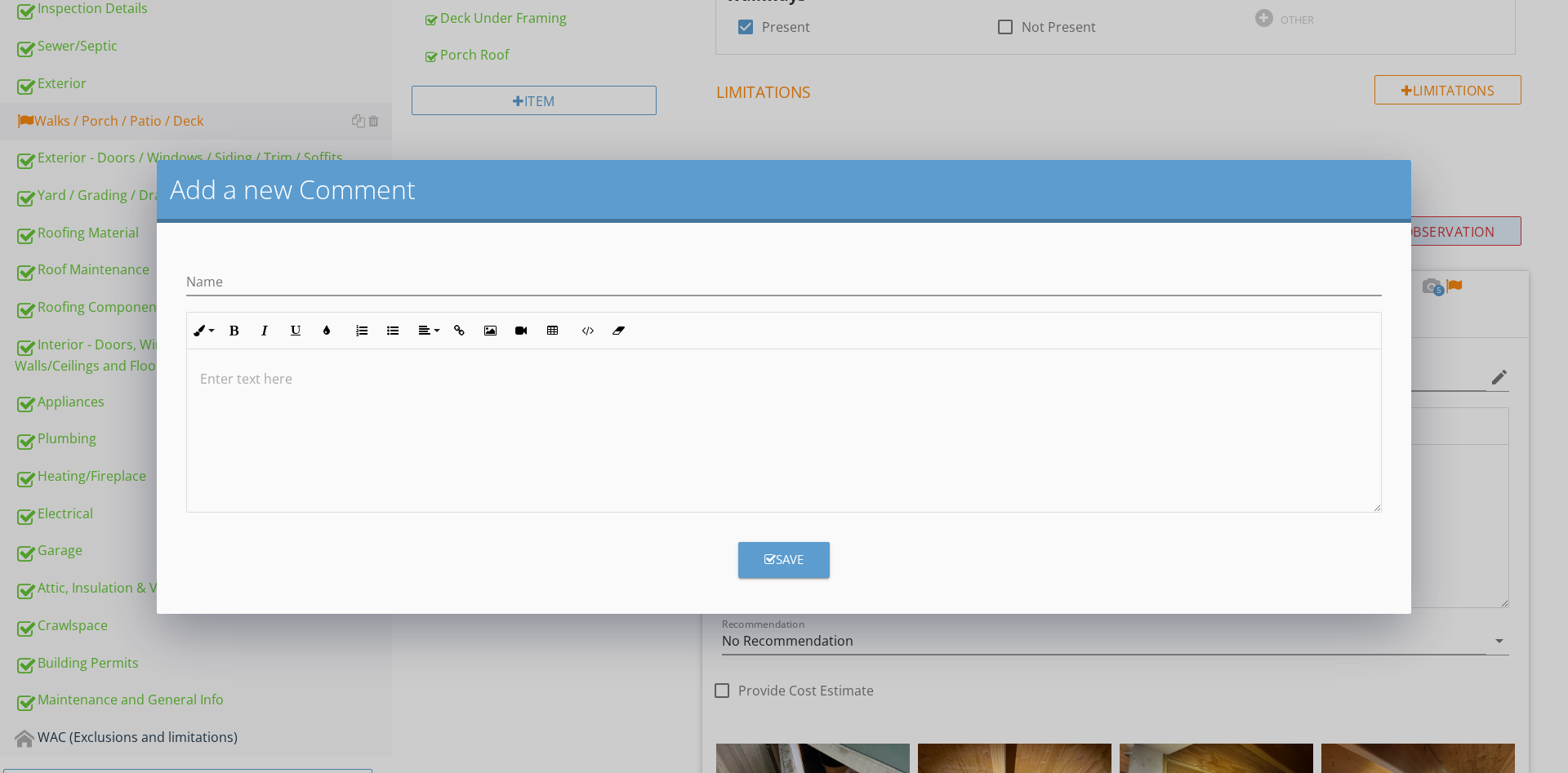
scroll to position [1, 0]
type input "porch underframing"
click at [805, 546] on button "Save" at bounding box center [783, 560] width 91 height 36
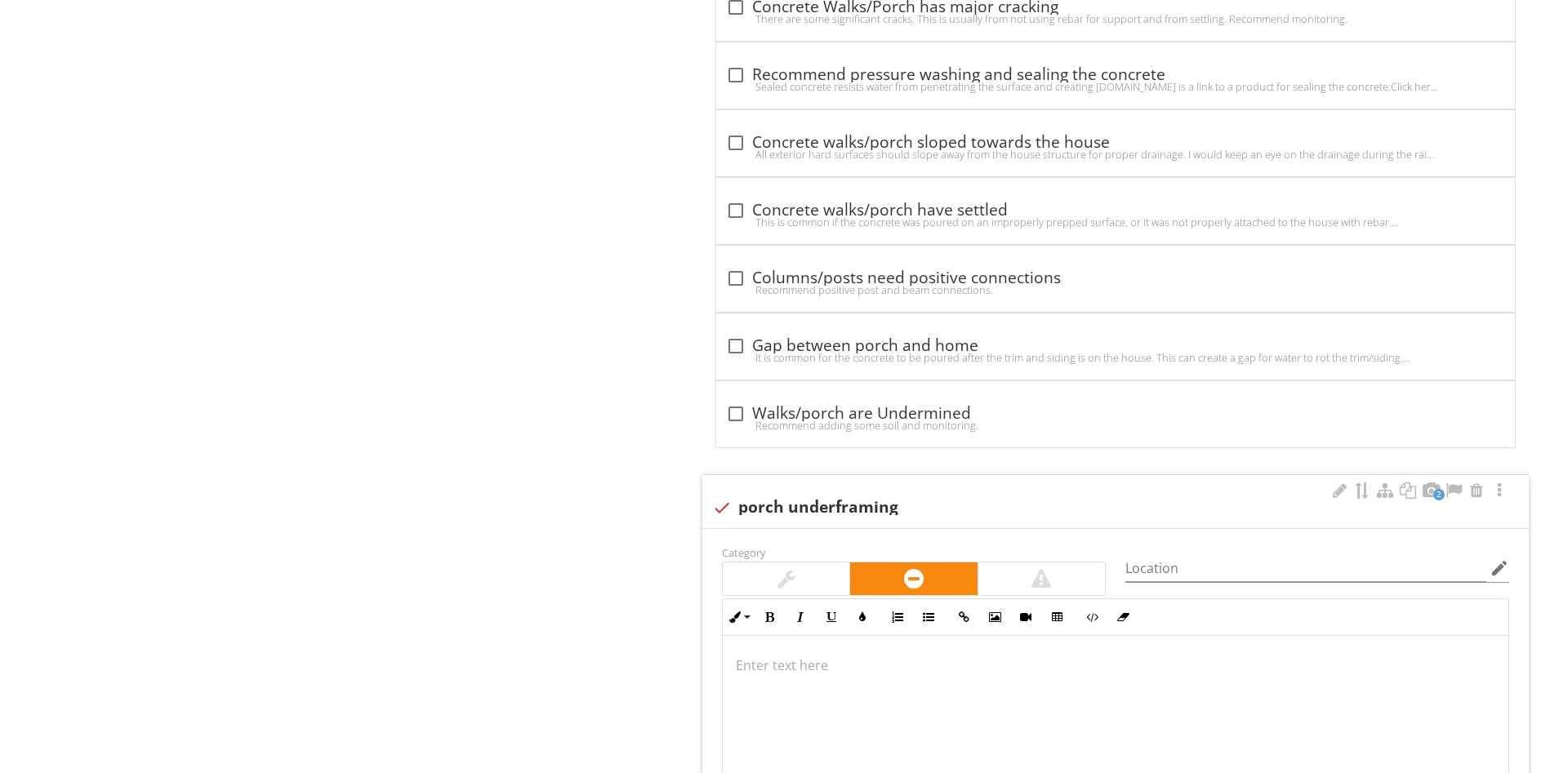
scroll to position [1687, 0]
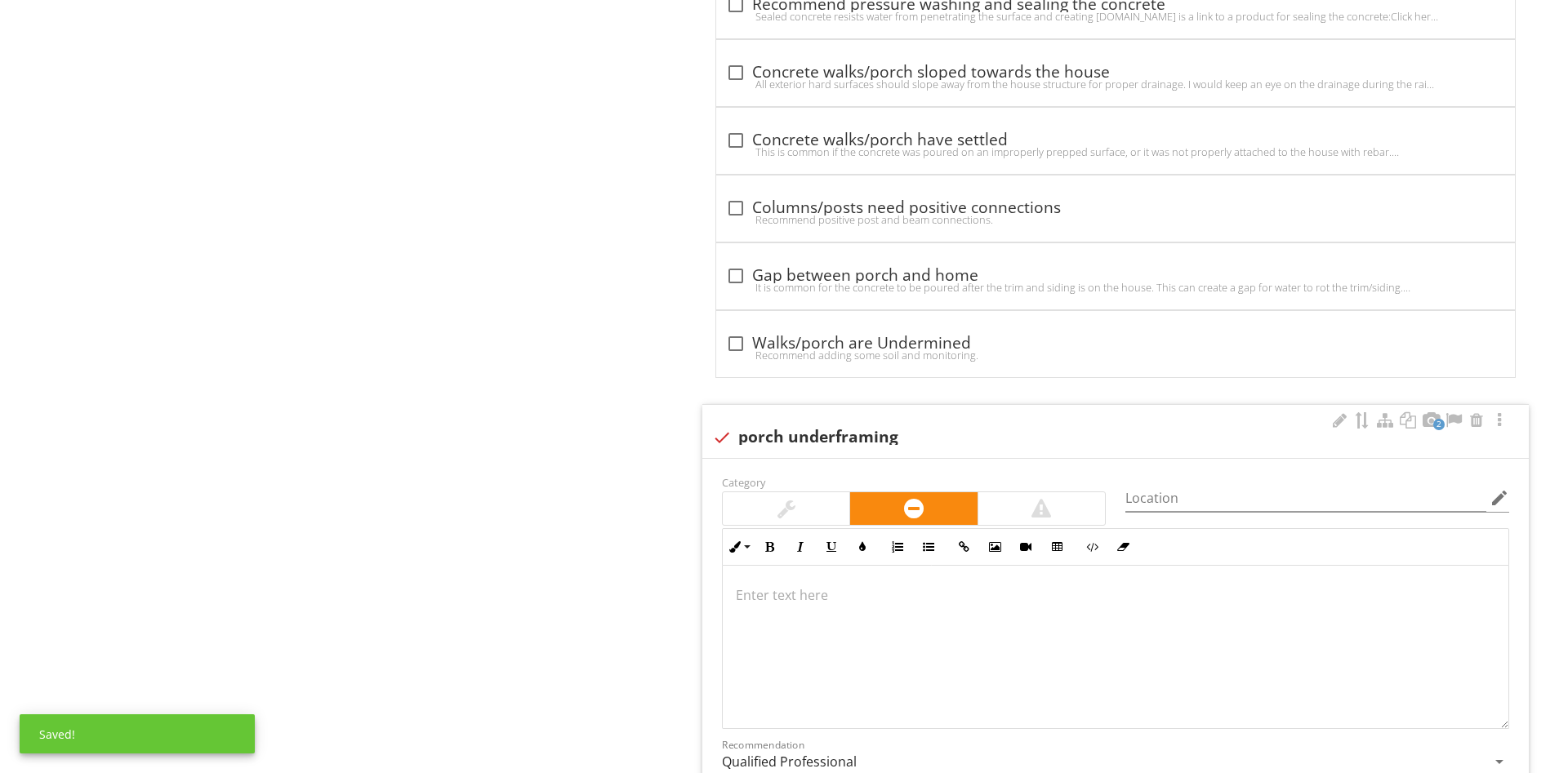
click at [758, 498] on div at bounding box center [786, 509] width 127 height 33
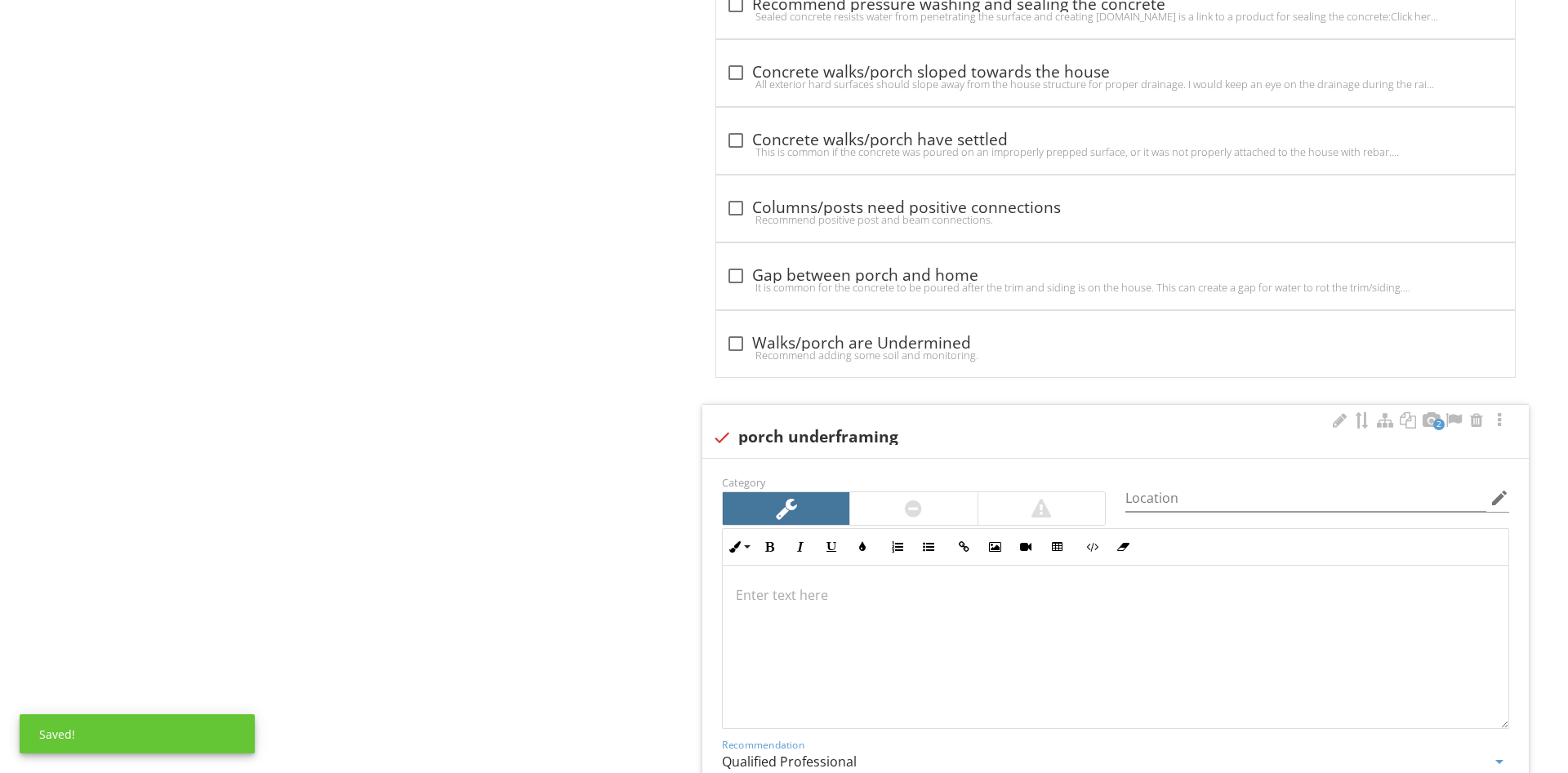
click at [792, 767] on input "Qualified Professional" at bounding box center [1104, 762] width 764 height 27
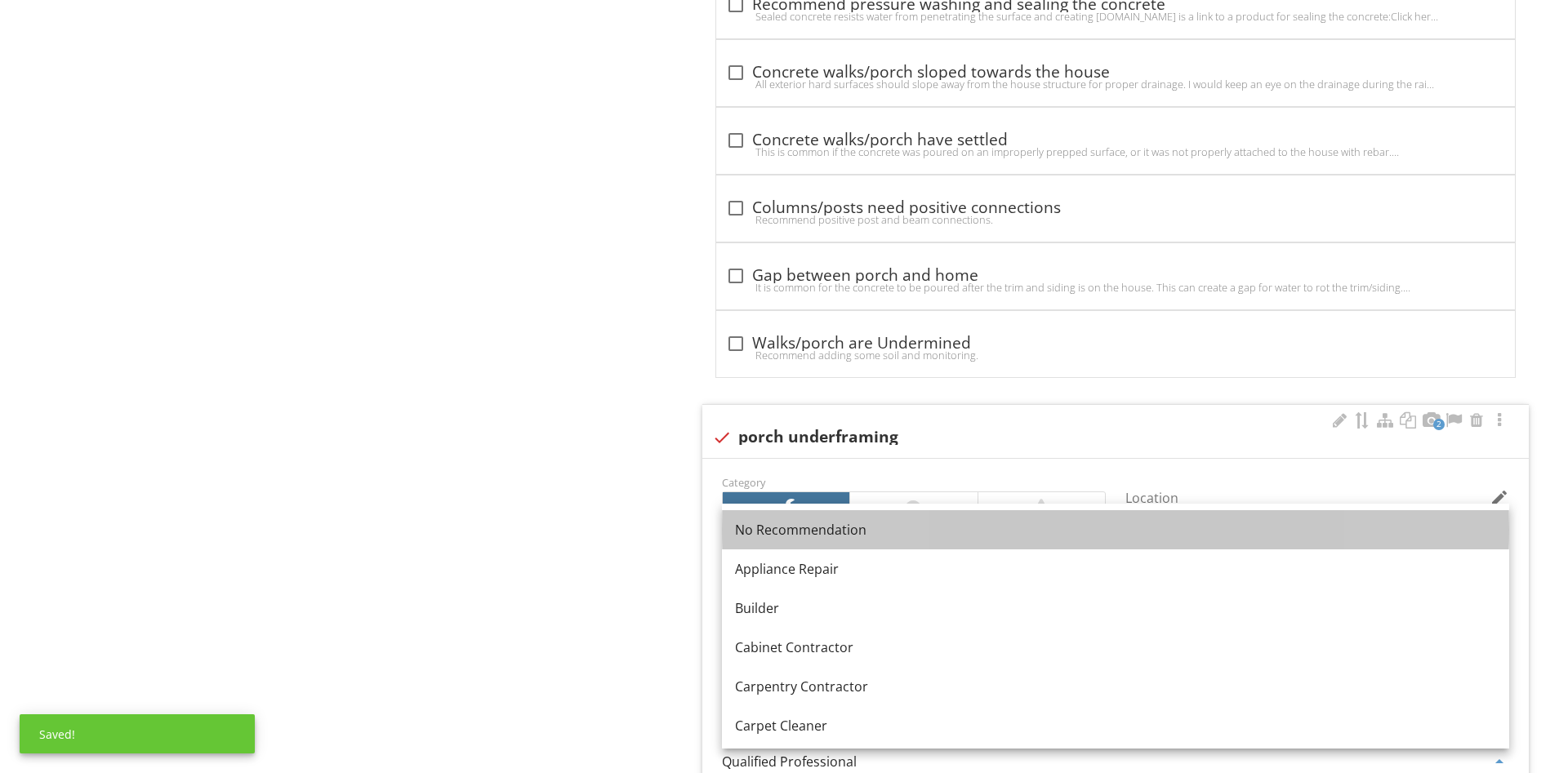
drag, startPoint x: 801, startPoint y: 535, endPoint x: 792, endPoint y: 538, distance: 9.5
click at [801, 534] on div "No Recommendation" at bounding box center [1115, 530] width 761 height 20
type input "No Recommendation"
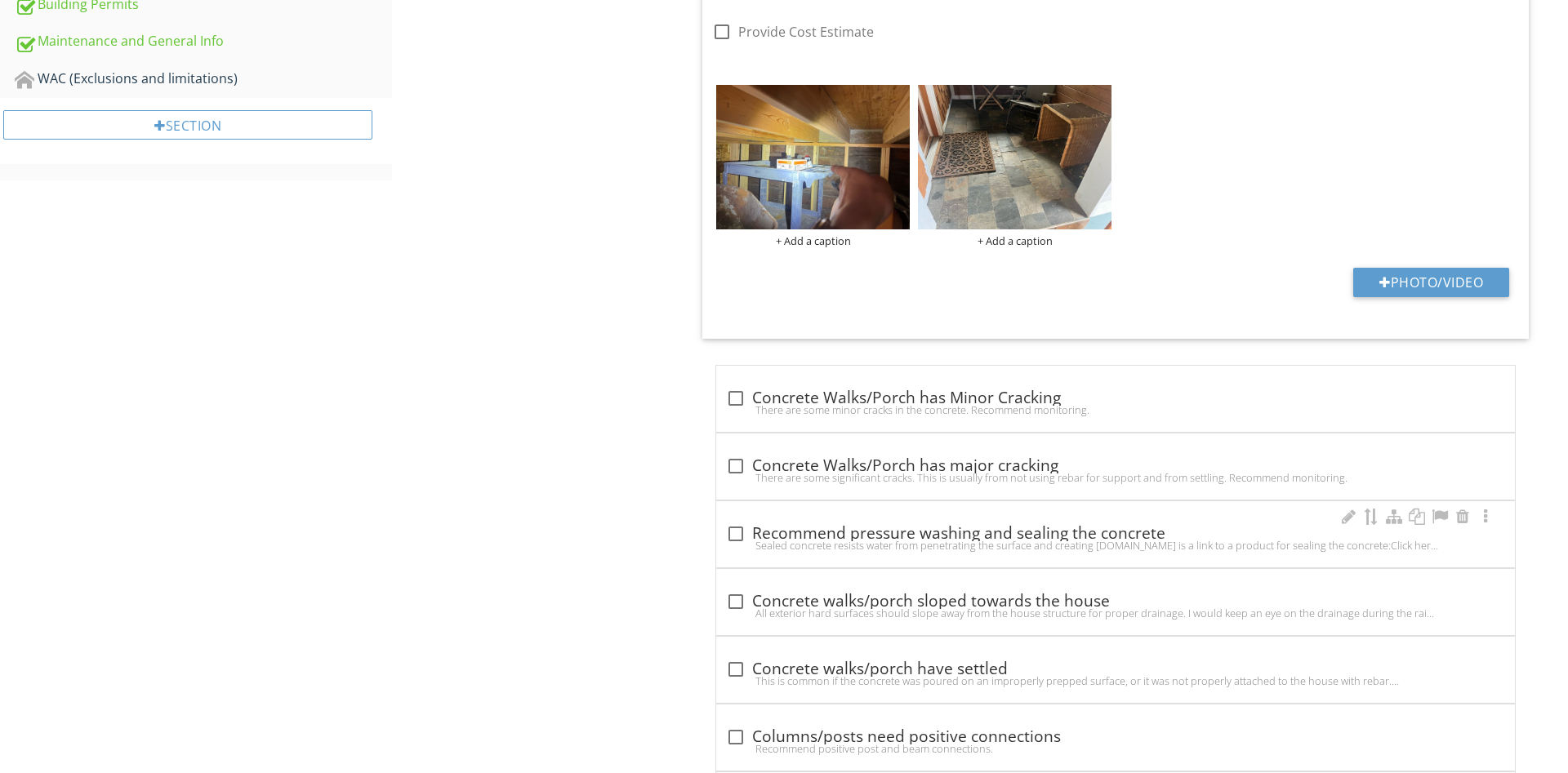
scroll to position [659, 0]
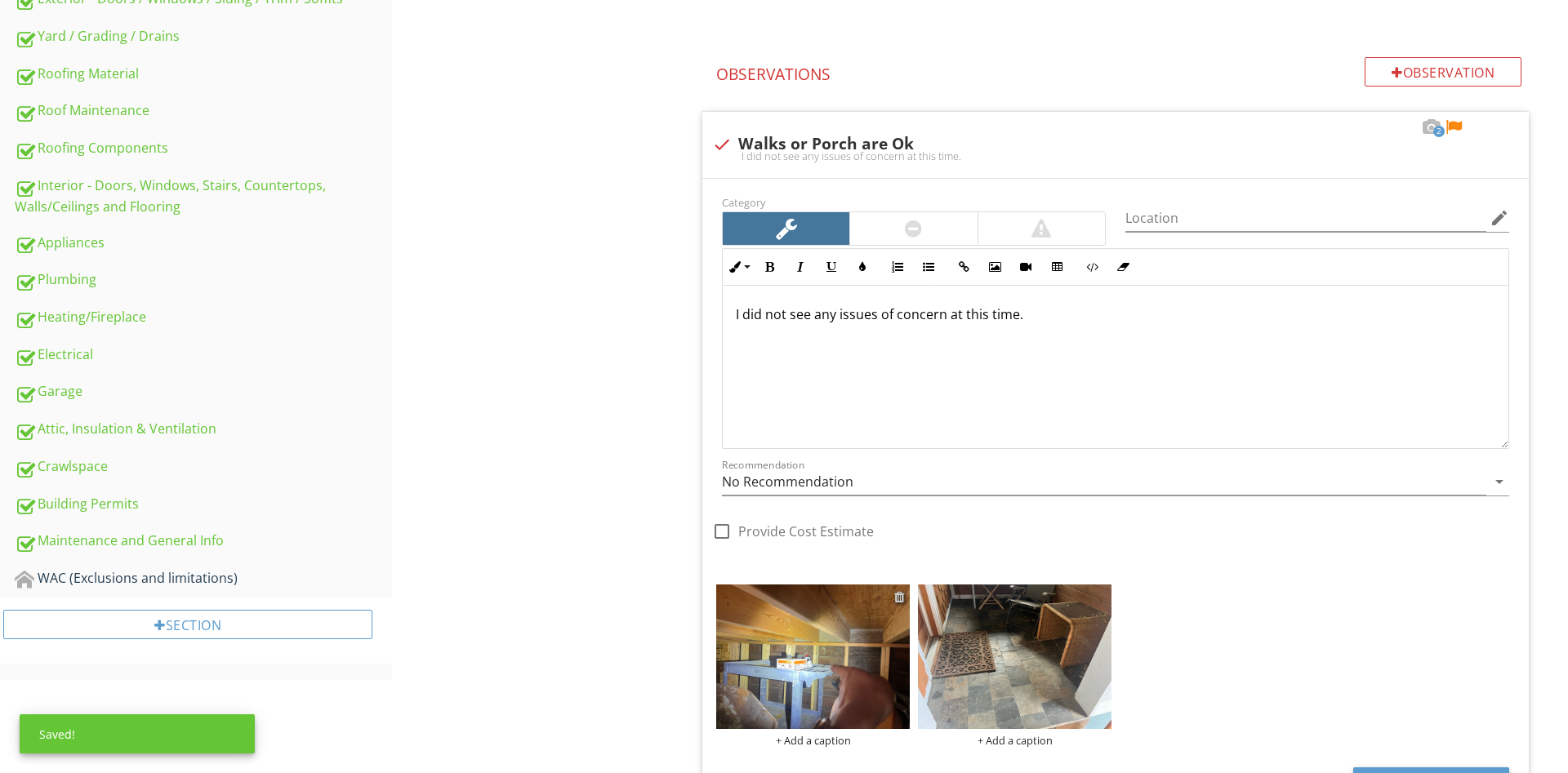
click at [898, 596] on div at bounding box center [900, 596] width 11 height 13
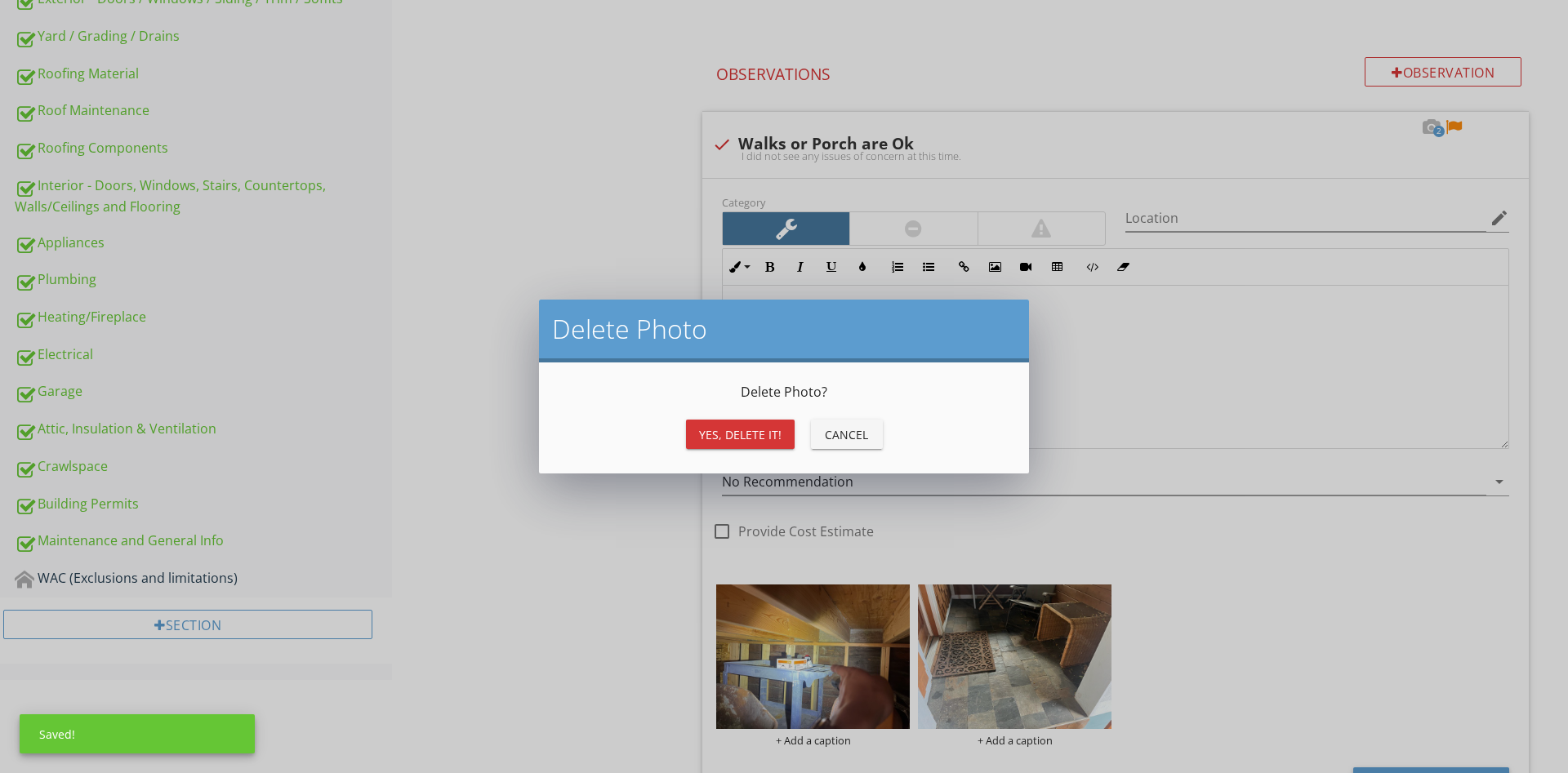
click at [728, 428] on div "Yes, Delete it!" at bounding box center [740, 434] width 82 height 17
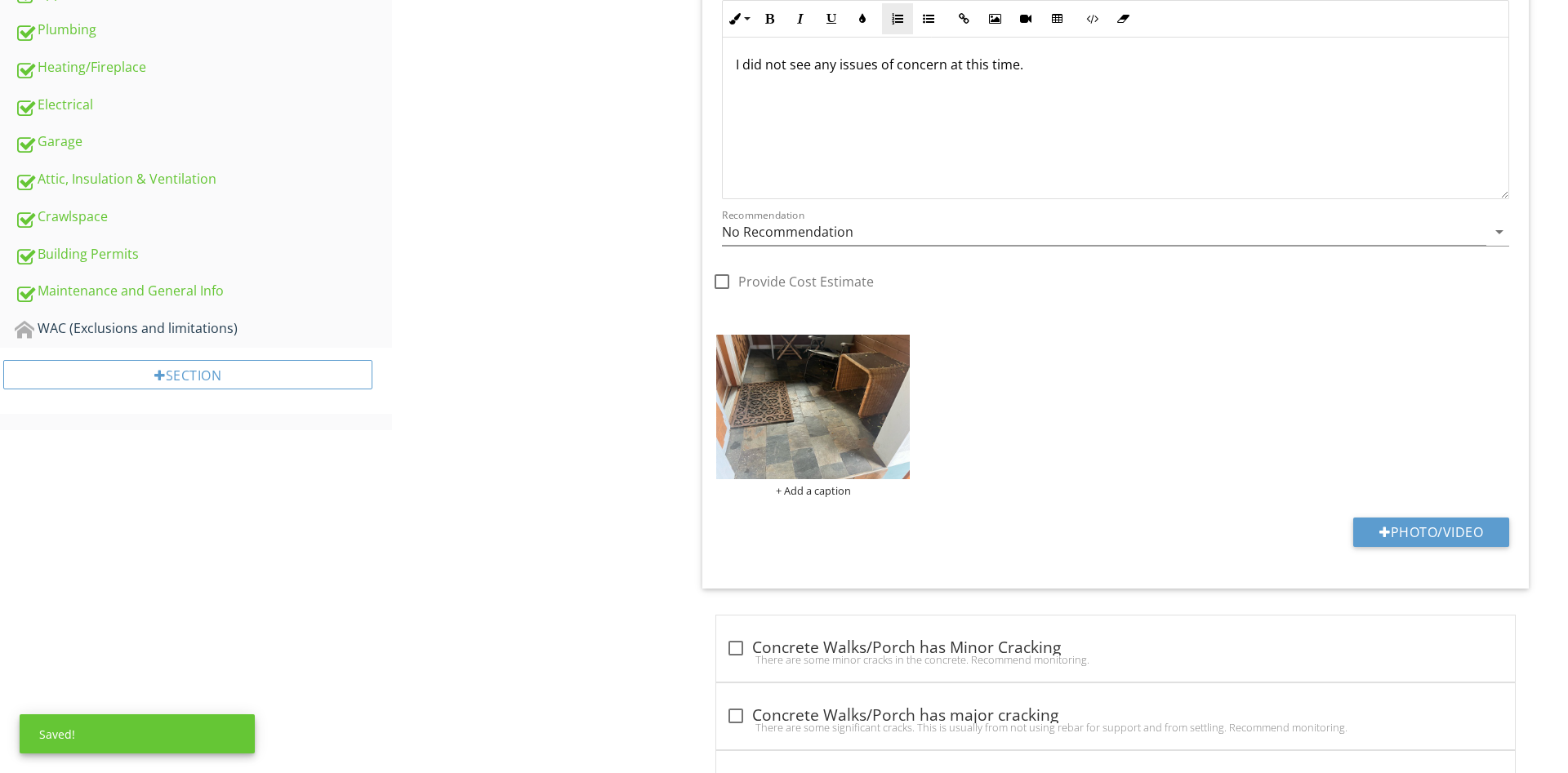
scroll to position [409, 0]
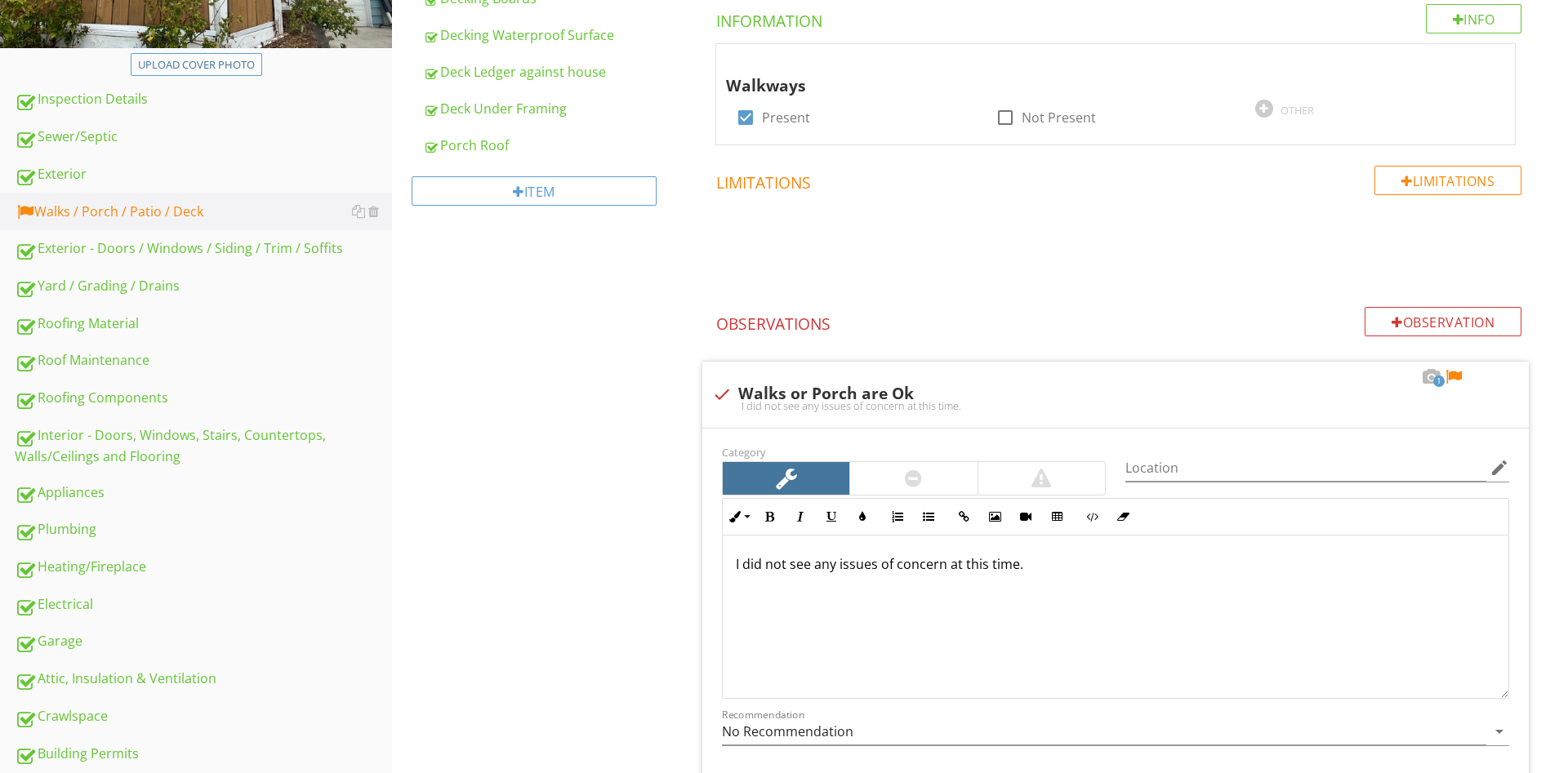
click at [1458, 376] on div at bounding box center [1454, 377] width 20 height 16
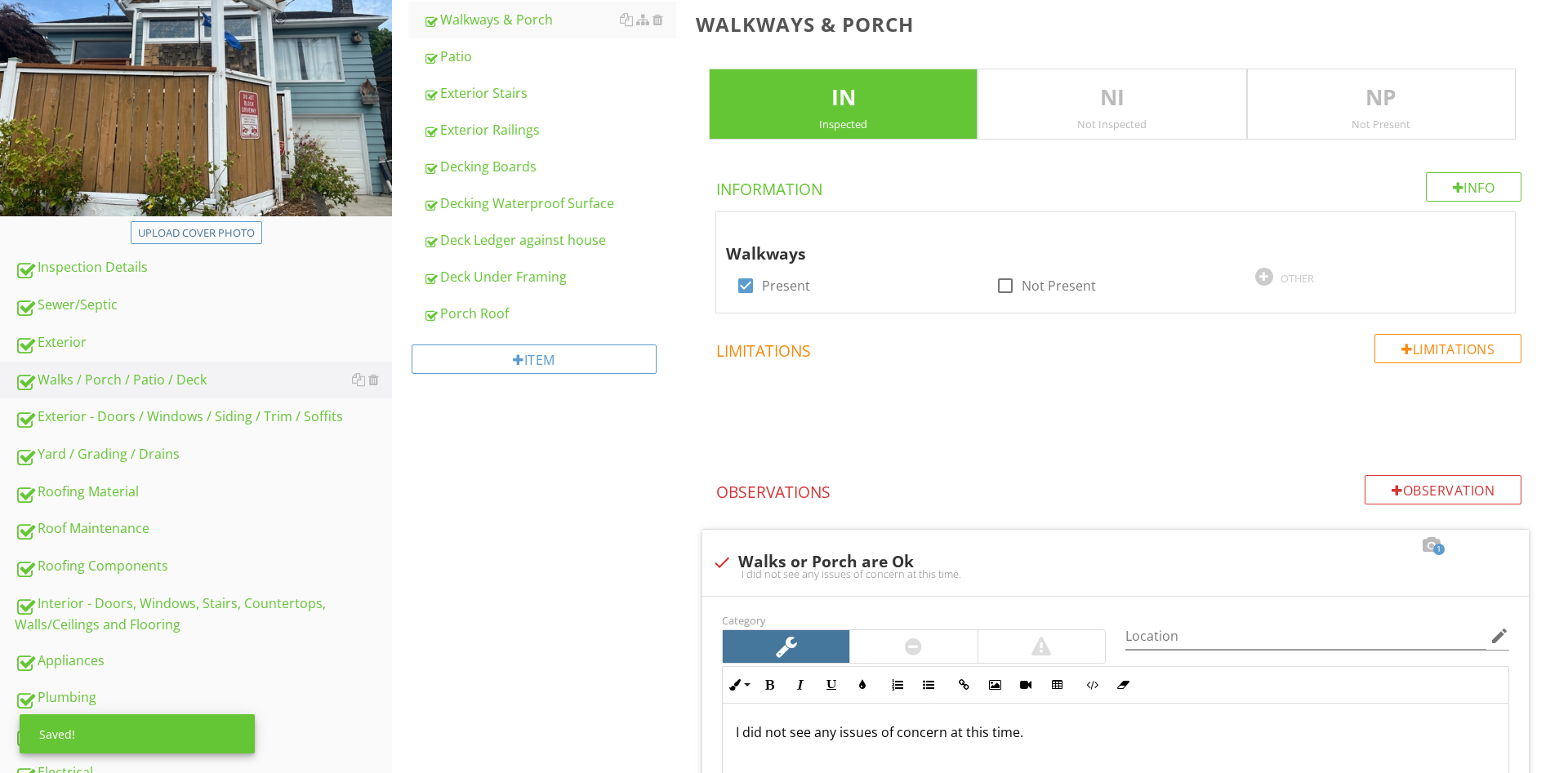
scroll to position [0, 0]
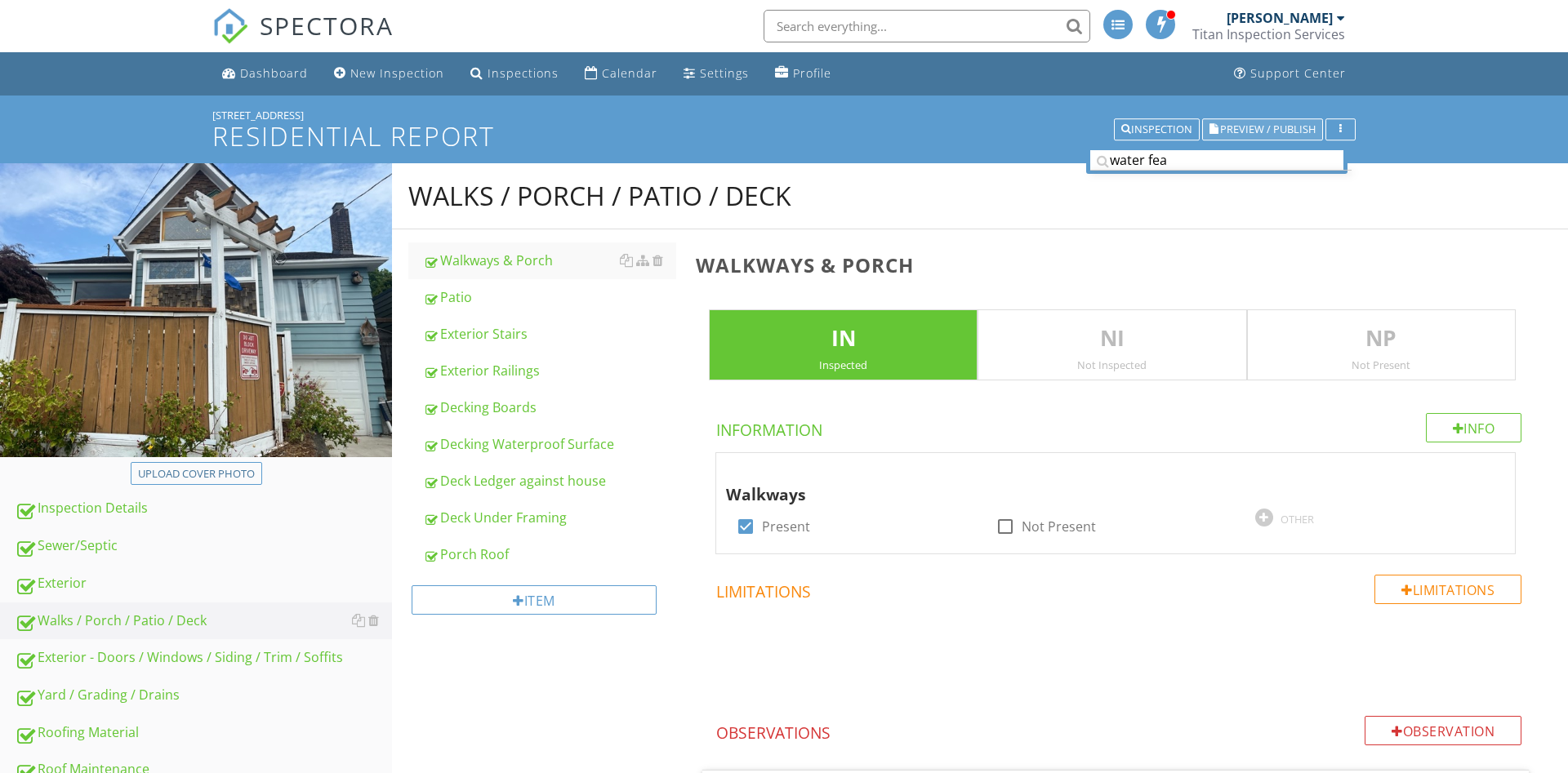
click at [1252, 128] on span "Preview / Publish" at bounding box center [1268, 129] width 96 height 11
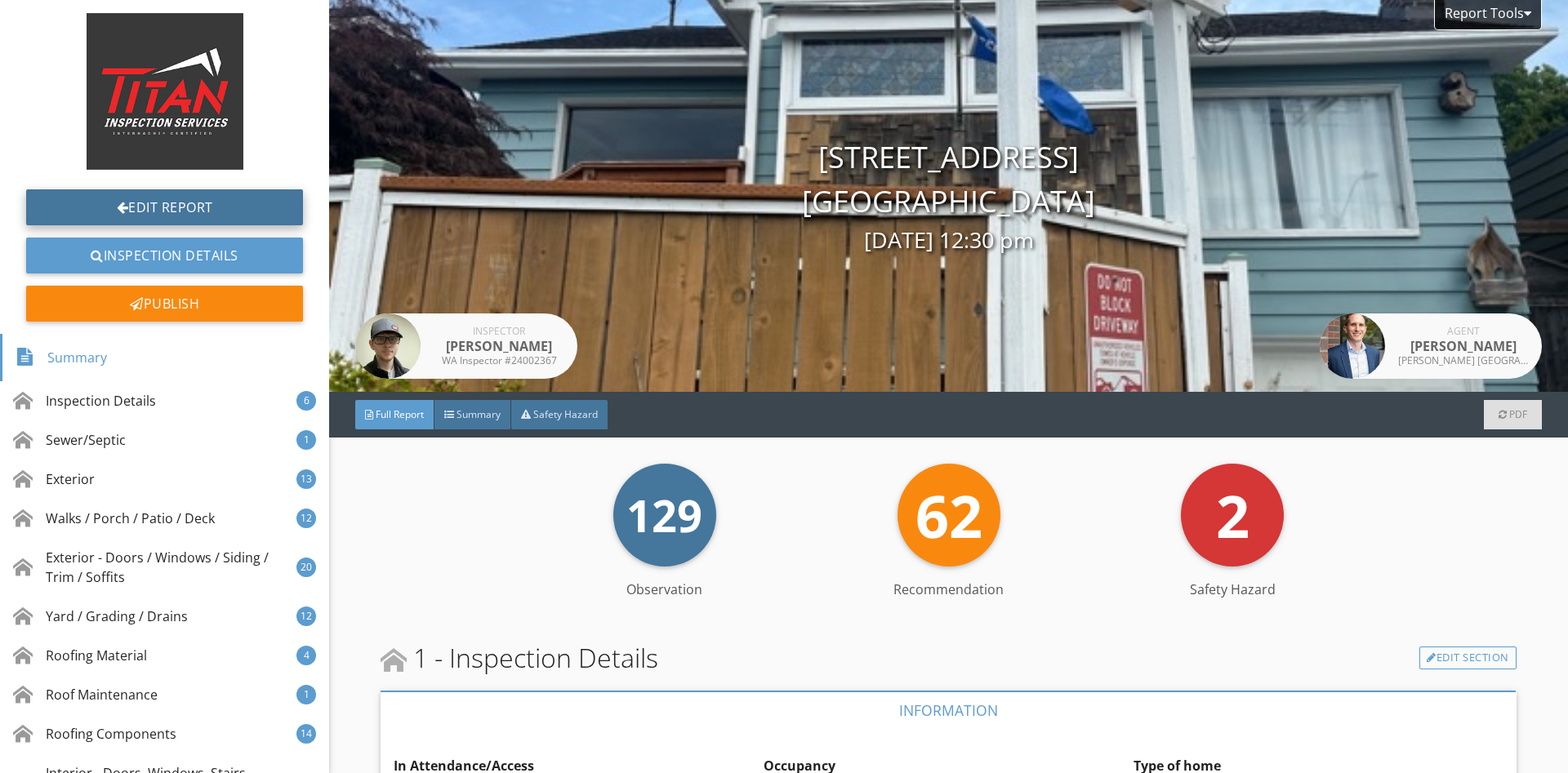
click at [194, 209] on link "Edit Report" at bounding box center [165, 207] width 277 height 36
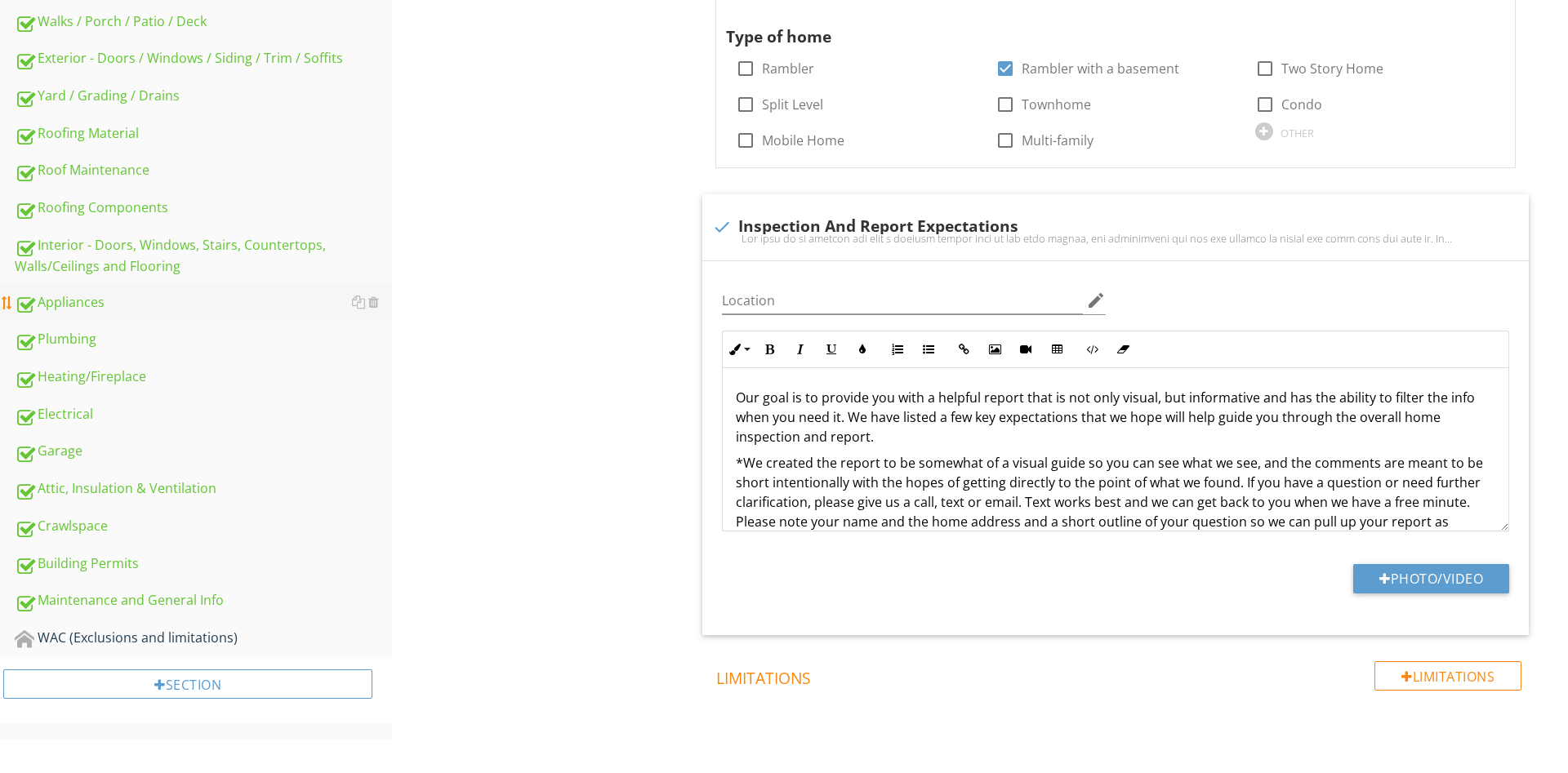
scroll to position [482, 0]
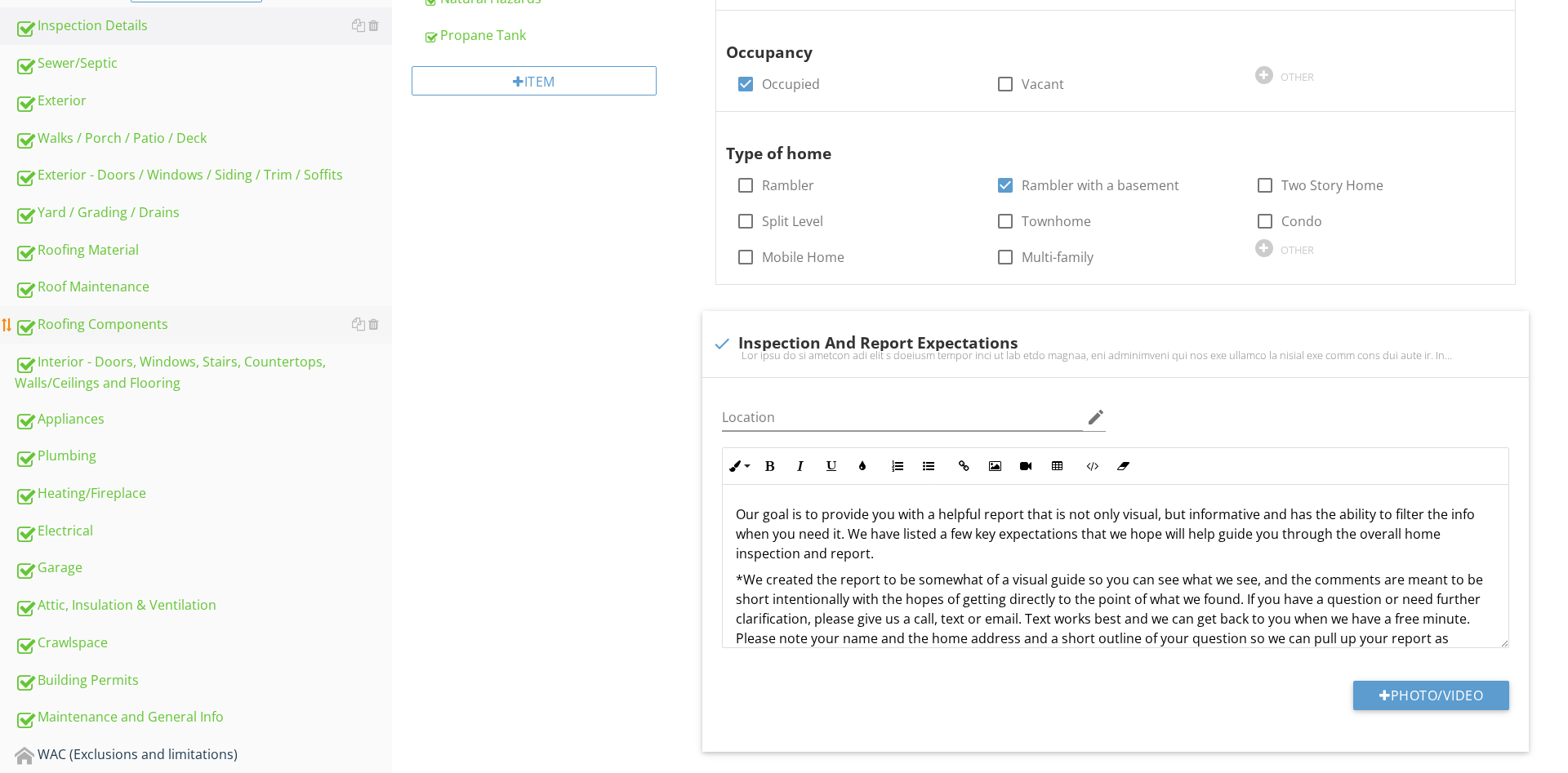
click at [148, 320] on div "Roofing Components" at bounding box center [203, 324] width 378 height 21
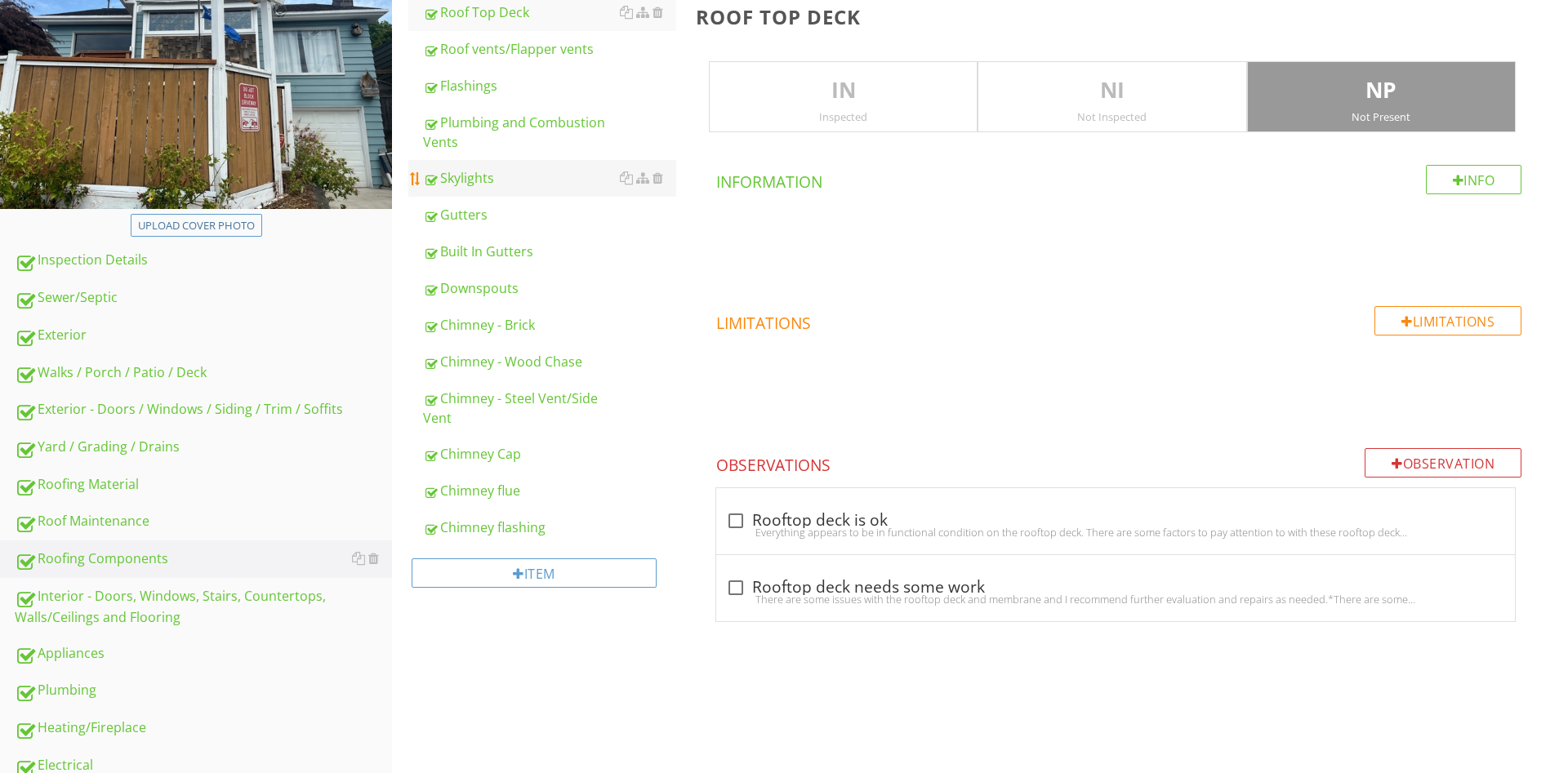
scroll to position [66, 0]
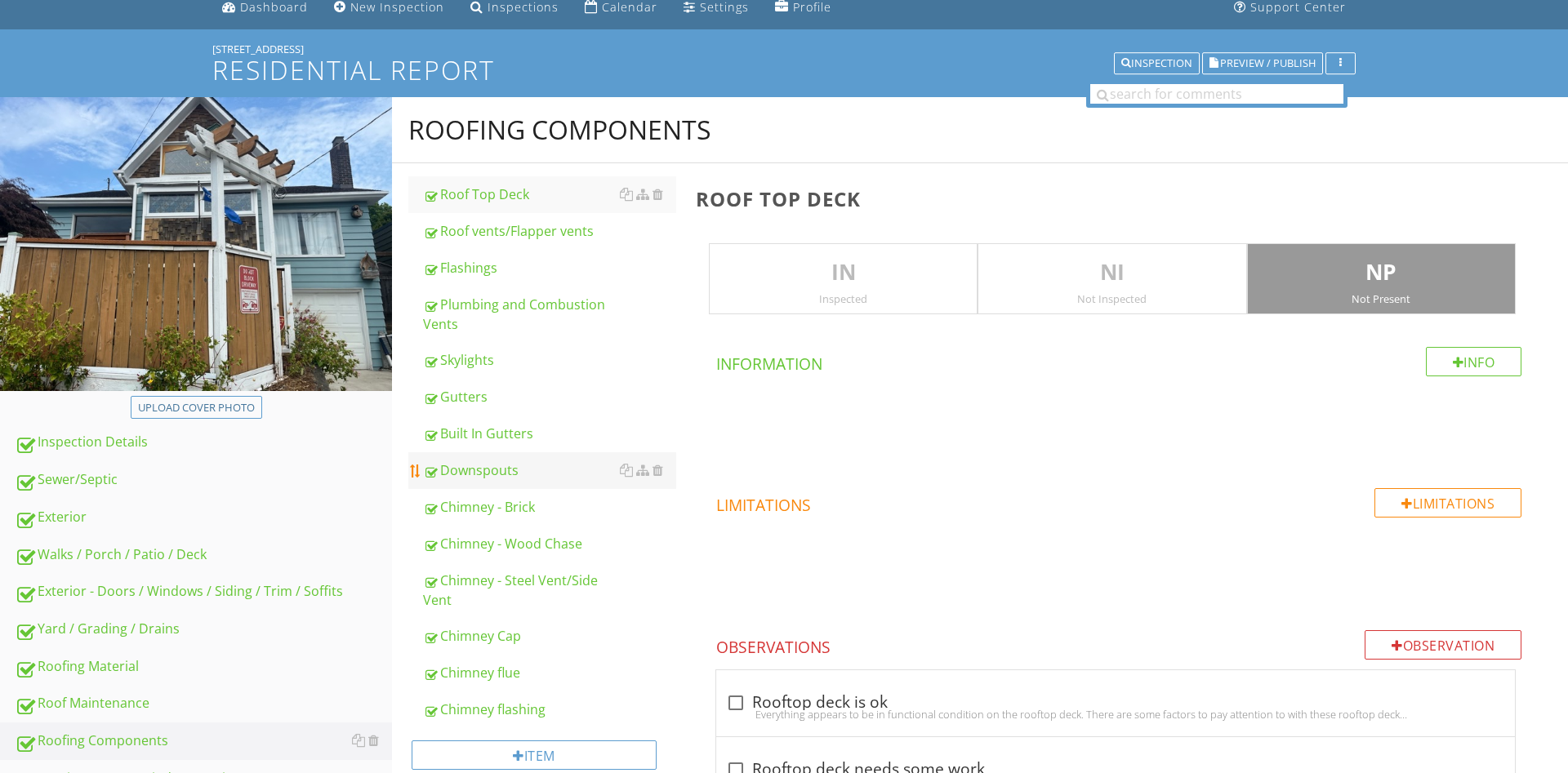
click at [490, 473] on div "Downspouts" at bounding box center [550, 471] width 253 height 20
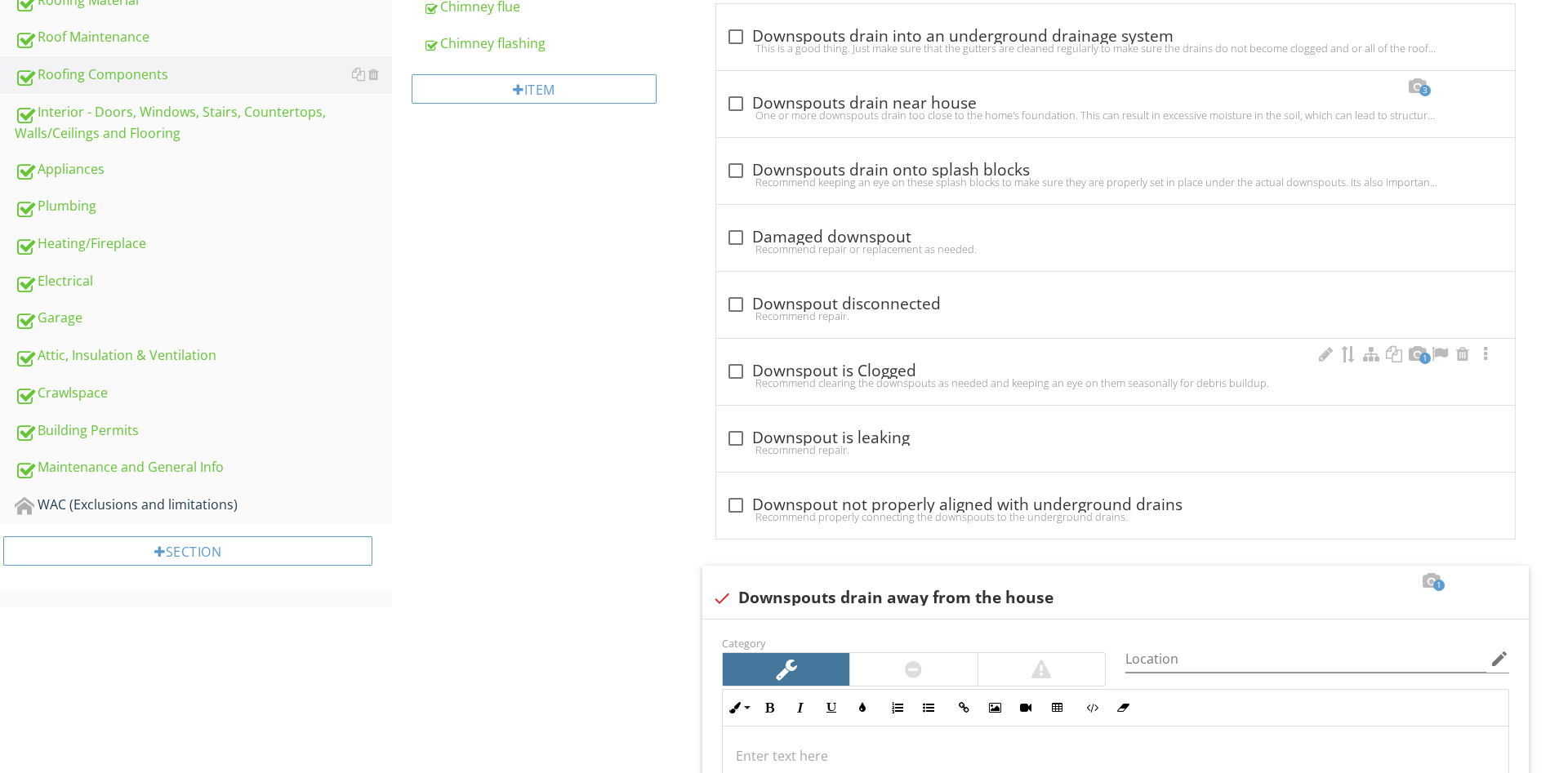
scroll to position [982, 0]
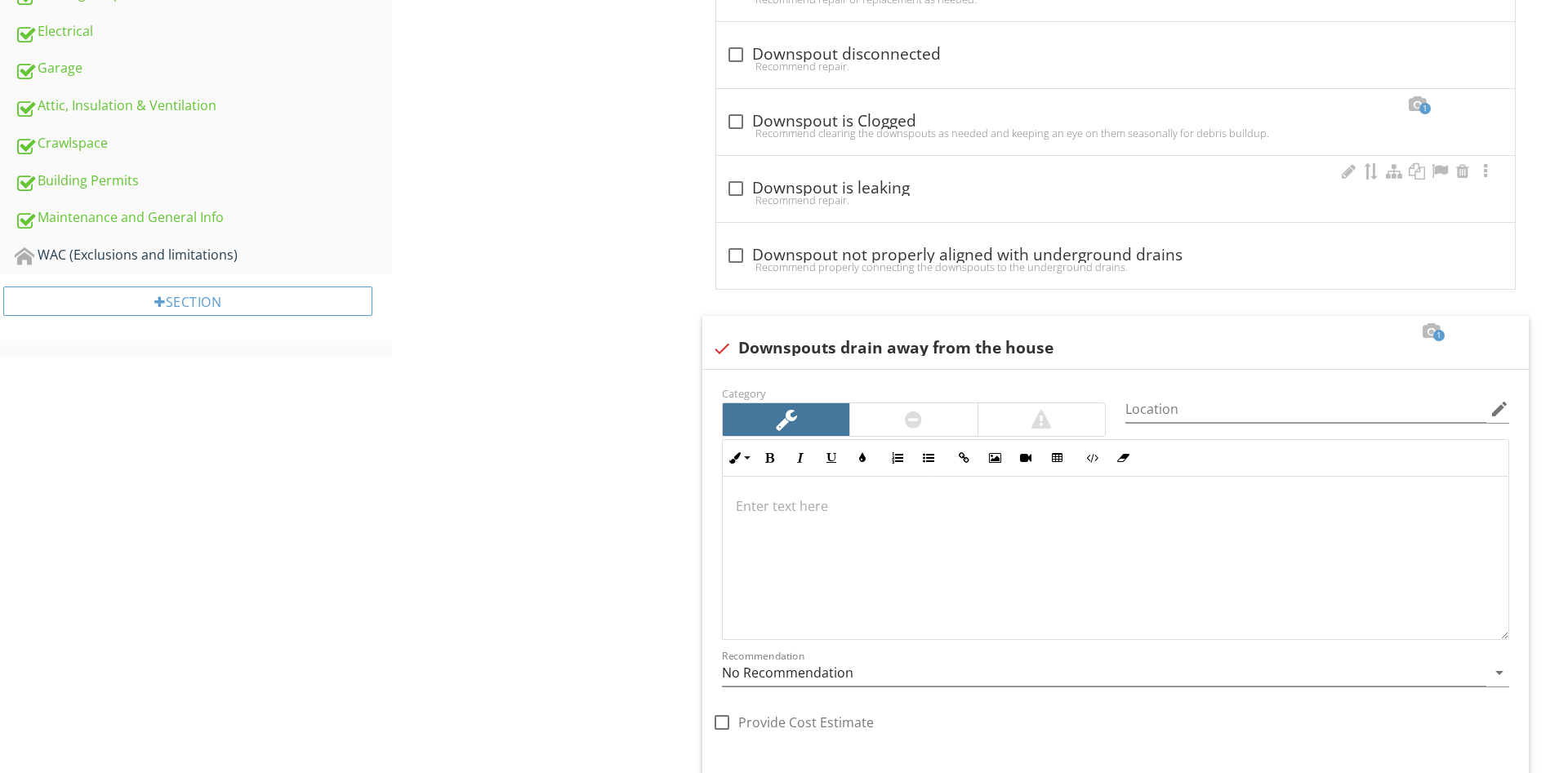
click at [863, 175] on div "check_box_outline_blank Downspout is leaking Recommend repair." at bounding box center [1115, 188] width 798 height 66
checkbox input "true"
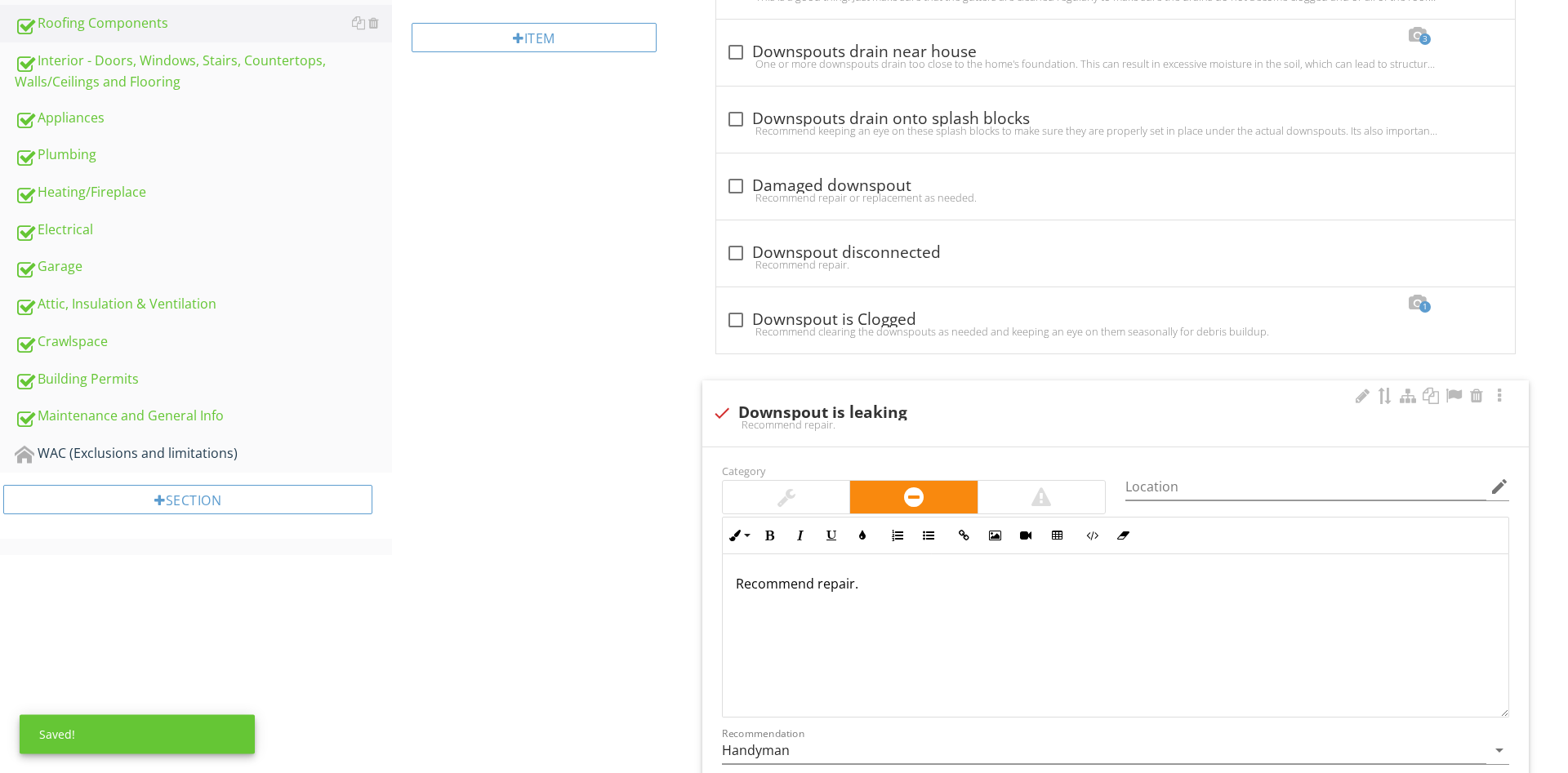
scroll to position [732, 0]
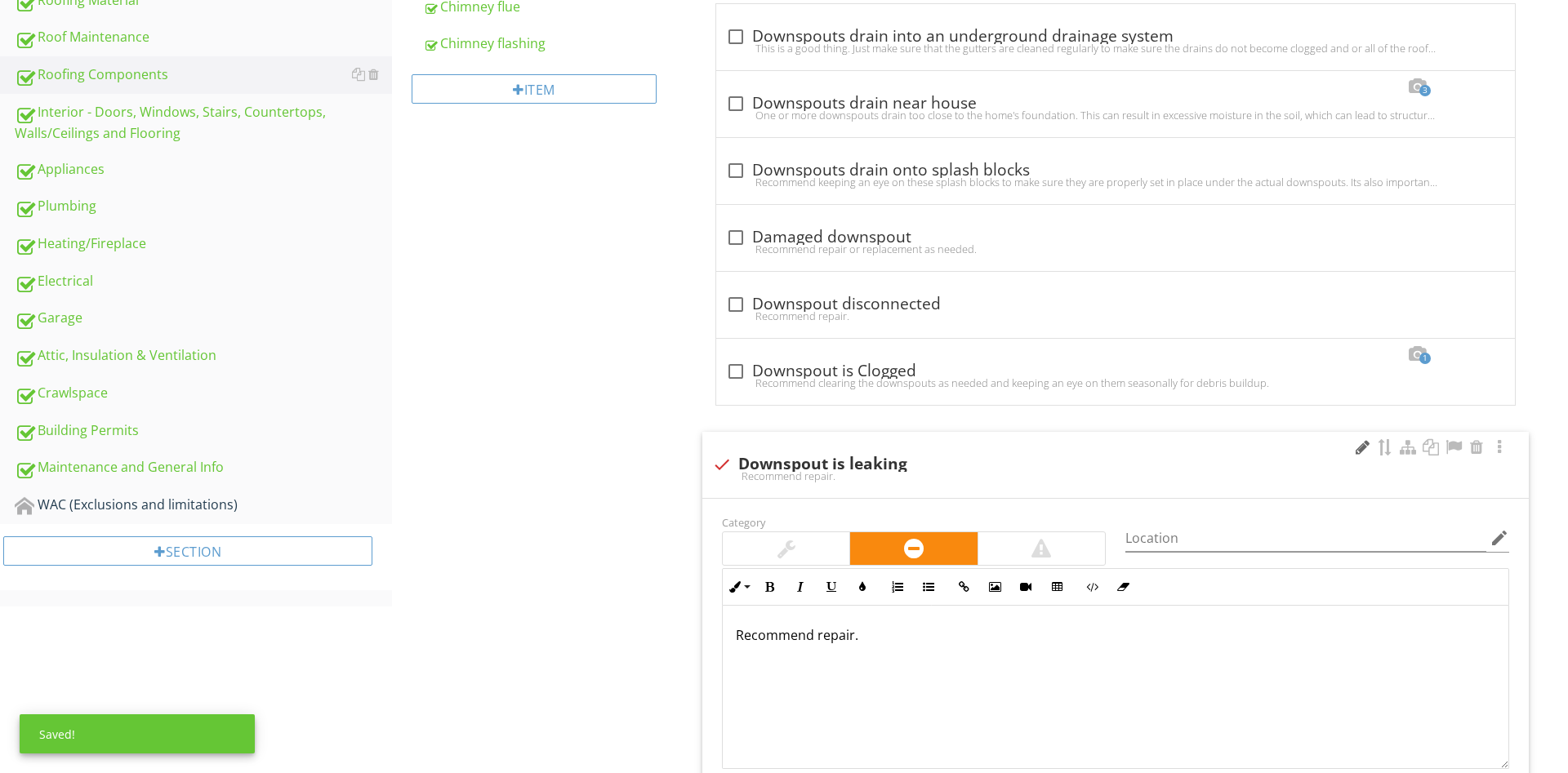
click at [1359, 446] on div at bounding box center [1362, 447] width 20 height 16
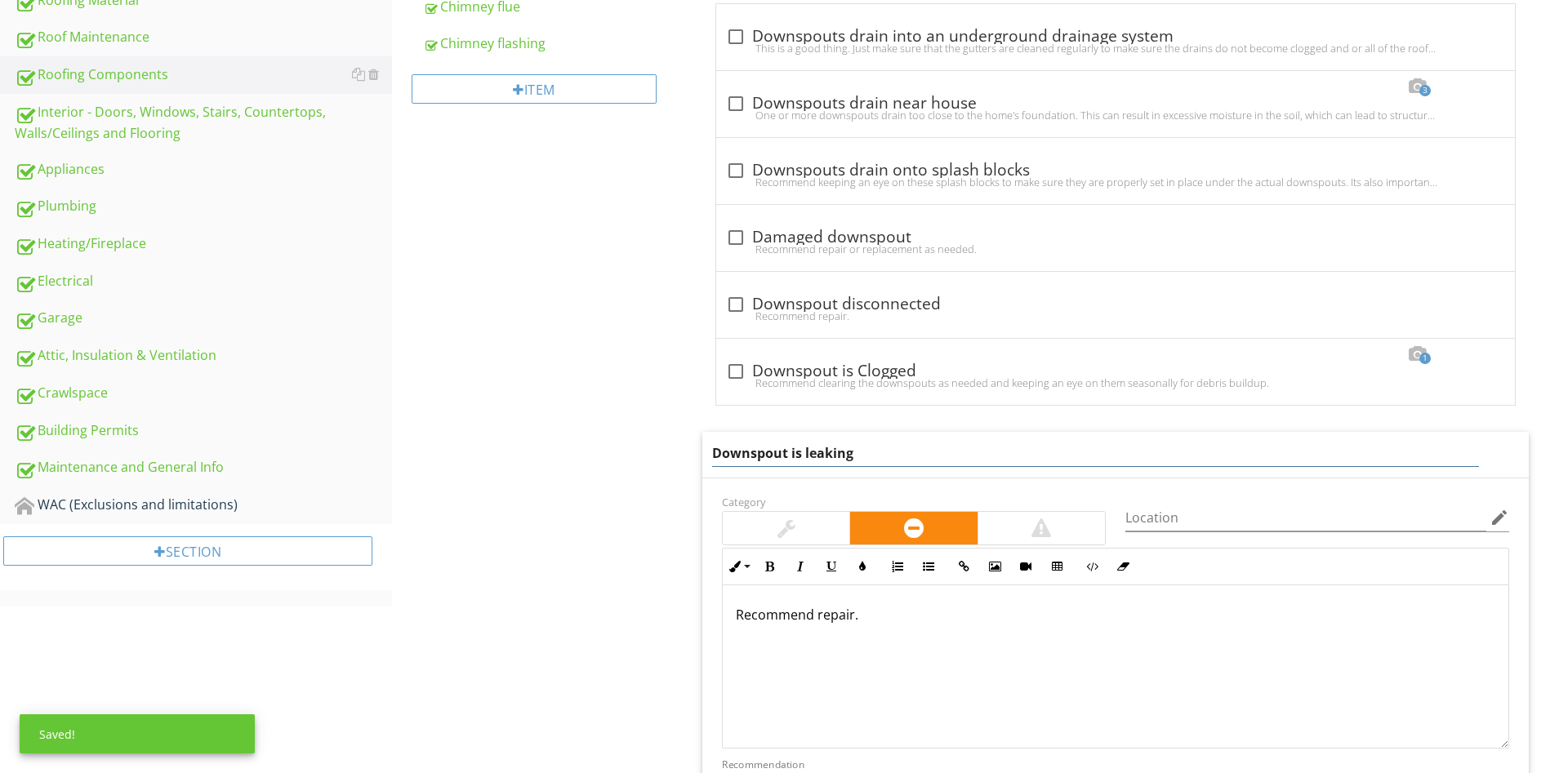
drag, startPoint x: 1028, startPoint y: 435, endPoint x: 754, endPoint y: 461, distance: 275.2
click at [748, 462] on div "Downspout is leaking" at bounding box center [1095, 452] width 767 height 30
drag, startPoint x: 930, startPoint y: 463, endPoint x: 790, endPoint y: 469, distance: 140.1
click at [790, 467] on input "Downspout is leaking" at bounding box center [1095, 453] width 767 height 27
drag, startPoint x: 942, startPoint y: 449, endPoint x: 617, endPoint y: 413, distance: 327.0
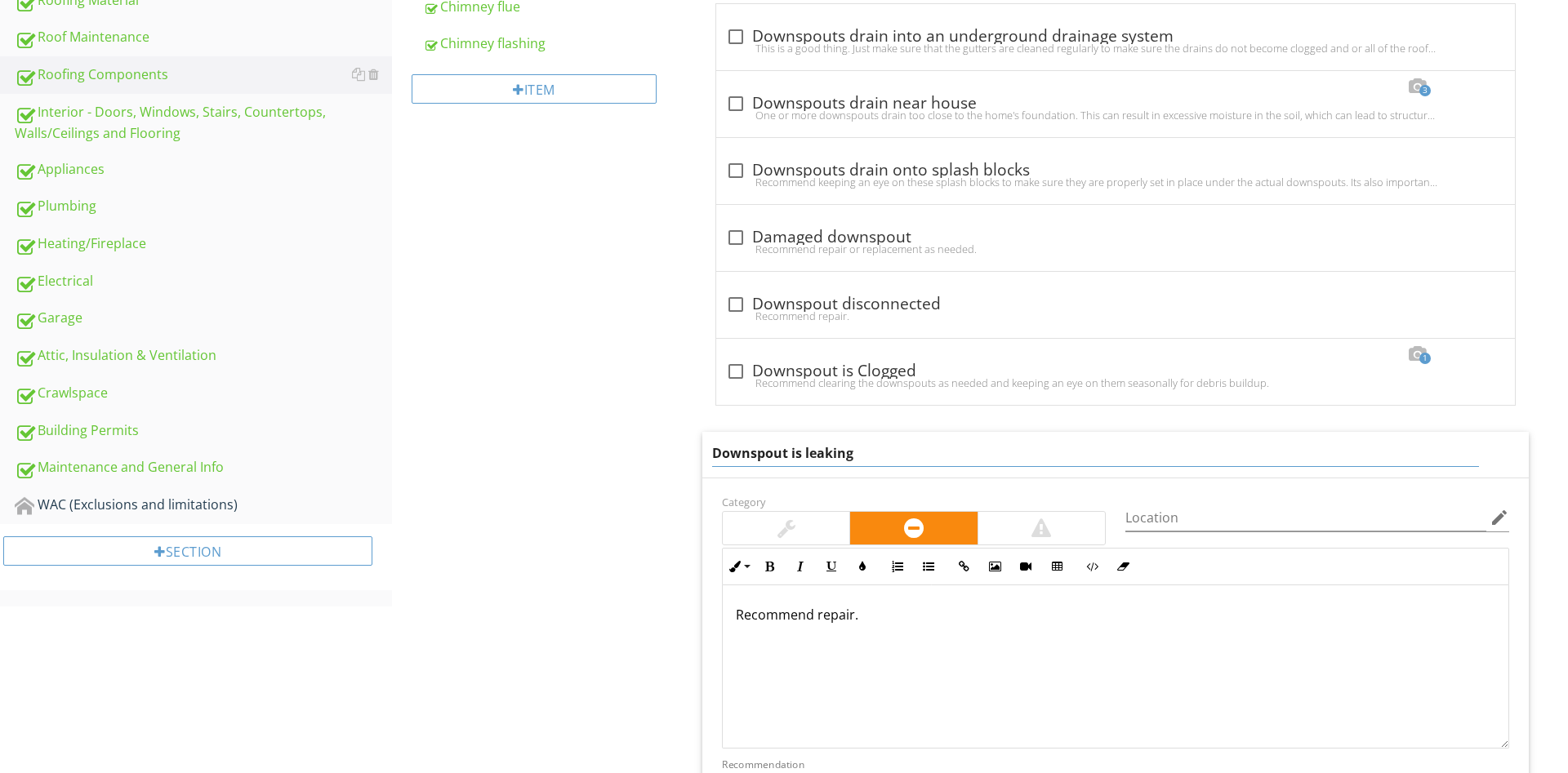
click at [712, 440] on input "Downspout is leaking" at bounding box center [1095, 453] width 767 height 27
type input "Recommend some more pitch on downspout to avoid leaking"
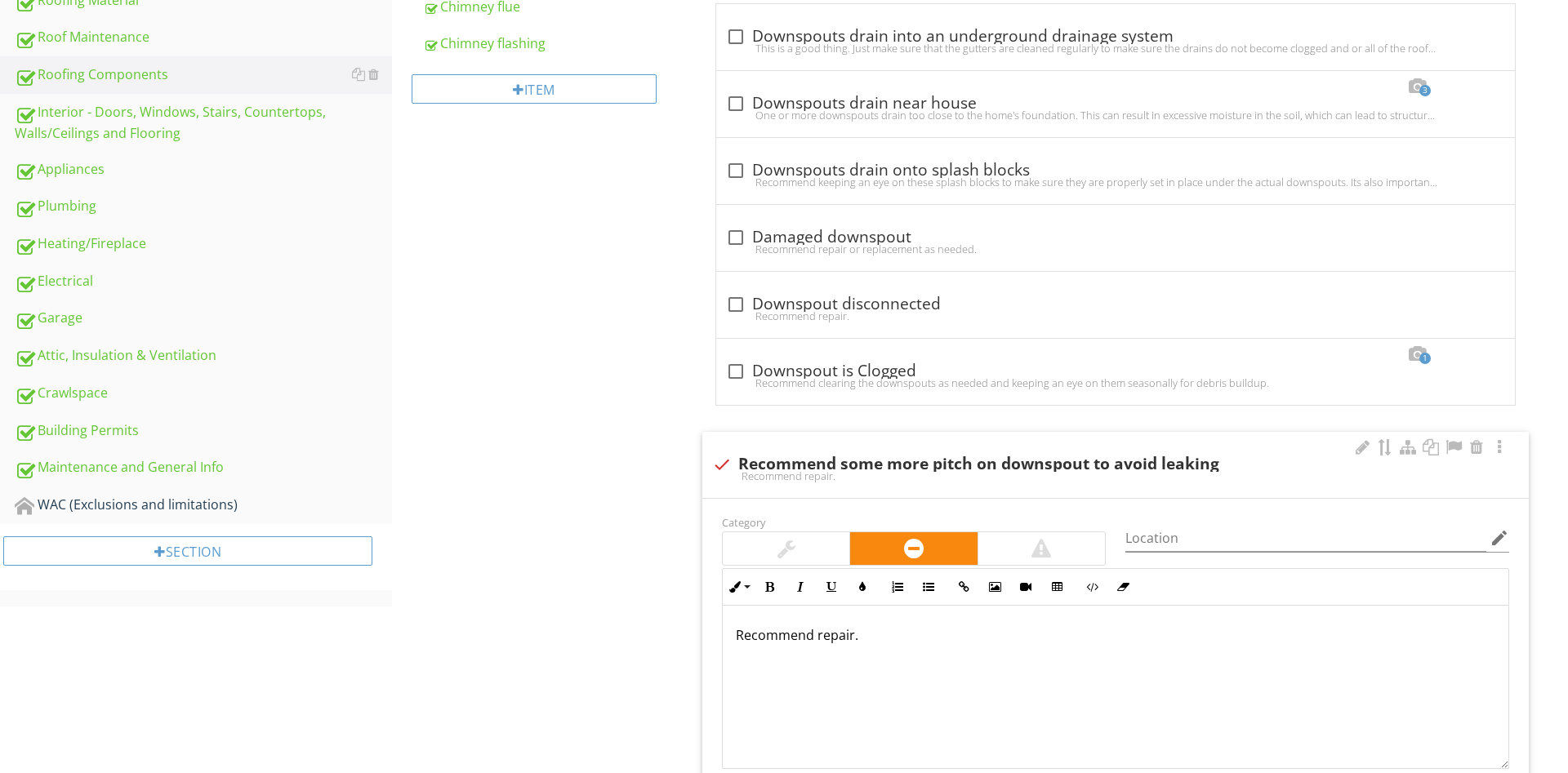
click at [772, 529] on div "Category" at bounding box center [914, 539] width 404 height 54
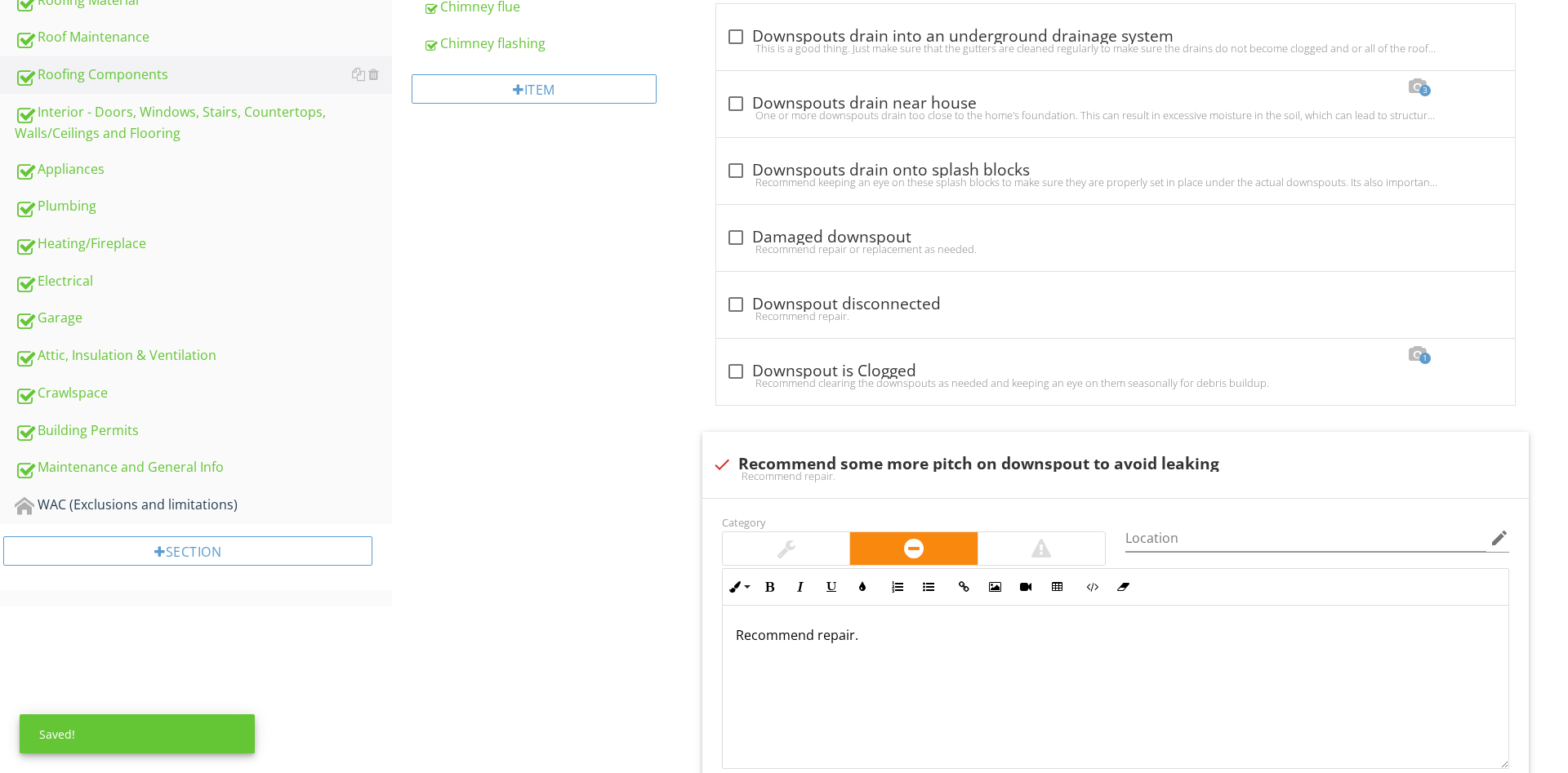
click at [779, 547] on div at bounding box center [787, 549] width 18 height 20
drag, startPoint x: 936, startPoint y: 644, endPoint x: 820, endPoint y: 635, distance: 116.3
click at [819, 636] on p "Recommend repair." at bounding box center [1115, 635] width 760 height 20
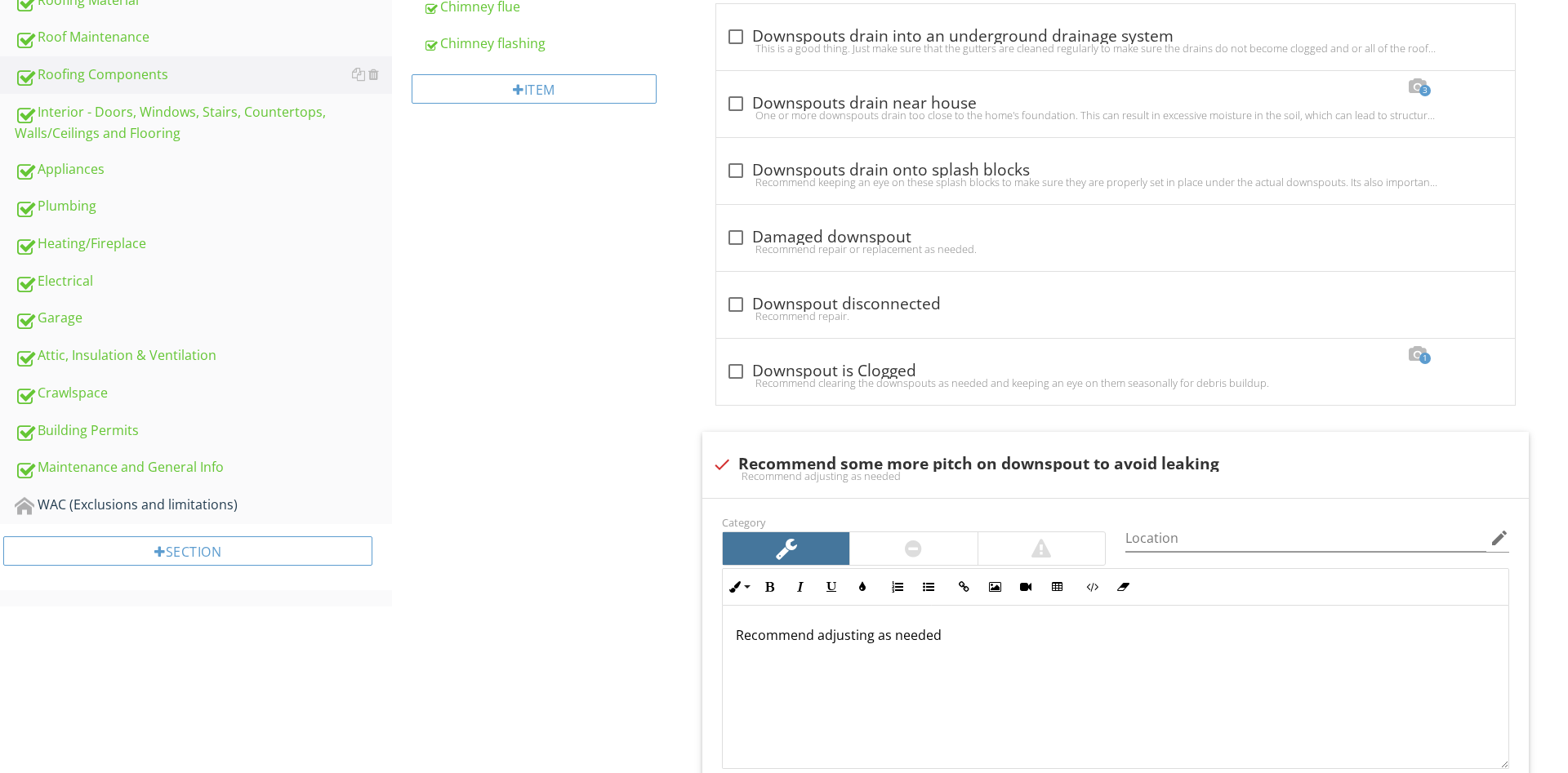
drag, startPoint x: 403, startPoint y: 646, endPoint x: 464, endPoint y: 631, distance: 62.8
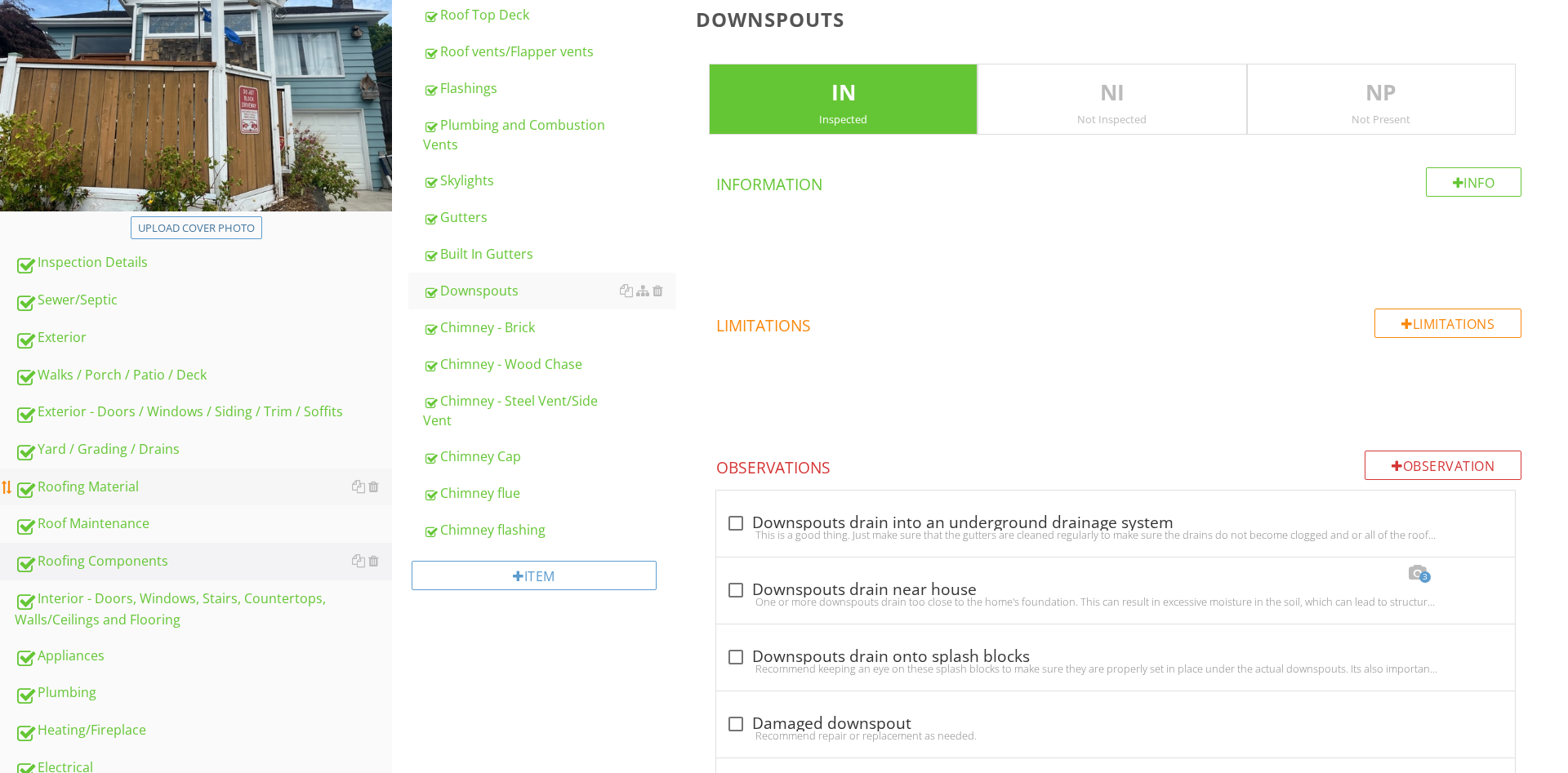
scroll to position [237, 0]
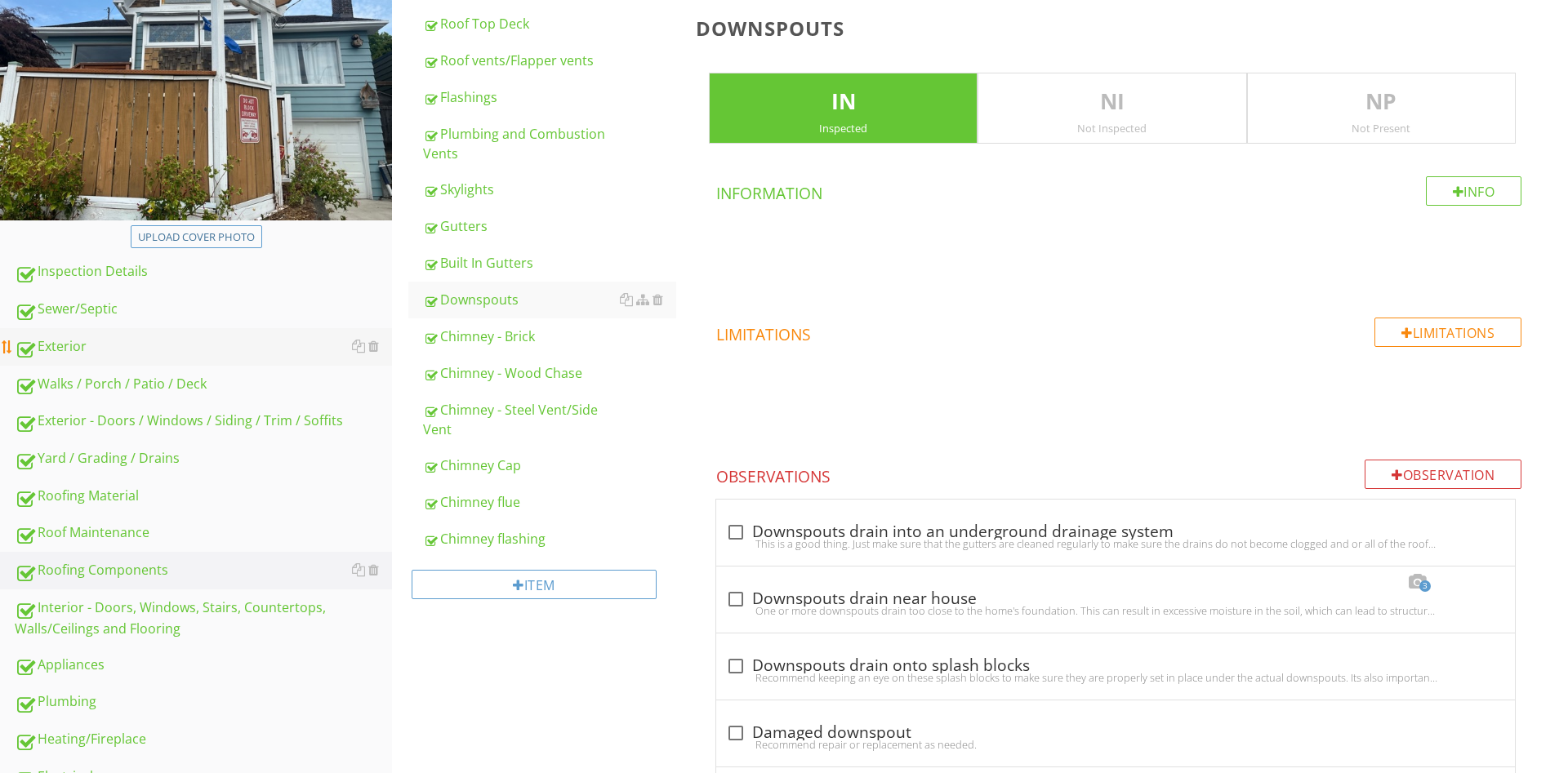
click at [103, 346] on div "Exterior" at bounding box center [203, 347] width 378 height 21
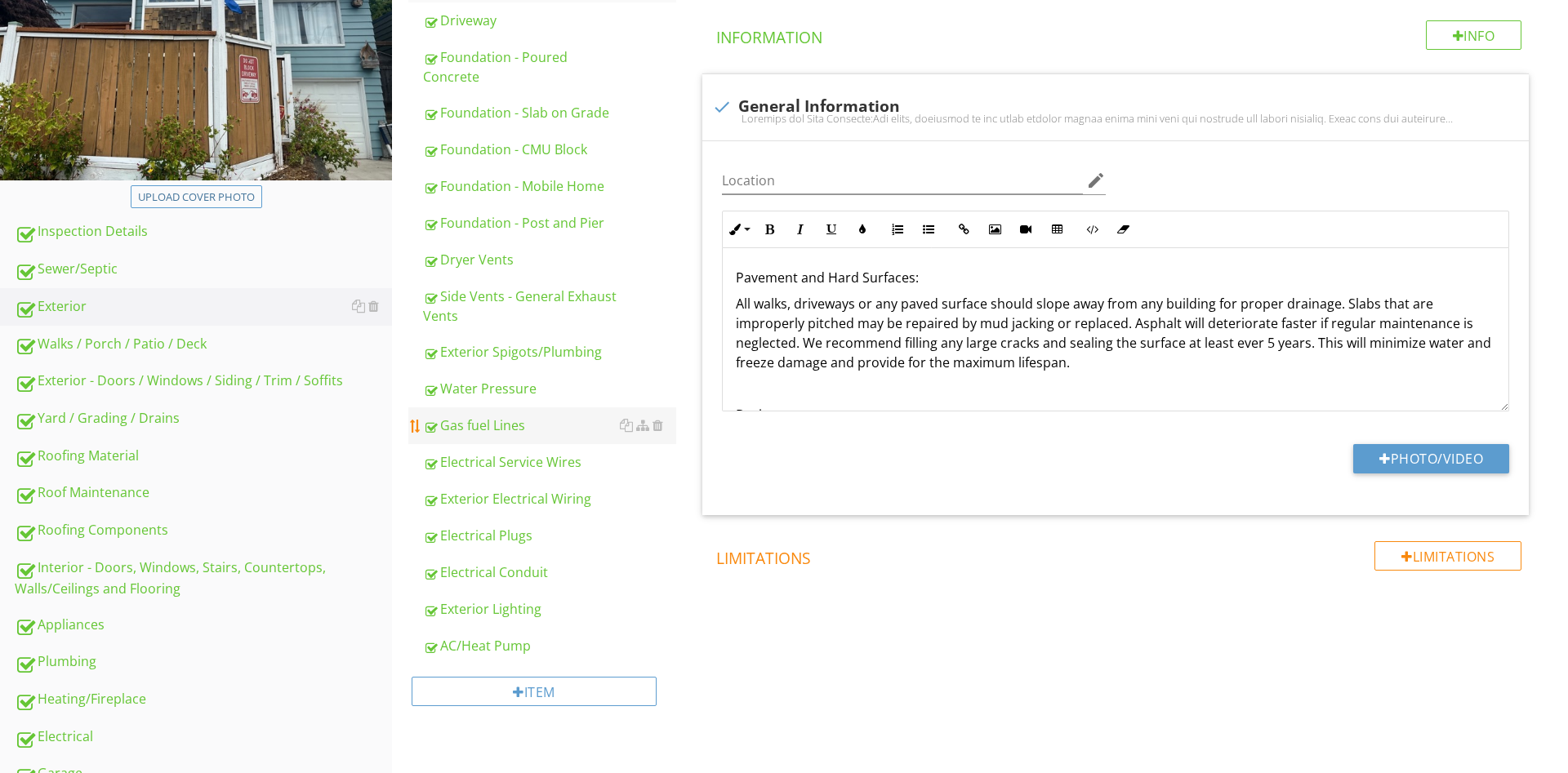
scroll to position [416, 0]
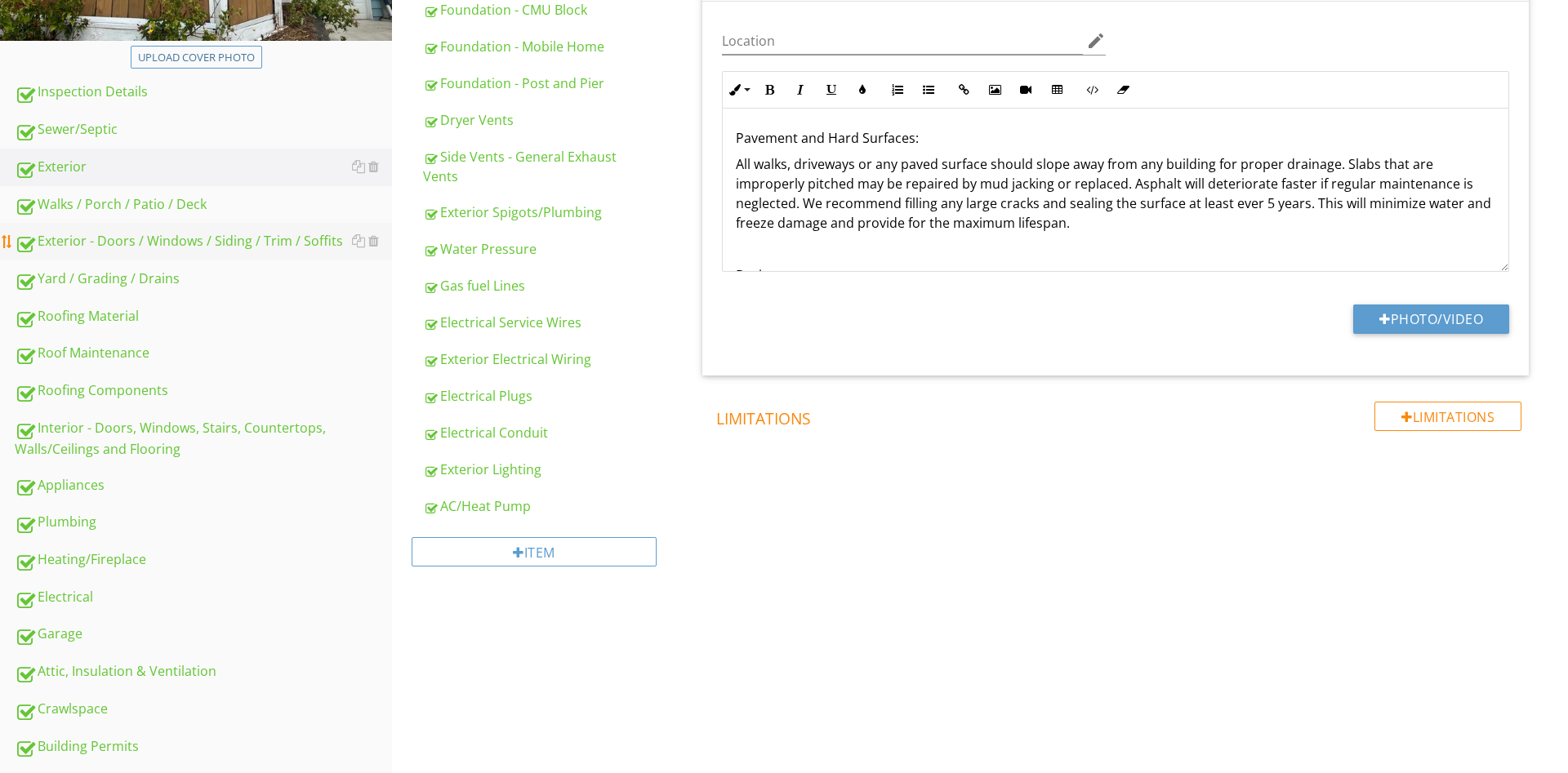
click at [111, 243] on div "Exterior - Doors / Windows / Siding / Trim / Soffits" at bounding box center [203, 241] width 378 height 21
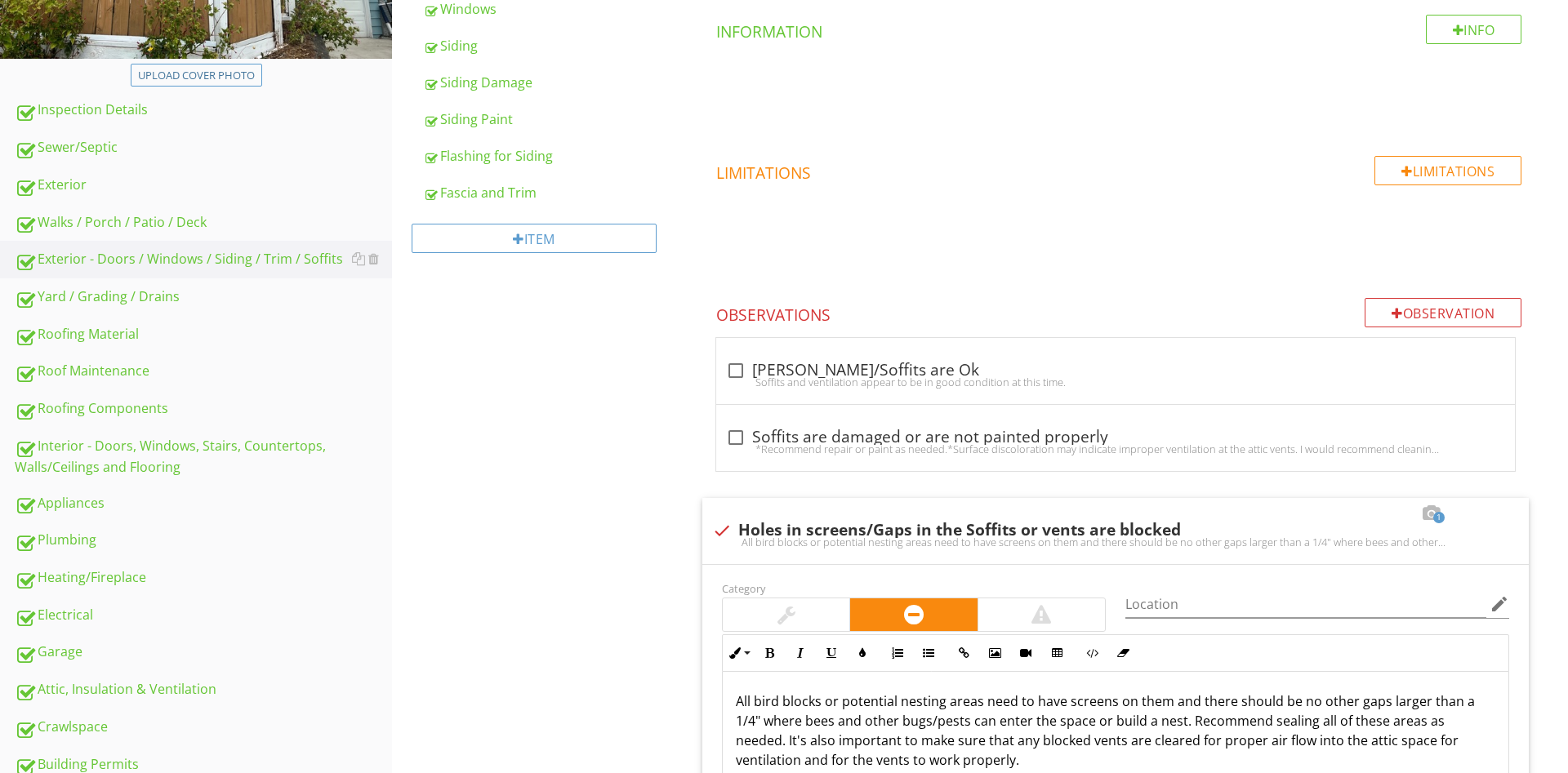
scroll to position [83, 0]
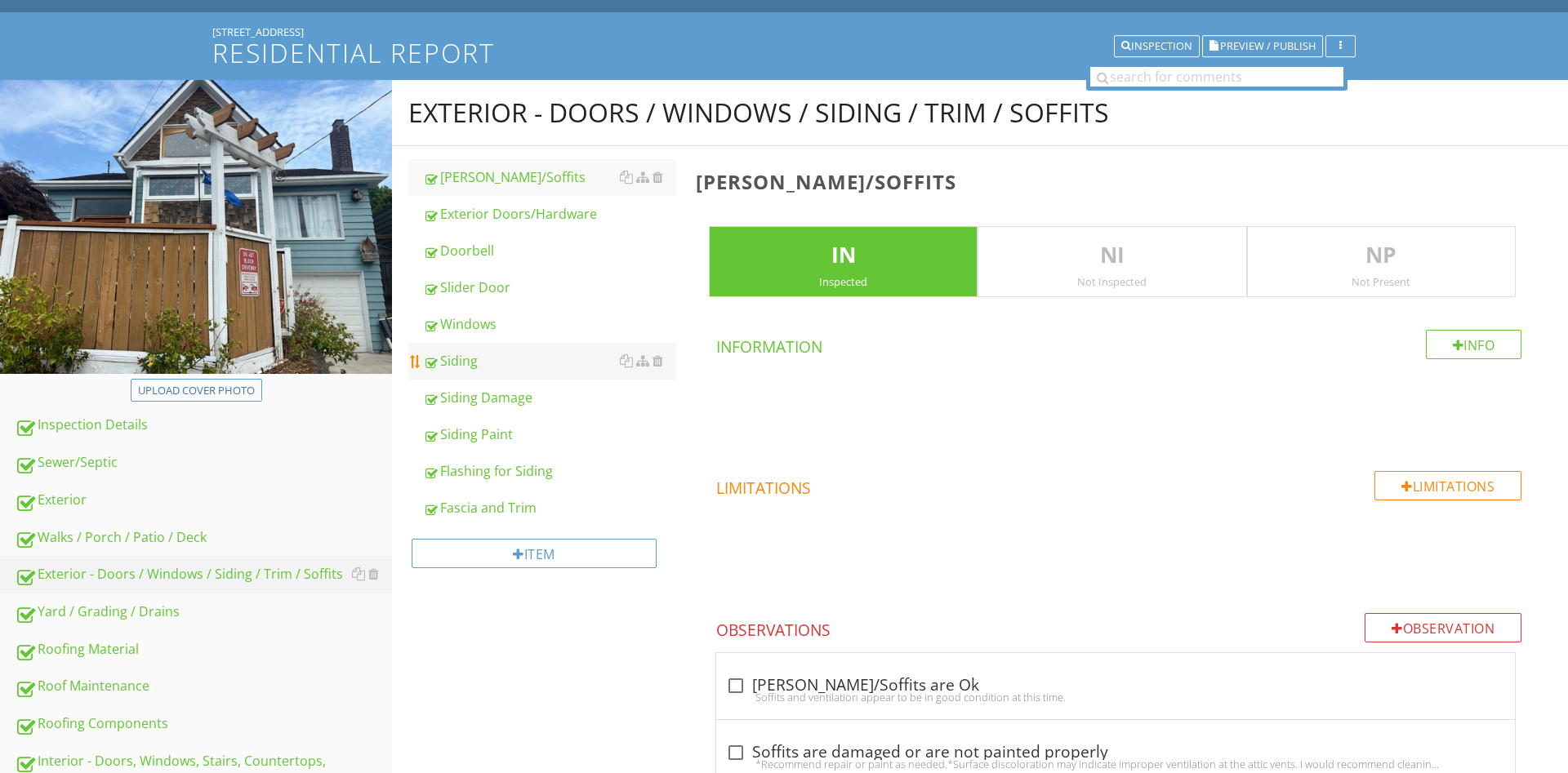
click at [473, 370] on div "Siding" at bounding box center [550, 361] width 253 height 20
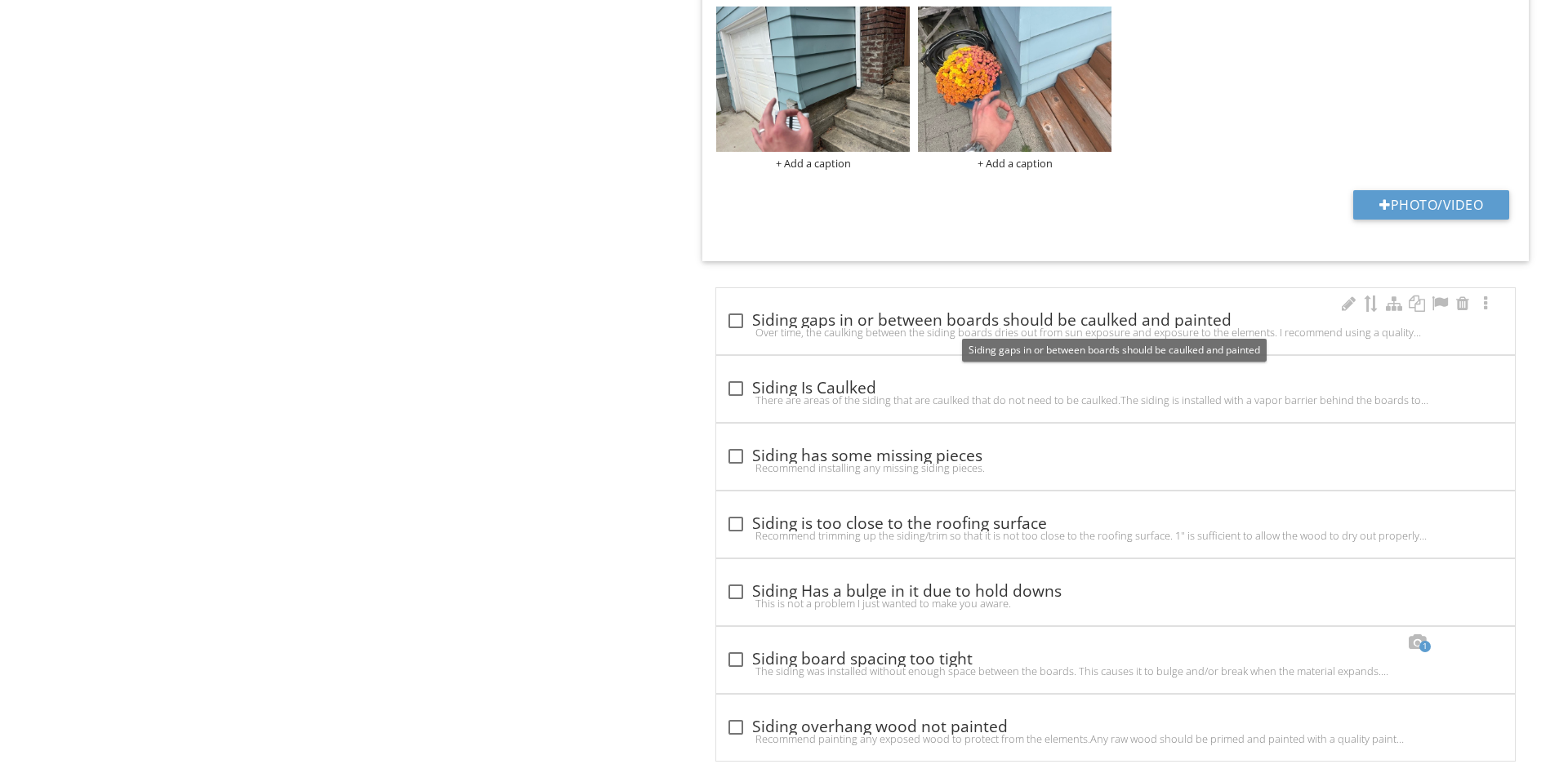
scroll to position [5317, 0]
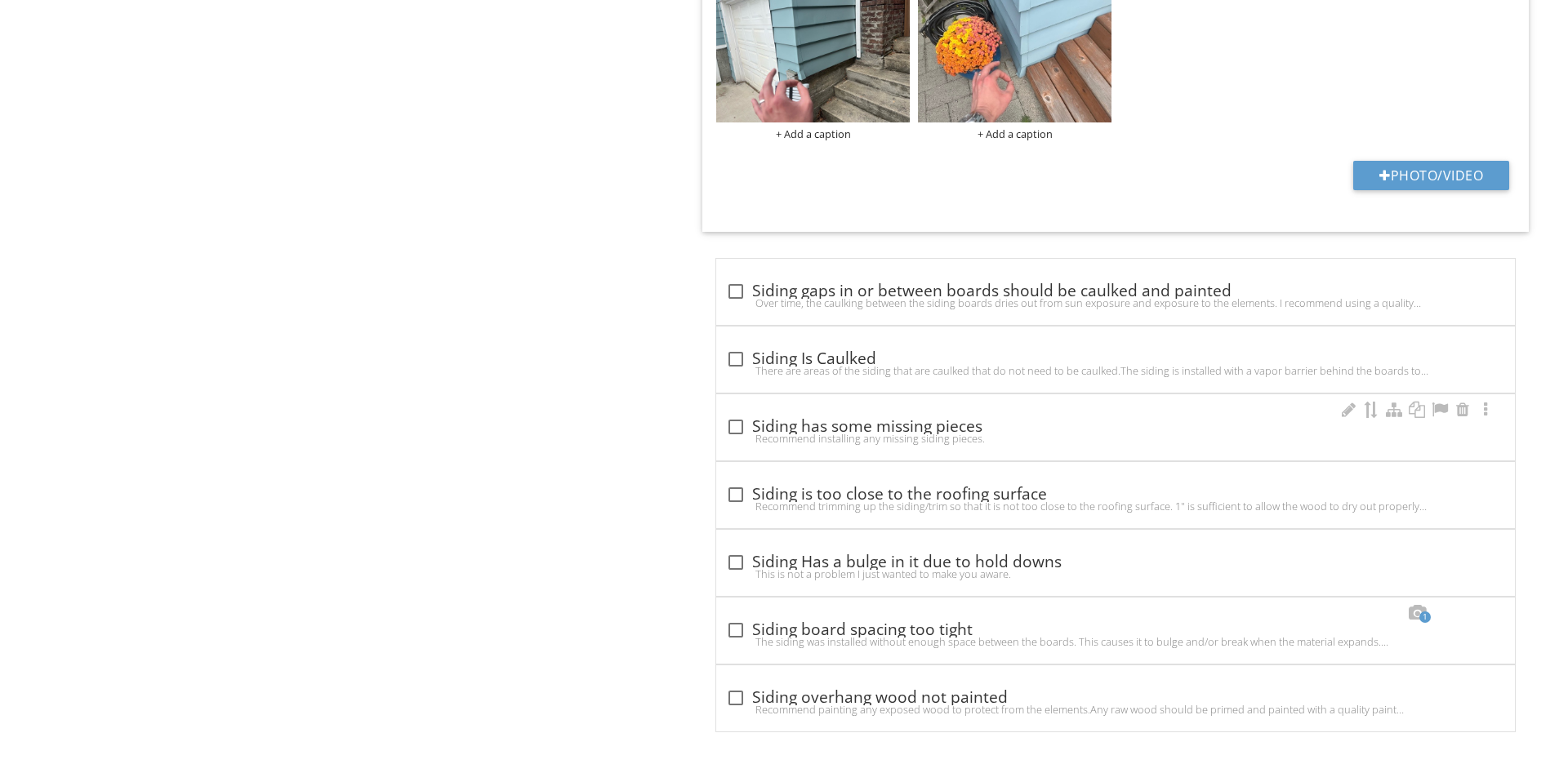
click at [863, 442] on div "Recommend installing any missing siding pieces." at bounding box center [1115, 438] width 779 height 13
checkbox input "true"
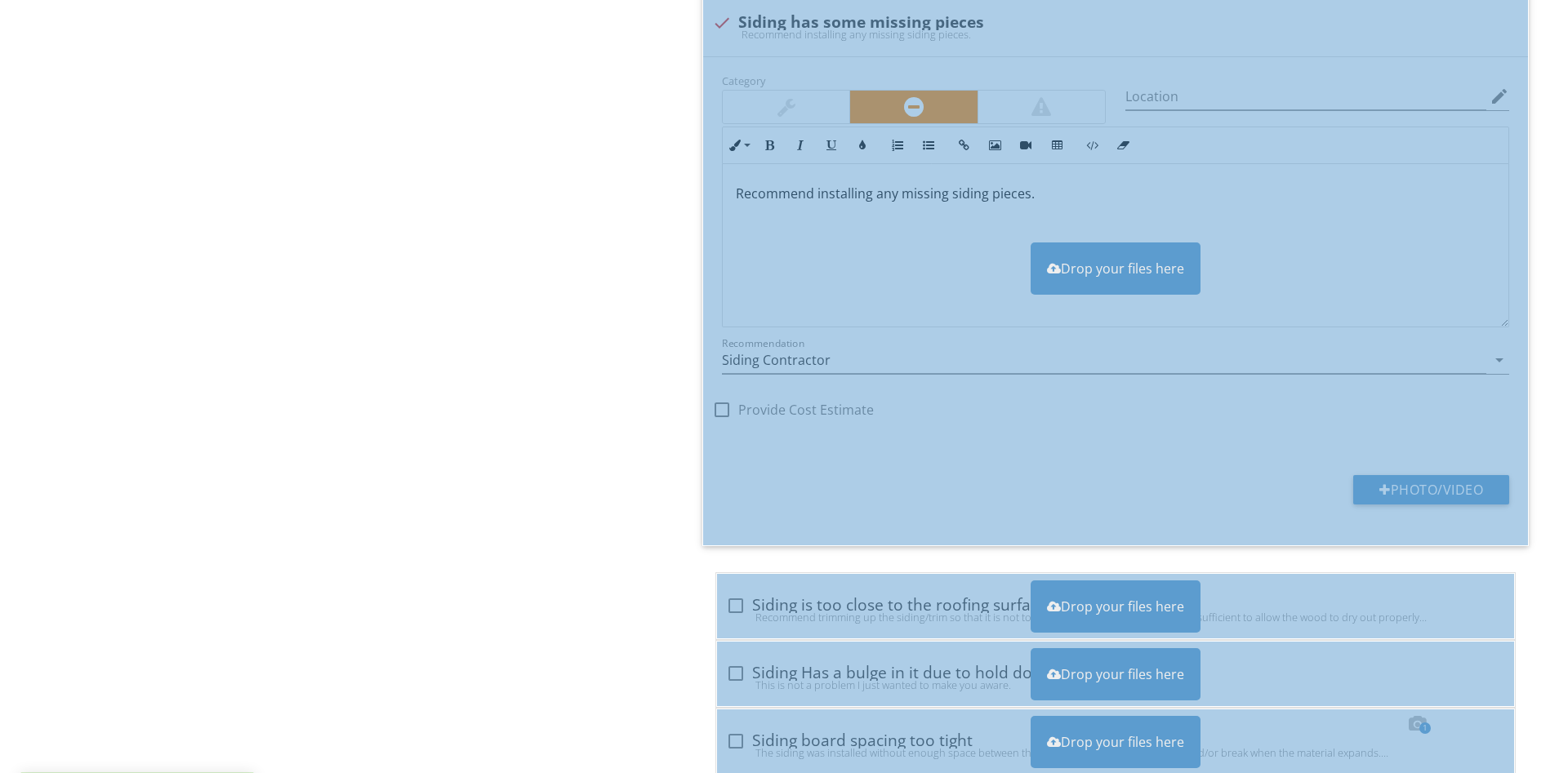
scroll to position [5817, 0]
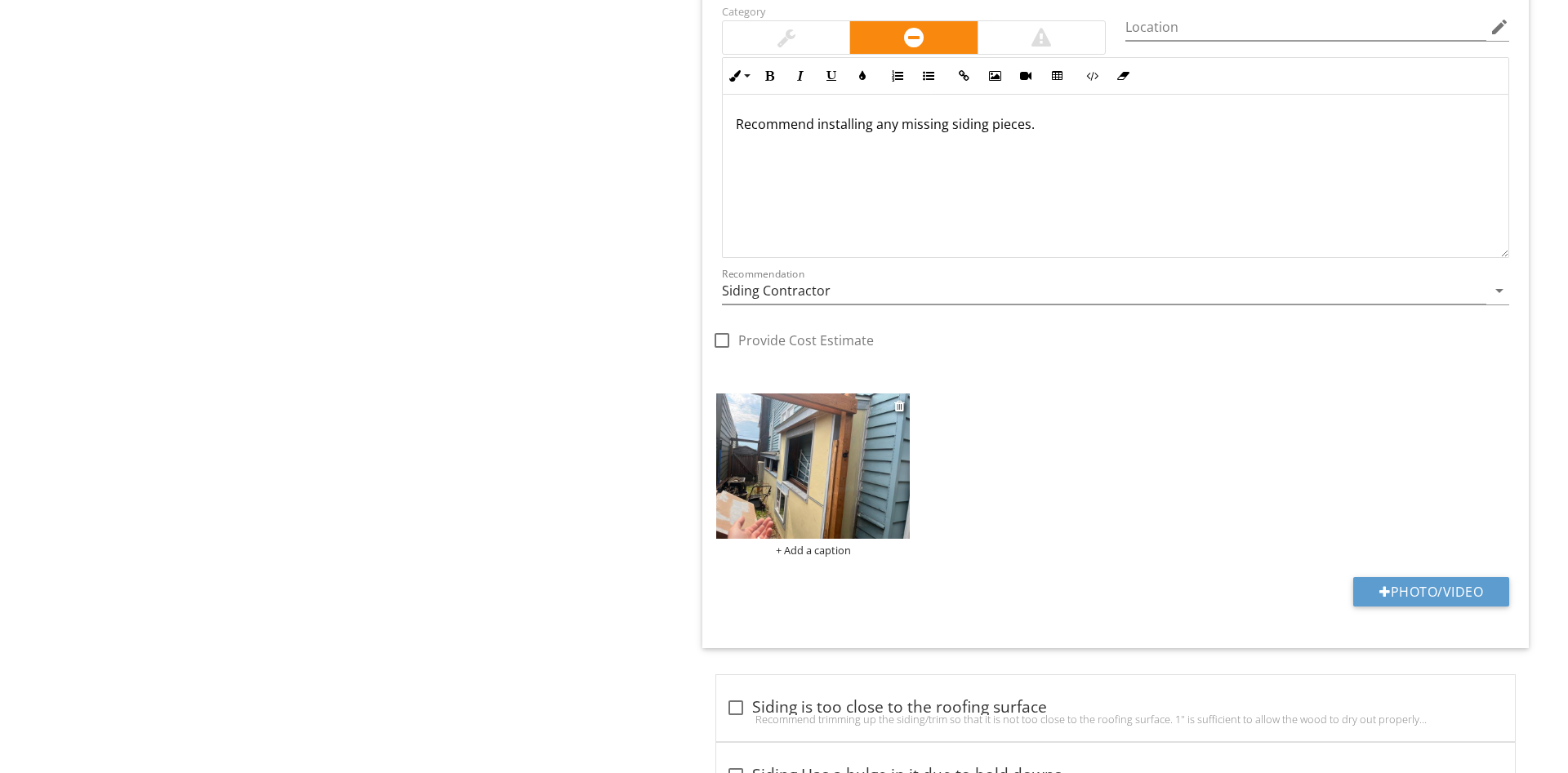
click at [857, 430] on img at bounding box center [813, 466] width 194 height 146
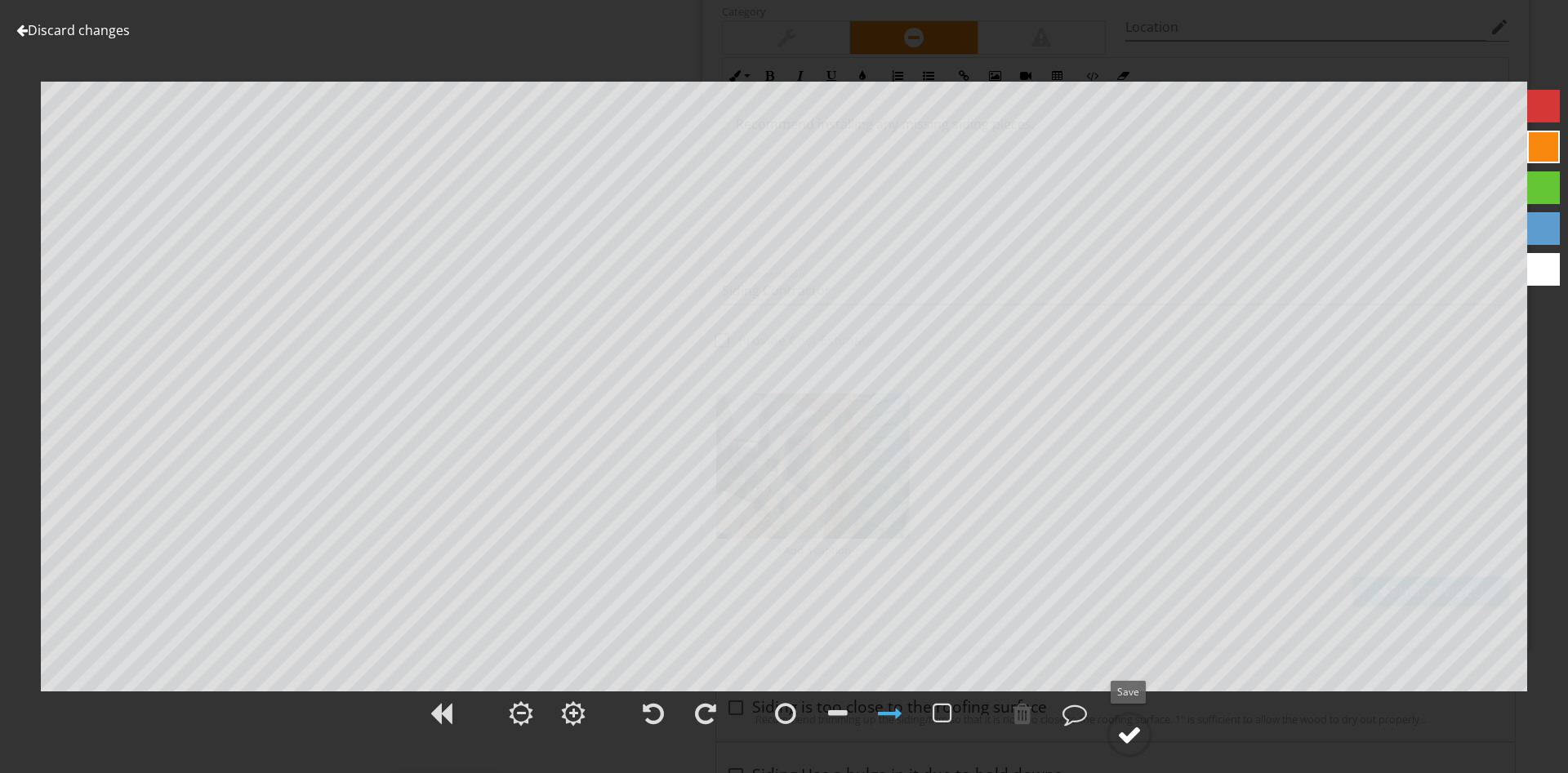
click at [1121, 745] on div at bounding box center [1129, 734] width 24 height 24
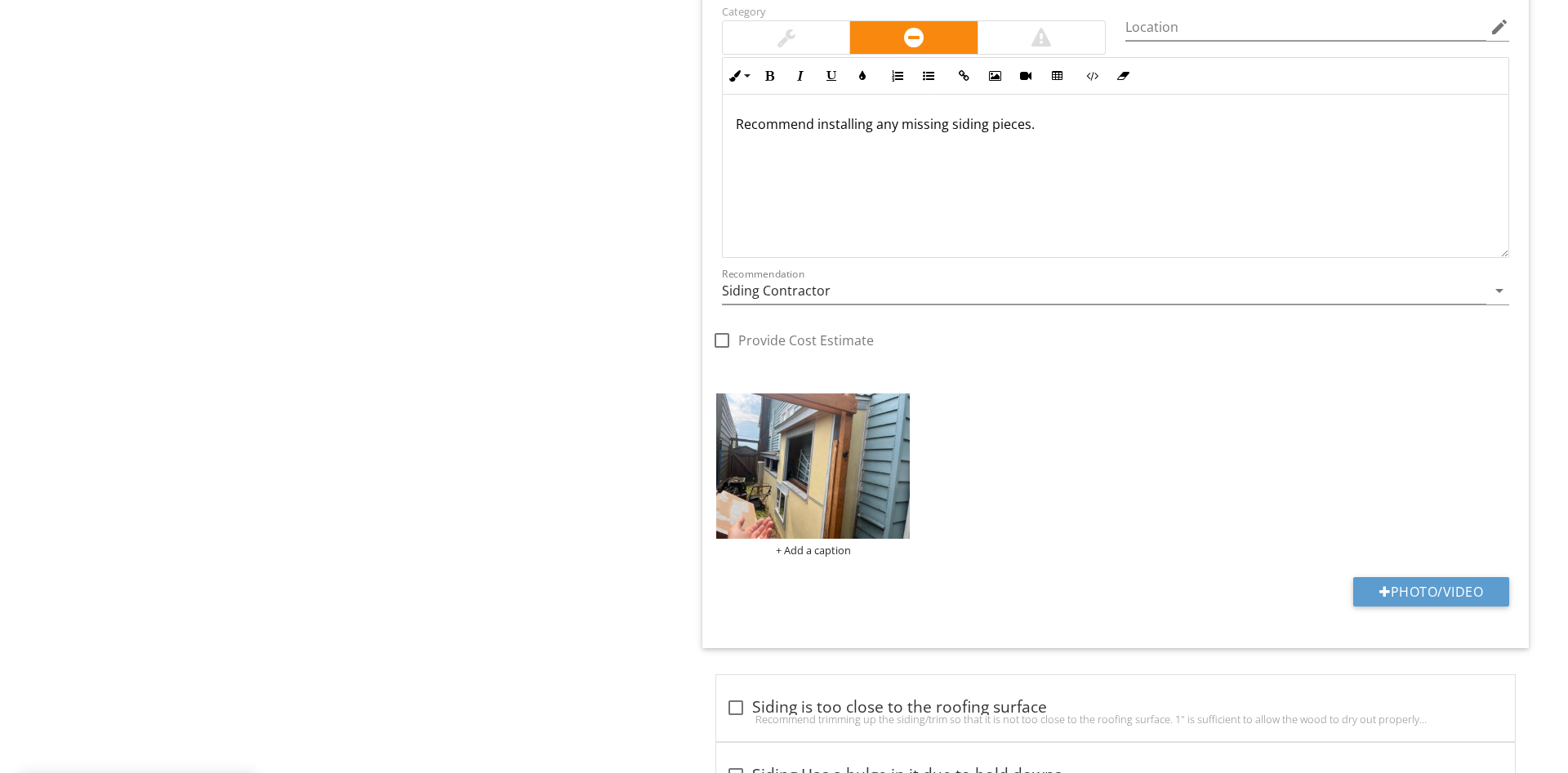
scroll to position [5317, 0]
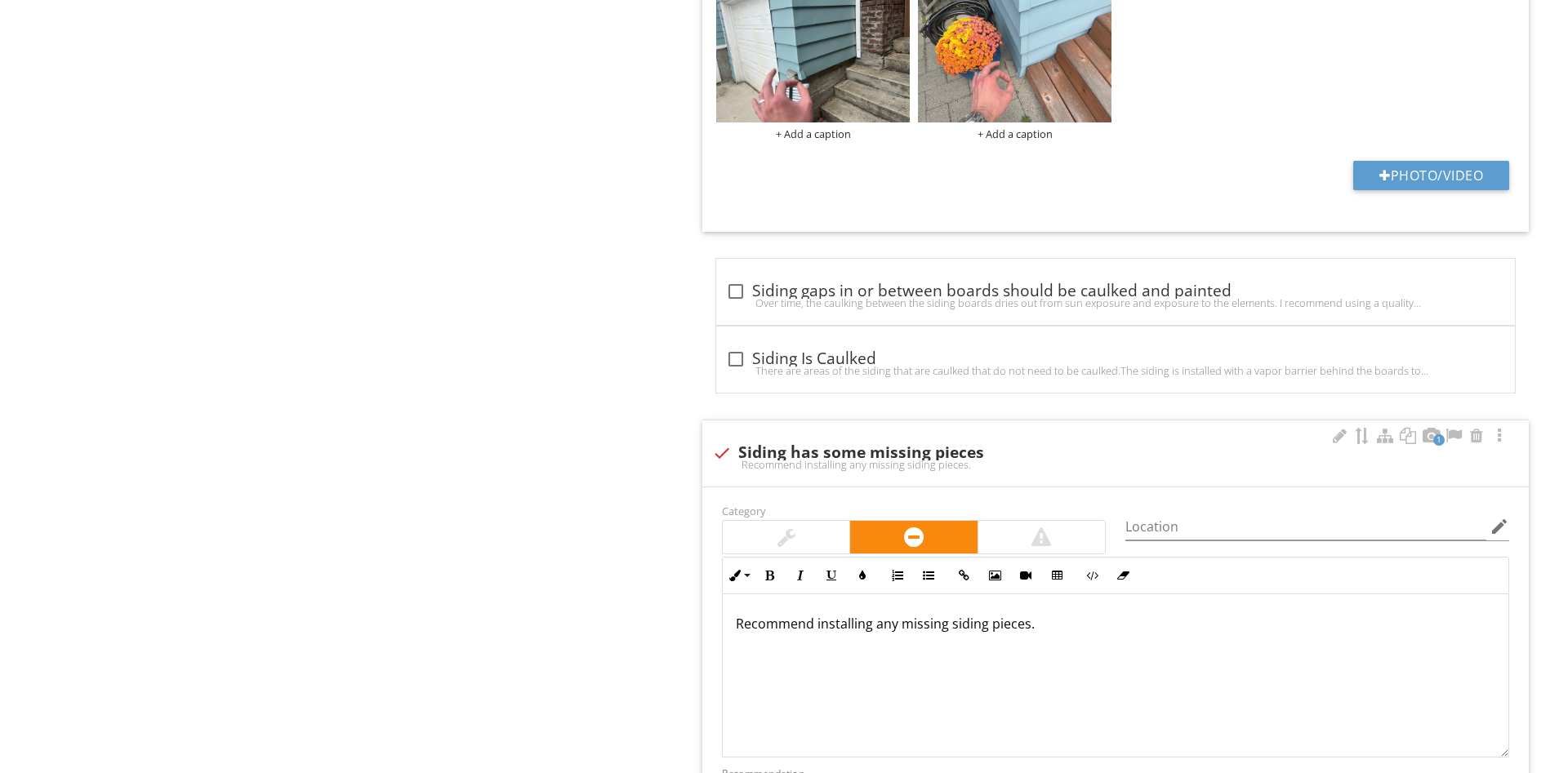
click at [1037, 629] on p "Recommend installing any missing siding pieces." at bounding box center [1115, 624] width 760 height 20
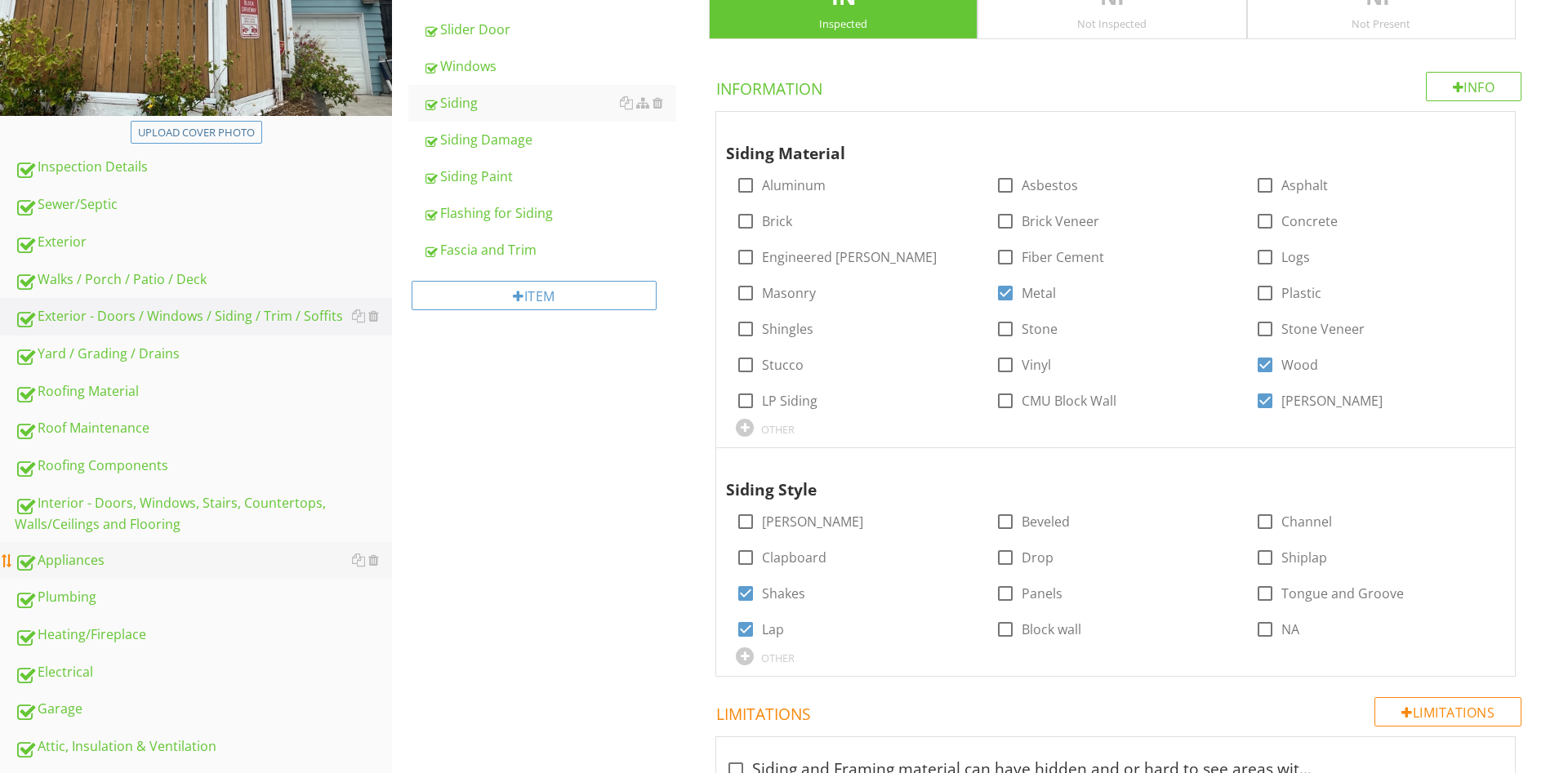
scroll to position [404, 0]
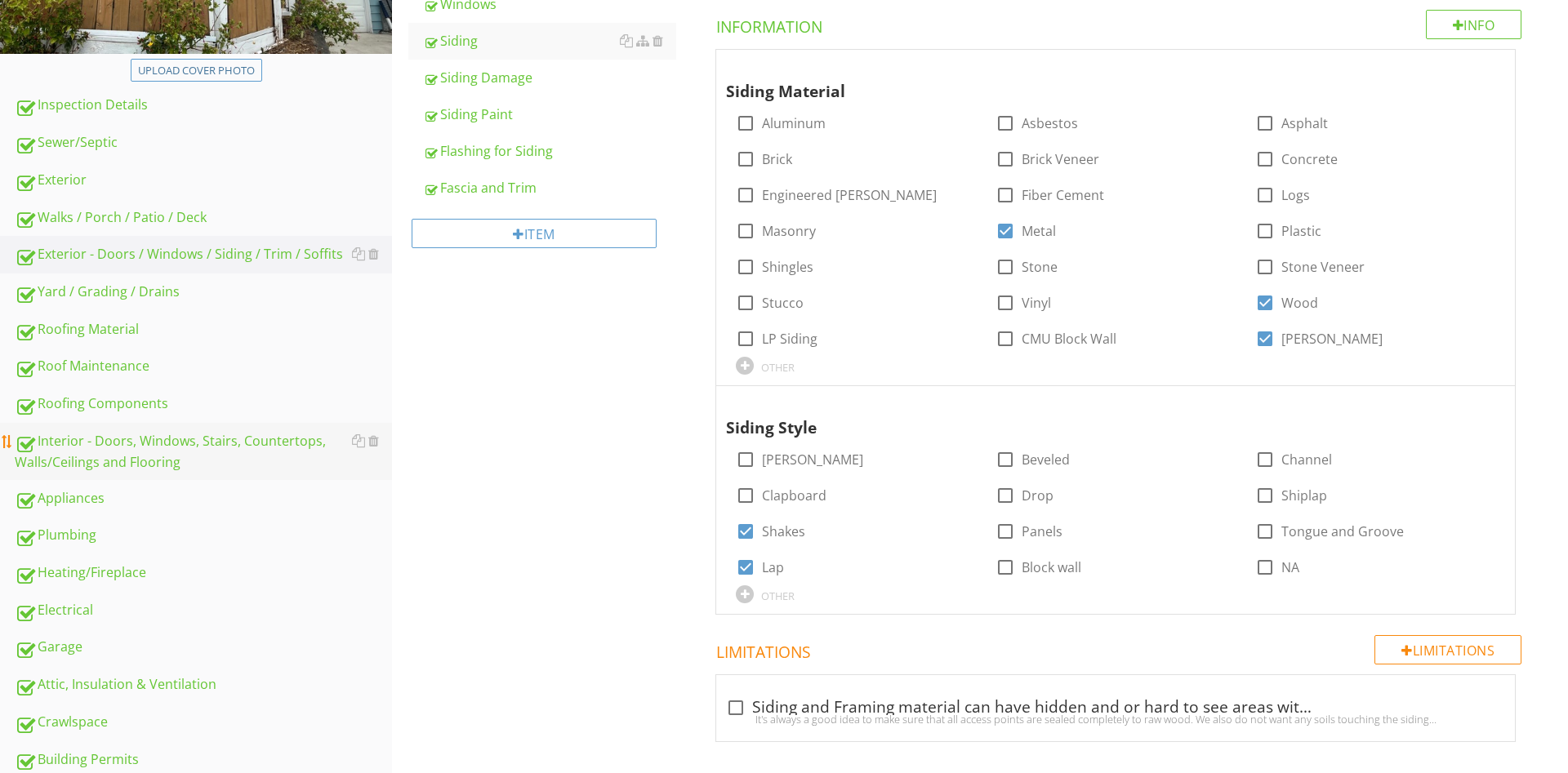
click at [138, 440] on div "Interior - Doors, Windows, Stairs, Countertops, Walls/Ceilings and Flooring" at bounding box center [203, 451] width 378 height 41
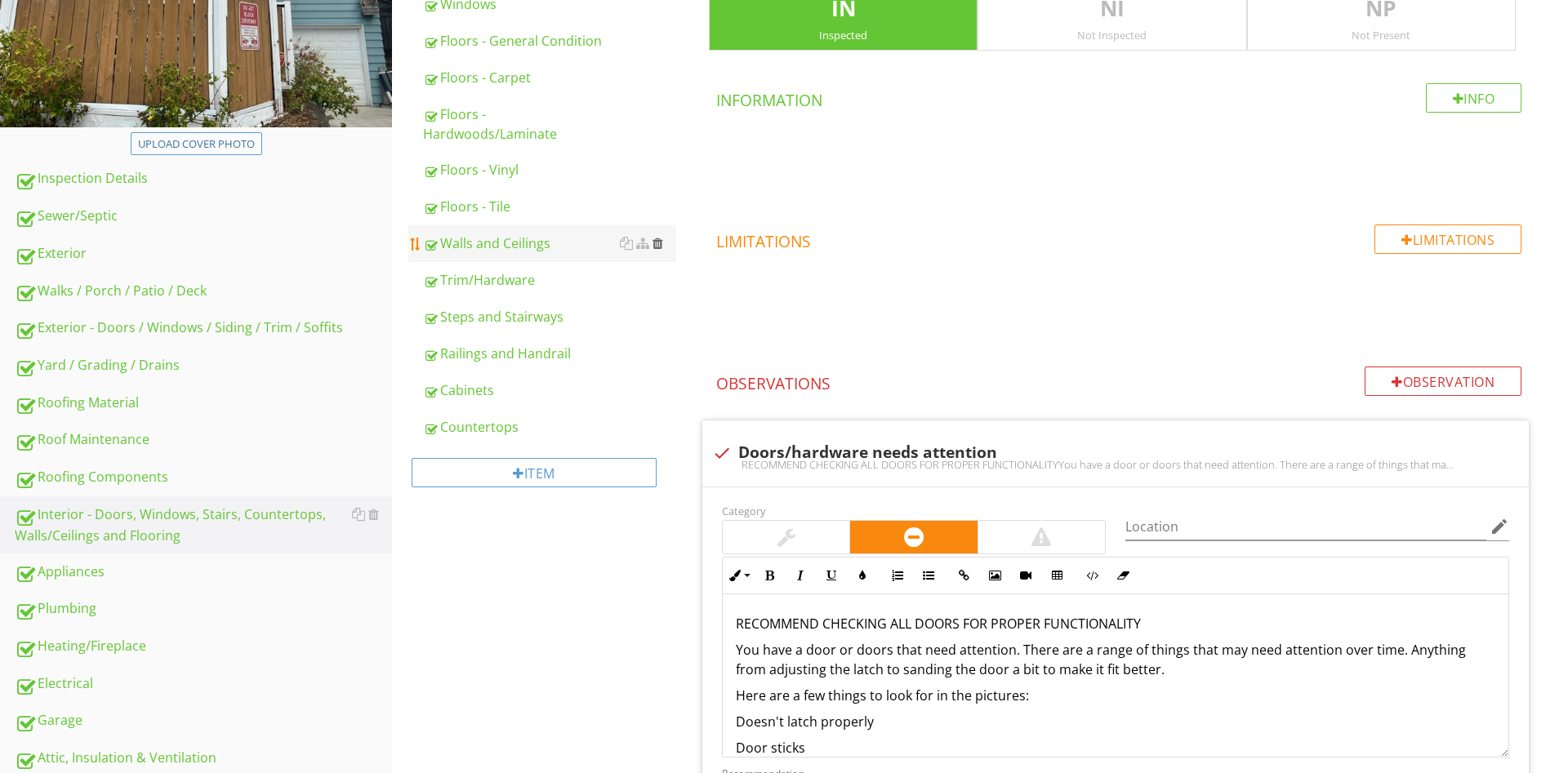
scroll to position [71, 0]
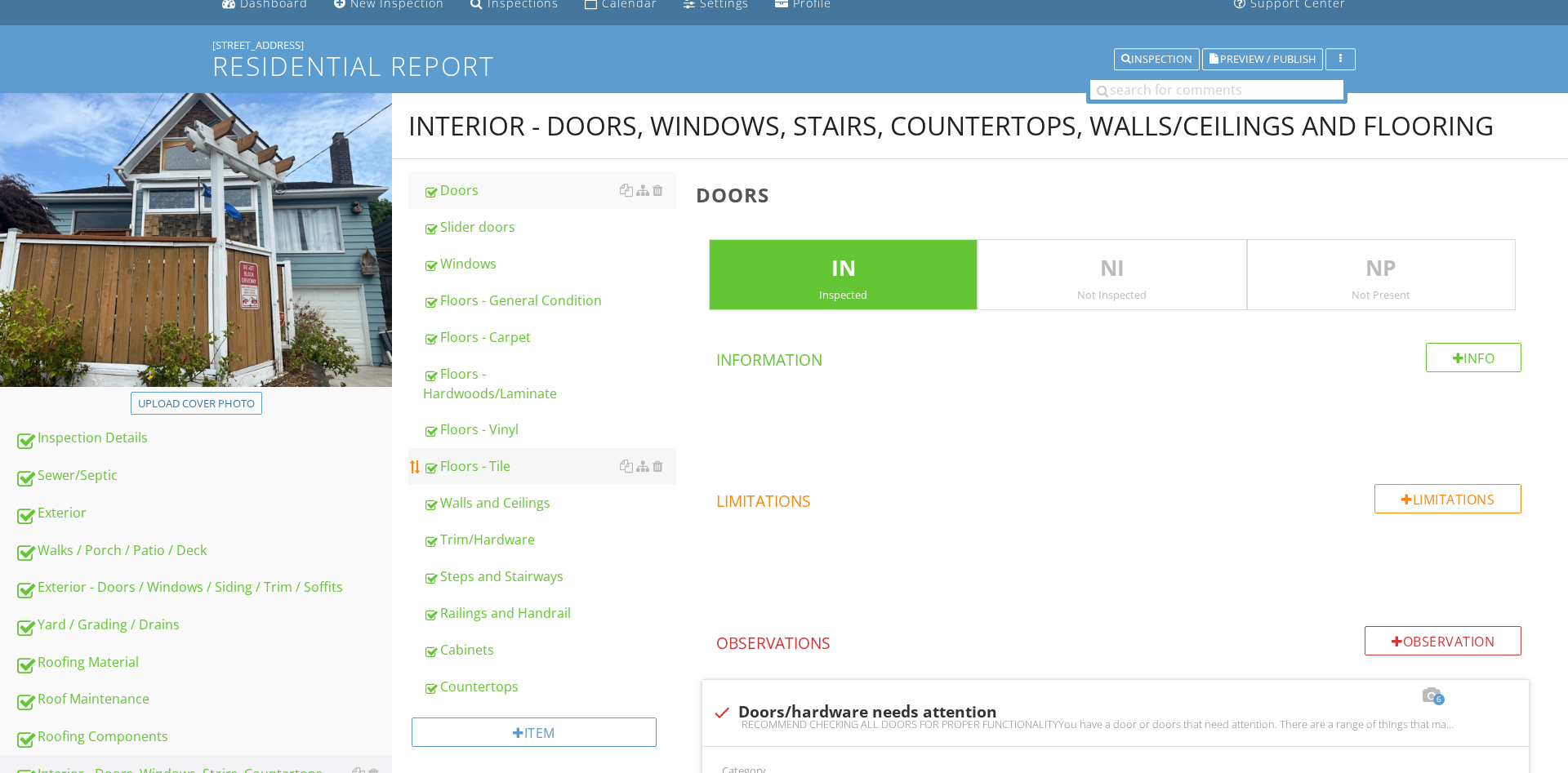
click at [537, 454] on link "Floors - Tile" at bounding box center [550, 466] width 253 height 36
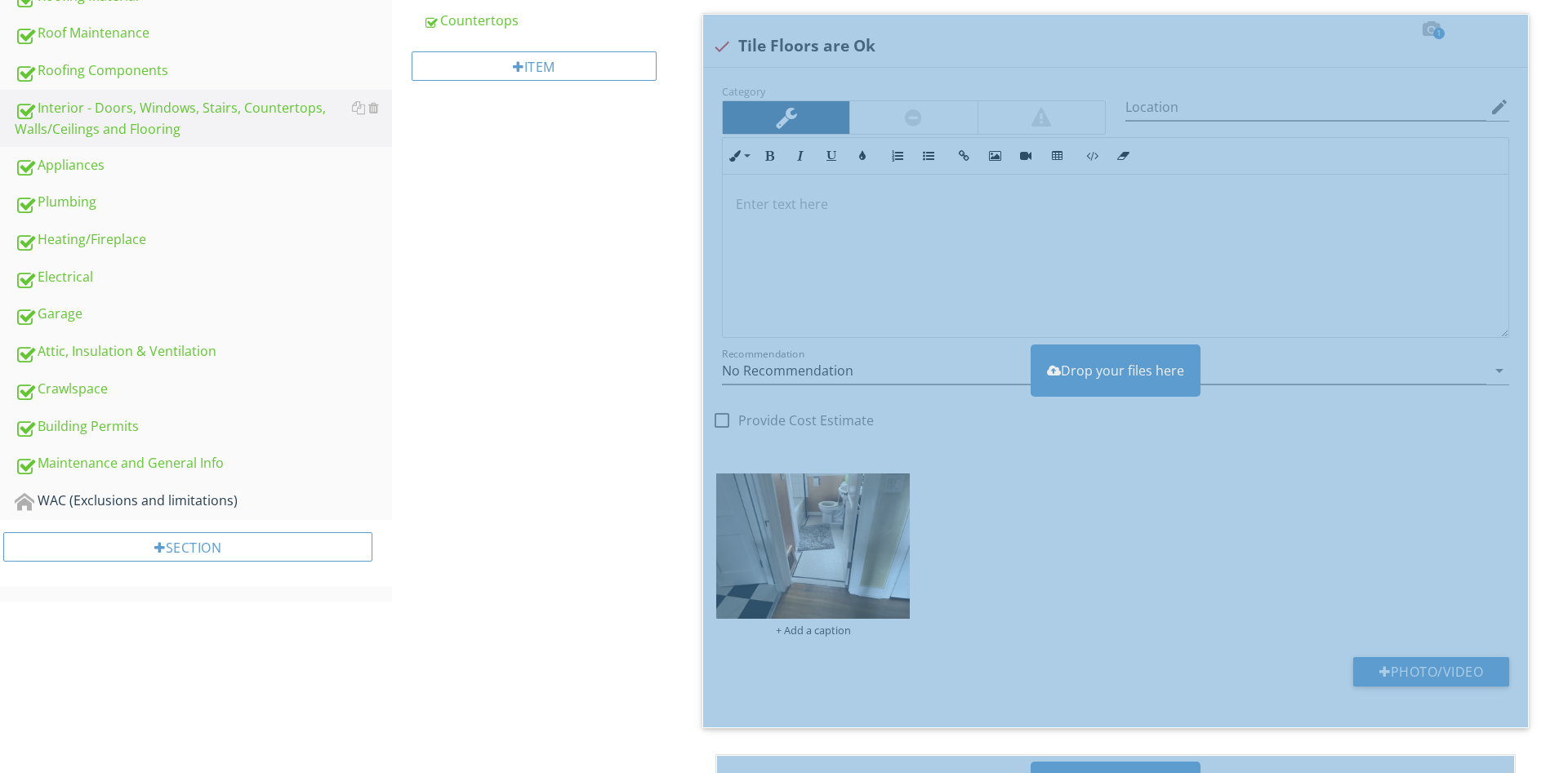
scroll to position [1097, 0]
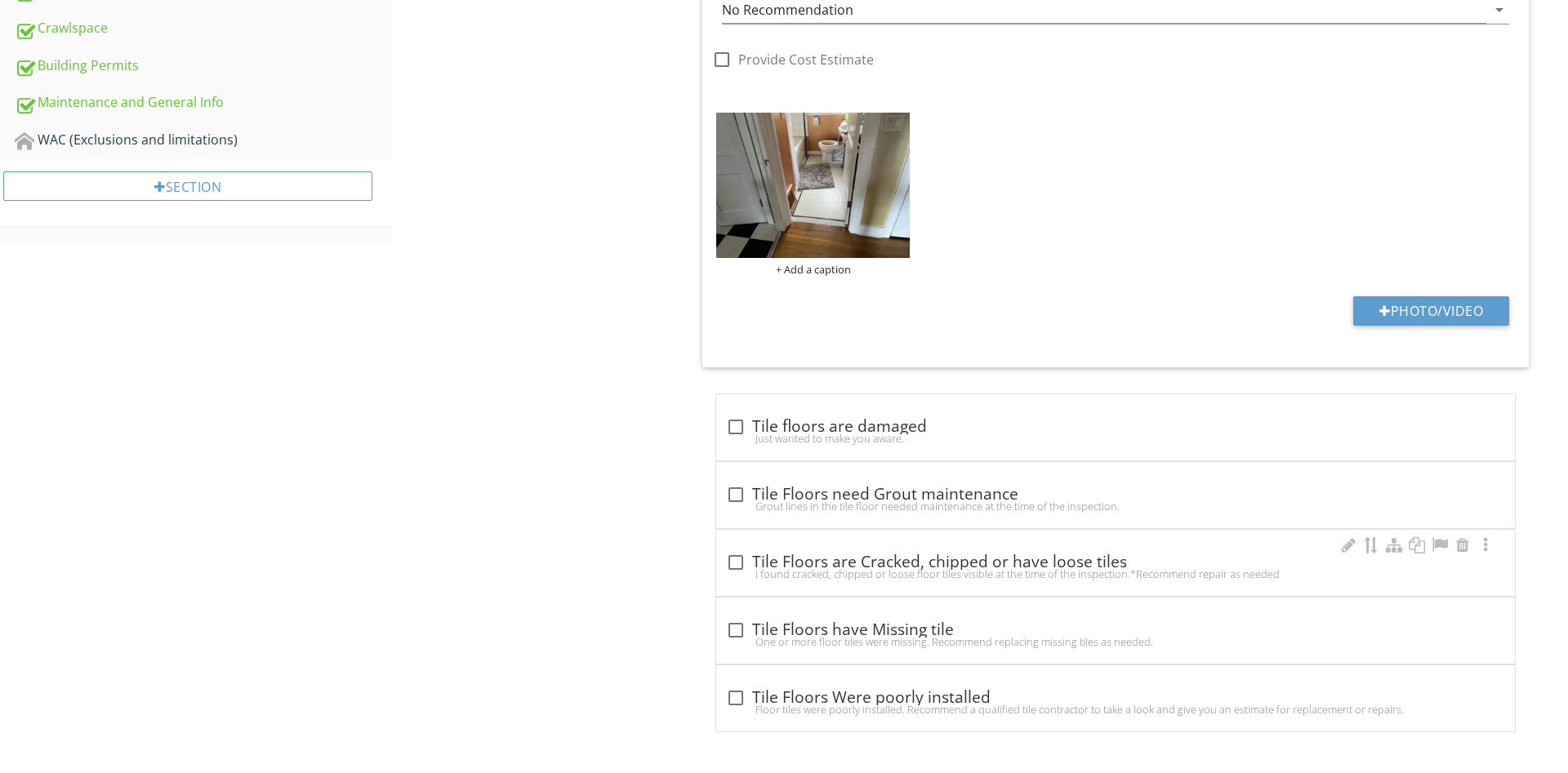
click at [929, 577] on div "I found cracked, chipped or loose floor tiles visible at the time of the inspec…" at bounding box center [1115, 574] width 779 height 13
checkbox input "true"
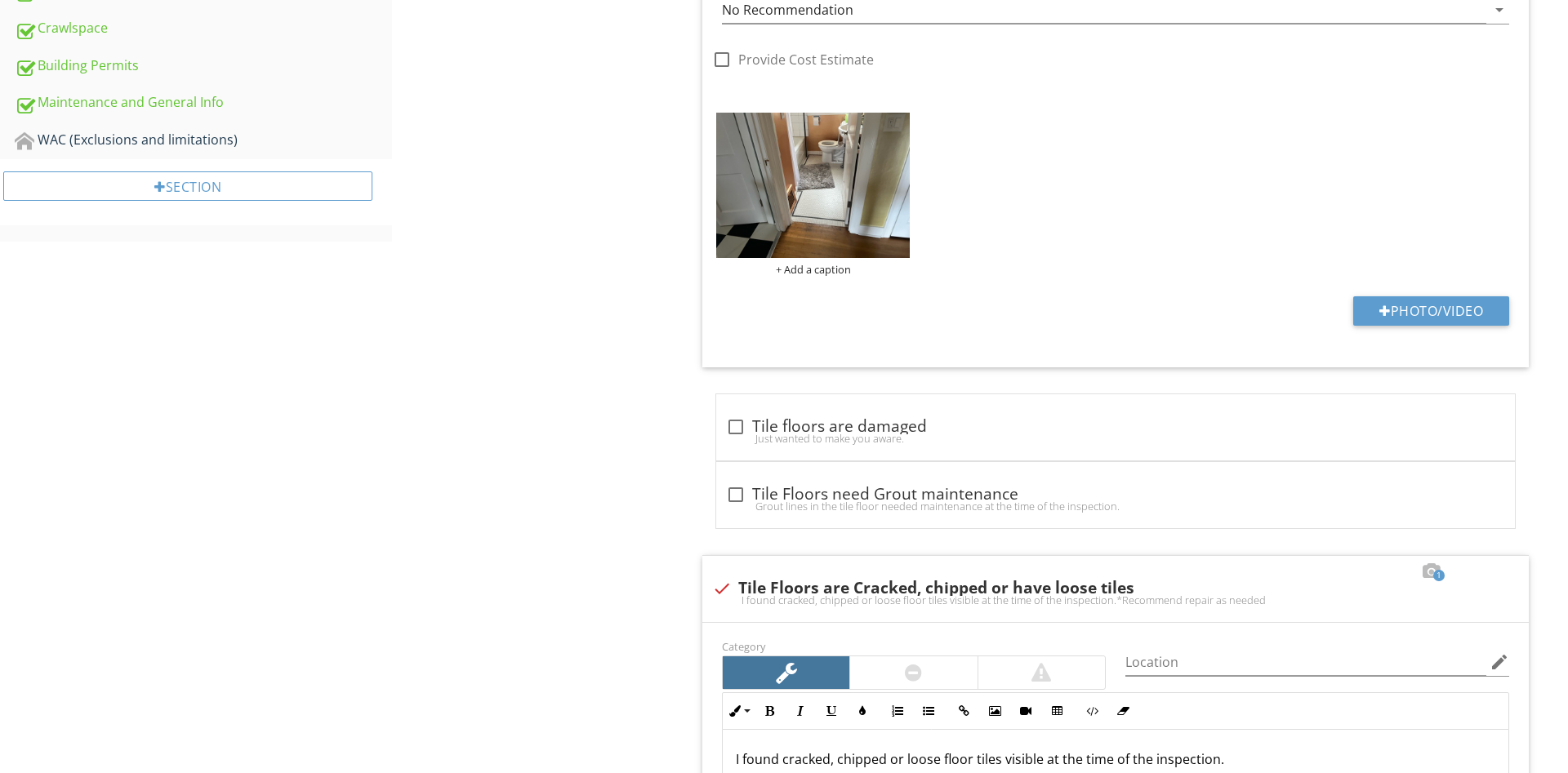
scroll to position [514, 0]
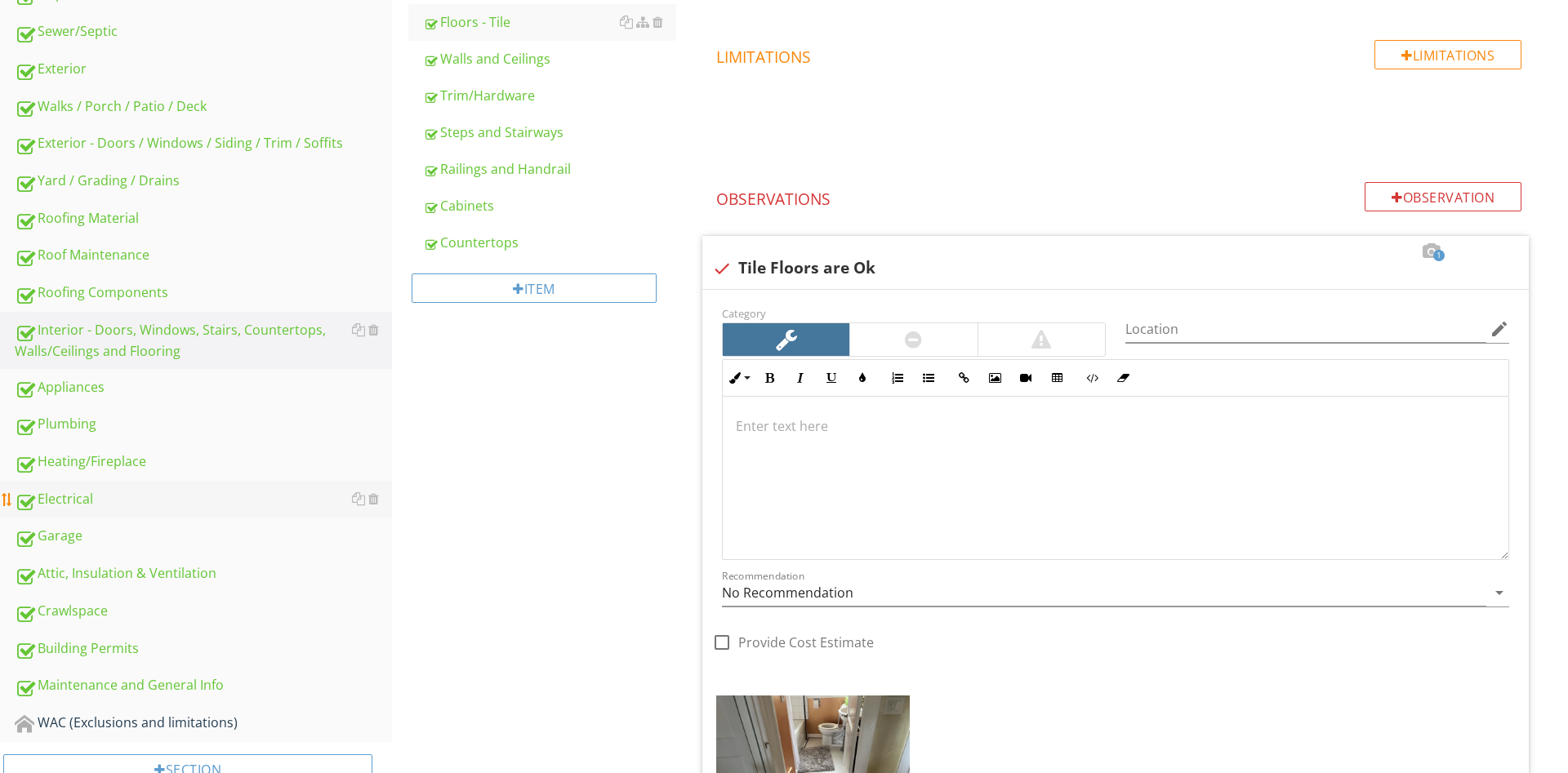
click at [70, 504] on div "Electrical" at bounding box center [203, 499] width 378 height 21
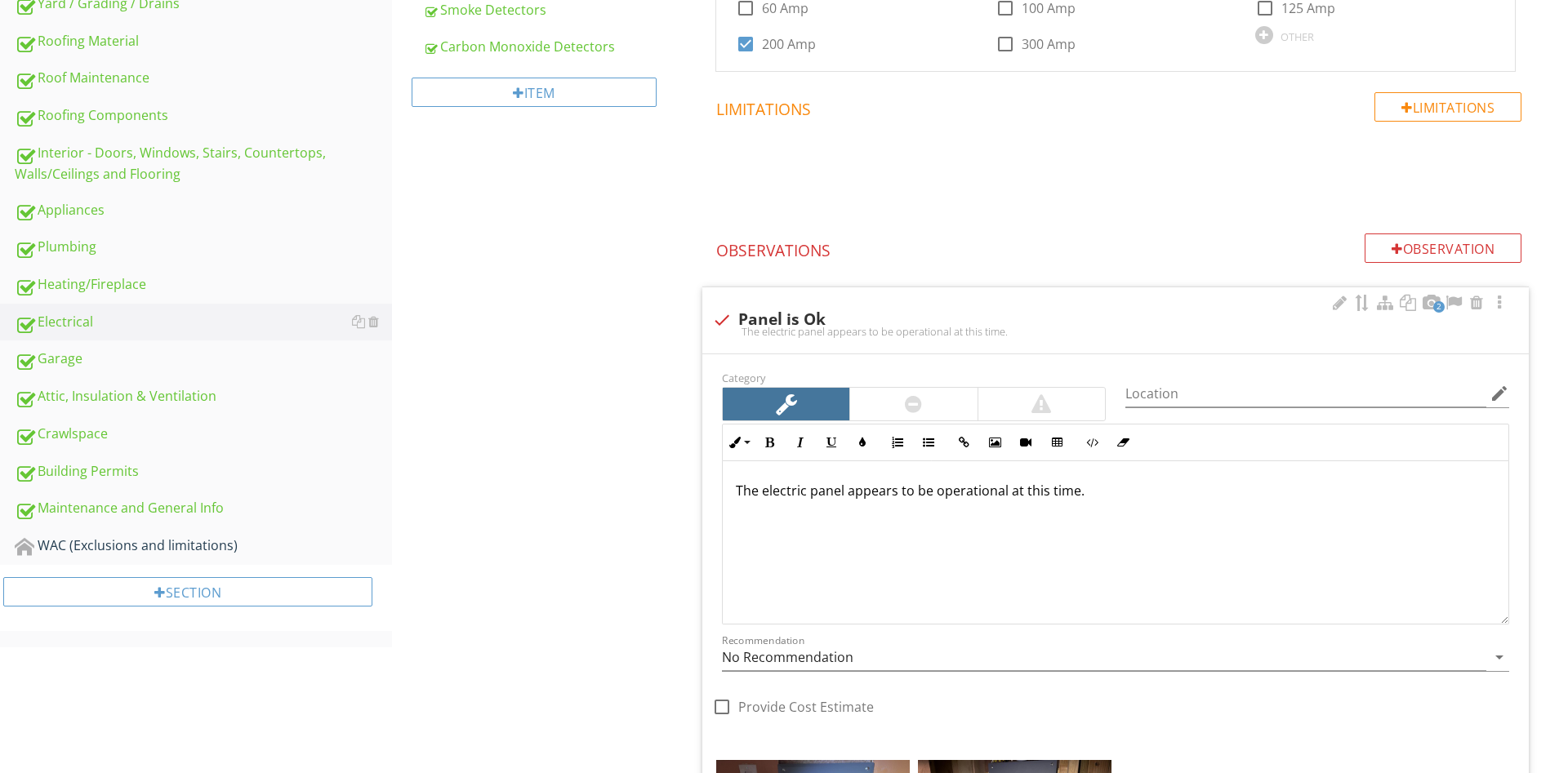
scroll to position [833, 0]
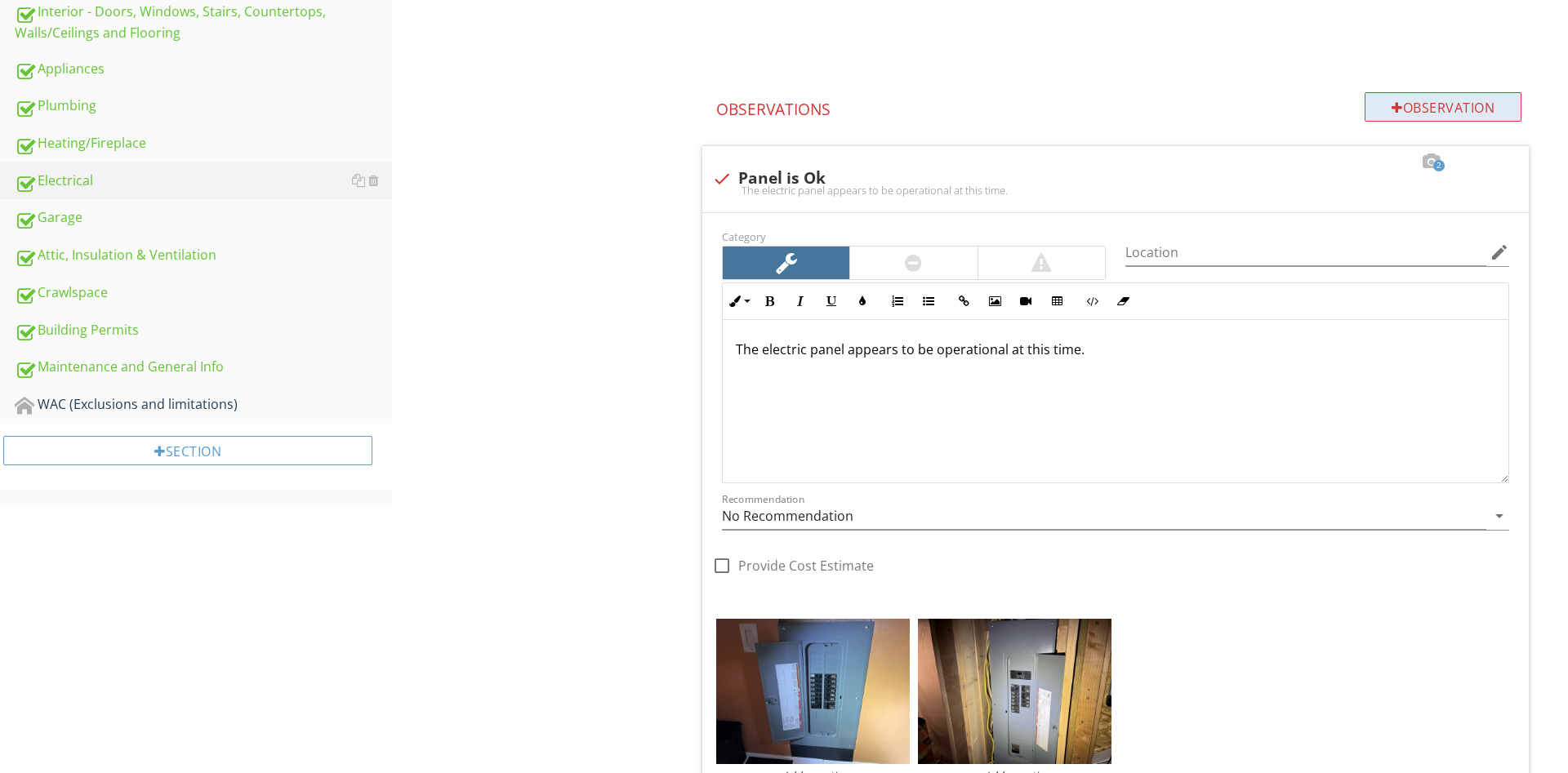
click at [1442, 117] on div "Observation" at bounding box center [1442, 107] width 157 height 29
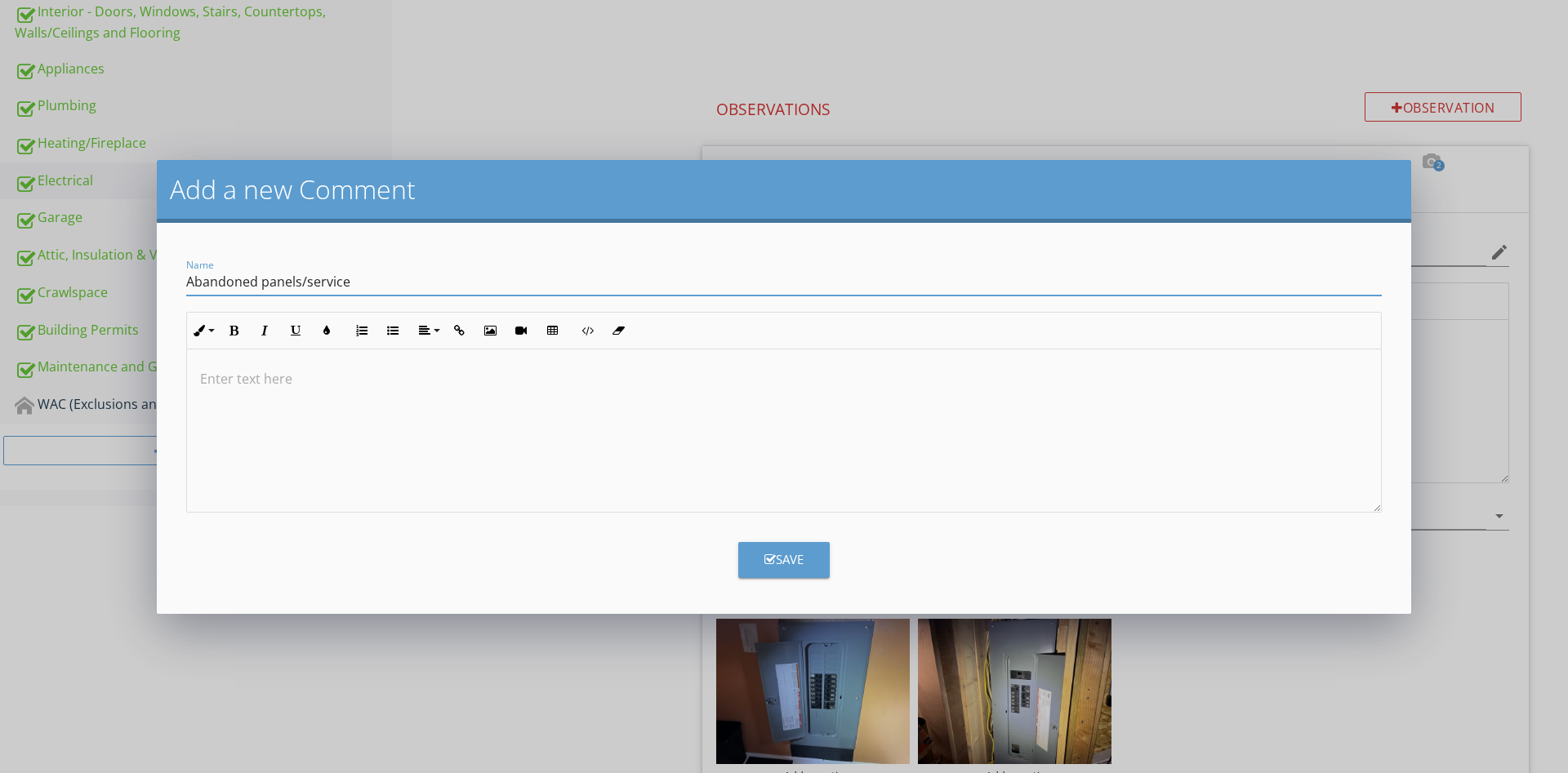
type input "Abandoned panels/service"
drag, startPoint x: 452, startPoint y: 433, endPoint x: 440, endPoint y: 434, distance: 12.0
click at [445, 434] on div at bounding box center [784, 431] width 1194 height 163
click at [812, 565] on button "Save" at bounding box center [783, 560] width 91 height 36
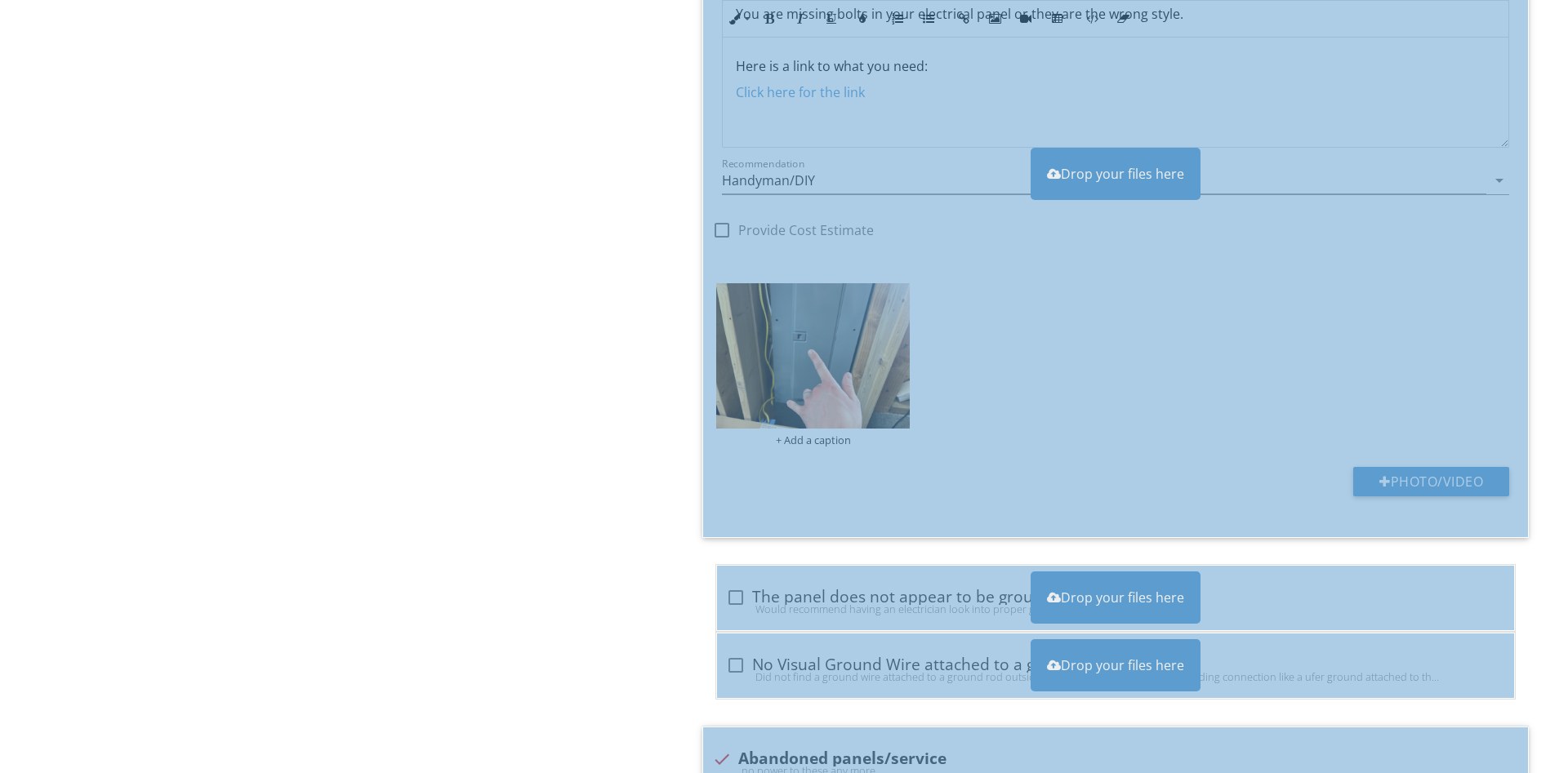
scroll to position [3741, 0]
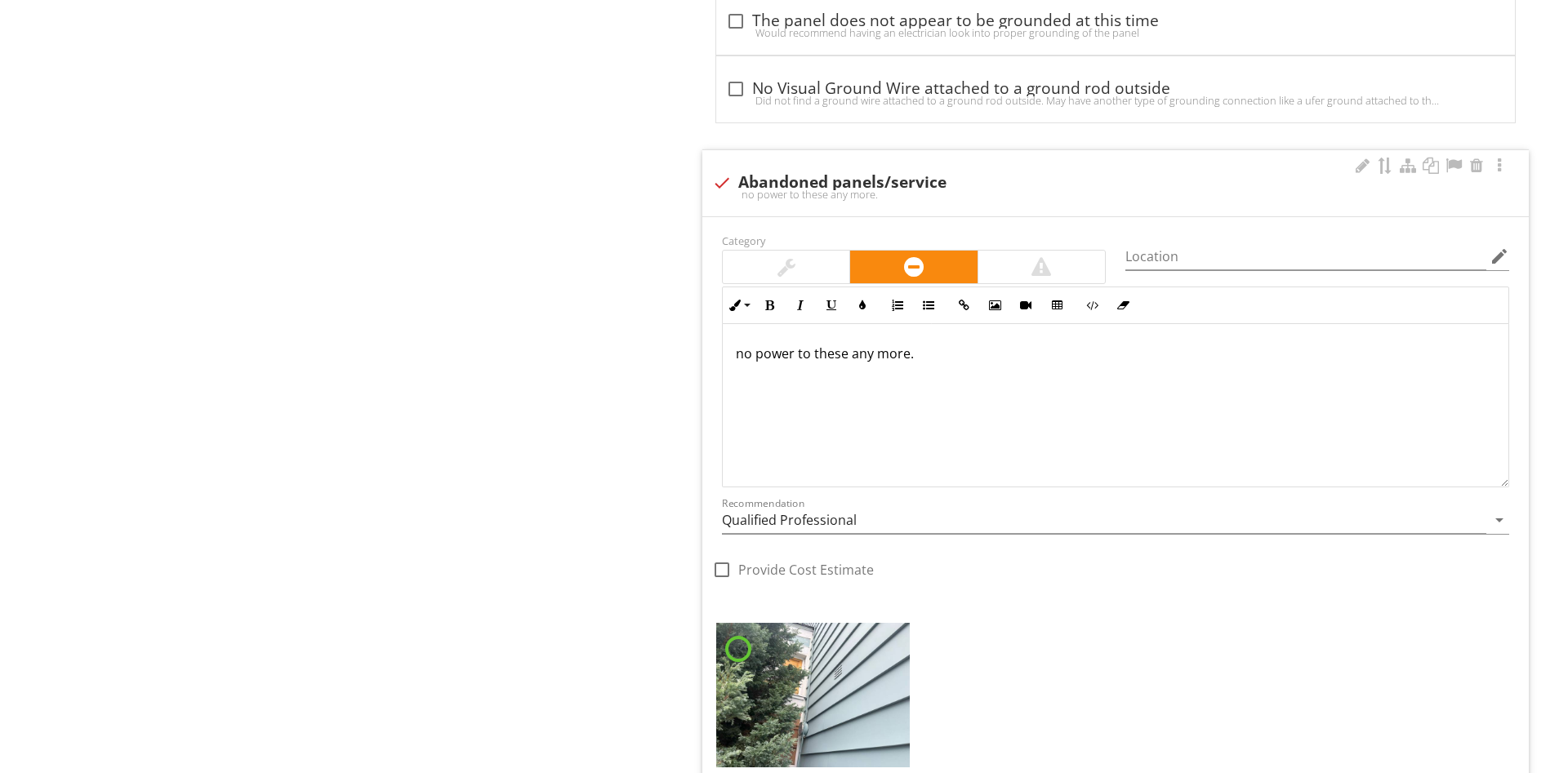
click at [819, 257] on div at bounding box center [786, 267] width 127 height 33
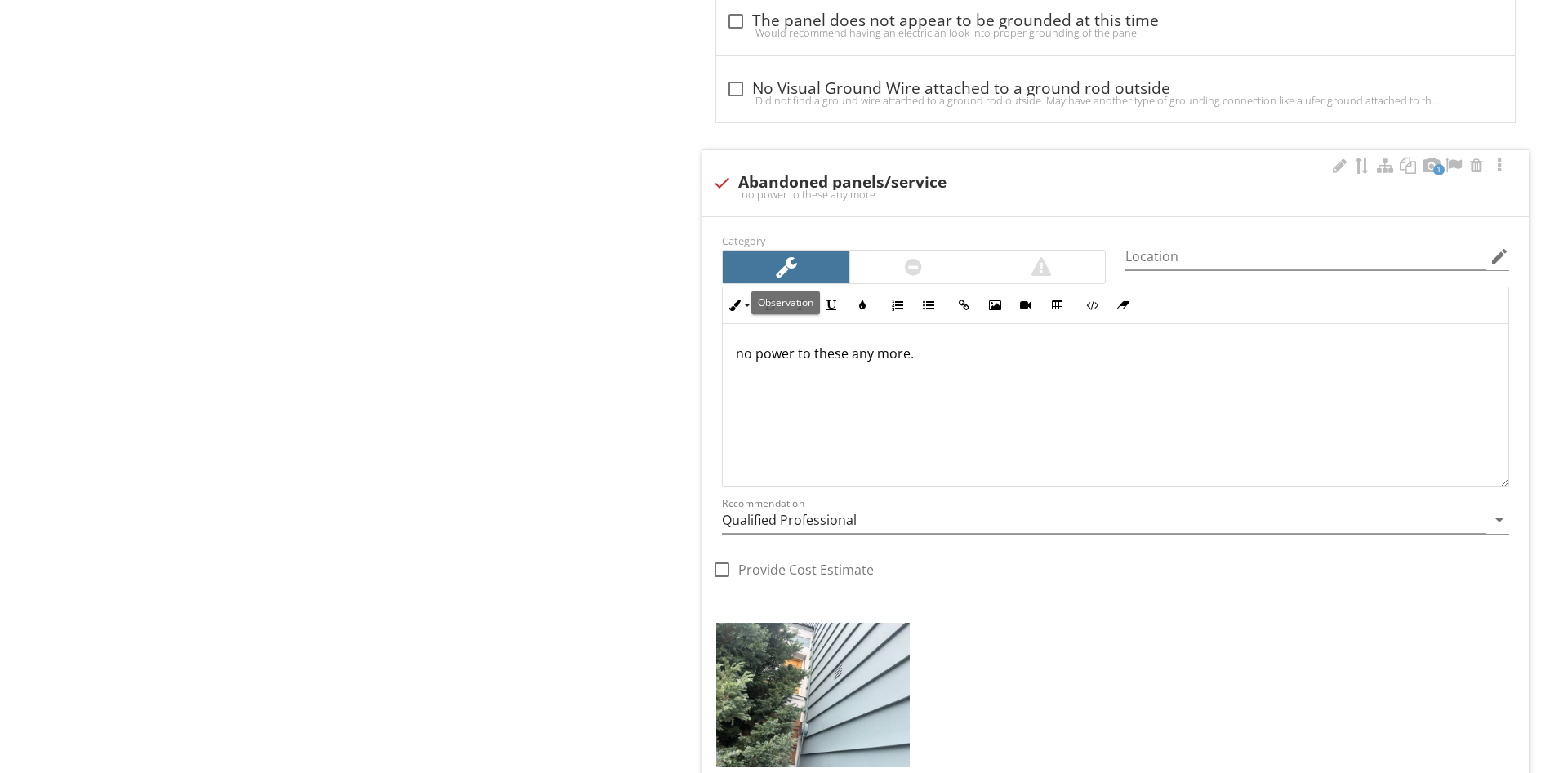
scroll to position [1, 0]
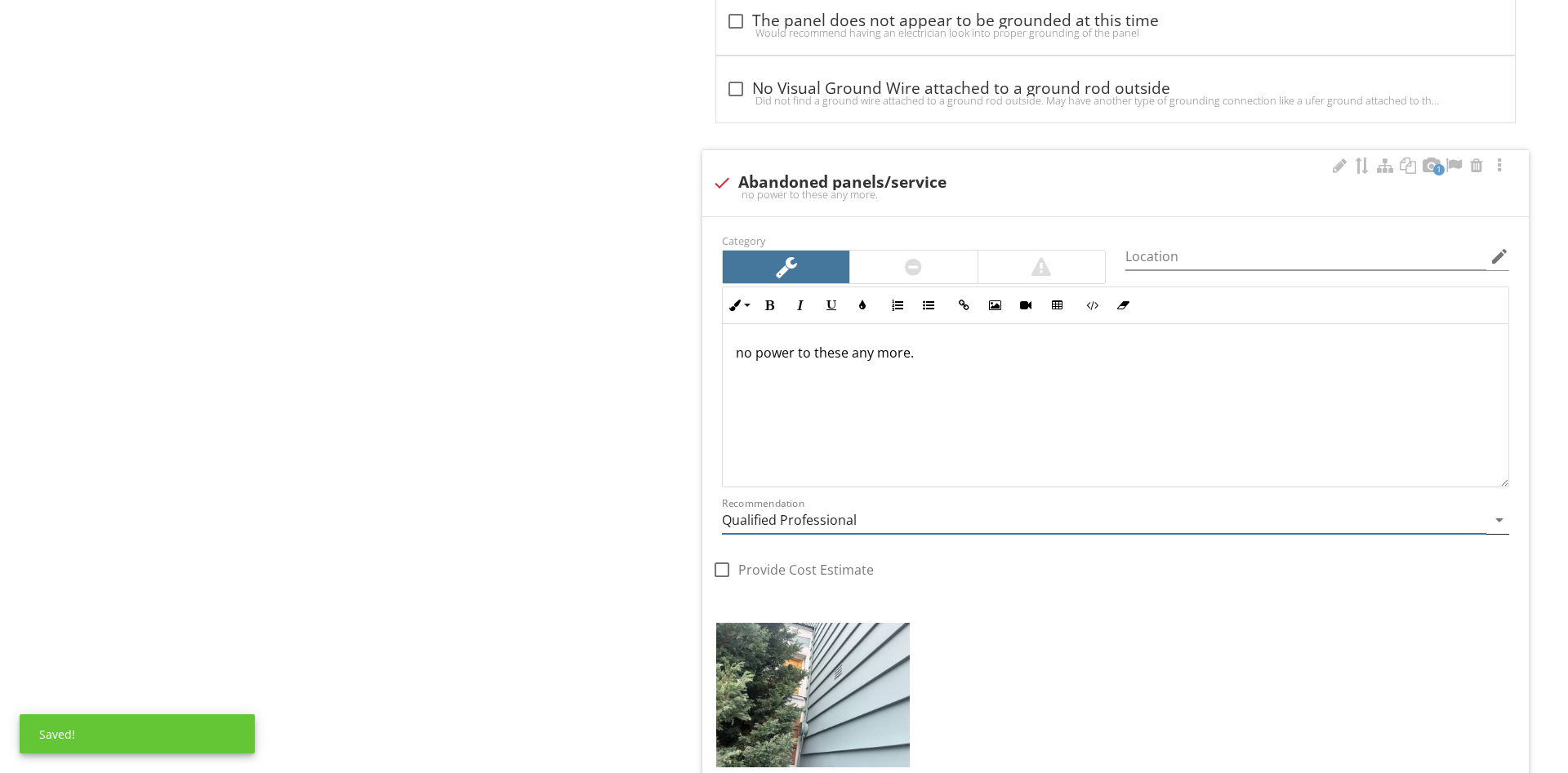
click at [812, 517] on input "Qualified Professional" at bounding box center [1104, 520] width 764 height 27
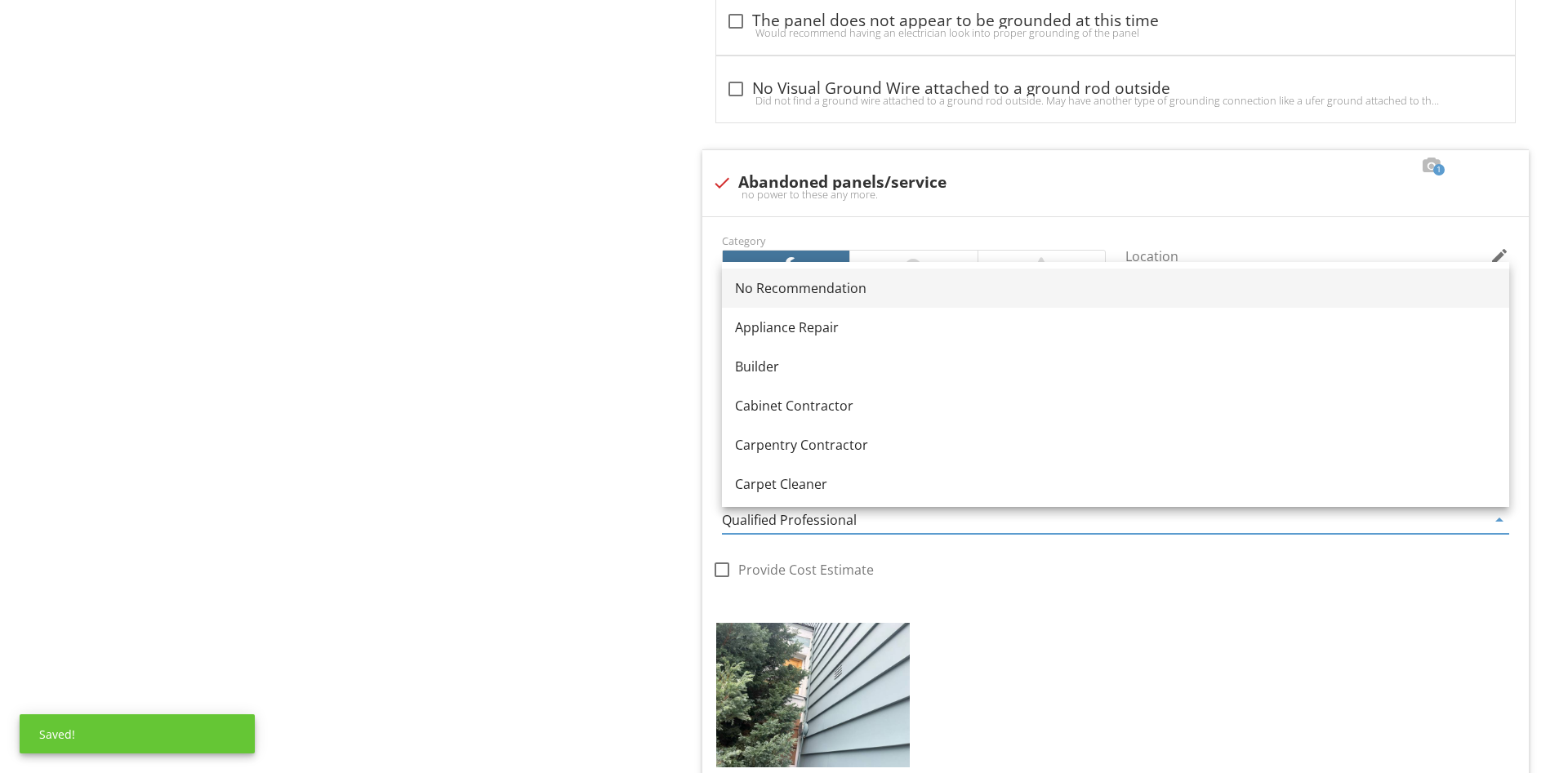
click at [803, 279] on div "No Recommendation" at bounding box center [1115, 289] width 761 height 20
type input "No Recommendation"
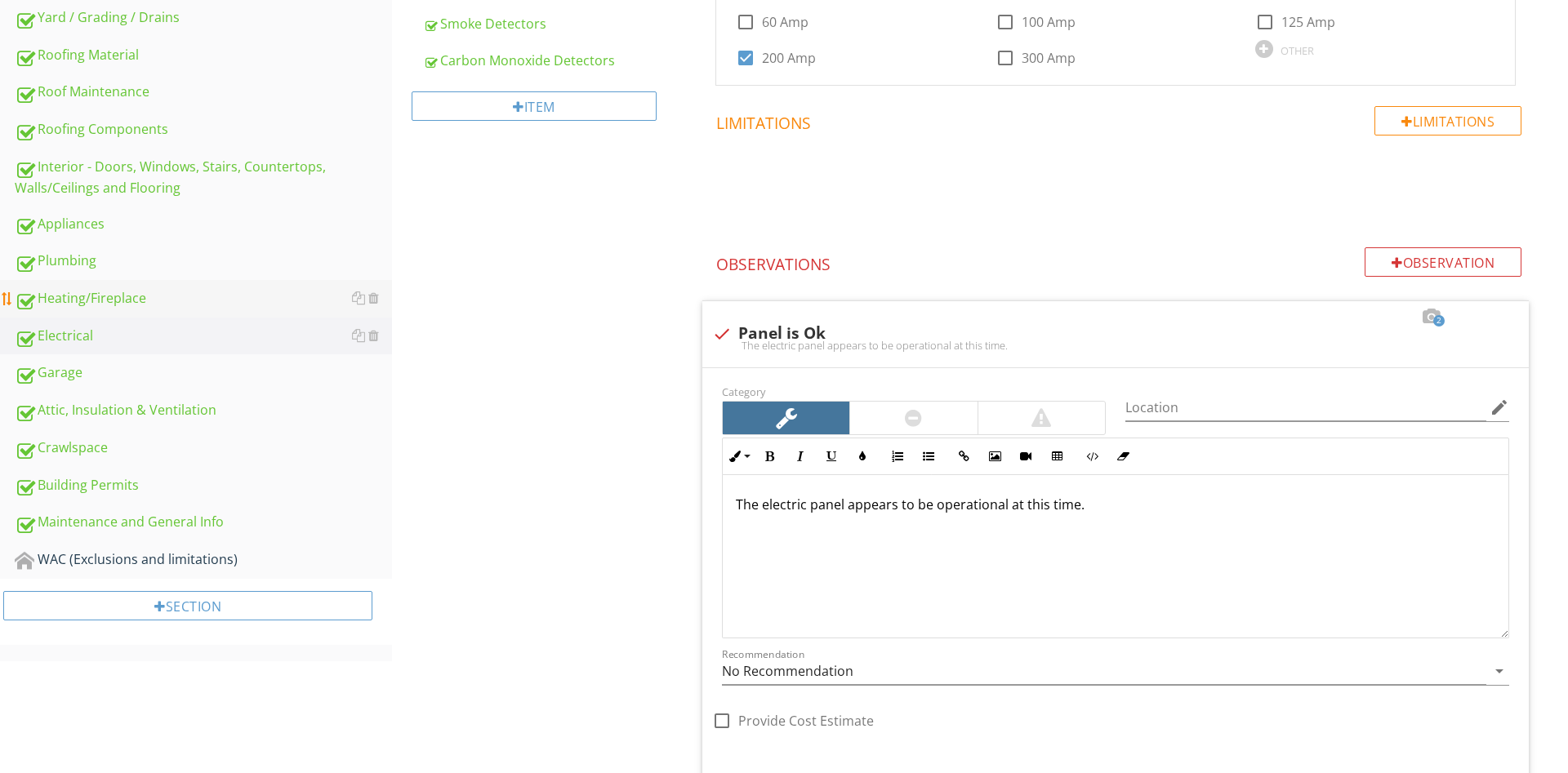
scroll to position [577, 0]
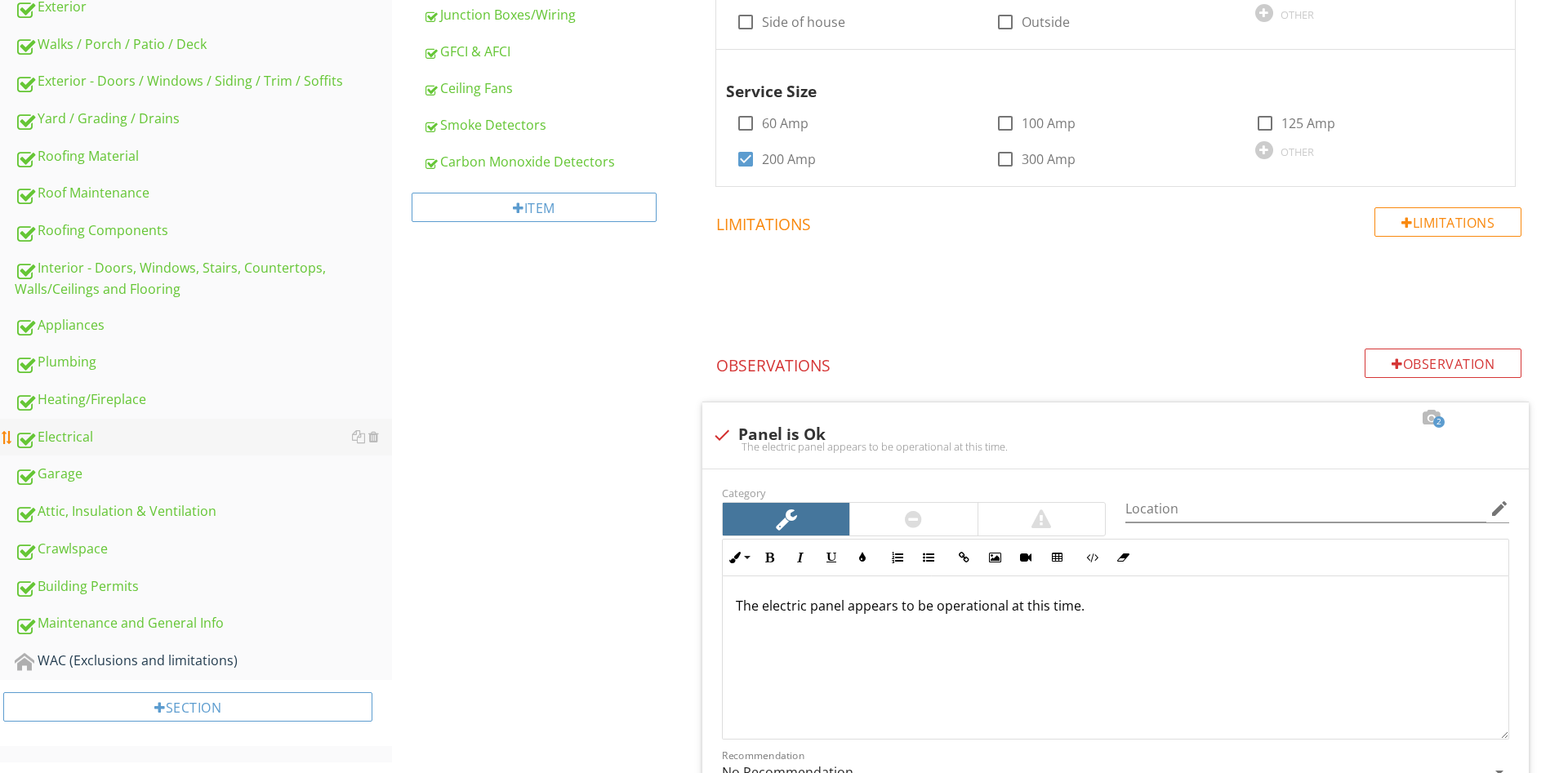
click at [86, 429] on div "Electrical" at bounding box center [203, 437] width 378 height 21
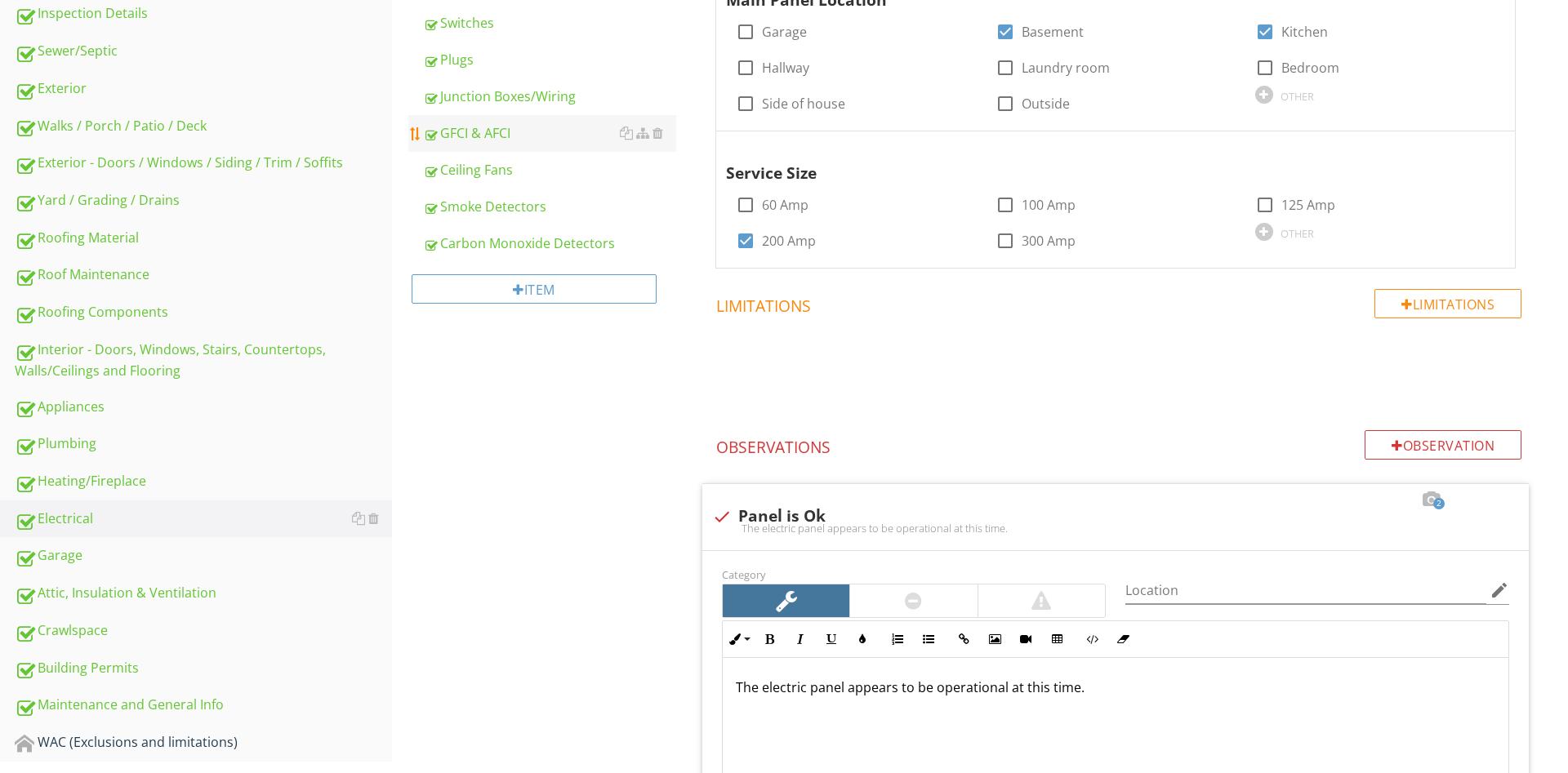
scroll to position [327, 0]
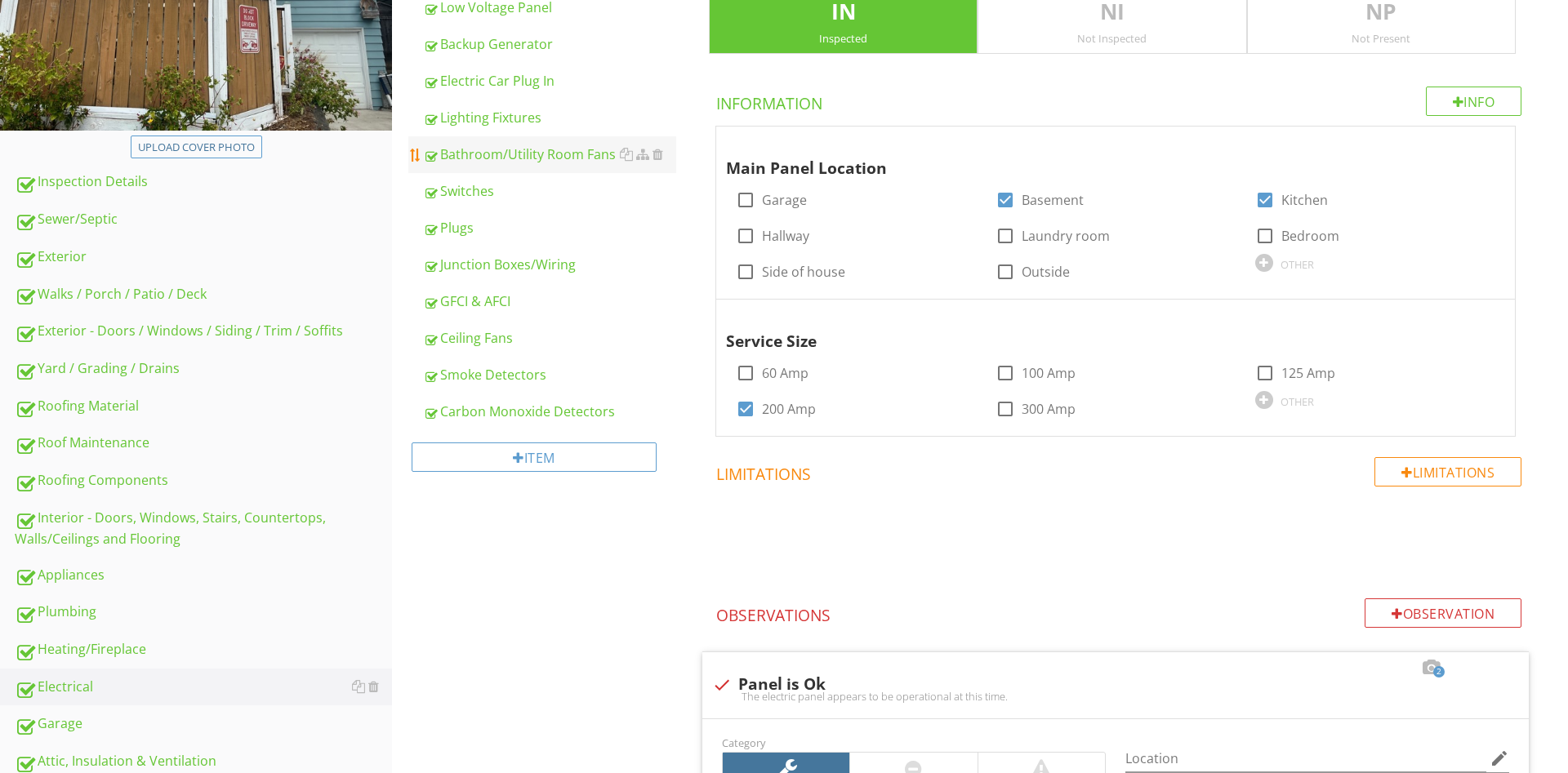
click at [559, 156] on div "Bathroom/Utility Room Fans" at bounding box center [550, 155] width 253 height 20
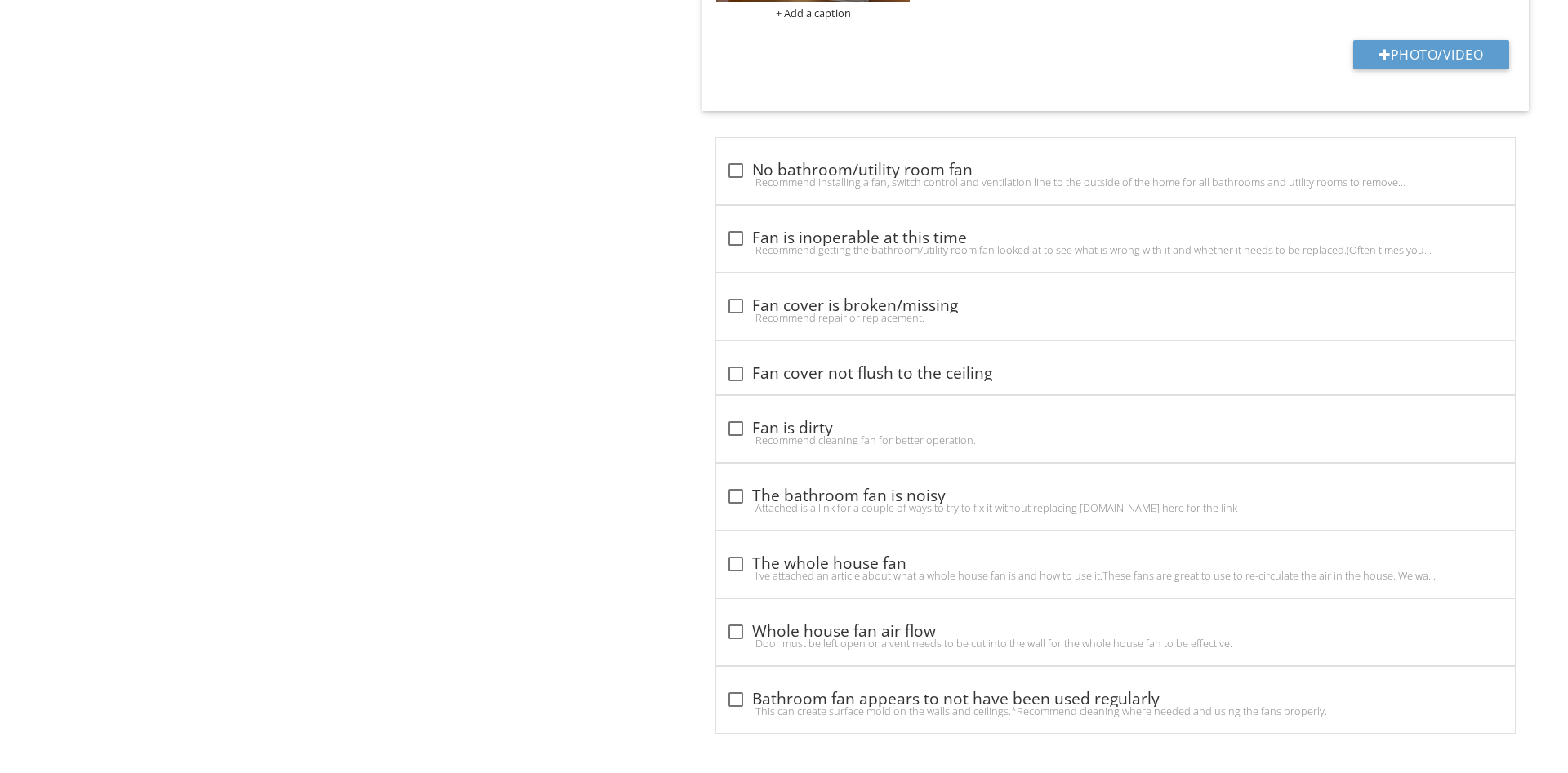
scroll to position [1369, 0]
click at [871, 174] on div "Recommend installing a fan, switch control and ventilation line to the outside …" at bounding box center [1115, 180] width 779 height 13
checkbox input "true"
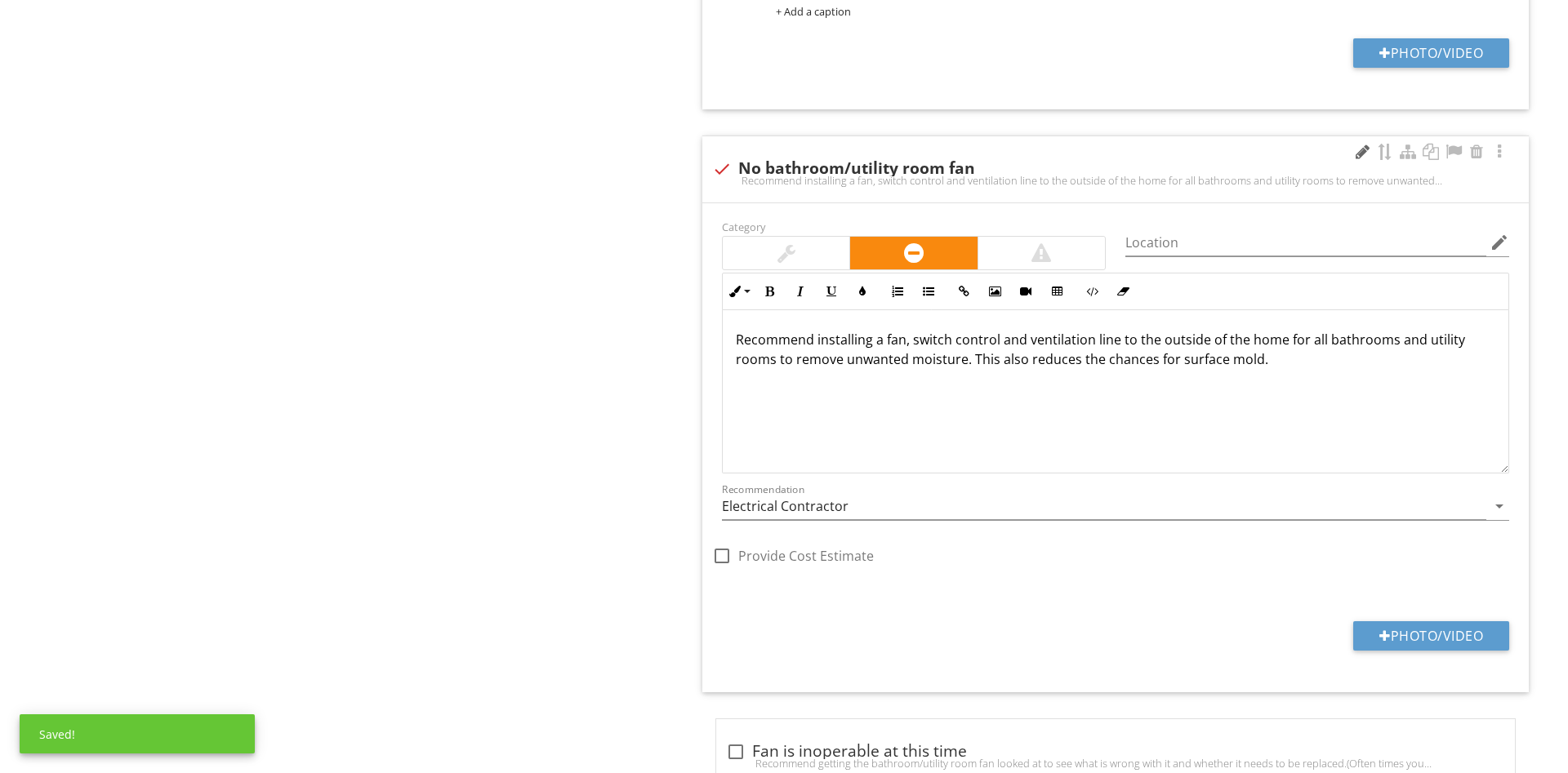
click at [1355, 152] on div at bounding box center [1362, 152] width 20 height 16
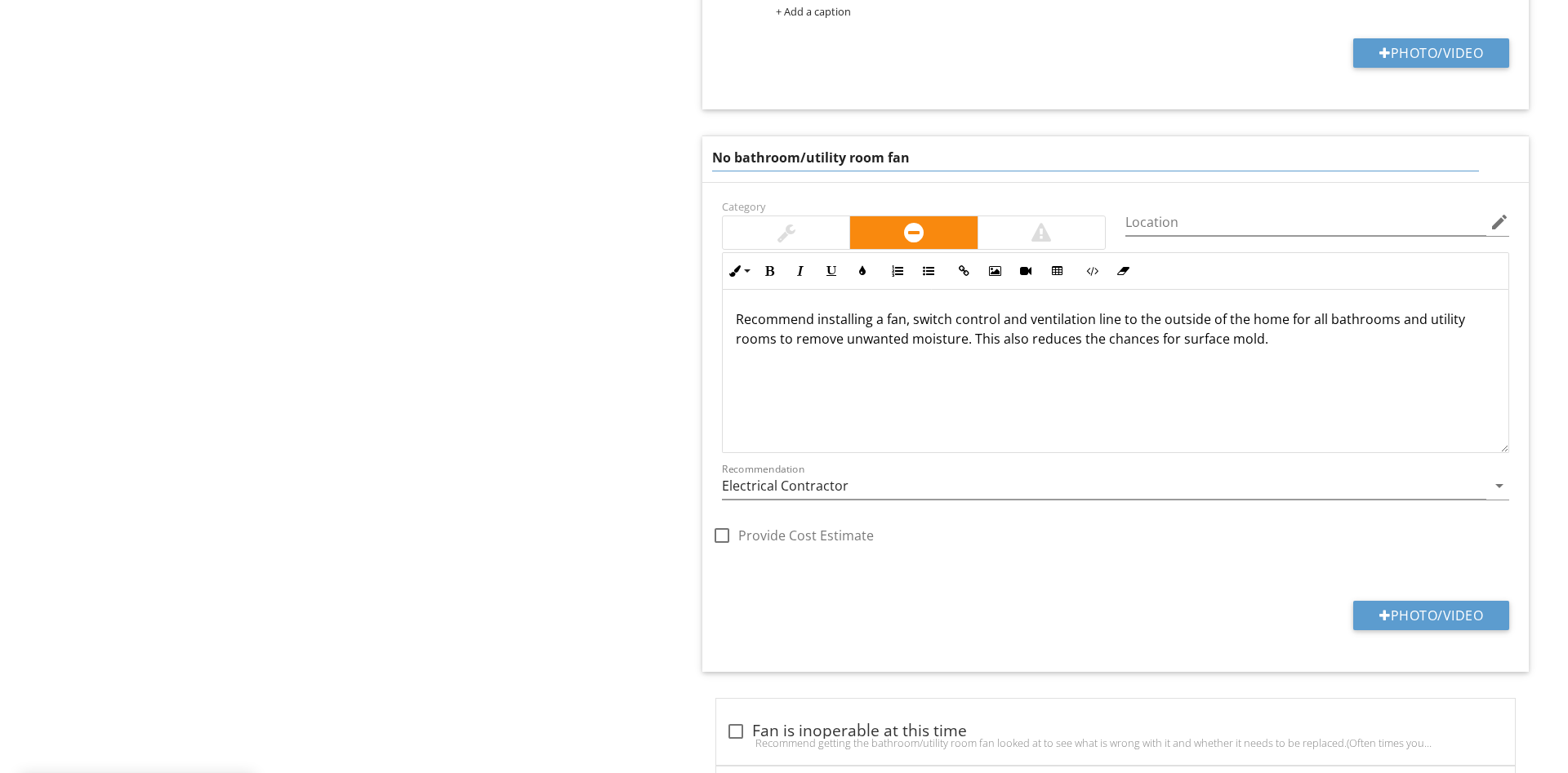
drag, startPoint x: 802, startPoint y: 160, endPoint x: 735, endPoint y: 171, distance: 67.9
click at [735, 171] on input "No bathroom/utility room fan" at bounding box center [1095, 158] width 767 height 27
type input "No utility room fan"
click at [789, 229] on div "Category" at bounding box center [914, 223] width 404 height 54
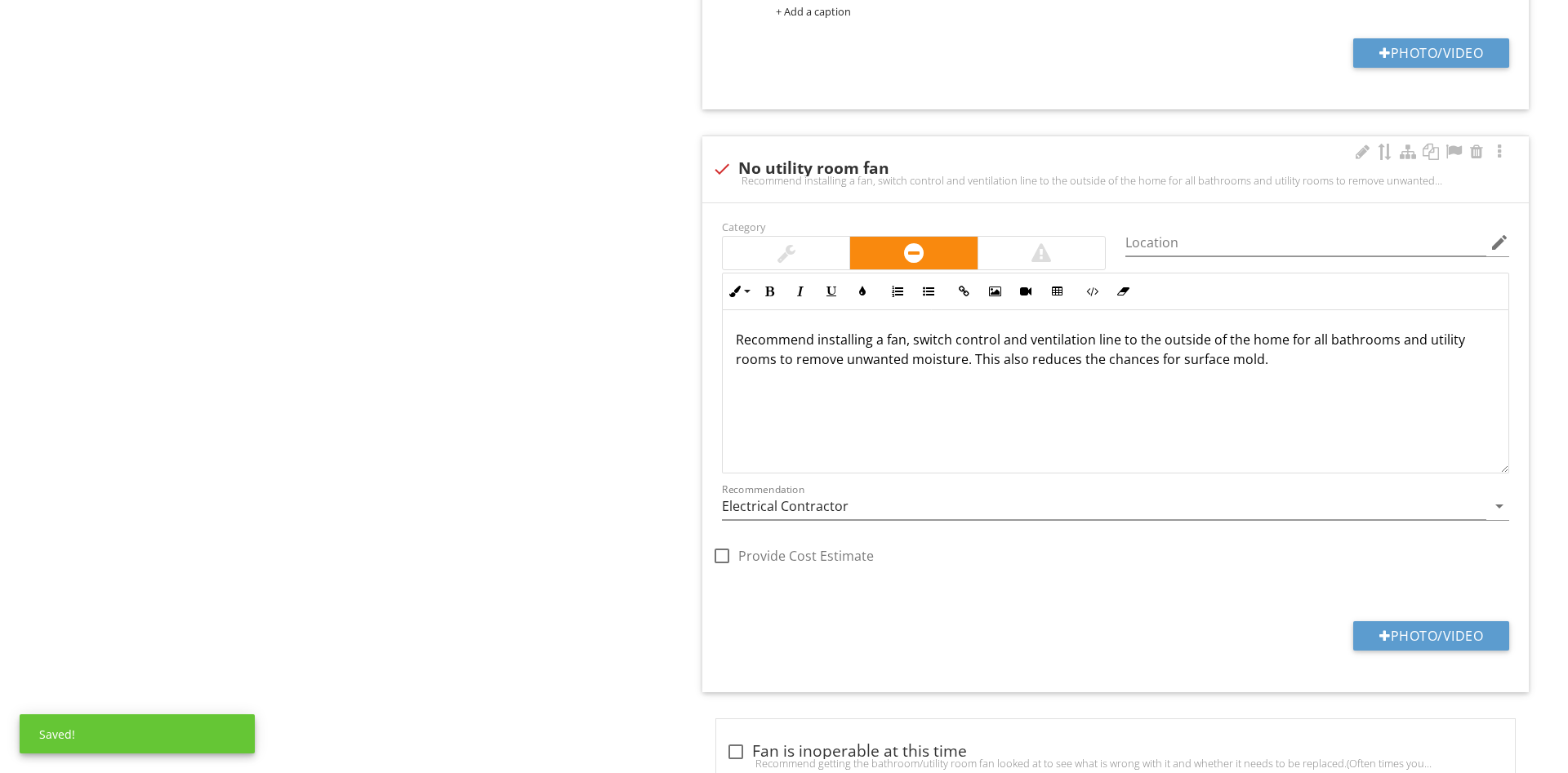
click at [759, 253] on div at bounding box center [786, 253] width 127 height 33
click at [1142, 392] on div "Recommend installing a fan, switch control and ventilation line to the outside …" at bounding box center [1115, 392] width 786 height 163
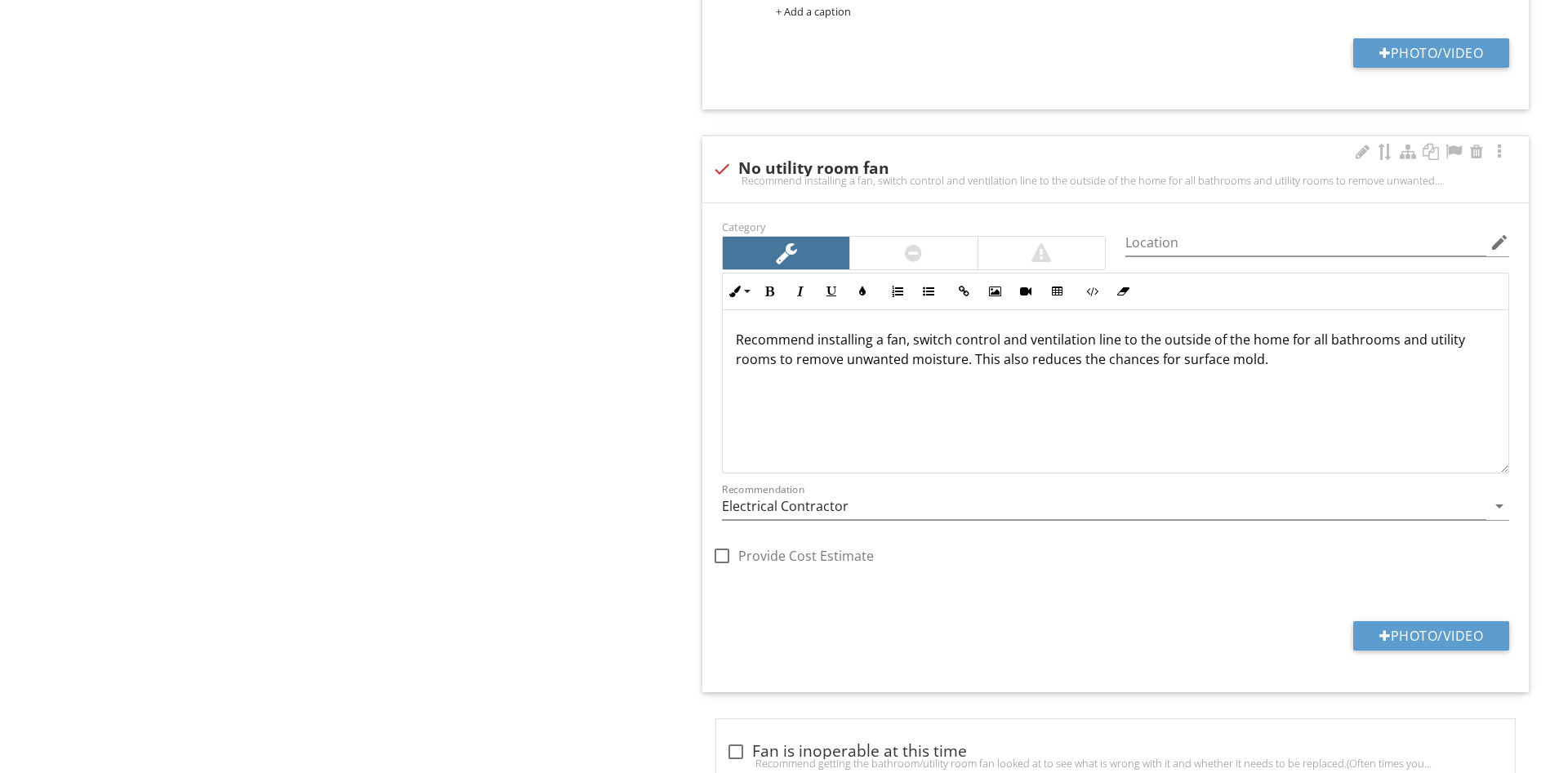
drag, startPoint x: 1328, startPoint y: 373, endPoint x: 690, endPoint y: 343, distance: 638.7
click at [722, 343] on div "Recommend installing a fan, switch control and ventilation line to the outside …" at bounding box center [1115, 392] width 786 height 163
click at [655, 348] on div "Electrical Panel / Sub-panels Circuits/Breakers/Fuses Low Voltage Panel Backup …" at bounding box center [980, 42] width 1176 height 2494
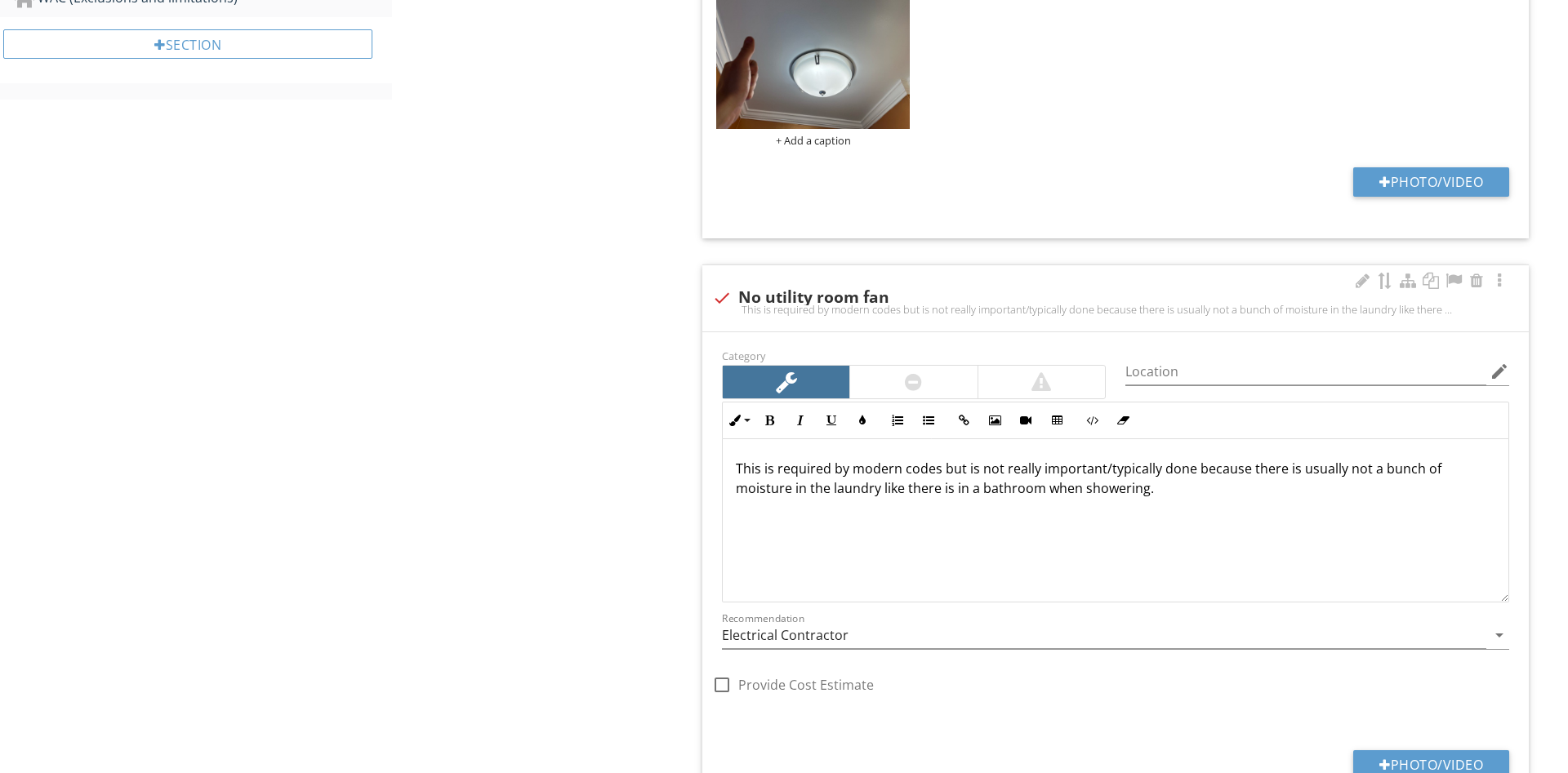
scroll to position [1582, 0]
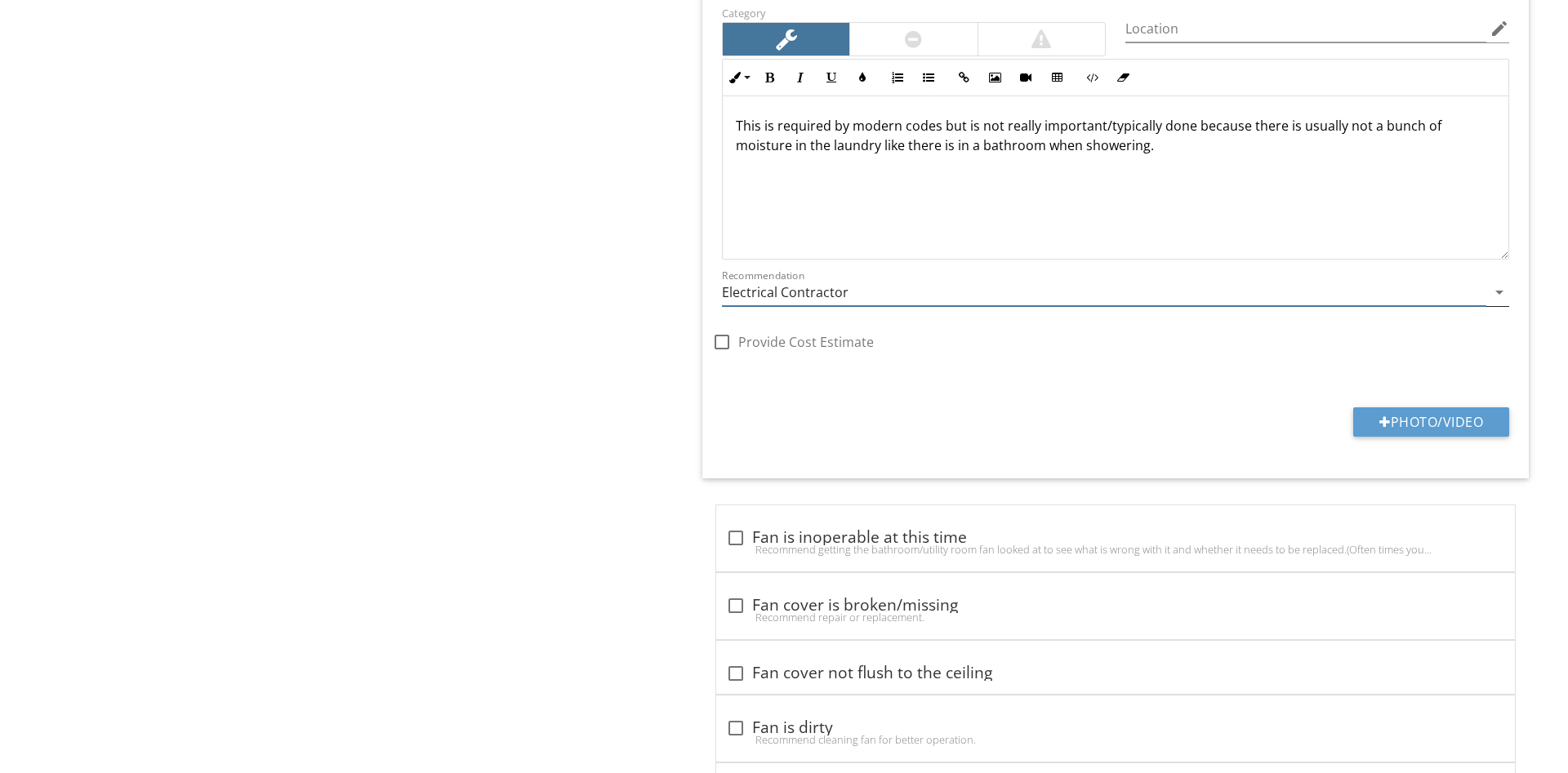
click at [762, 290] on input "Electrical Contractor" at bounding box center [1104, 292] width 764 height 27
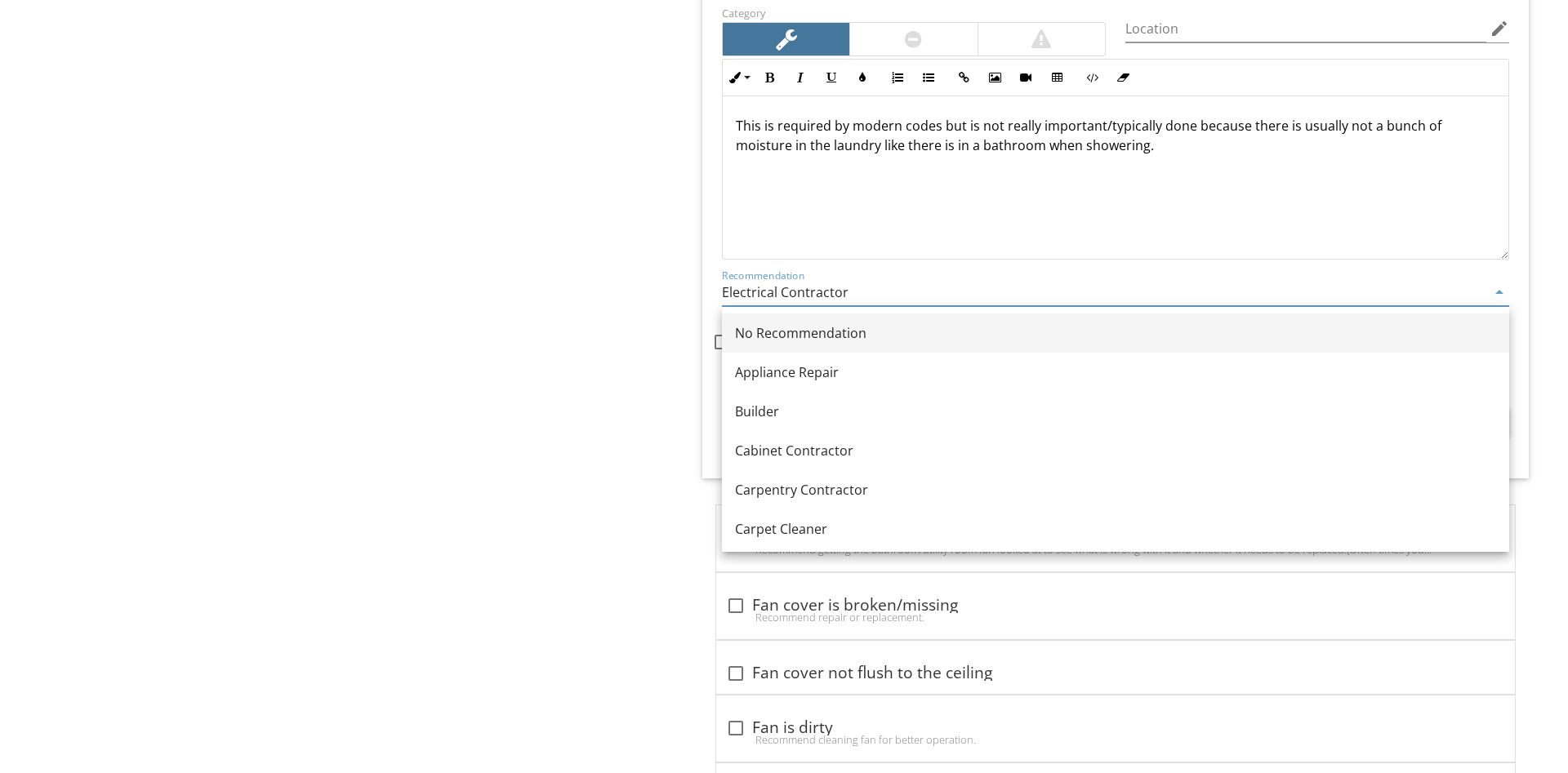
click at [802, 323] on div "No Recommendation" at bounding box center [1115, 333] width 761 height 20
type input "No Recommendation"
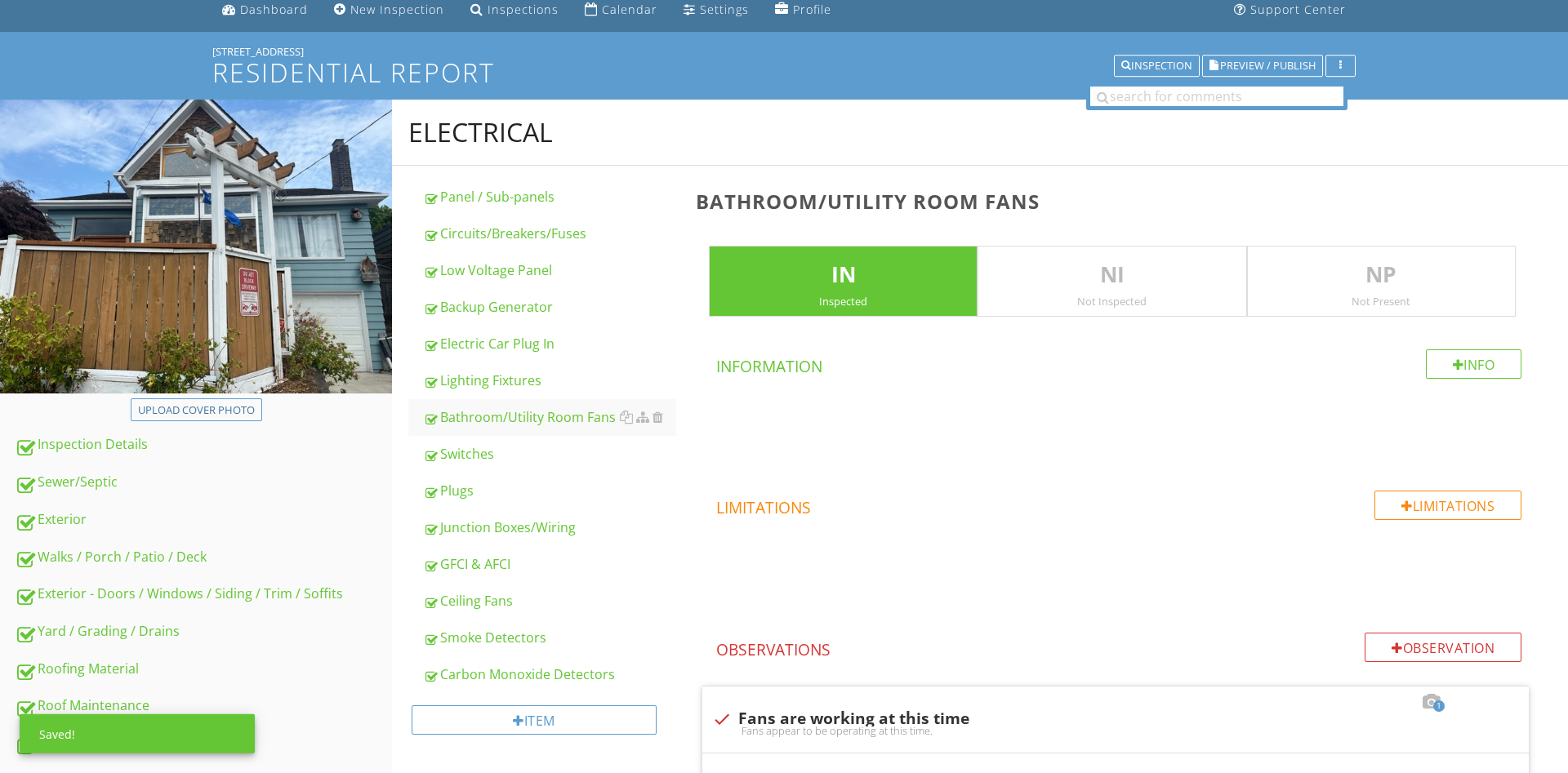
scroll to position [0, 0]
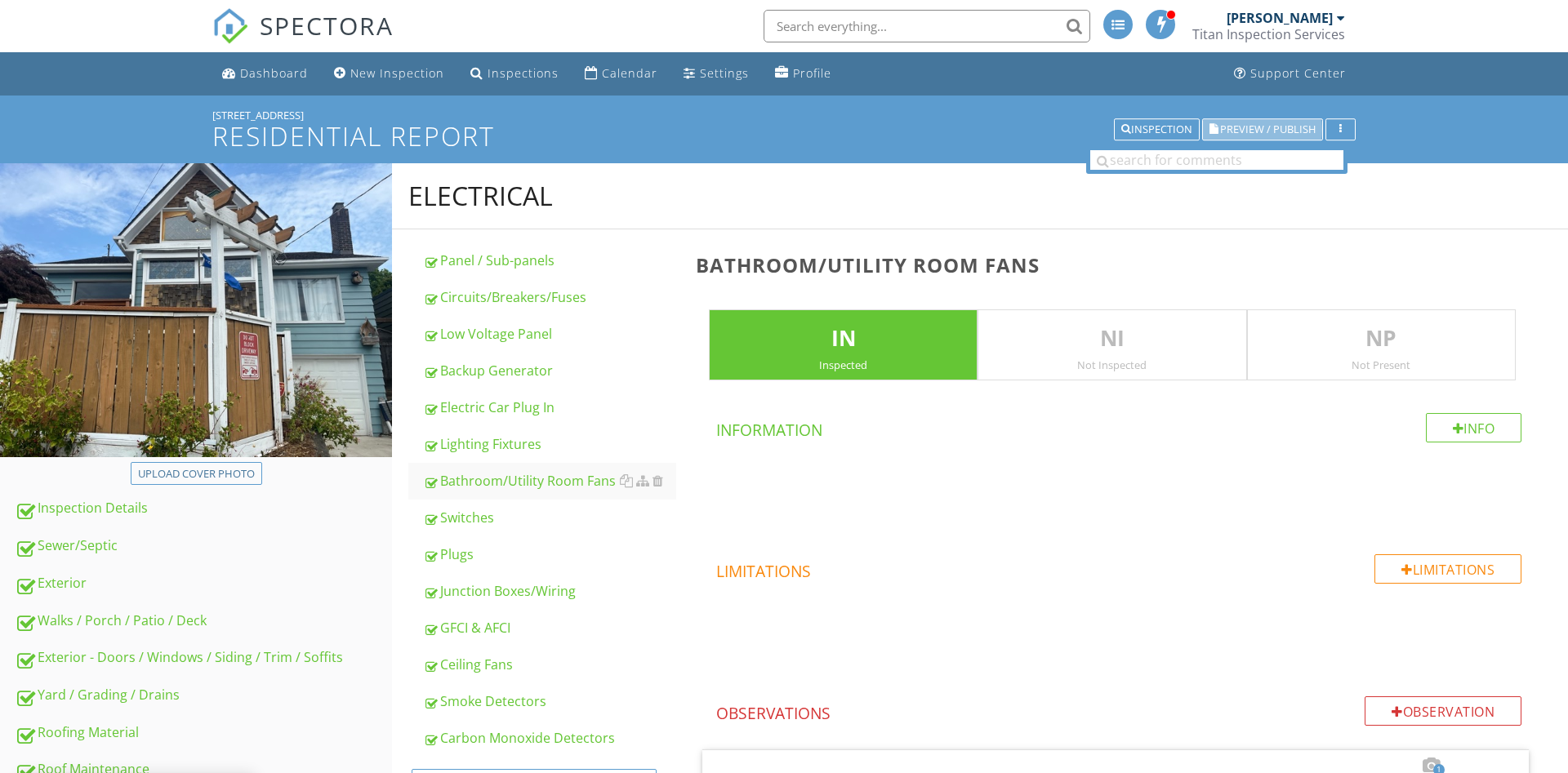
click at [1292, 129] on span "Preview / Publish" at bounding box center [1268, 129] width 96 height 11
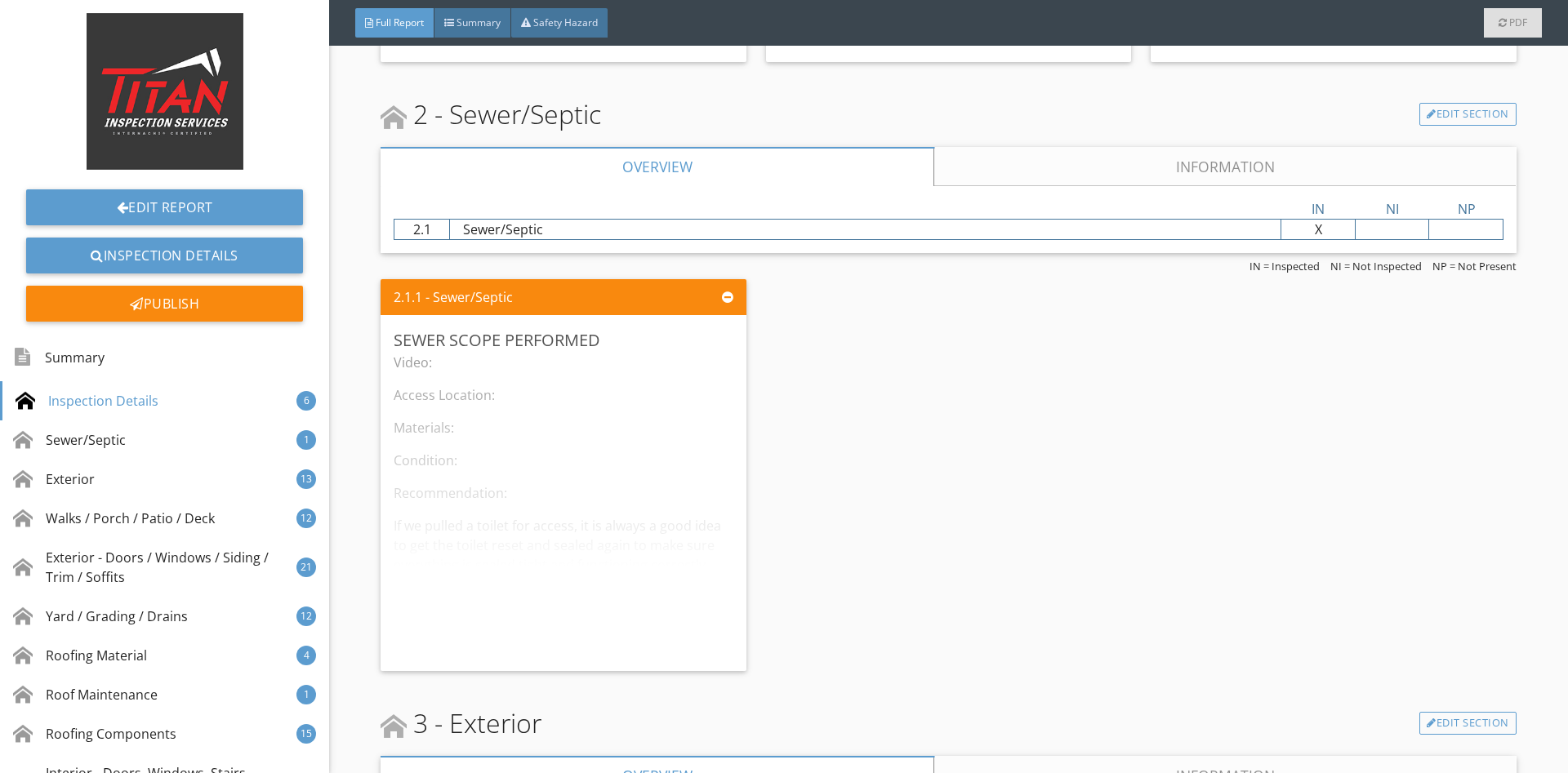
scroll to position [2155, 0]
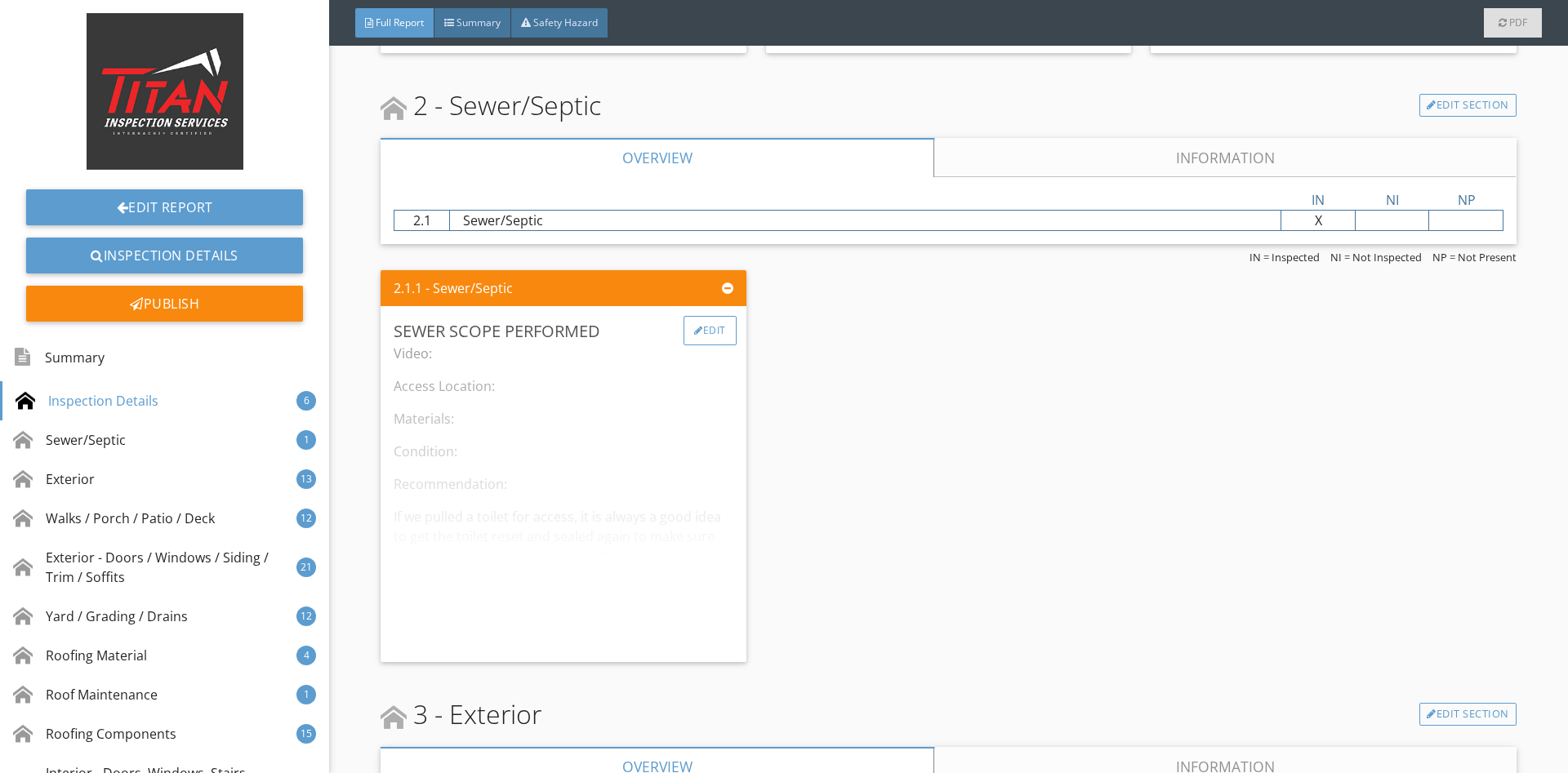
click at [724, 335] on div "Edit" at bounding box center [710, 330] width 53 height 29
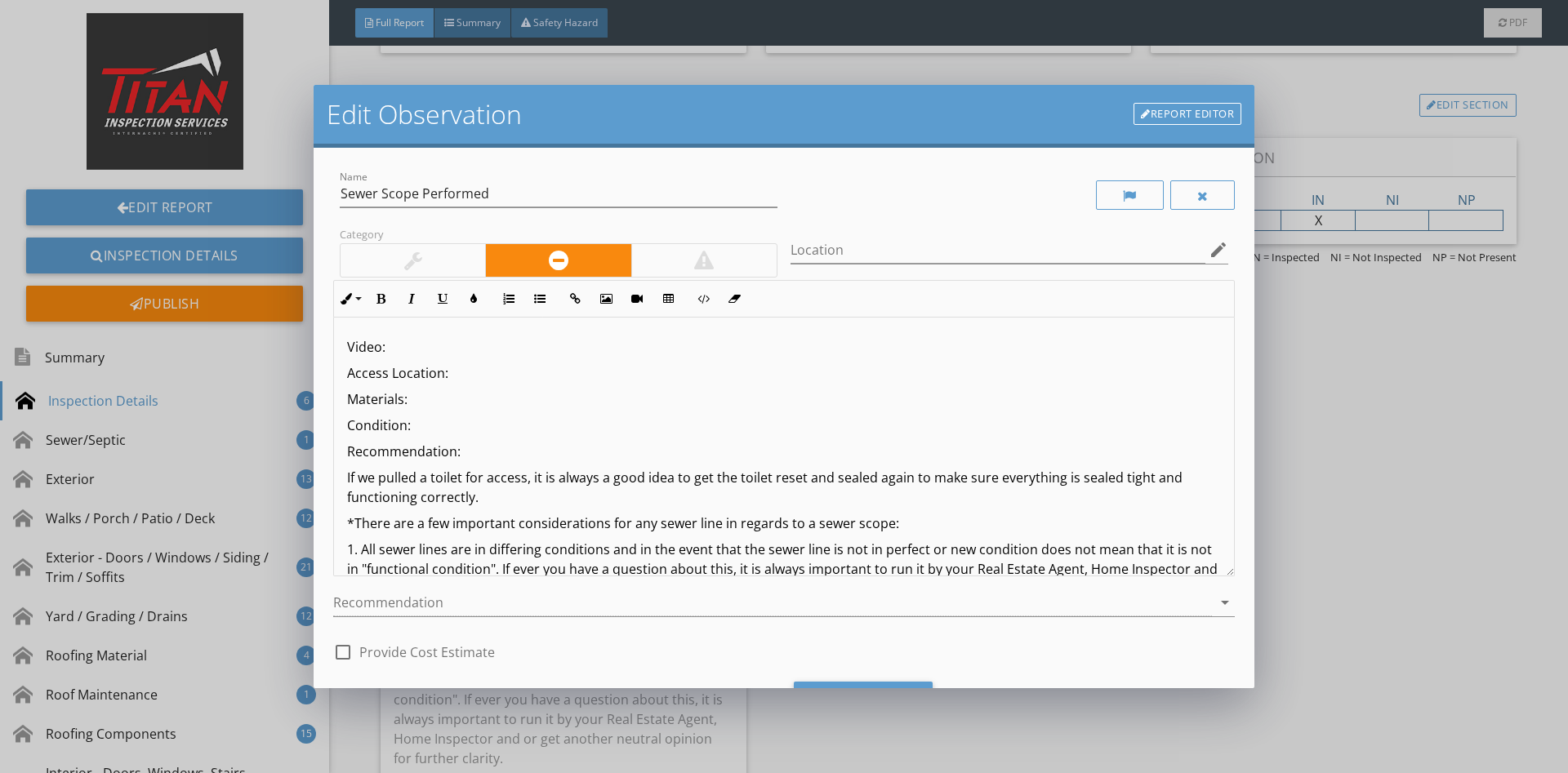
click at [1172, 104] on link "Report Editor" at bounding box center [1187, 114] width 108 height 23
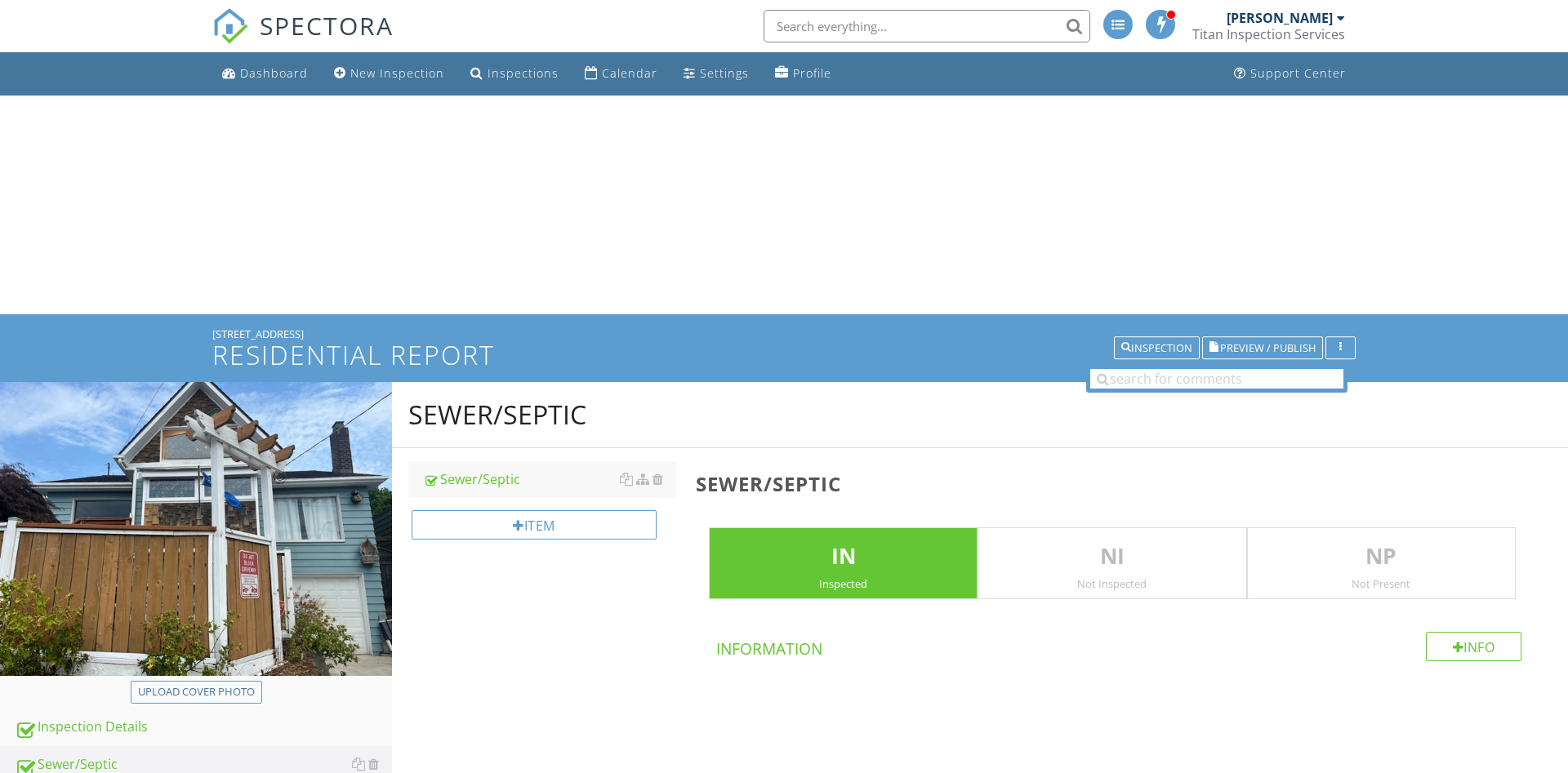
scroll to position [747, 0]
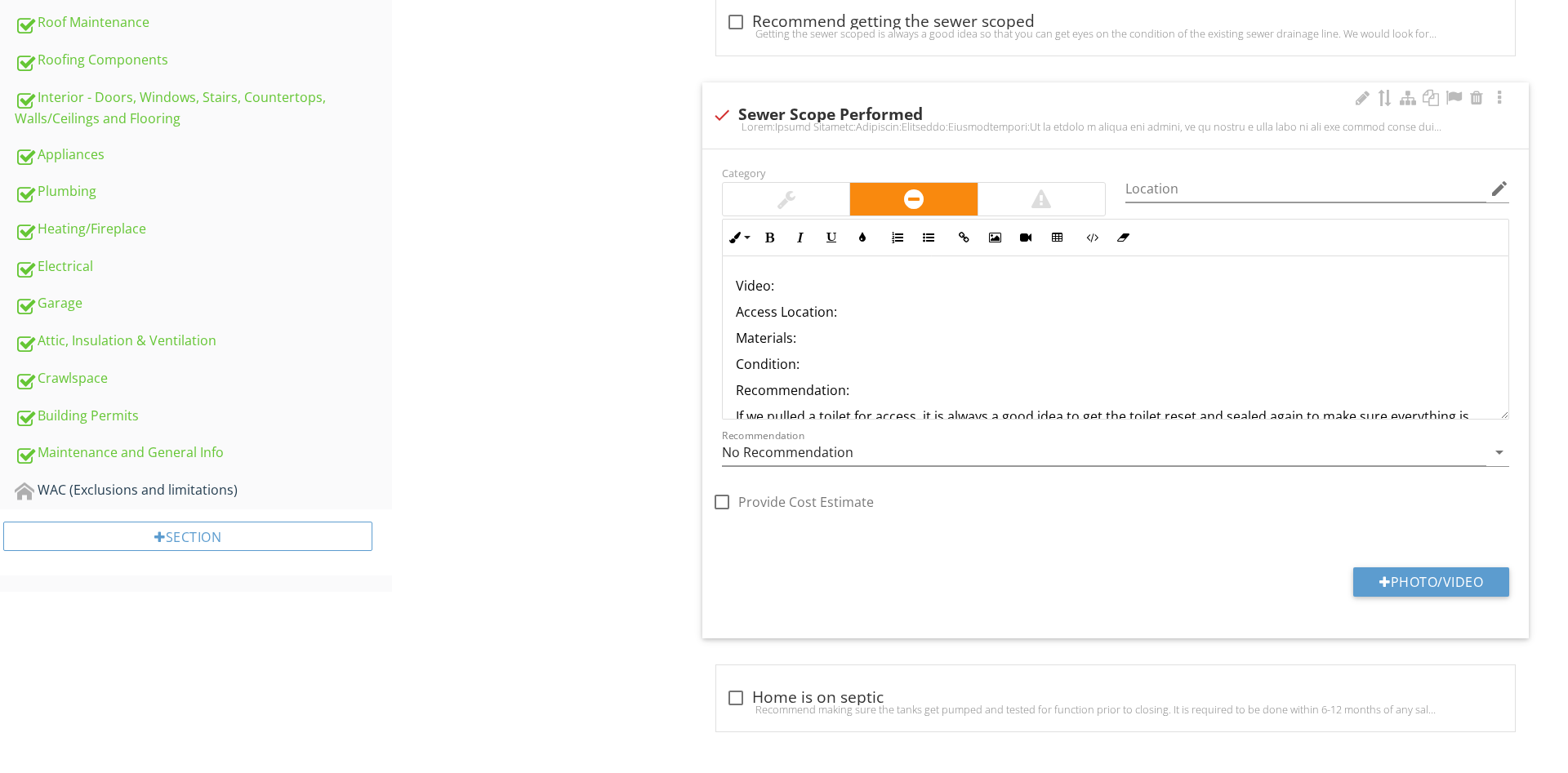
click at [745, 119] on div "check Sewer Scope Performed" at bounding box center [1115, 115] width 807 height 20
checkbox input "true"
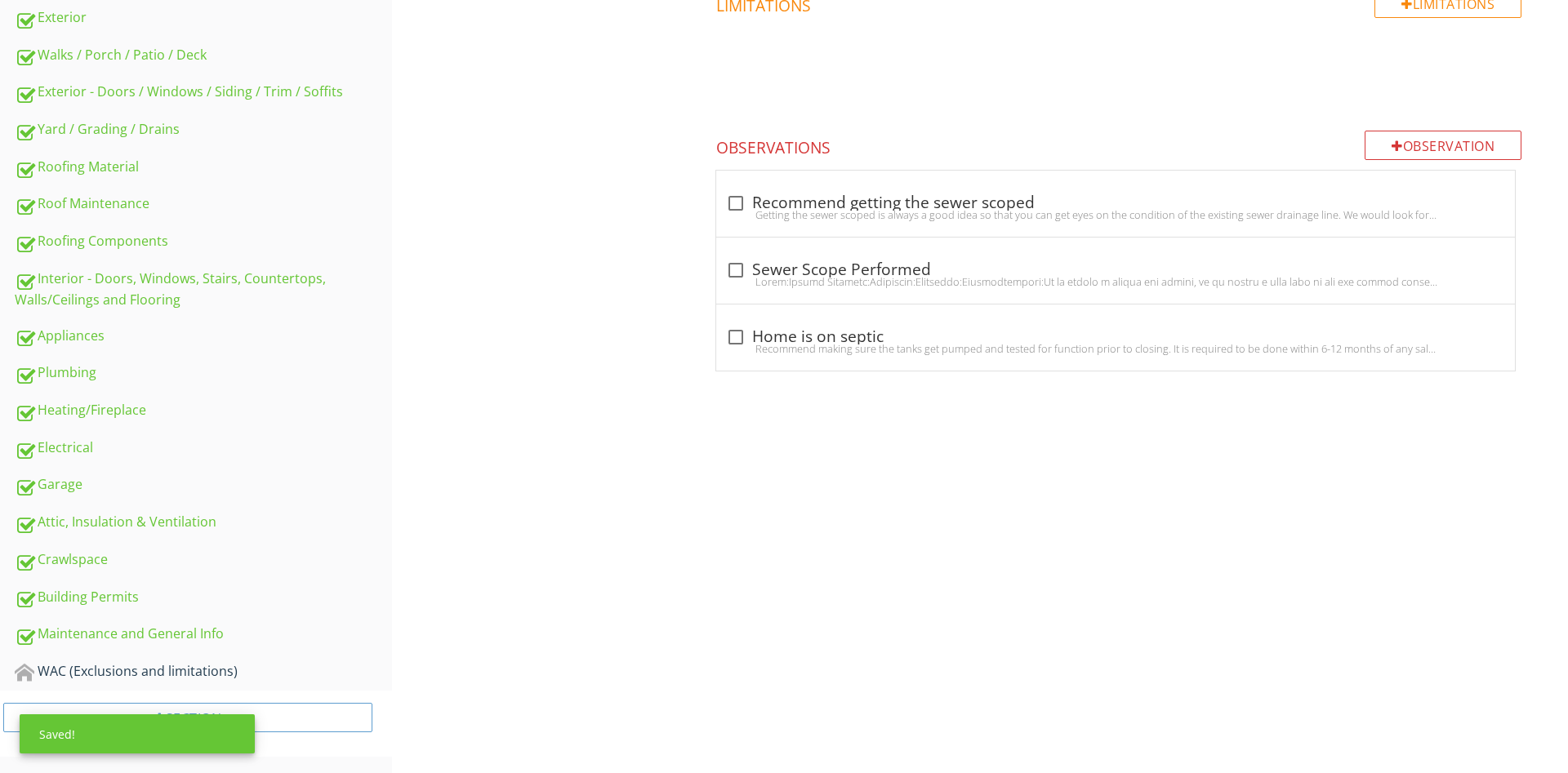
scroll to position [566, 0]
click at [831, 203] on div "check_box_outline_blank Recommend getting the sewer scoped" at bounding box center [1115, 204] width 779 height 20
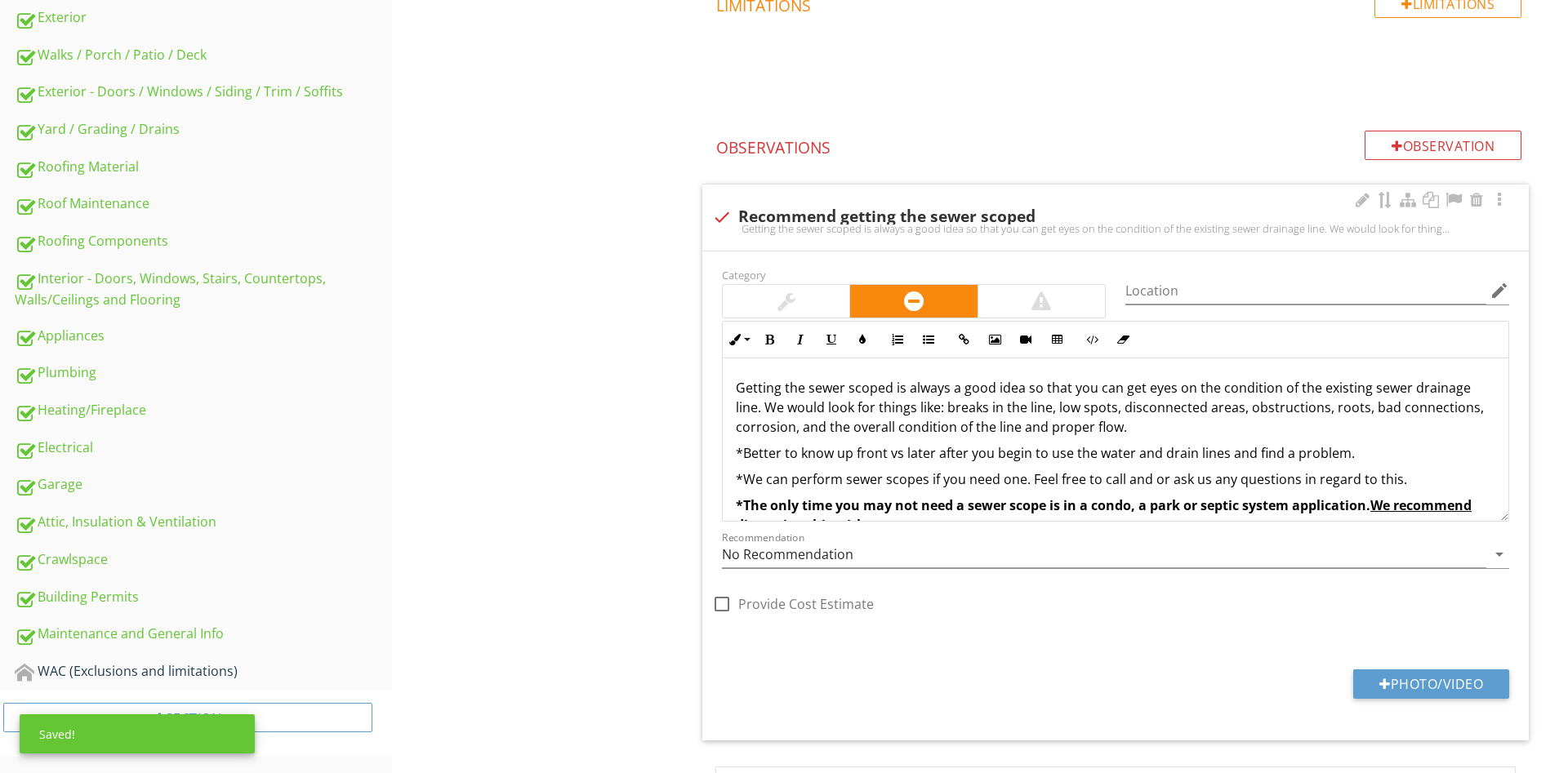
click at [774, 298] on div at bounding box center [786, 301] width 127 height 33
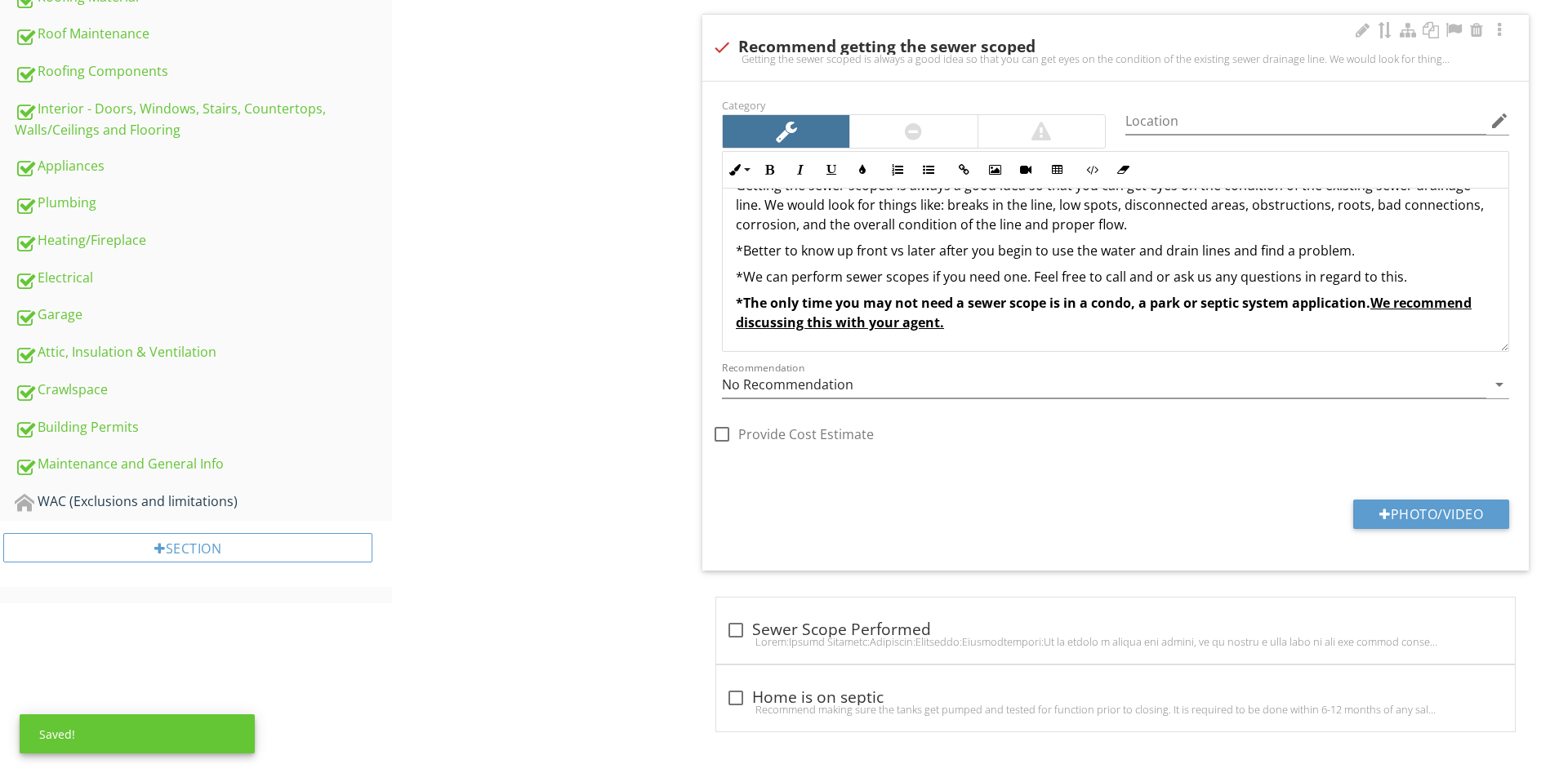
scroll to position [33, 0]
drag, startPoint x: 986, startPoint y: 329, endPoint x: 700, endPoint y: 244, distance: 298.4
click at [722, 244] on div "Getting the sewer scoped is always a good idea so that you can get eyes on the …" at bounding box center [1115, 253] width 786 height 196
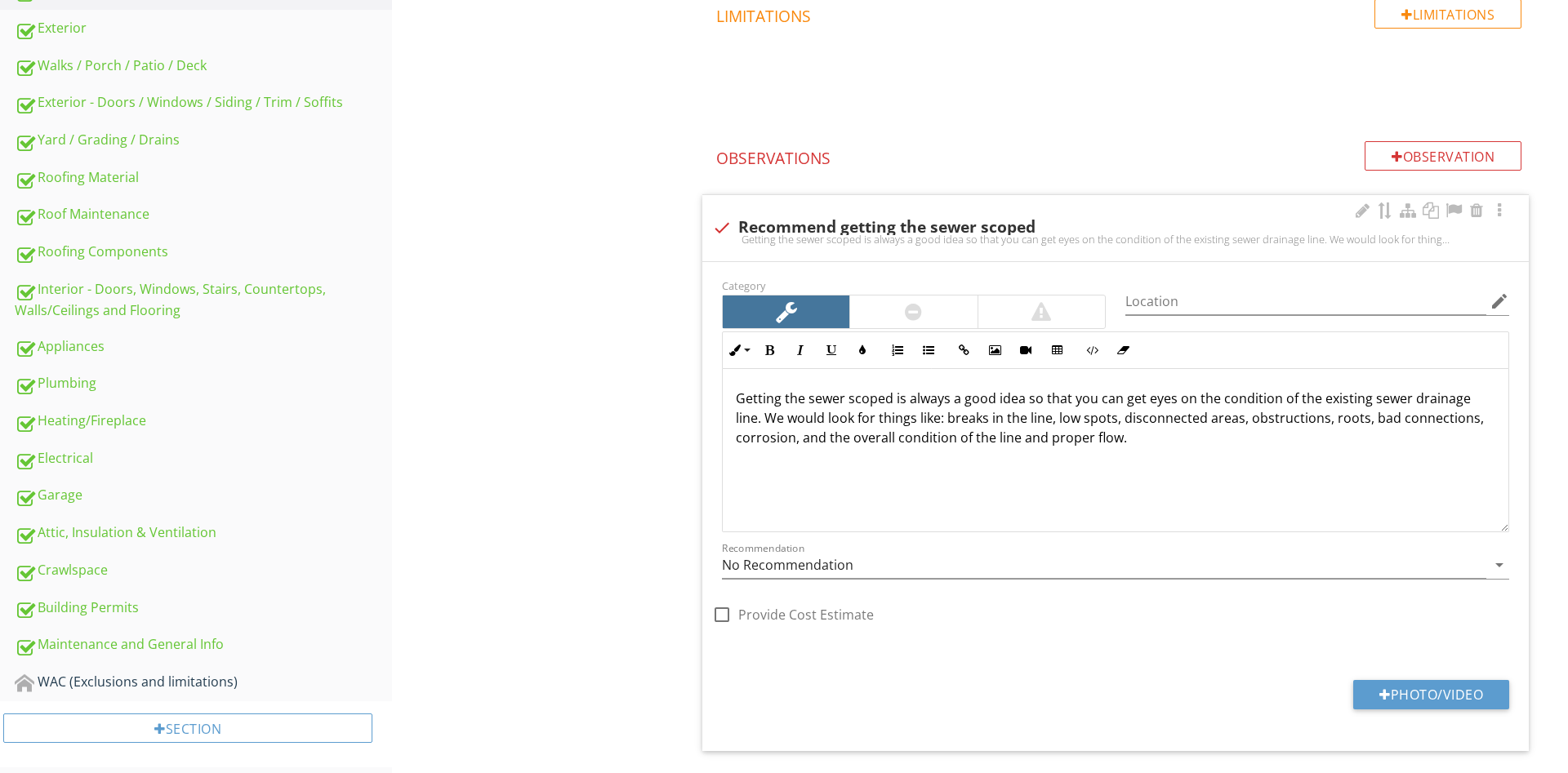
scroll to position [569, 0]
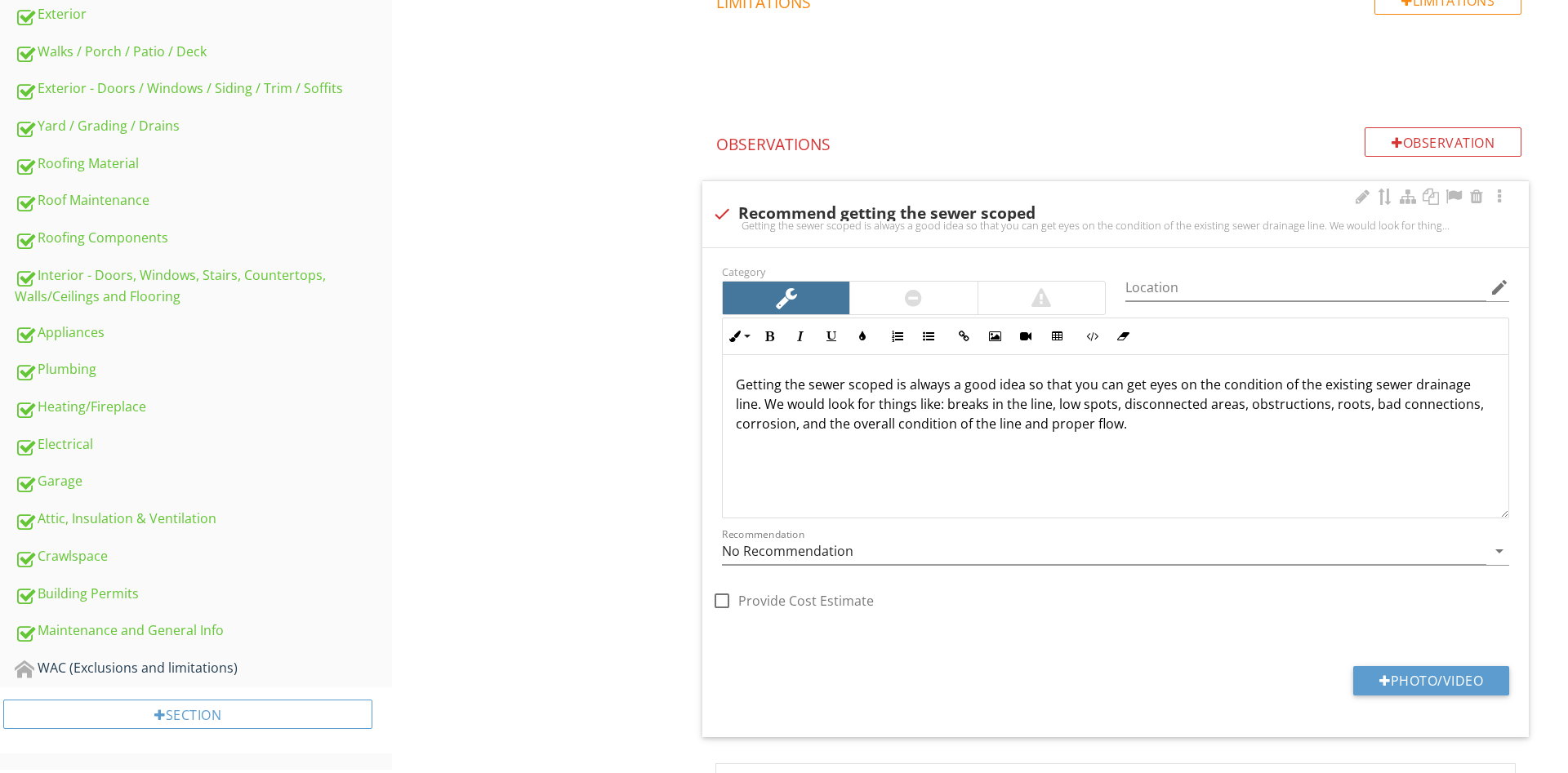
click at [825, 224] on div "Getting the sewer scoped is always a good idea so that you can get eyes on the …" at bounding box center [1115, 225] width 807 height 13
checkbox input "true"
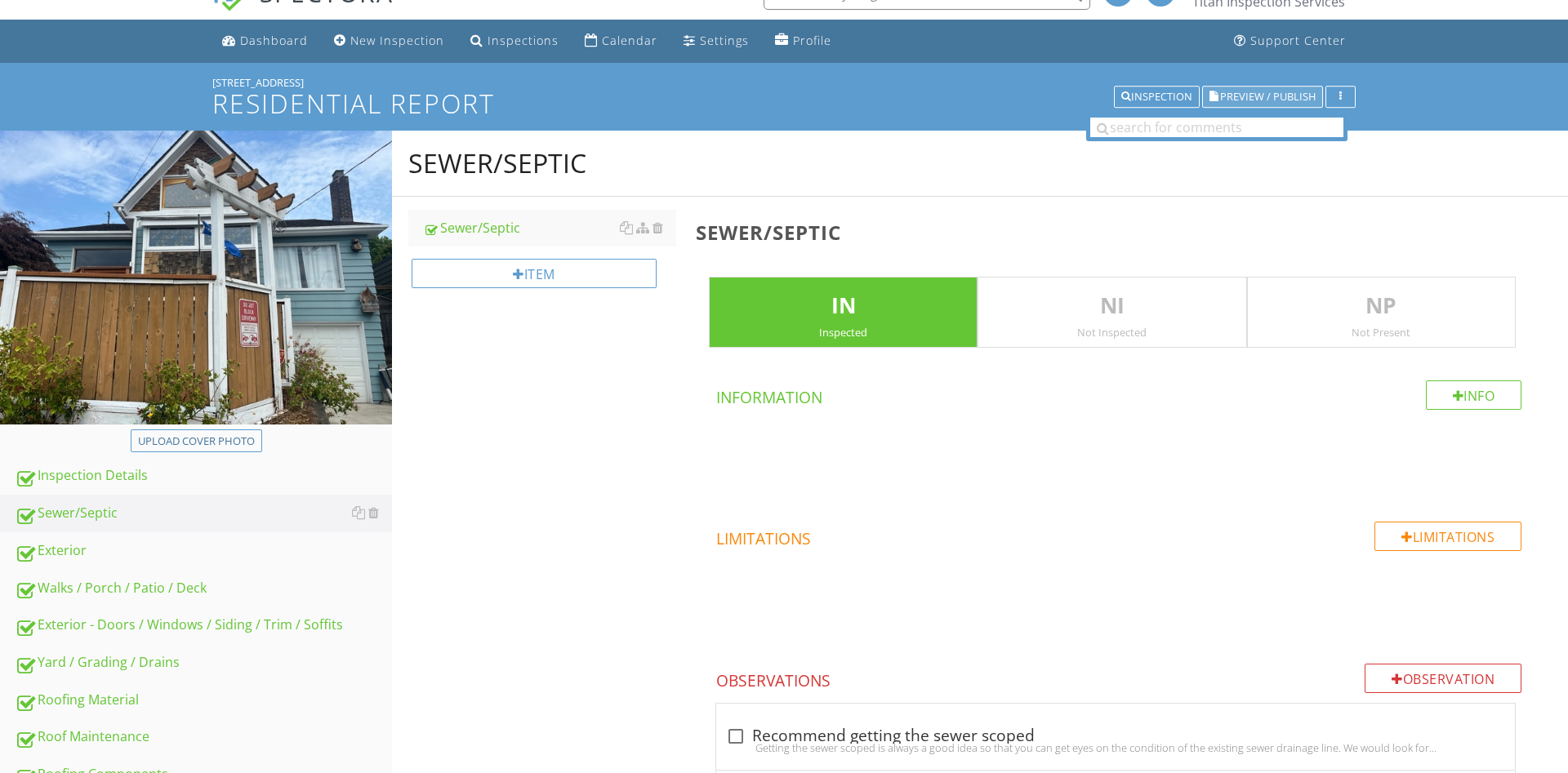
scroll to position [0, 0]
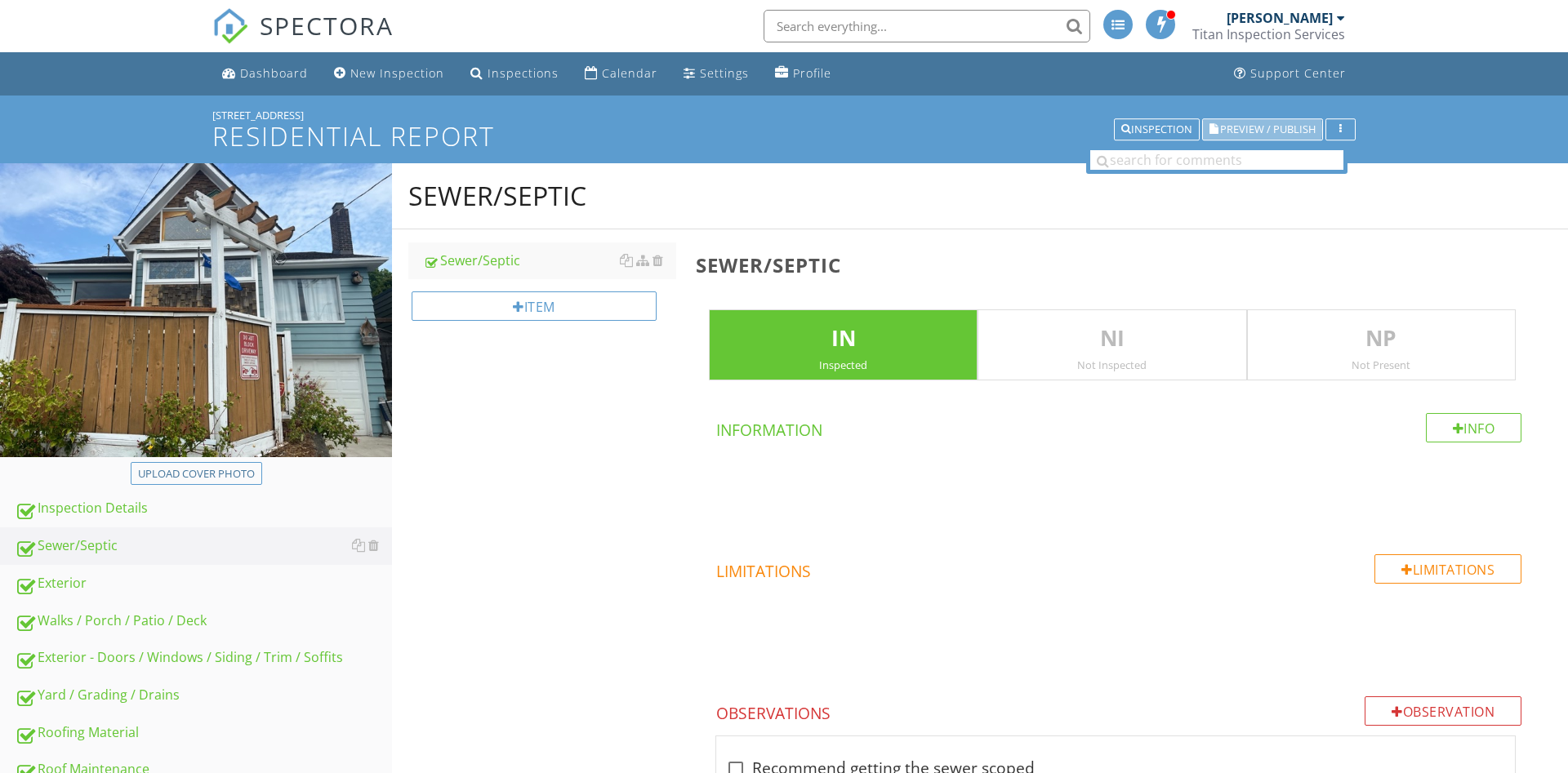
click at [1267, 129] on span "Preview / Publish" at bounding box center [1268, 129] width 96 height 11
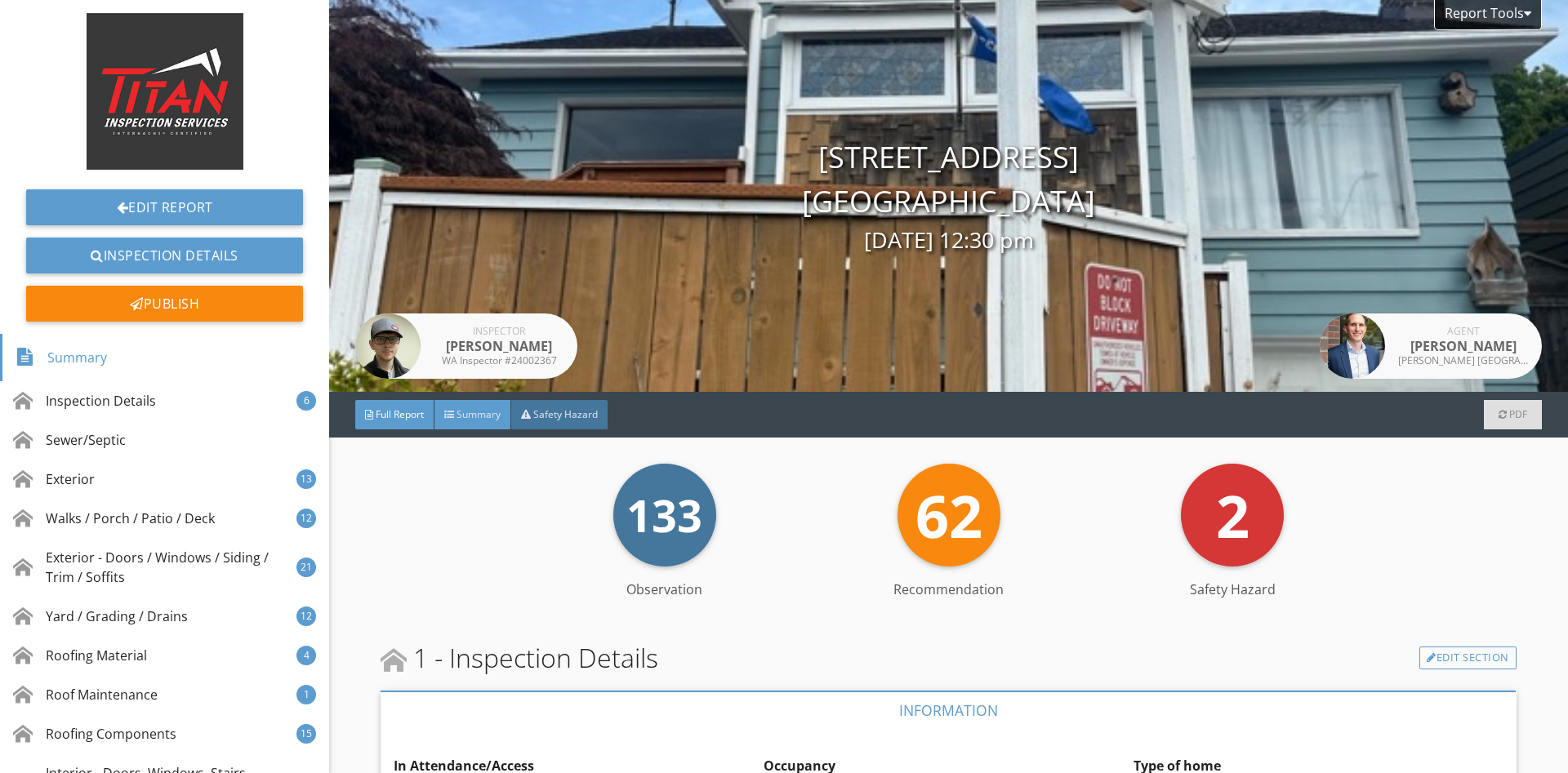
click at [479, 408] on span "Summary" at bounding box center [478, 414] width 44 height 14
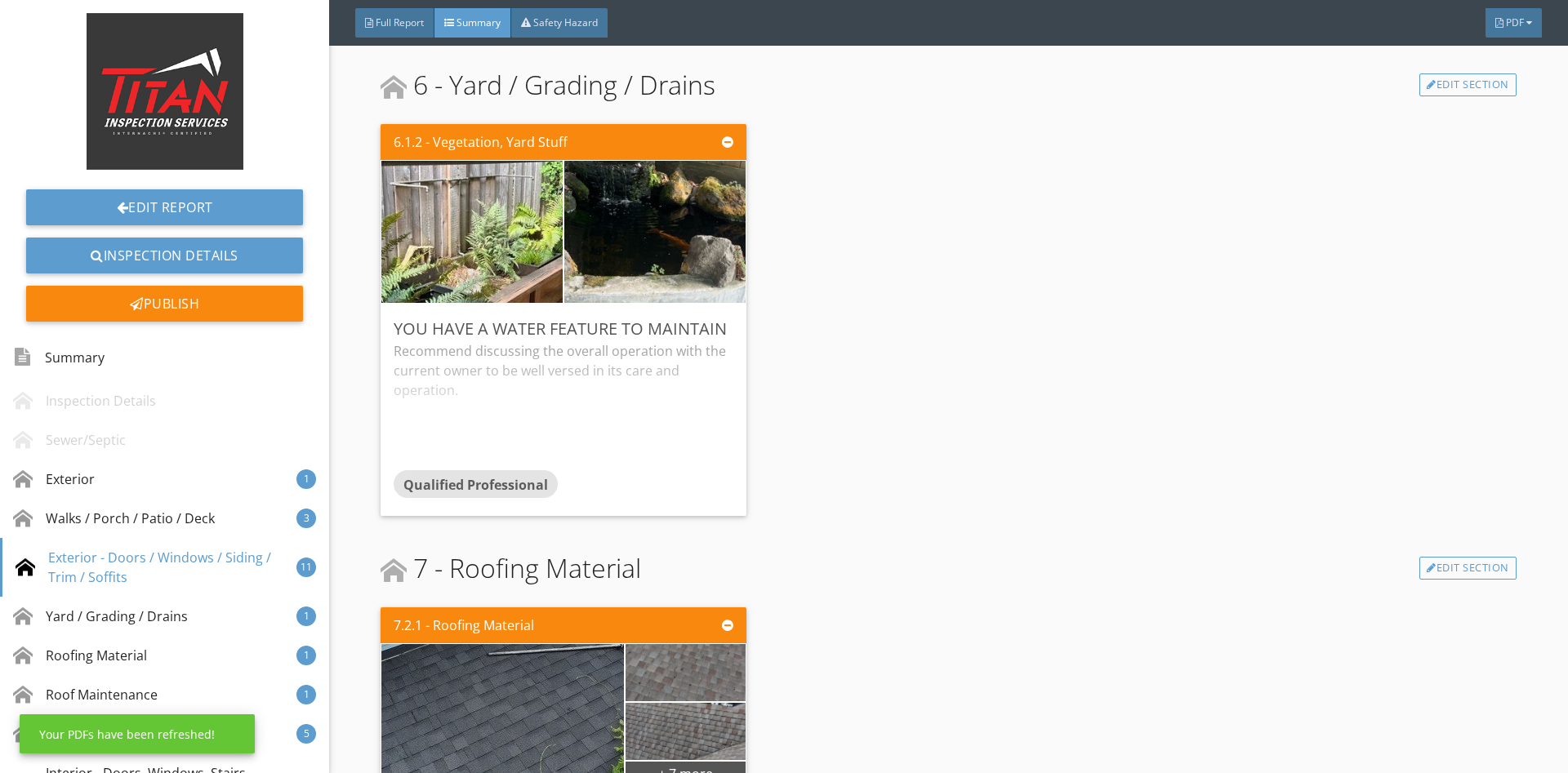
scroll to position [3556, 0]
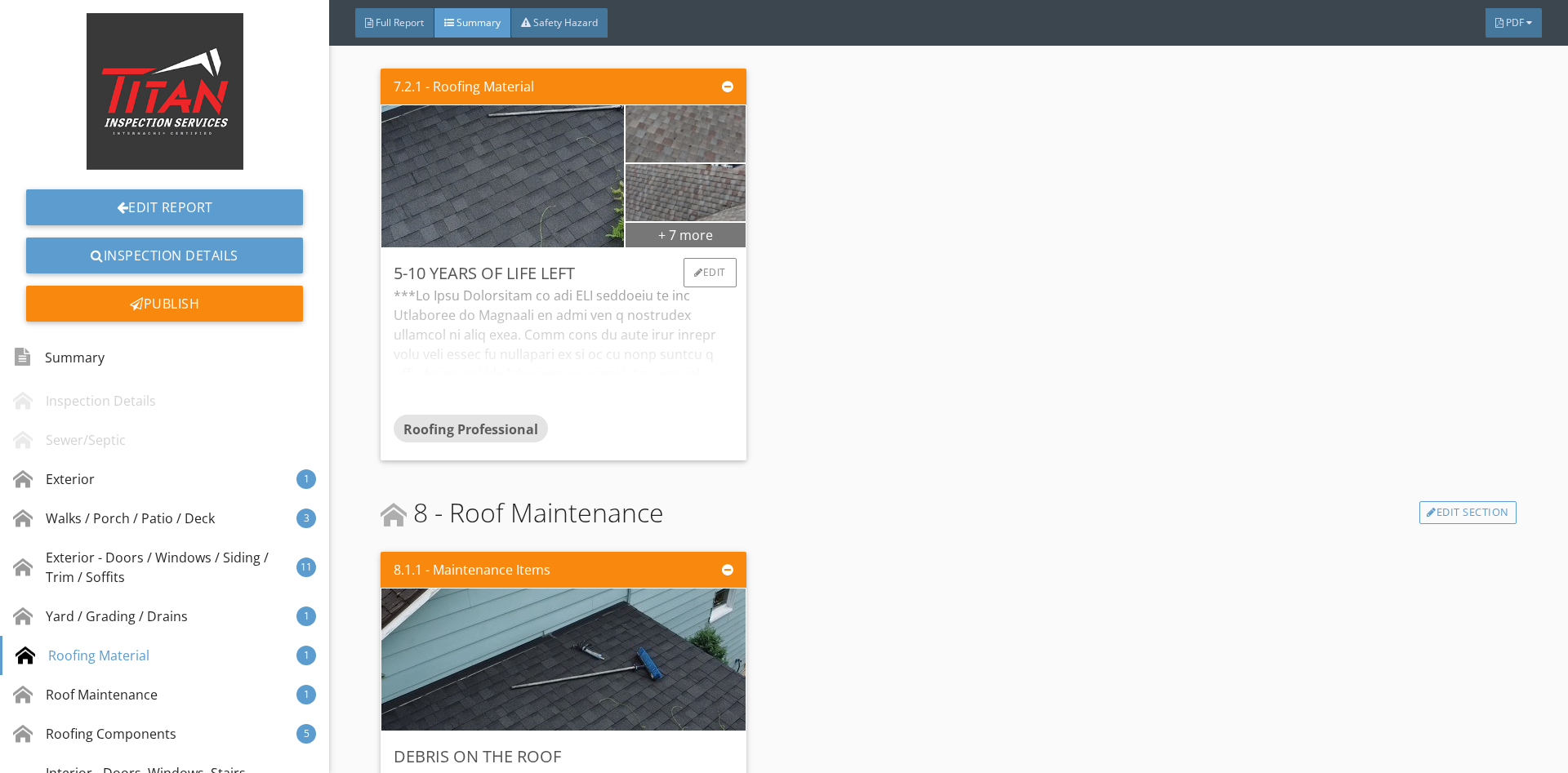
click at [720, 229] on div "+ 7 more" at bounding box center [685, 234] width 120 height 26
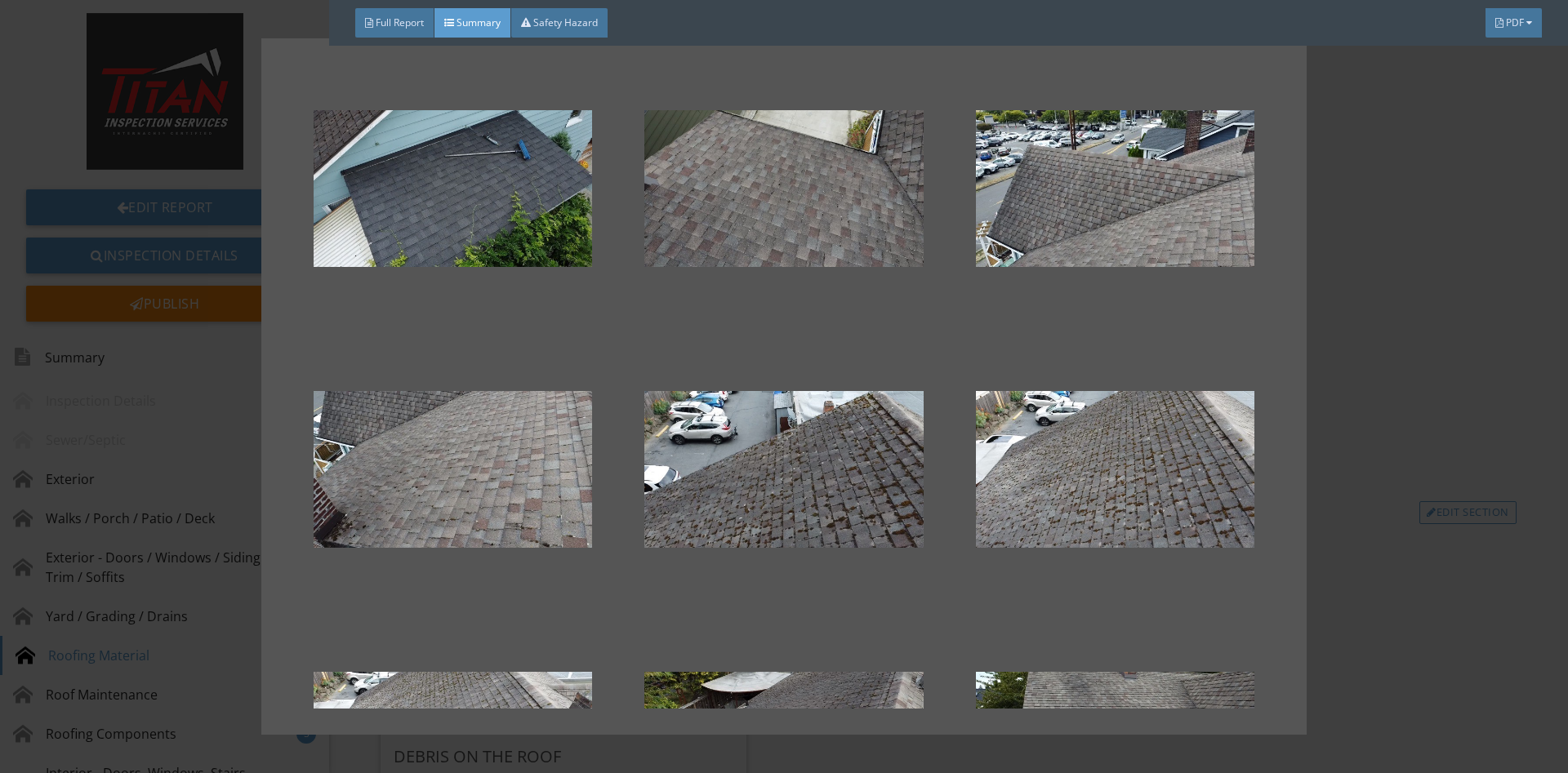
scroll to position [479, 0]
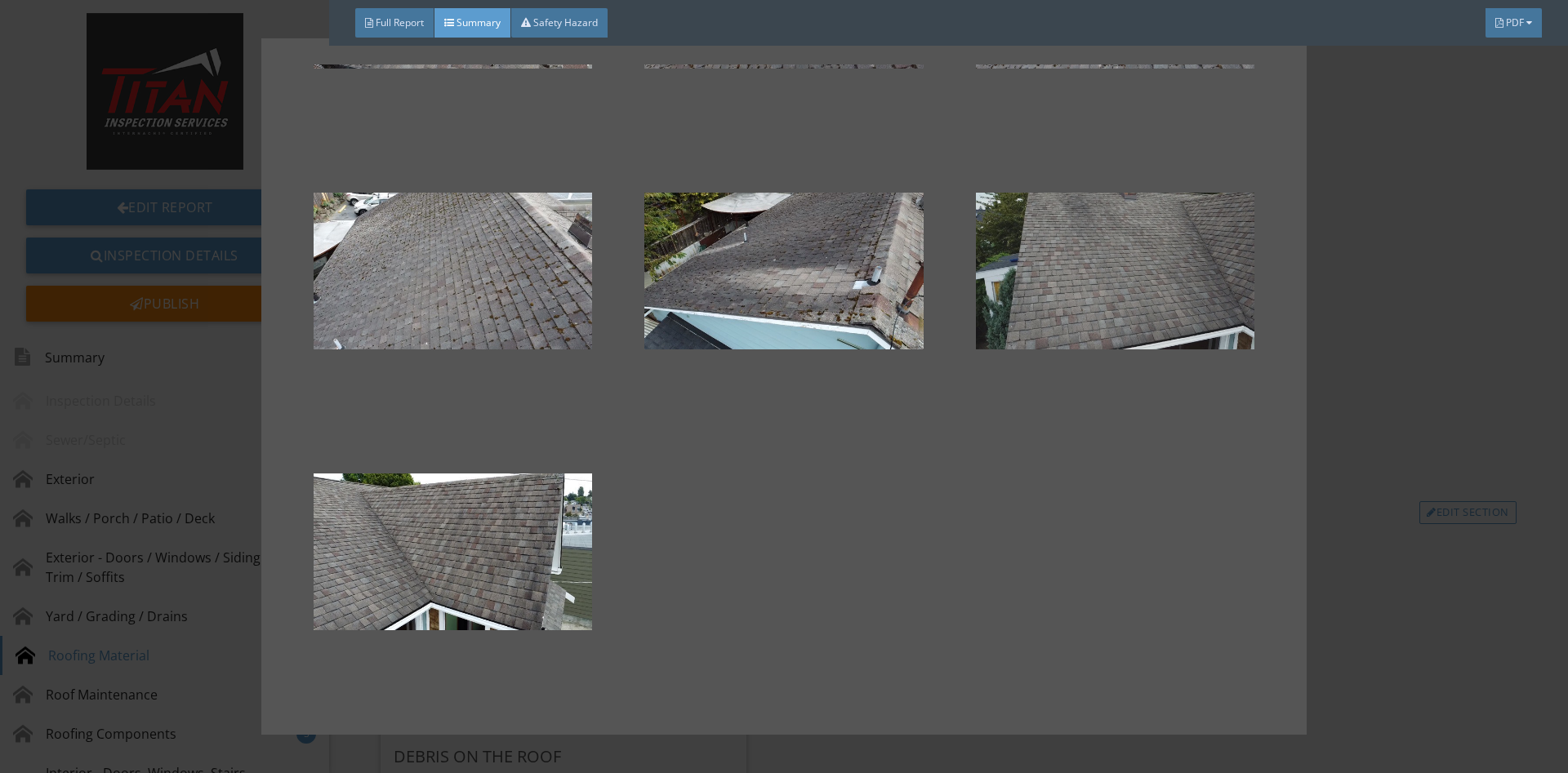
click at [1235, 286] on div at bounding box center [1115, 271] width 279 height 196
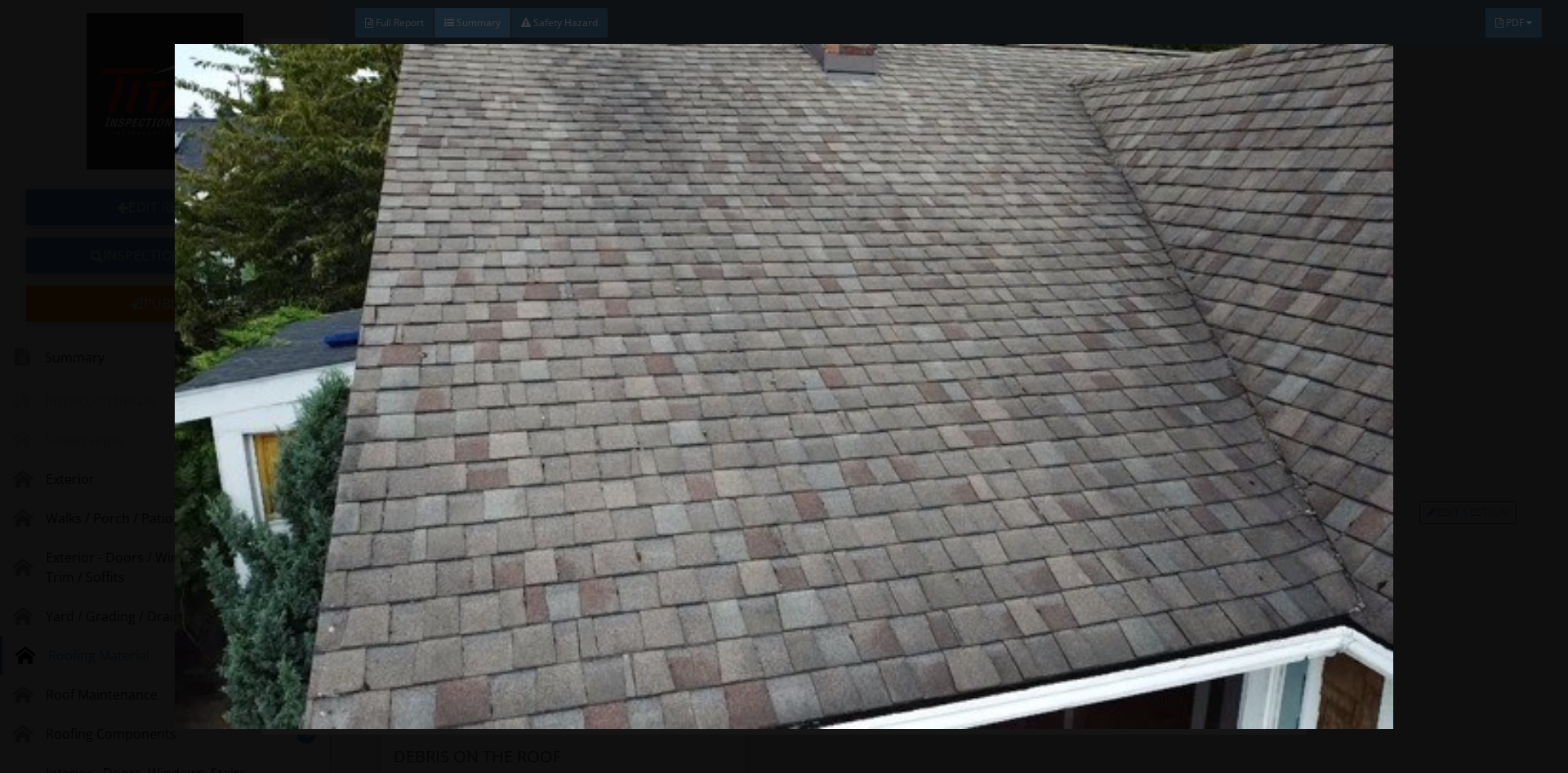
click at [1489, 276] on img at bounding box center [783, 386] width 1439 height 685
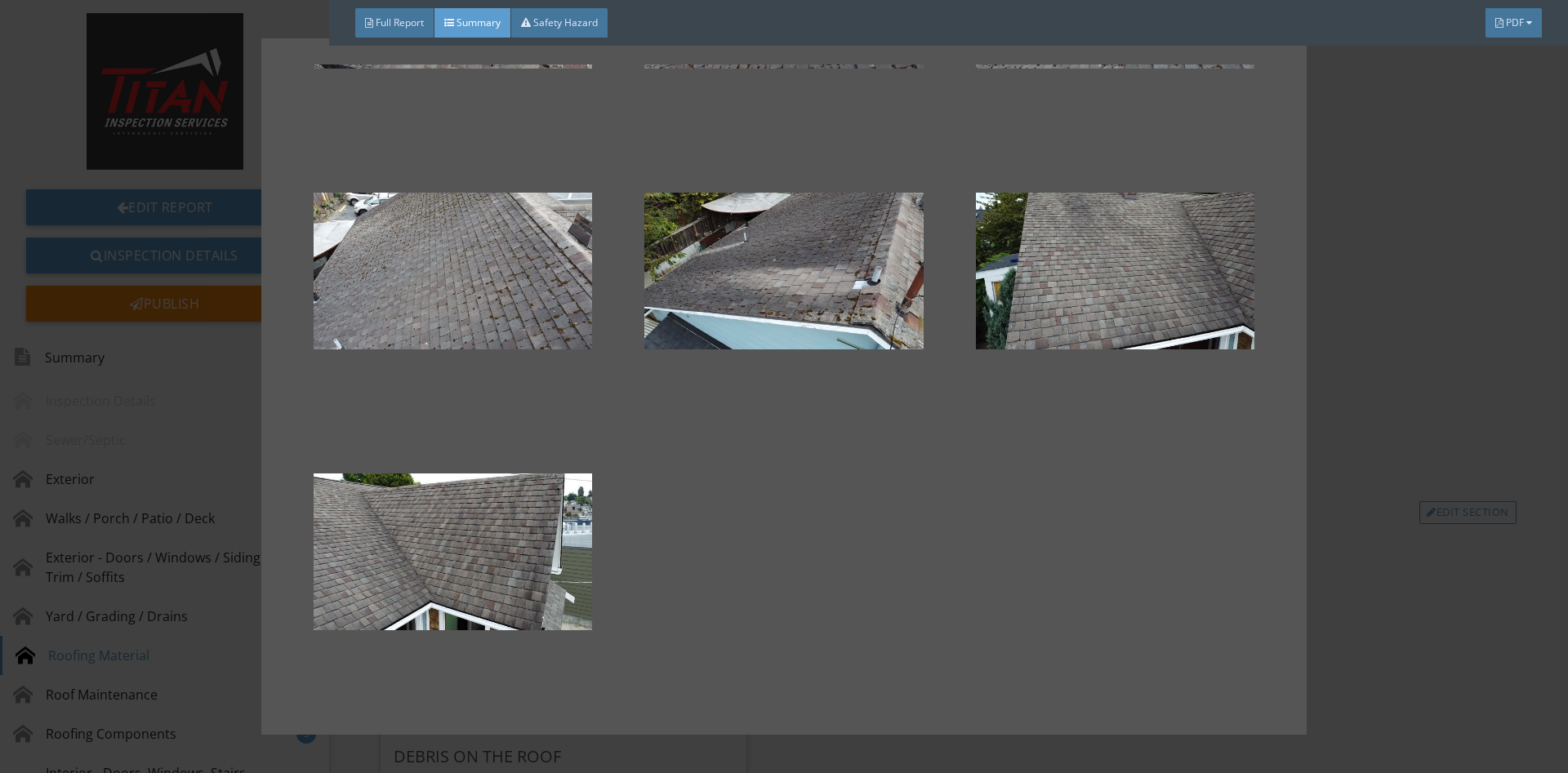
click at [1386, 379] on div at bounding box center [784, 386] width 1568 height 773
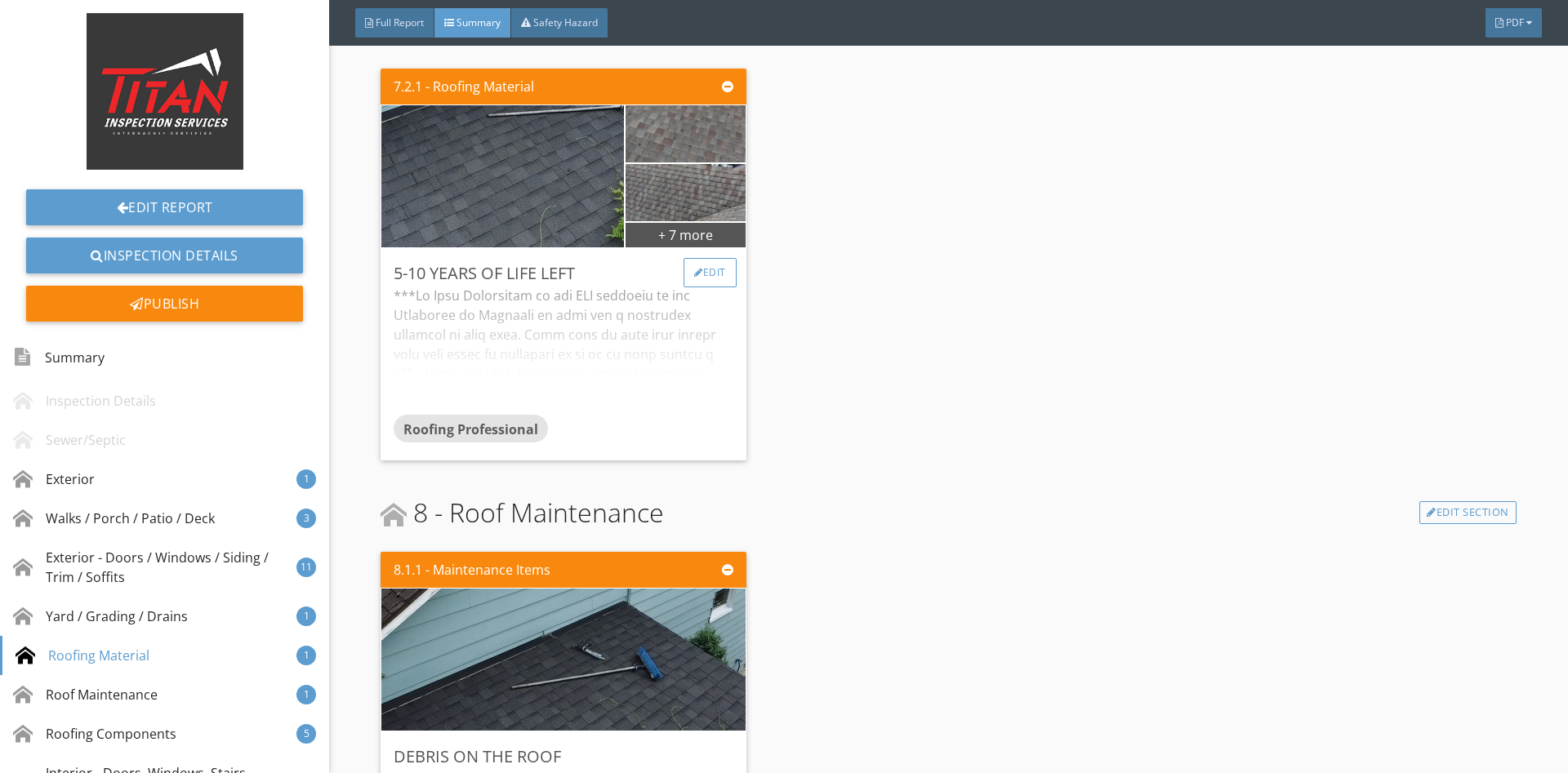
click at [707, 272] on div "Edit" at bounding box center [710, 272] width 53 height 29
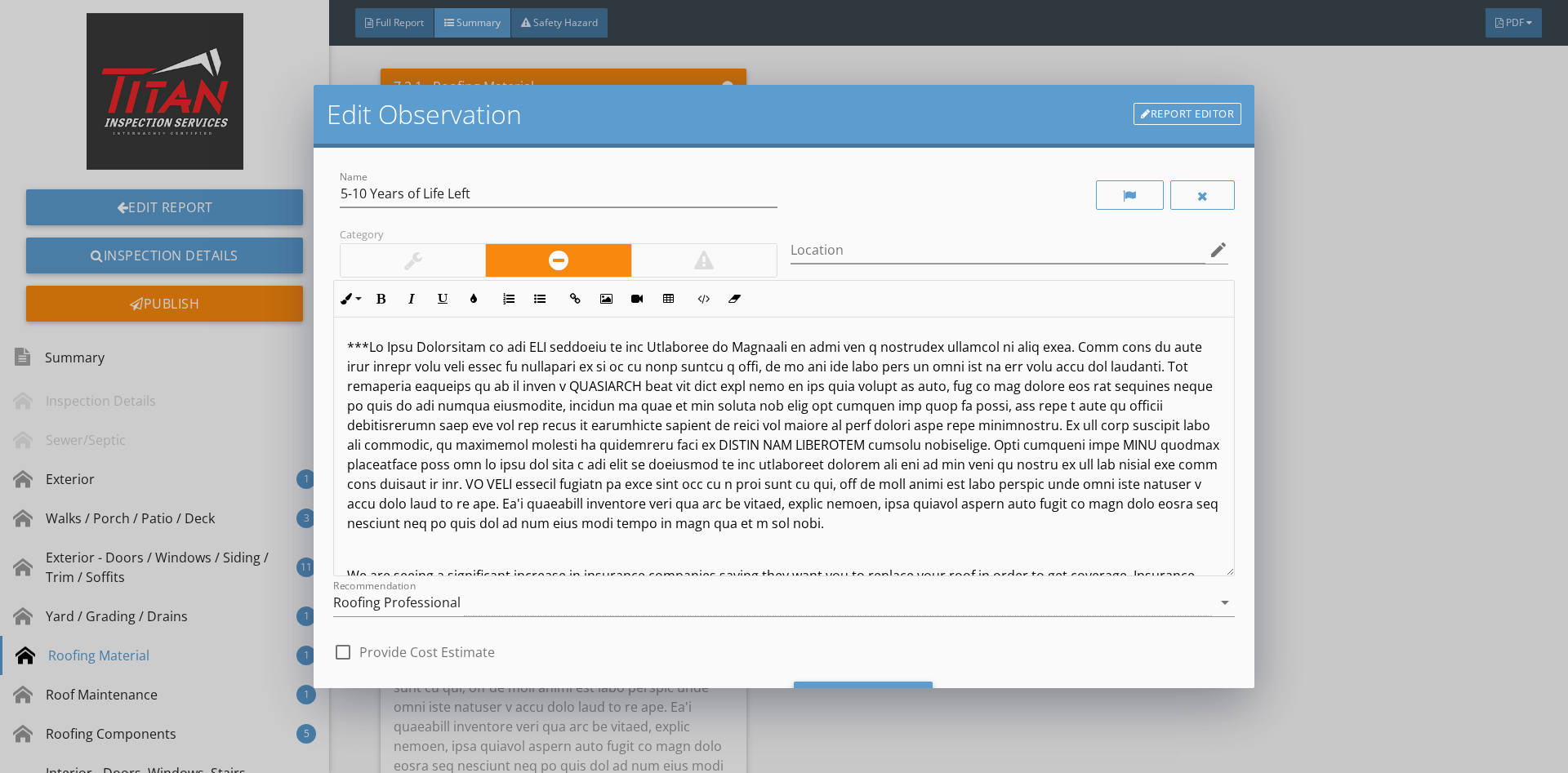
click at [1210, 121] on link "Report Editor" at bounding box center [1187, 114] width 108 height 23
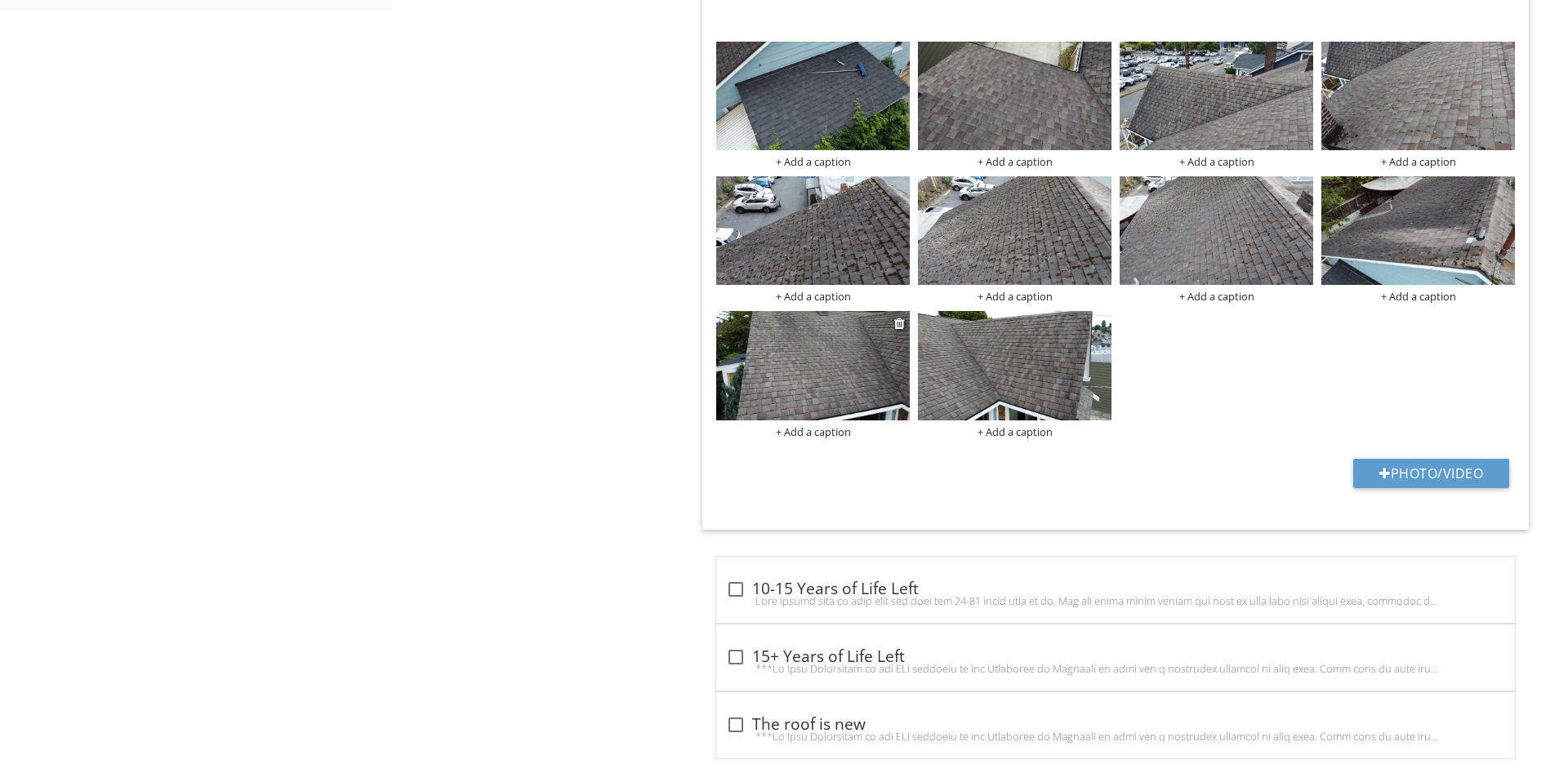
scroll to position [1354, 0]
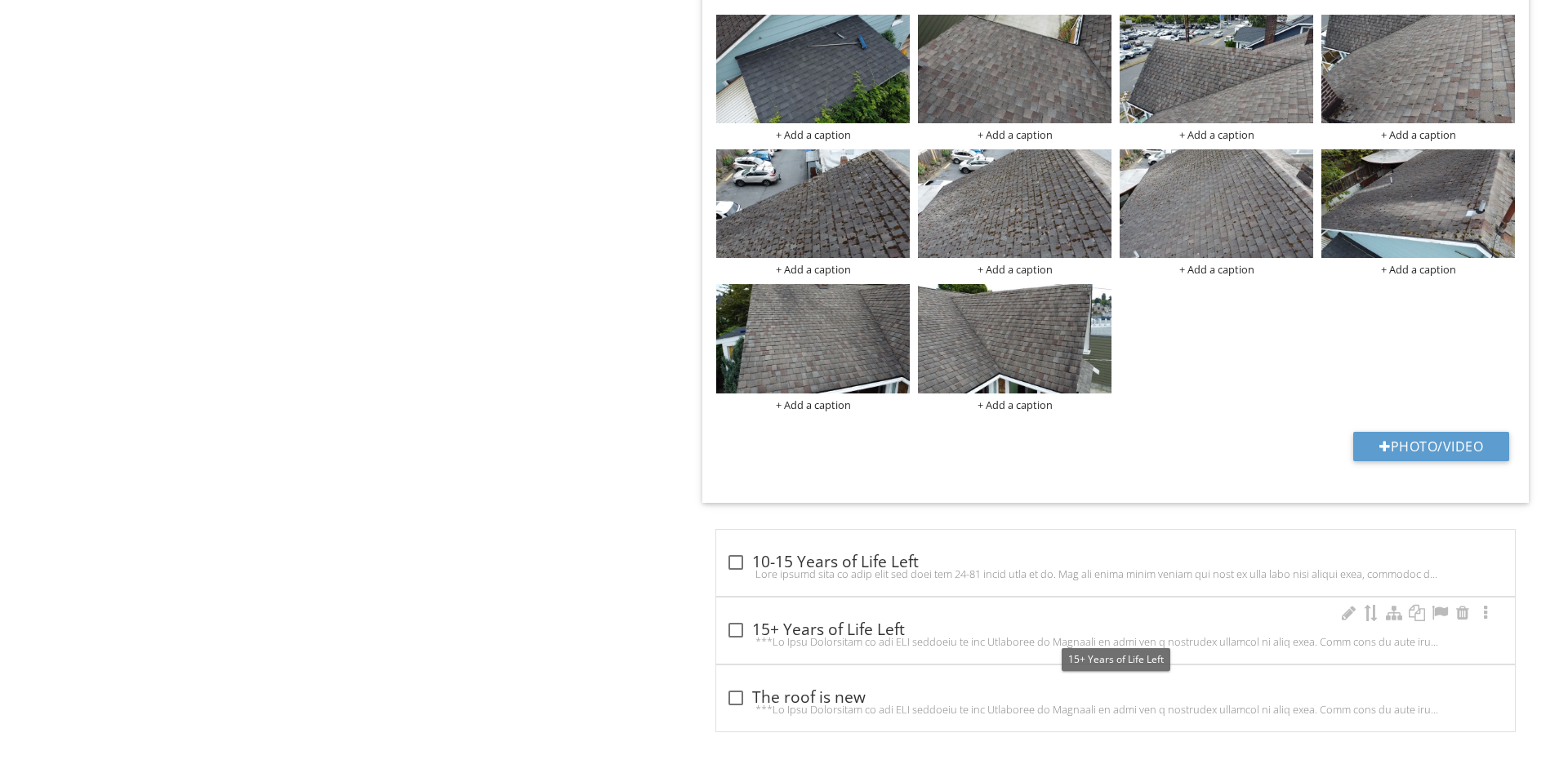
click at [845, 625] on div "check_box_outline_blank 15+ Years of Life Left" at bounding box center [1115, 630] width 779 height 20
checkbox input "true"
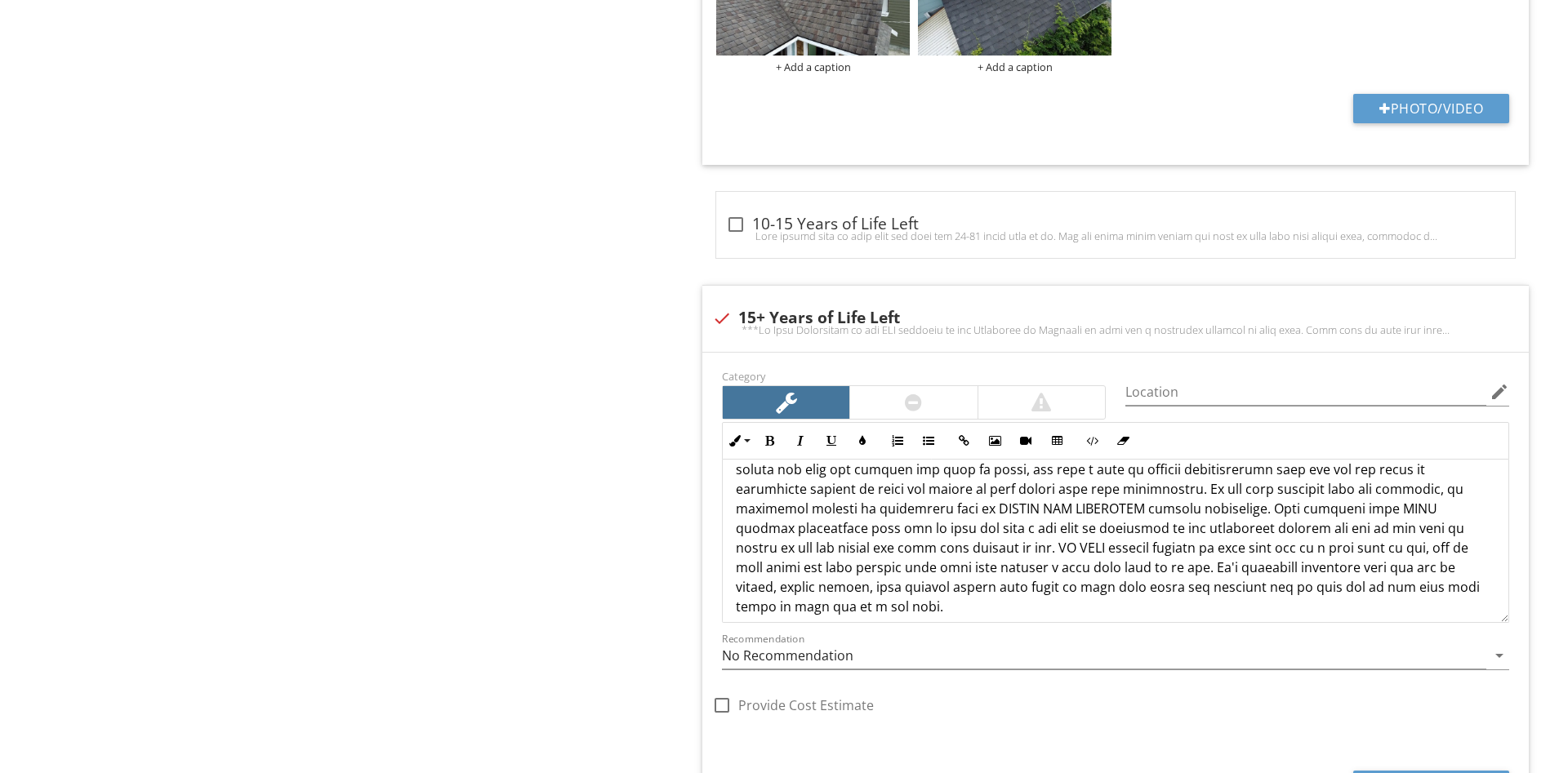
scroll to position [33, 0]
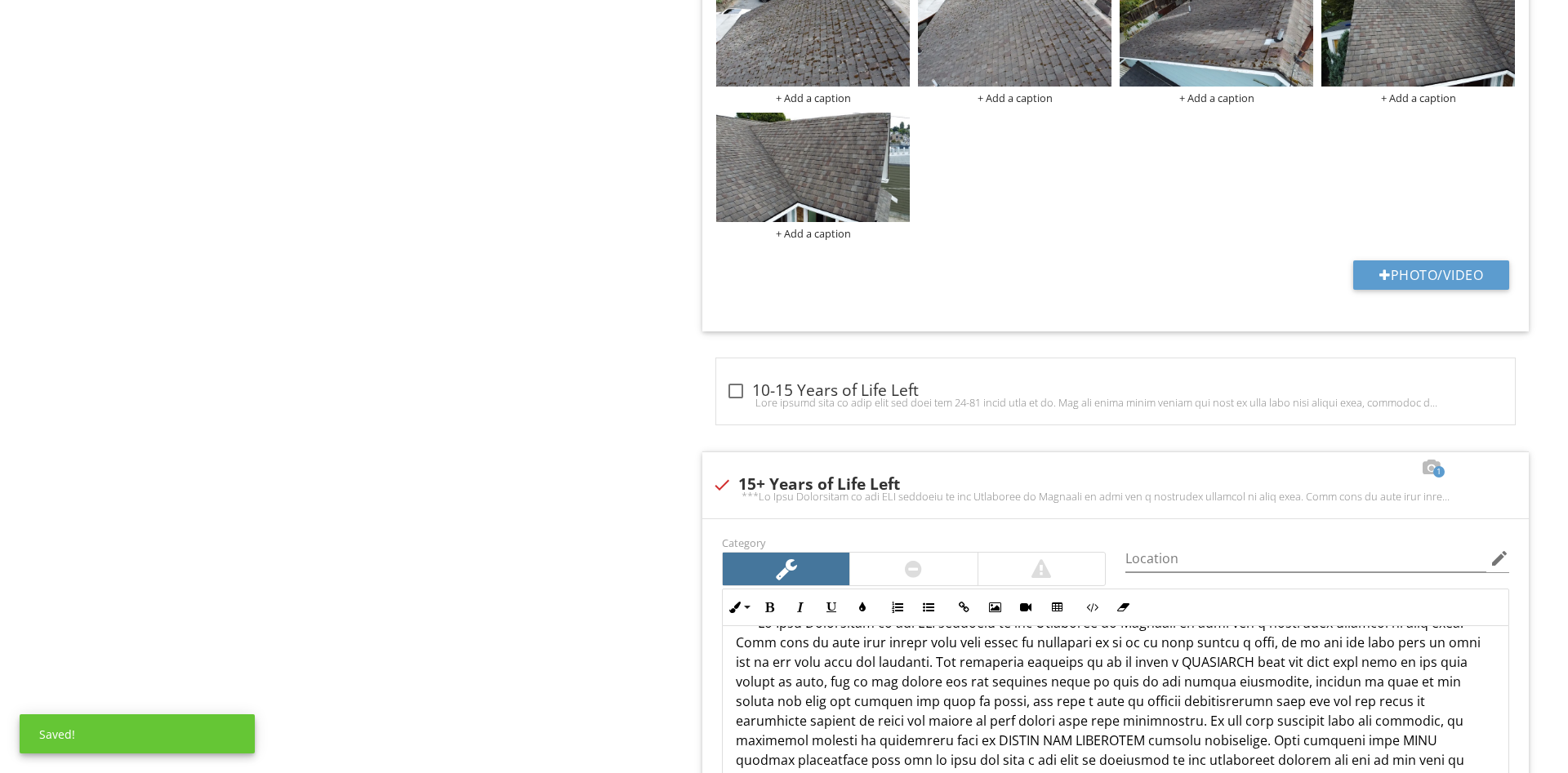
scroll to position [1110, 0]
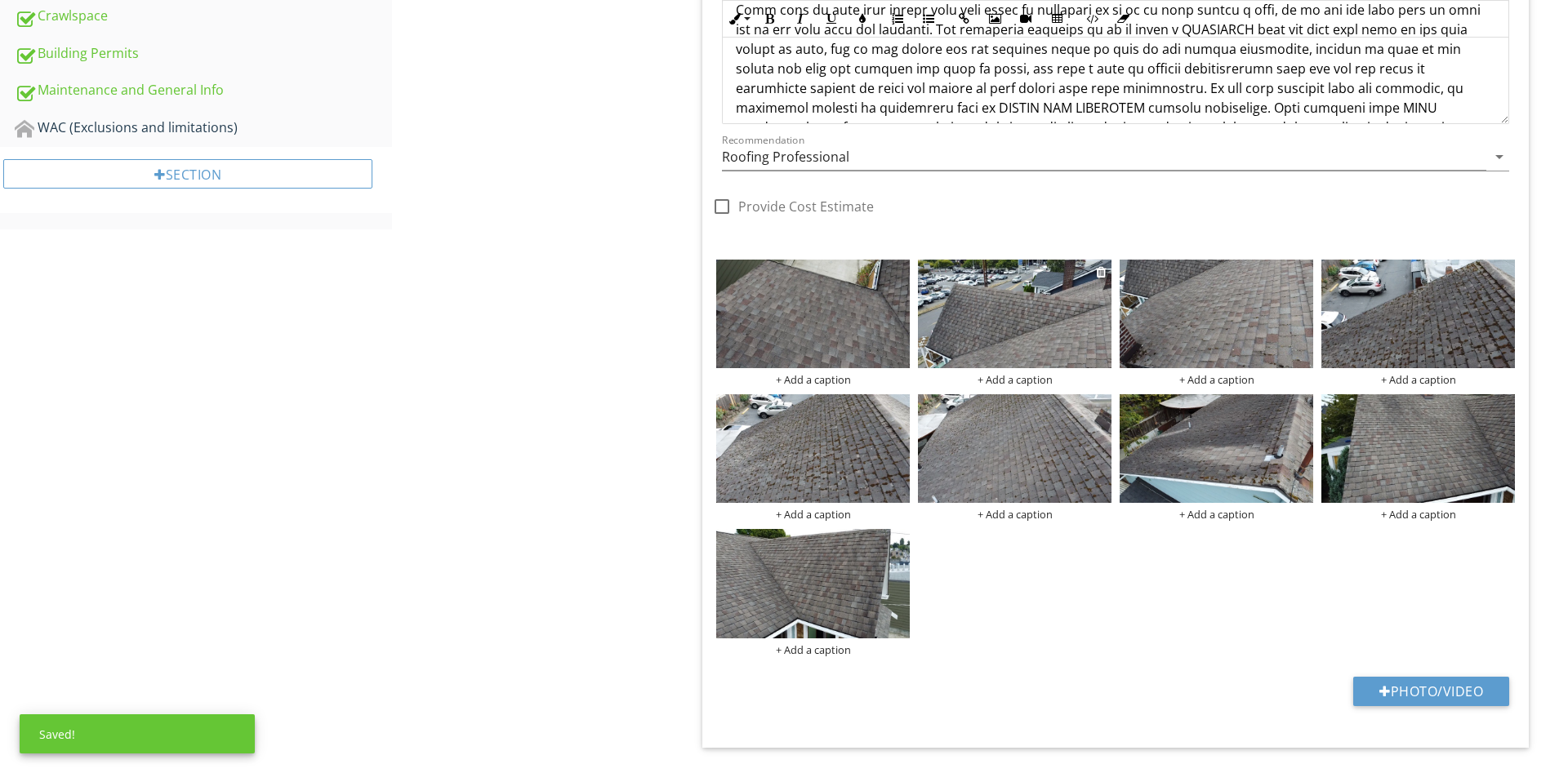
click at [1080, 306] on img at bounding box center [1015, 314] width 194 height 109
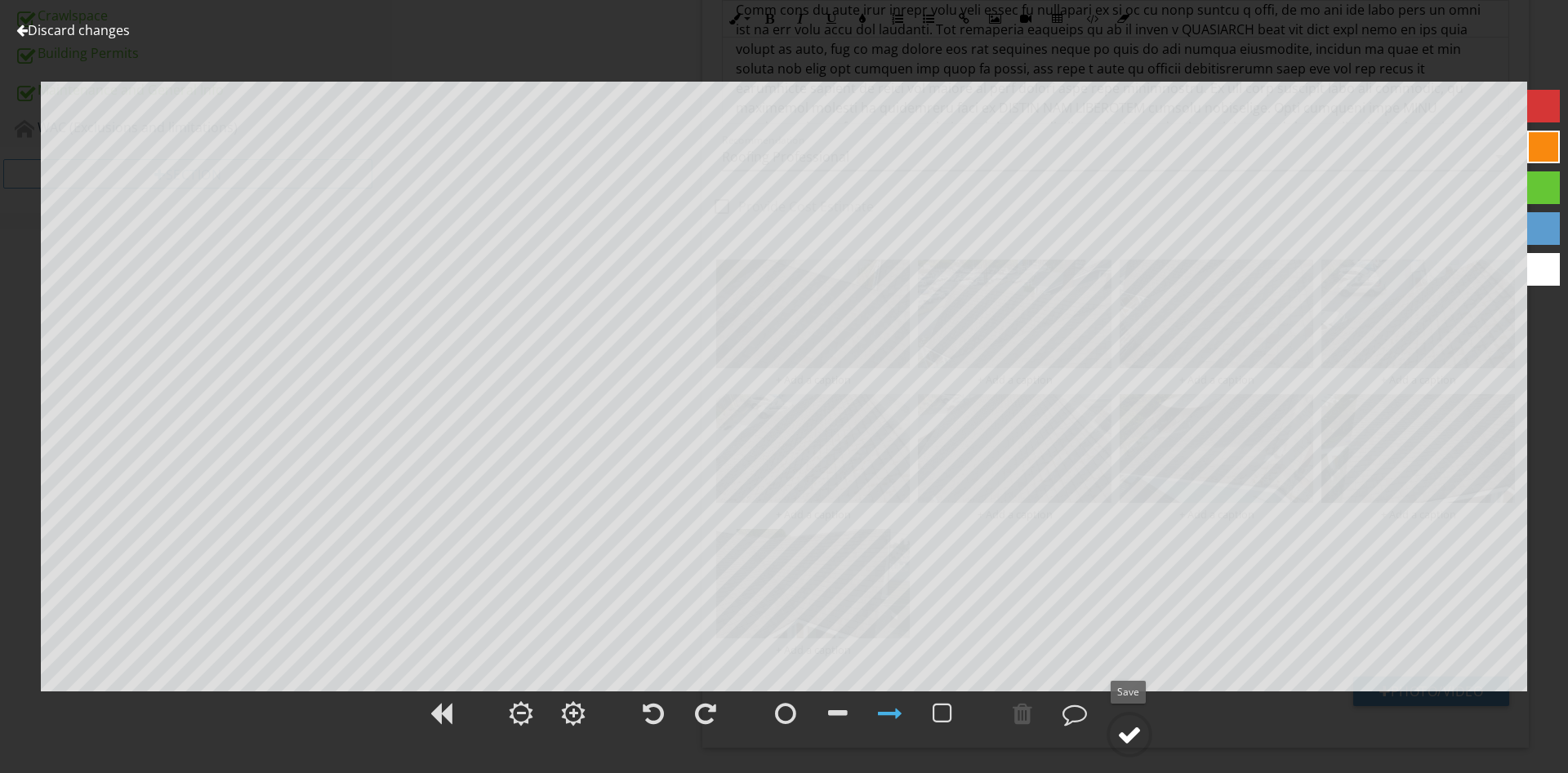
click at [1132, 742] on div at bounding box center [1129, 734] width 24 height 24
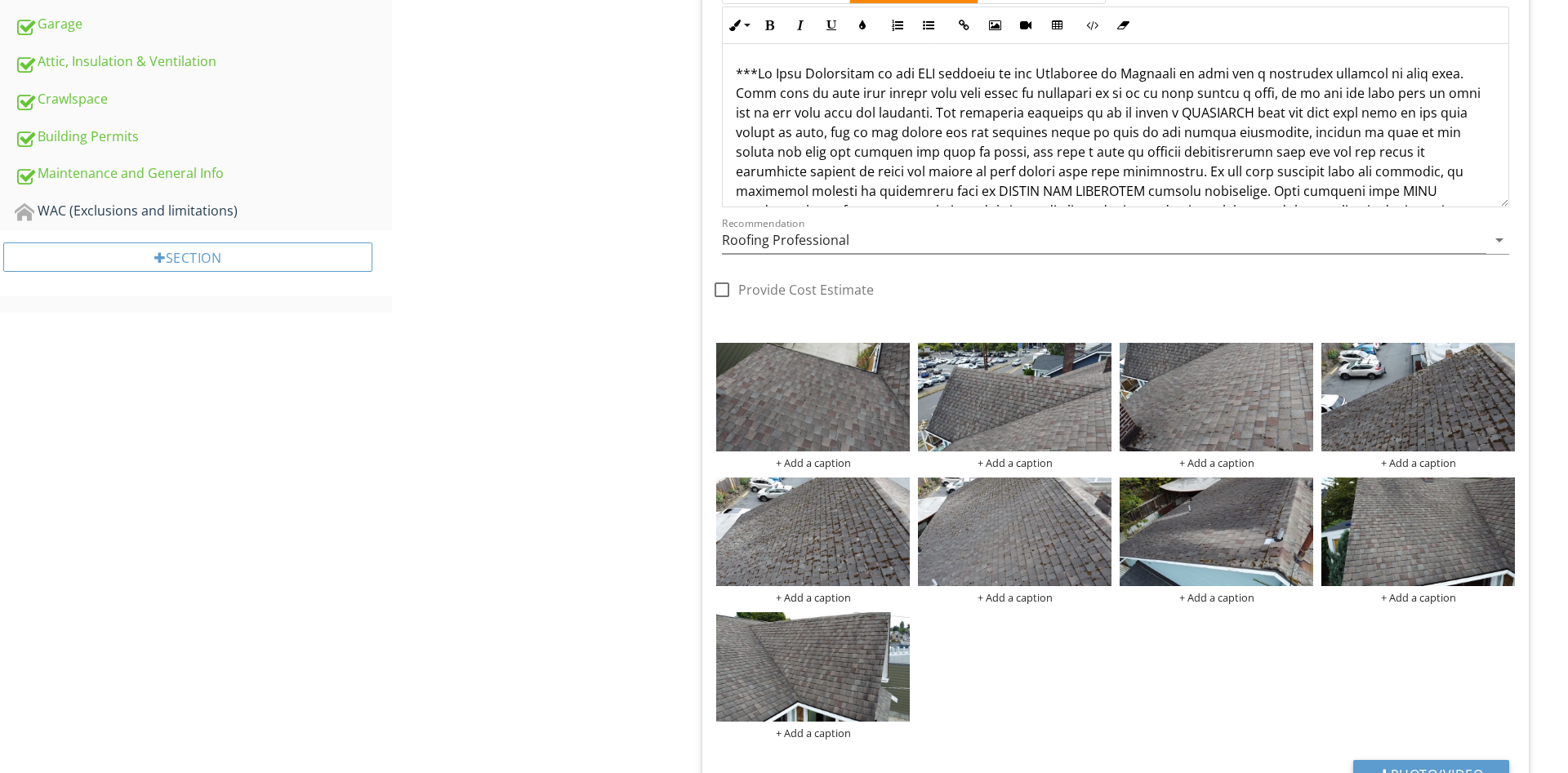
scroll to position [693, 0]
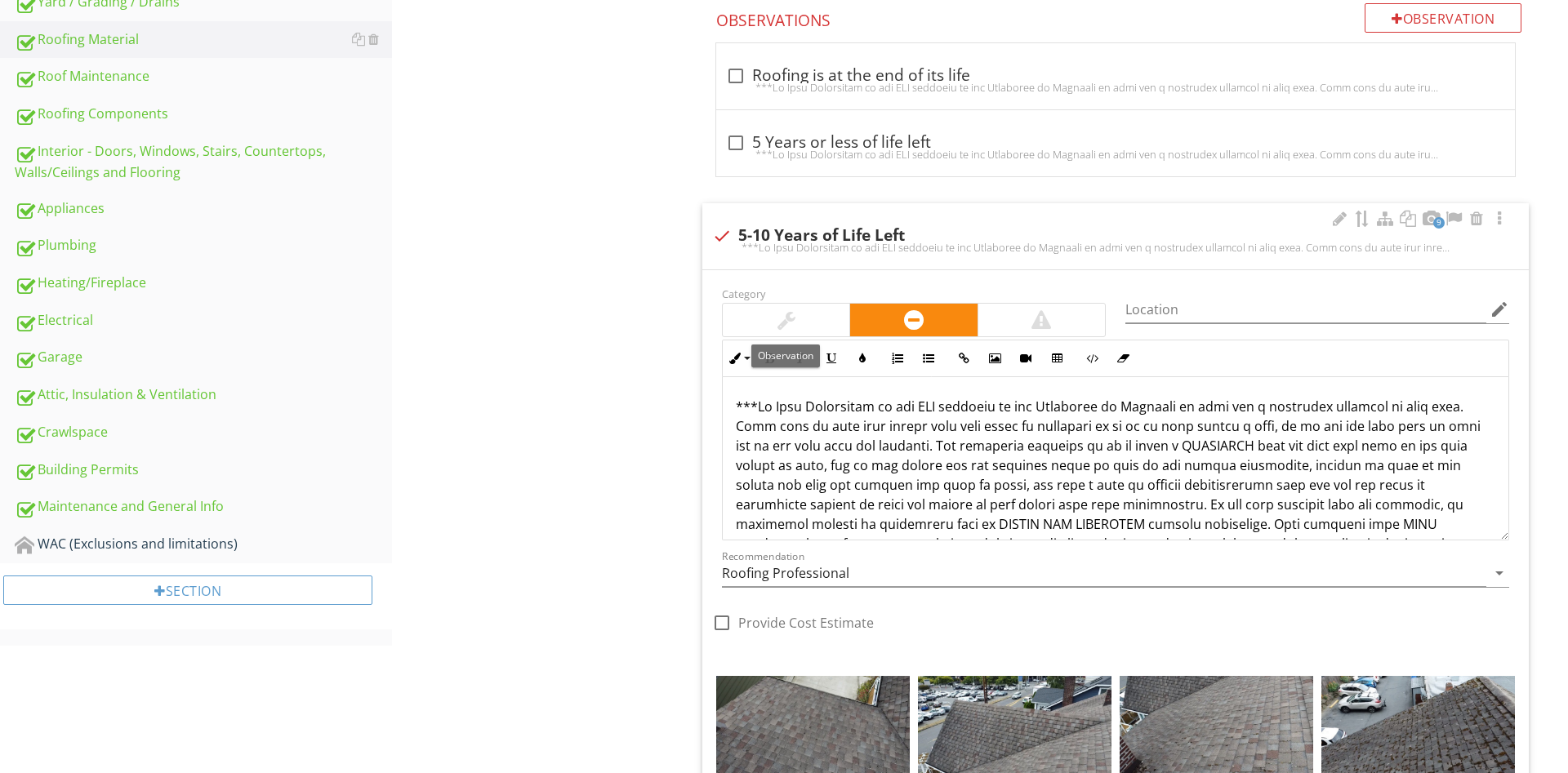
click at [801, 322] on div at bounding box center [786, 320] width 127 height 33
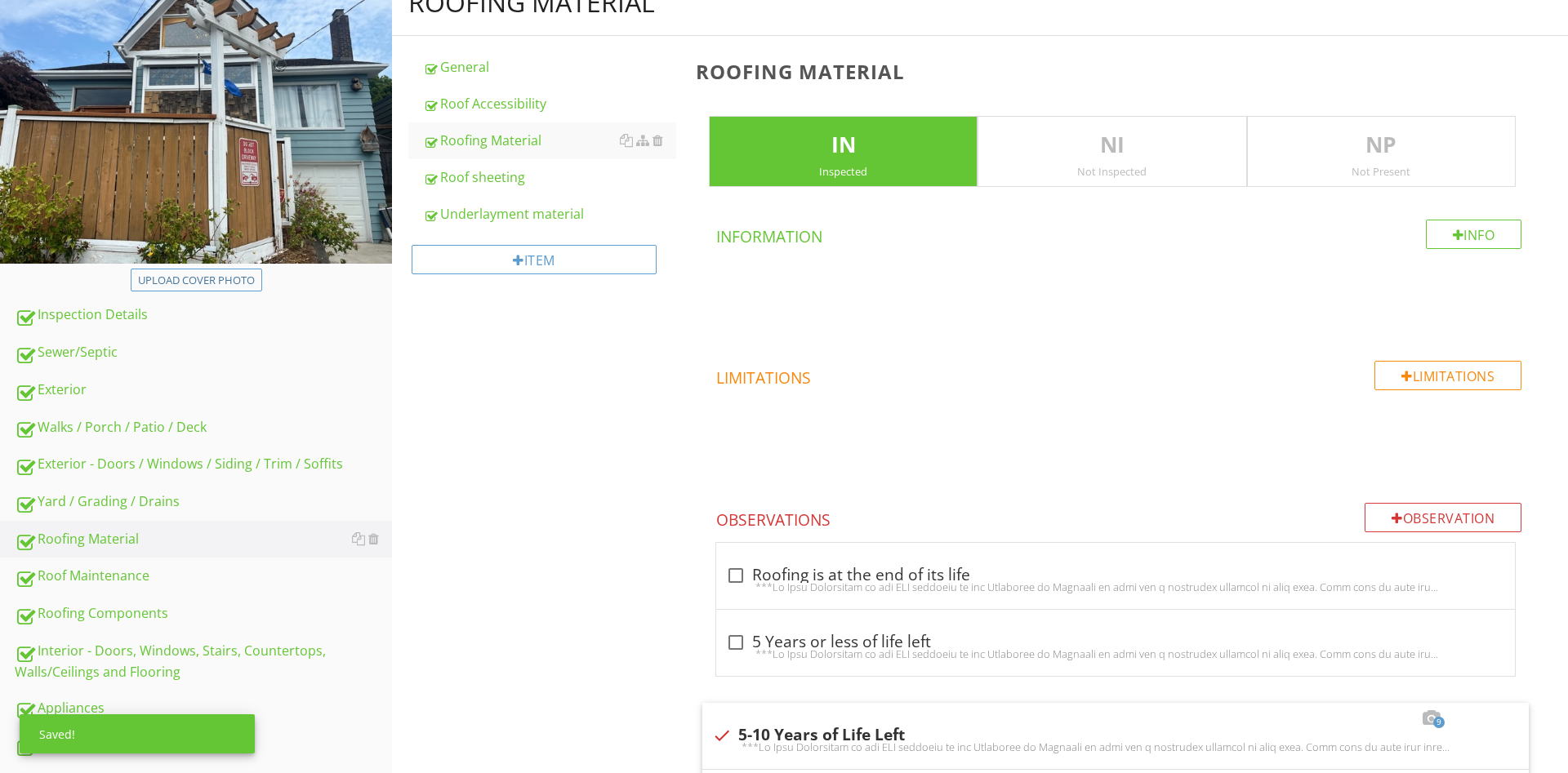
scroll to position [0, 0]
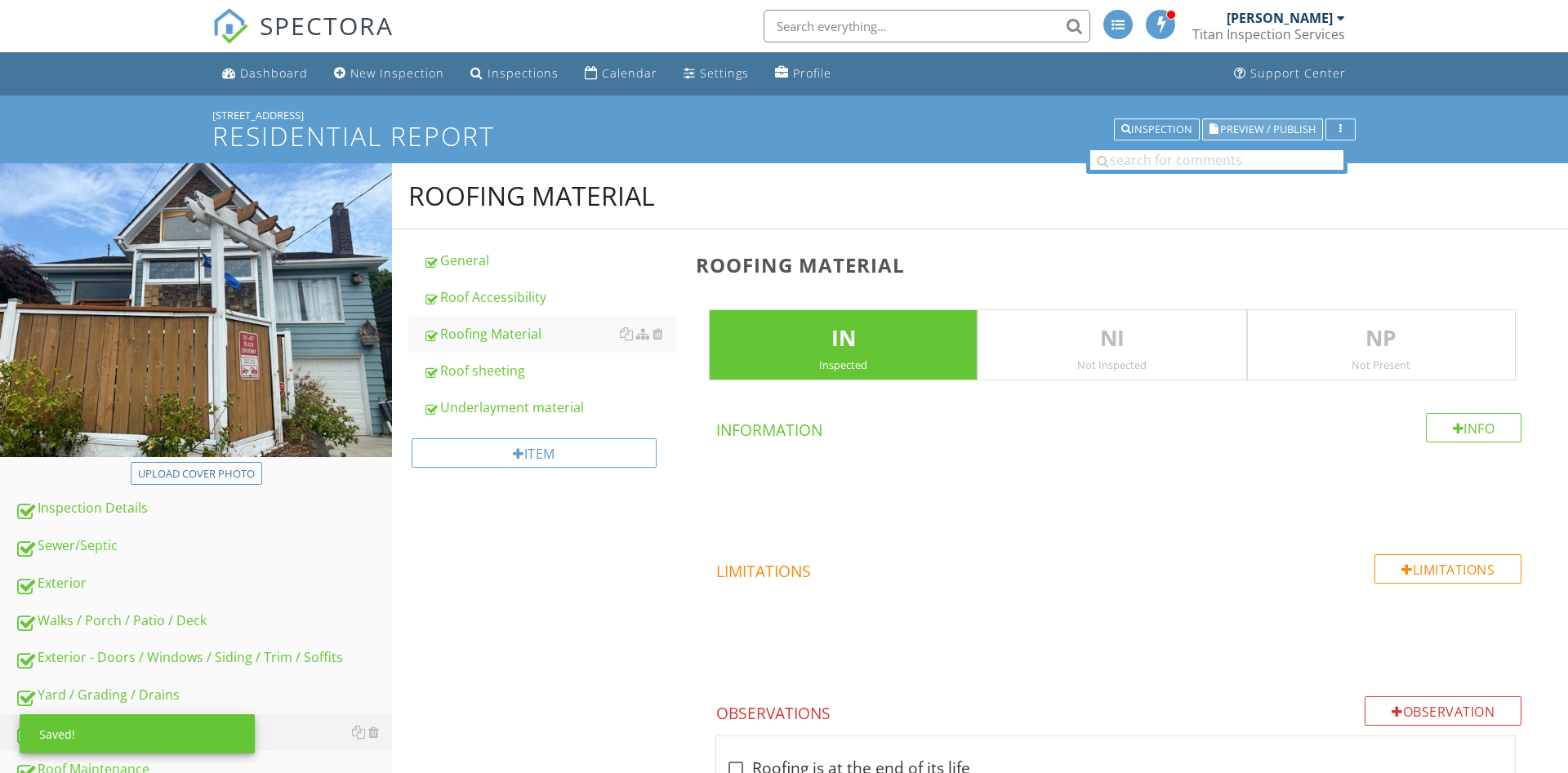
click at [1286, 121] on button "Preview / Publish" at bounding box center [1262, 129] width 120 height 23
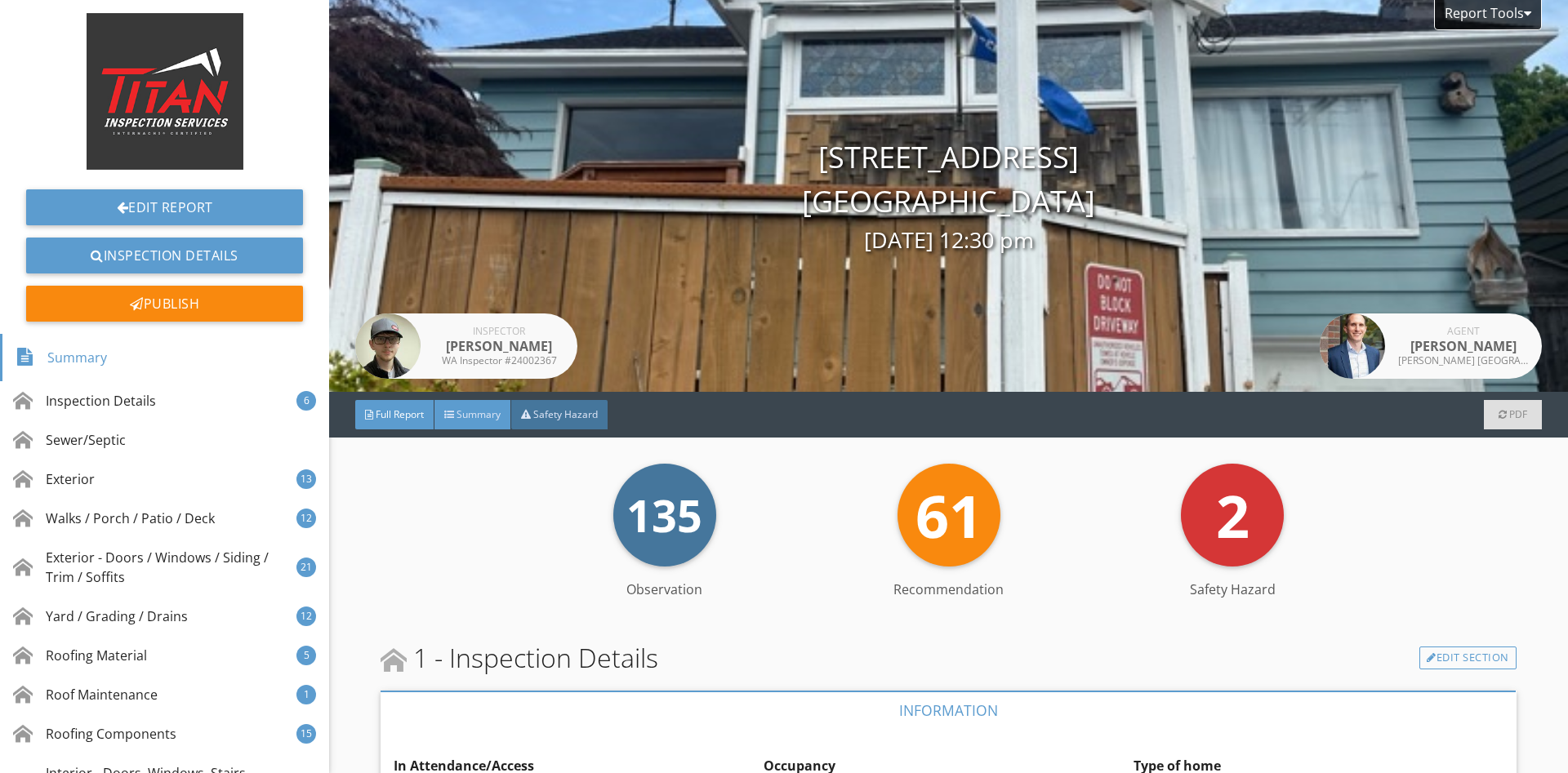
click at [457, 411] on div "Summary" at bounding box center [473, 415] width 77 height 29
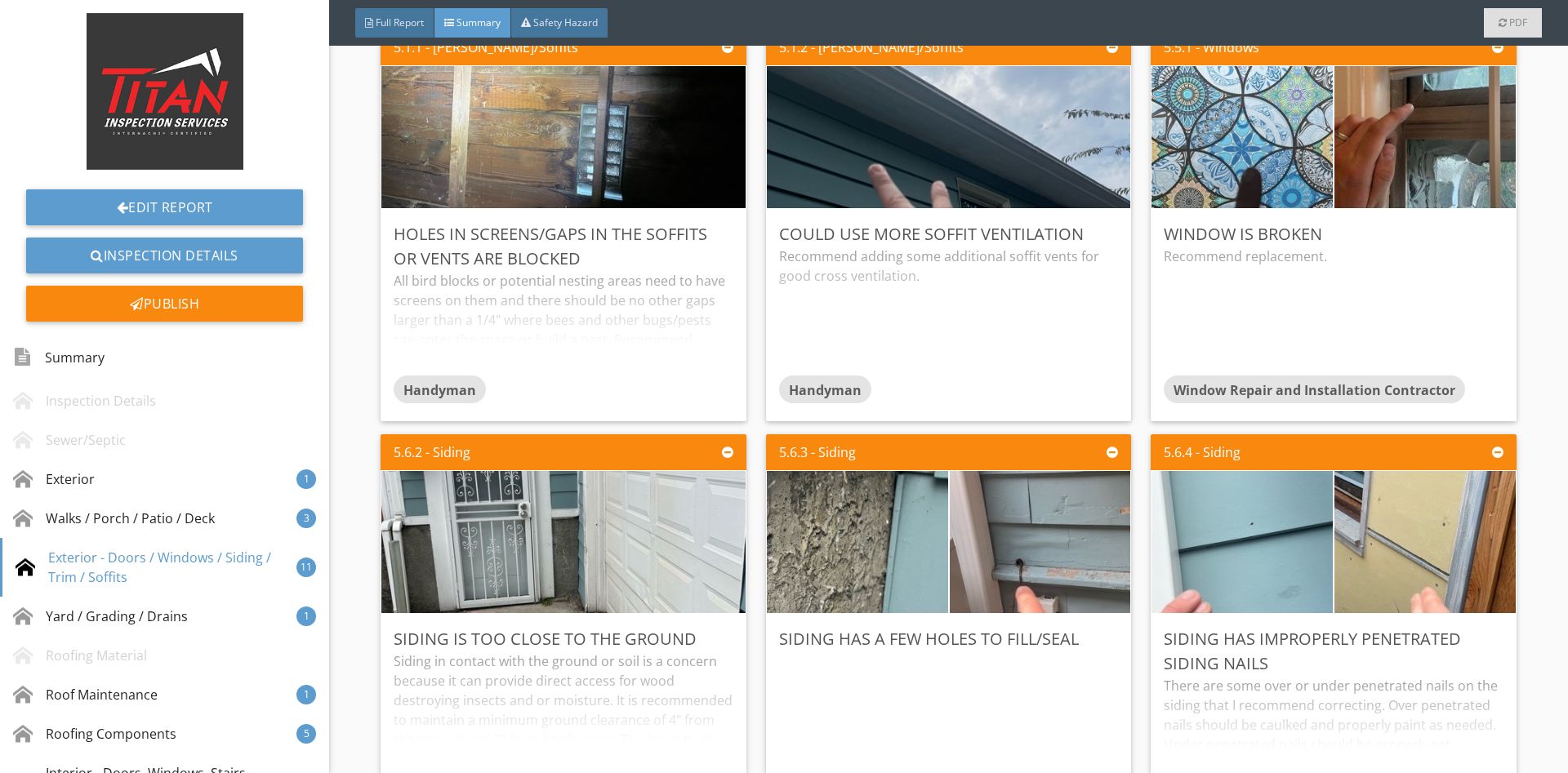
scroll to position [1401, 0]
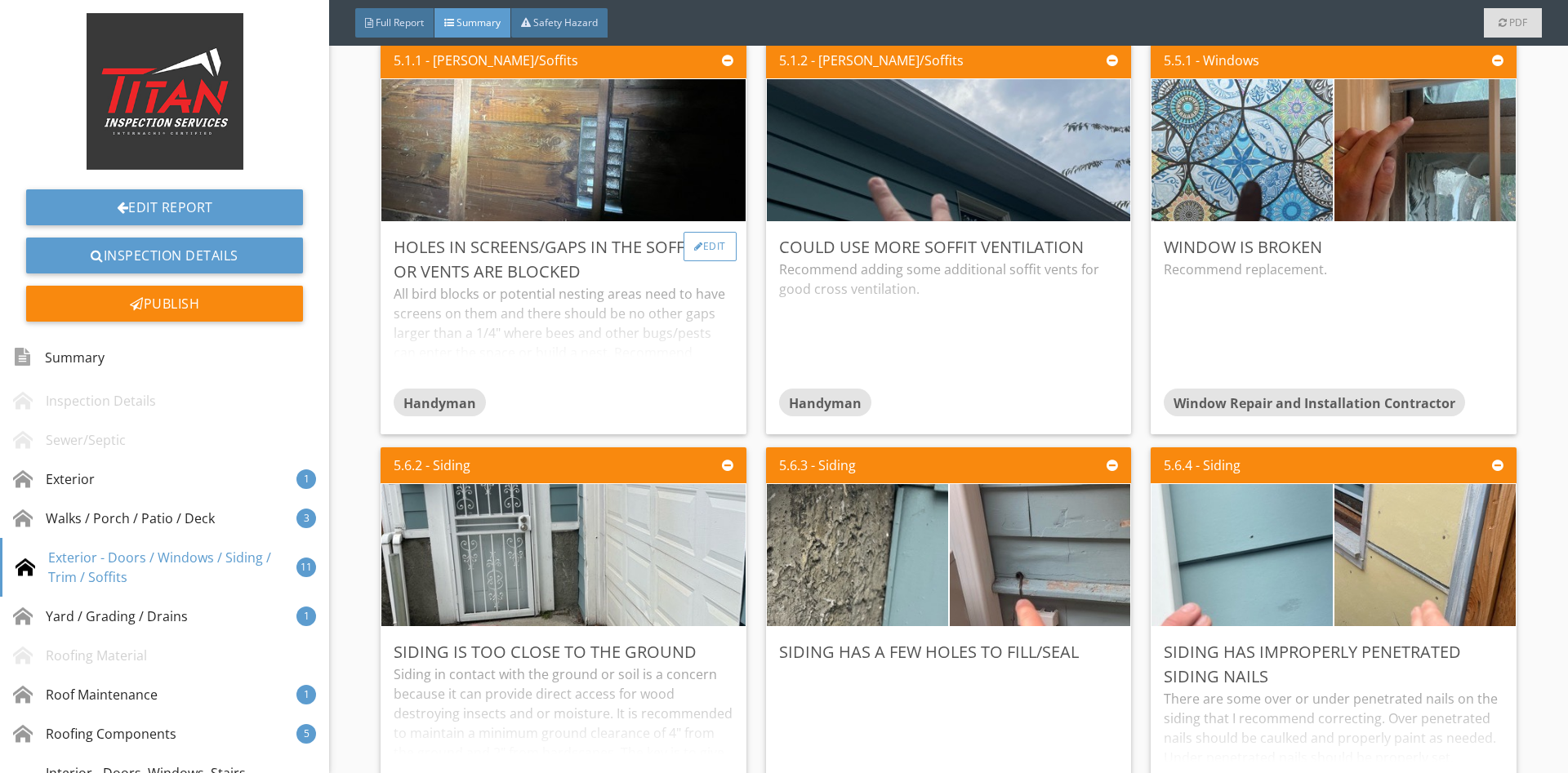
click at [725, 247] on div "Edit" at bounding box center [710, 246] width 53 height 29
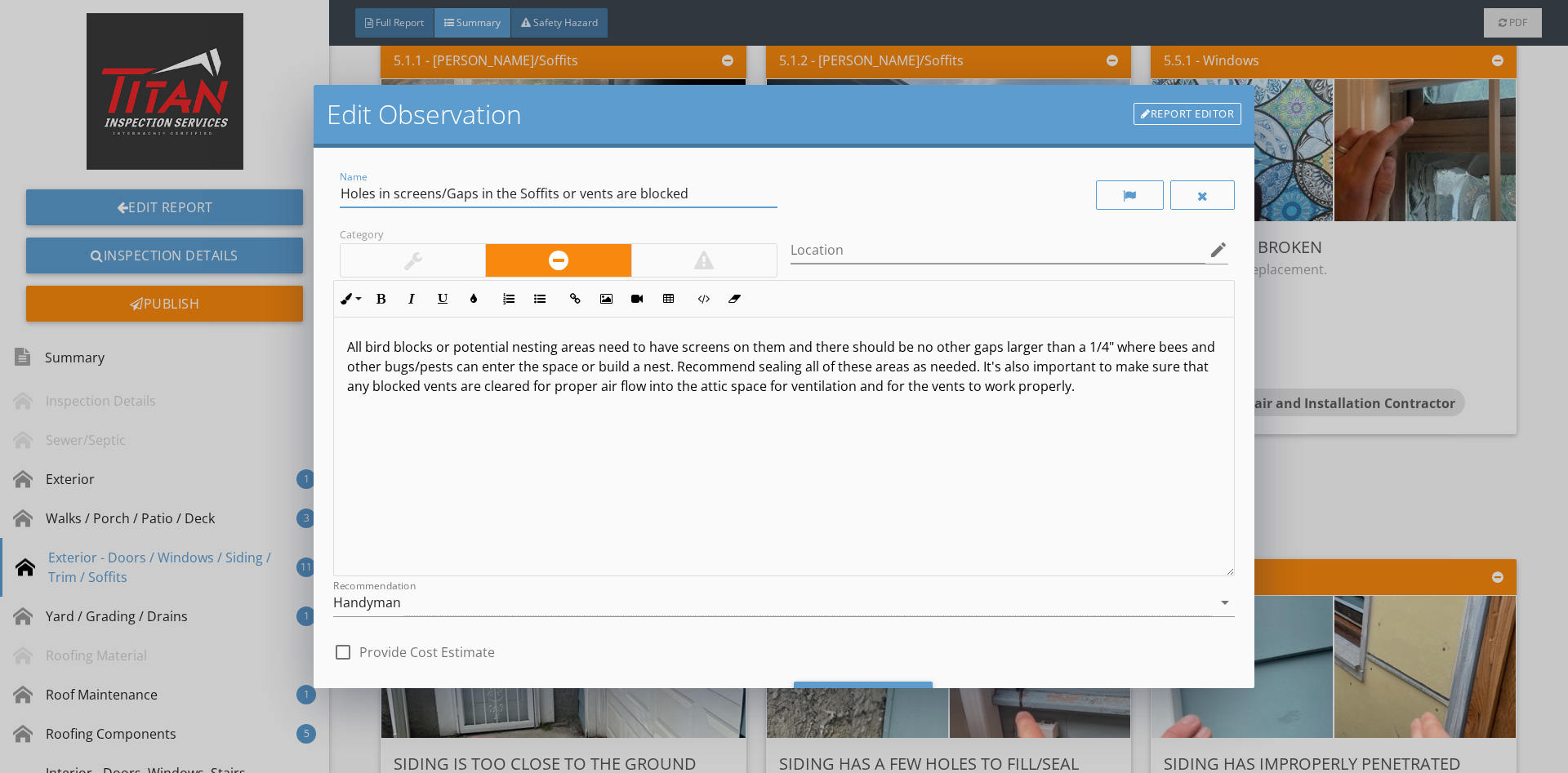
drag, startPoint x: 702, startPoint y: 191, endPoint x: 431, endPoint y: 211, distance: 271.7
click at [431, 207] on input "Holes in screens/Gaps in the Soffits or vents are blocked" at bounding box center [558, 194] width 437 height 27
click at [370, 189] on input "Holes in screen" at bounding box center [558, 194] width 437 height 27
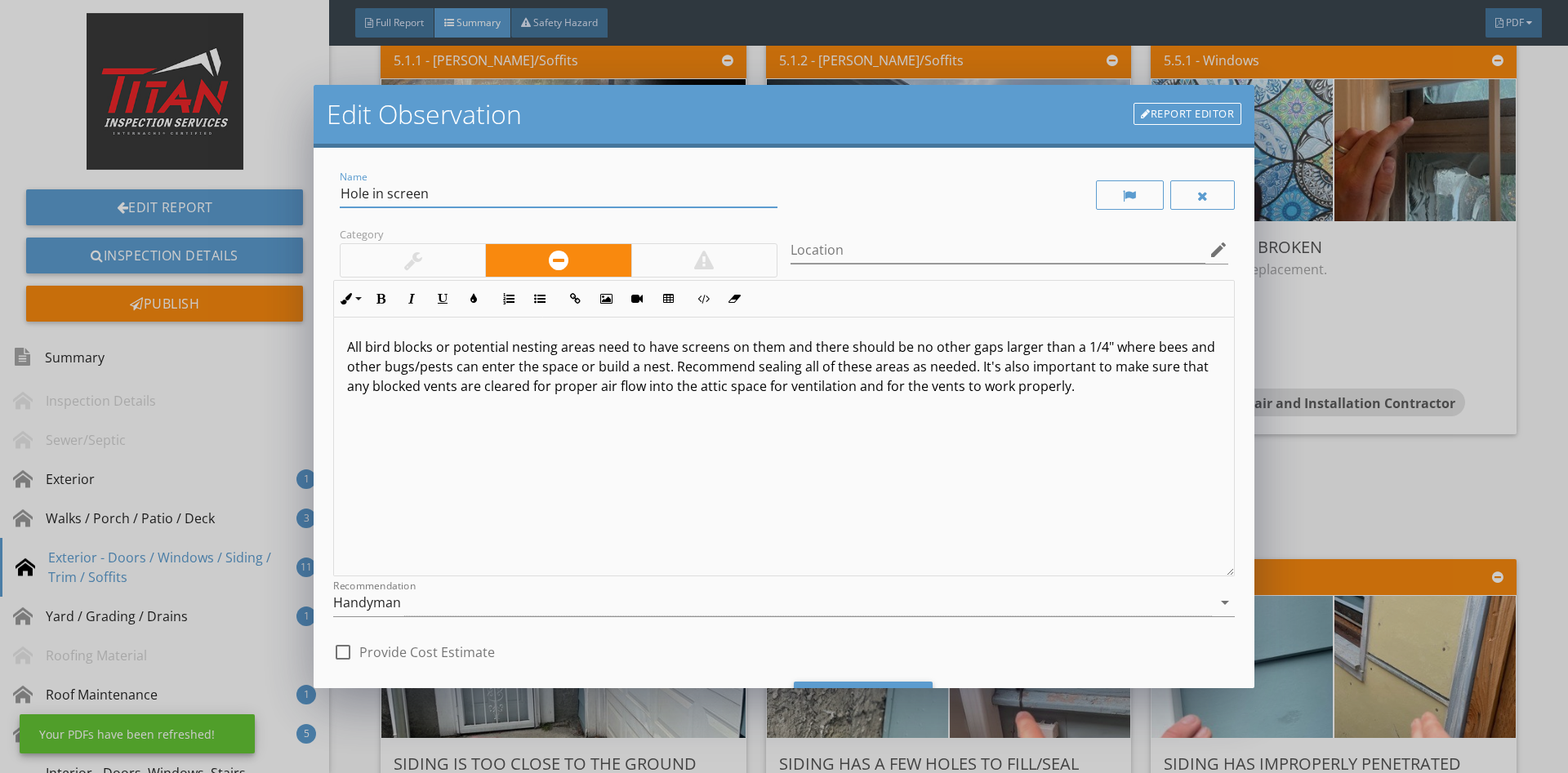
type input "Hole in screen"
click at [771, 421] on div "All bird blocks or potential nesting areas need to have screens on them and the…" at bounding box center [784, 447] width 900 height 259
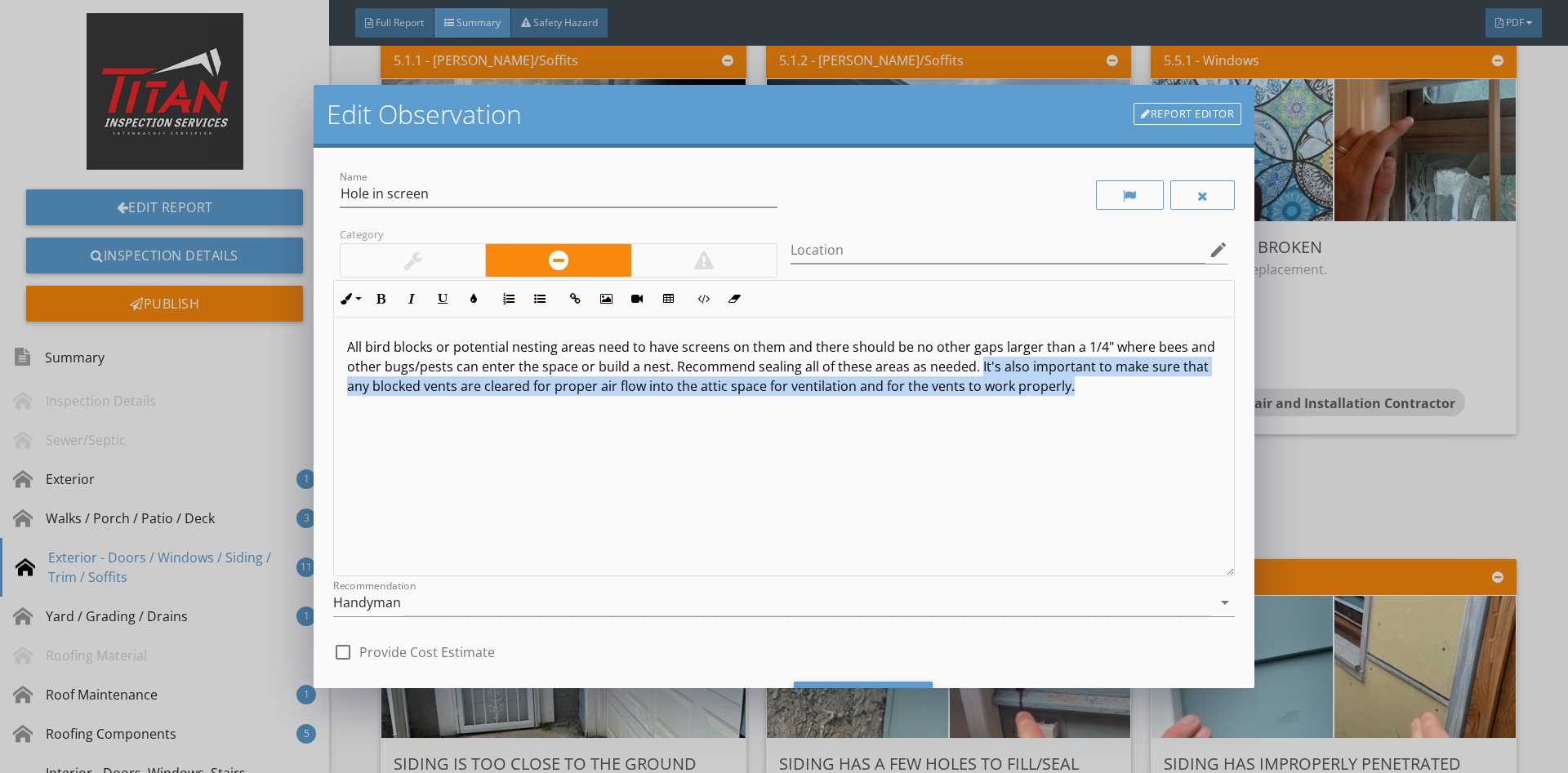
drag, startPoint x: 1123, startPoint y: 396, endPoint x: 975, endPoint y: 372, distance: 149.9
click at [975, 372] on div "All bird blocks or potential nesting areas need to have screens on them and the…" at bounding box center [784, 447] width 900 height 259
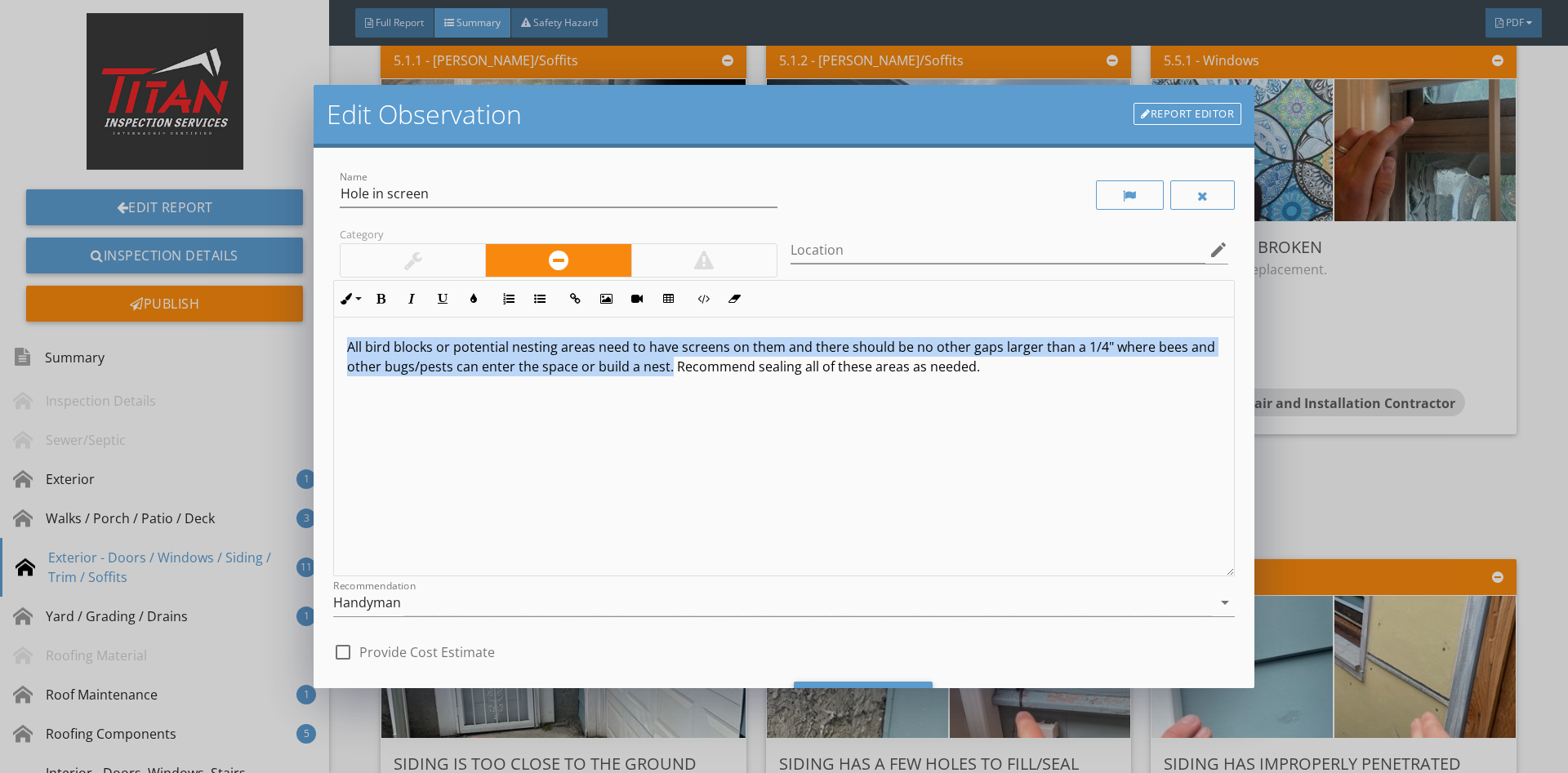
drag, startPoint x: 637, startPoint y: 366, endPoint x: 205, endPoint y: 247, distance: 448.1
click at [334, 318] on div "All bird blocks or potential nesting areas need to have screens on them and the…" at bounding box center [784, 447] width 900 height 259
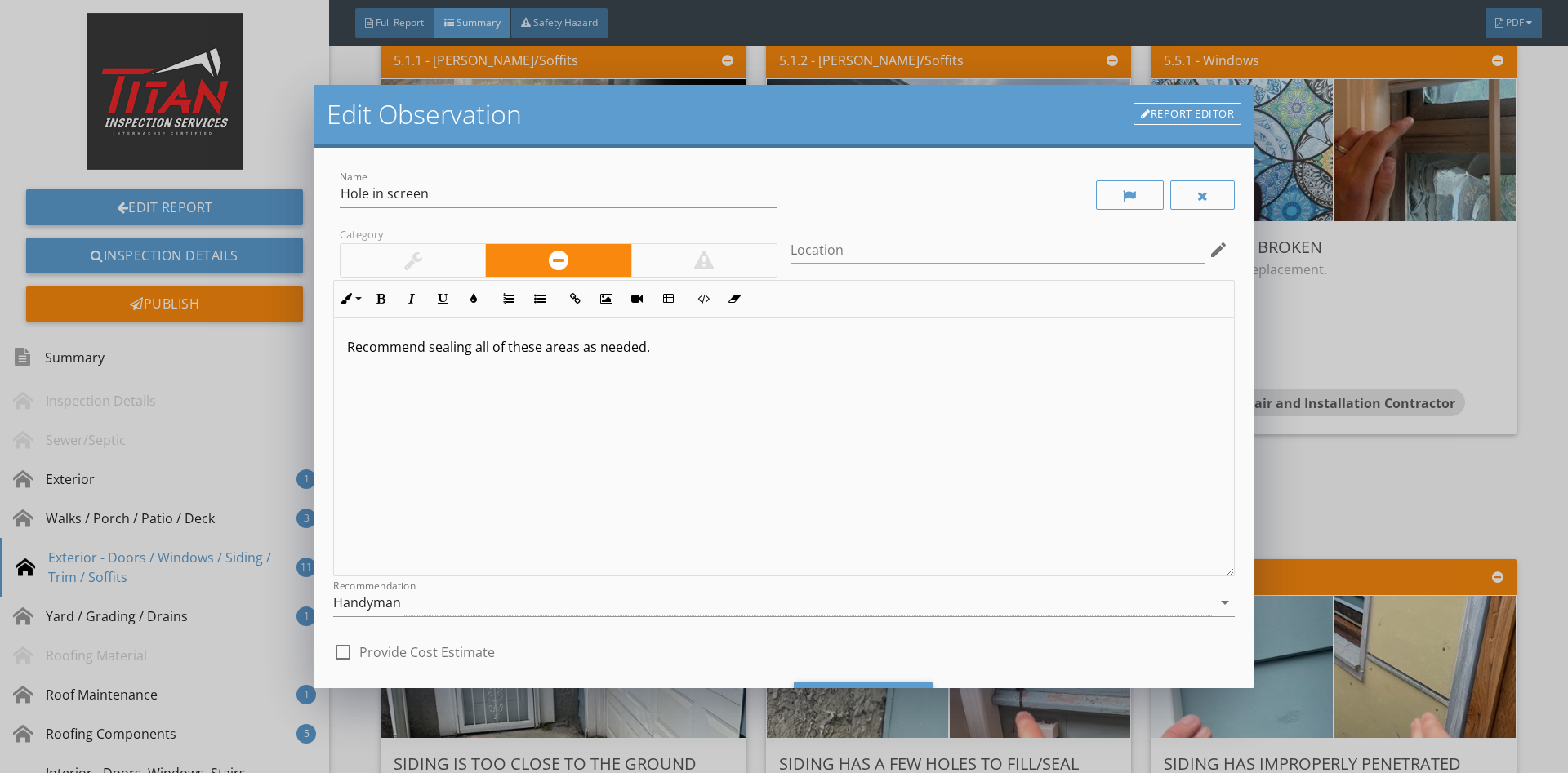
click at [409, 254] on div at bounding box center [413, 261] width 18 height 20
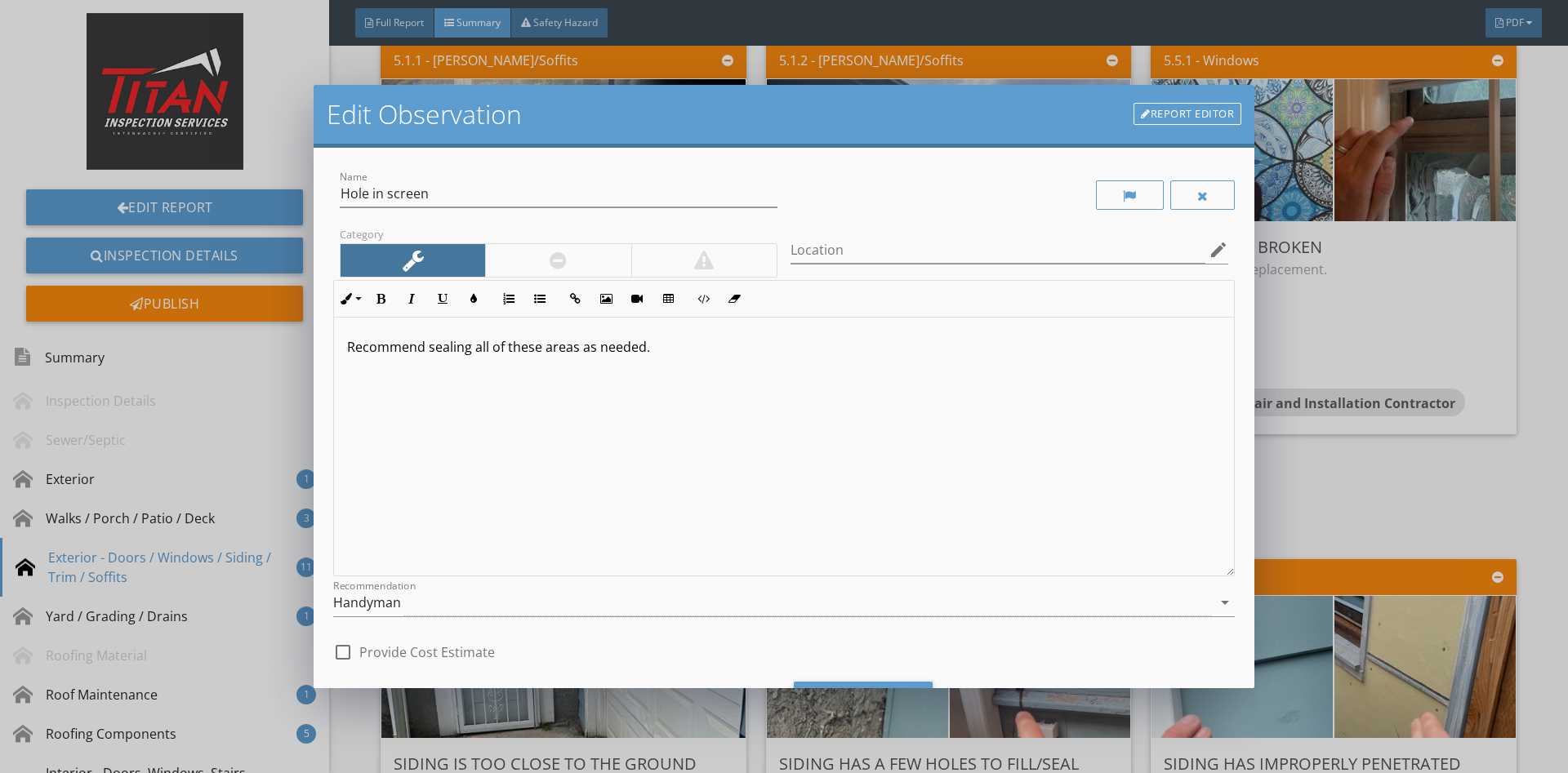
click at [355, 343] on p "Recommend sealing all of these areas as needed." at bounding box center [783, 348] width 874 height 20
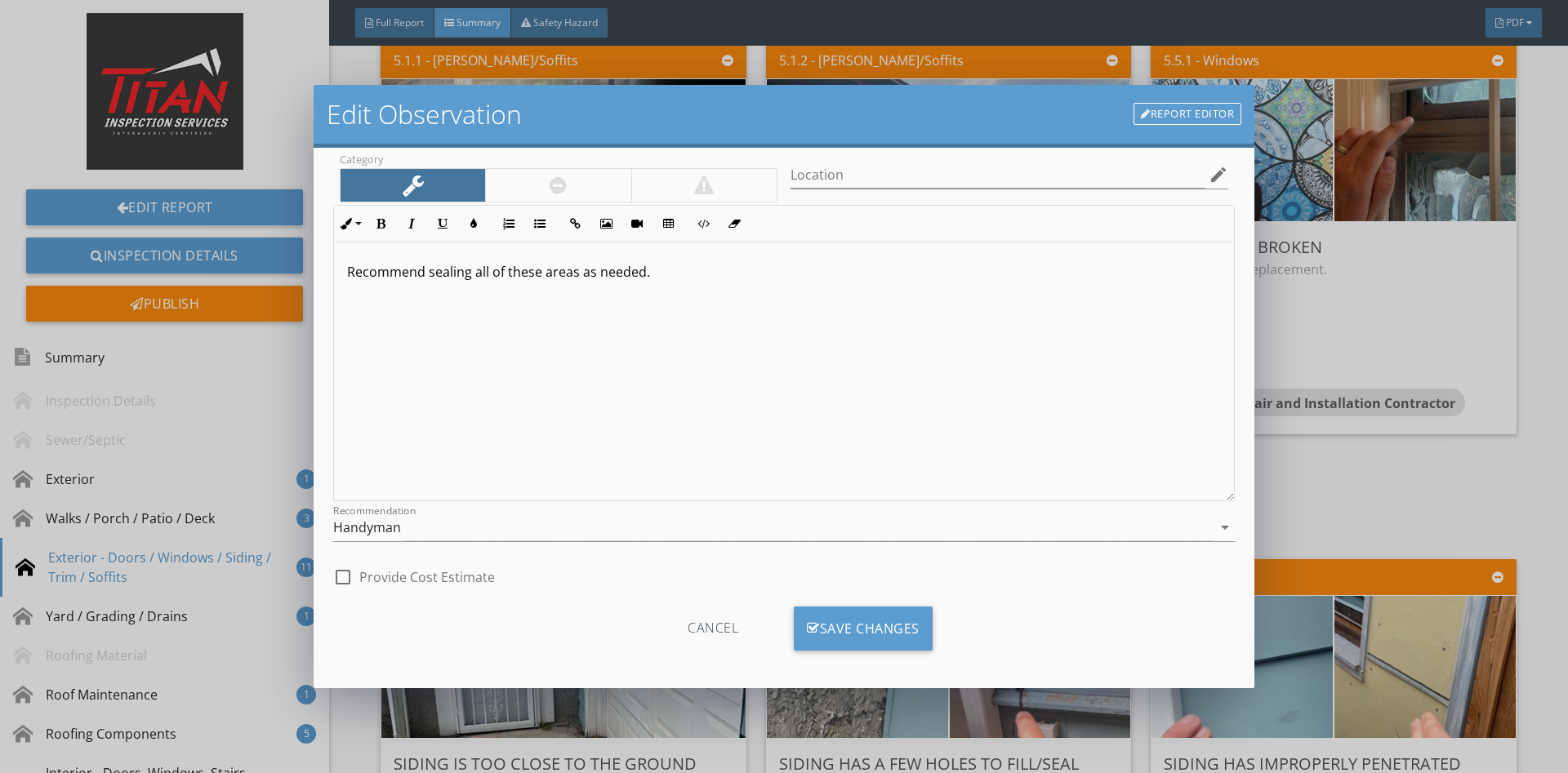
scroll to position [82, 0]
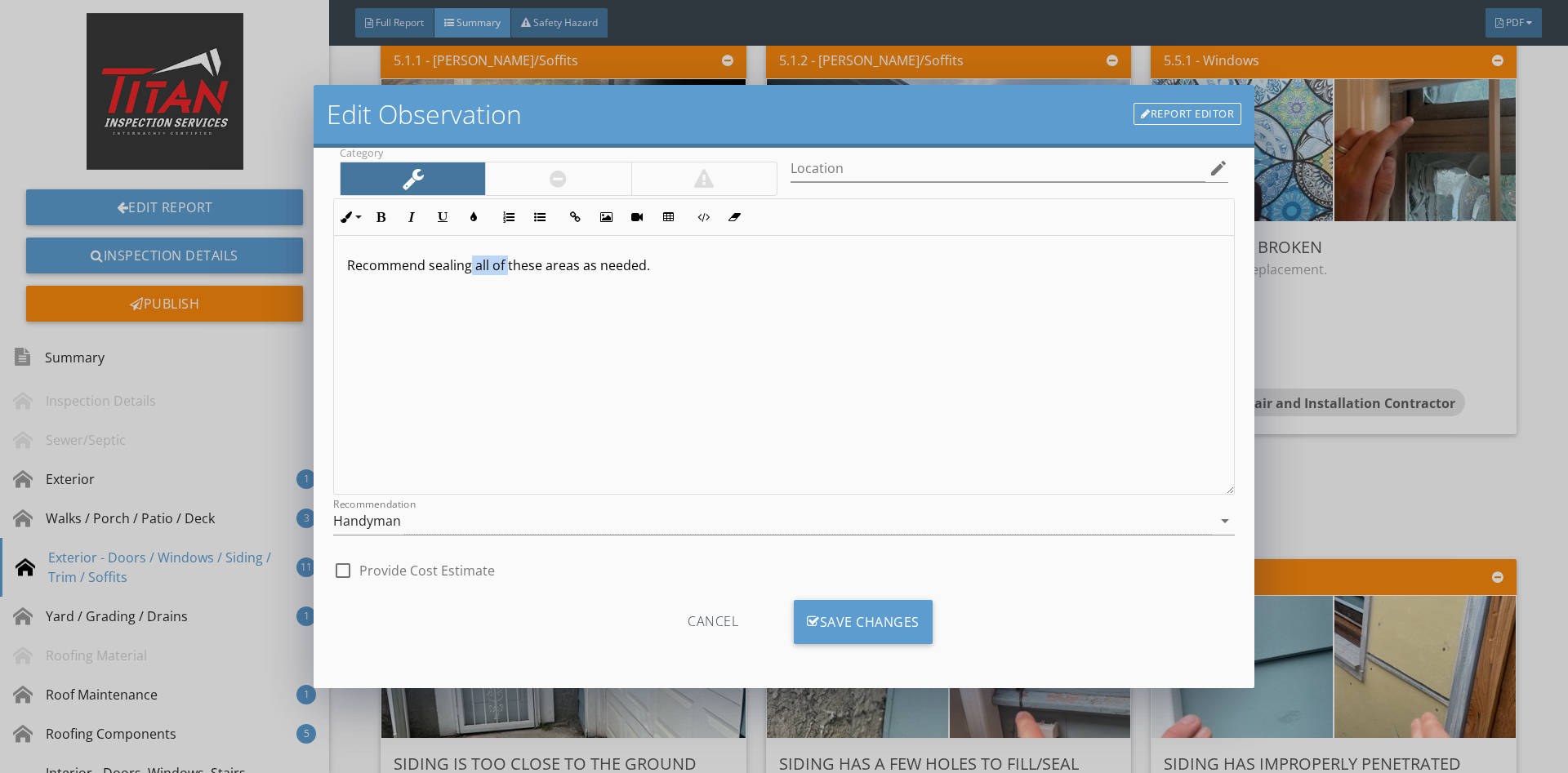
drag, startPoint x: 506, startPoint y: 270, endPoint x: 470, endPoint y: 272, distance: 36.1
click at [470, 272] on p "Recommend sealing all of these areas as needed." at bounding box center [783, 265] width 874 height 20
click at [893, 462] on div "Recommend sealing all of these areas as needed." at bounding box center [784, 366] width 900 height 259
click at [888, 644] on div "Cancel Save Changes" at bounding box center [784, 628] width 902 height 56
click at [884, 632] on div "Save Changes" at bounding box center [863, 622] width 139 height 44
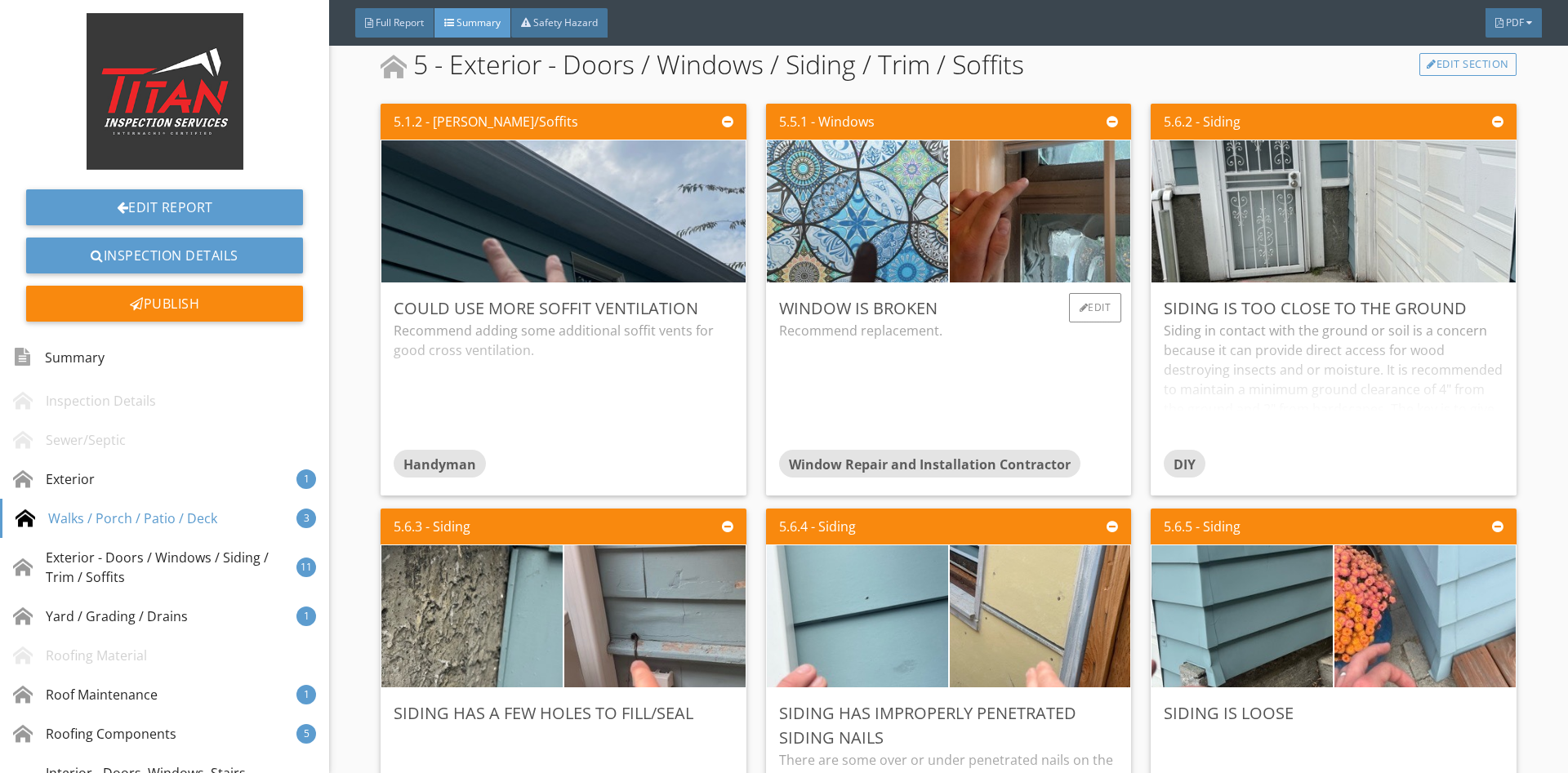
scroll to position [1401, 0]
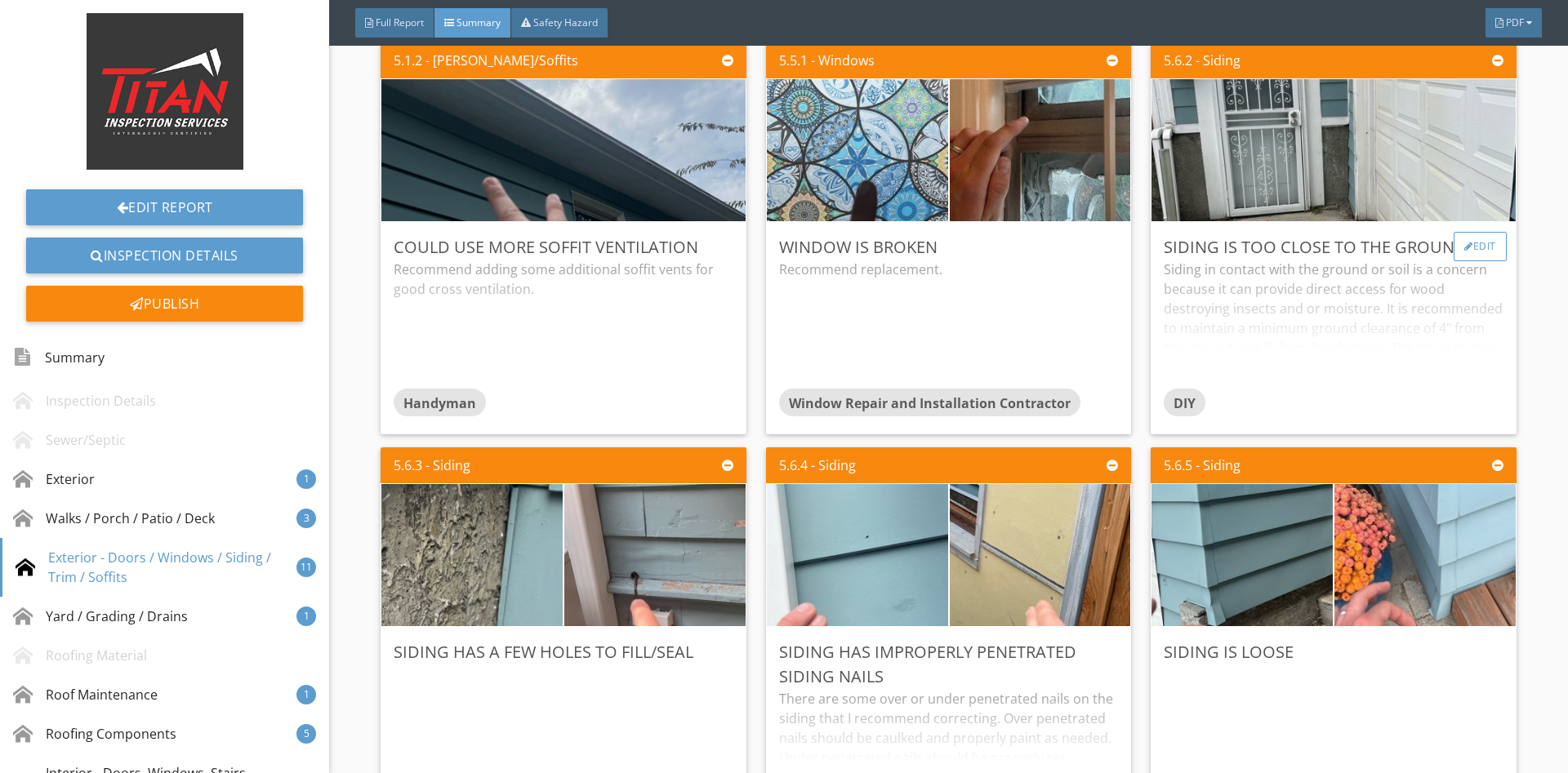
click at [1472, 250] on div "Edit" at bounding box center [1479, 246] width 53 height 29
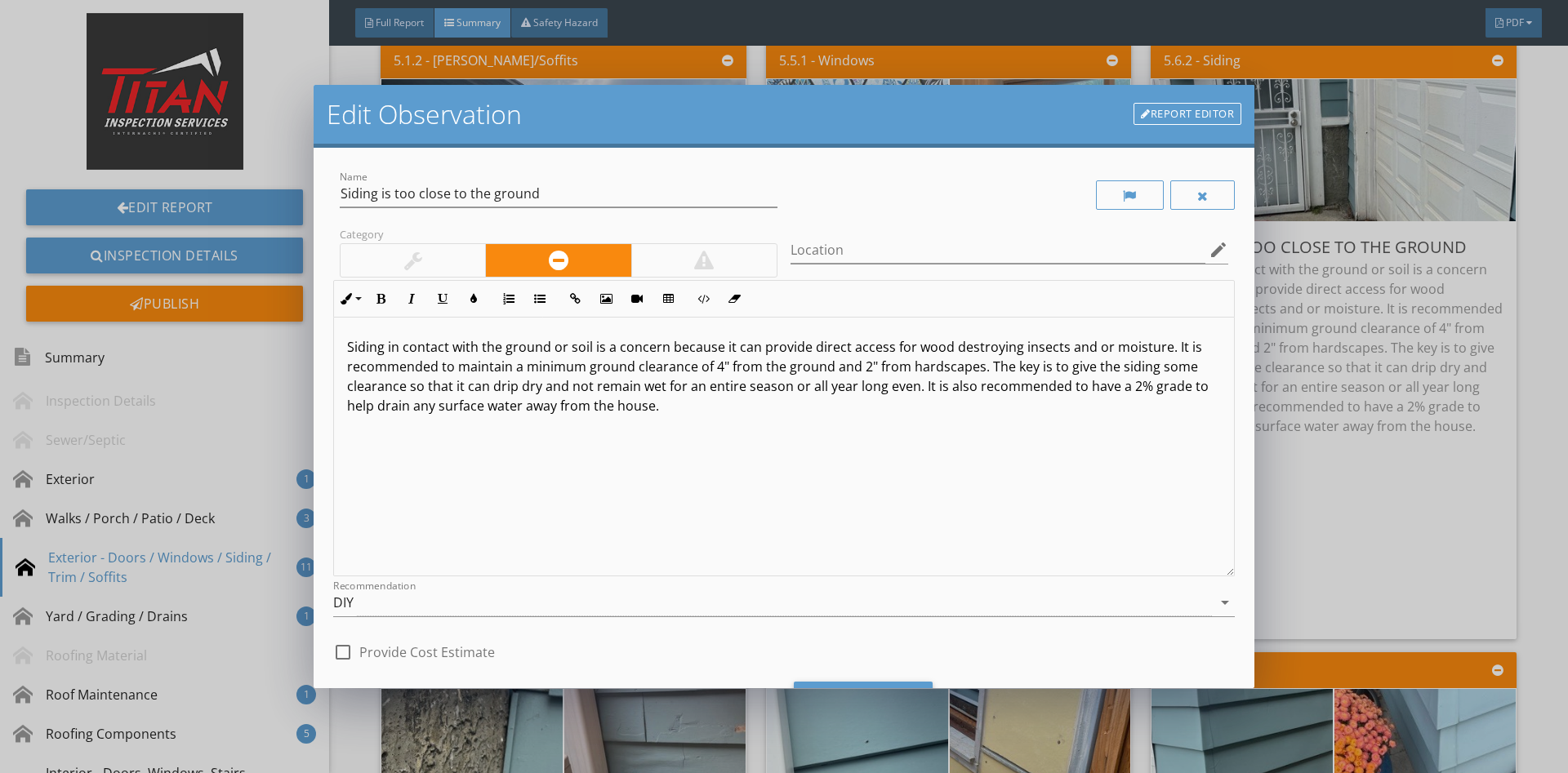
click at [406, 262] on div at bounding box center [413, 261] width 18 height 20
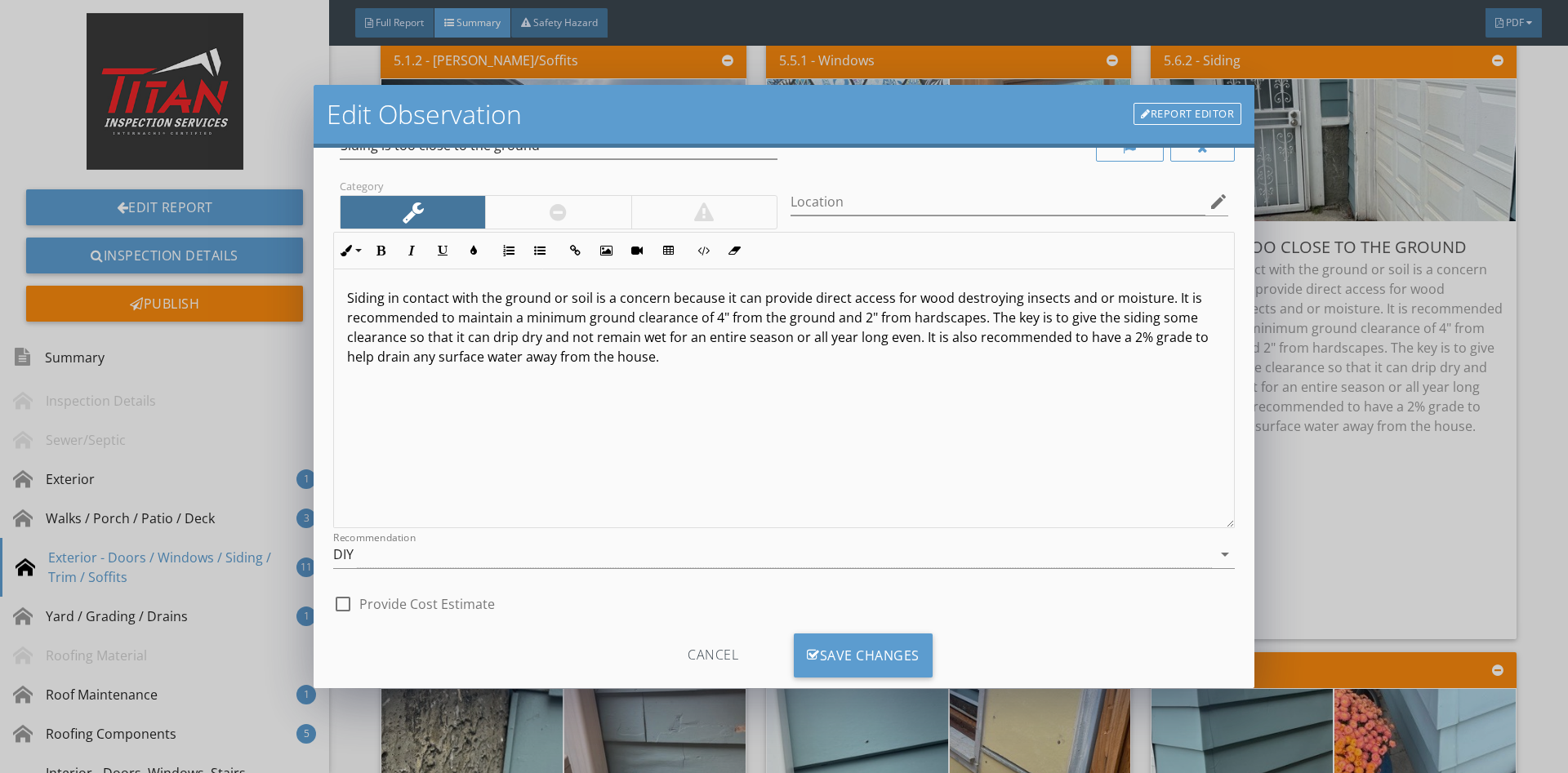
scroll to position [82, 0]
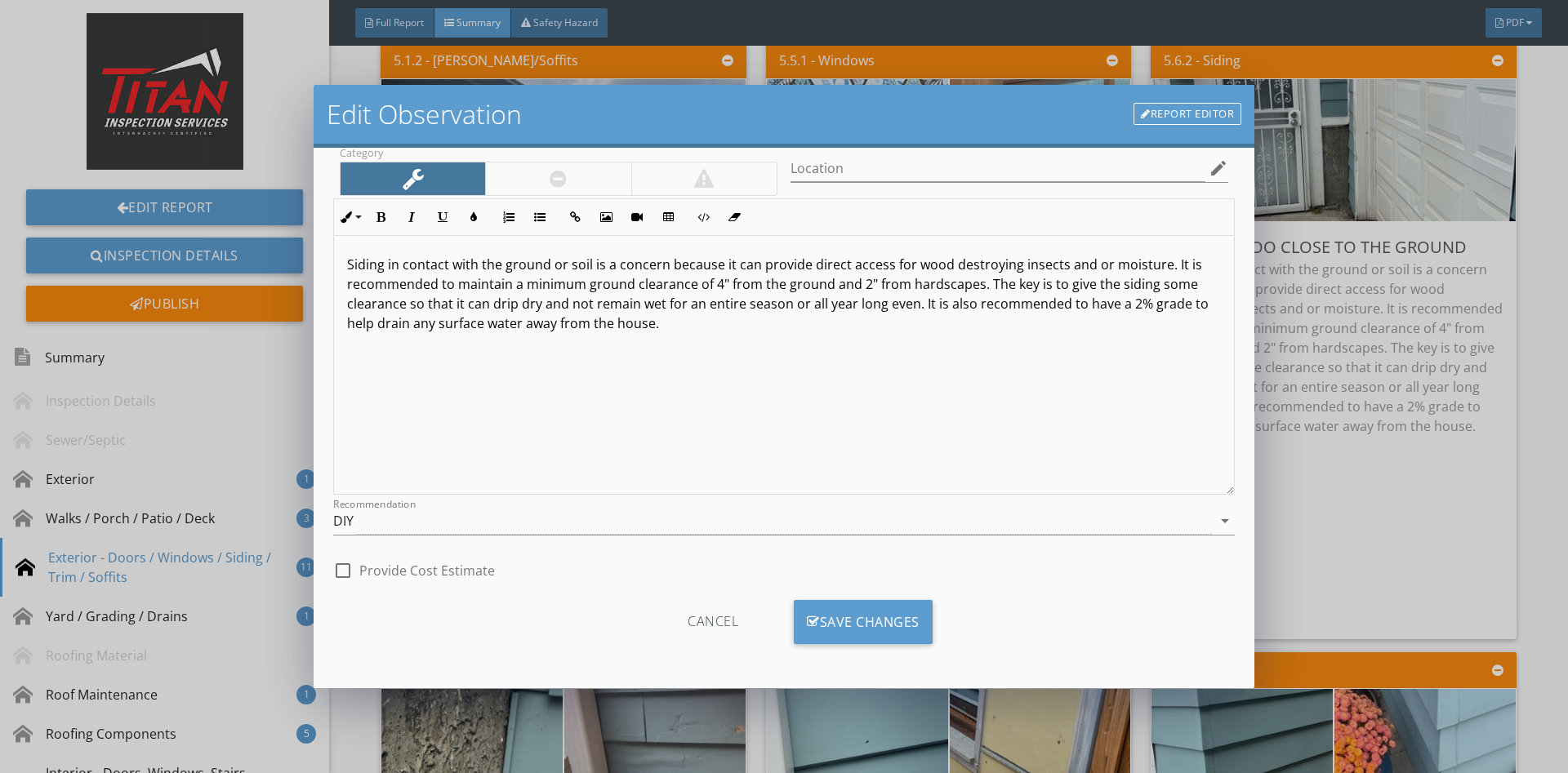
click at [869, 596] on div "Cancel Save Changes" at bounding box center [784, 628] width 902 height 82
click at [870, 609] on div "Save Changes" at bounding box center [863, 622] width 139 height 44
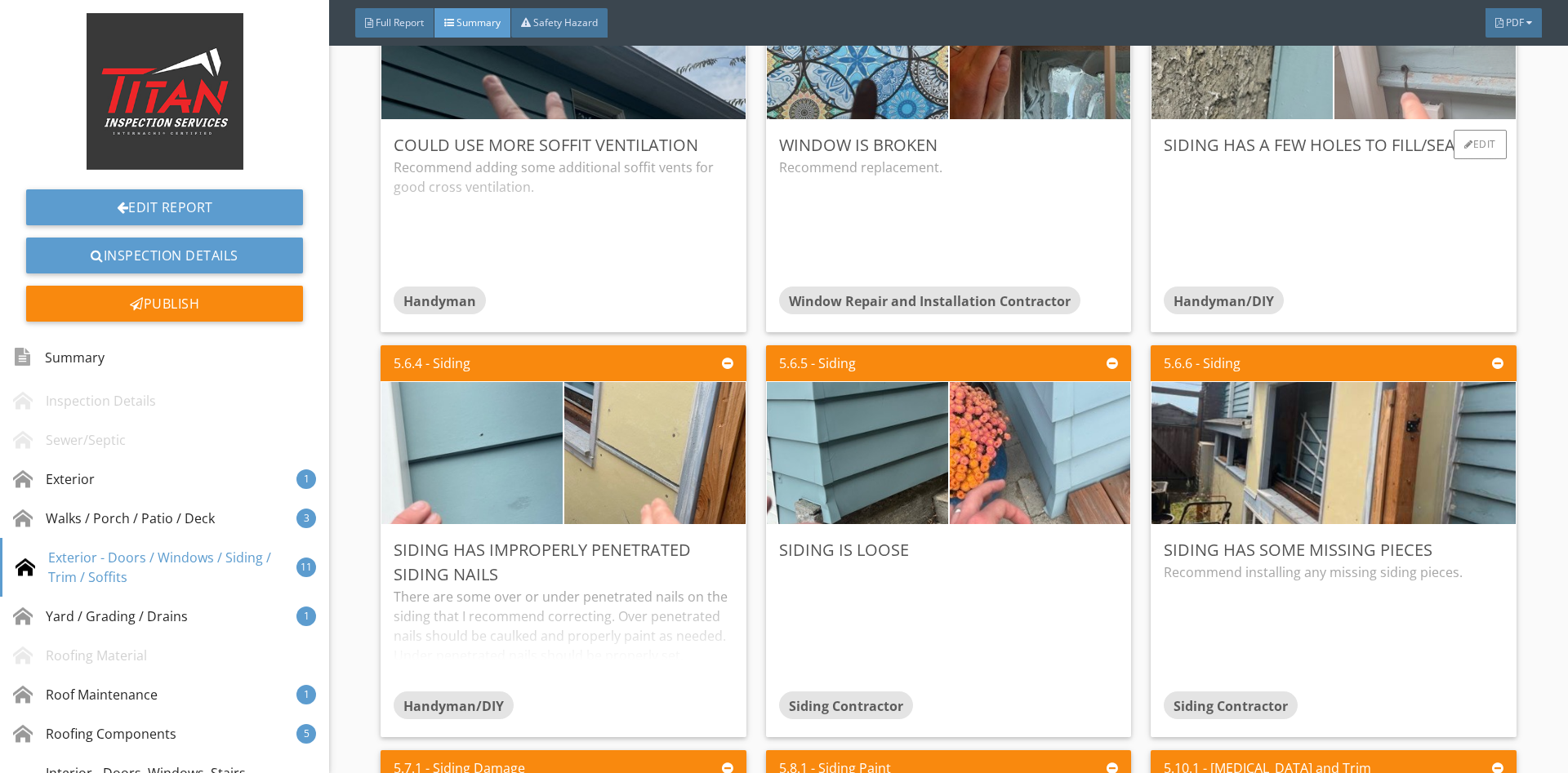
scroll to position [1293, 0]
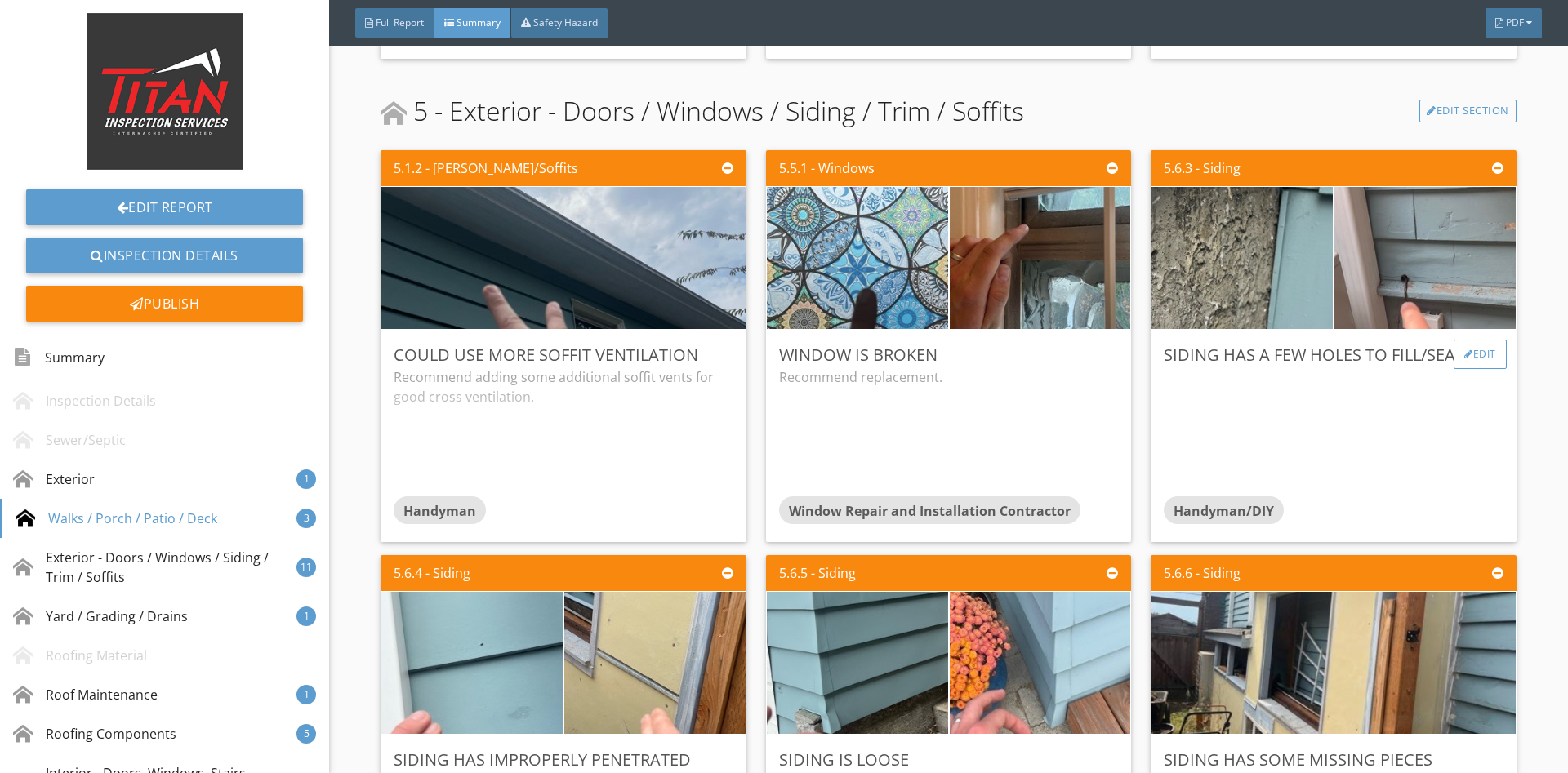
click at [1470, 348] on div "Edit" at bounding box center [1479, 354] width 53 height 29
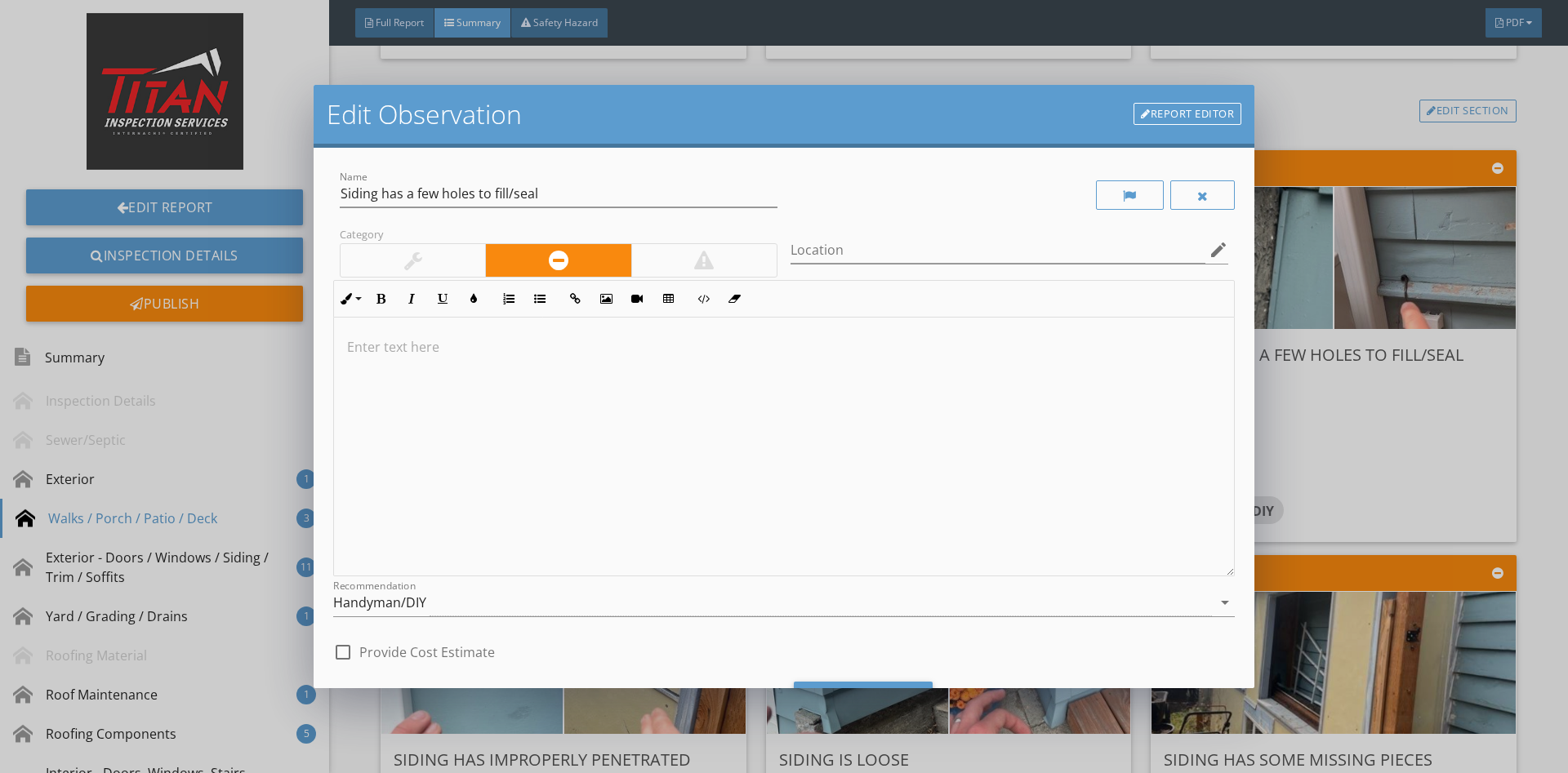
click at [412, 263] on div at bounding box center [413, 261] width 18 height 20
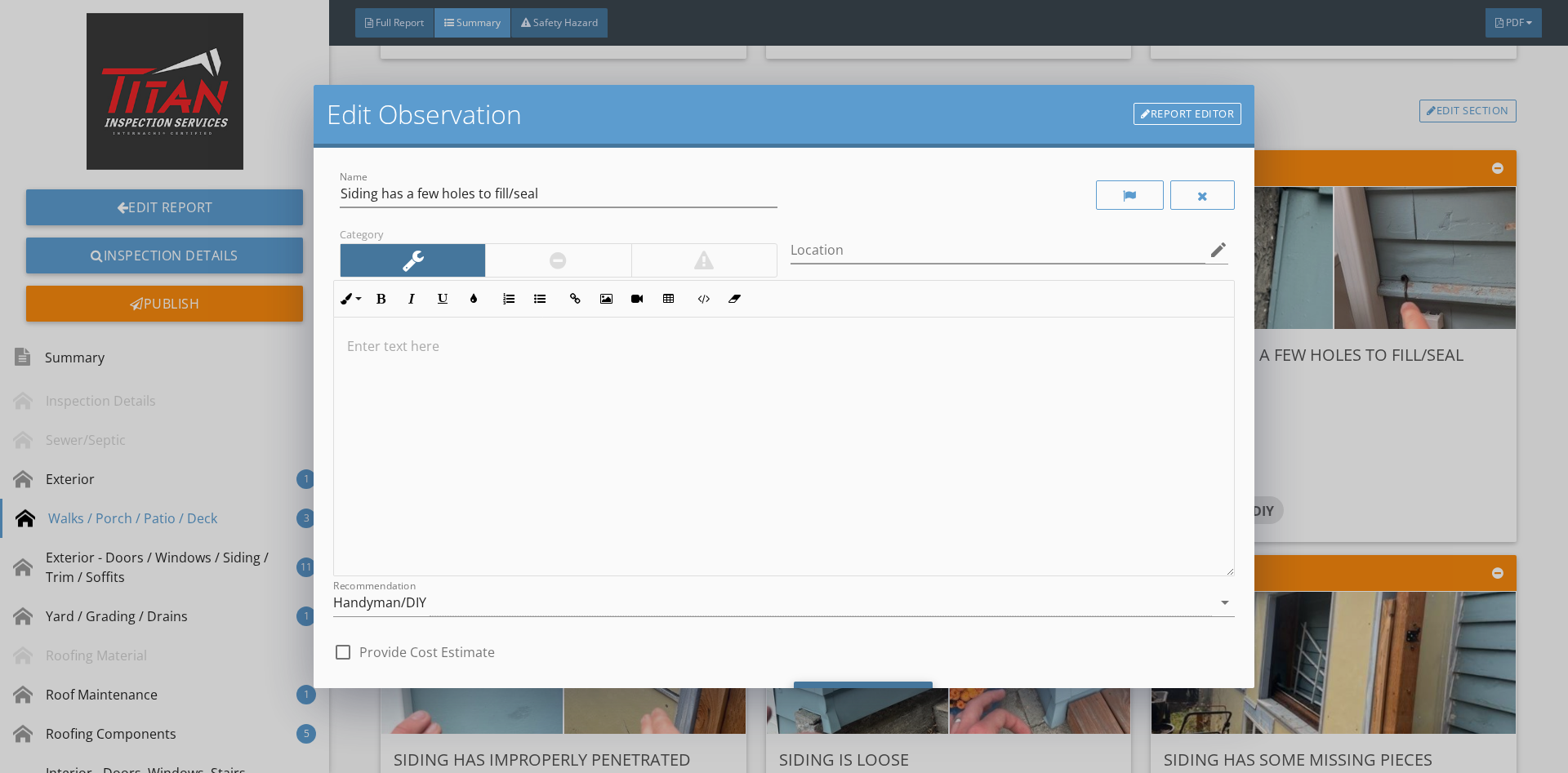
scroll to position [82, 0]
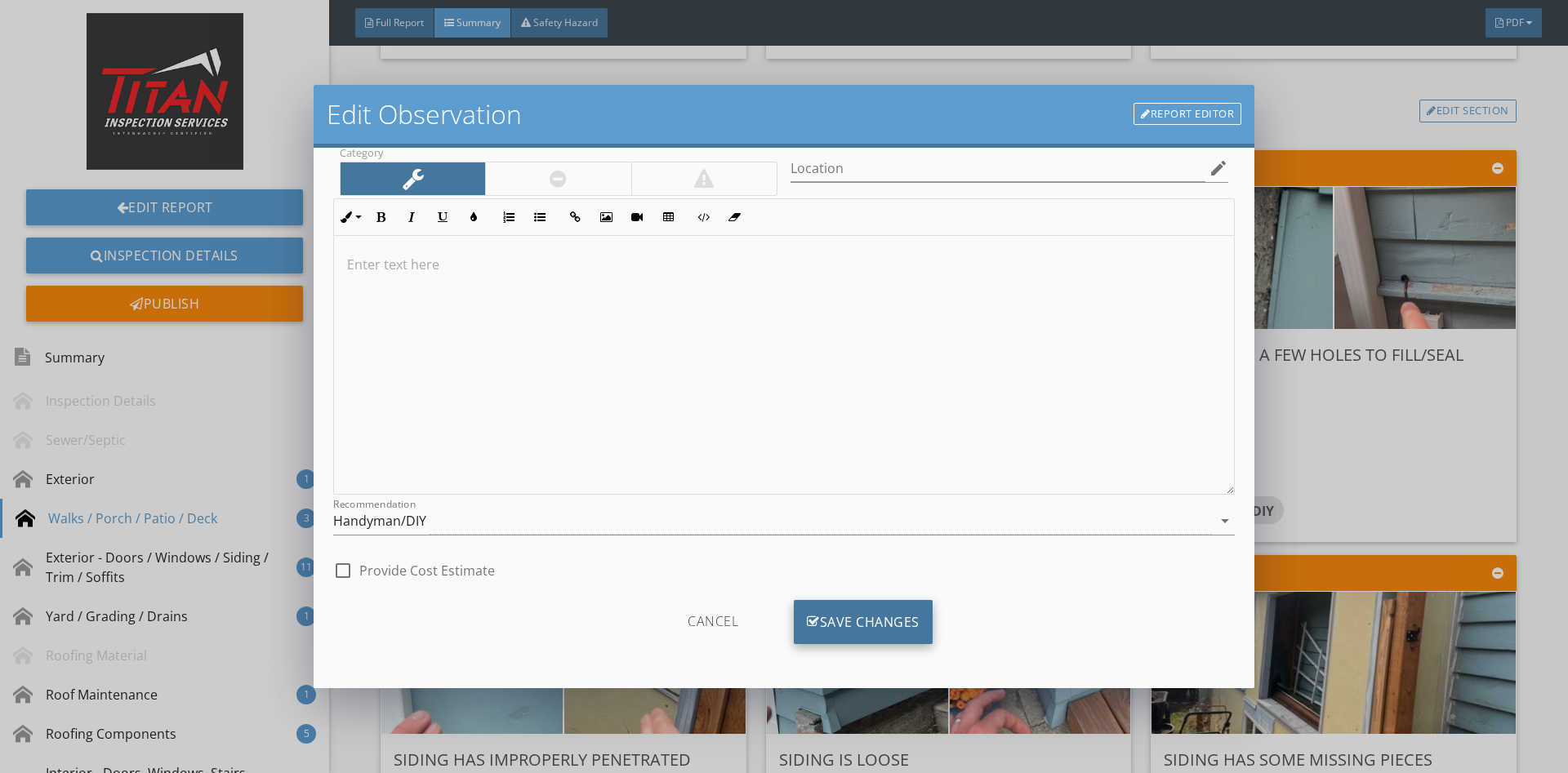
click at [870, 626] on div "Save Changes" at bounding box center [863, 622] width 139 height 44
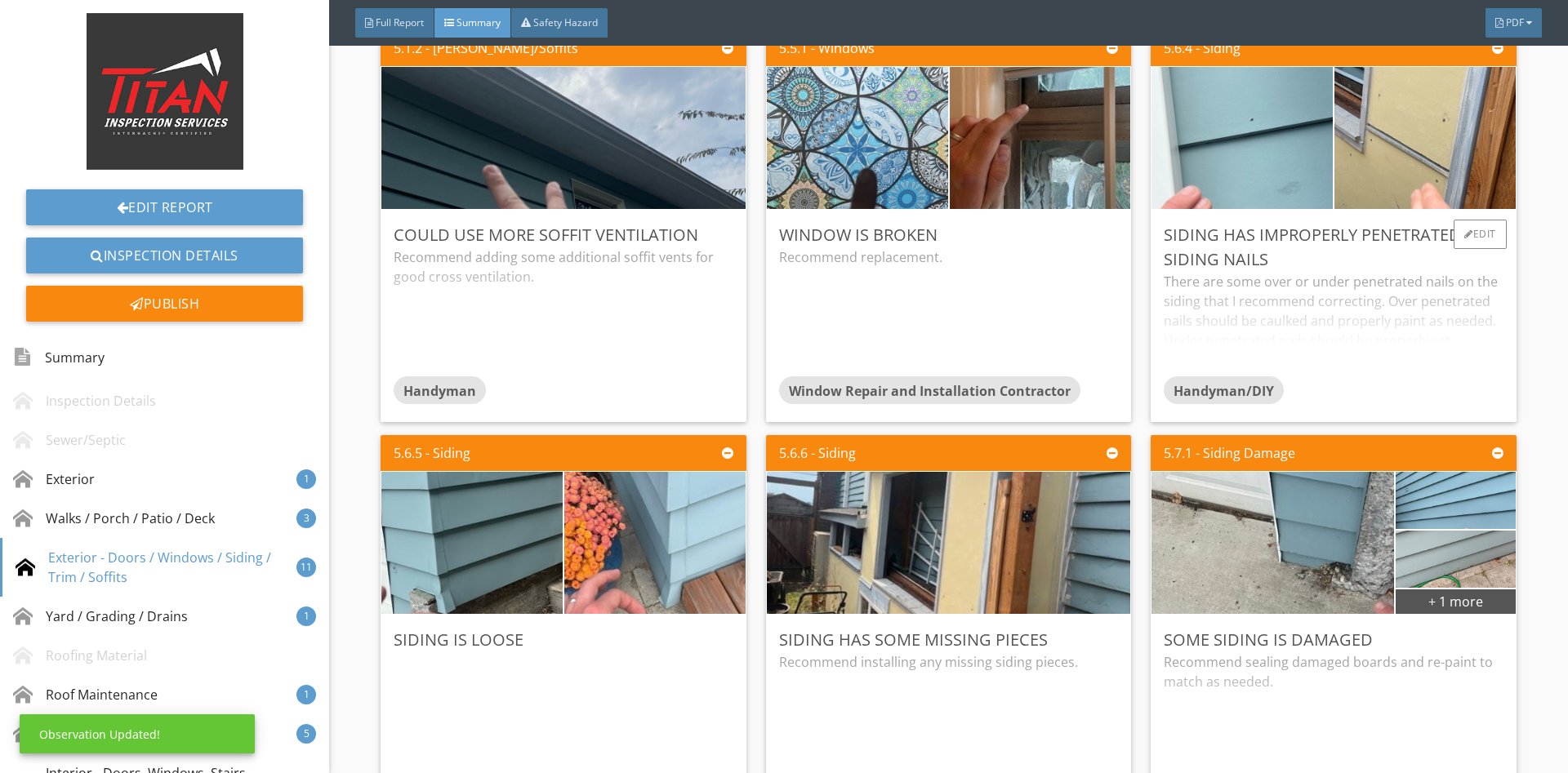
scroll to position [1401, 0]
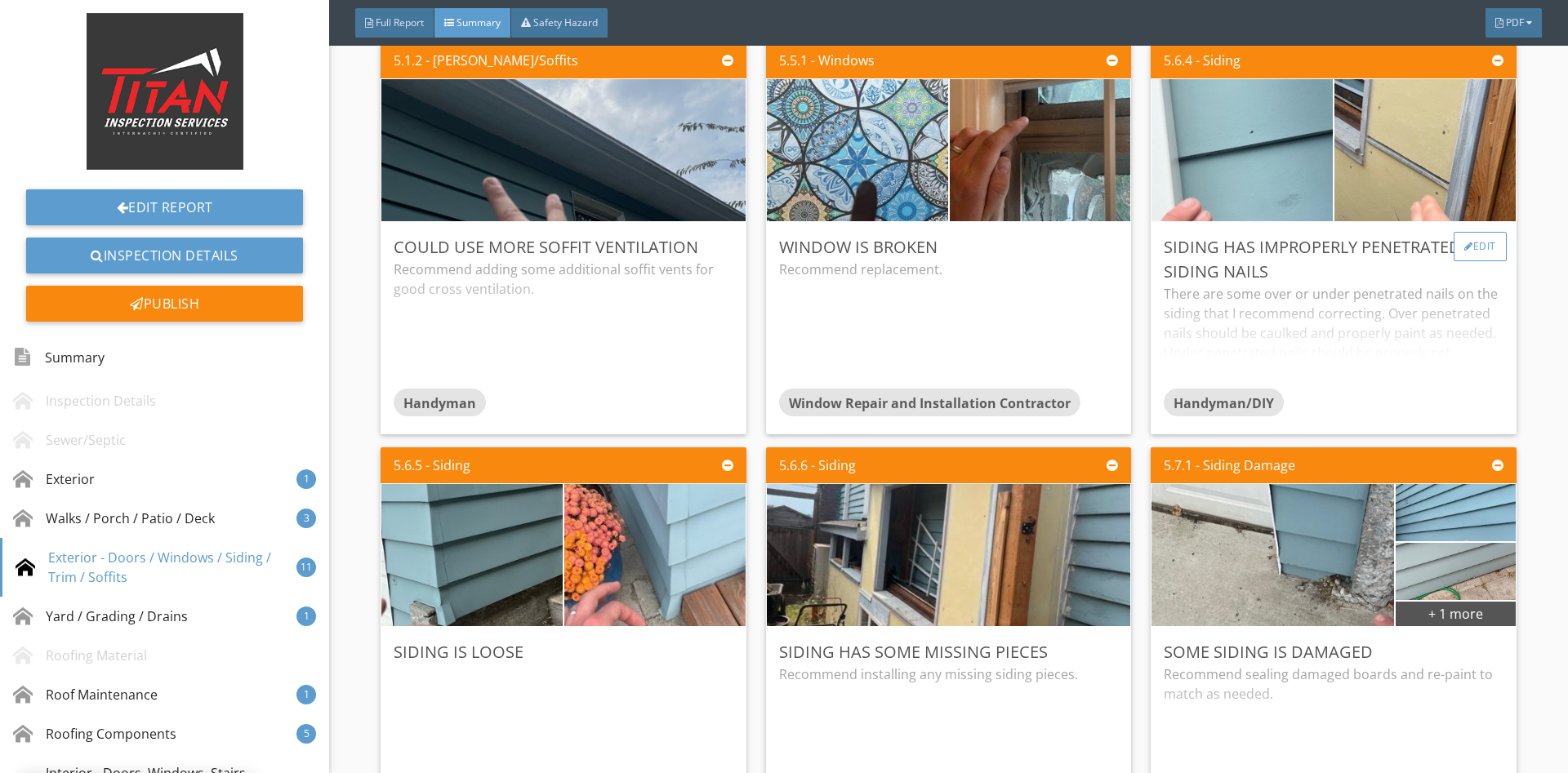
click at [1494, 256] on div "Edit" at bounding box center [1479, 246] width 53 height 29
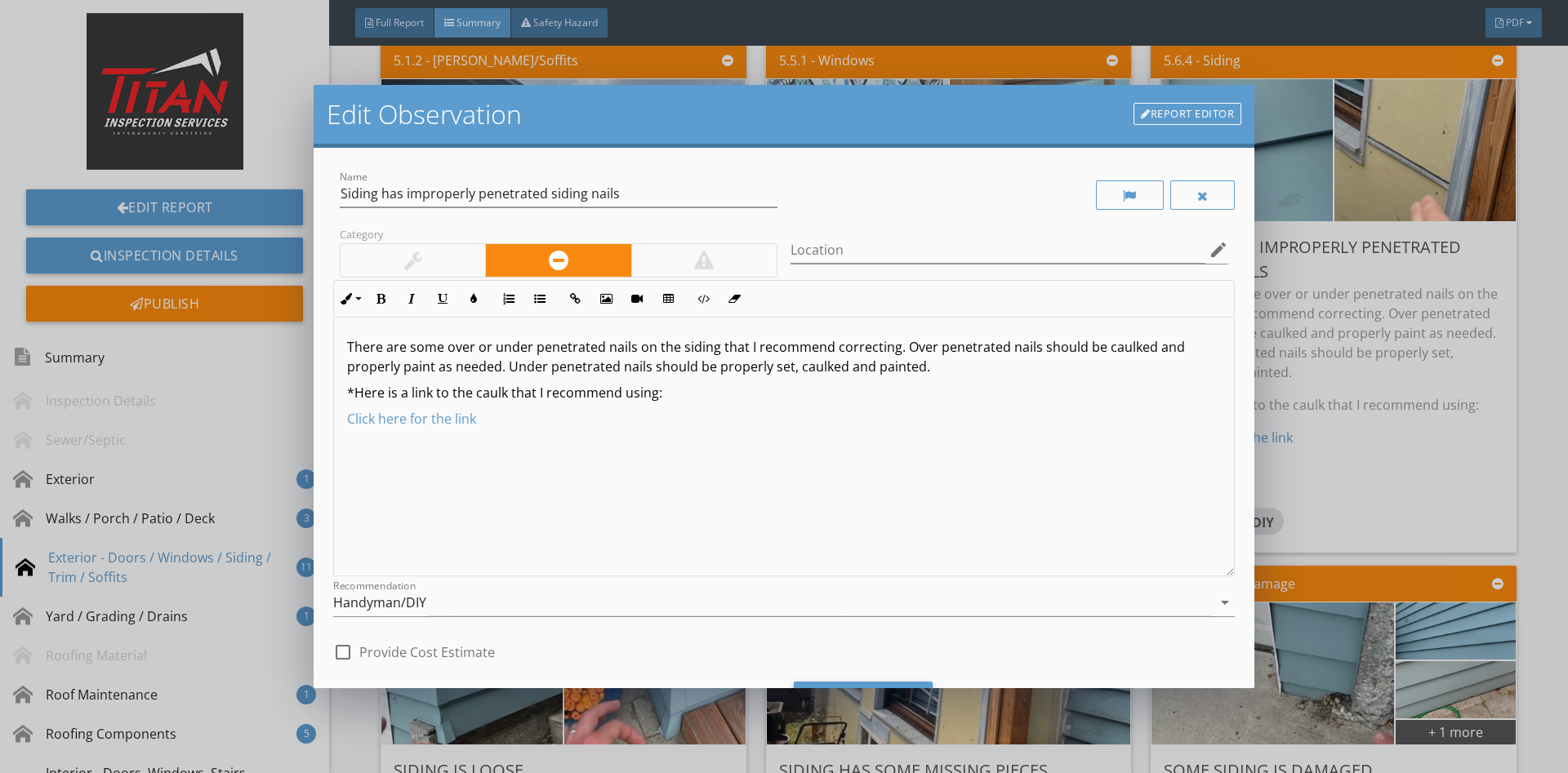
click at [397, 260] on div at bounding box center [413, 261] width 145 height 33
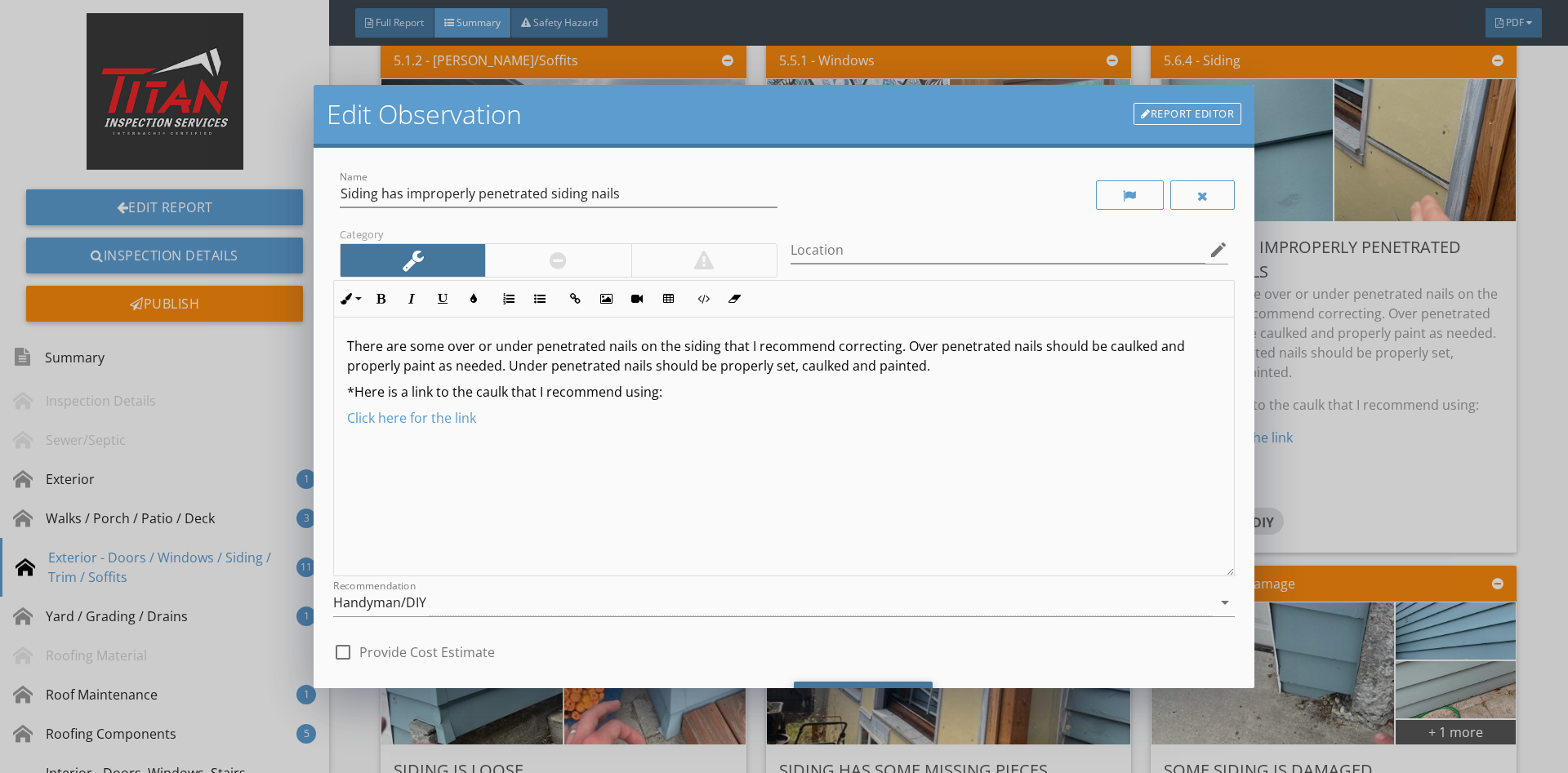
scroll to position [82, 0]
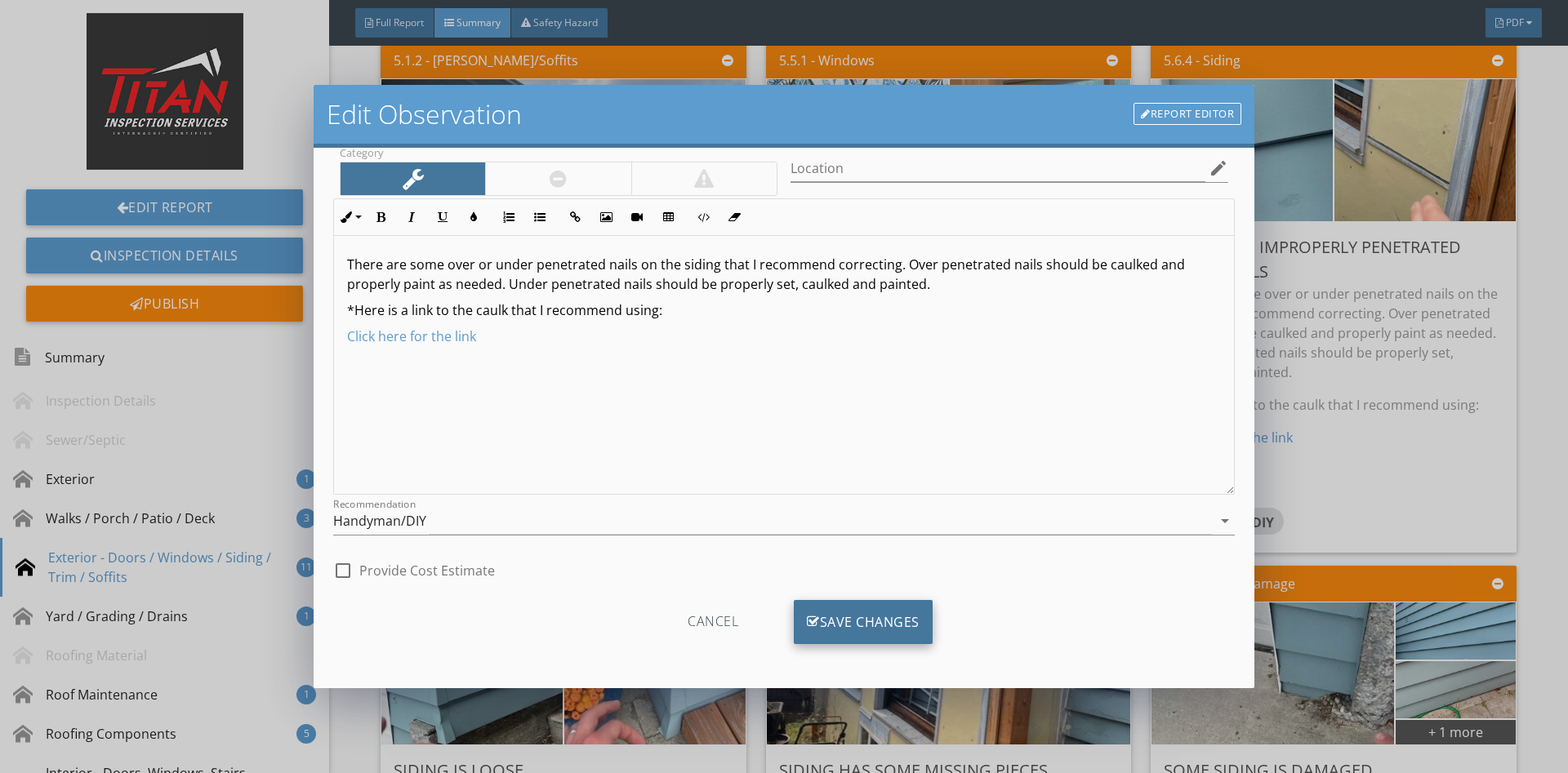
click at [865, 601] on div "Save Changes" at bounding box center [863, 622] width 139 height 44
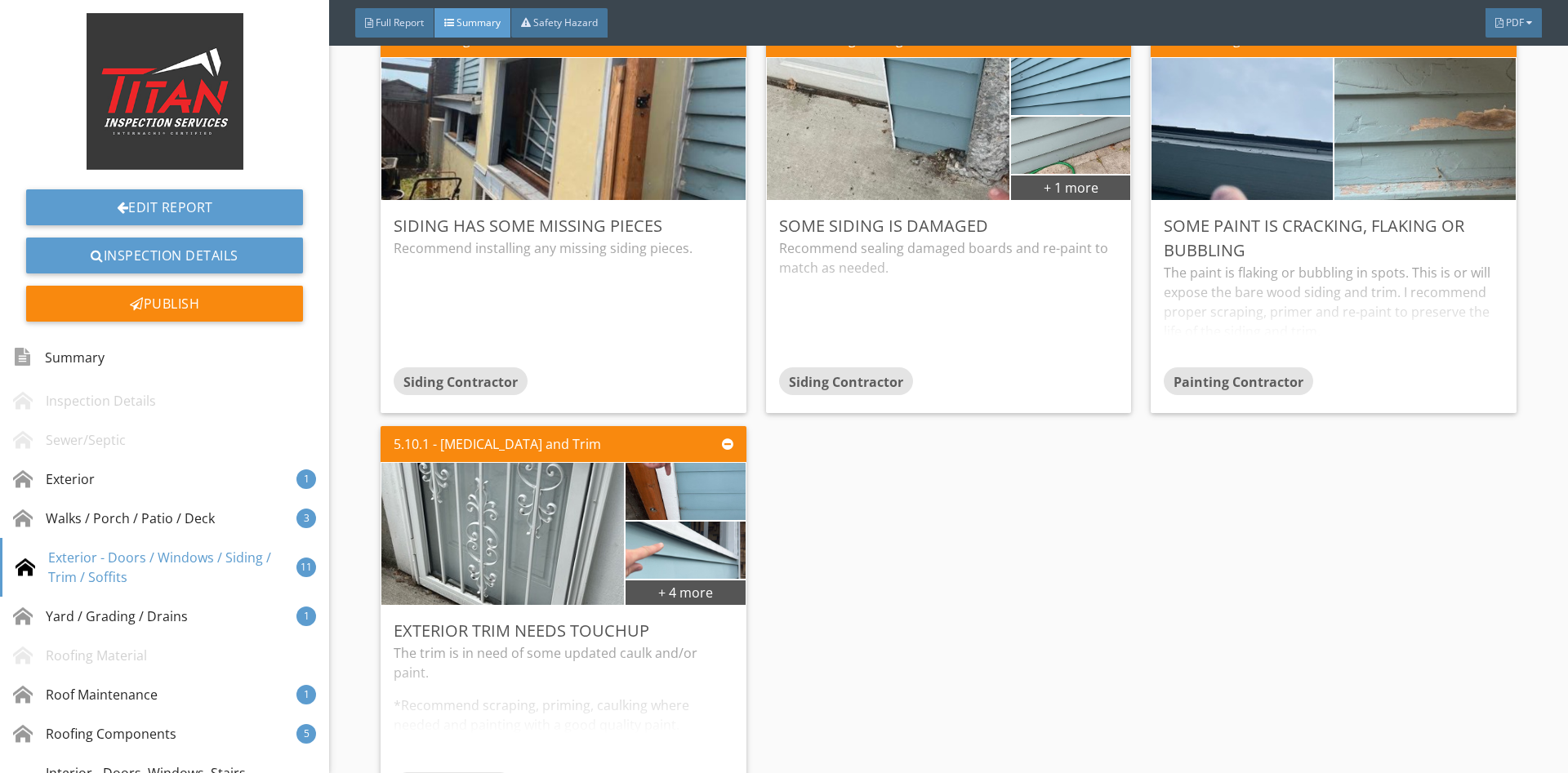
scroll to position [2047, 0]
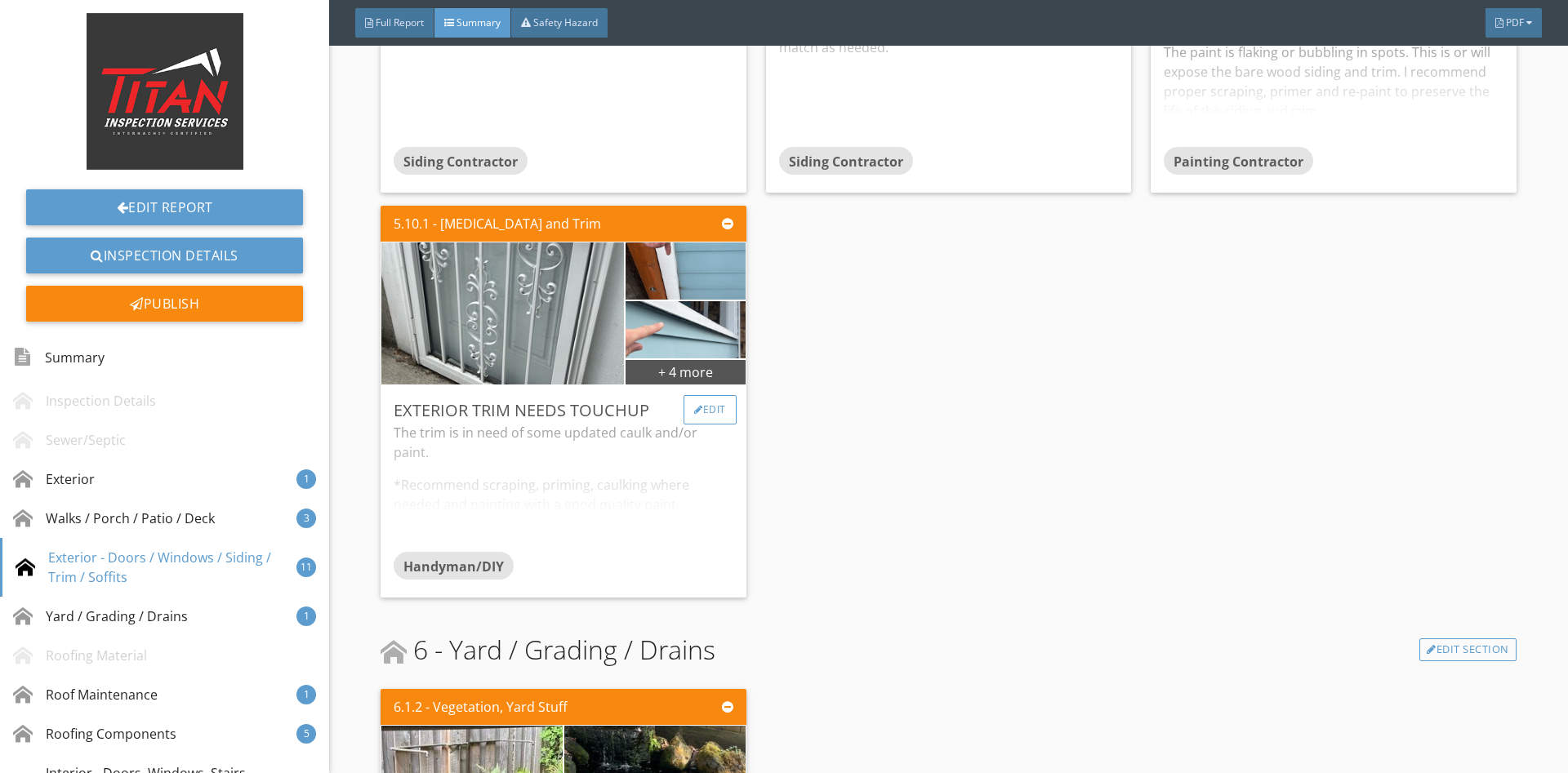
click at [721, 414] on div "Edit" at bounding box center [710, 410] width 53 height 29
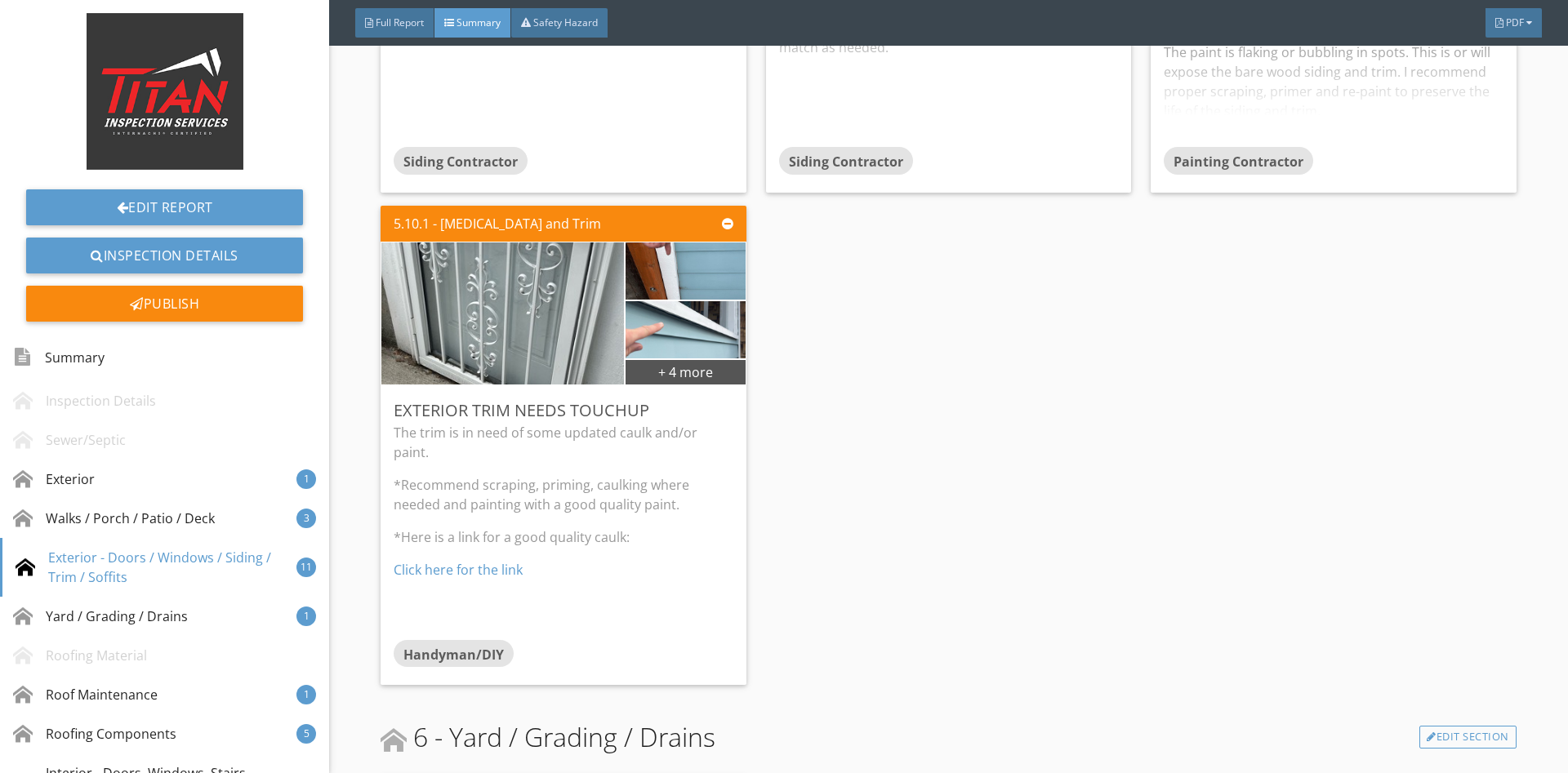
click at [1328, 422] on div at bounding box center [784, 386] width 1568 height 773
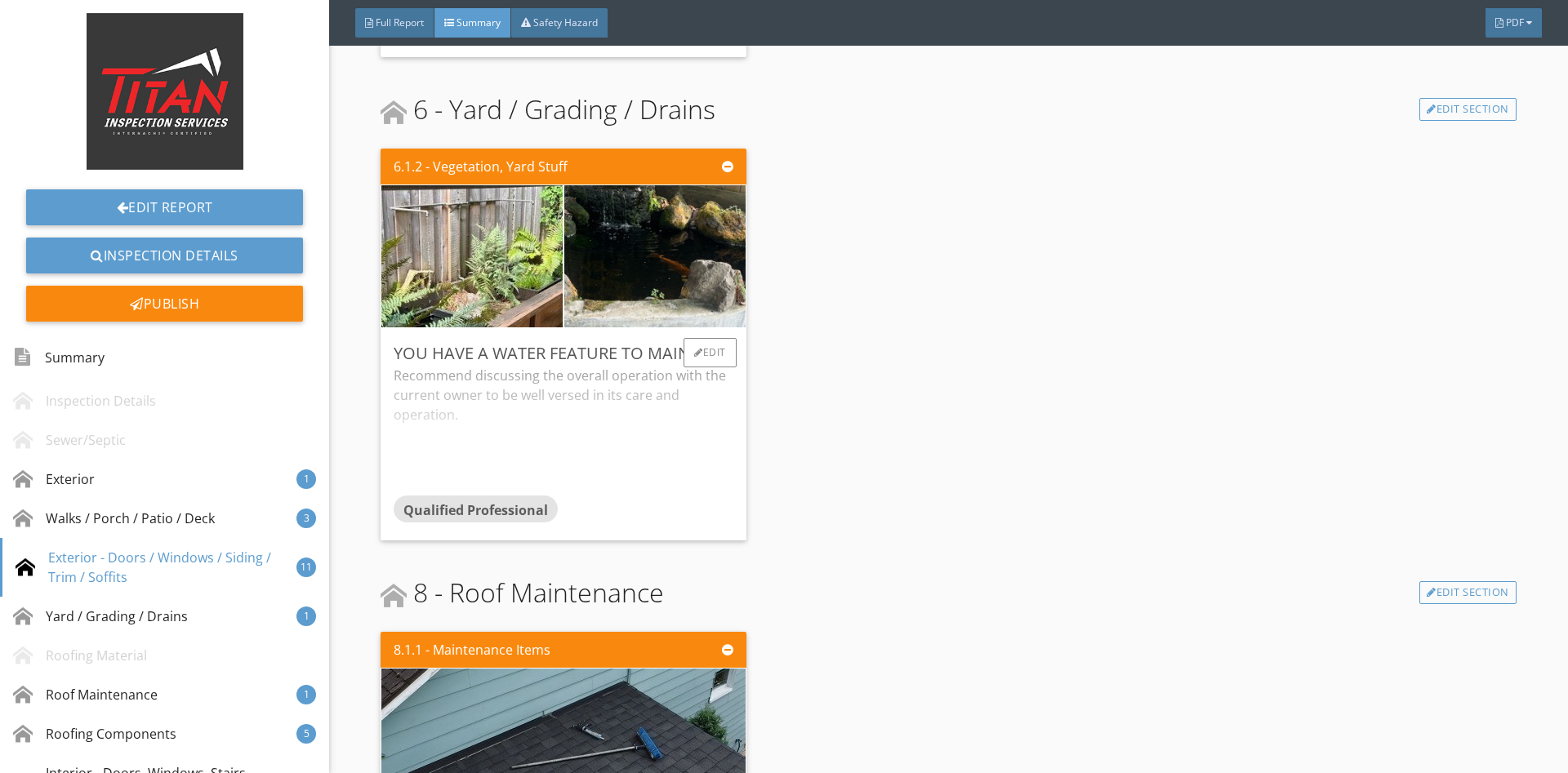
scroll to position [2694, 0]
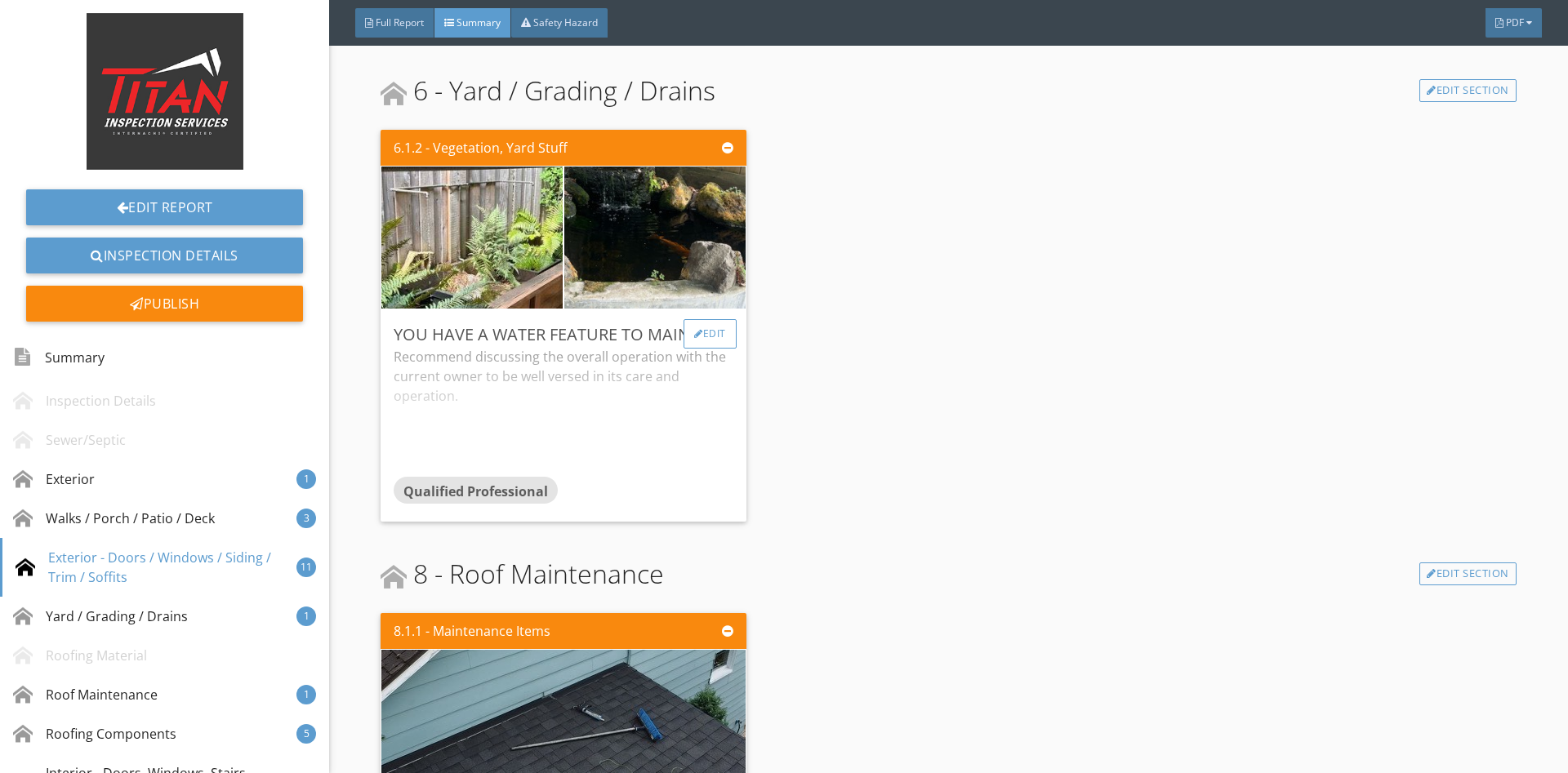
click at [716, 320] on div "Edit" at bounding box center [710, 334] width 53 height 29
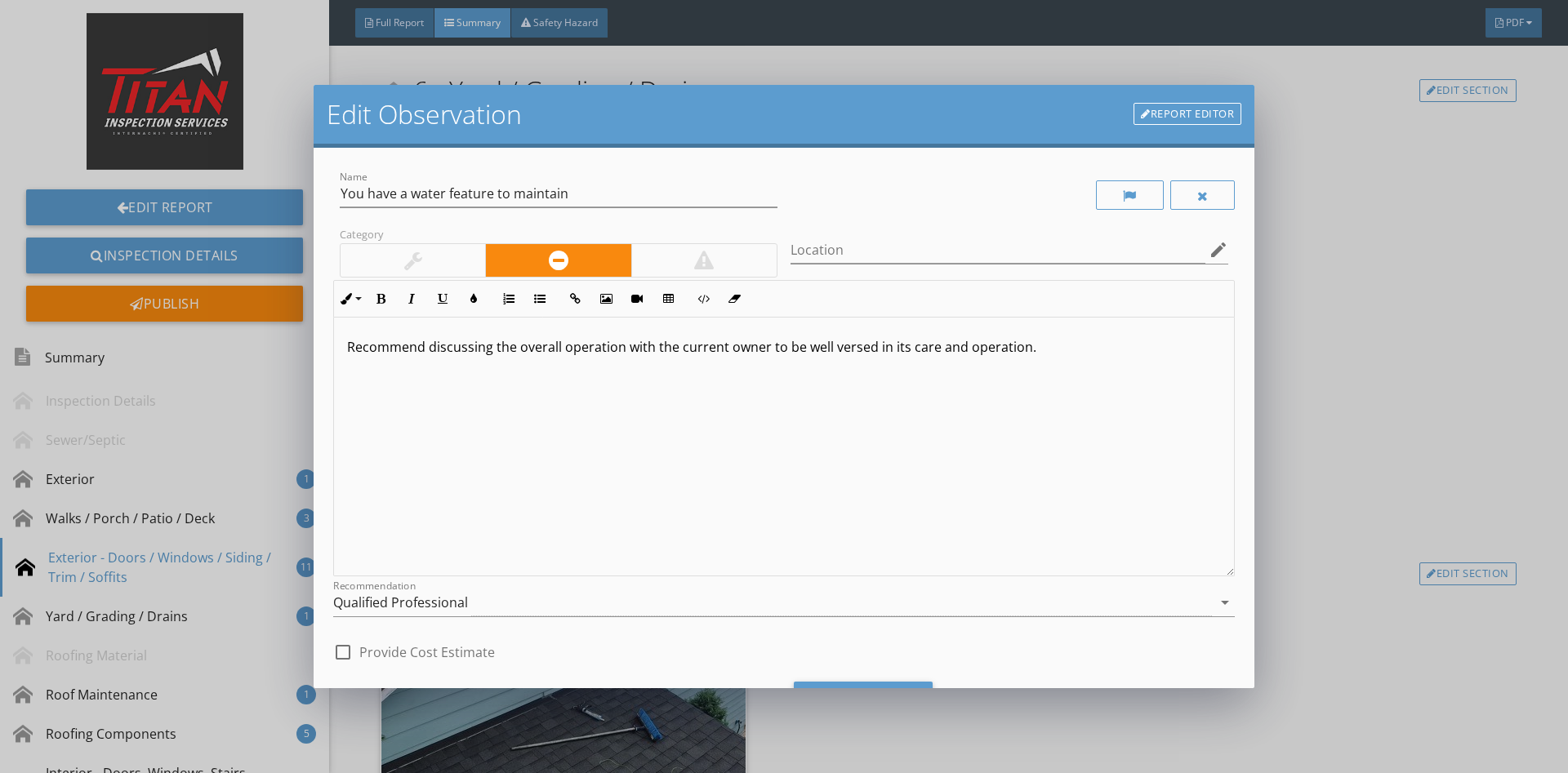
click at [459, 254] on div at bounding box center [413, 261] width 145 height 33
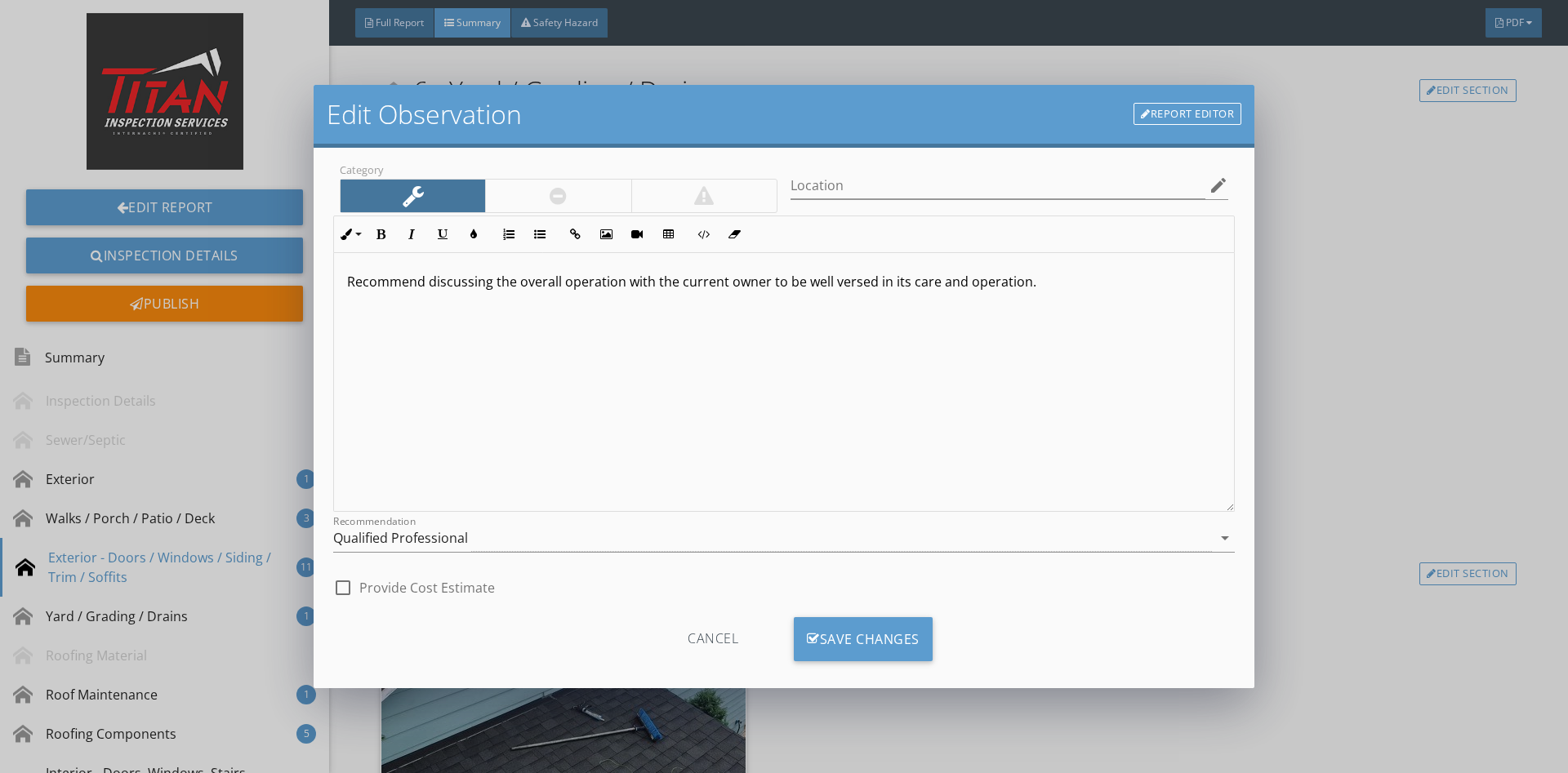
scroll to position [82, 0]
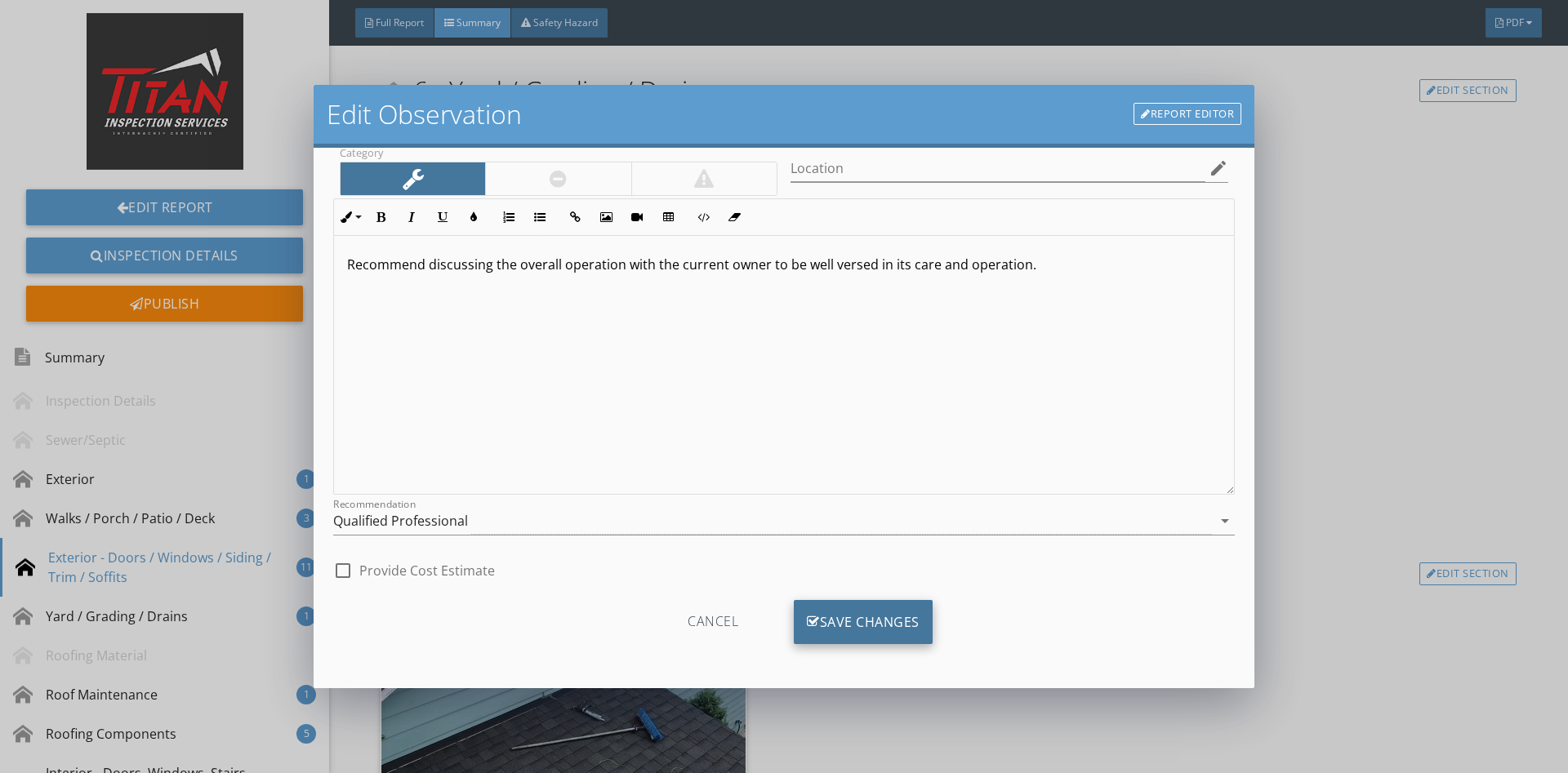
click at [883, 608] on div "Save Changes" at bounding box center [863, 622] width 139 height 44
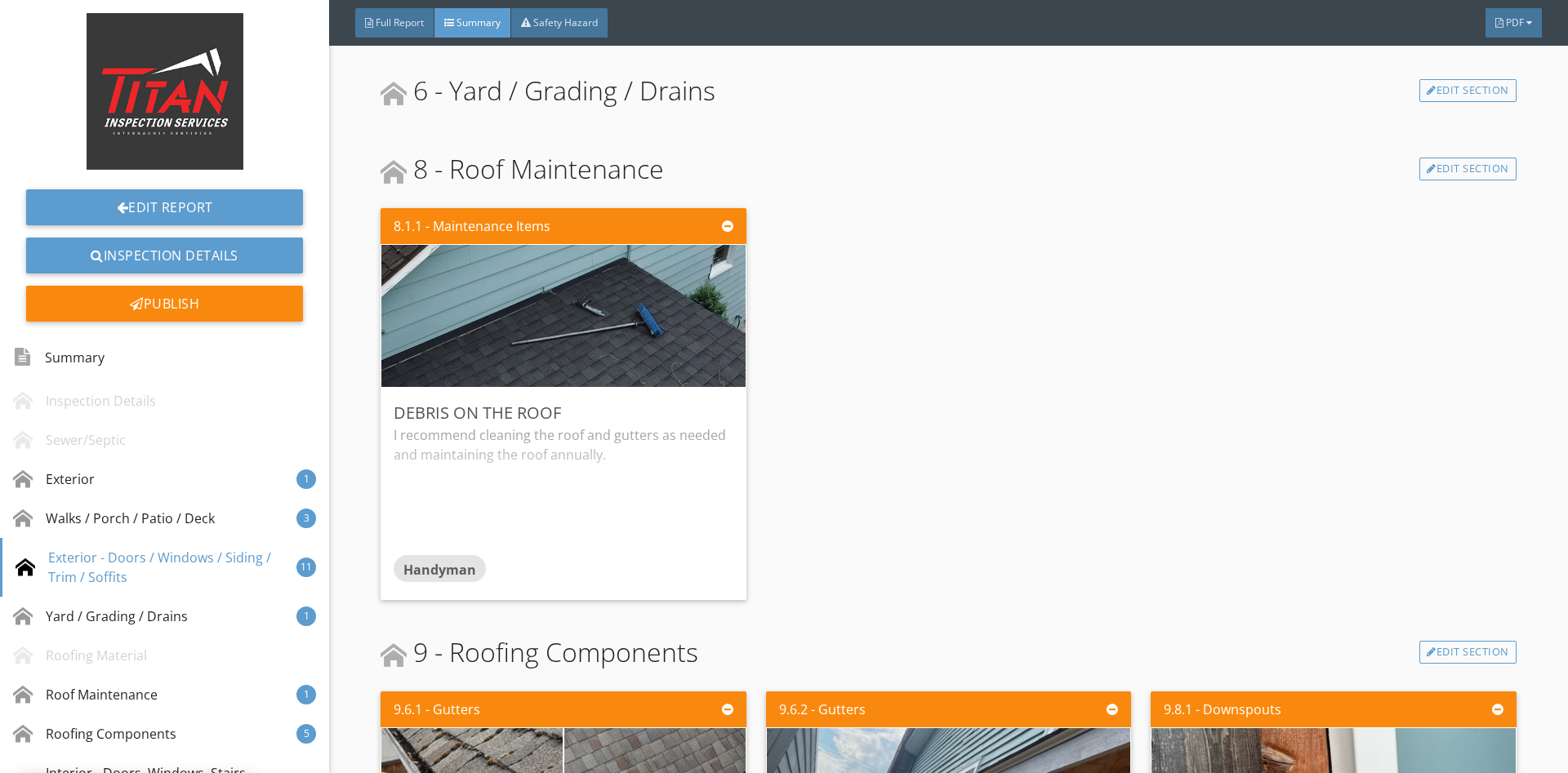
scroll to position [0, 0]
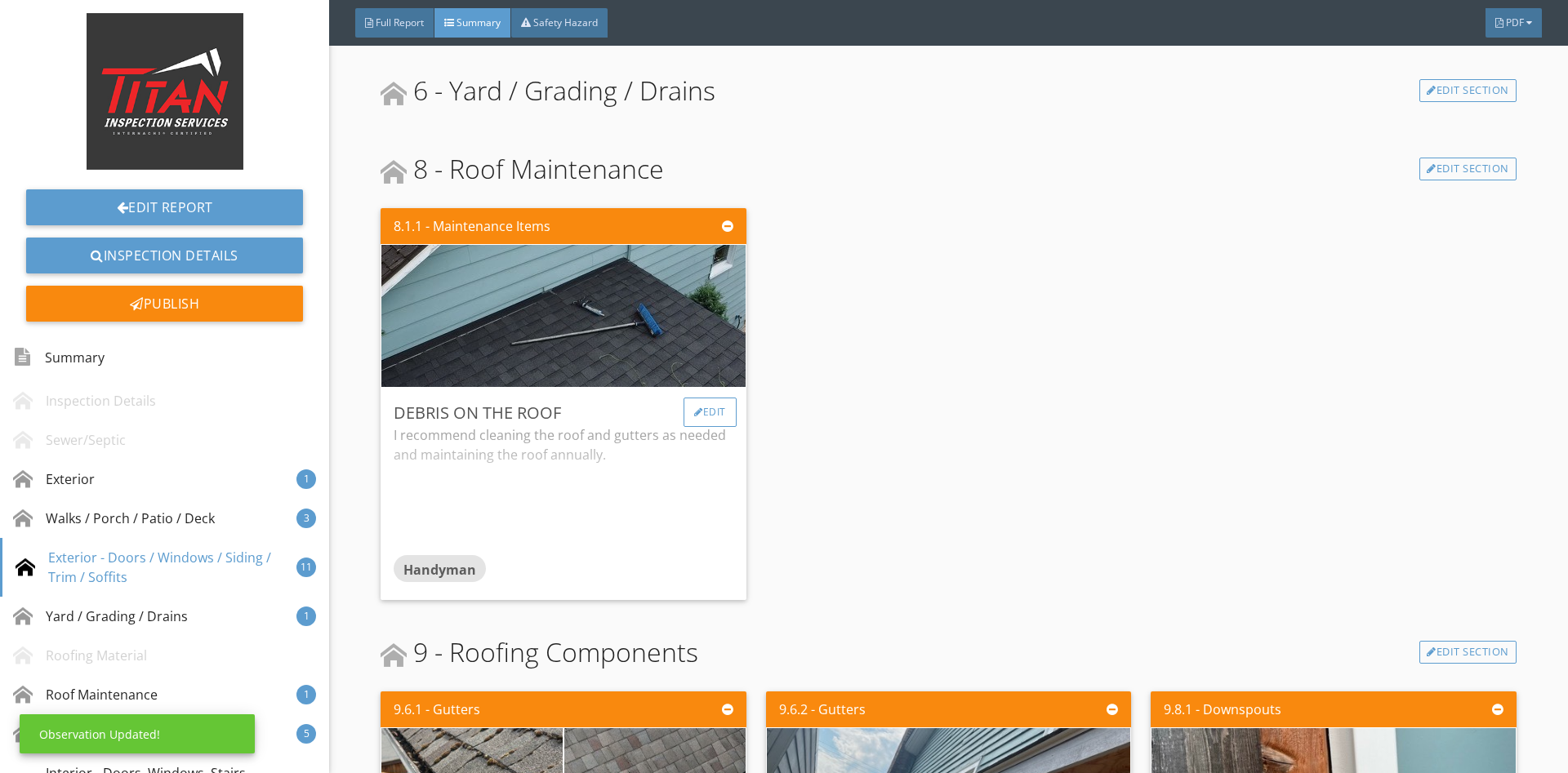
click at [707, 397] on div "Edit" at bounding box center [710, 412] width 53 height 29
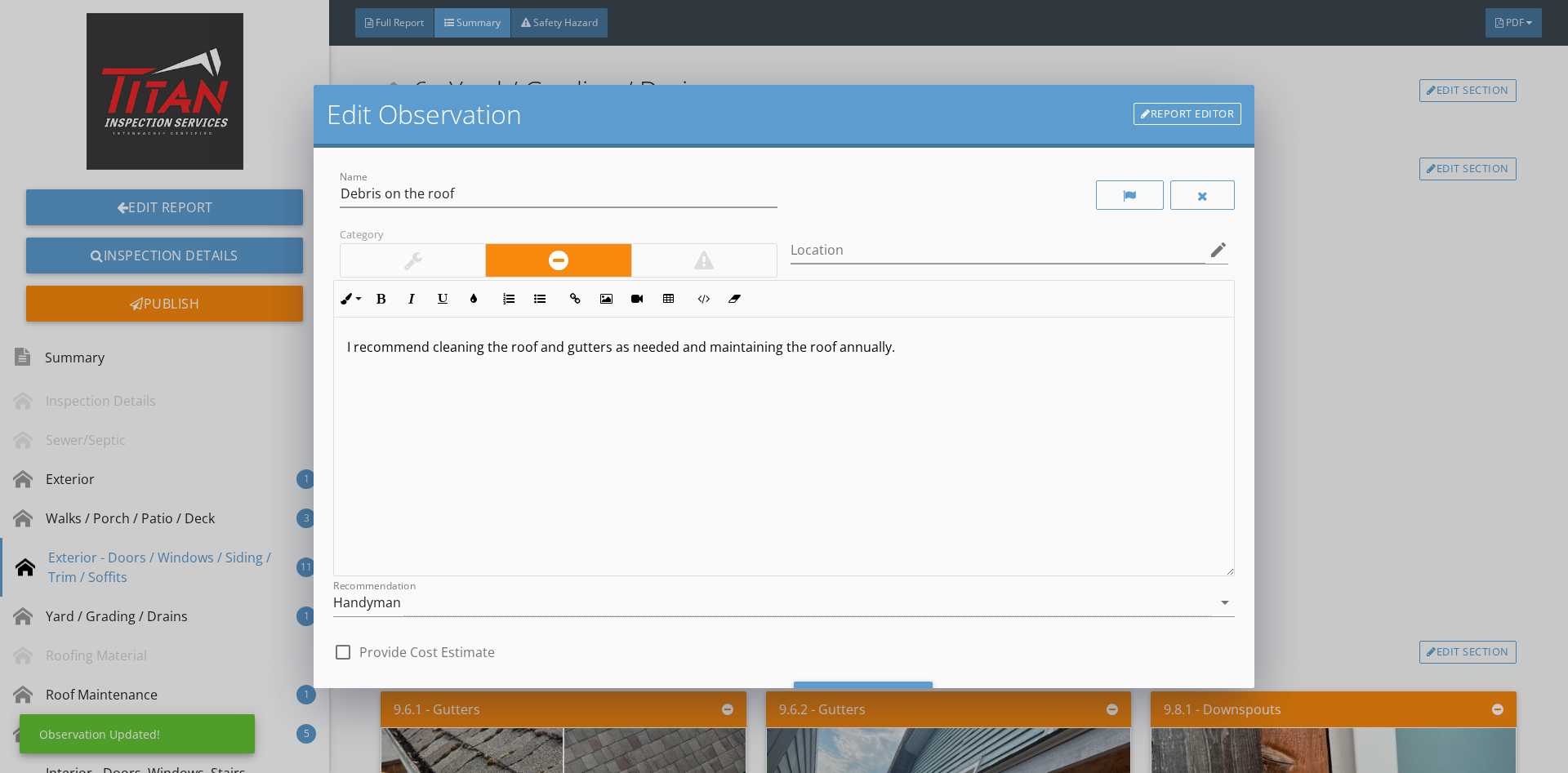
click at [431, 265] on div at bounding box center [413, 261] width 145 height 33
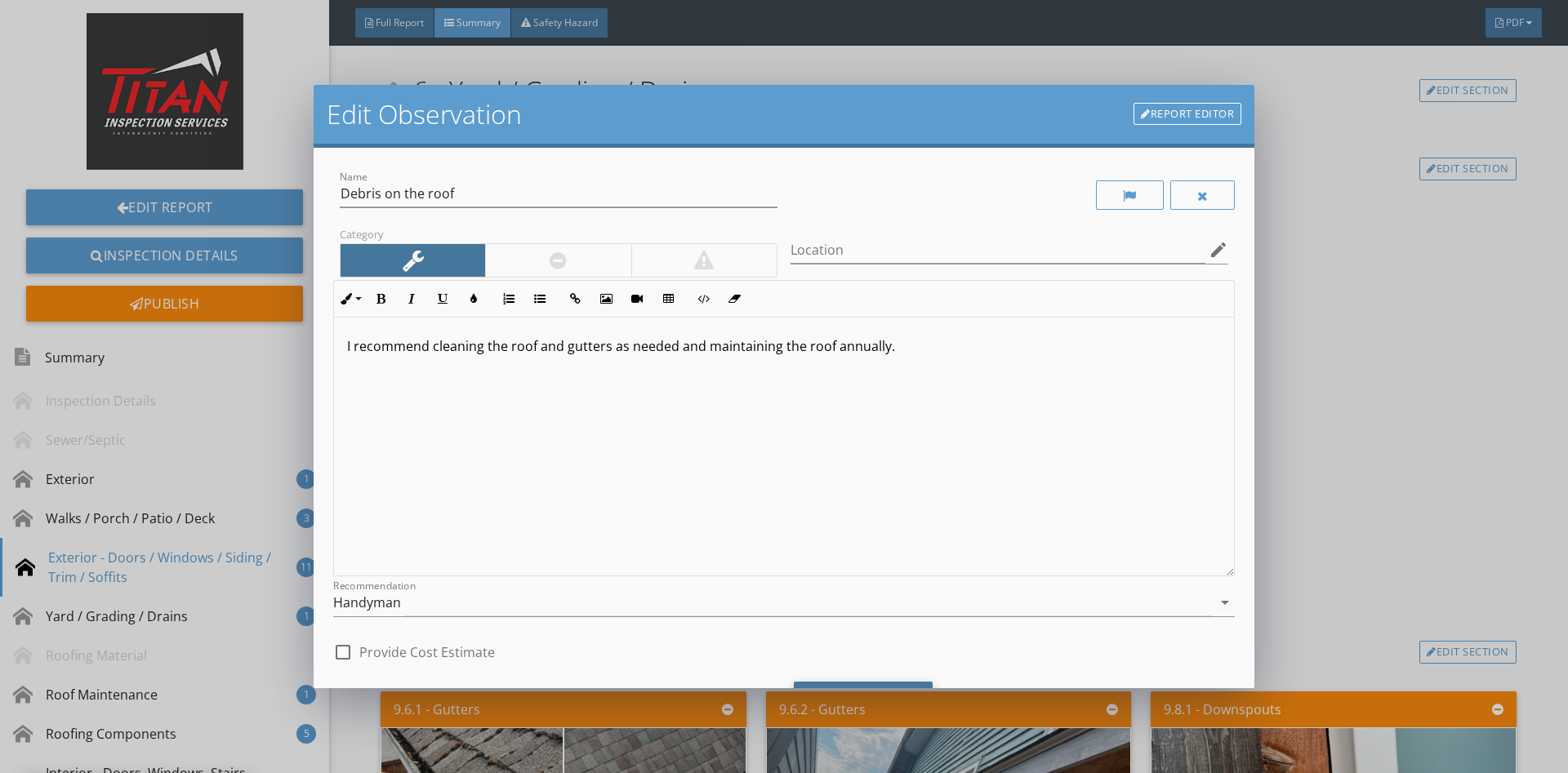
scroll to position [82, 0]
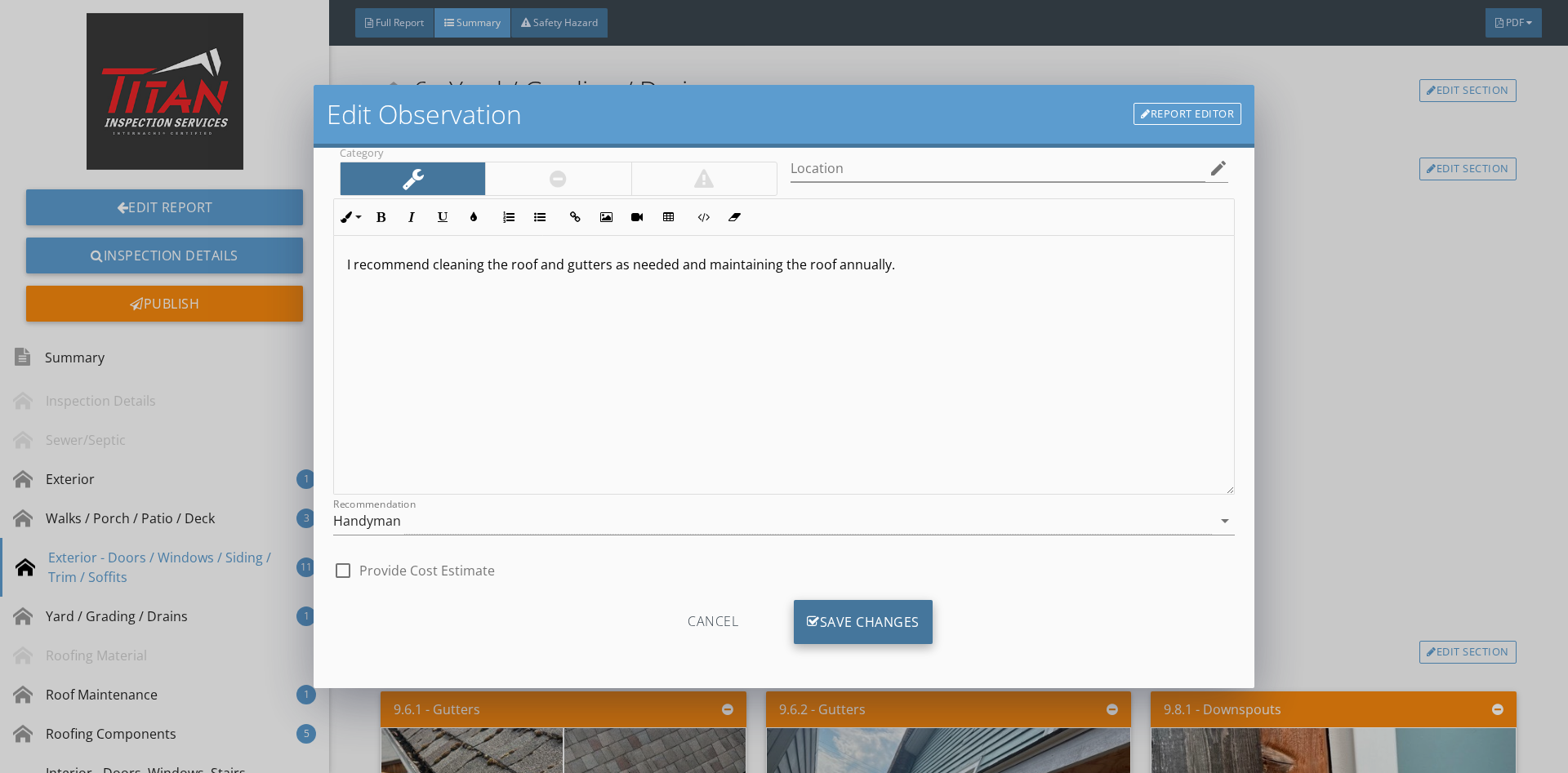
click at [829, 625] on div "Save Changes" at bounding box center [863, 622] width 139 height 44
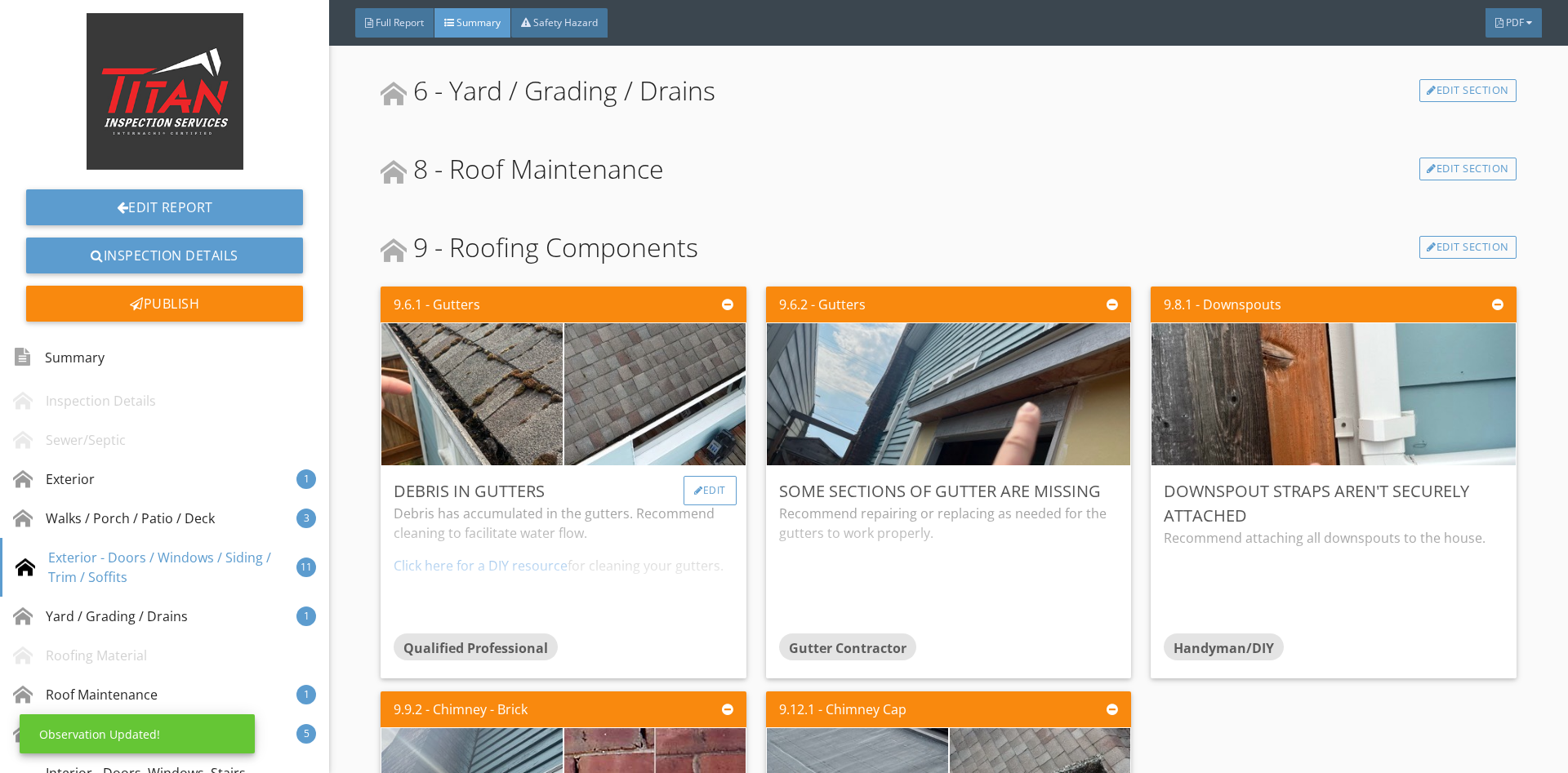
click at [711, 476] on div "Edit" at bounding box center [710, 491] width 53 height 29
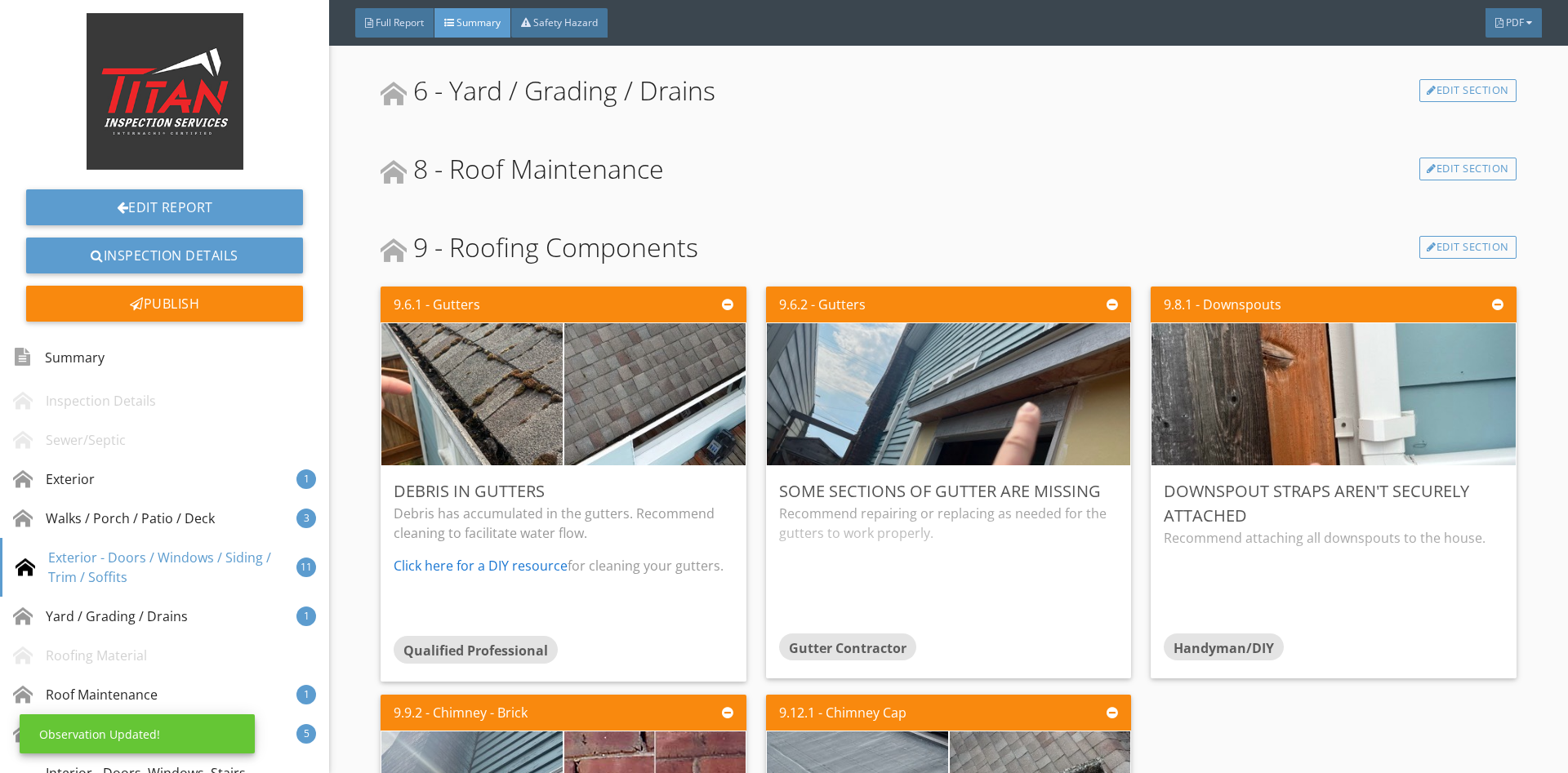
click at [1441, 380] on div at bounding box center [784, 386] width 1568 height 773
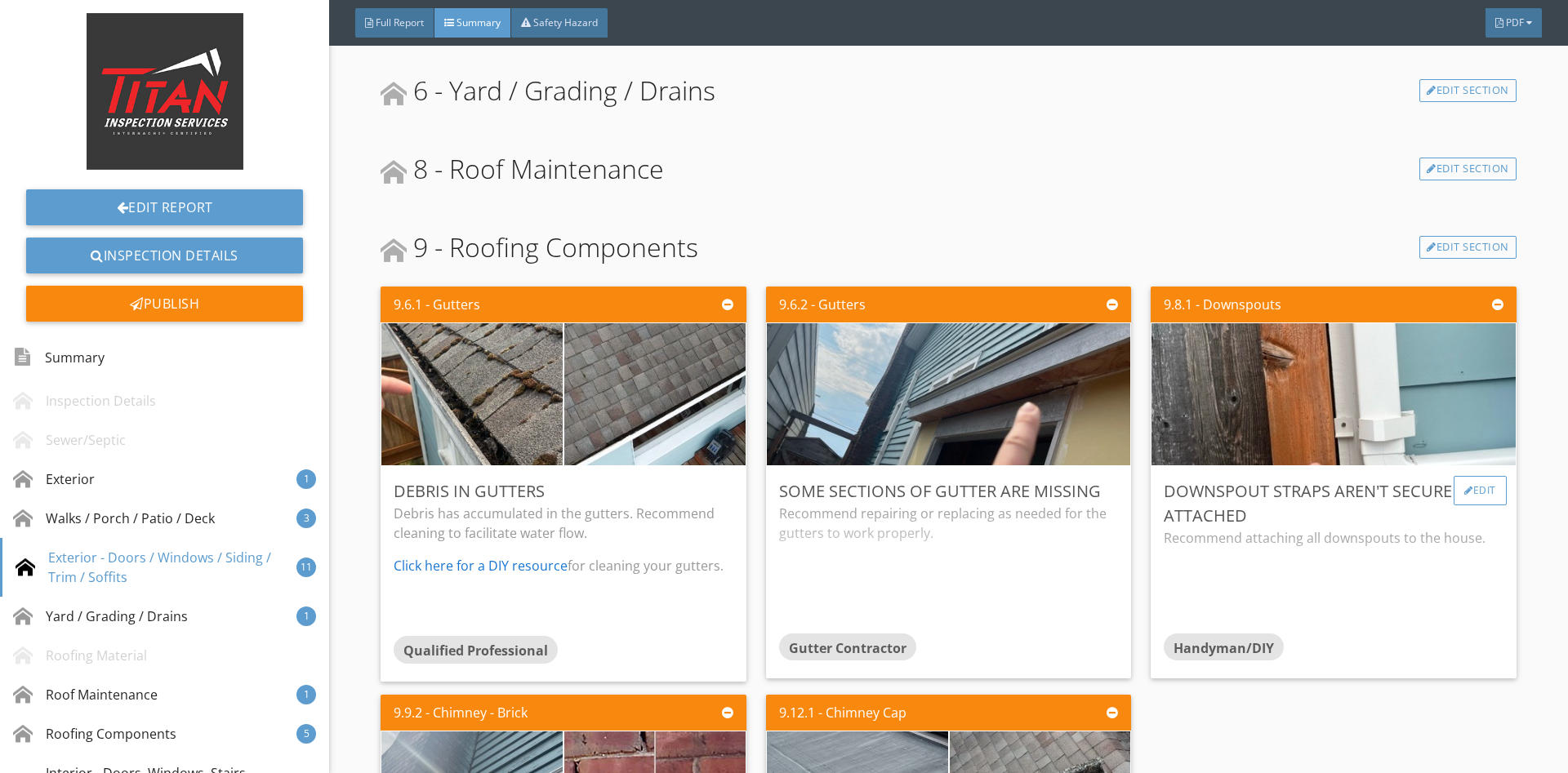
click at [1477, 476] on div "Edit" at bounding box center [1479, 491] width 53 height 29
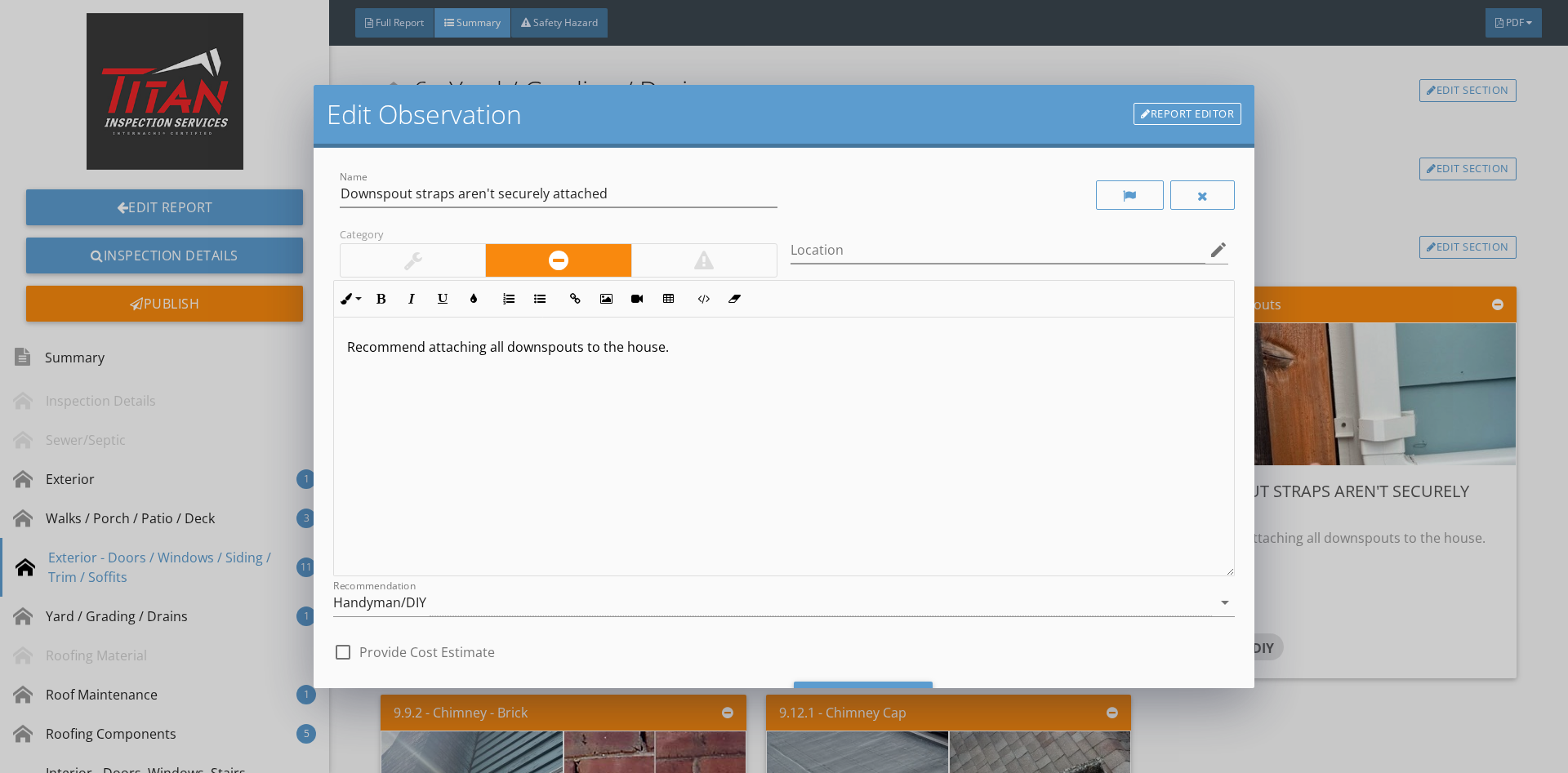
click at [401, 251] on div at bounding box center [413, 261] width 145 height 33
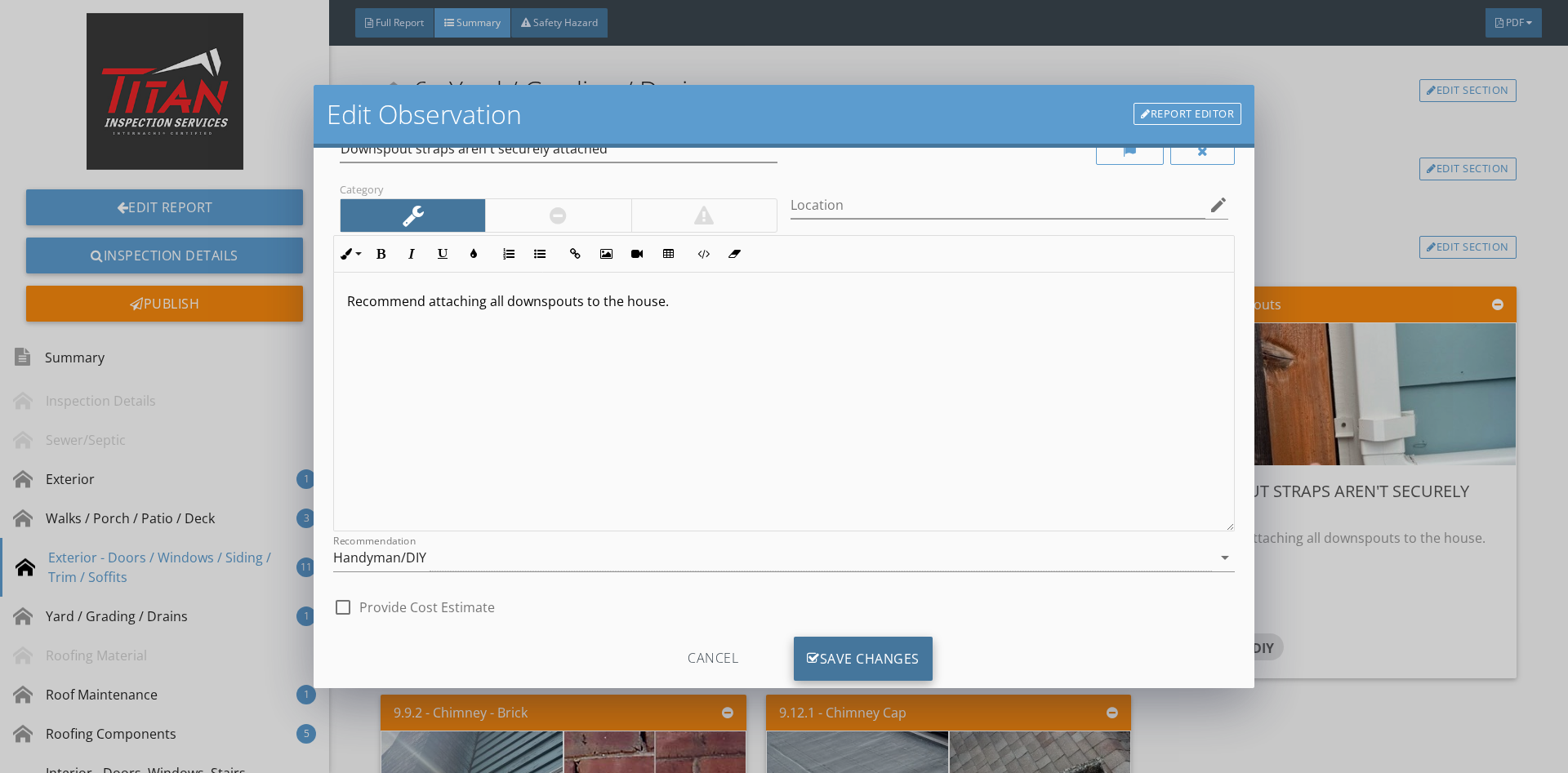
scroll to position [82, 0]
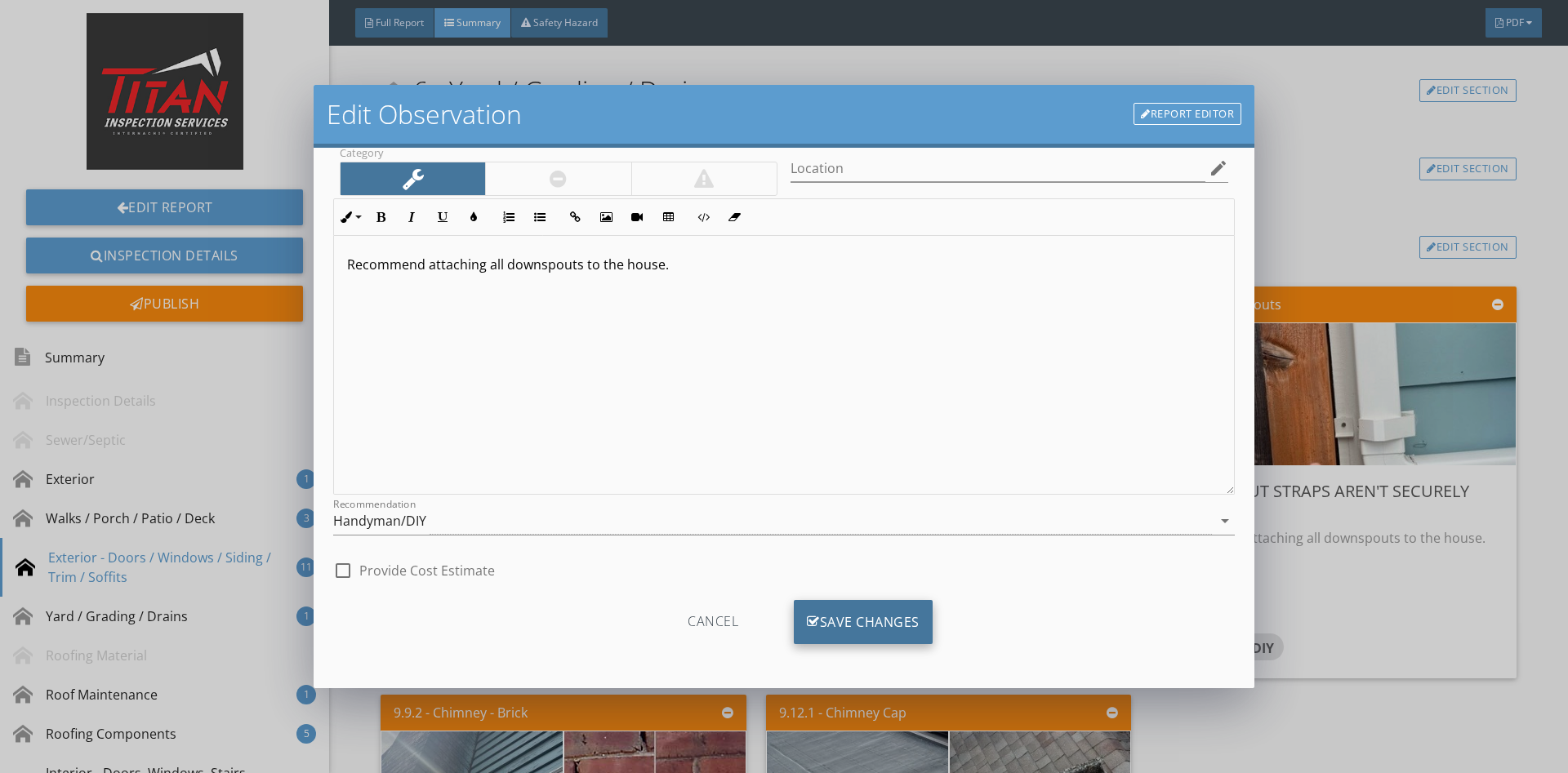
click at [860, 627] on div "Save Changes" at bounding box center [863, 622] width 139 height 44
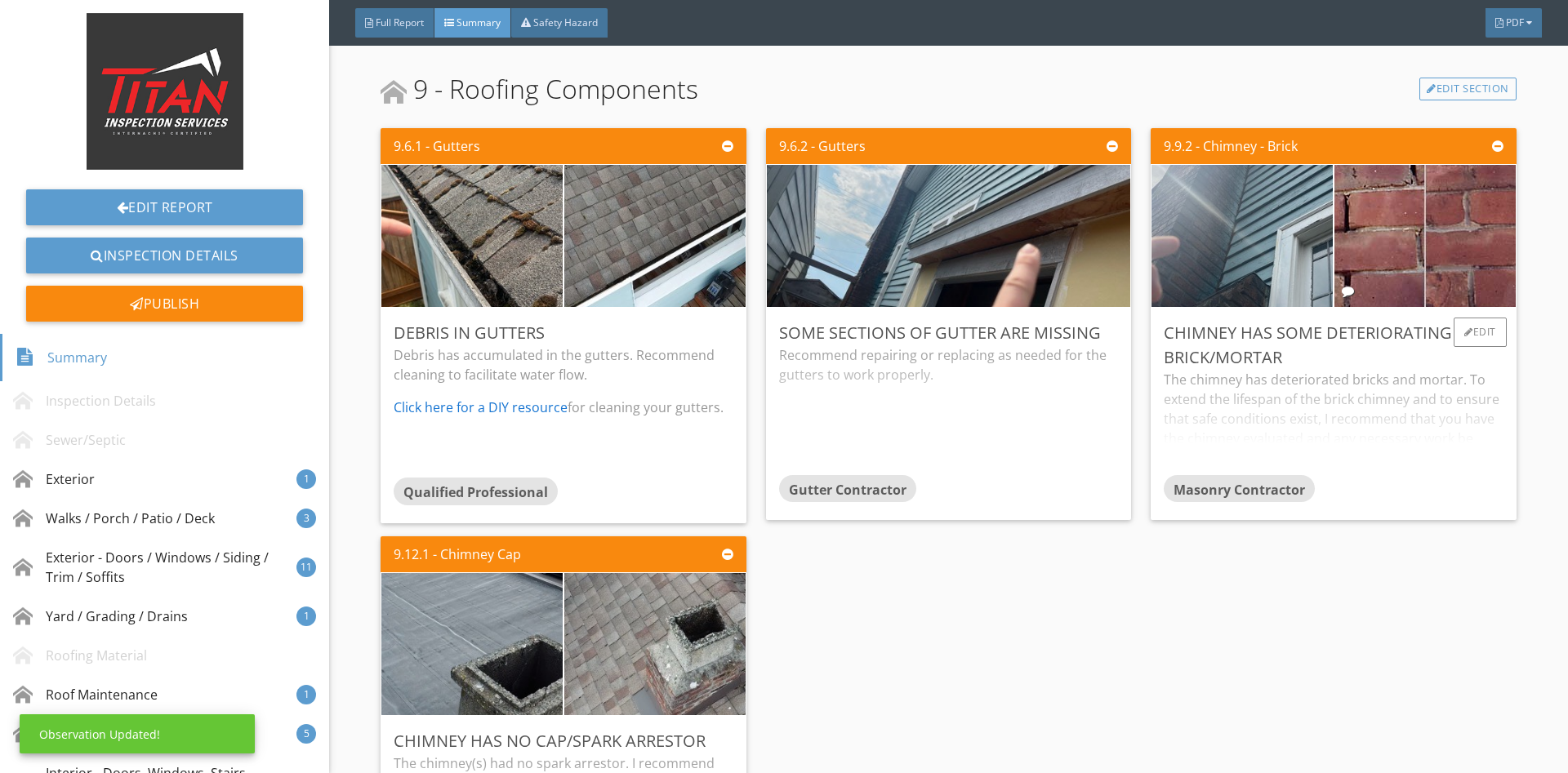
scroll to position [2910, 0]
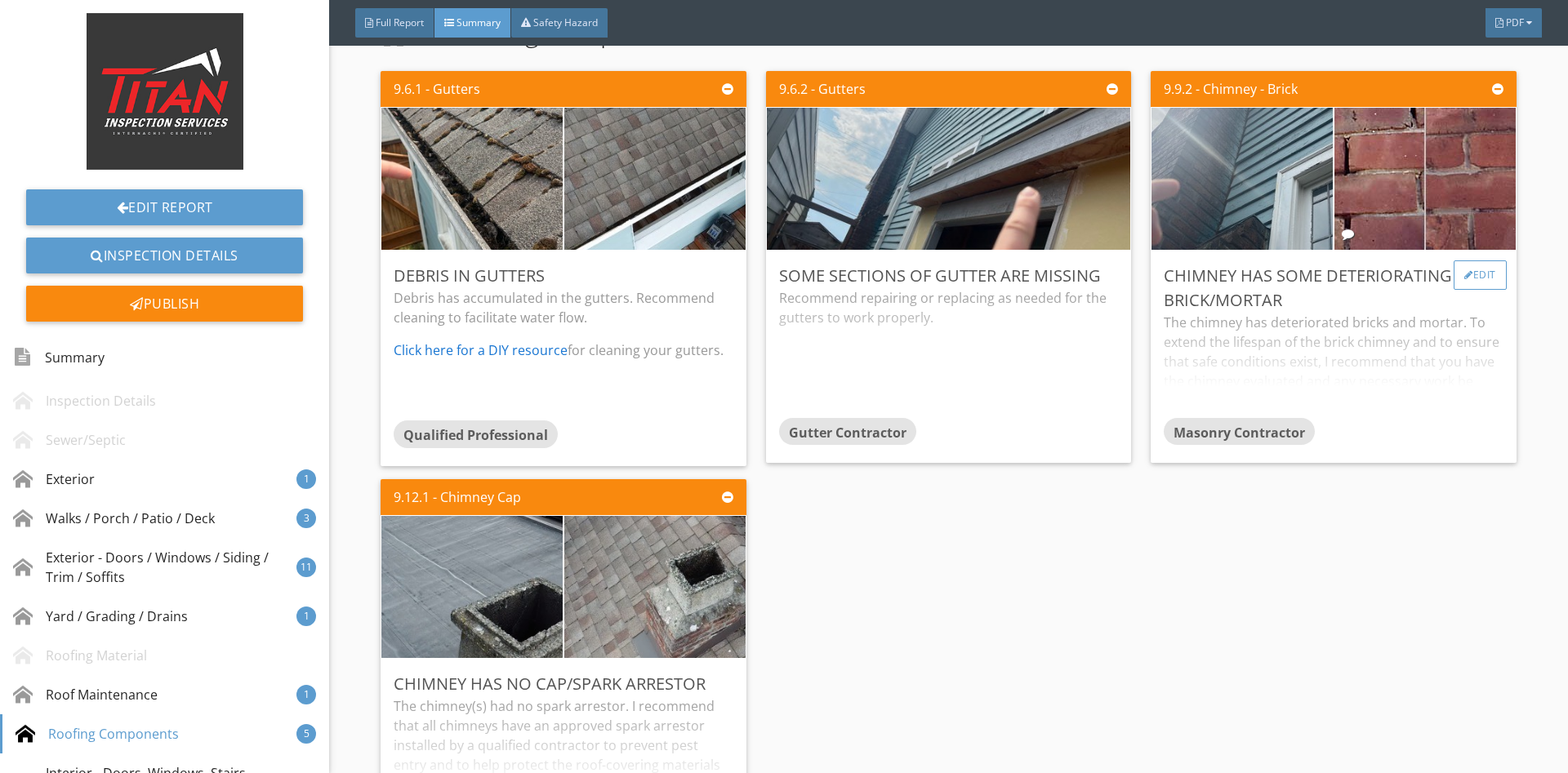
click at [1478, 261] on div "Edit" at bounding box center [1479, 275] width 53 height 29
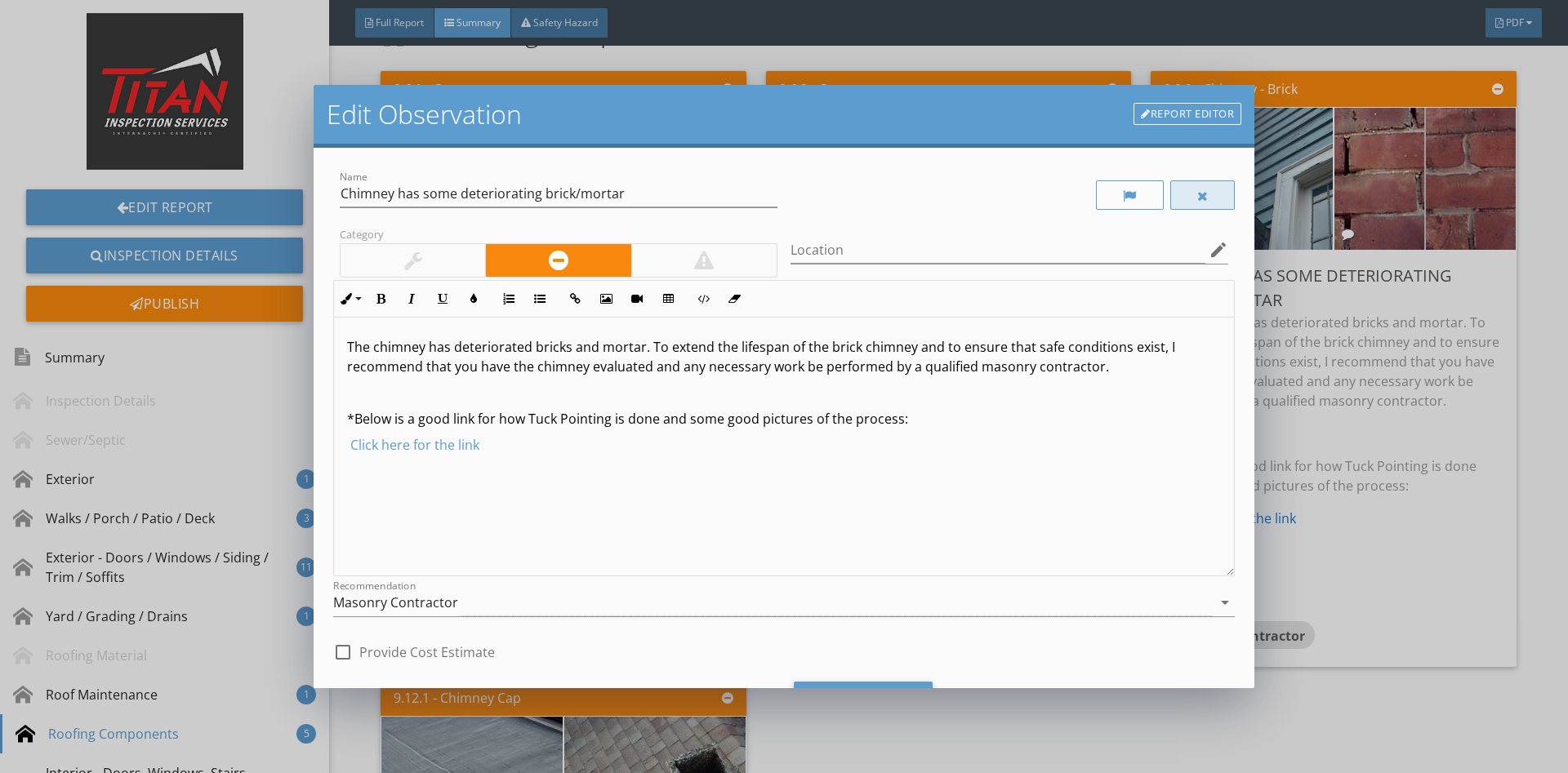
click at [1217, 196] on div at bounding box center [1203, 195] width 65 height 29
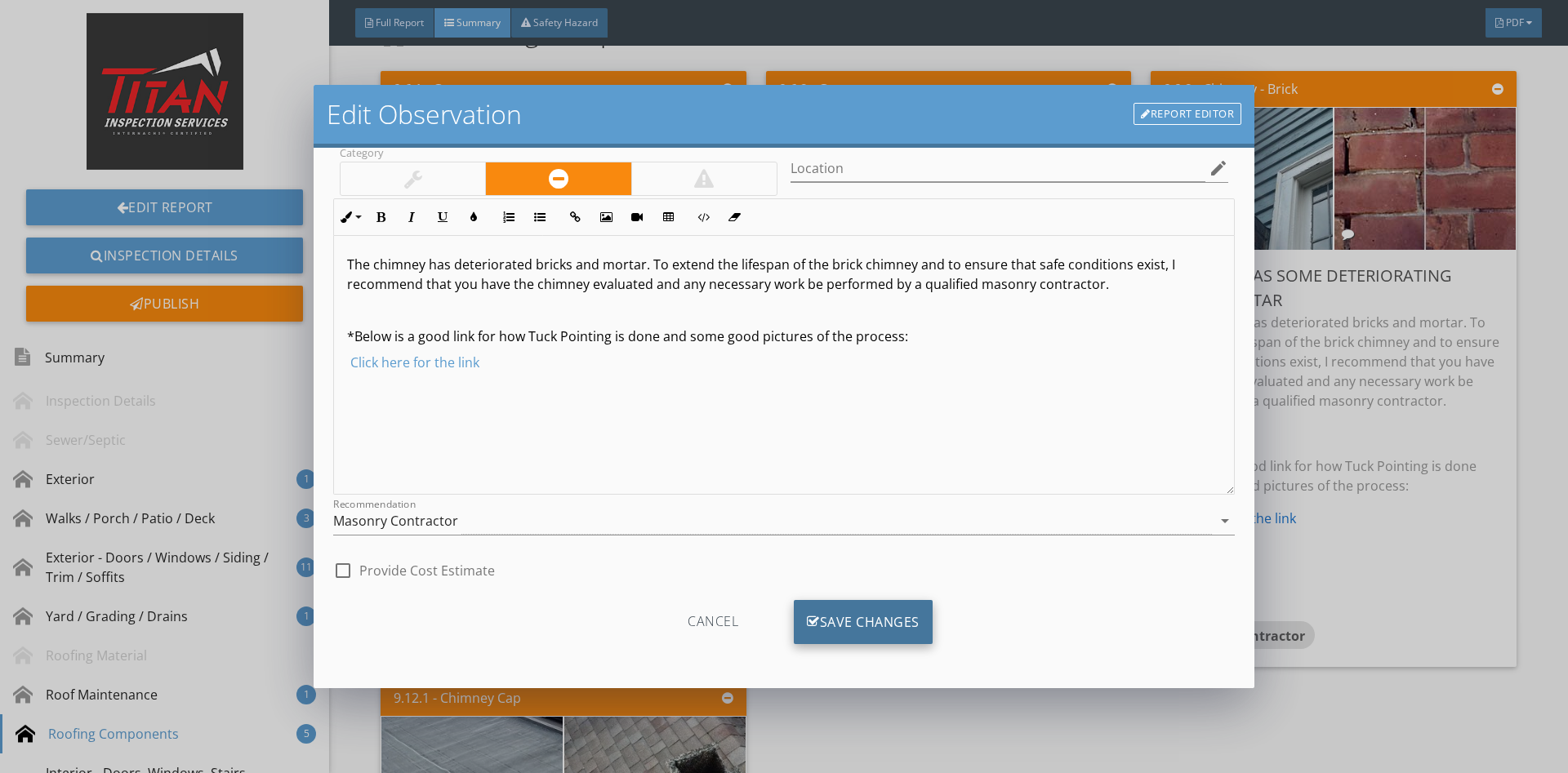
click at [847, 600] on div "Save Changes" at bounding box center [863, 622] width 139 height 44
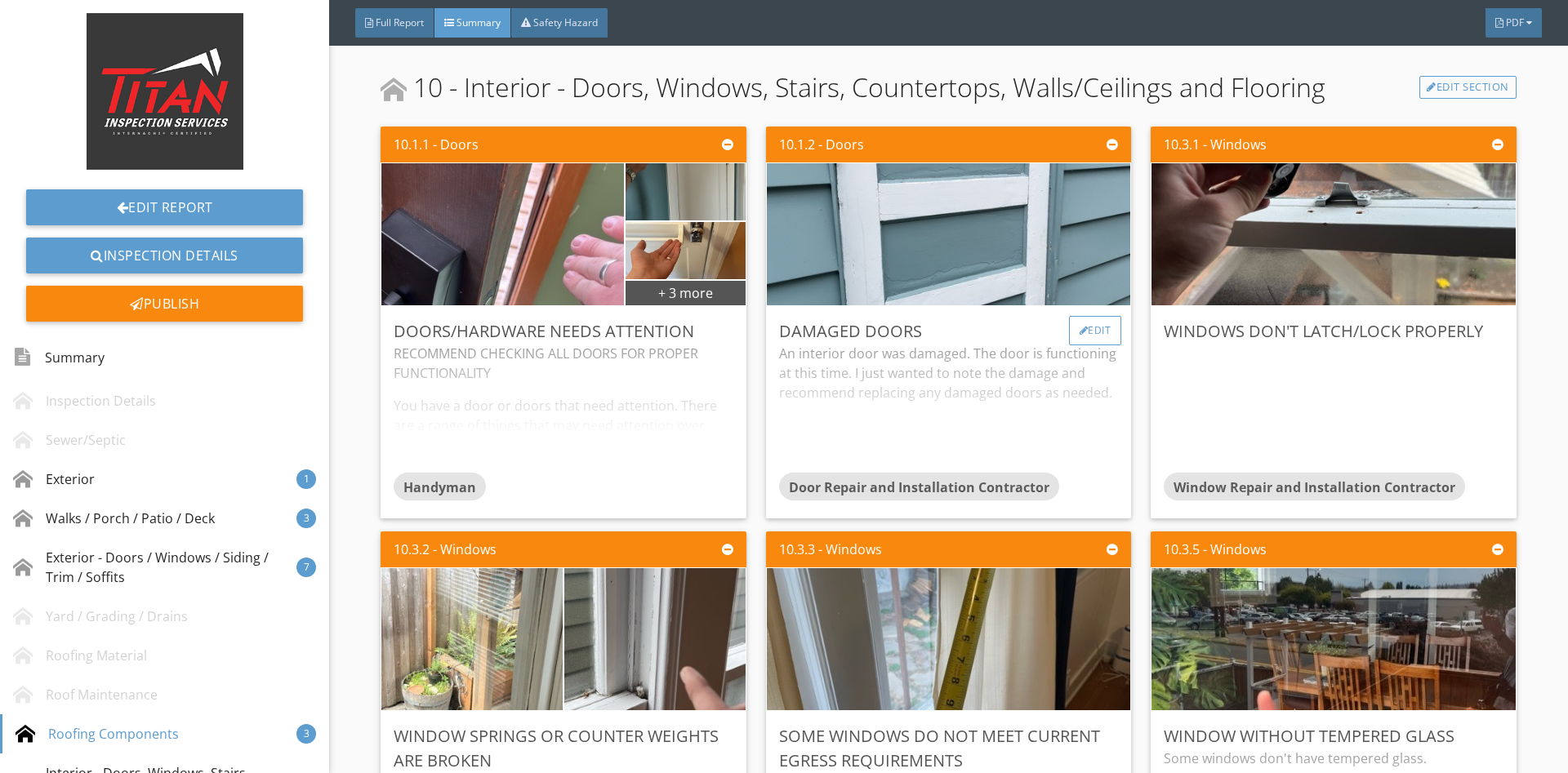
click at [1085, 326] on div at bounding box center [1084, 330] width 9 height 10
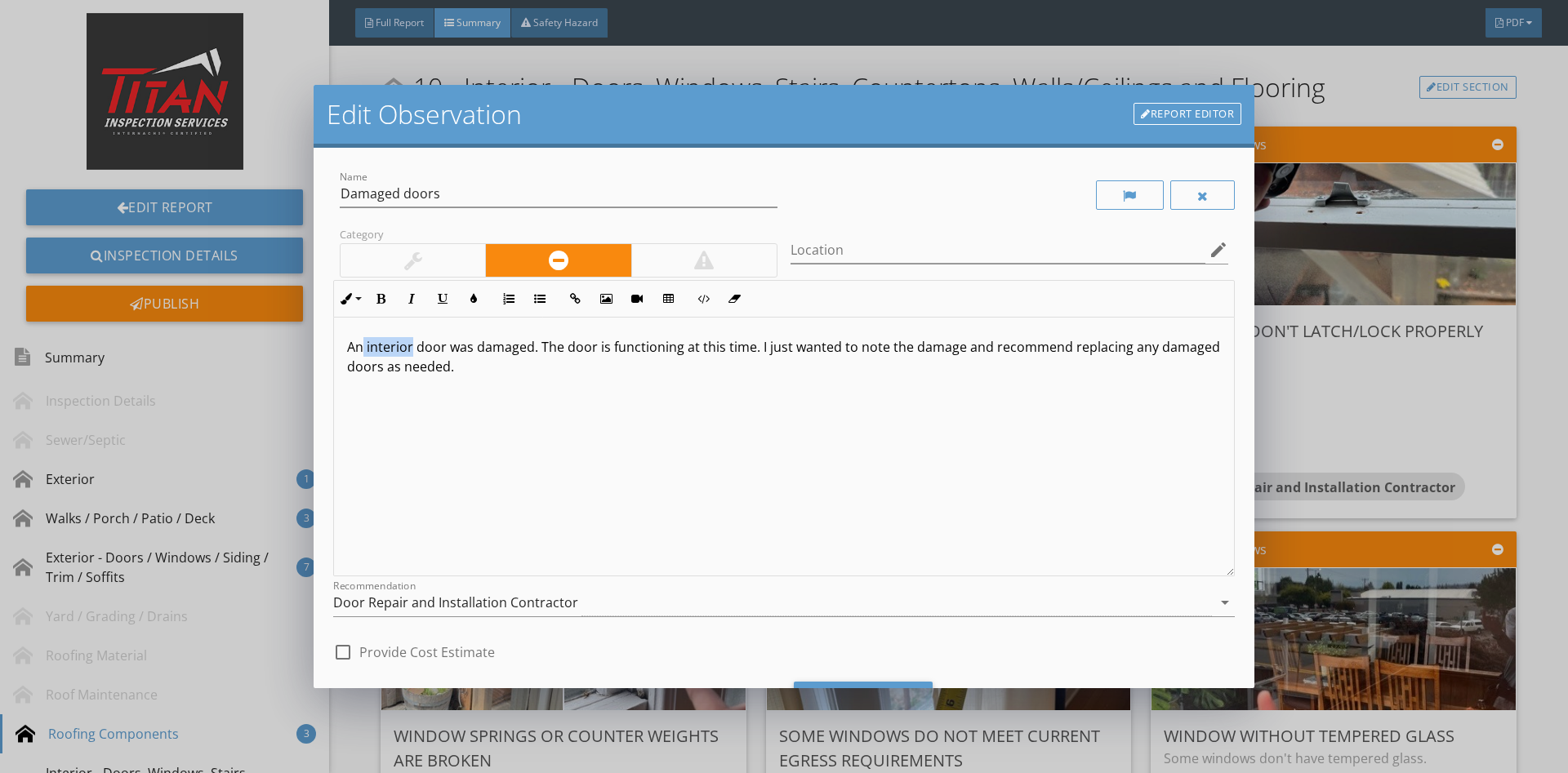
drag, startPoint x: 413, startPoint y: 349, endPoint x: 360, endPoint y: 352, distance: 53.1
click at [360, 352] on p "An interior door was damaged. The door is functioning at this time. I just want…" at bounding box center [783, 357] width 874 height 39
drag, startPoint x: 567, startPoint y: 379, endPoint x: 261, endPoint y: 319, distance: 311.8
click at [334, 319] on div "An interior door was damaged. The door is functioning at this time. I just want…" at bounding box center [784, 447] width 900 height 259
click at [537, 203] on input "Damaged doors" at bounding box center [558, 194] width 437 height 27
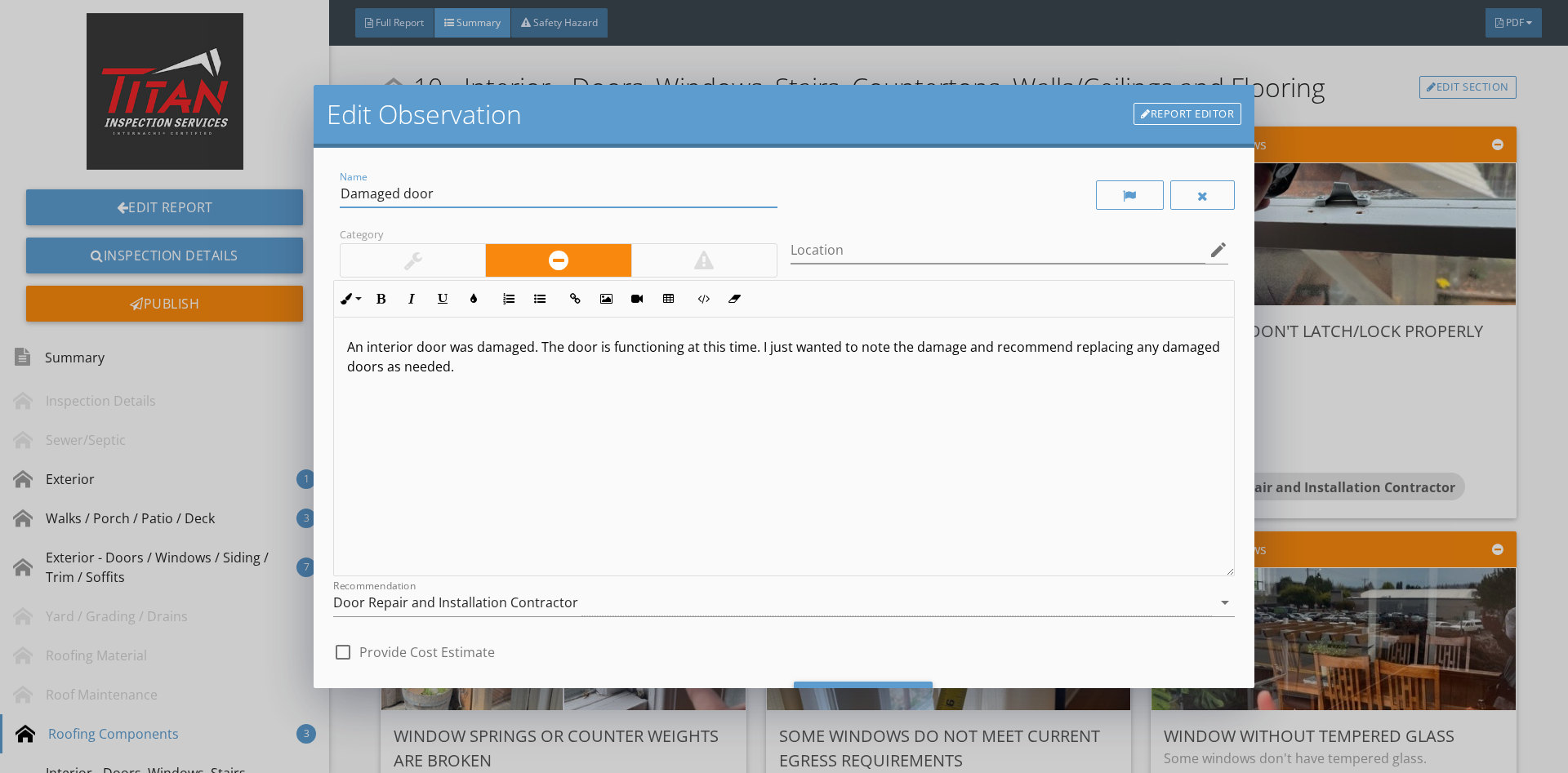
type input "Damaged door"
click at [544, 405] on div "An interior door was damaged. The door is functioning at this time. I just want…" at bounding box center [784, 447] width 900 height 259
drag, startPoint x: 559, startPoint y: 396, endPoint x: 28, endPoint y: 274, distance: 544.8
click at [334, 318] on div "An interior door was damaged. The door is functioning at this time. I just want…" at bounding box center [784, 447] width 900 height 259
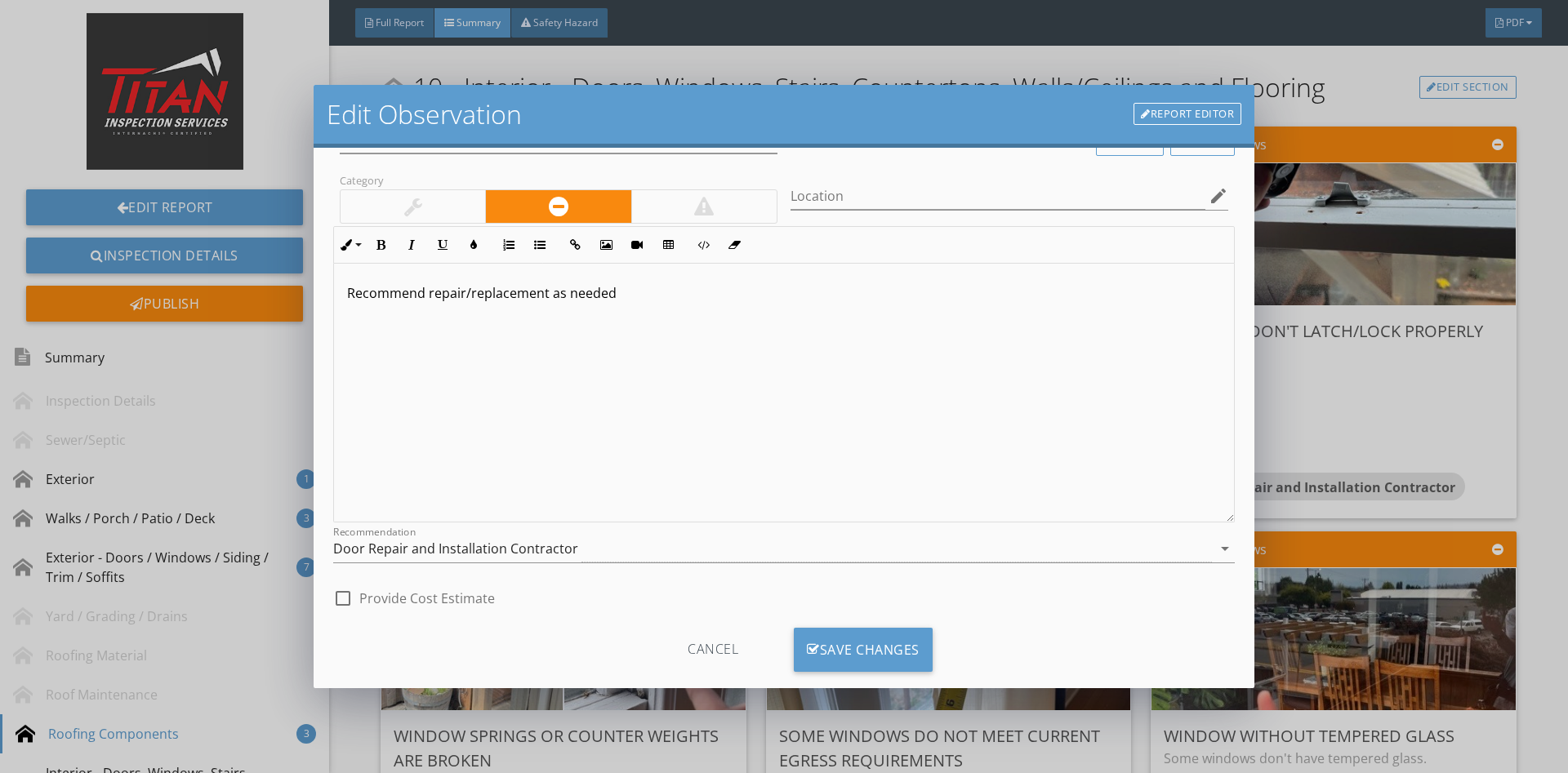
scroll to position [82, 0]
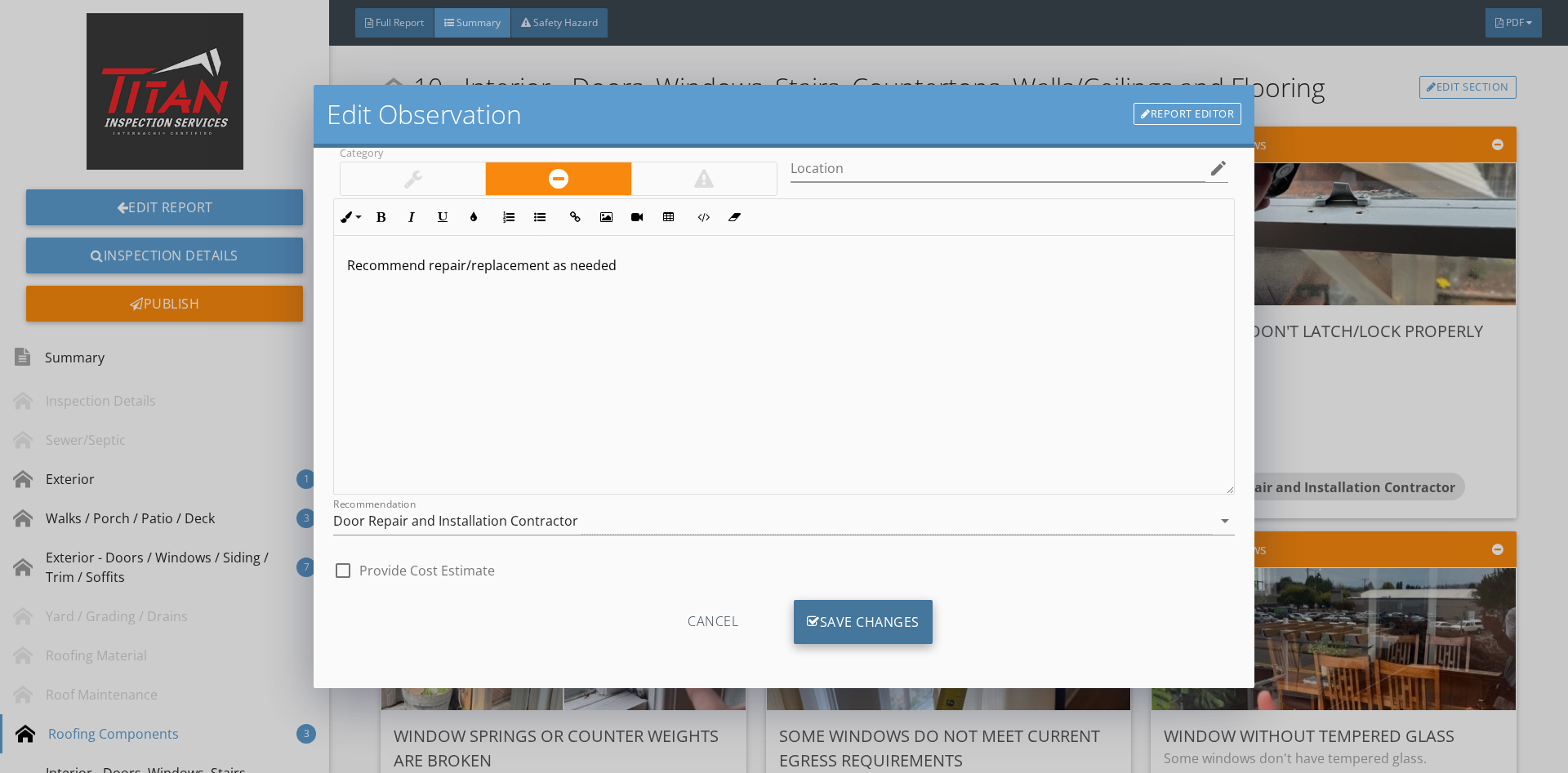
click at [854, 634] on div "Save Changes" at bounding box center [863, 622] width 139 height 44
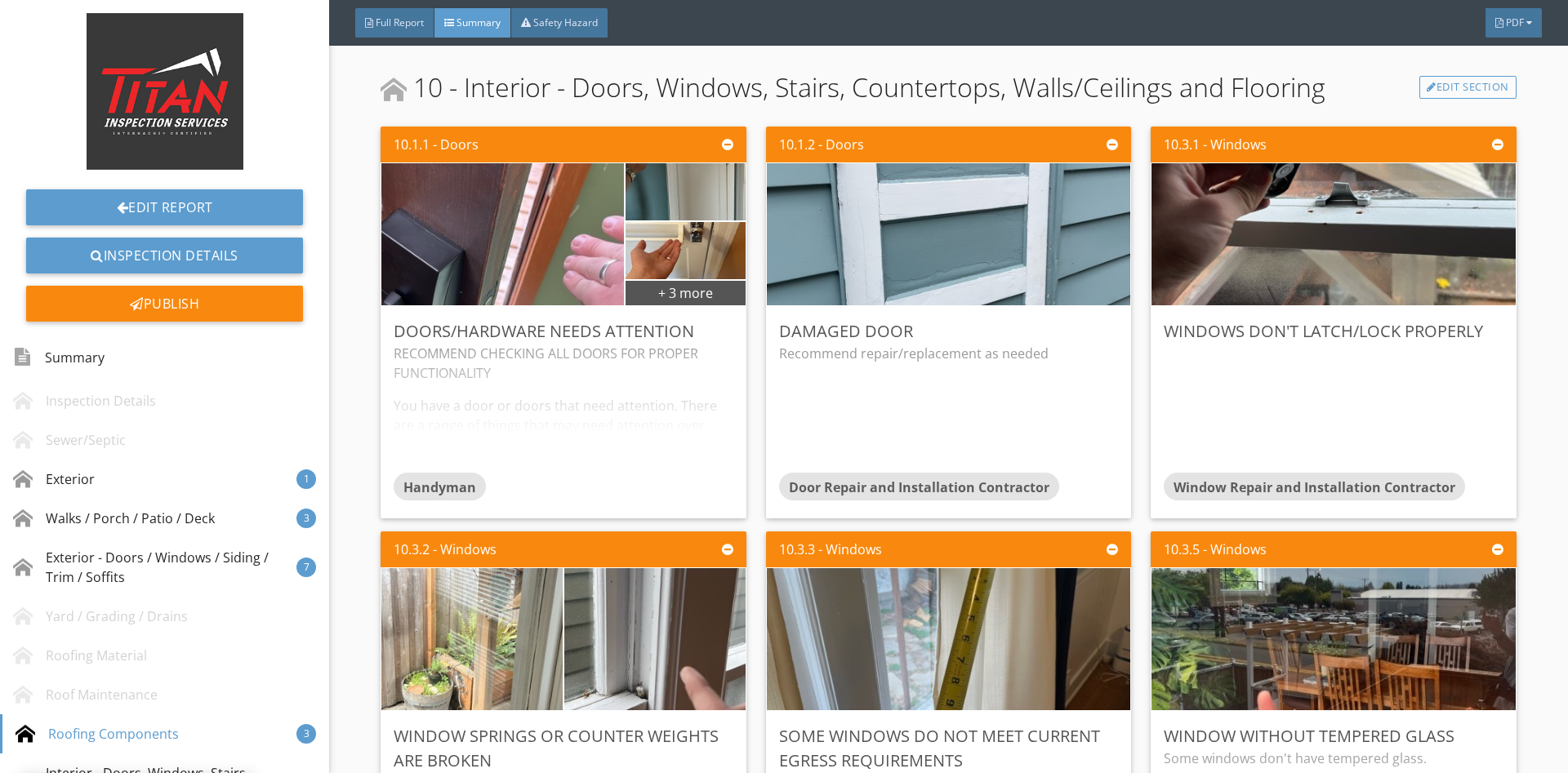
scroll to position [0, 0]
click at [721, 317] on div "Edit" at bounding box center [710, 330] width 53 height 29
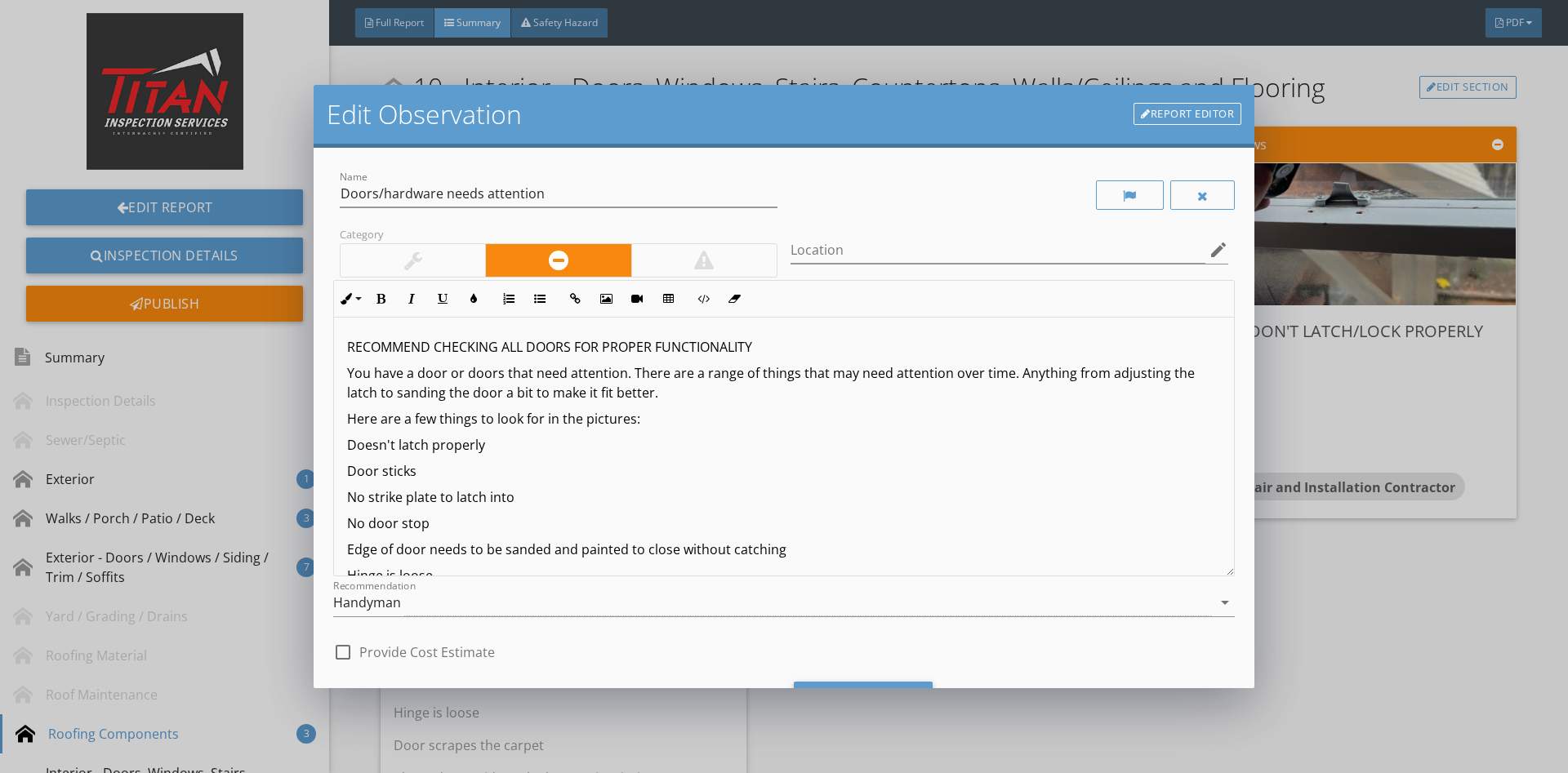
click at [1304, 315] on div "Edit Observation Report Editor Name Doors/hardware needs attention Category Loc…" at bounding box center [784, 386] width 1568 height 773
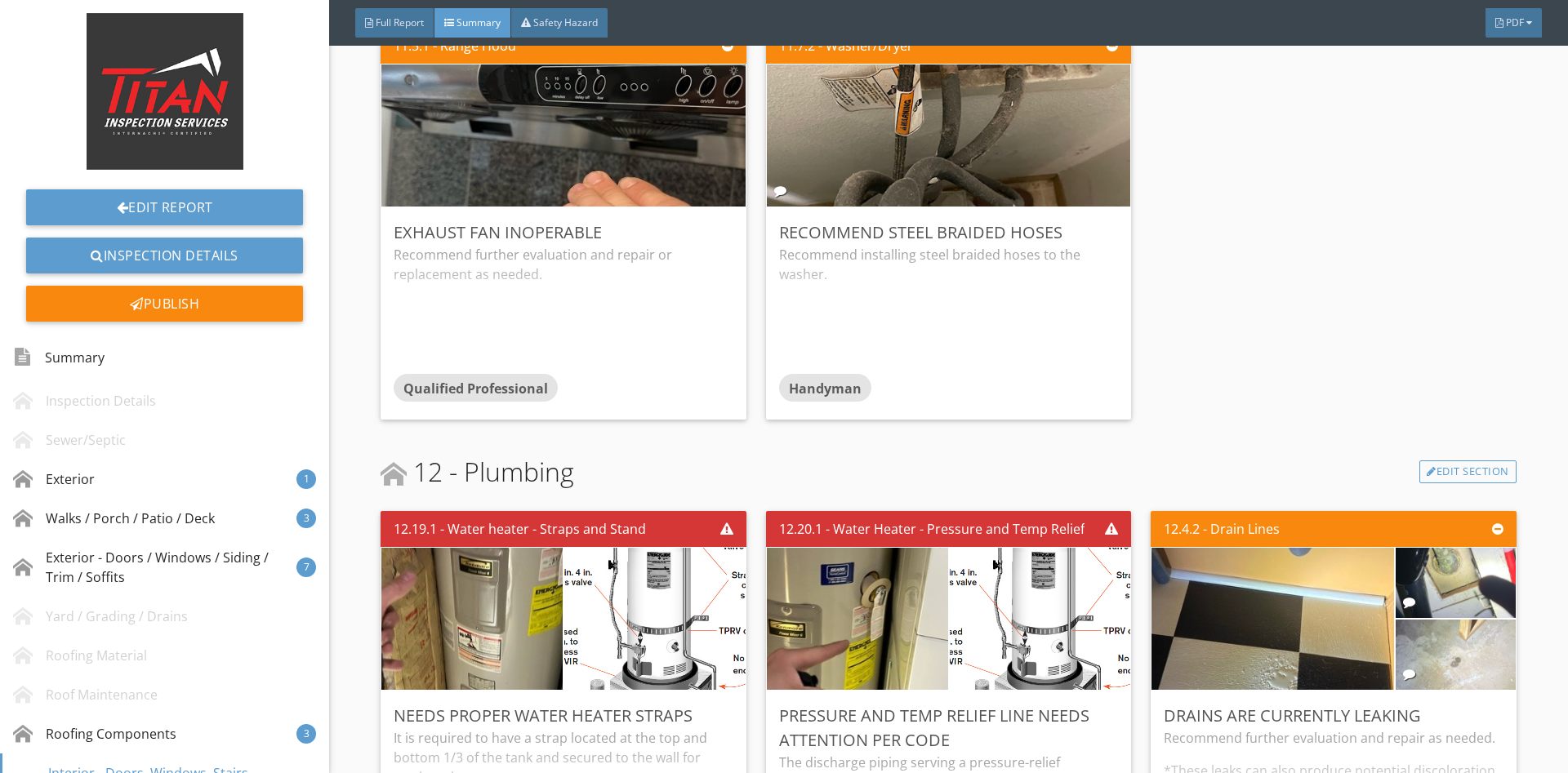
scroll to position [5339, 0]
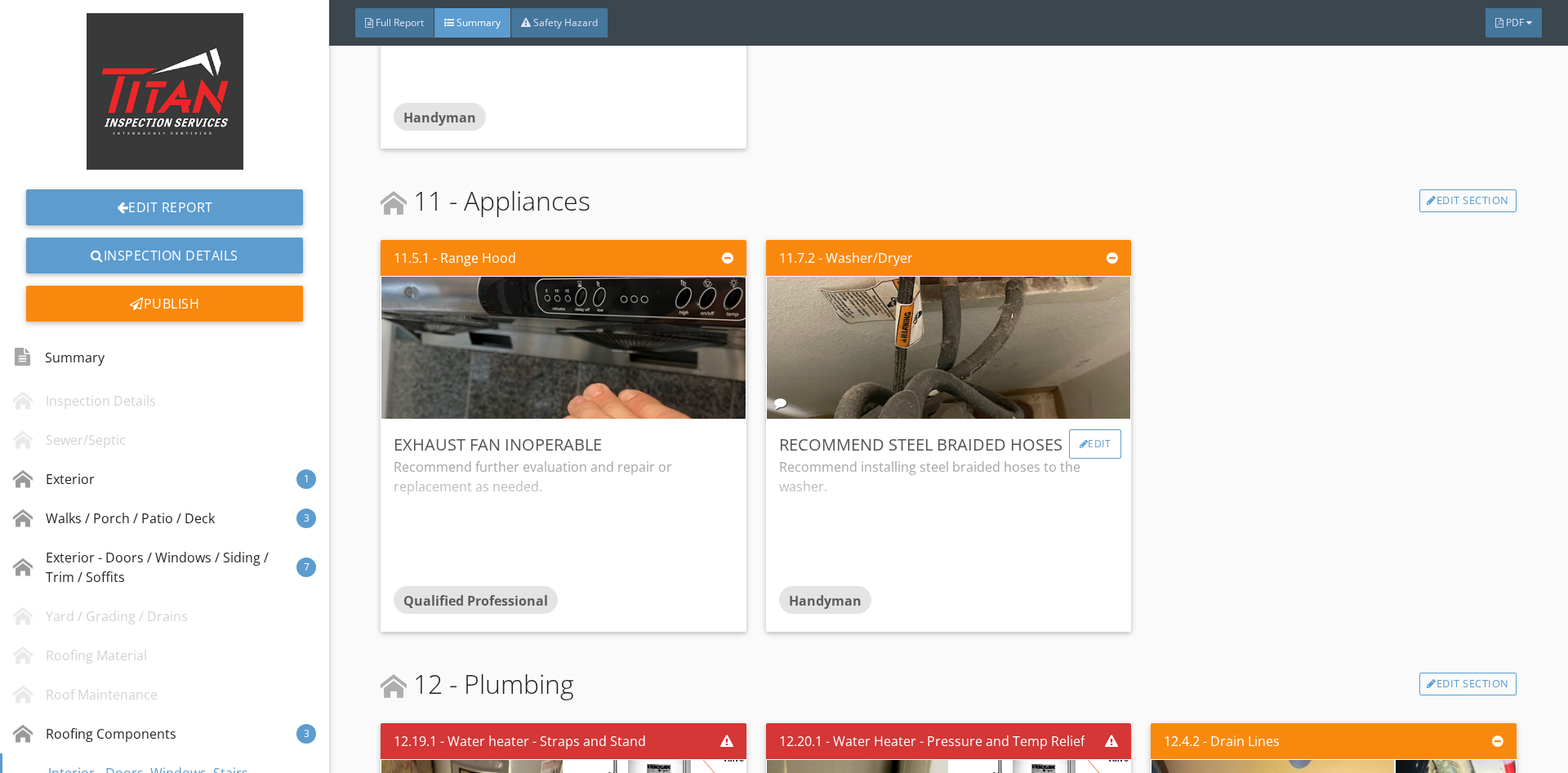
click at [1086, 431] on div "Edit" at bounding box center [1095, 444] width 53 height 29
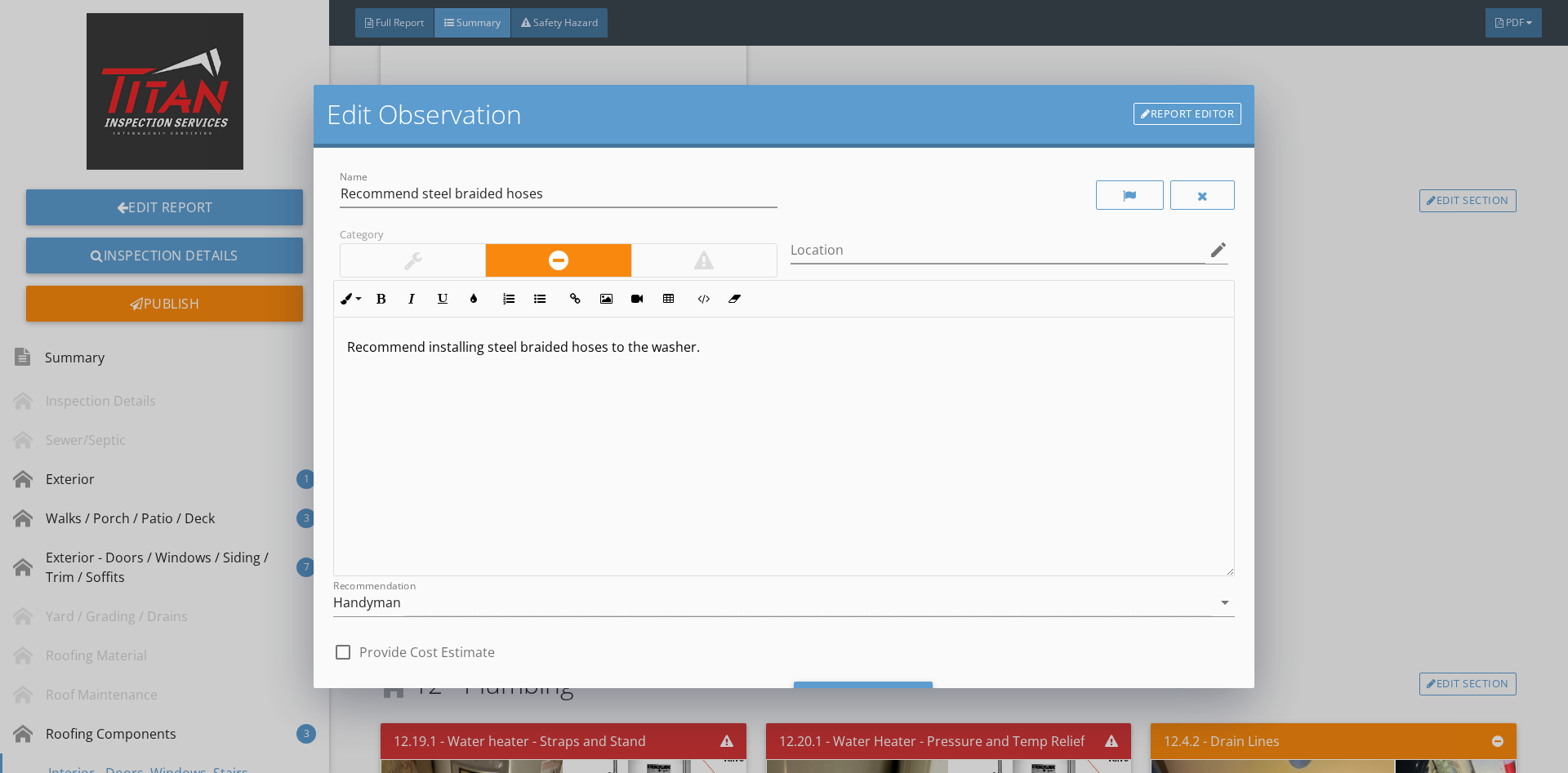
click at [401, 256] on div at bounding box center [413, 261] width 145 height 33
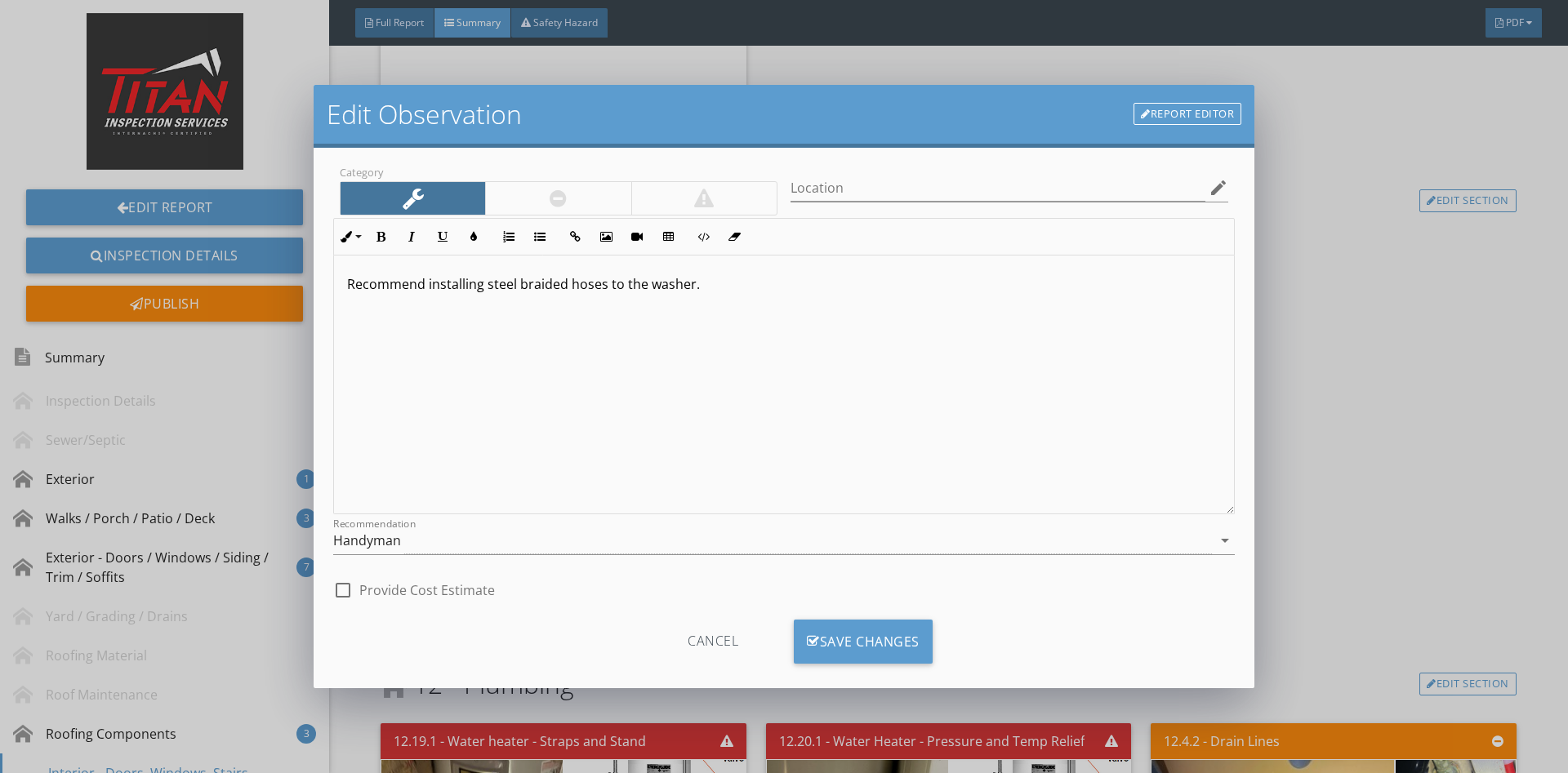
scroll to position [82, 0]
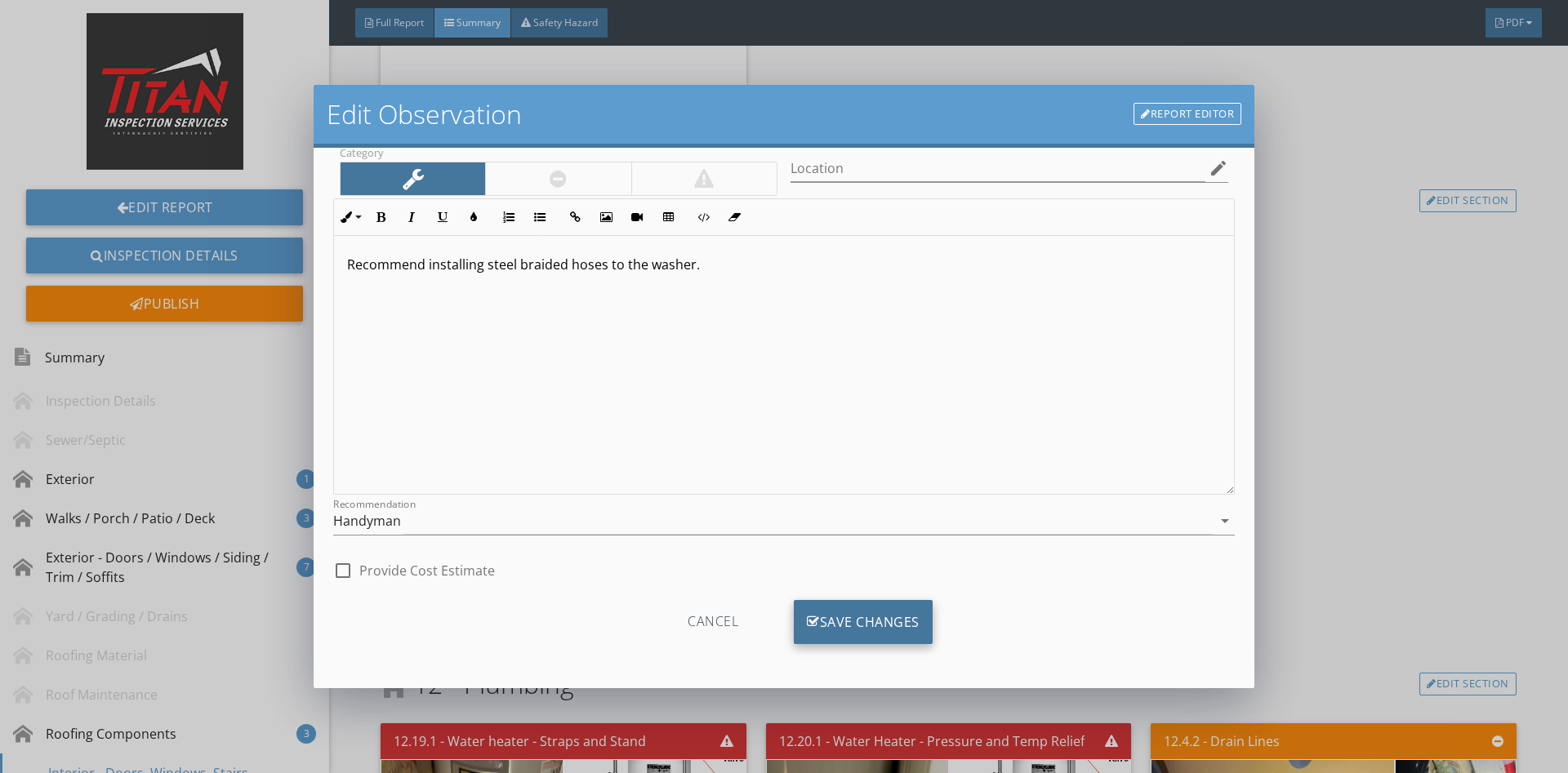
click at [867, 616] on div "Save Changes" at bounding box center [863, 622] width 139 height 44
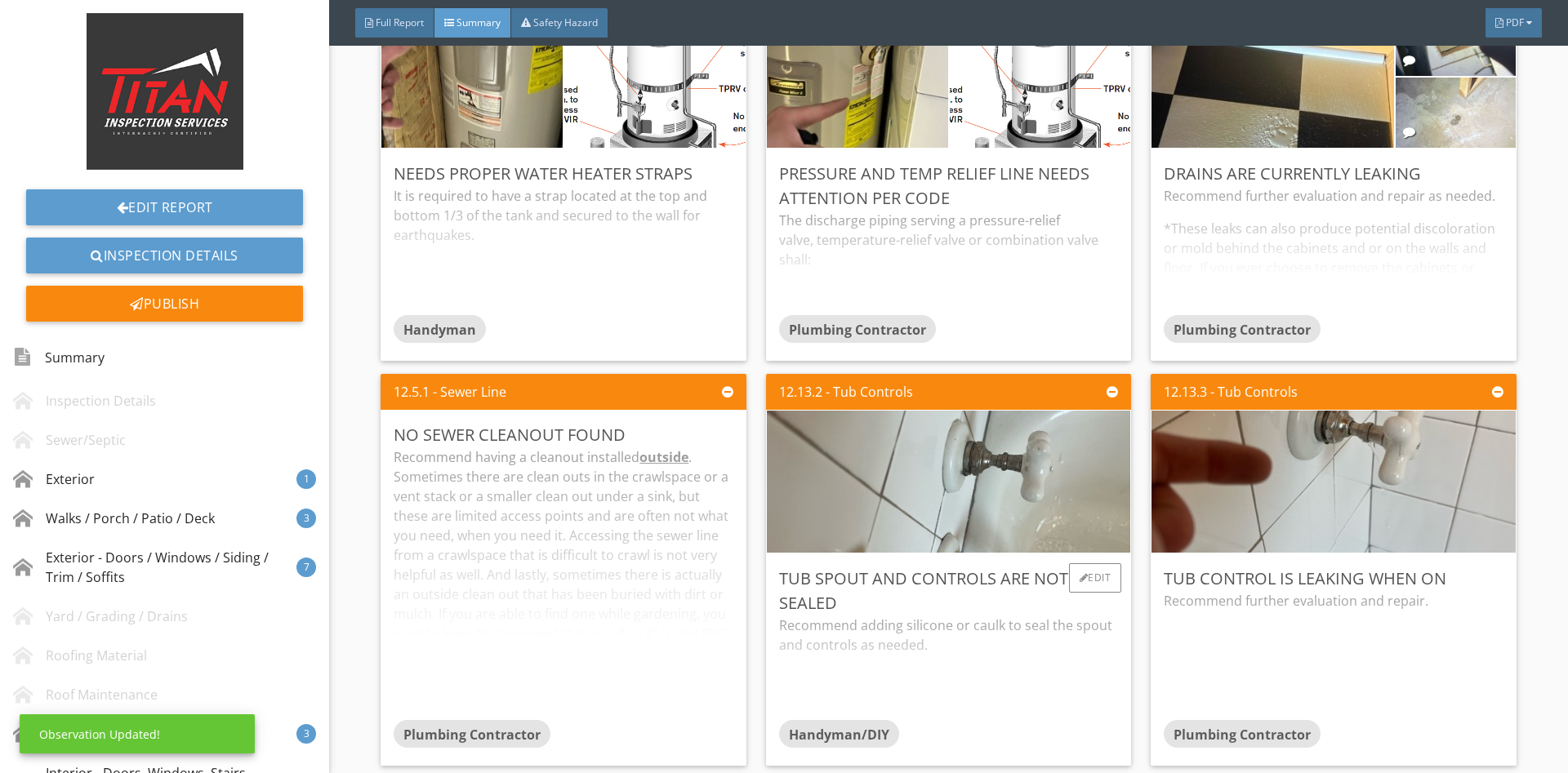
scroll to position [6309, 0]
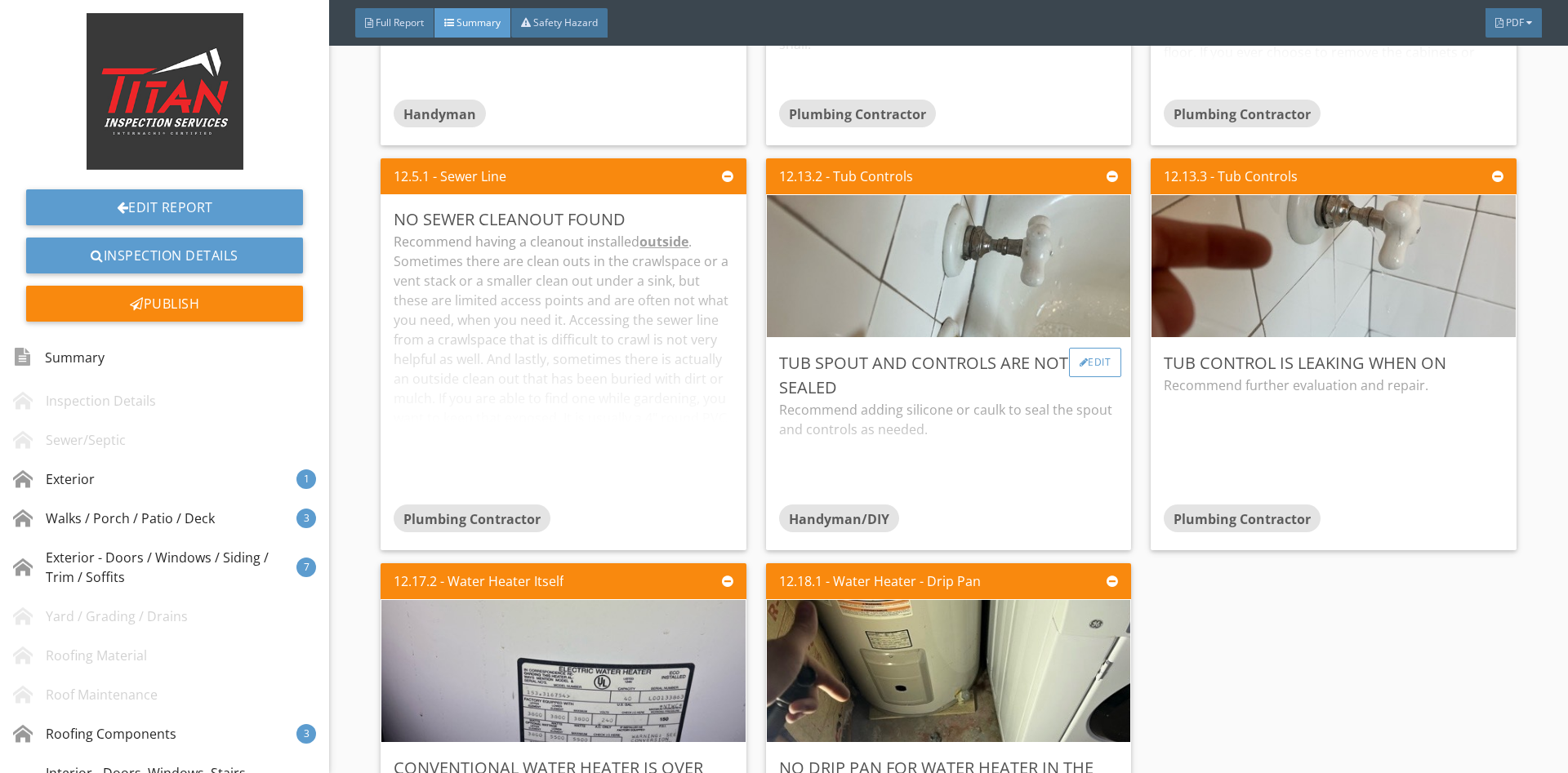
click at [1099, 348] on div "Edit" at bounding box center [1095, 362] width 53 height 29
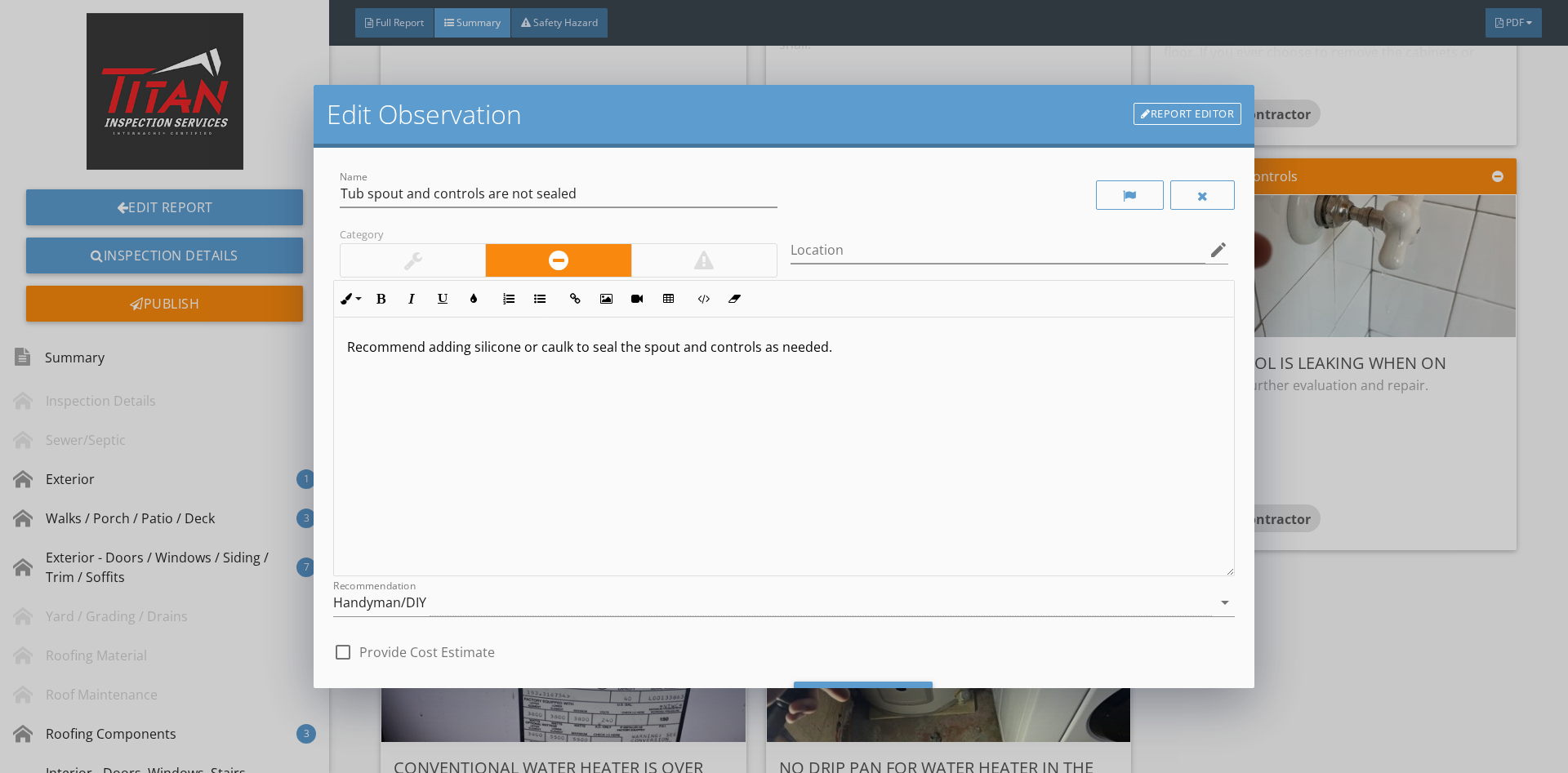
click at [1448, 365] on div "Edit Observation Report Editor Name Tub spout and controls are not sealed Categ…" at bounding box center [784, 386] width 1568 height 773
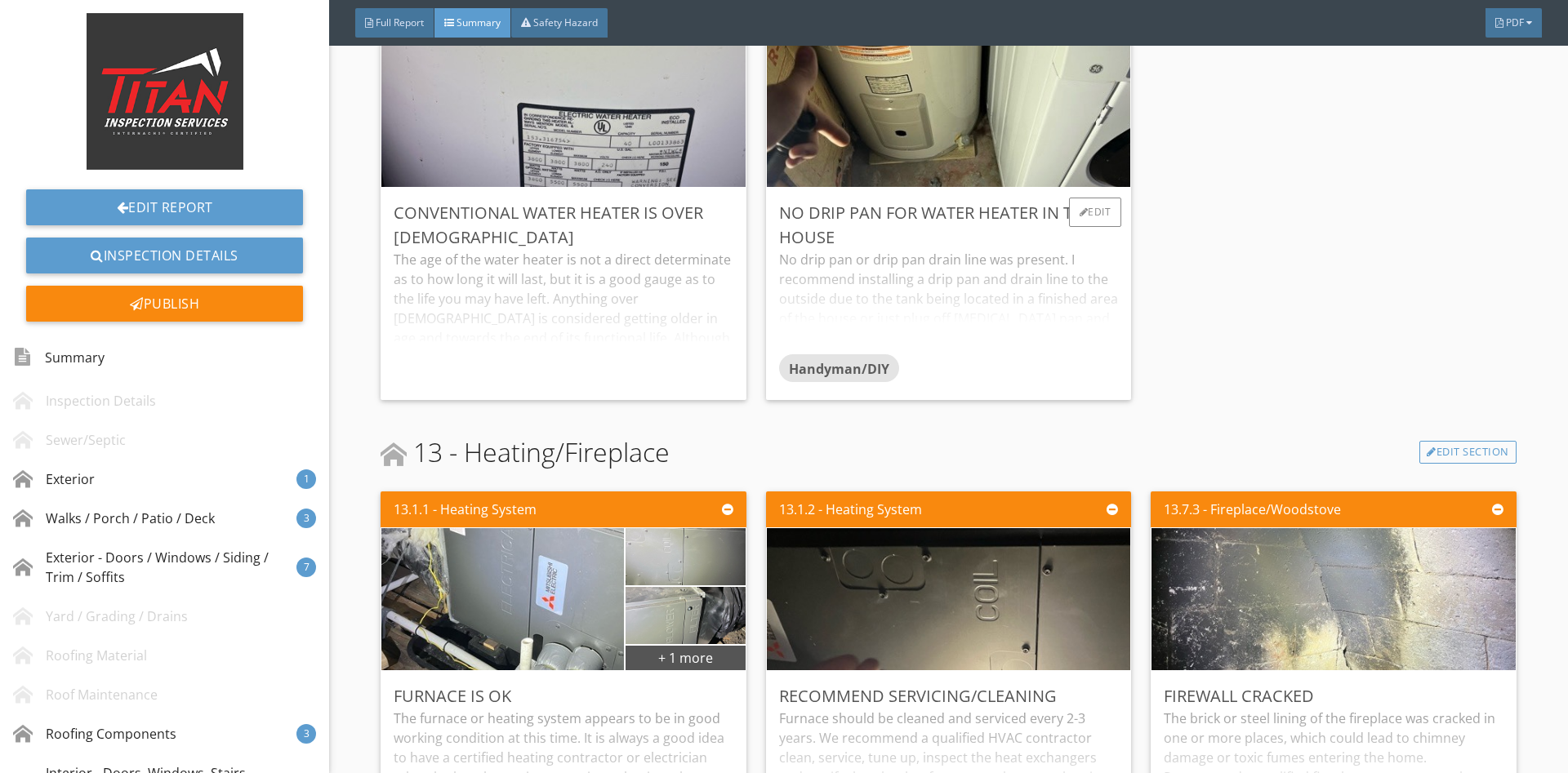
scroll to position [6848, 0]
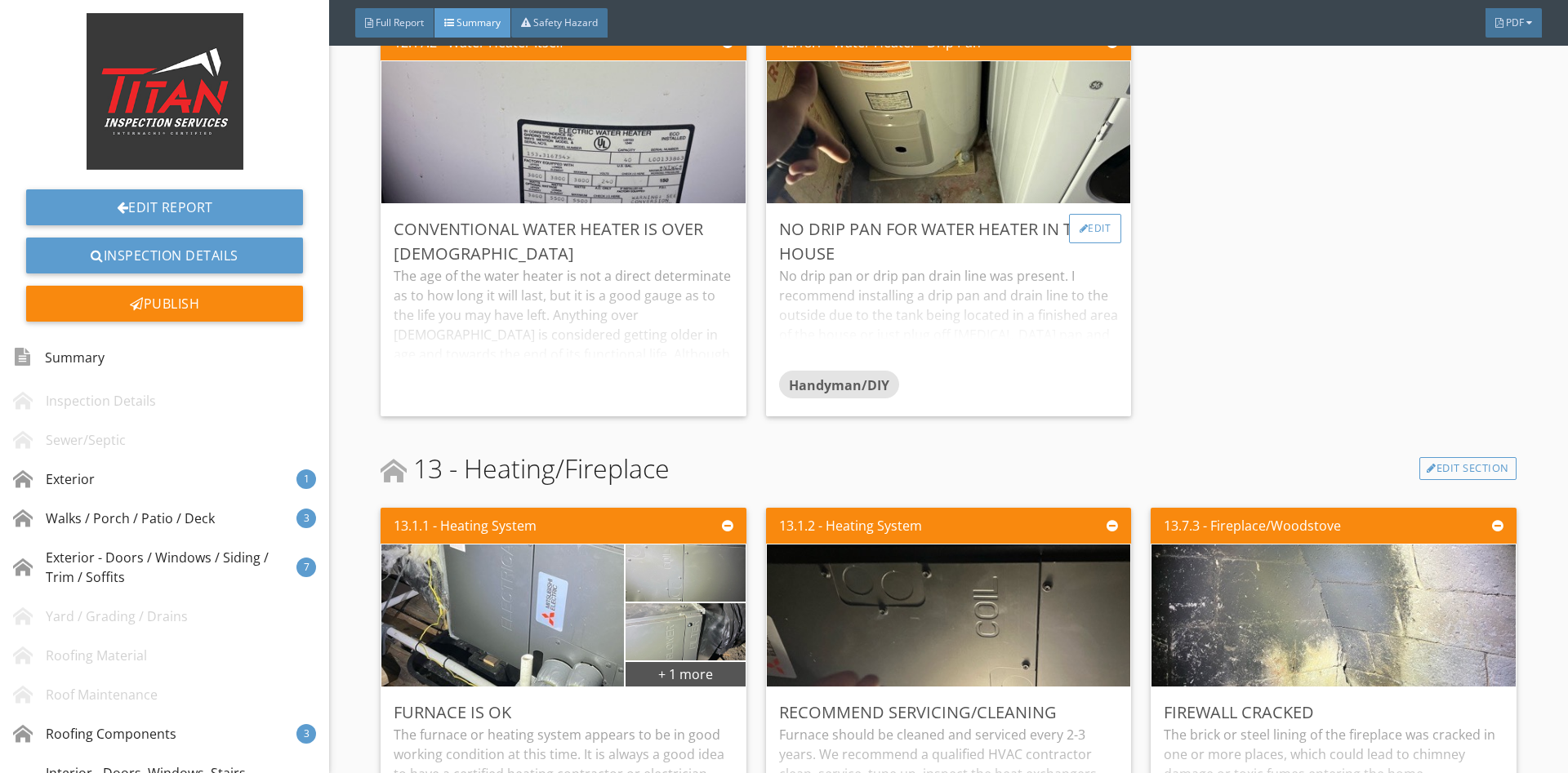
click at [1084, 224] on div at bounding box center [1084, 228] width 9 height 10
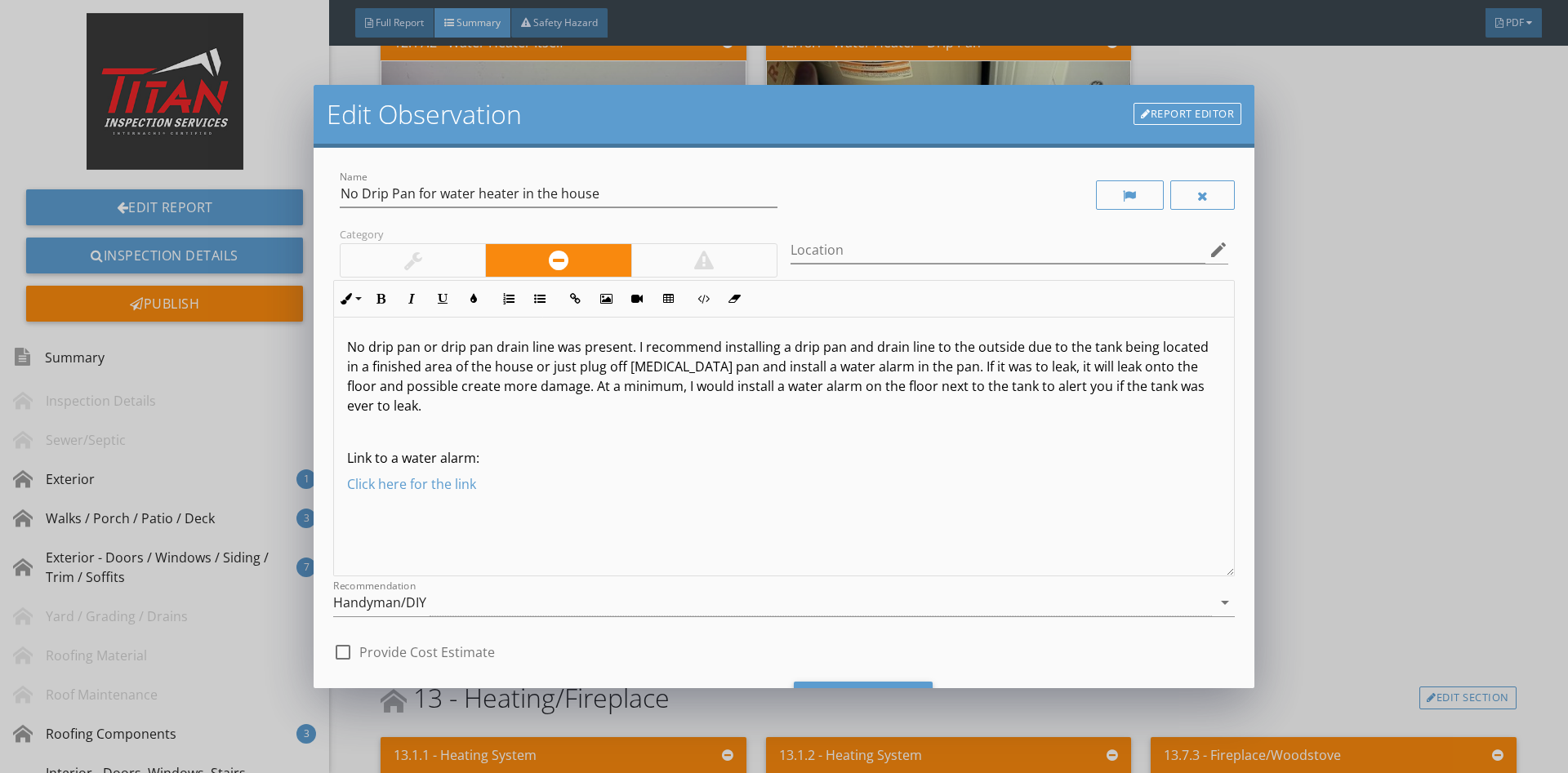
click at [438, 260] on div at bounding box center [413, 261] width 145 height 33
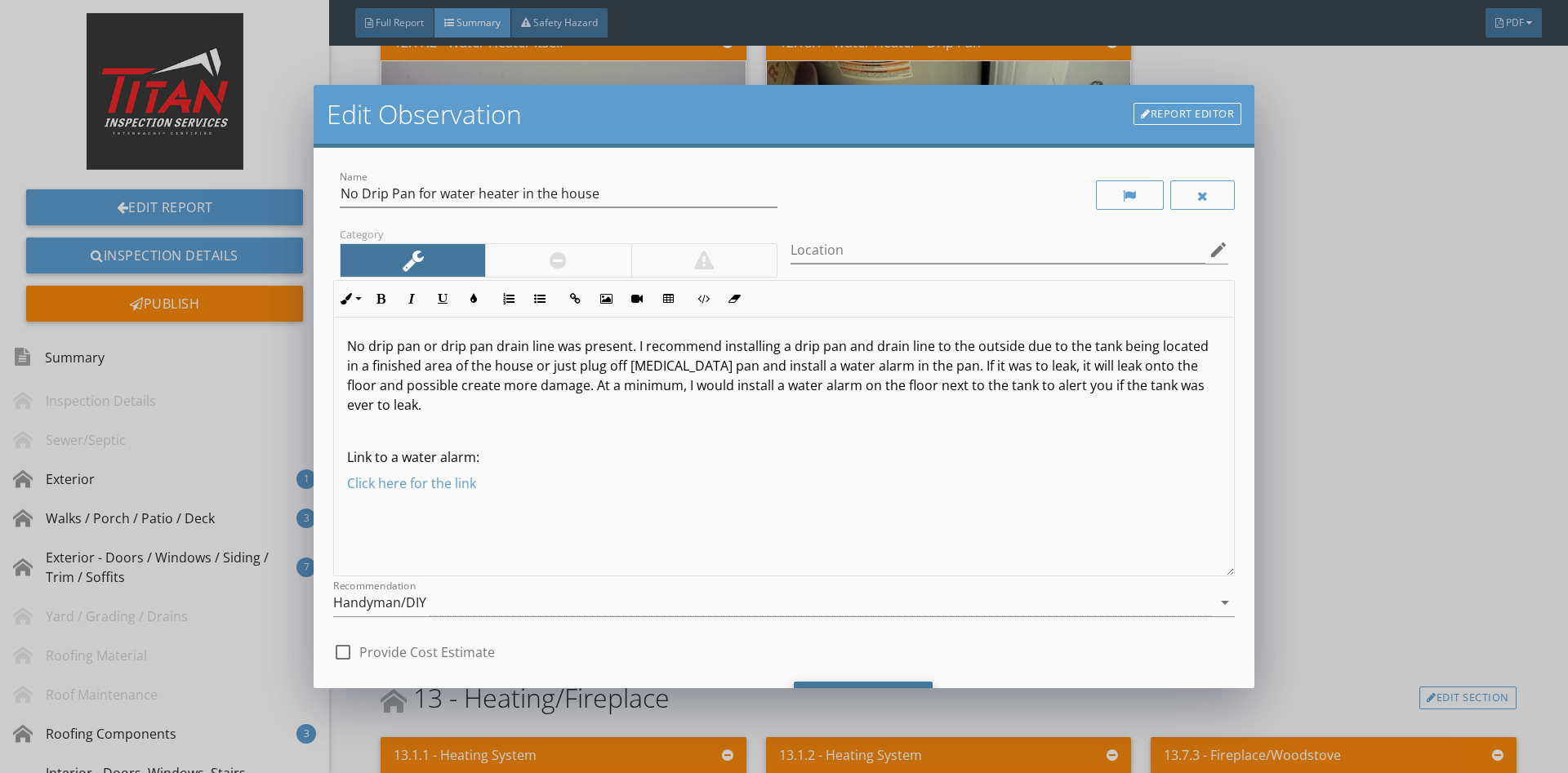
scroll to position [82, 0]
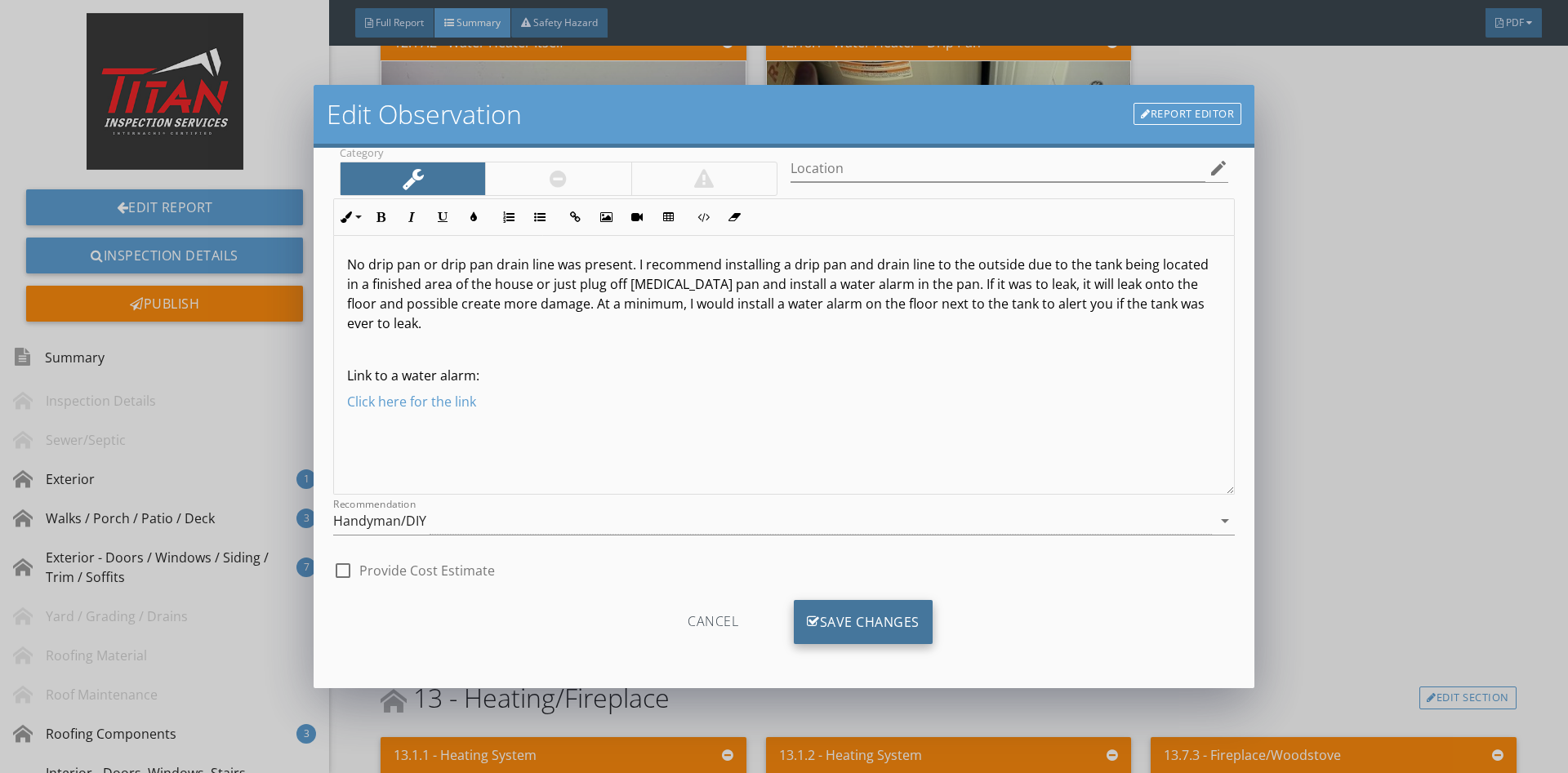
click at [879, 622] on div "Save Changes" at bounding box center [863, 622] width 139 height 44
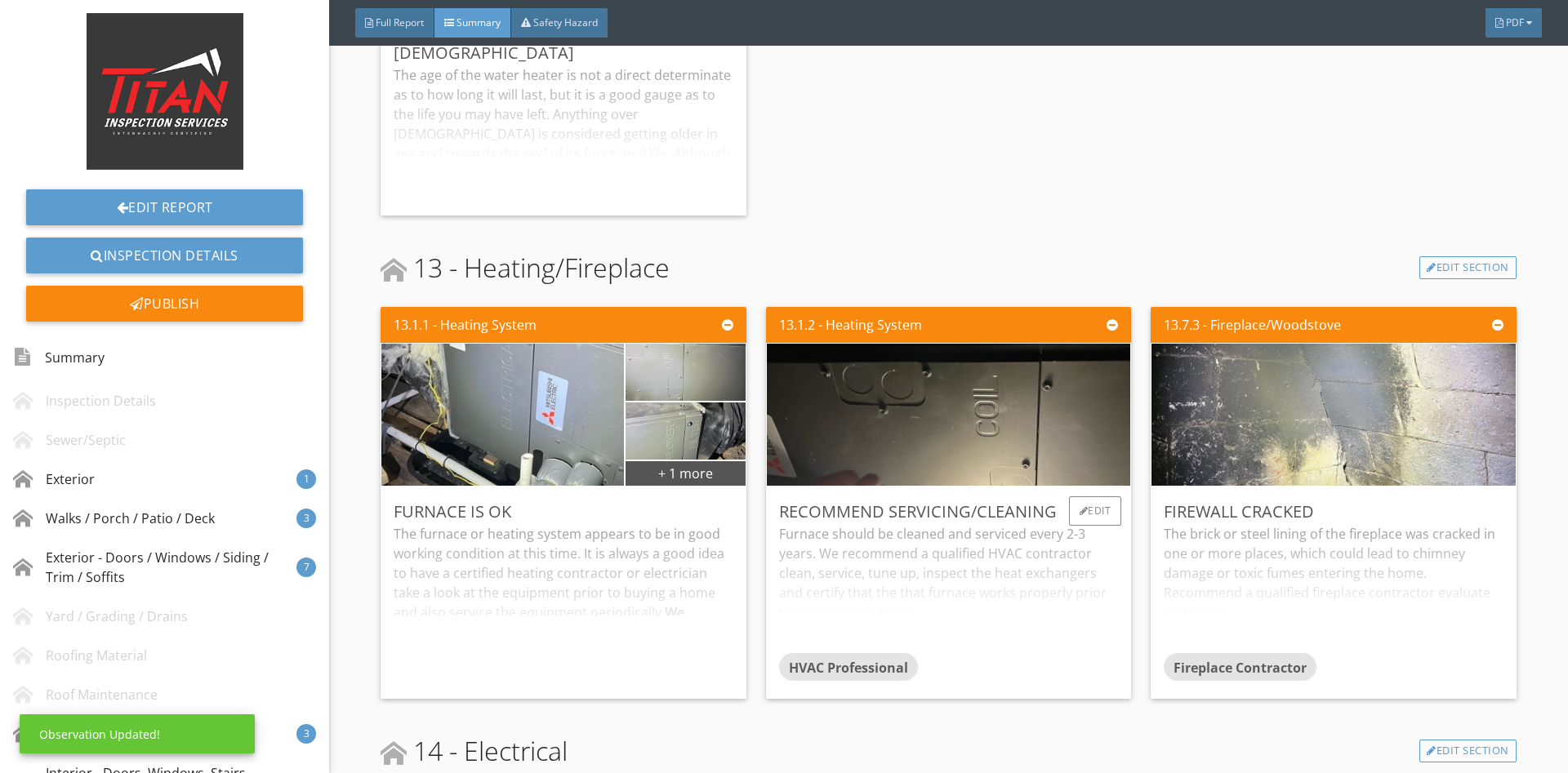
scroll to position [7064, 0]
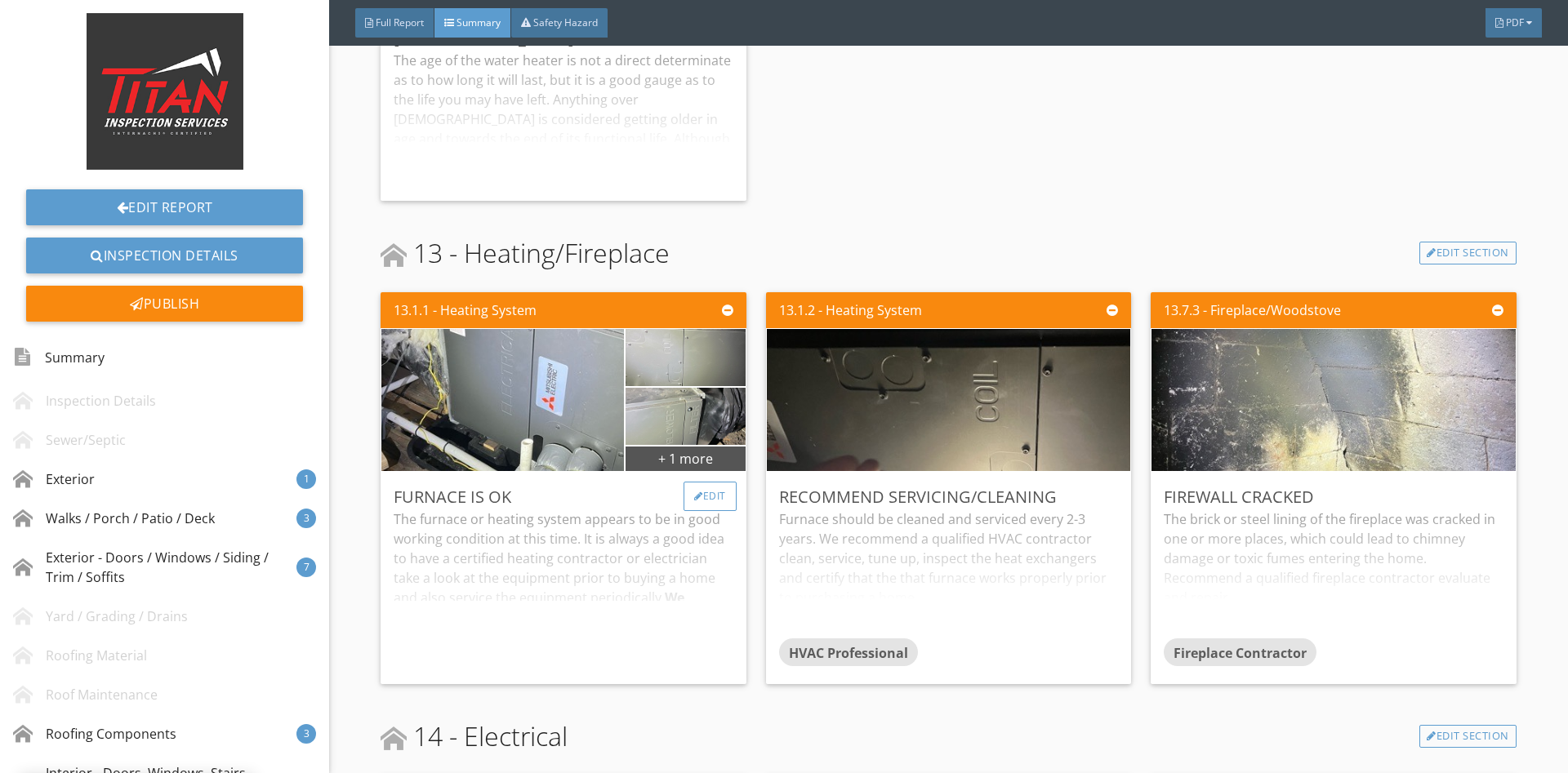
click at [714, 482] on div "Edit" at bounding box center [710, 496] width 53 height 29
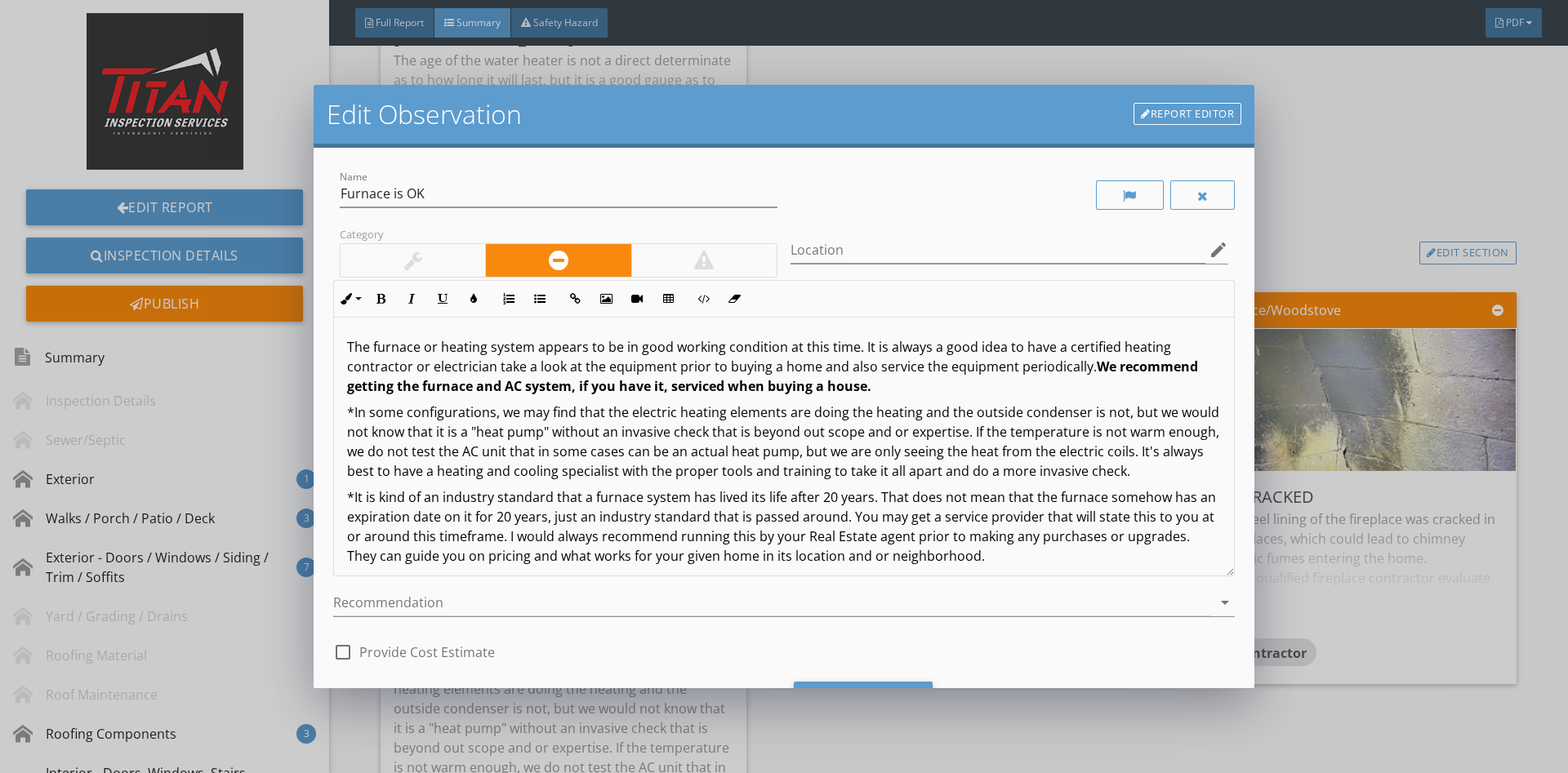
click at [460, 242] on div "Category" at bounding box center [559, 252] width 451 height 56
click at [429, 238] on div "Category" at bounding box center [559, 252] width 451 height 56
click at [463, 256] on div at bounding box center [413, 261] width 145 height 33
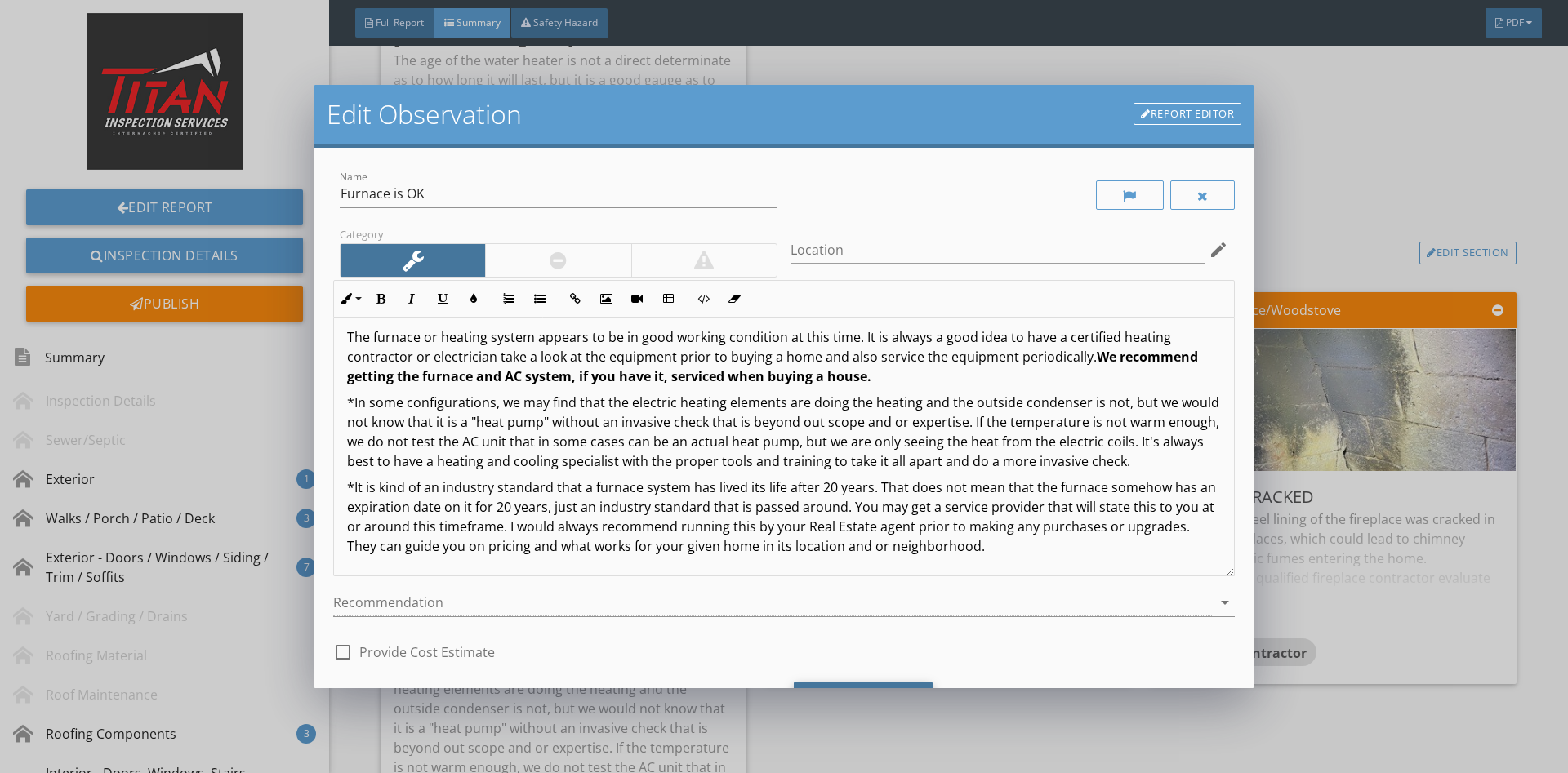
scroll to position [82, 0]
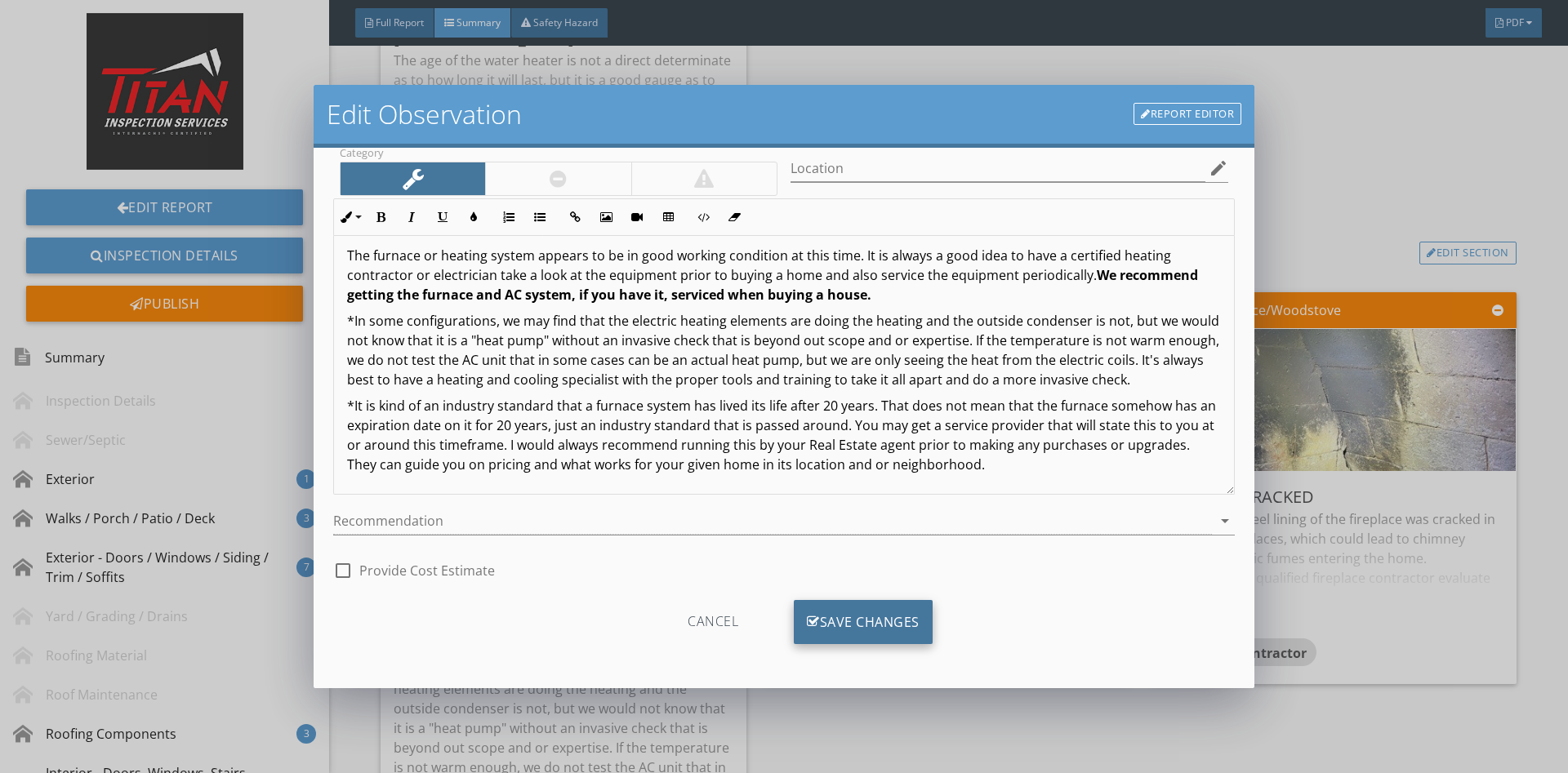
click at [857, 618] on div "Save Changes" at bounding box center [863, 622] width 139 height 44
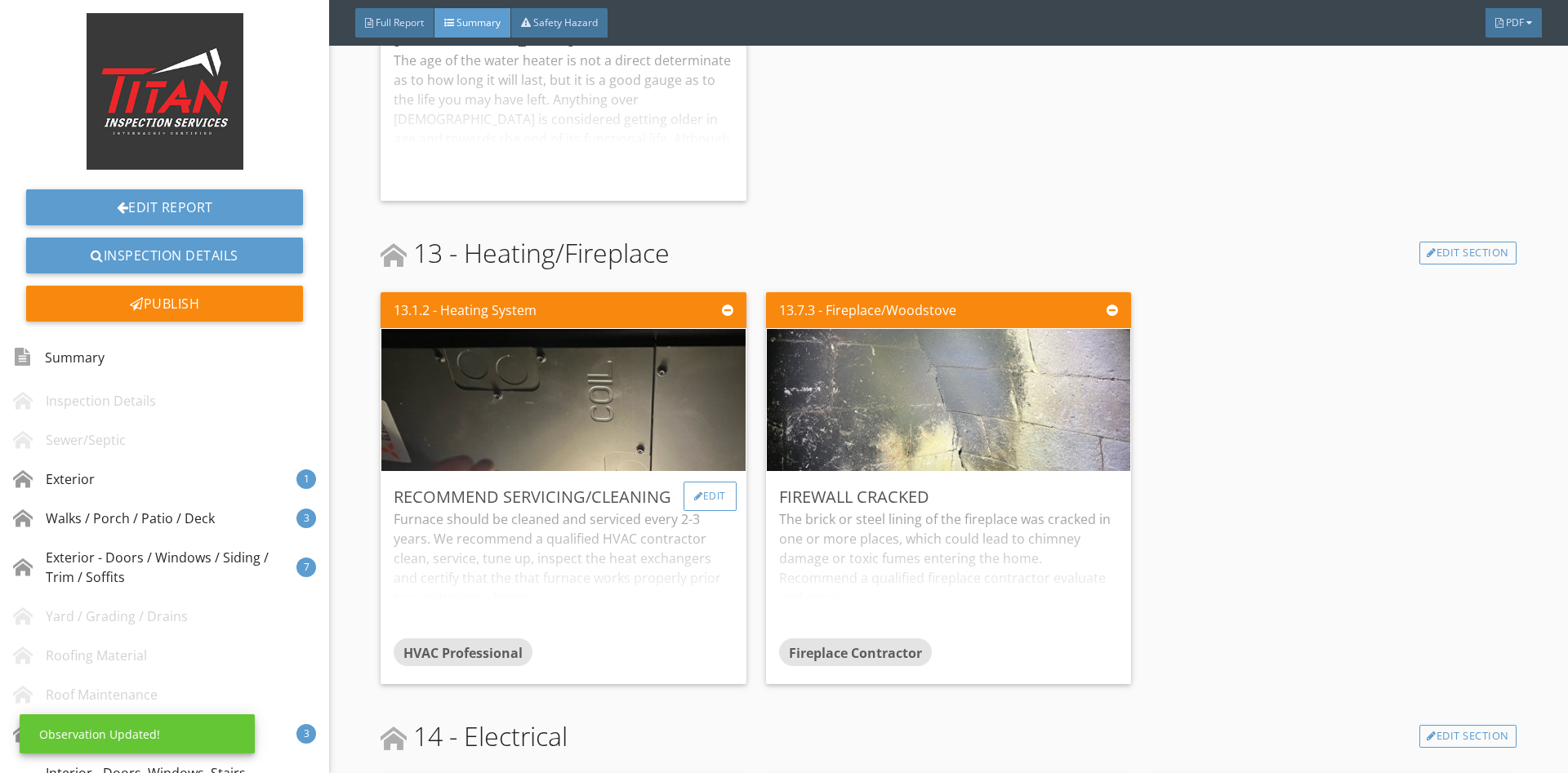
click at [717, 482] on div "Edit" at bounding box center [710, 496] width 53 height 29
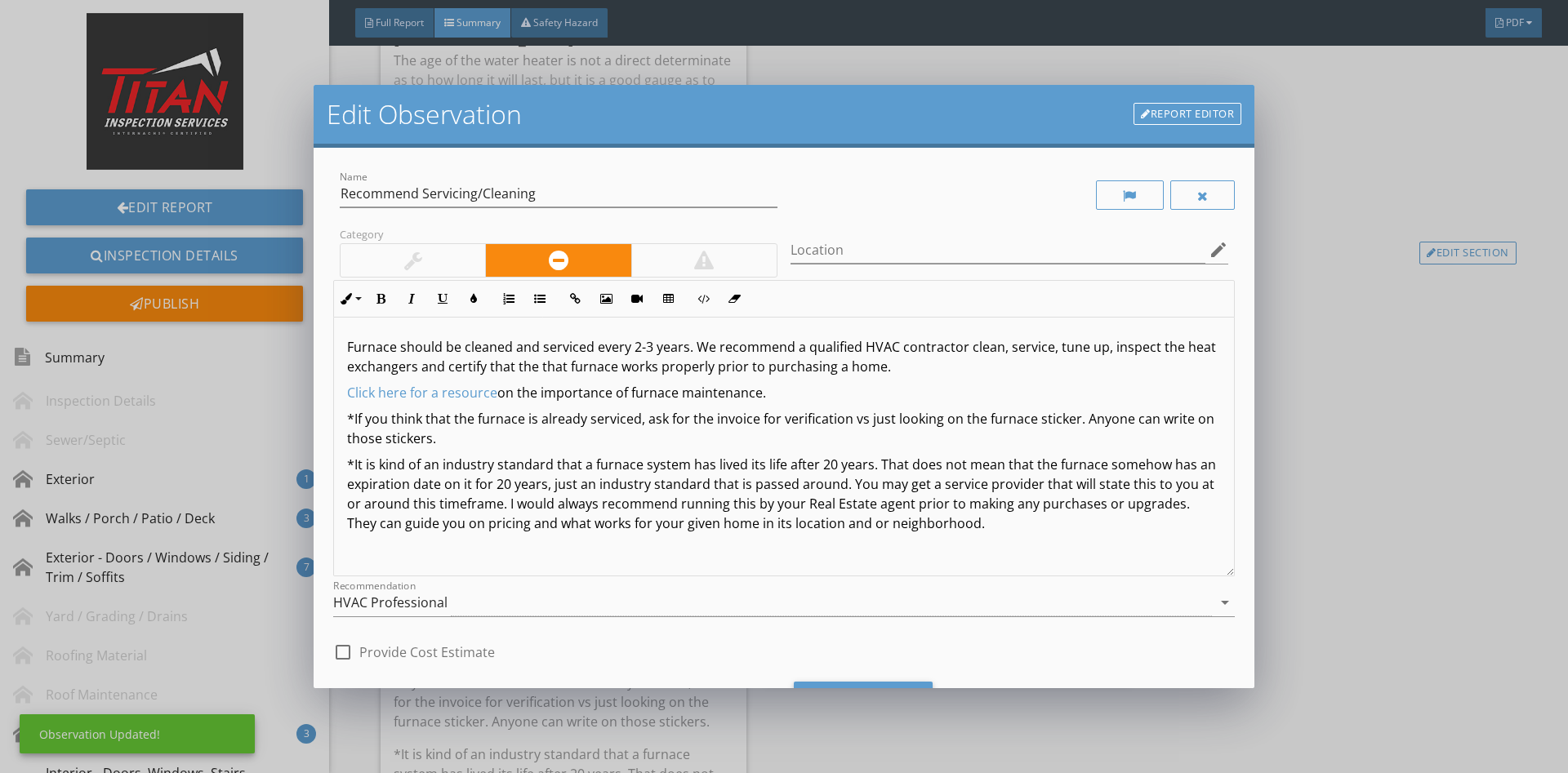
click at [450, 253] on div at bounding box center [413, 261] width 145 height 33
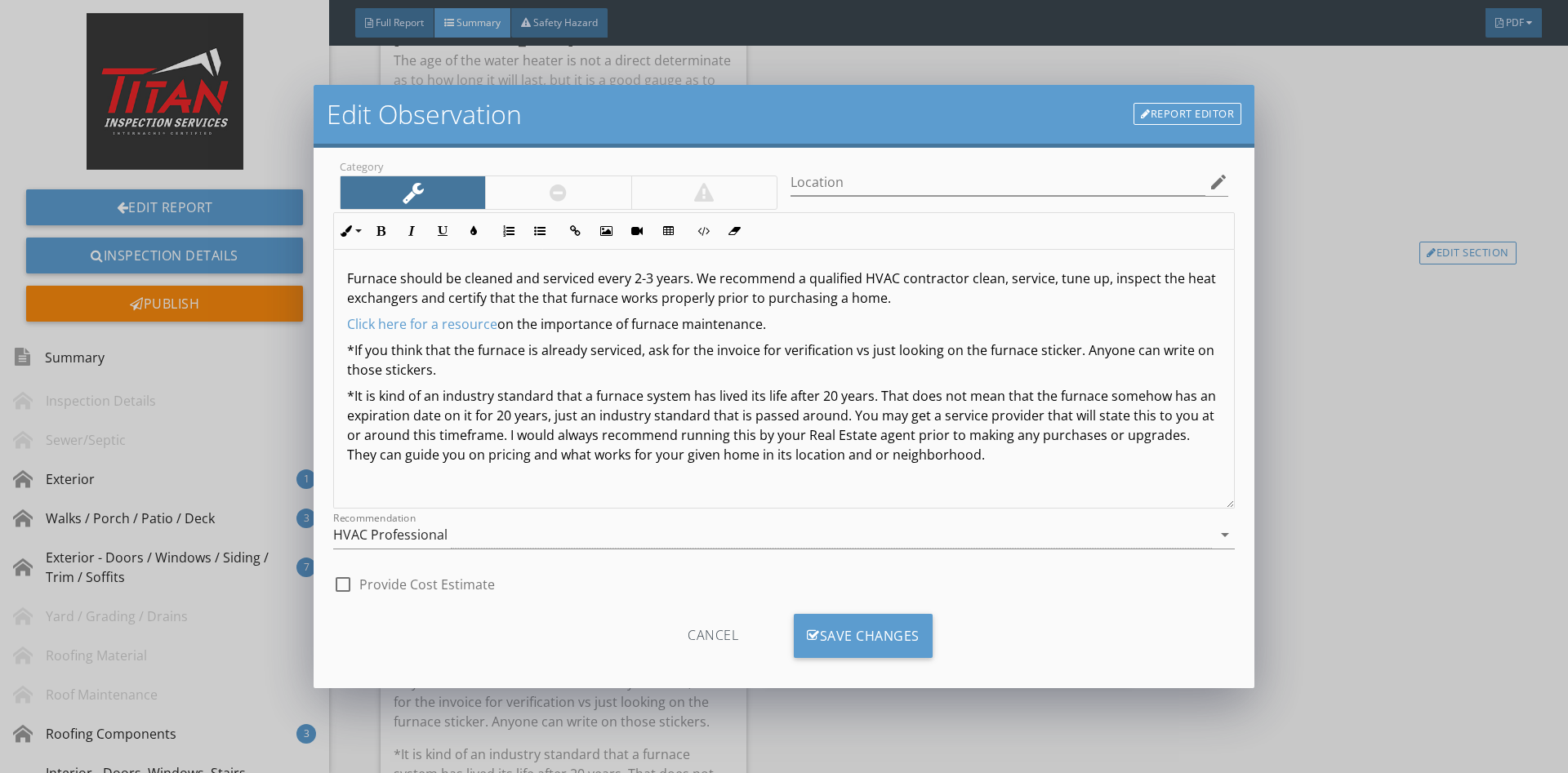
scroll to position [82, 0]
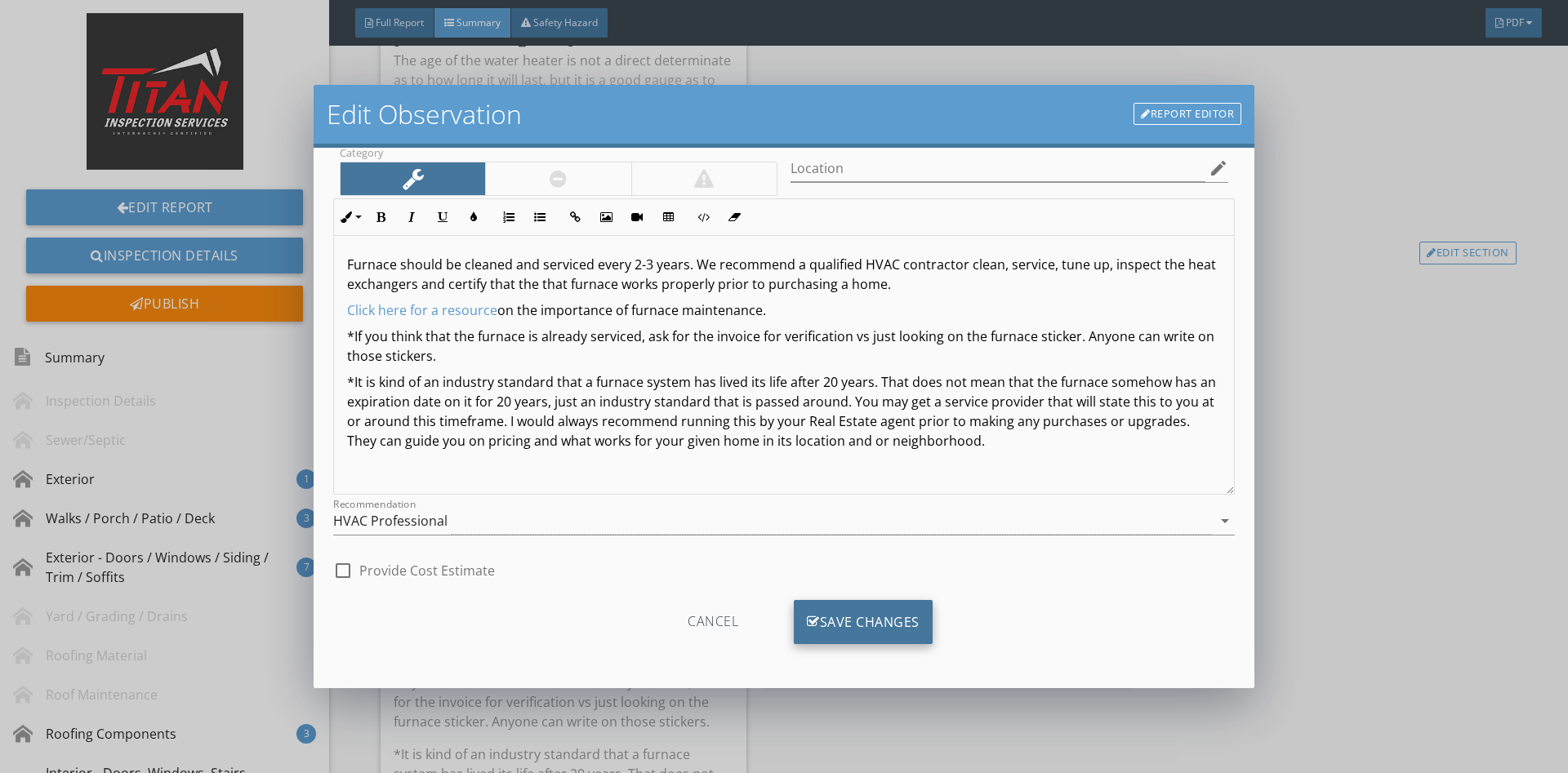
click at [847, 601] on div "Save Changes" at bounding box center [863, 622] width 139 height 44
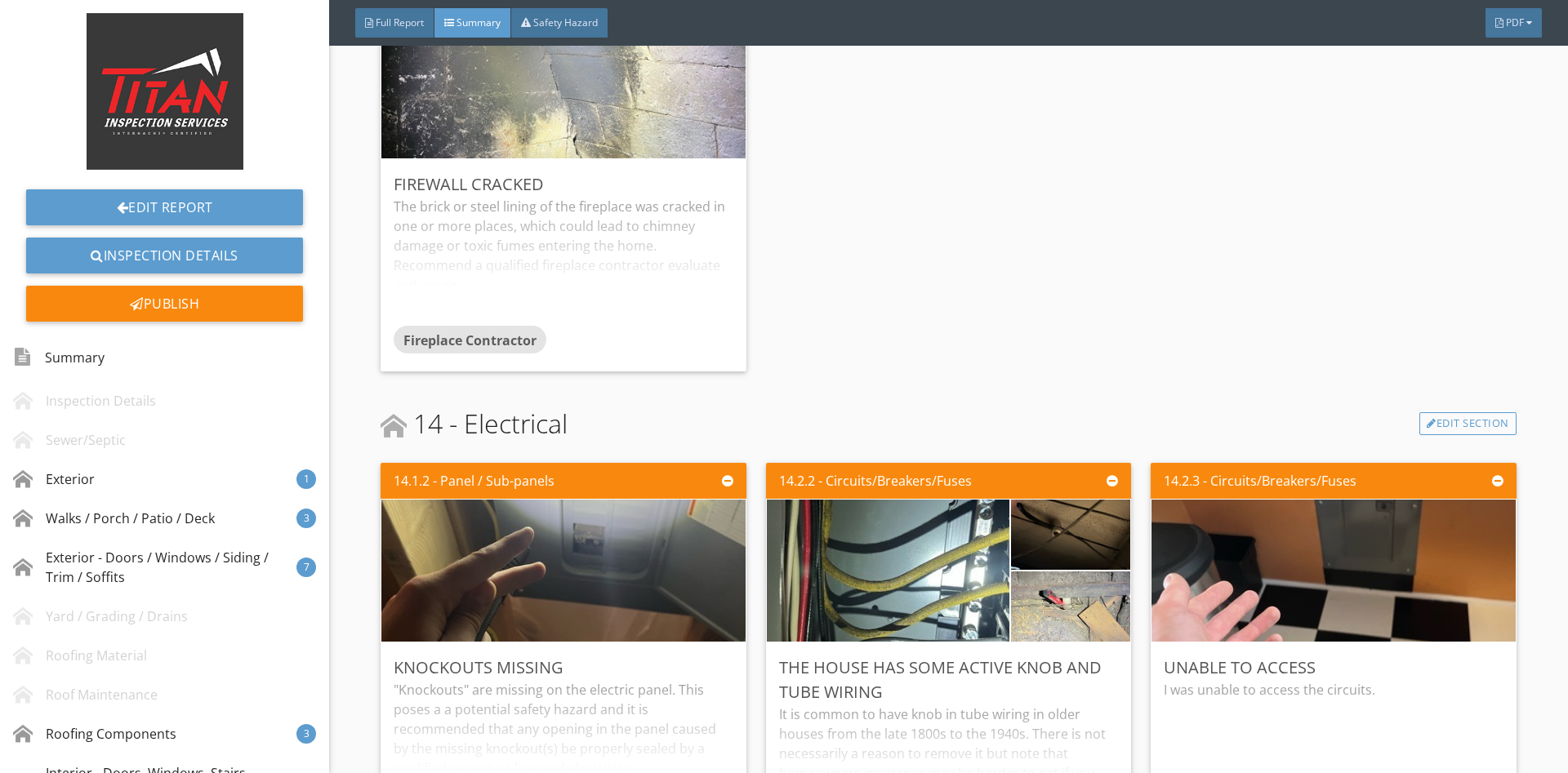
scroll to position [7387, 0]
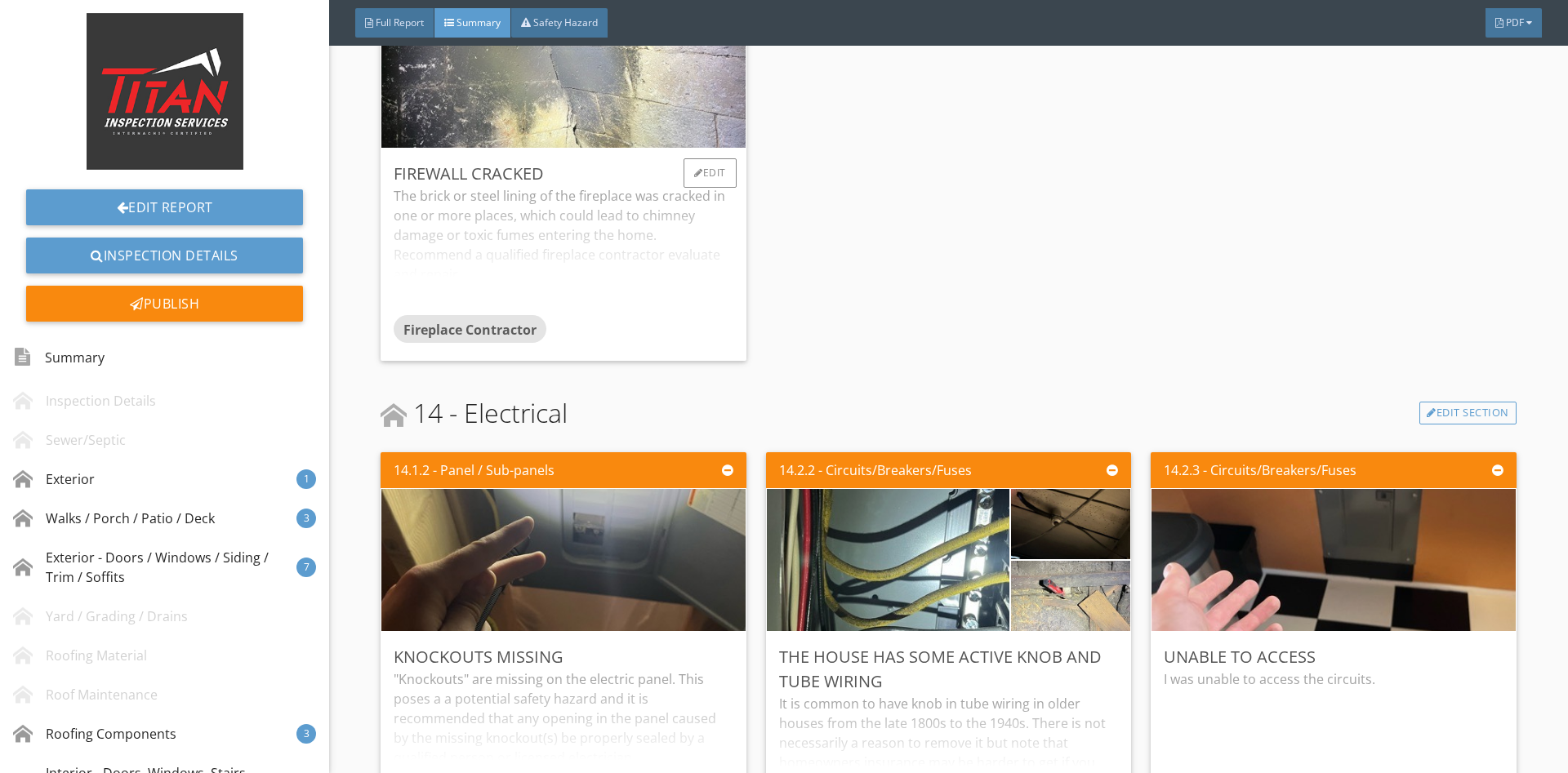
click at [516, 240] on div "The brick or steel lining of the fireplace was cracked in one or more places, w…" at bounding box center [563, 251] width 339 height 129
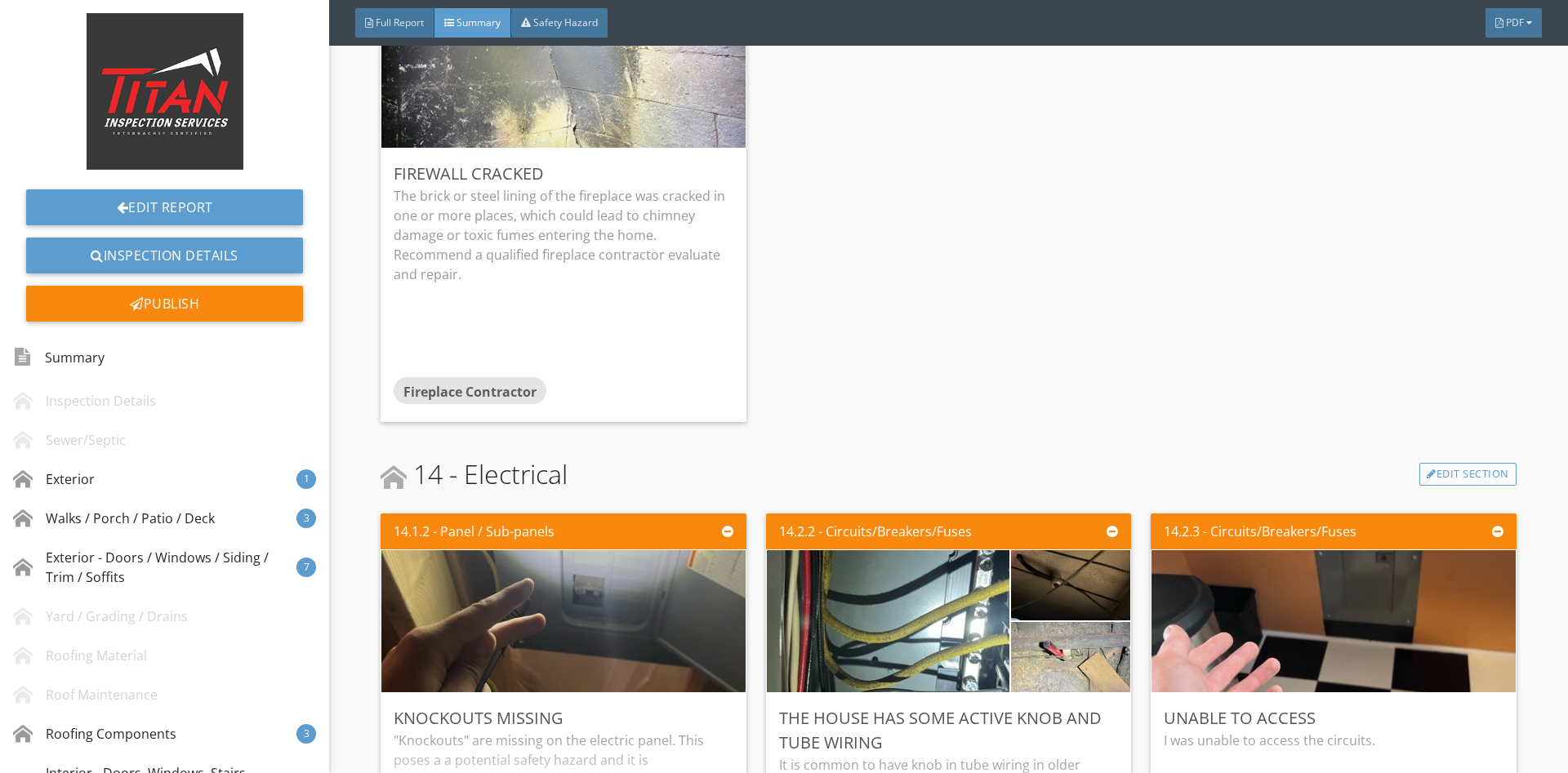
click at [985, 282] on div "13.7.3 - Fireplace/Woodstove Firewall Cracked The brick or steel lining of the …" at bounding box center [948, 196] width 1135 height 466
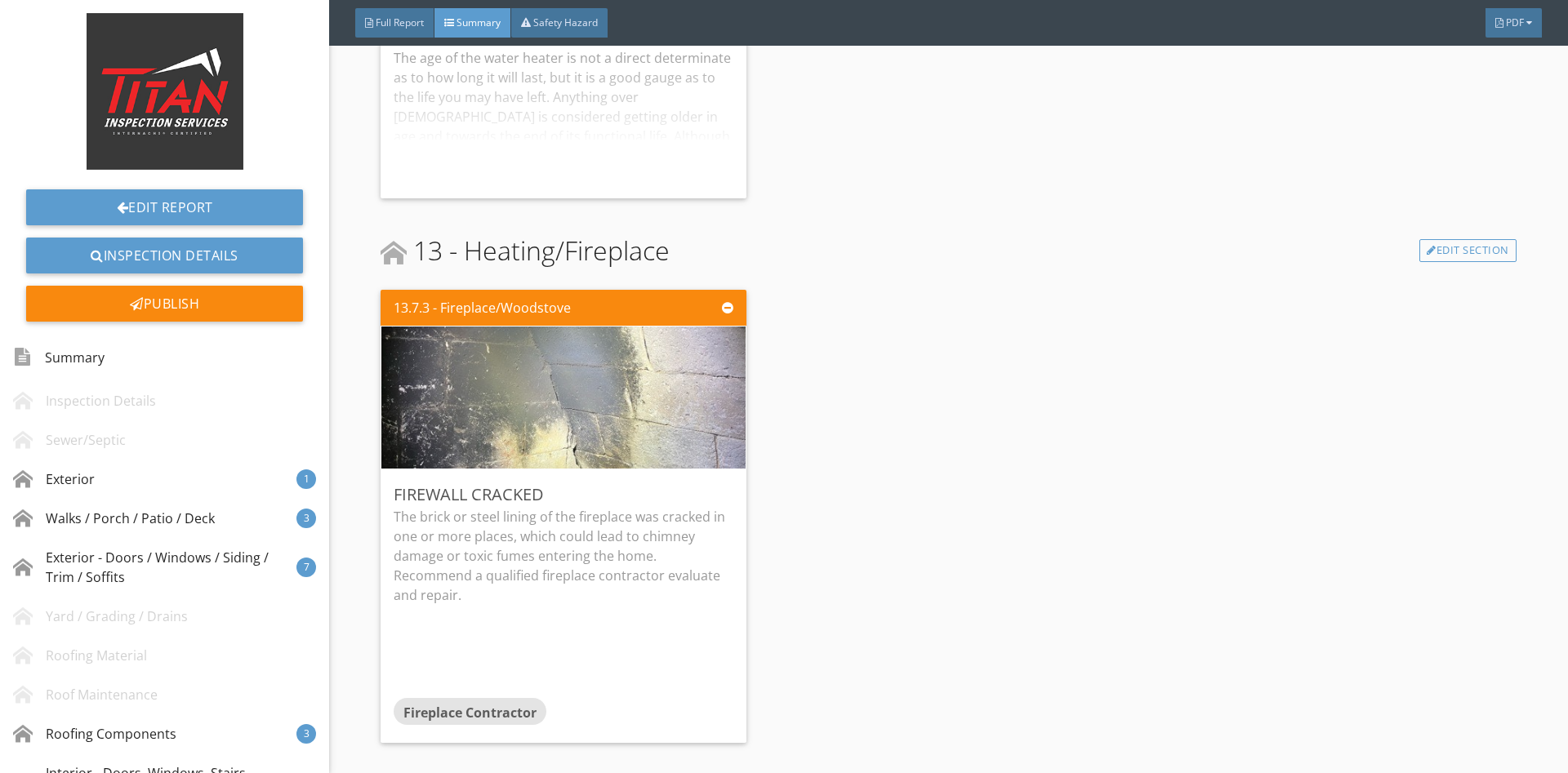
scroll to position [7064, 0]
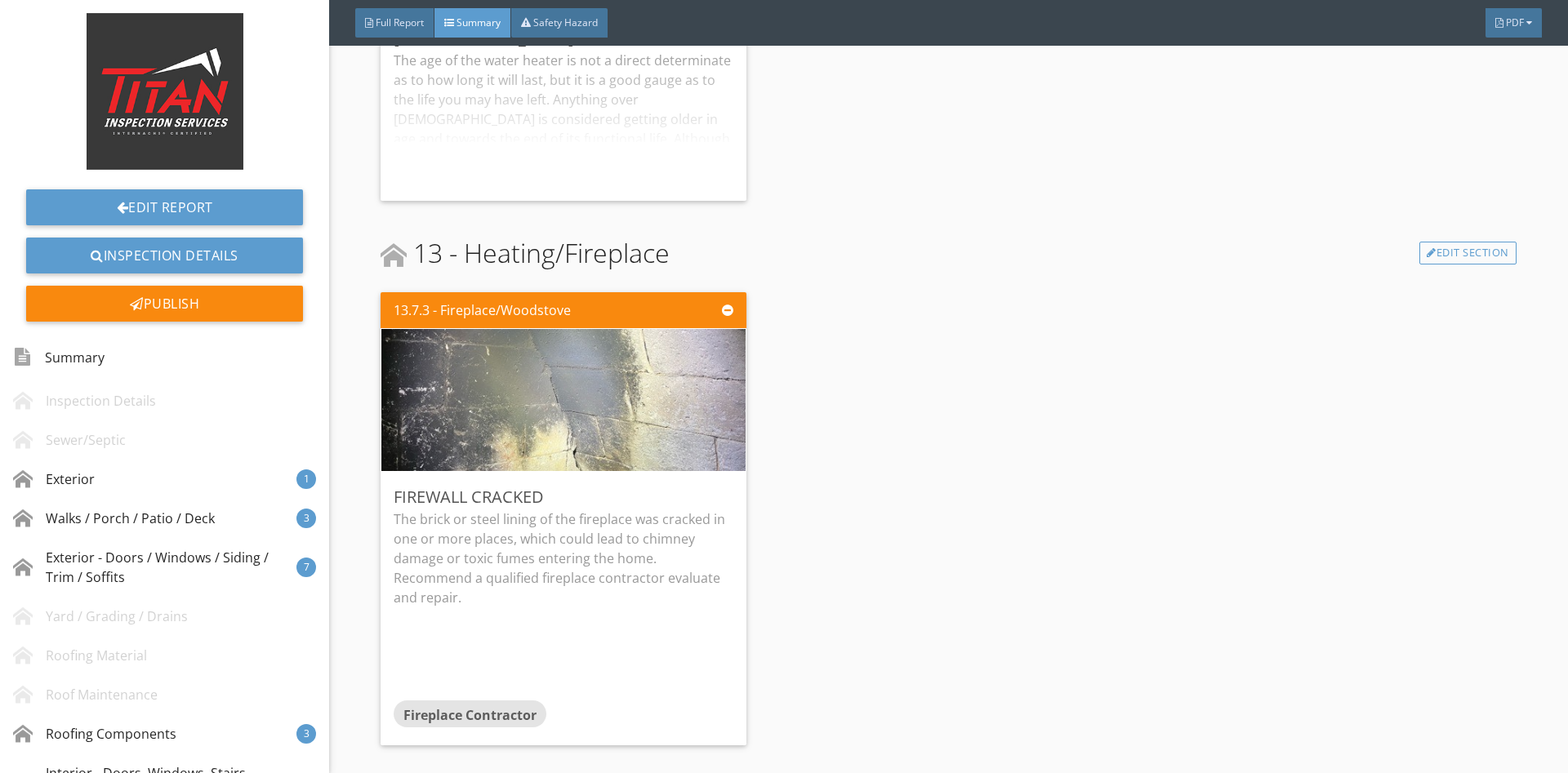
click at [823, 431] on div "13.7.3 - Fireplace/Woodstove Firewall Cracked The brick or steel lining of the …" at bounding box center [948, 519] width 1135 height 466
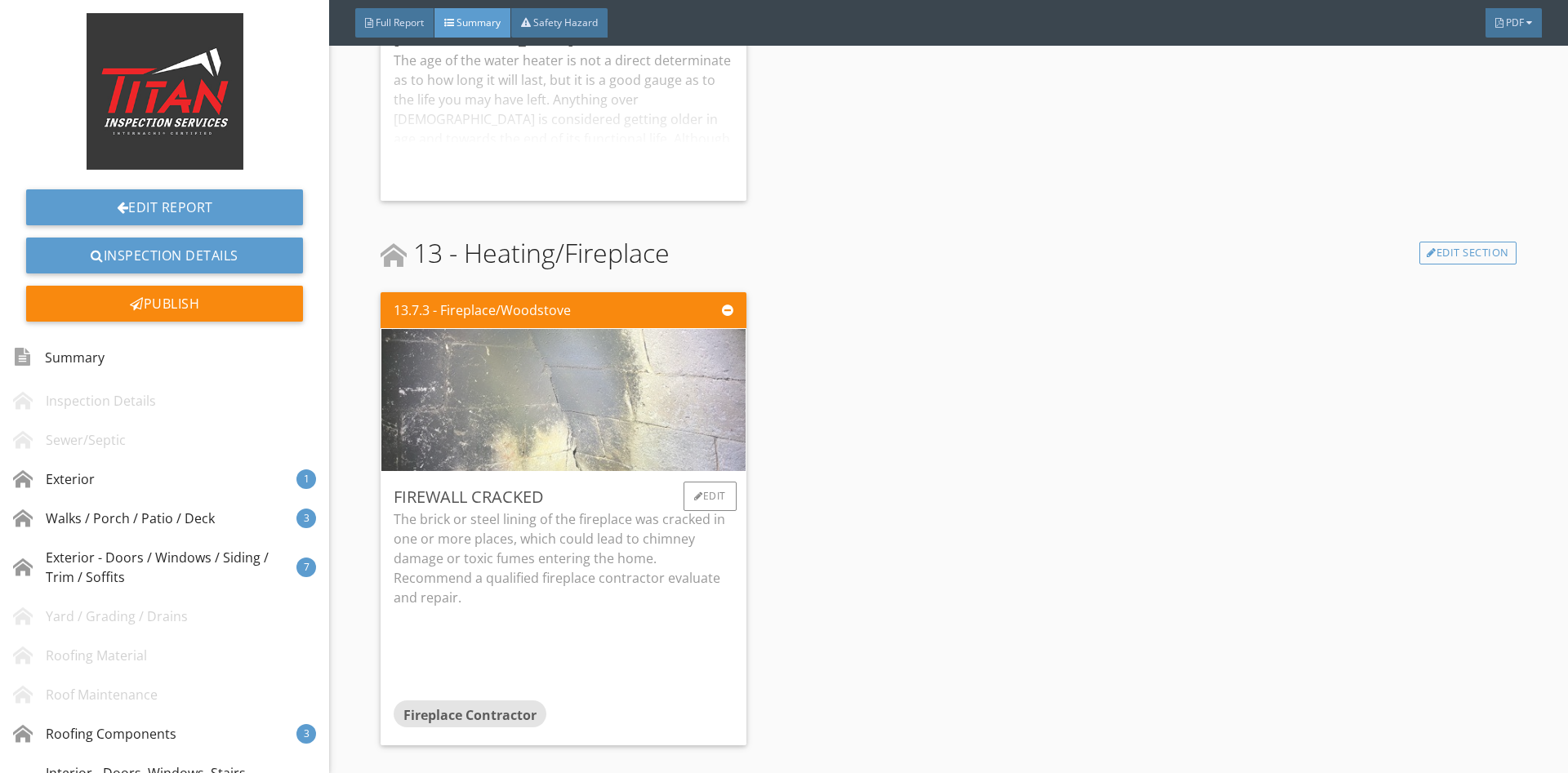
click at [648, 413] on img at bounding box center [563, 399] width 473 height 355
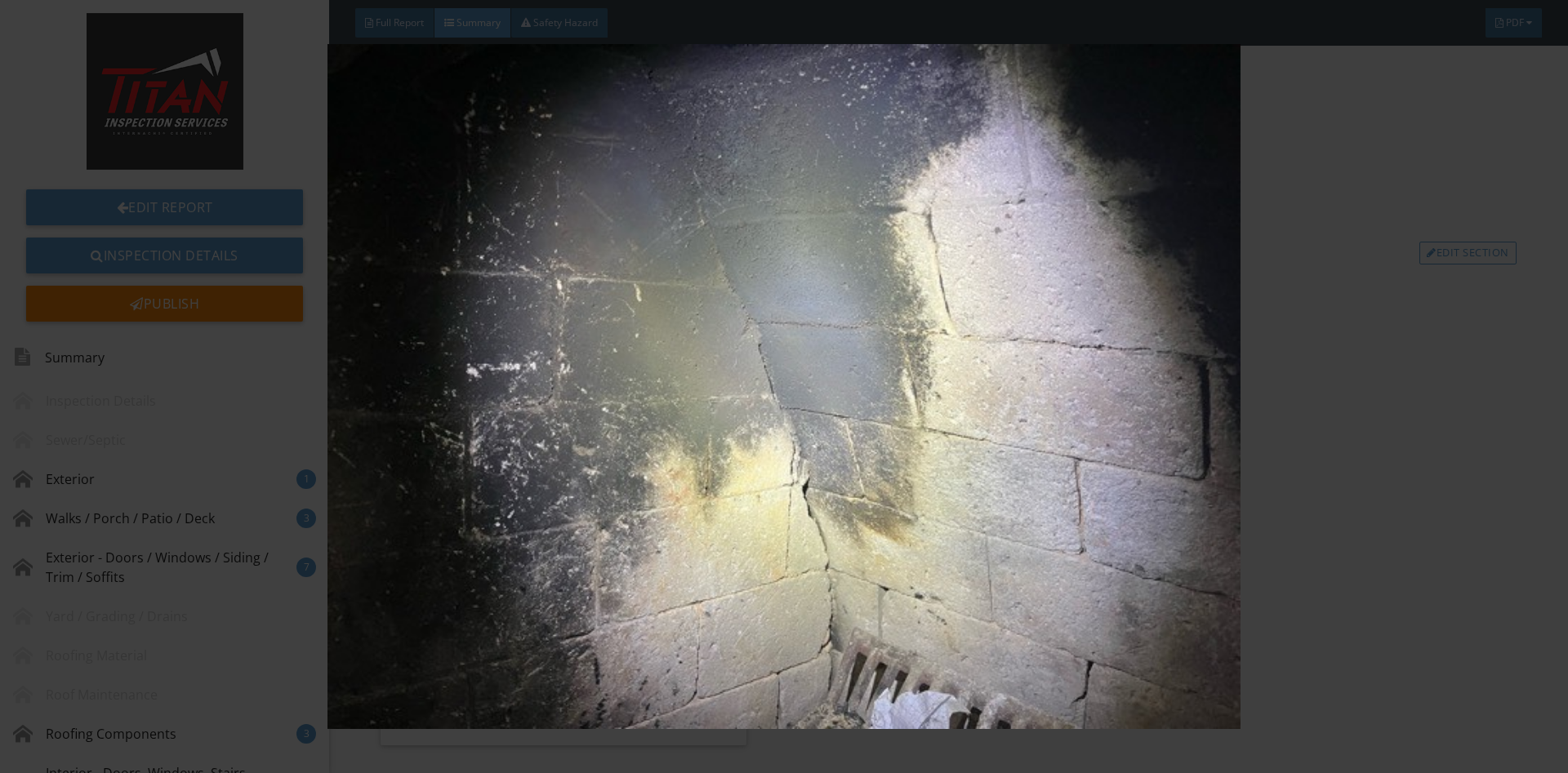
click at [1384, 320] on img at bounding box center [783, 386] width 1439 height 685
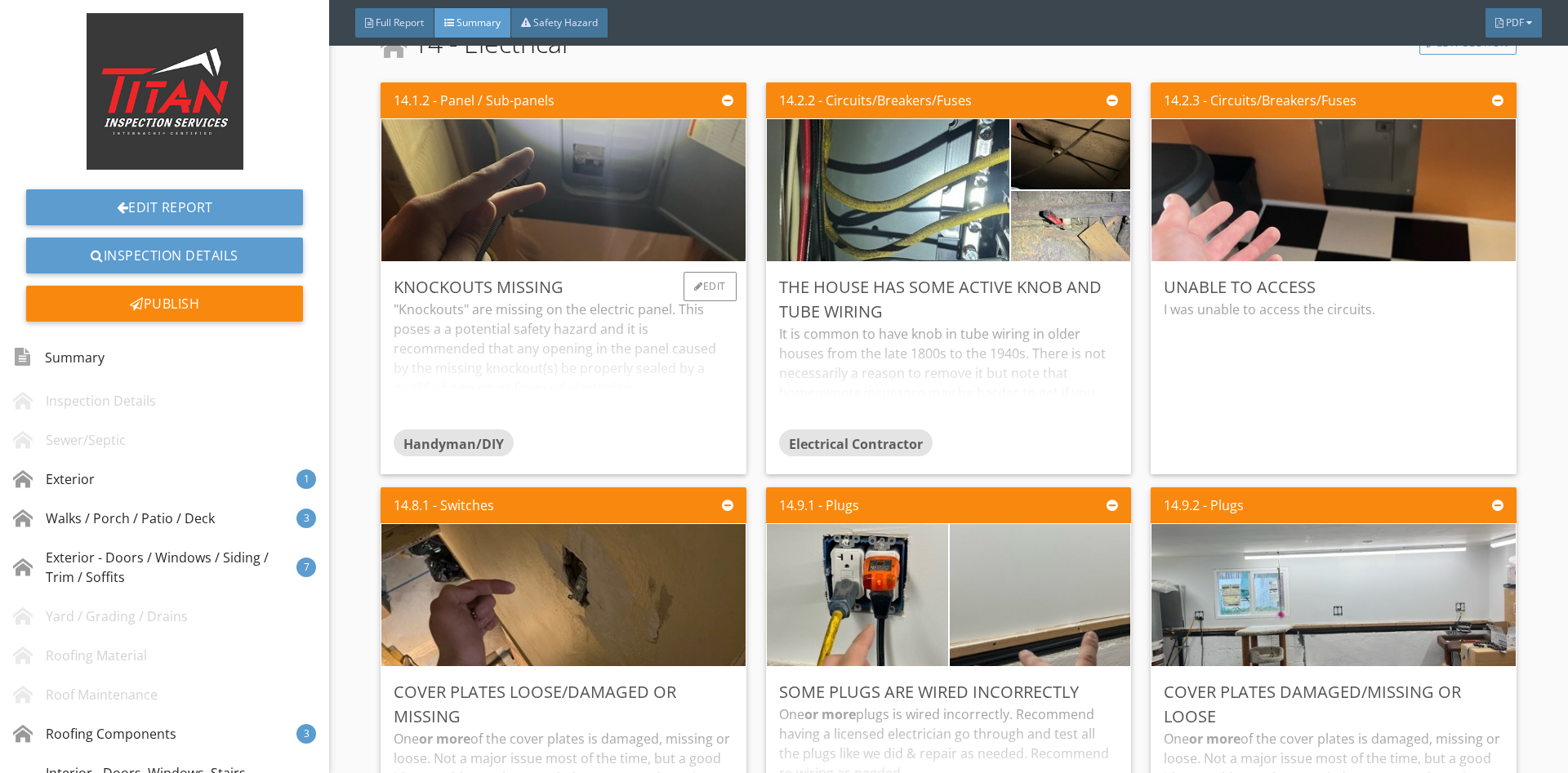
scroll to position [7710, 0]
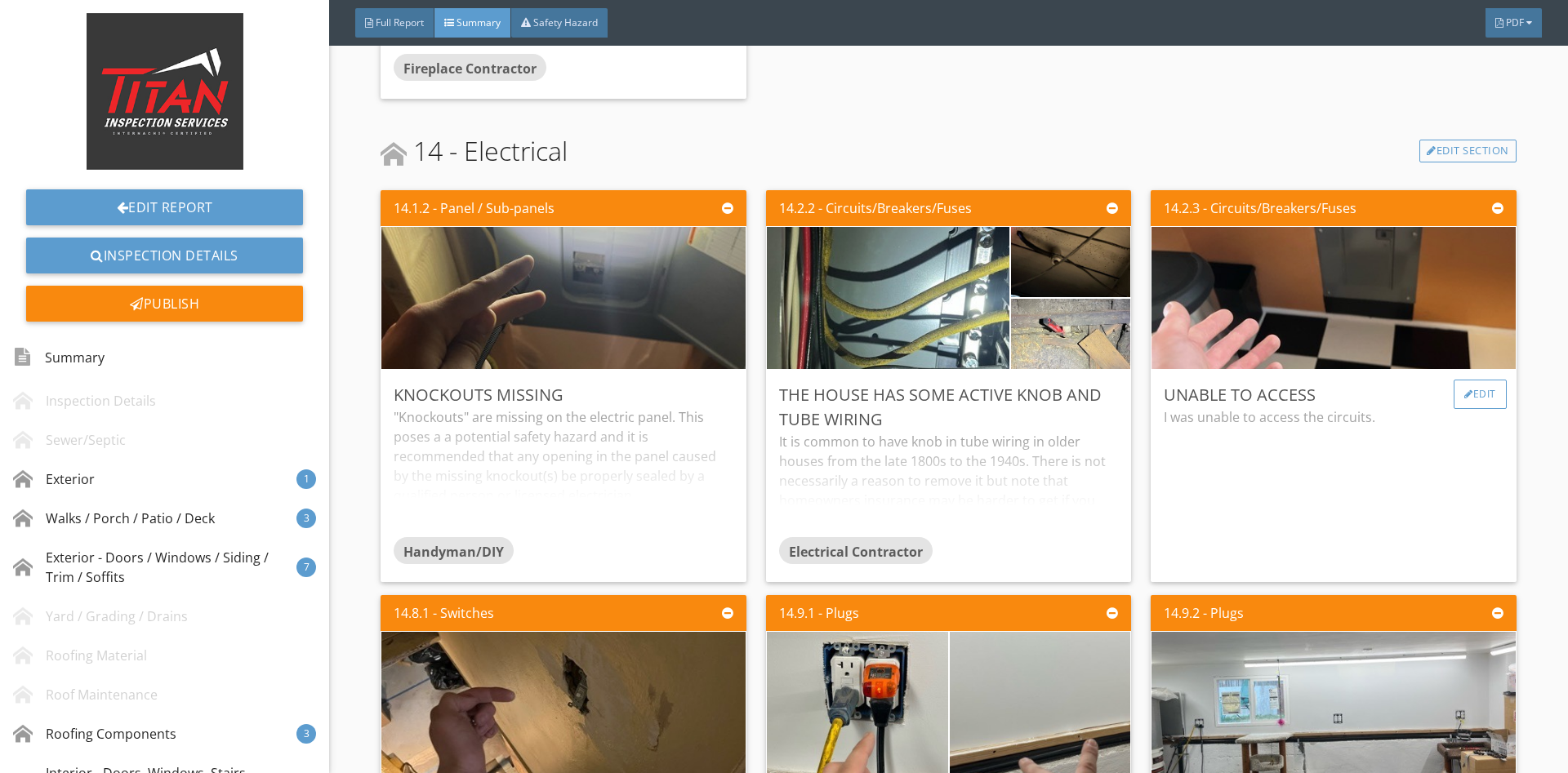
click at [1468, 389] on div at bounding box center [1468, 394] width 9 height 10
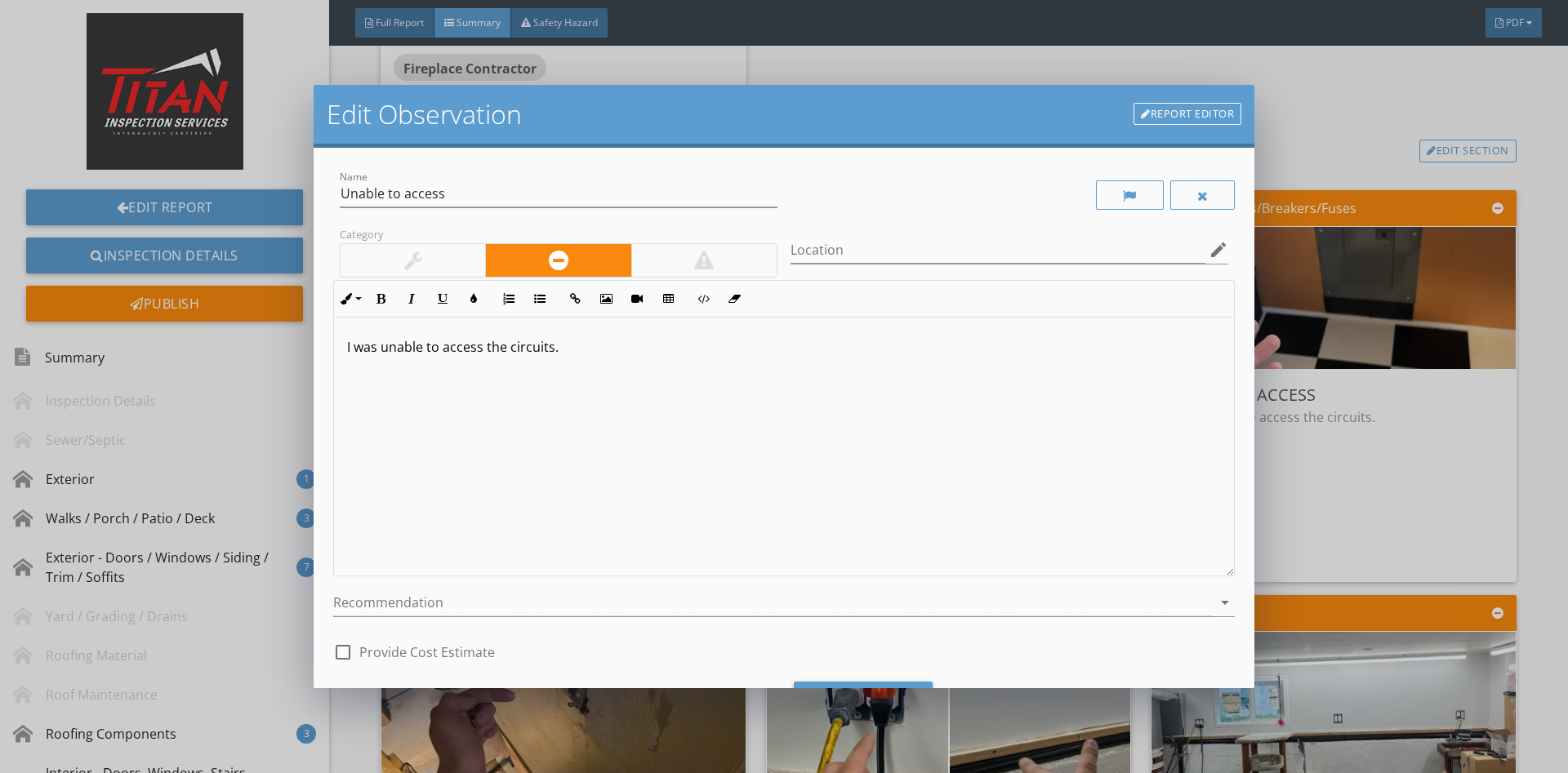
click at [1179, 121] on link "Report Editor" at bounding box center [1187, 114] width 108 height 23
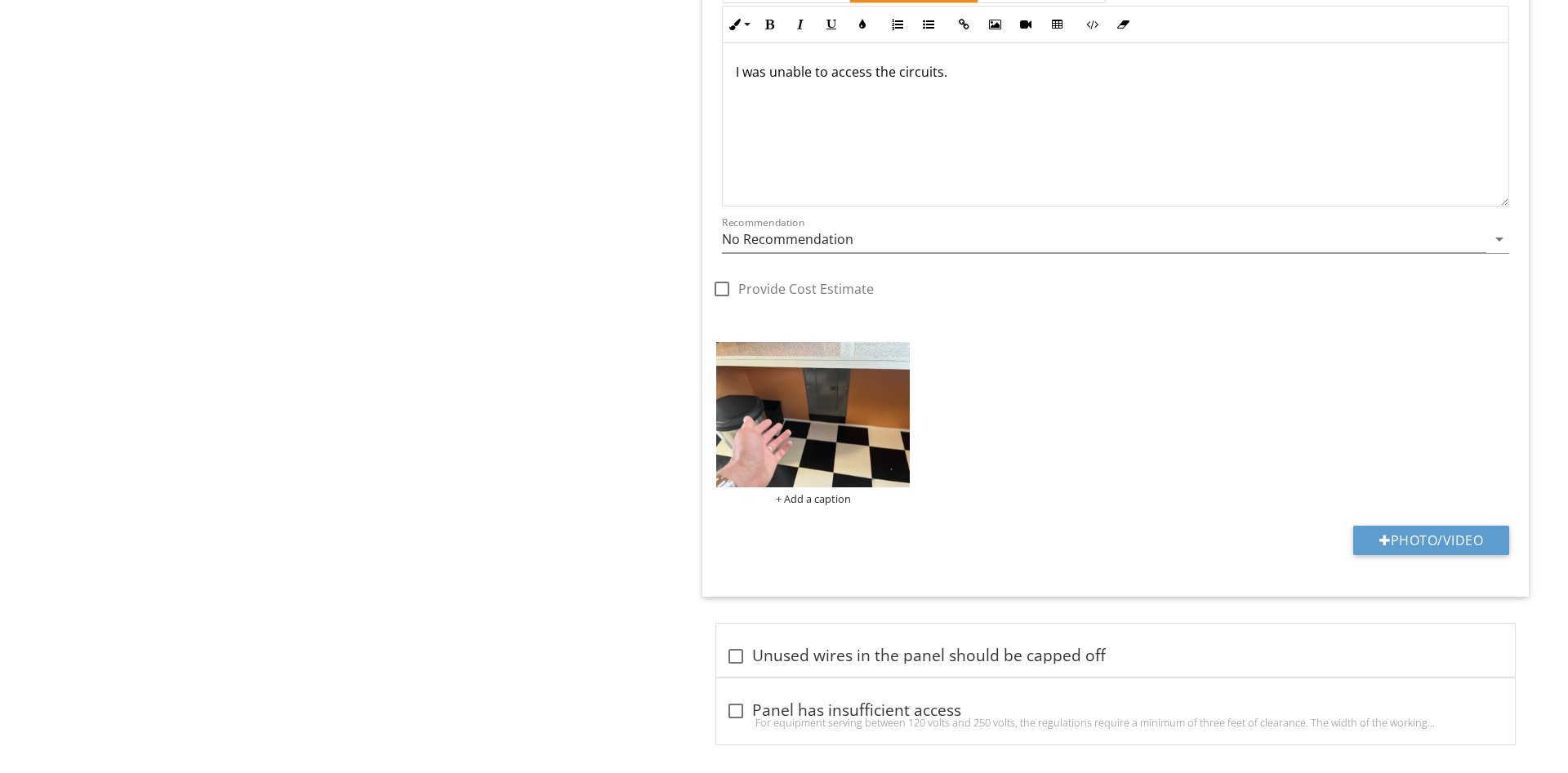
scroll to position [2917, 0]
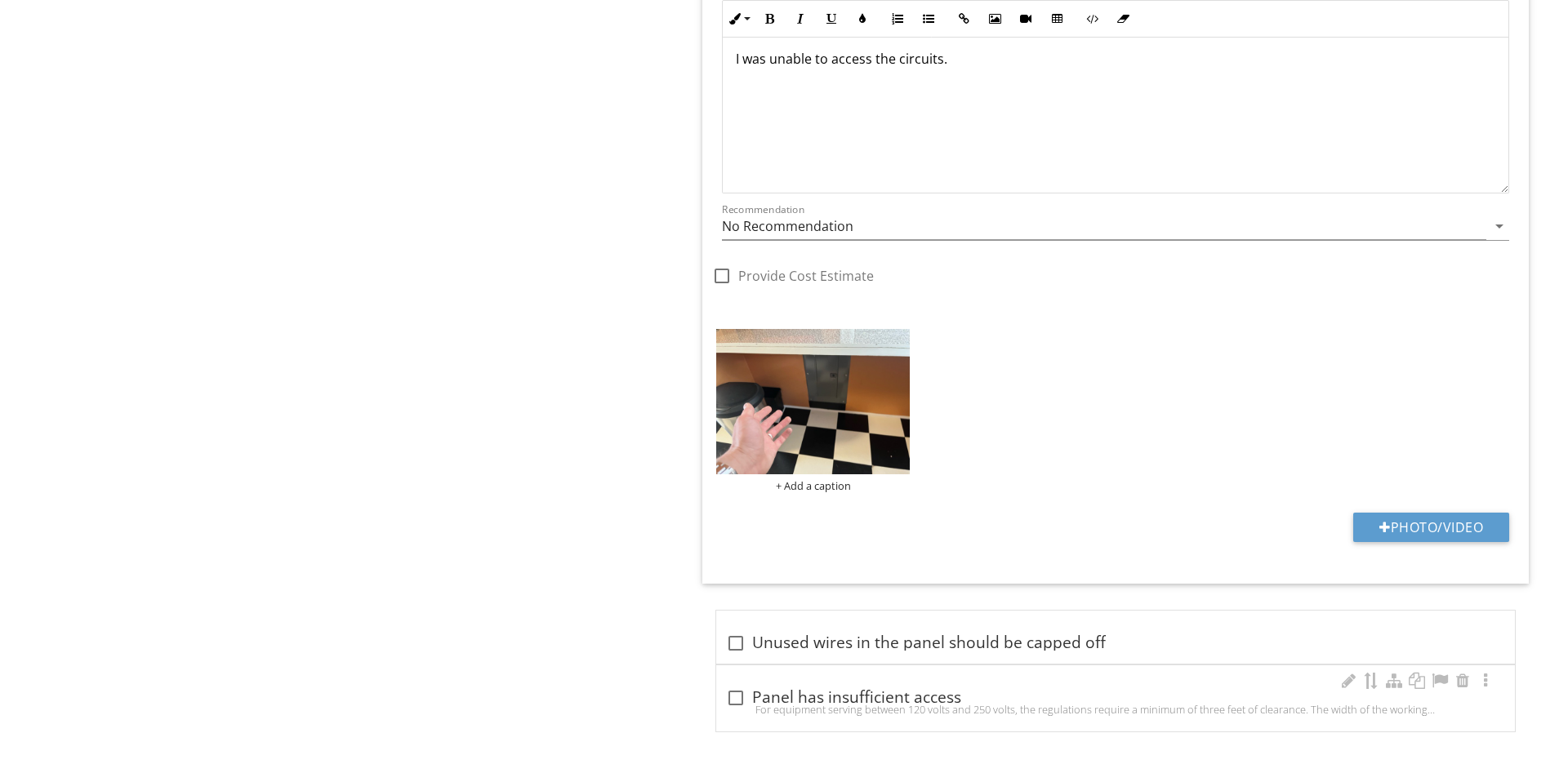
click at [908, 709] on div "For equipment serving between 120 volts and 250 volts, the regulations require …" at bounding box center [1115, 710] width 779 height 13
checkbox input "true"
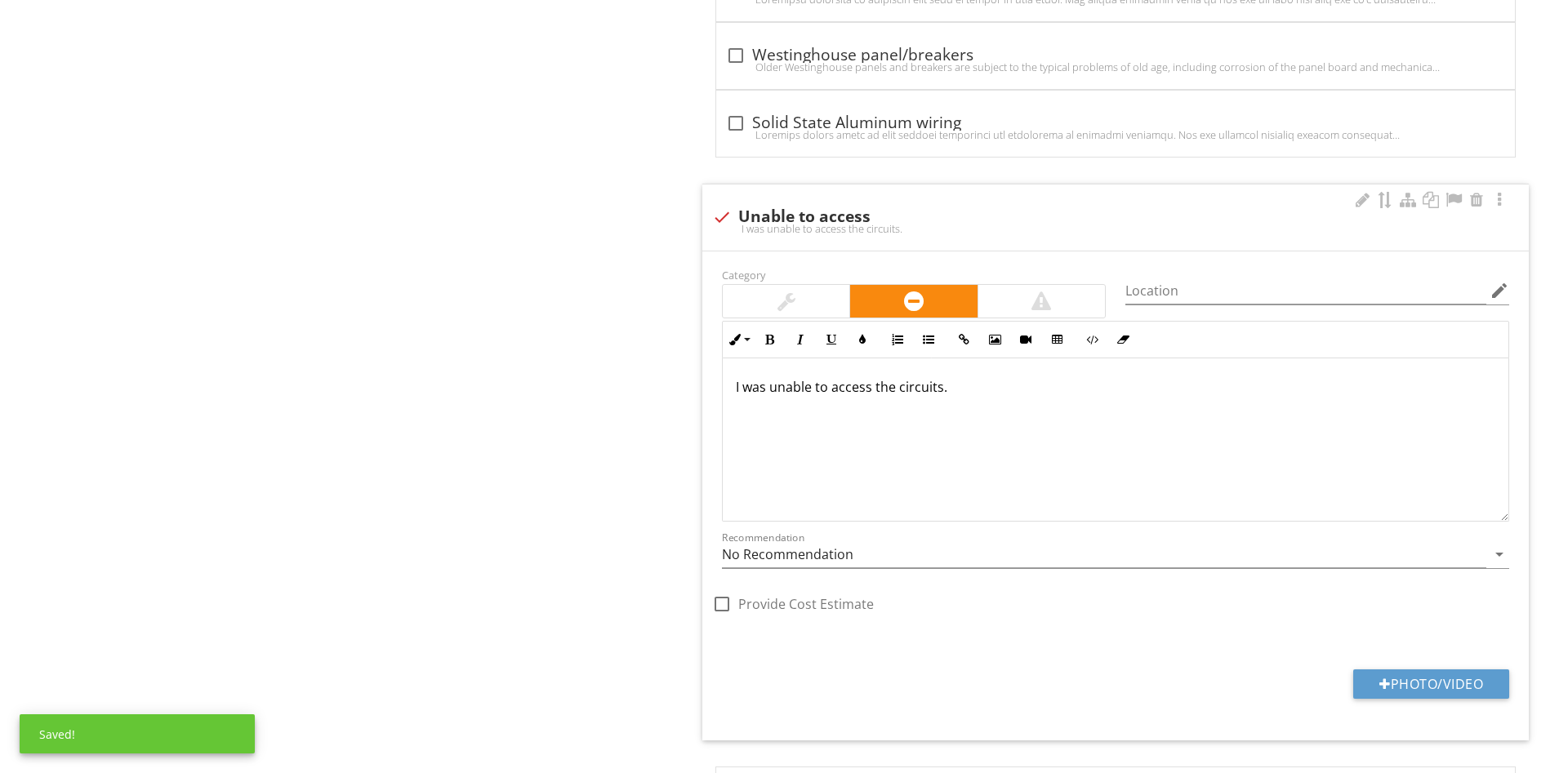
scroll to position [2584, 0]
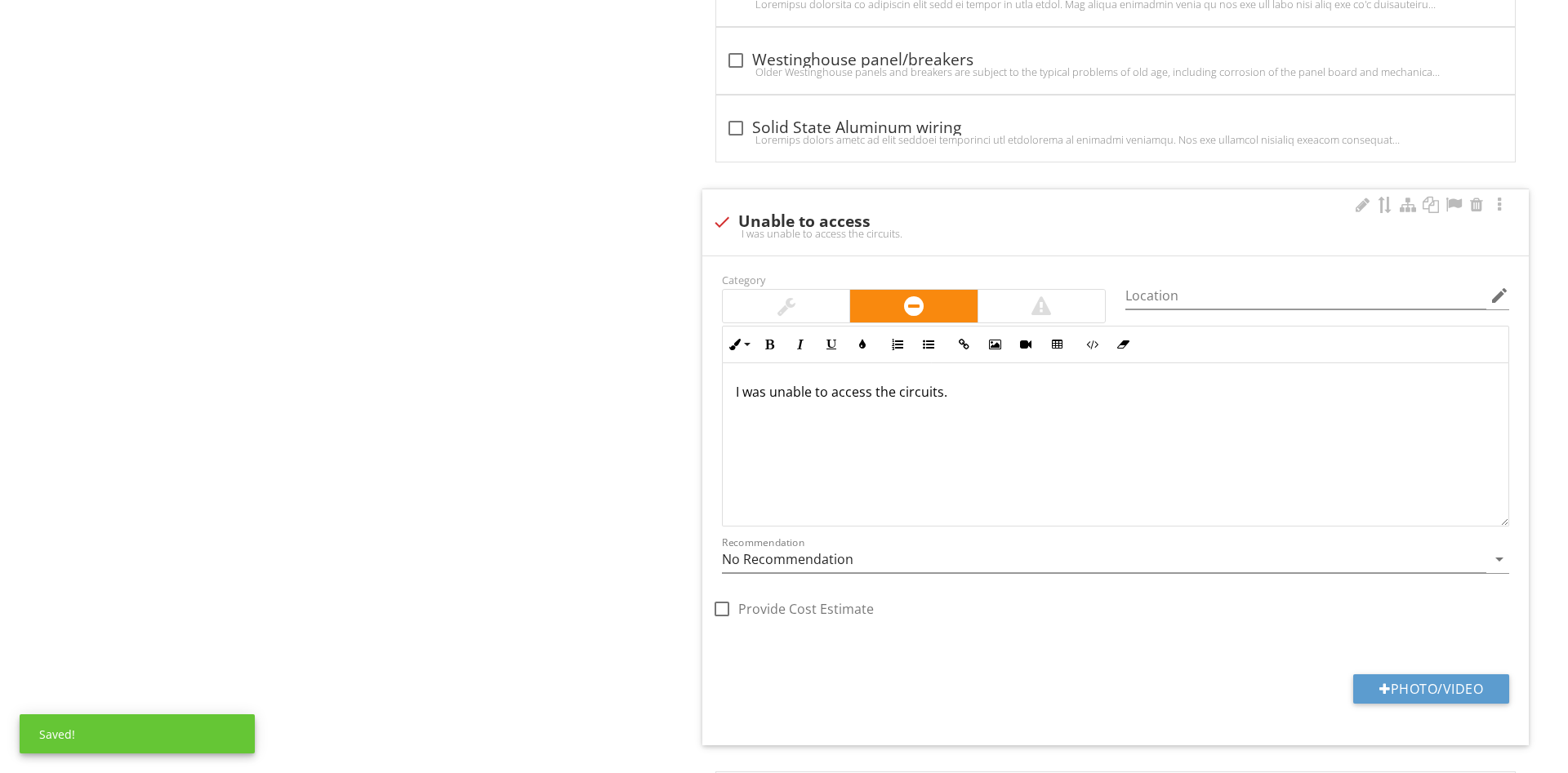
click at [817, 229] on div "I was unable to access the circuits." at bounding box center [1115, 234] width 807 height 13
checkbox input "true"
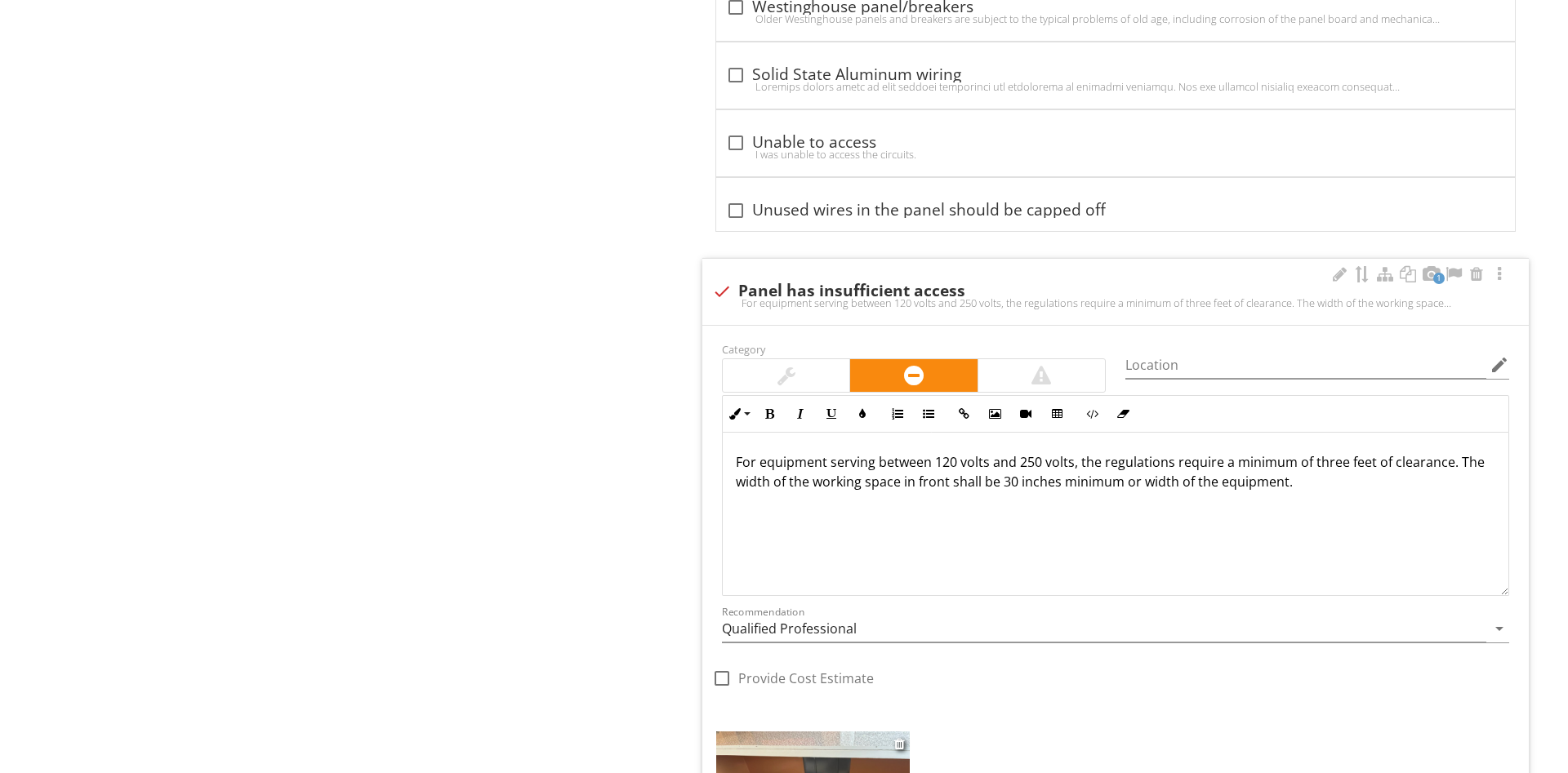
scroll to position [2418, 0]
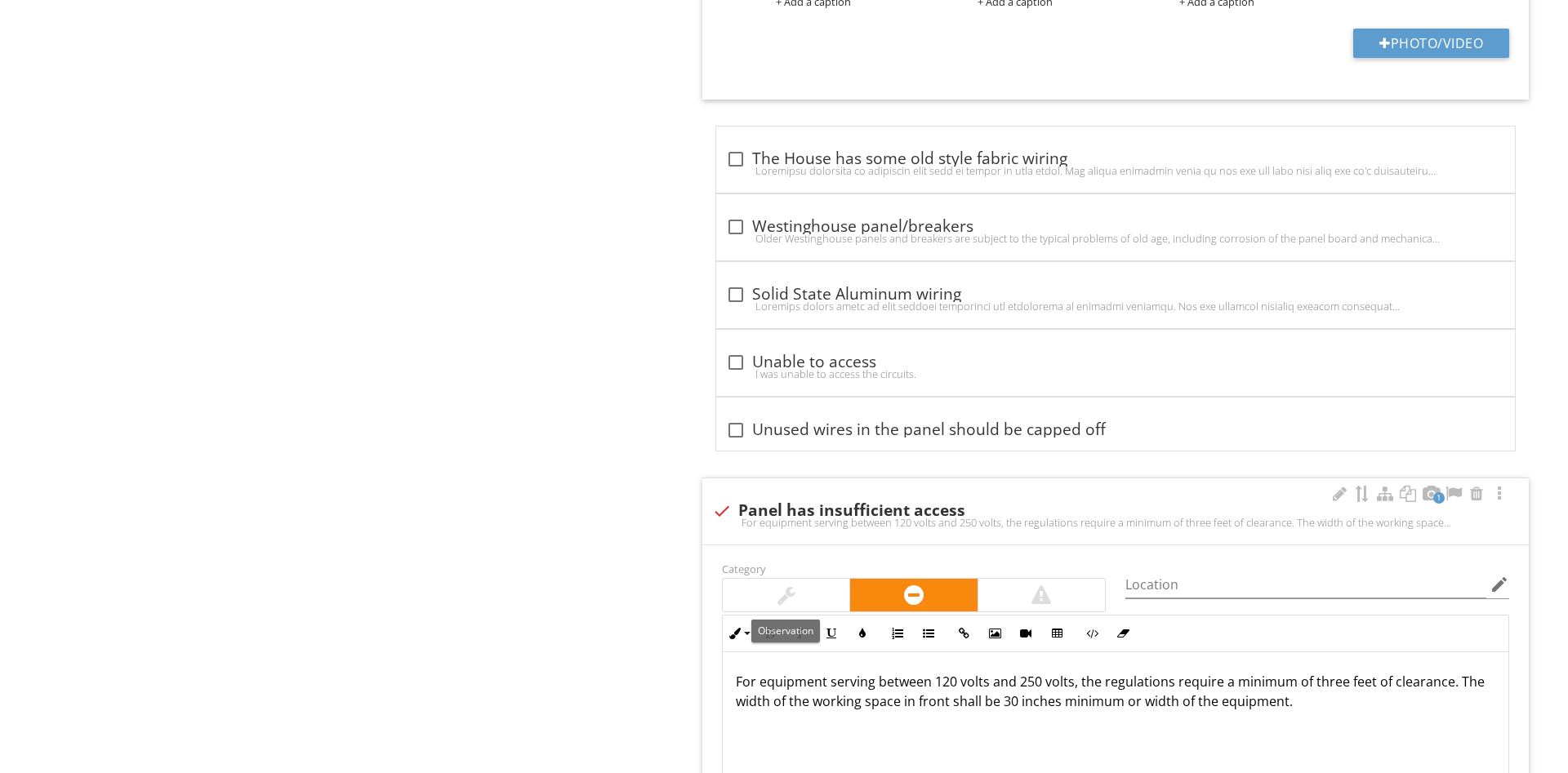
click at [772, 590] on div at bounding box center [786, 595] width 127 height 33
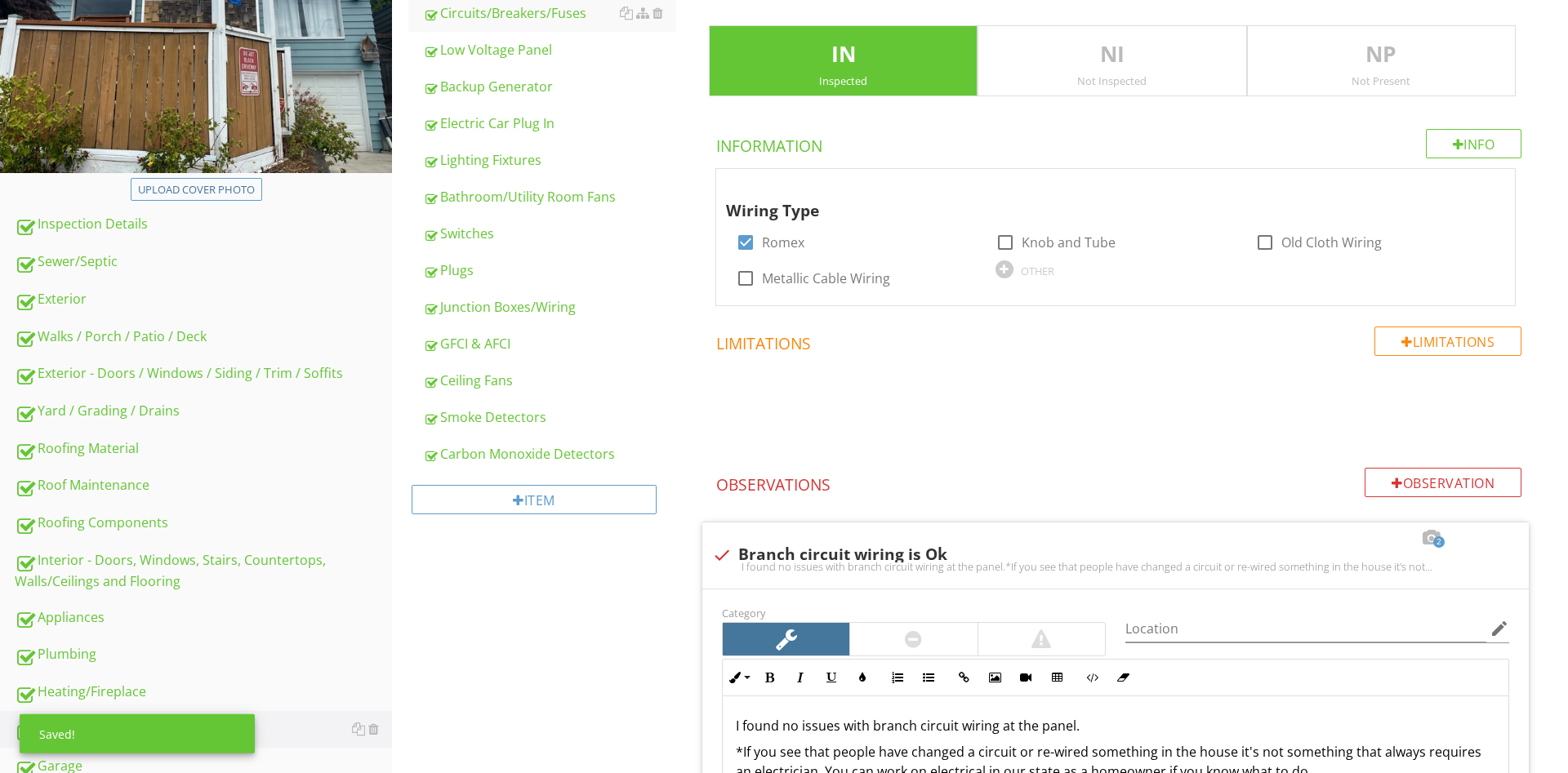
scroll to position [86, 0]
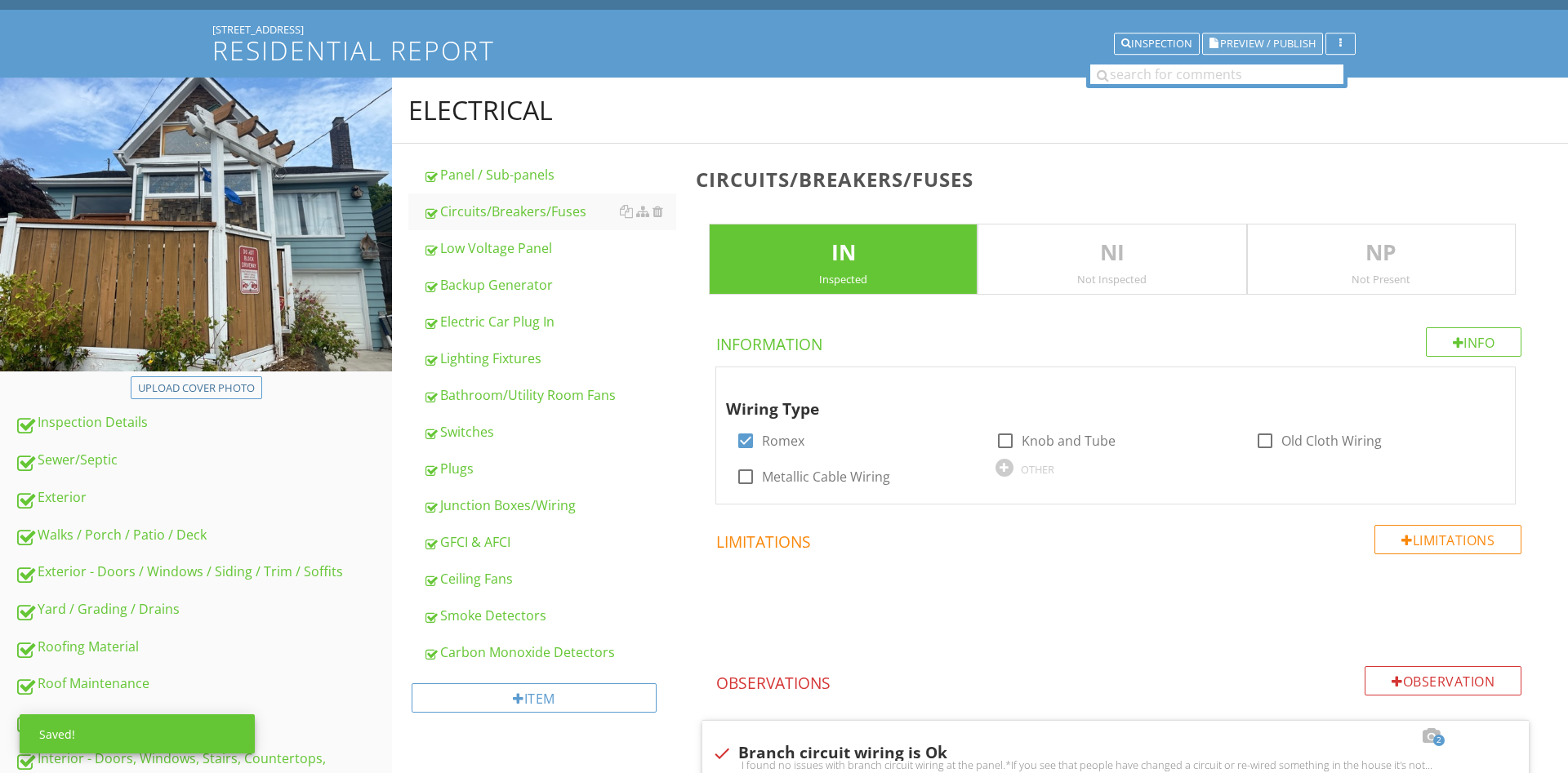
click at [1285, 54] on button "Preview / Publish" at bounding box center [1262, 43] width 120 height 23
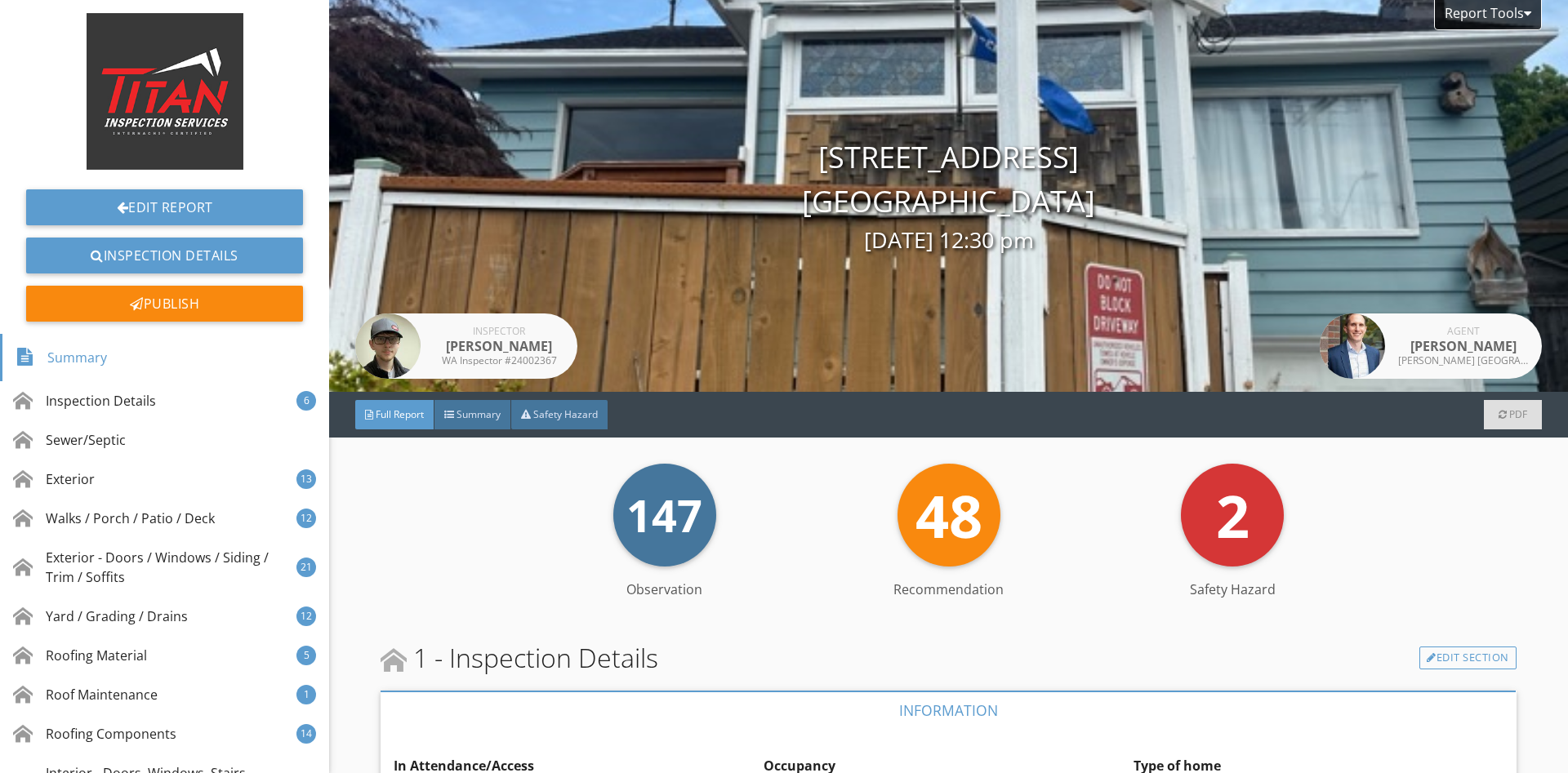
scroll to position [532, 0]
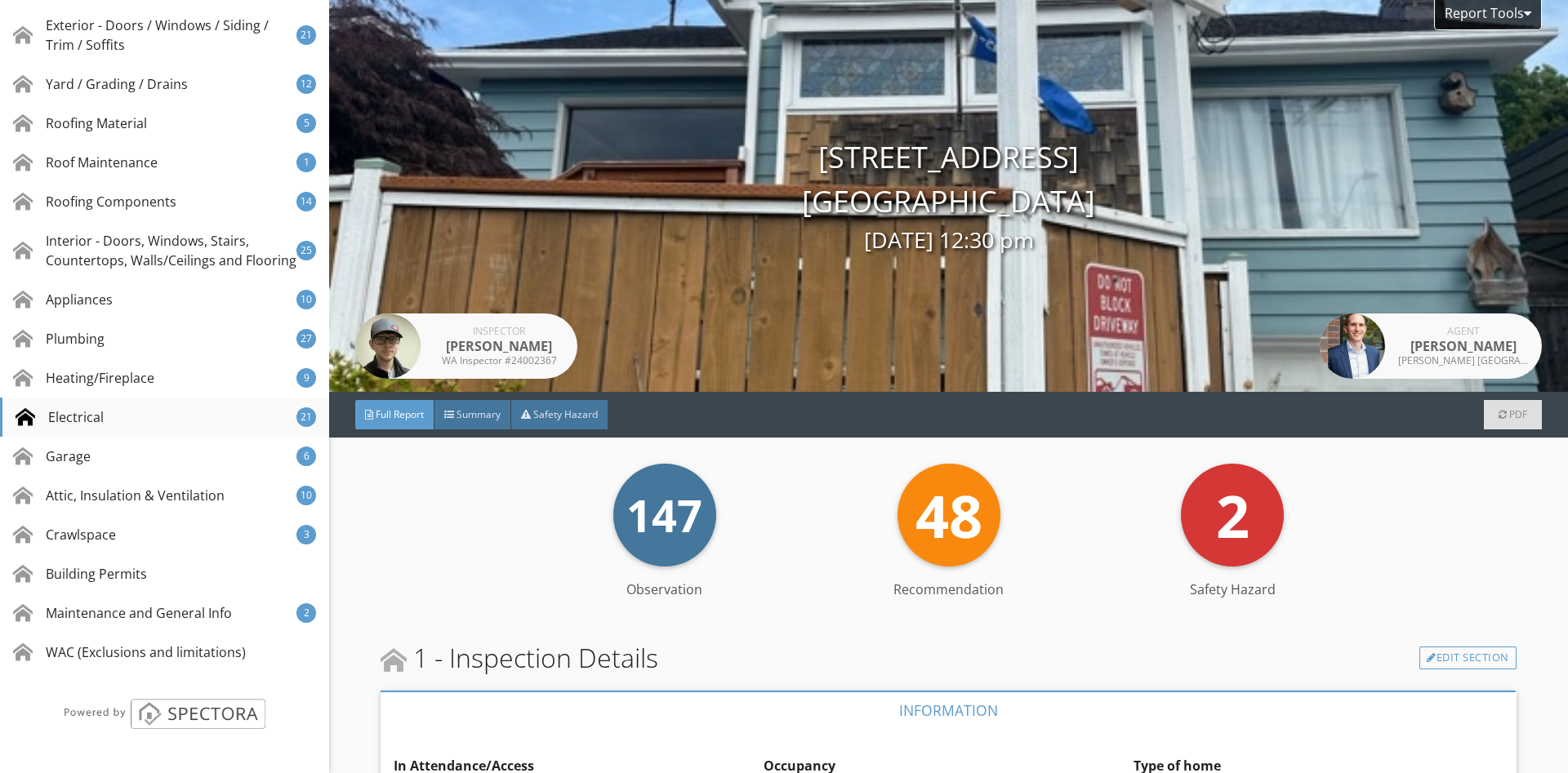
click at [140, 401] on div "Electrical 21" at bounding box center [164, 416] width 329 height 39
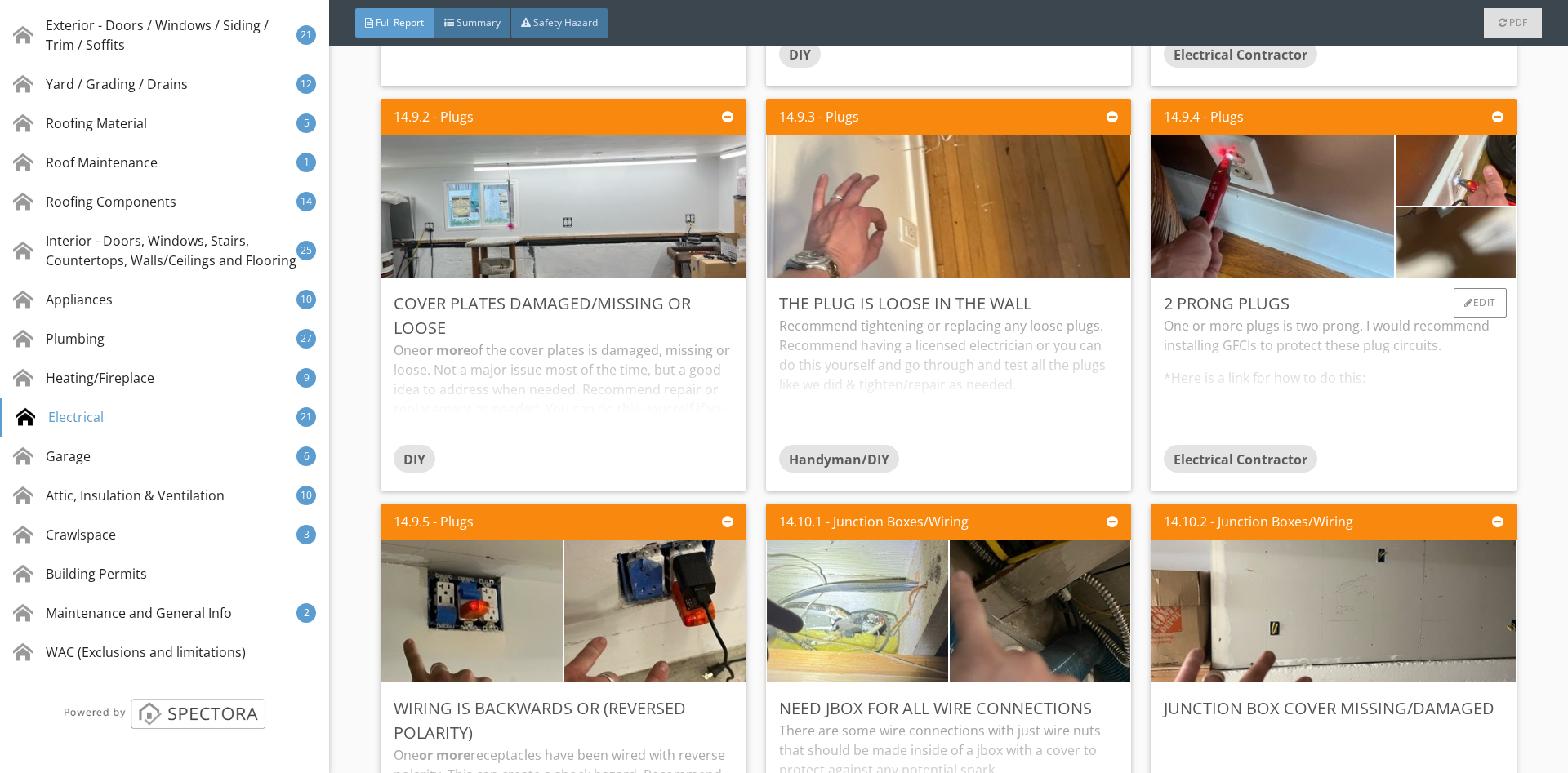
scroll to position [30706, 0]
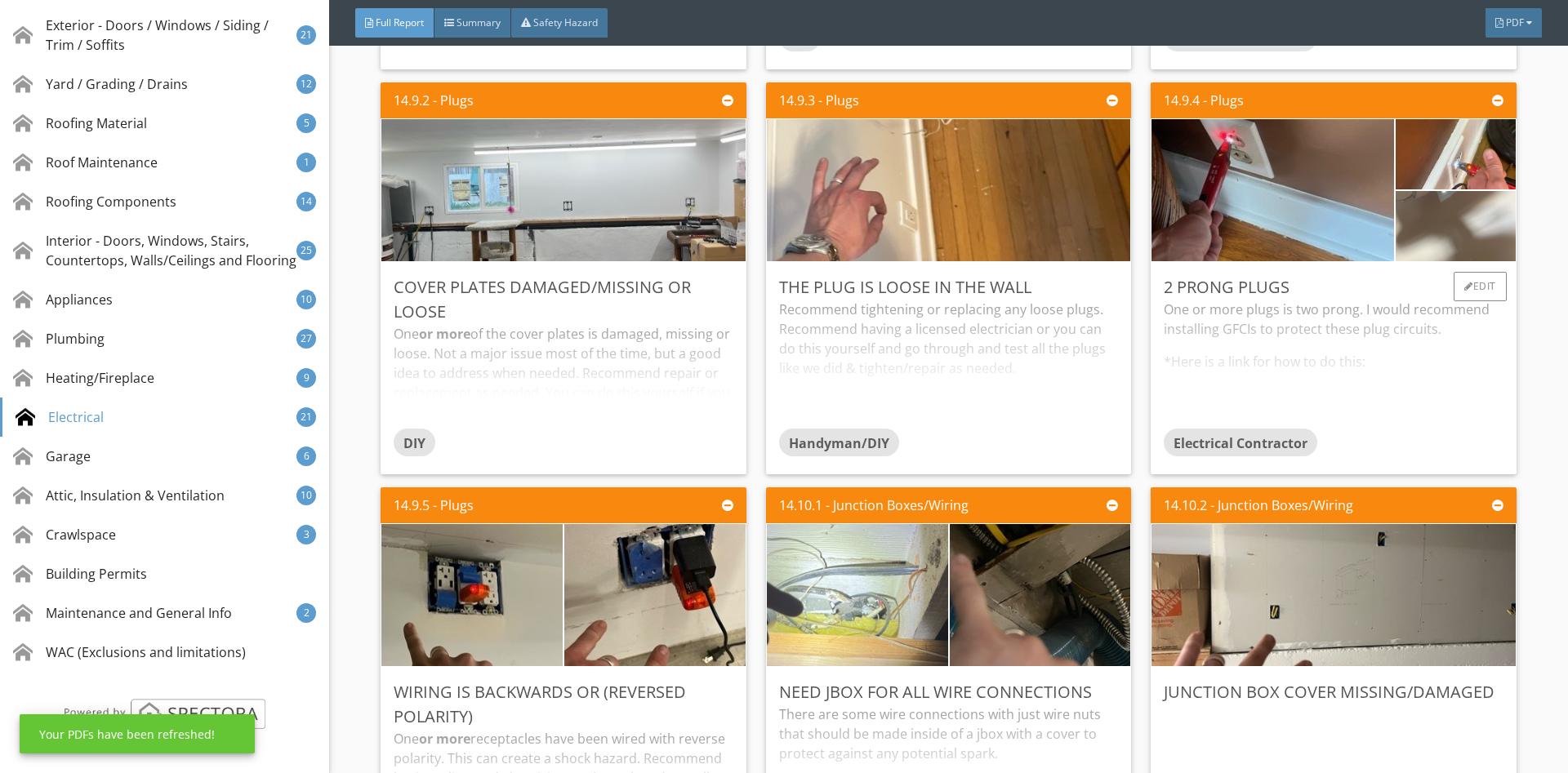
click at [1480, 239] on img at bounding box center [1455, 226] width 234 height 176
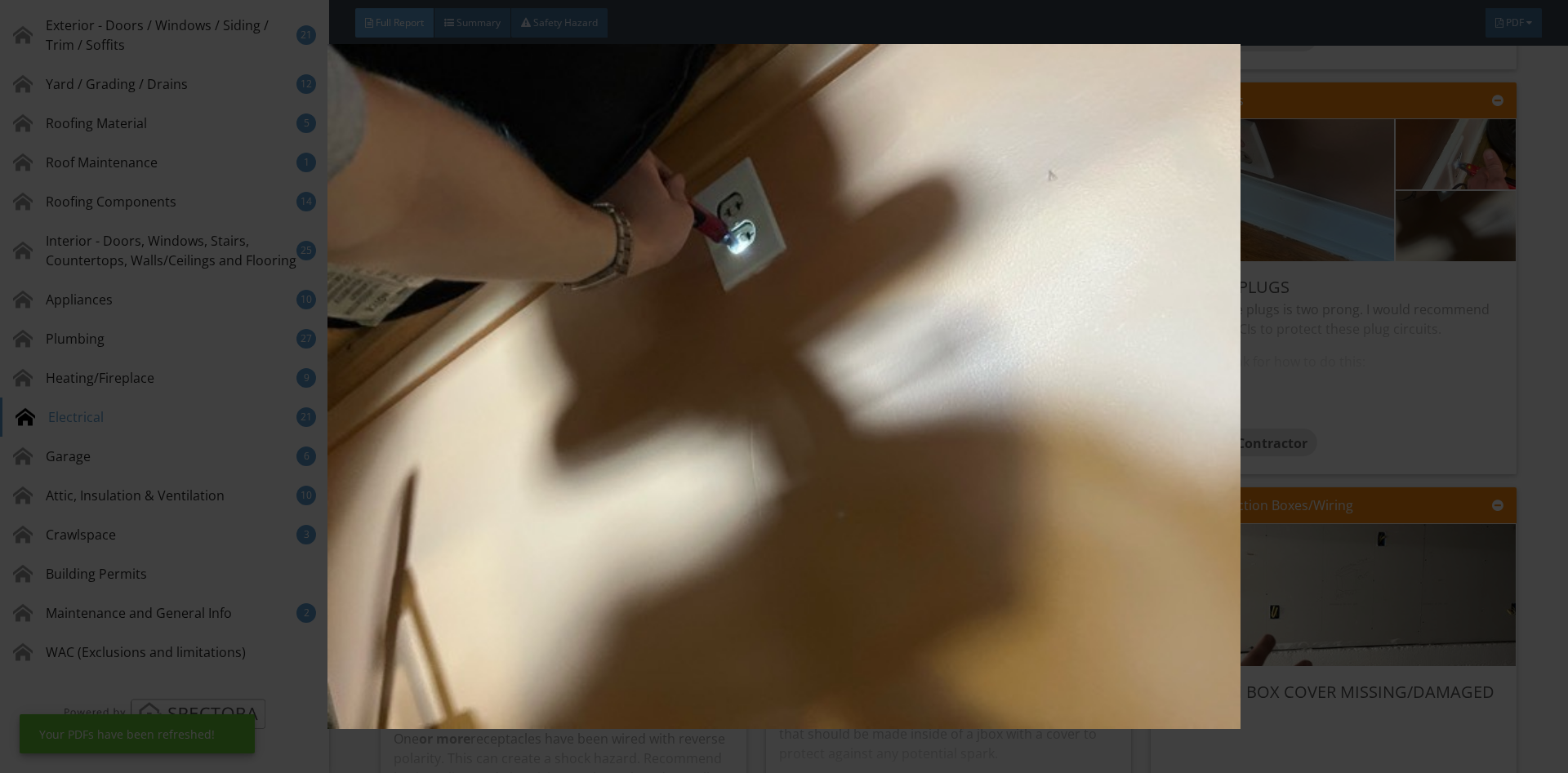
click at [1460, 252] on img at bounding box center [783, 386] width 1439 height 685
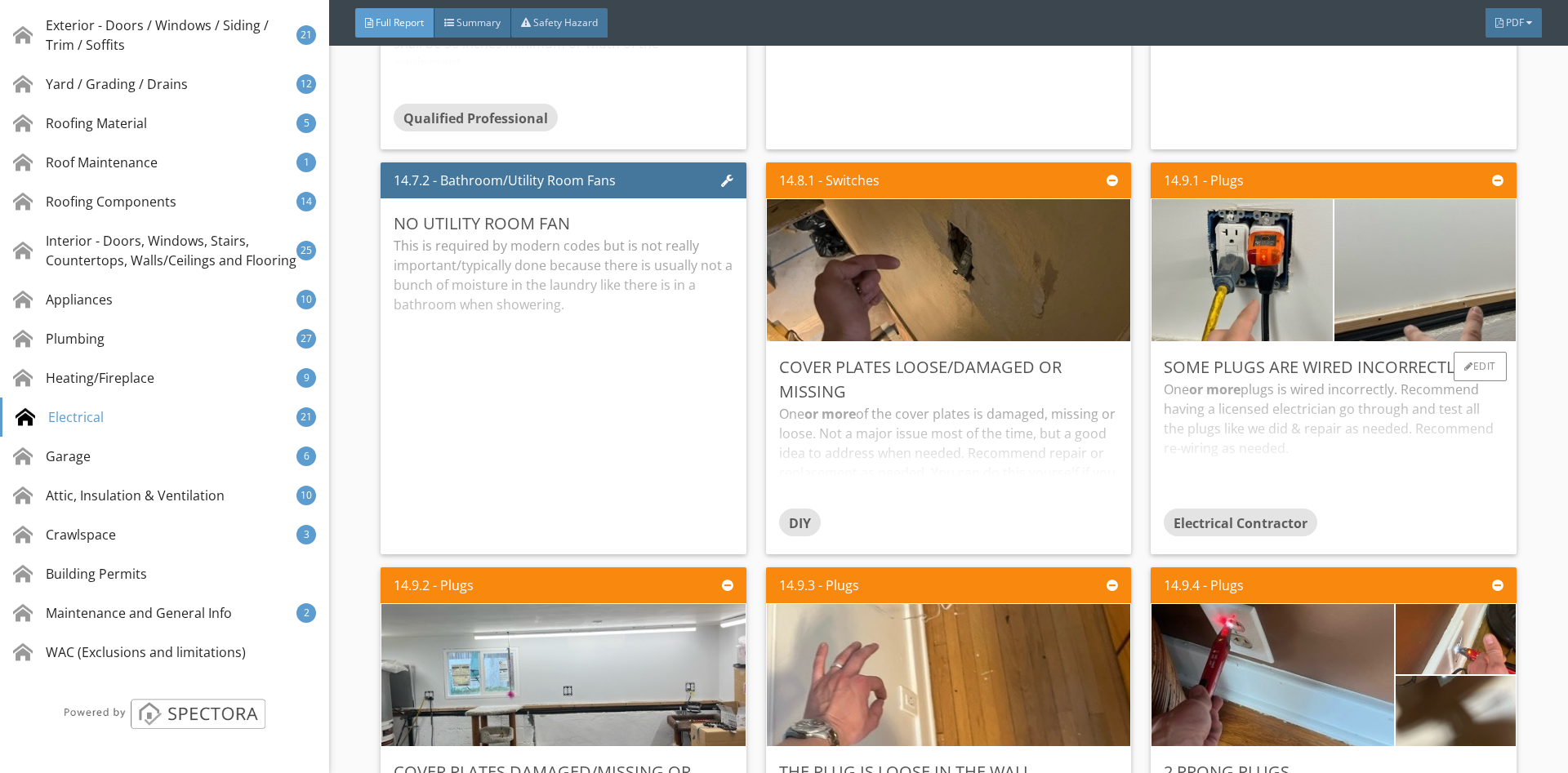
scroll to position [30382, 0]
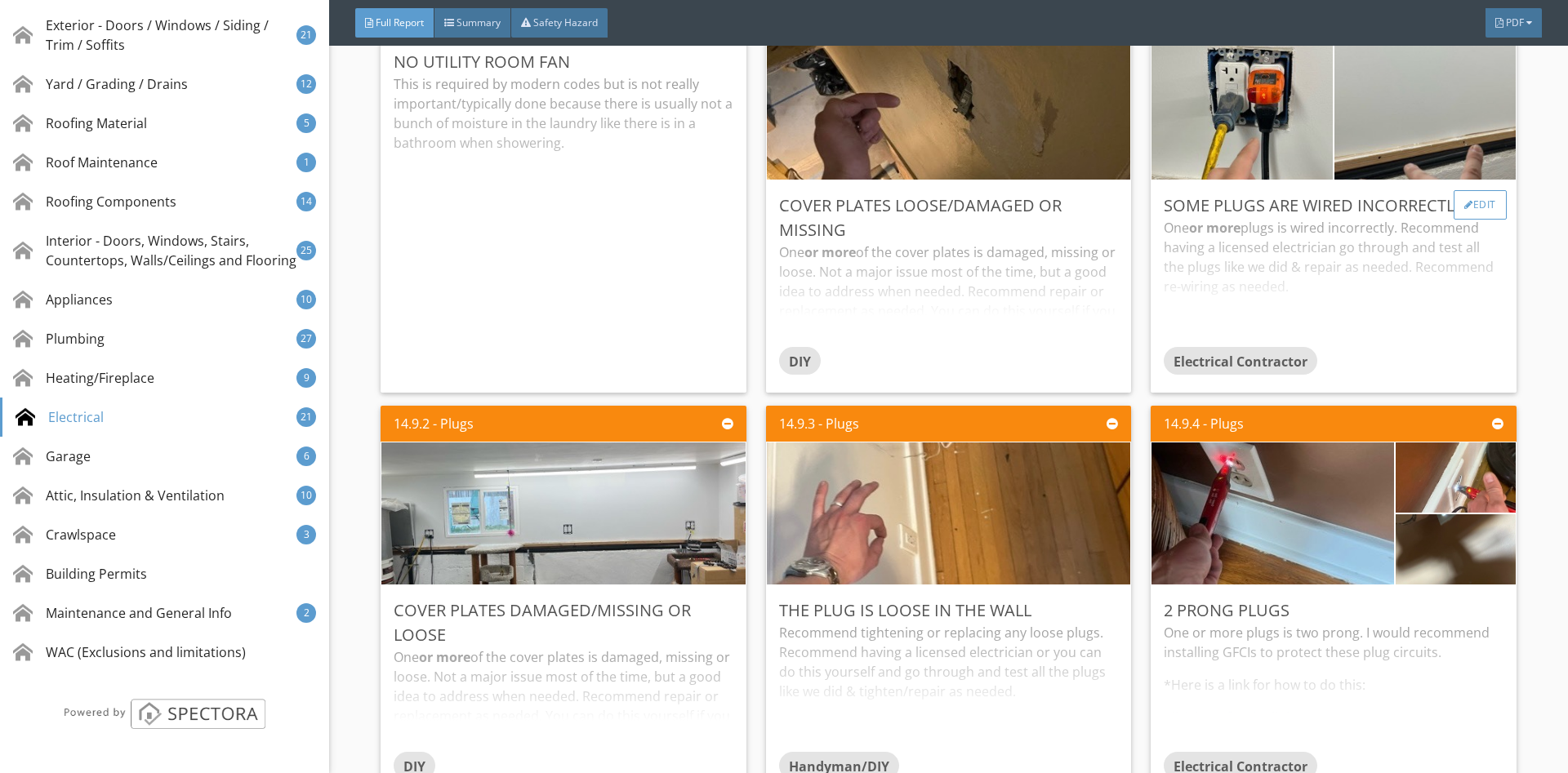
click at [1495, 211] on div "Edit" at bounding box center [1479, 205] width 53 height 29
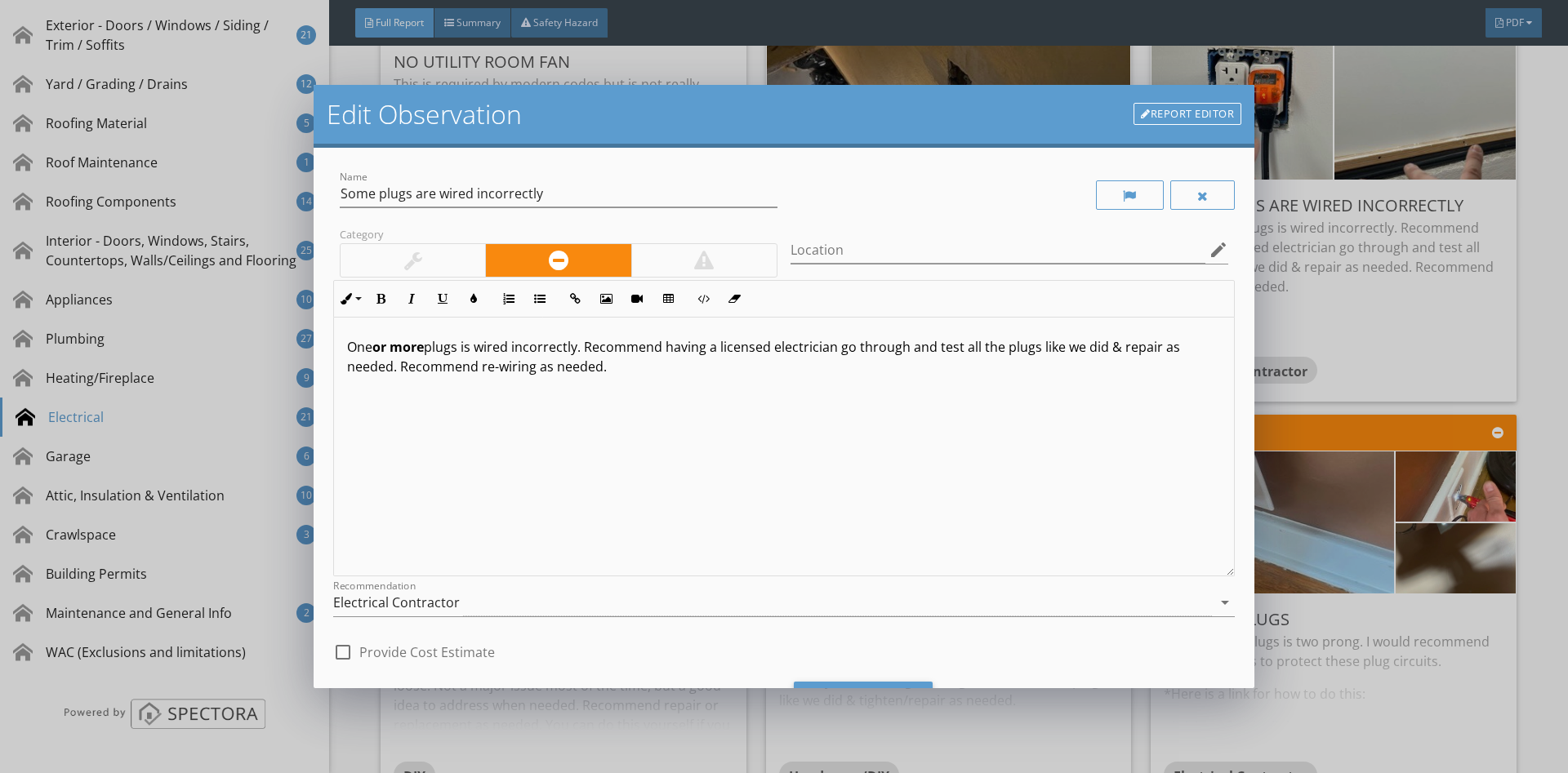
click at [1206, 110] on link "Report Editor" at bounding box center [1187, 114] width 108 height 23
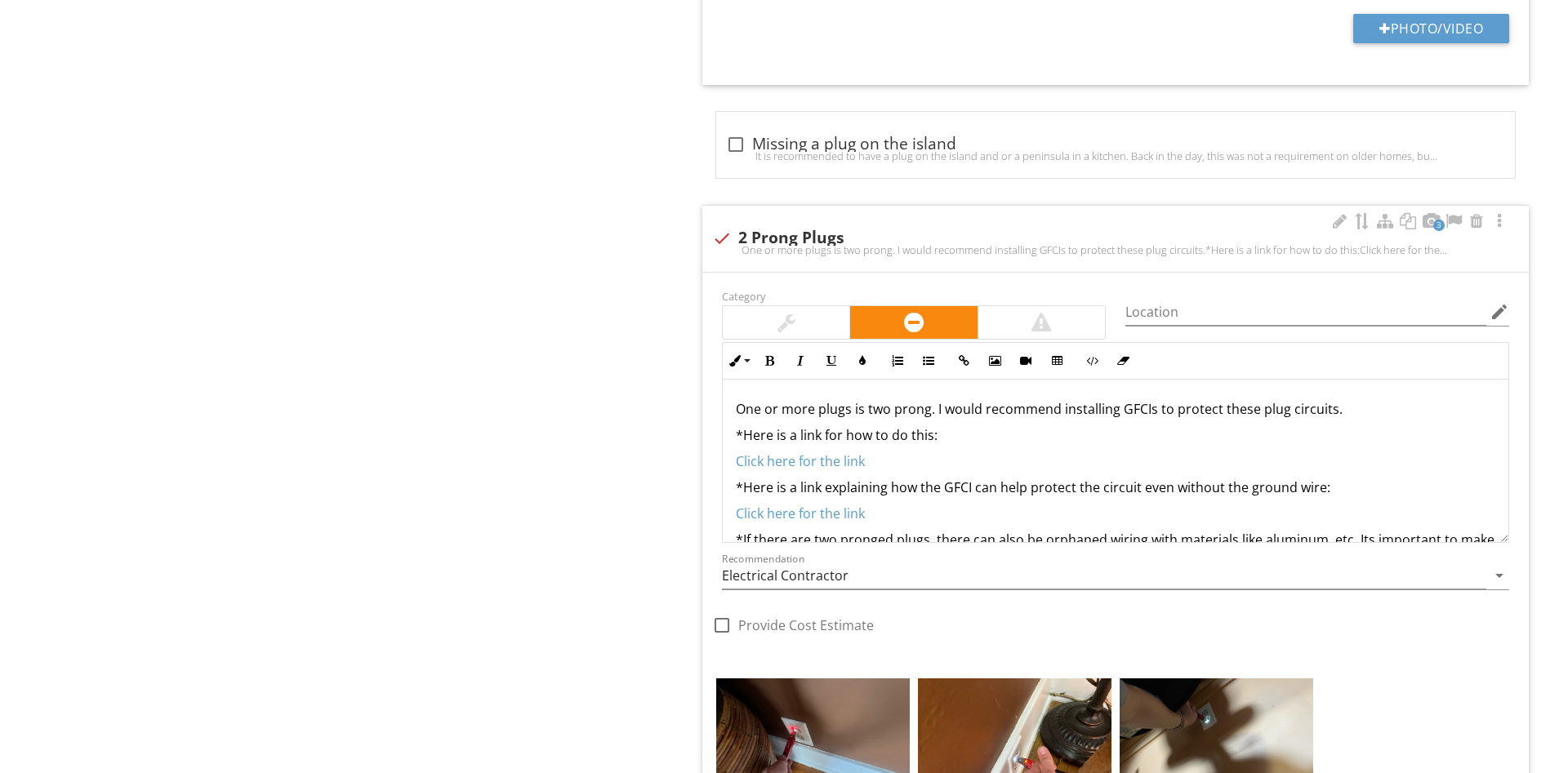
scroll to position [46, 0]
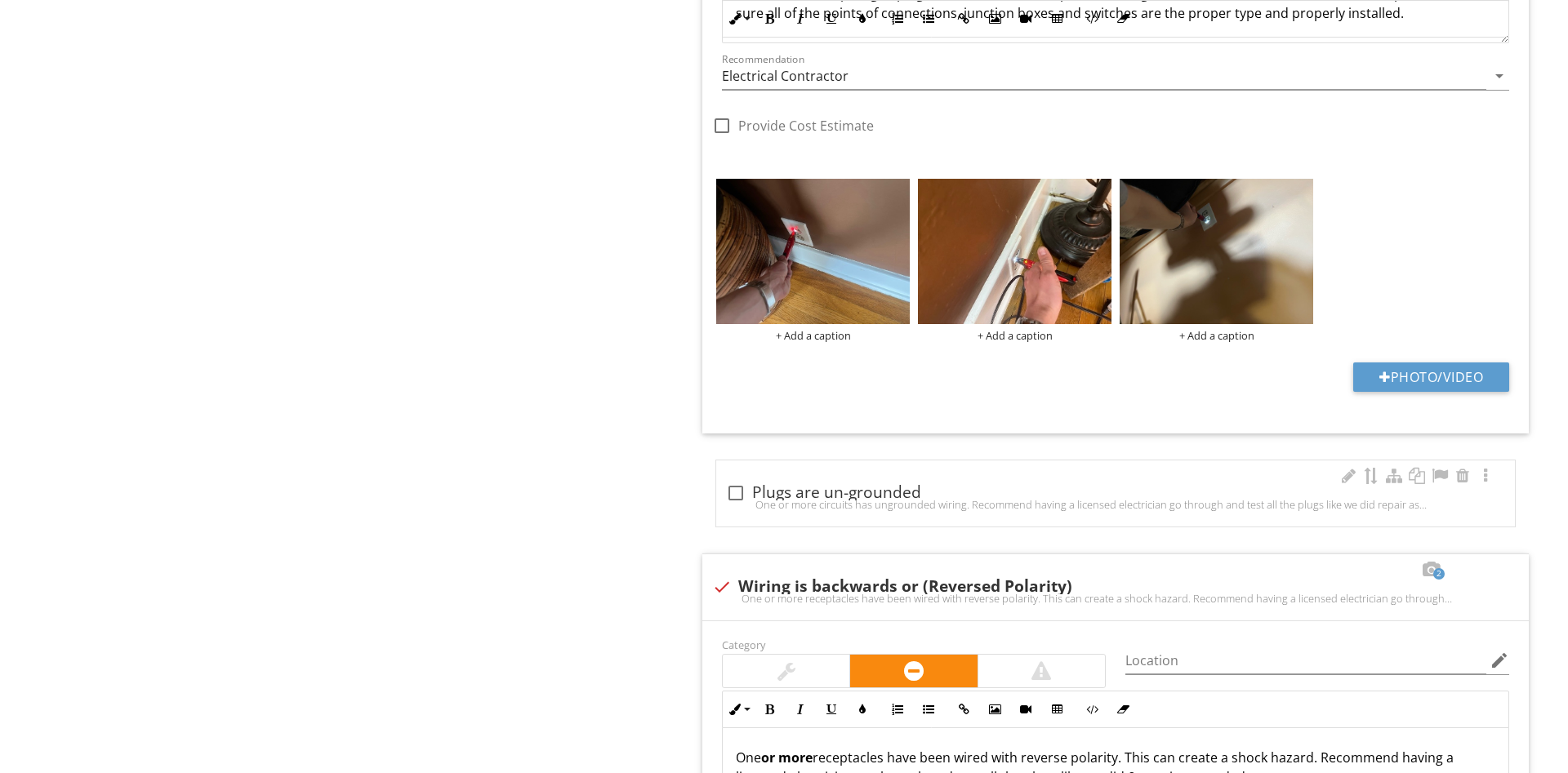
click at [798, 504] on div "One or more circuits has ungrounded wiring. Recommend having a licensed electri…" at bounding box center [1115, 504] width 779 height 13
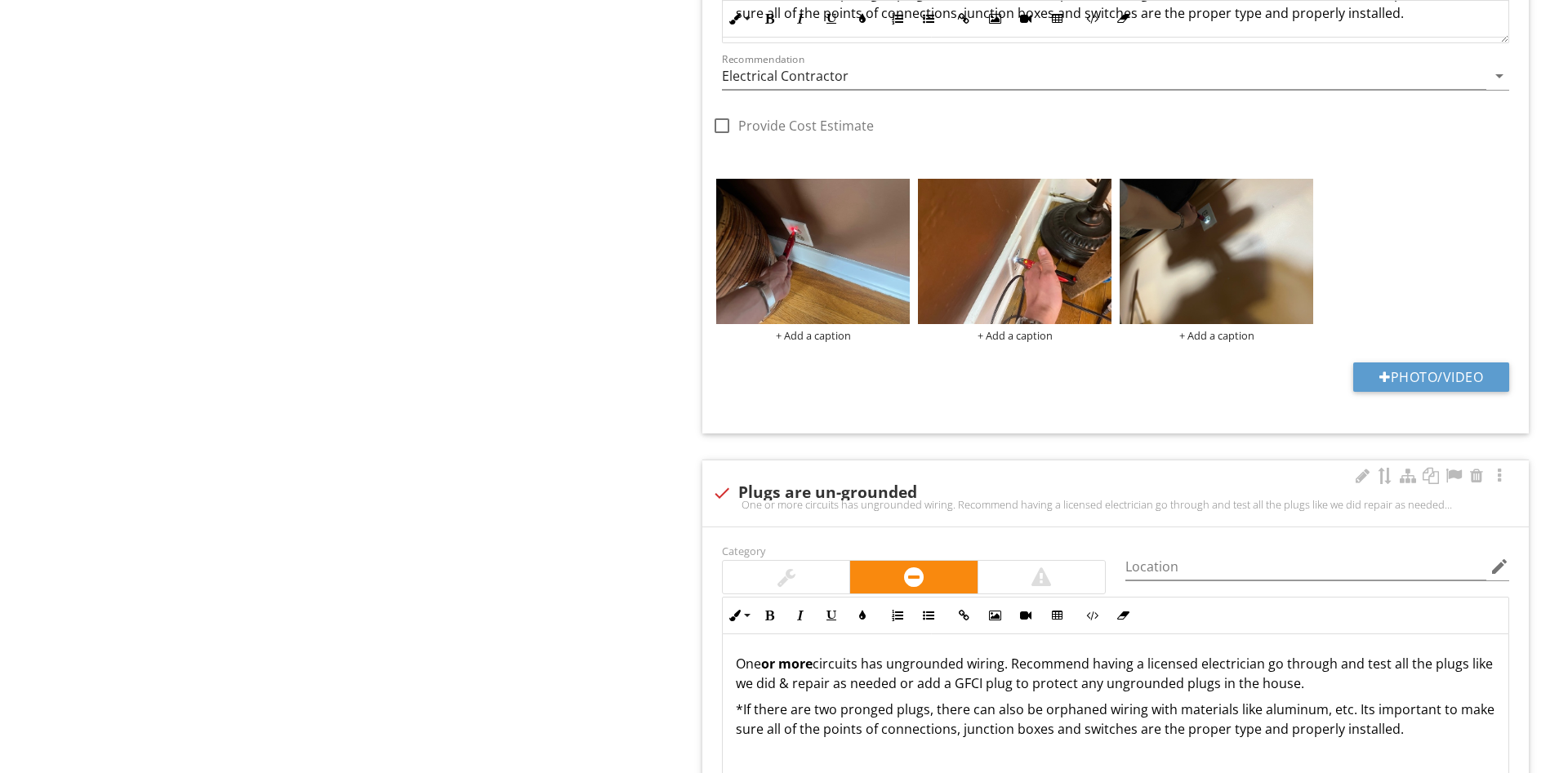
checkbox input "true"
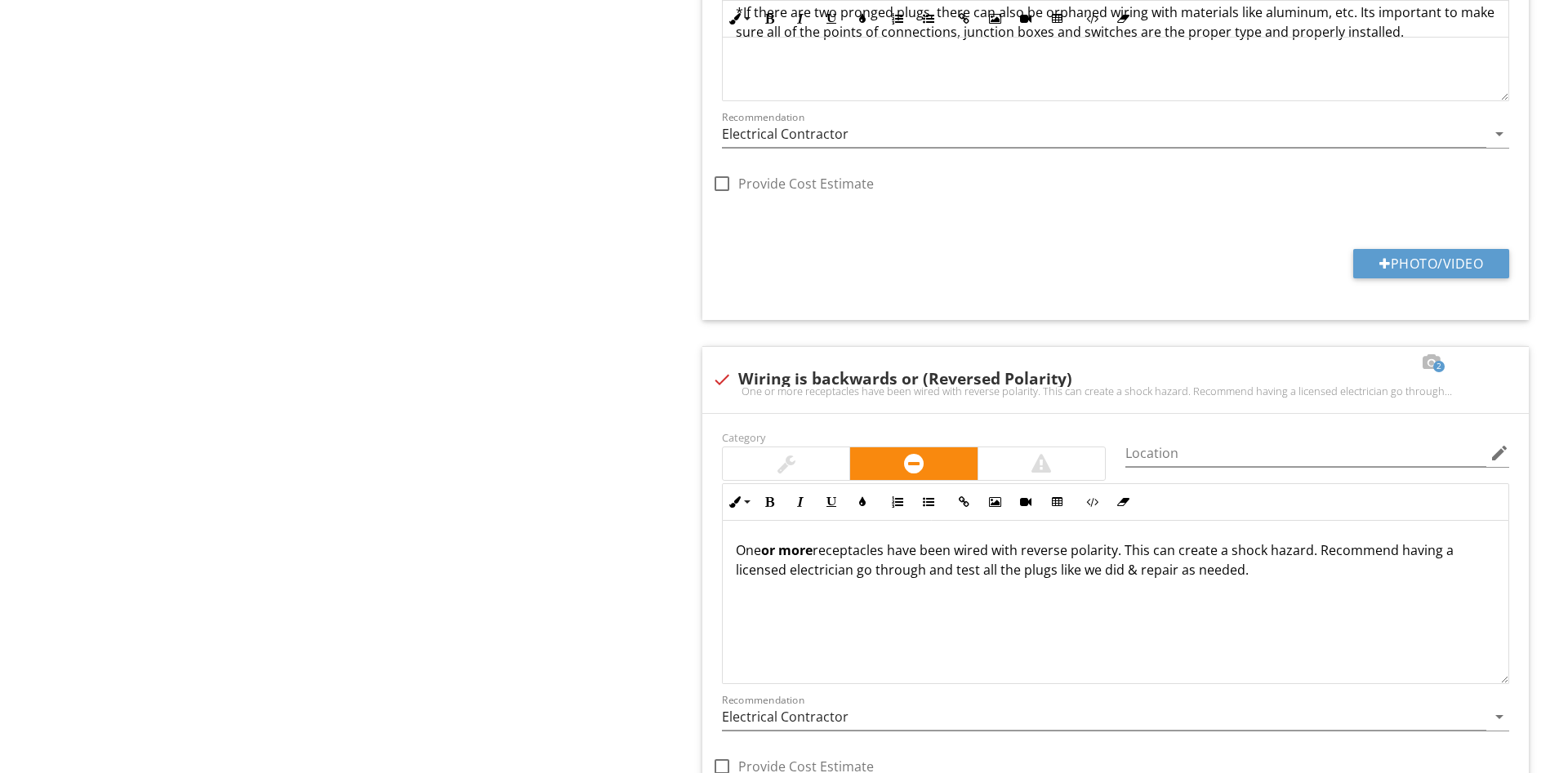
scroll to position [0, 0]
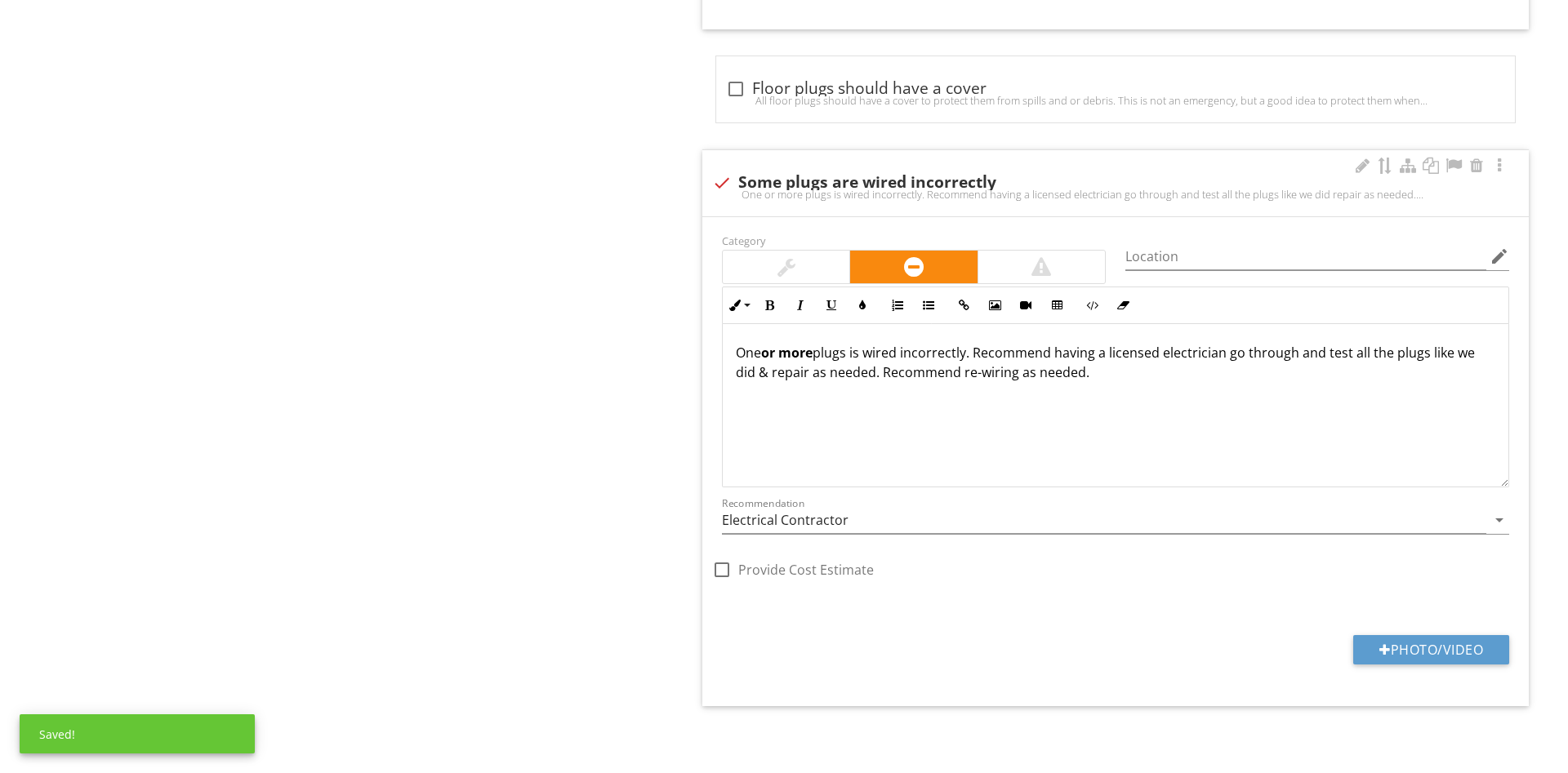
click at [796, 171] on div "check Some plugs are wired incorrectly" at bounding box center [1115, 181] width 807 height 23
checkbox input "true"
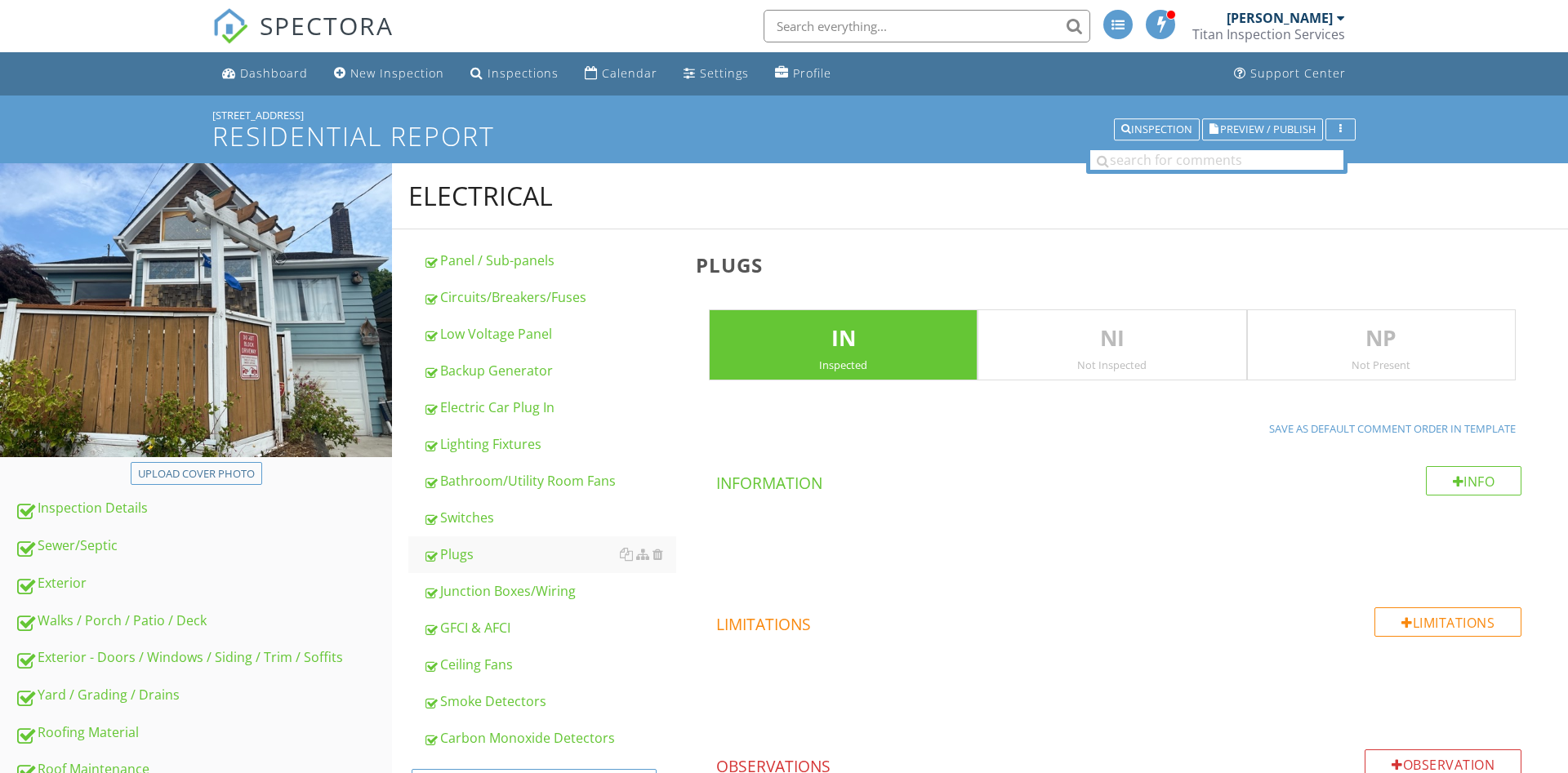
drag, startPoint x: 517, startPoint y: 457, endPoint x: 1176, endPoint y: 71, distance: 763.7
drag, startPoint x: 1248, startPoint y: 110, endPoint x: 1262, endPoint y: 125, distance: 20.5
click at [1248, 110] on div "[STREET_ADDRESS]" at bounding box center [784, 115] width 1143 height 13
click at [1262, 125] on span "Preview / Publish" at bounding box center [1268, 129] width 96 height 11
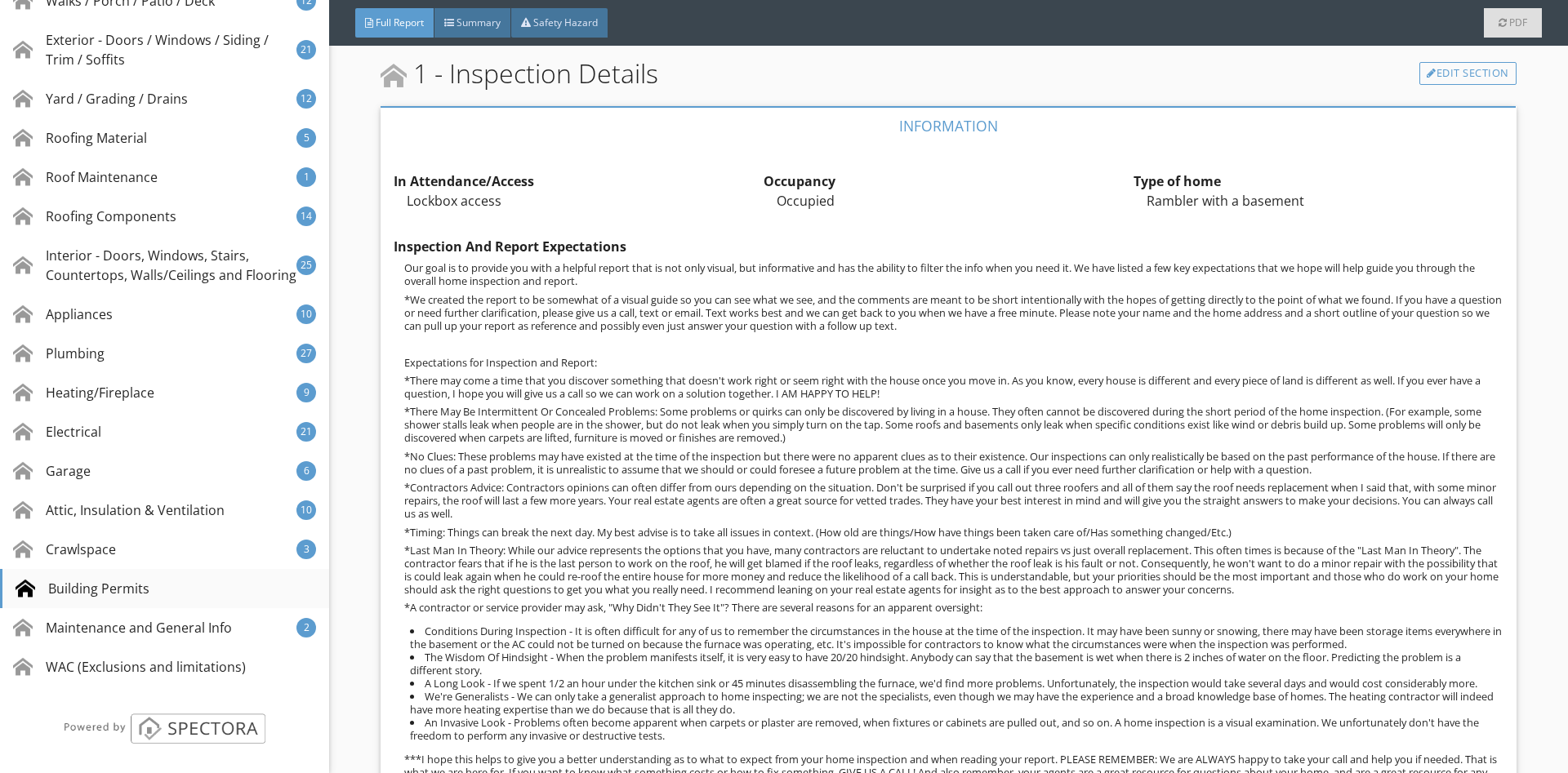
scroll to position [532, 0]
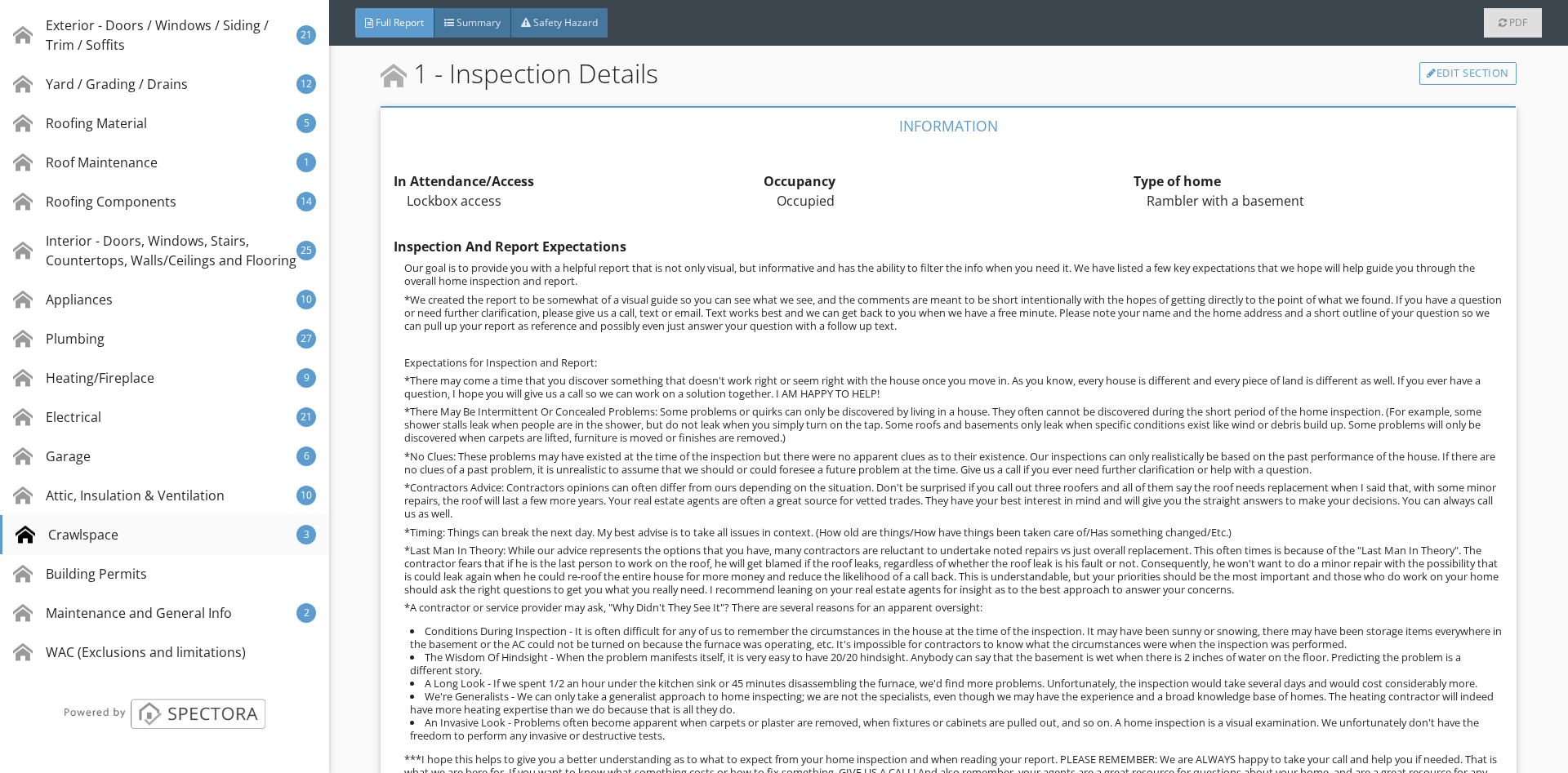
click at [90, 535] on div "Crawlspace" at bounding box center [67, 535] width 103 height 20
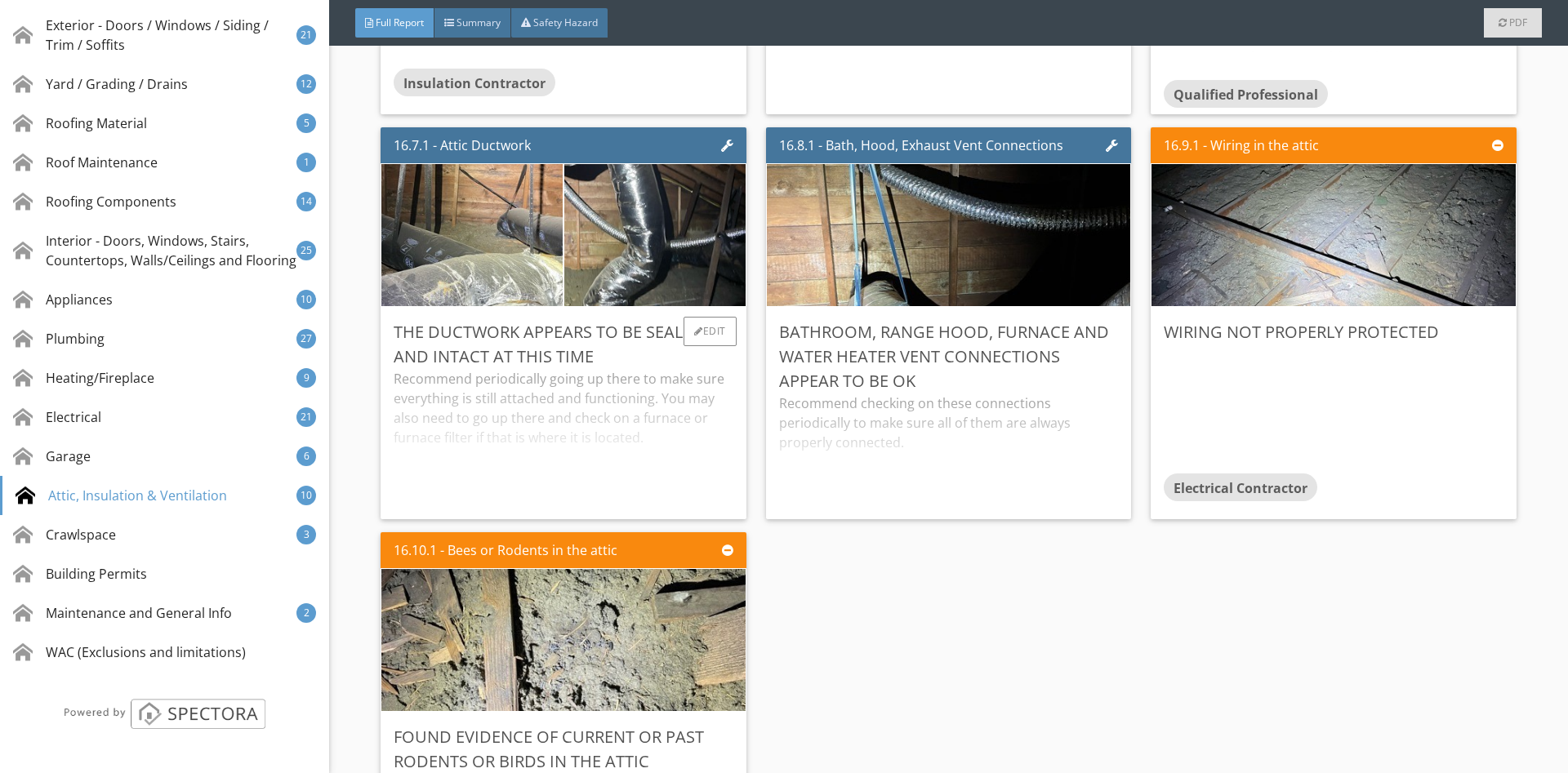
scroll to position [34199, 0]
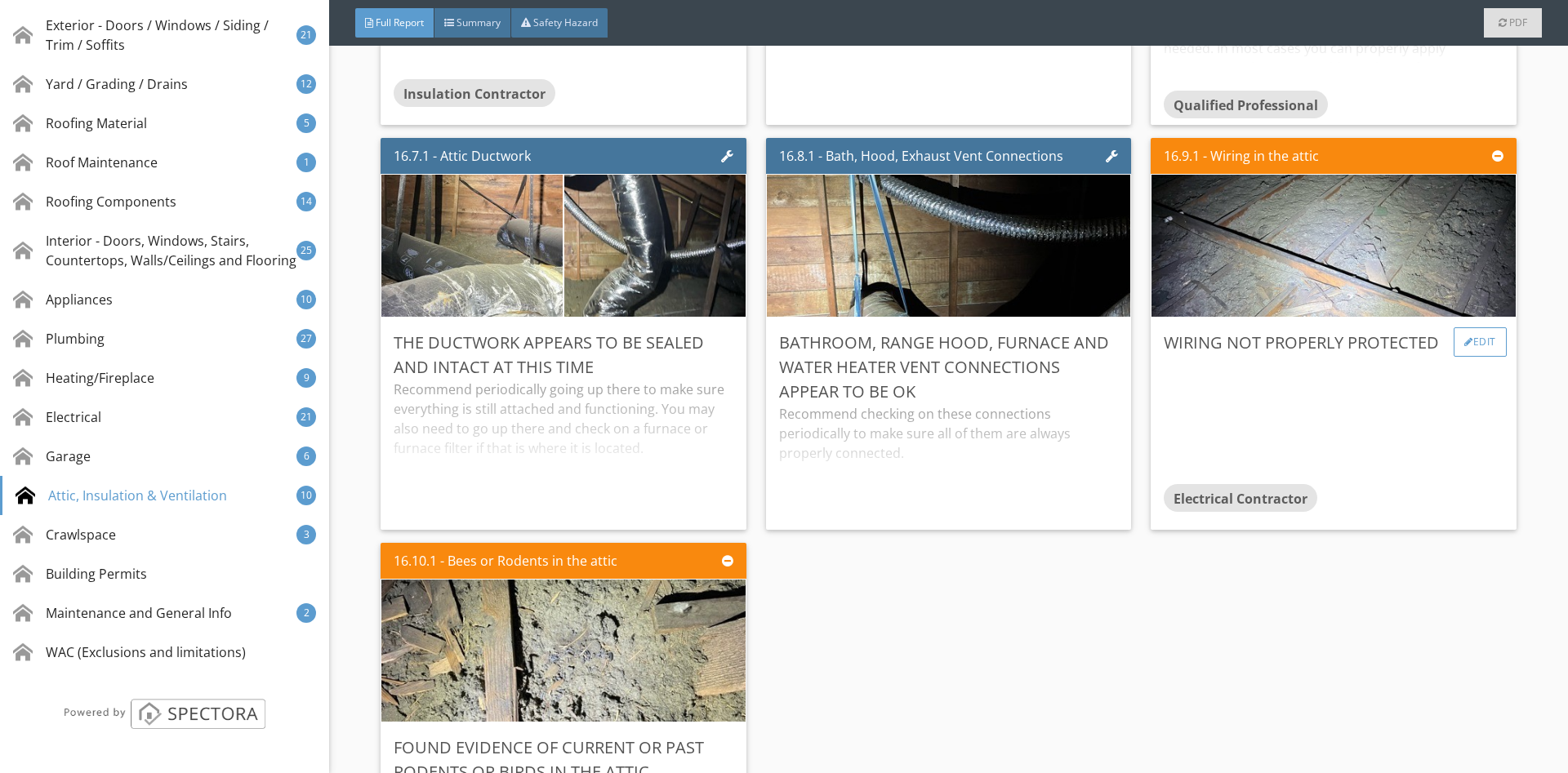
click at [1493, 341] on div "Edit" at bounding box center [1479, 342] width 53 height 29
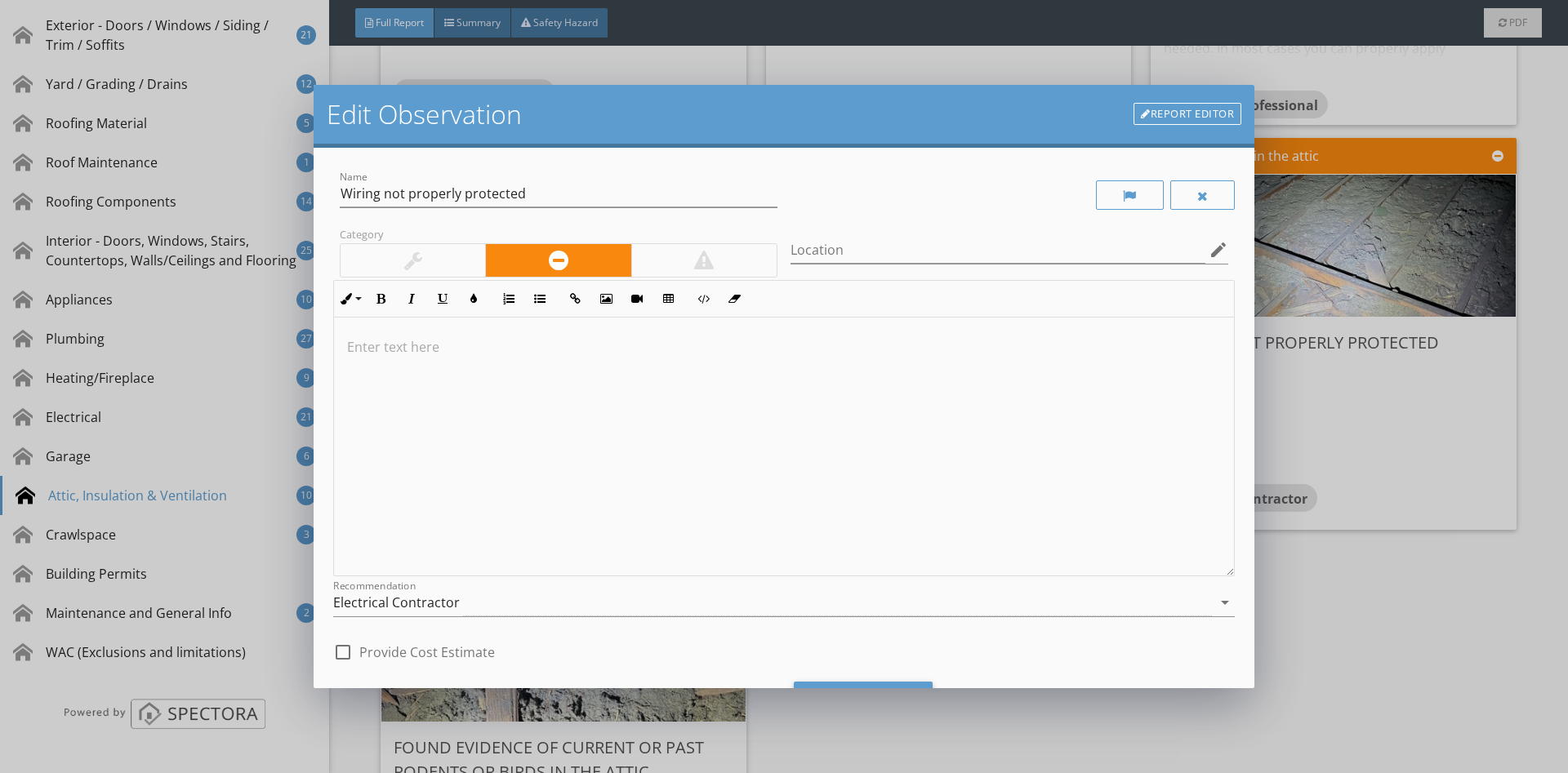
click at [1208, 104] on link "Report Editor" at bounding box center [1187, 114] width 108 height 23
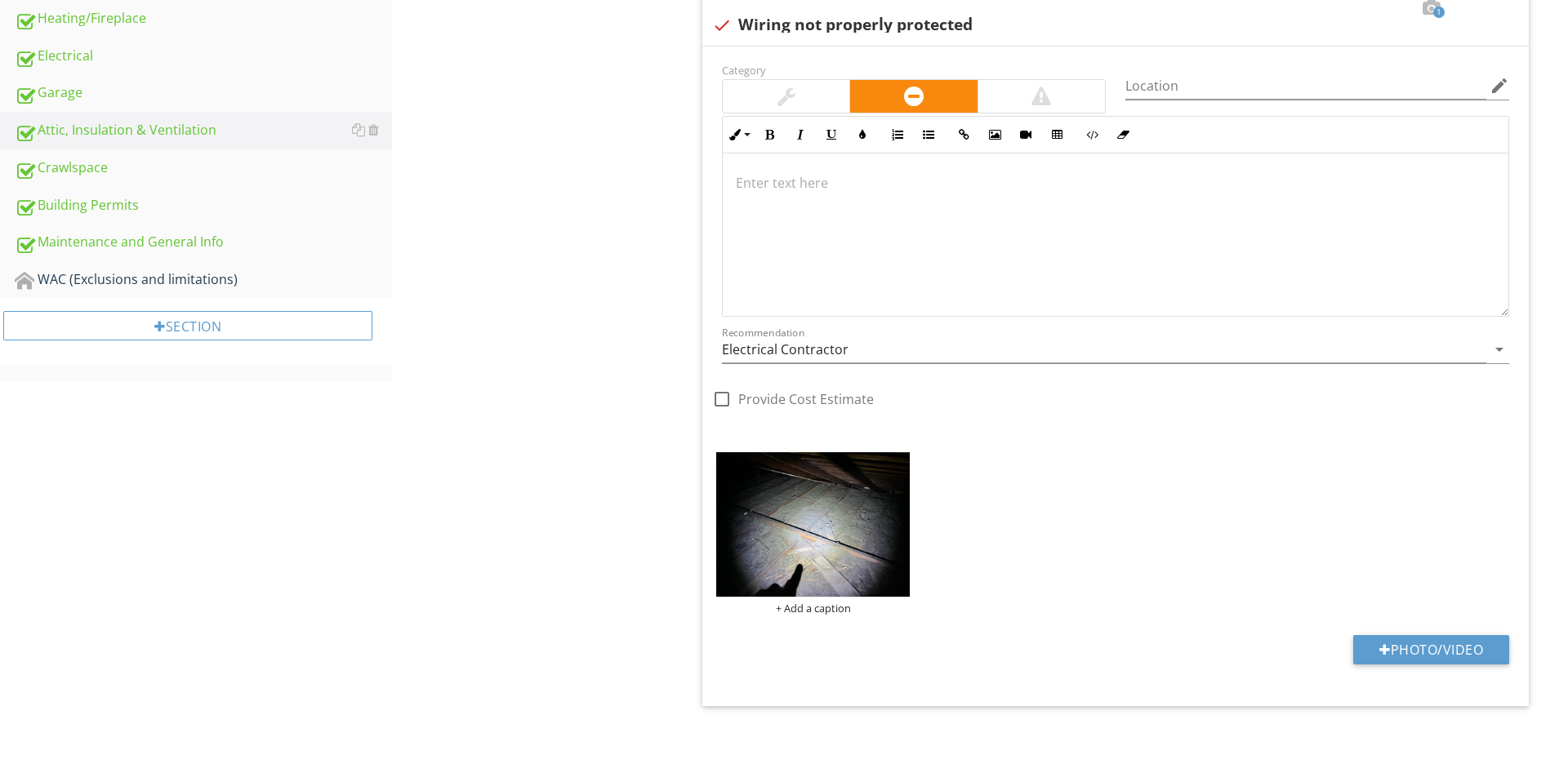
scroll to position [625, 0]
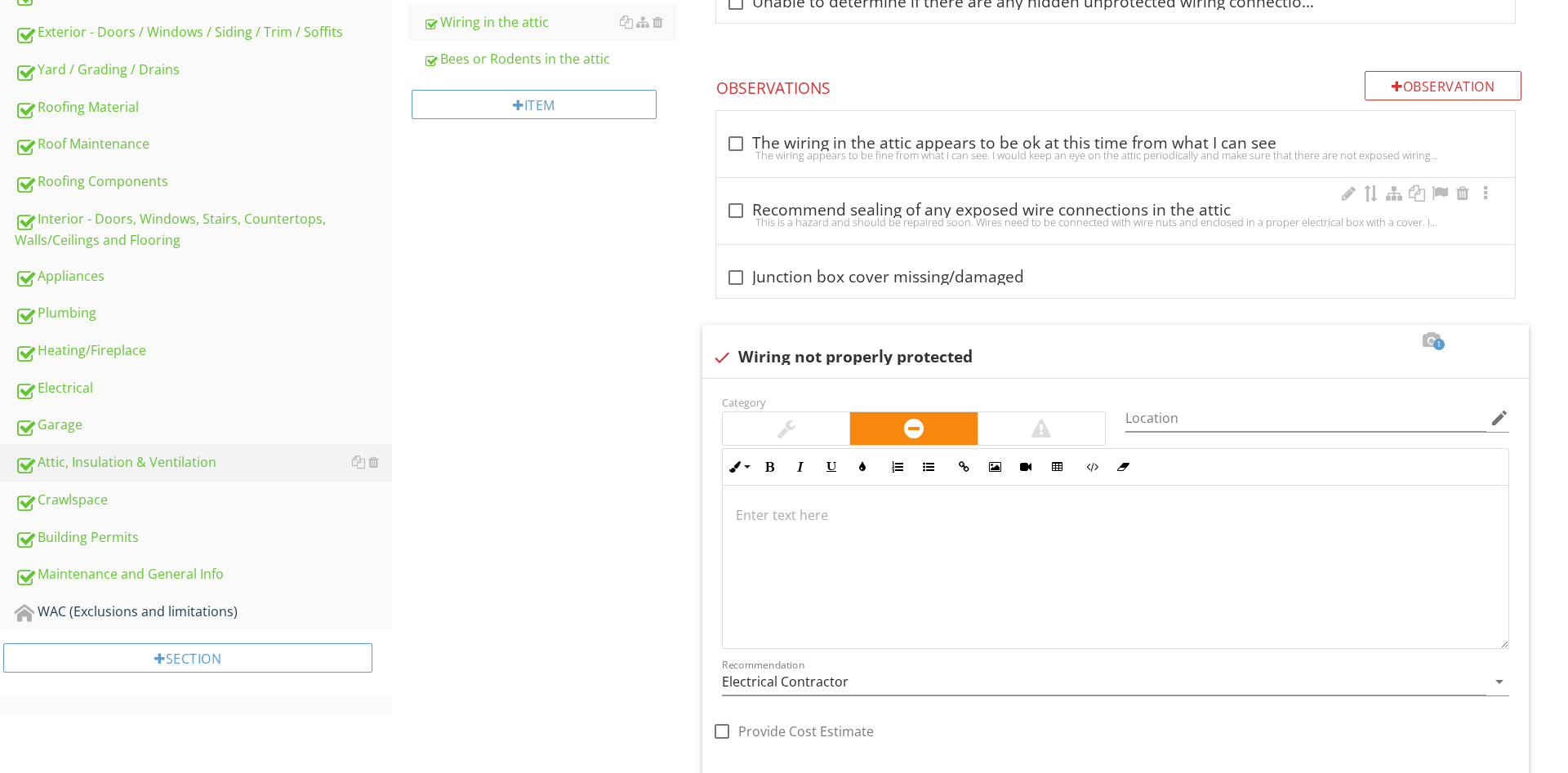
click at [869, 209] on div "check_box_outline_blank Recommend sealing of any exposed wire connections in th…" at bounding box center [1115, 211] width 779 height 20
checkbox input "true"
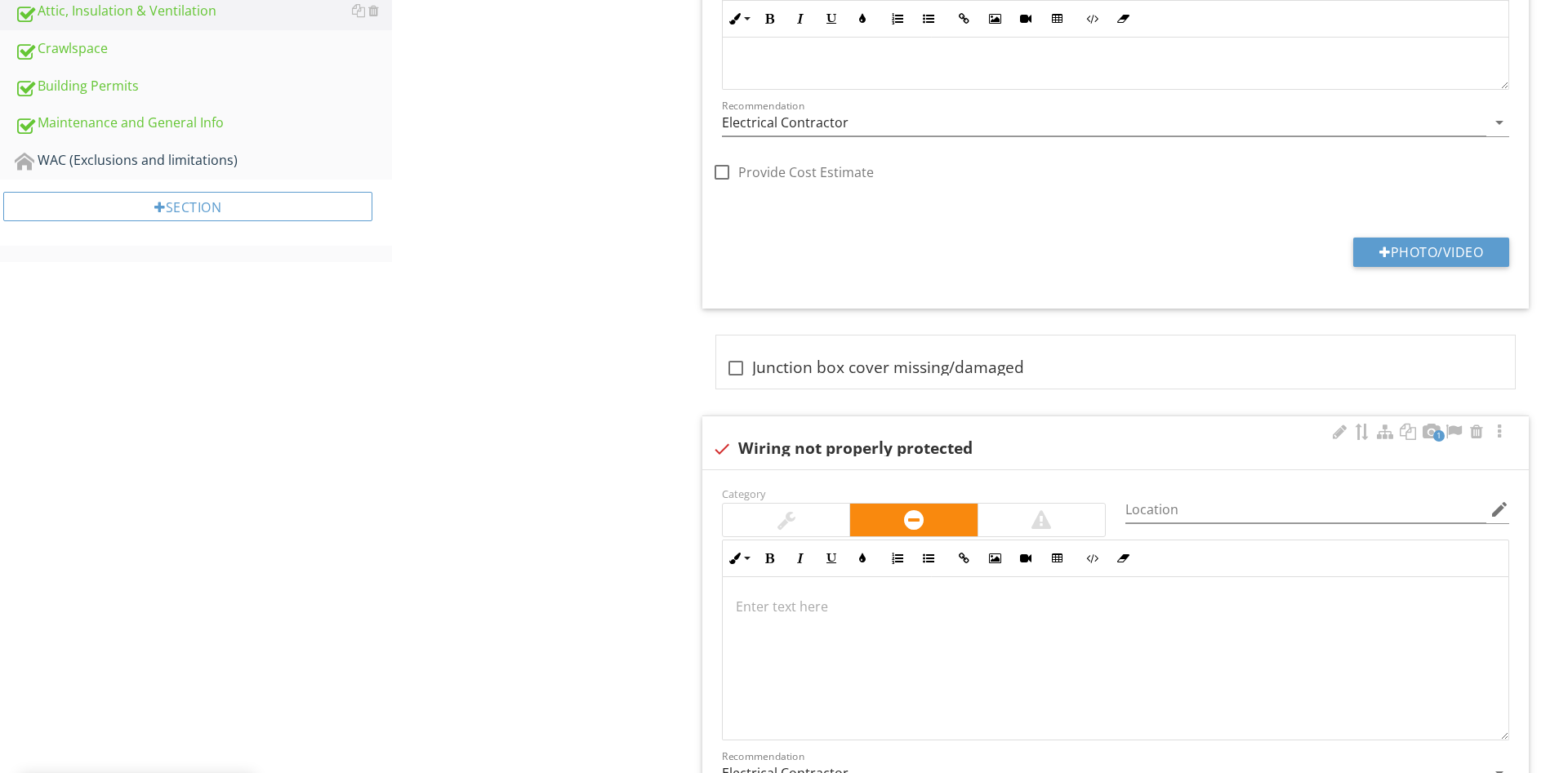
scroll to position [1, 0]
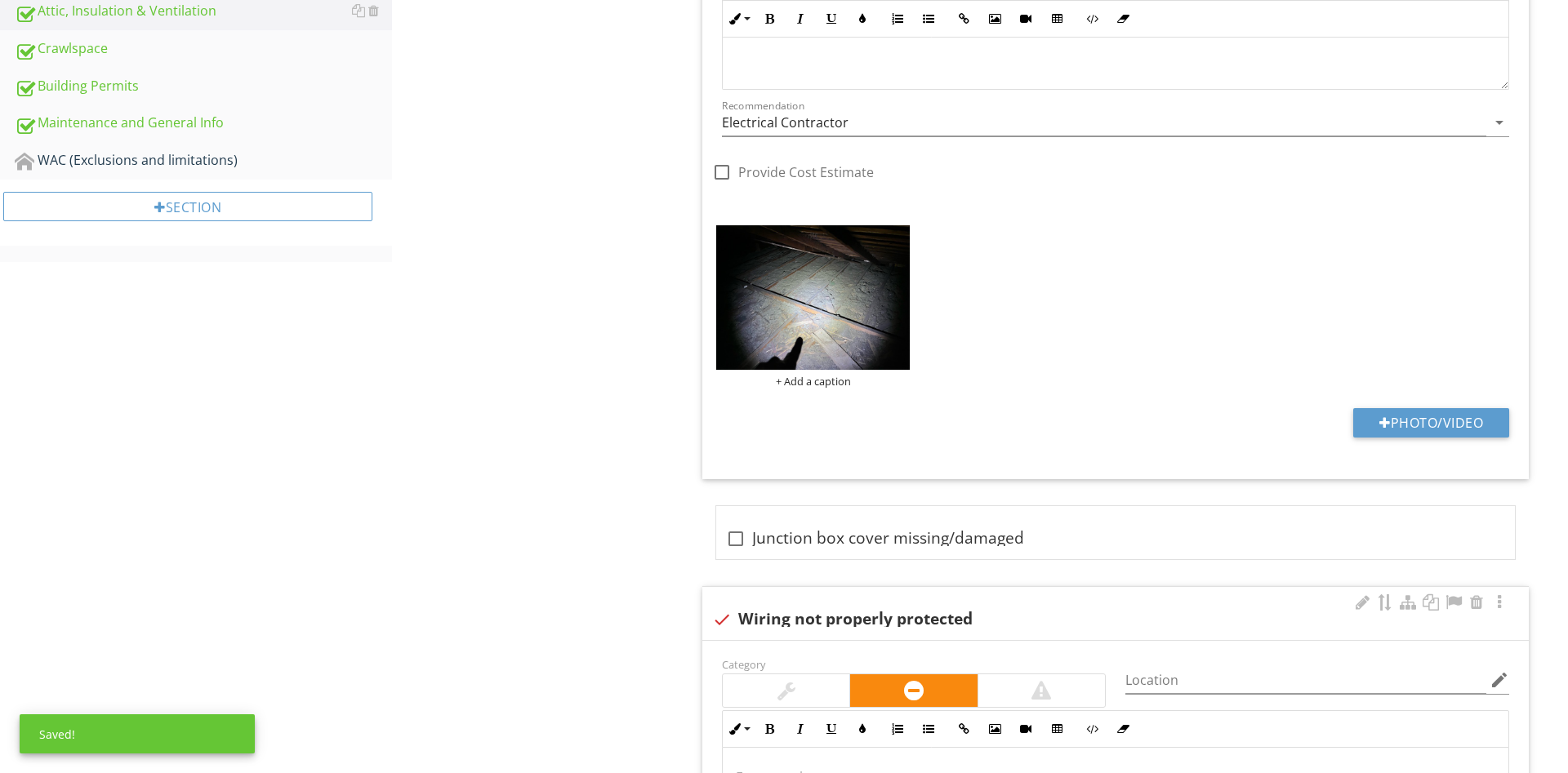
click at [739, 603] on div "check Wiring not properly protected" at bounding box center [1115, 614] width 827 height 53
checkbox input "true"
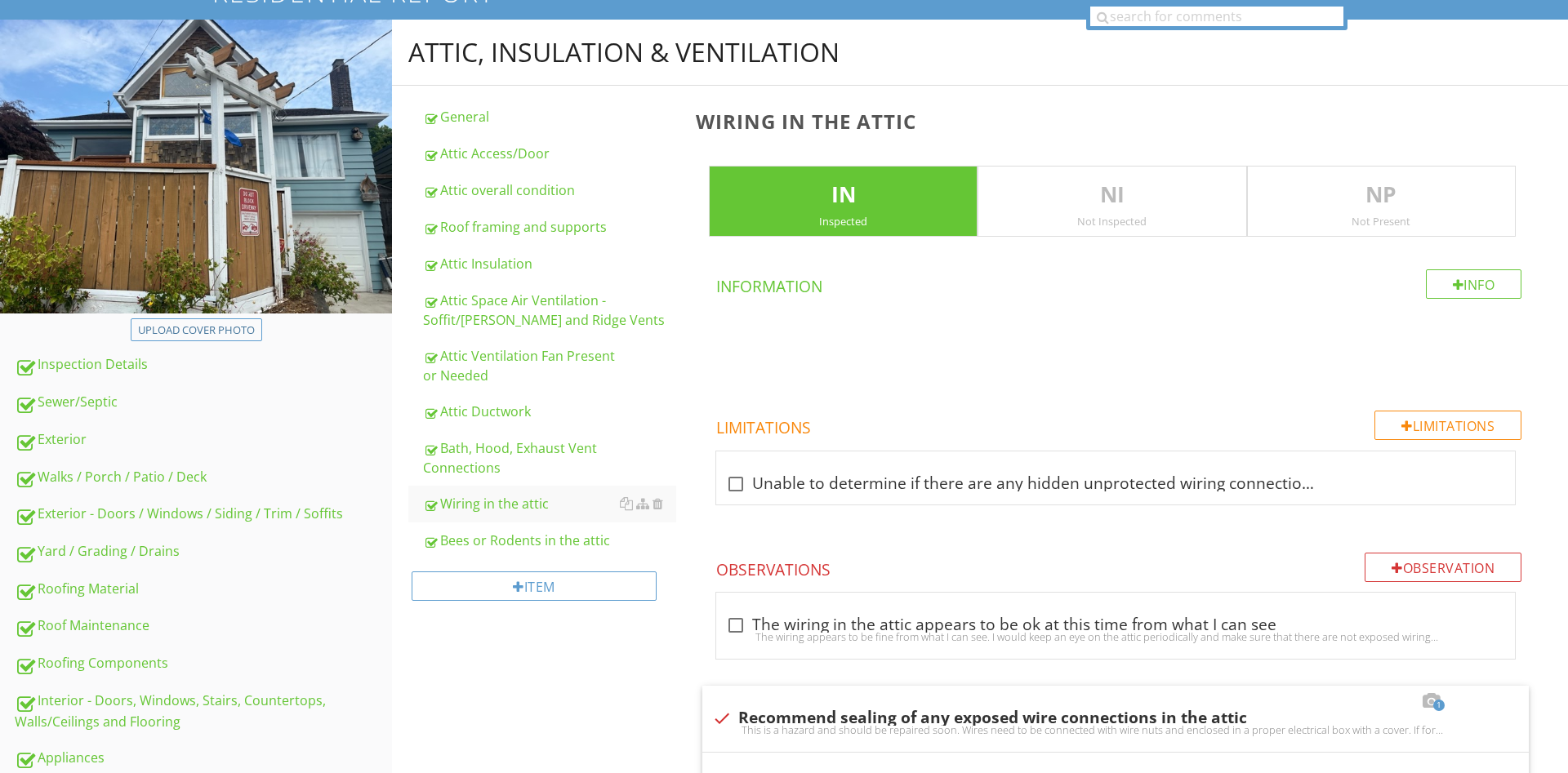
scroll to position [78, 0]
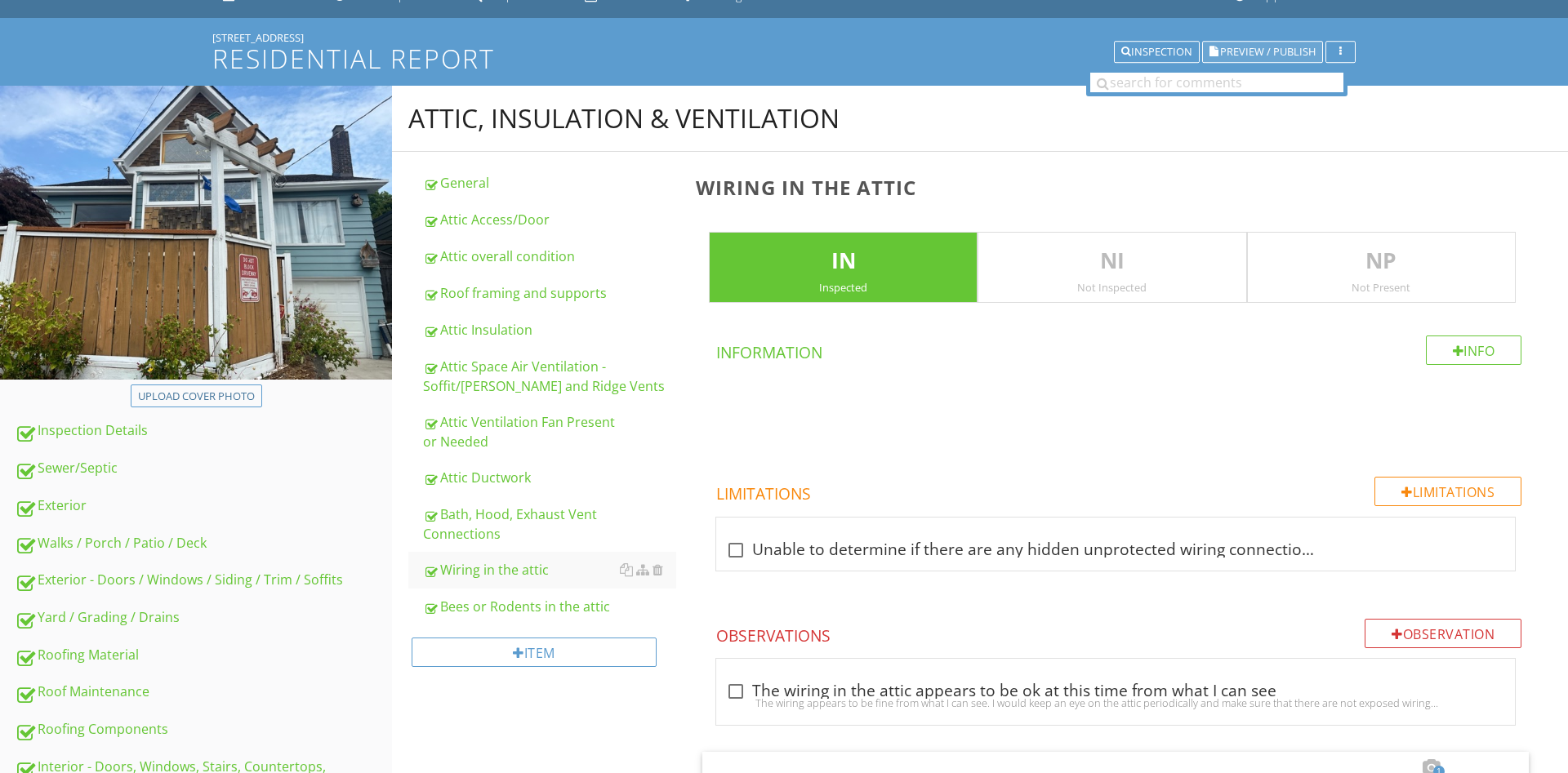
click at [1260, 51] on span "Preview / Publish" at bounding box center [1268, 52] width 96 height 11
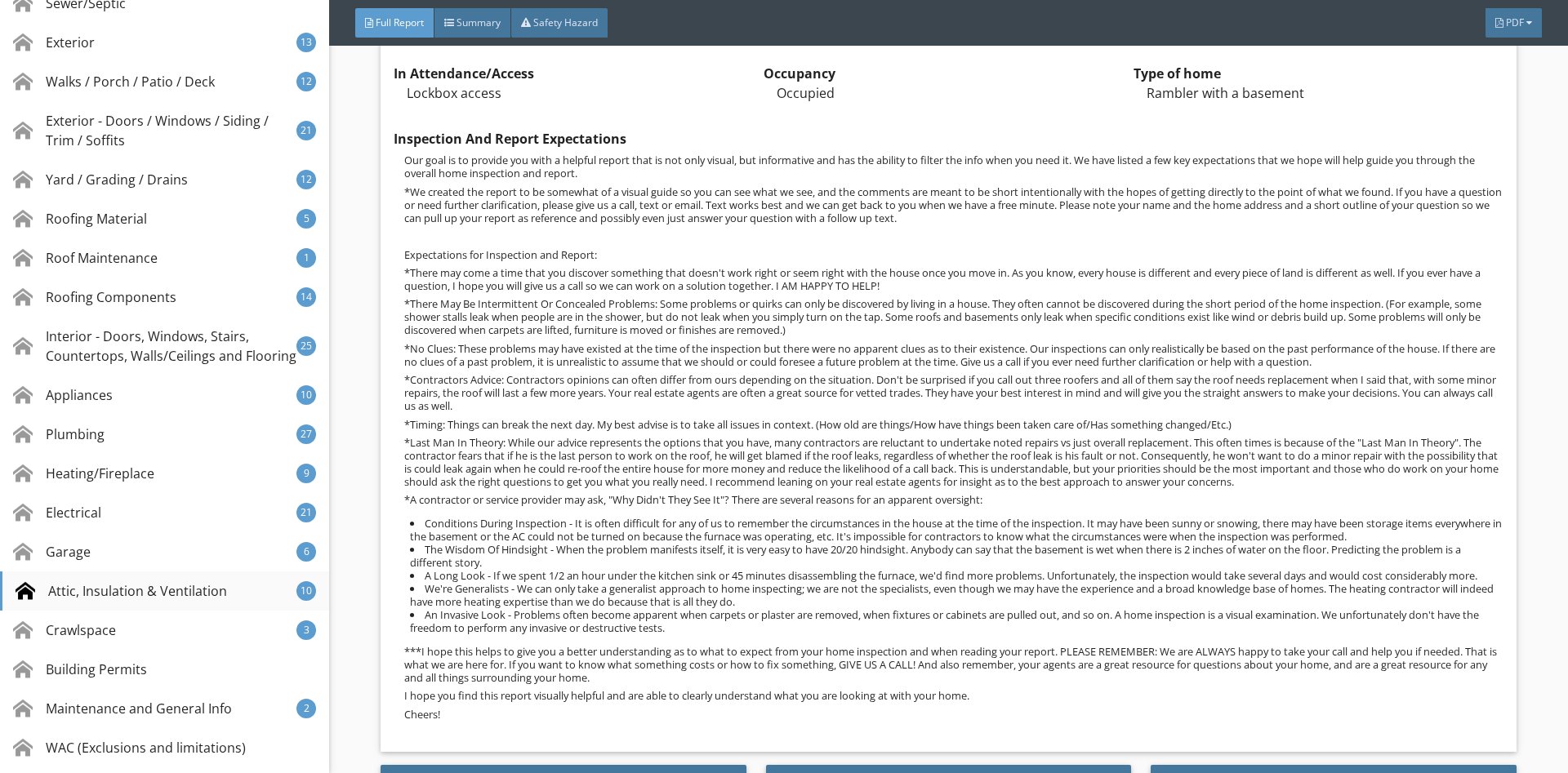
scroll to position [532, 0]
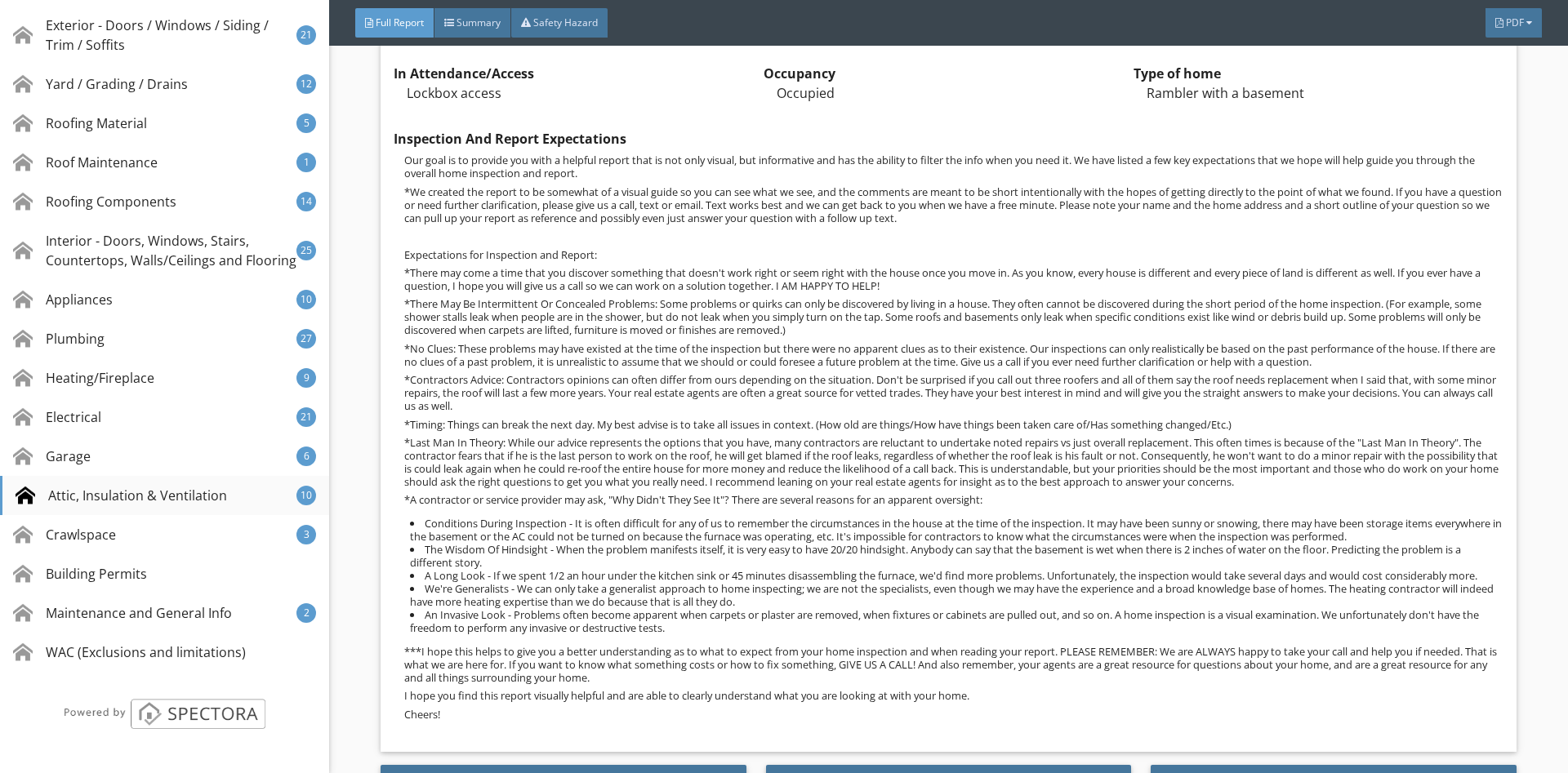
click at [90, 483] on div "Attic, Insulation & Ventilation 10" at bounding box center [164, 495] width 329 height 39
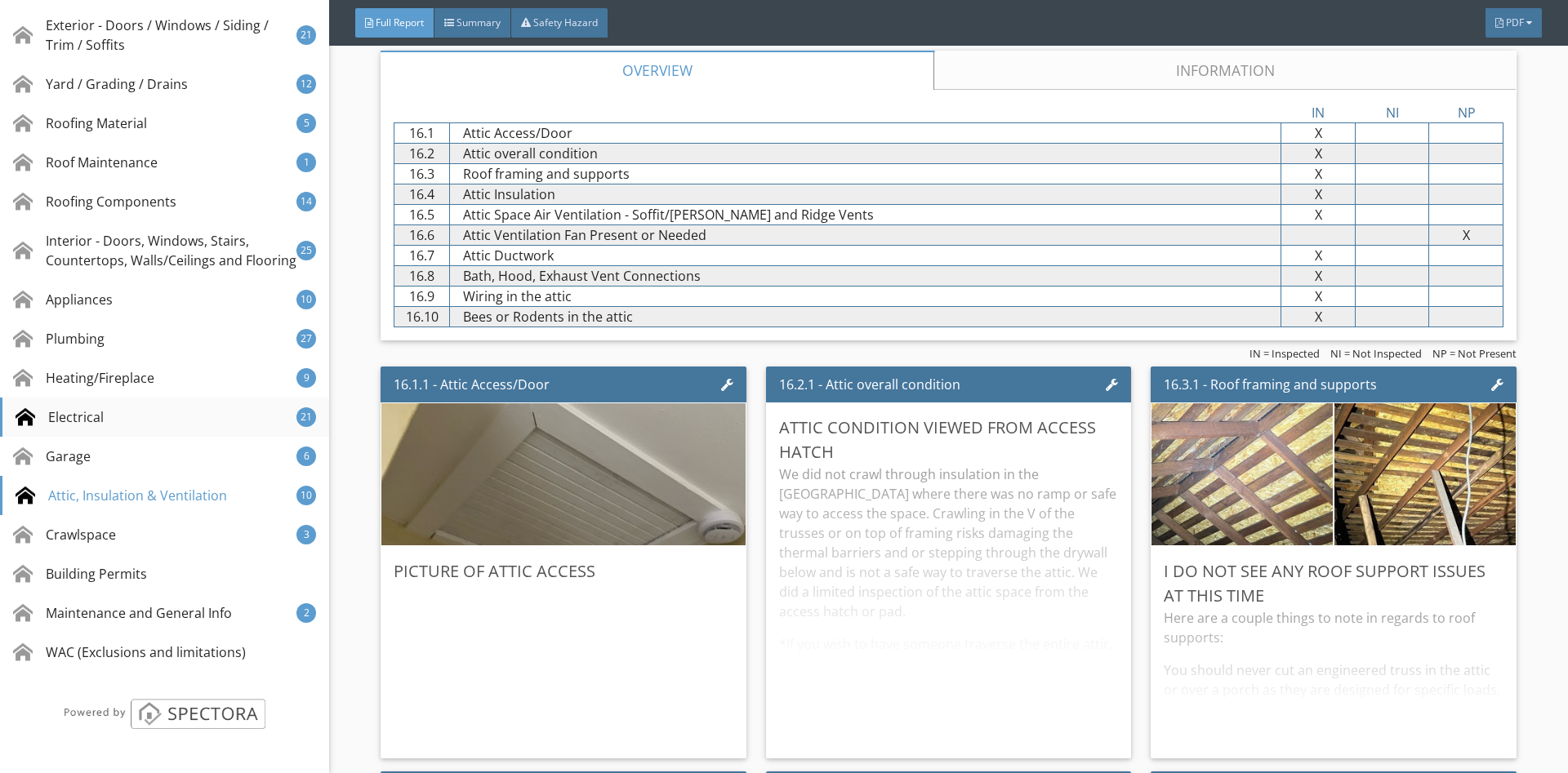
click at [97, 415] on div "Electrical" at bounding box center [59, 417] width 88 height 20
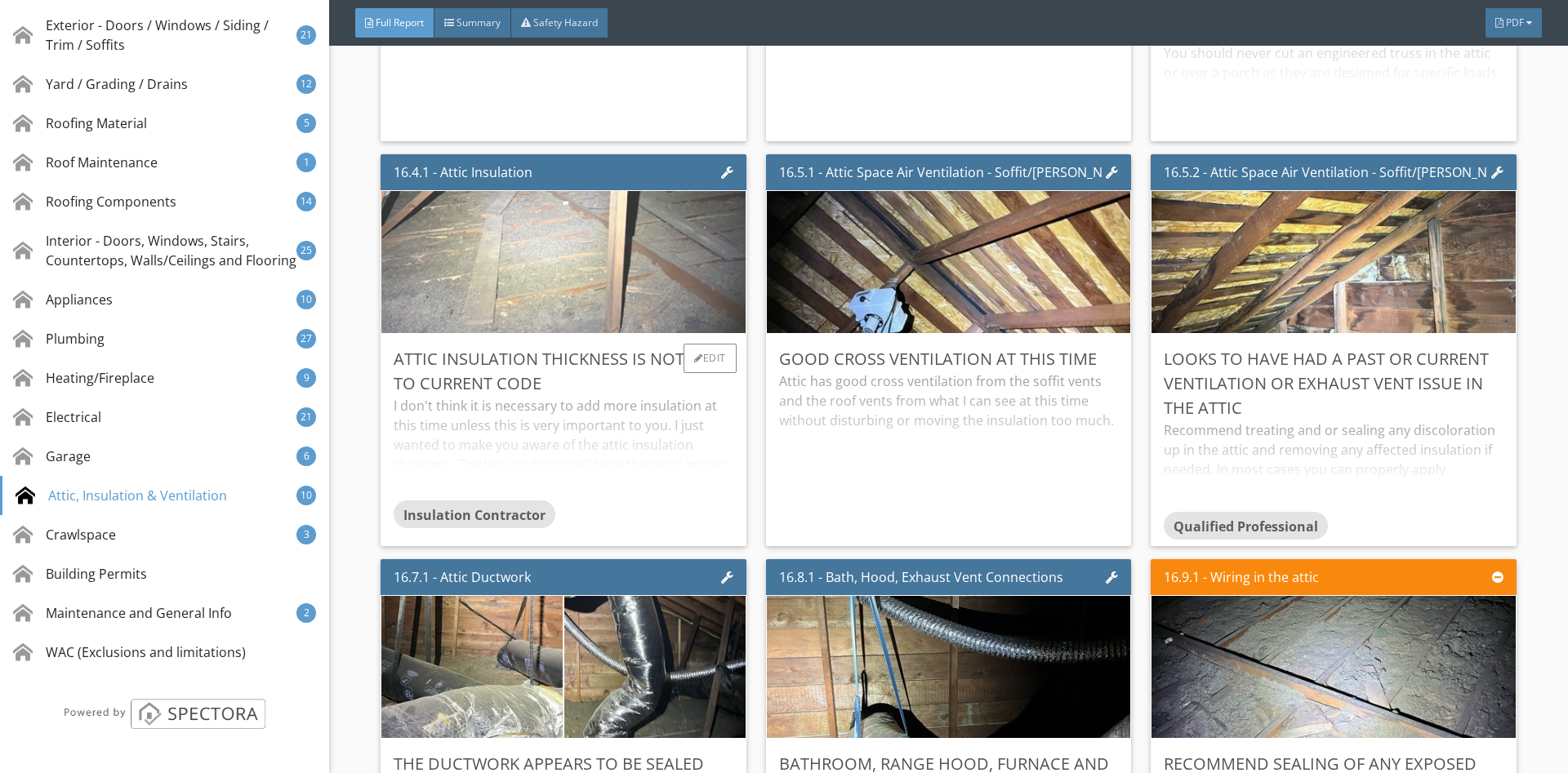
scroll to position [33792, 0]
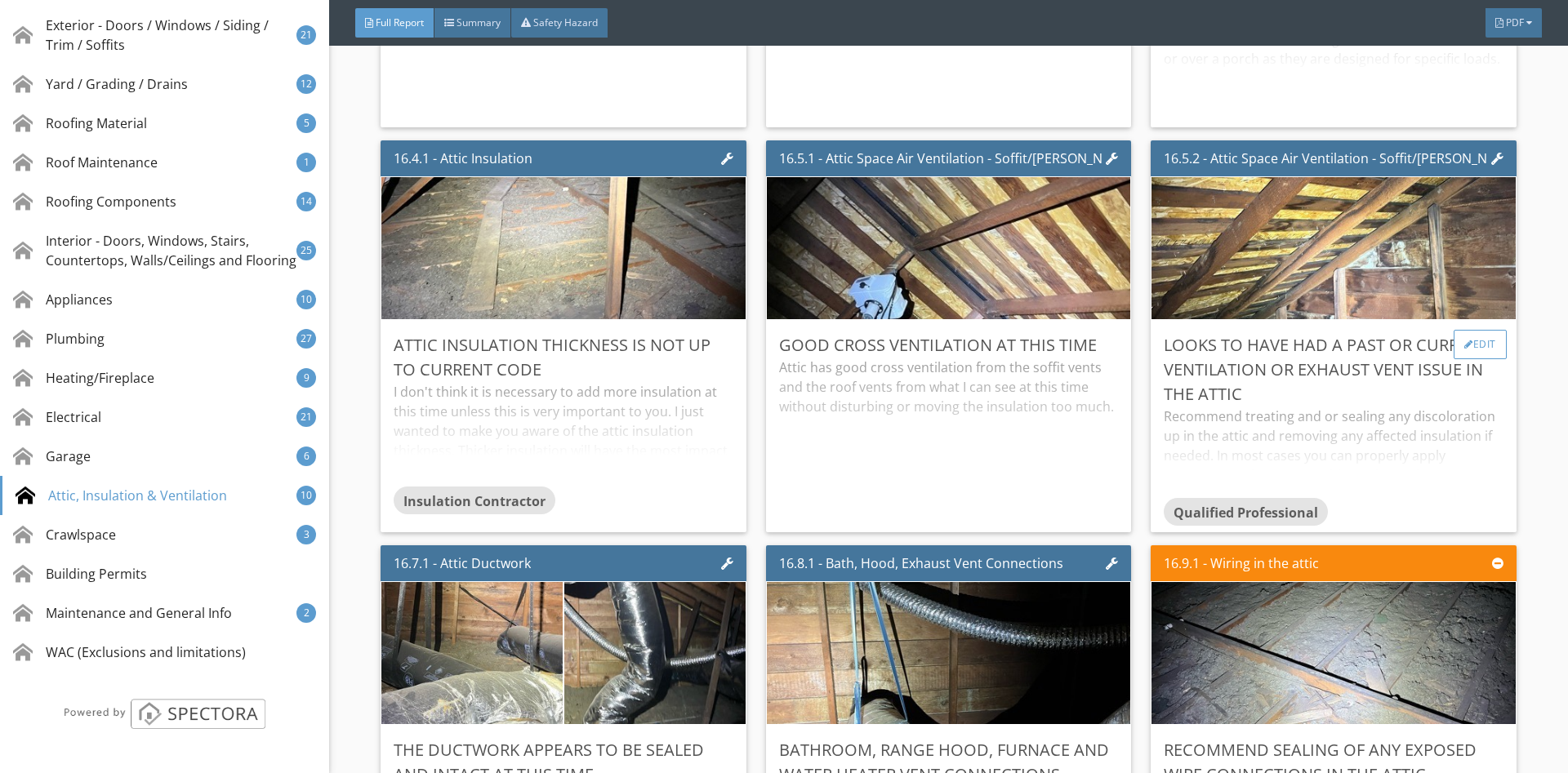
click at [1488, 345] on div "Edit" at bounding box center [1479, 344] width 53 height 29
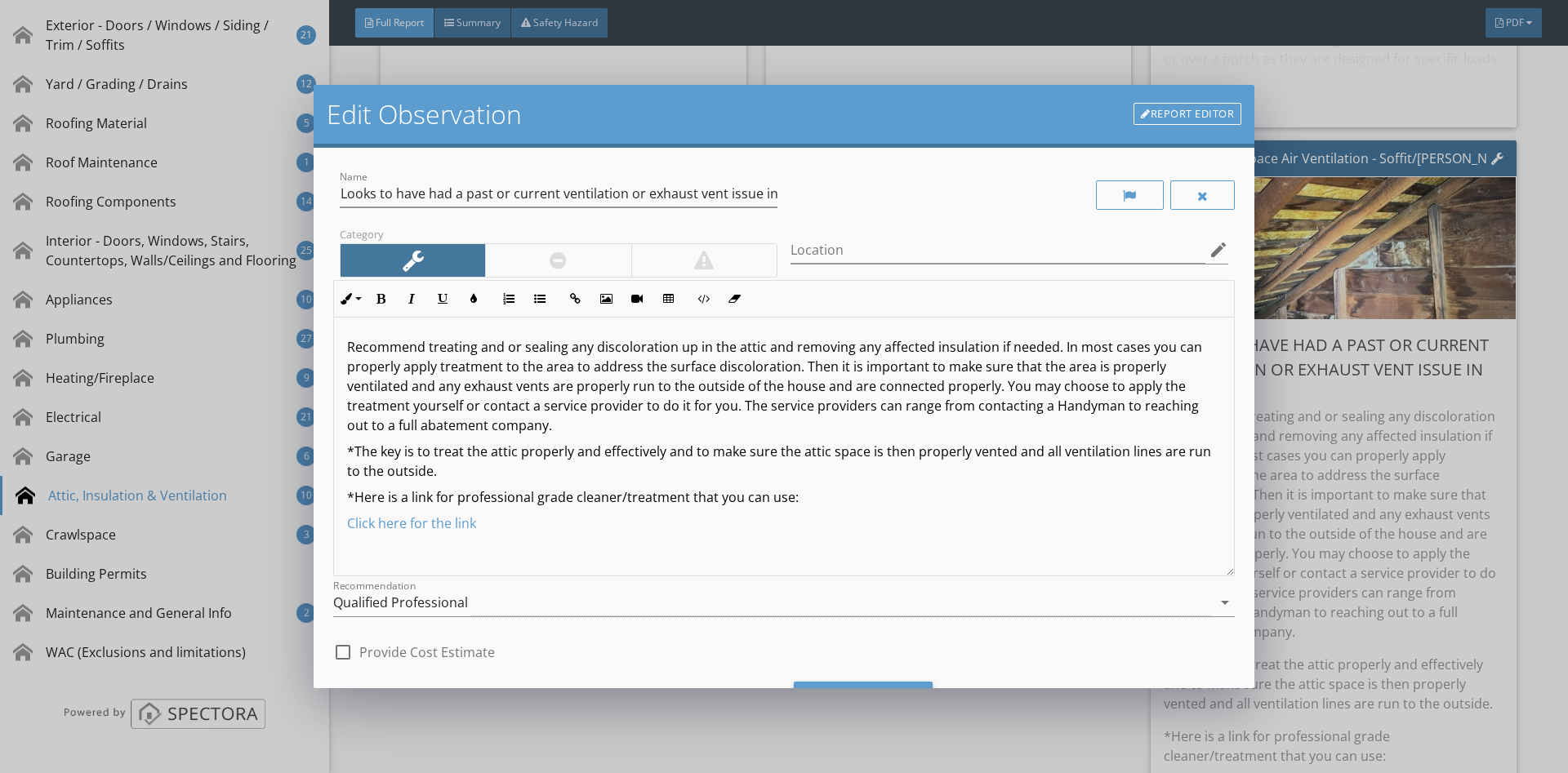
click at [1152, 118] on link "Report Editor" at bounding box center [1187, 114] width 108 height 23
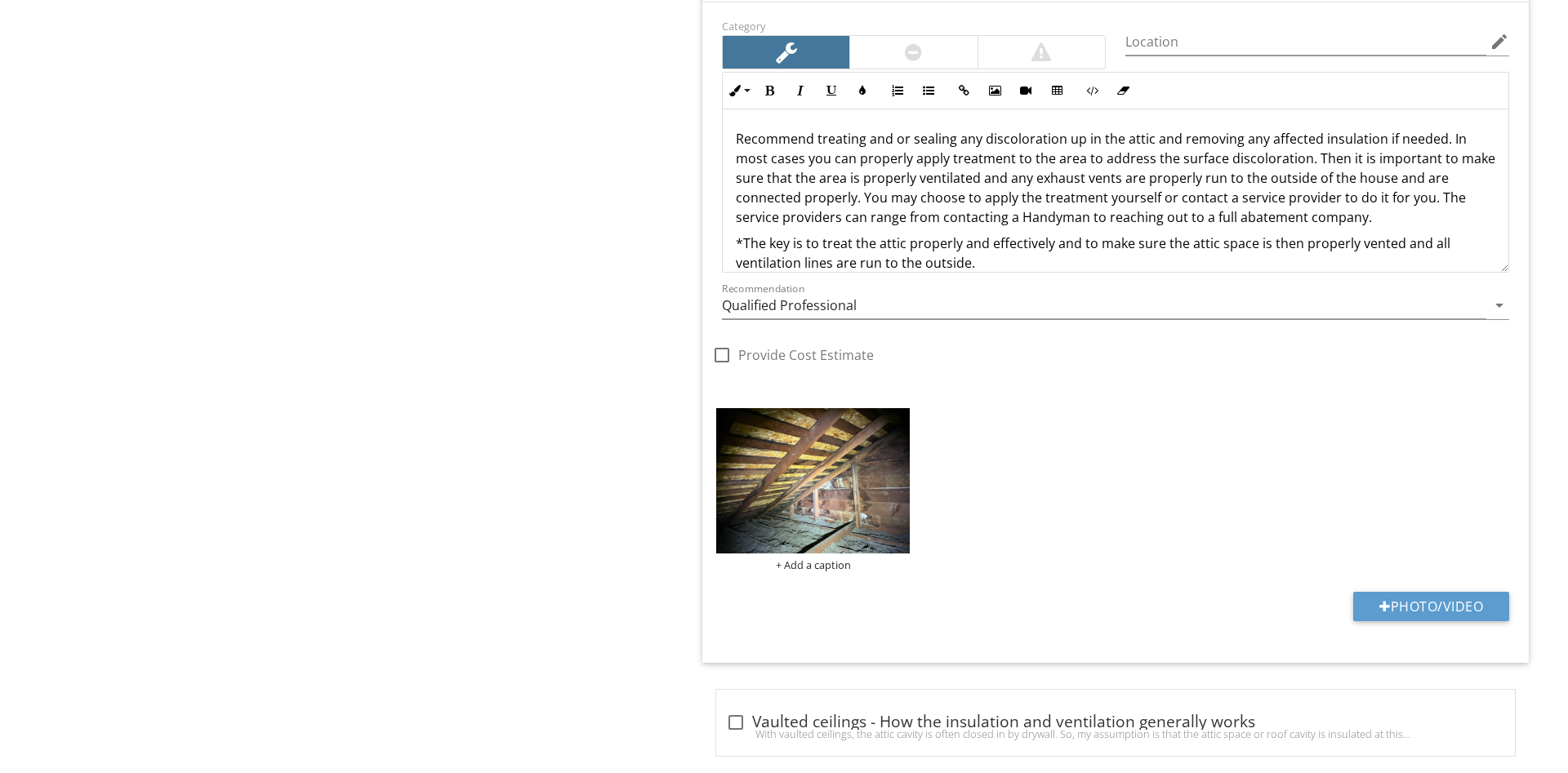
scroll to position [1847, 0]
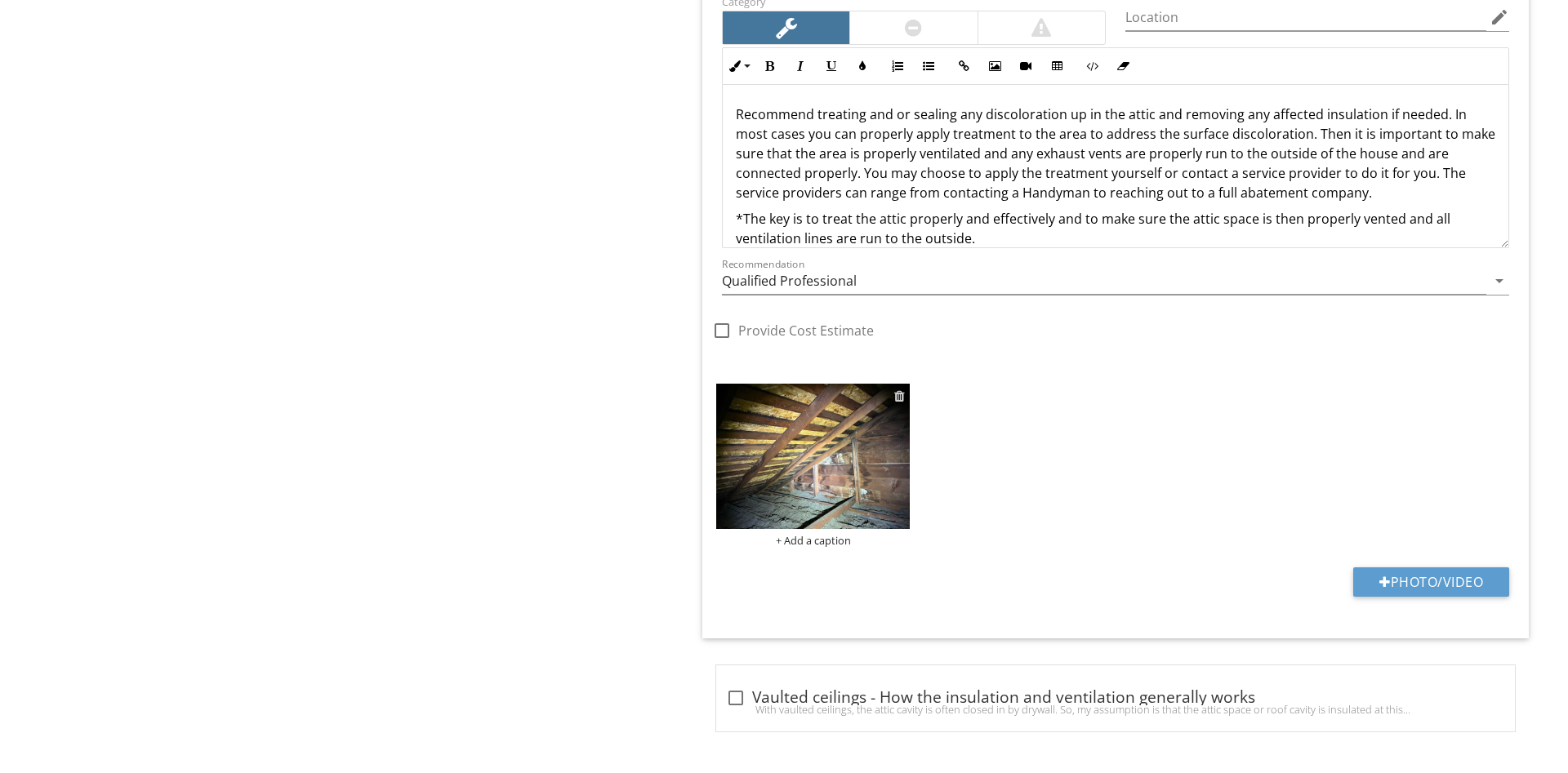
click at [899, 397] on div at bounding box center [900, 396] width 11 height 13
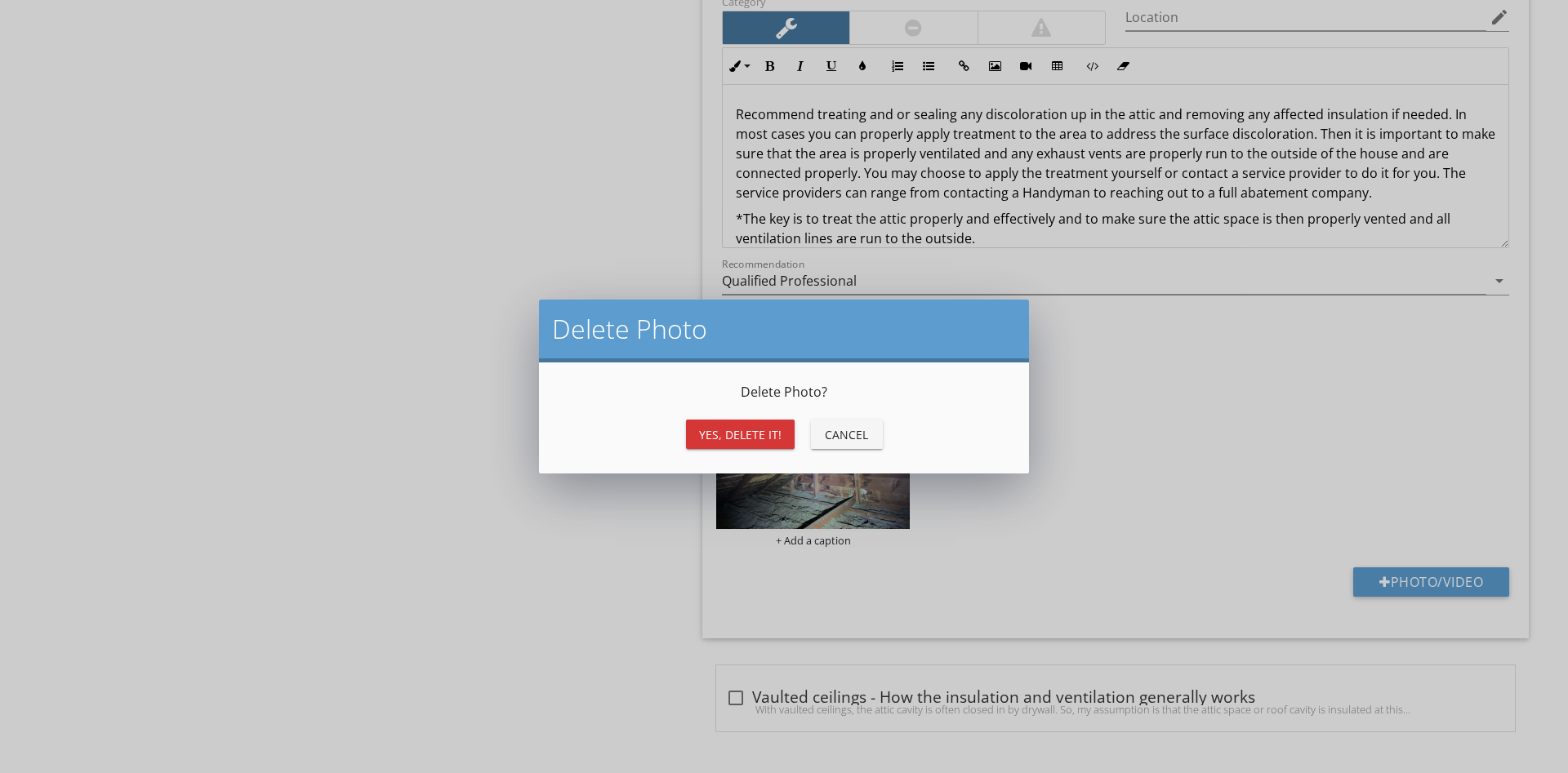
click at [707, 438] on div "Yes, Delete it!" at bounding box center [740, 434] width 82 height 17
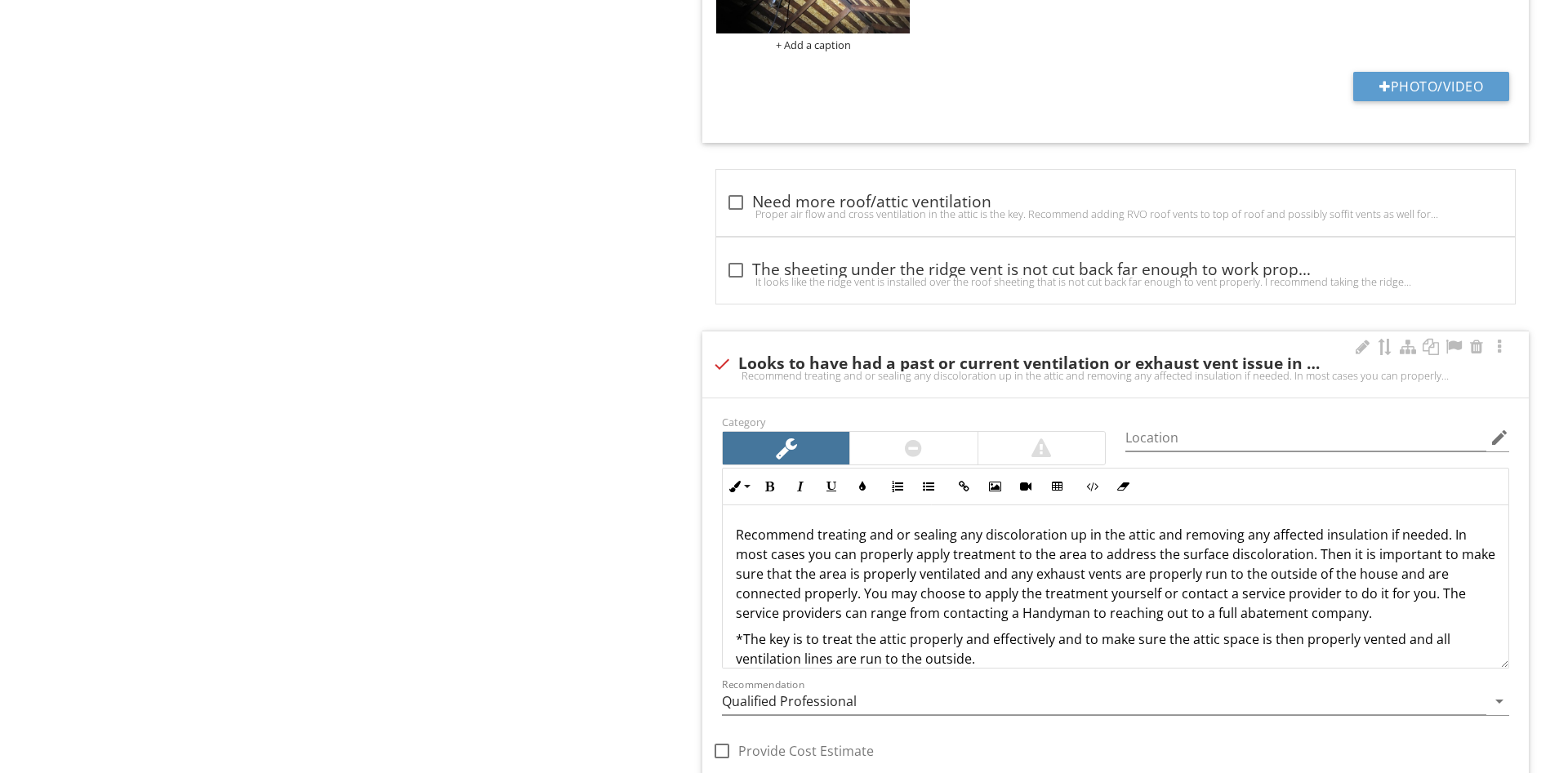
click at [874, 373] on div "Recommend treating and or sealing any discoloration up in the attic and removin…" at bounding box center [1115, 376] width 807 height 13
checkbox input "true"
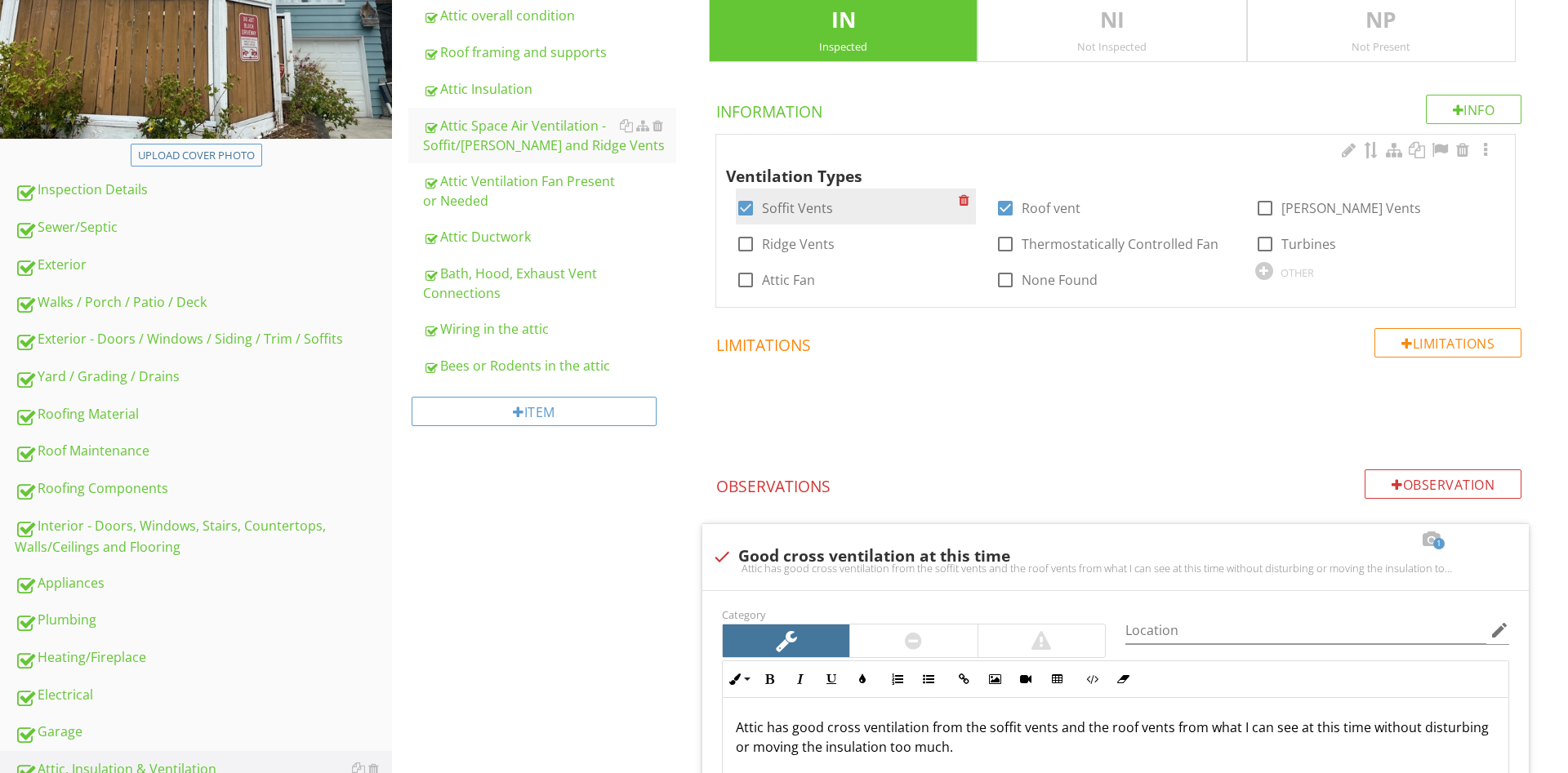
scroll to position [302, 0]
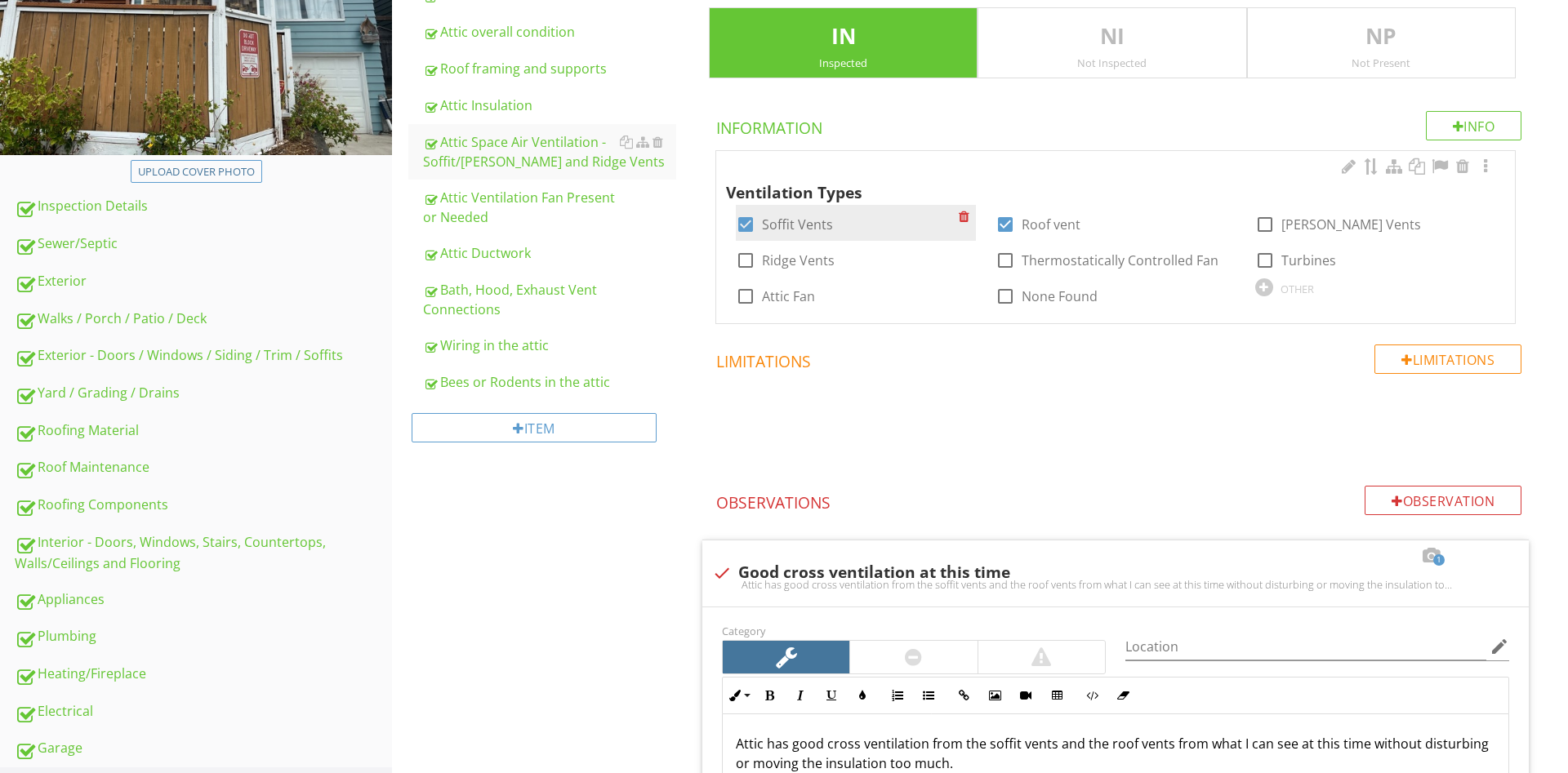
click at [762, 227] on label "Soffit Vents" at bounding box center [798, 224] width 71 height 16
checkbox input "false"
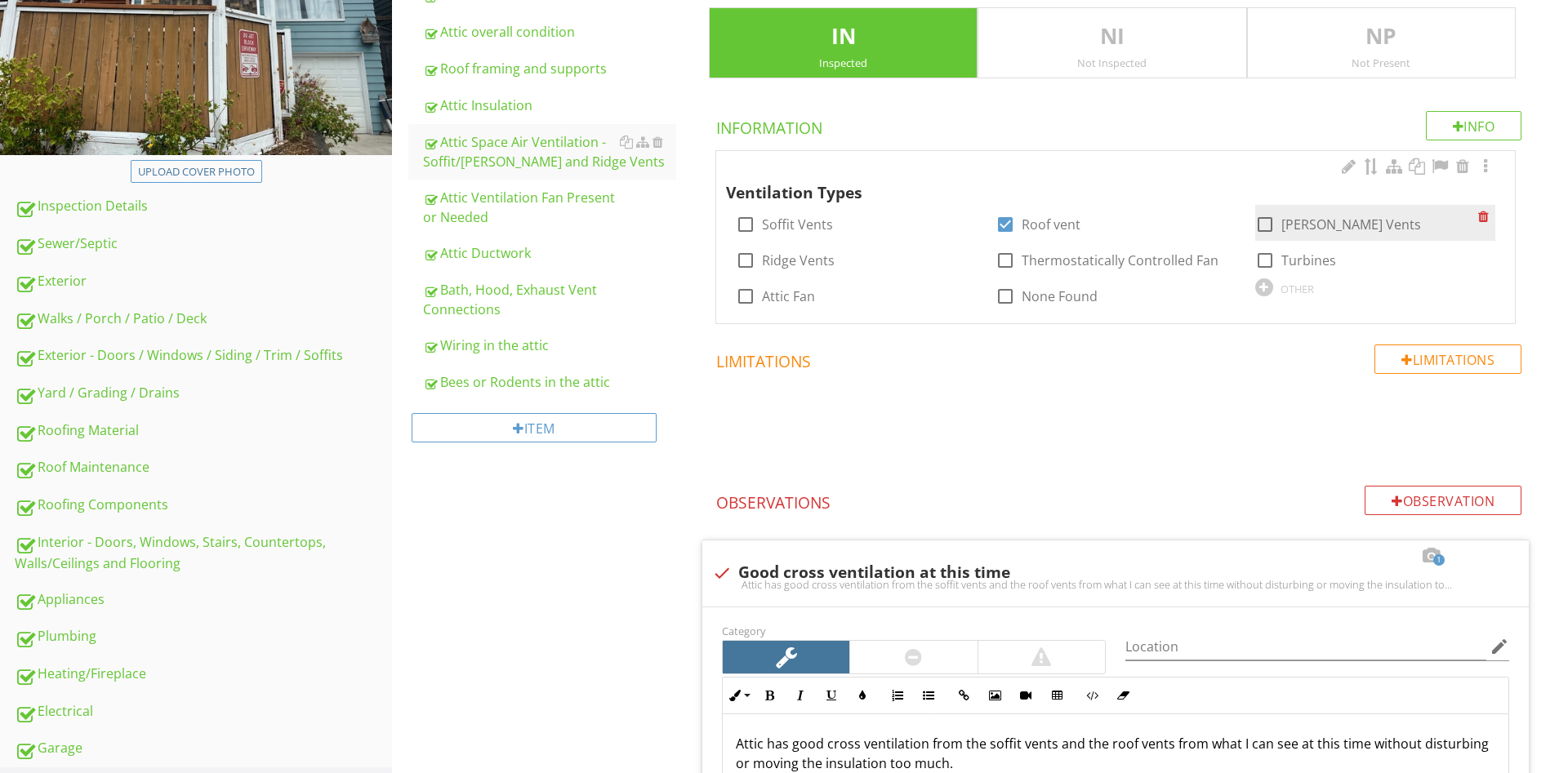
click at [1274, 221] on div at bounding box center [1265, 224] width 28 height 28
checkbox input "true"
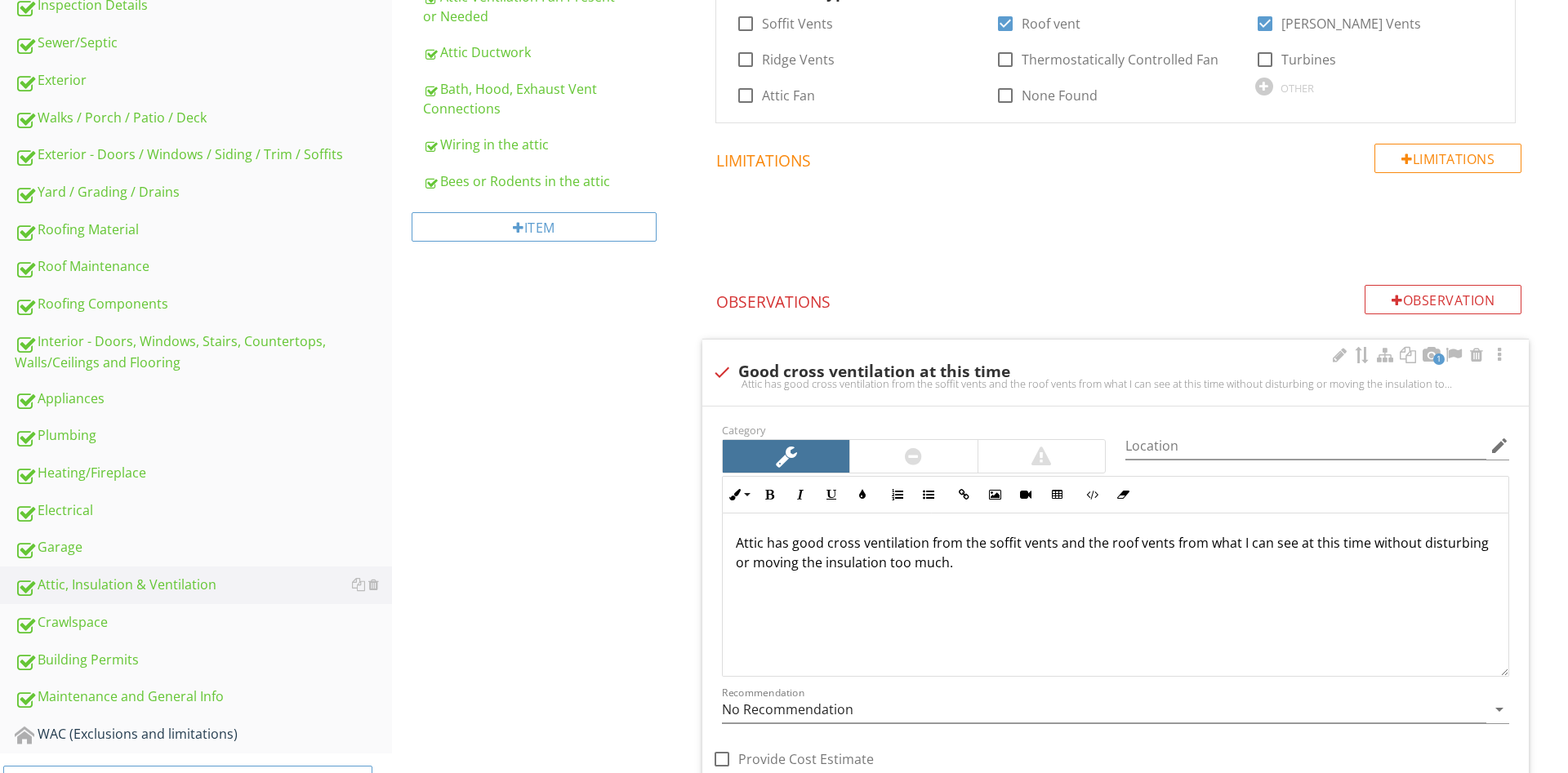
scroll to position [635, 0]
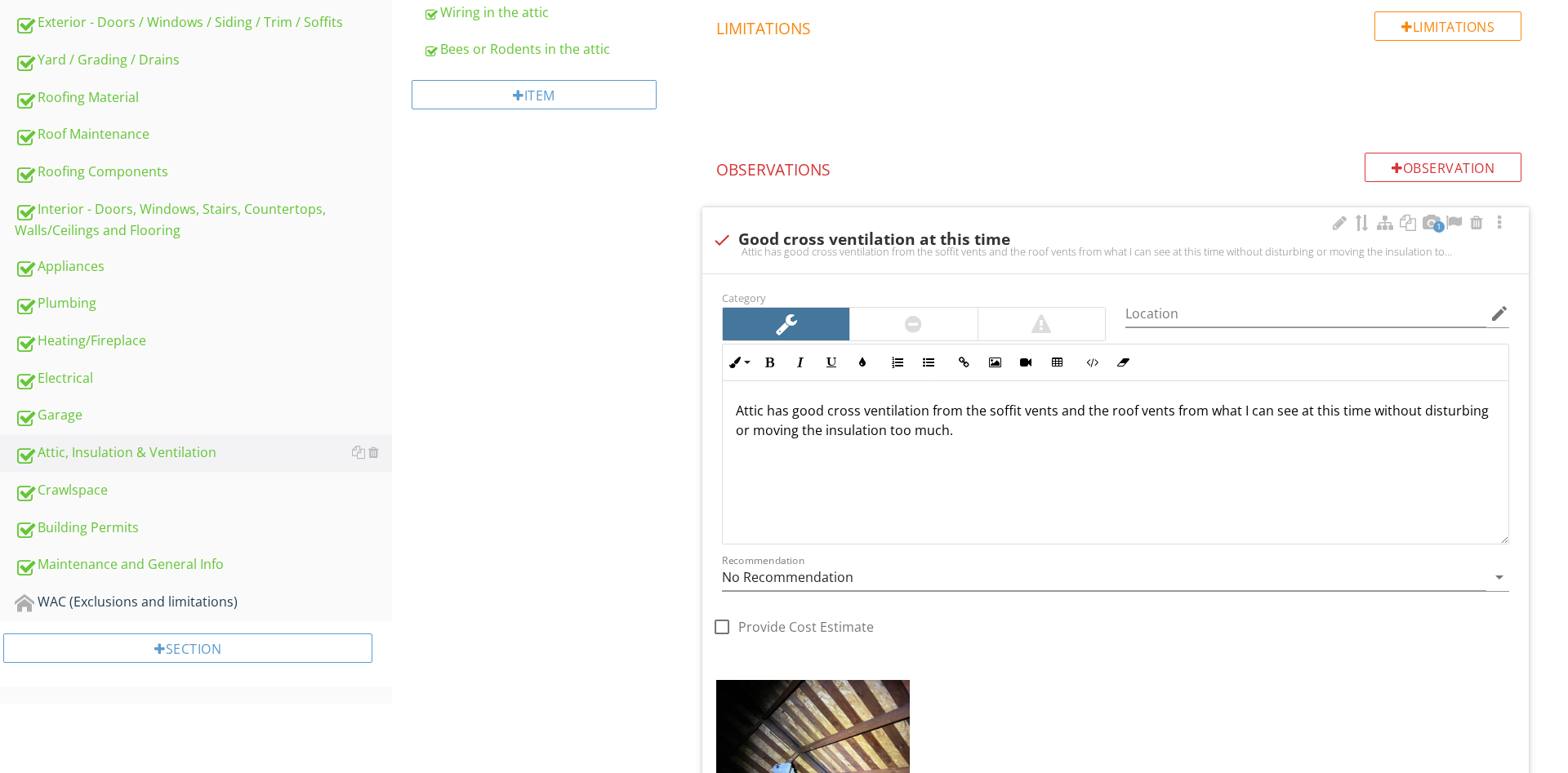
click at [975, 479] on p at bounding box center [1115, 482] width 760 height 20
drag, startPoint x: 982, startPoint y: 433, endPoint x: 963, endPoint y: 326, distance: 108.7
click at [747, 388] on div "Attic has good cross ventilation from the soffit vents and the roof vents from …" at bounding box center [1115, 463] width 786 height 163
click at [953, 522] on div "Attic has good cross ventilation from the soffit vents and the roof vents from …" at bounding box center [1115, 463] width 786 height 163
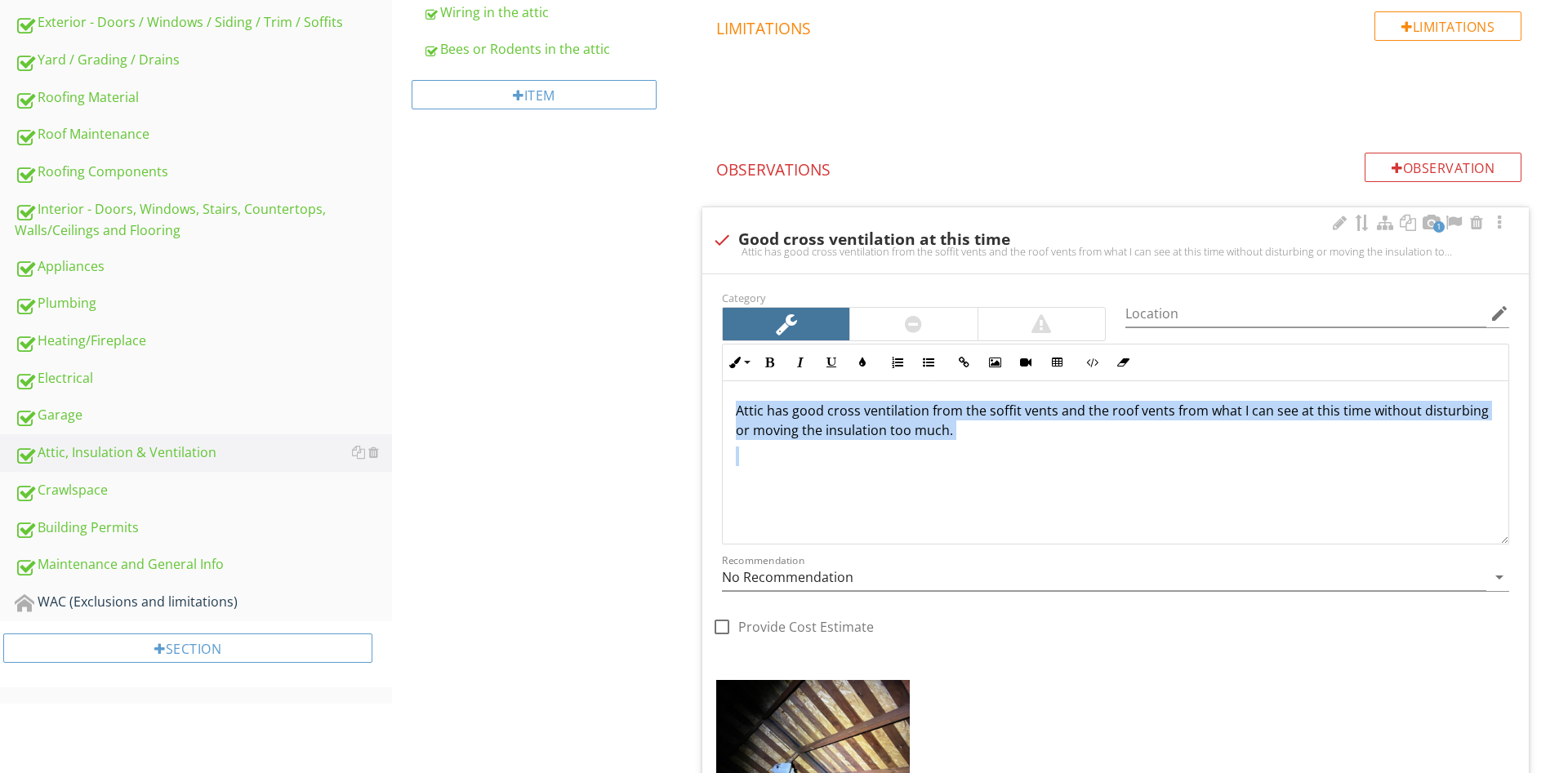
drag, startPoint x: 983, startPoint y: 453, endPoint x: 688, endPoint y: 407, distance: 298.6
click at [722, 407] on div "Attic has good cross ventilation from the soffit vents and the roof vents from …" at bounding box center [1115, 463] width 786 height 163
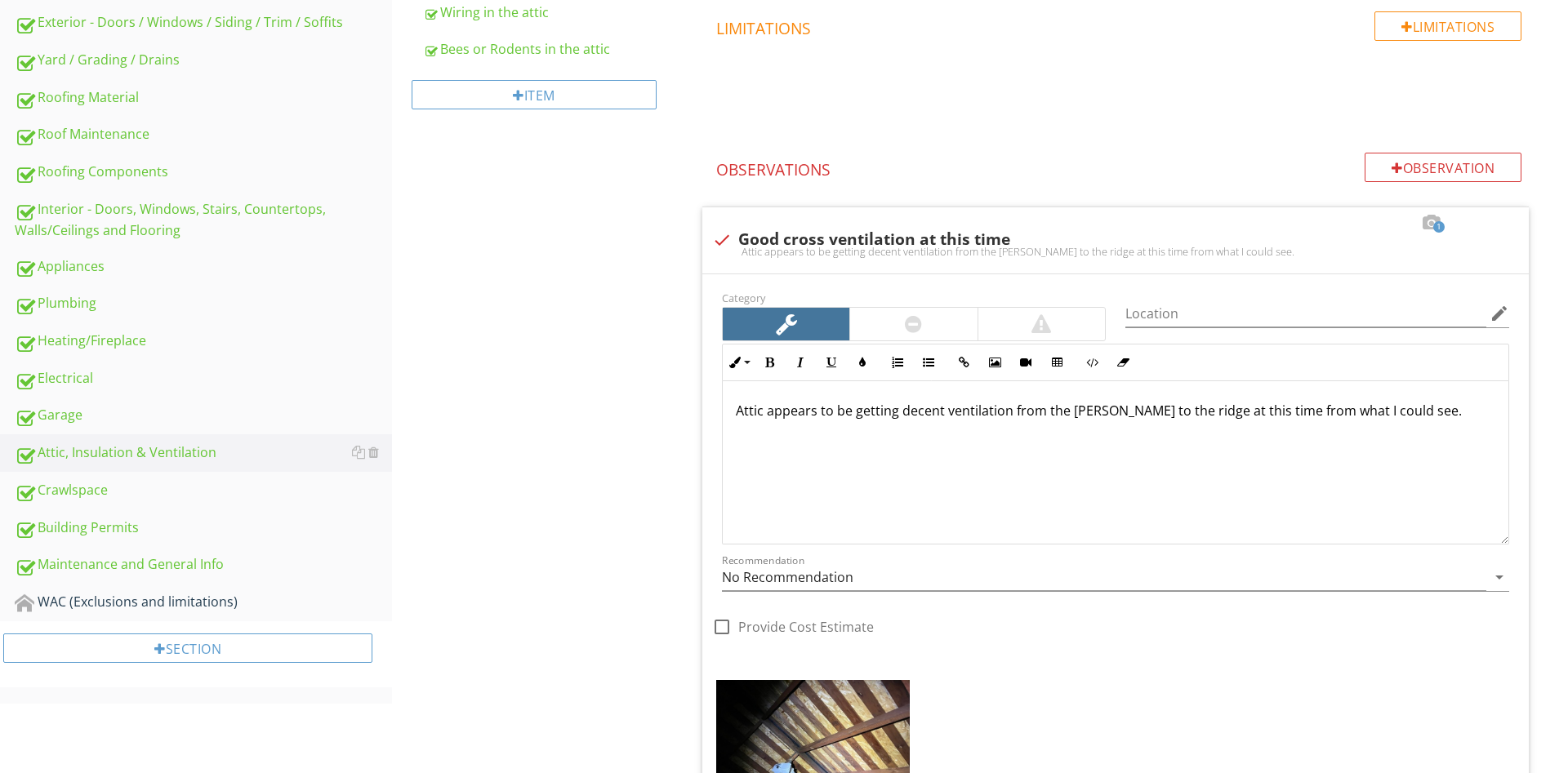
click at [541, 337] on div "Attic, Insulation & Ventilation General Attic Access/Door Attic overall conditi…" at bounding box center [980, 400] width 1176 height 1744
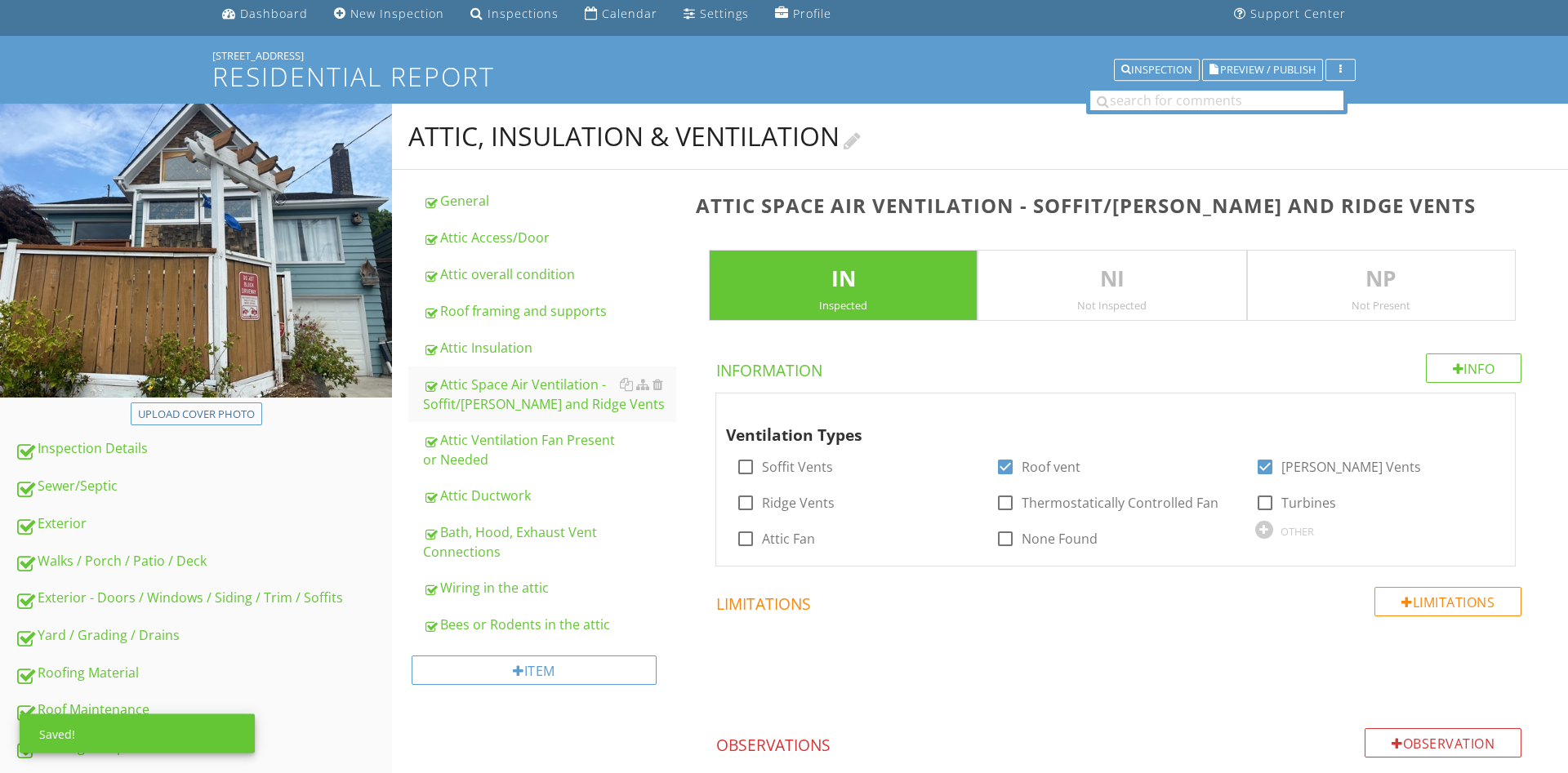
scroll to position [0, 0]
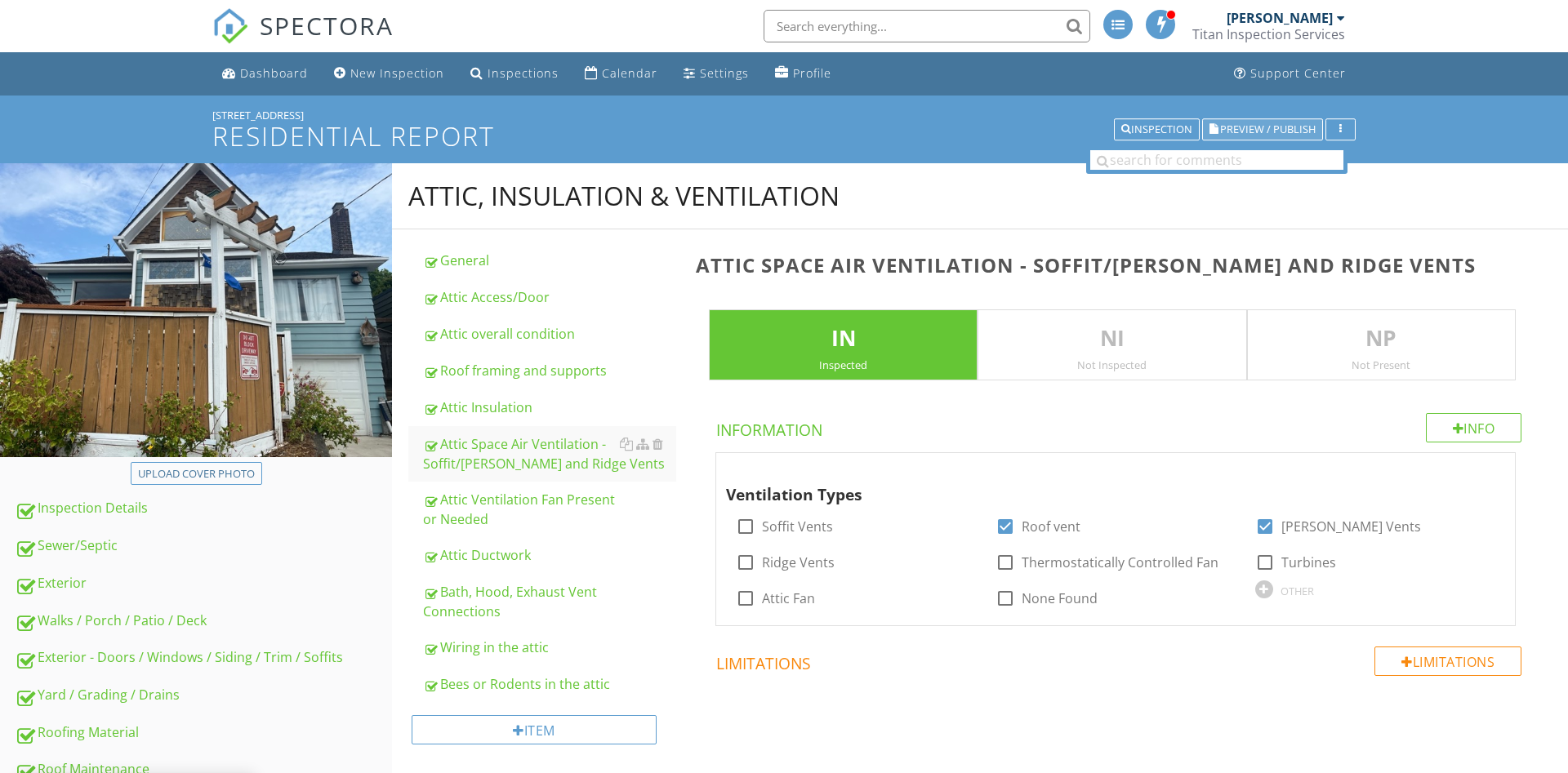
click at [1253, 125] on span "Preview / Publish" at bounding box center [1268, 129] width 96 height 11
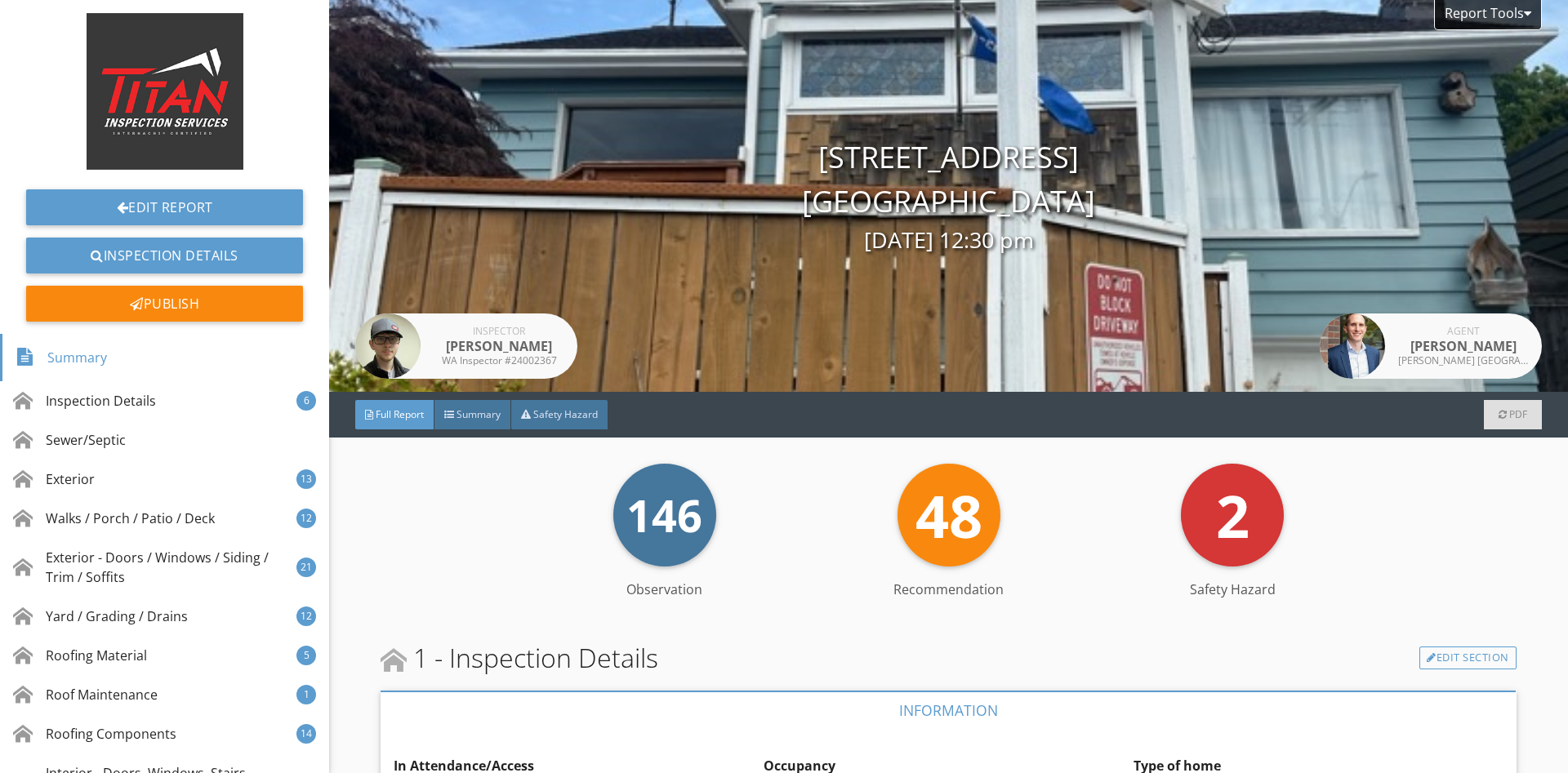
scroll to position [532, 0]
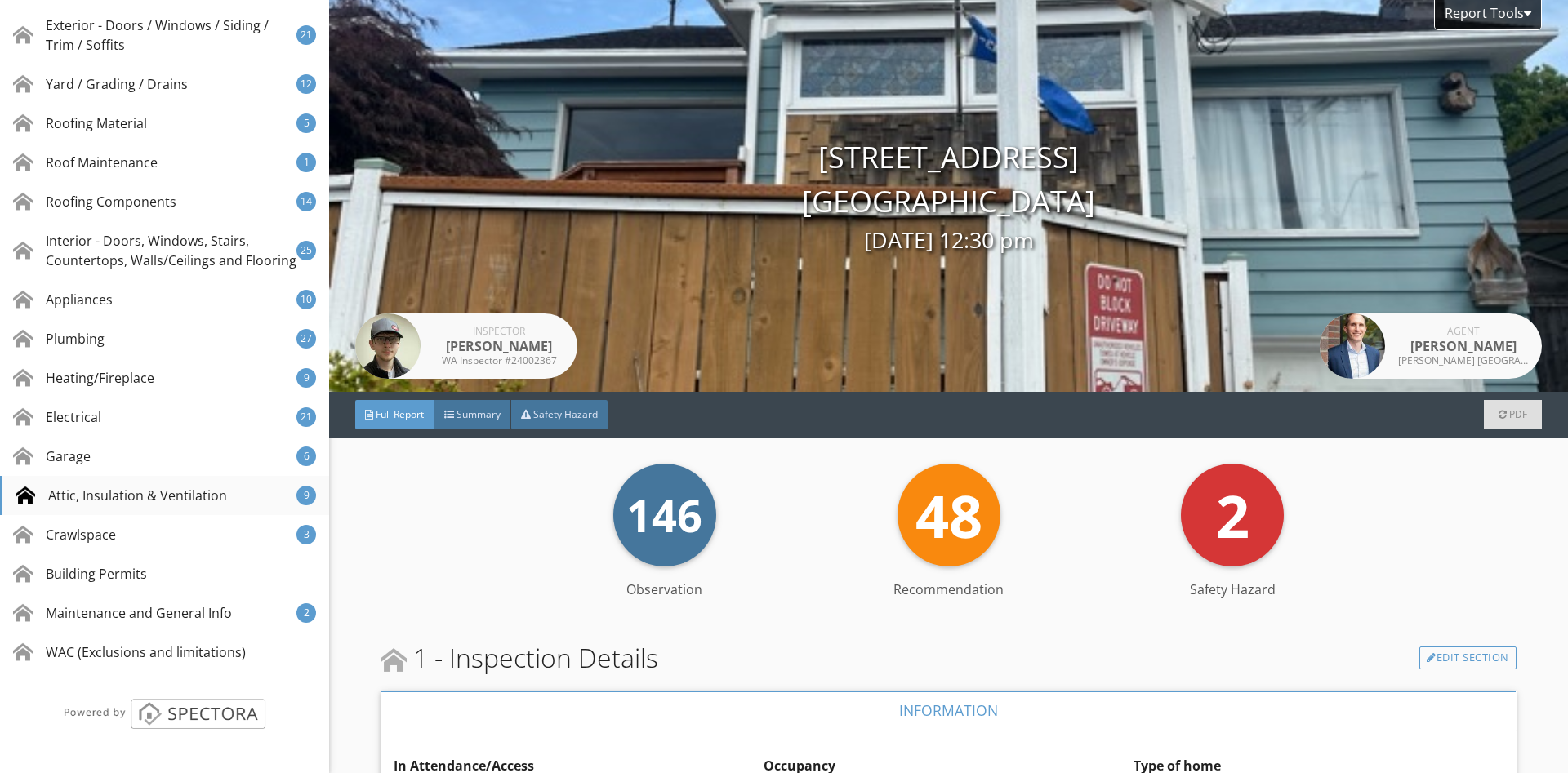
click at [112, 495] on div "Attic, Insulation & Ventilation" at bounding box center [121, 496] width 212 height 20
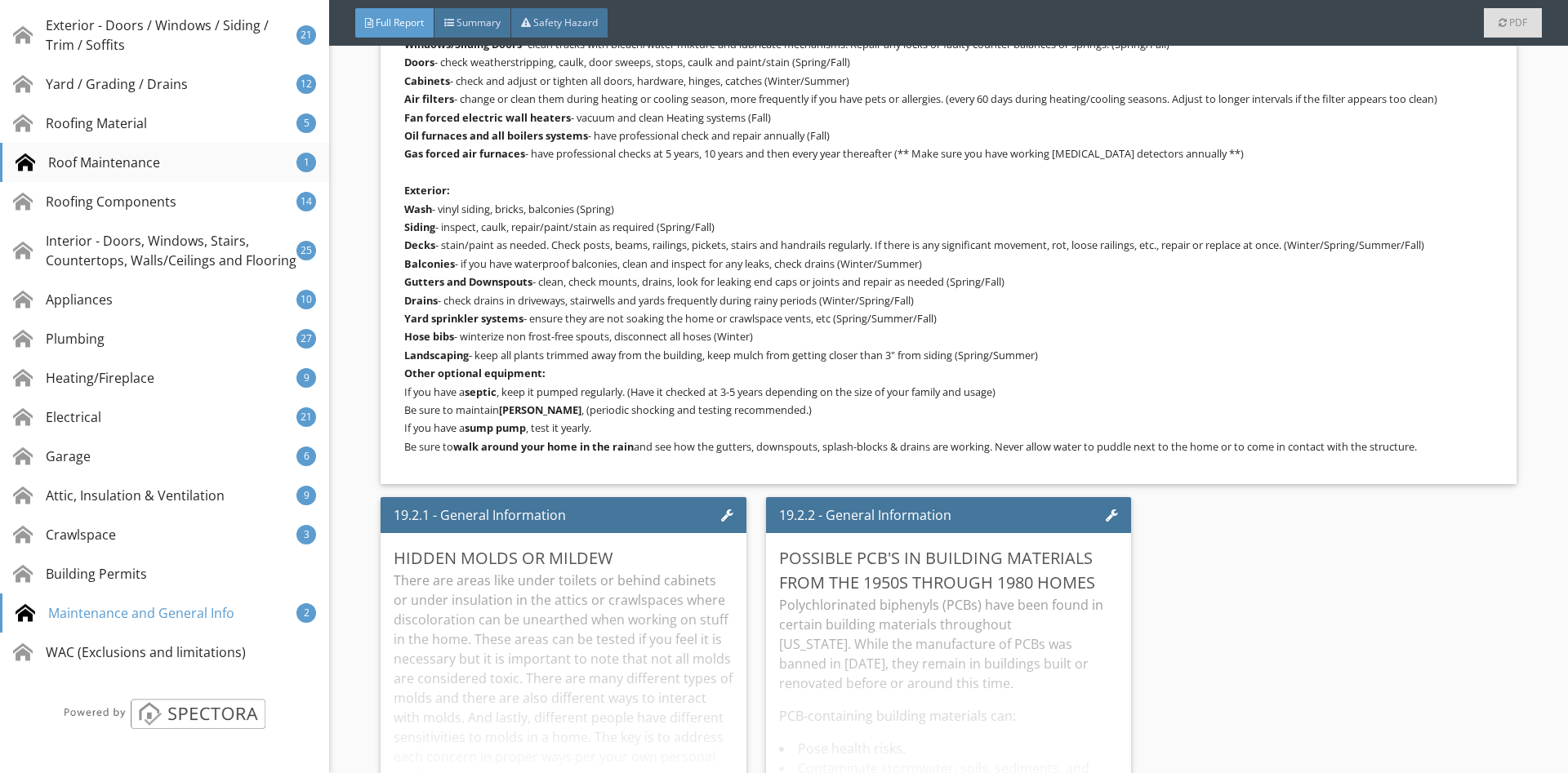
scroll to position [0, 0]
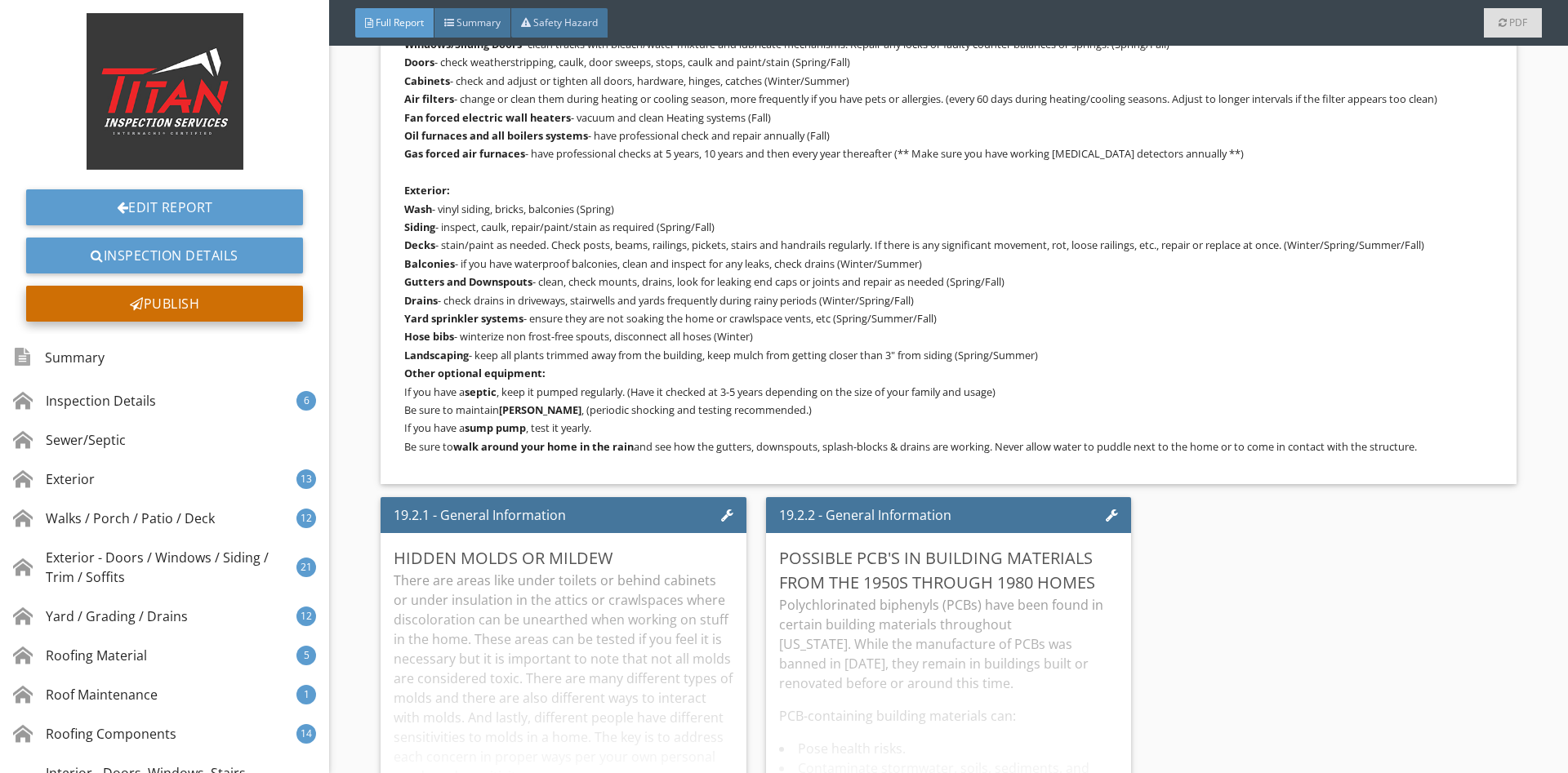
click at [213, 309] on div "Publish" at bounding box center [165, 304] width 277 height 36
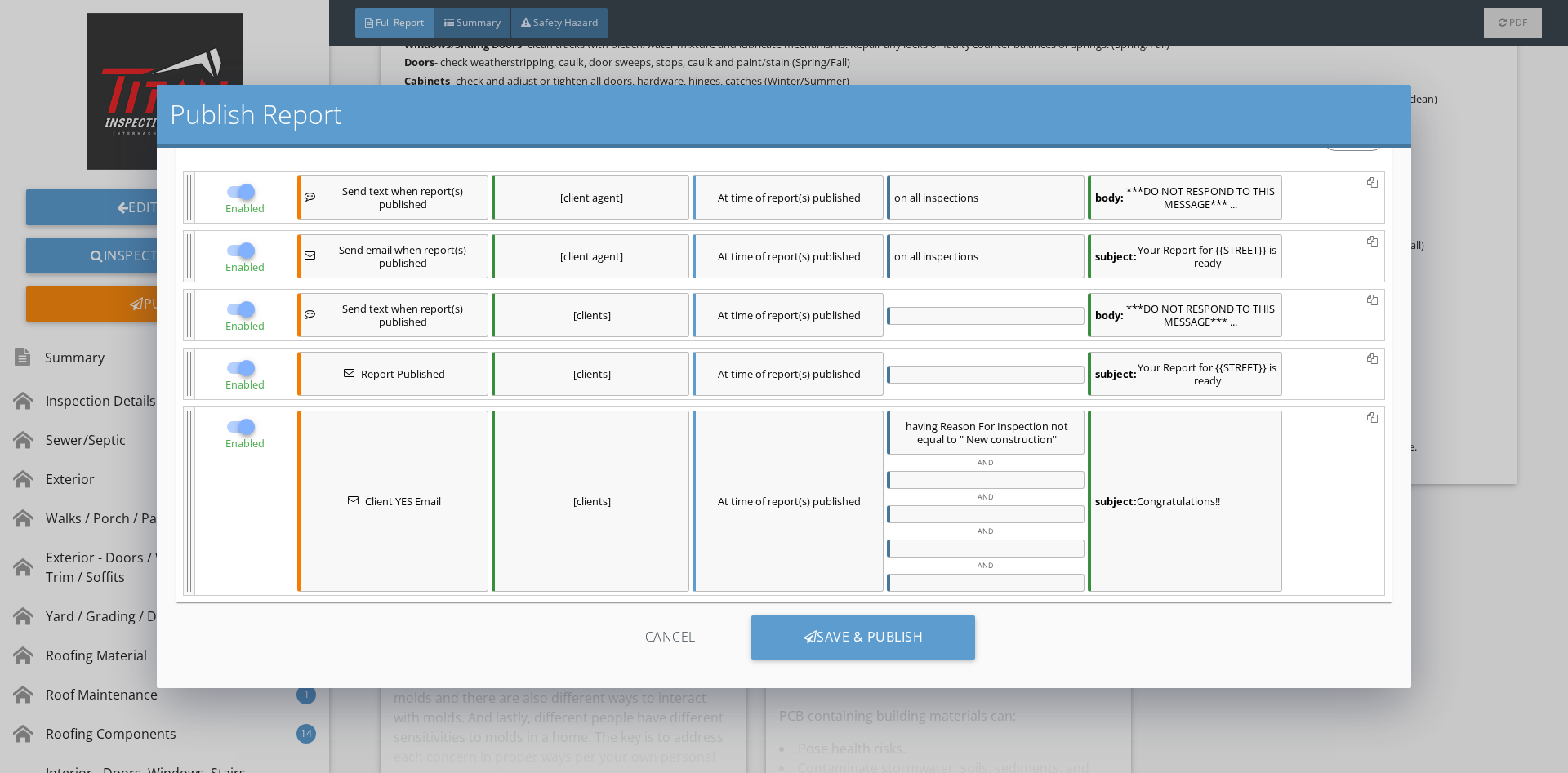
scroll to position [140, 0]
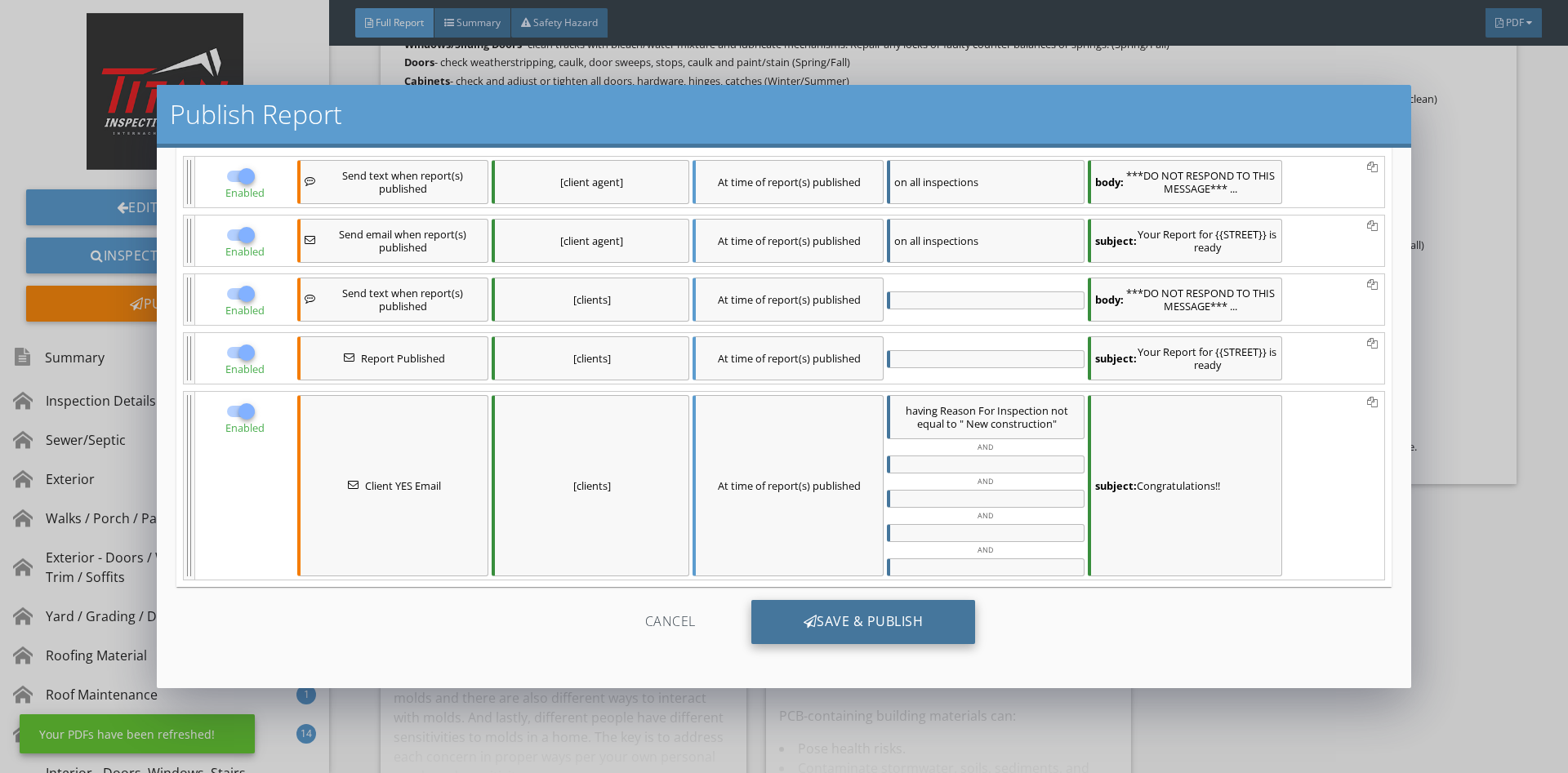
click at [899, 607] on div "Save & Publish" at bounding box center [864, 622] width 225 height 44
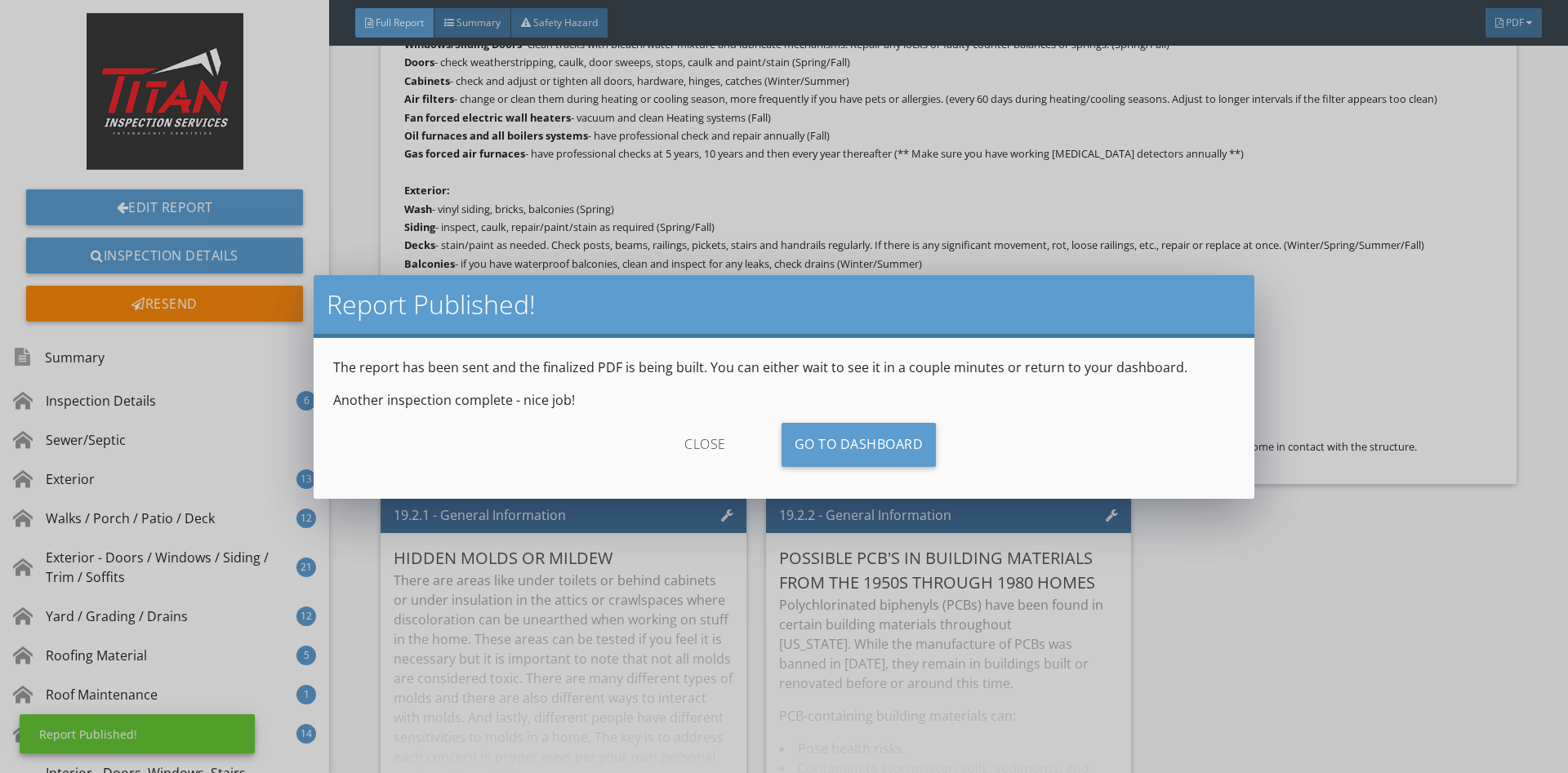
click at [917, 396] on p "Another inspection complete - nice job!" at bounding box center [784, 400] width 902 height 20
click at [911, 442] on link "Go To Dashboard" at bounding box center [858, 444] width 155 height 44
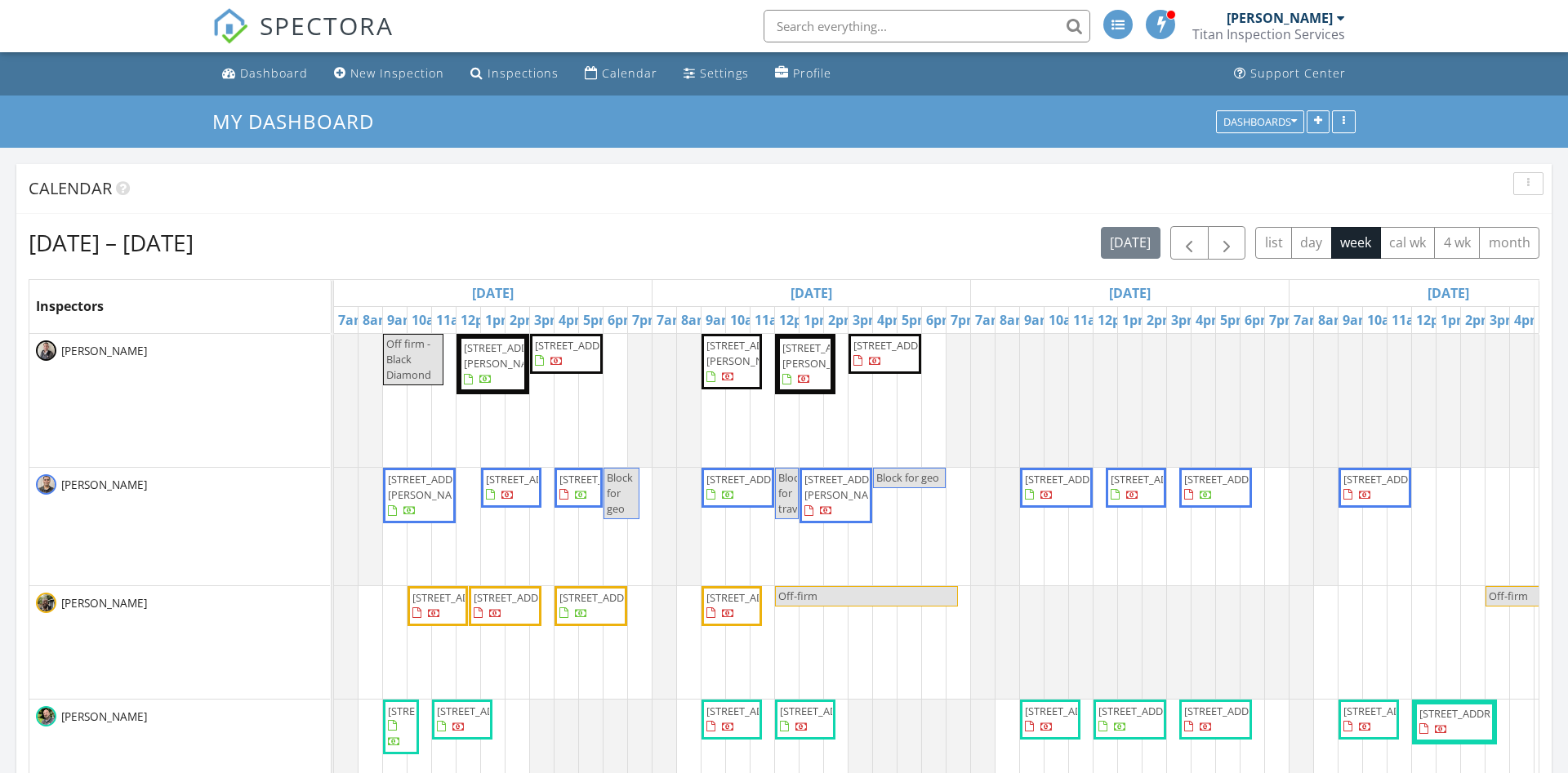
scroll to position [1323, 1569]
click at [1183, 245] on span "button" at bounding box center [1189, 243] width 20 height 20
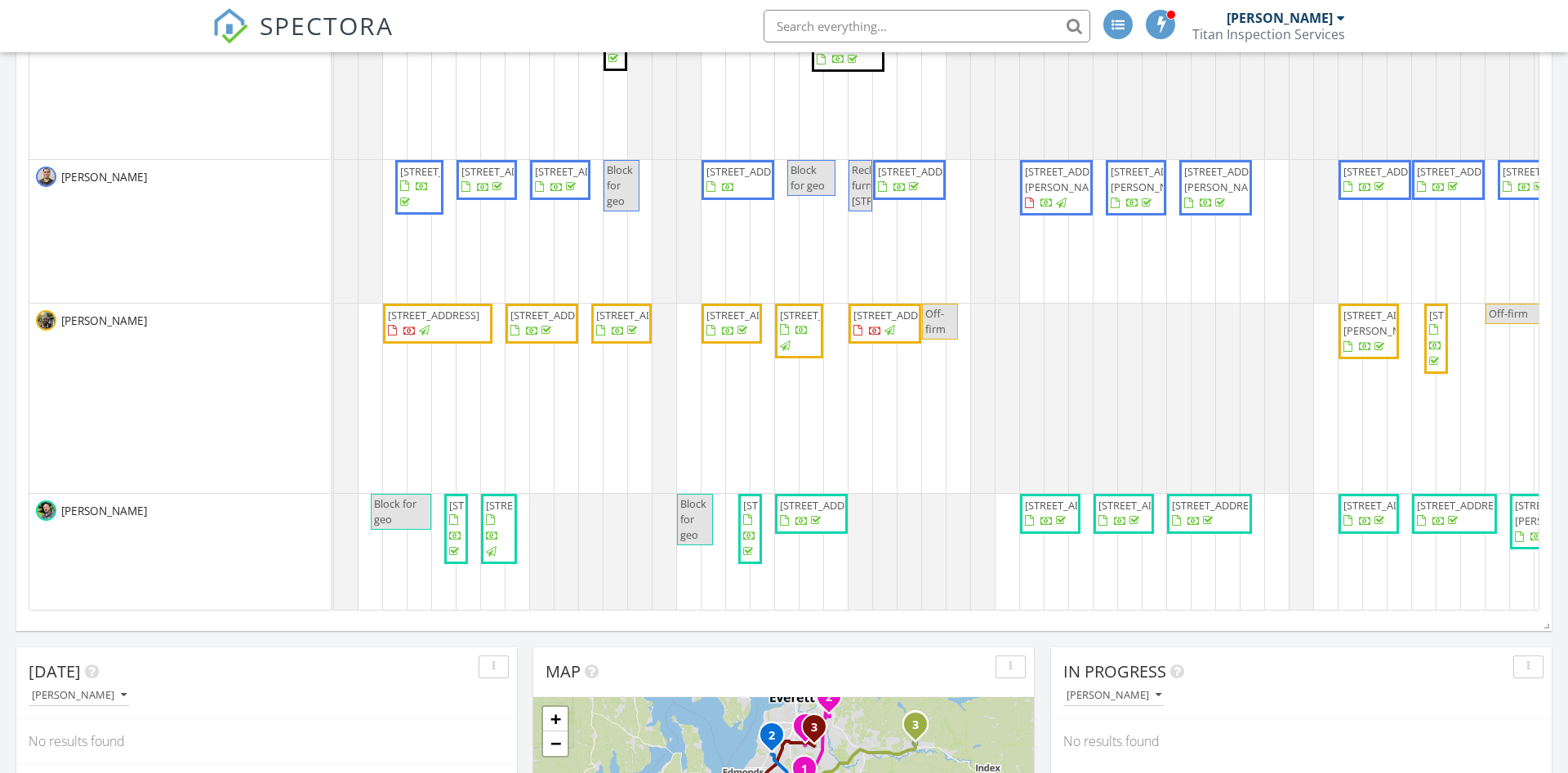
scroll to position [661, 0]
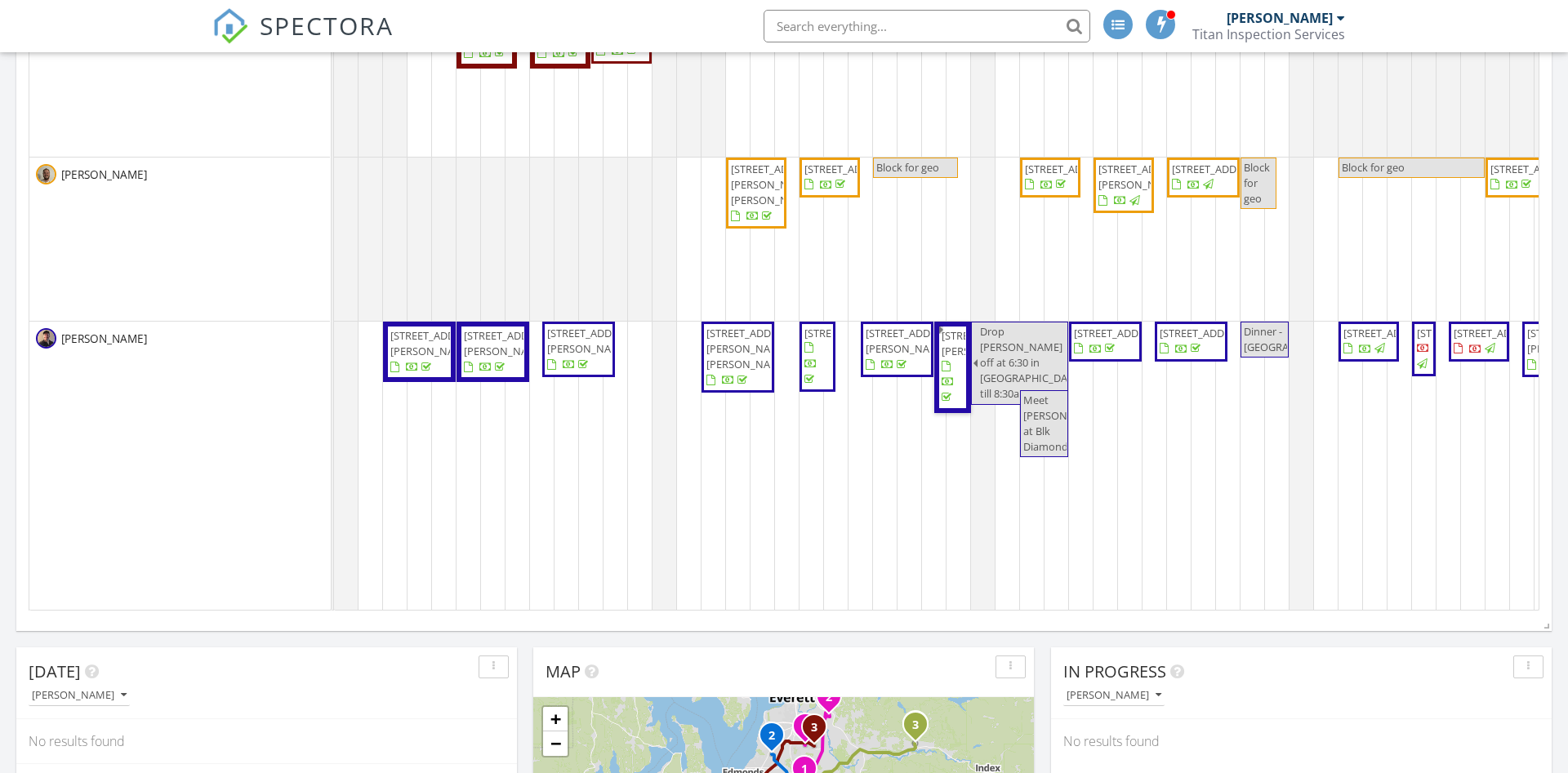
drag, startPoint x: 941, startPoint y: 461, endPoint x: 1247, endPoint y: 491, distance: 307.5
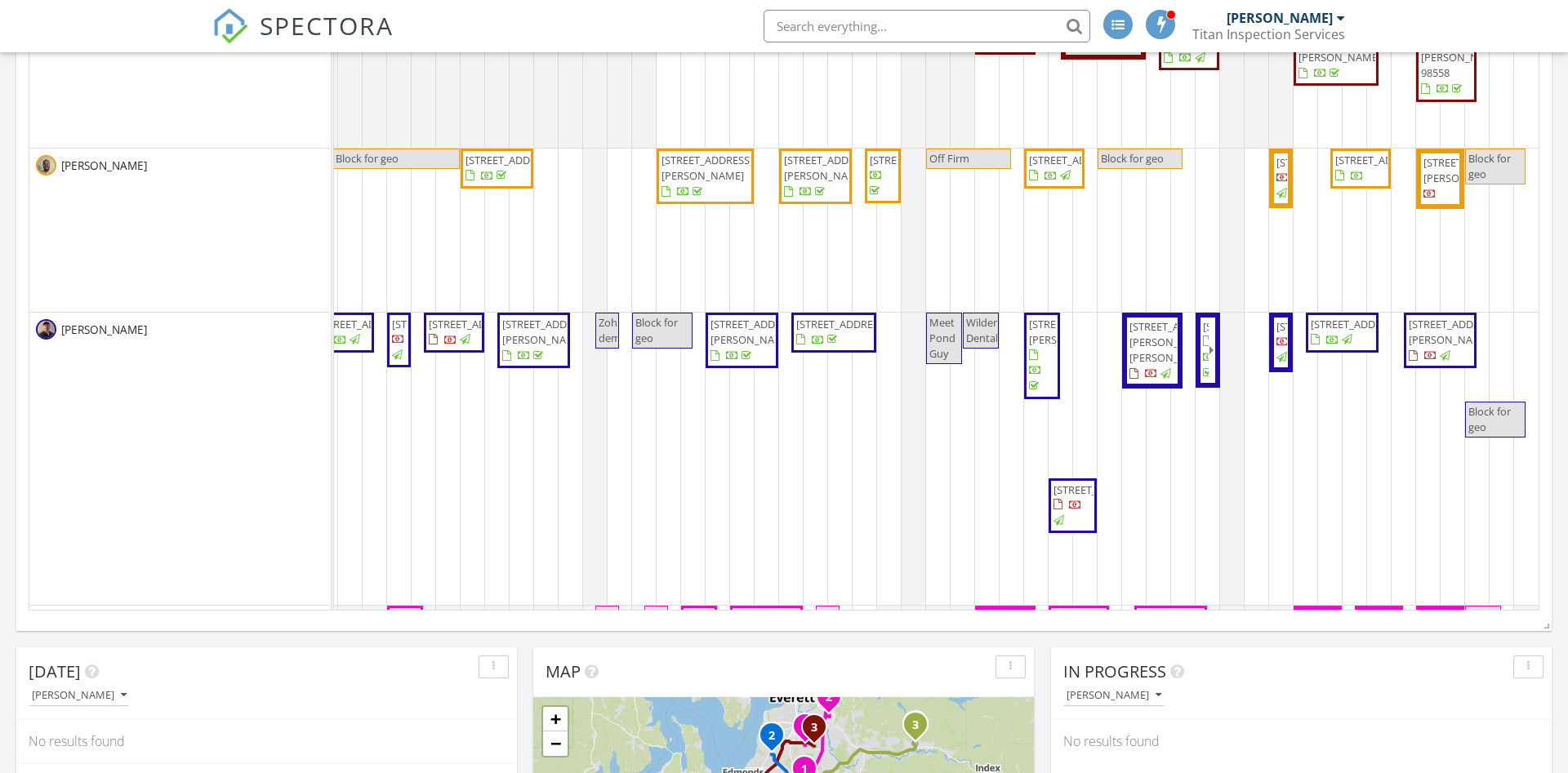
scroll to position [671, 0]
drag, startPoint x: 1058, startPoint y: 511, endPoint x: 1321, endPoint y: 523, distance: 263.3
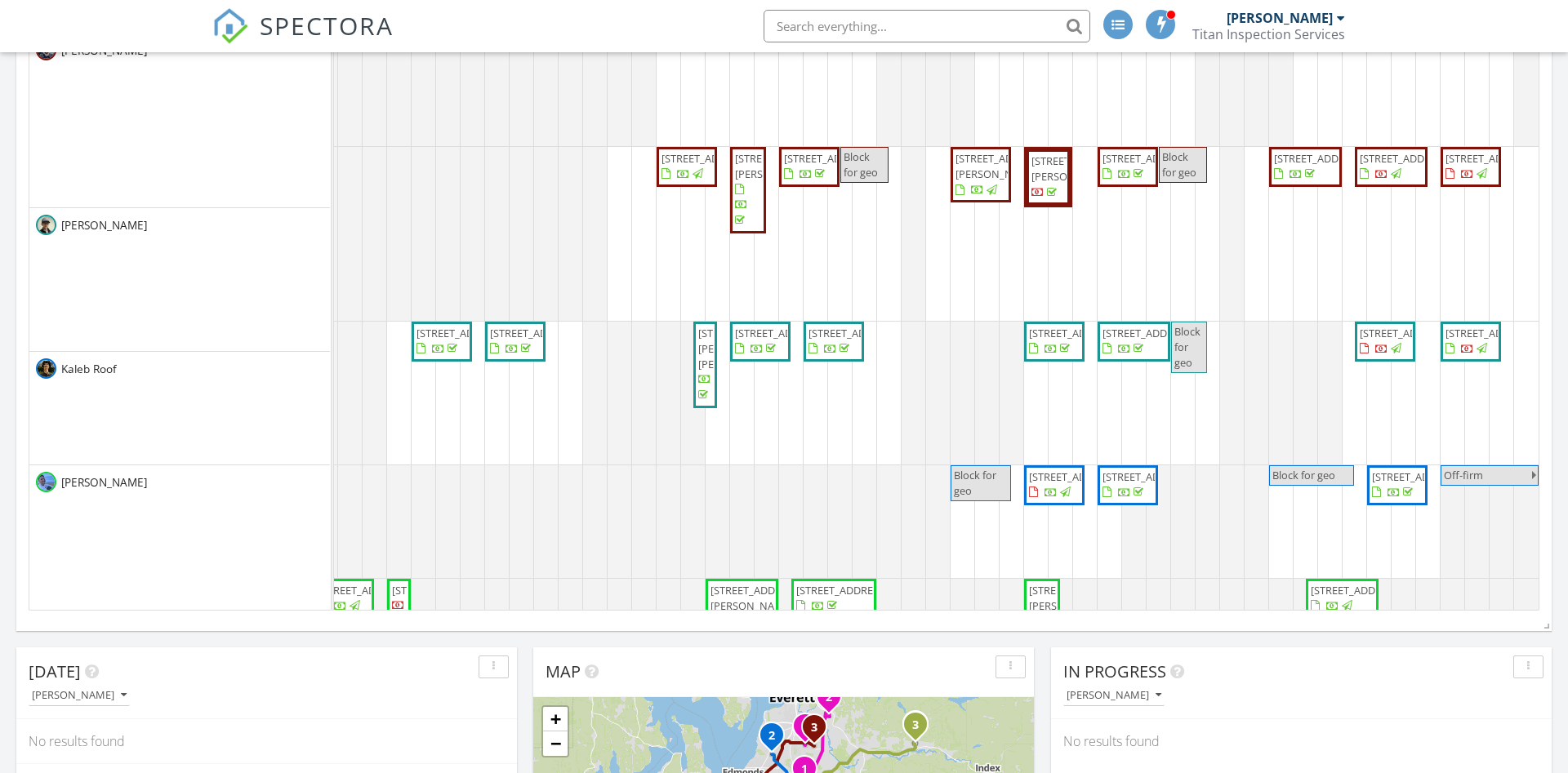
scroll to position [1319, 0]
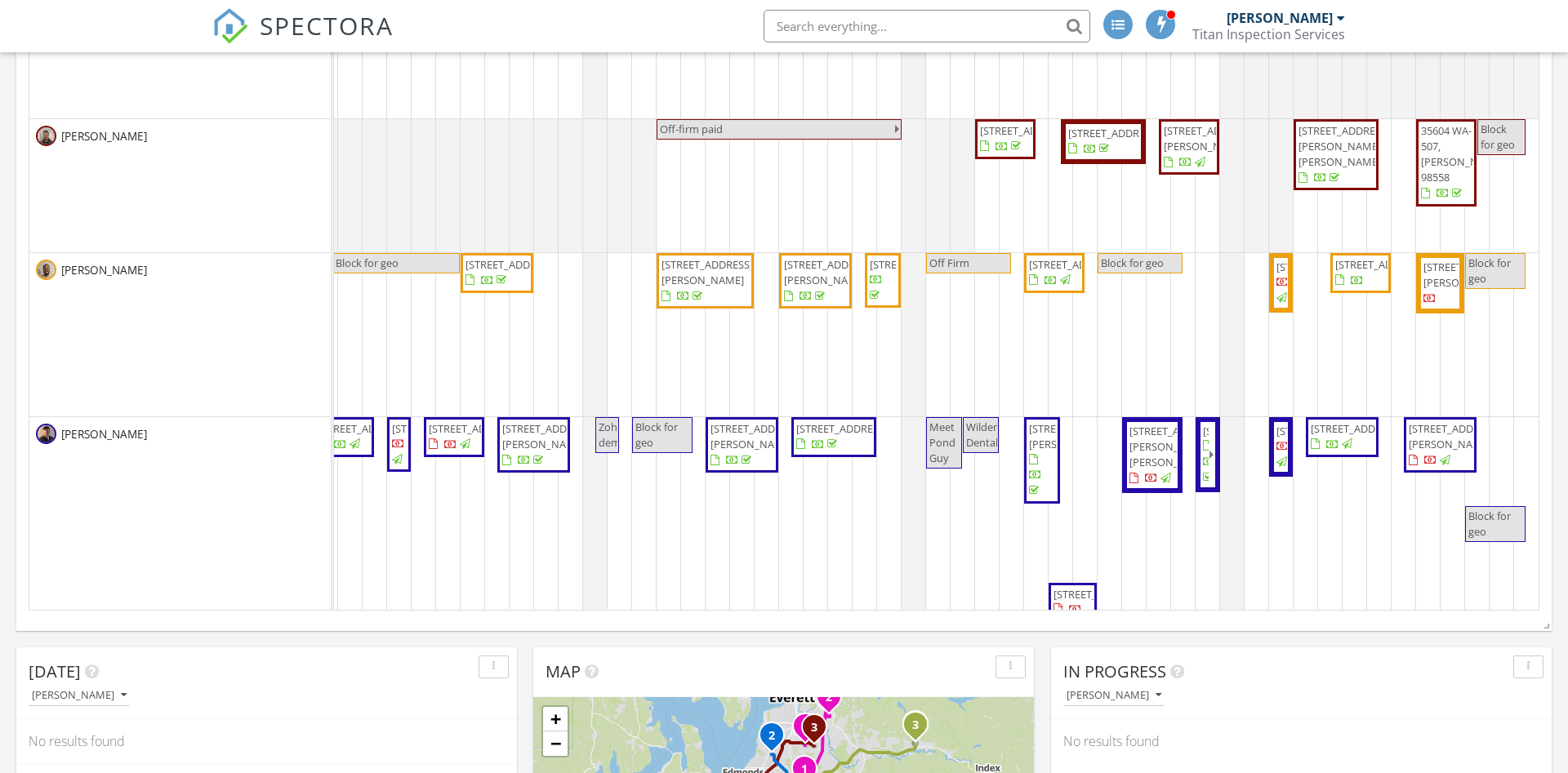
drag, startPoint x: 1197, startPoint y: 365, endPoint x: 1107, endPoint y: 204, distance: 184.4
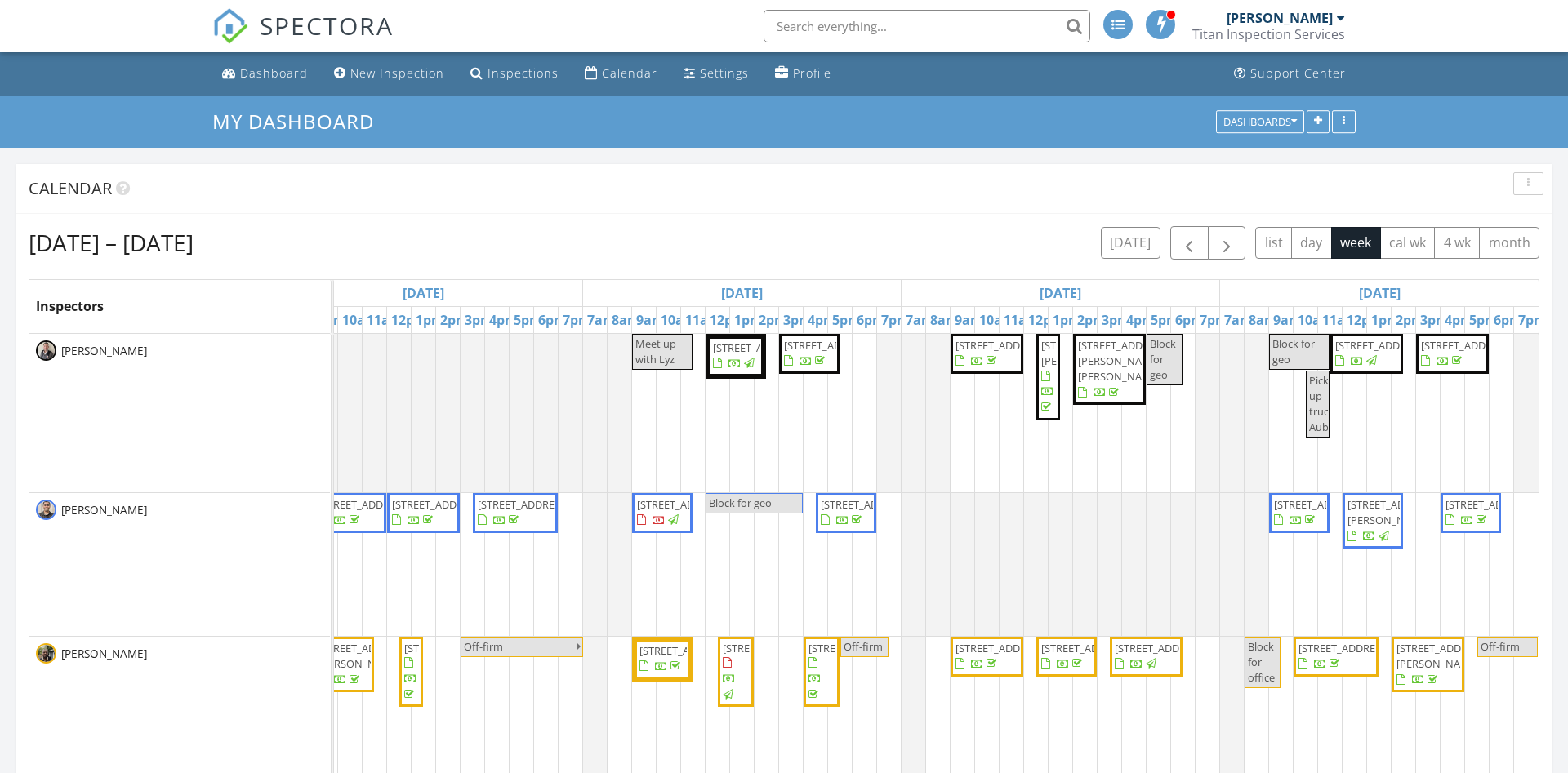
drag, startPoint x: 1080, startPoint y: 238, endPoint x: 1089, endPoint y: 238, distance: 9.0
click at [1082, 238] on div "[DATE] – [DATE] [DATE] list day week cal wk 4 wk month" at bounding box center [784, 243] width 1511 height 33
click at [1136, 241] on button "[DATE]" at bounding box center [1131, 243] width 60 height 32
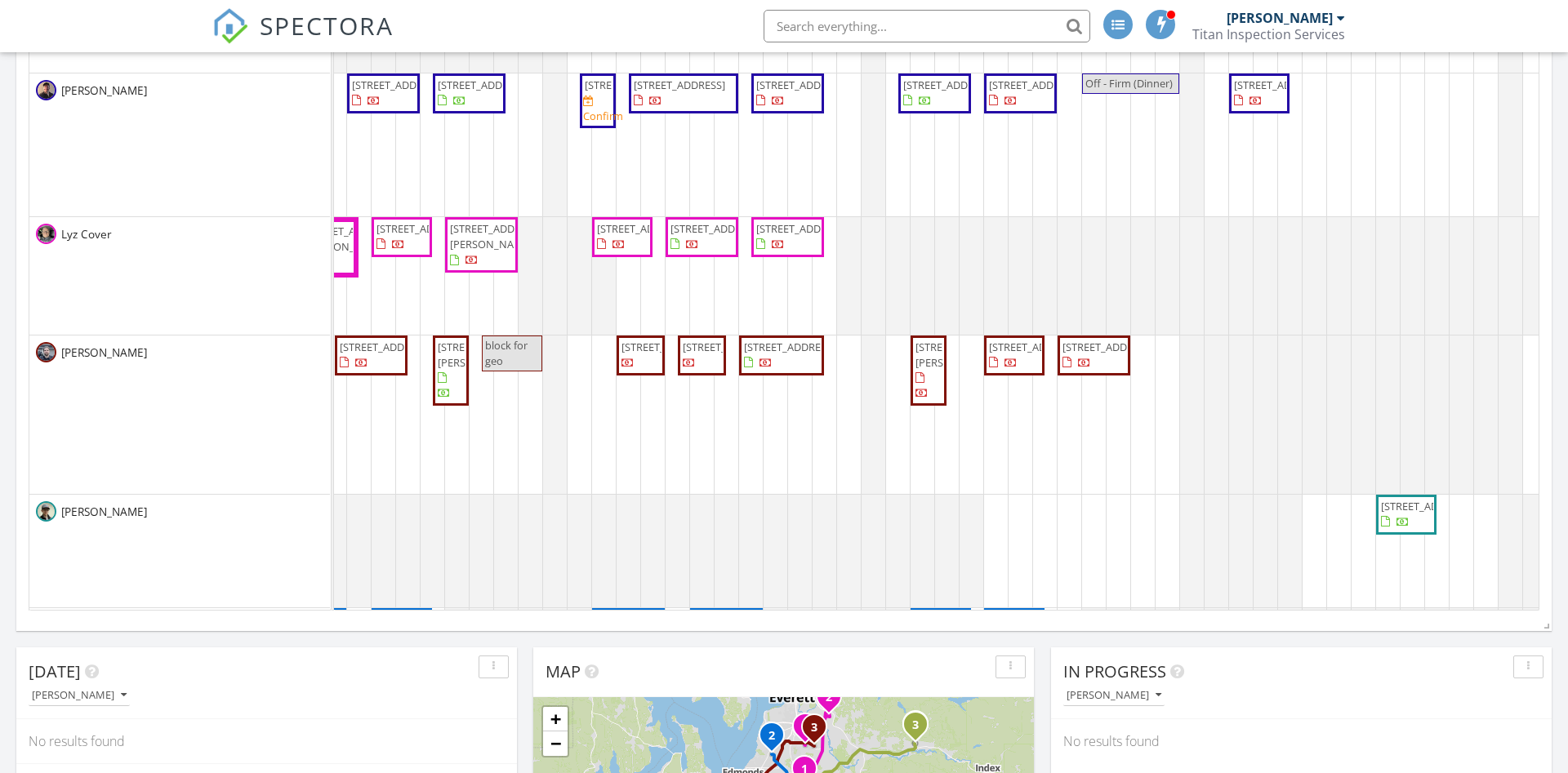
drag, startPoint x: 819, startPoint y: 549, endPoint x: 679, endPoint y: 549, distance: 140.0
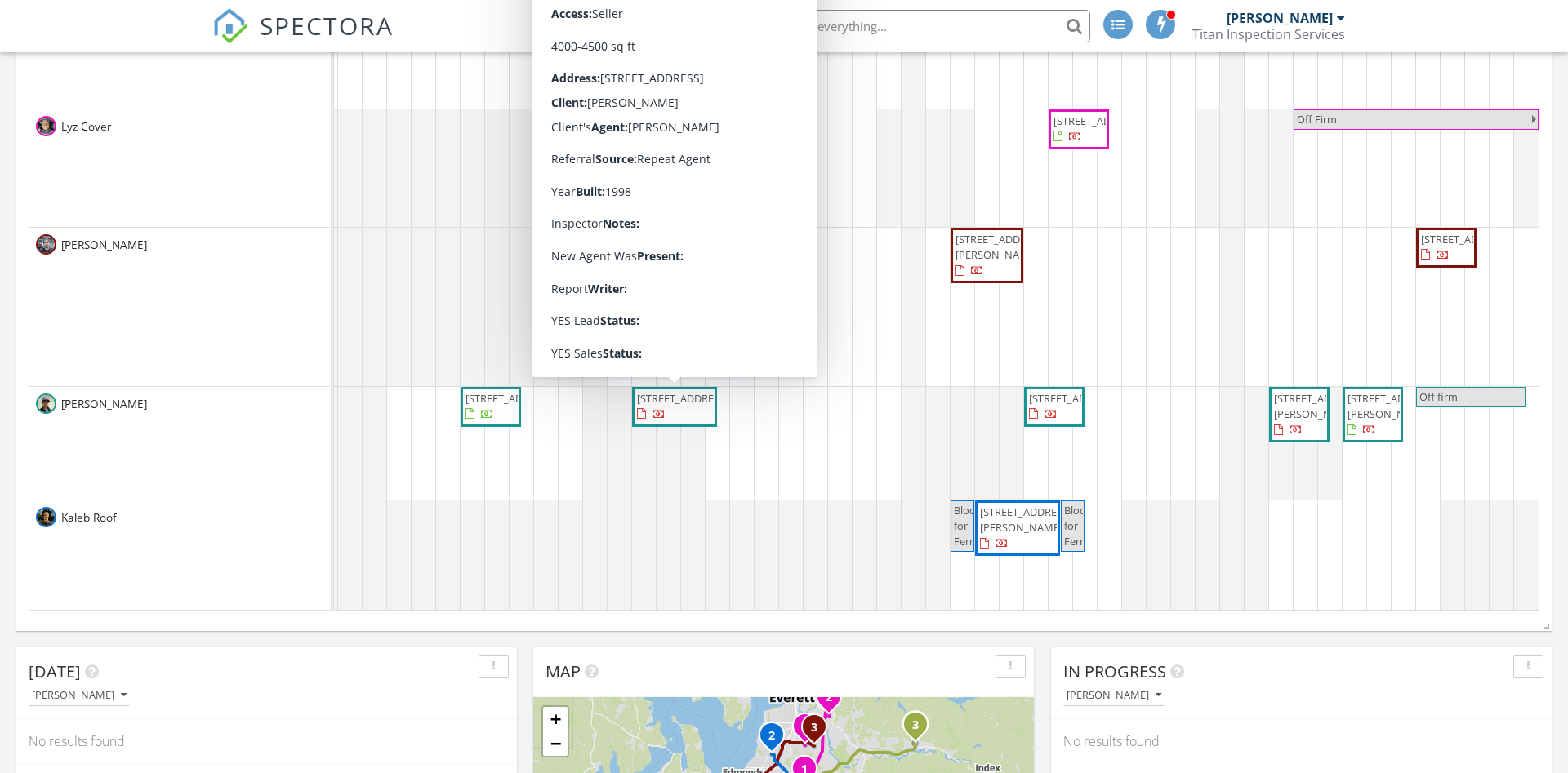
drag, startPoint x: 1012, startPoint y: 433, endPoint x: 1295, endPoint y: 418, distance: 283.4
